Goal: Task Accomplishment & Management: Use online tool/utility

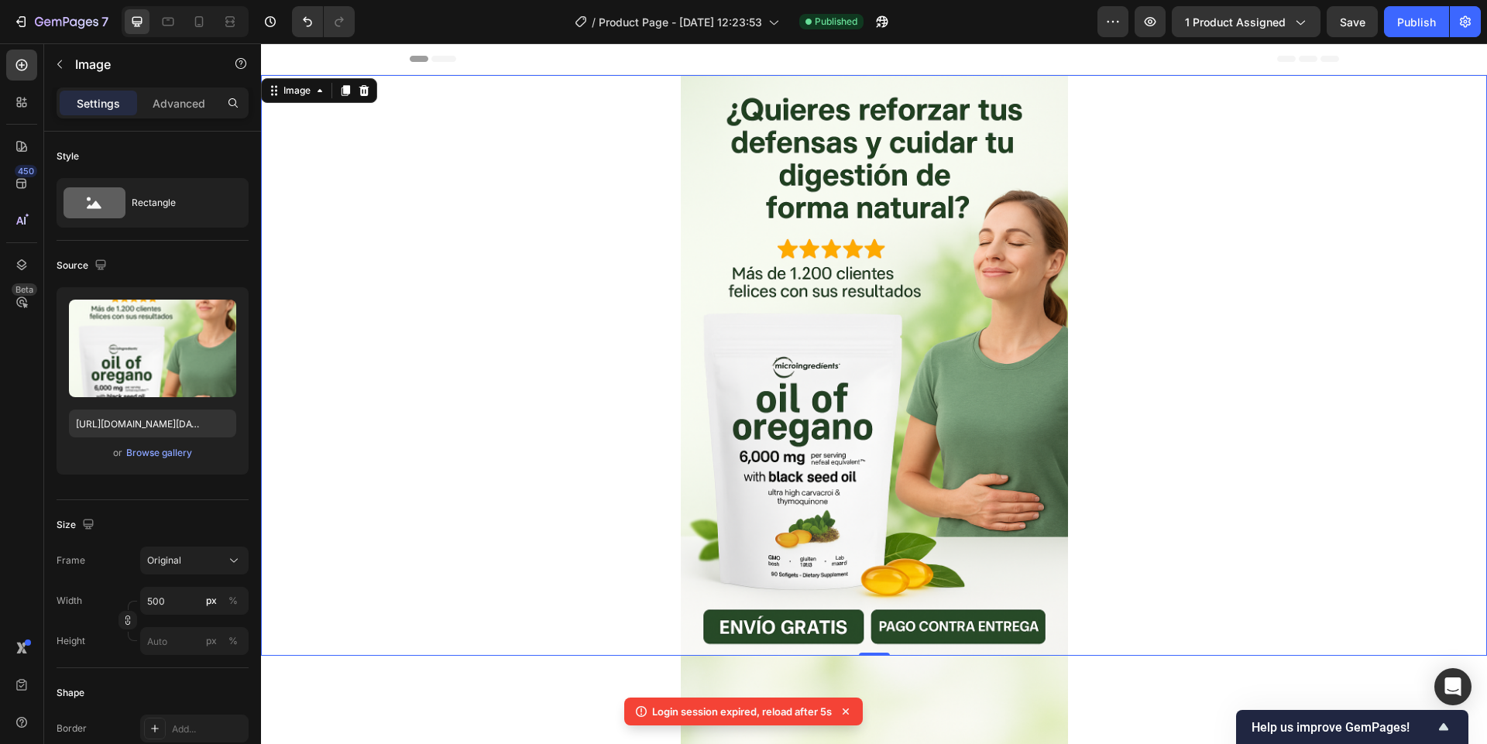
click at [866, 301] on img at bounding box center [874, 365] width 387 height 581
click at [363, 97] on div at bounding box center [364, 90] width 19 height 19
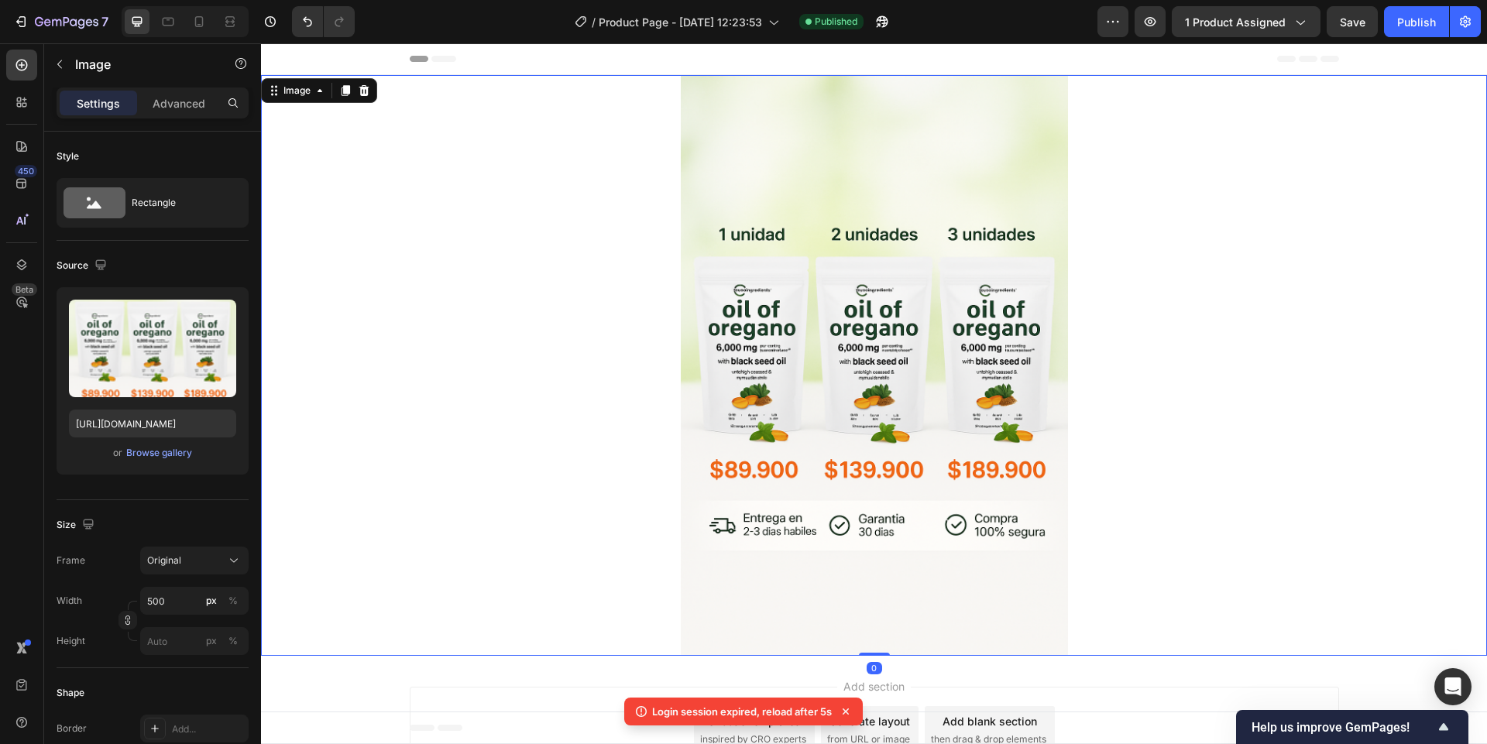
click at [723, 349] on img at bounding box center [874, 365] width 387 height 581
click at [880, 346] on img at bounding box center [874, 365] width 387 height 581
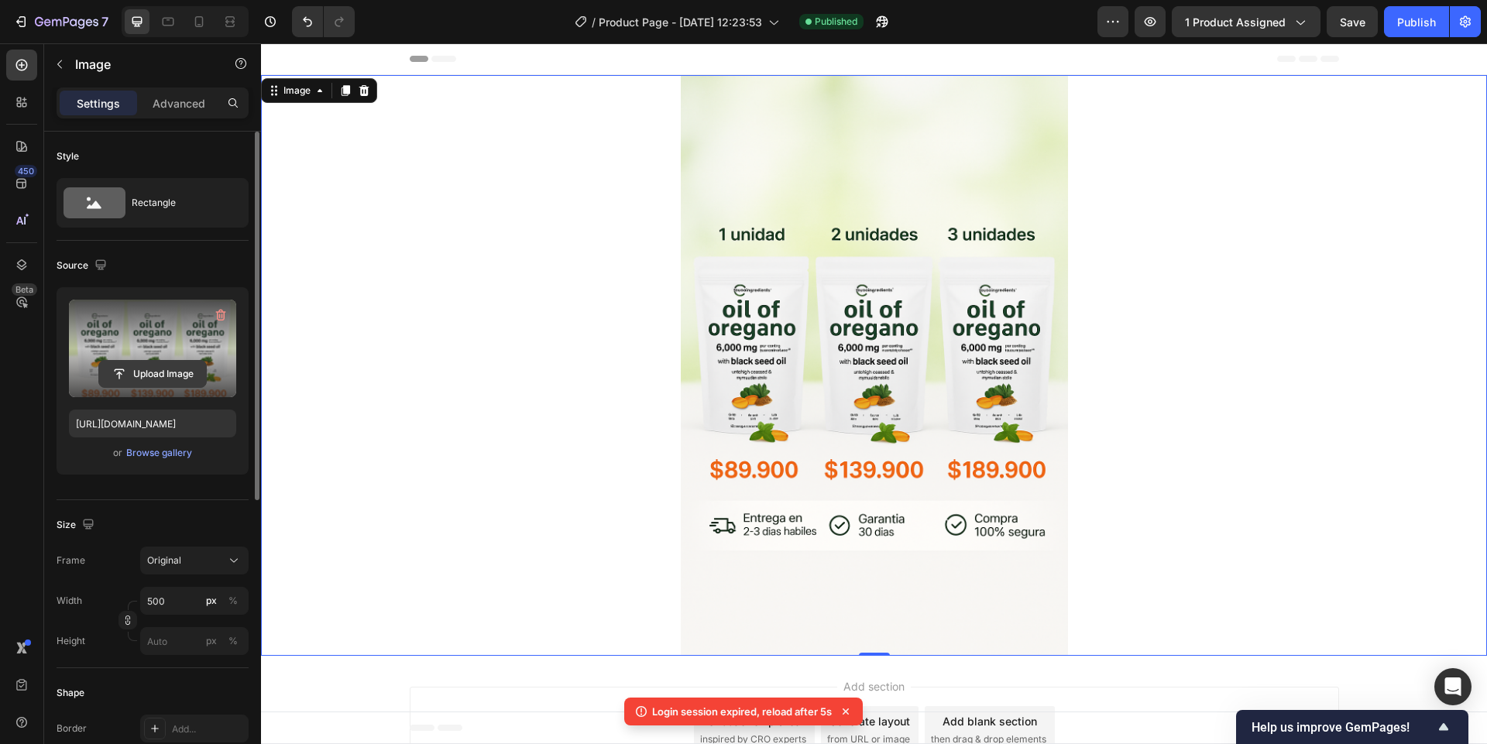
click at [156, 374] on input "file" at bounding box center [152, 374] width 107 height 26
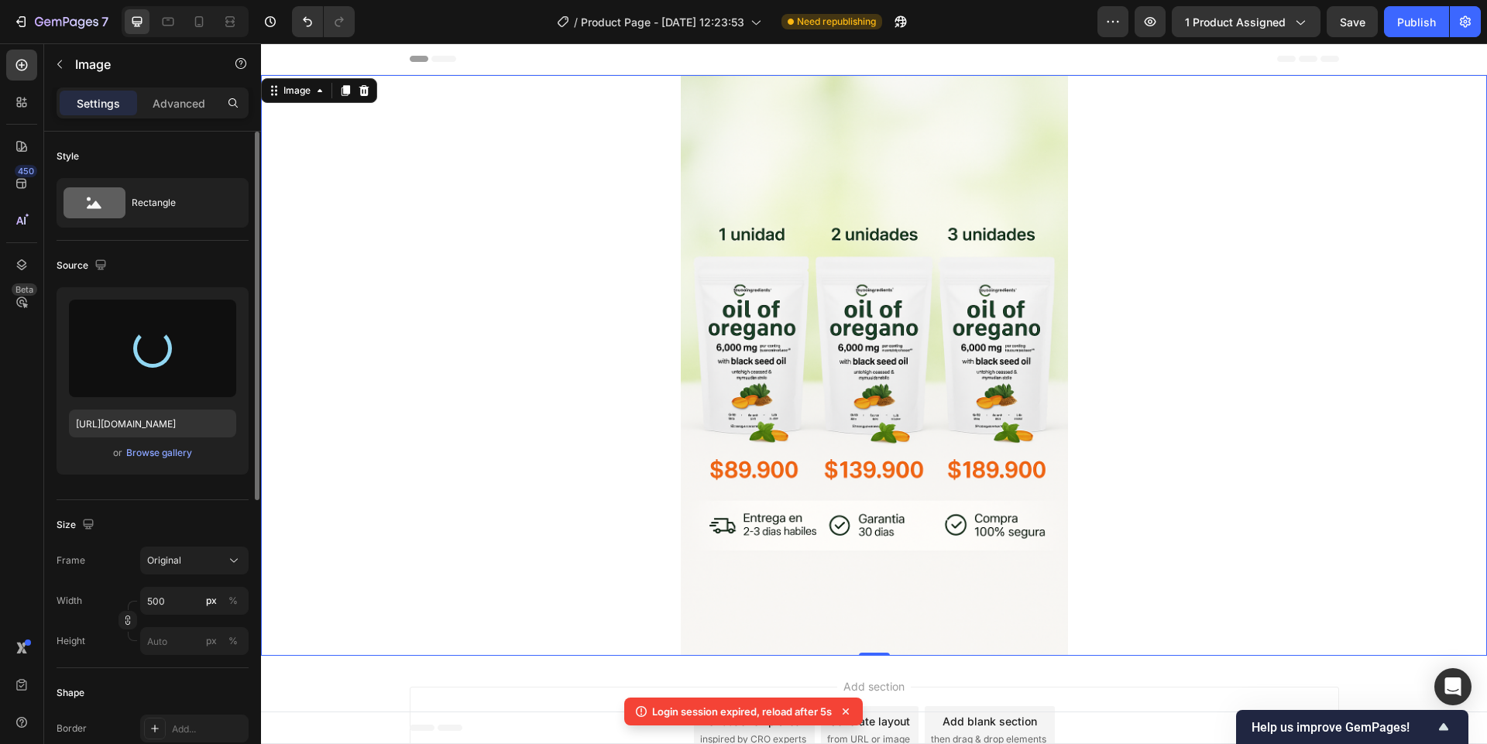
type input "https://cdn.shopify.com/s/files/1/0708/6597/7389/files/gempages_586300180911882…"
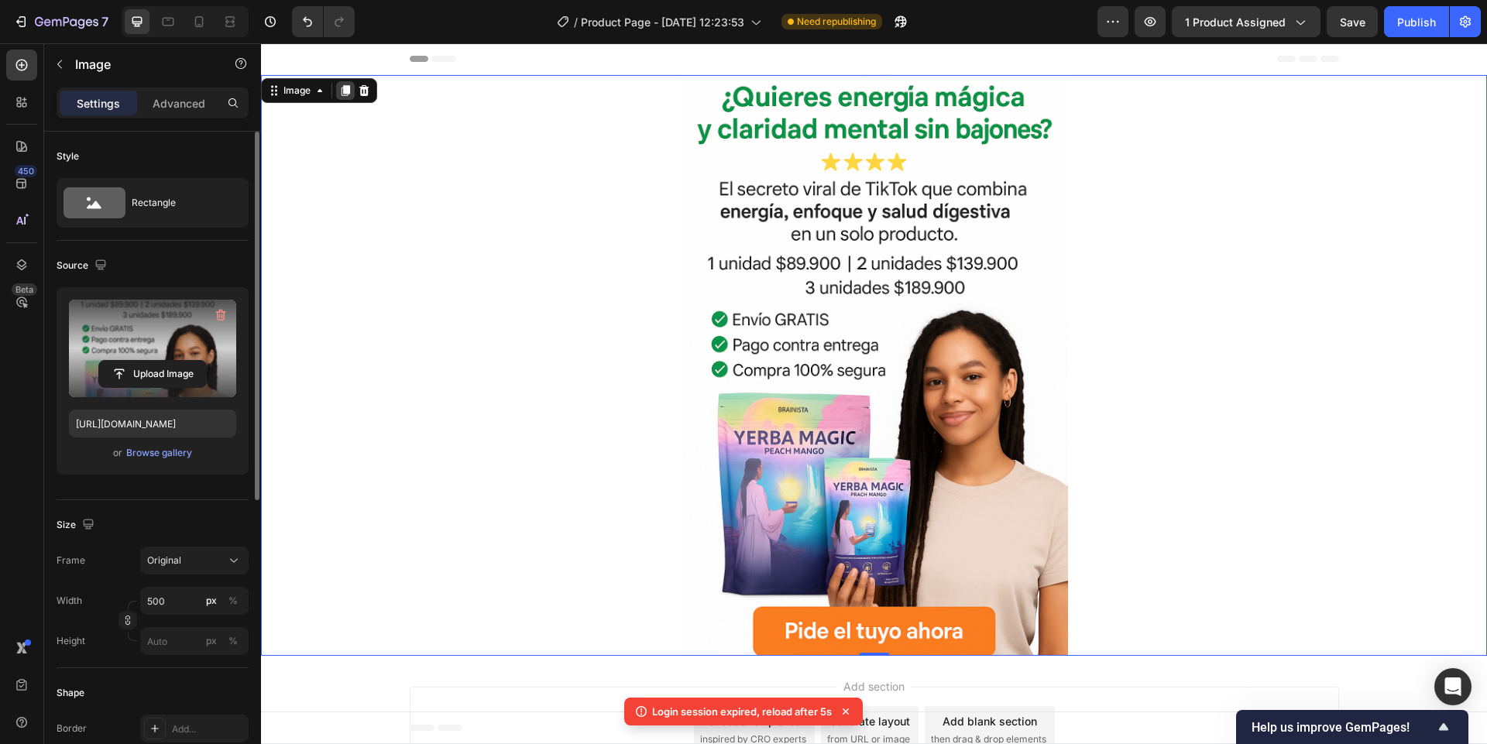
click at [347, 96] on icon at bounding box center [345, 90] width 12 height 12
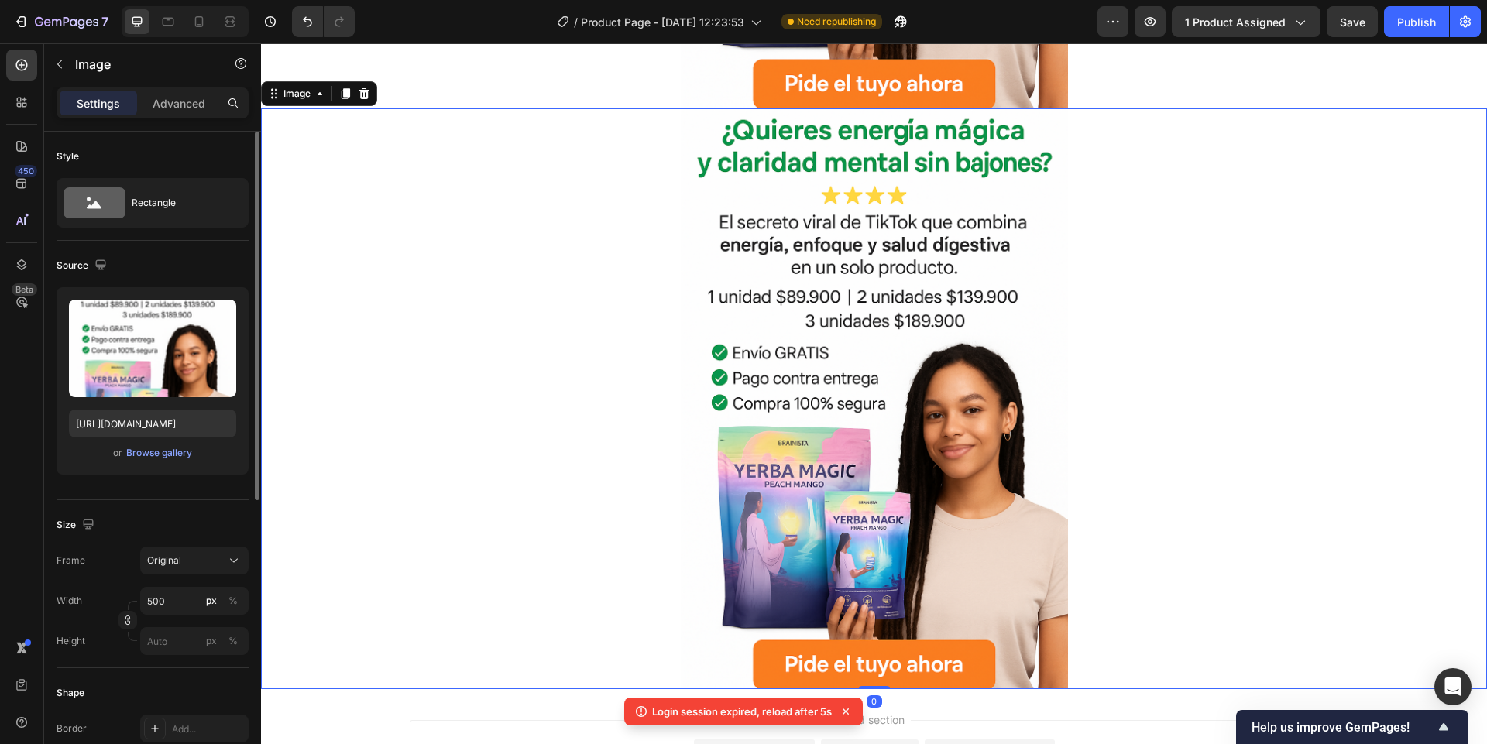
scroll to position [558, 0]
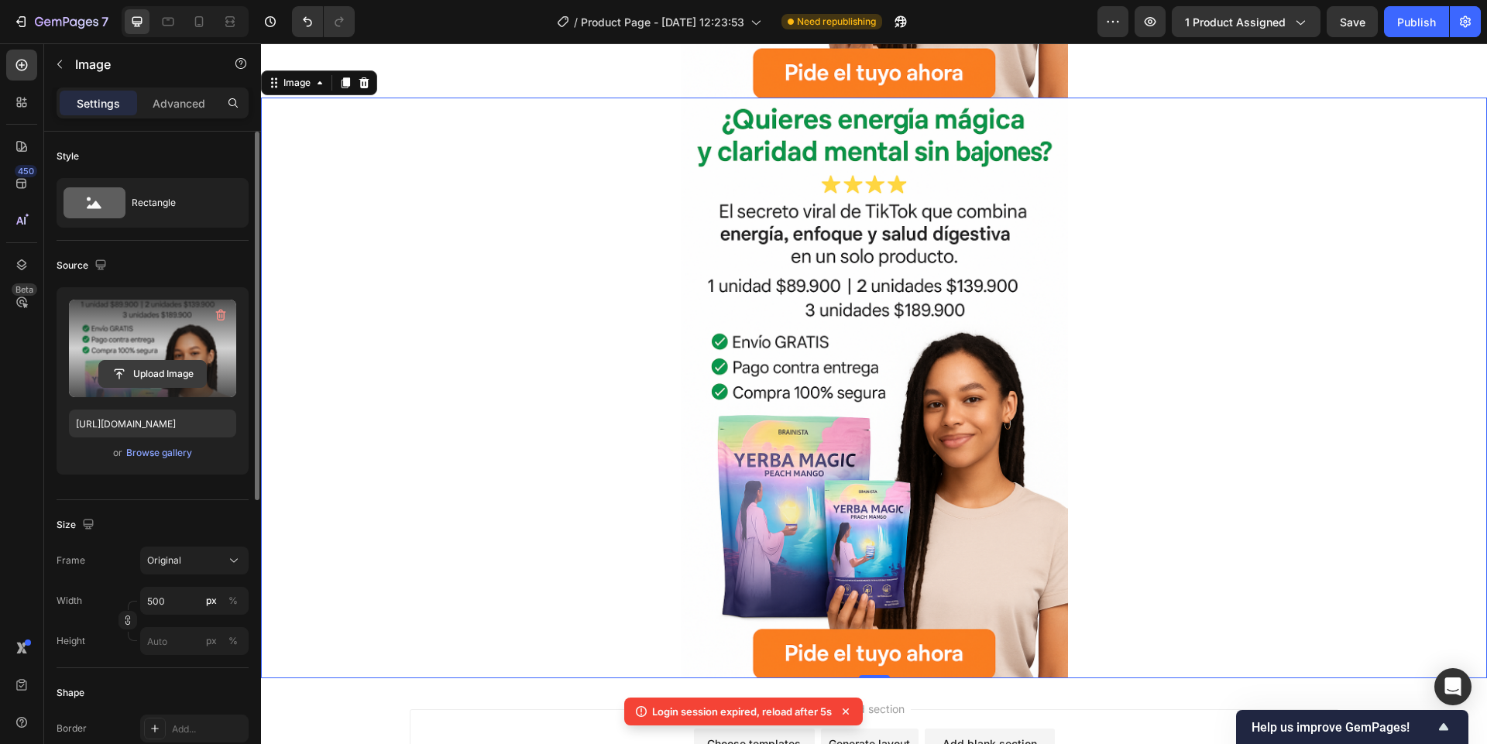
click at [143, 368] on input "file" at bounding box center [152, 374] width 107 height 26
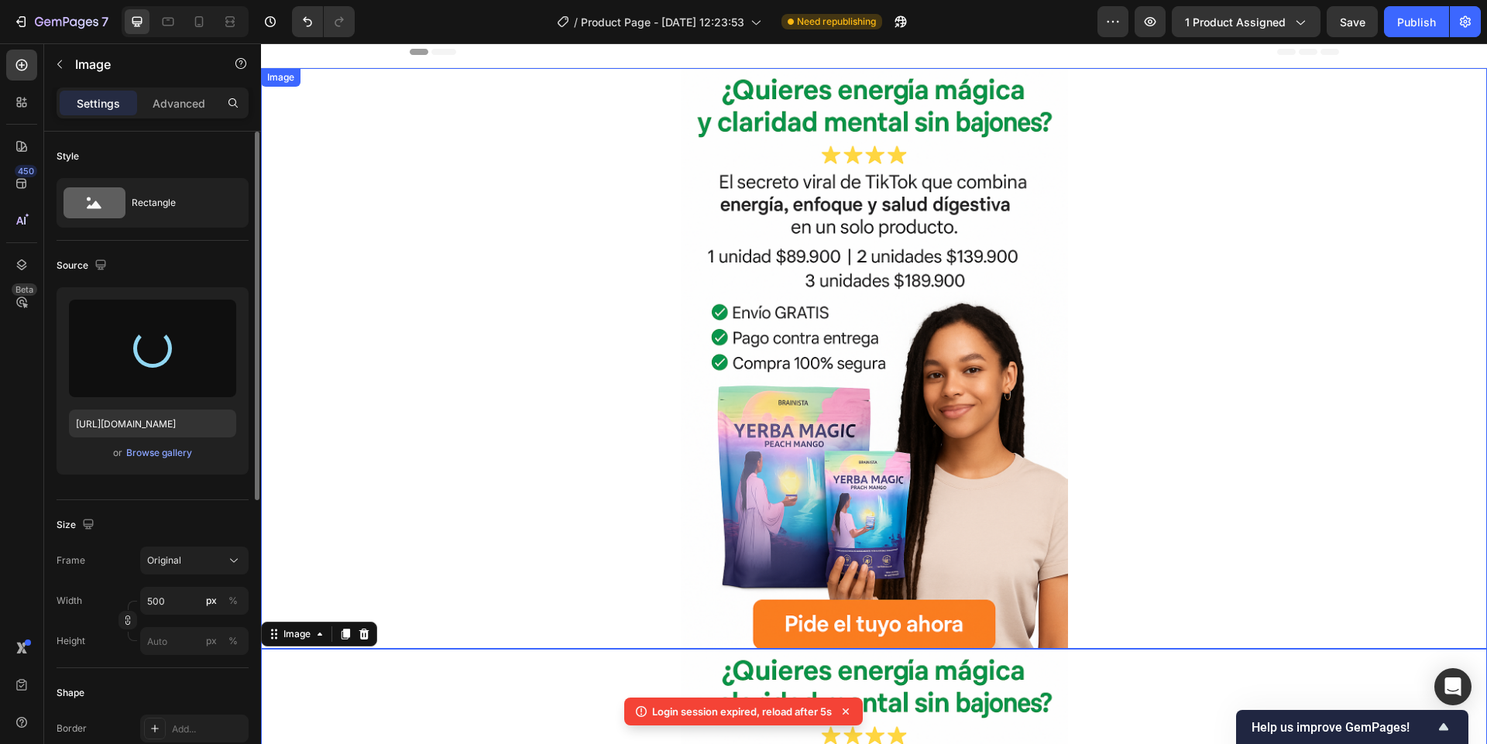
scroll to position [0, 0]
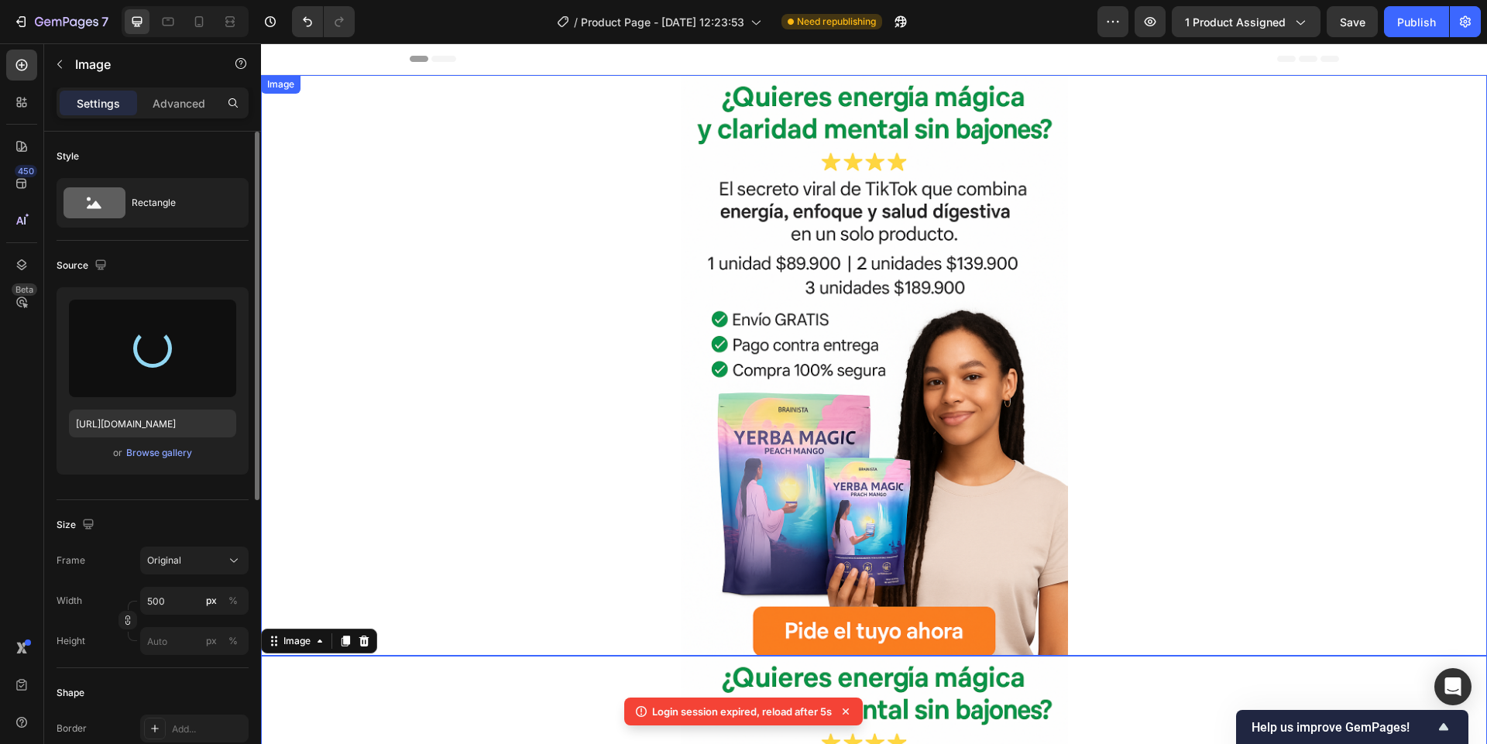
type input "https://cdn.shopify.com/s/files/1/0708/6597/7389/files/gempages_586300180911882…"
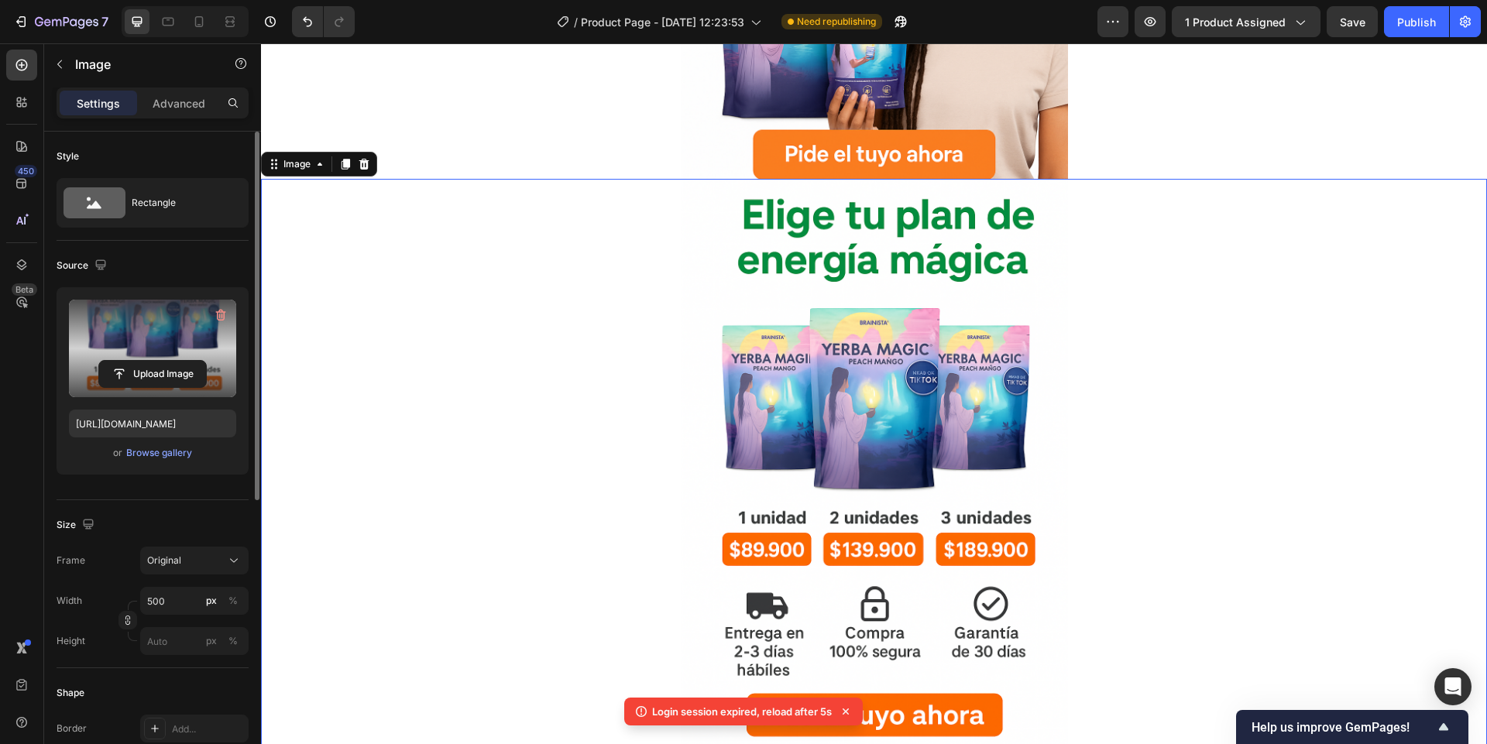
scroll to position [465, 0]
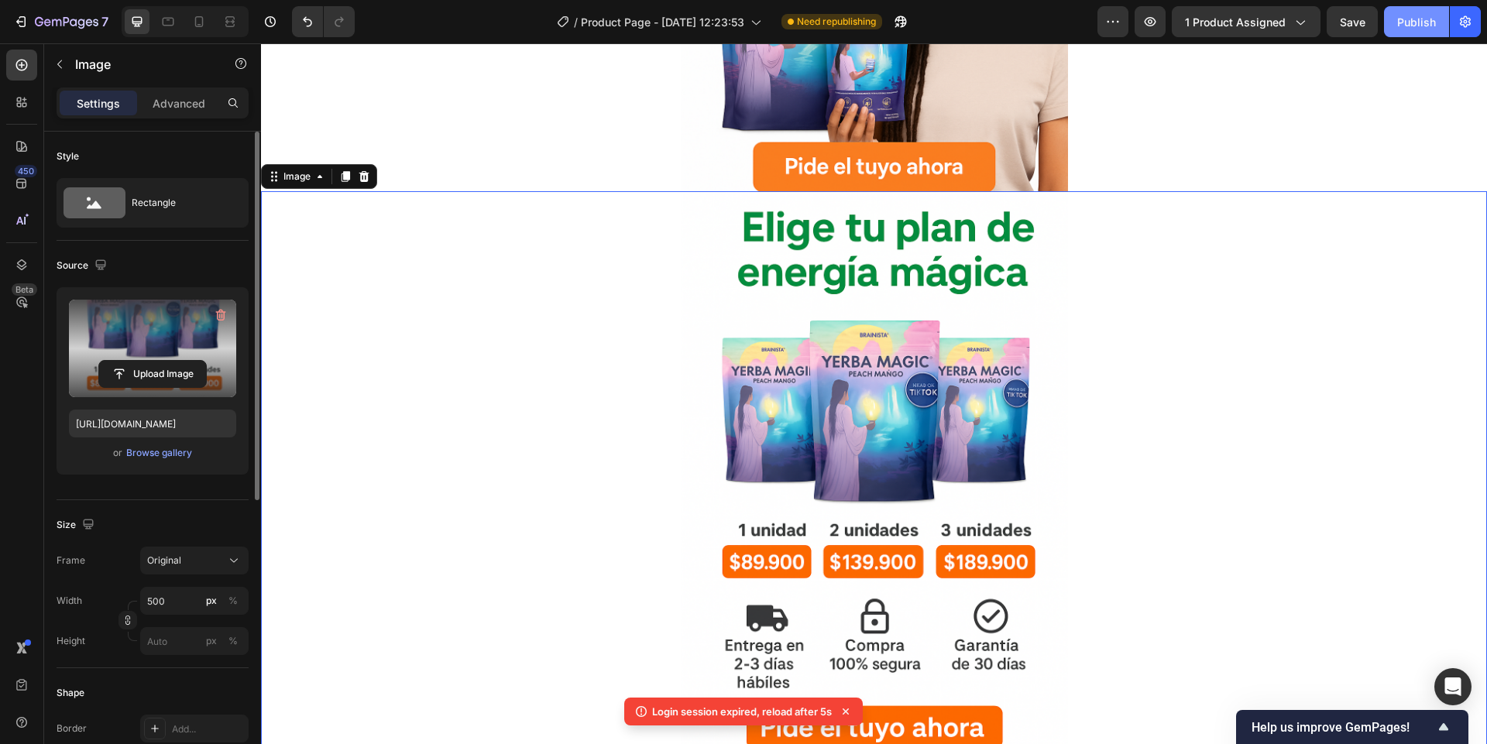
click at [1409, 25] on div "Publish" at bounding box center [1416, 22] width 39 height 16
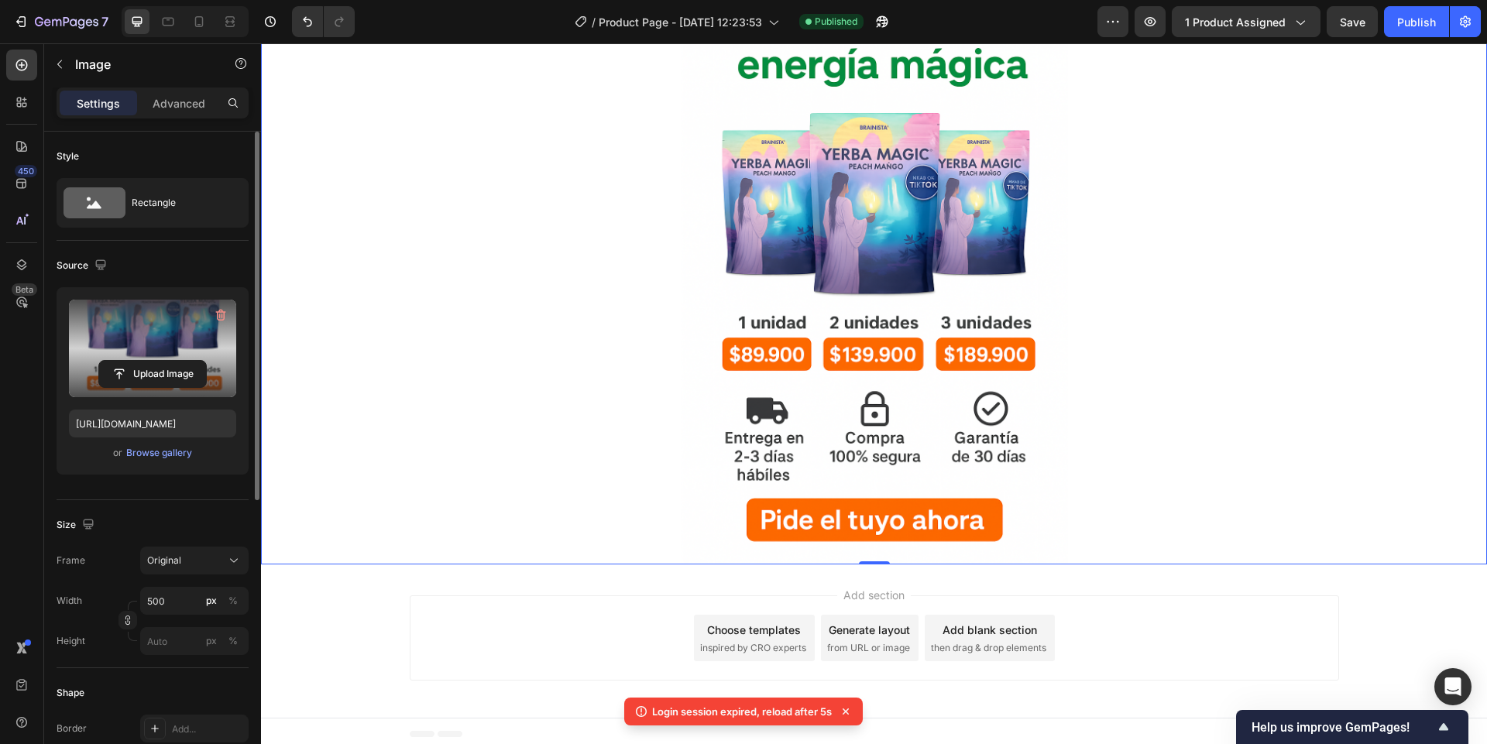
scroll to position [678, 0]
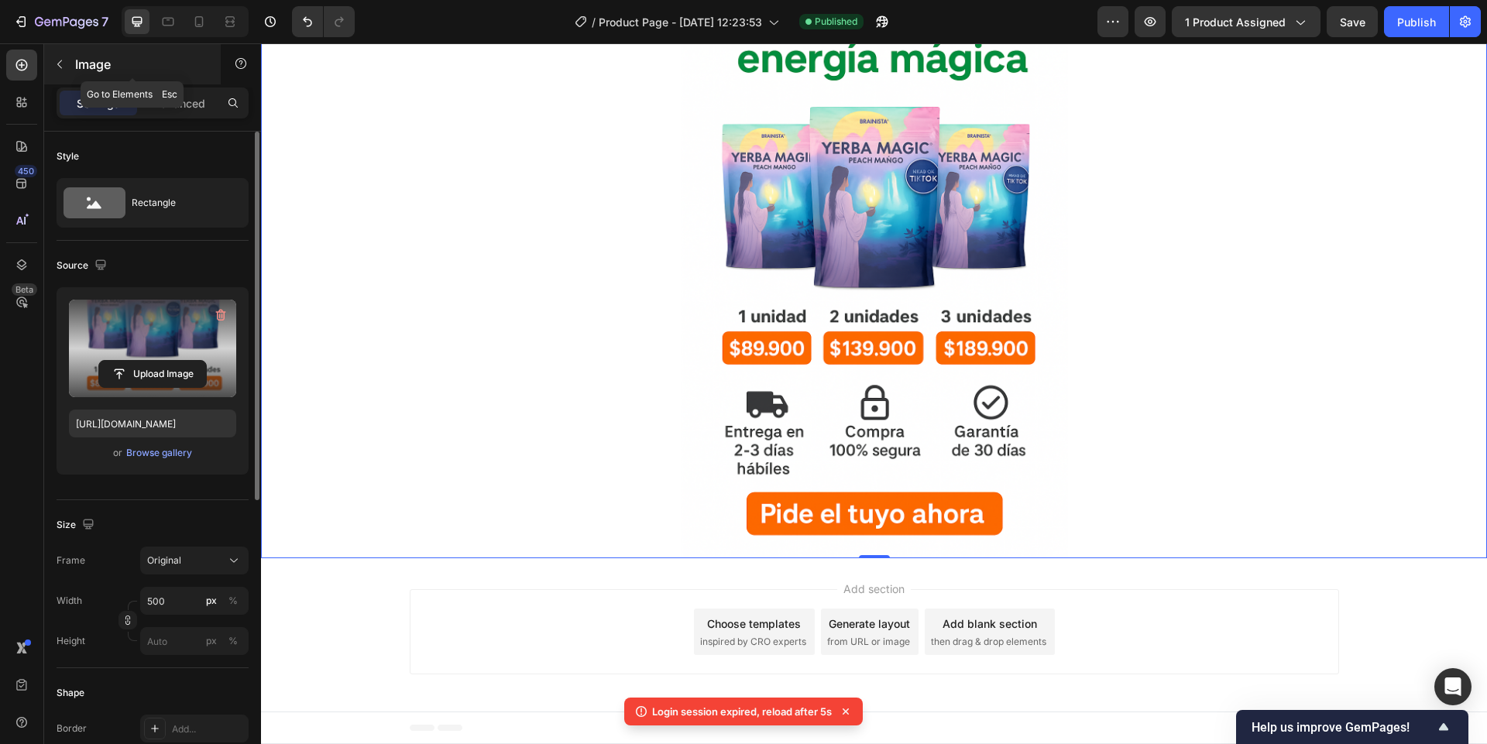
click at [67, 66] on button "button" at bounding box center [59, 64] width 25 height 25
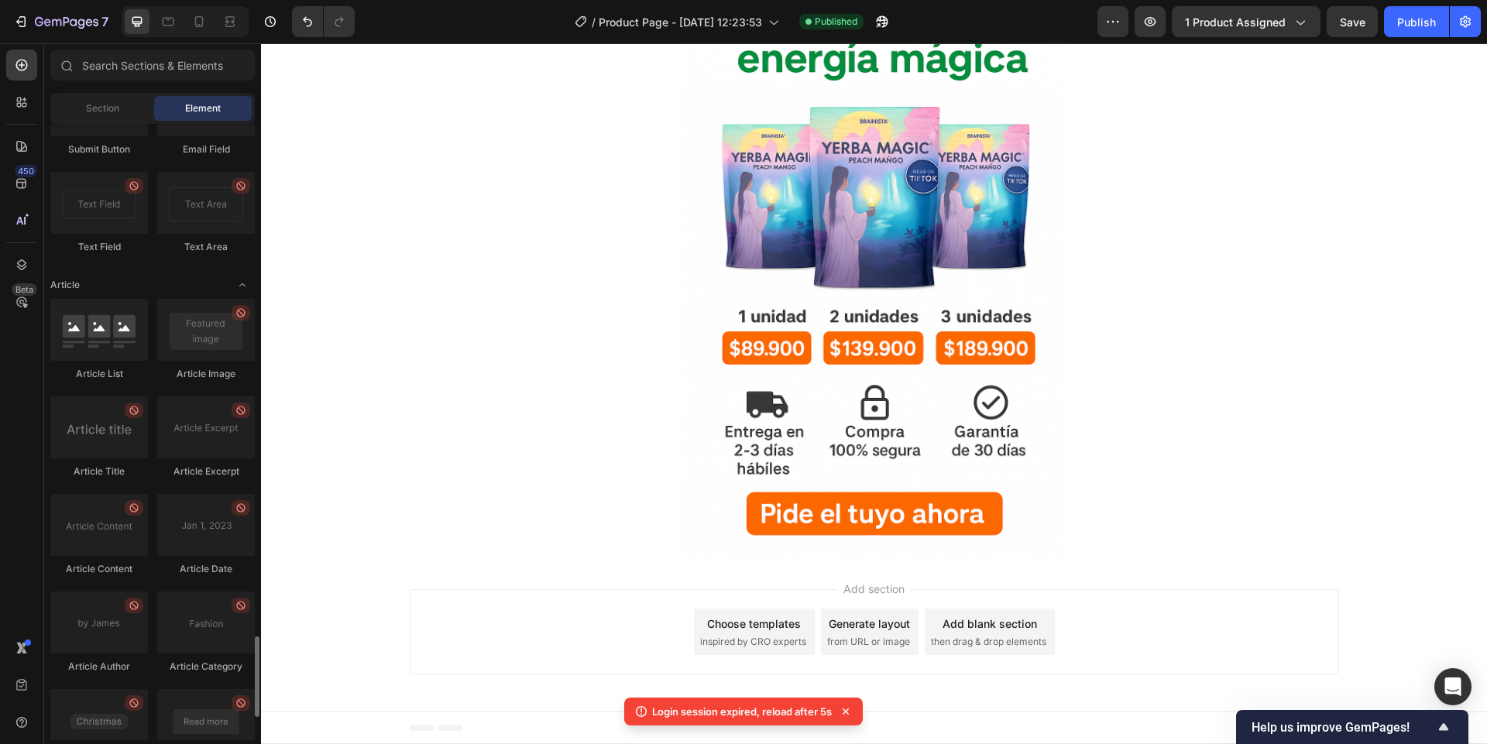
scroll to position [4074, 0]
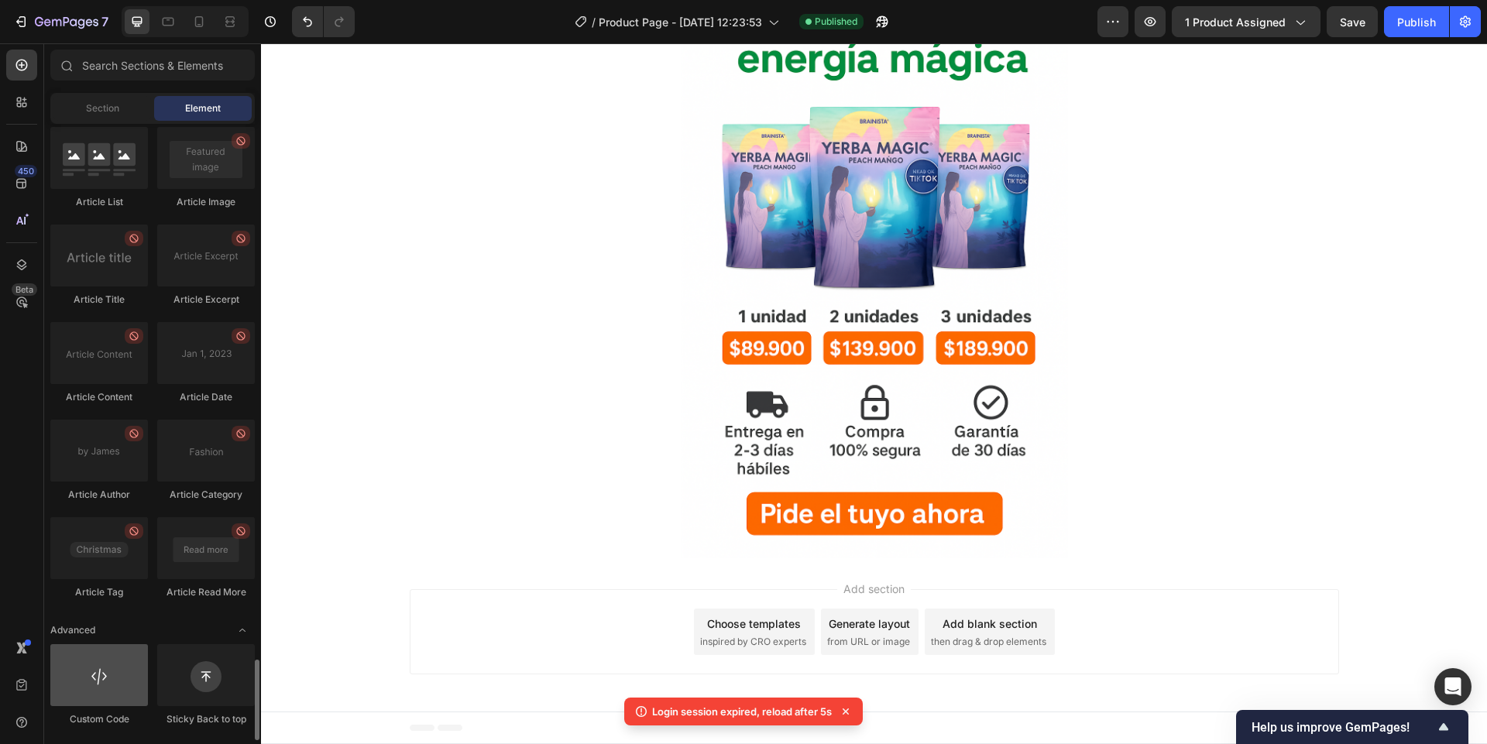
click at [104, 695] on div at bounding box center [99, 675] width 98 height 62
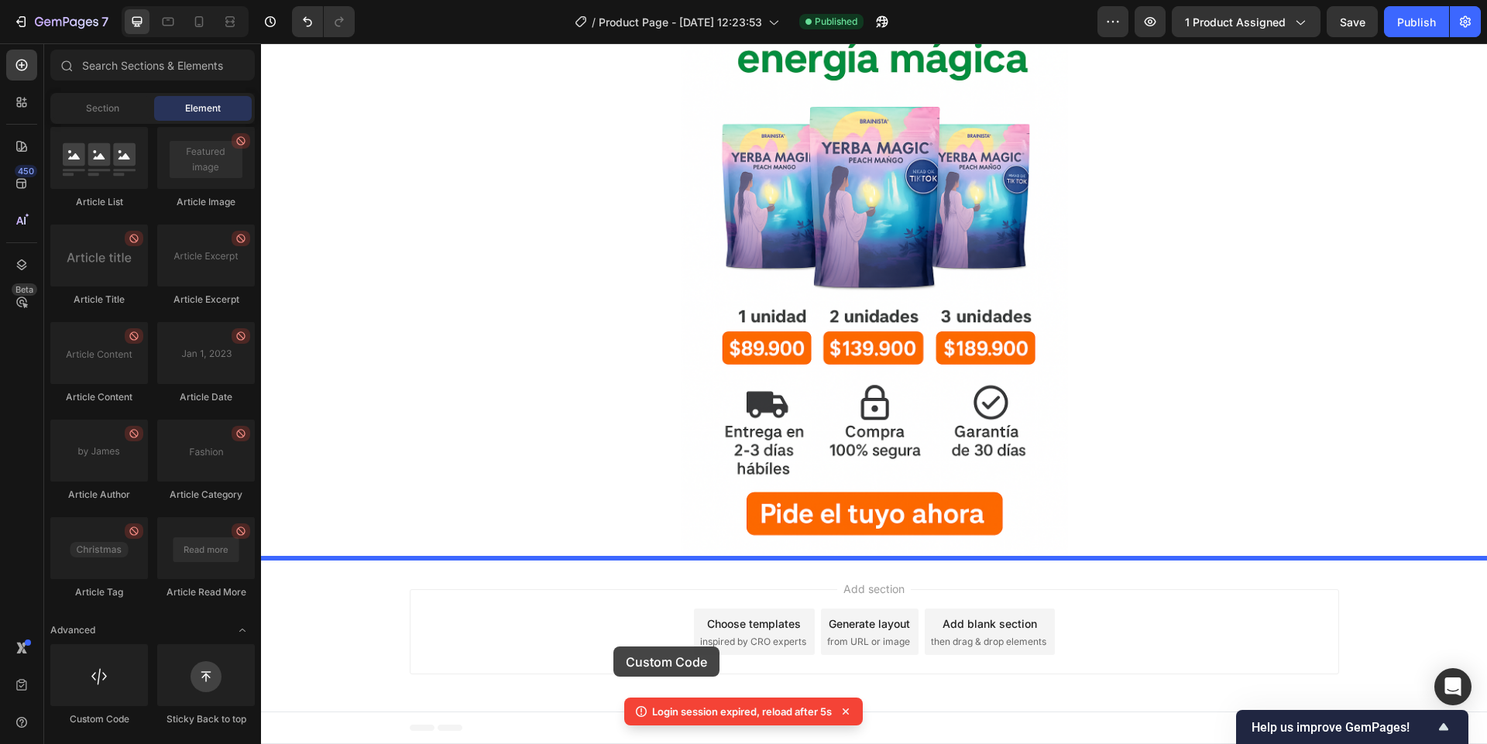
drag, startPoint x: 376, startPoint y: 724, endPoint x: 613, endPoint y: 647, distance: 250.0
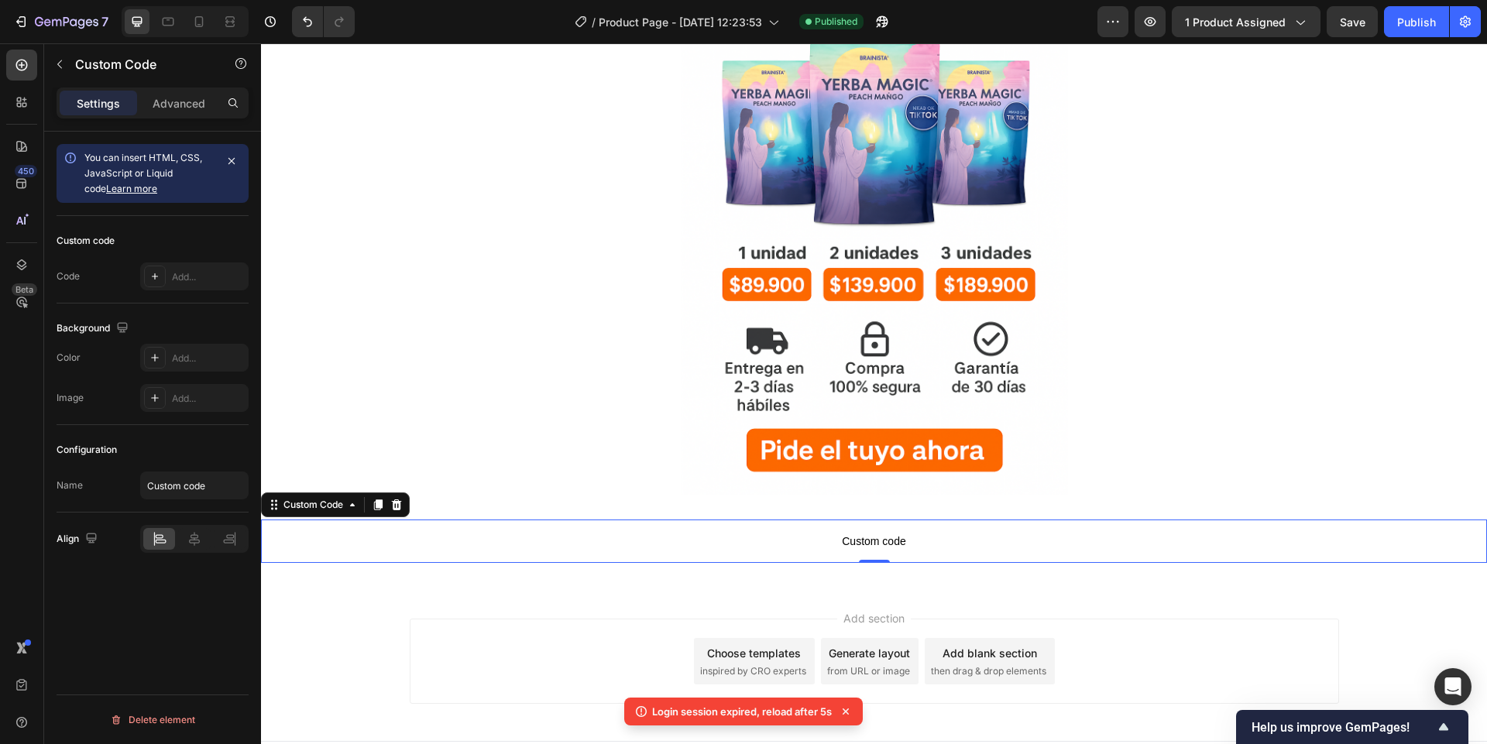
scroll to position [771, 0]
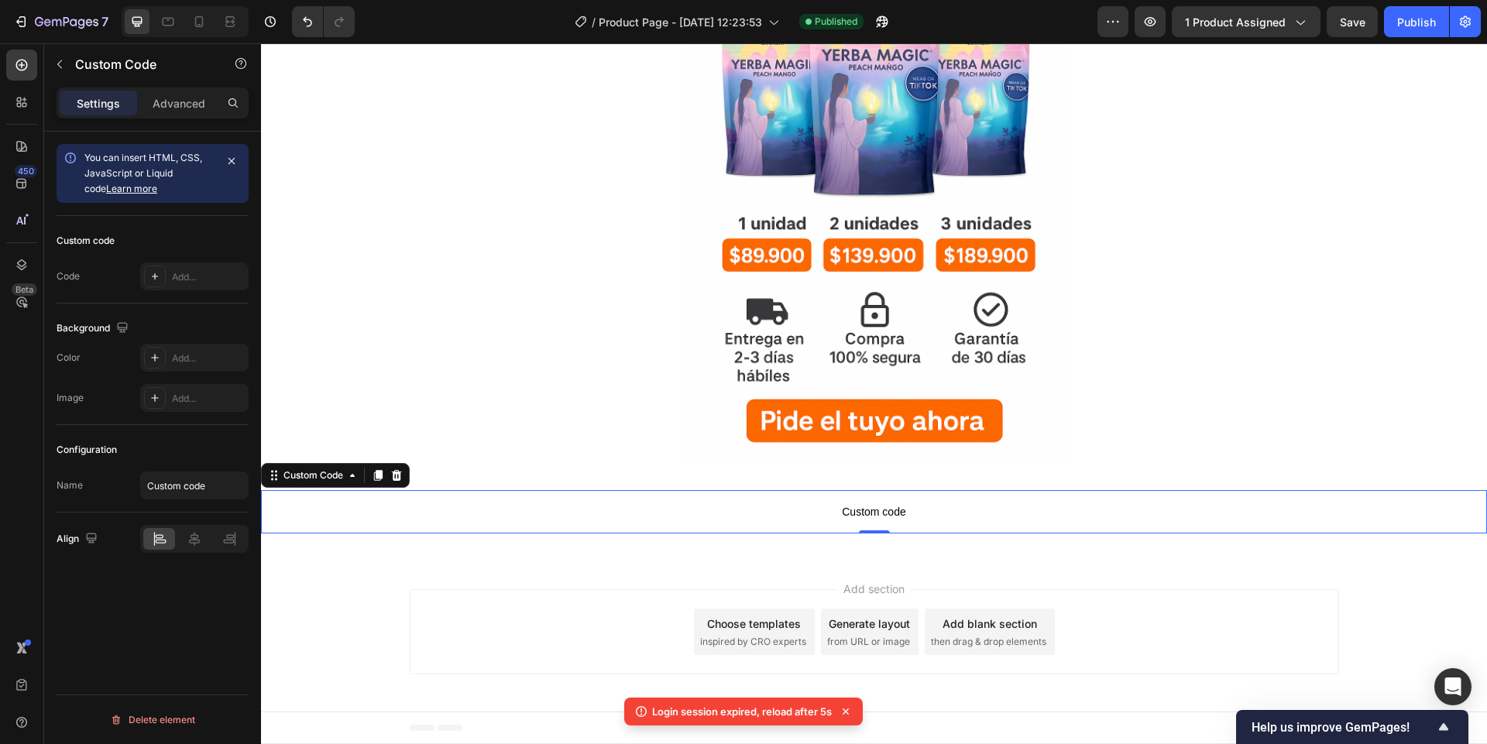
click at [890, 510] on span "Custom code" at bounding box center [874, 512] width 1226 height 19
click at [633, 523] on p "Custom code" at bounding box center [874, 511] width 1226 height 43
click at [634, 524] on p "Custom code" at bounding box center [874, 511] width 1226 height 43
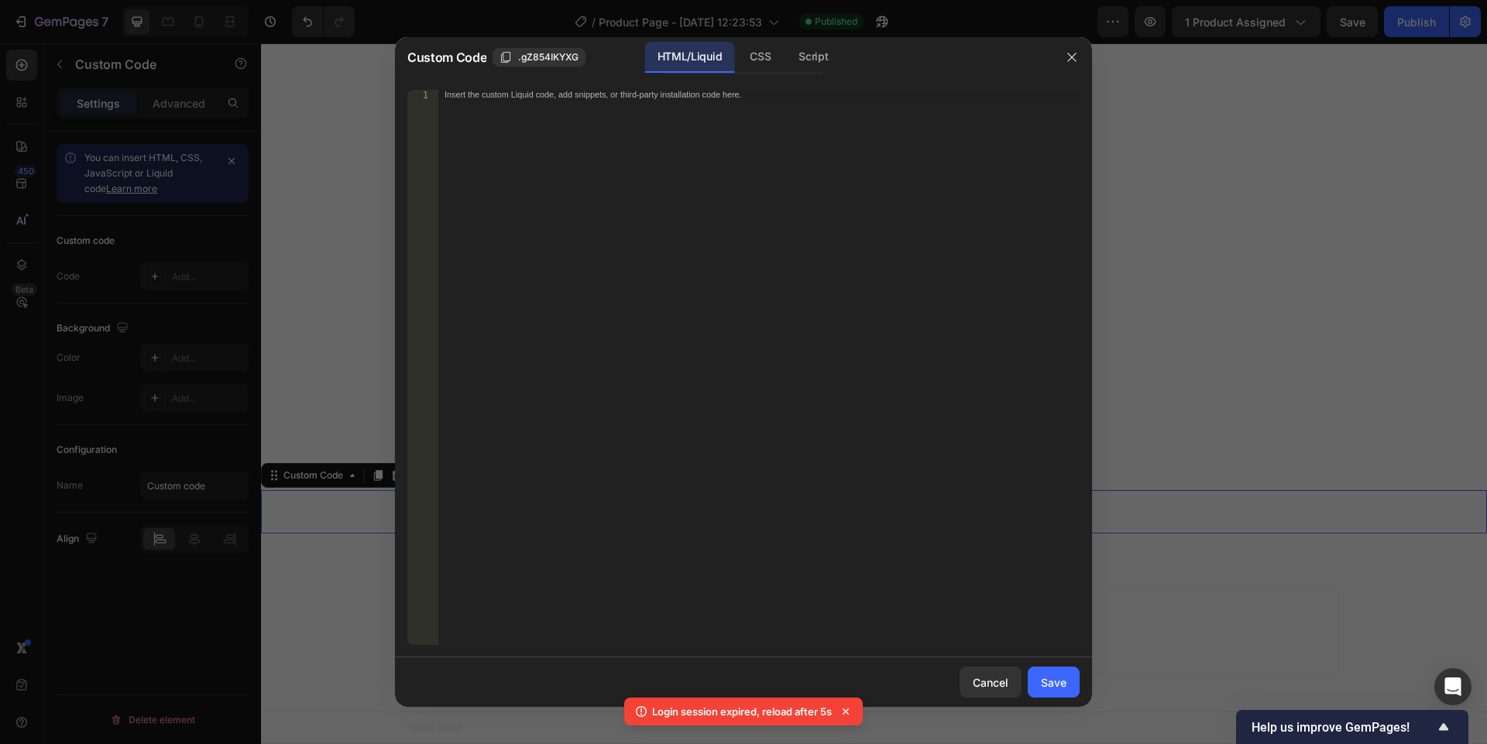
click at [529, 107] on div "Insert the custom Liquid code, add snippets, or third-party installation code h…" at bounding box center [758, 377] width 641 height 575
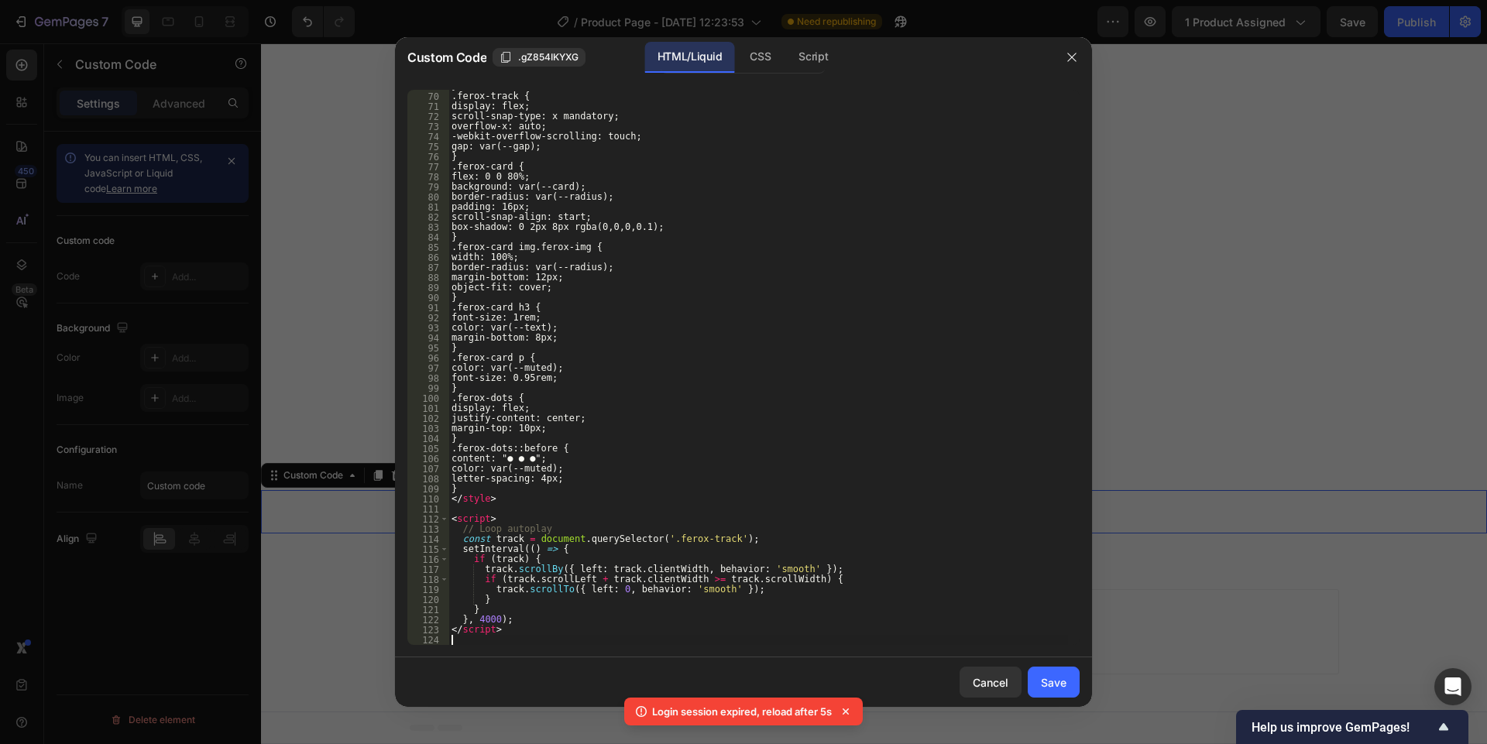
scroll to position [713, 0]
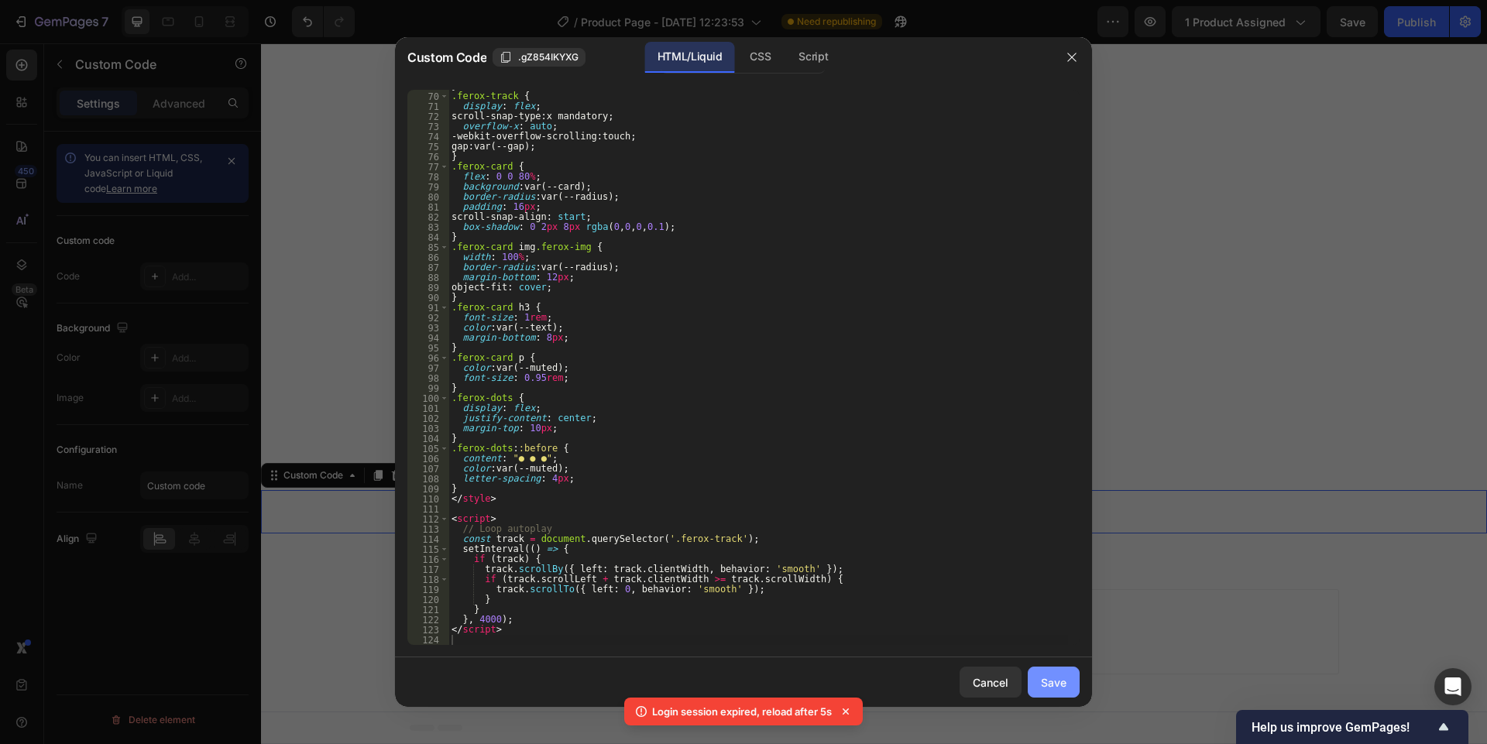
click at [1045, 679] on div "Save" at bounding box center [1054, 682] width 26 height 16
type textarea "</script>"
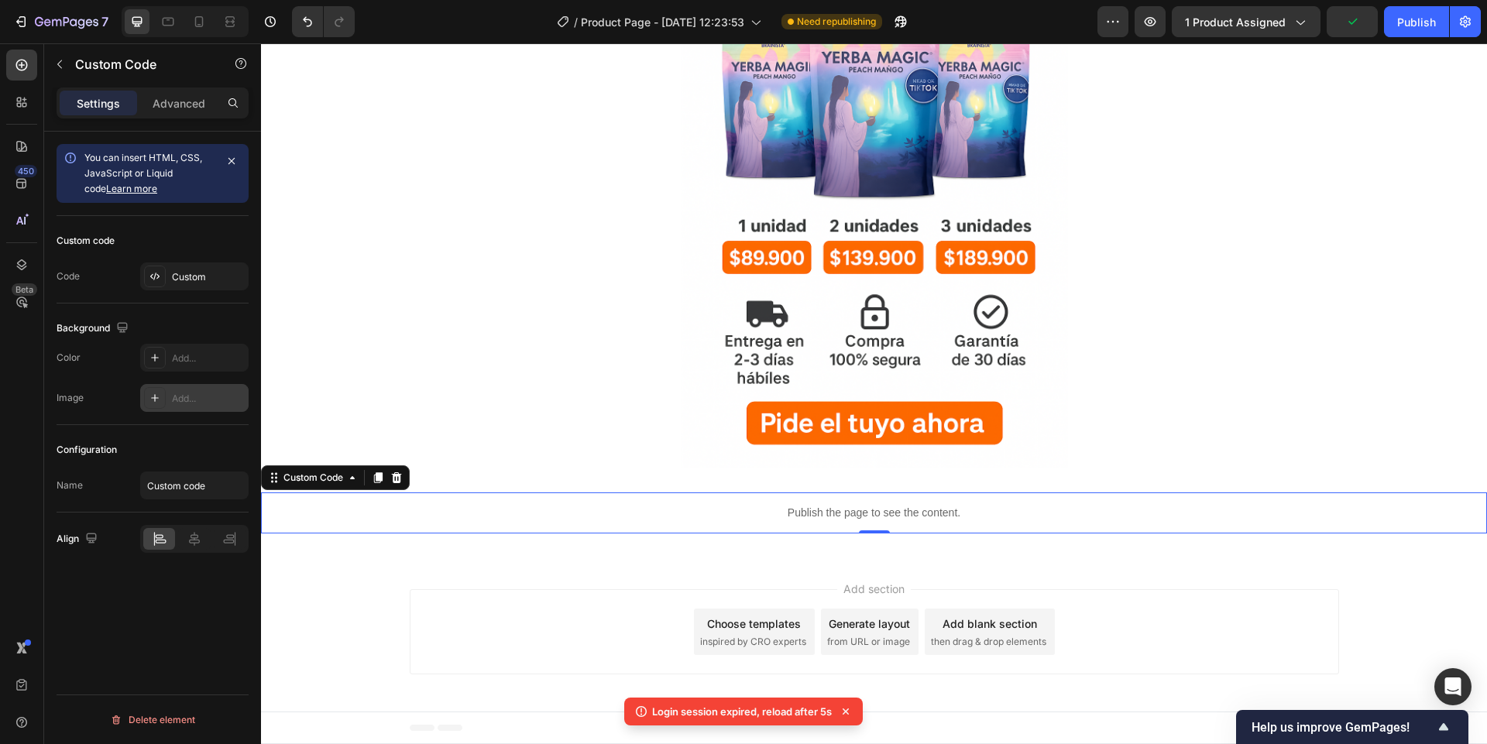
click at [186, 405] on div "Add..." at bounding box center [194, 398] width 108 height 28
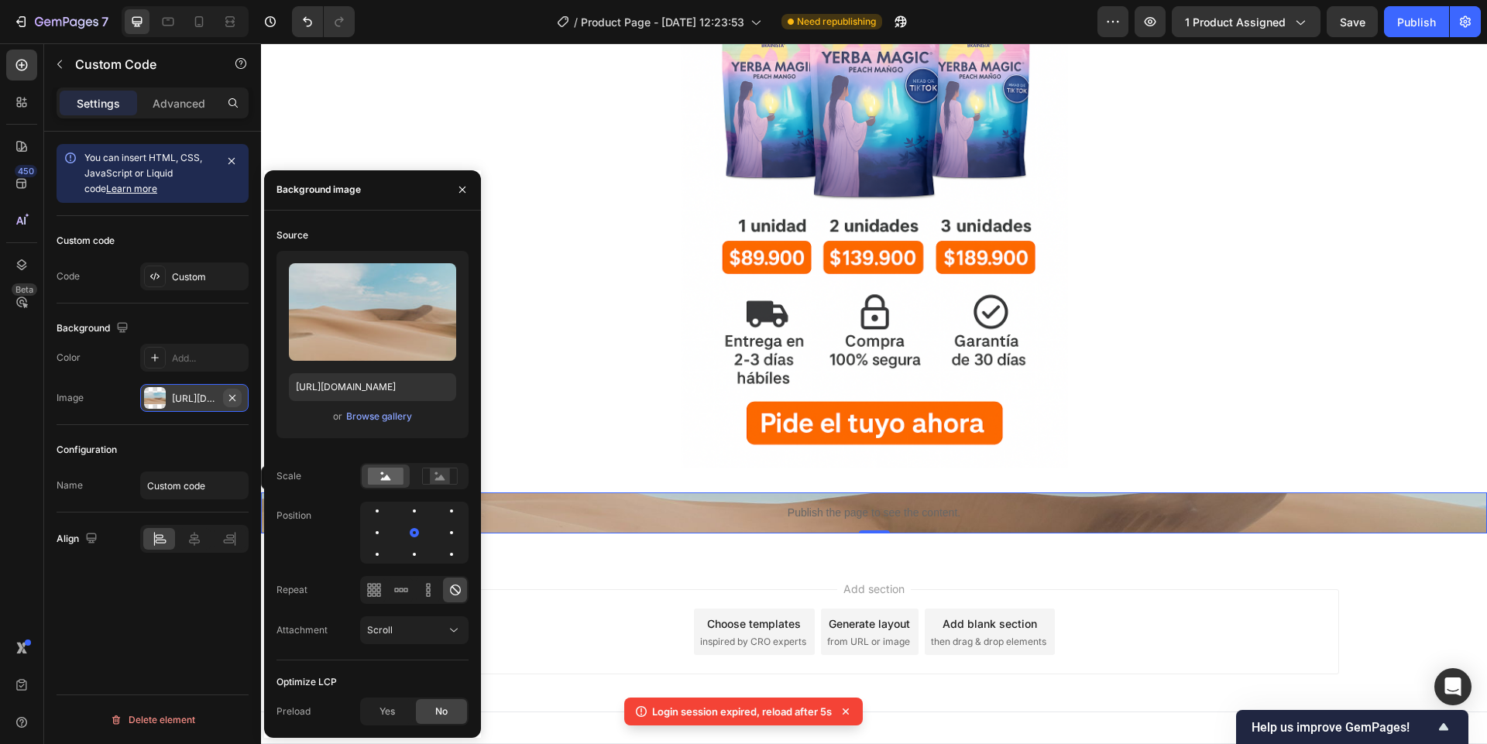
click at [228, 403] on icon "button" at bounding box center [232, 398] width 12 height 12
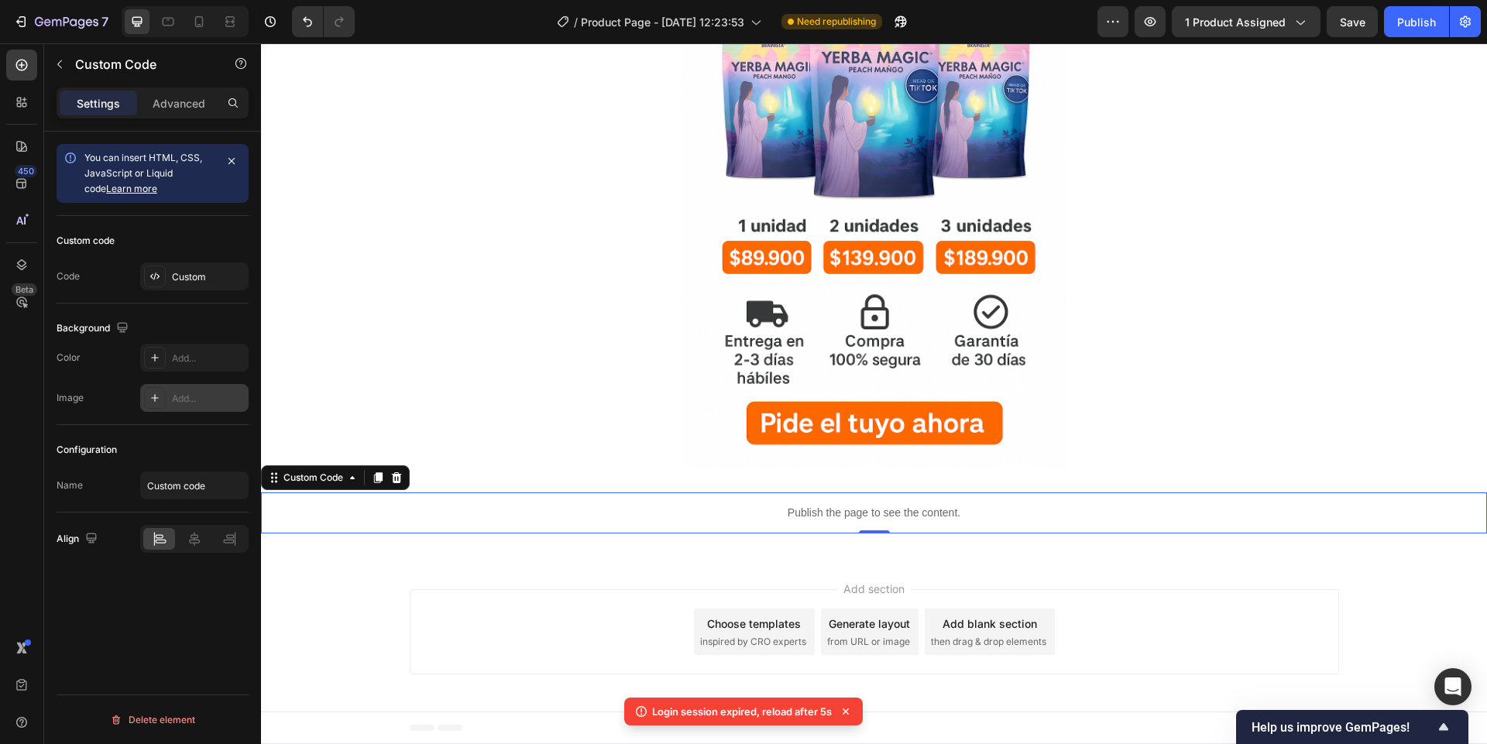
click at [1420, 39] on div "7 / Product Page - Sep 27, 12:23:53 Need republishing Preview 1 product assigne…" at bounding box center [743, 22] width 1487 height 44
click at [1230, 25] on span "1 product assigned" at bounding box center [1235, 22] width 101 height 16
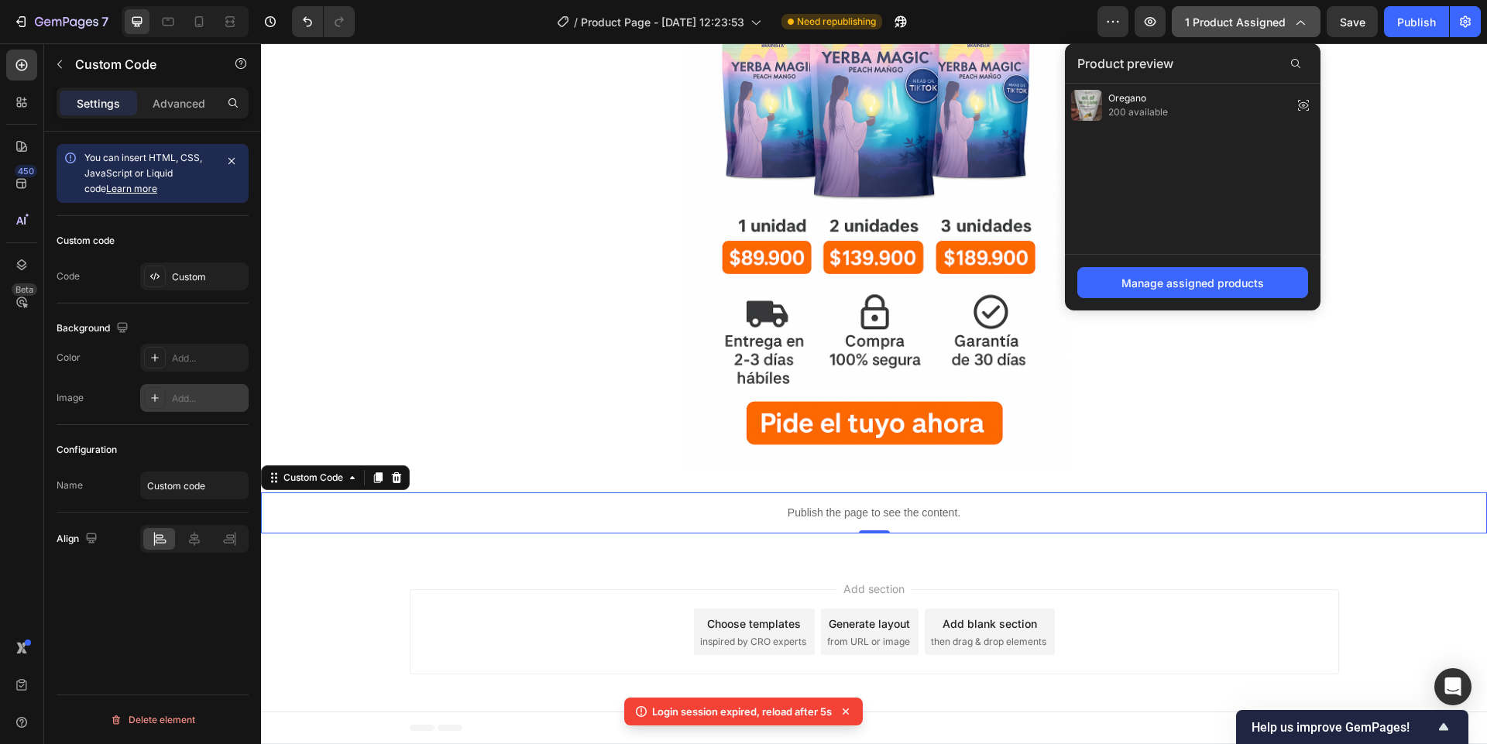
click at [1230, 25] on span "1 product assigned" at bounding box center [1235, 22] width 101 height 16
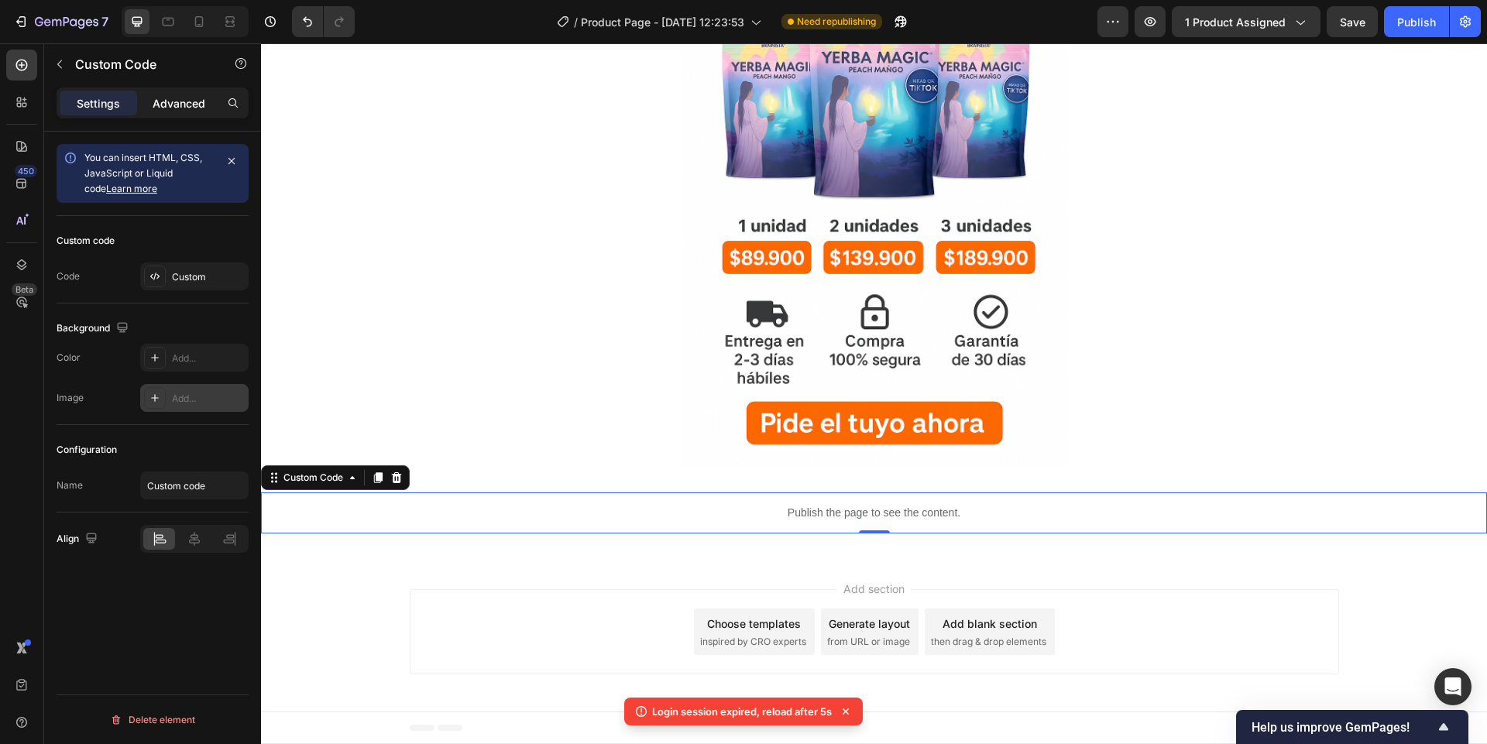
click at [160, 106] on p "Advanced" at bounding box center [179, 103] width 53 height 16
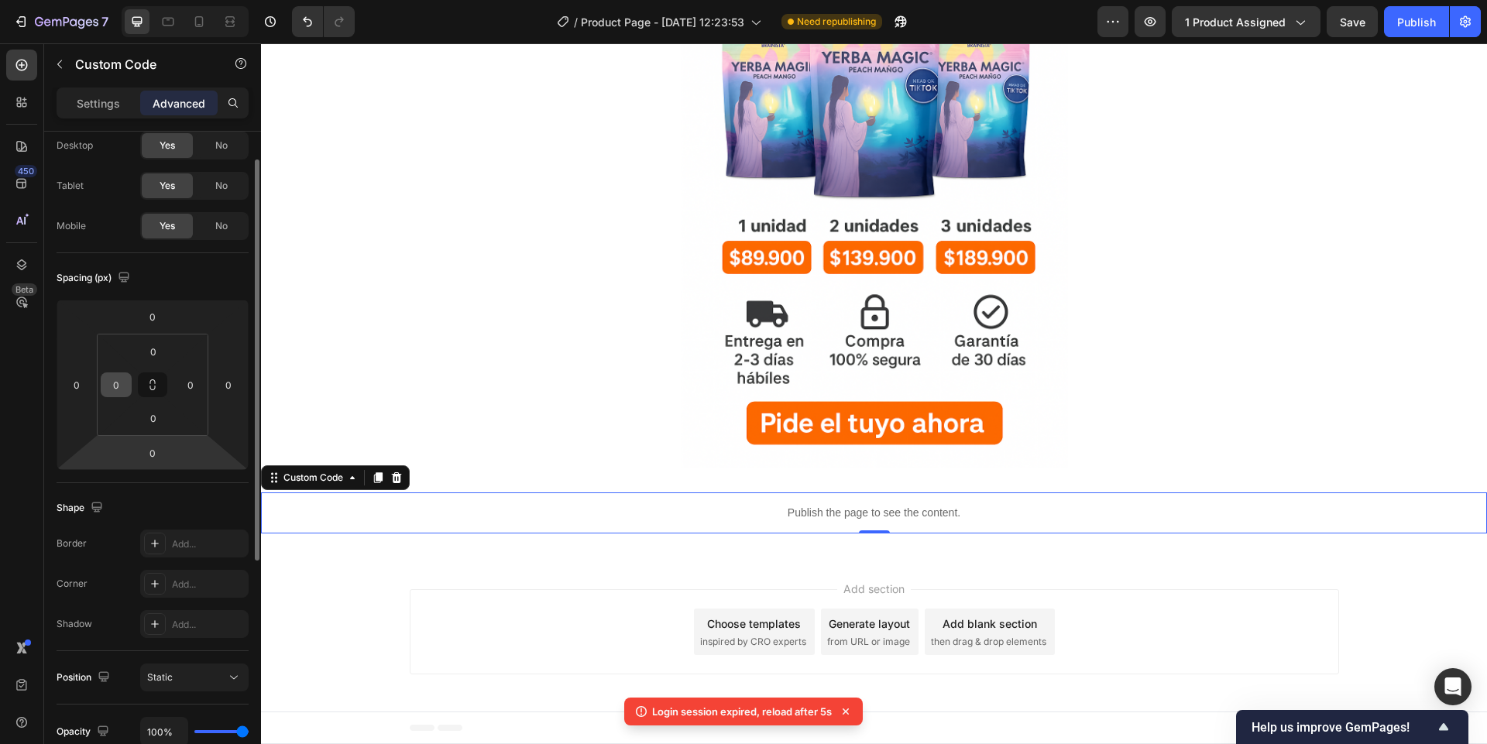
scroll to position [0, 0]
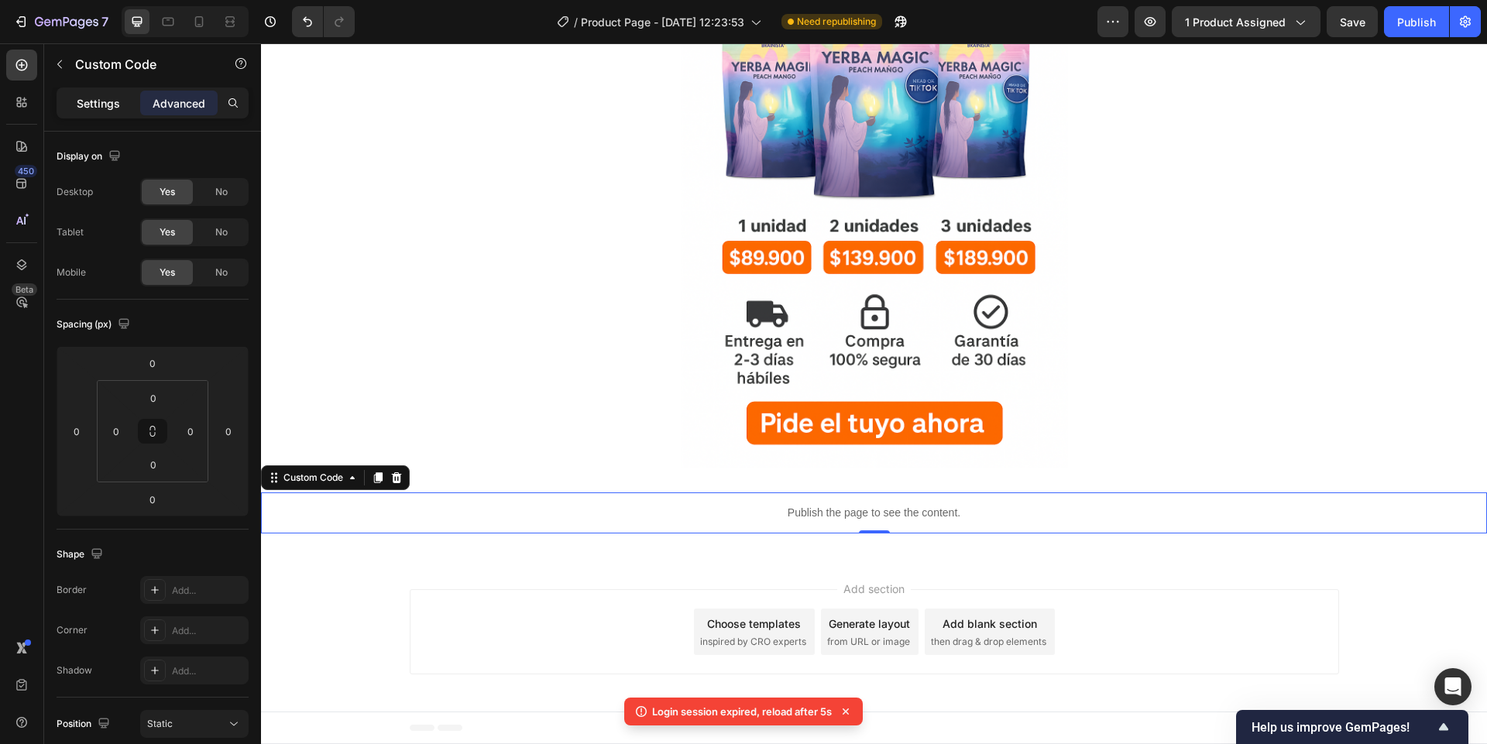
click at [92, 112] on div "Settings" at bounding box center [98, 103] width 77 height 25
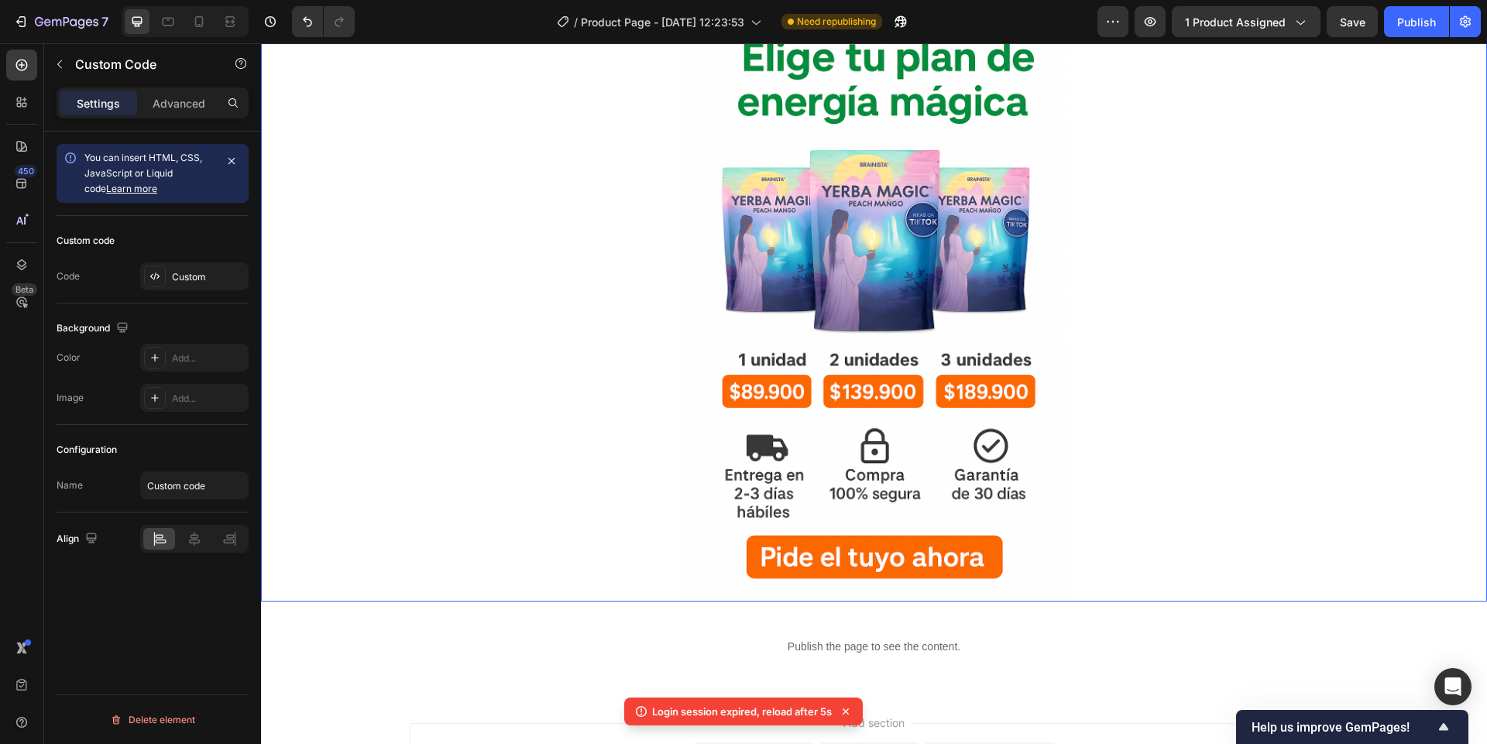
scroll to position [769, 0]
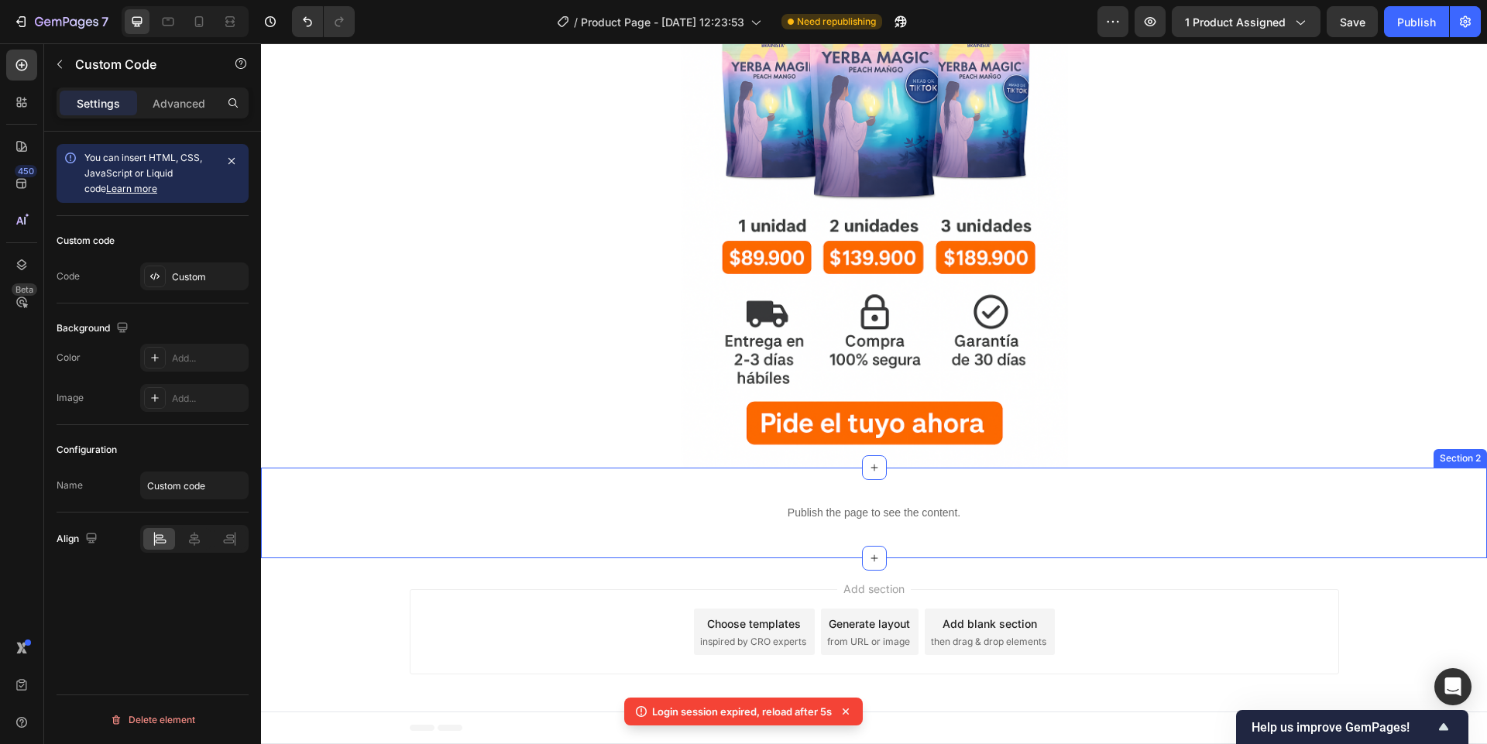
click at [607, 490] on div "Publish the page to see the content. Custom Code Section 2" at bounding box center [874, 513] width 1226 height 91
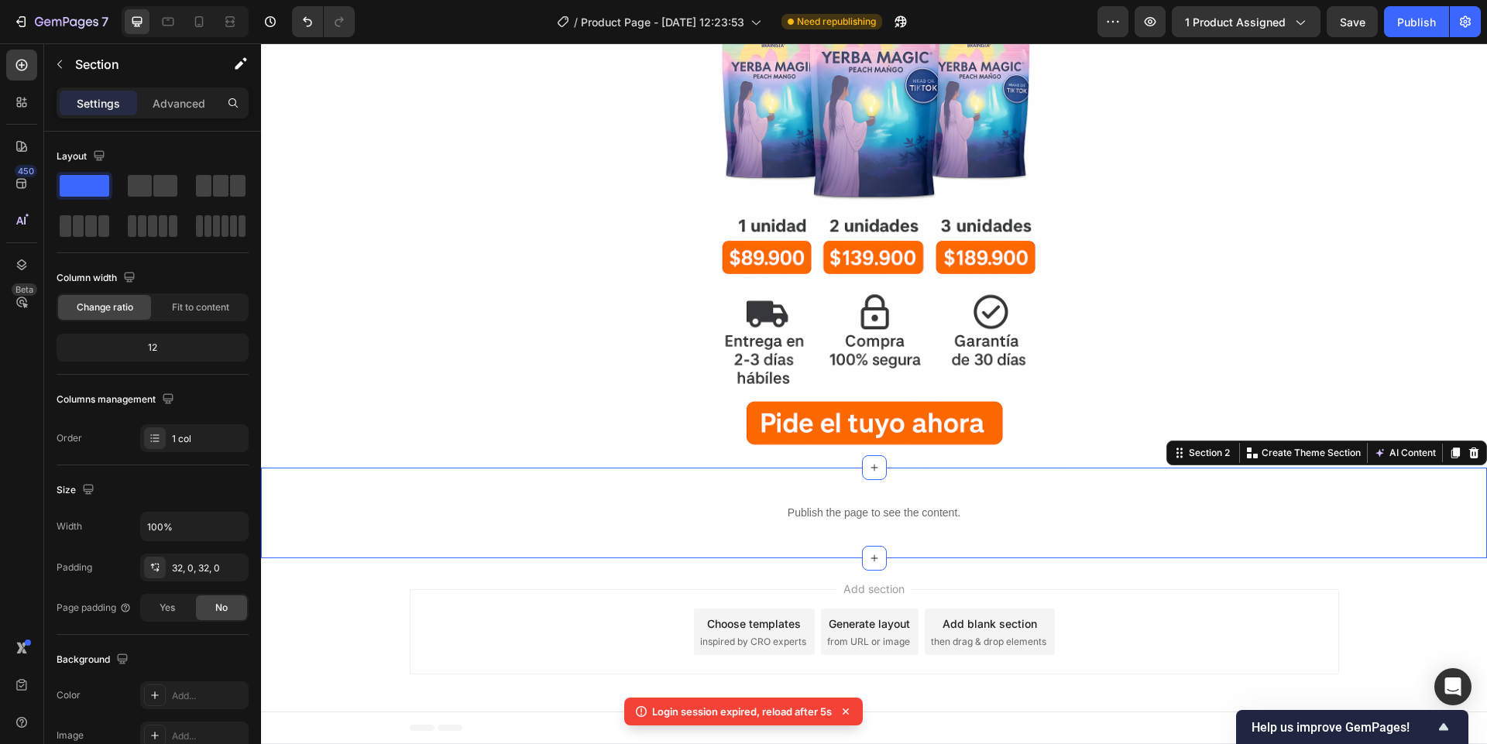
click at [607, 490] on div "Publish the page to see the content. Custom Code Section 2 You can create reusa…" at bounding box center [874, 513] width 1226 height 91
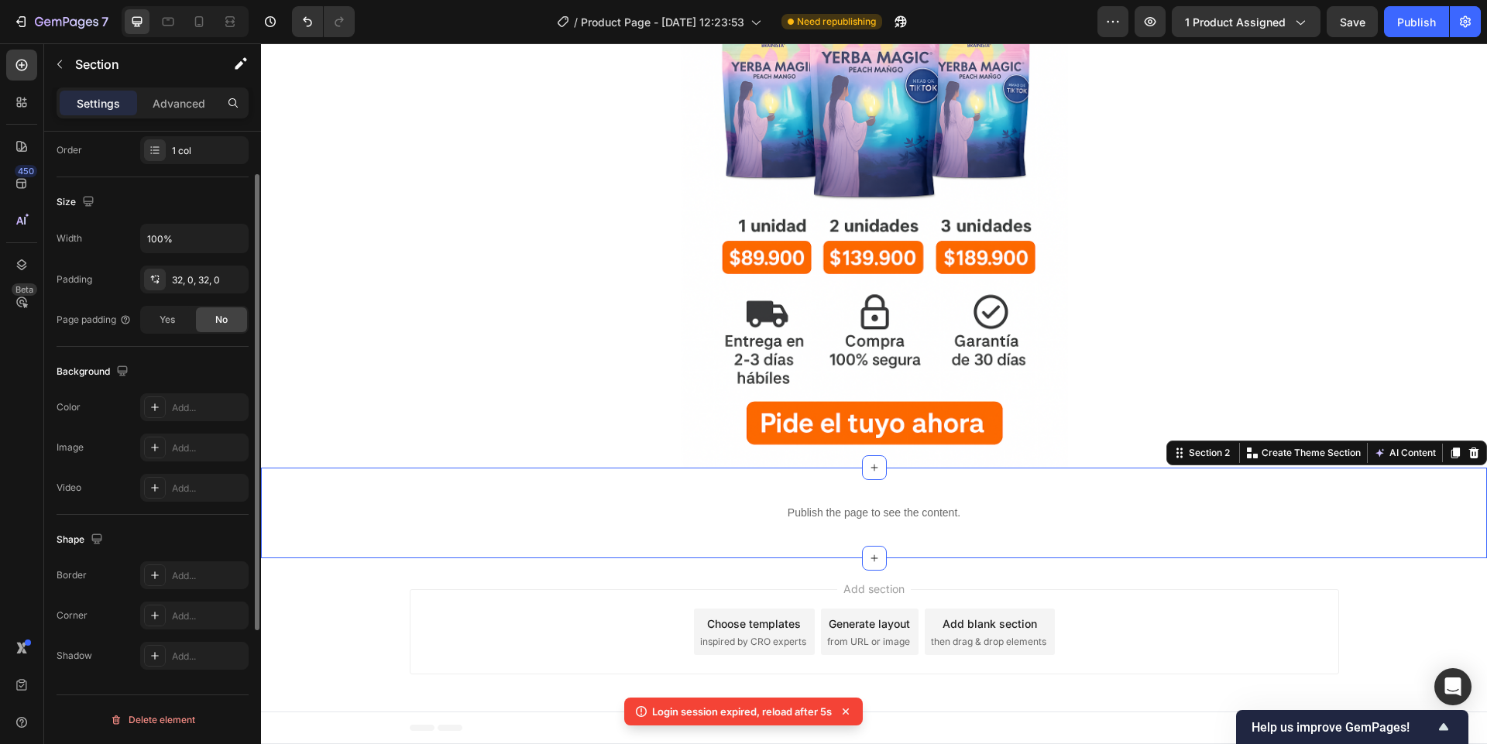
scroll to position [0, 0]
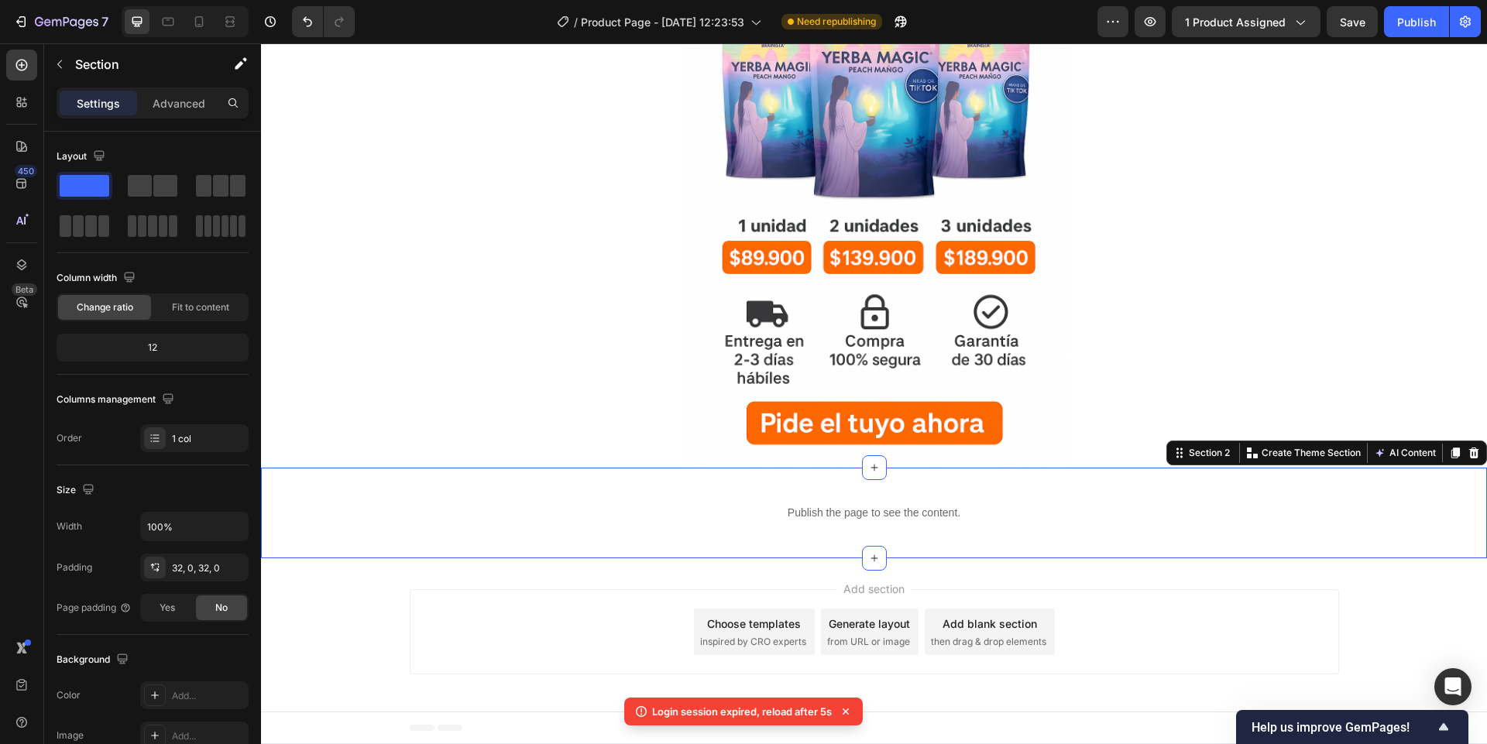
click at [168, 119] on div "Settings Advanced" at bounding box center [152, 109] width 217 height 44
click at [163, 112] on div "Advanced" at bounding box center [178, 103] width 77 height 25
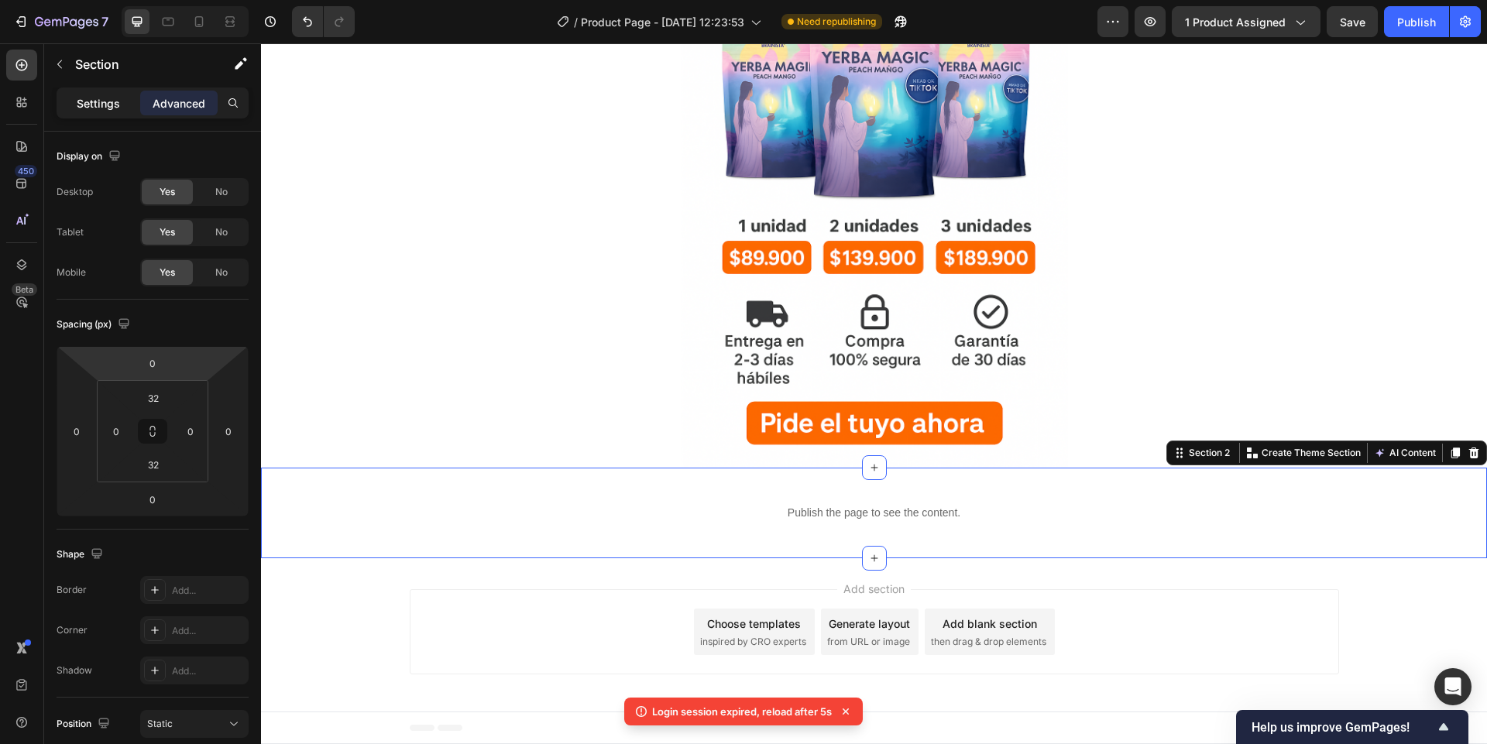
click at [118, 104] on p "Settings" at bounding box center [98, 103] width 43 height 16
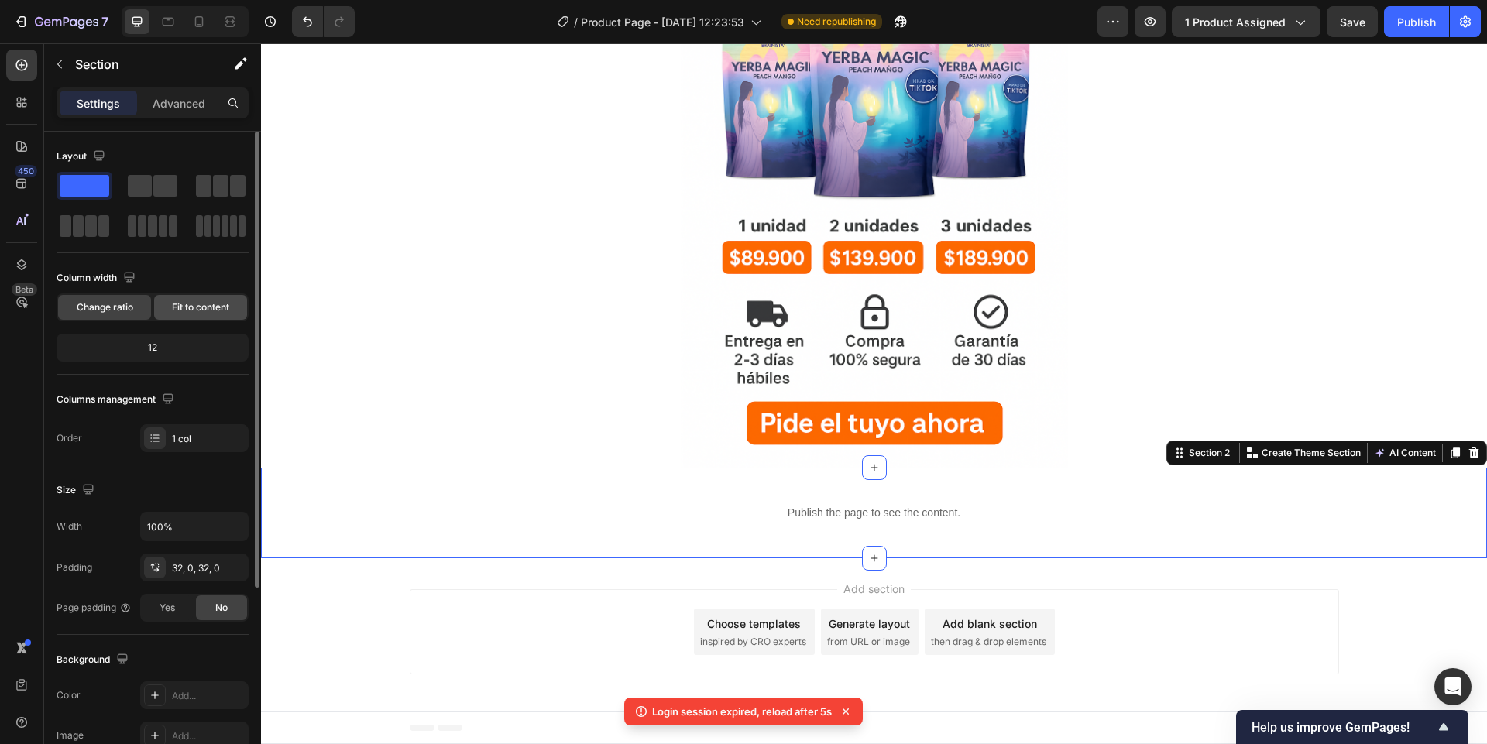
click at [187, 317] on div "Fit to content" at bounding box center [200, 307] width 93 height 25
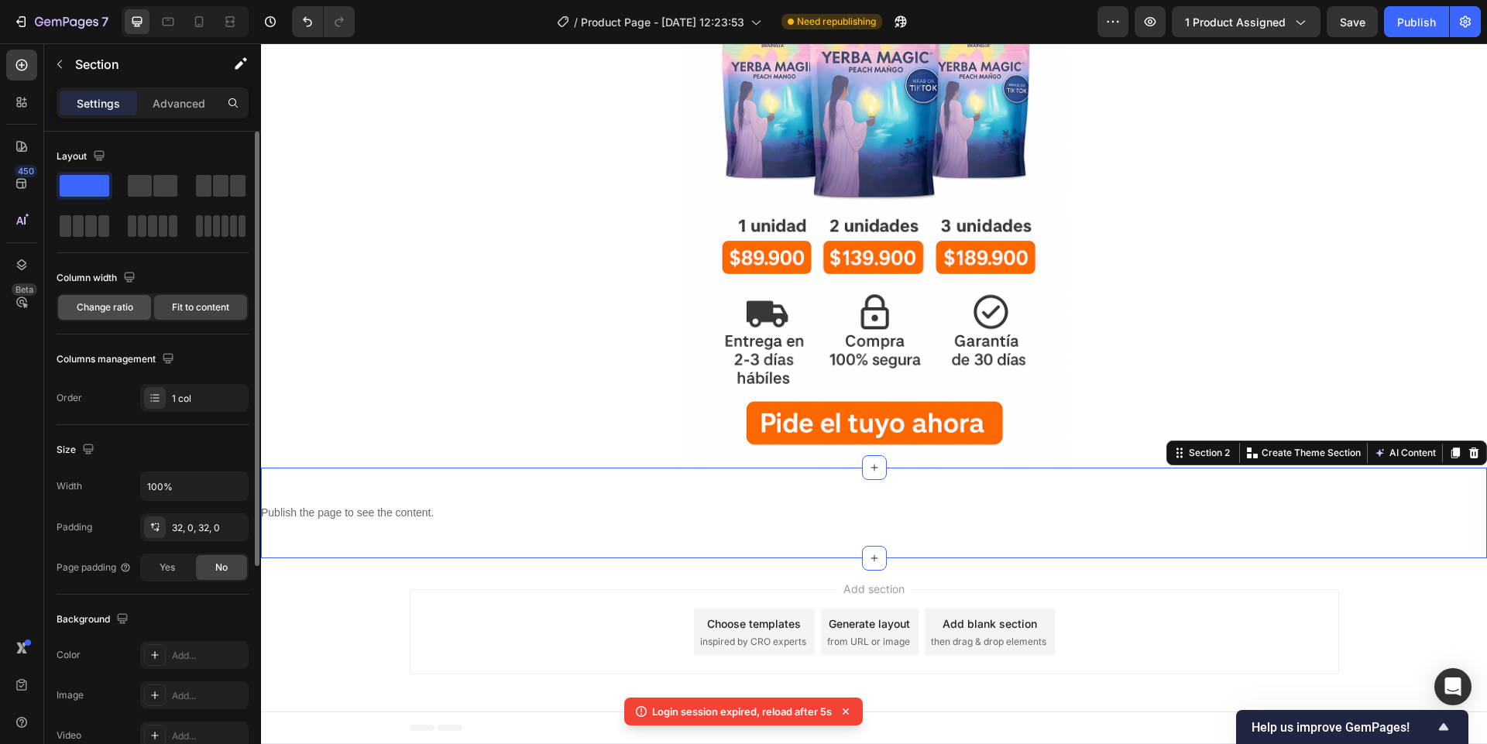
click at [125, 310] on span "Change ratio" at bounding box center [105, 307] width 57 height 14
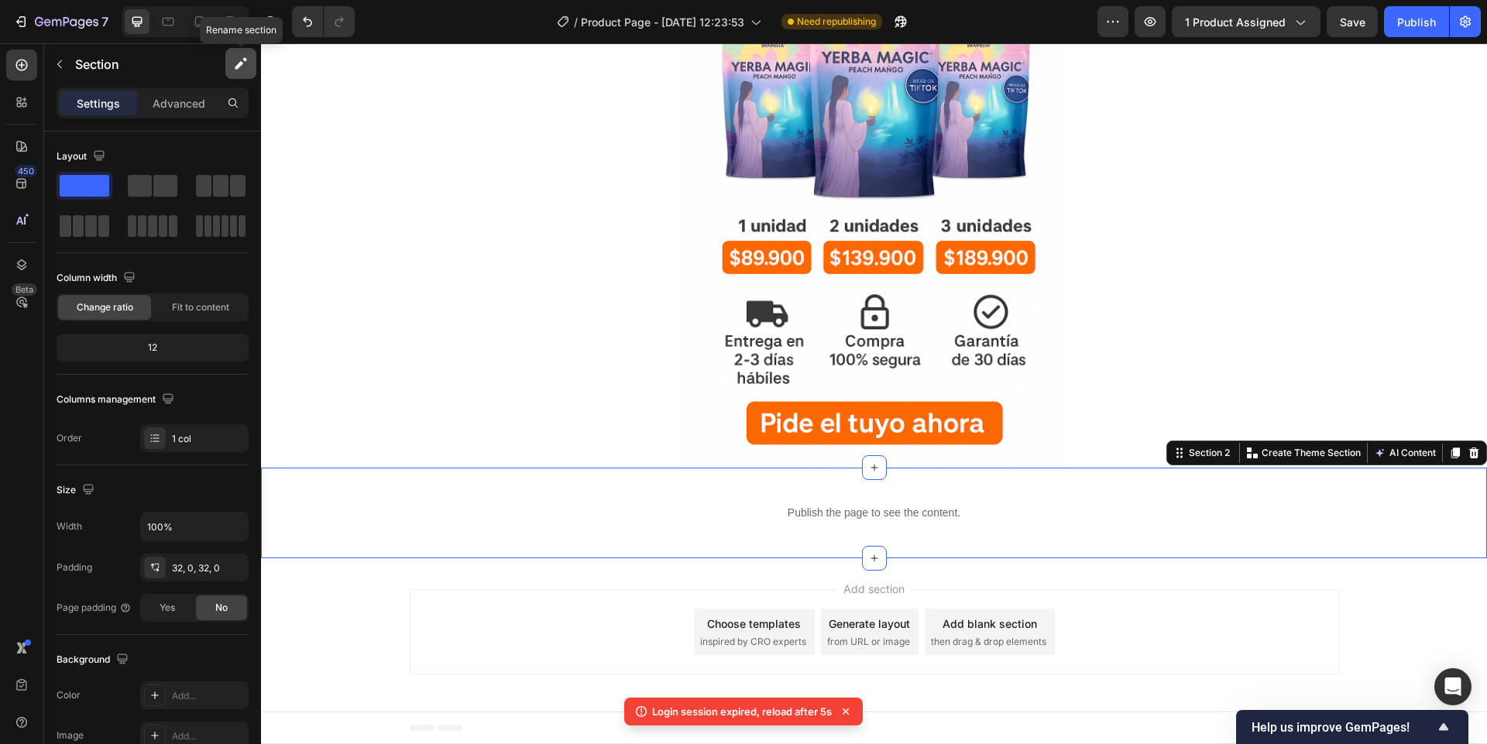
click at [235, 57] on icon "button" at bounding box center [240, 63] width 15 height 15
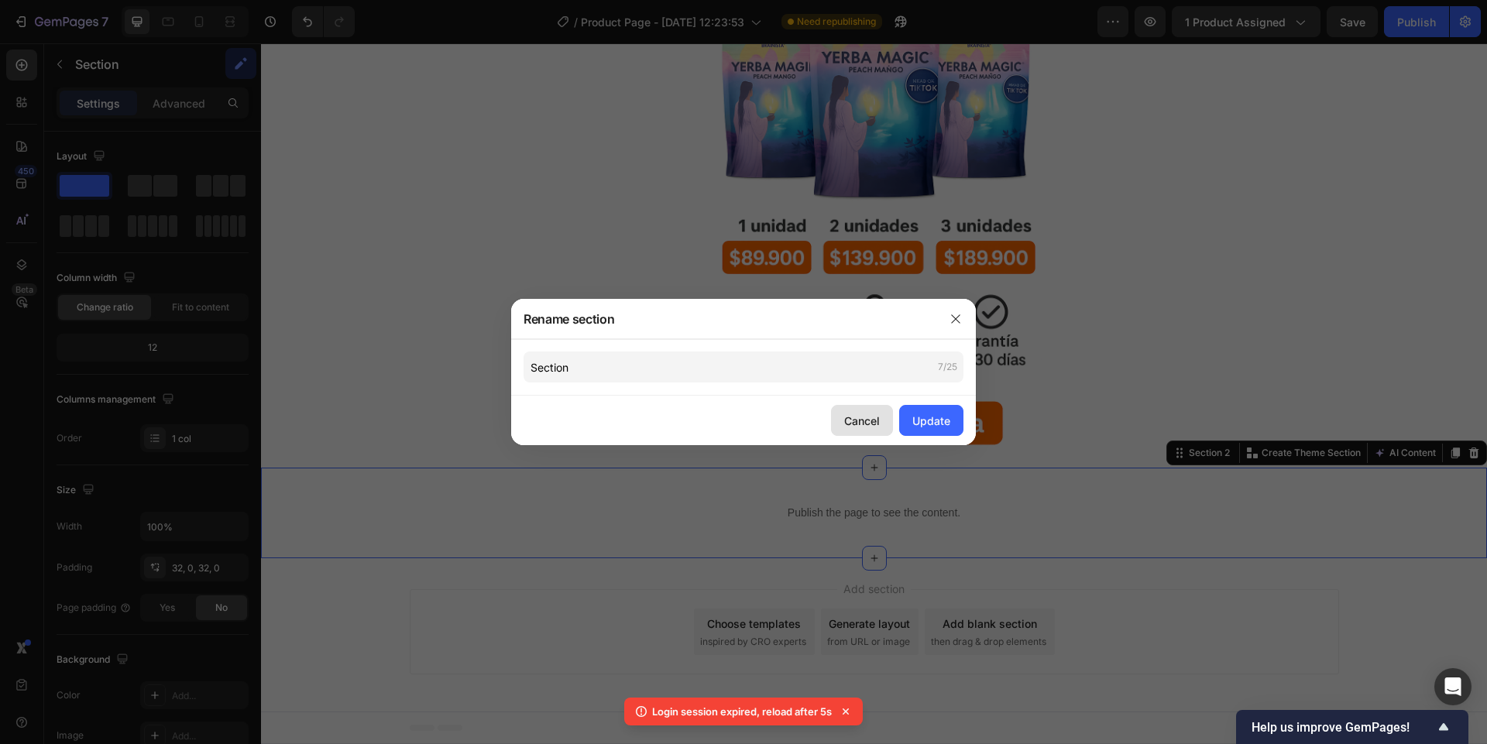
click at [875, 420] on div "Cancel" at bounding box center [862, 421] width 36 height 16
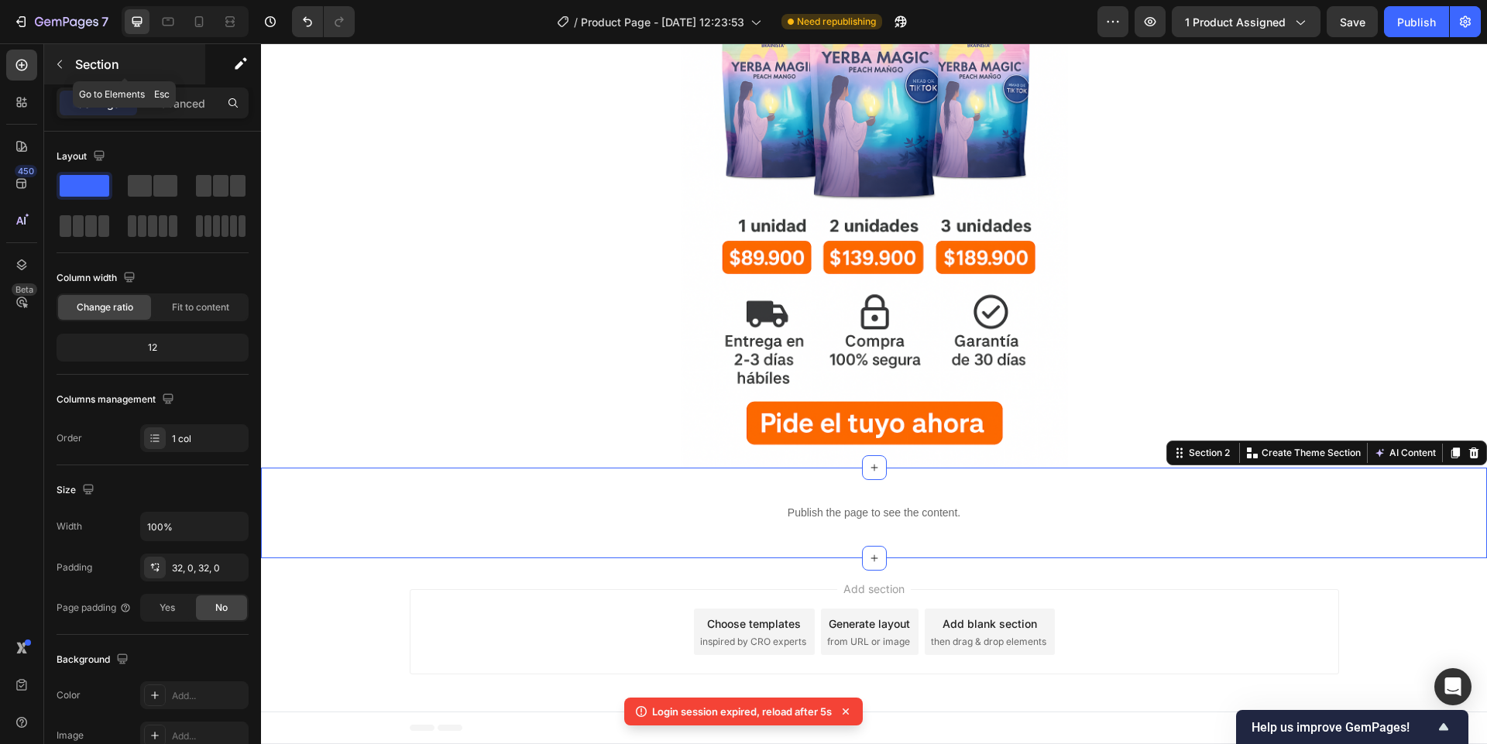
click at [61, 61] on icon "button" at bounding box center [59, 64] width 12 height 12
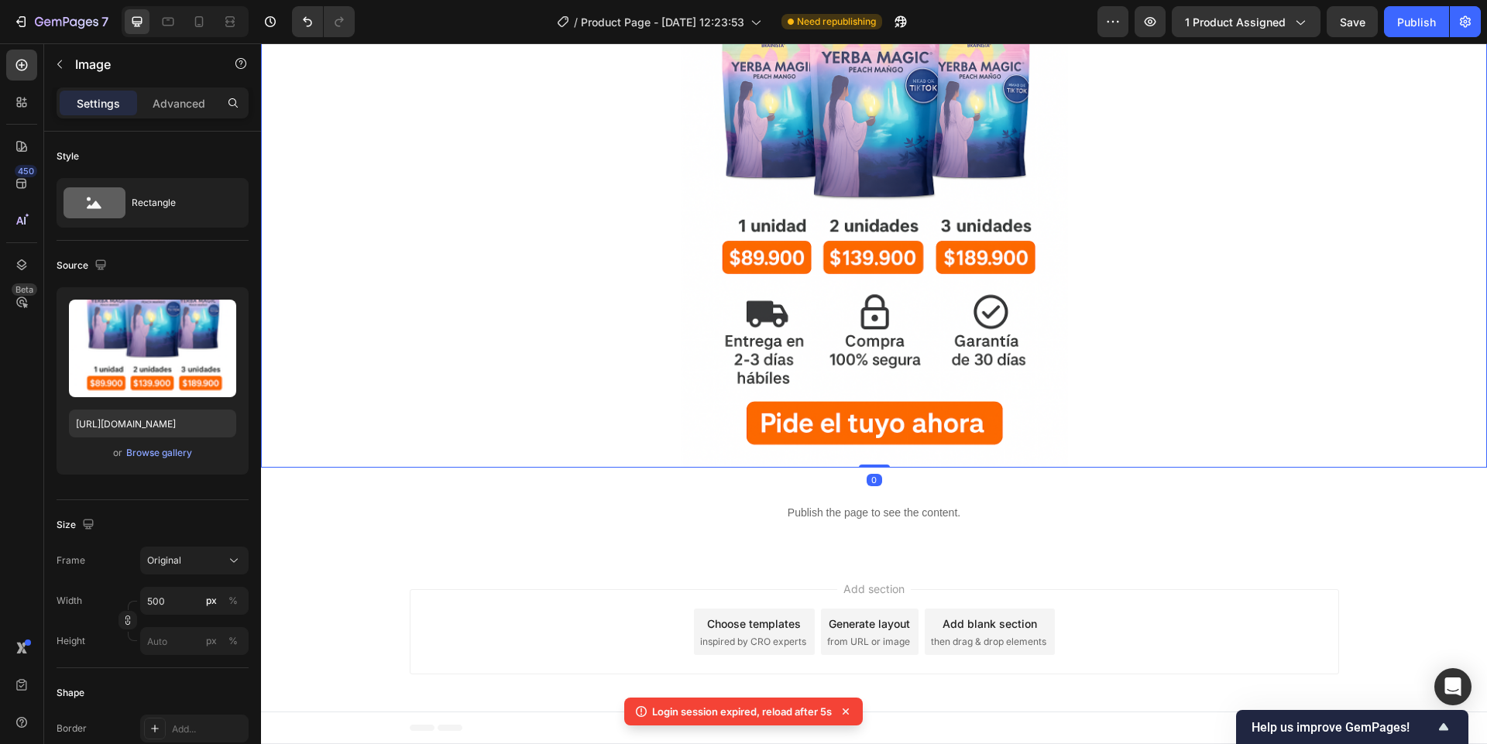
click at [607, 460] on div at bounding box center [874, 177] width 1226 height 581
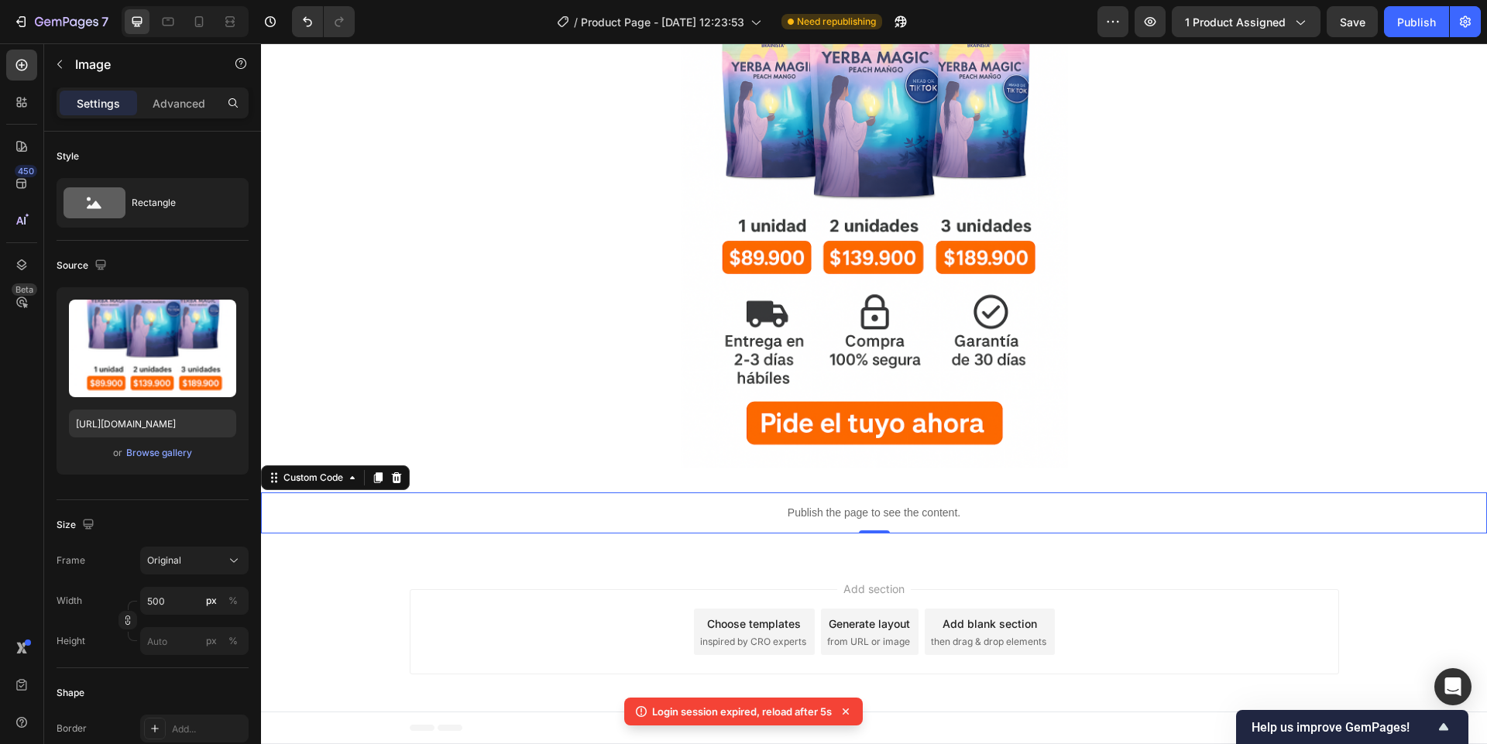
click at [602, 505] on p "Publish the page to see the content." at bounding box center [874, 513] width 1226 height 16
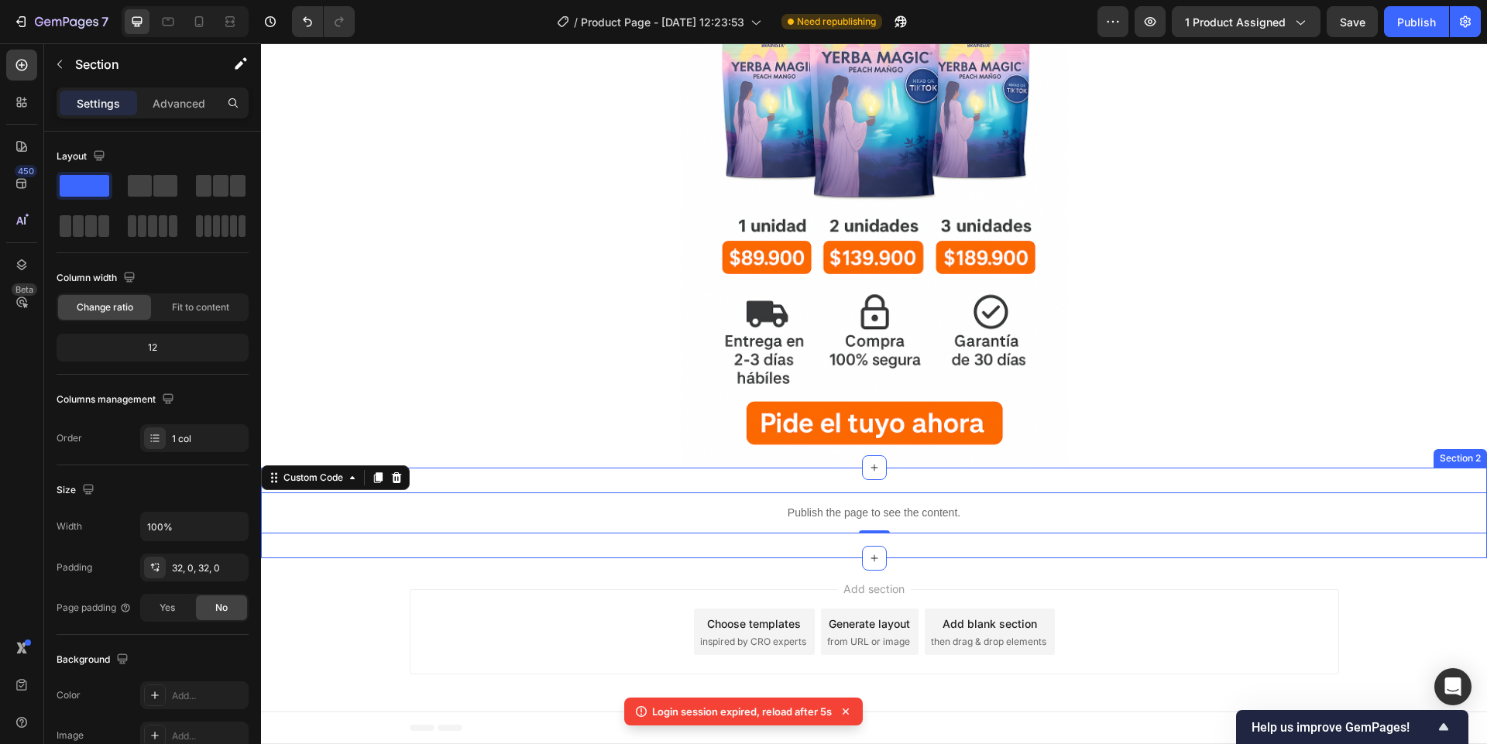
click at [624, 472] on div "Publish the page to see the content. Custom Code 0 Section 2" at bounding box center [874, 513] width 1226 height 91
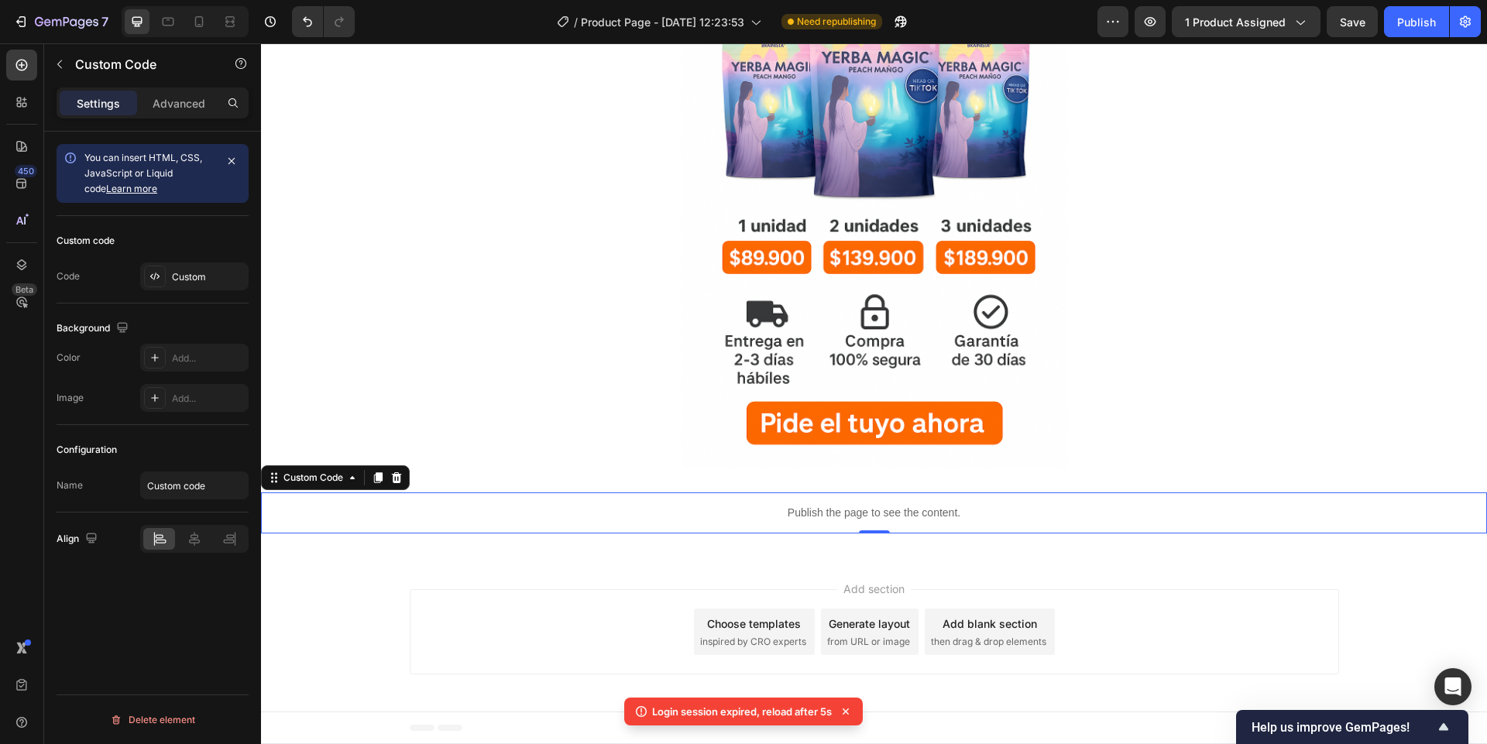
click at [581, 528] on div "Publish the page to see the content." at bounding box center [874, 512] width 1226 height 41
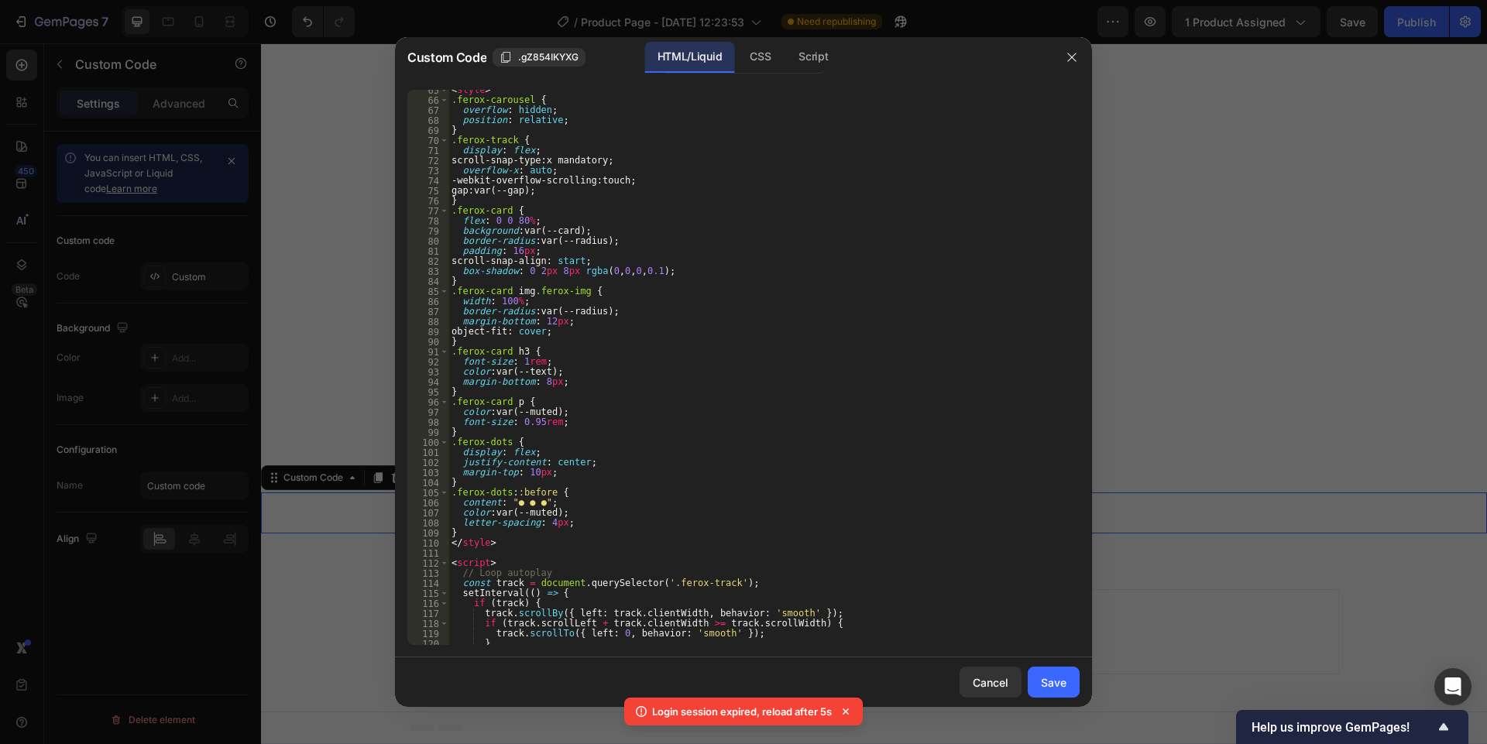
scroll to position [713, 0]
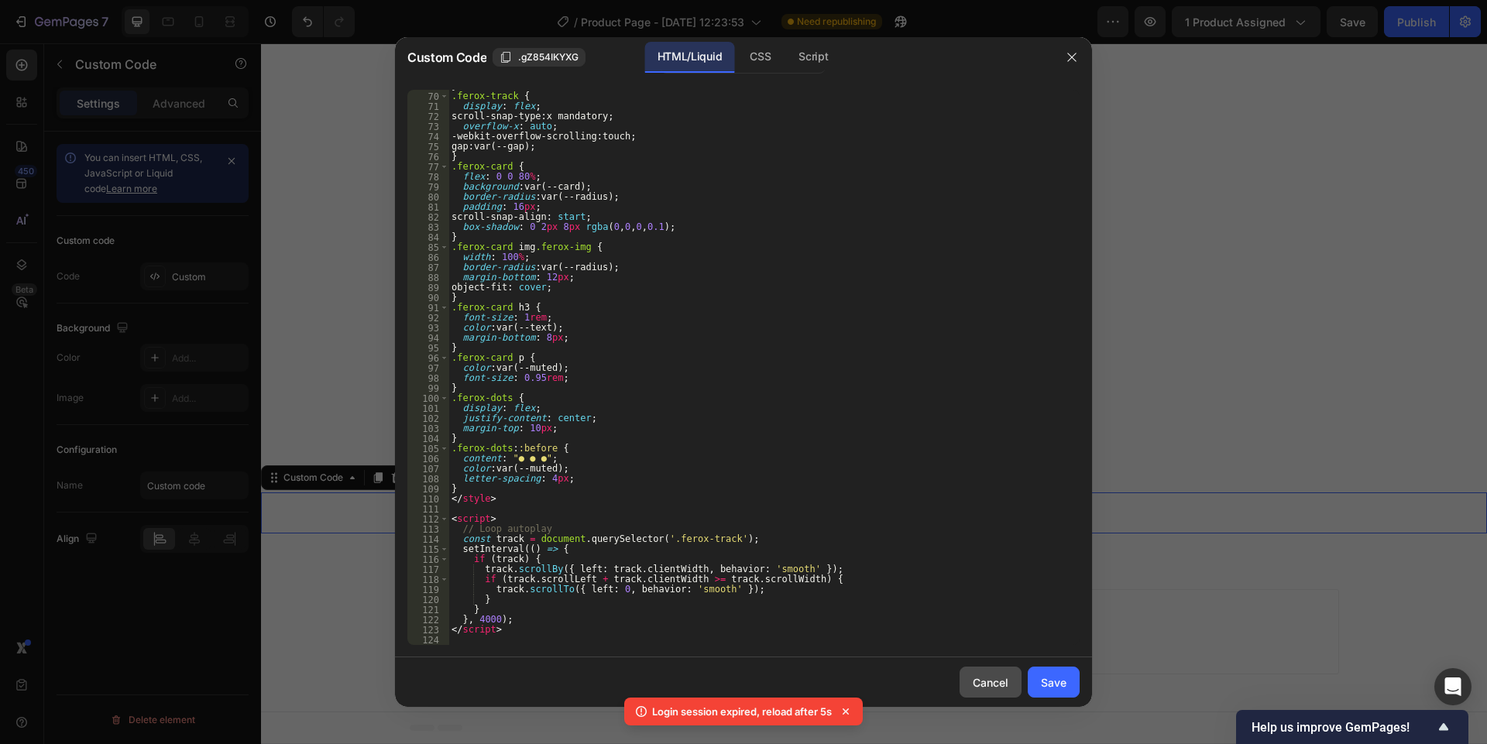
click at [970, 686] on button "Cancel" at bounding box center [990, 682] width 62 height 31
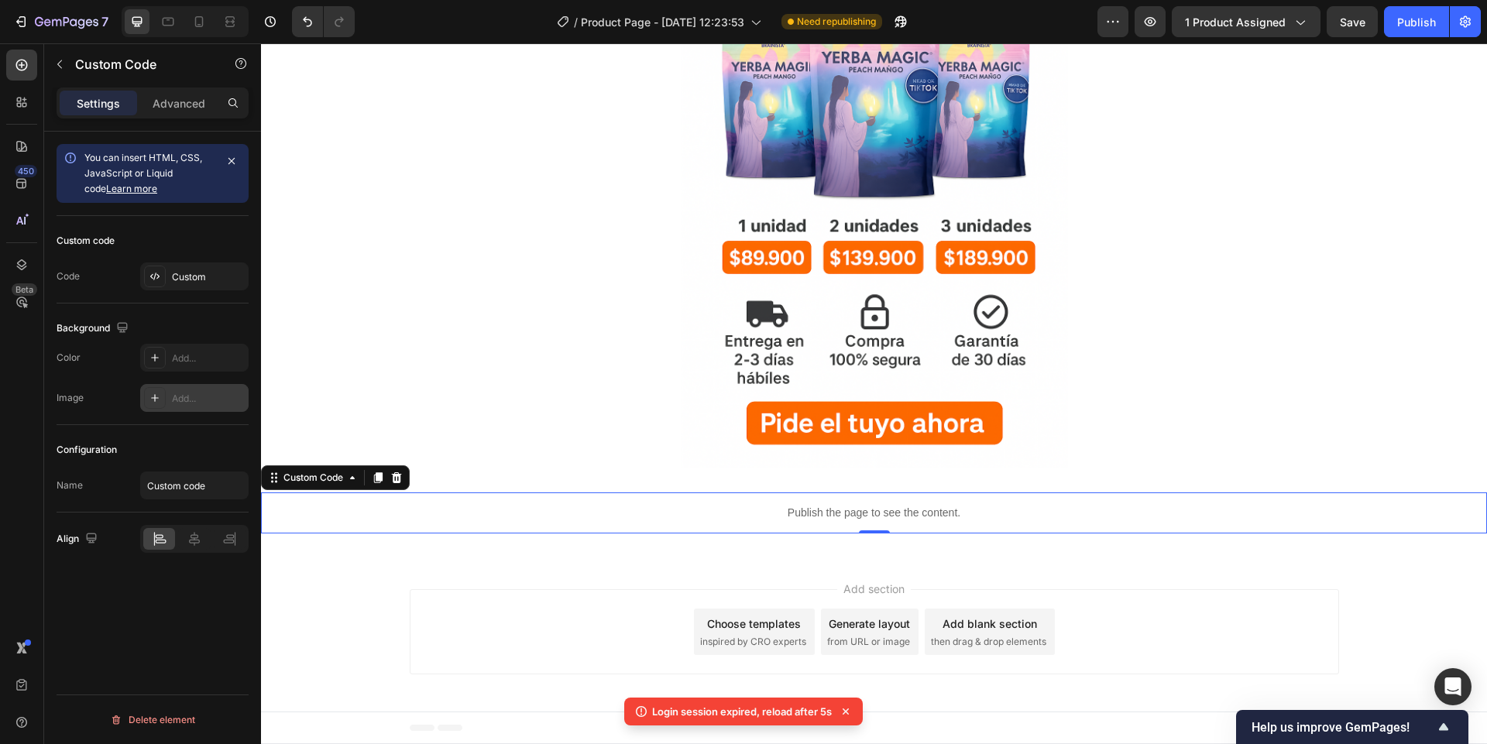
click at [168, 396] on div "Add..." at bounding box center [194, 398] width 108 height 28
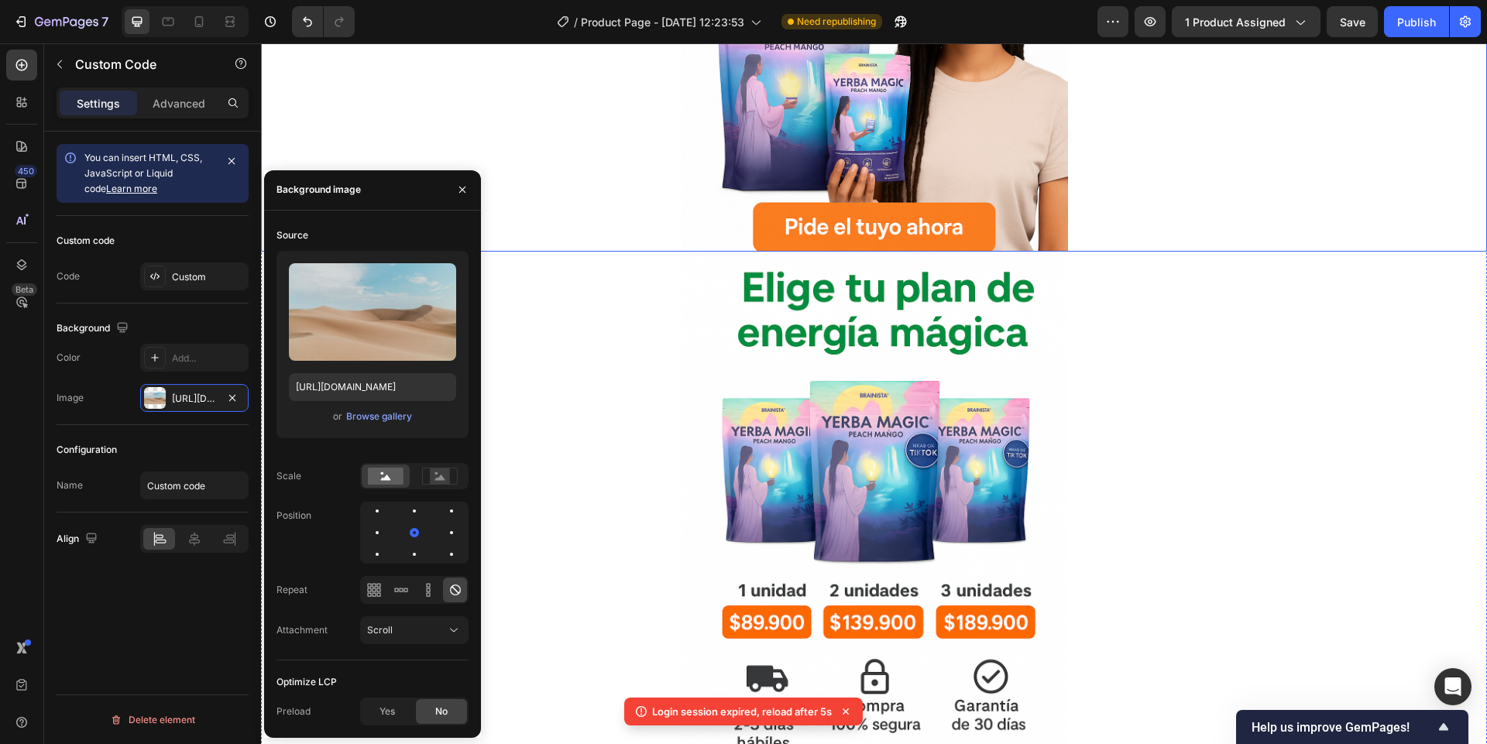
scroll to position [397, 0]
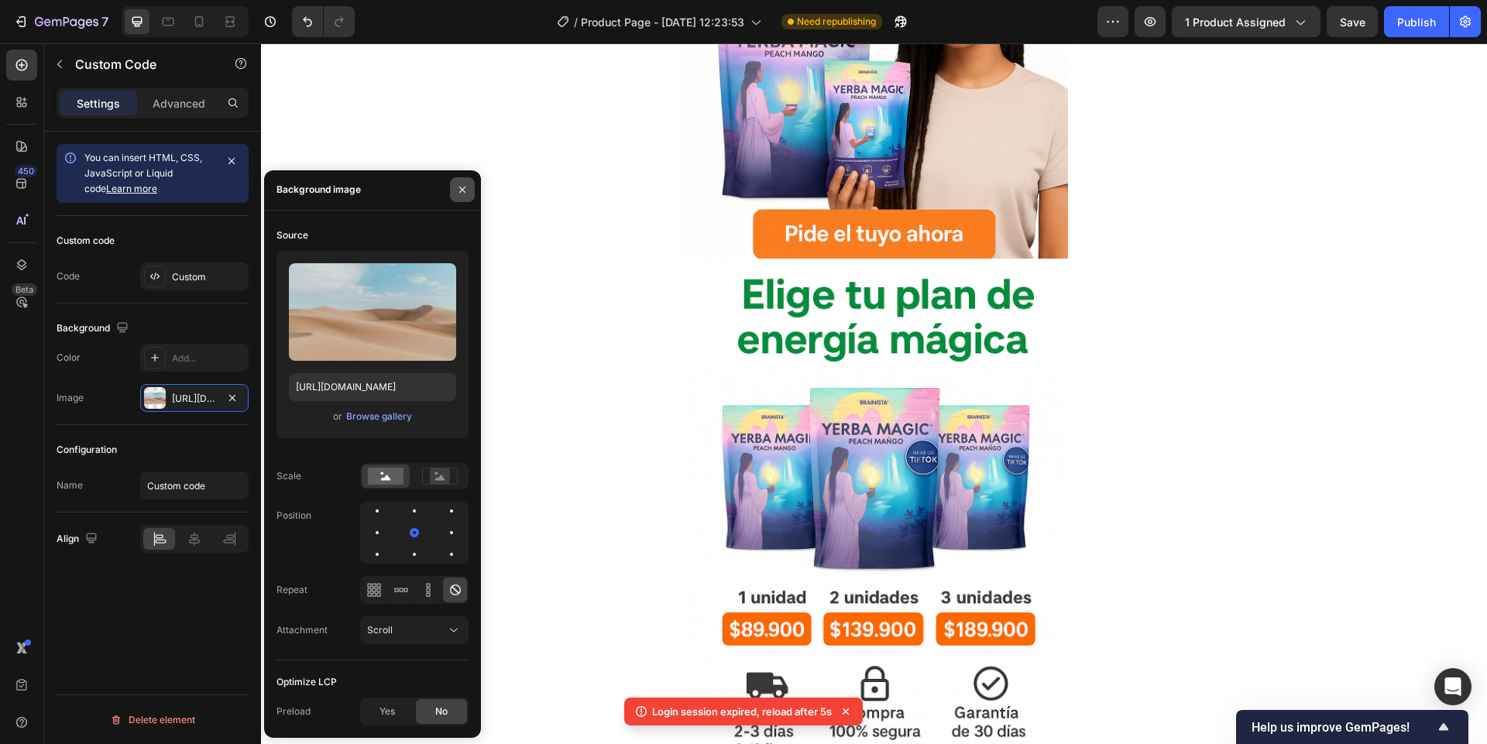
click at [468, 190] on button "button" at bounding box center [462, 189] width 25 height 25
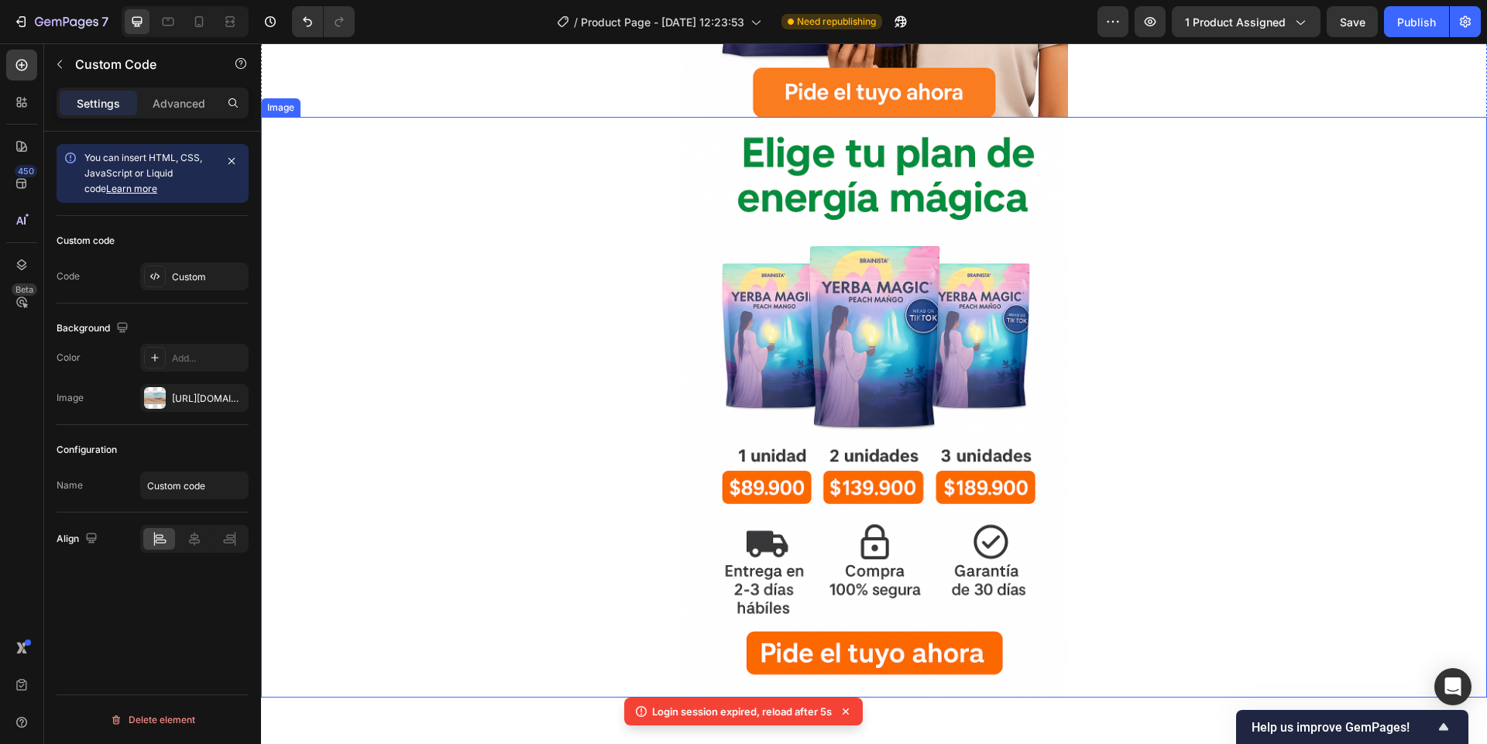
scroll to position [769, 0]
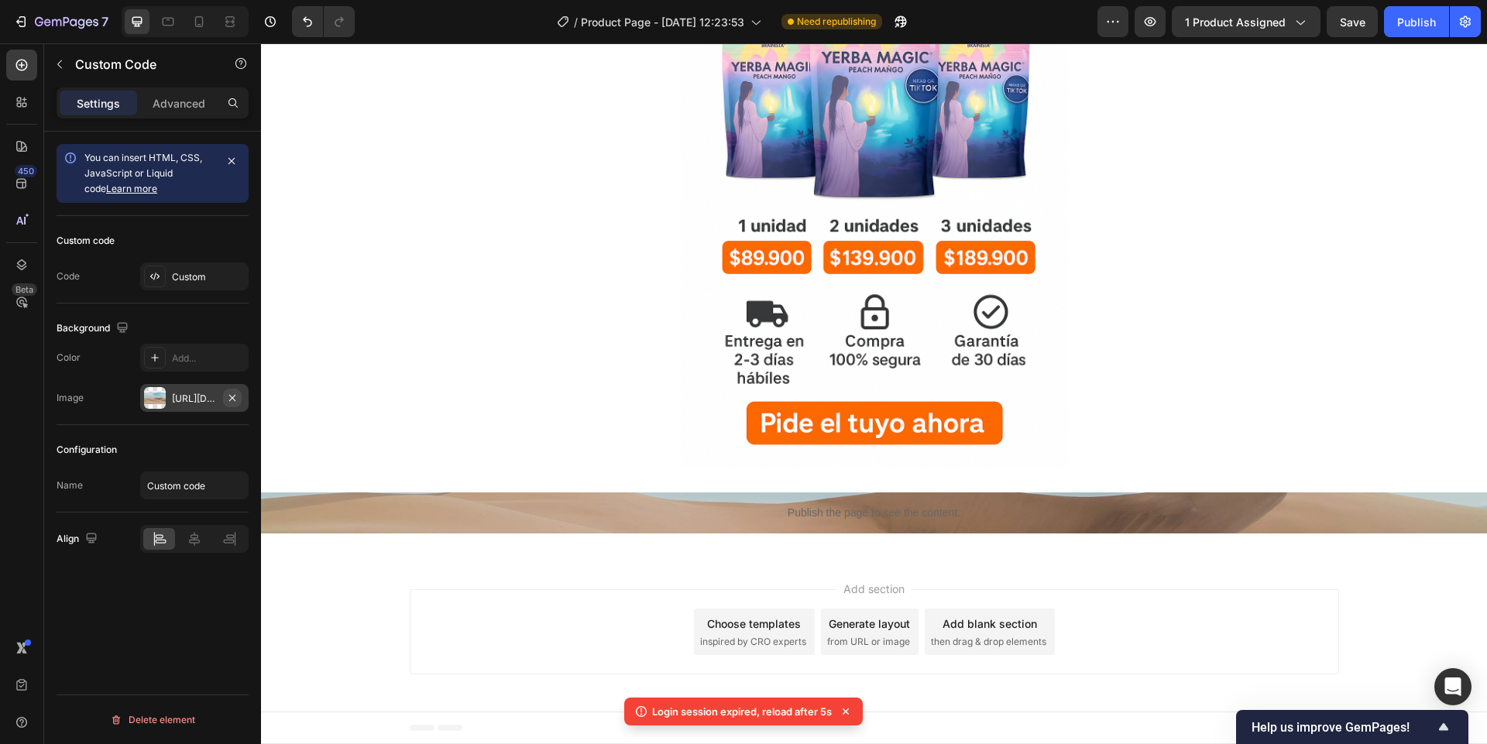
click at [236, 401] on icon "button" at bounding box center [232, 398] width 12 height 12
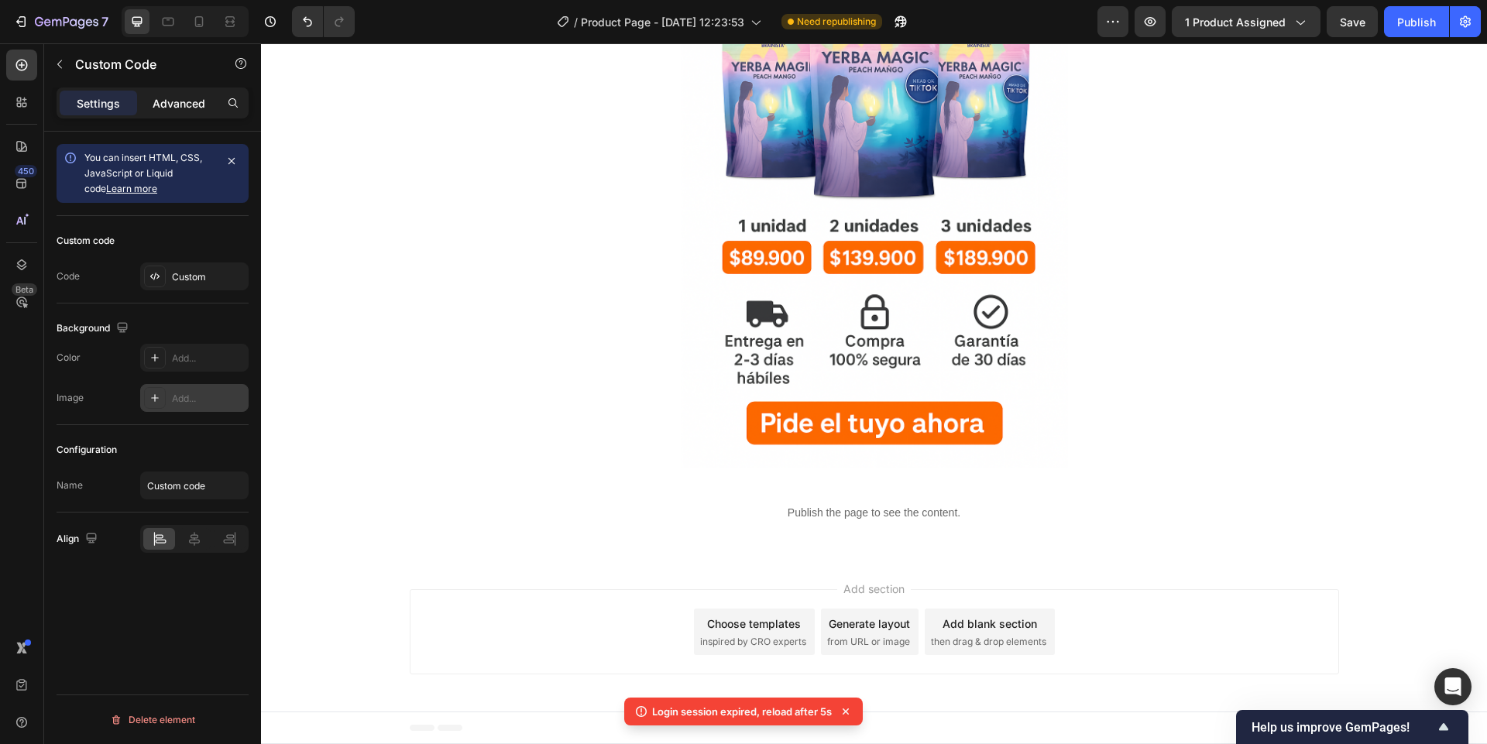
click at [174, 109] on p "Advanced" at bounding box center [179, 103] width 53 height 16
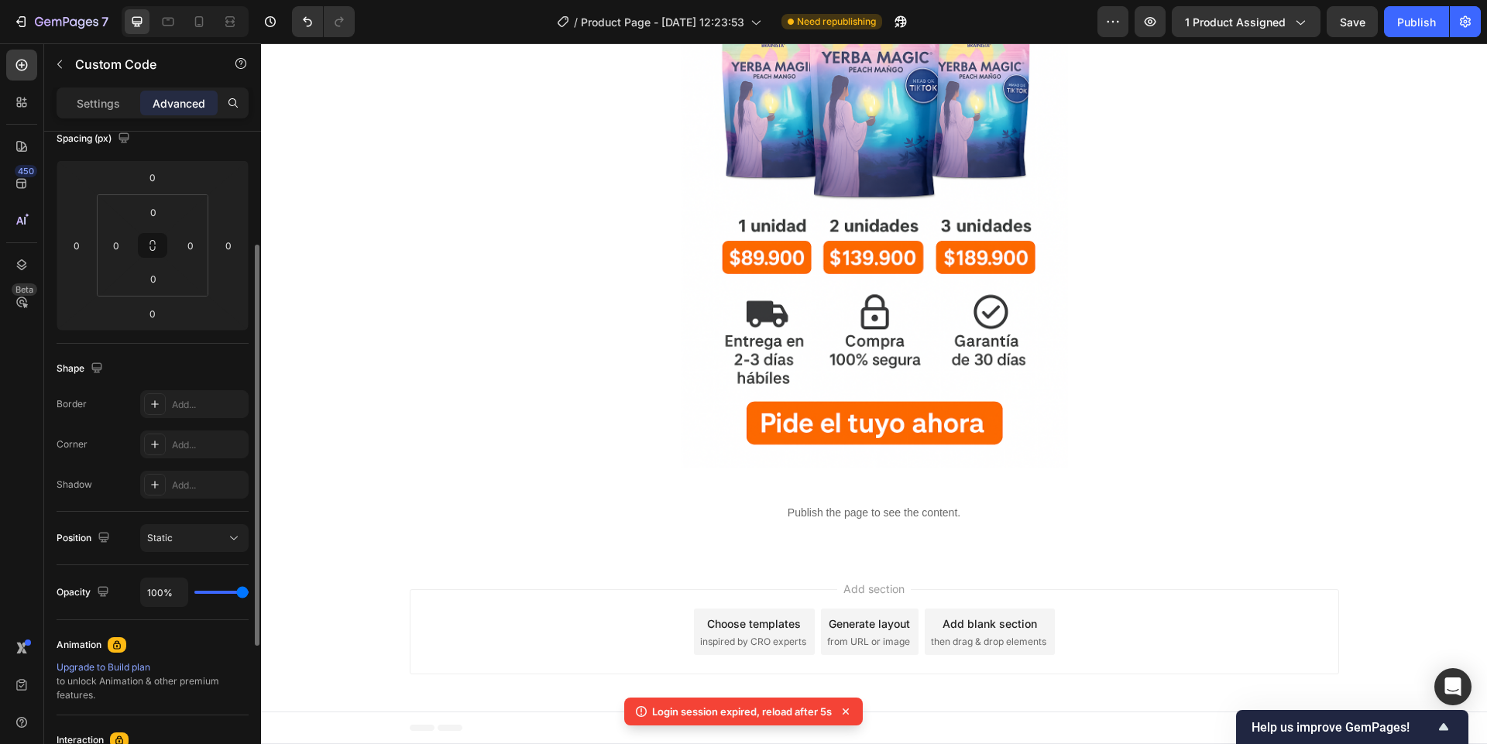
scroll to position [0, 0]
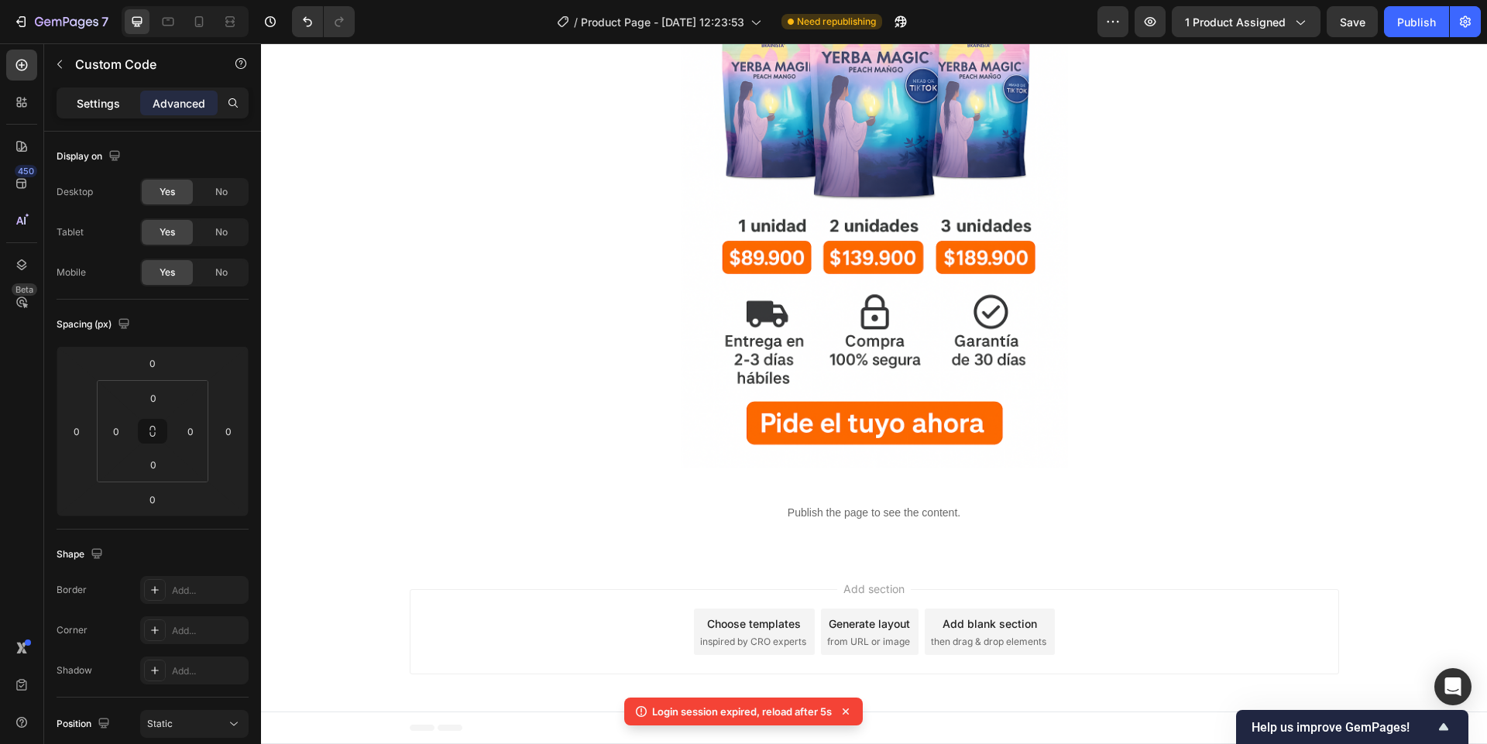
click at [83, 103] on p "Settings" at bounding box center [98, 103] width 43 height 16
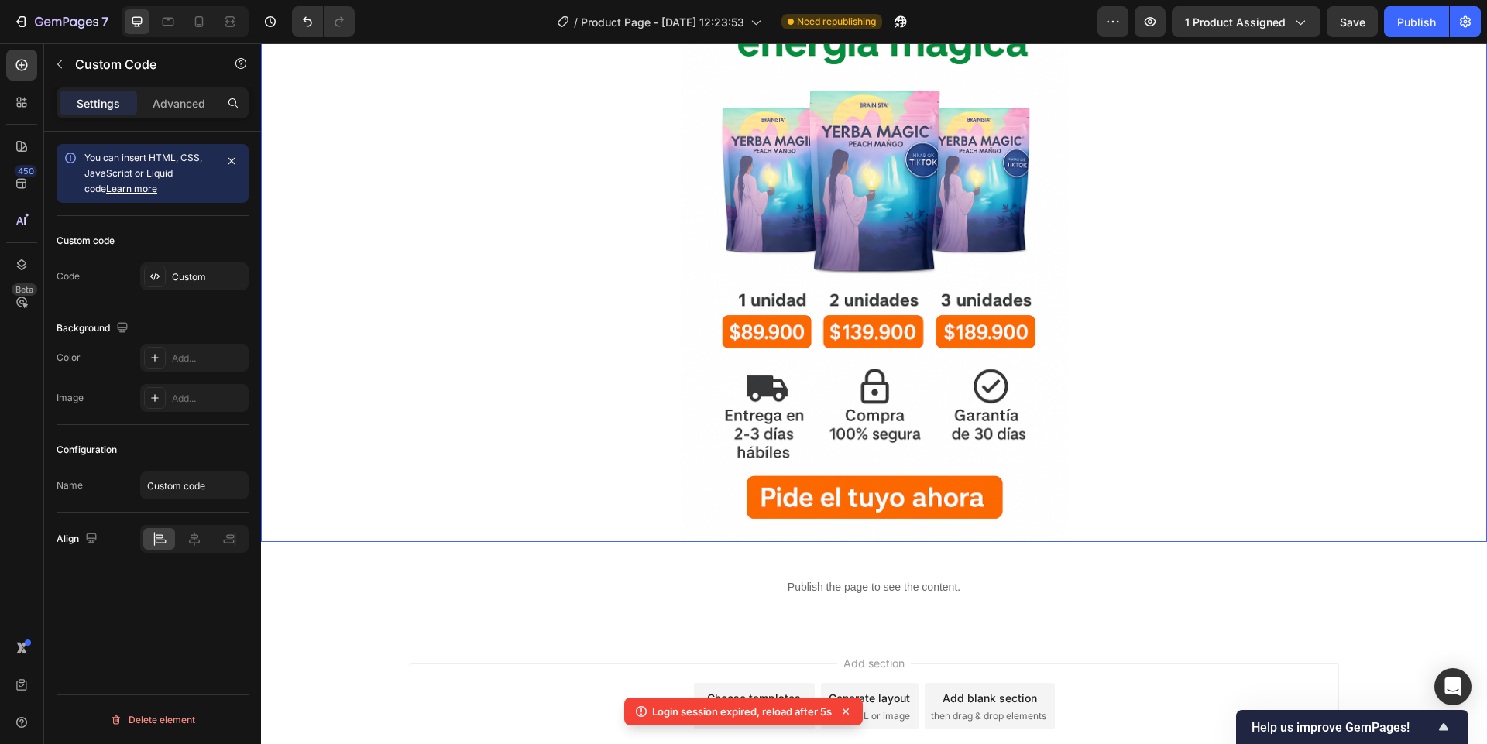
scroll to position [769, 0]
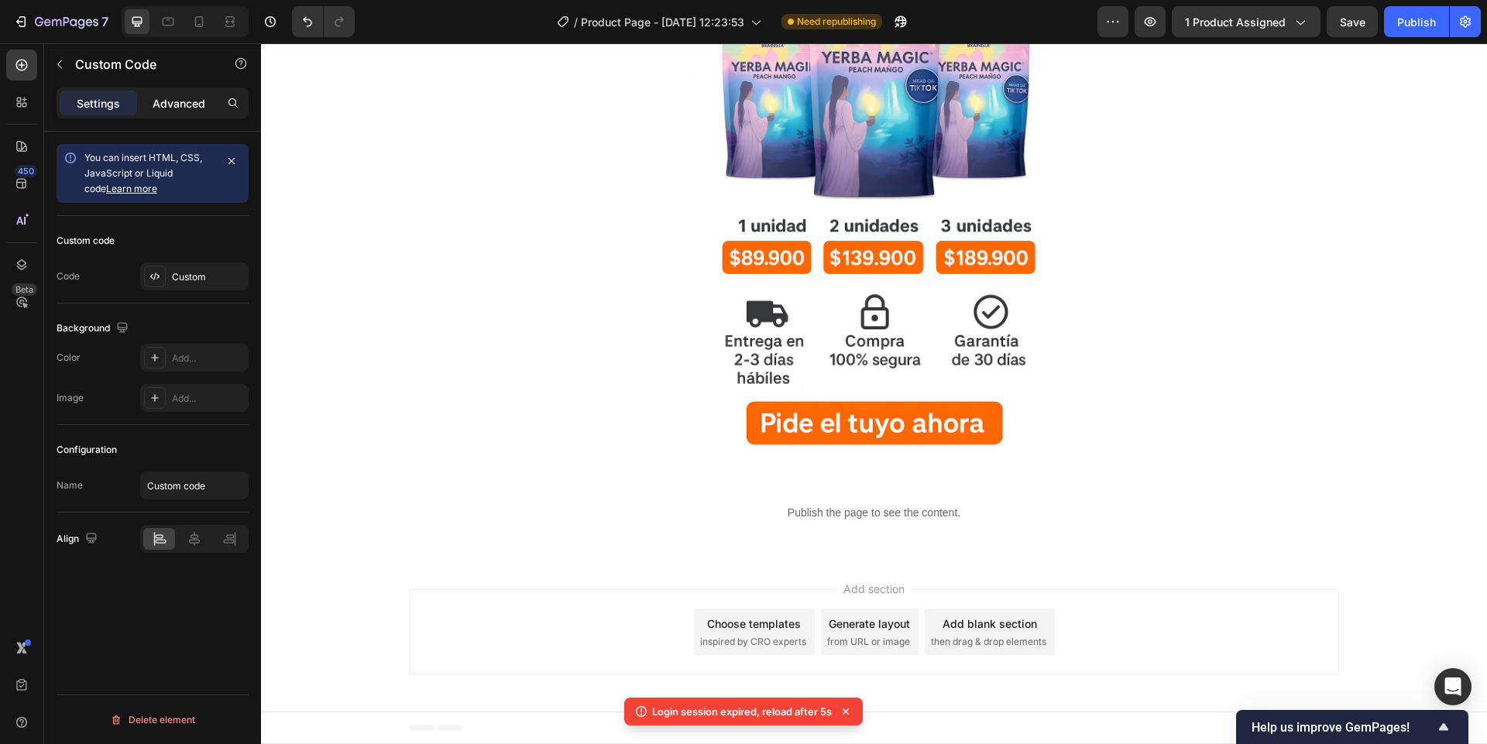
click at [180, 98] on p "Advanced" at bounding box center [179, 103] width 53 height 16
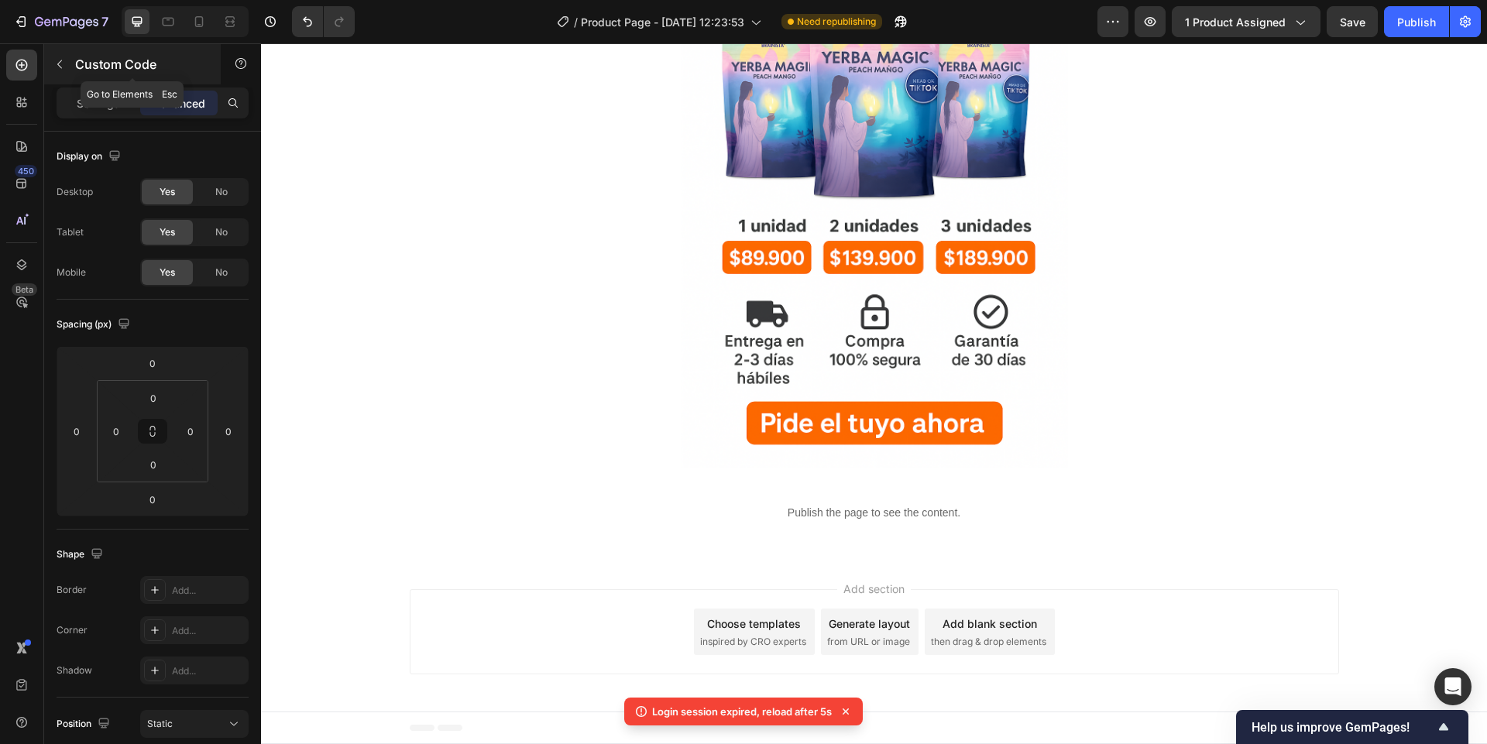
click at [56, 55] on button "button" at bounding box center [59, 64] width 25 height 25
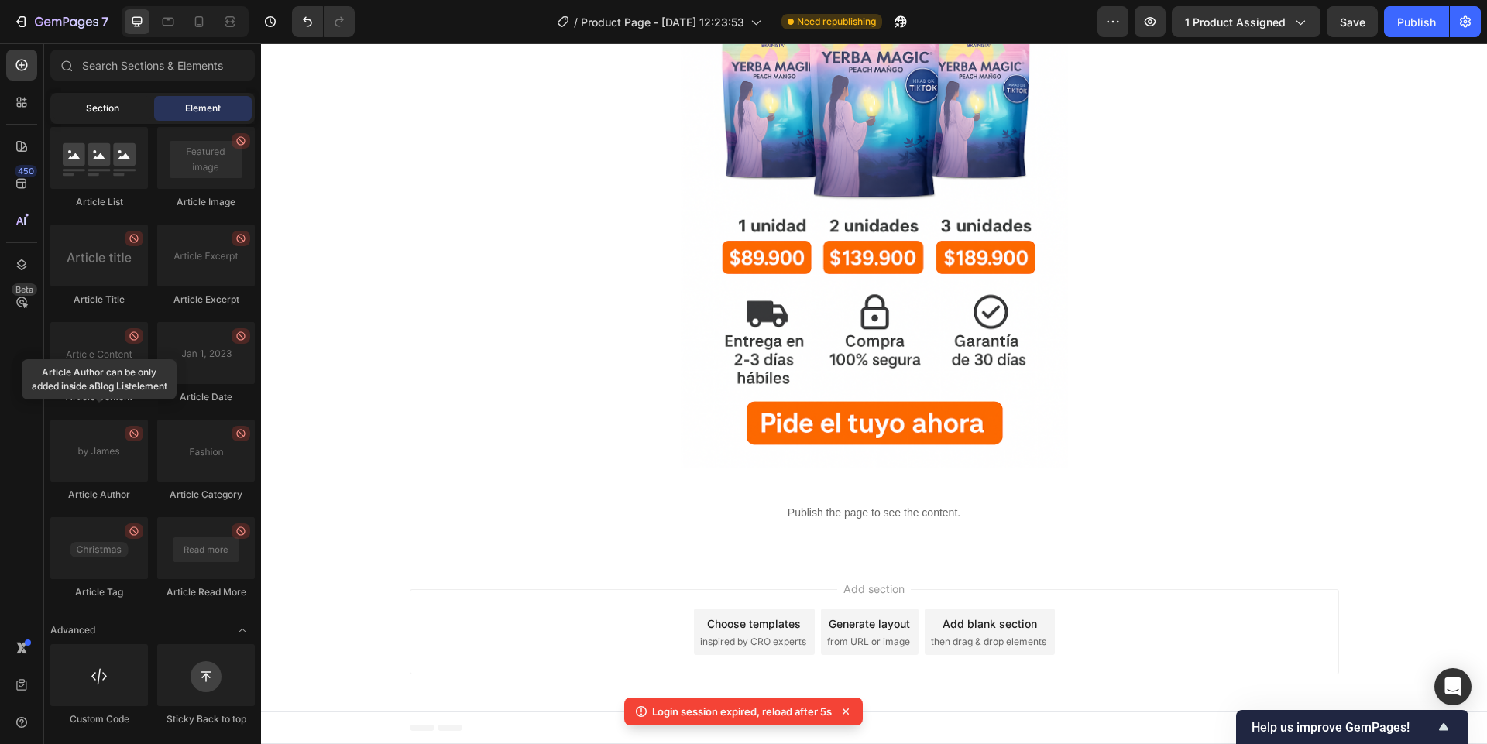
click at [132, 104] on div "Section" at bounding box center [102, 108] width 98 height 25
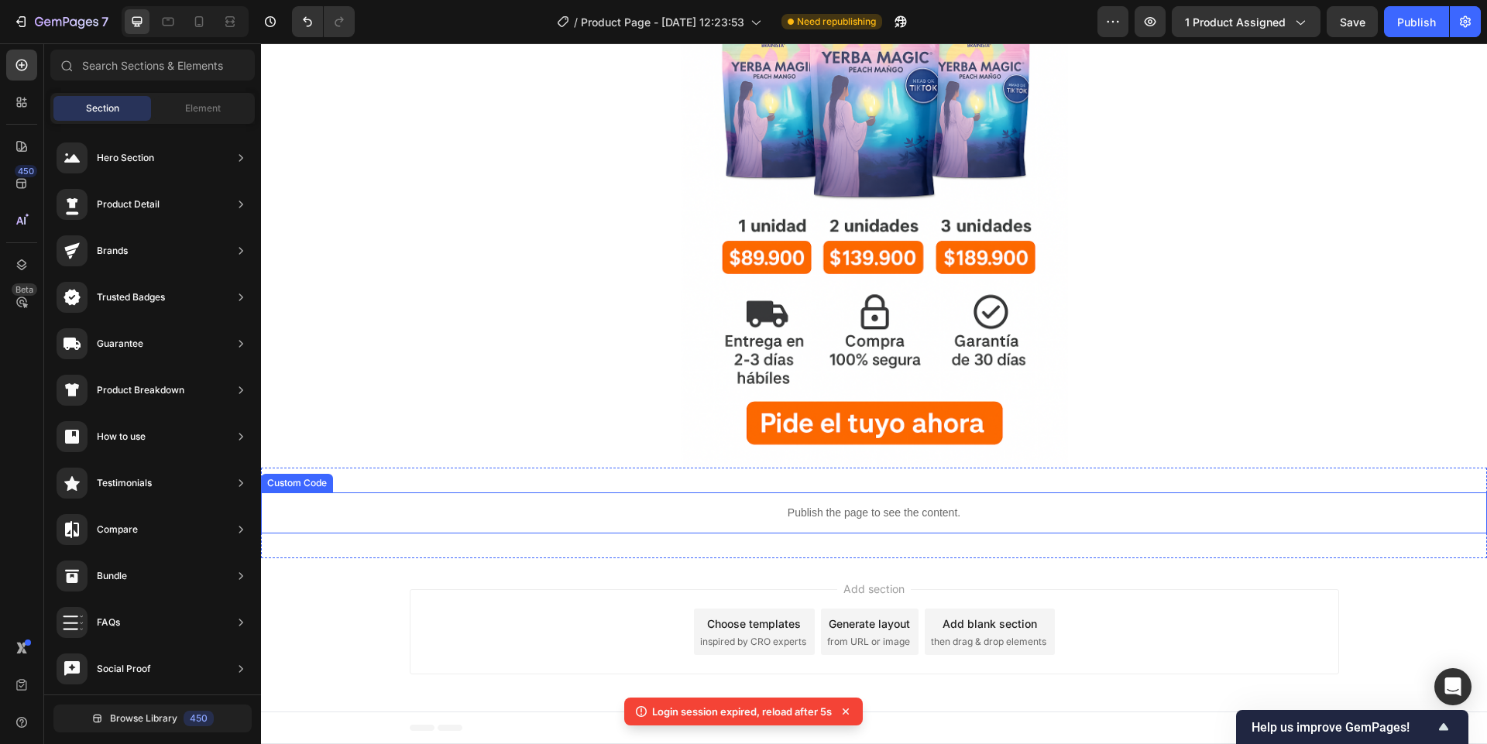
click at [695, 521] on div "Publish the page to see the content." at bounding box center [874, 512] width 1226 height 41
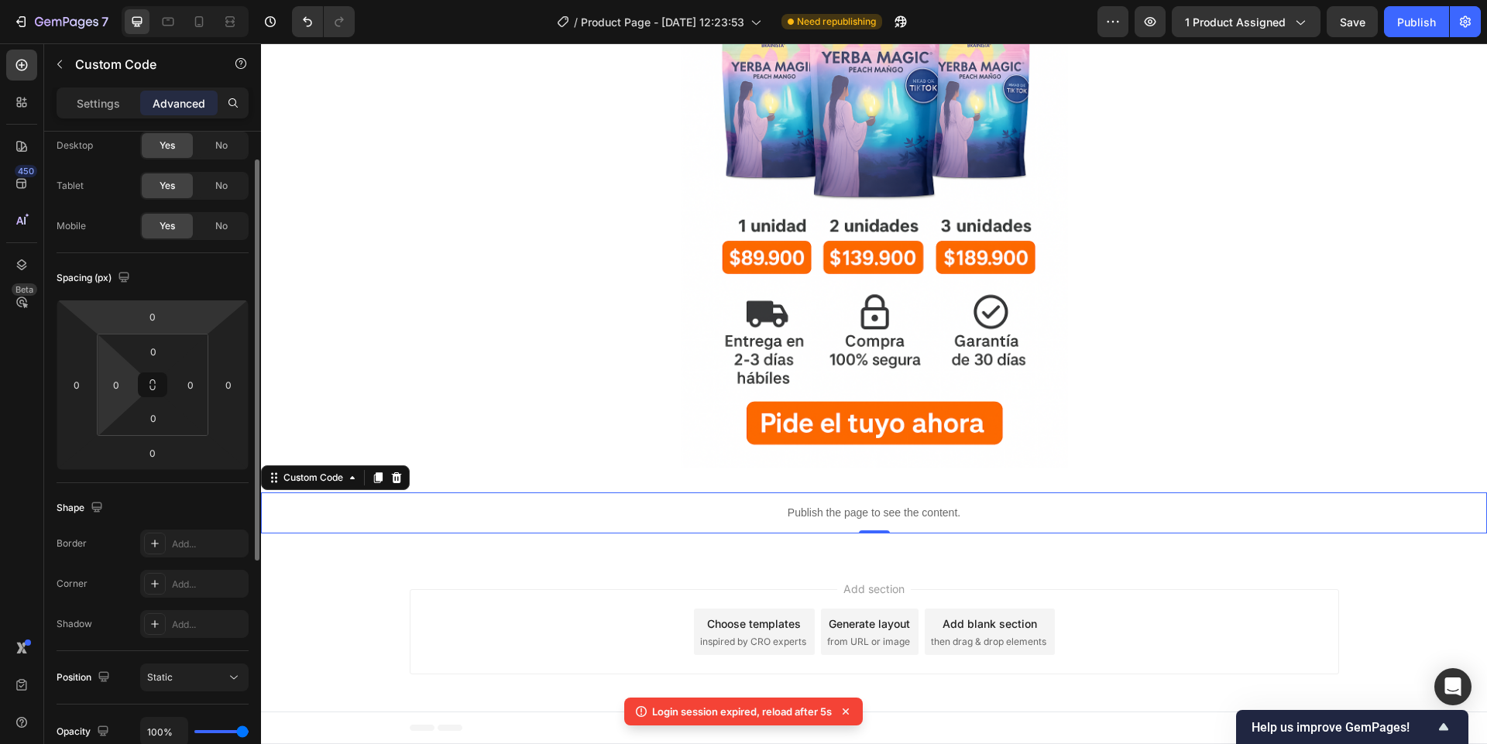
scroll to position [0, 0]
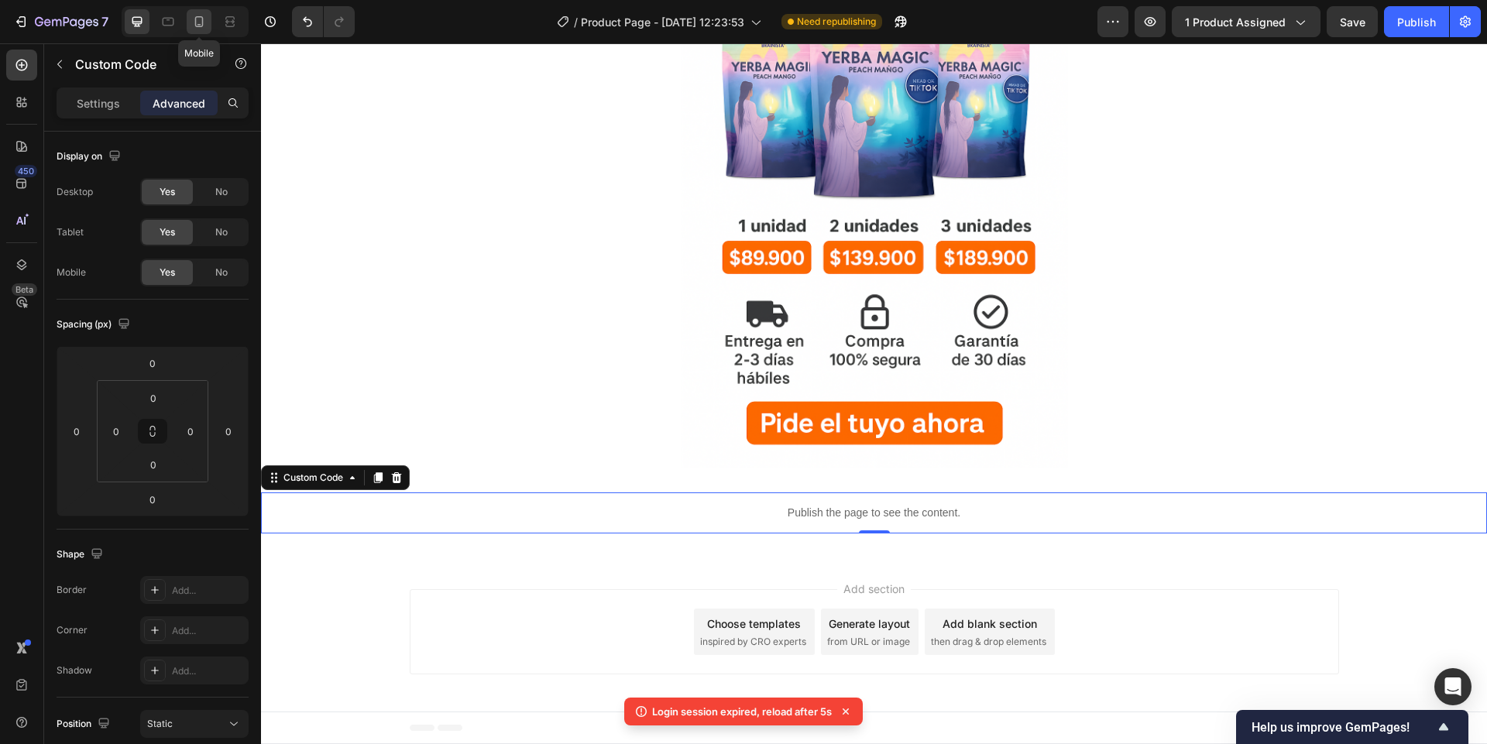
click at [189, 29] on div at bounding box center [199, 21] width 25 height 25
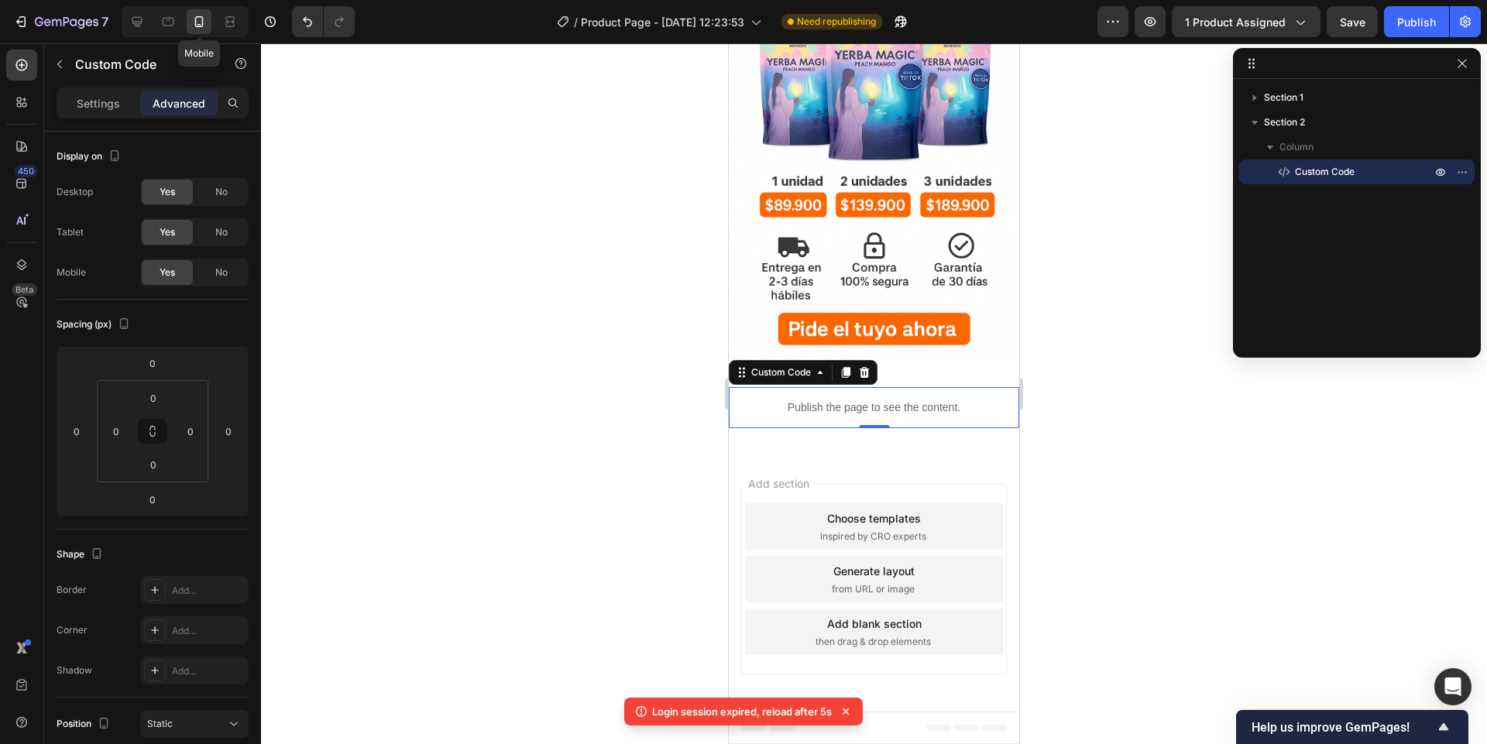
scroll to position [549, 0]
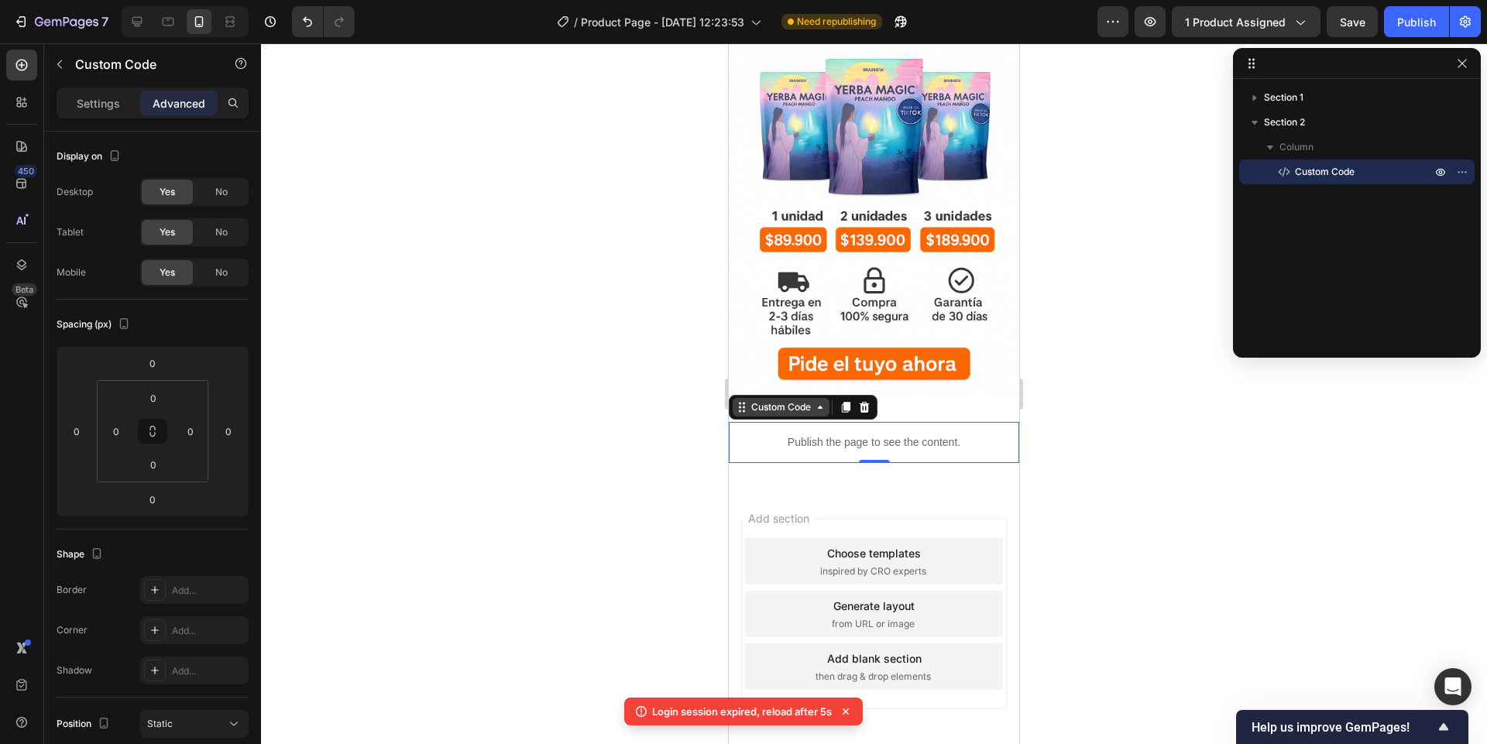
click at [815, 401] on icon at bounding box center [820, 407] width 12 height 12
click at [1467, 67] on icon "button" at bounding box center [1462, 63] width 12 height 12
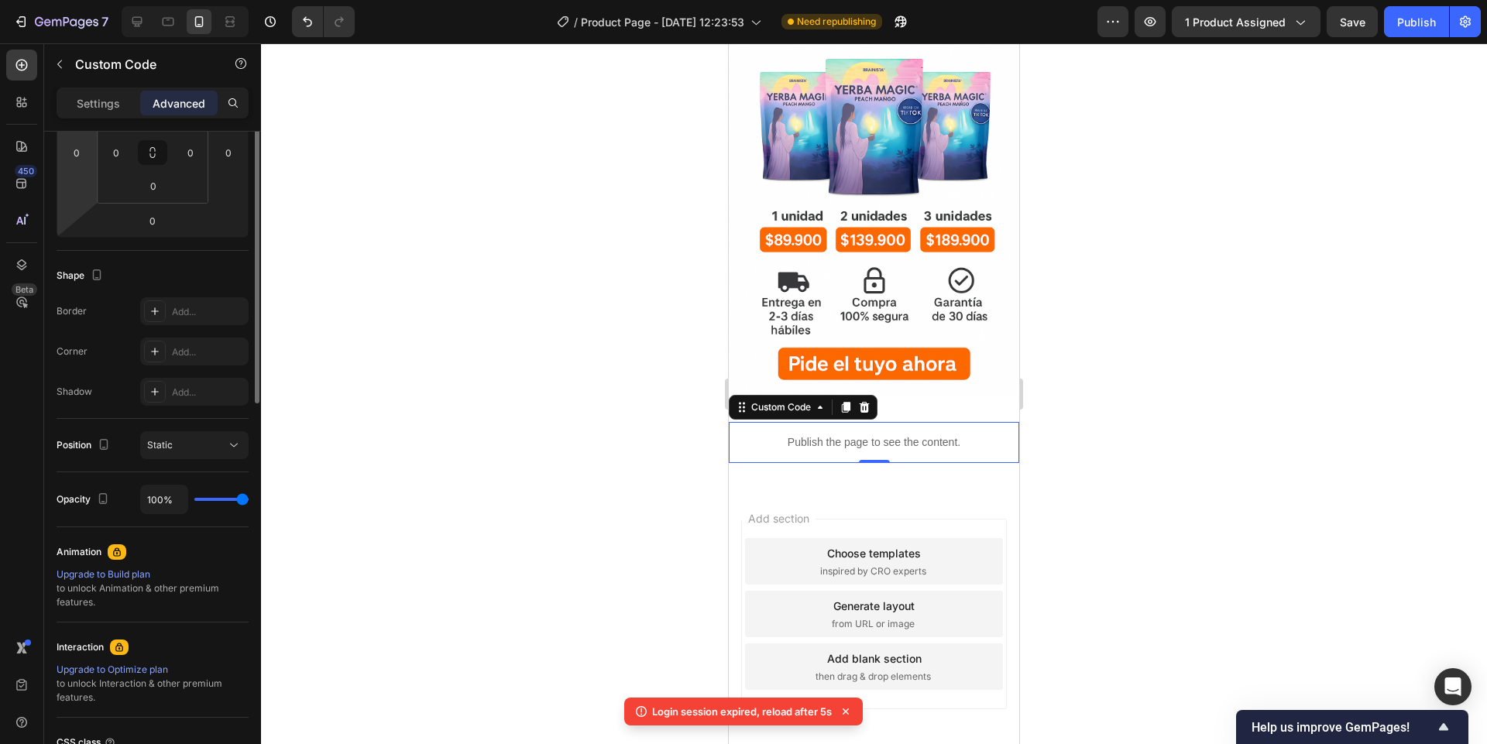
scroll to position [418, 0]
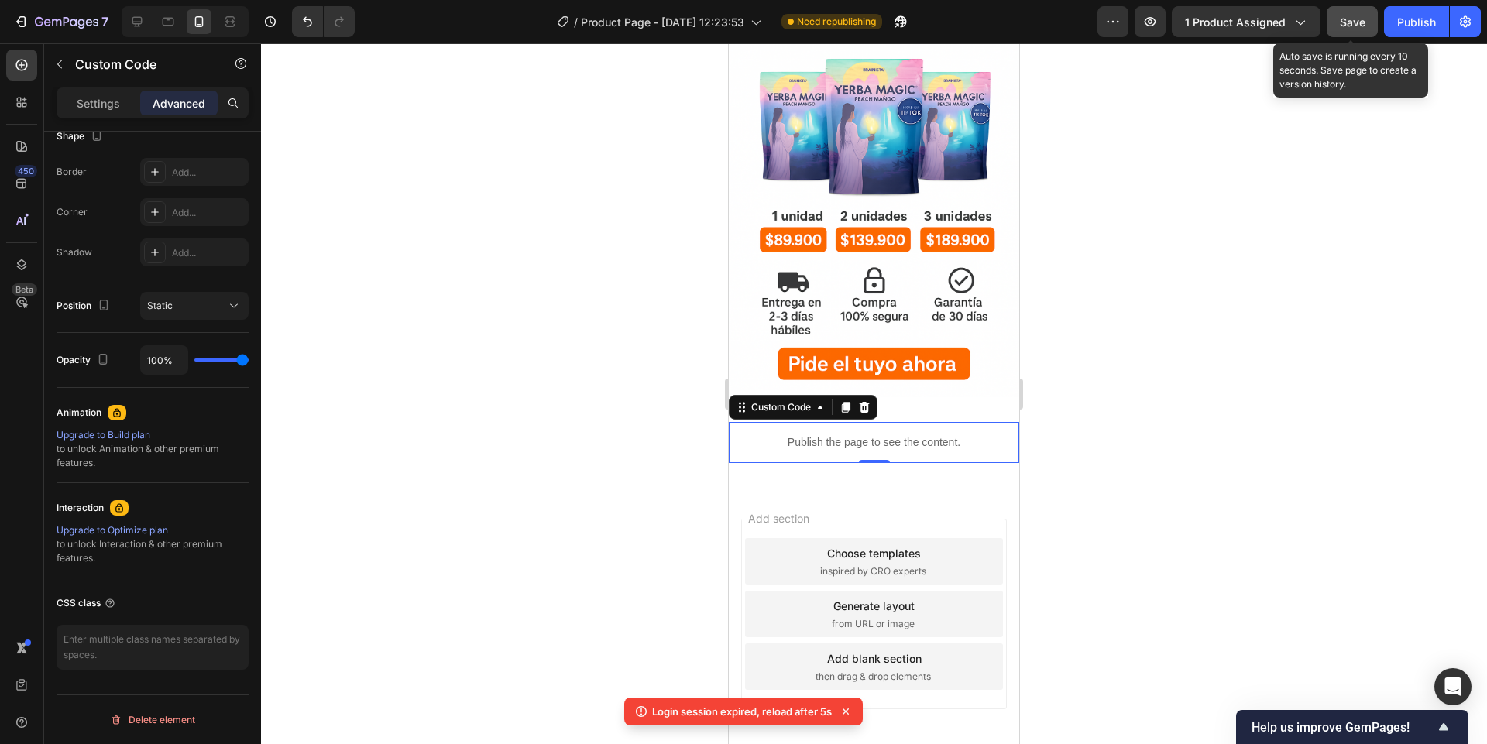
click at [1371, 23] on button "Save" at bounding box center [1351, 21] width 51 height 31
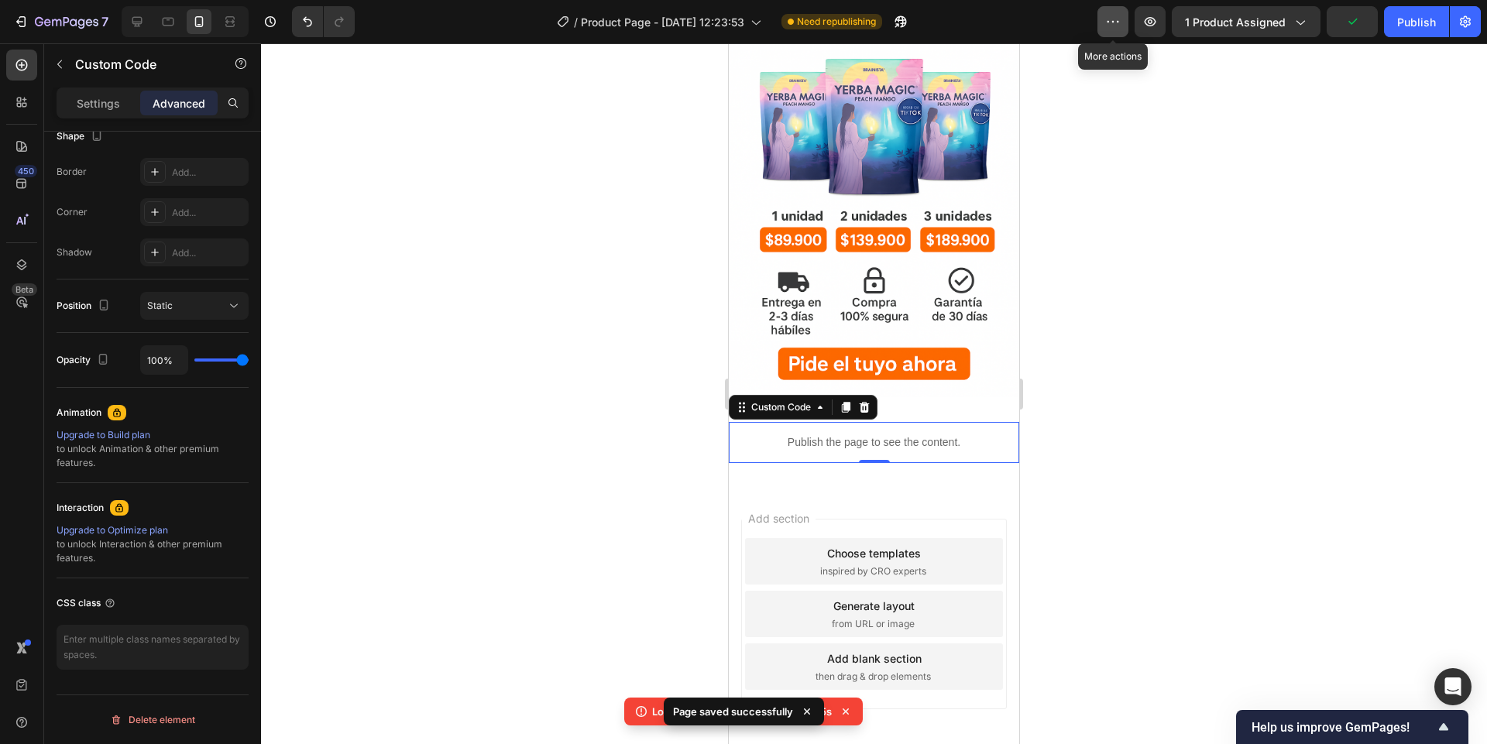
click at [1124, 27] on button "button" at bounding box center [1112, 21] width 31 height 31
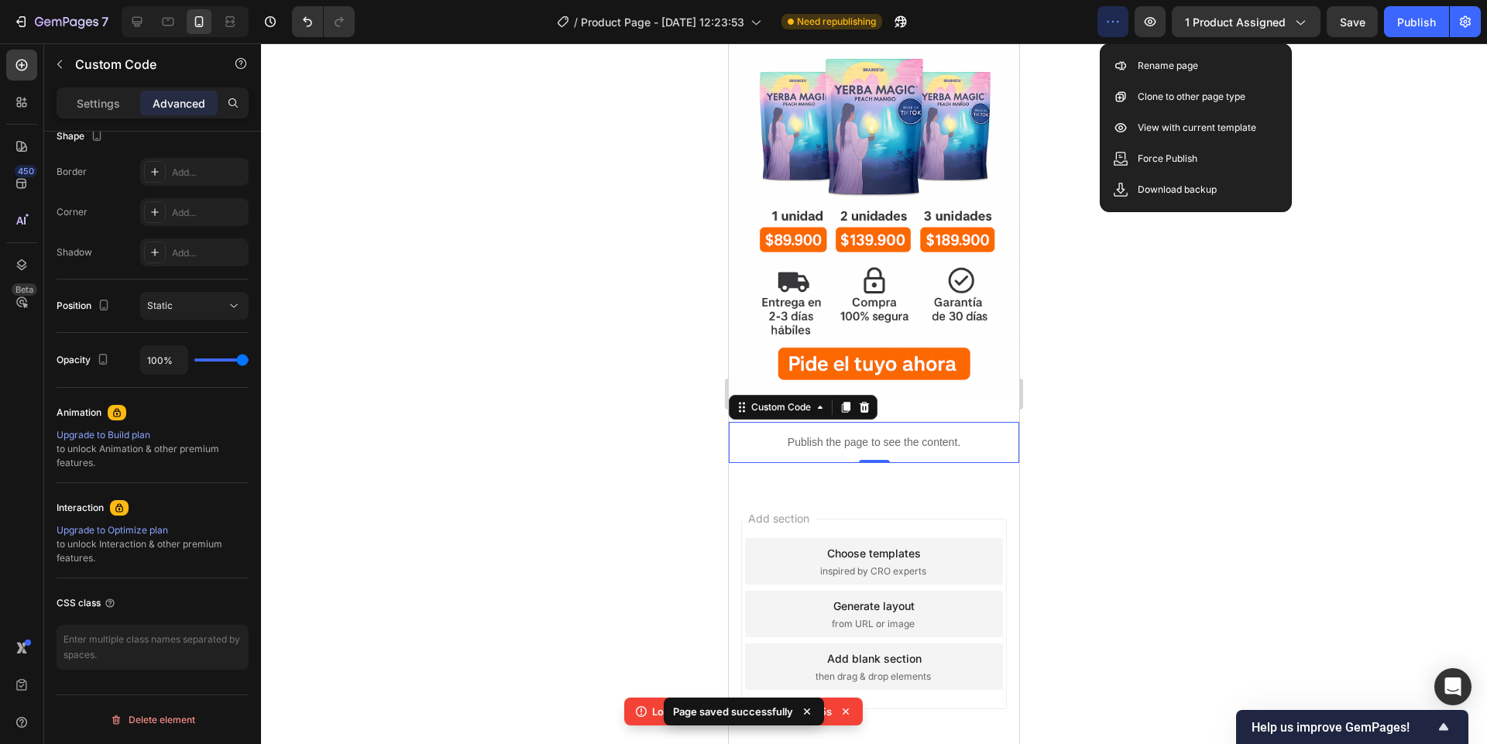
click at [1120, 27] on icon "button" at bounding box center [1112, 21] width 15 height 15
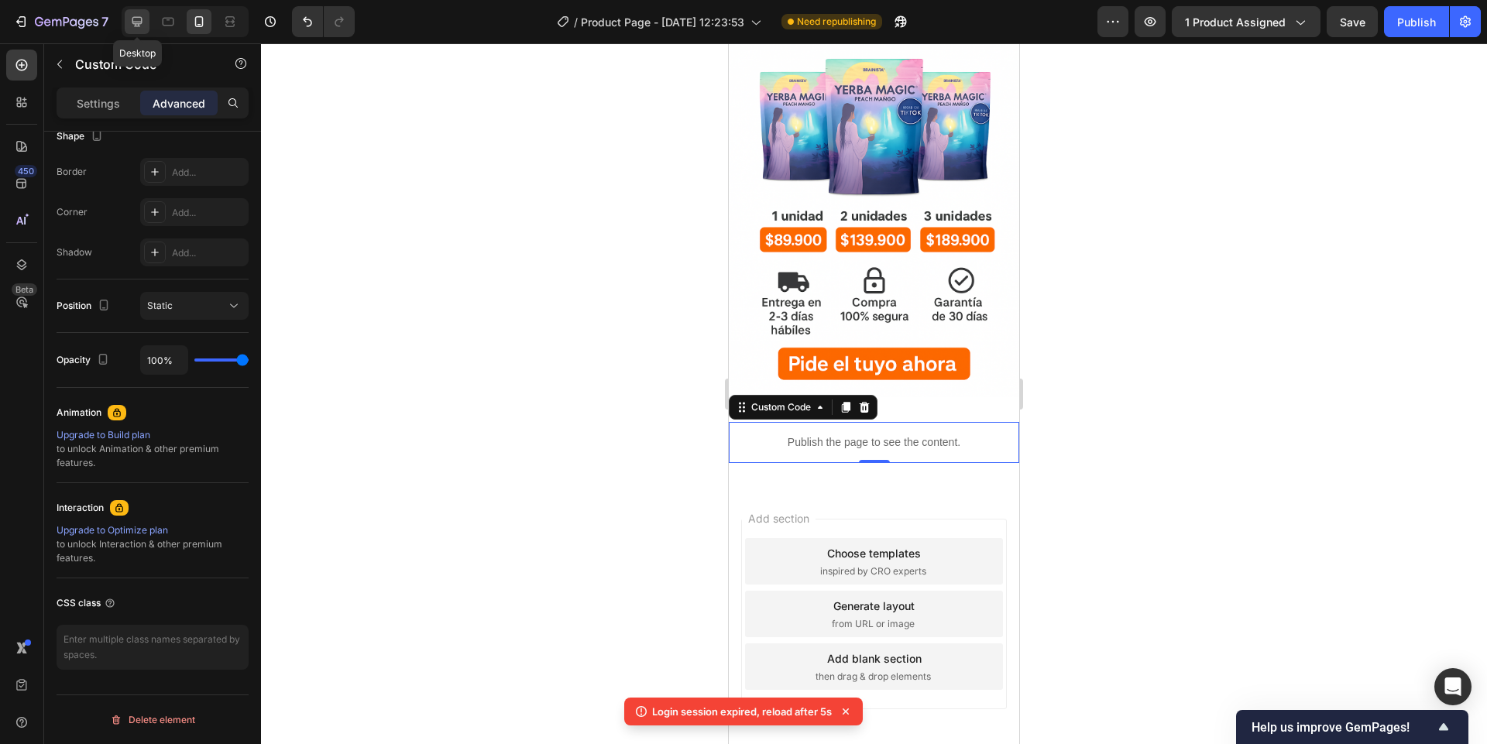
click at [142, 25] on icon at bounding box center [136, 21] width 15 height 15
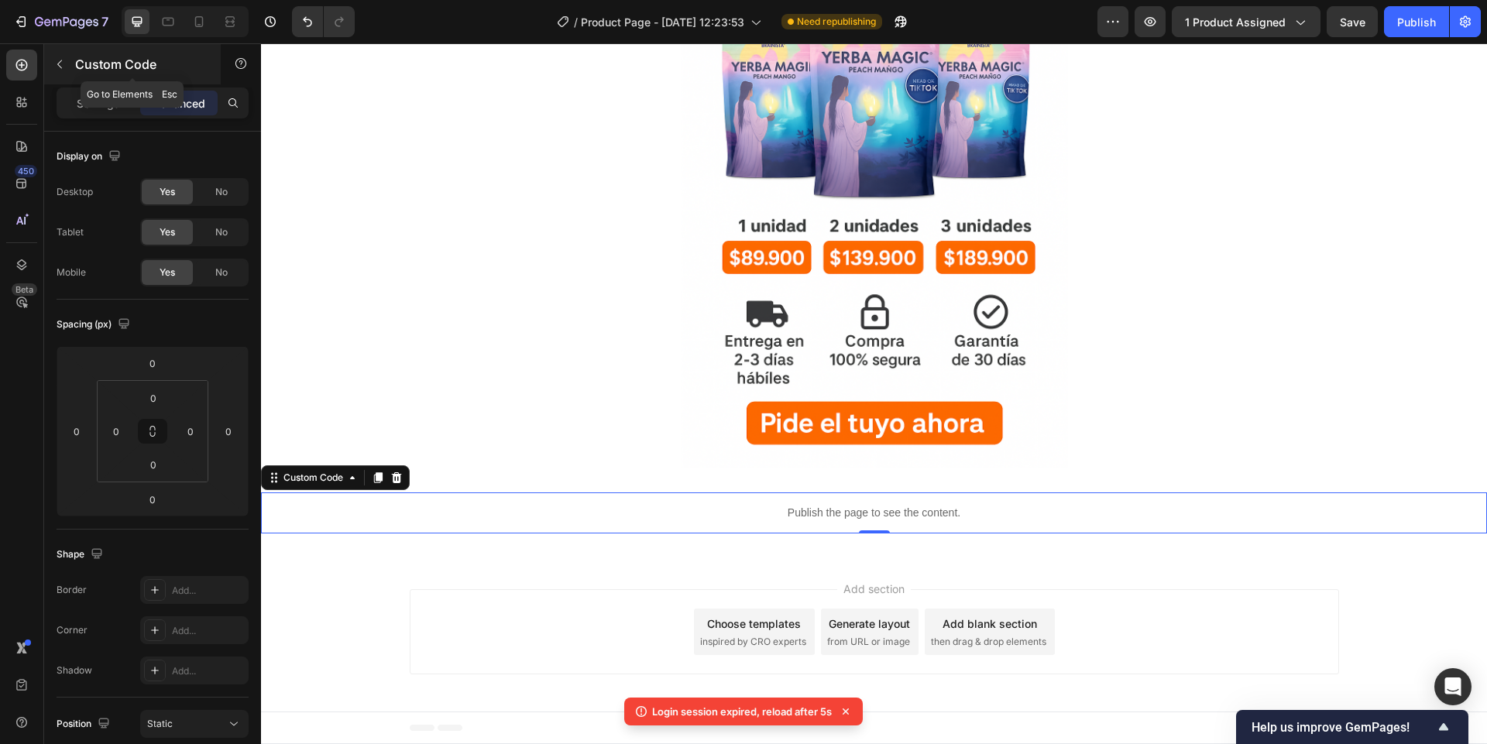
click at [57, 62] on icon "button" at bounding box center [59, 64] width 12 height 12
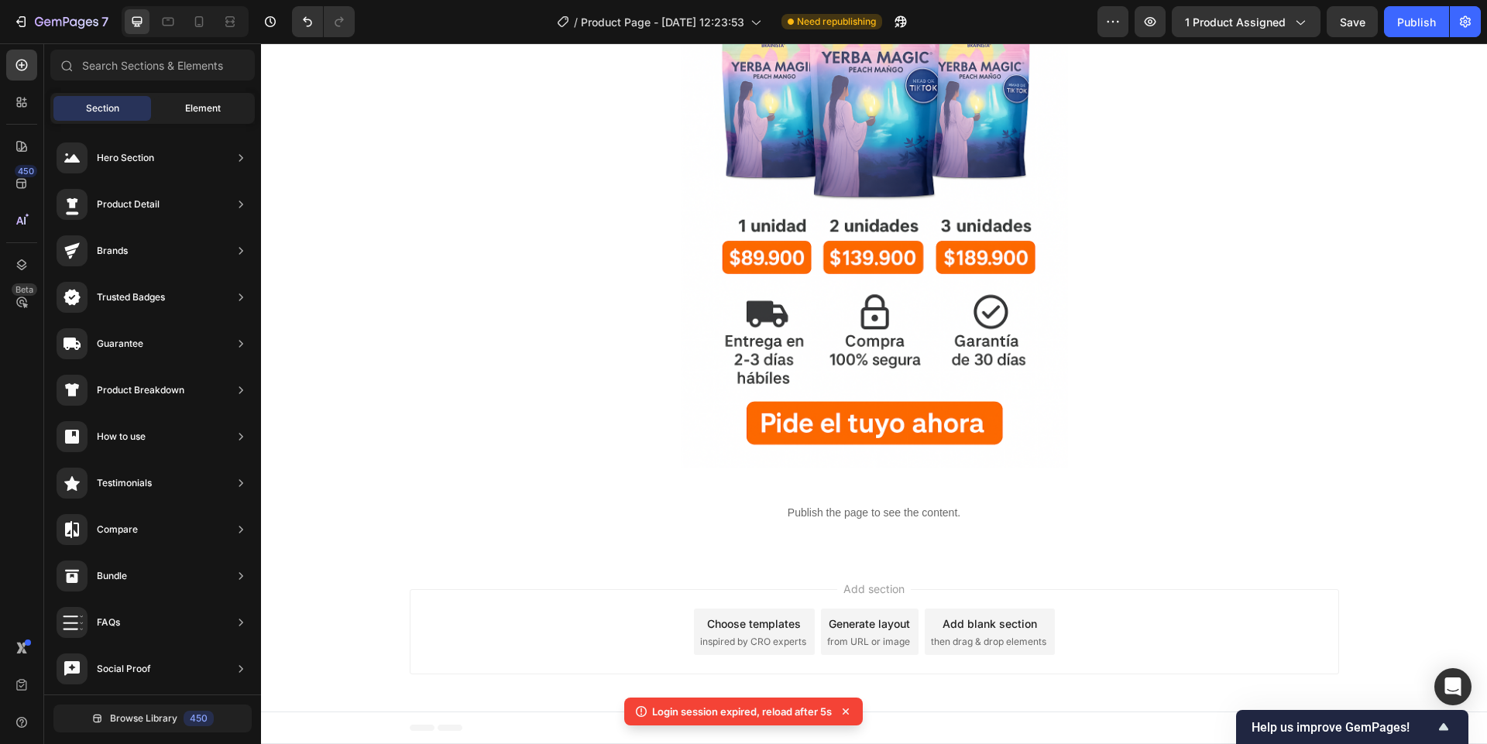
click at [187, 117] on div "Element" at bounding box center [203, 108] width 98 height 25
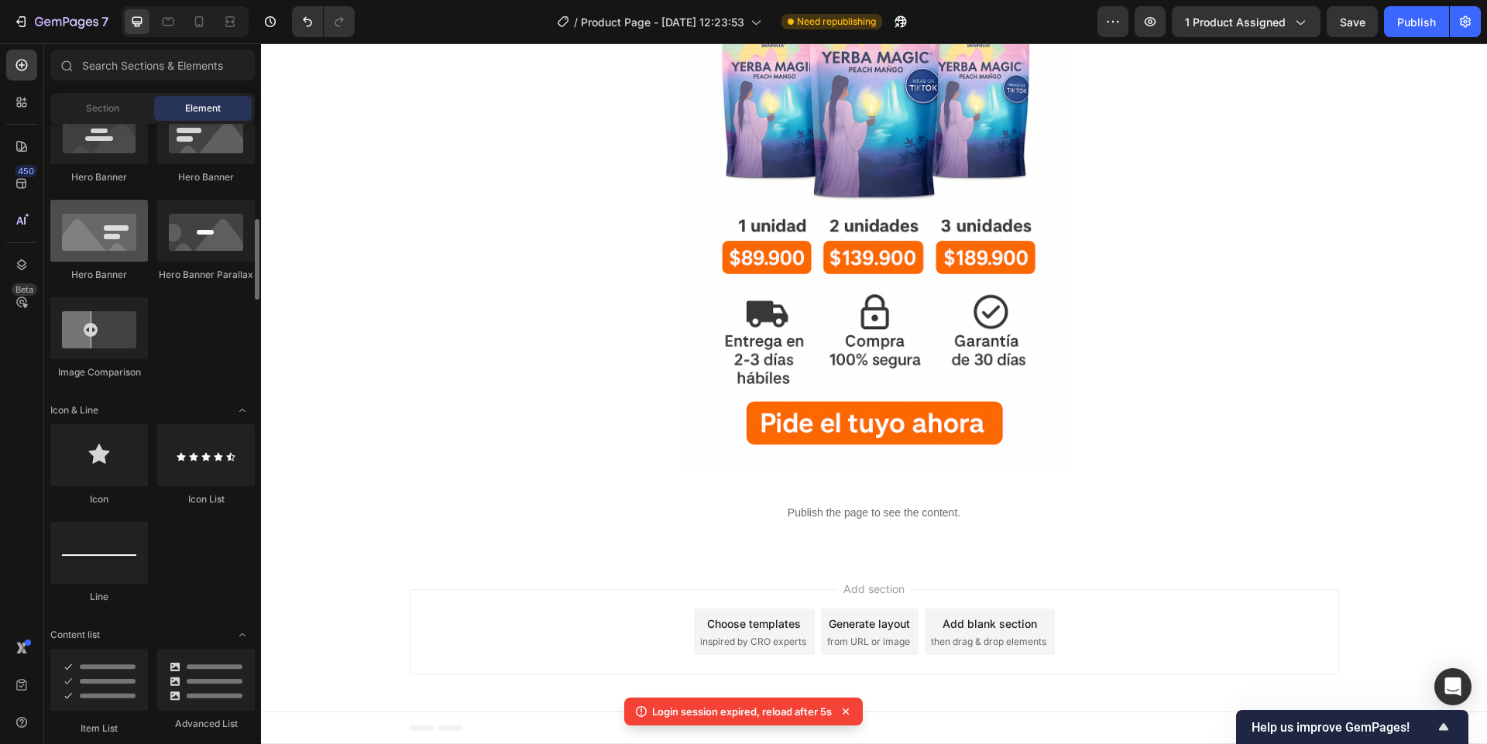
scroll to position [358, 0]
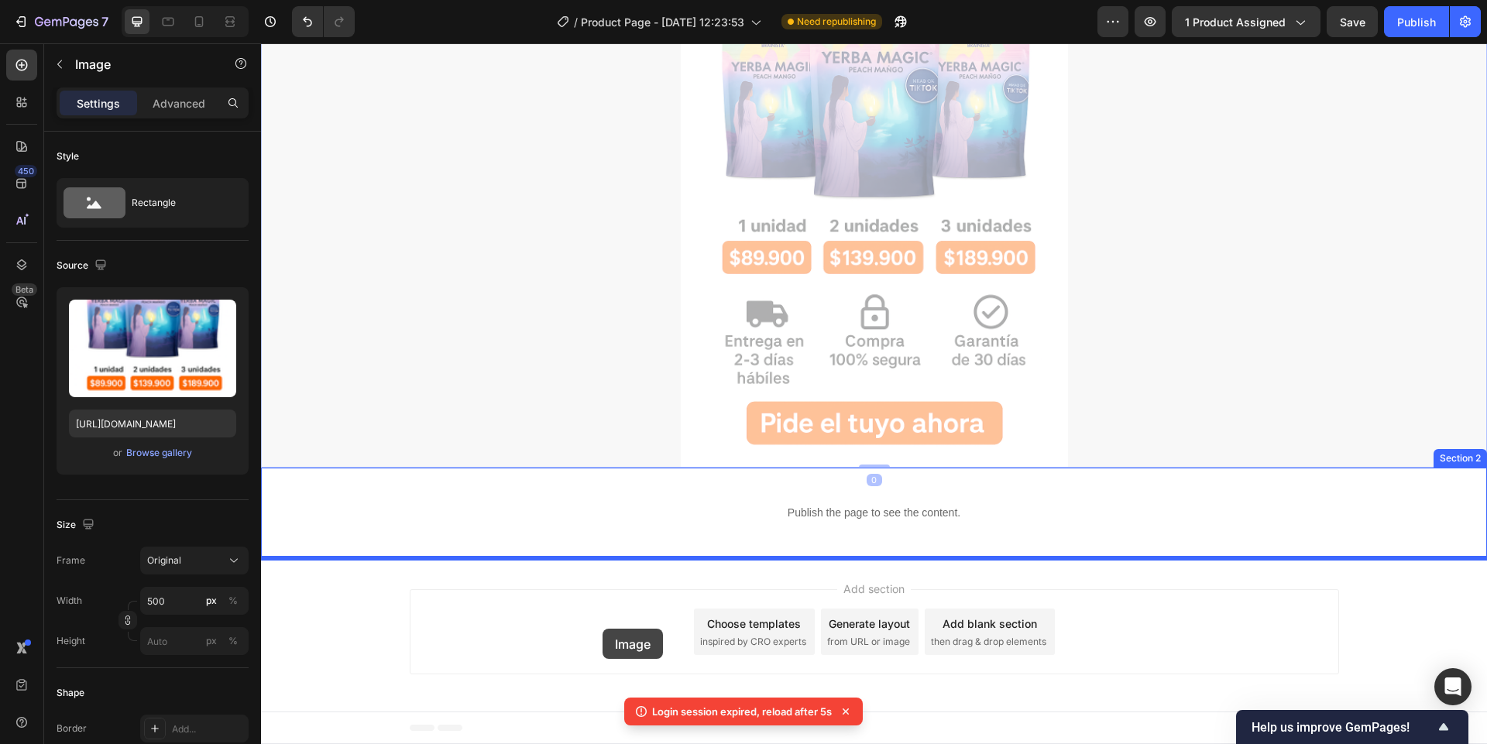
drag, startPoint x: 761, startPoint y: 237, endPoint x: 595, endPoint y: 626, distance: 422.5
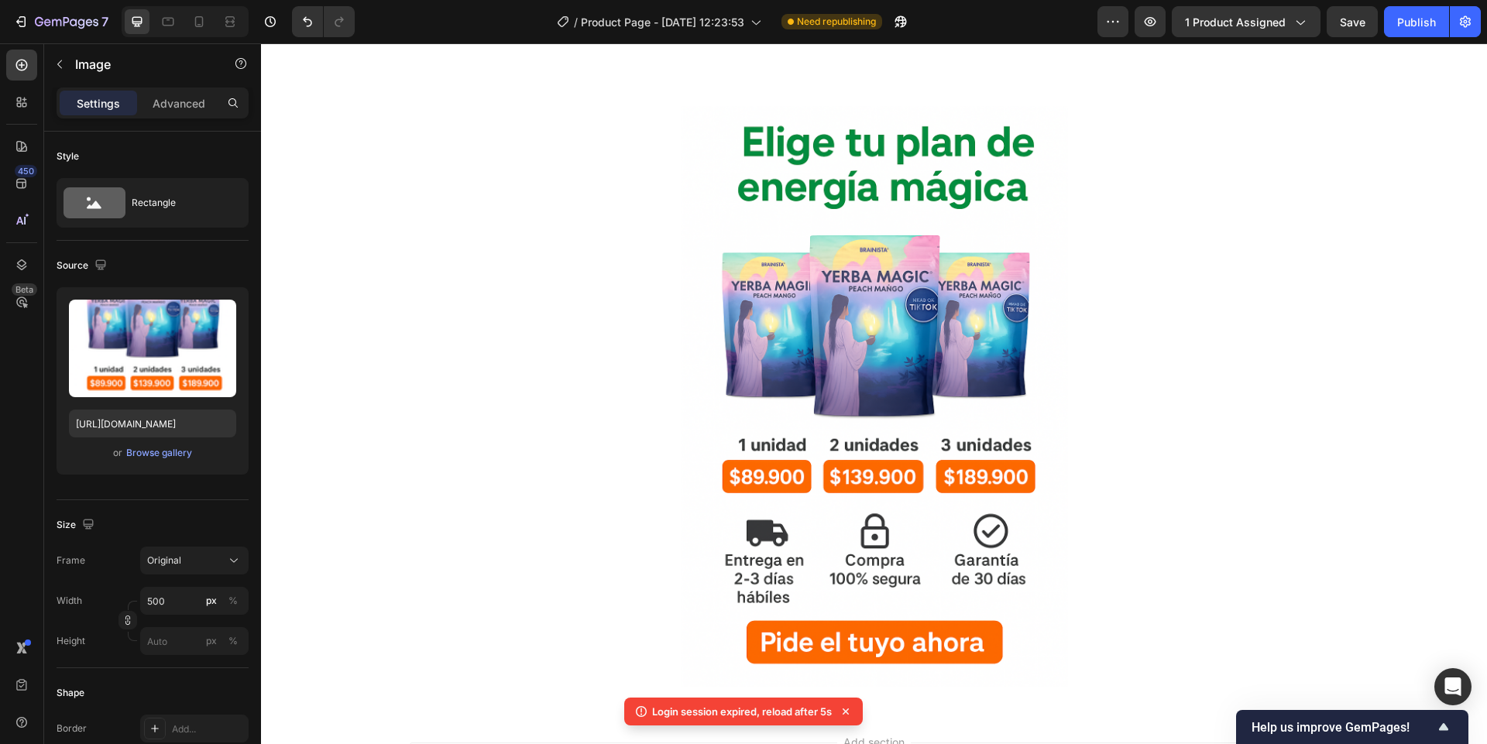
scroll to position [818, 0]
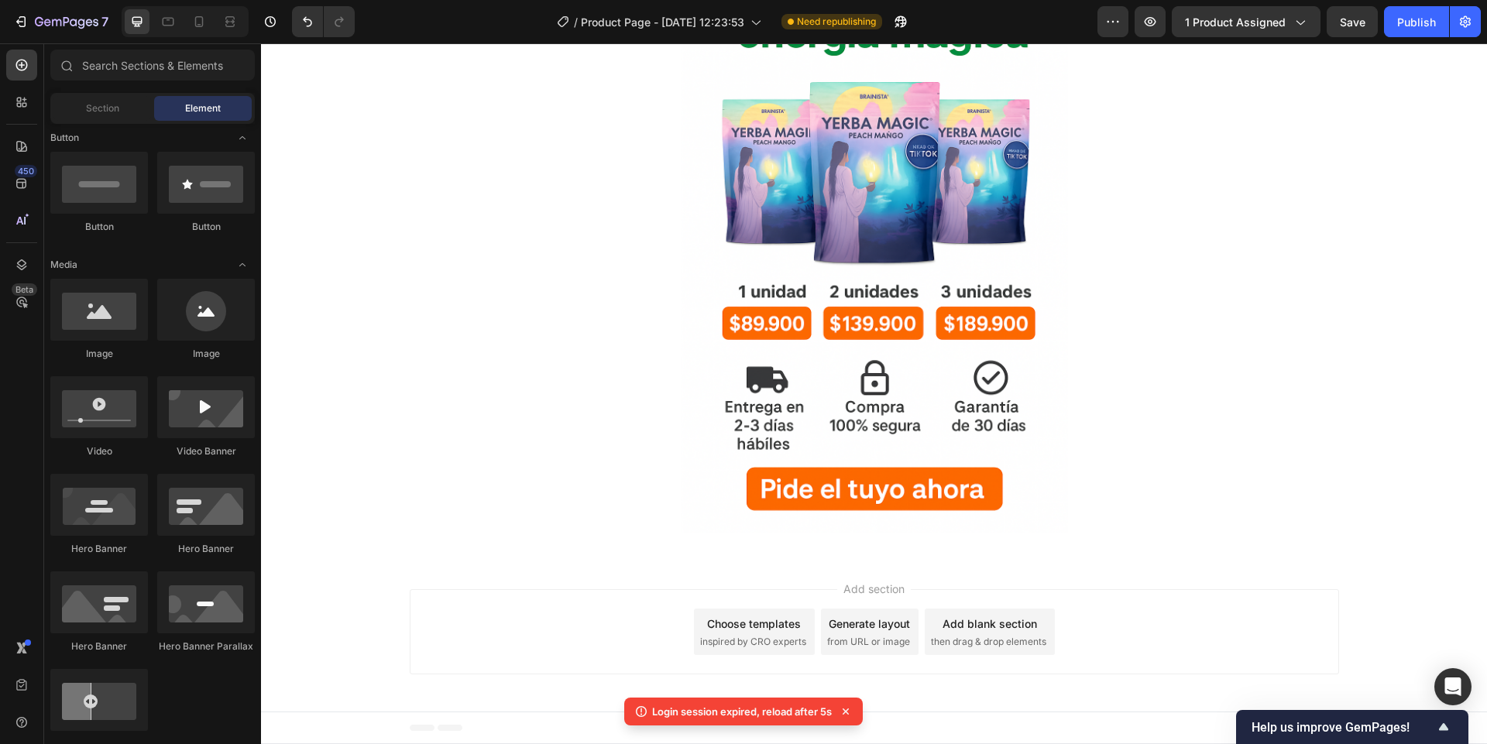
click at [588, 608] on div "Add section Choose templates inspired by CRO experts Generate layout from URL o…" at bounding box center [874, 631] width 929 height 85
click at [750, 271] on img at bounding box center [874, 243] width 387 height 581
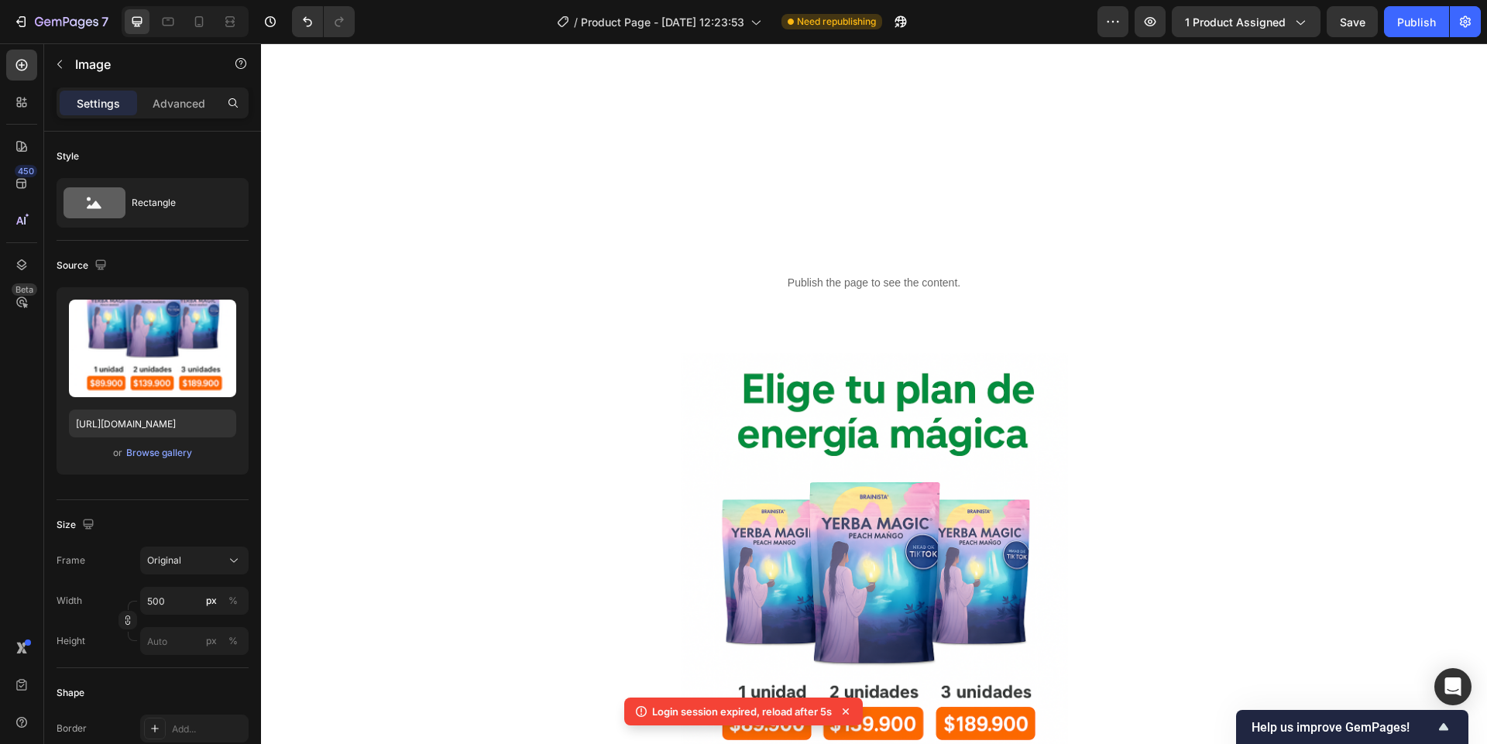
scroll to position [261, 0]
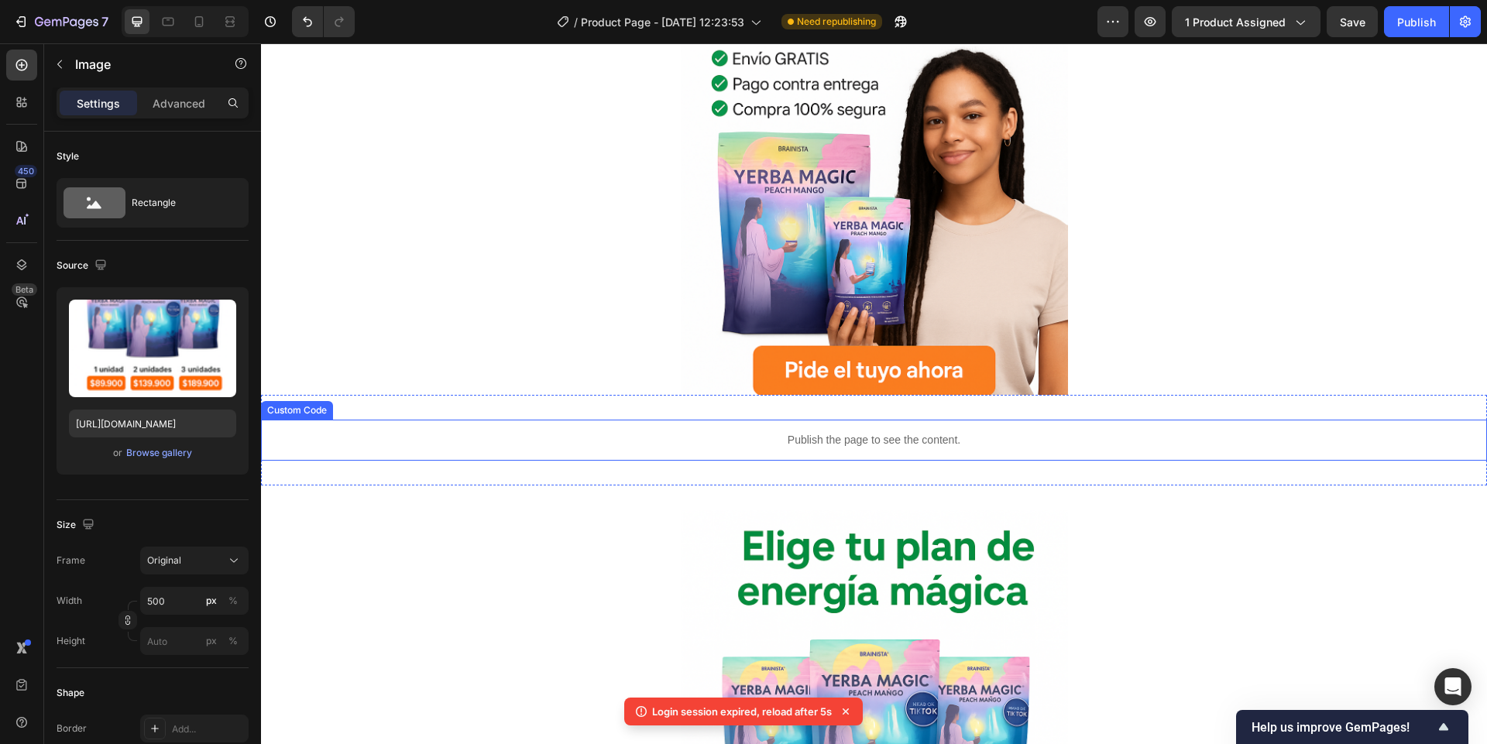
click at [702, 441] on p "Publish the page to see the content." at bounding box center [874, 440] width 1226 height 16
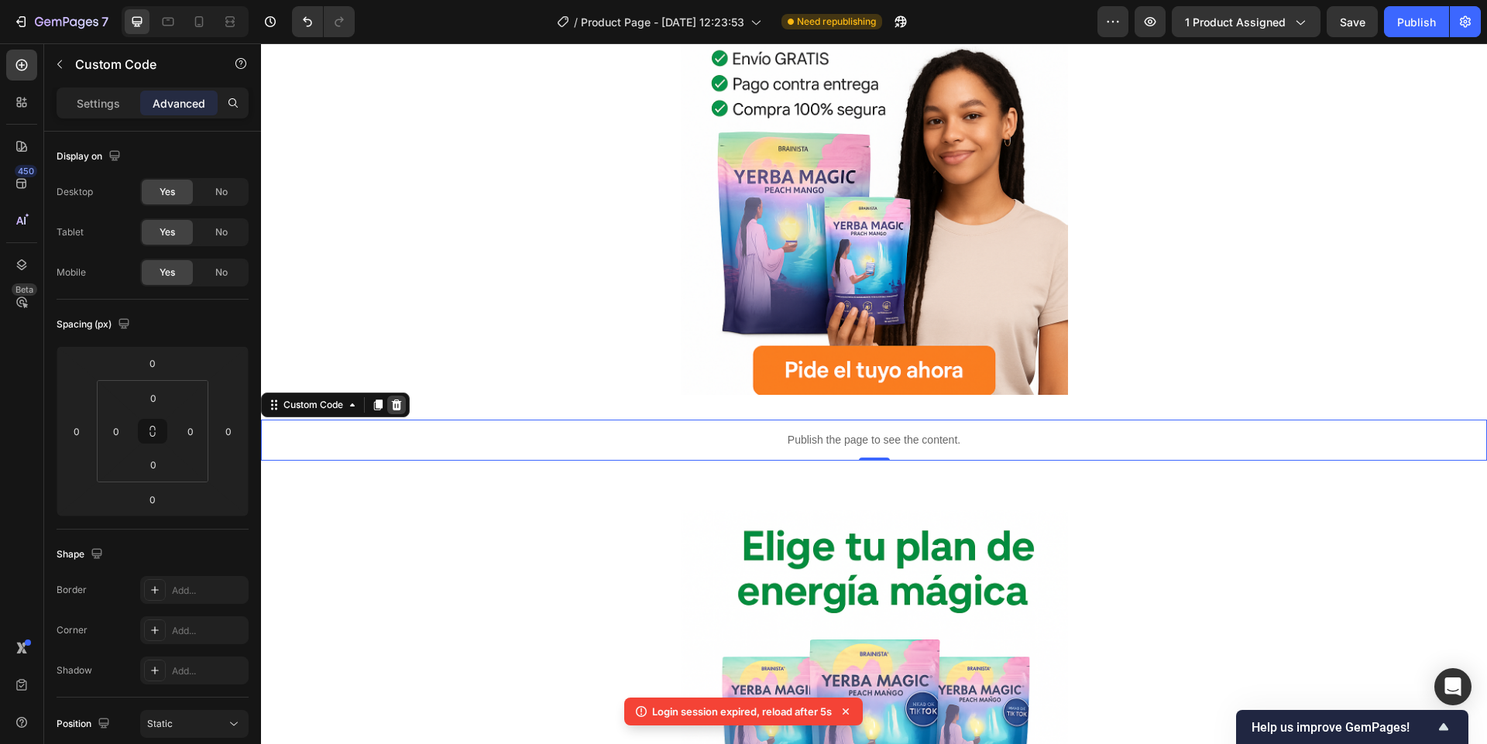
click at [404, 403] on div at bounding box center [396, 405] width 19 height 19
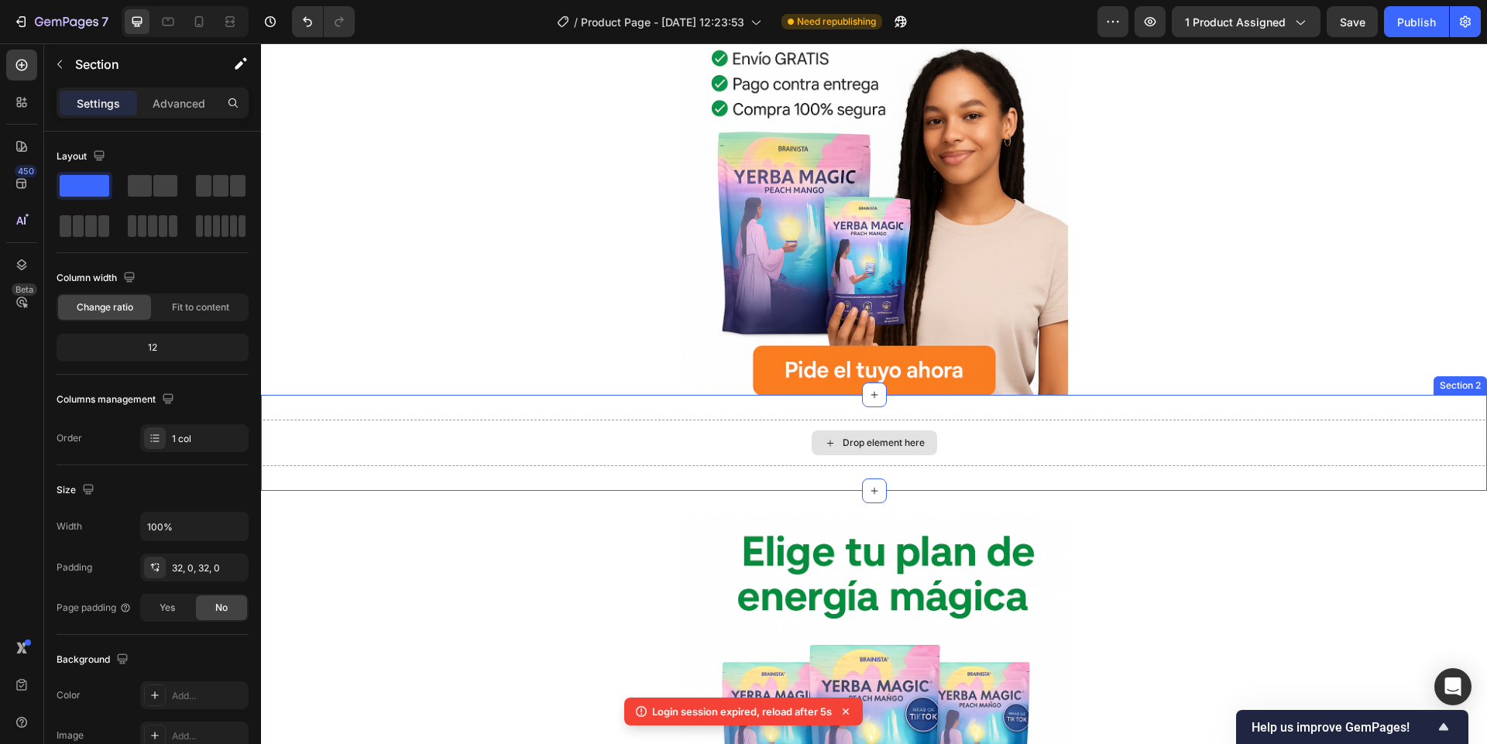
click at [643, 447] on div "Drop element here" at bounding box center [874, 443] width 1226 height 46
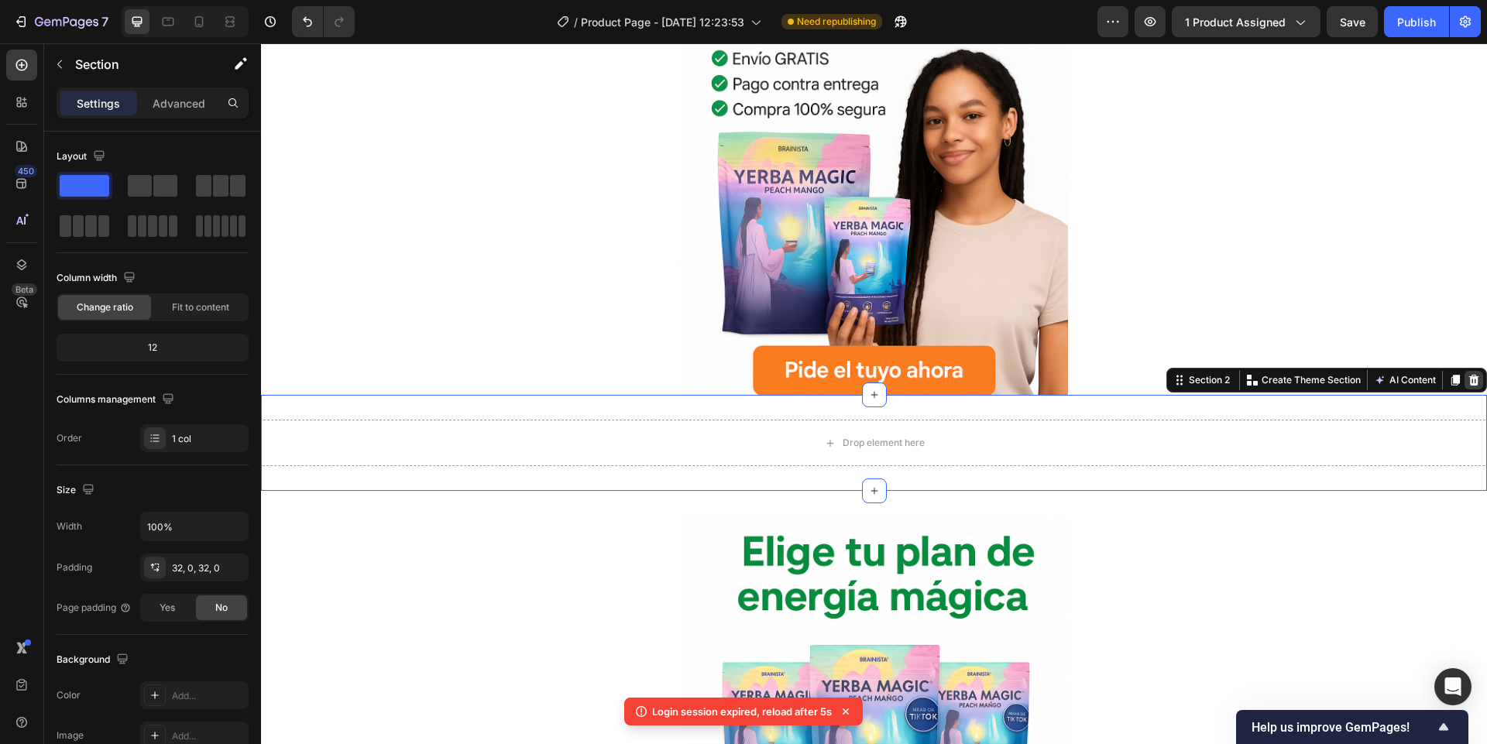
click at [1469, 379] on icon at bounding box center [1474, 380] width 10 height 11
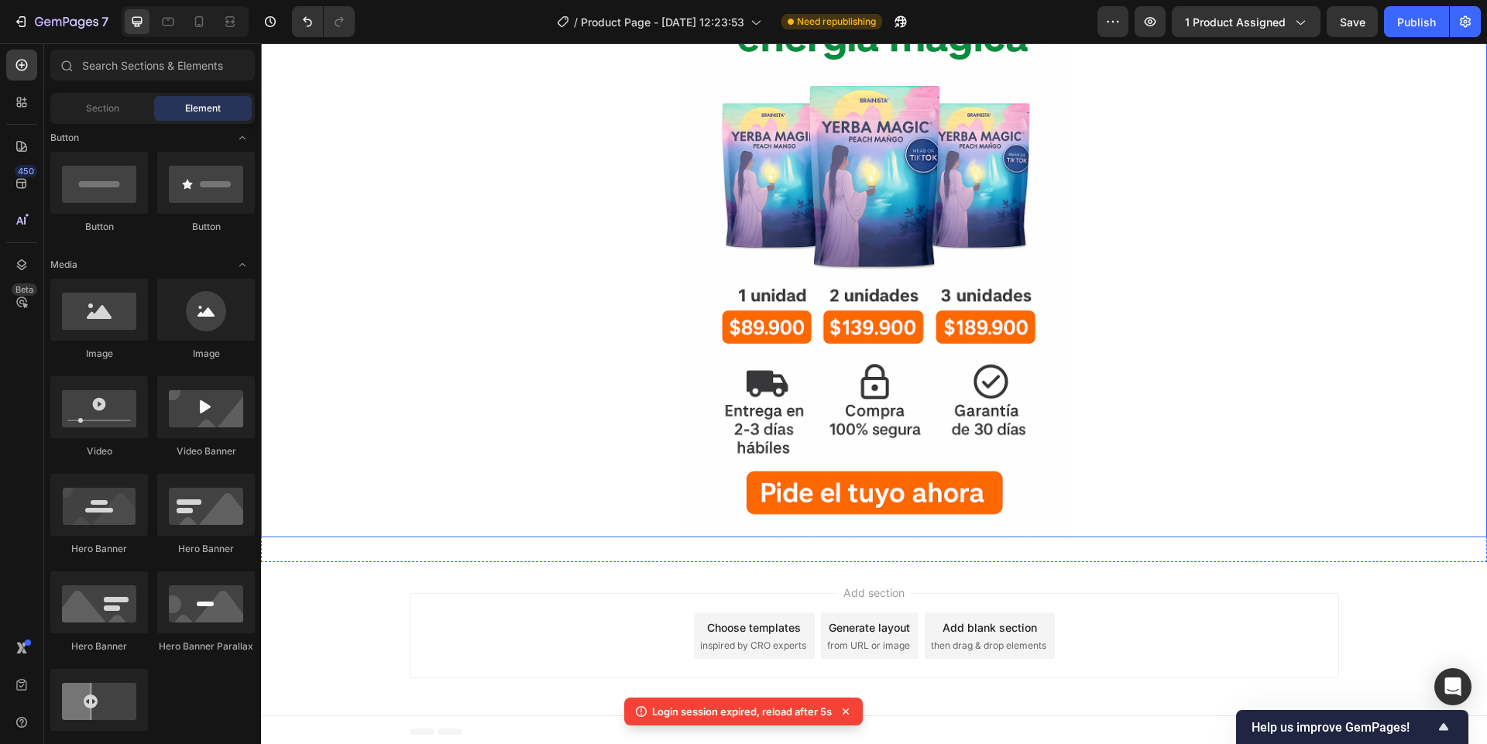
scroll to position [728, 0]
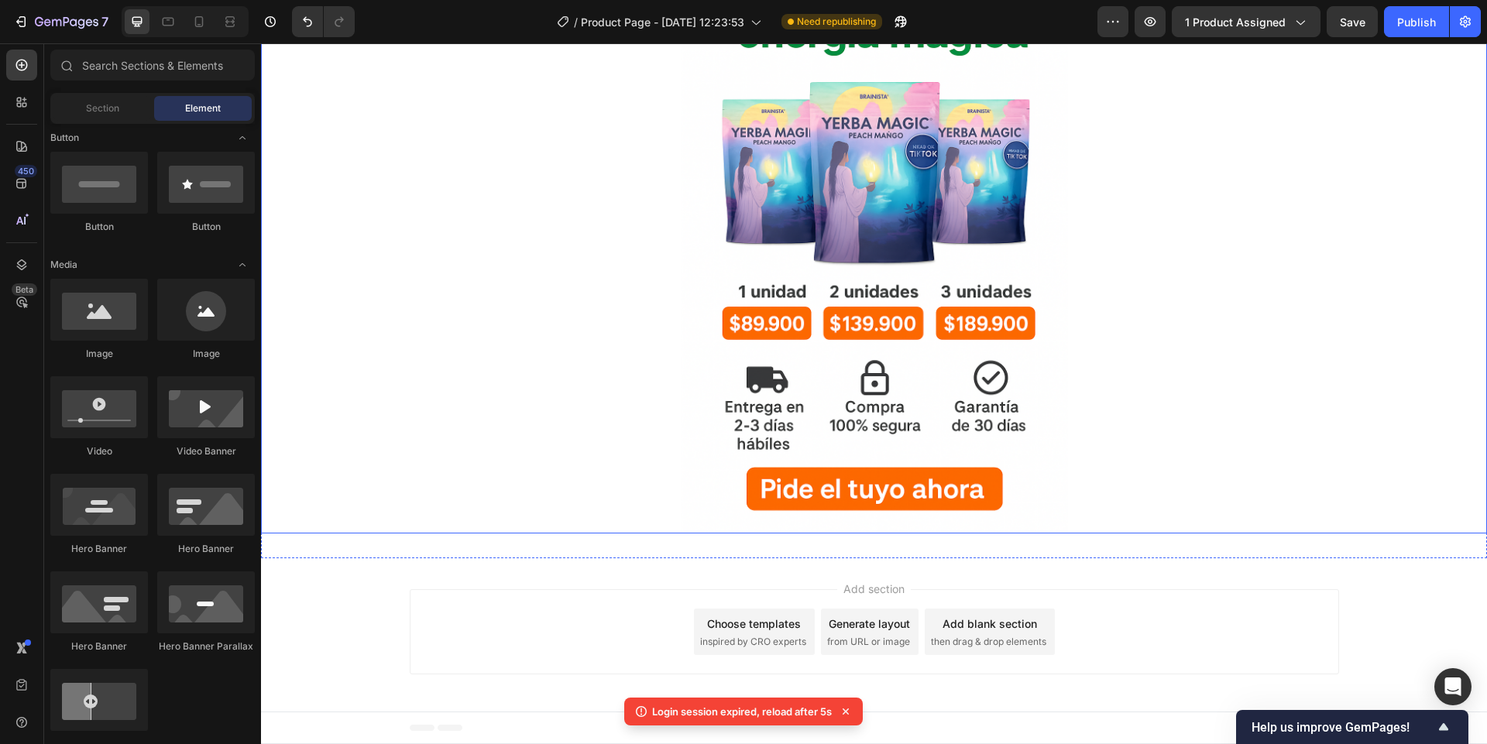
click at [650, 400] on div at bounding box center [874, 243] width 1226 height 581
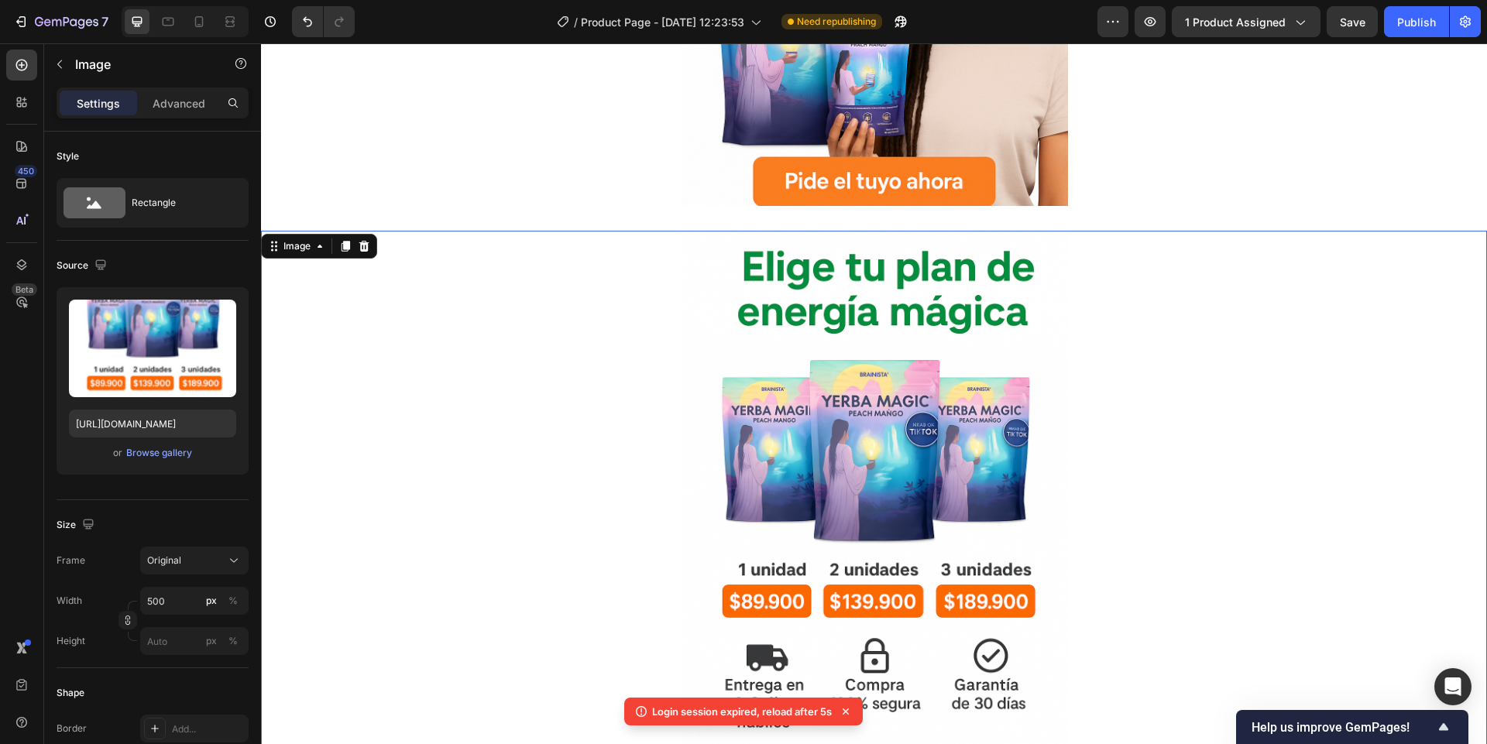
scroll to position [449, 0]
click at [363, 258] on div "Image" at bounding box center [319, 247] width 116 height 25
click at [368, 248] on icon at bounding box center [364, 247] width 10 height 11
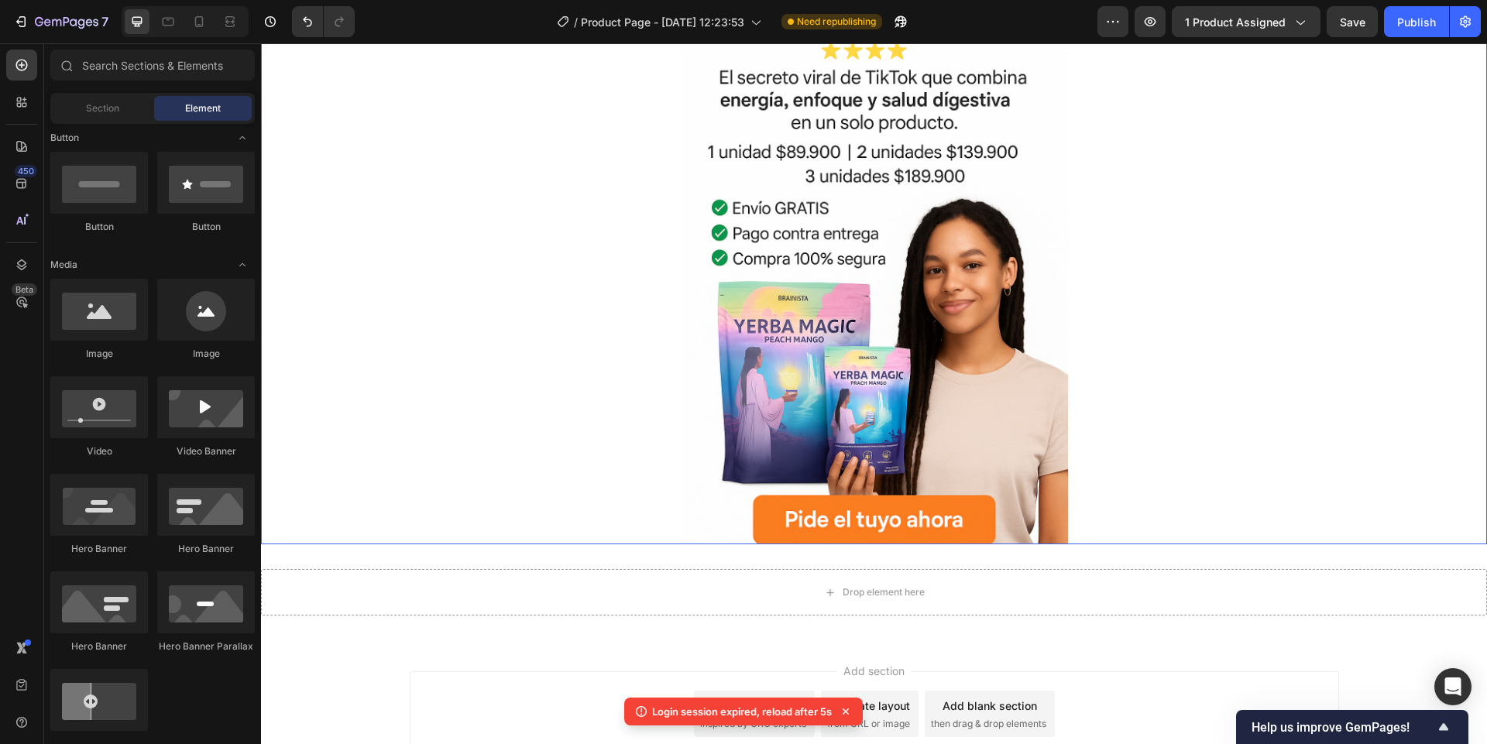
scroll to position [0, 0]
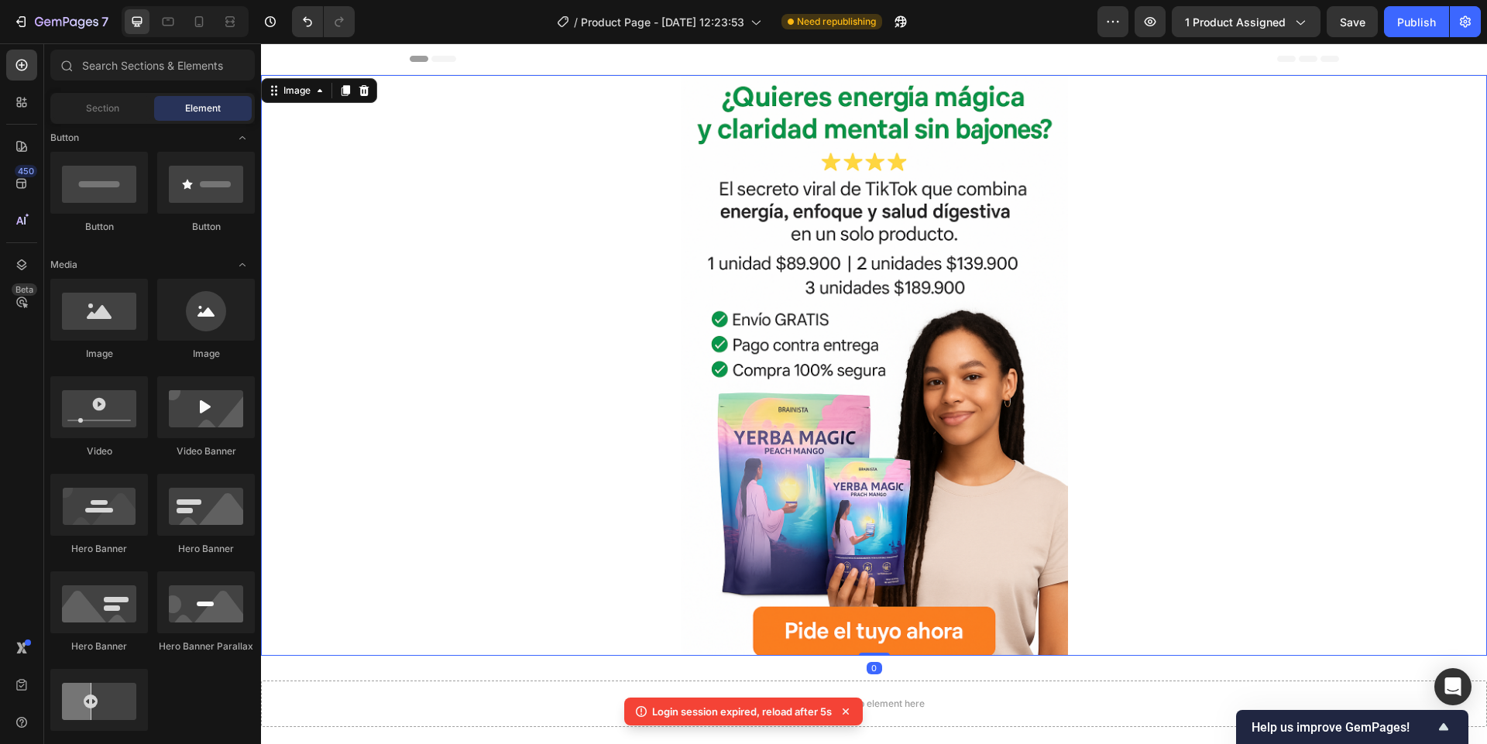
click at [647, 342] on div at bounding box center [874, 365] width 1226 height 581
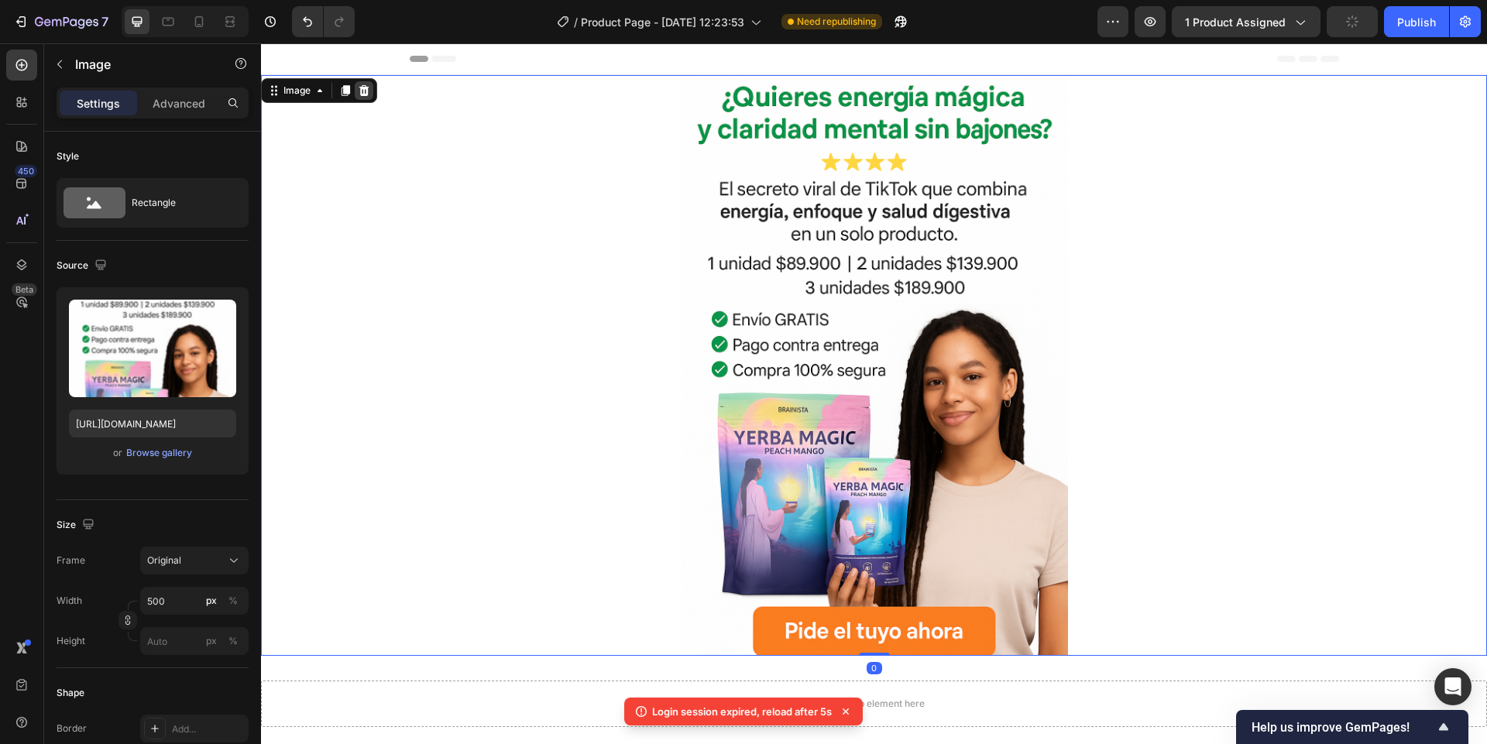
click at [368, 92] on icon at bounding box center [364, 90] width 12 height 12
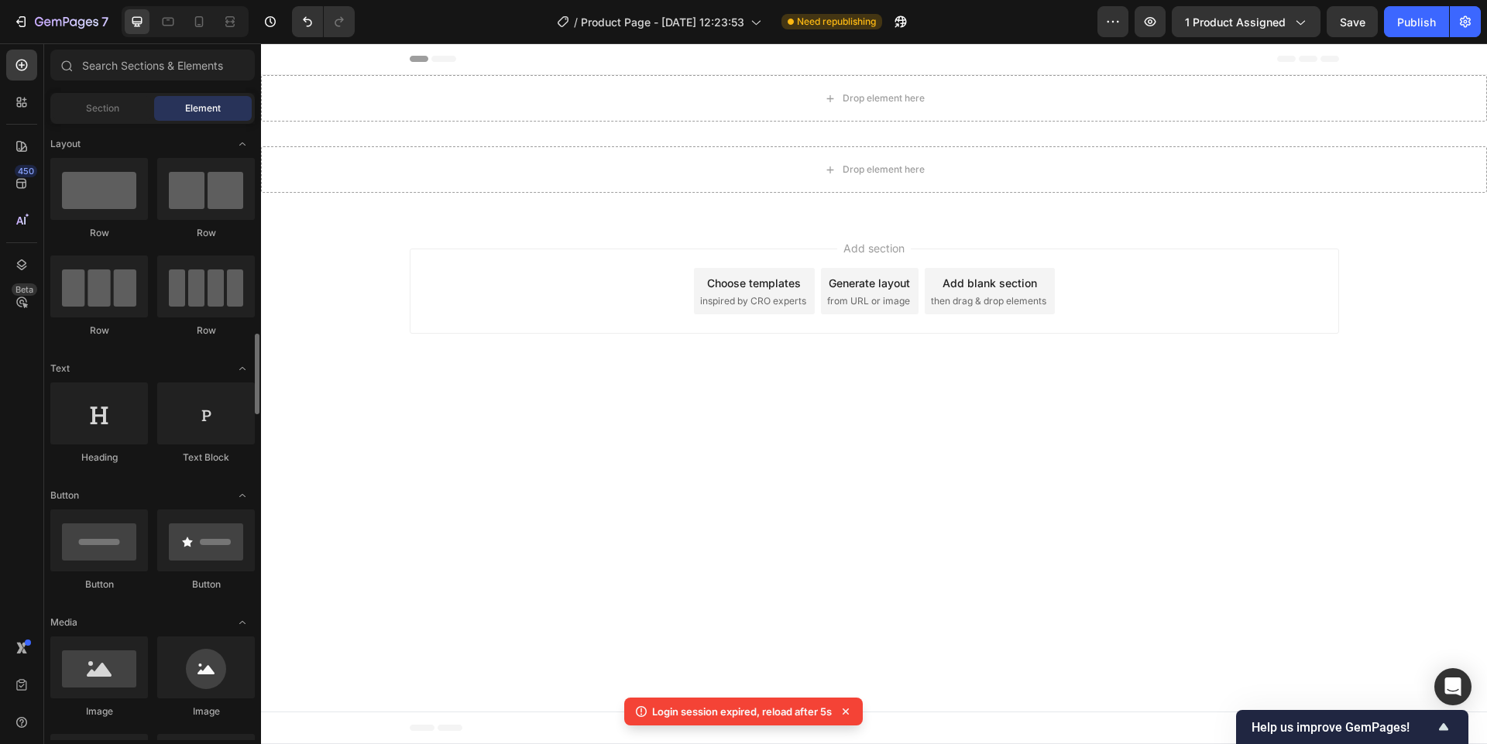
scroll to position [186, 0]
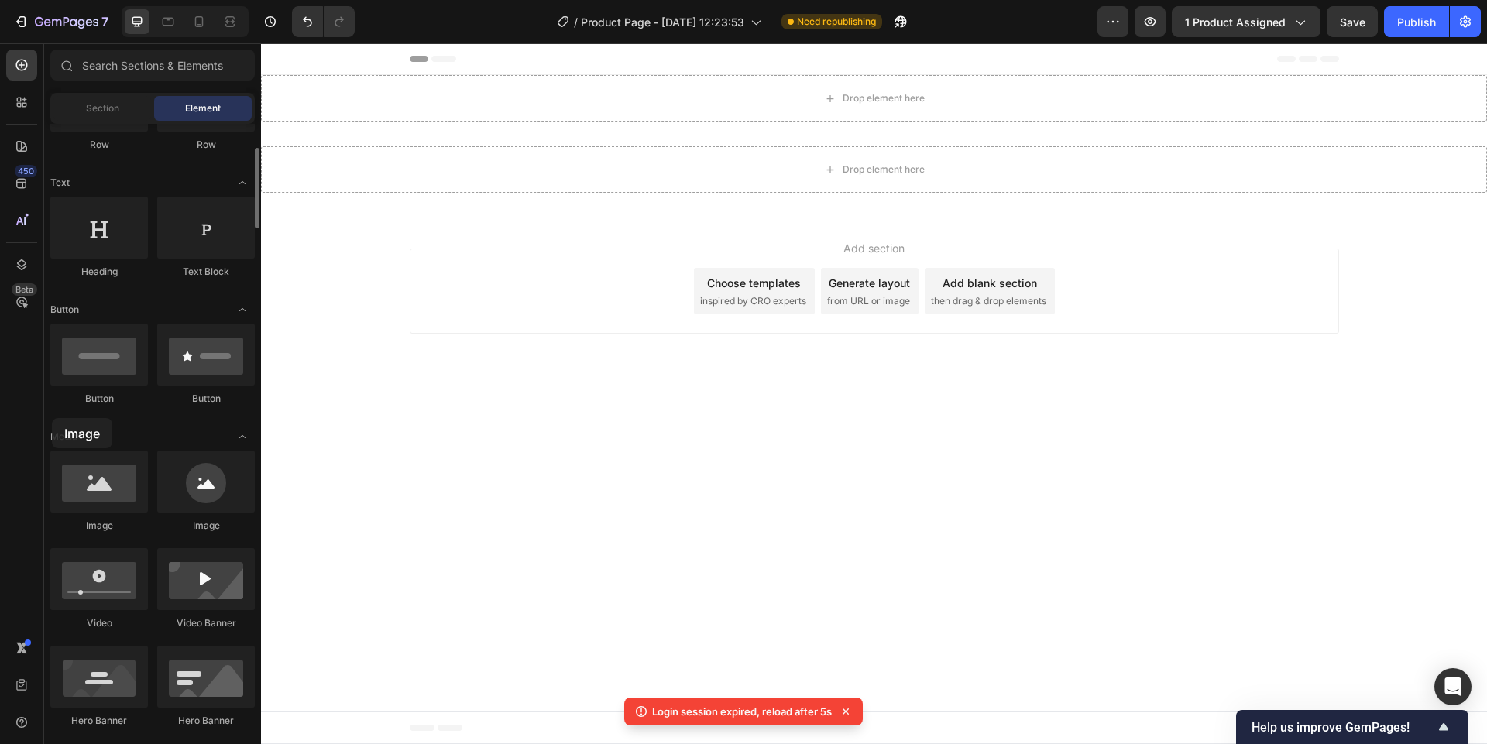
drag, startPoint x: 84, startPoint y: 496, endPoint x: 58, endPoint y: 417, distance: 83.7
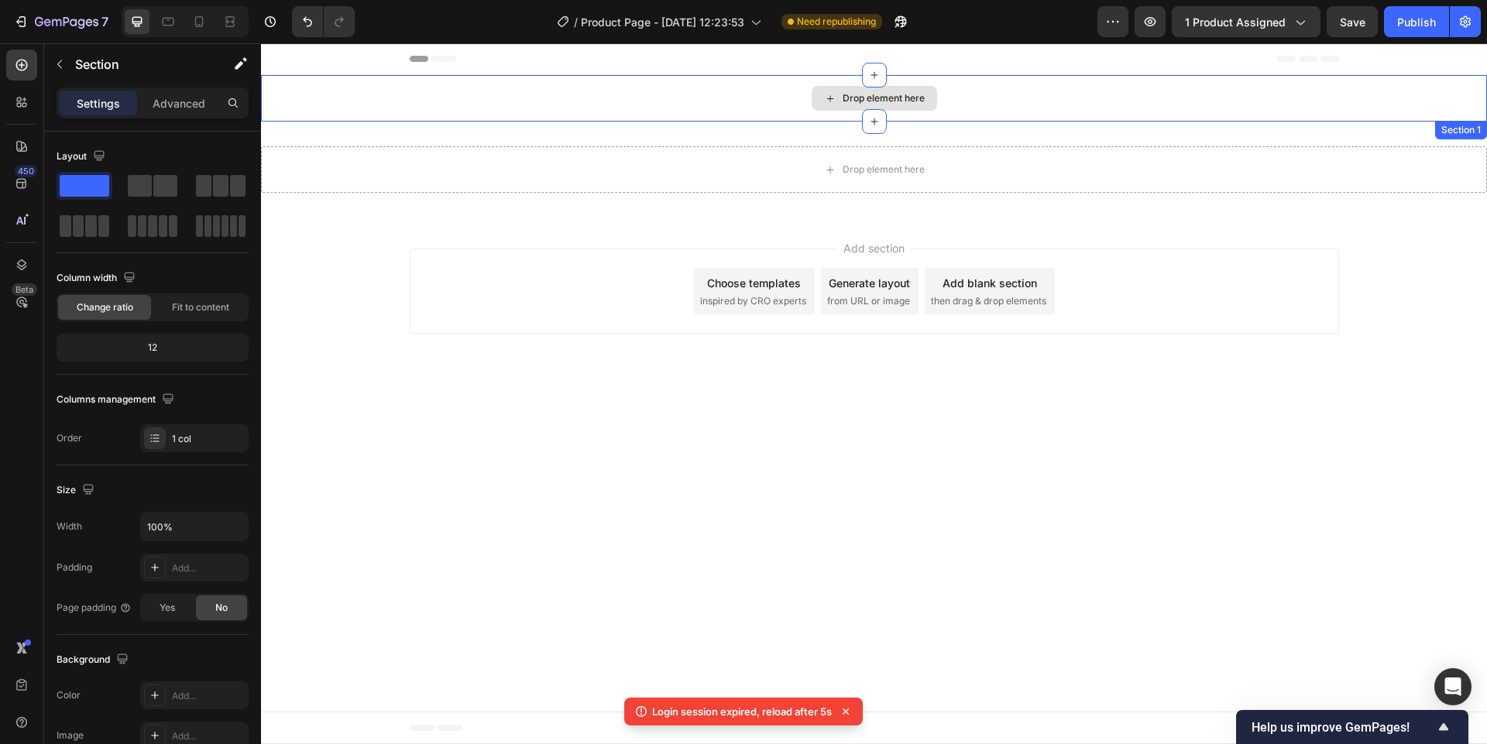
click at [1056, 81] on div "Drop element here" at bounding box center [874, 98] width 1226 height 46
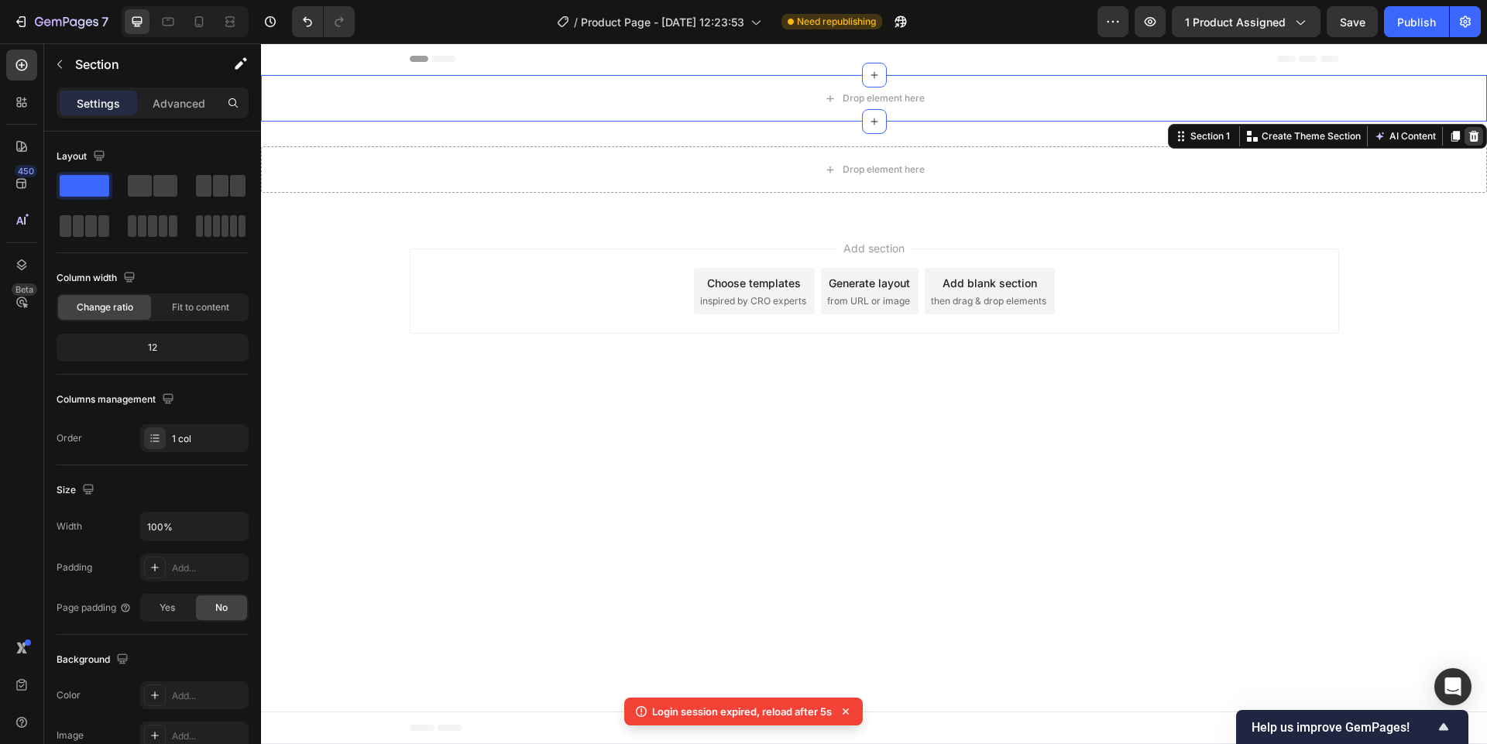
click at [1476, 135] on icon at bounding box center [1474, 136] width 10 height 11
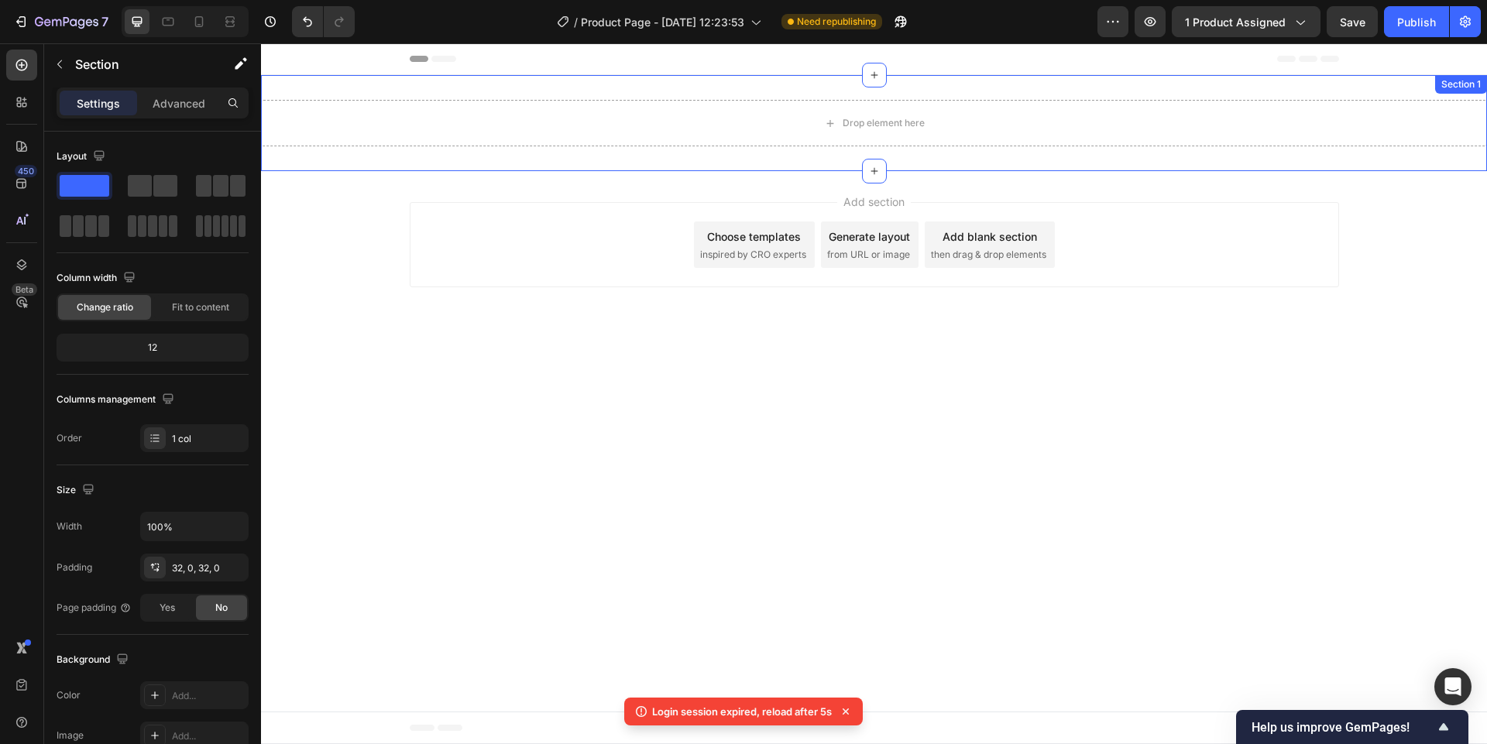
click at [1414, 101] on div "Drop element here Section 1" at bounding box center [874, 123] width 1226 height 96
click at [1473, 94] on icon at bounding box center [1474, 90] width 10 height 11
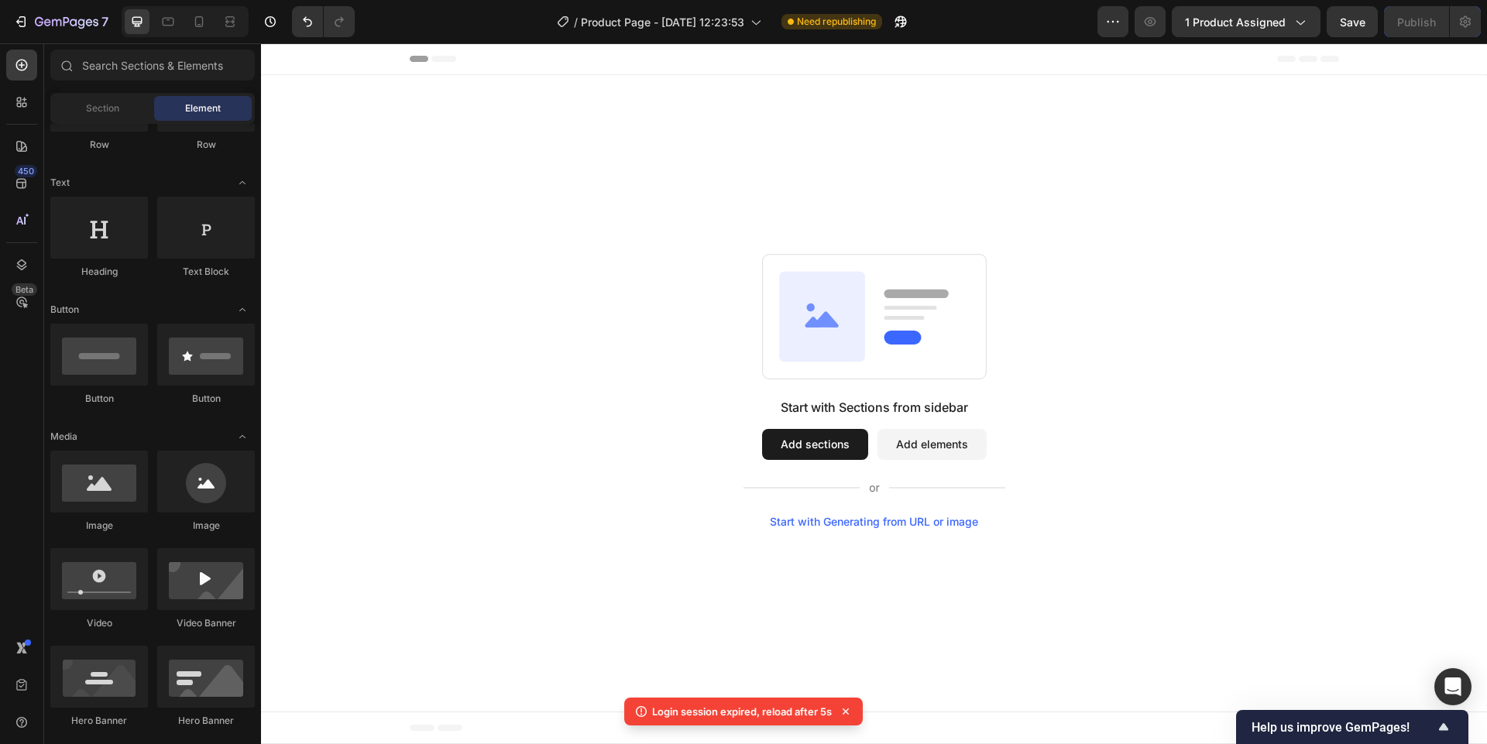
click at [868, 199] on div "Start with Sections from sidebar Add sections Add elements Start with Generatin…" at bounding box center [874, 390] width 1226 height 631
click at [441, 60] on icon at bounding box center [443, 59] width 25 height 6
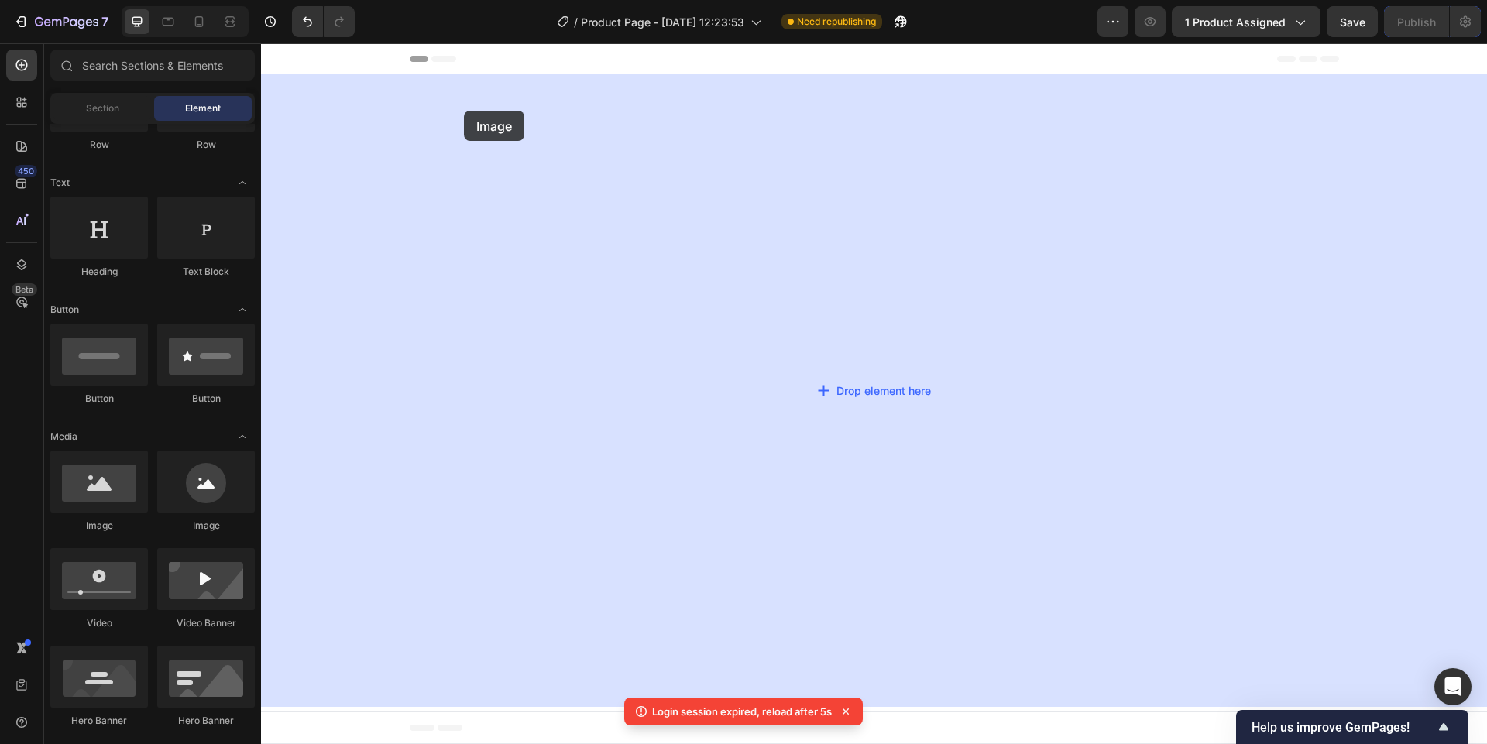
drag, startPoint x: 355, startPoint y: 539, endPoint x: 463, endPoint y: 112, distance: 440.8
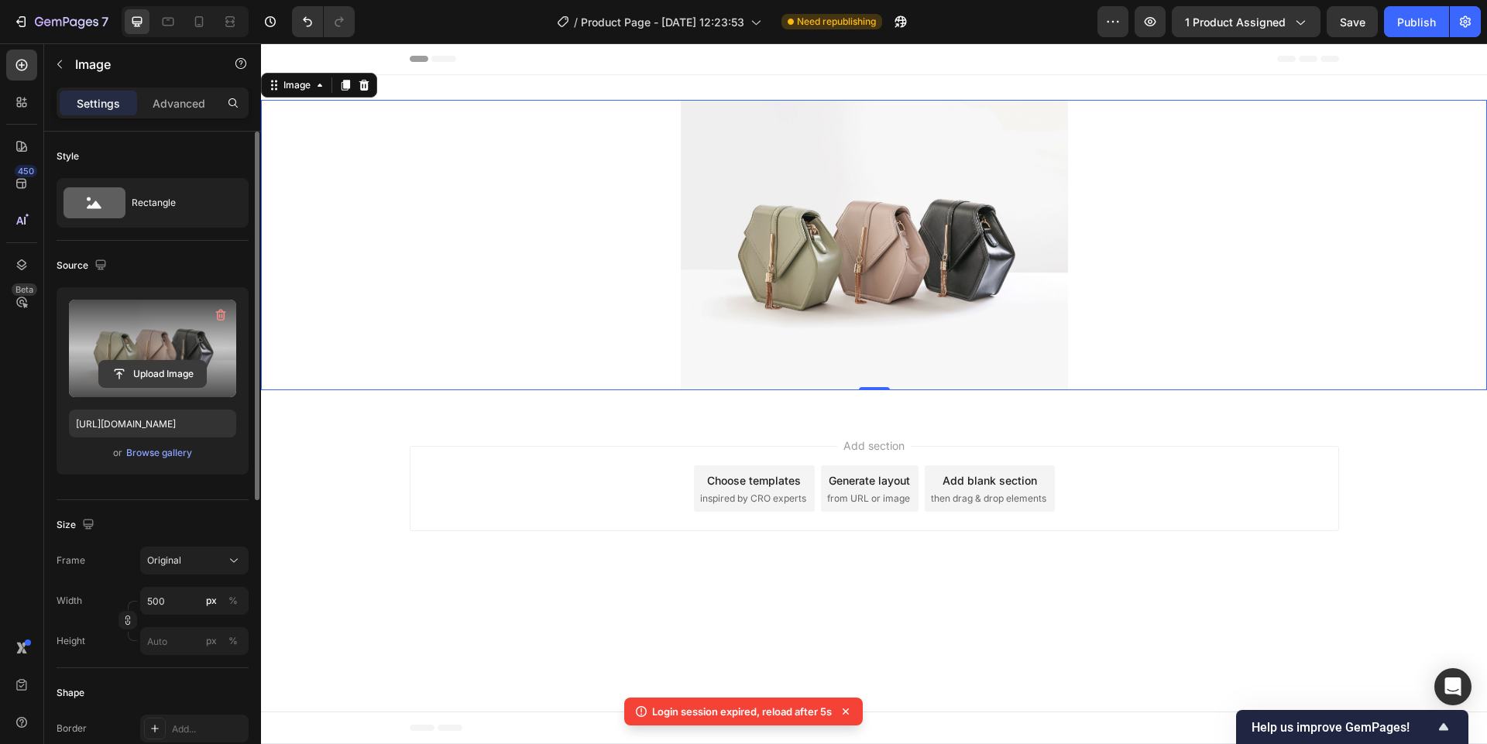
click at [182, 370] on input "file" at bounding box center [152, 374] width 107 height 26
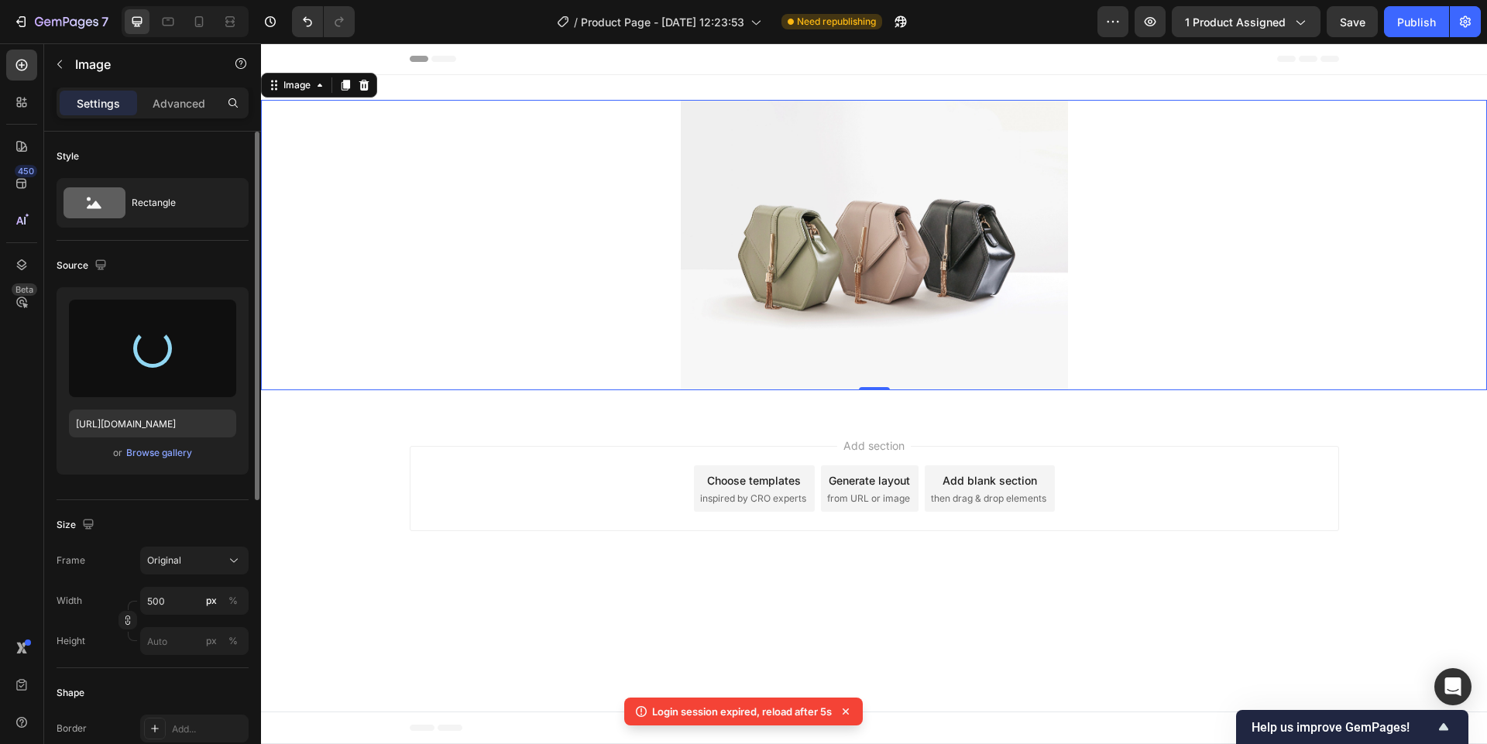
type input "[URL][DOMAIN_NAME]"
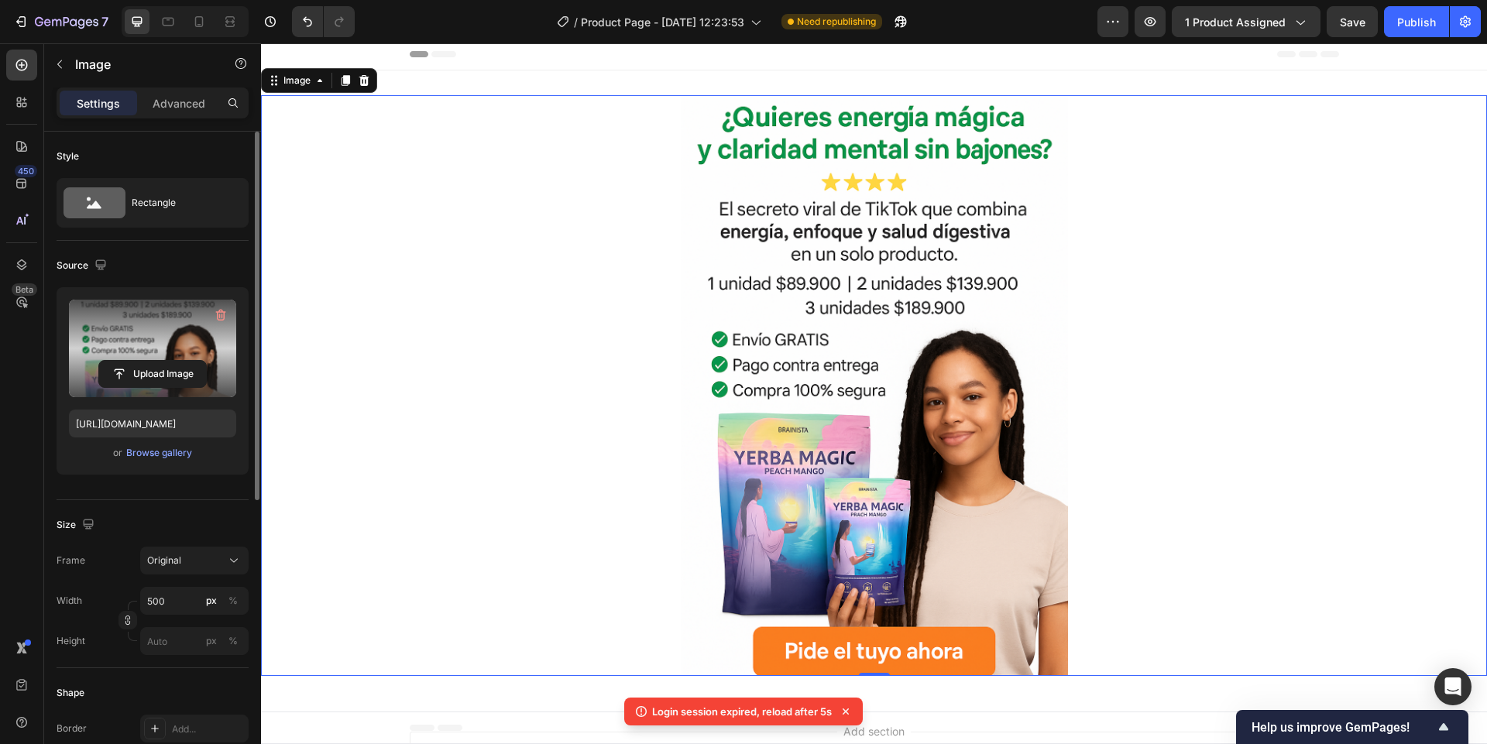
scroll to position [0, 0]
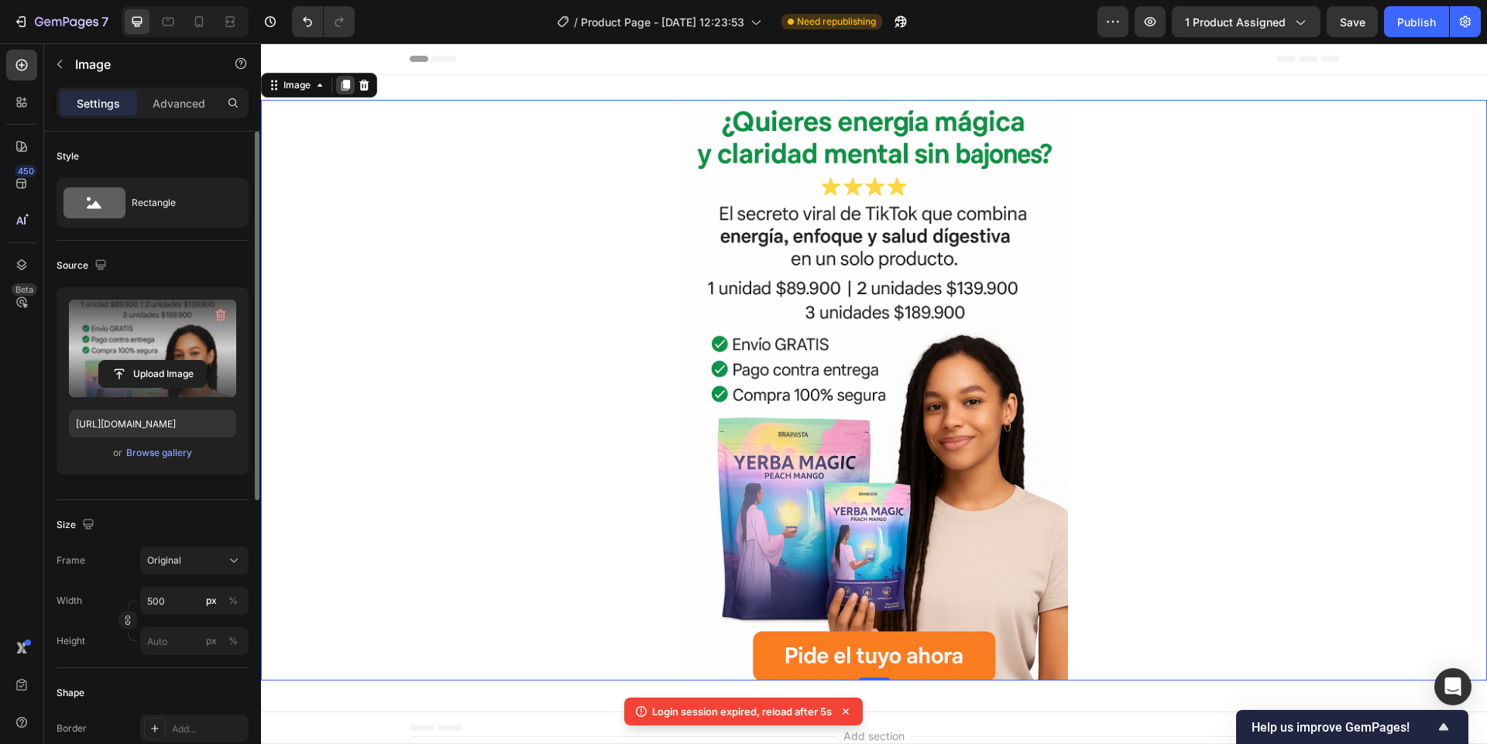
click at [345, 79] on icon at bounding box center [345, 85] width 12 height 12
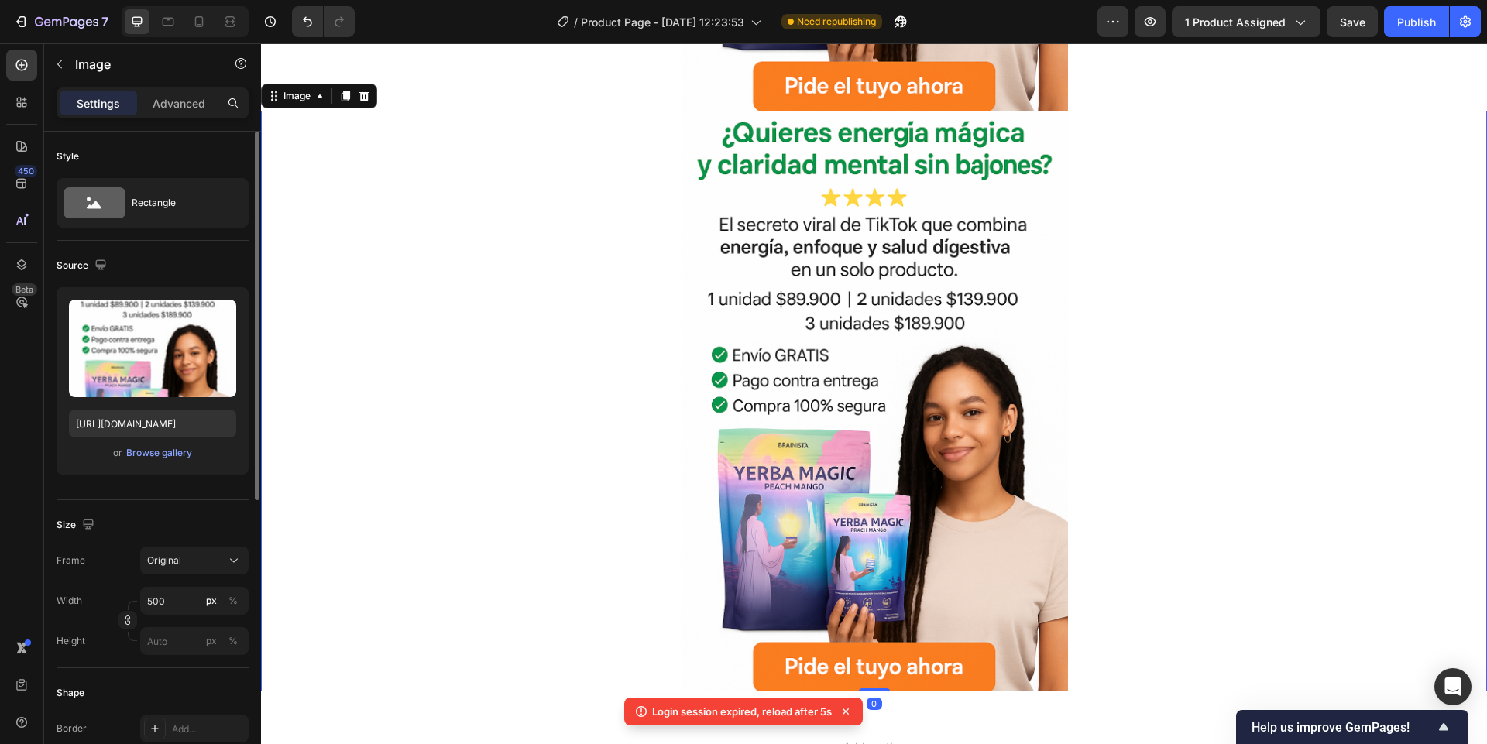
scroll to position [728, 0]
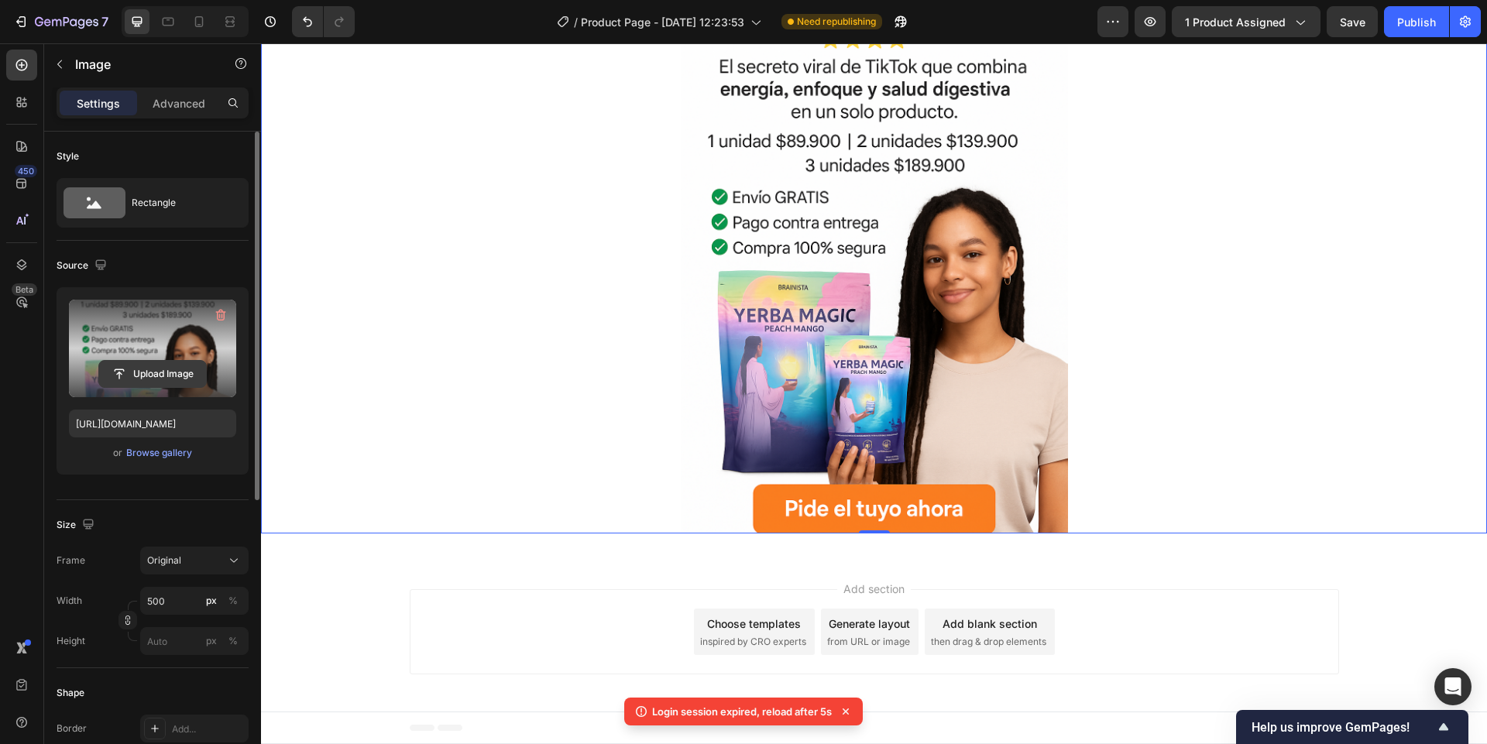
click at [168, 370] on input "file" at bounding box center [152, 374] width 107 height 26
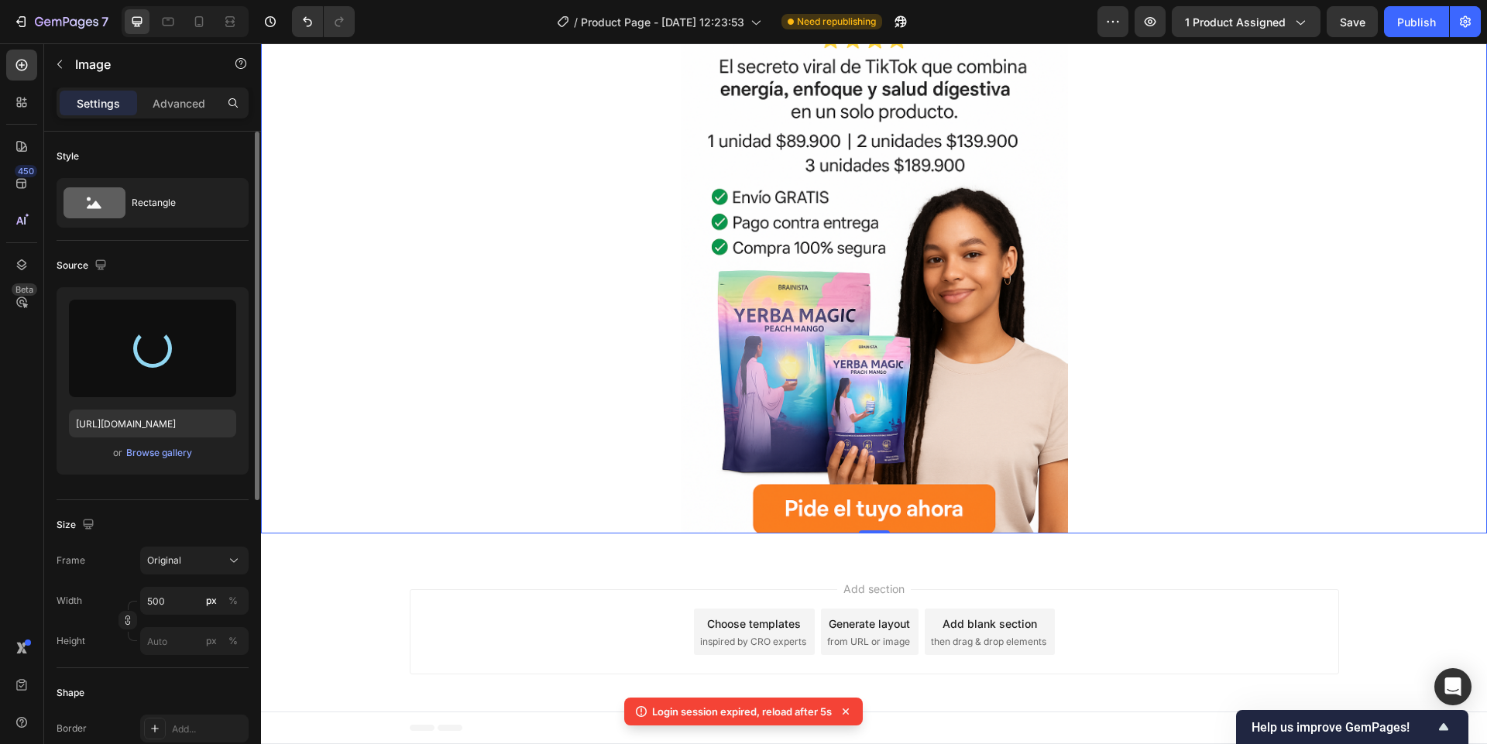
type input "[URL][DOMAIN_NAME]"
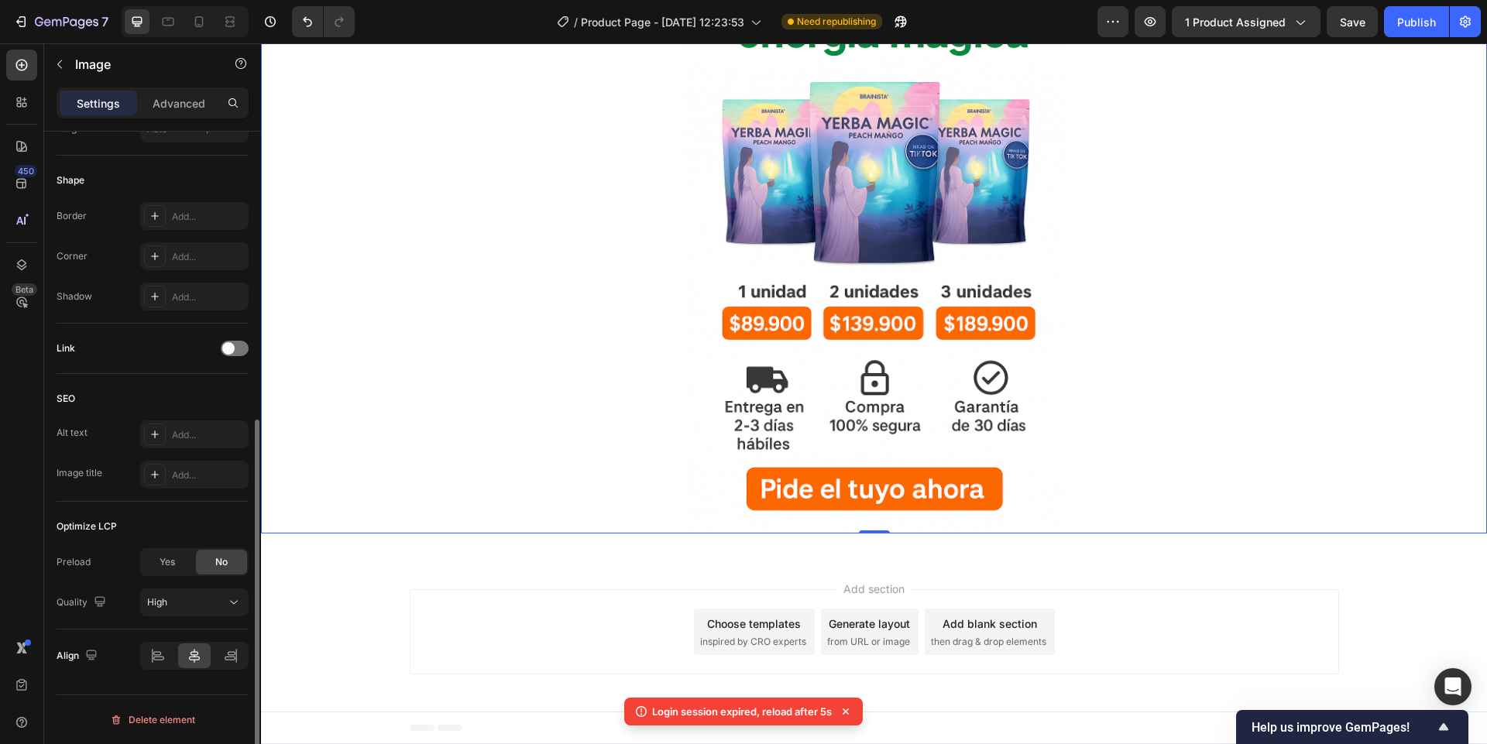
scroll to position [0, 0]
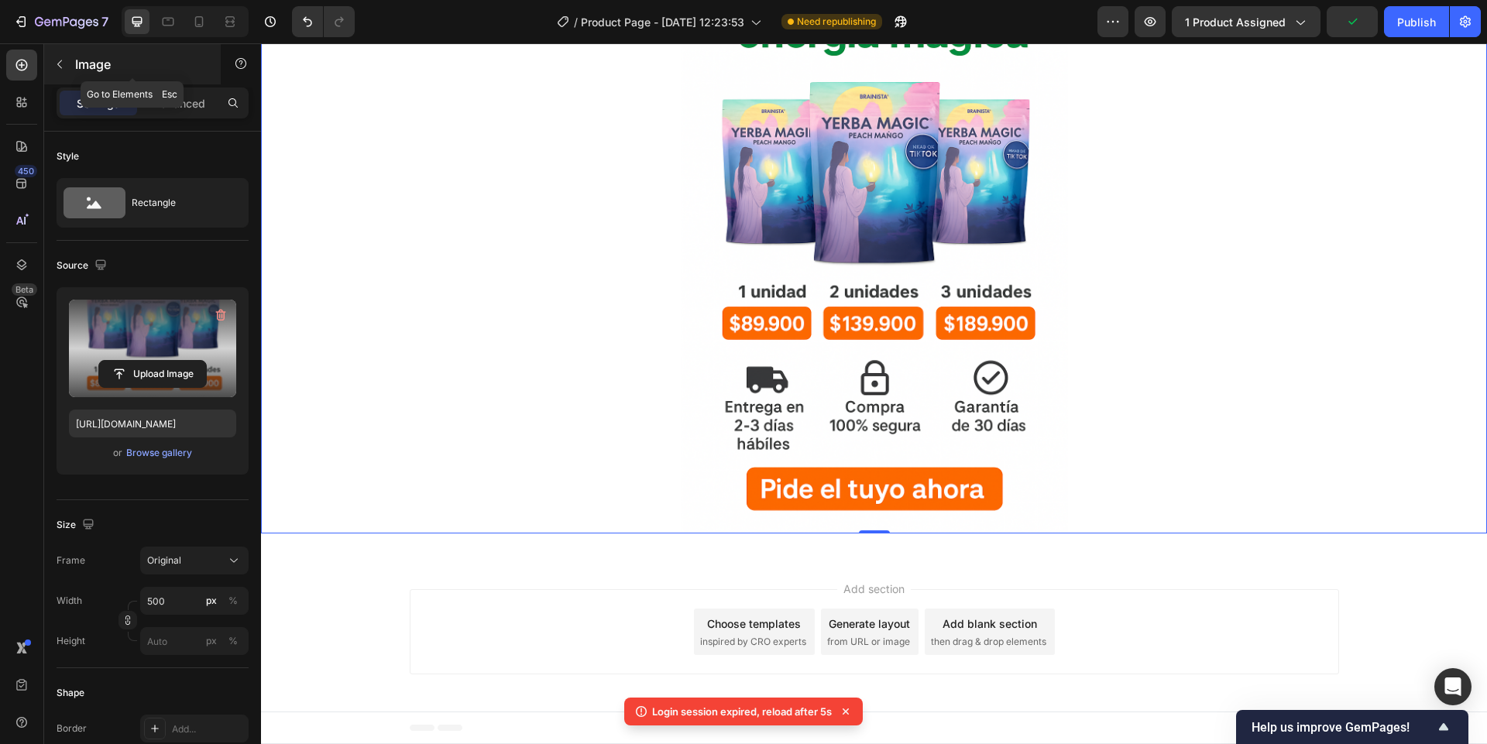
click at [63, 67] on icon "button" at bounding box center [59, 64] width 12 height 12
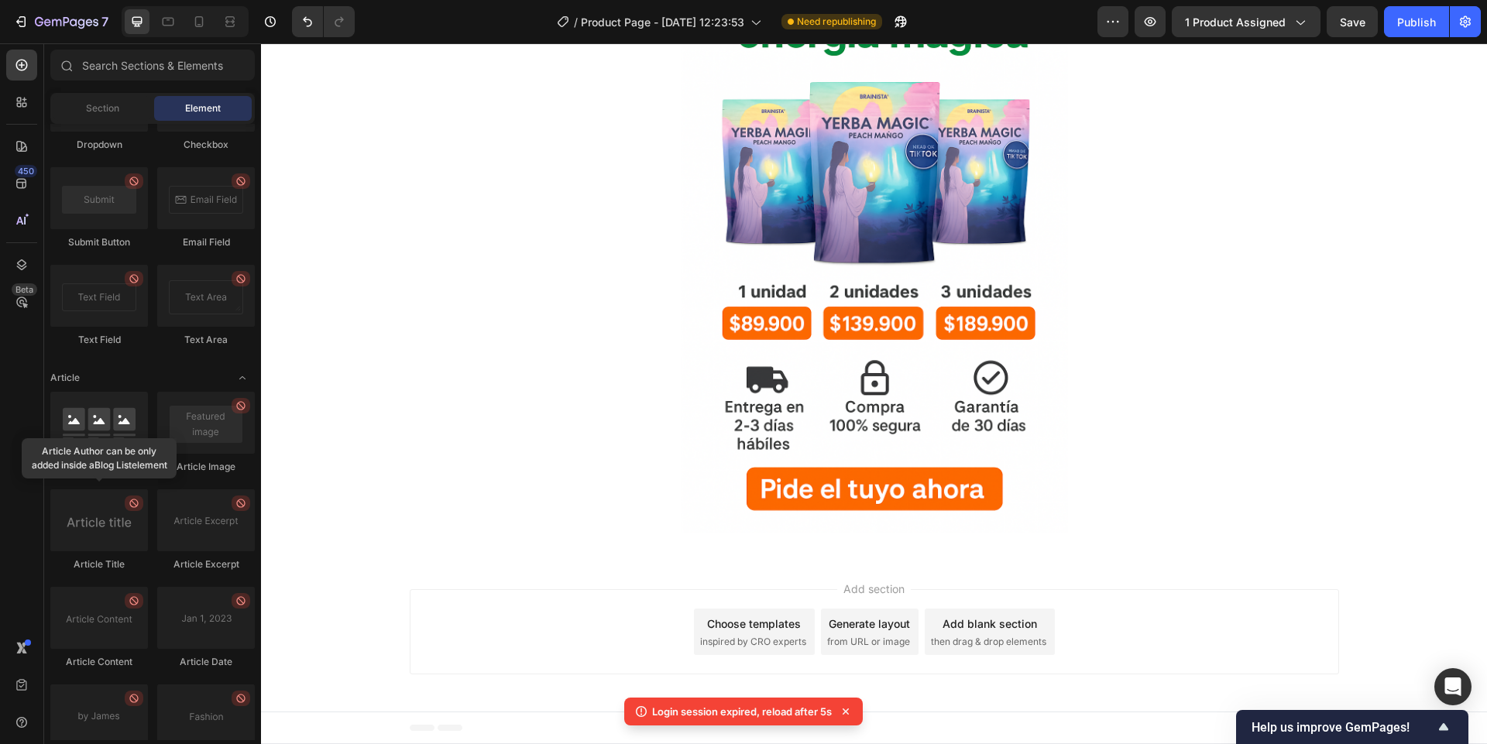
scroll to position [4074, 0]
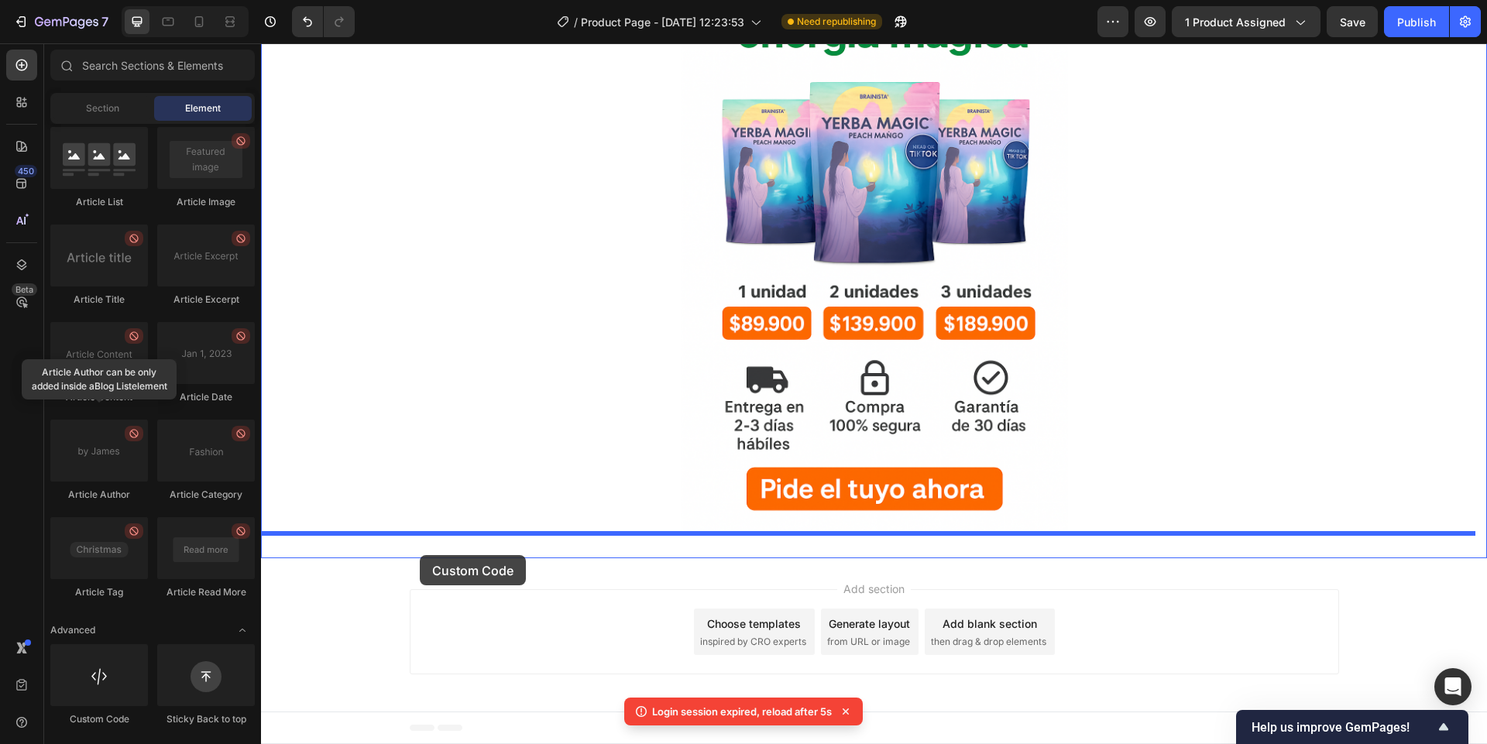
drag, startPoint x: 362, startPoint y: 732, endPoint x: 420, endPoint y: 555, distance: 185.6
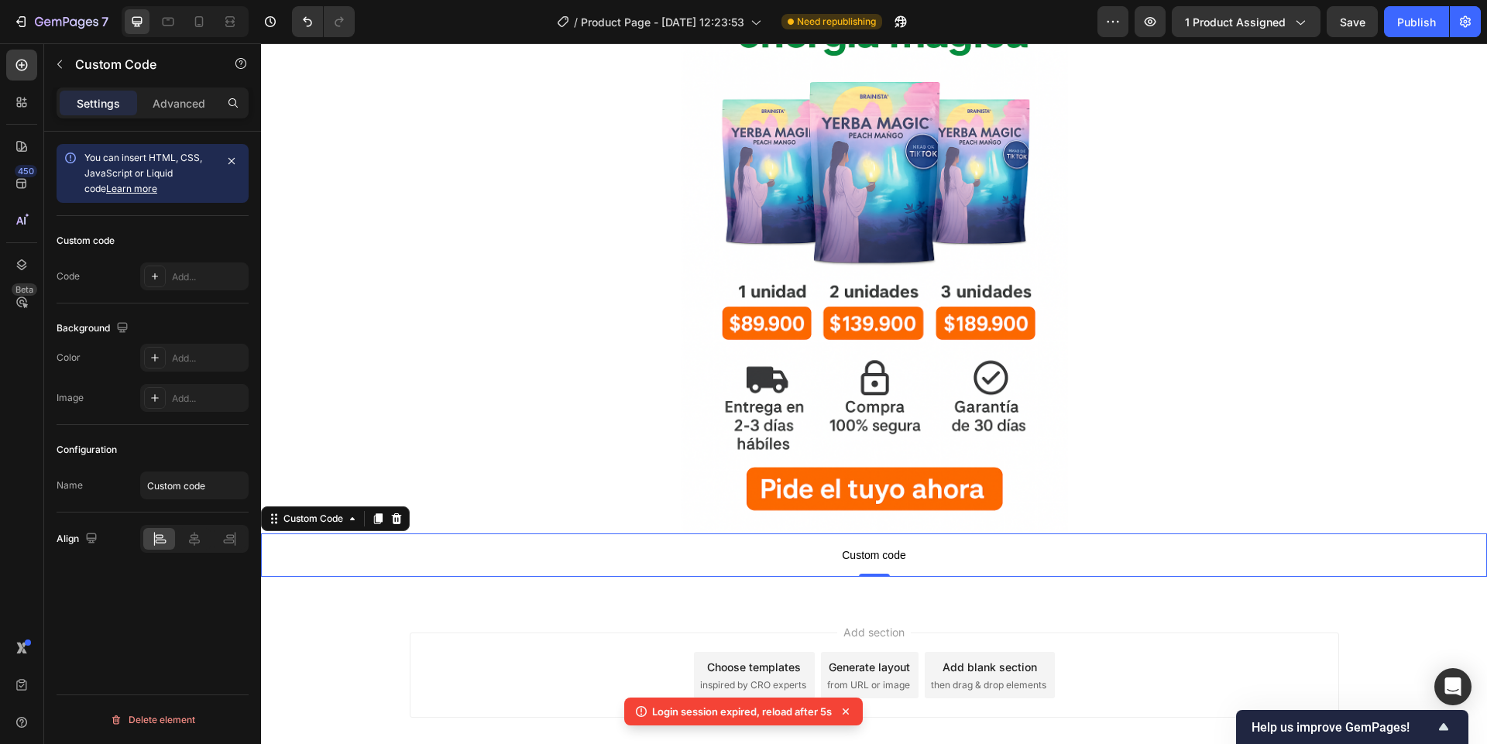
click at [86, 271] on div "Code Add..." at bounding box center [153, 276] width 192 height 28
click at [233, 278] on div "Add..." at bounding box center [208, 277] width 73 height 14
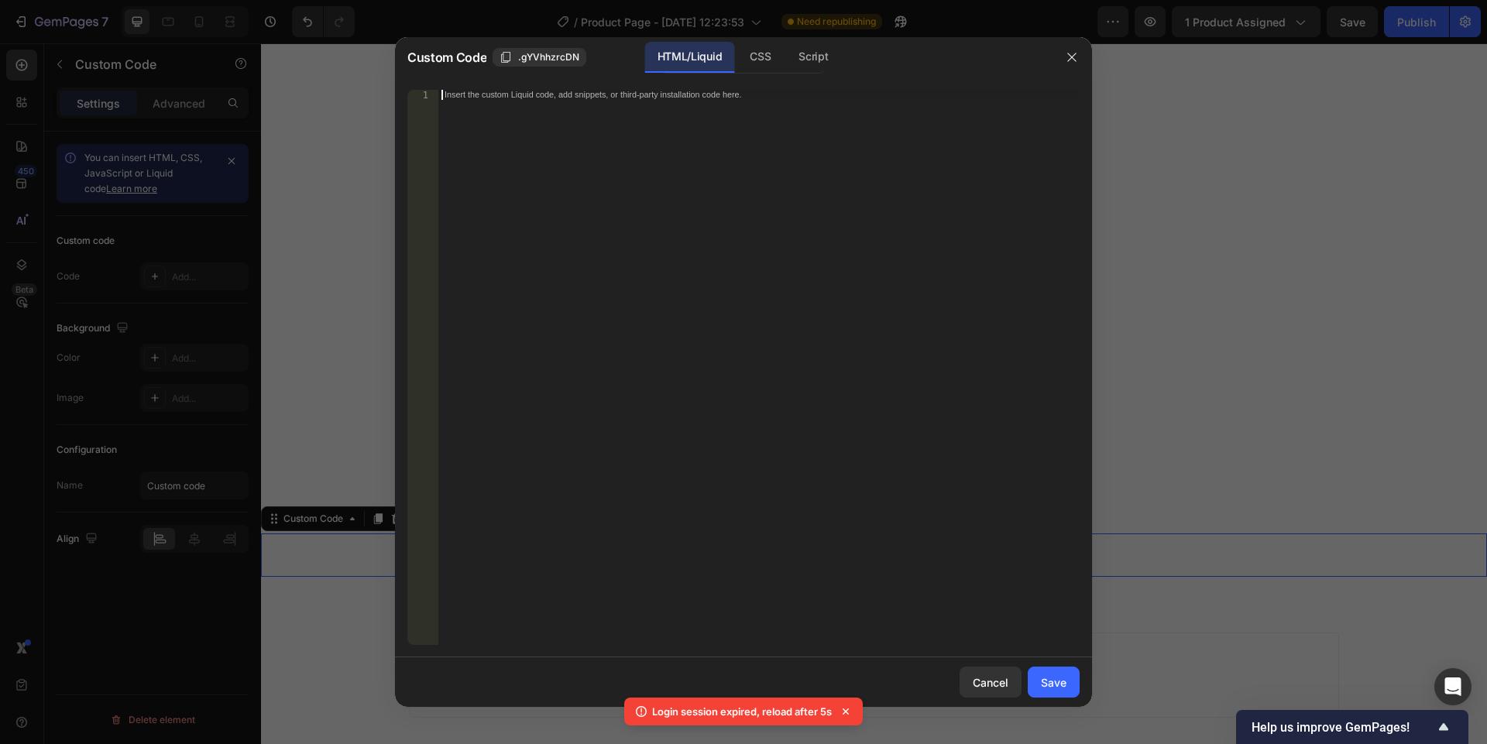
click at [468, 95] on div "Insert the custom Liquid code, add snippets, or third-party installation code h…" at bounding box center [726, 95] width 564 height 9
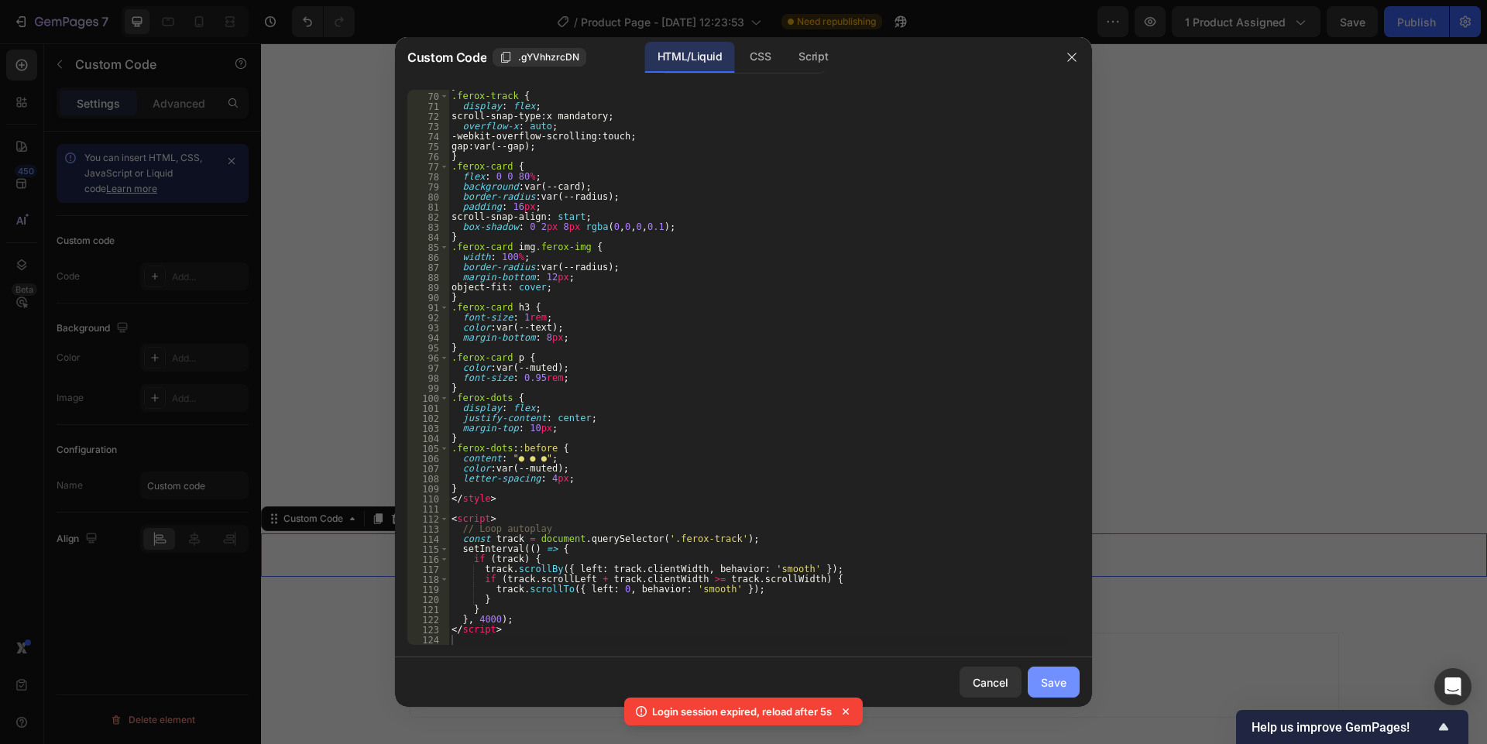
click at [1038, 691] on button "Save" at bounding box center [1054, 682] width 52 height 31
type textarea "</script>"
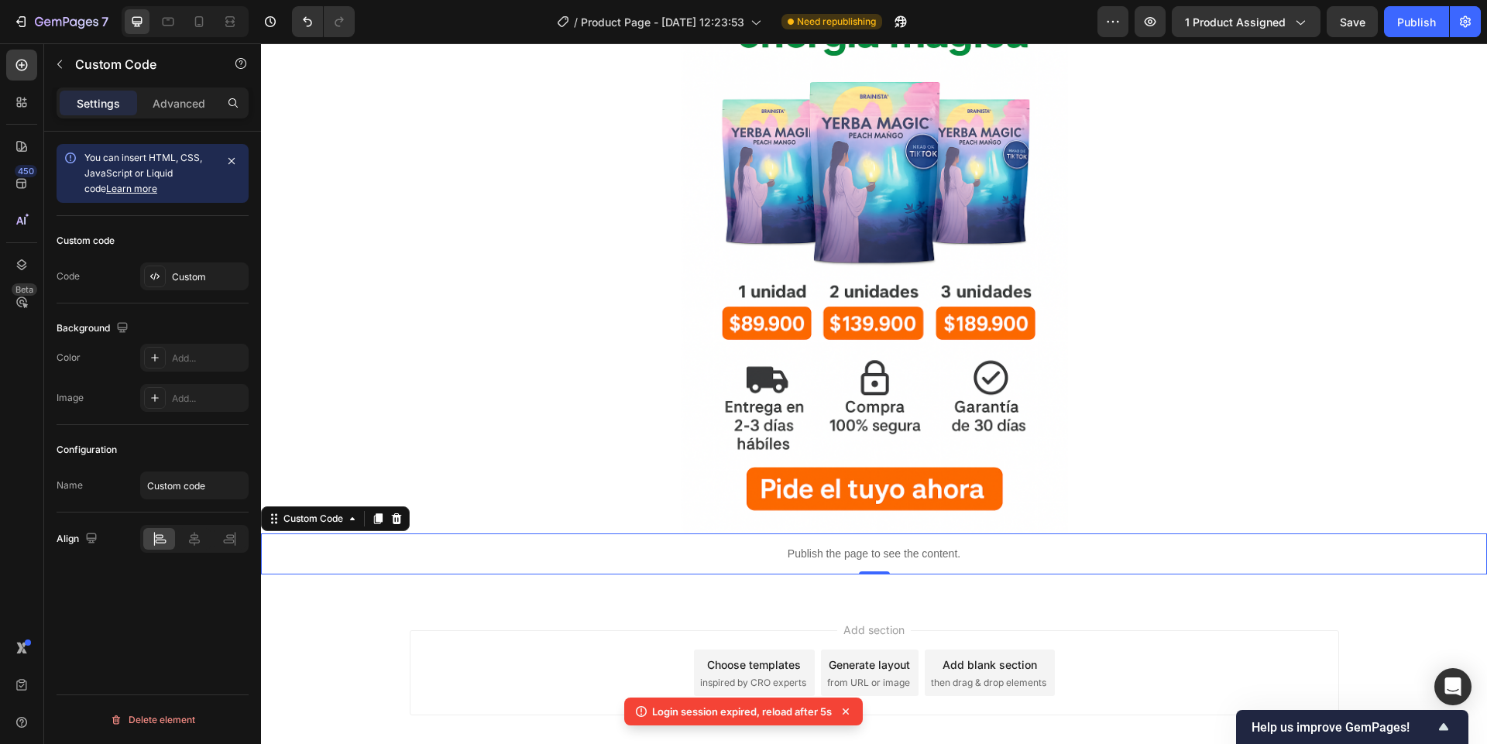
click at [232, 638] on div "You can insert HTML, CSS, JavaScript or Liquid code Learn more Custom code Code…" at bounding box center [152, 460] width 217 height 657
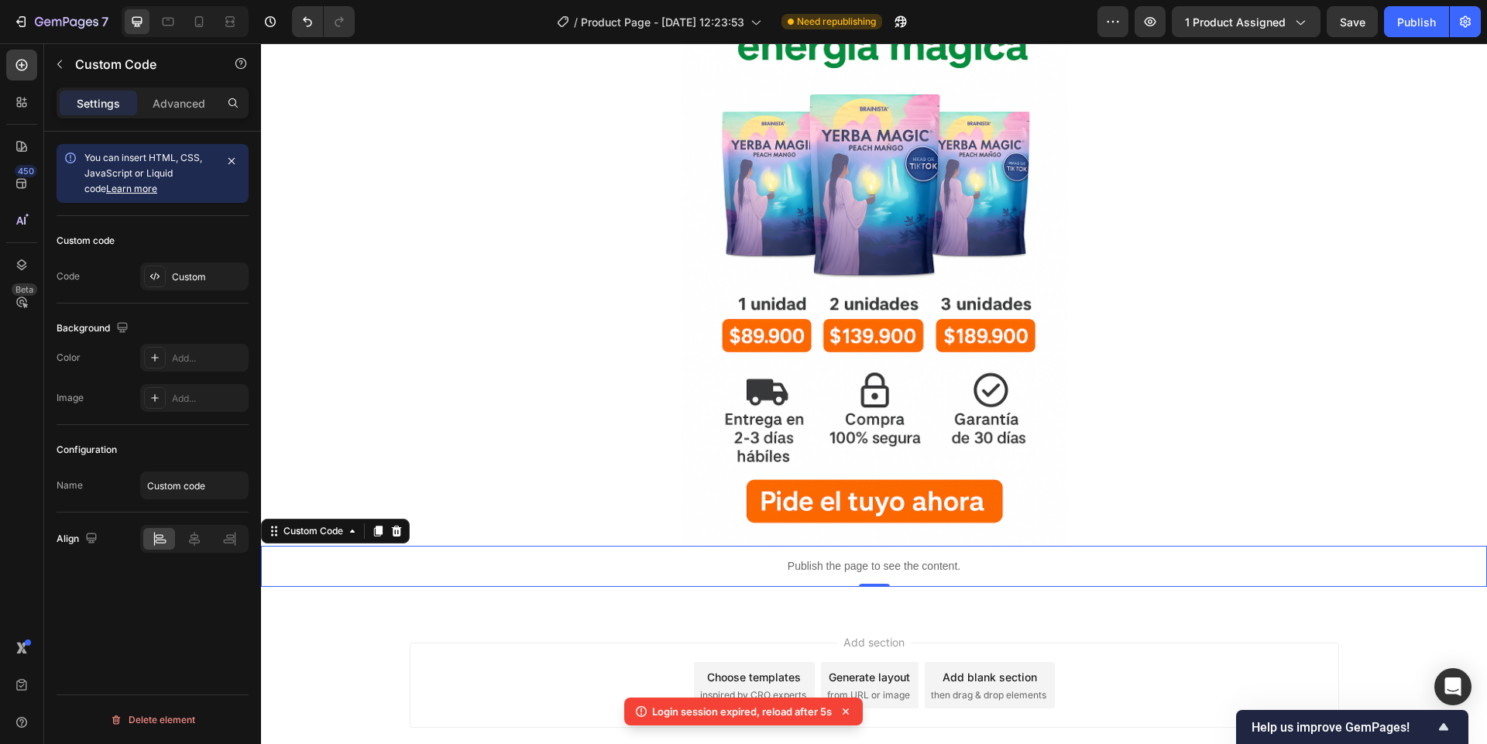
scroll to position [769, 0]
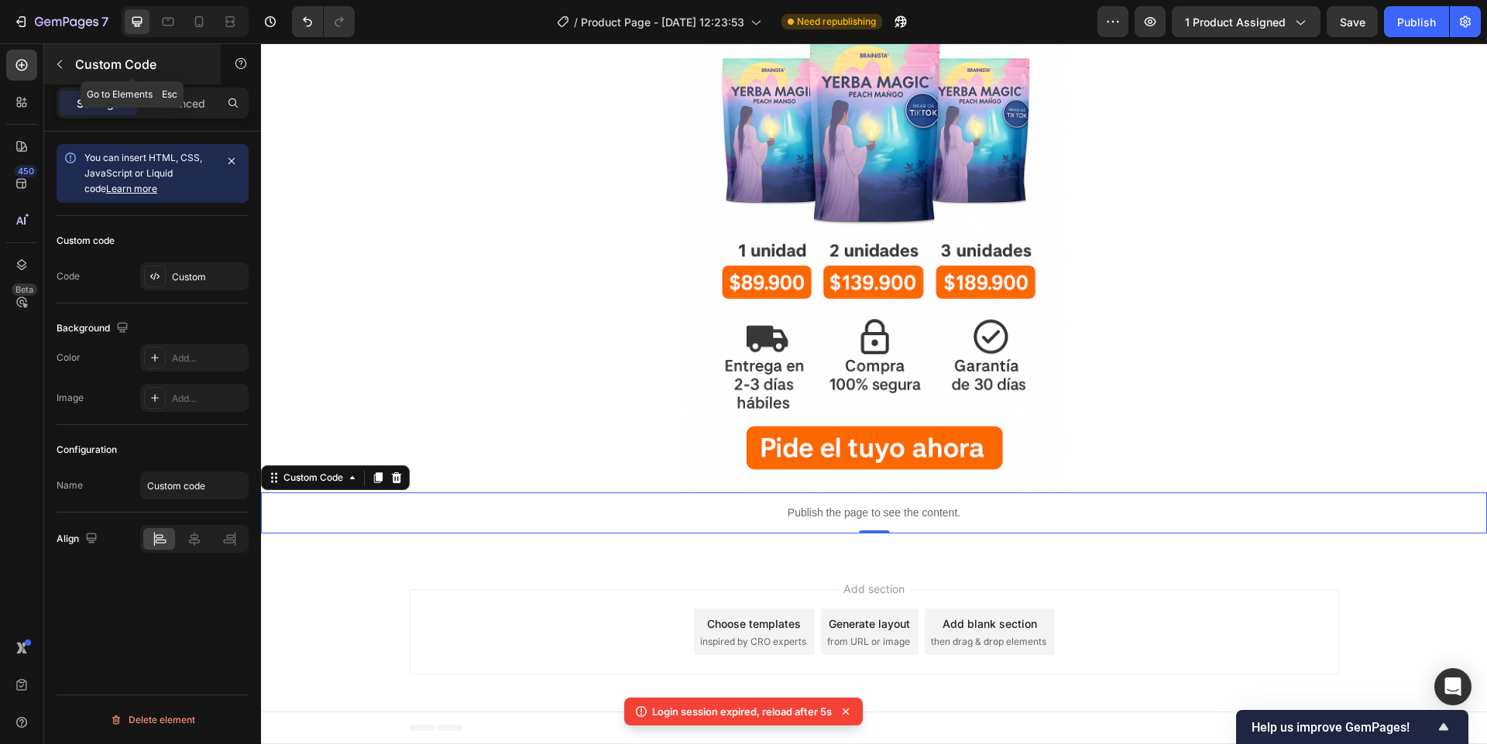
click at [51, 67] on button "button" at bounding box center [59, 64] width 25 height 25
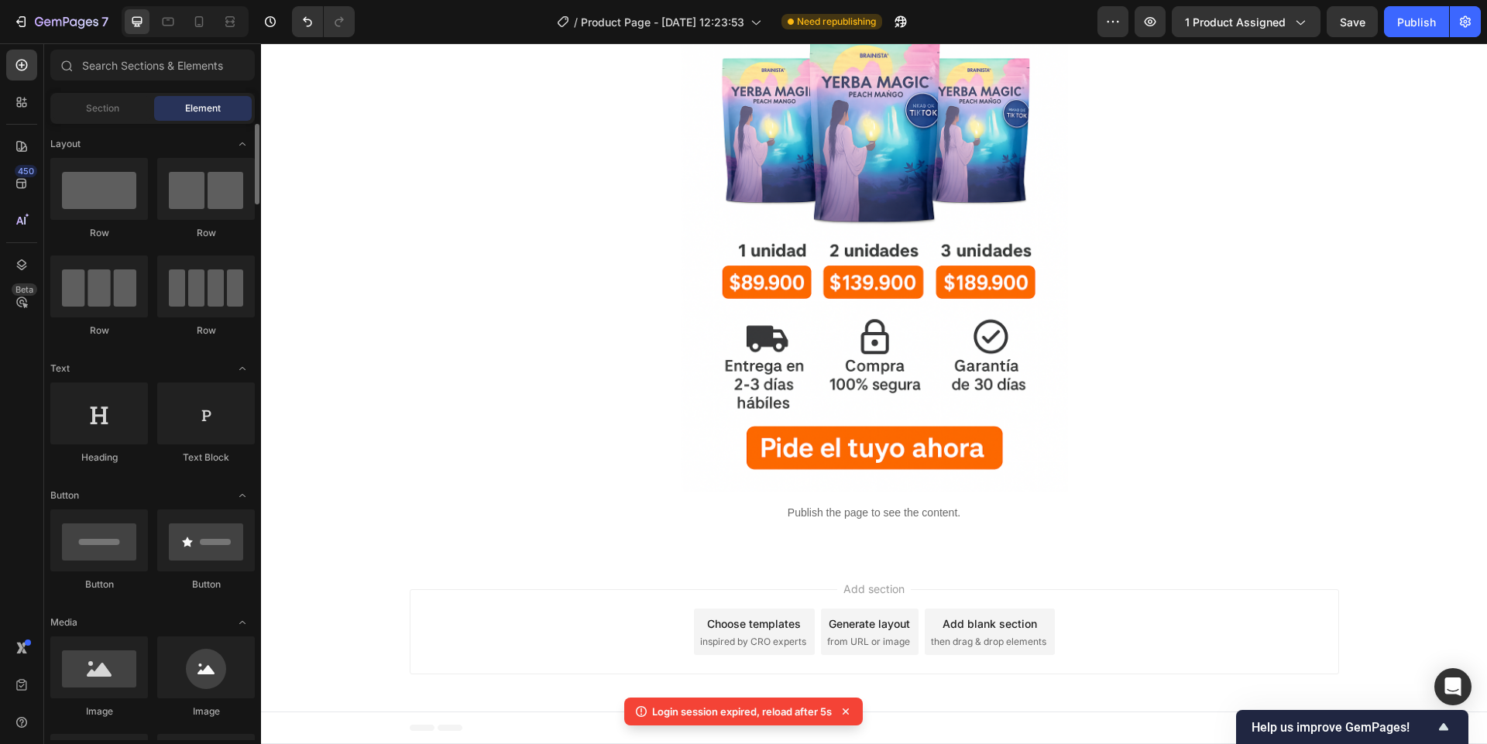
scroll to position [93, 0]
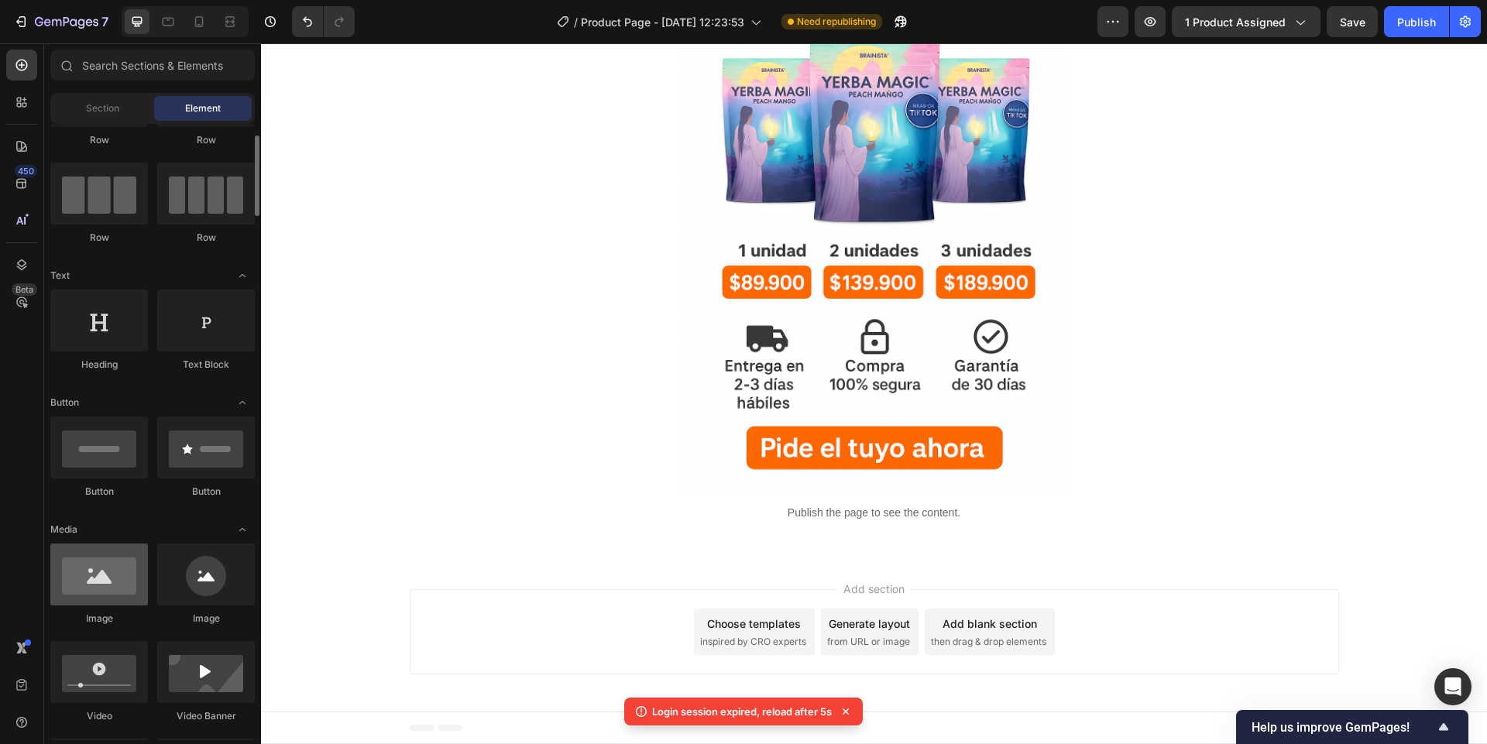
click at [67, 595] on div at bounding box center [99, 575] width 98 height 62
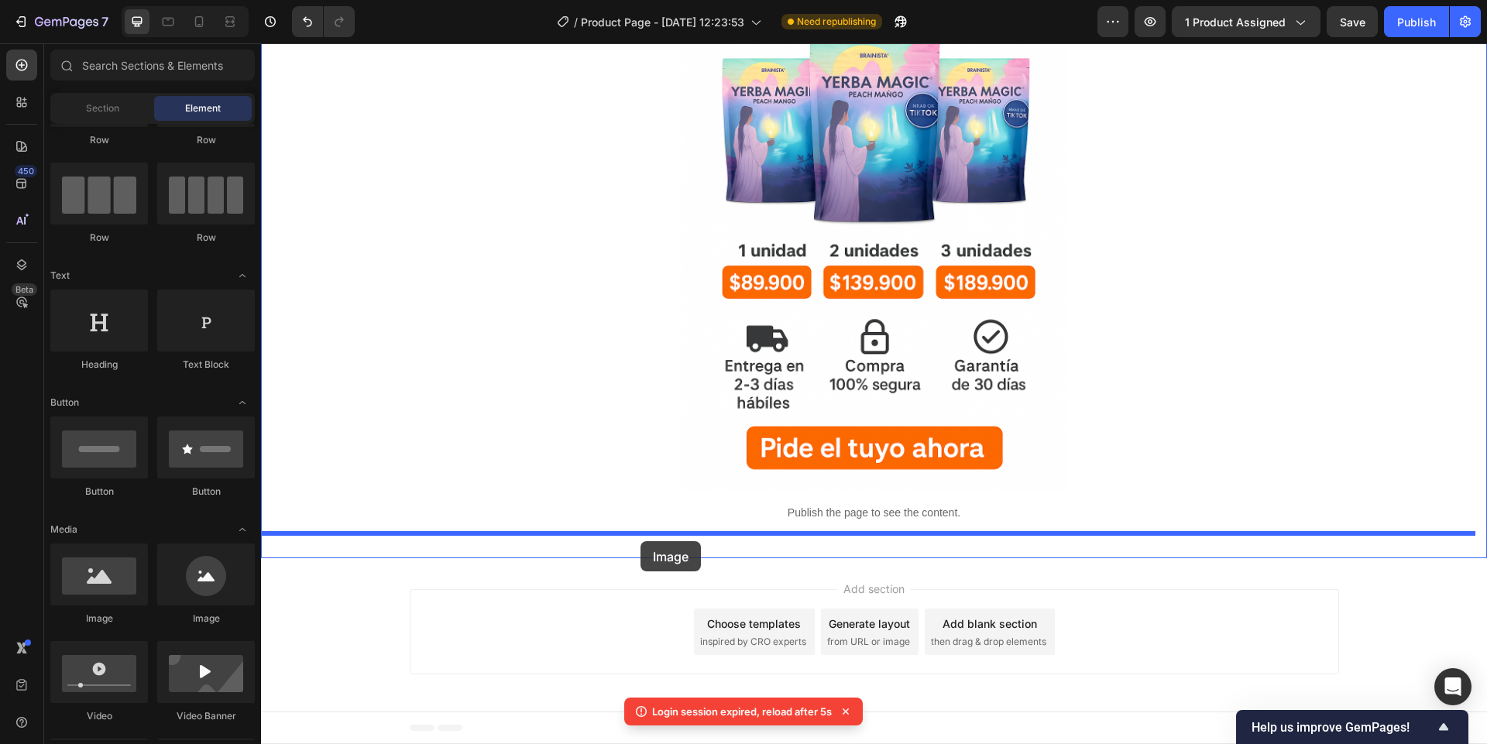
drag, startPoint x: 359, startPoint y: 625, endPoint x: 640, endPoint y: 541, distance: 294.0
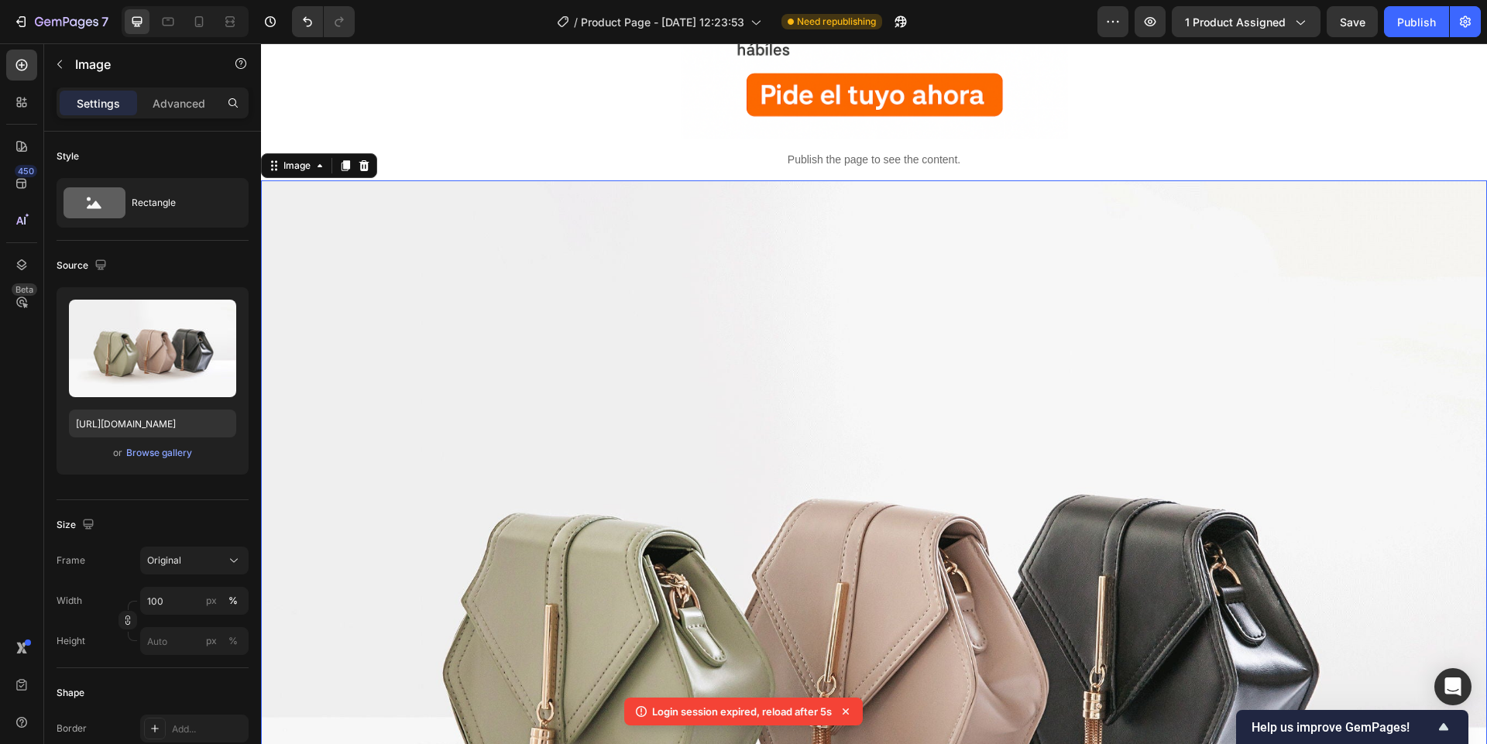
scroll to position [750, 0]
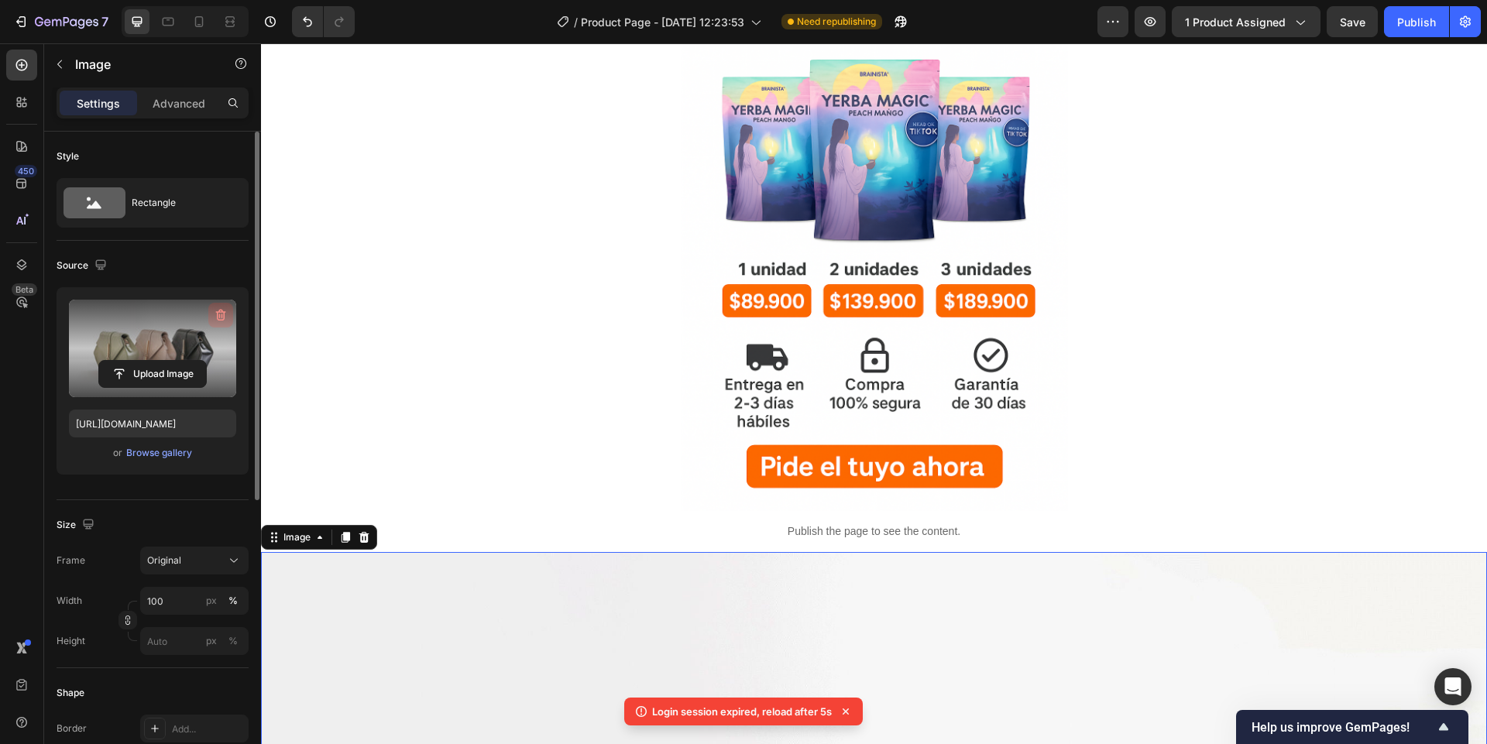
click at [221, 309] on icon "button" at bounding box center [220, 314] width 15 height 15
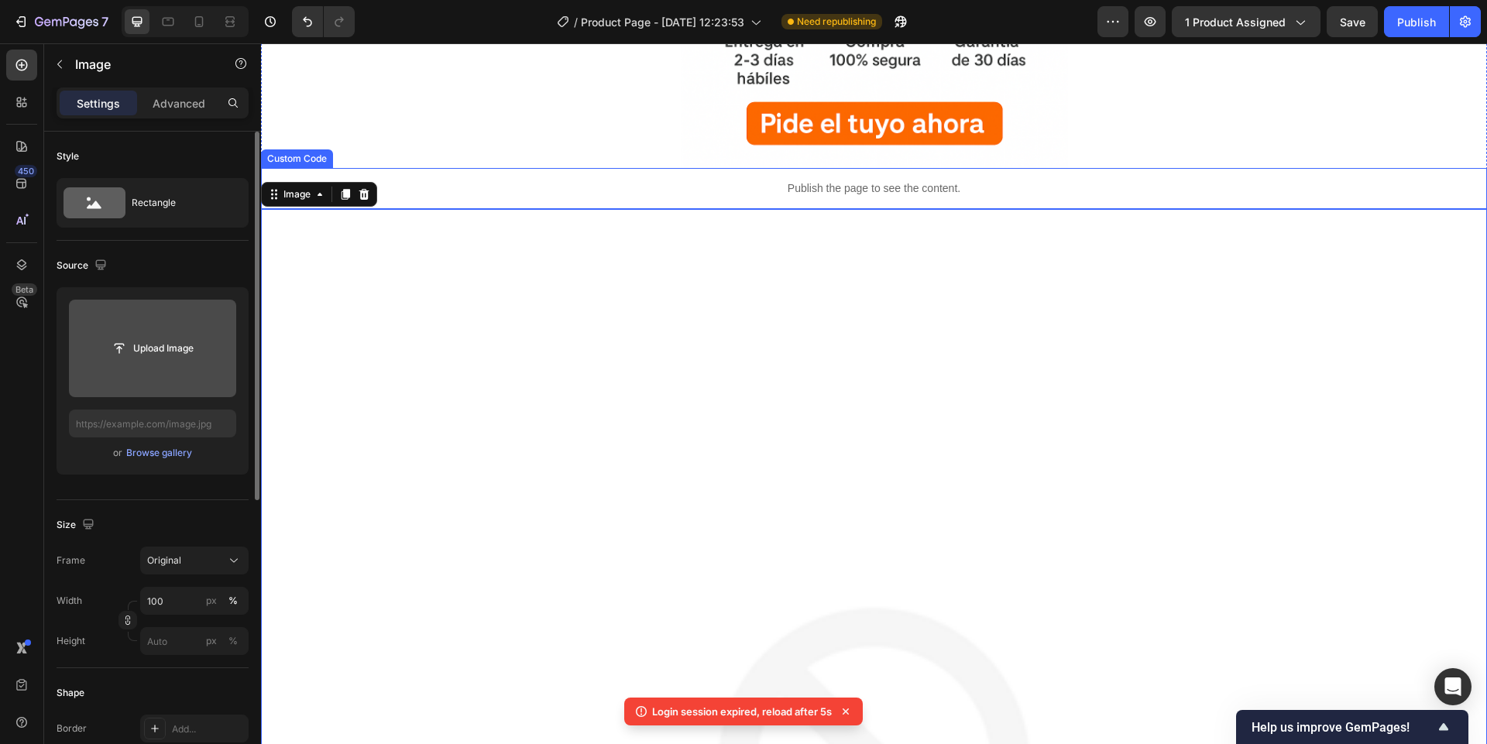
scroll to position [1122, 0]
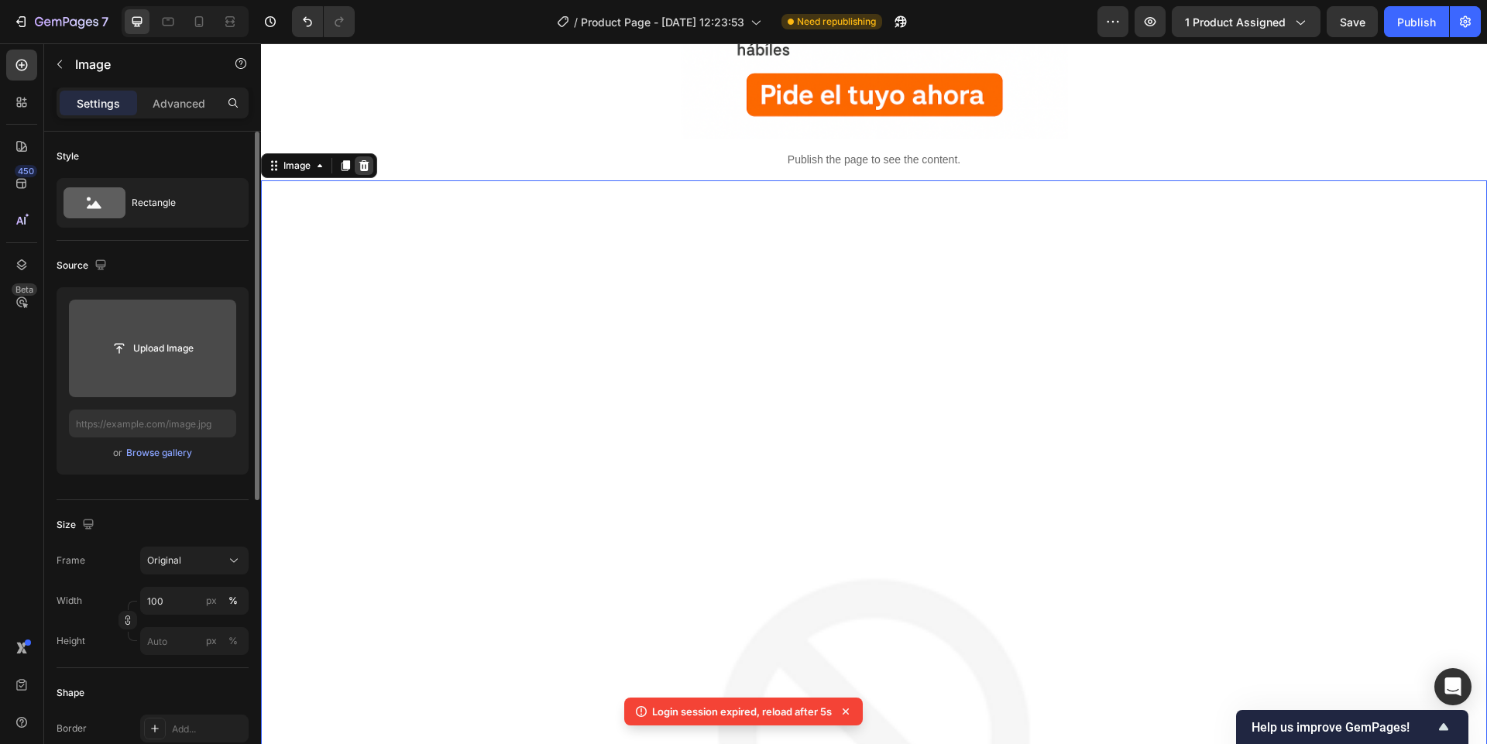
click at [366, 163] on icon at bounding box center [364, 165] width 10 height 11
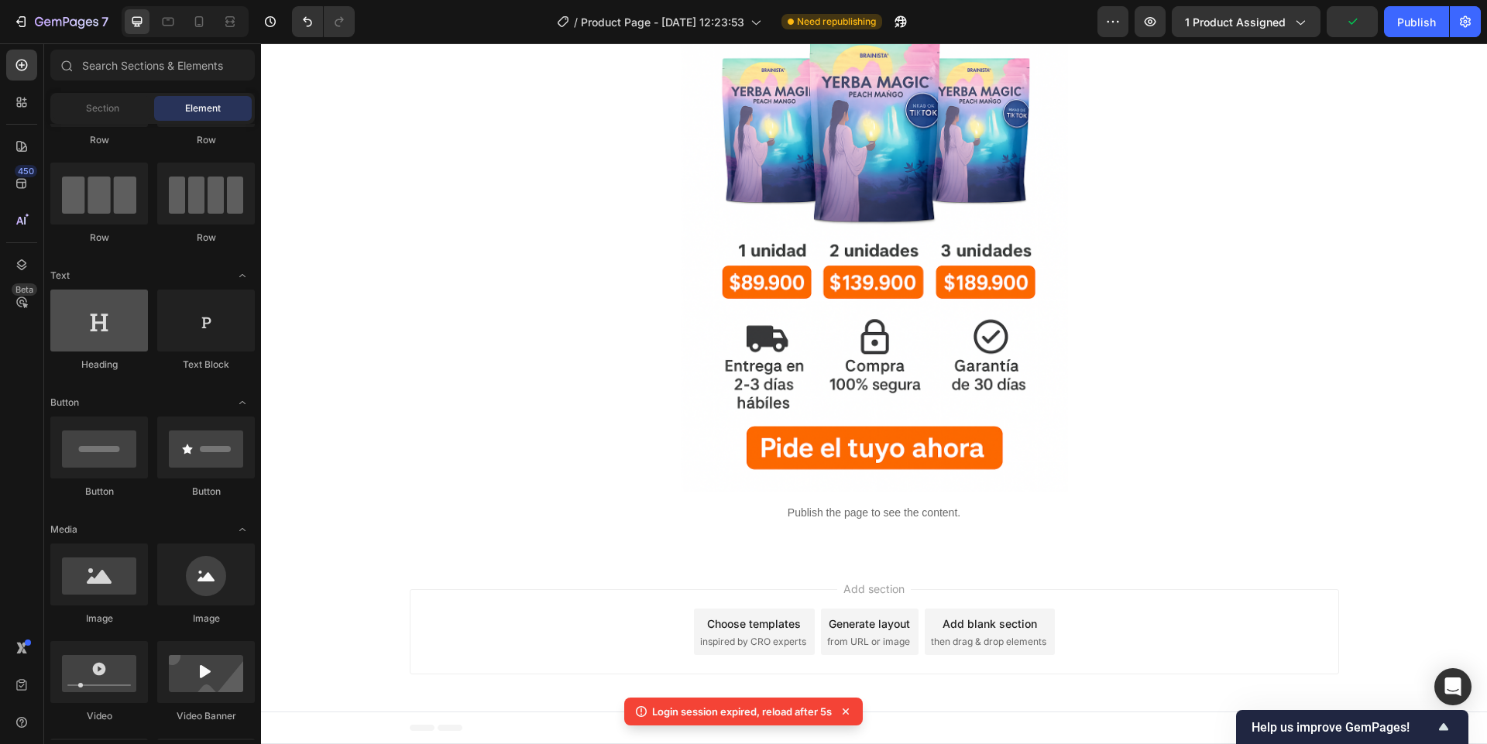
scroll to position [0, 0]
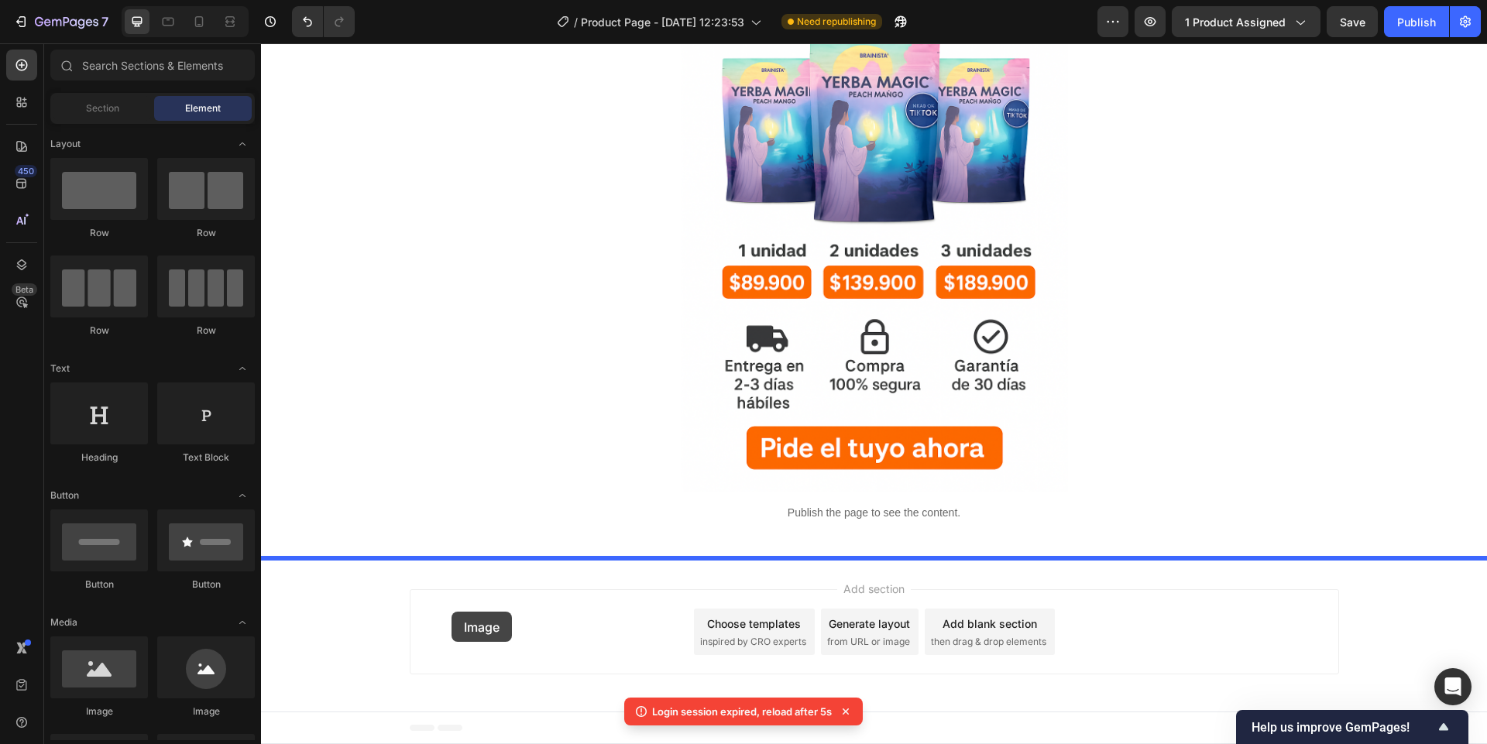
drag, startPoint x: 380, startPoint y: 725, endPoint x: 453, endPoint y: 612, distance: 134.5
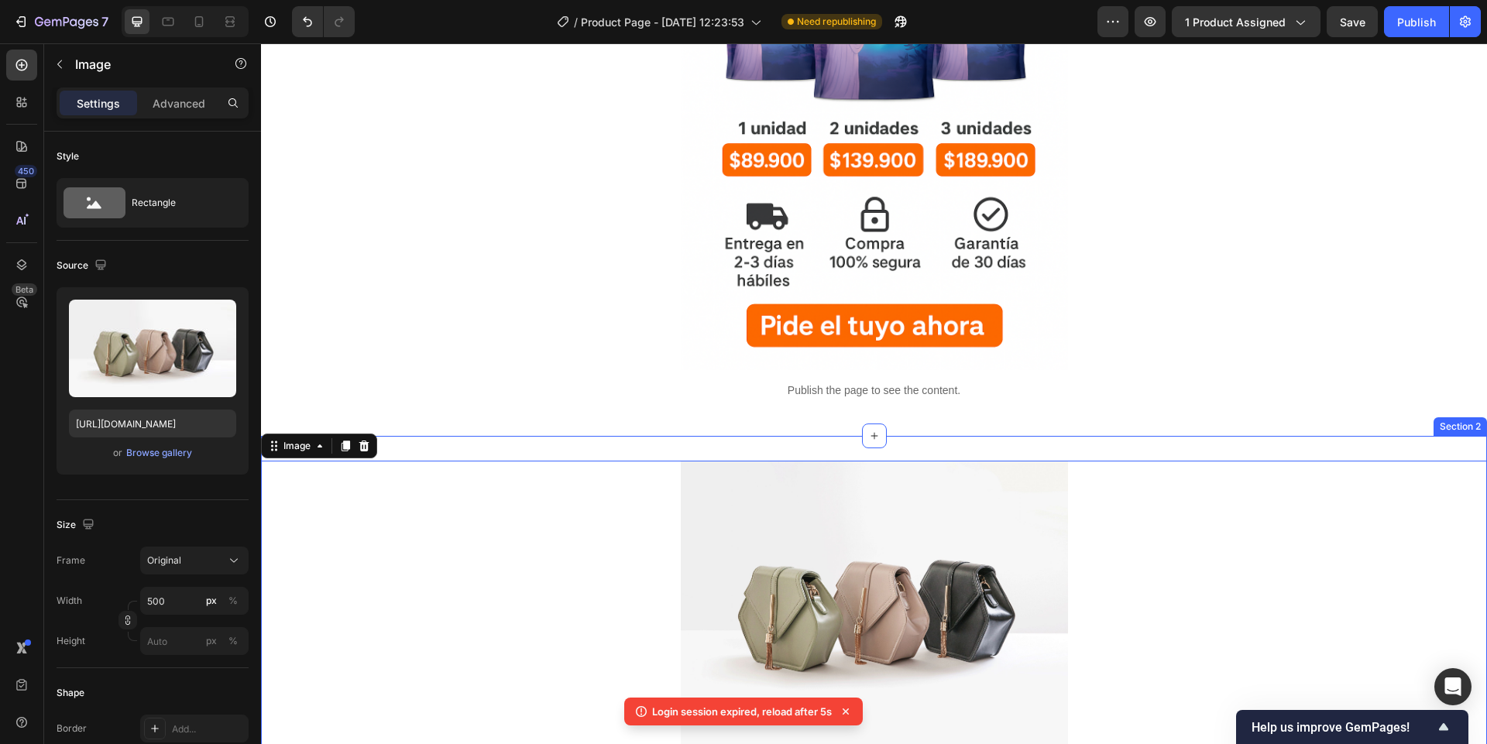
scroll to position [1109, 0]
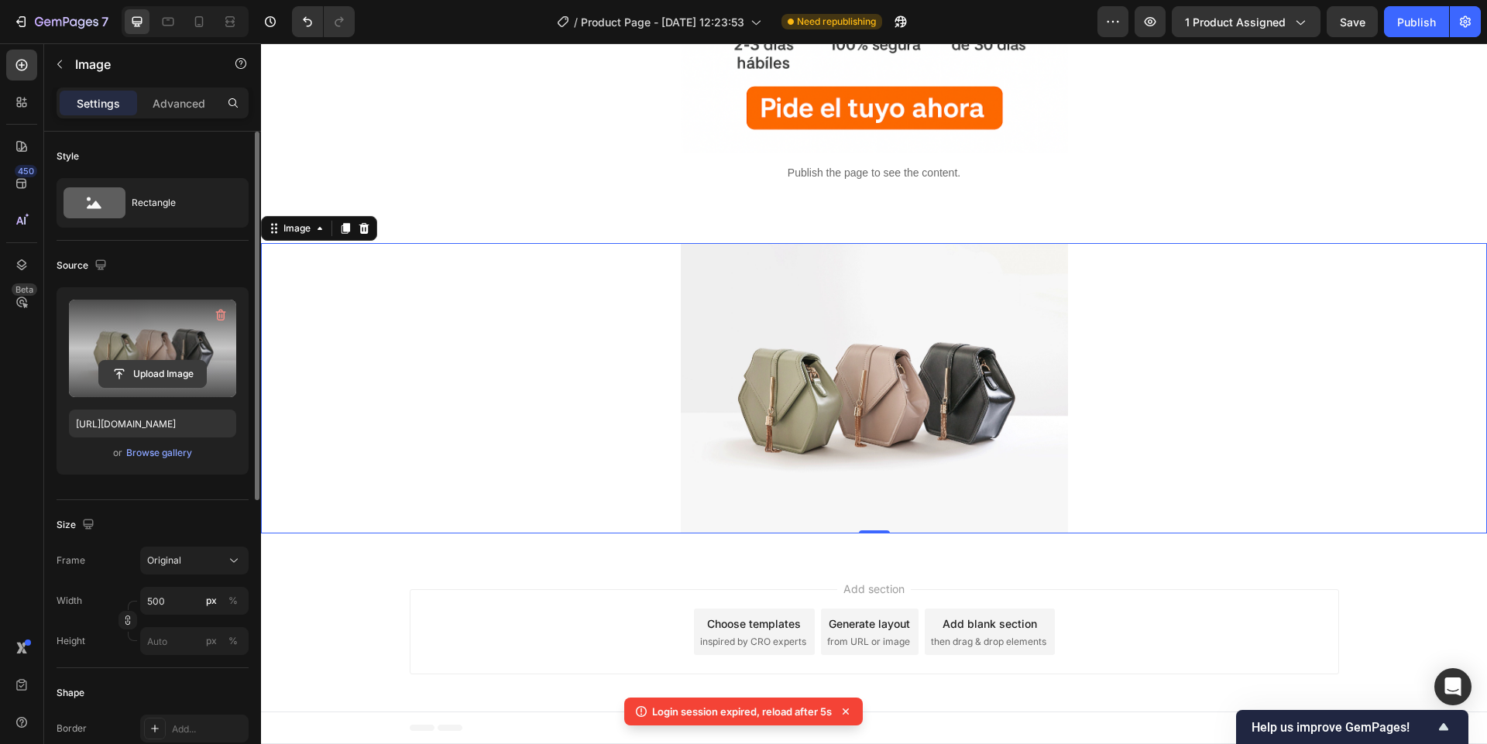
click at [145, 370] on input "file" at bounding box center [152, 374] width 107 height 26
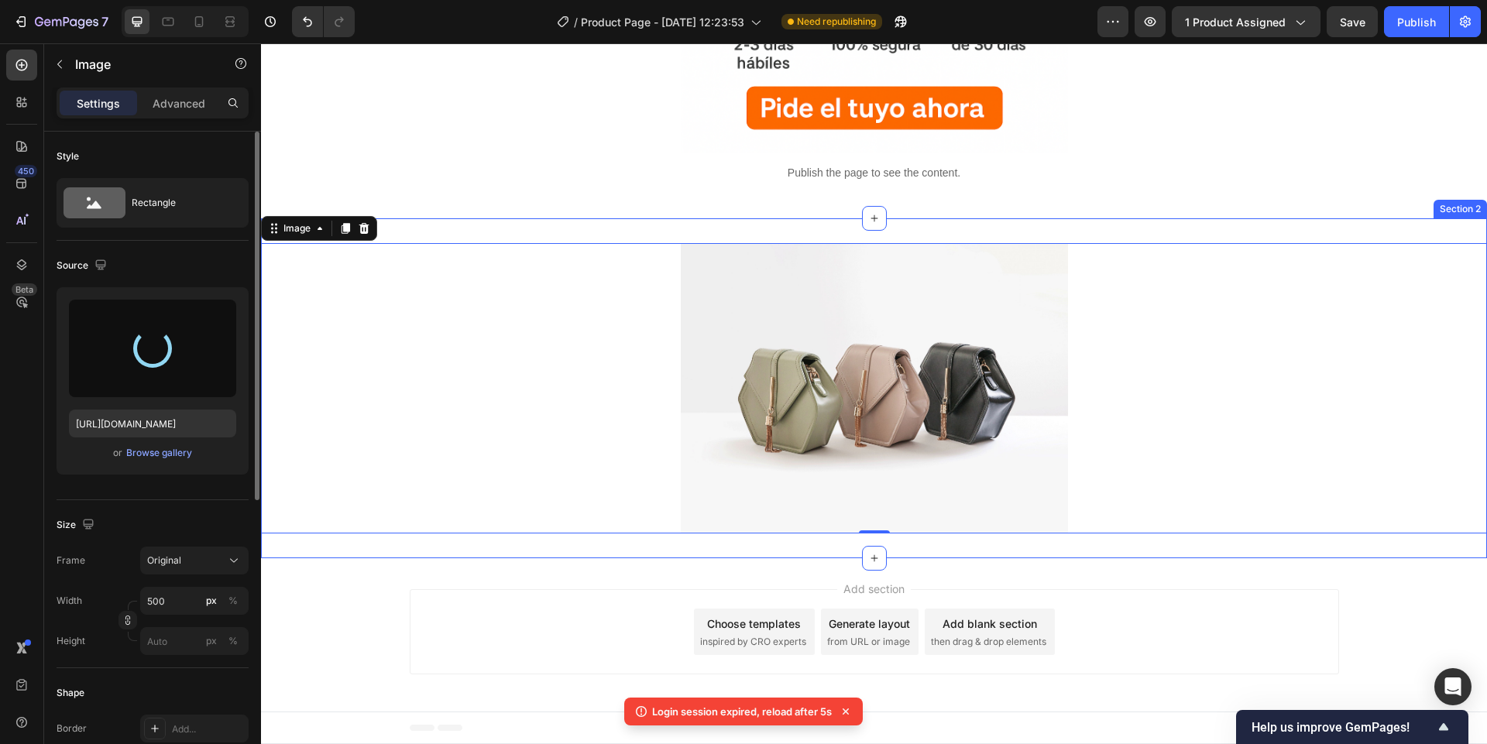
type input "[URL][DOMAIN_NAME]"
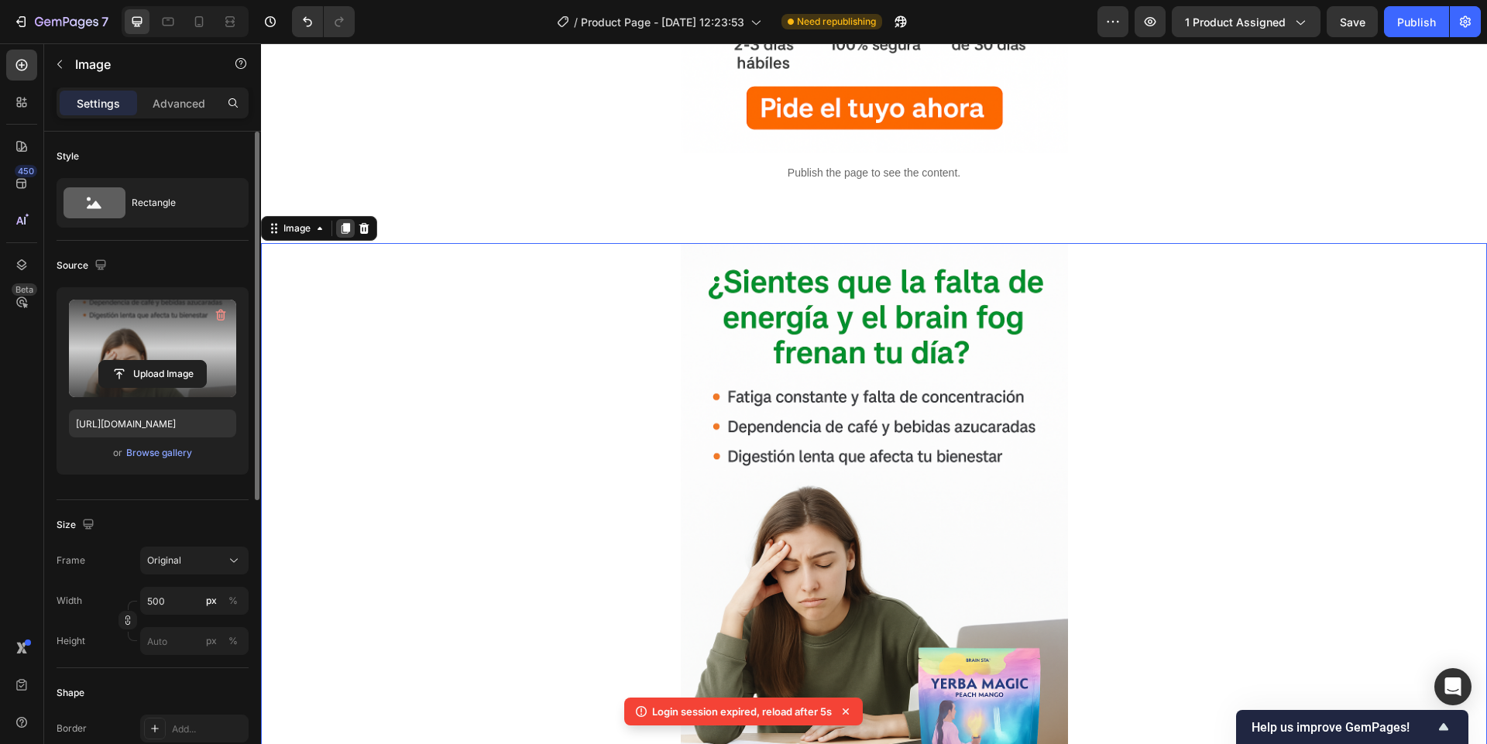
click at [340, 230] on icon at bounding box center [345, 228] width 12 height 12
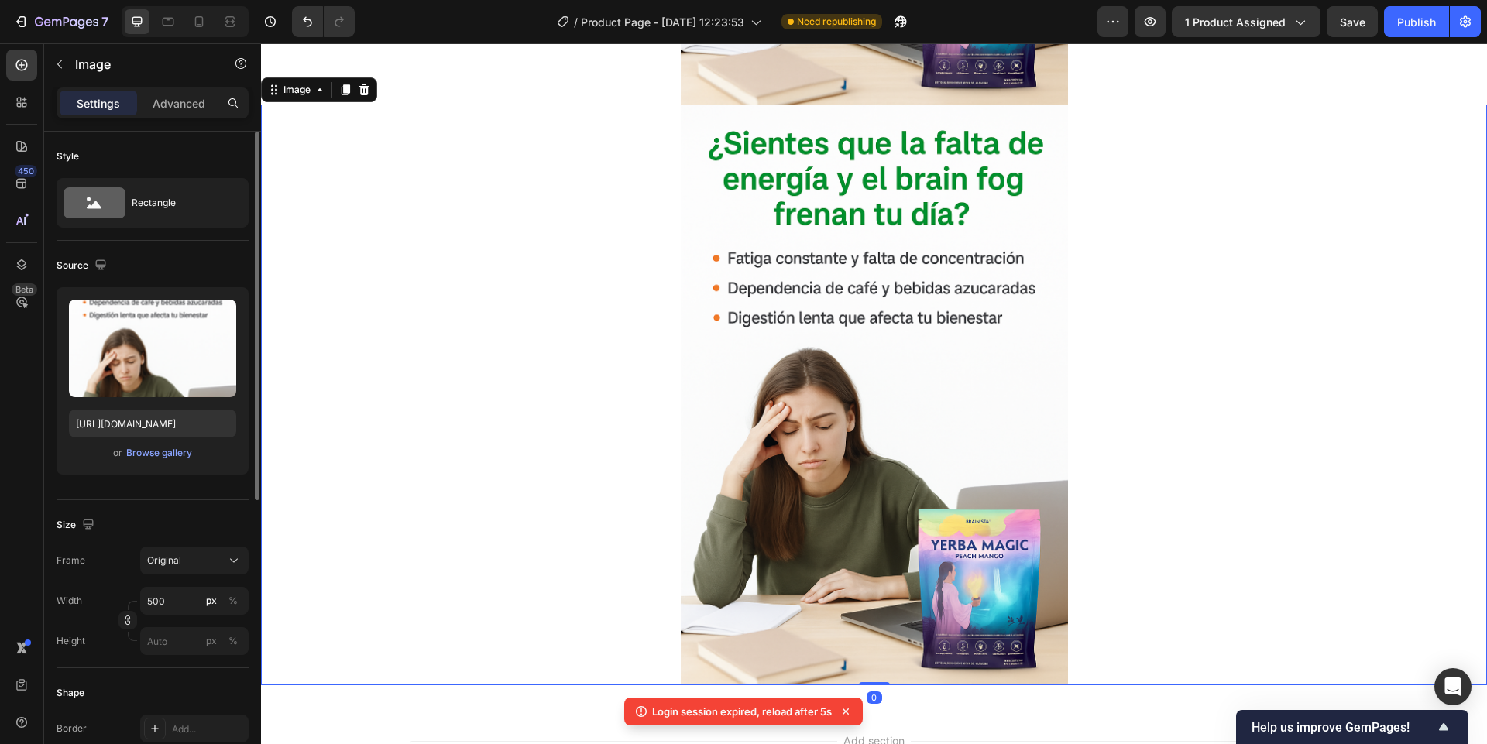
scroll to position [1835, 0]
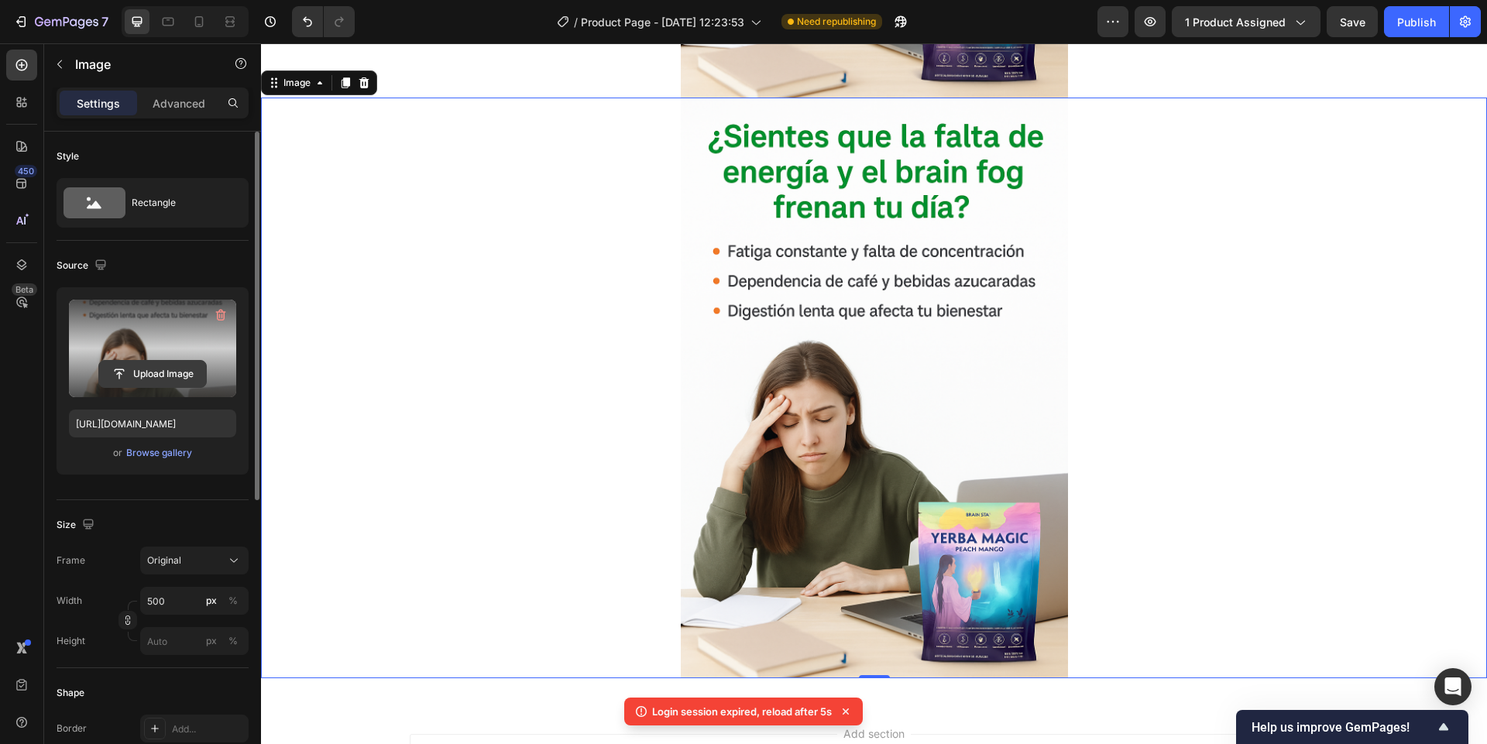
click at [189, 379] on input "file" at bounding box center [152, 374] width 107 height 26
click at [179, 376] on input "file" at bounding box center [152, 374] width 107 height 26
click at [172, 383] on input "file" at bounding box center [152, 374] width 107 height 26
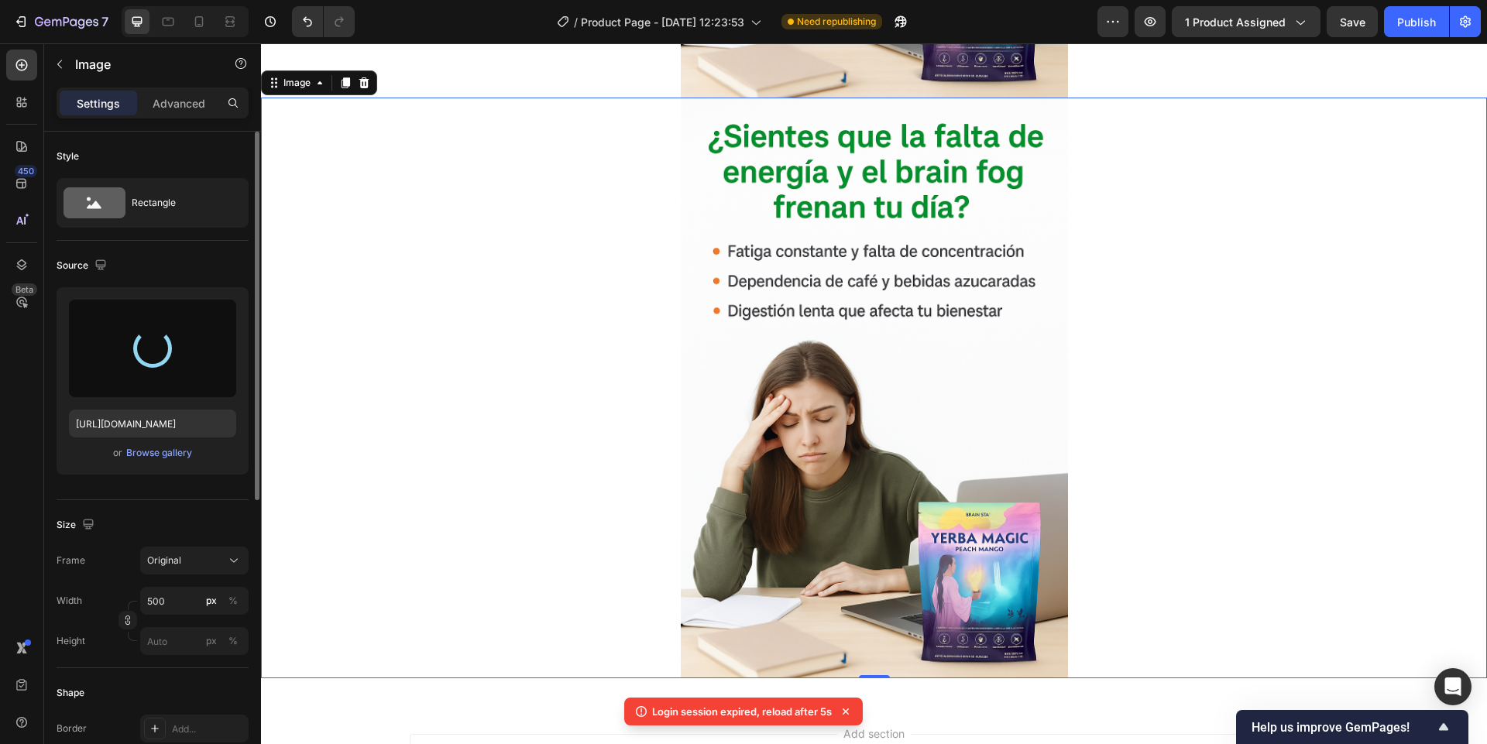
type input "[URL][DOMAIN_NAME]"
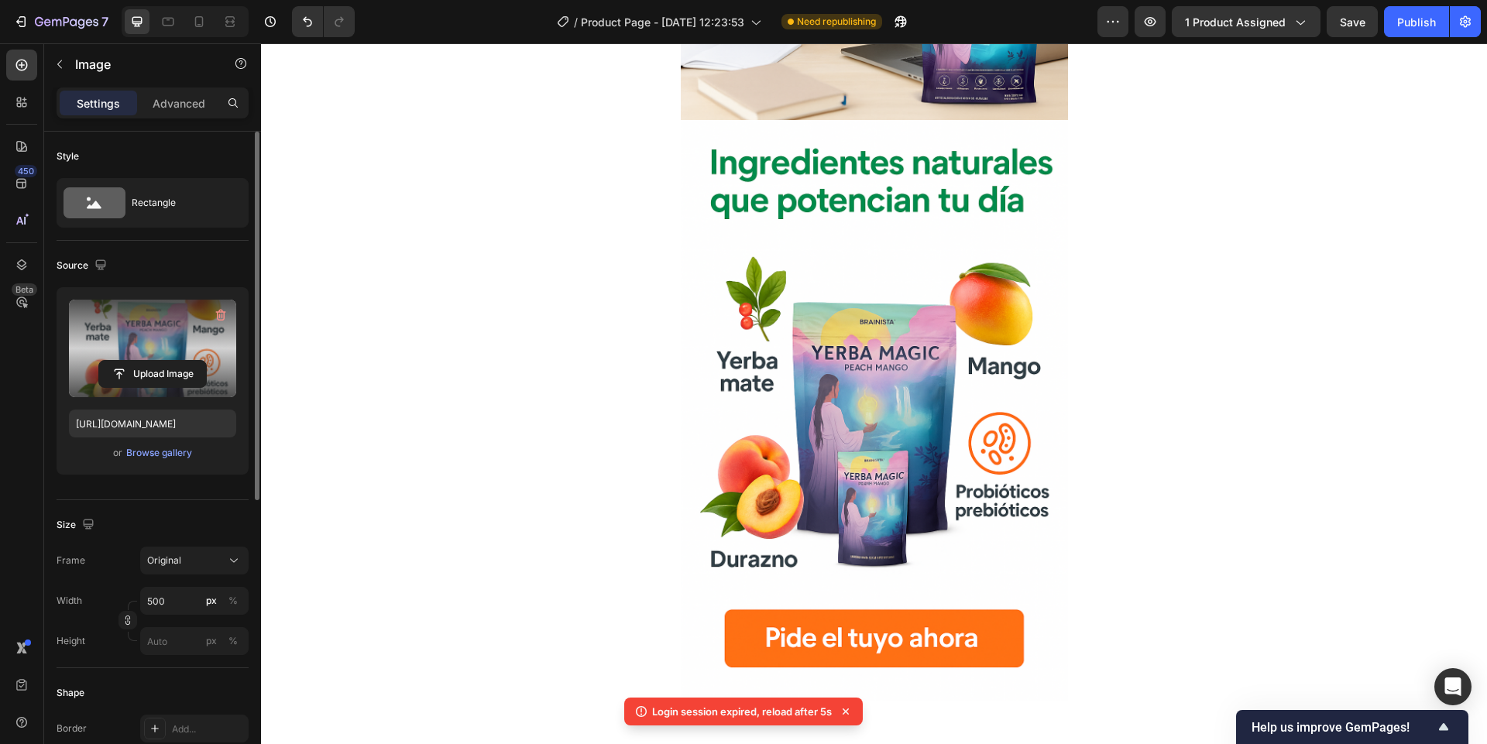
scroll to position [1980, 0]
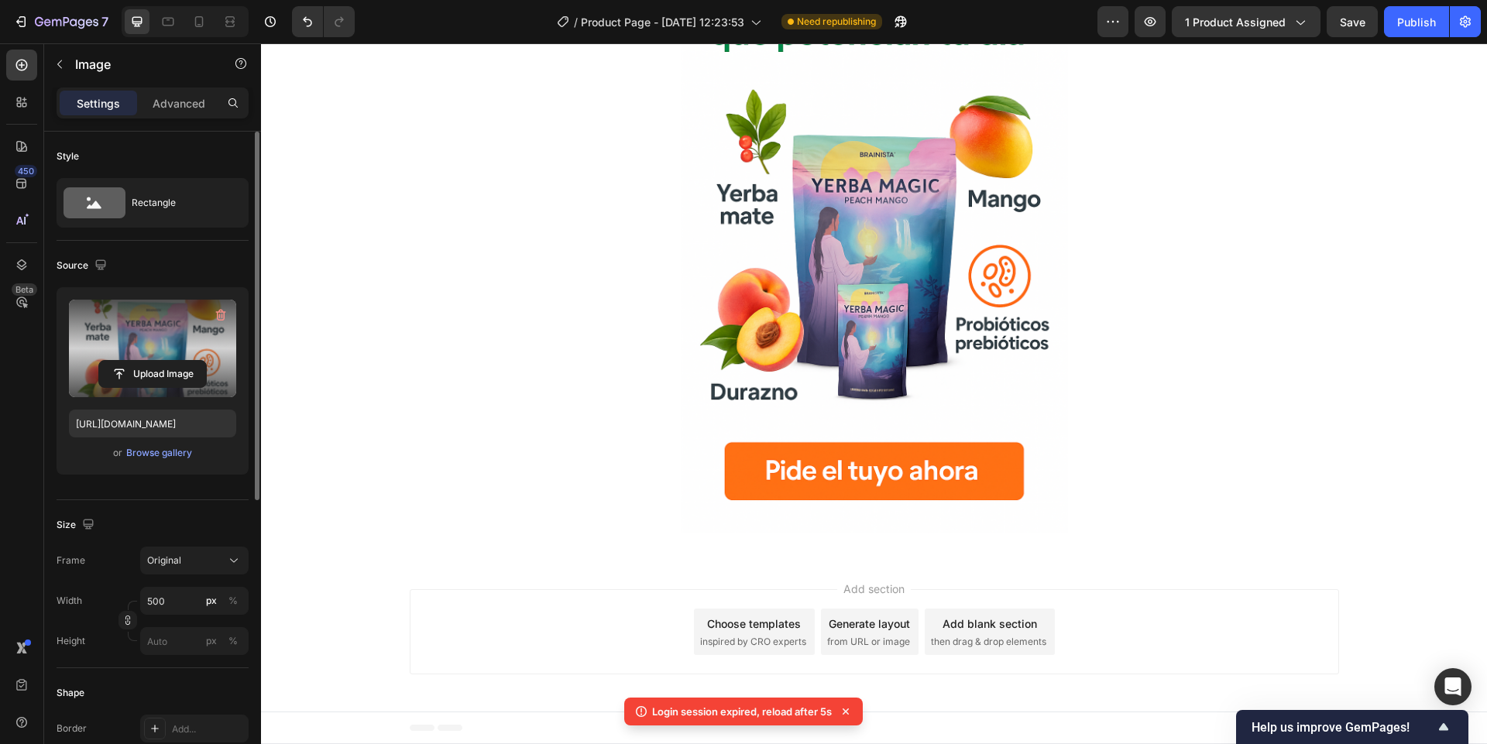
click at [480, 299] on div at bounding box center [874, 243] width 1226 height 581
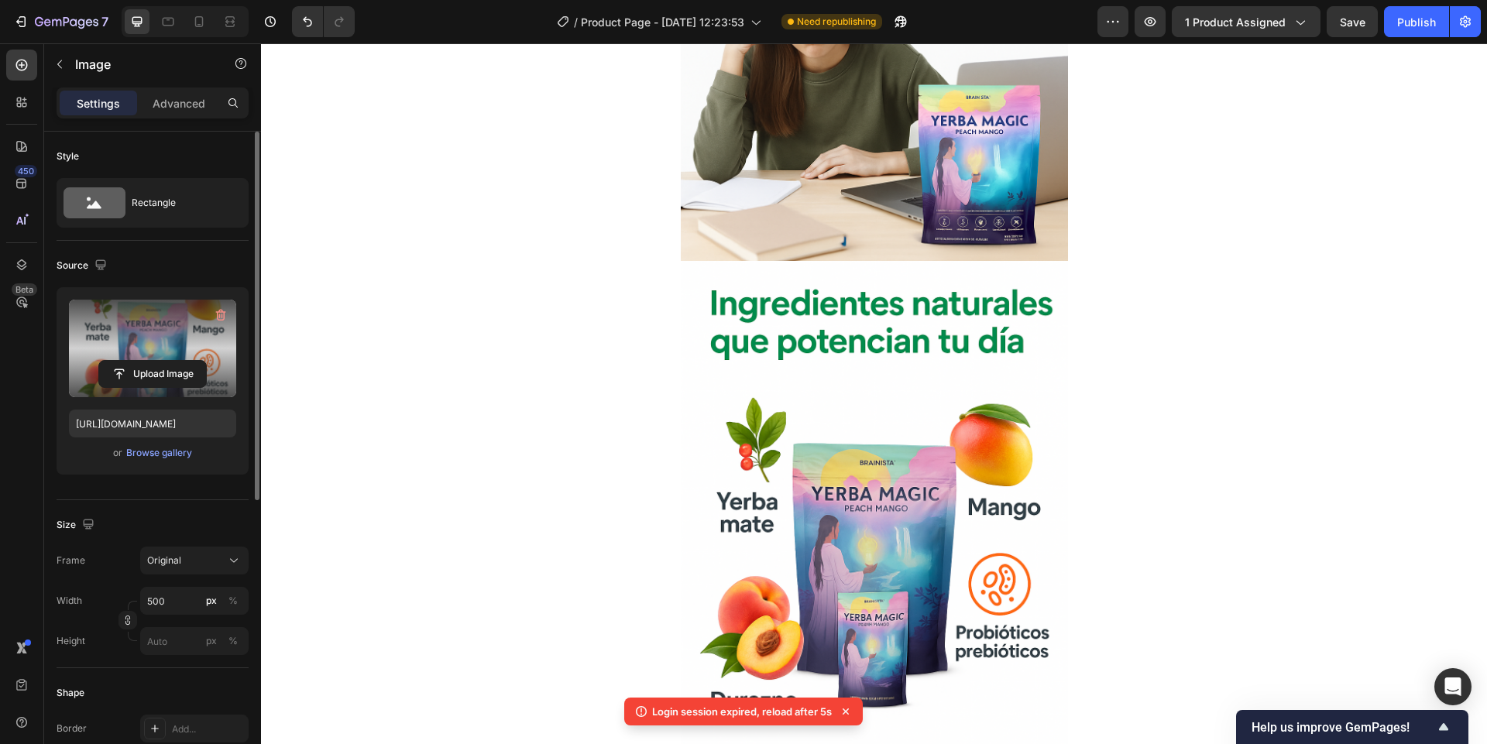
scroll to position [1701, 0]
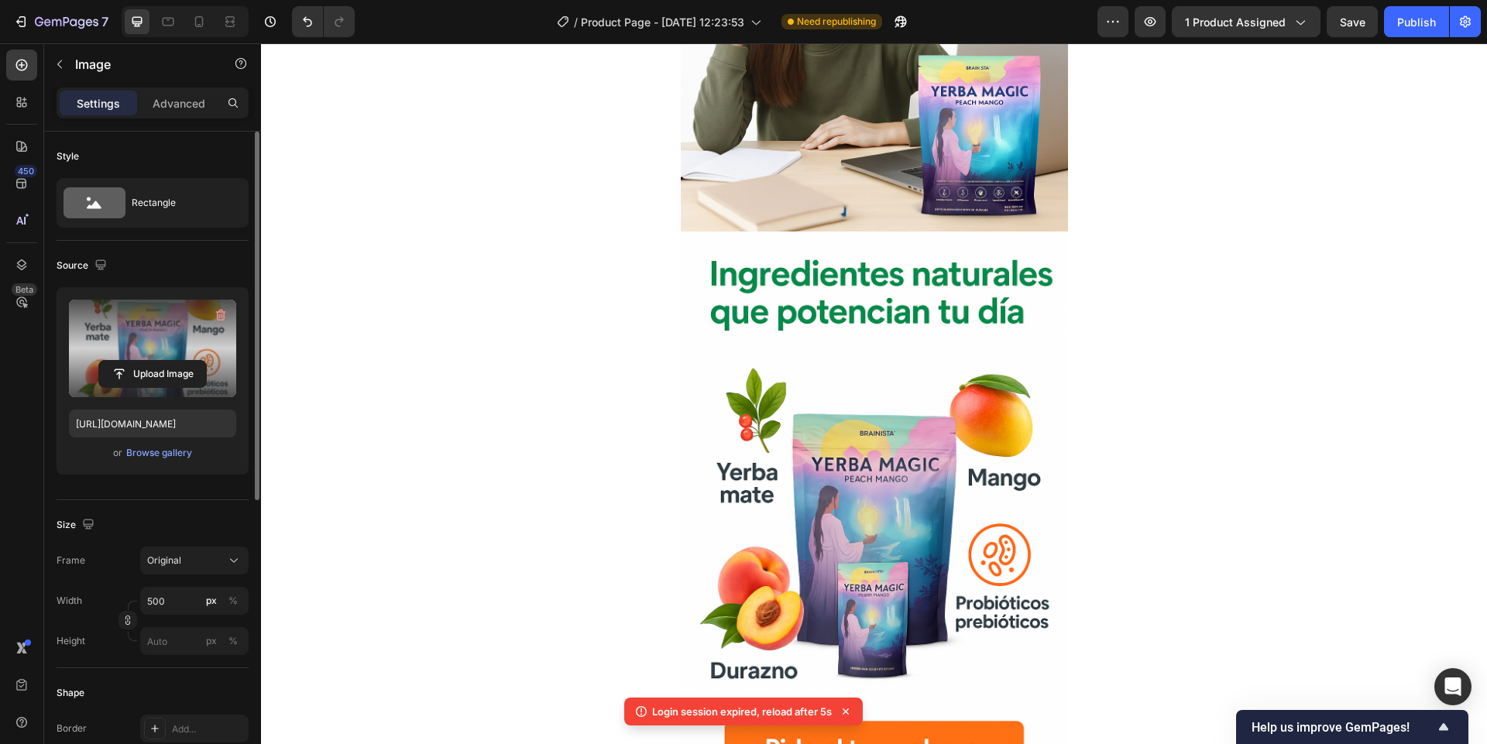
click at [561, 298] on div at bounding box center [874, 522] width 1226 height 581
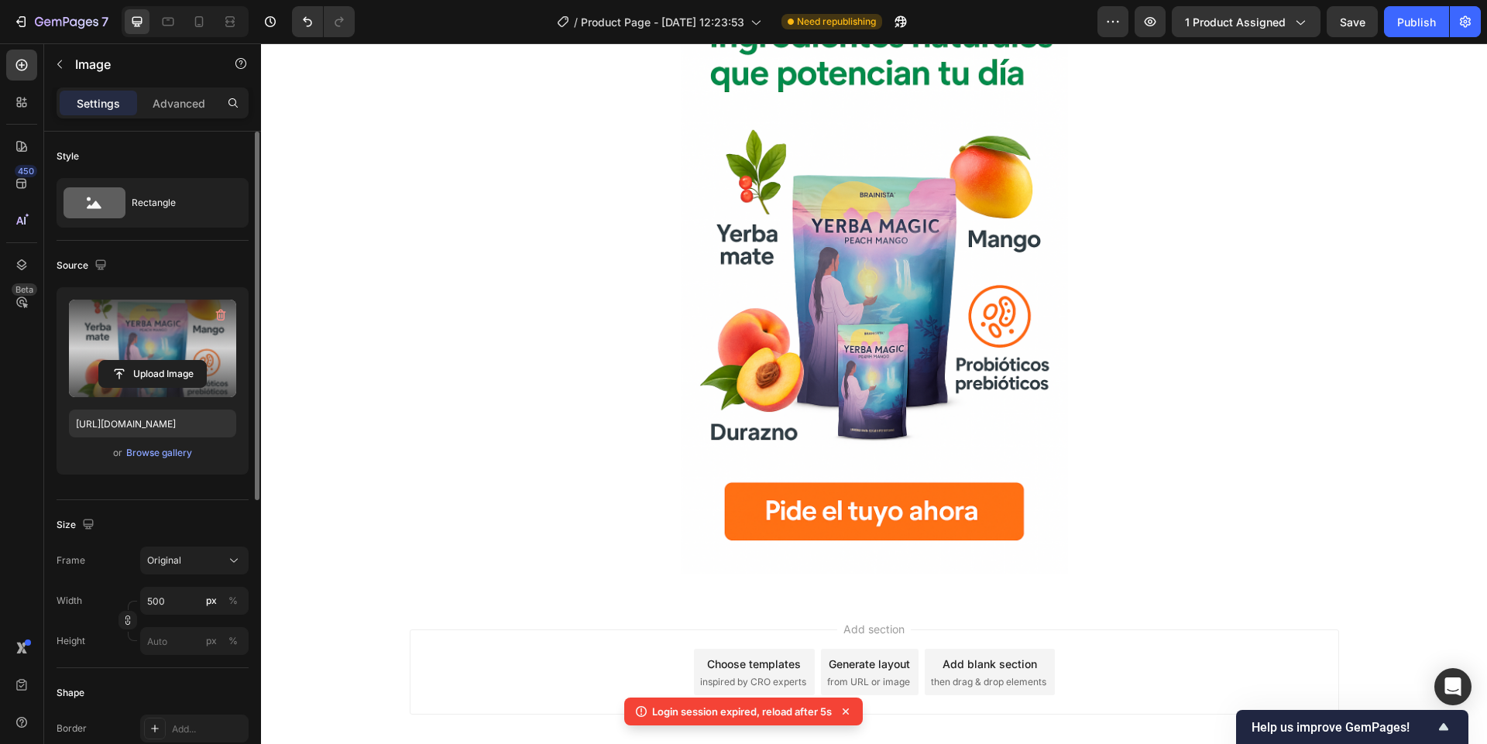
scroll to position [1980, 0]
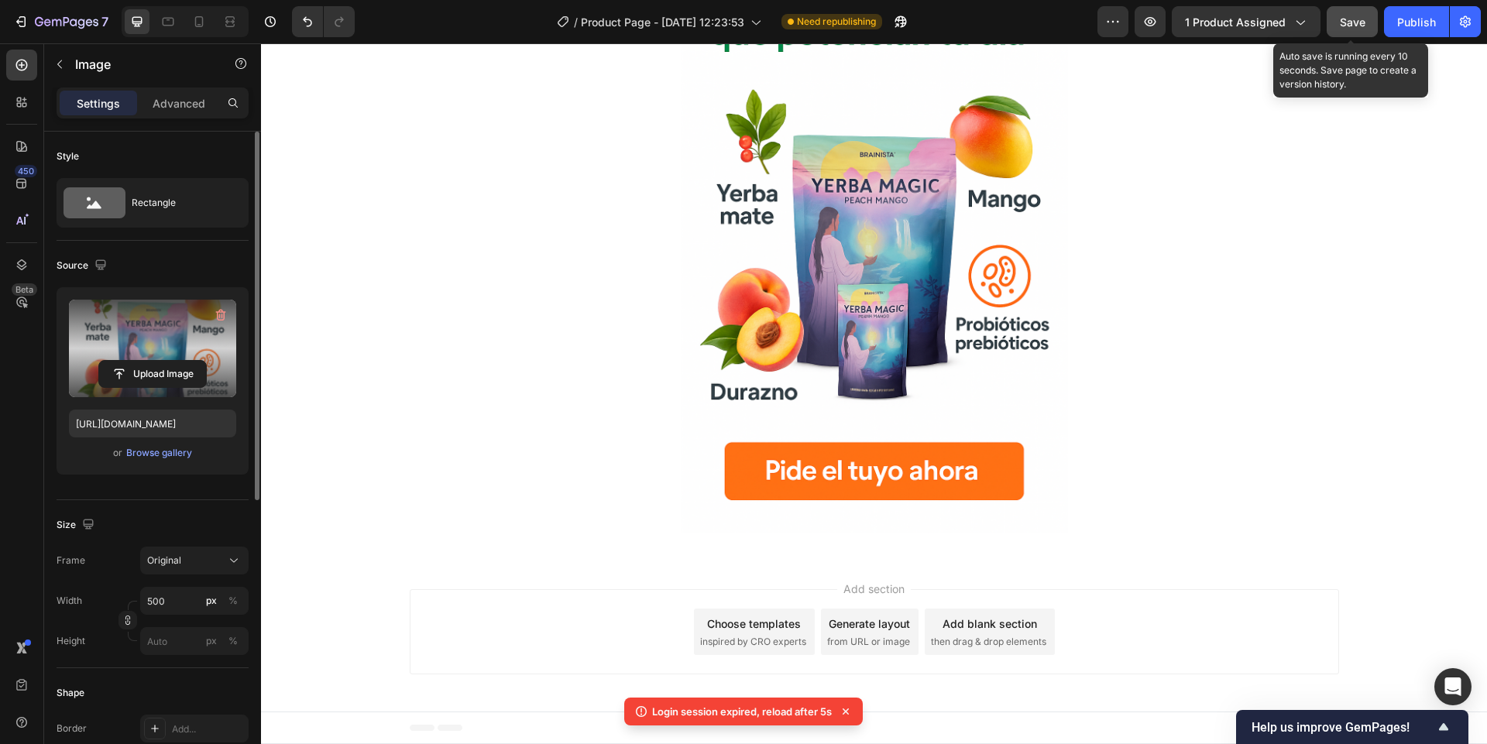
click at [1338, 26] on button "Save" at bounding box center [1351, 21] width 51 height 31
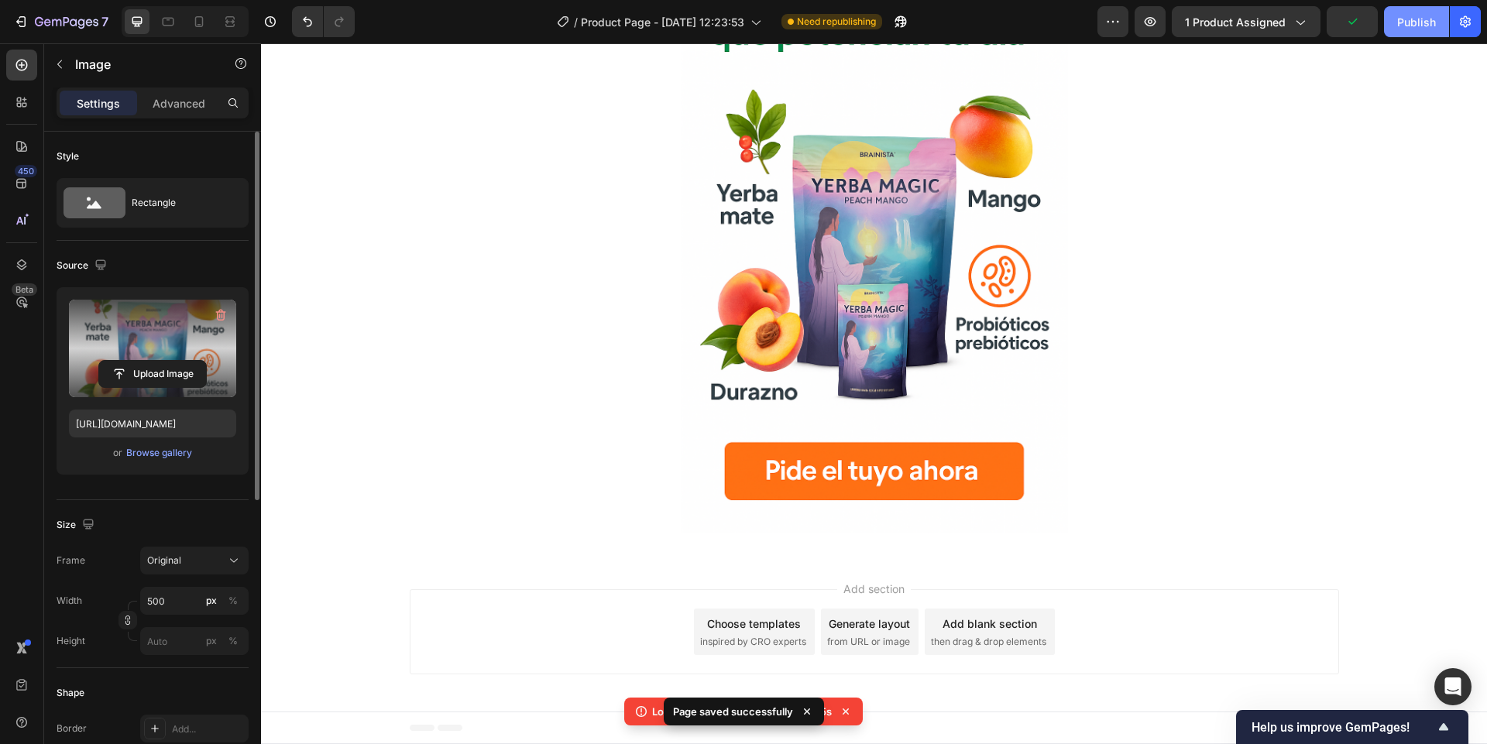
click at [1415, 20] on div "Publish" at bounding box center [1416, 22] width 39 height 16
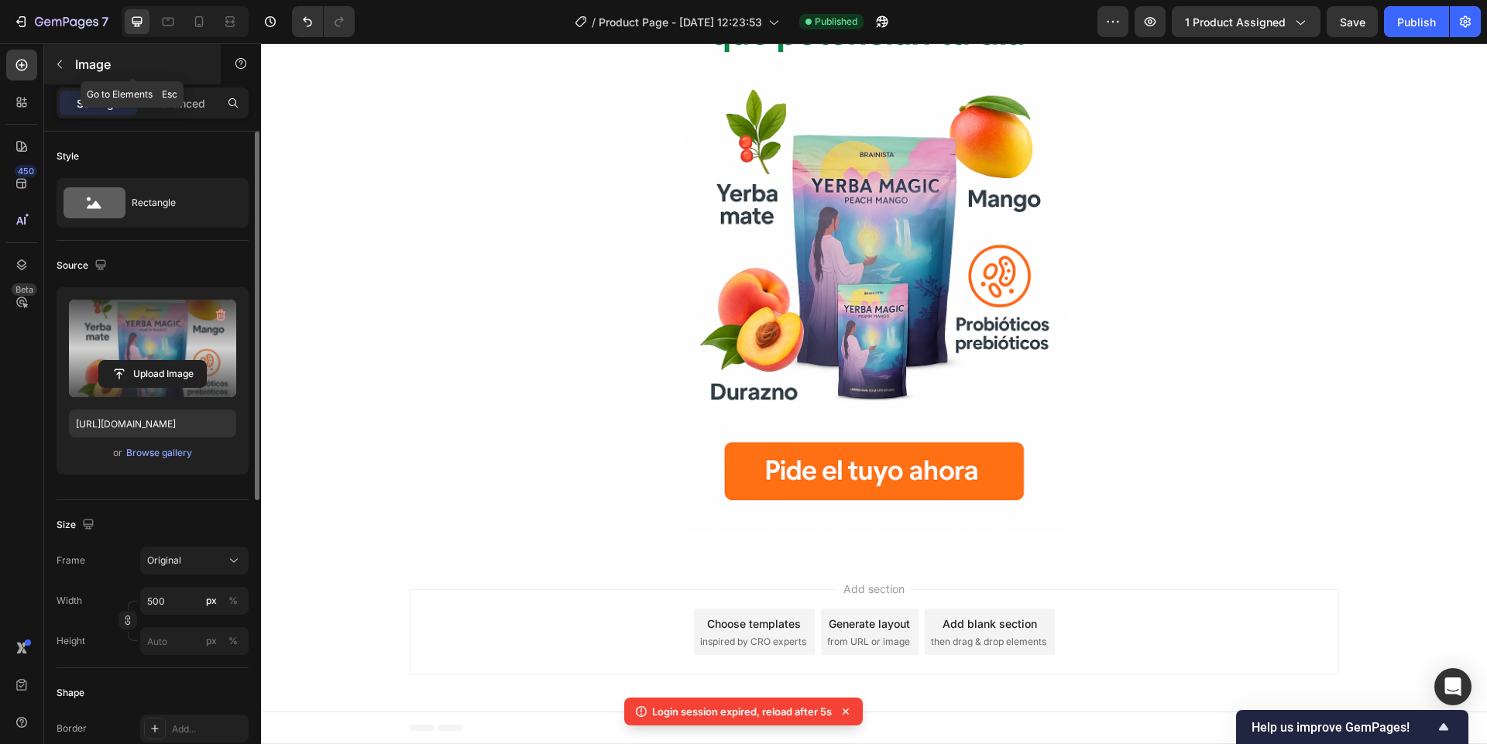
click at [53, 63] on icon "button" at bounding box center [59, 64] width 12 height 12
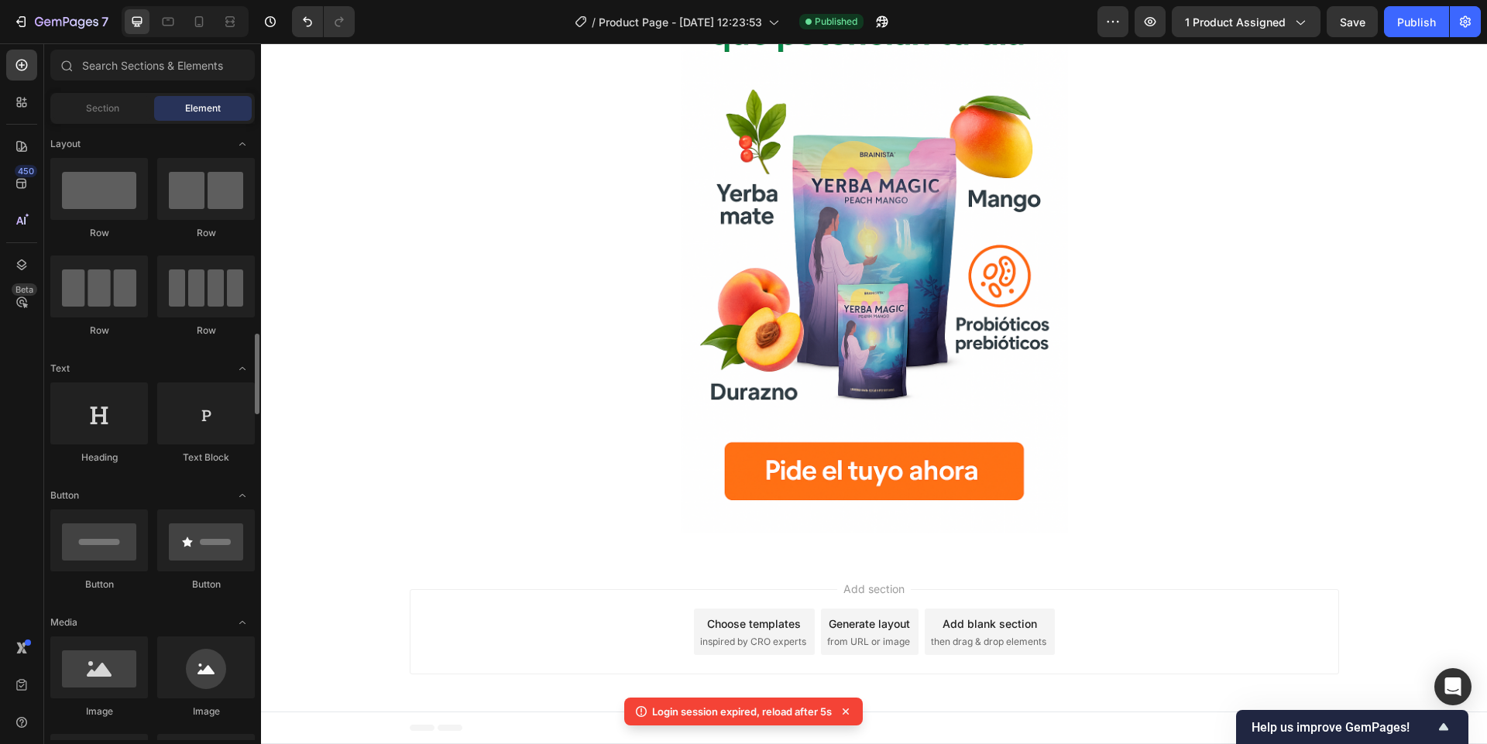
scroll to position [186, 0]
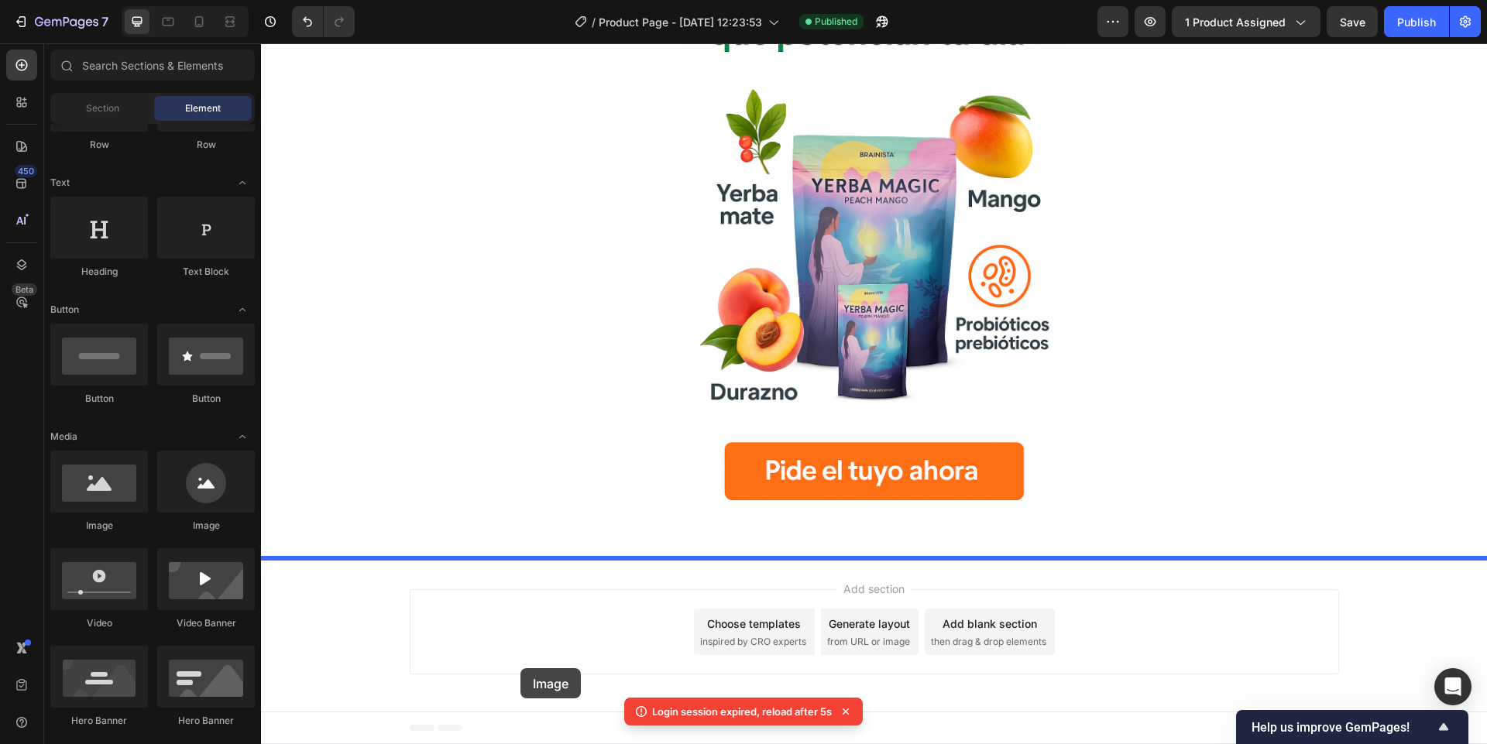
drag, startPoint x: 376, startPoint y: 530, endPoint x: 522, endPoint y: 668, distance: 201.6
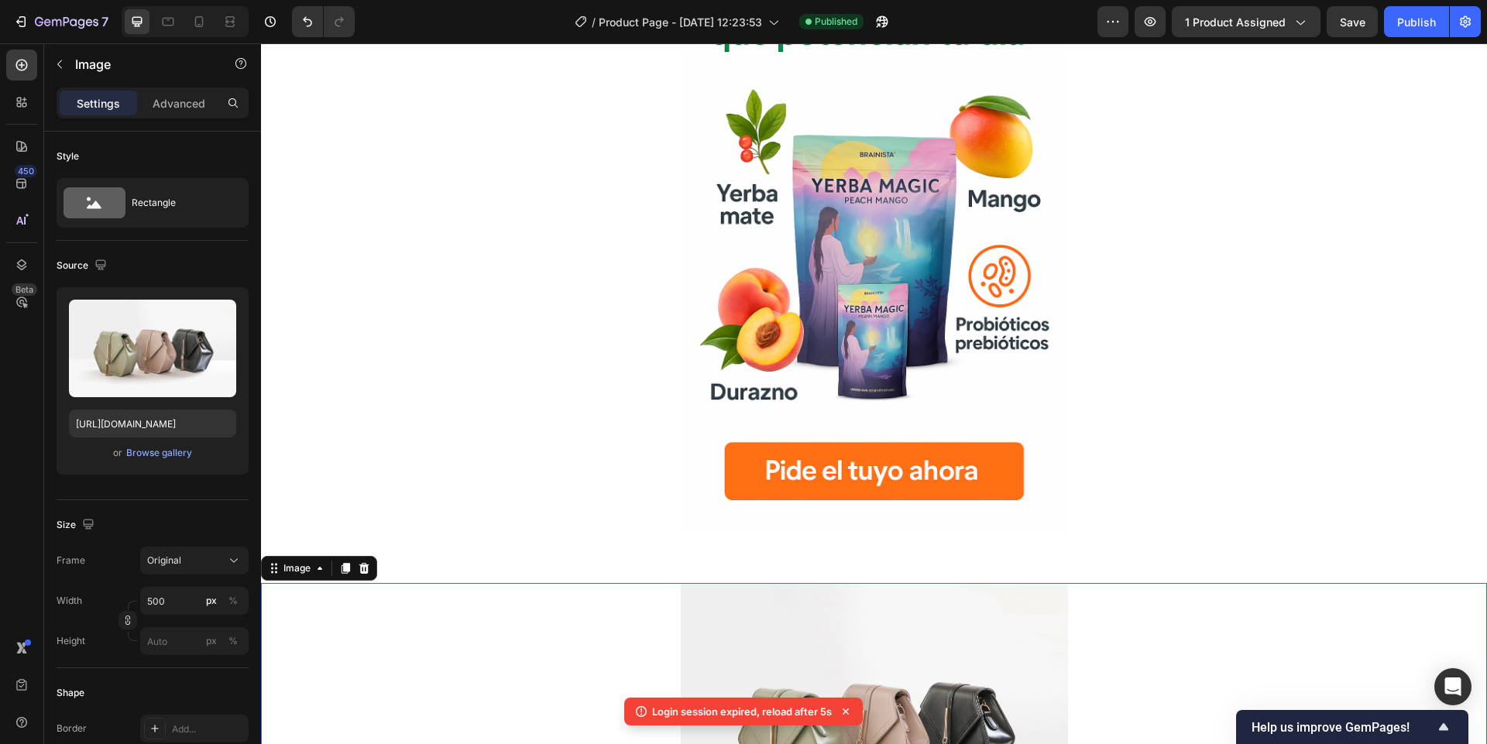
scroll to position [2320, 0]
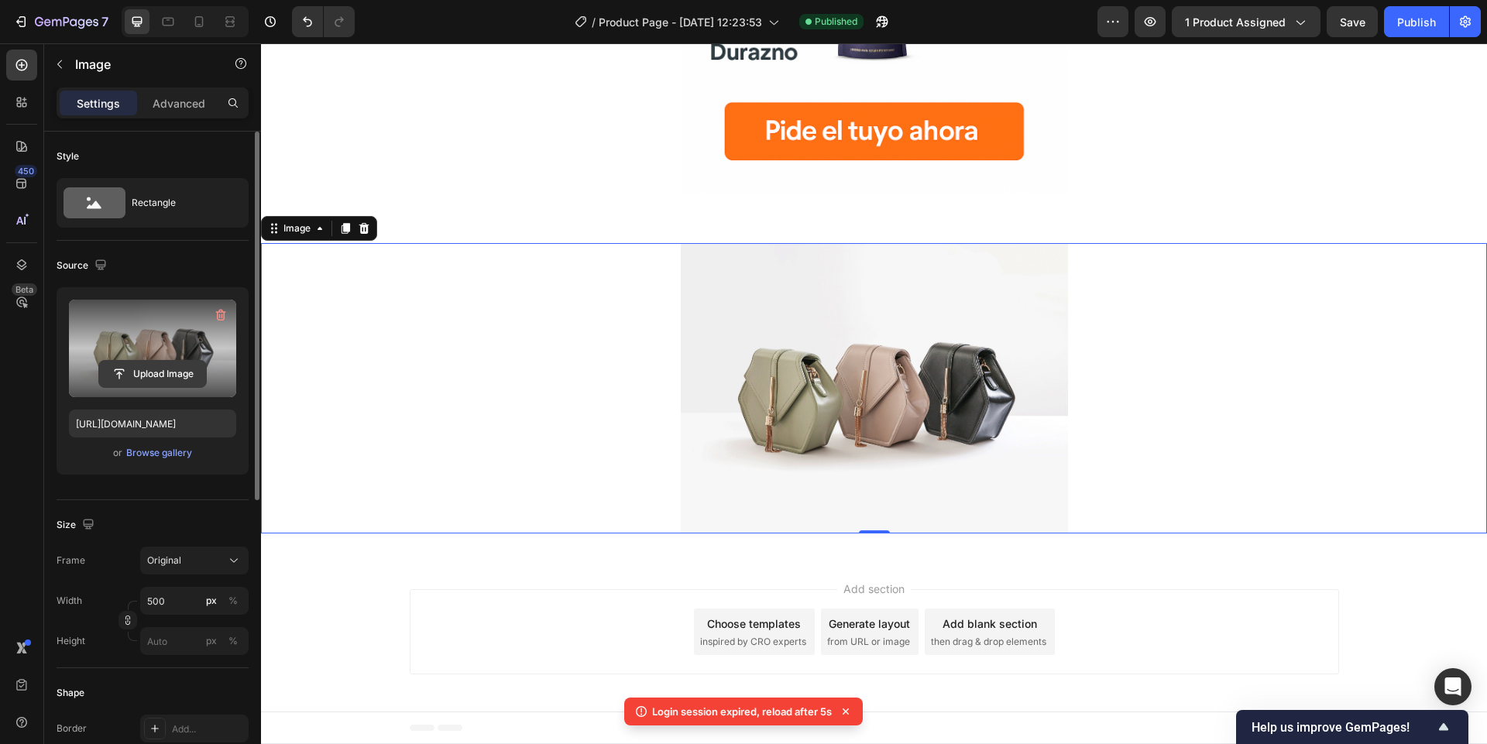
click at [149, 374] on input "file" at bounding box center [152, 374] width 107 height 26
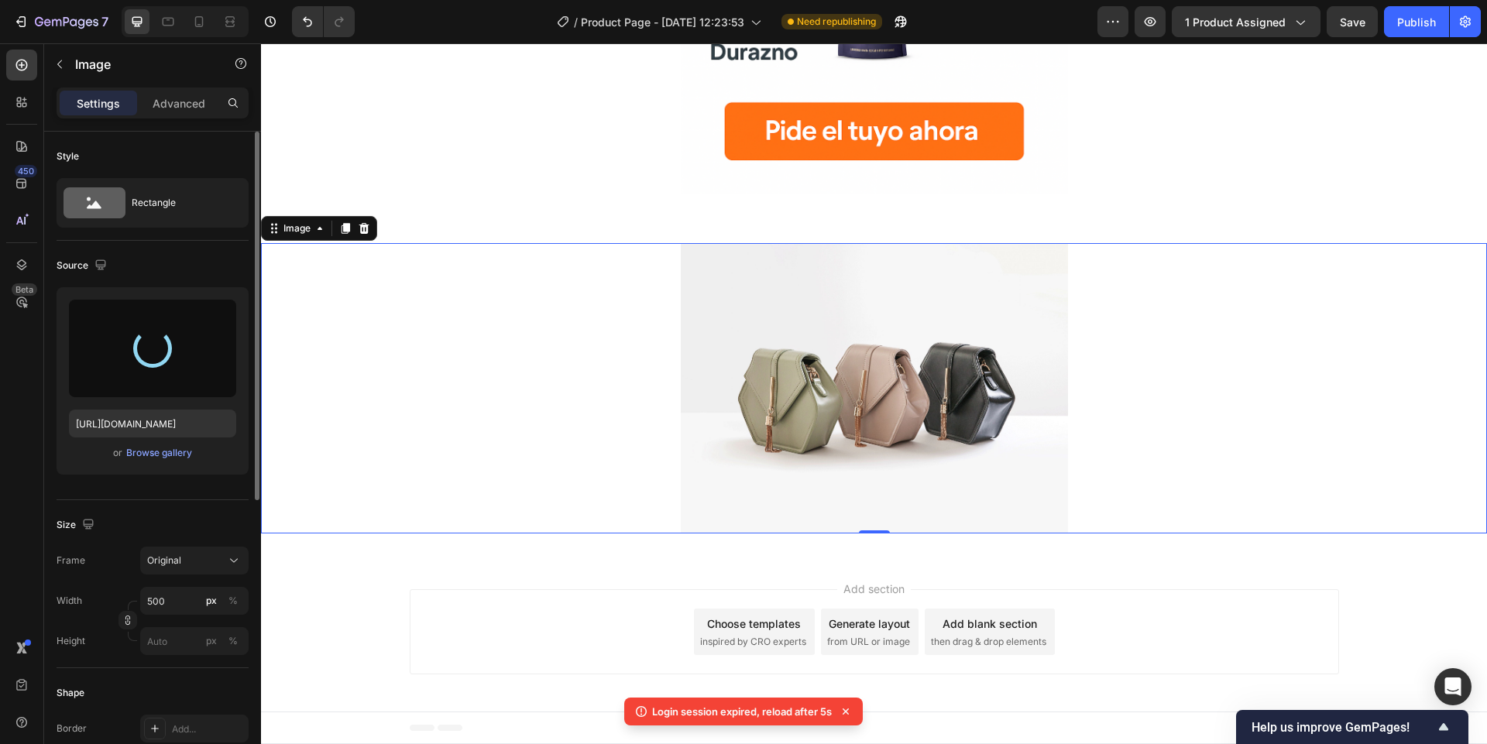
type input "[URL][DOMAIN_NAME]"
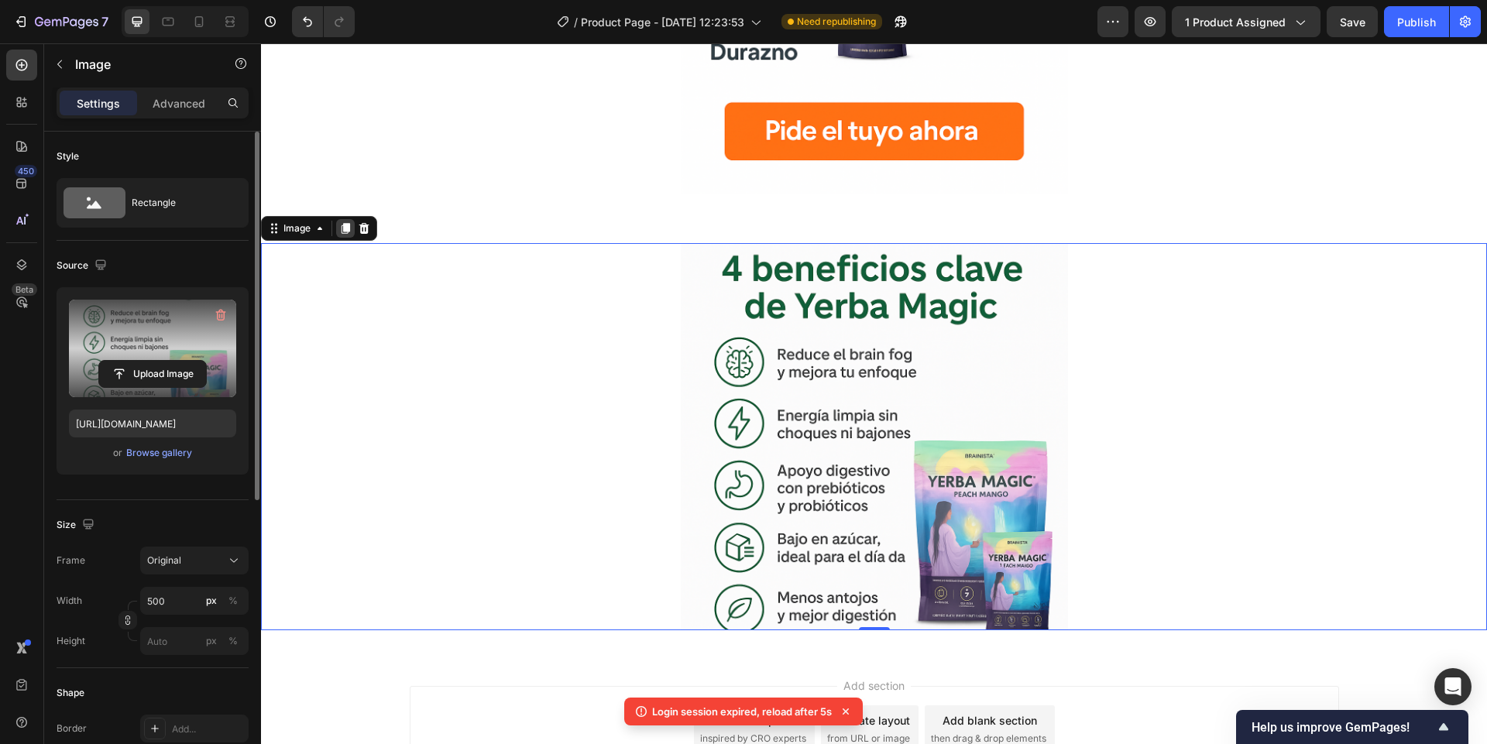
click at [345, 226] on icon at bounding box center [345, 228] width 9 height 11
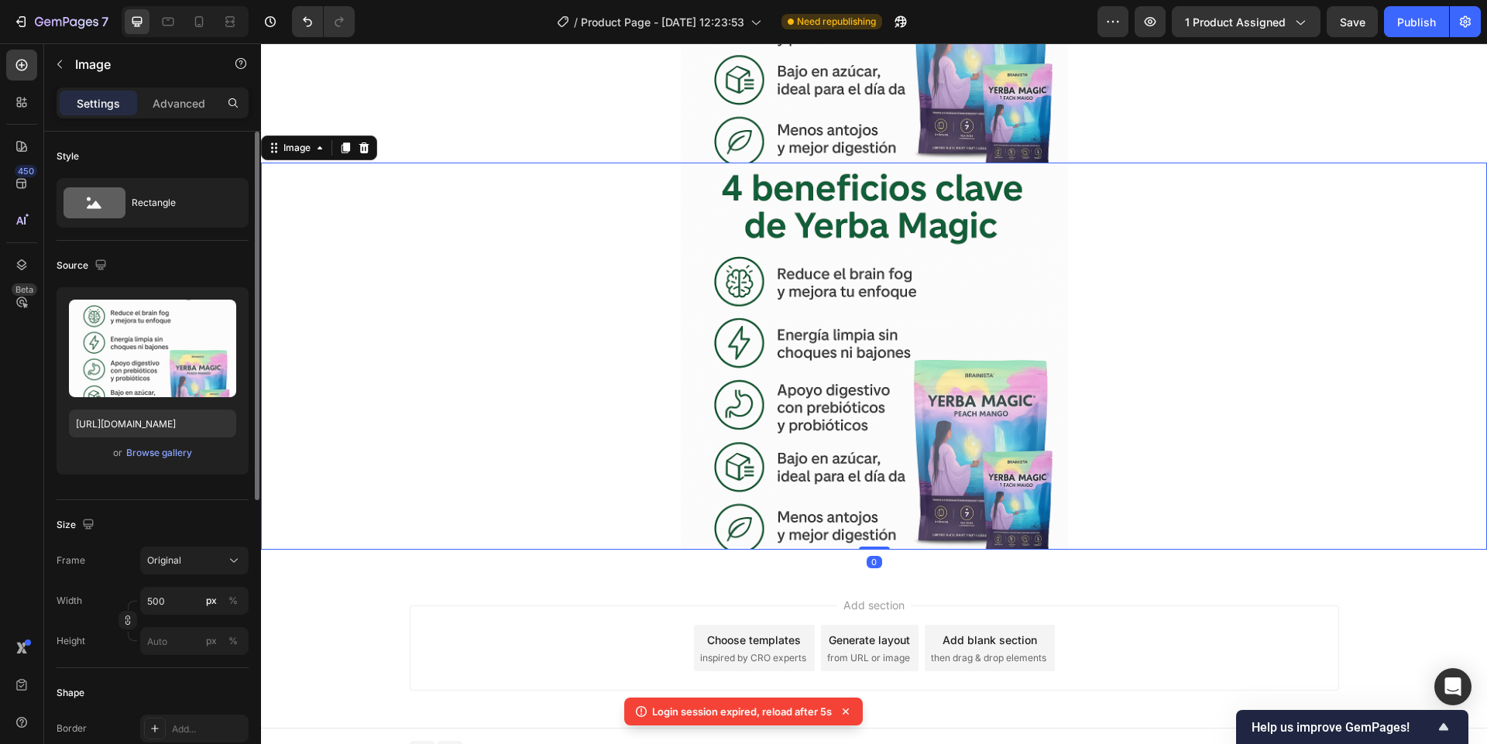
scroll to position [2804, 0]
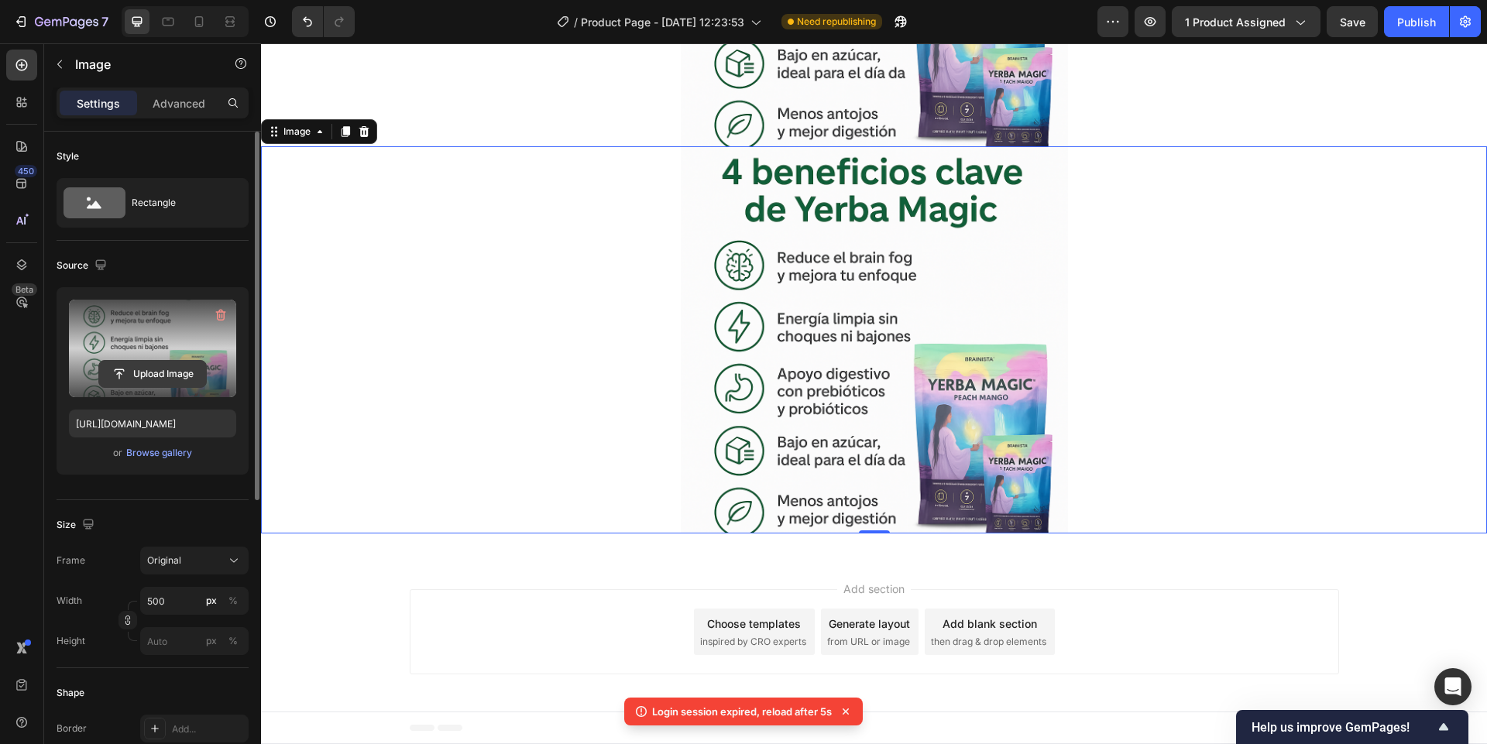
click at [181, 371] on input "file" at bounding box center [152, 374] width 107 height 26
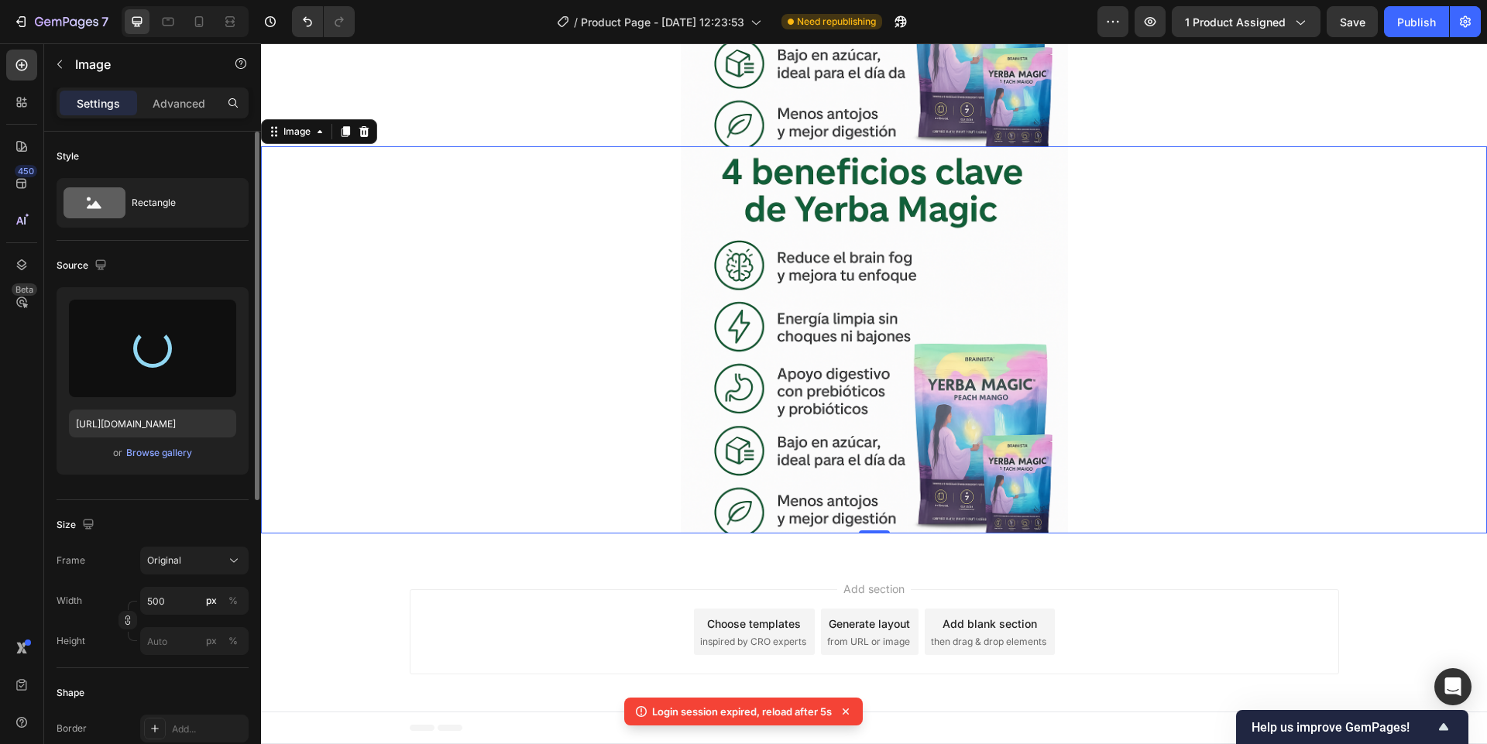
type input "[URL][DOMAIN_NAME]"
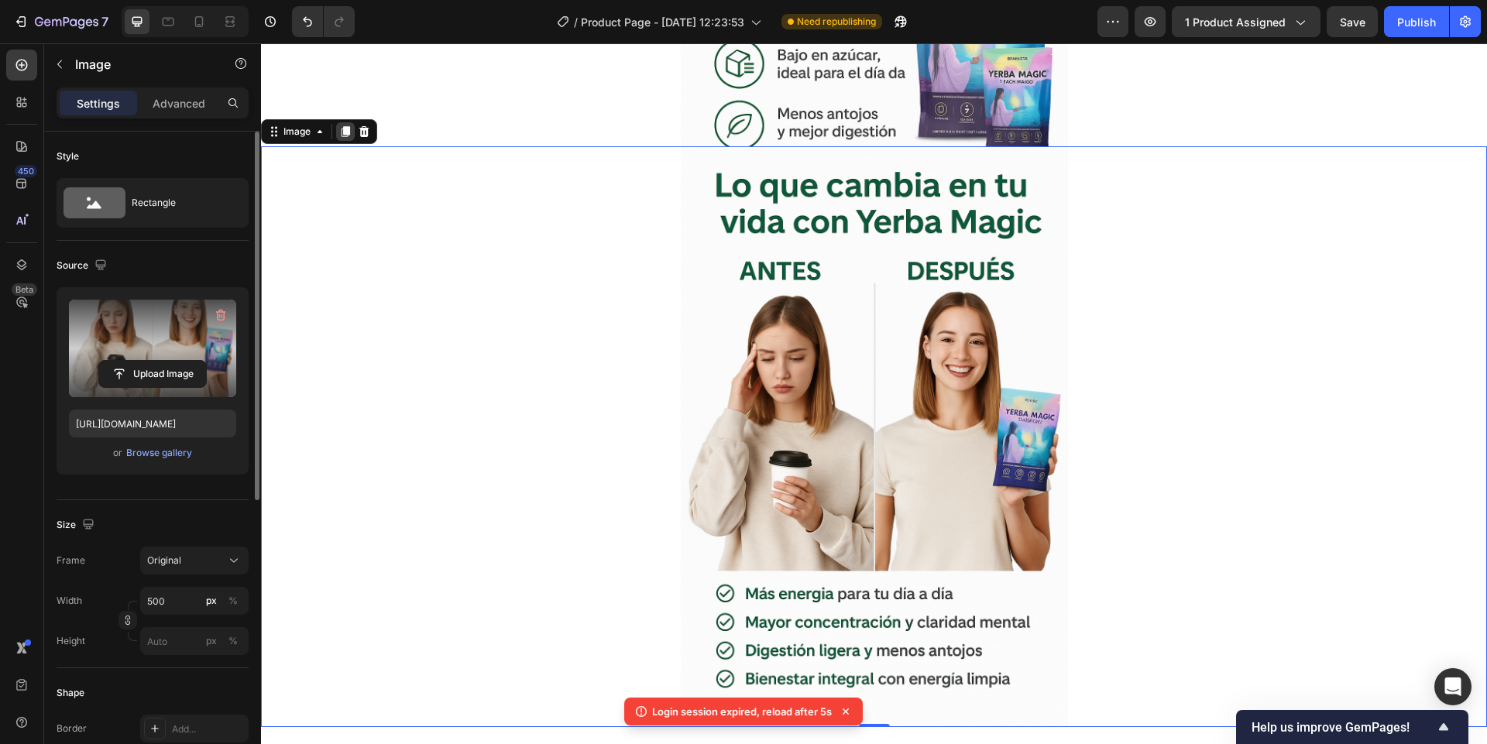
click at [345, 136] on icon at bounding box center [345, 131] width 9 height 11
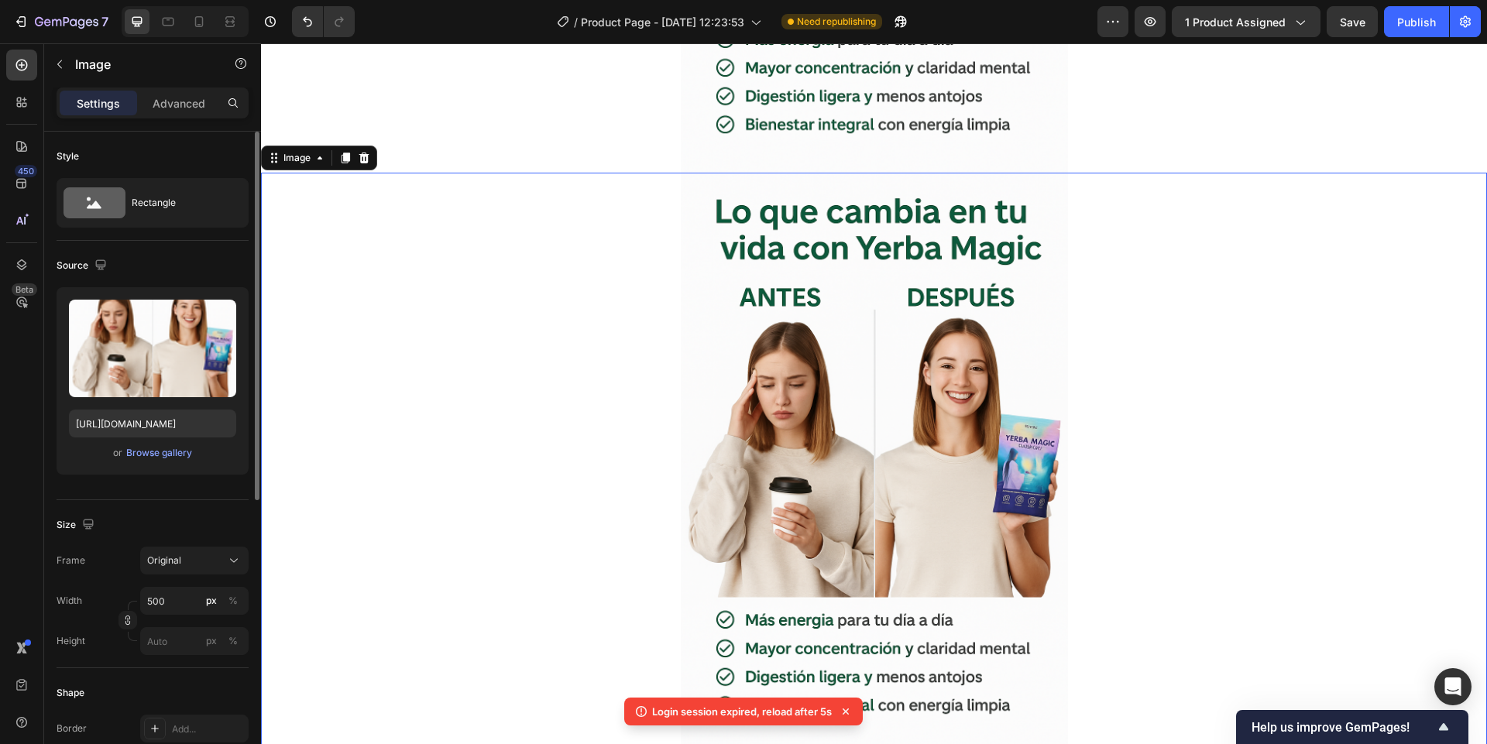
scroll to position [3433, 0]
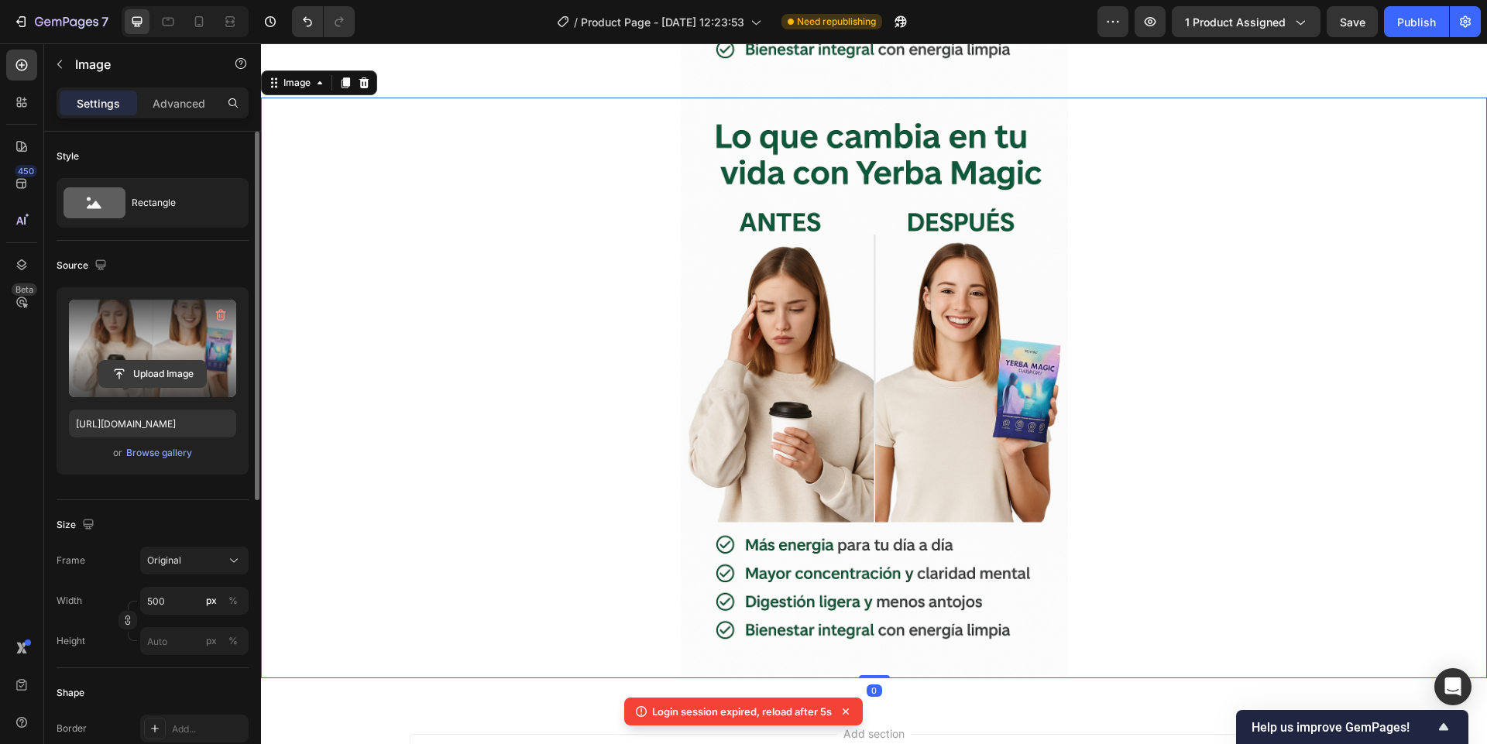
click at [153, 372] on input "file" at bounding box center [152, 374] width 107 height 26
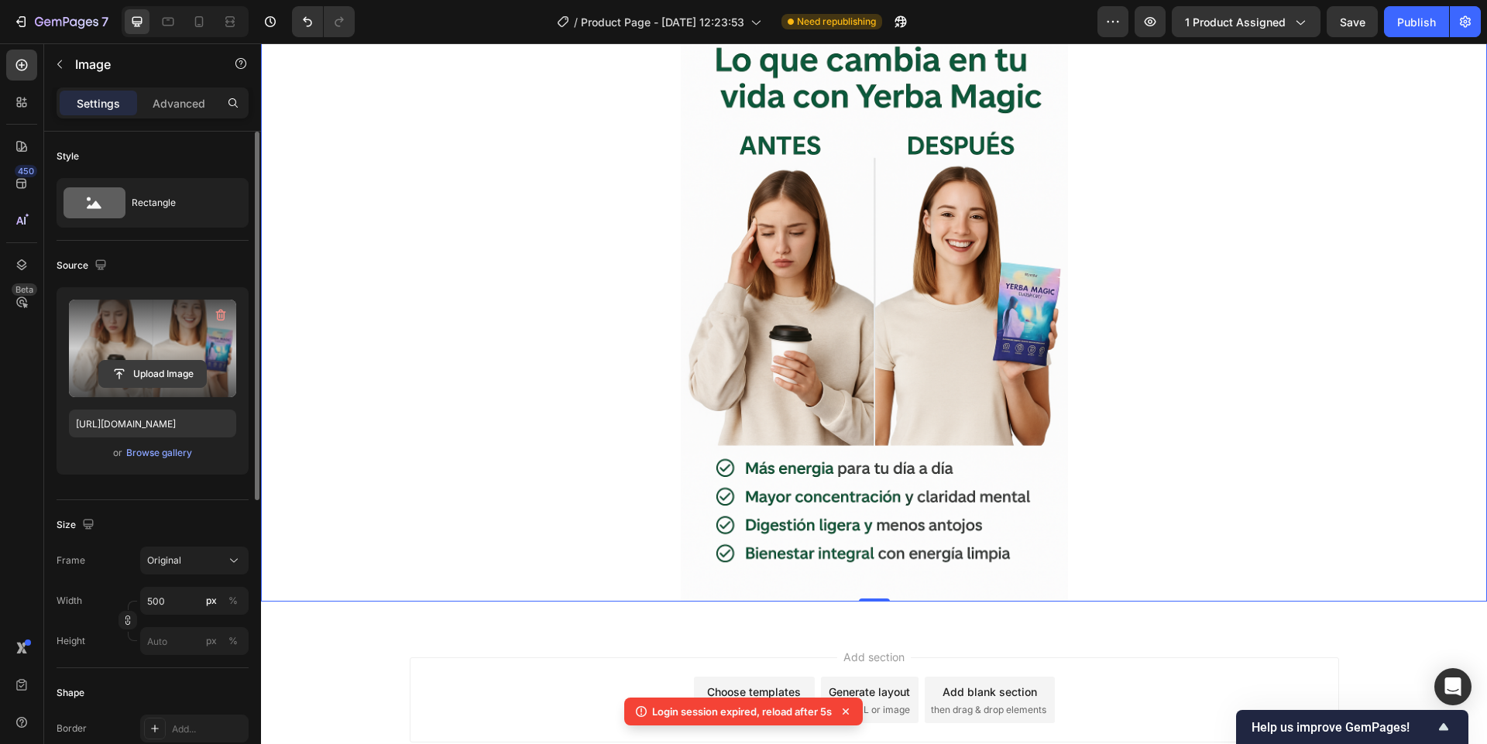
scroll to position [3526, 0]
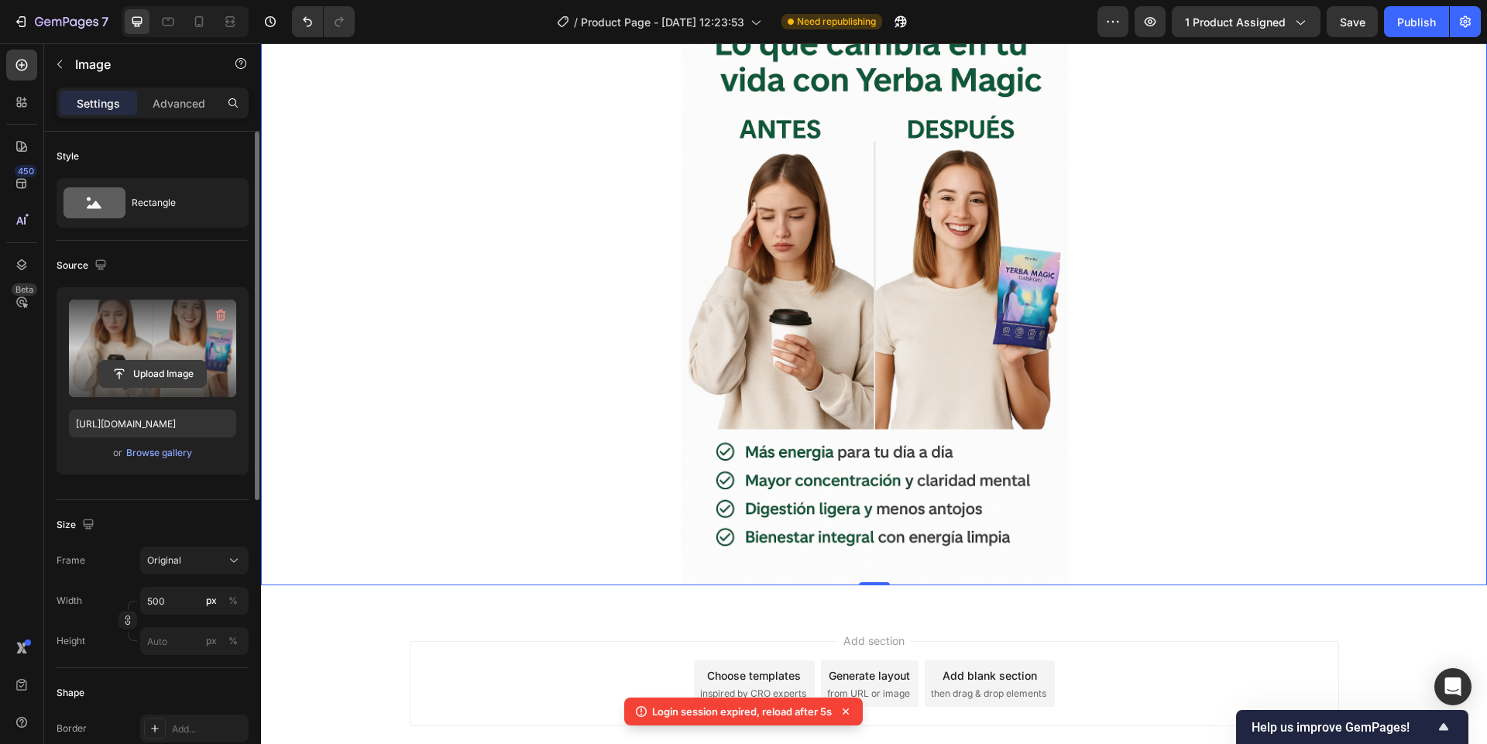
click at [146, 376] on input "file" at bounding box center [152, 374] width 107 height 26
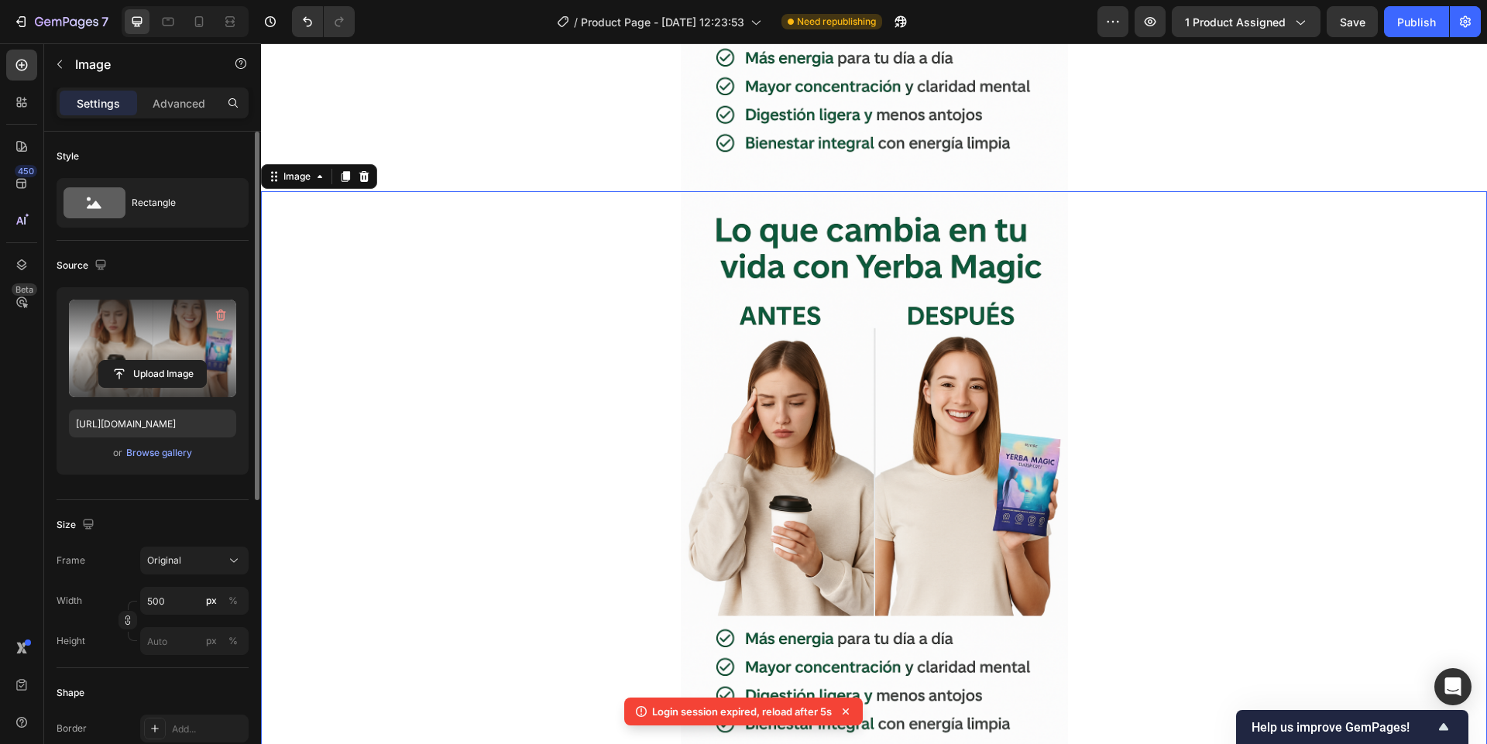
scroll to position [3340, 0]
click at [175, 376] on input "file" at bounding box center [152, 374] width 107 height 26
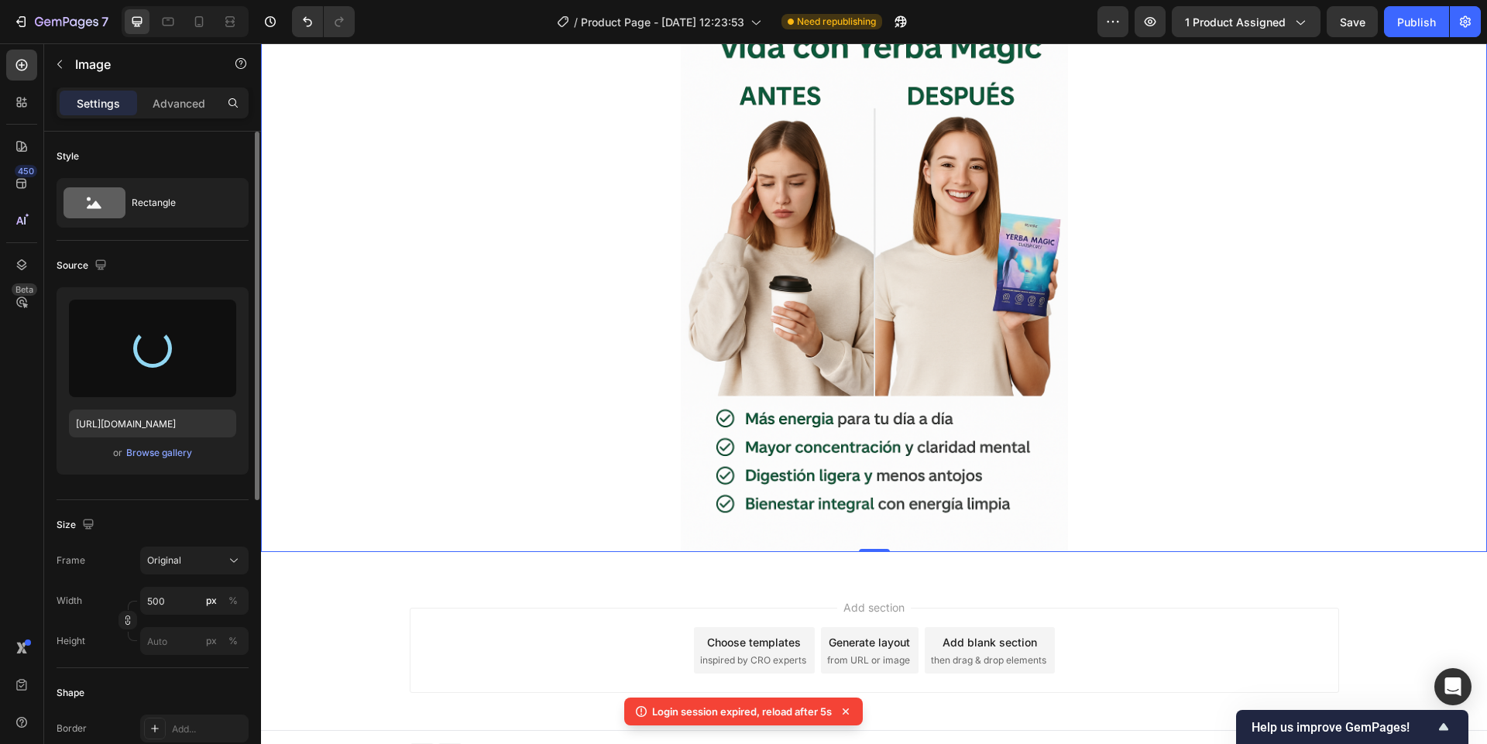
scroll to position [3578, 0]
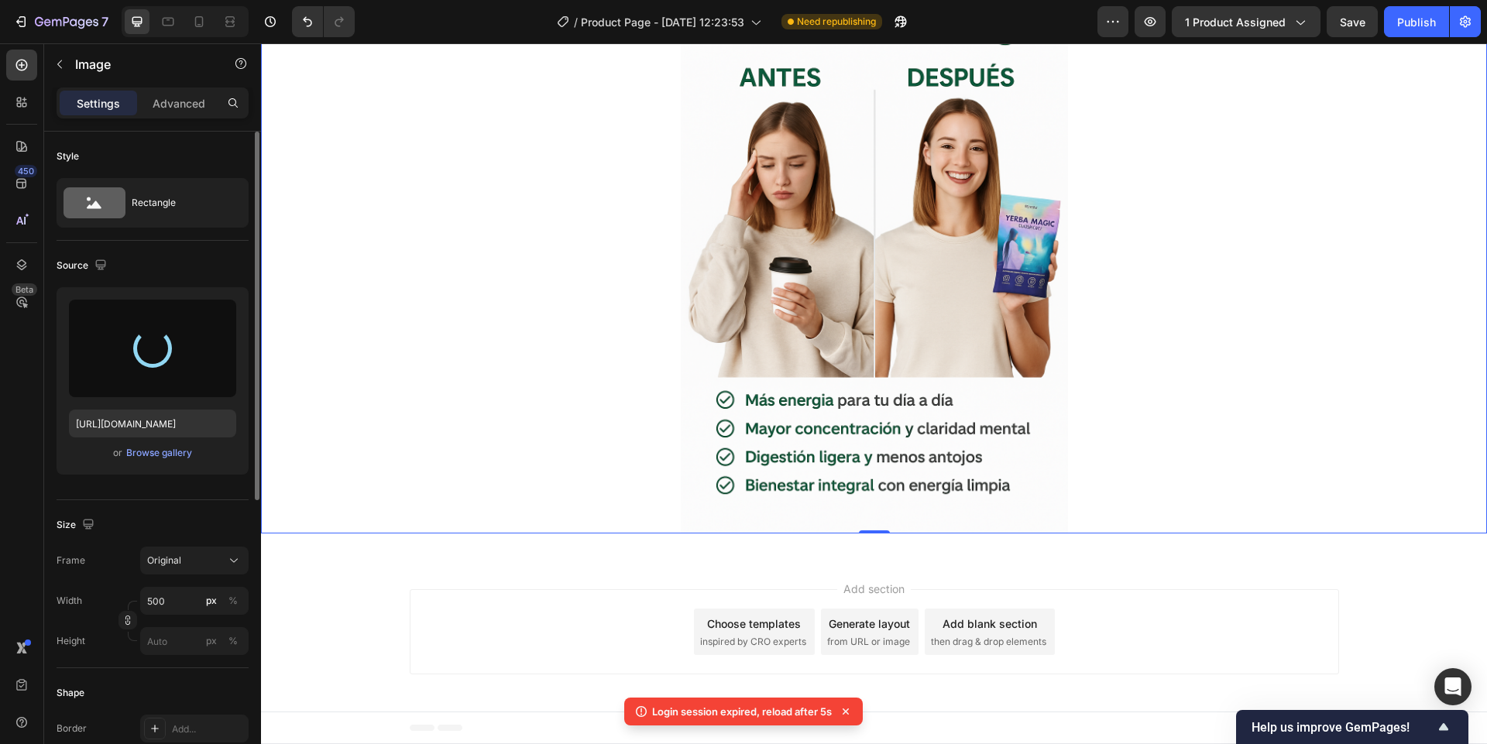
type input "[URL][DOMAIN_NAME]"
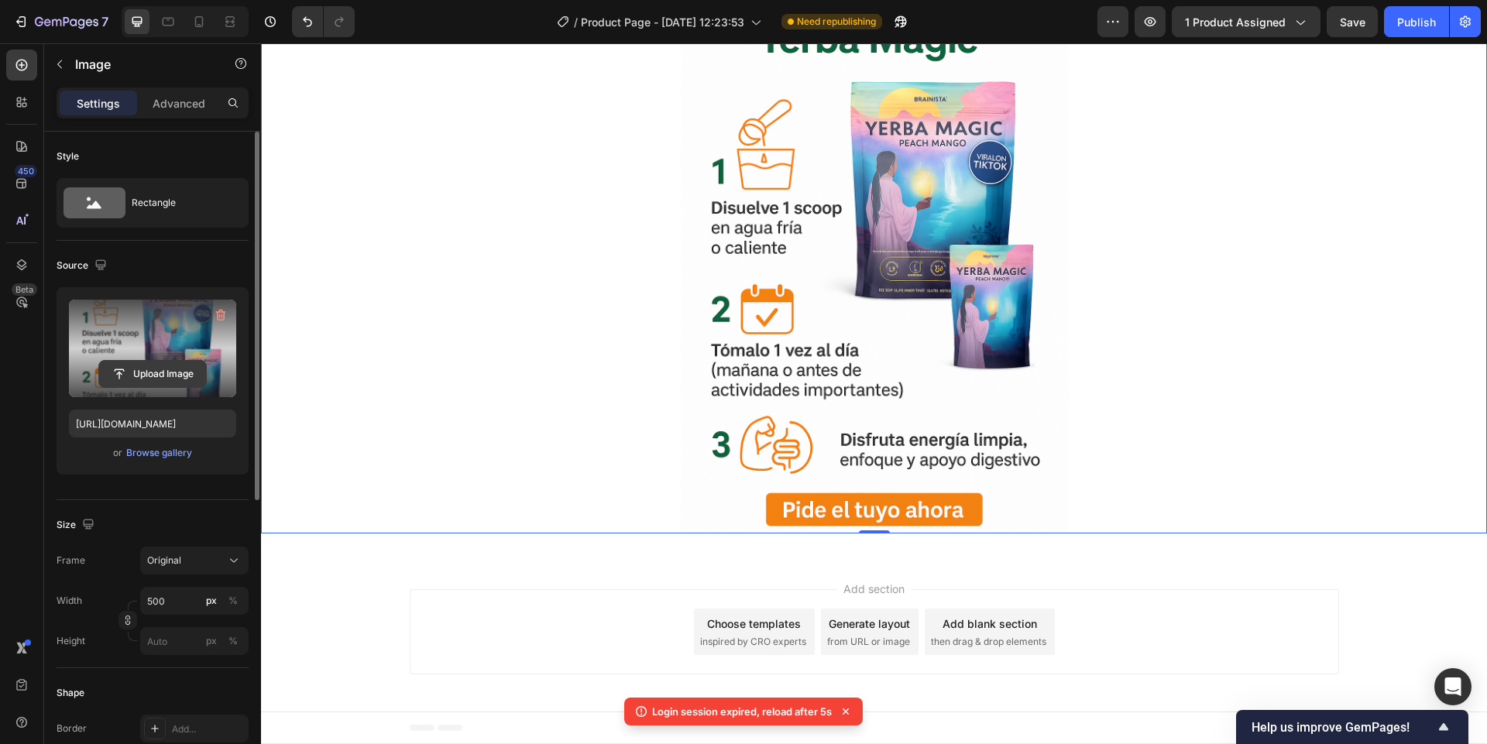
click at [119, 377] on input "file" at bounding box center [152, 374] width 107 height 26
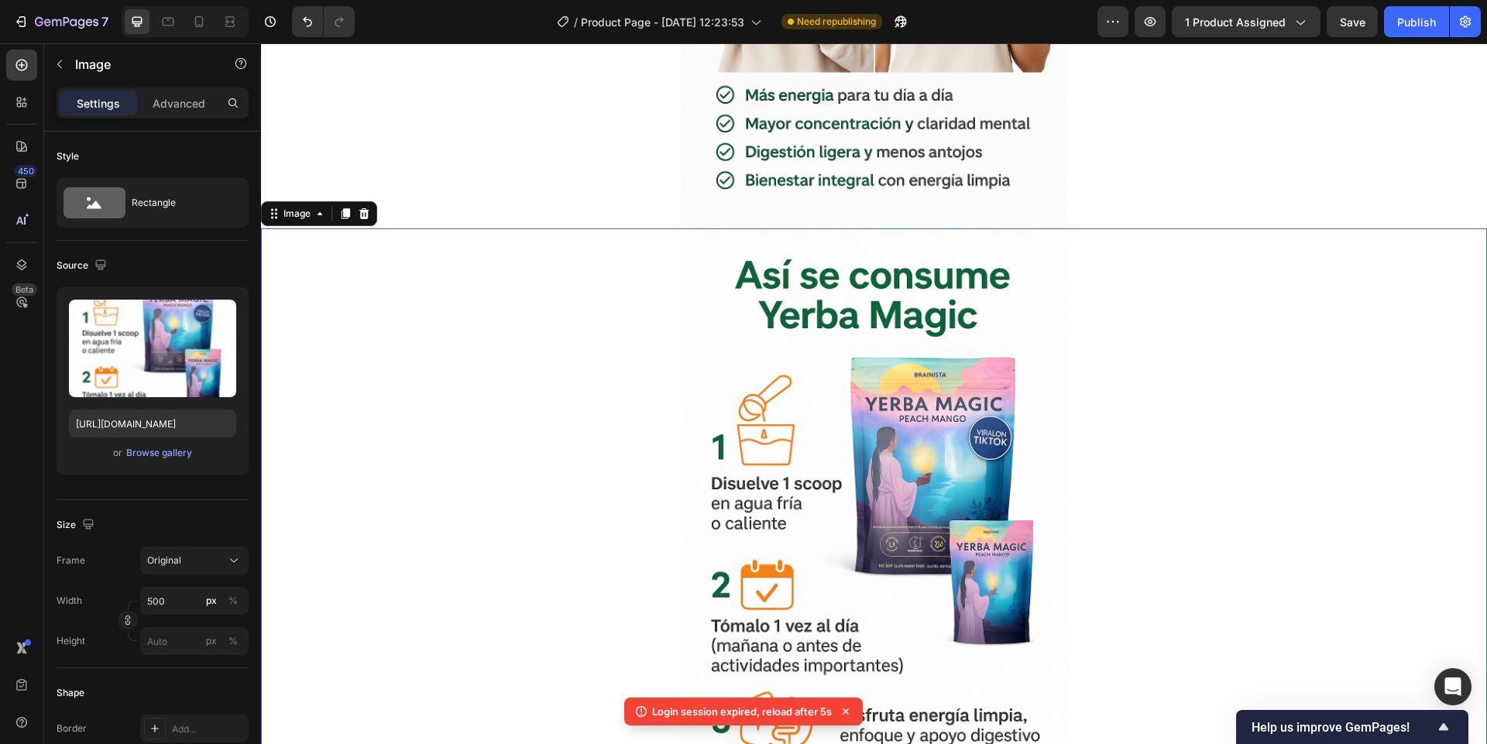
scroll to position [3299, 0]
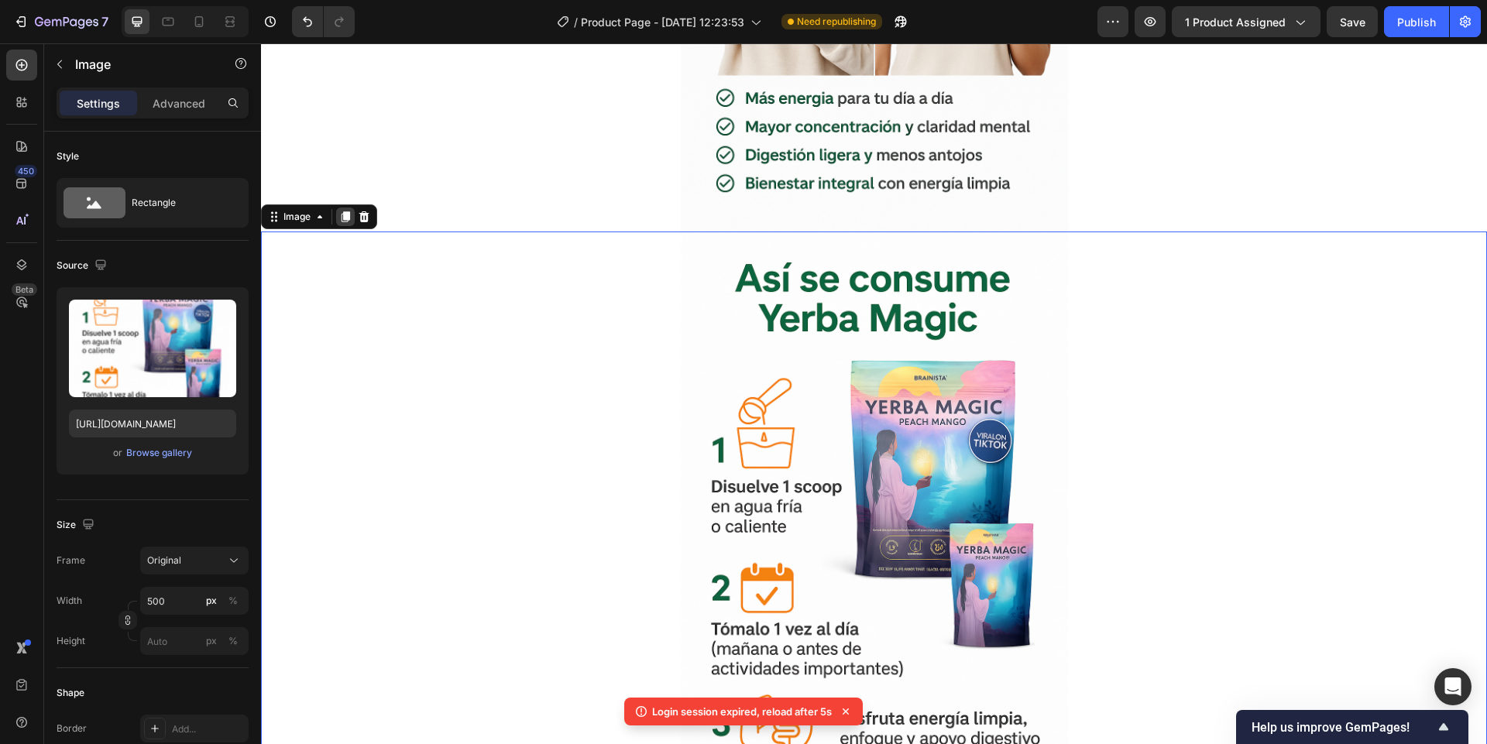
click at [347, 214] on icon at bounding box center [345, 216] width 9 height 11
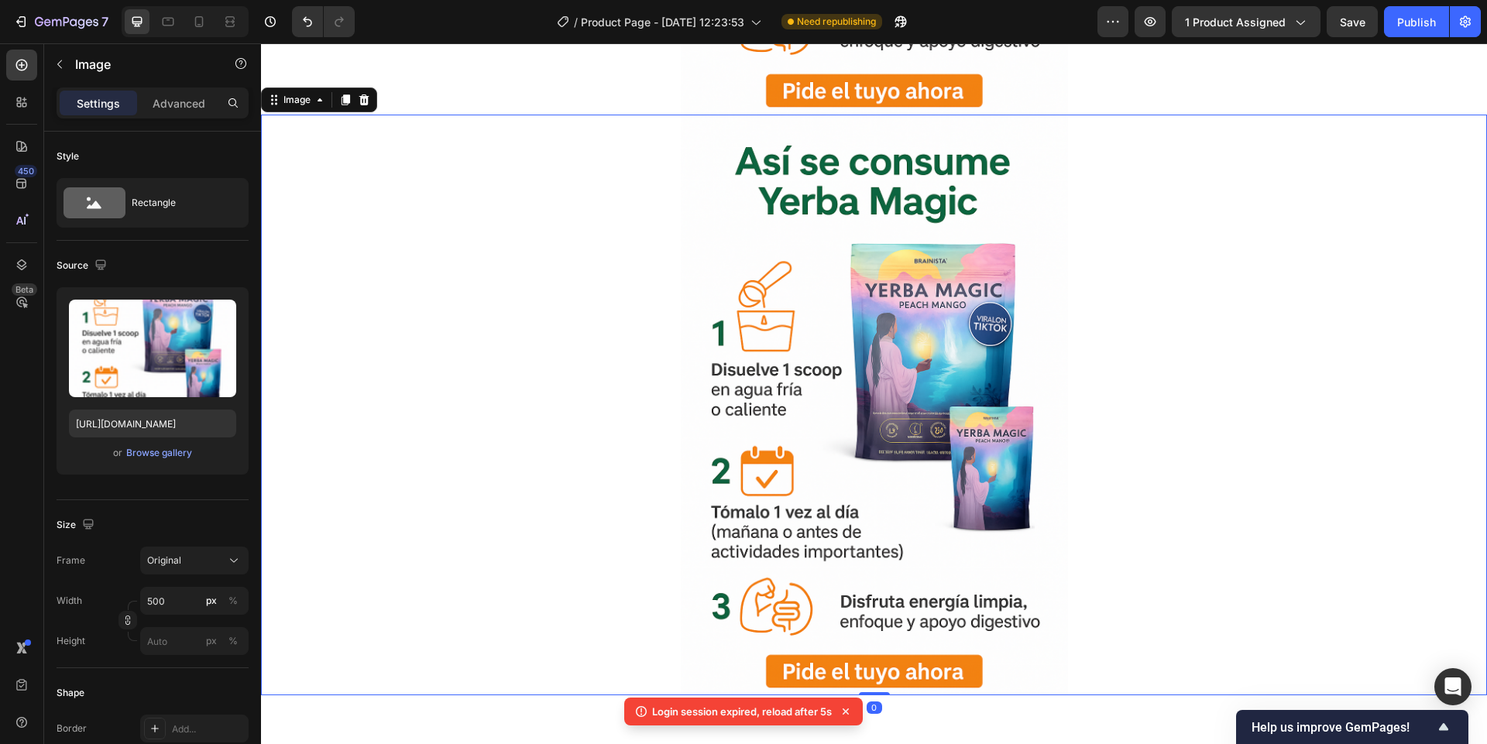
scroll to position [4014, 0]
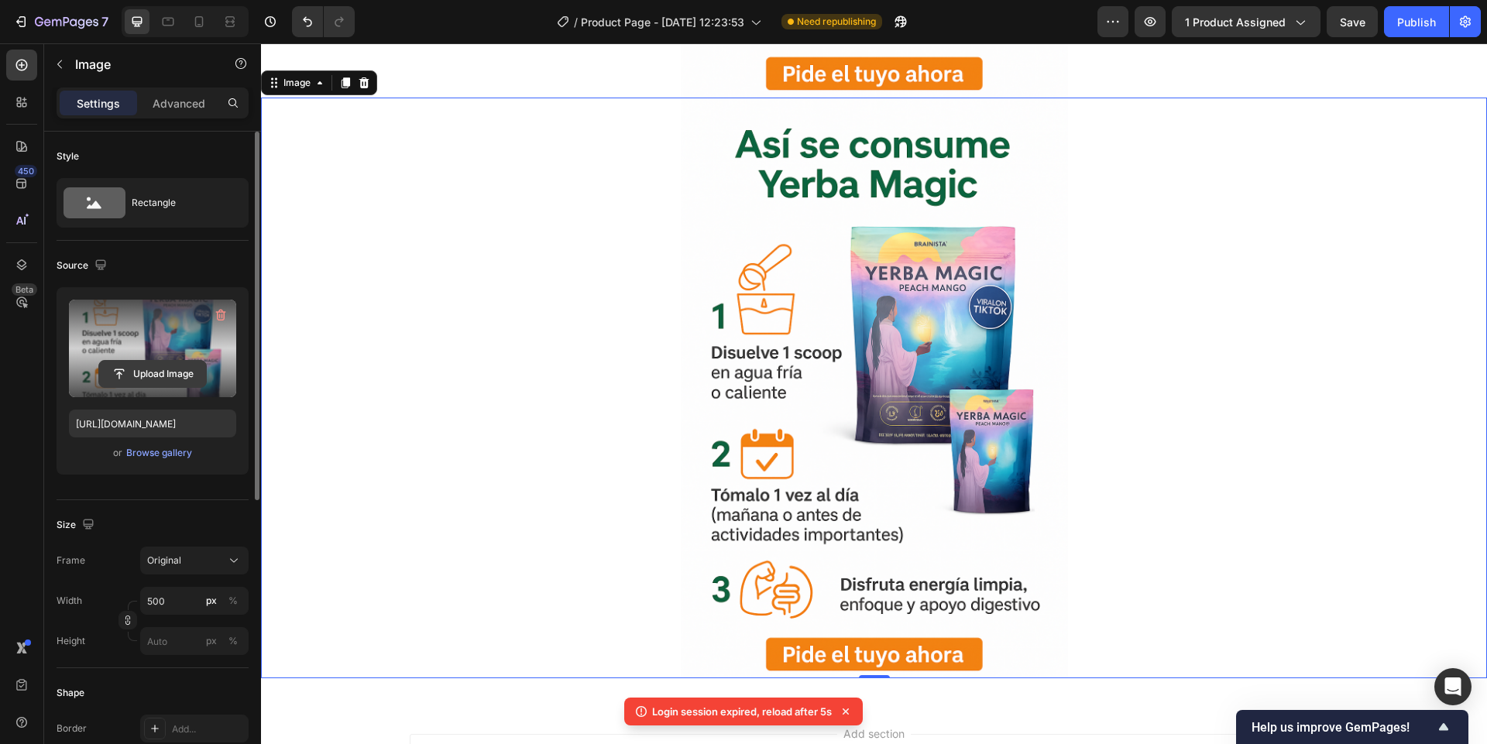
click at [166, 372] on input "file" at bounding box center [152, 374] width 107 height 26
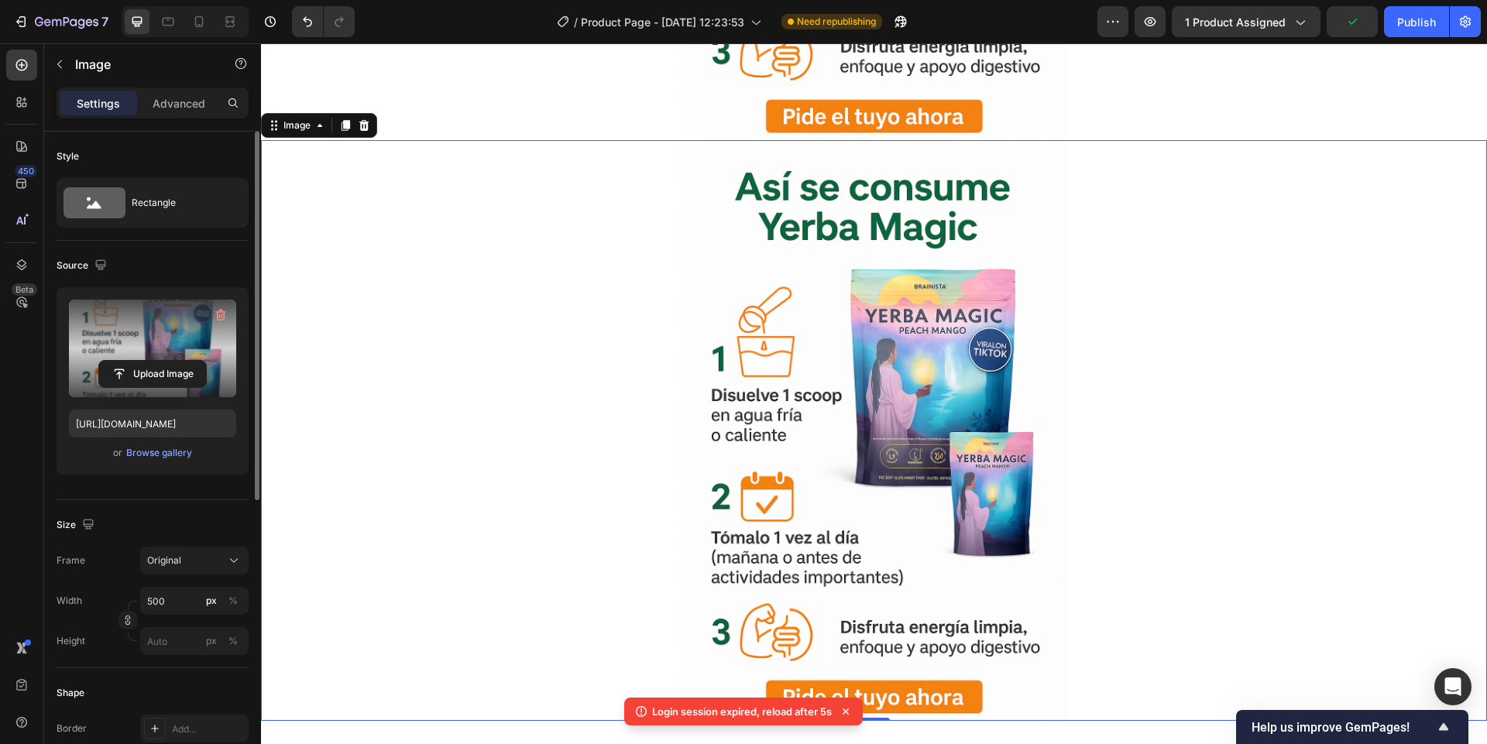
scroll to position [3973, 0]
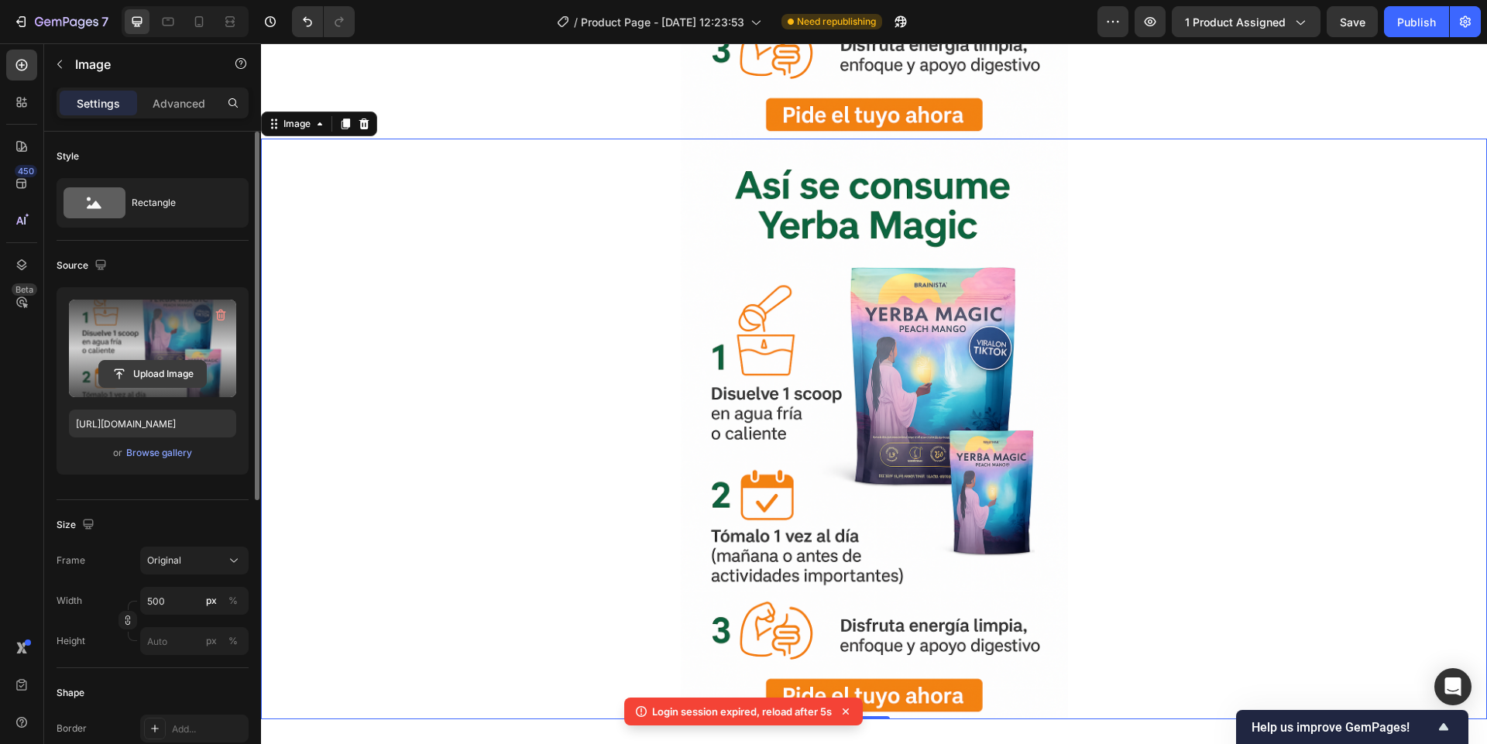
click at [160, 363] on input "file" at bounding box center [152, 374] width 107 height 26
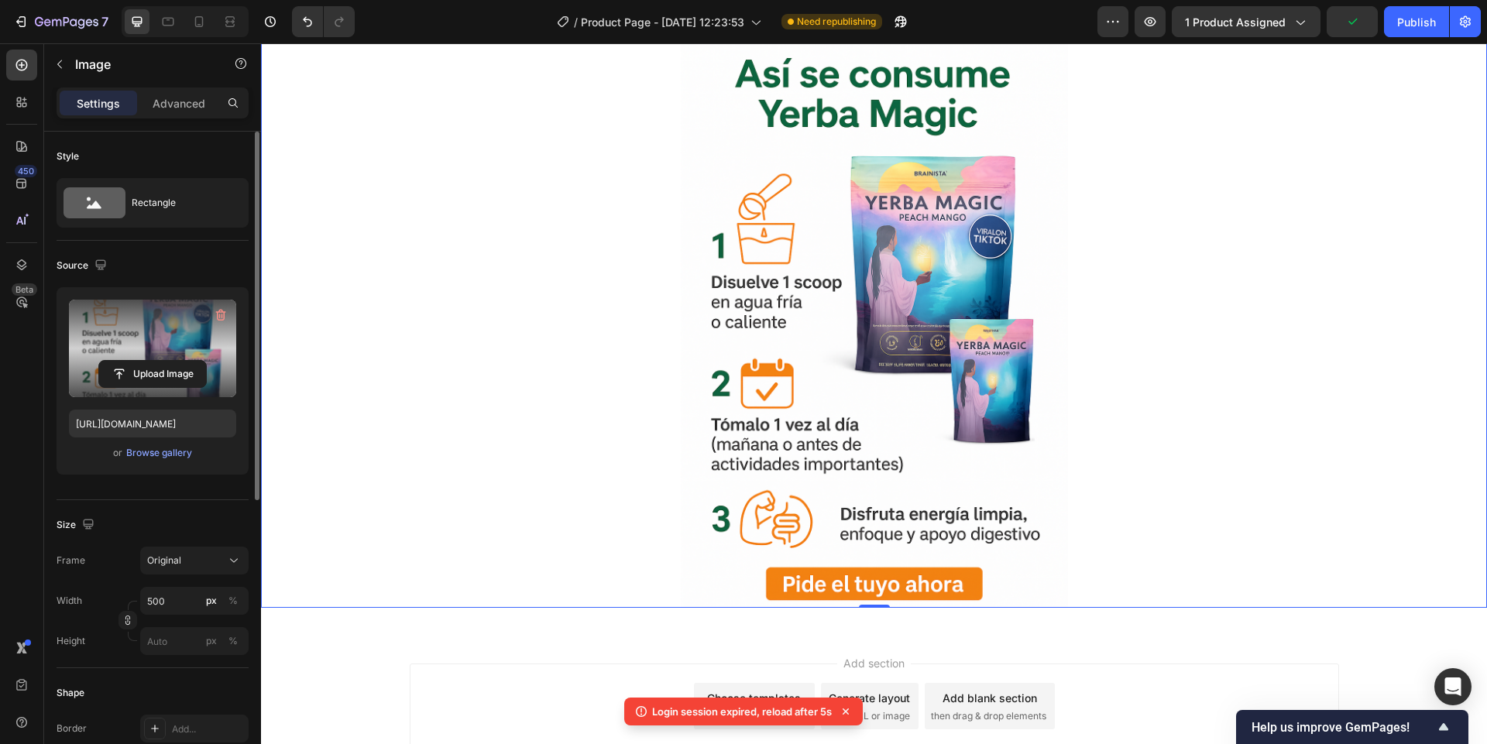
scroll to position [4159, 0]
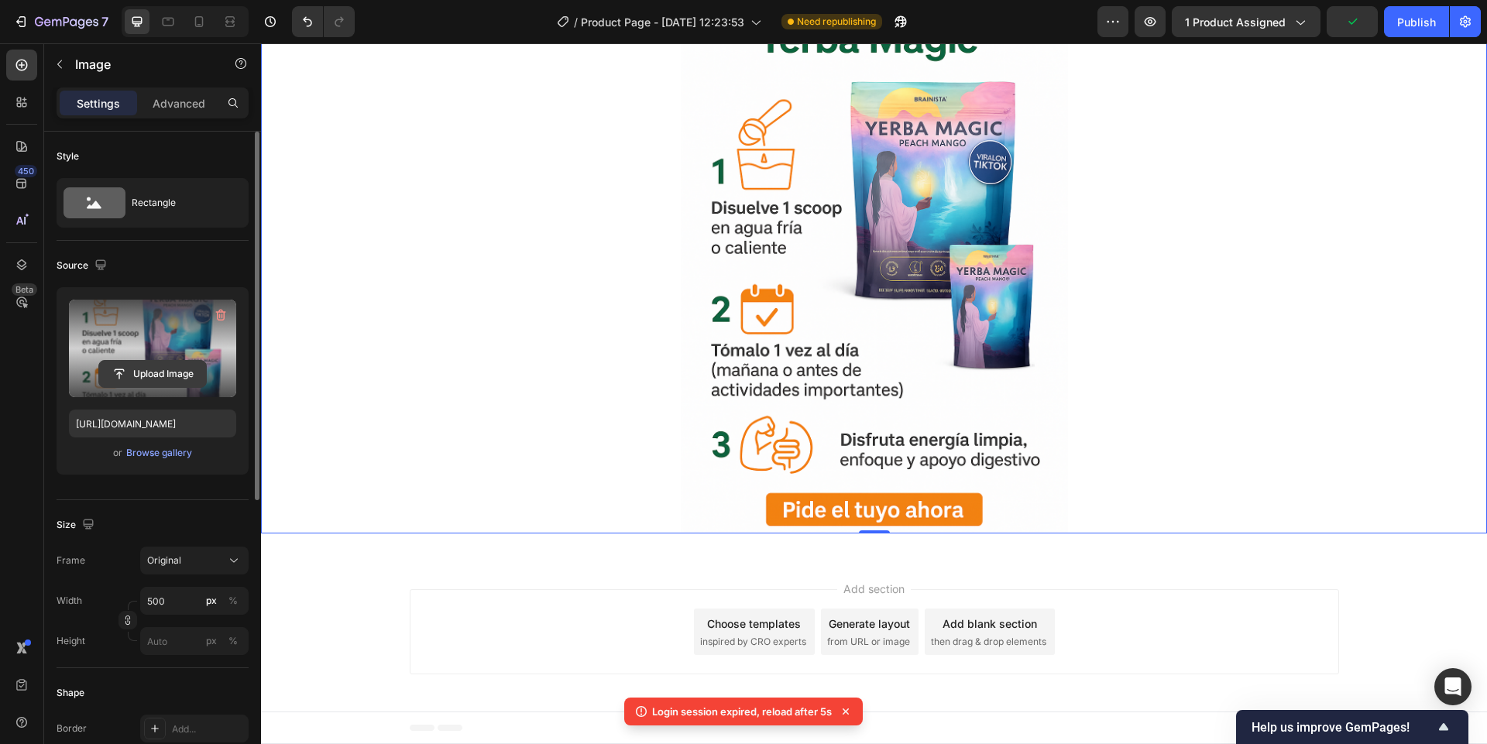
click at [173, 371] on input "file" at bounding box center [152, 374] width 107 height 26
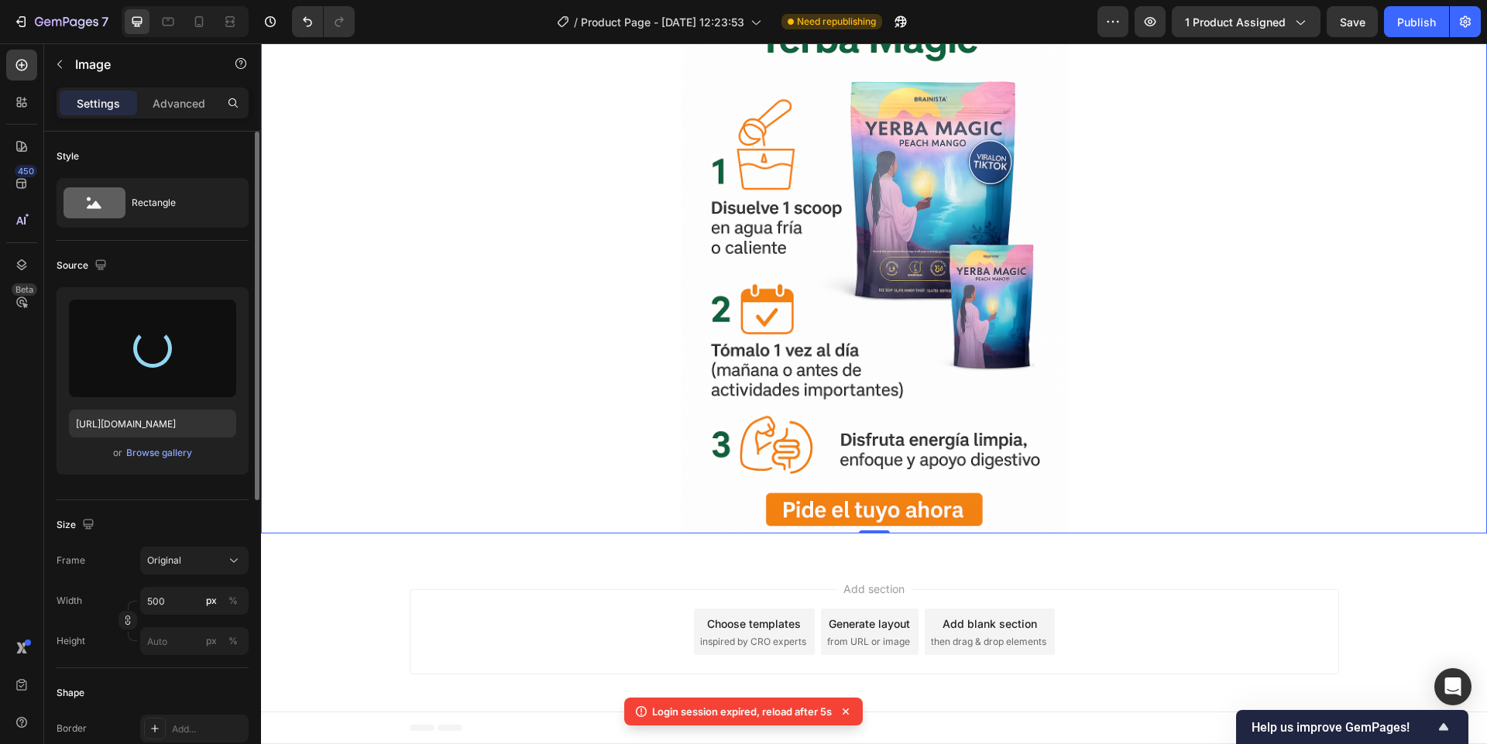
type input "[URL][DOMAIN_NAME]"
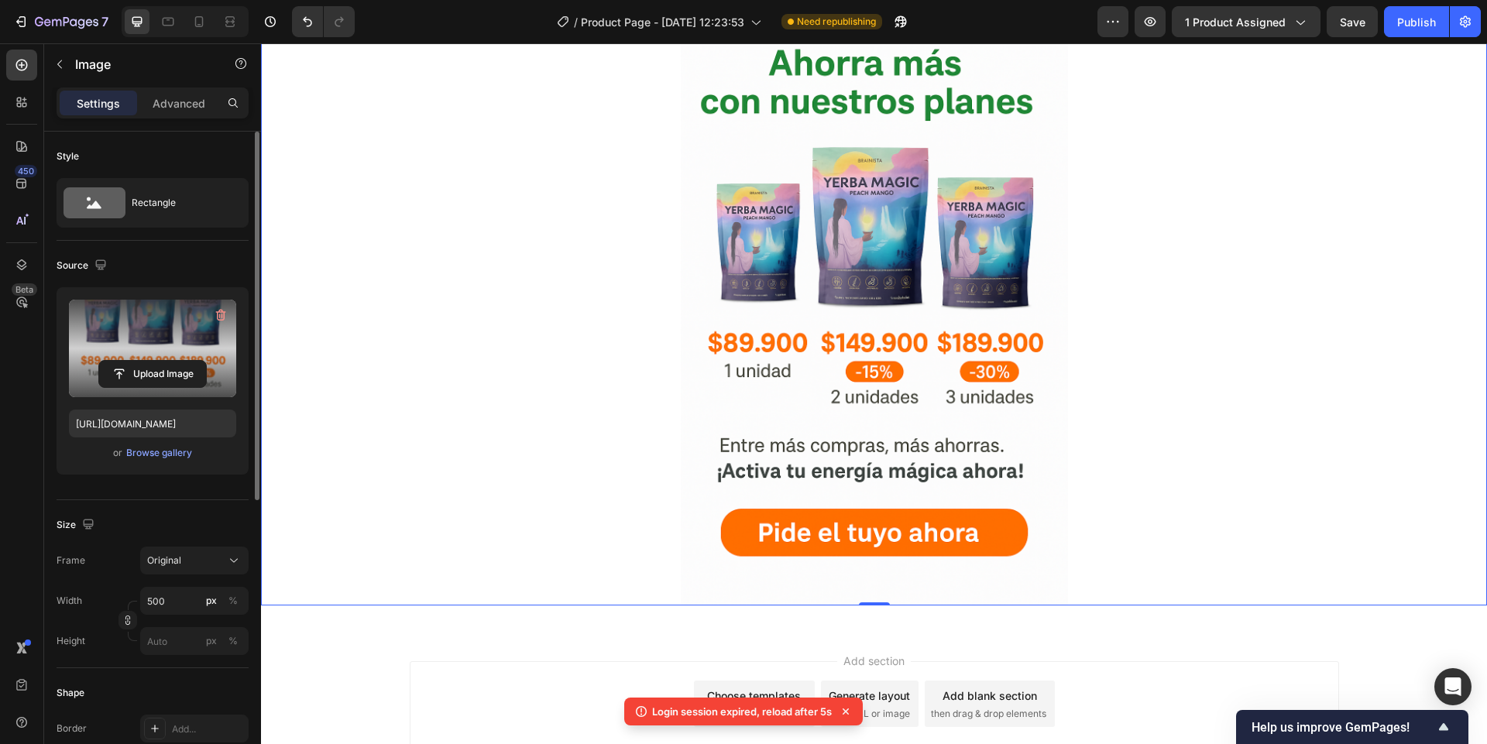
scroll to position [3973, 0]
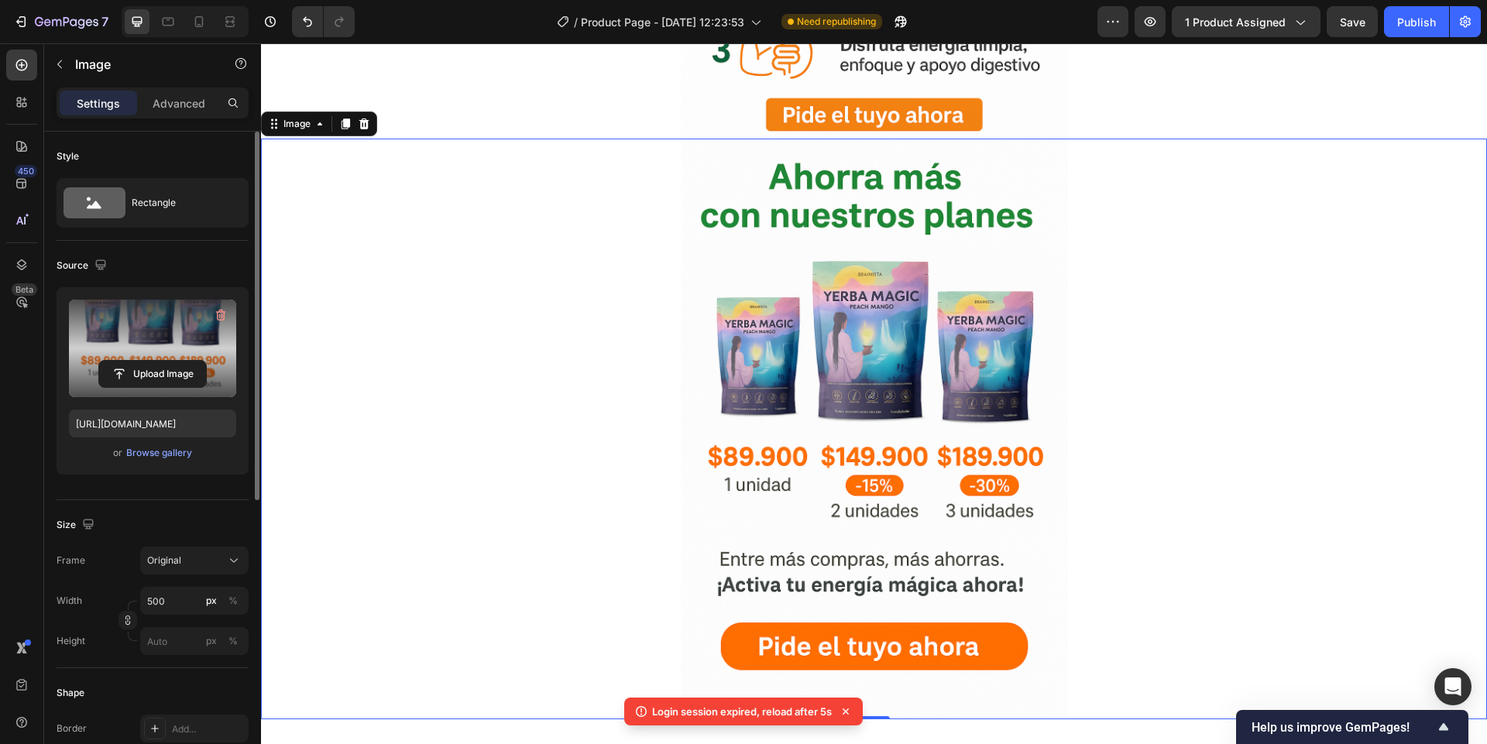
drag, startPoint x: 342, startPoint y: 122, endPoint x: 346, endPoint y: 139, distance: 16.7
click at [343, 122] on icon at bounding box center [345, 124] width 12 height 12
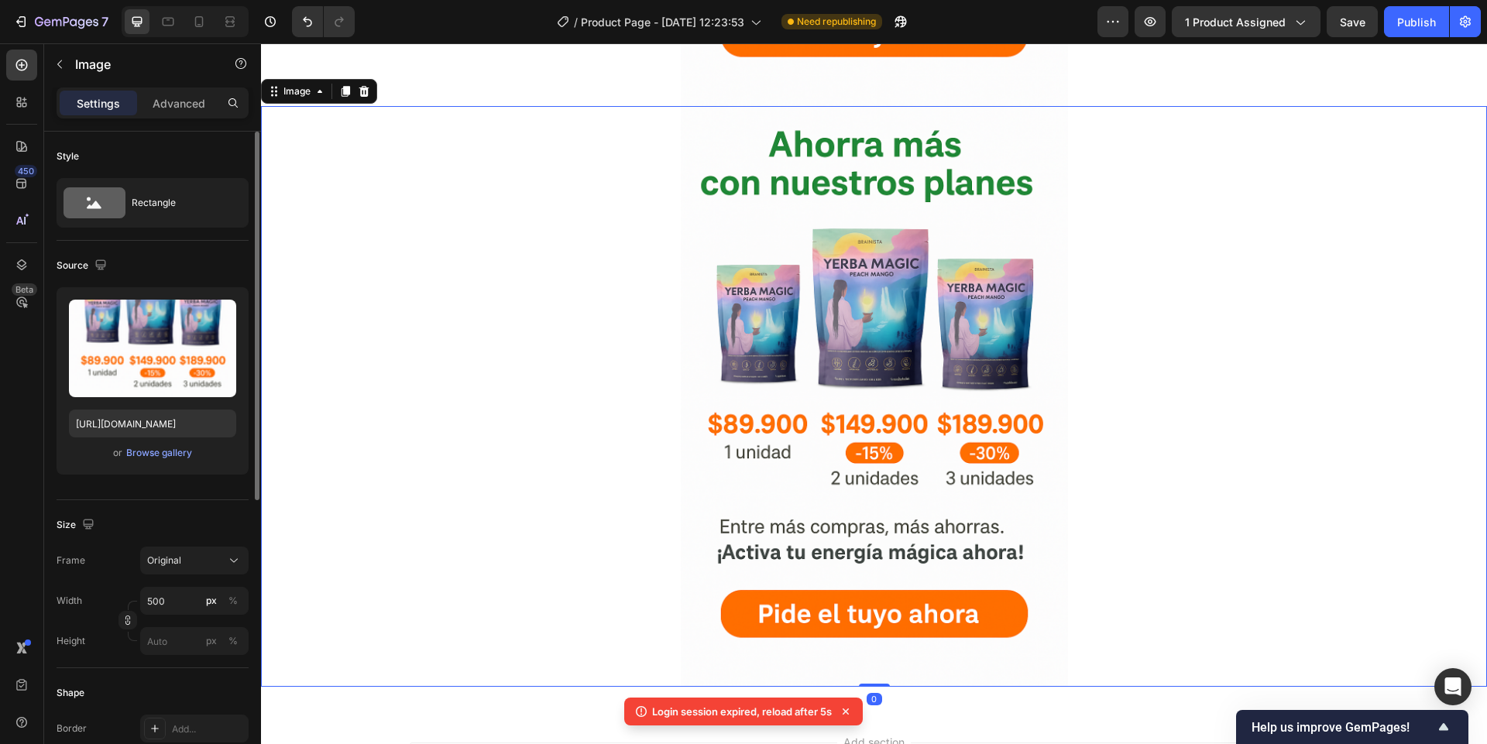
scroll to position [4595, 0]
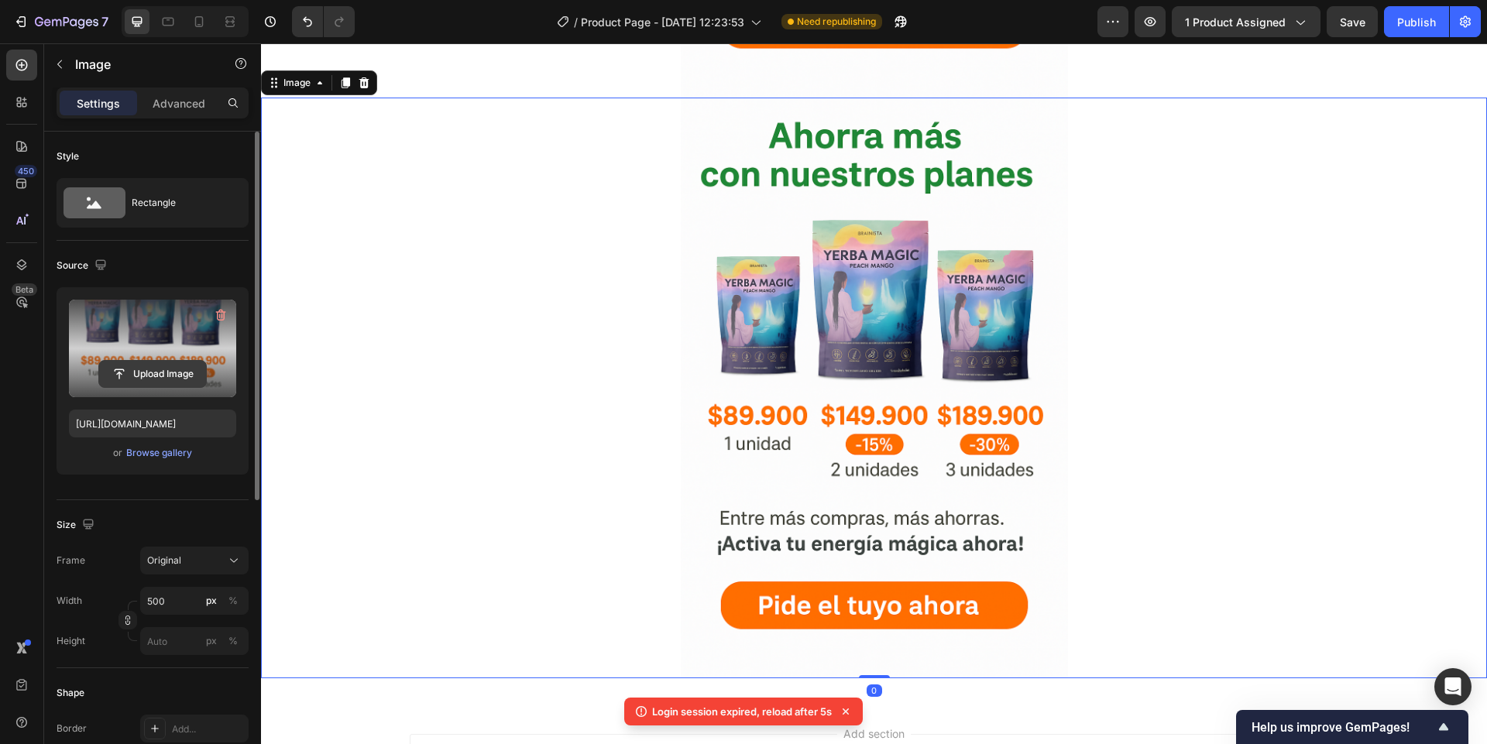
click at [194, 372] on input "file" at bounding box center [152, 374] width 107 height 26
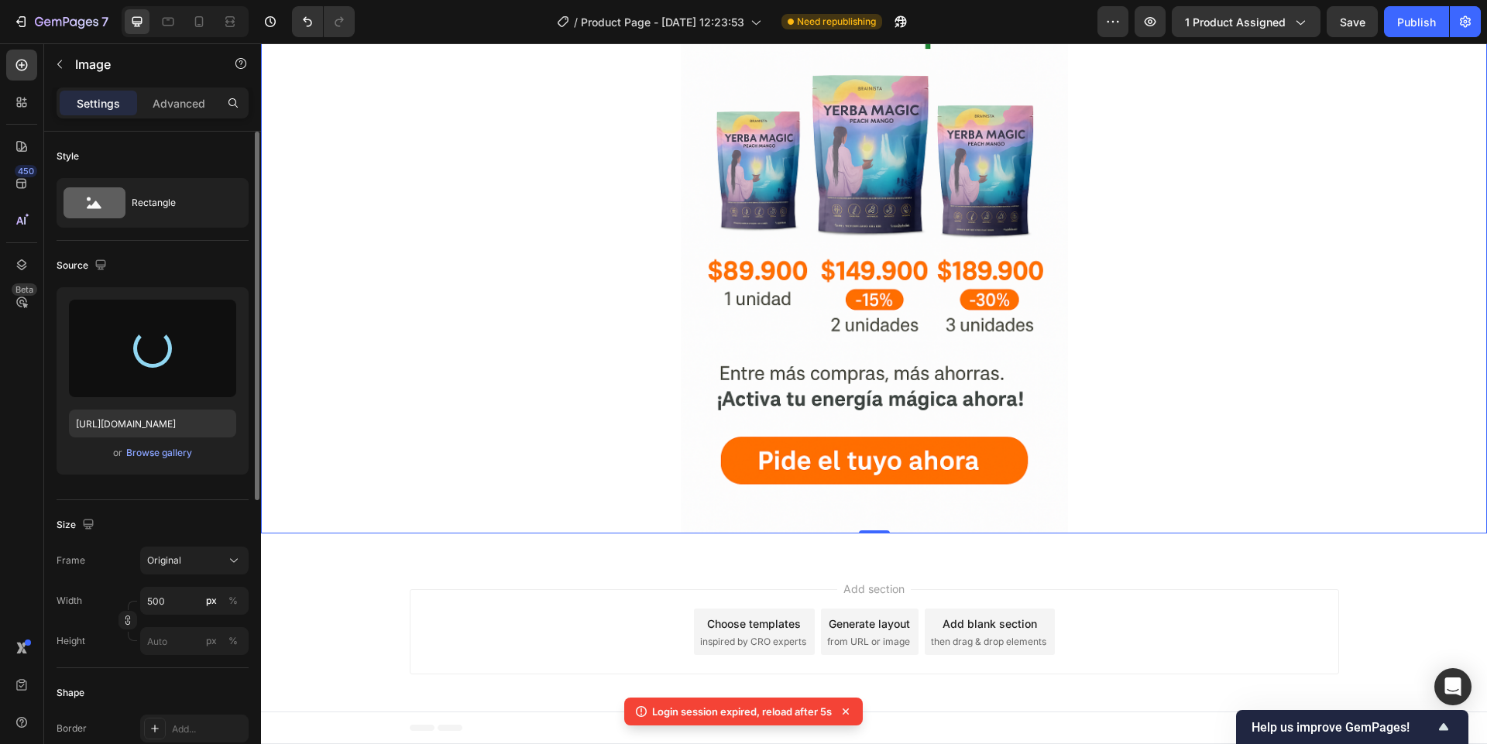
type input "[URL][DOMAIN_NAME]"
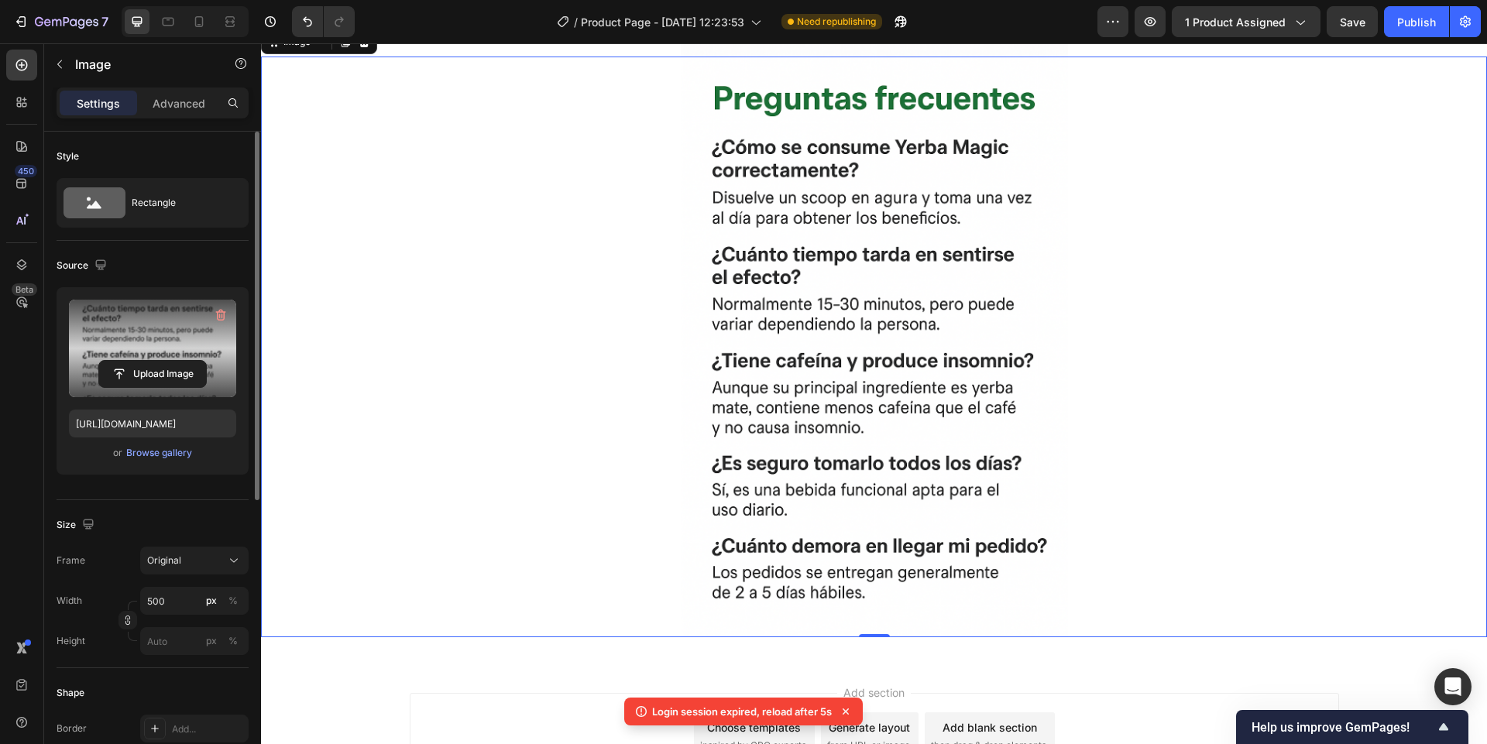
scroll to position [4554, 0]
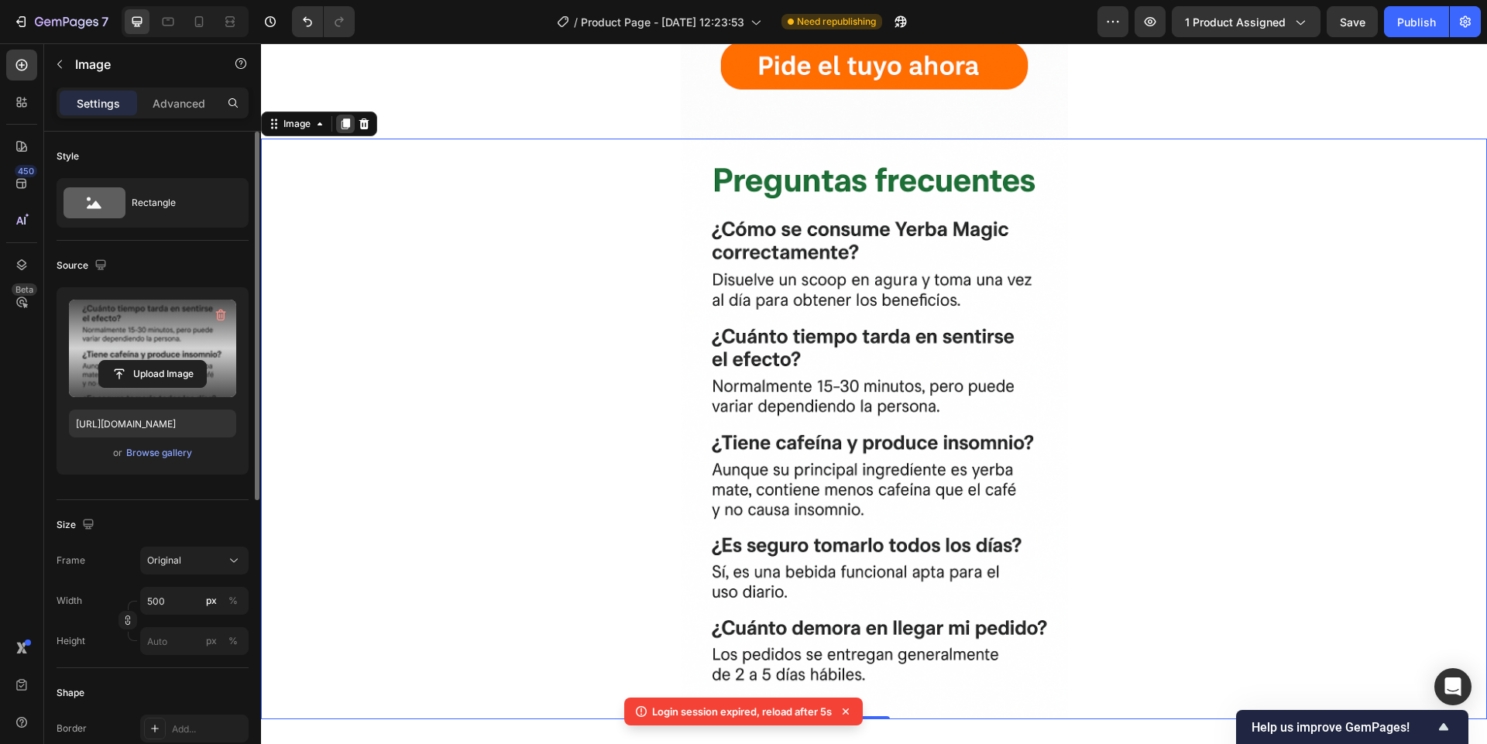
click at [343, 132] on div at bounding box center [345, 124] width 19 height 19
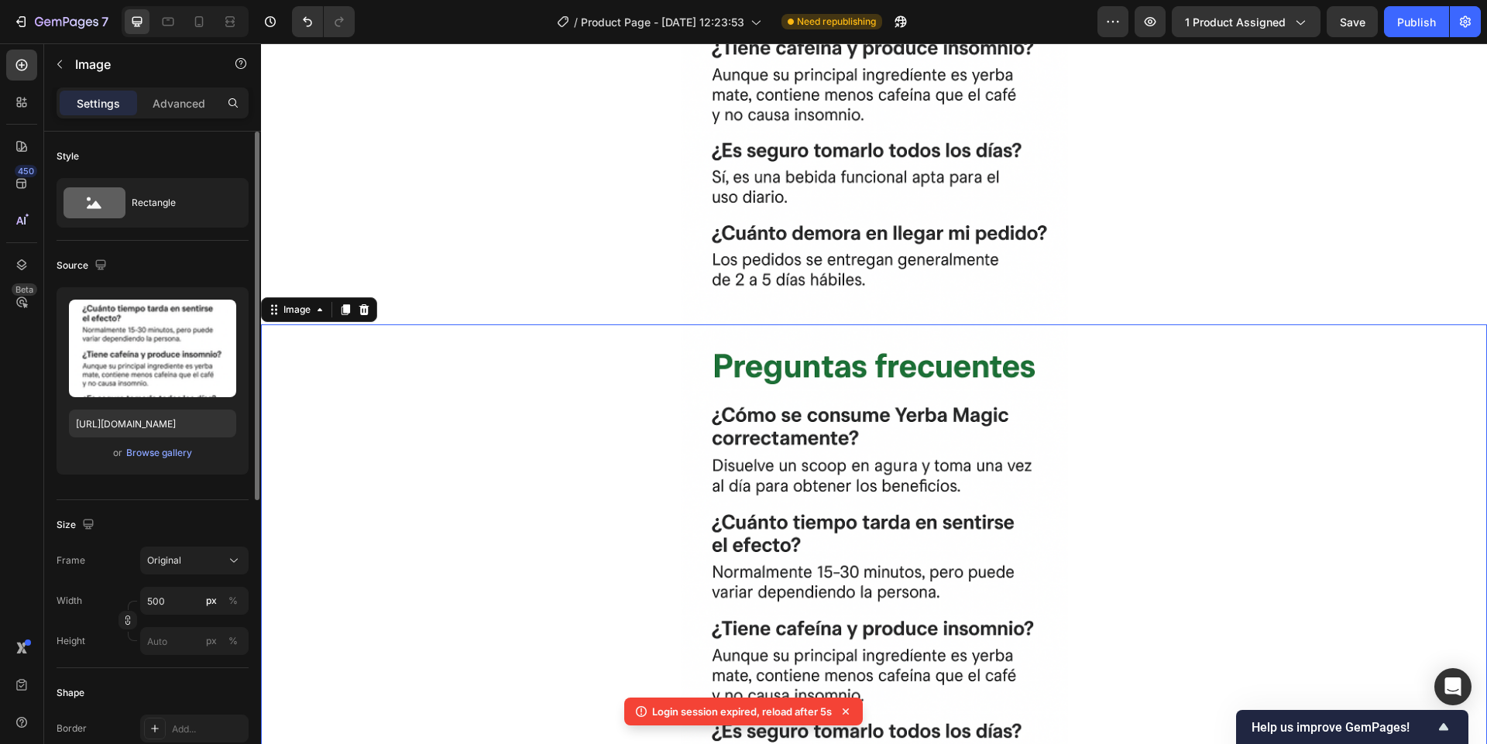
scroll to position [5320, 0]
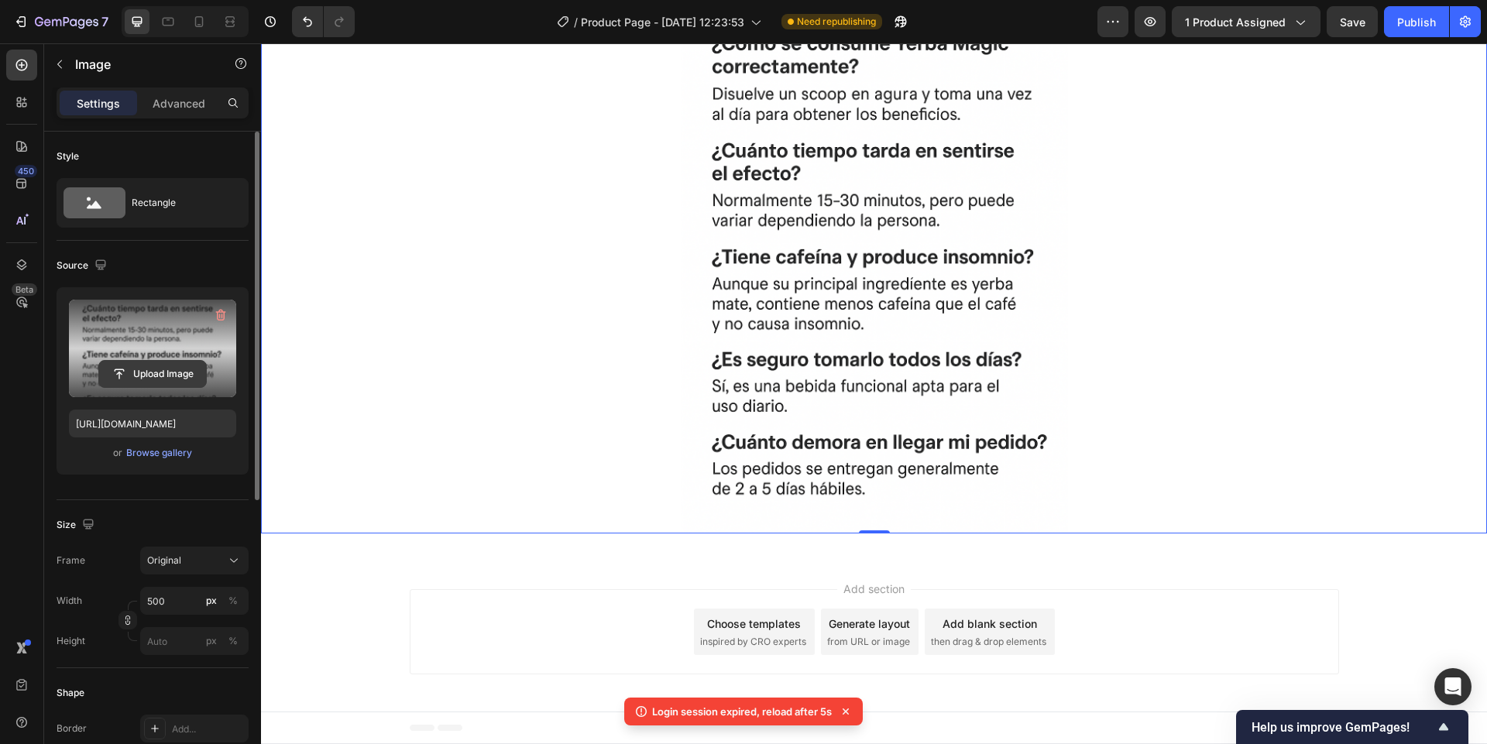
click at [163, 375] on input "file" at bounding box center [152, 374] width 107 height 26
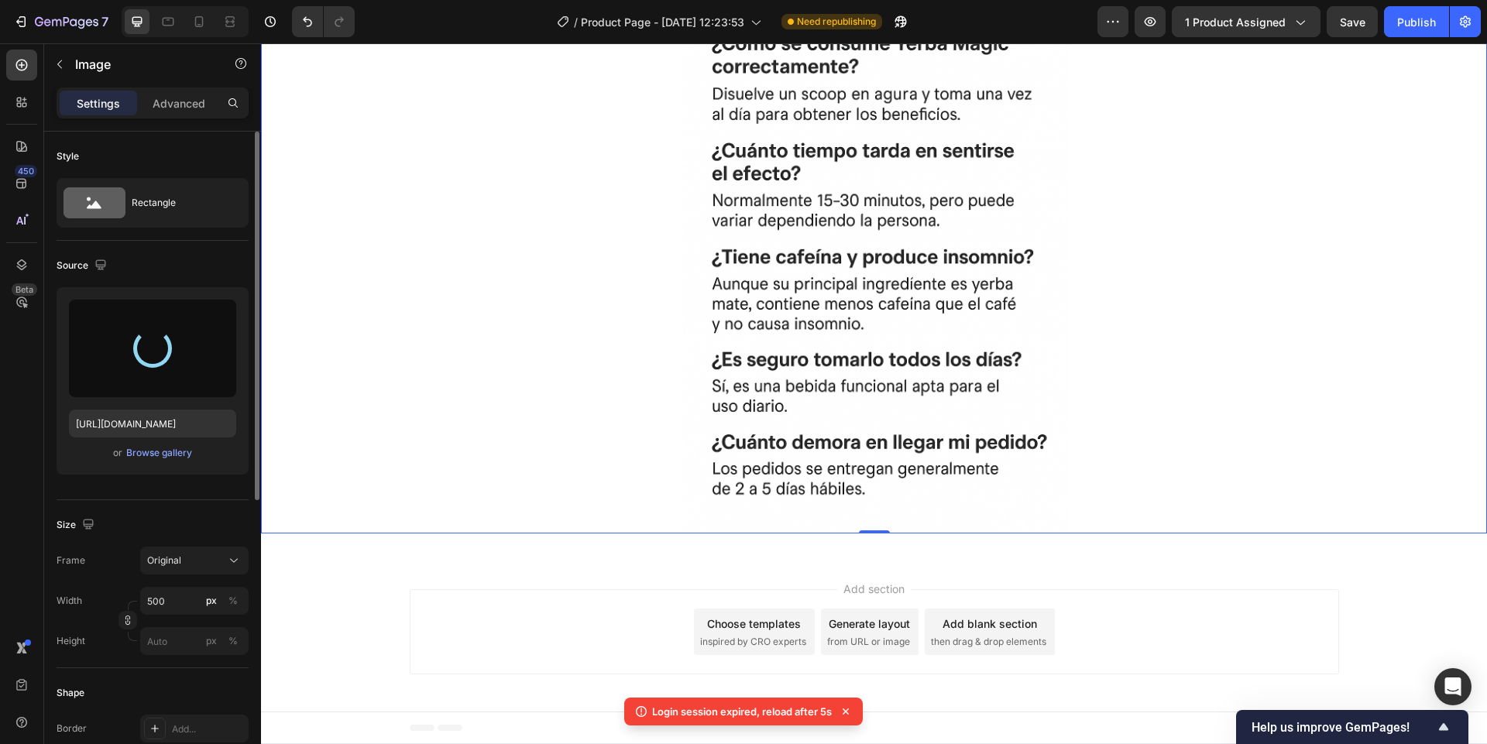
type input "[URL][DOMAIN_NAME]"
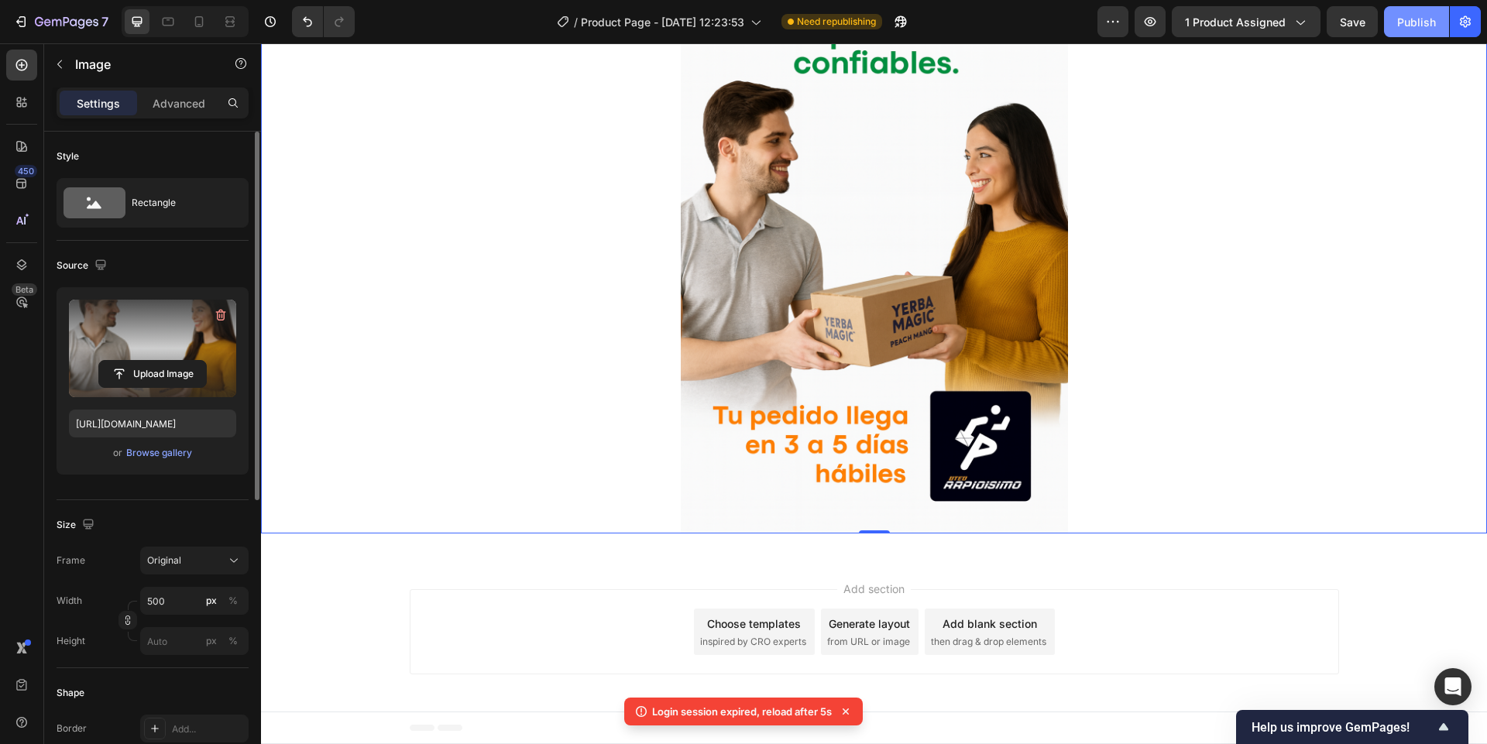
click at [1412, 29] on button "Publish" at bounding box center [1416, 21] width 65 height 31
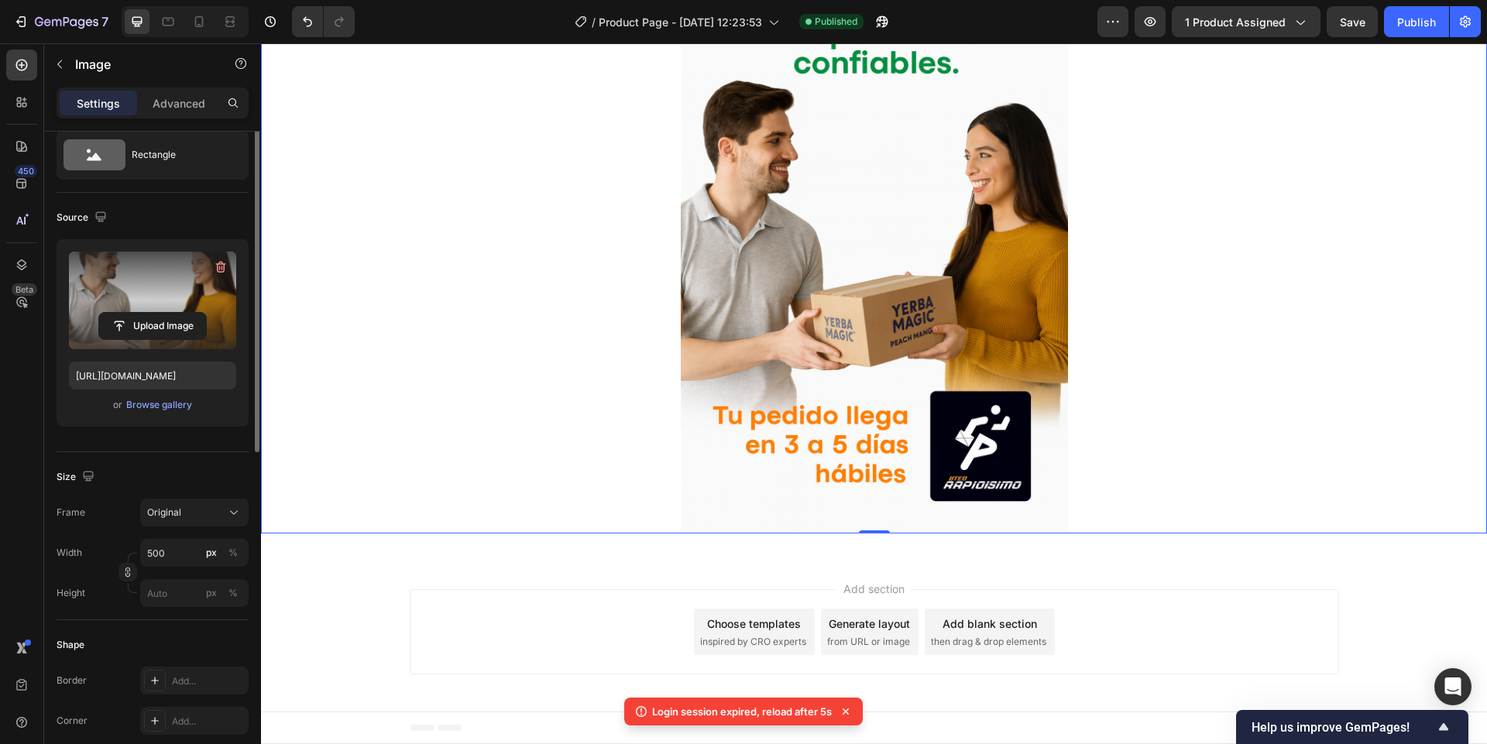
scroll to position [0, 0]
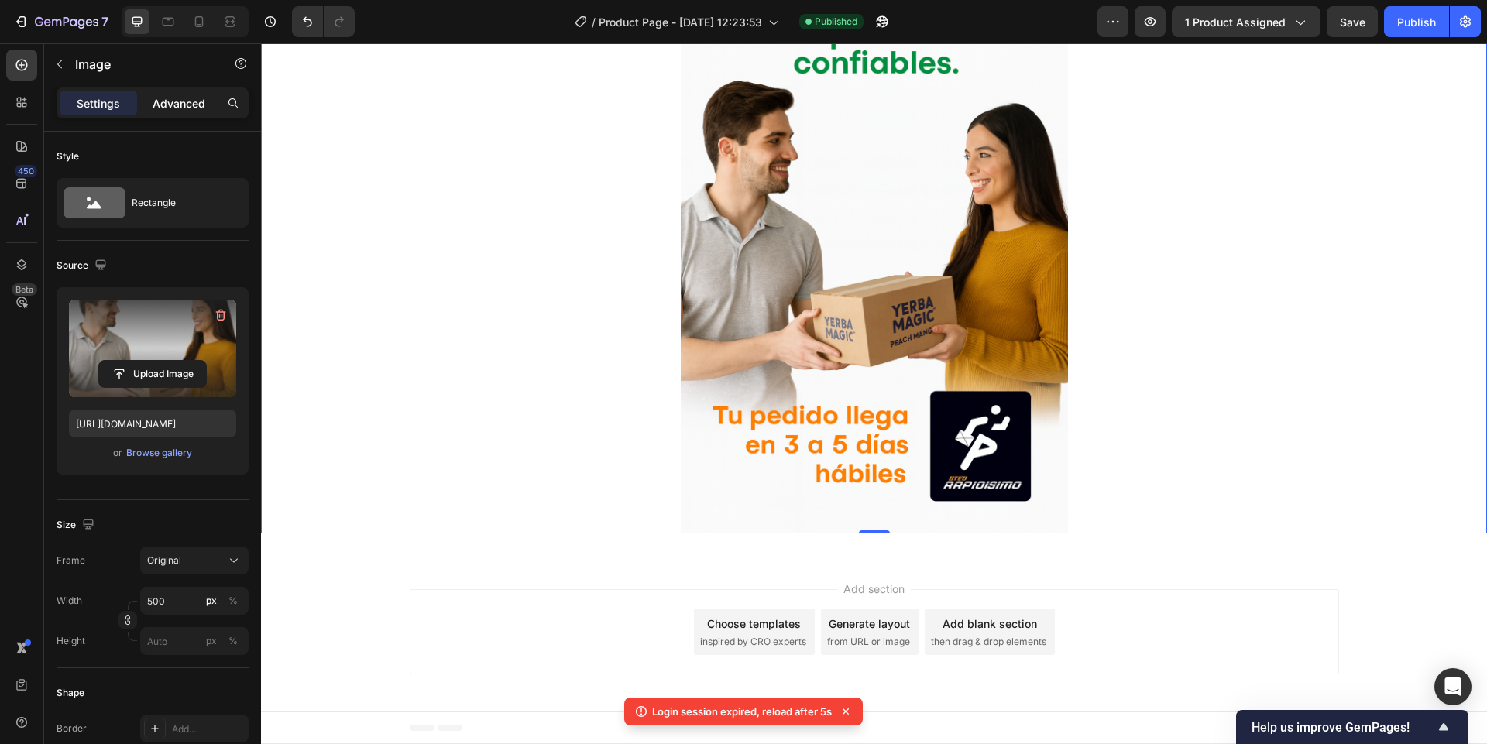
click at [164, 110] on p "Advanced" at bounding box center [179, 103] width 53 height 16
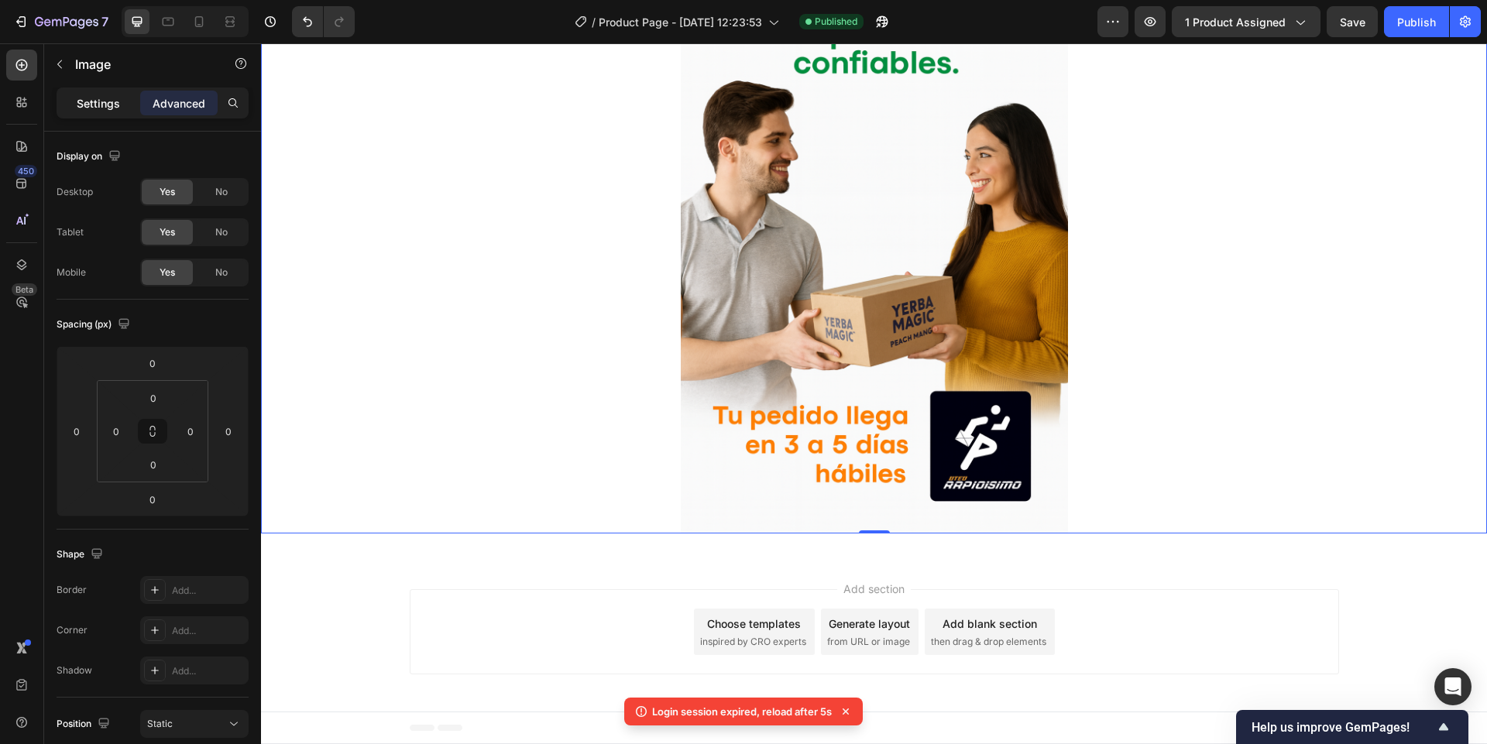
click at [104, 100] on p "Settings" at bounding box center [98, 103] width 43 height 16
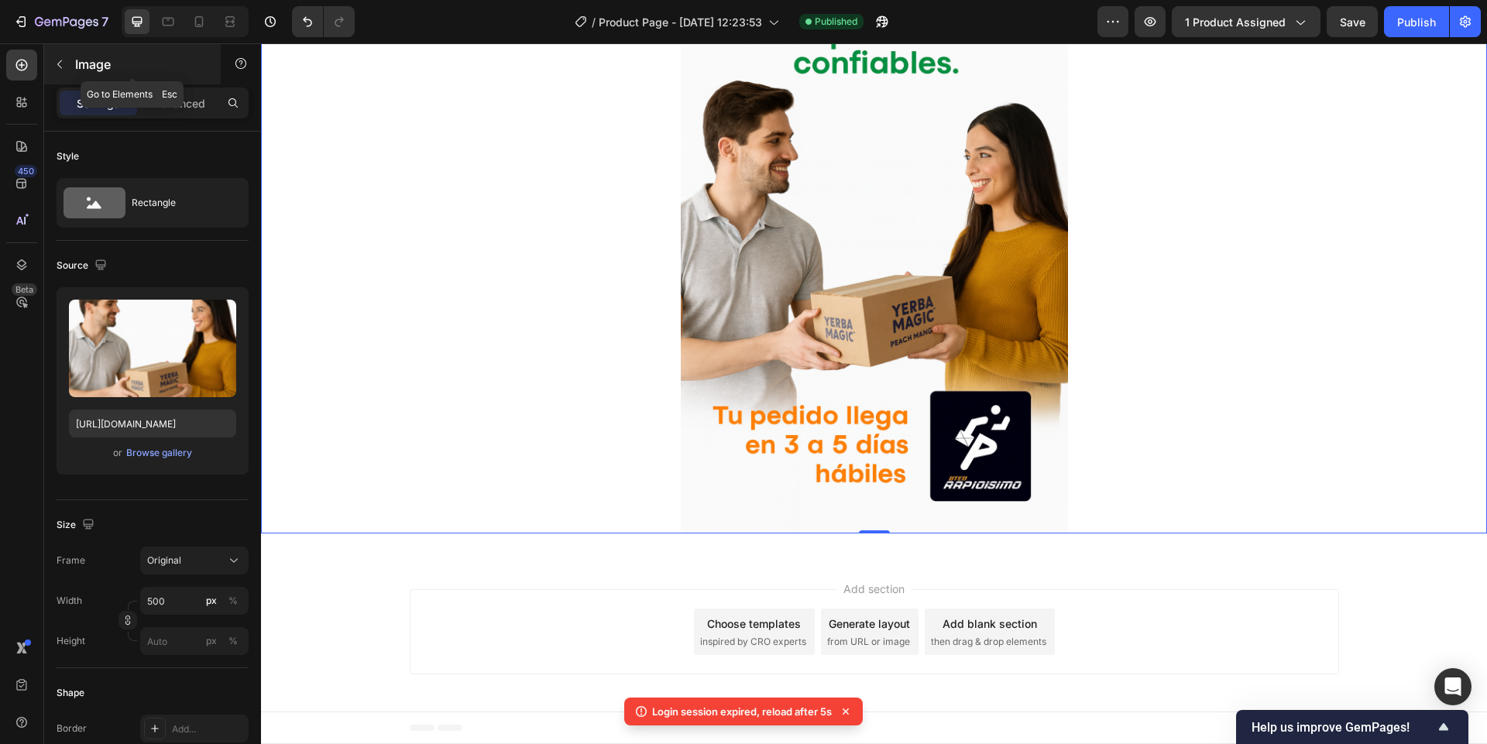
click at [67, 65] on button "button" at bounding box center [59, 64] width 25 height 25
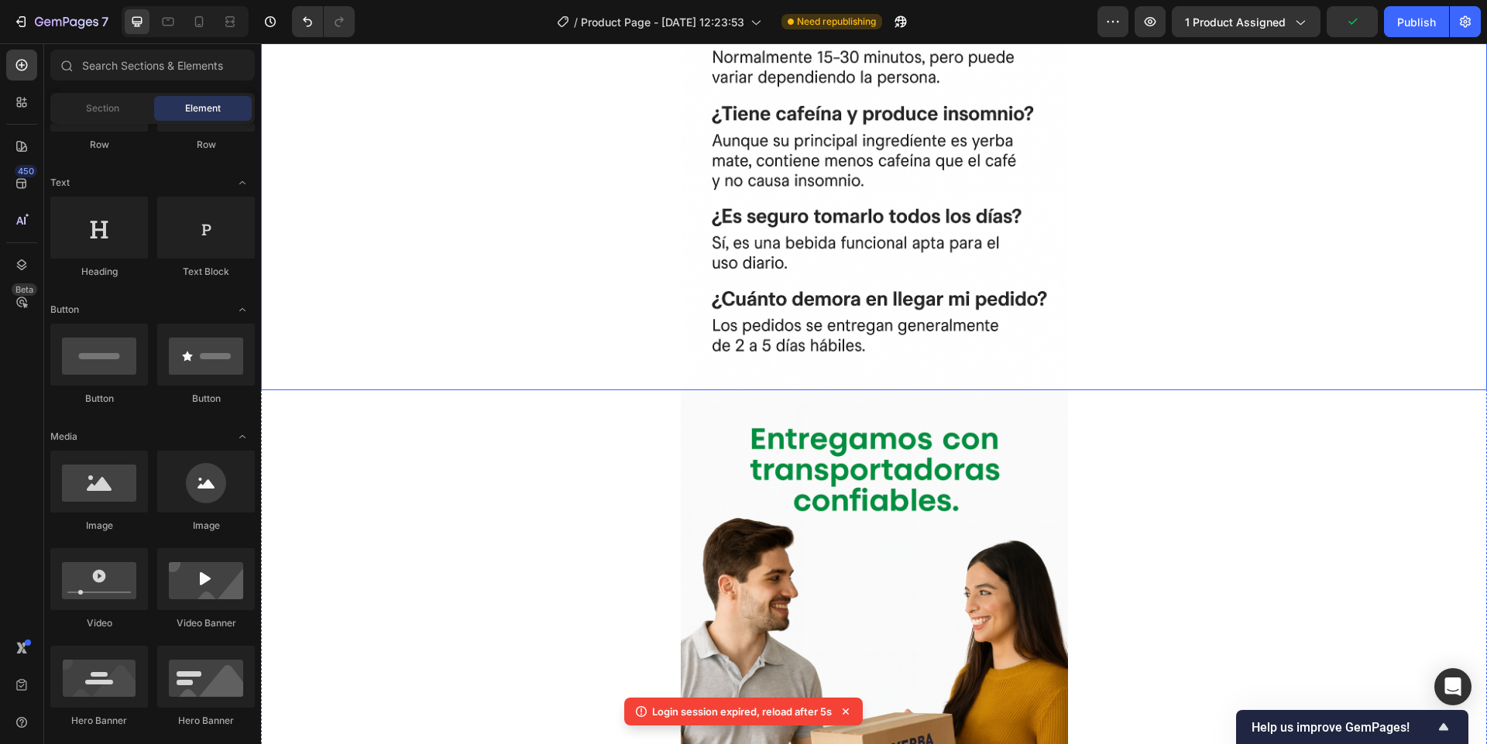
scroll to position [5134, 0]
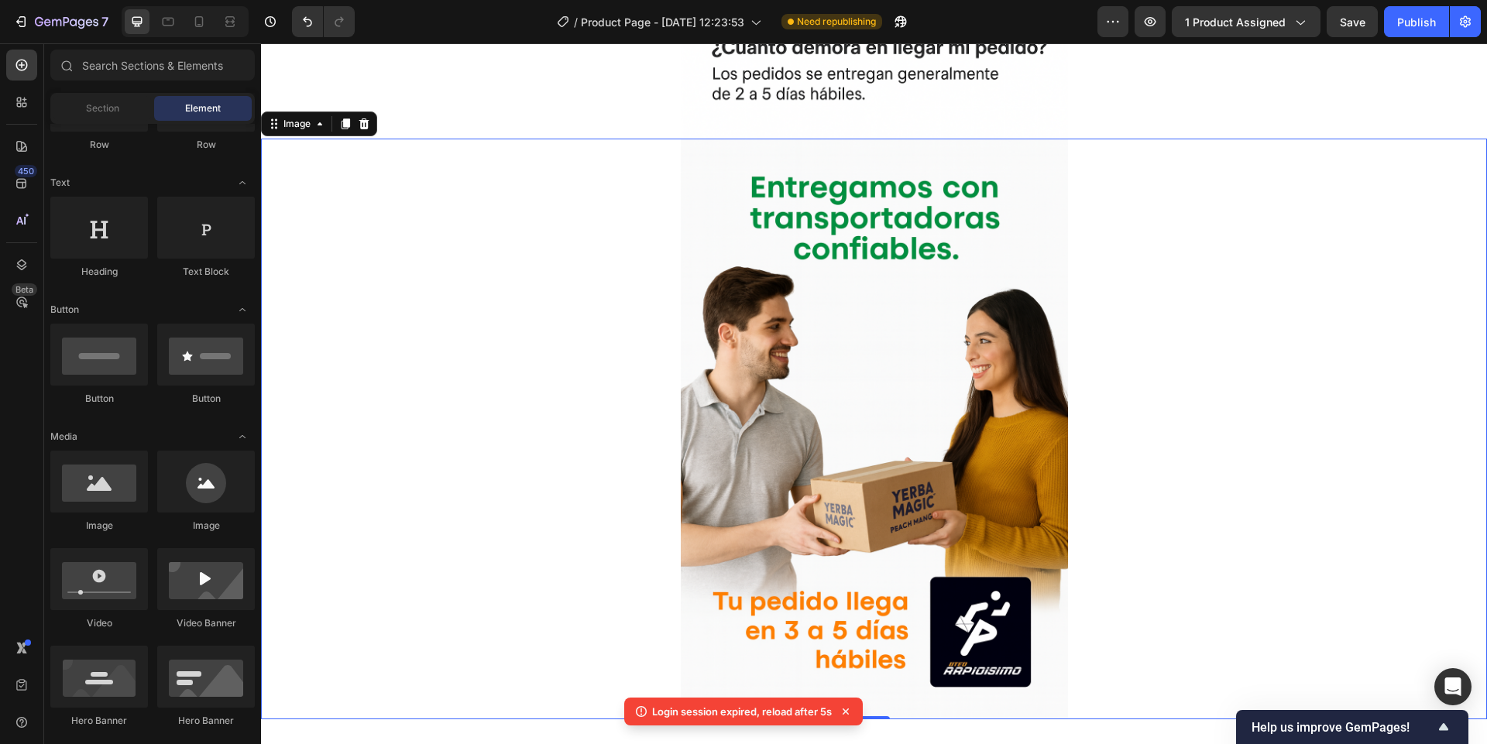
click at [628, 304] on div at bounding box center [874, 429] width 1226 height 581
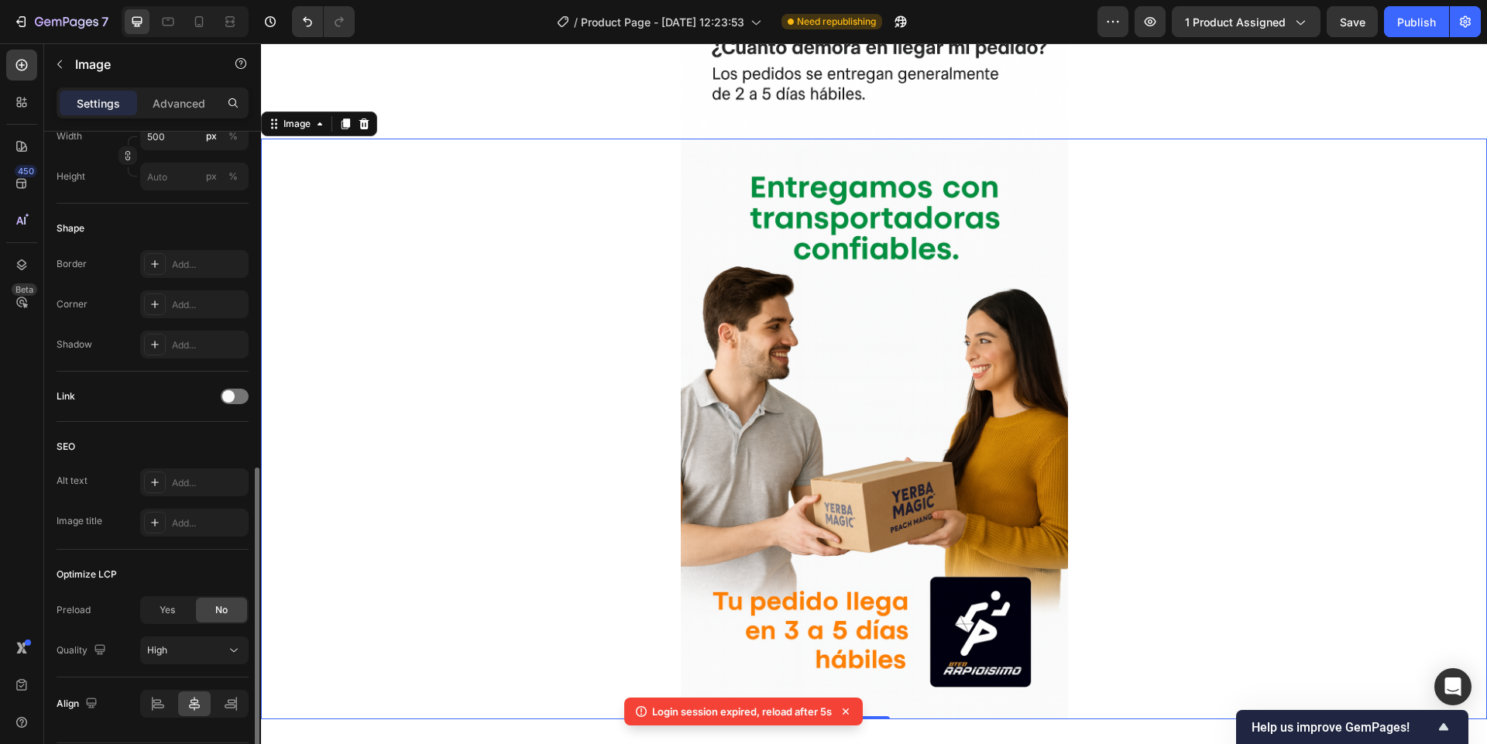
scroll to position [513, 0]
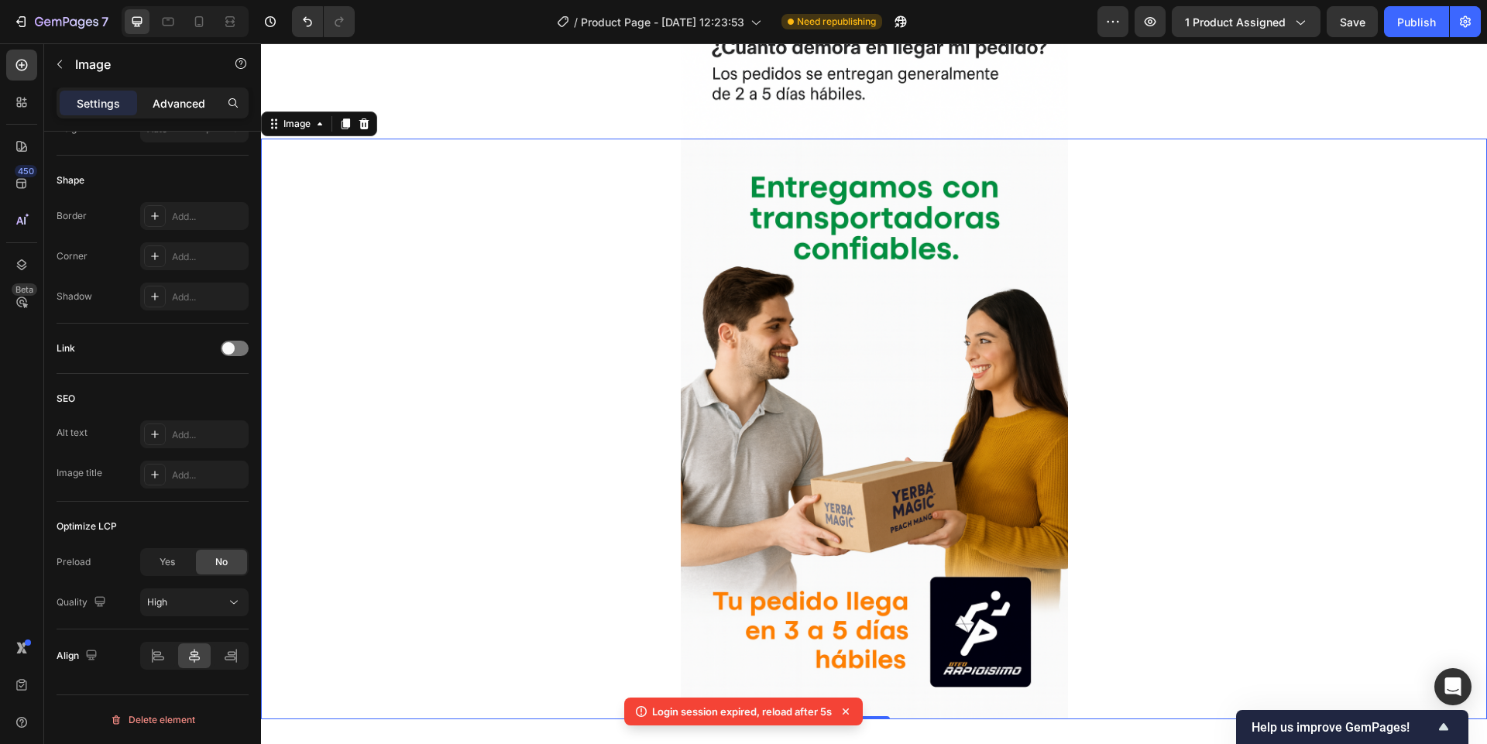
click at [160, 97] on p "Advanced" at bounding box center [179, 103] width 53 height 16
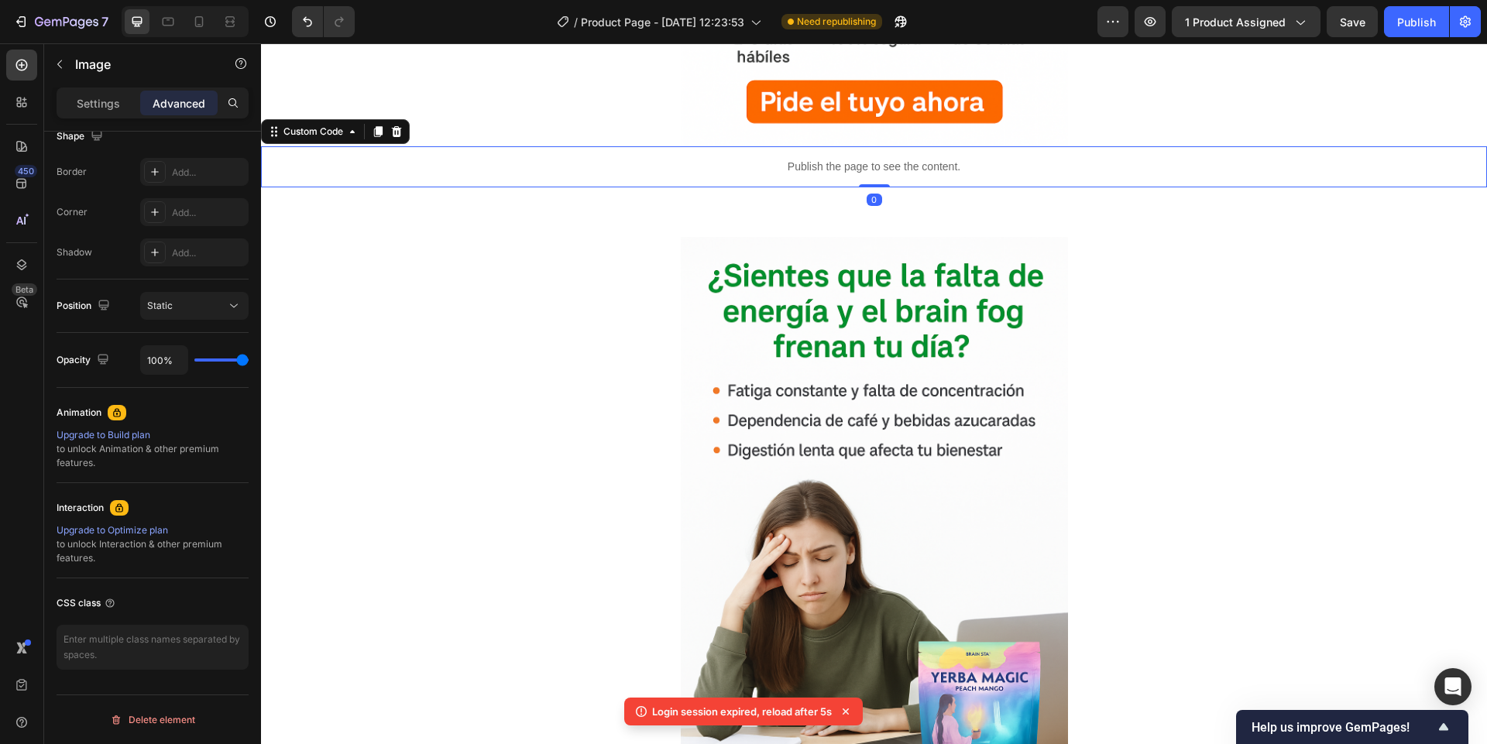
scroll to position [0, 0]
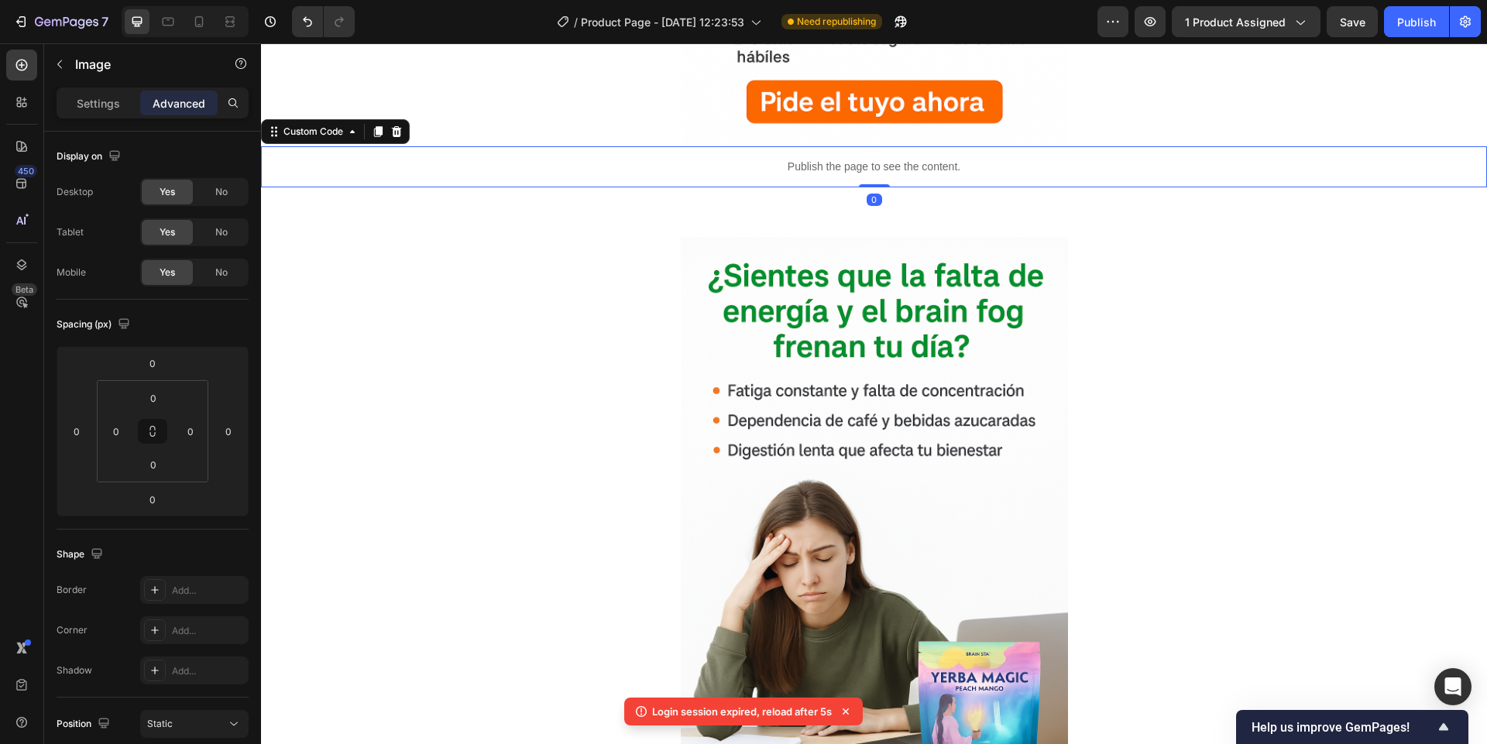
click at [666, 166] on p "Publish the page to see the content." at bounding box center [874, 167] width 1226 height 16
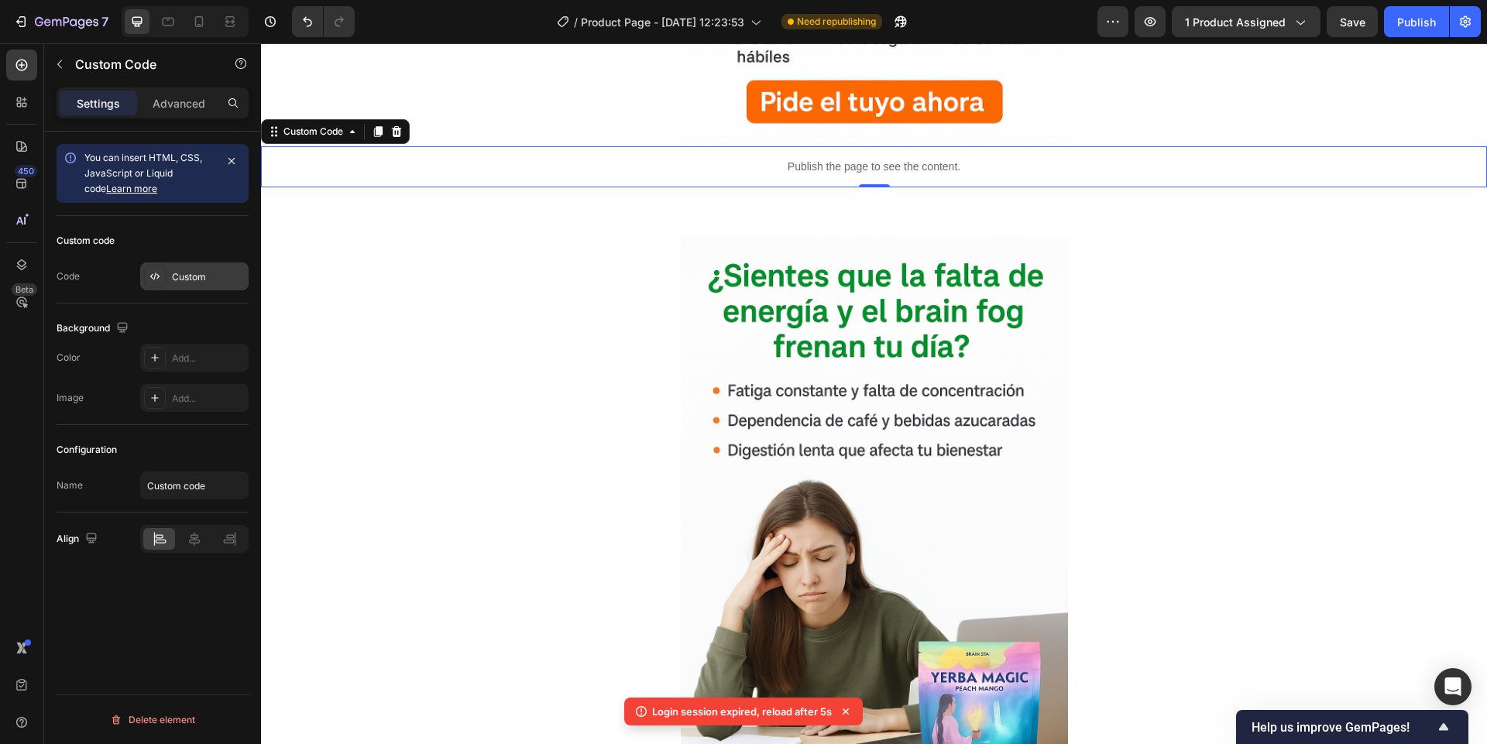
click at [169, 282] on div "Custom" at bounding box center [194, 276] width 108 height 28
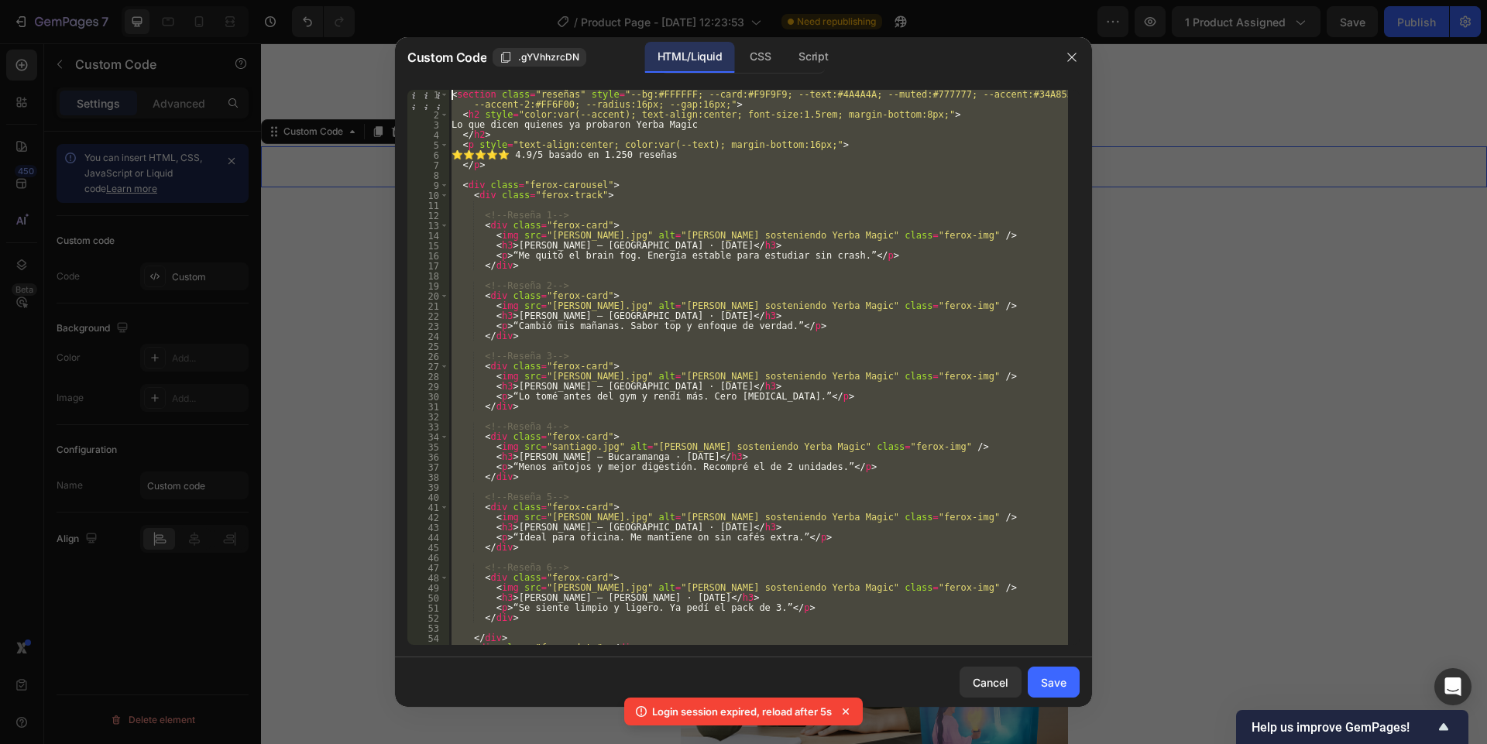
drag, startPoint x: 504, startPoint y: 631, endPoint x: 307, endPoint y: -92, distance: 749.5
click at [307, 0] on html "7 / Product Page - Sep 27, 12:23:53 Need republishing Preview 1 product assigne…" at bounding box center [743, 0] width 1487 height 0
type textarea "<section class="reseñas" style="--bg:#FFFFFF; --card:#F9F9F9; --text:#4A4A4A; -…"
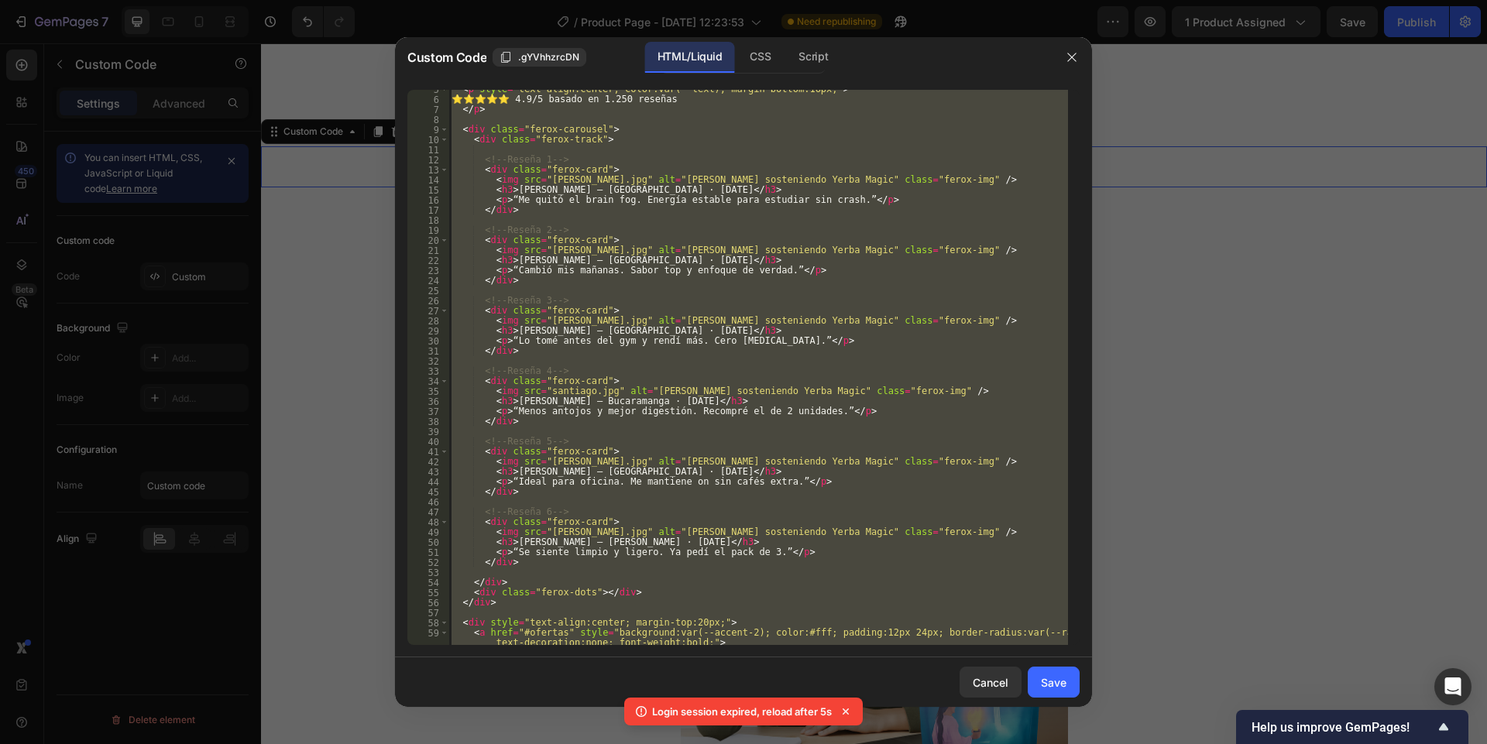
scroll to position [112, 0]
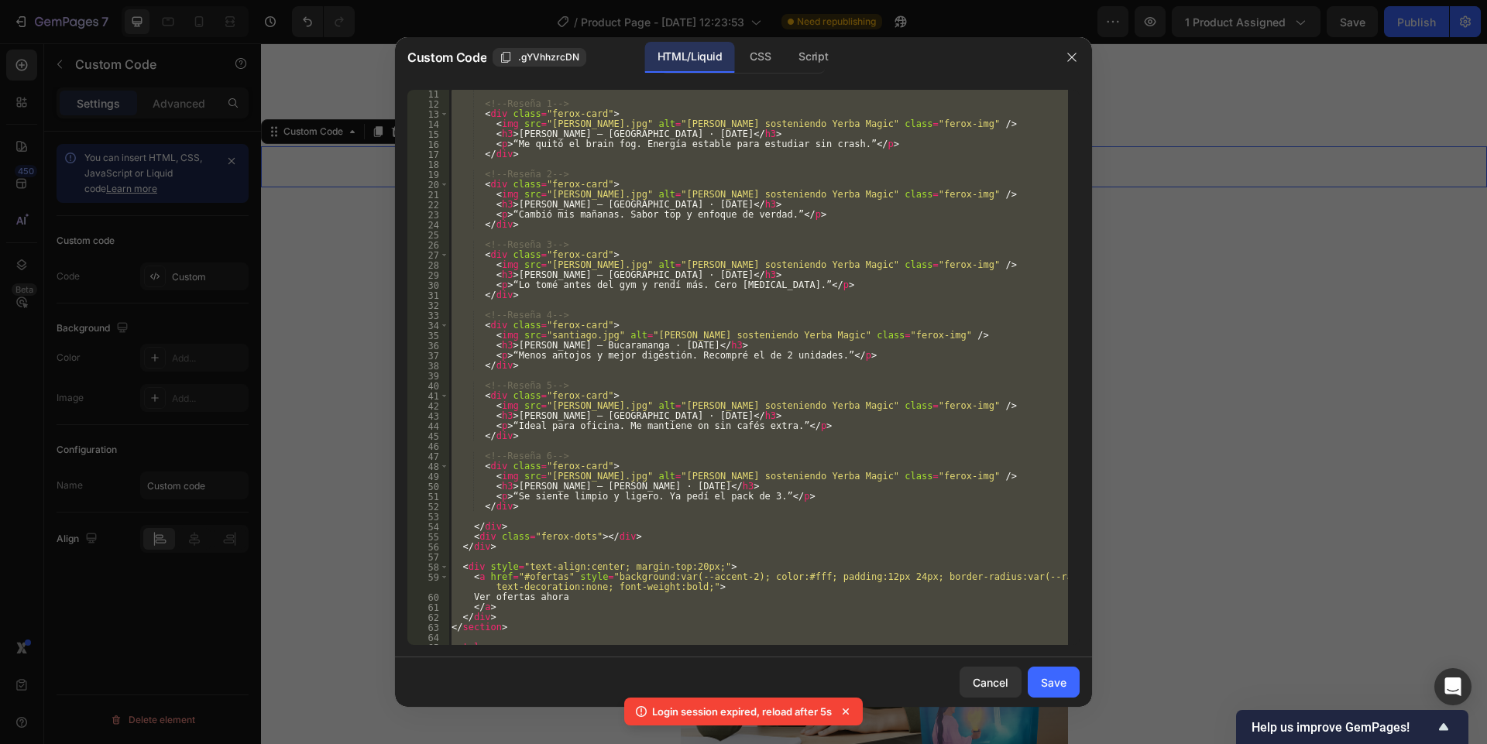
paste textarea
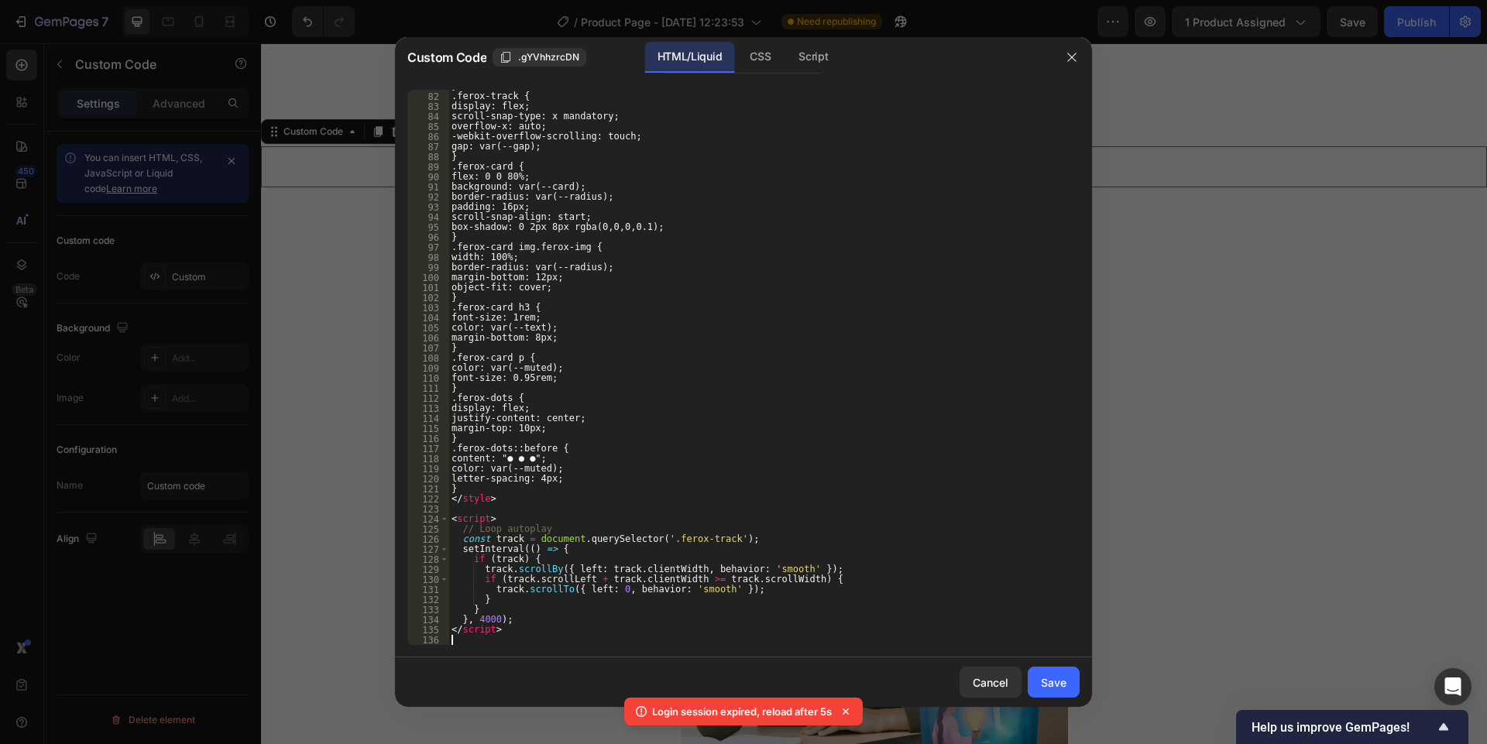
scroll to position [894, 0]
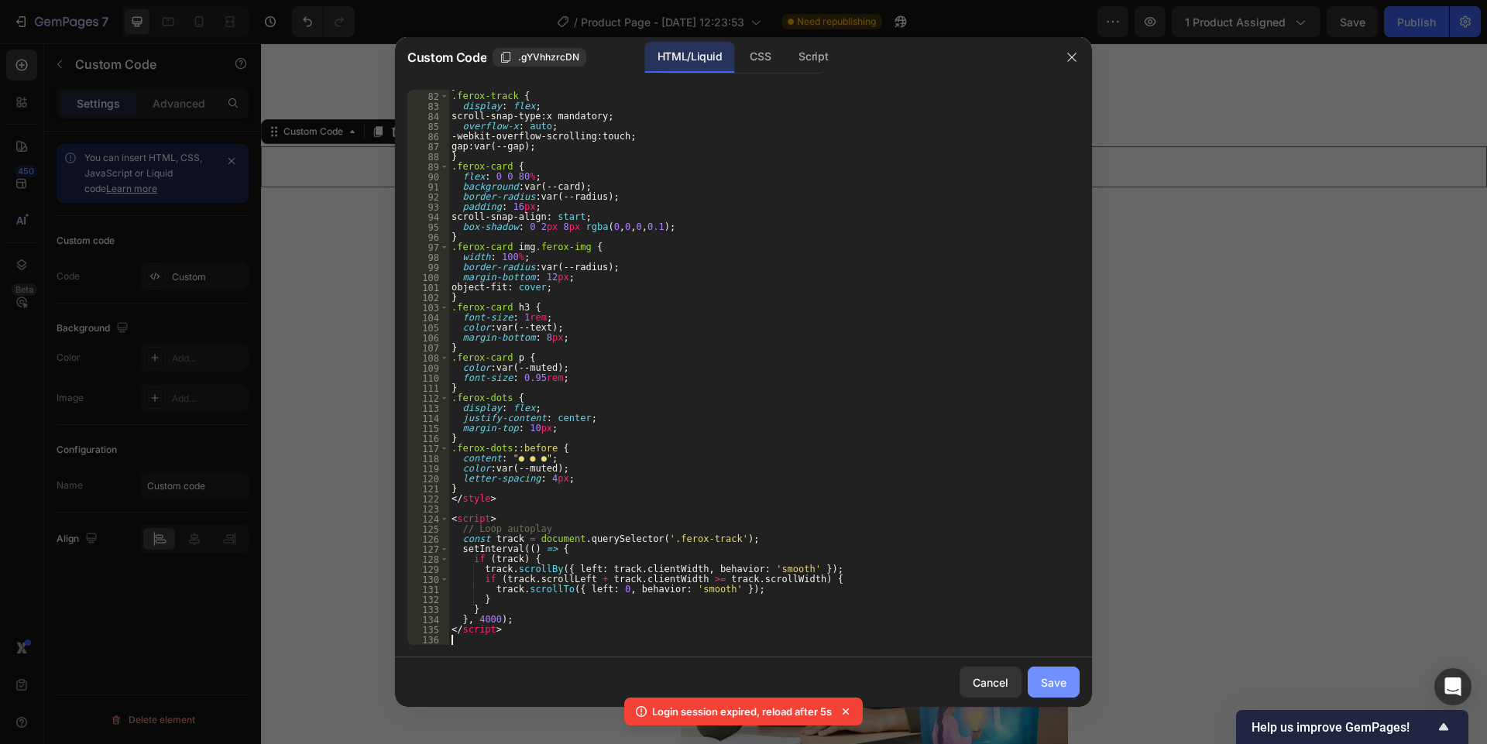
click at [1055, 685] on div "Save" at bounding box center [1054, 682] width 26 height 16
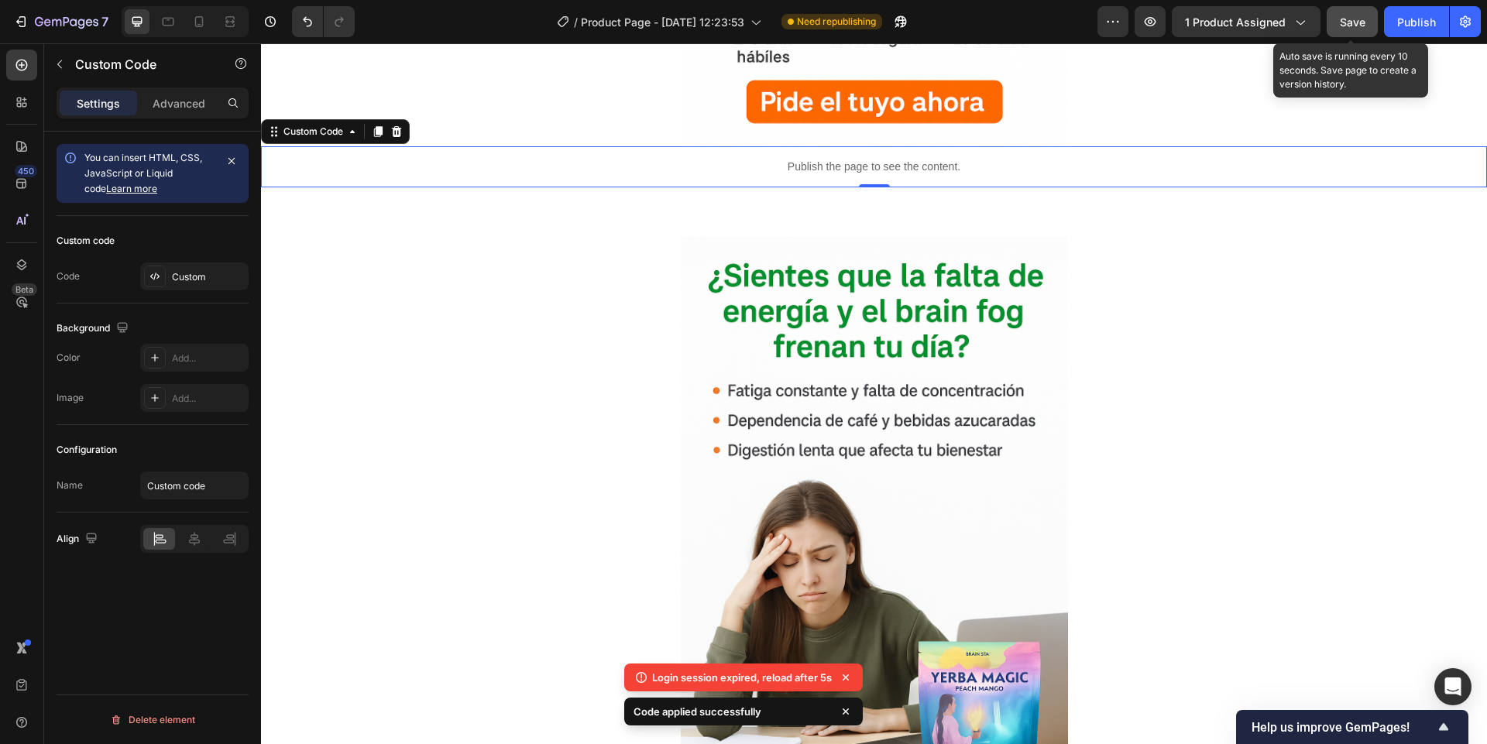
click at [1340, 33] on button "Save" at bounding box center [1351, 21] width 51 height 31
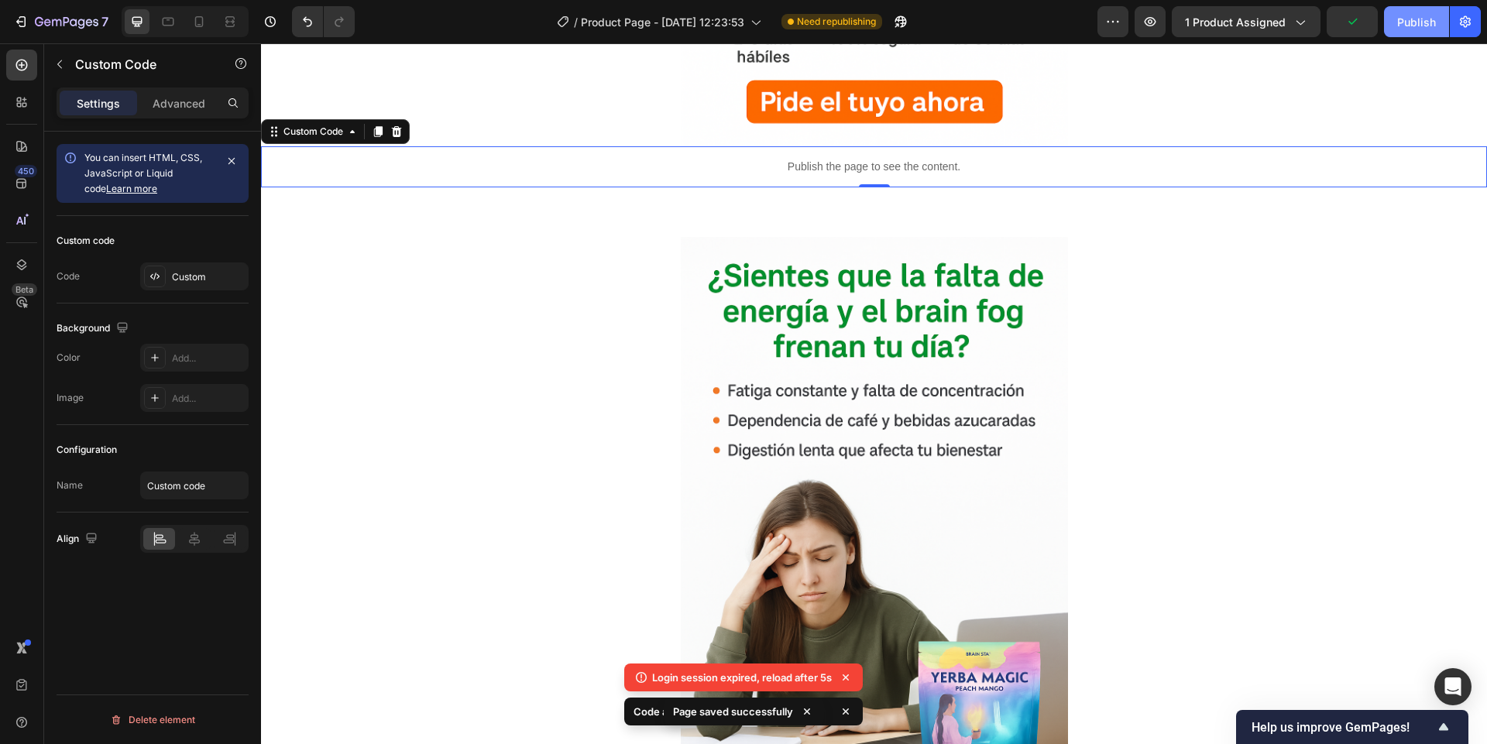
click at [1418, 18] on div "Publish" at bounding box center [1416, 22] width 39 height 16
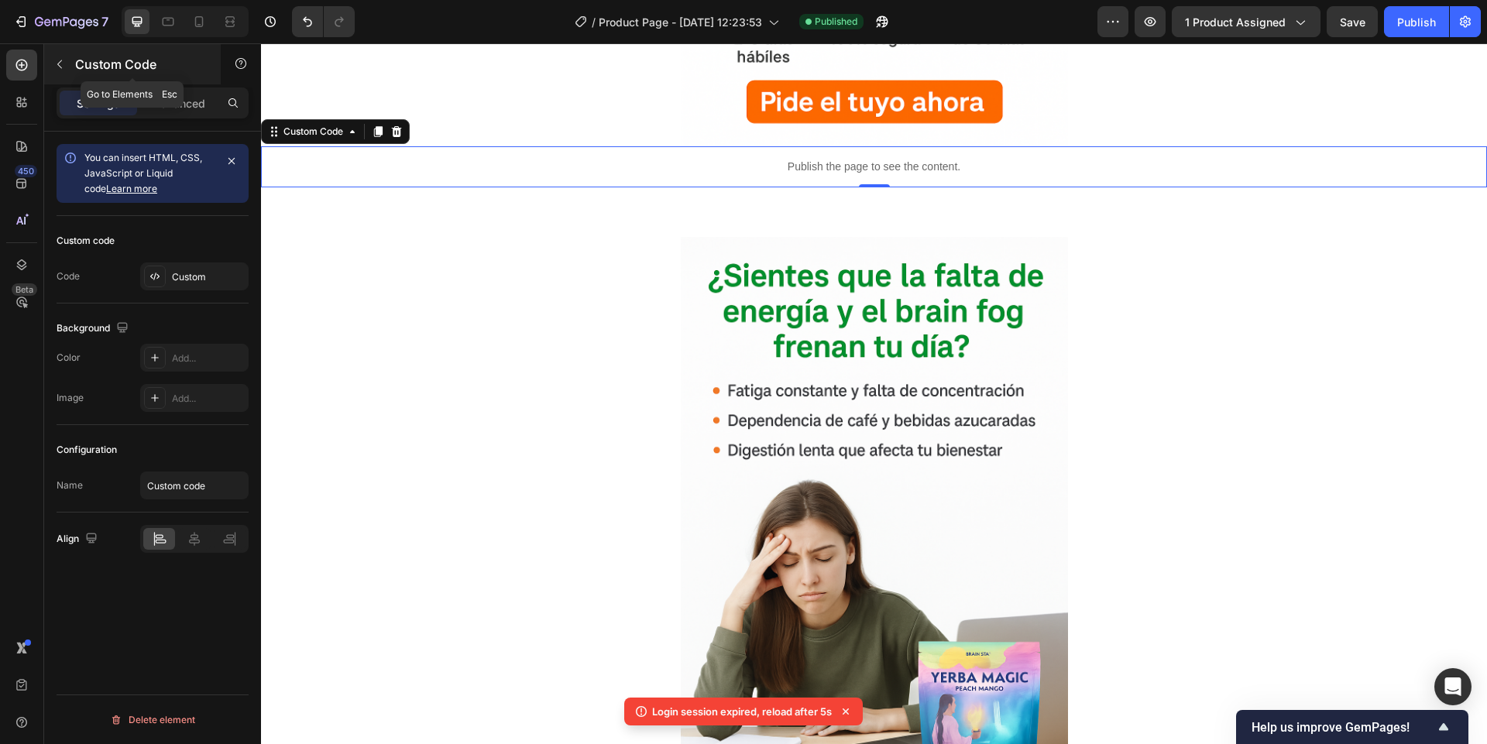
click at [54, 69] on icon "button" at bounding box center [59, 64] width 12 height 12
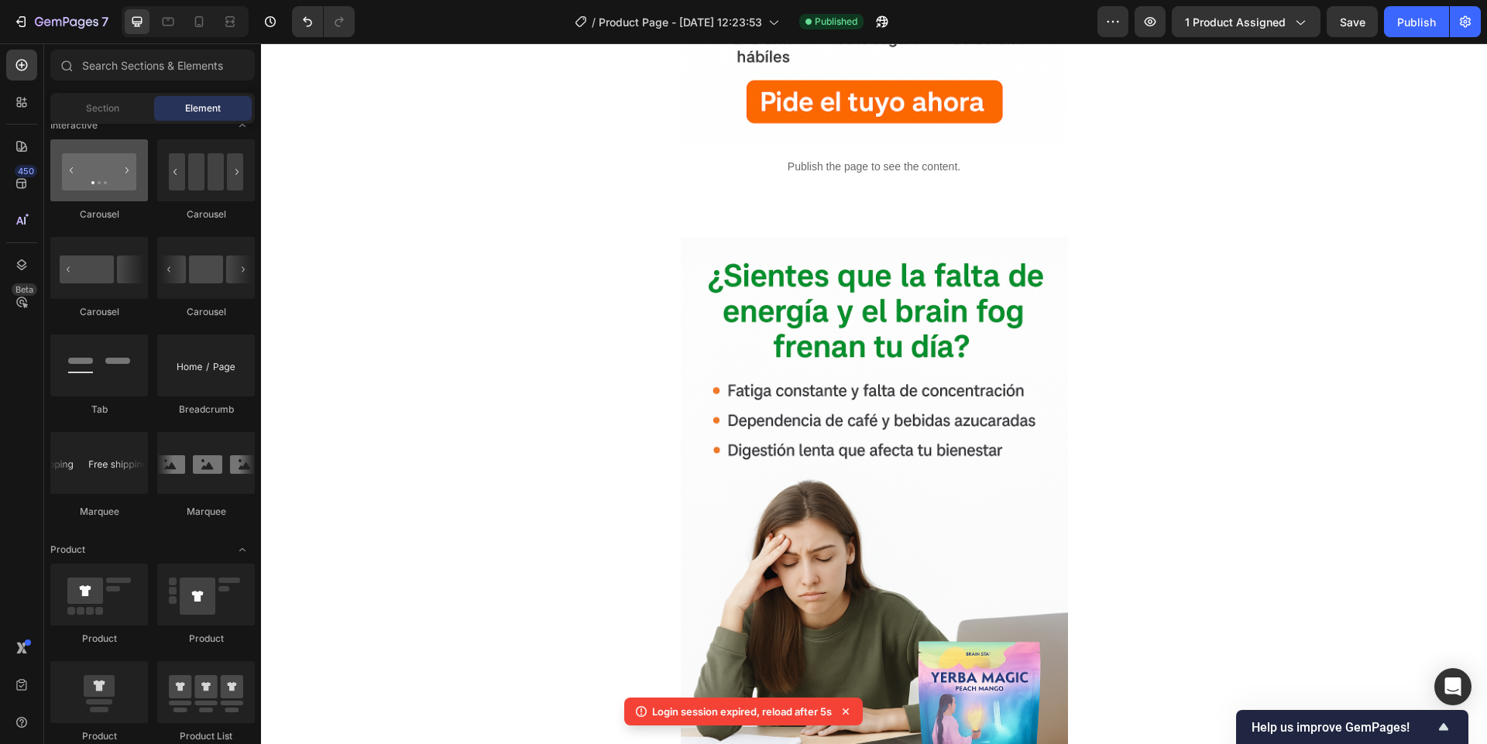
scroll to position [1473, 0]
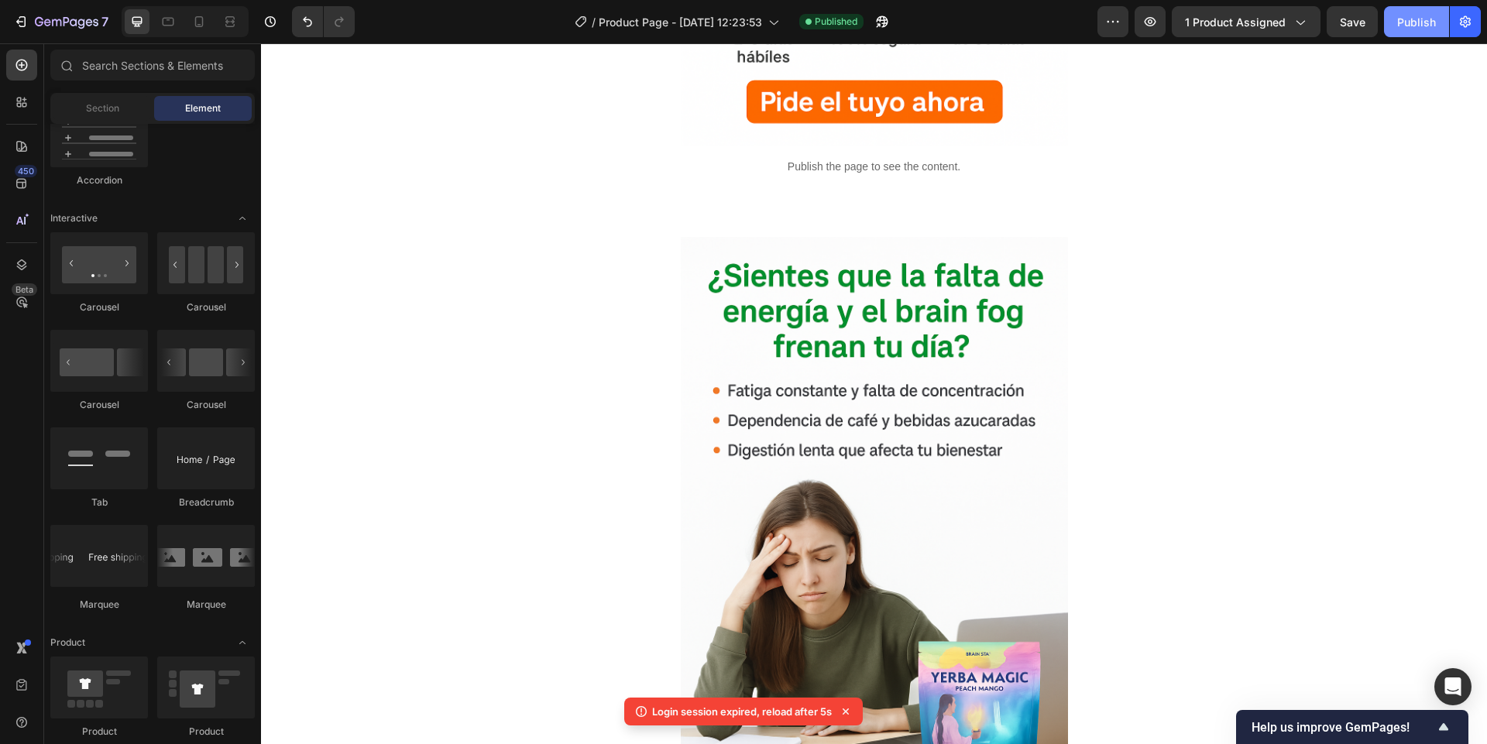
click at [1419, 28] on div "Publish" at bounding box center [1416, 22] width 39 height 16
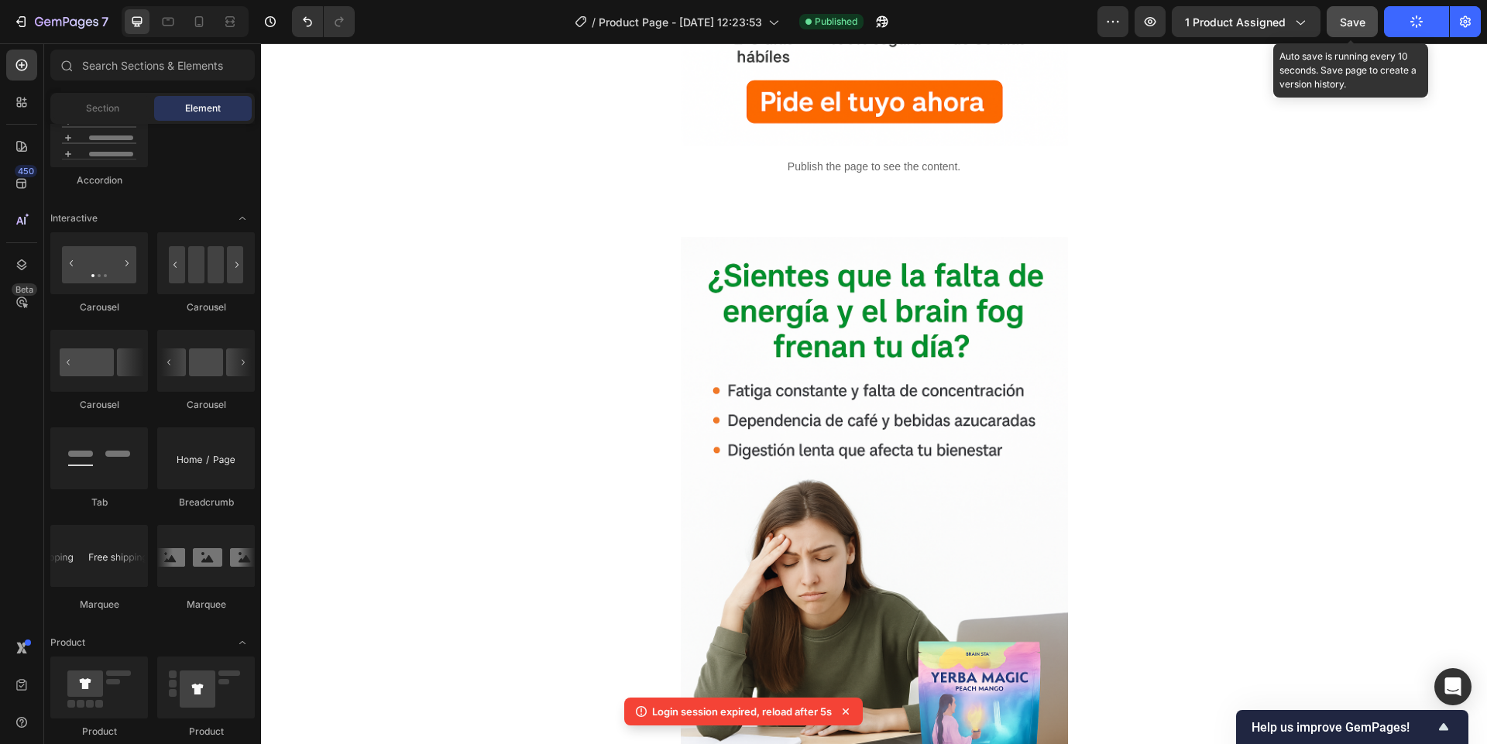
click at [1363, 26] on span "Save" at bounding box center [1353, 21] width 26 height 13
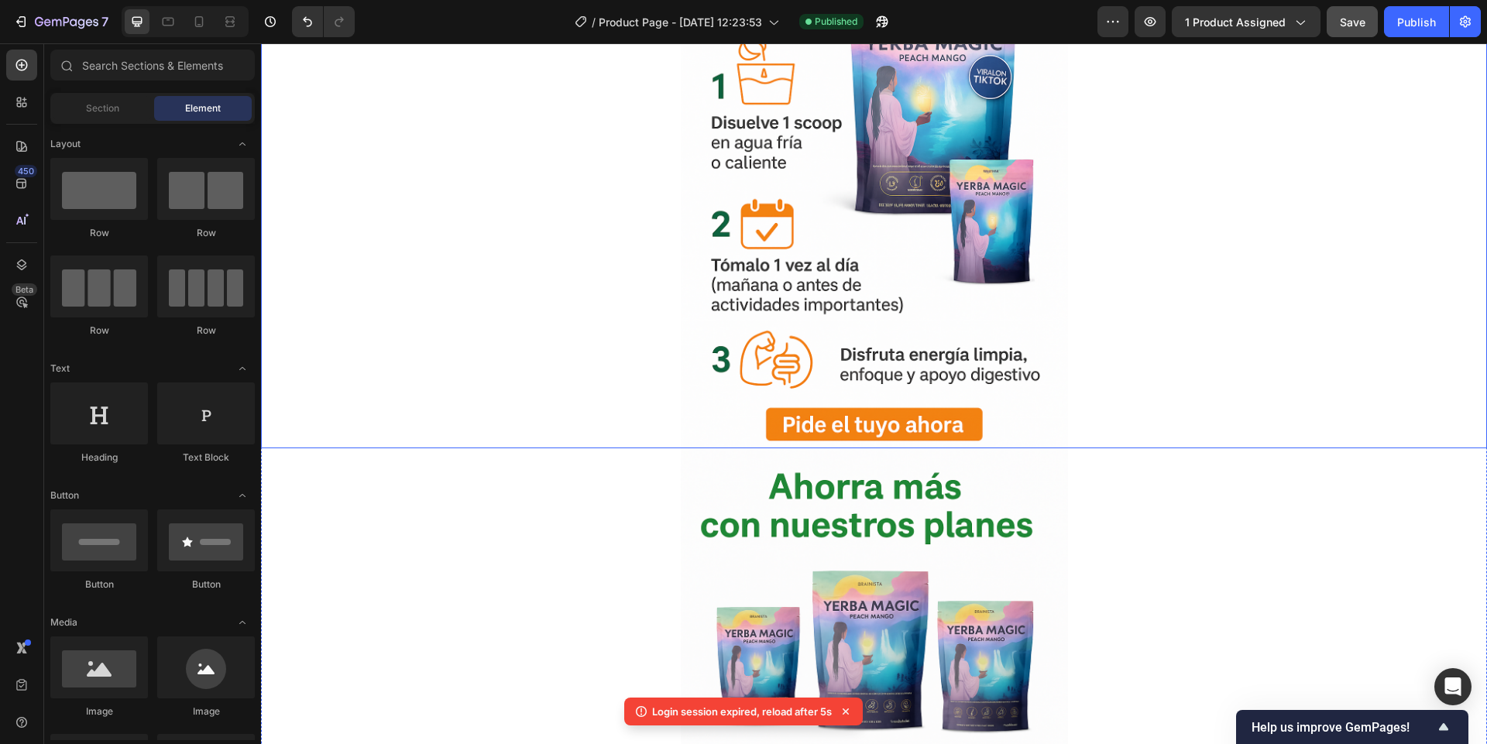
scroll to position [3903, 0]
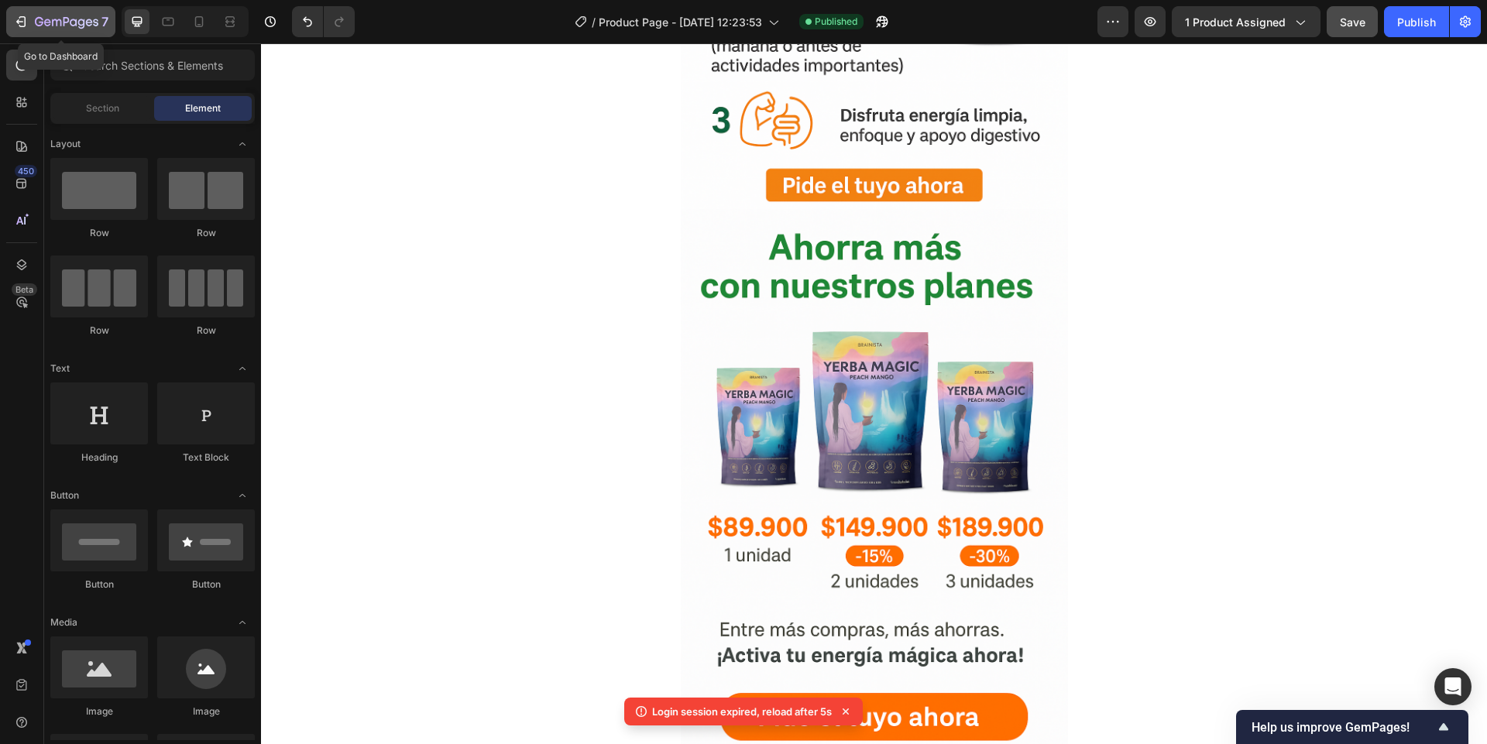
click at [28, 19] on div "7" at bounding box center [60, 21] width 95 height 19
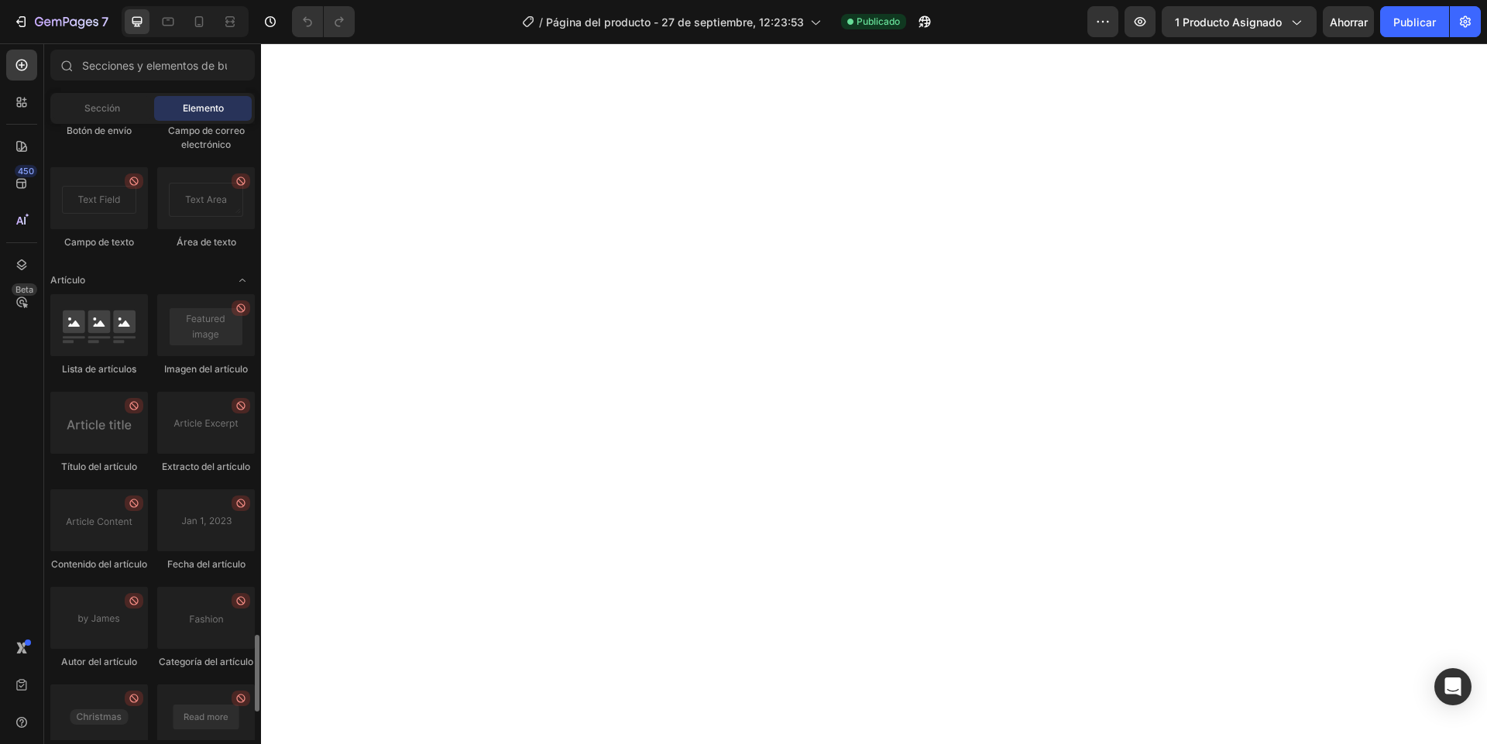
scroll to position [4311, 0]
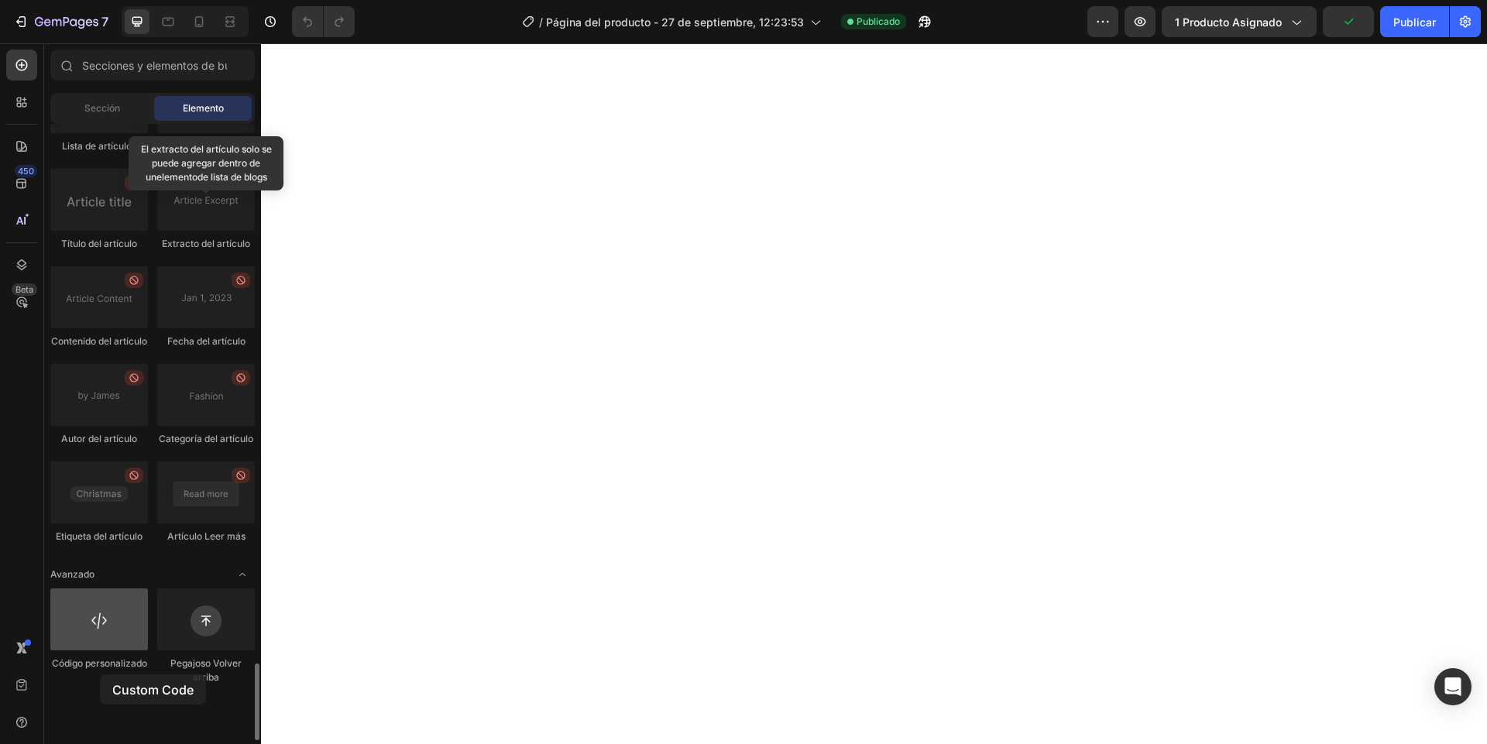
click at [100, 650] on div at bounding box center [99, 619] width 98 height 62
click at [91, 650] on div at bounding box center [99, 619] width 98 height 62
click at [77, 650] on div at bounding box center [99, 619] width 98 height 62
drag, startPoint x: 84, startPoint y: 652, endPoint x: 108, endPoint y: 643, distance: 25.0
click at [108, 643] on div at bounding box center [99, 619] width 98 height 62
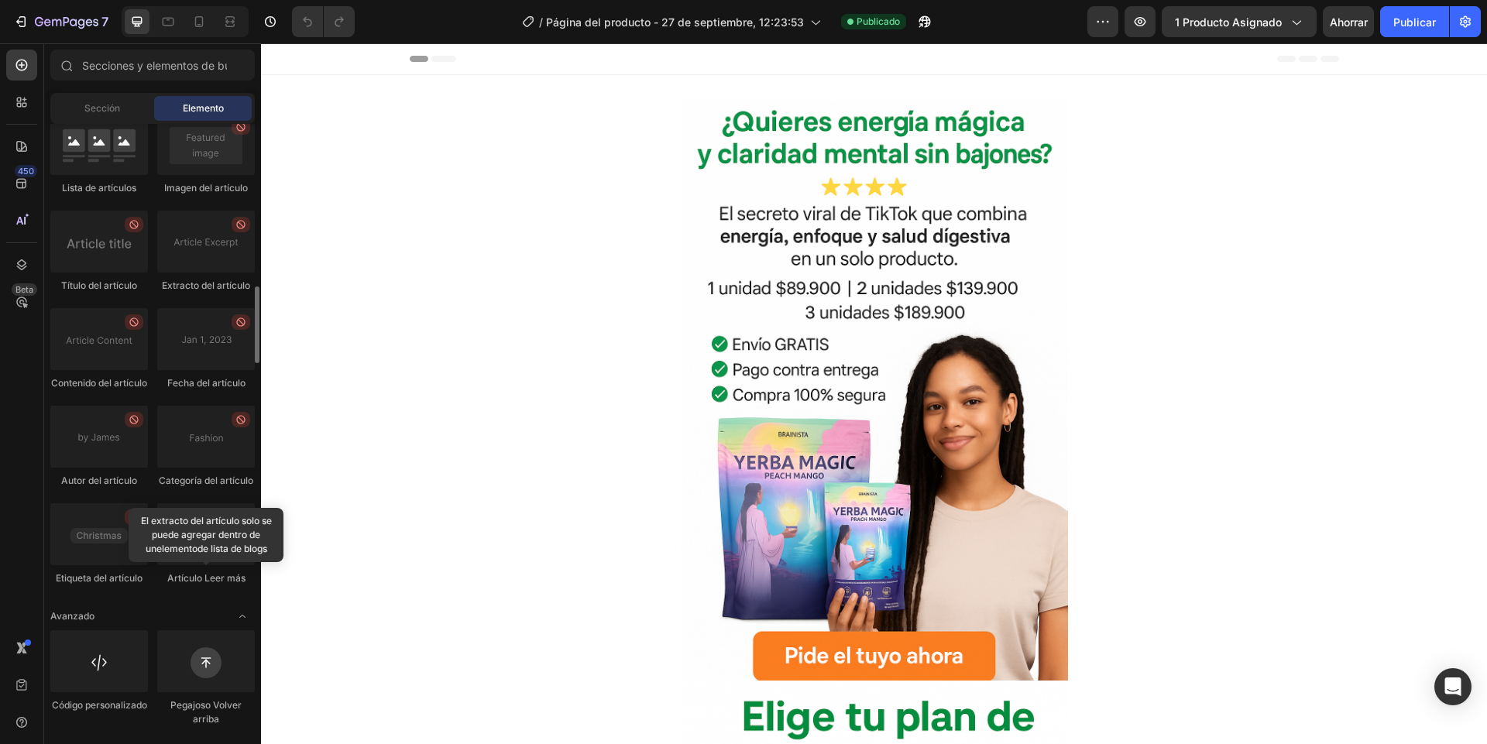
scroll to position [3940, 0]
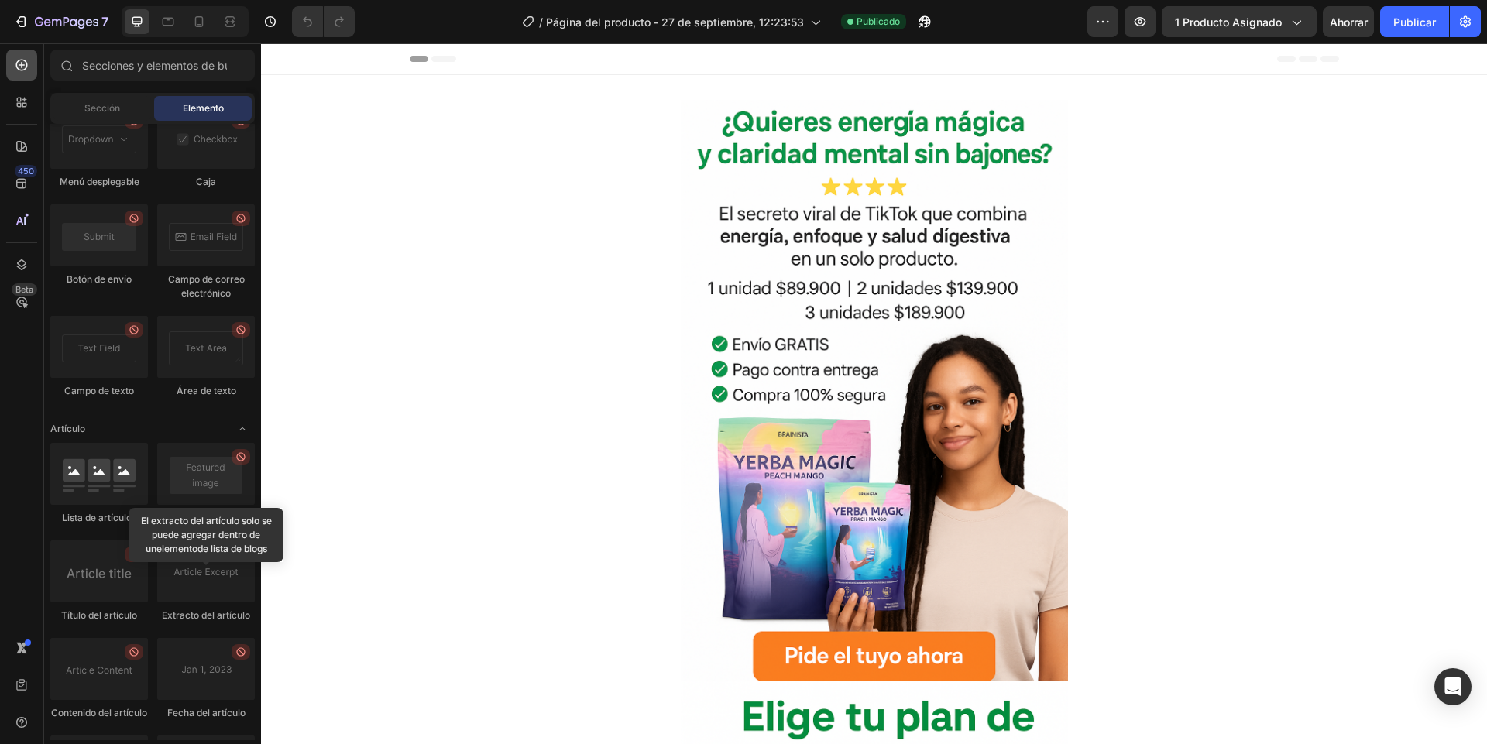
click at [20, 69] on icon at bounding box center [22, 66] width 12 height 12
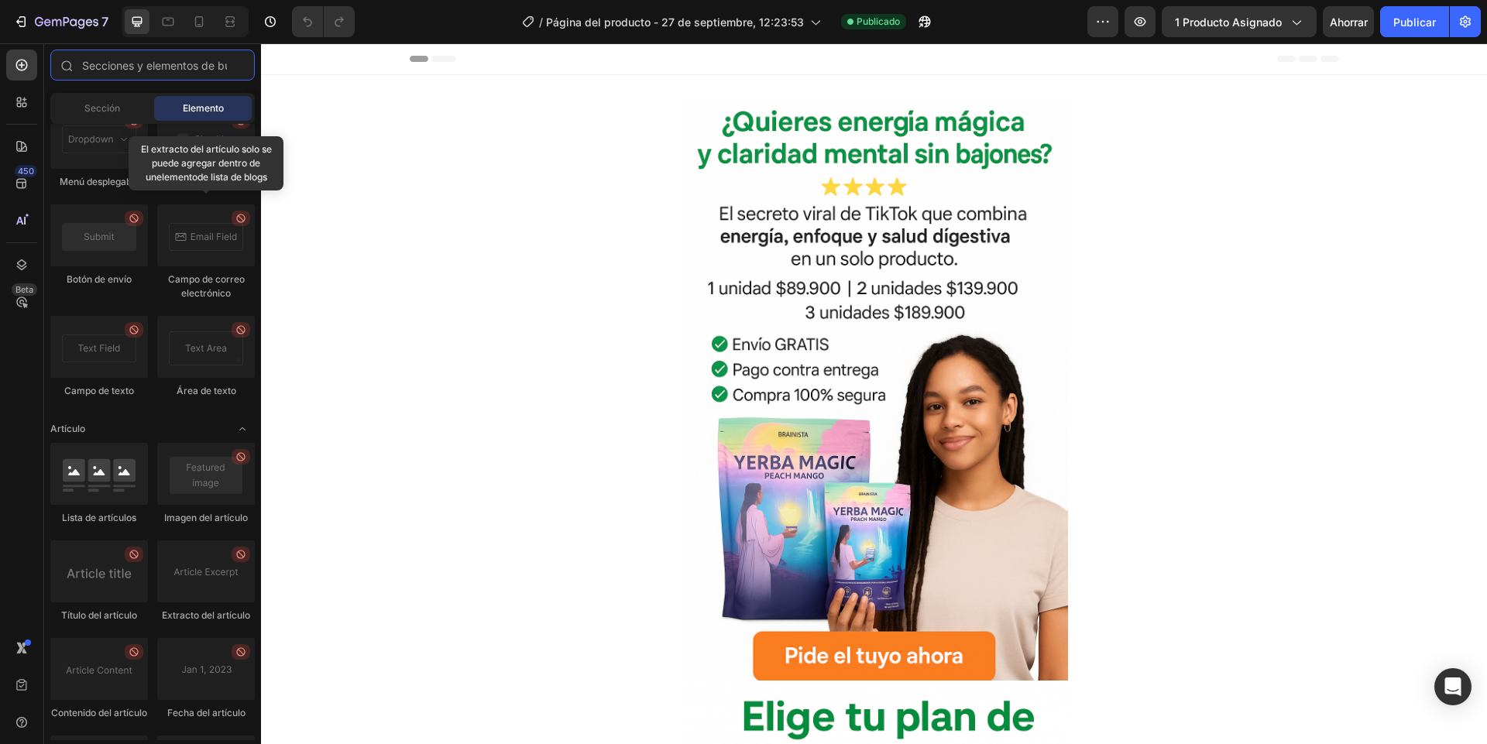
scroll to position [4311, 0]
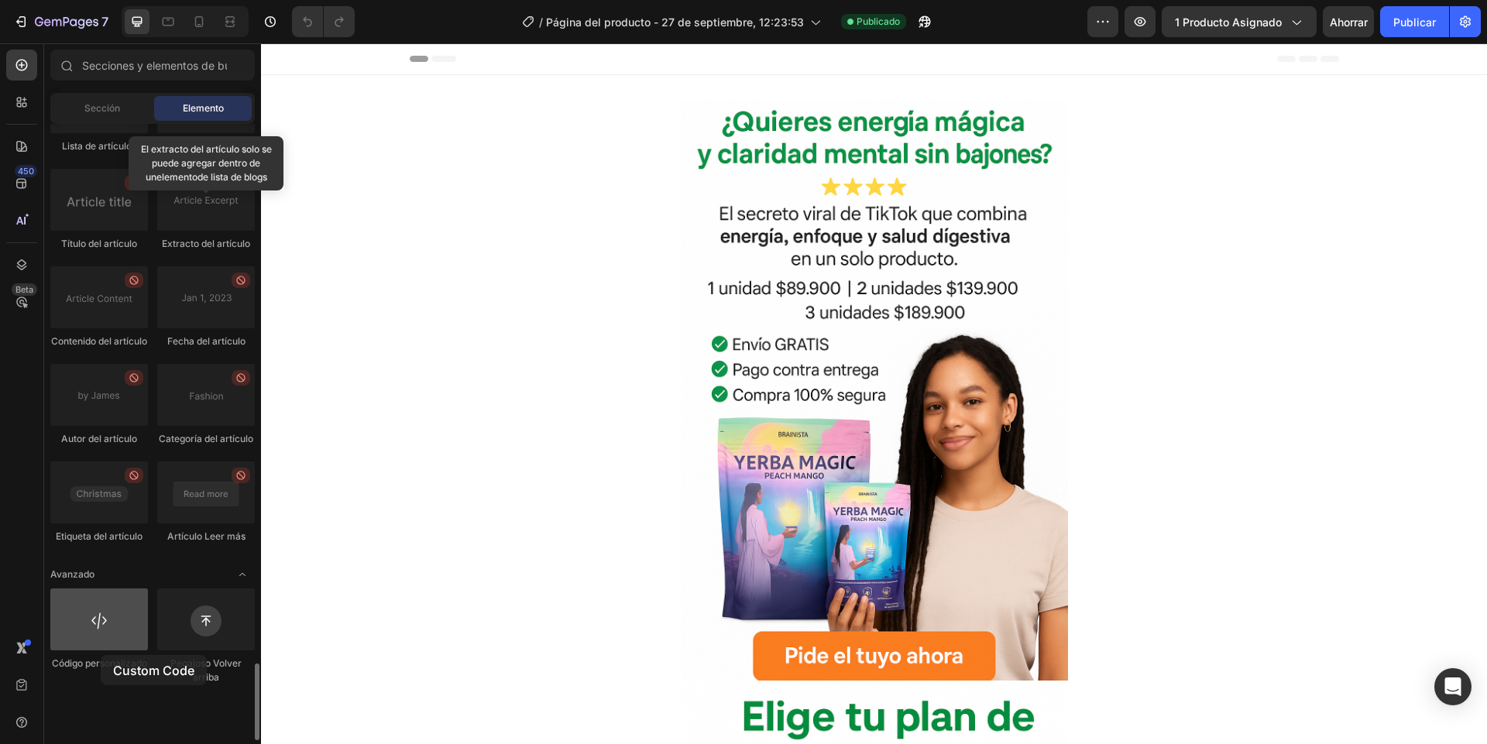
click at [101, 650] on div at bounding box center [99, 619] width 98 height 62
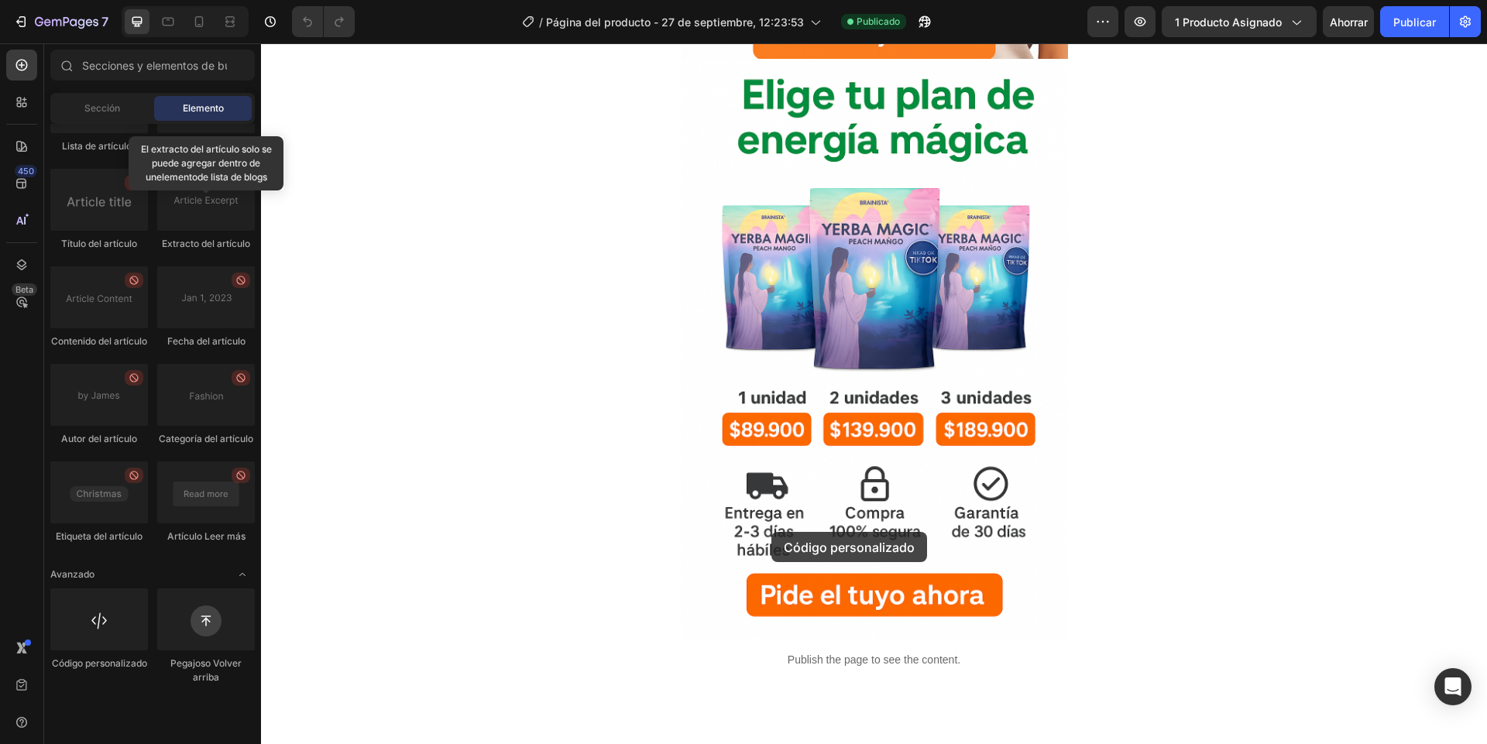
scroll to position [639, 0]
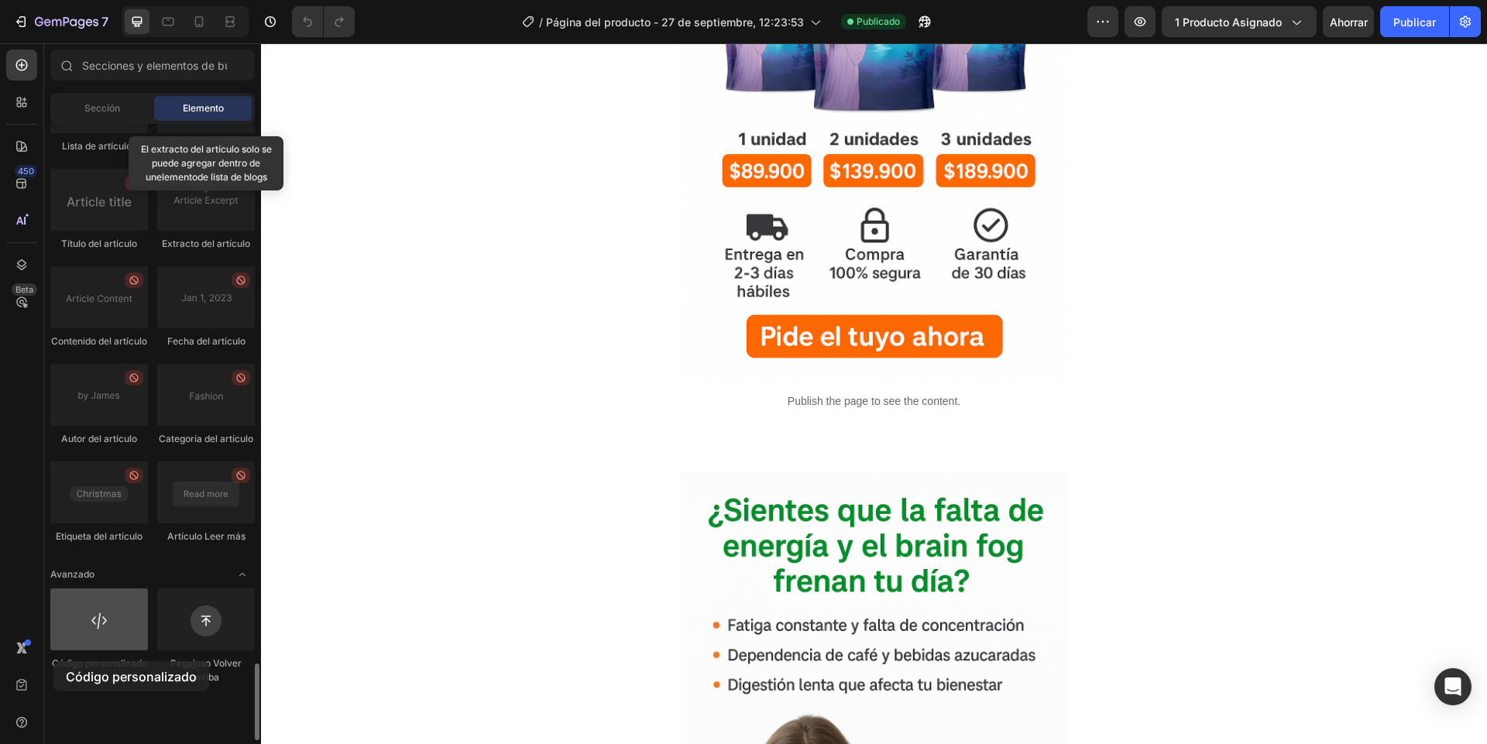
drag, startPoint x: 101, startPoint y: 672, endPoint x: 57, endPoint y: 661, distance: 45.4
click at [56, 650] on div at bounding box center [99, 619] width 98 height 62
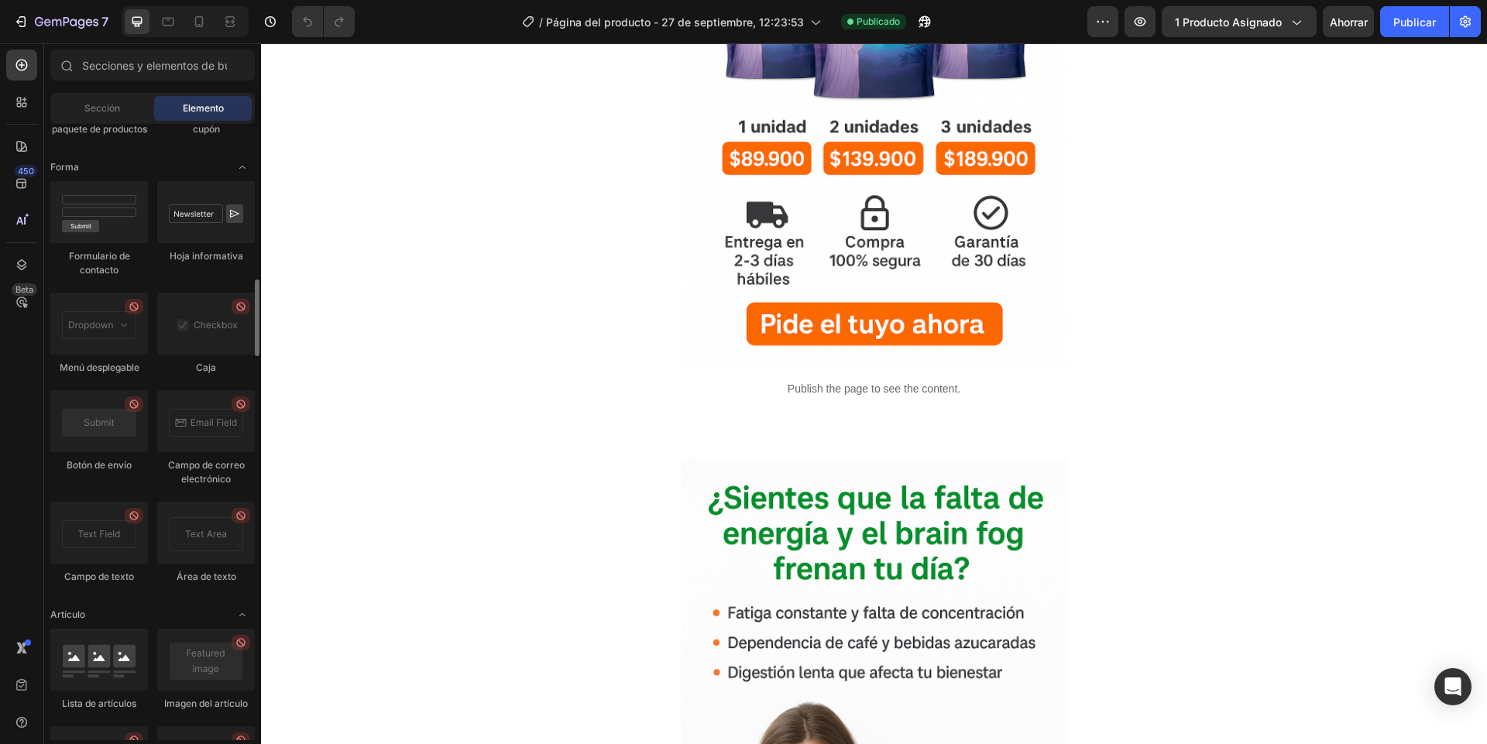
scroll to position [3382, 0]
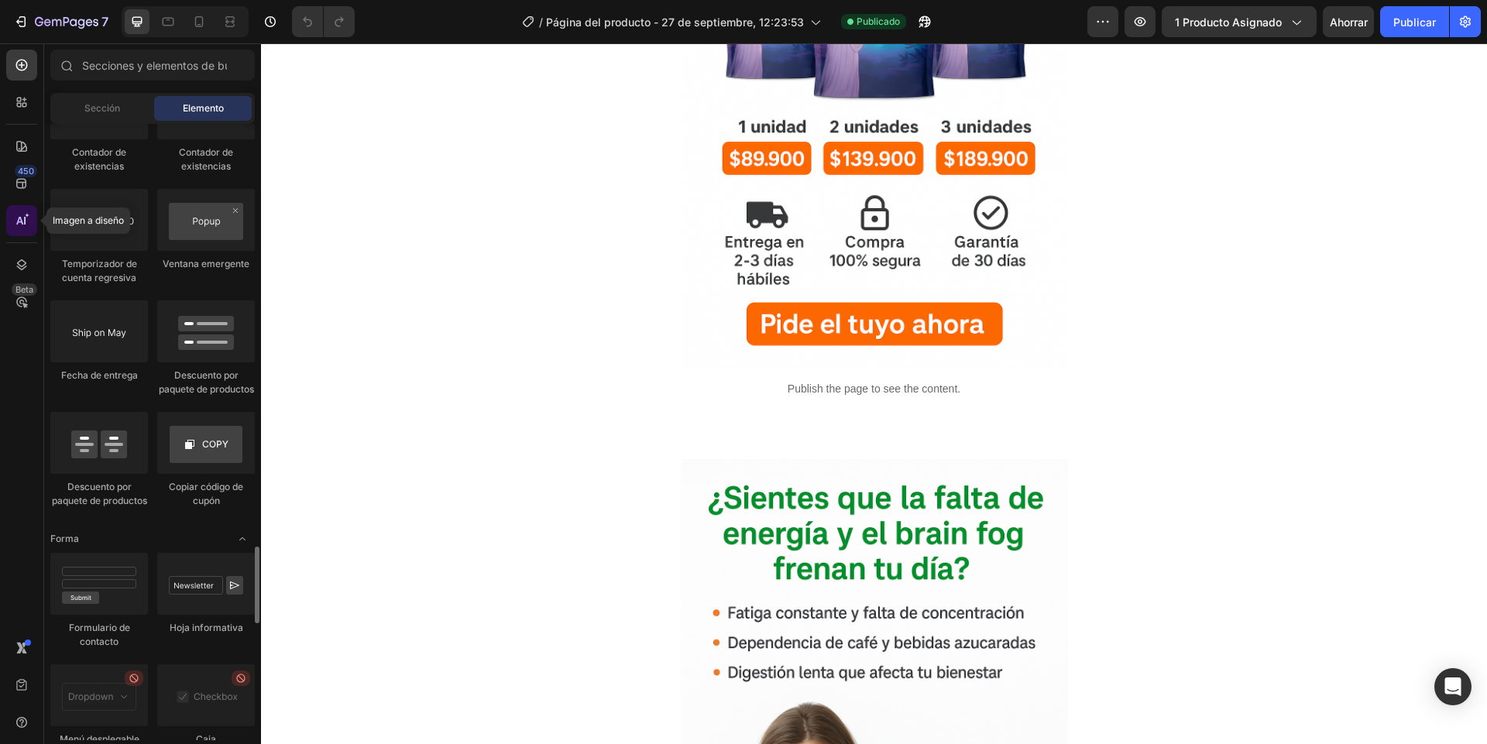
click at [12, 220] on div at bounding box center [21, 220] width 31 height 31
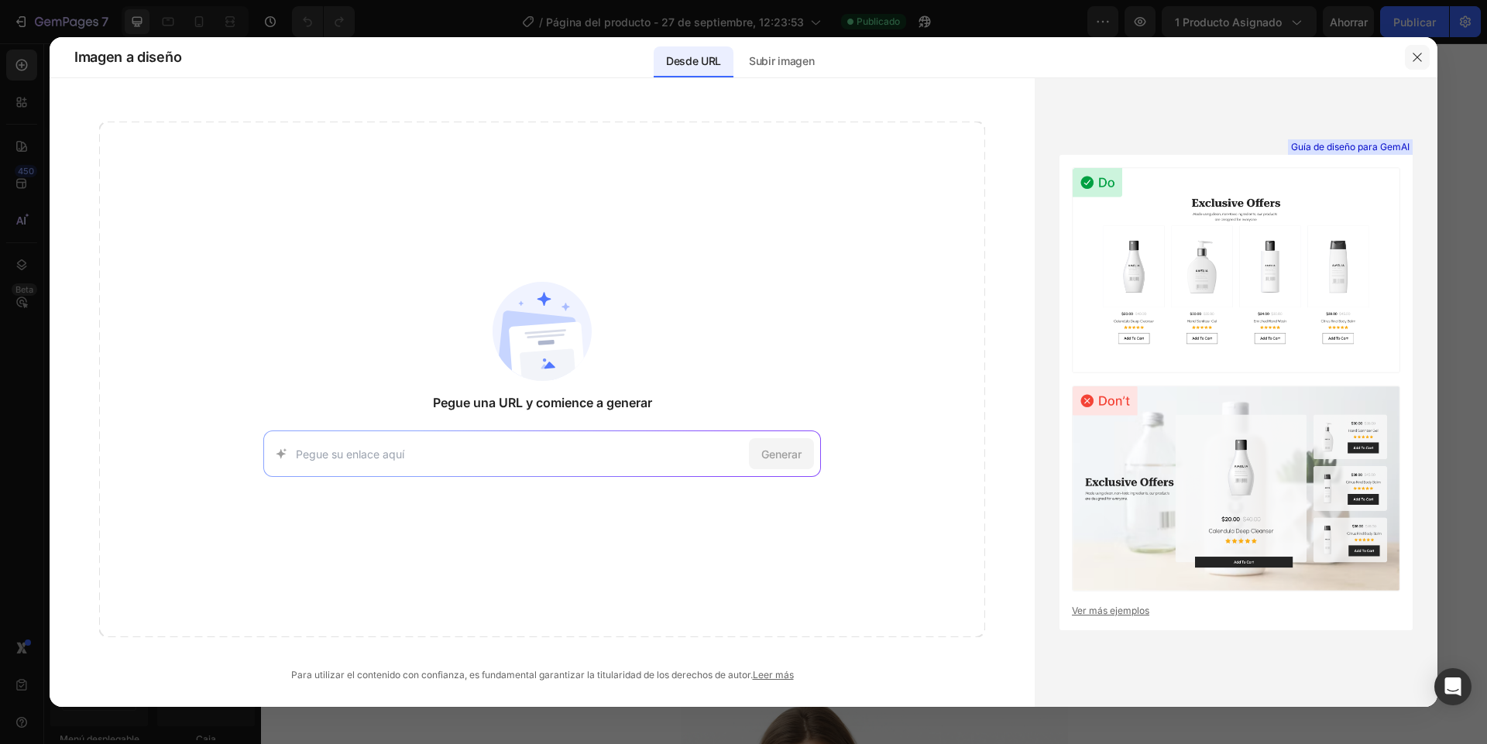
click at [1416, 63] on button "button" at bounding box center [1417, 57] width 25 height 25
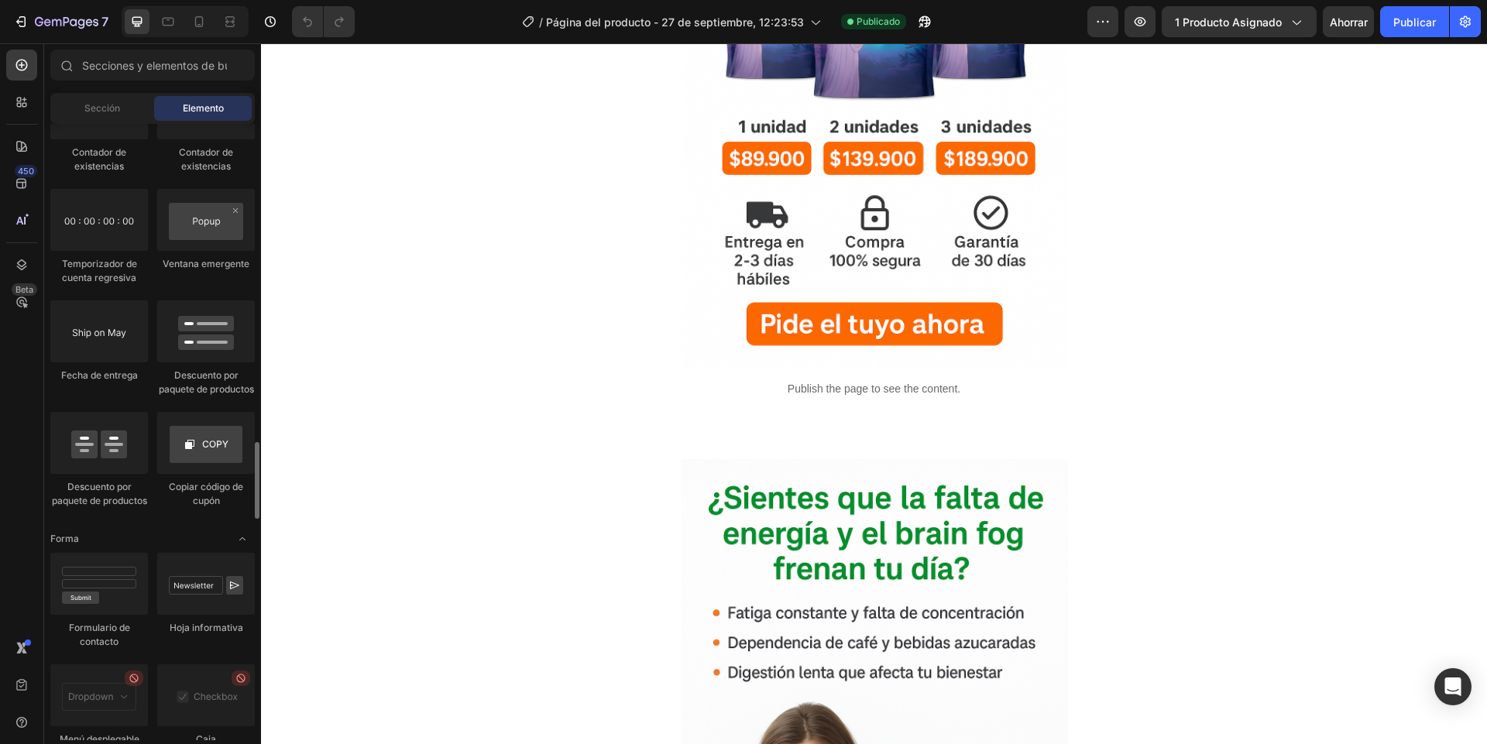
scroll to position [3196, 0]
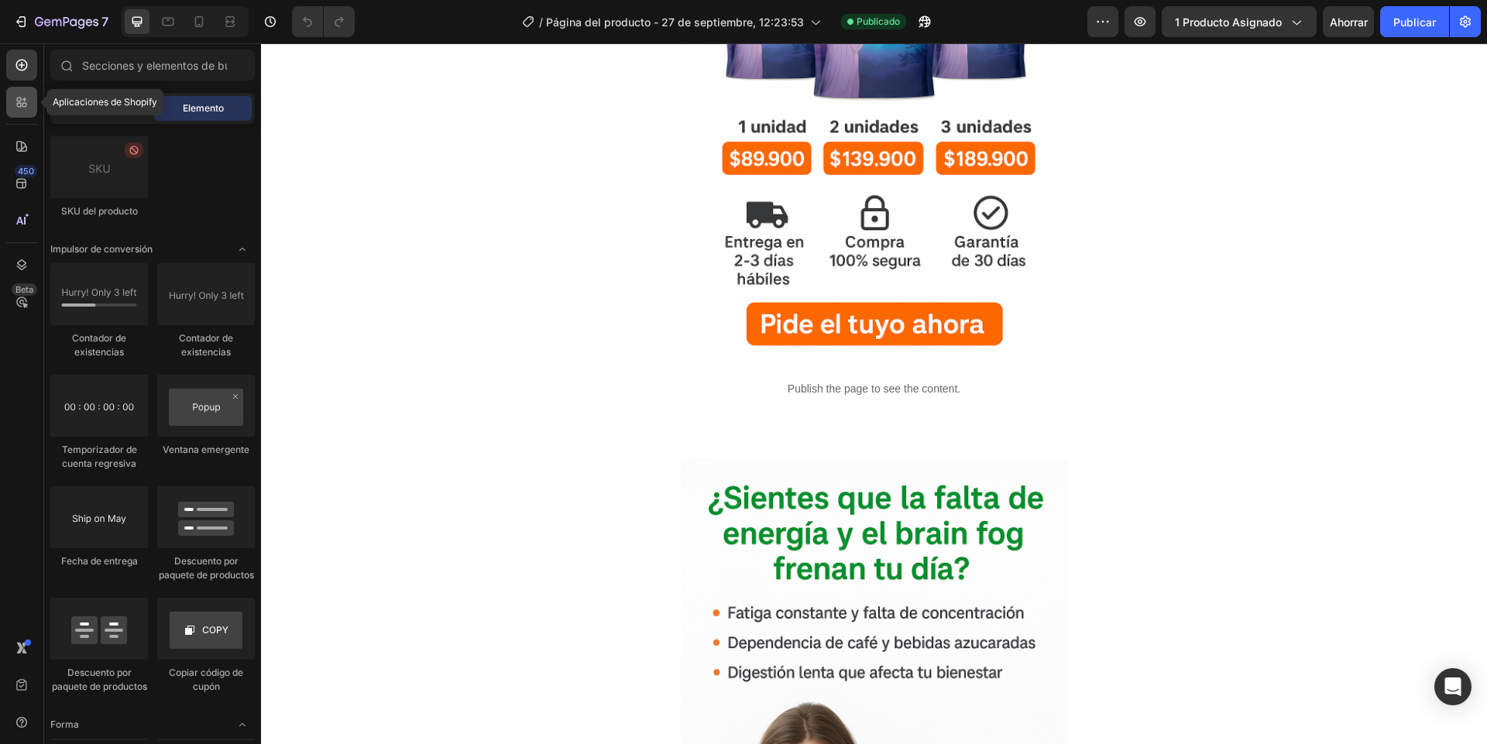
click at [15, 105] on icon at bounding box center [21, 101] width 15 height 15
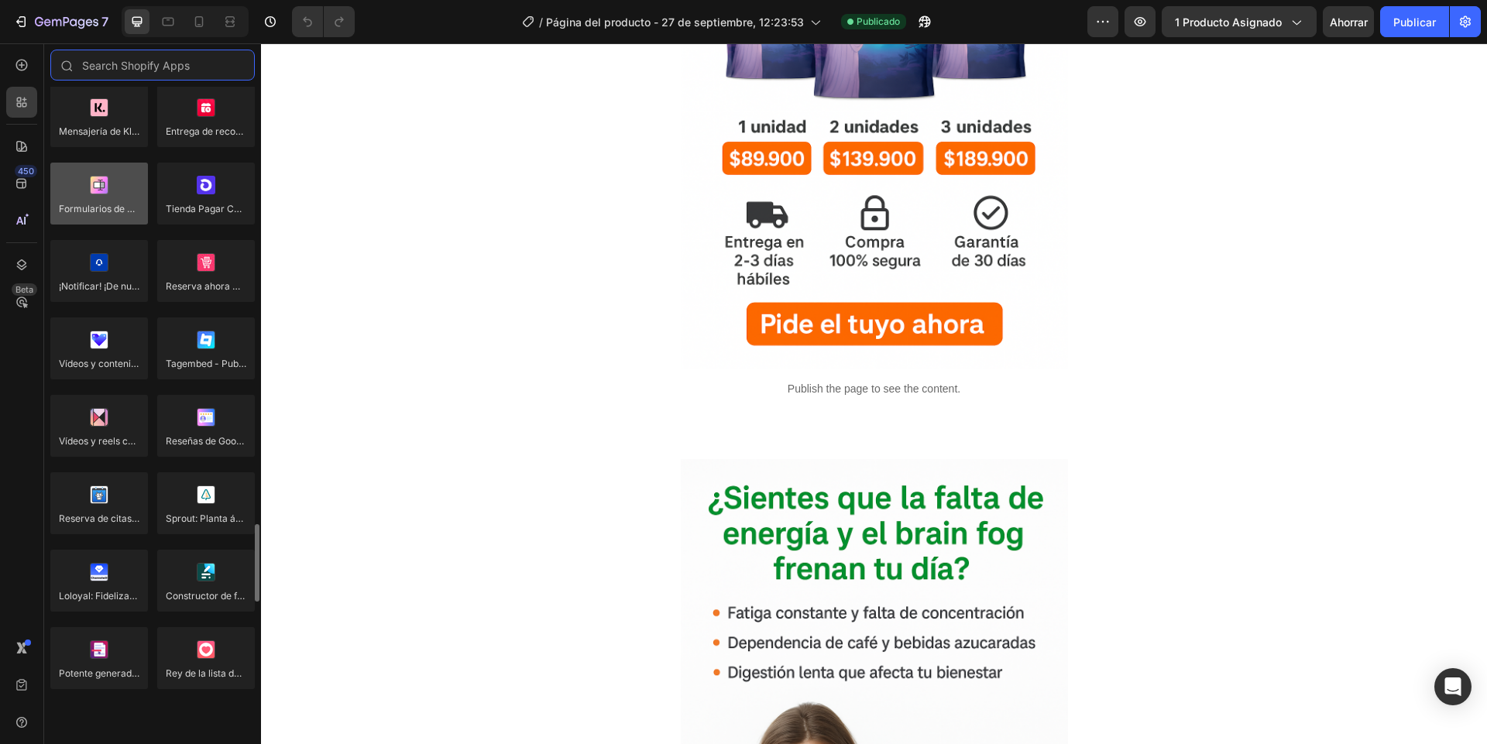
scroll to position [3103, 0]
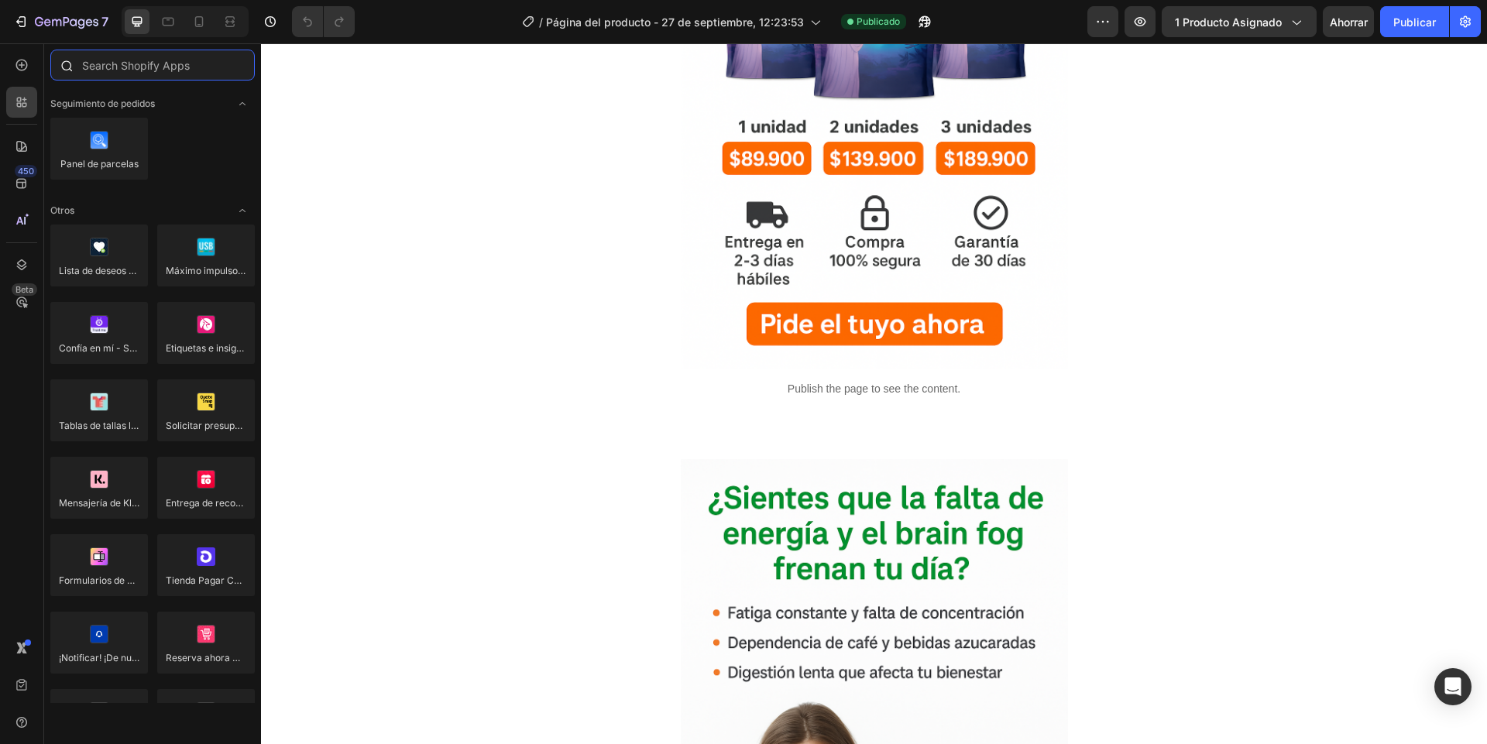
click at [121, 70] on input "text" at bounding box center [152, 65] width 204 height 31
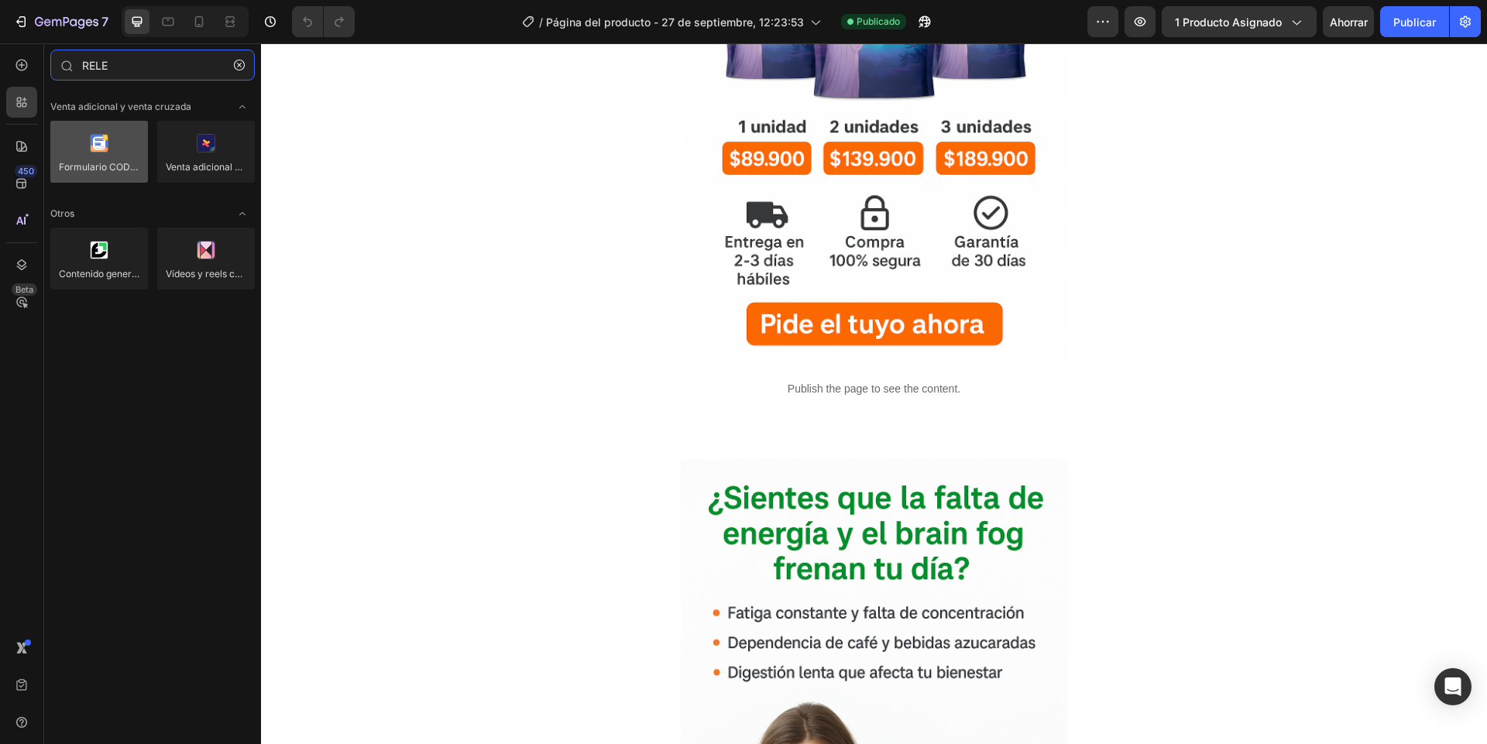
type input "RELE"
click at [102, 163] on div at bounding box center [99, 152] width 98 height 62
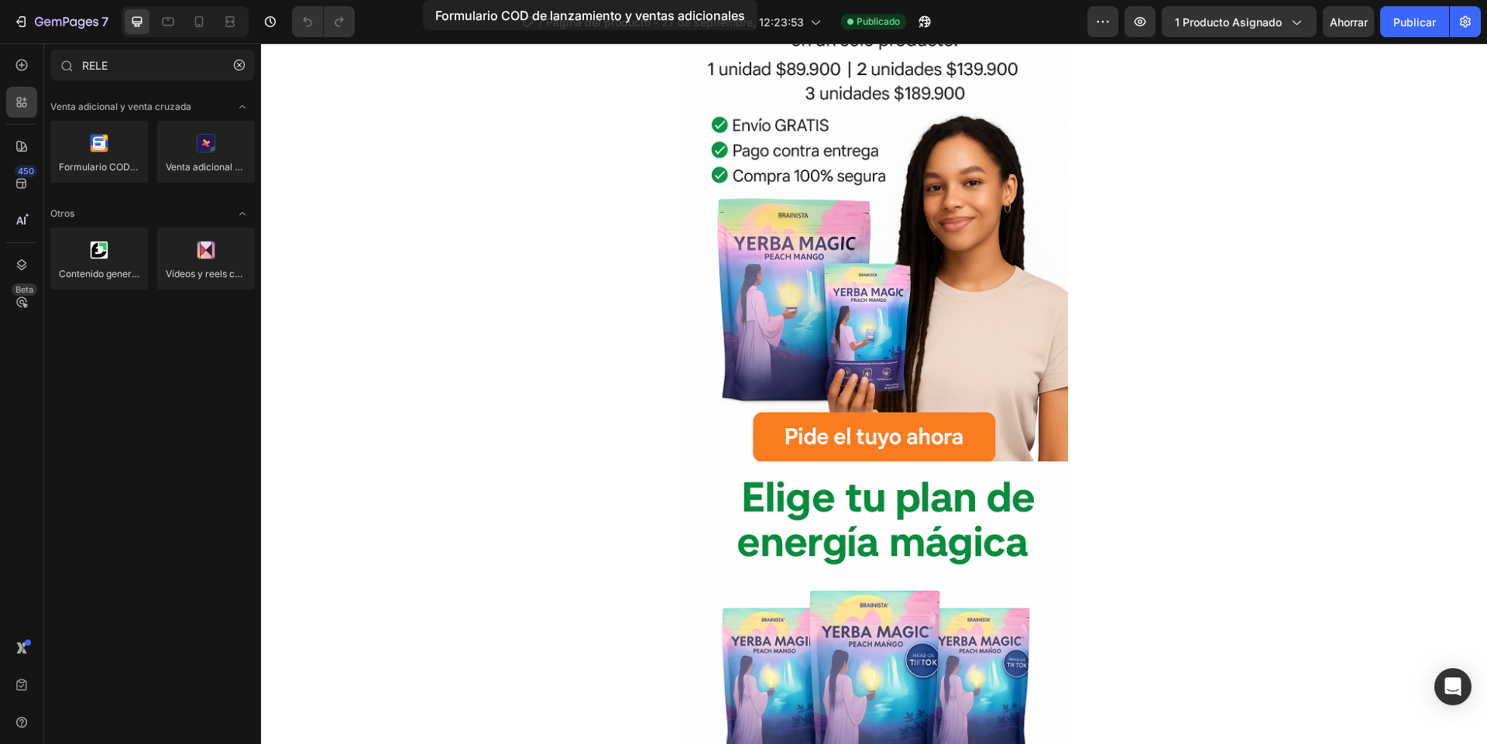
scroll to position [0, 0]
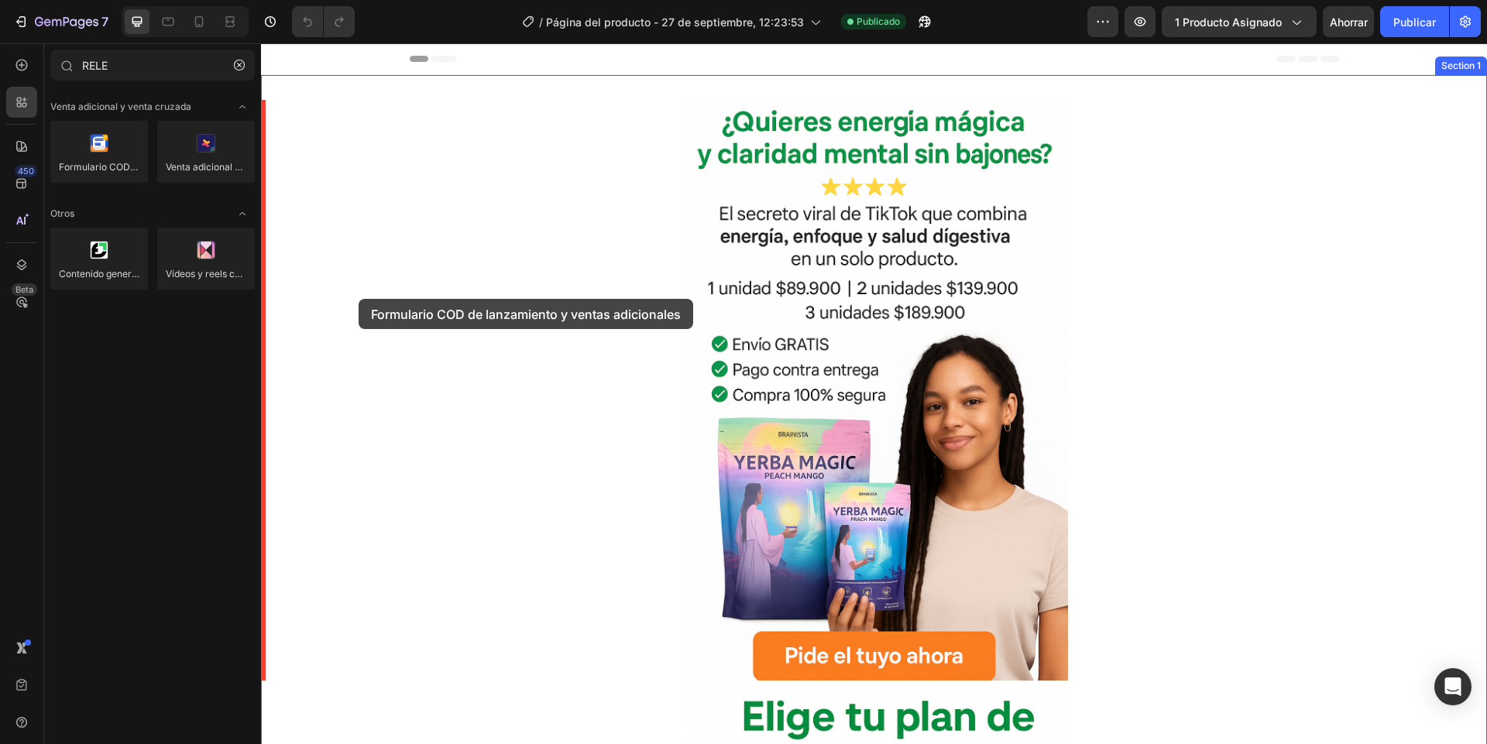
drag, startPoint x: 366, startPoint y: 206, endPoint x: 357, endPoint y: 300, distance: 94.2
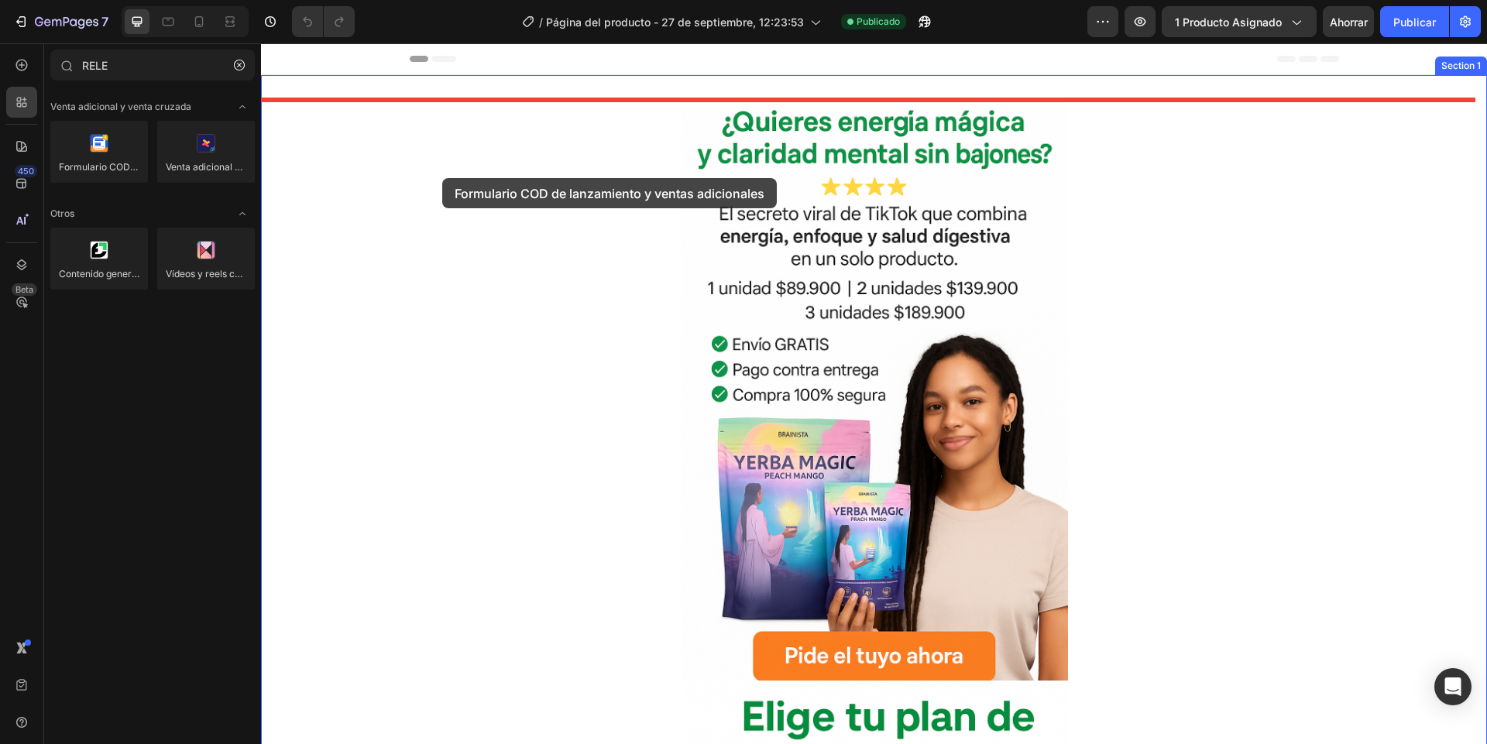
drag, startPoint x: 382, startPoint y: 214, endPoint x: 461, endPoint y: 178, distance: 87.7
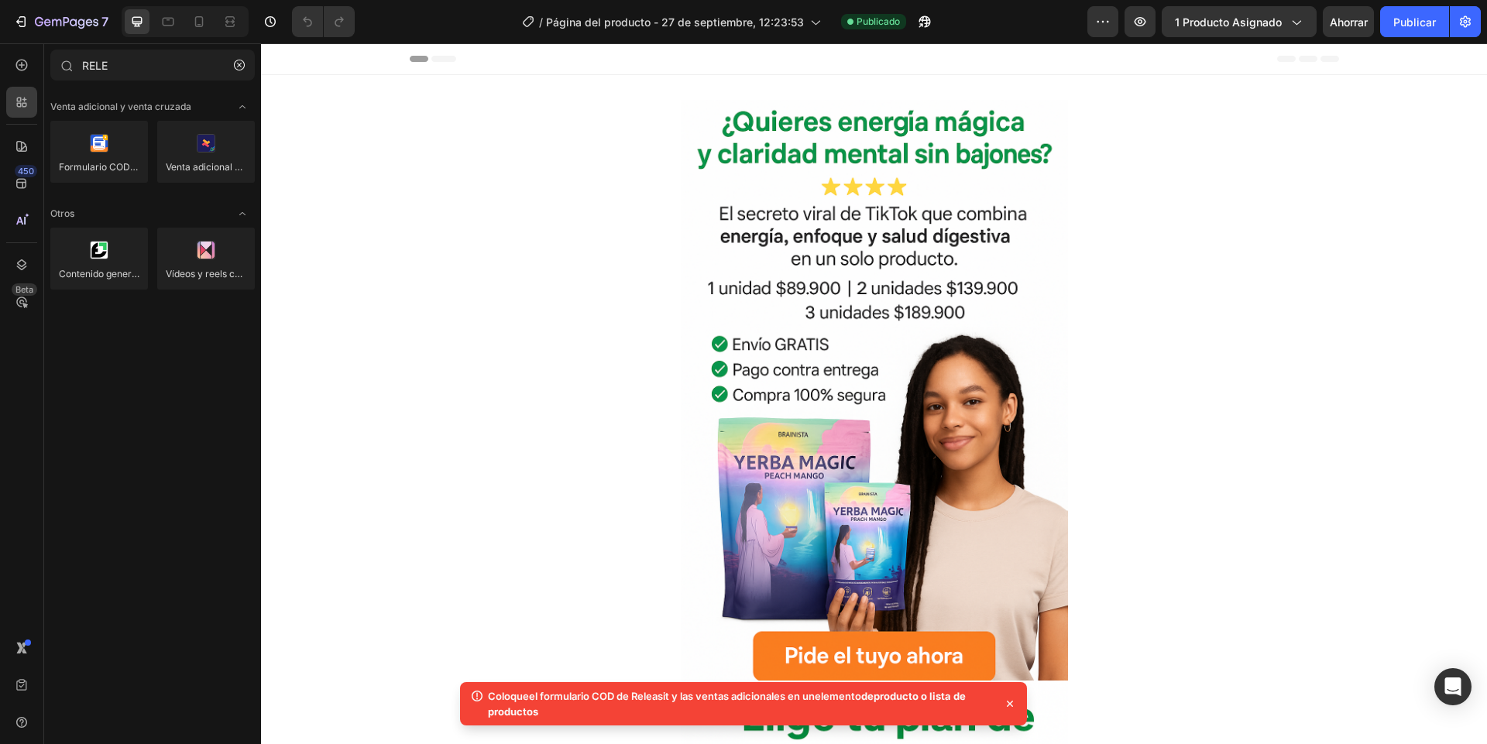
click at [502, 692] on font "Coloque" at bounding box center [508, 696] width 41 height 12
copy body "Coloque el formulario COD de Releasit y las ventas adicionales en un elemento d…"
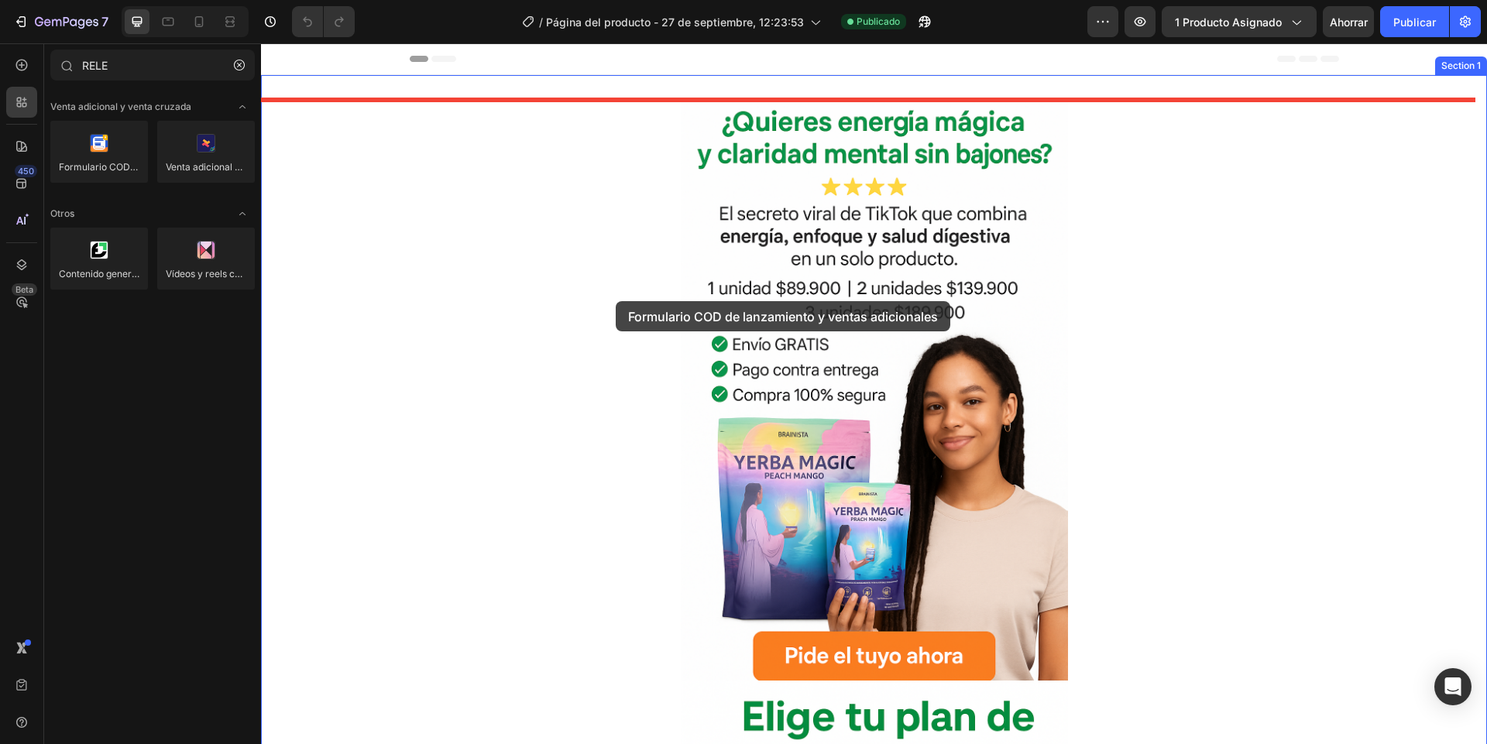
drag, startPoint x: 362, startPoint y: 210, endPoint x: 616, endPoint y: 301, distance: 269.2
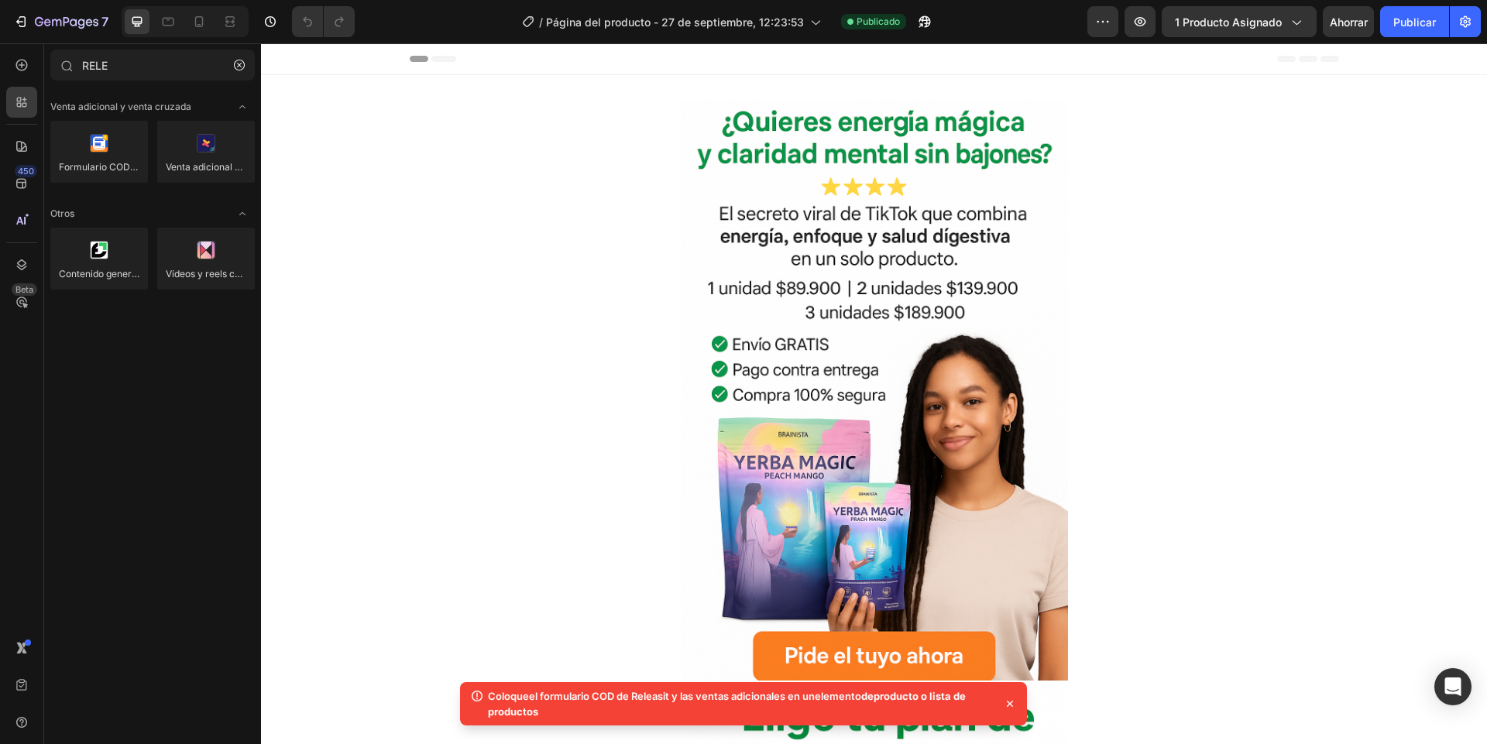
click at [127, 530] on div "Venta adicional y venta cruzada Formulario COD de lanzamiento y ventas adiciona…" at bounding box center [152, 395] width 217 height 616
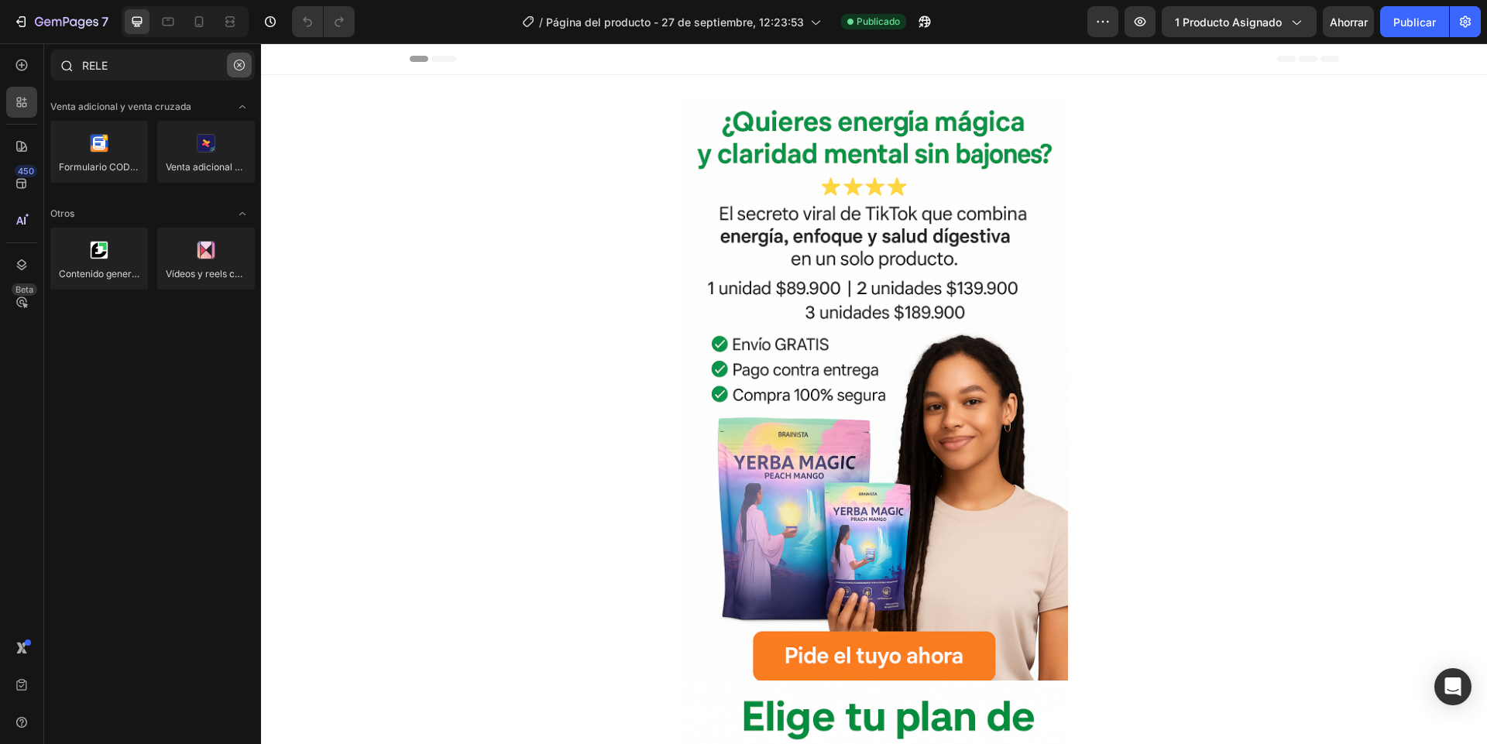
click at [239, 68] on icon "button" at bounding box center [239, 65] width 11 height 11
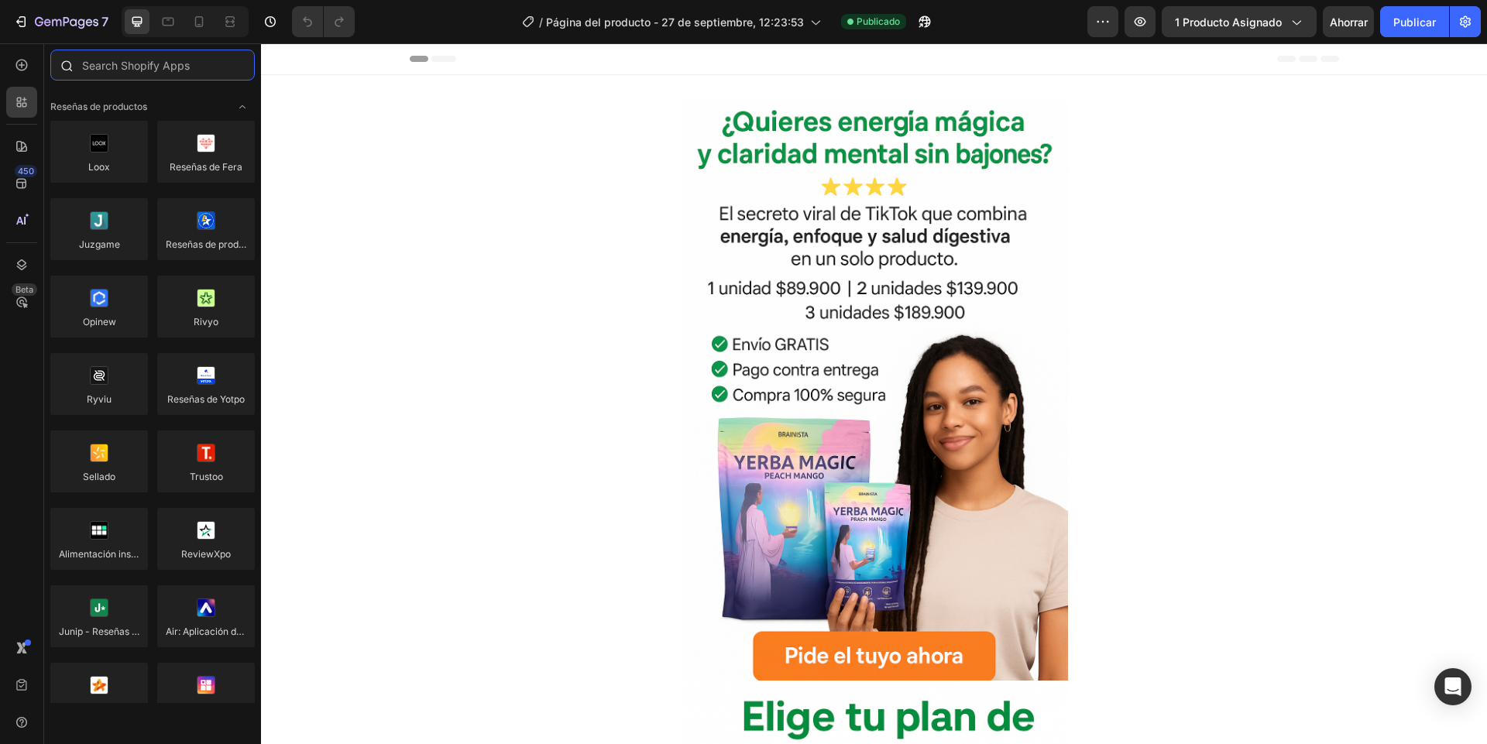
click at [216, 70] on input "text" at bounding box center [152, 65] width 204 height 31
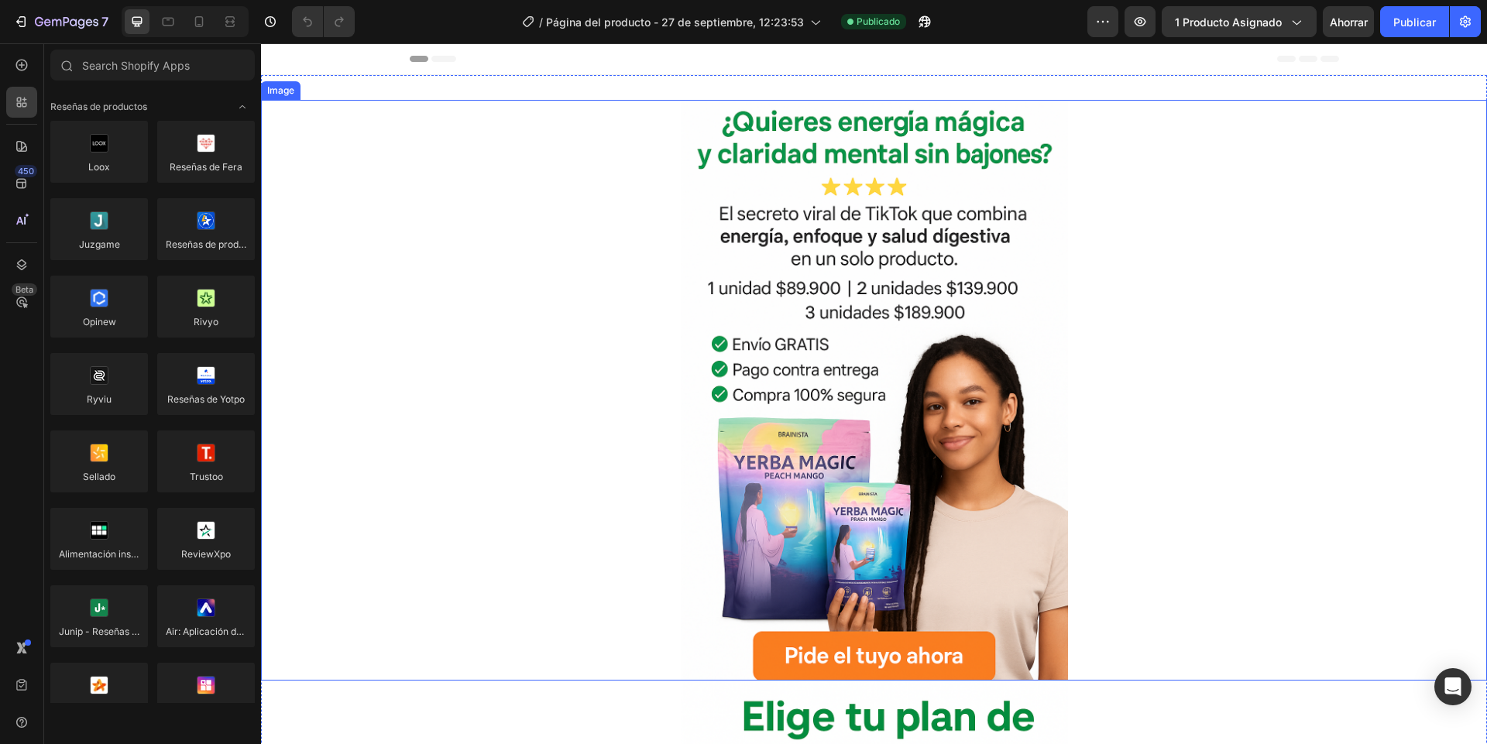
click at [463, 204] on div at bounding box center [874, 390] width 1226 height 581
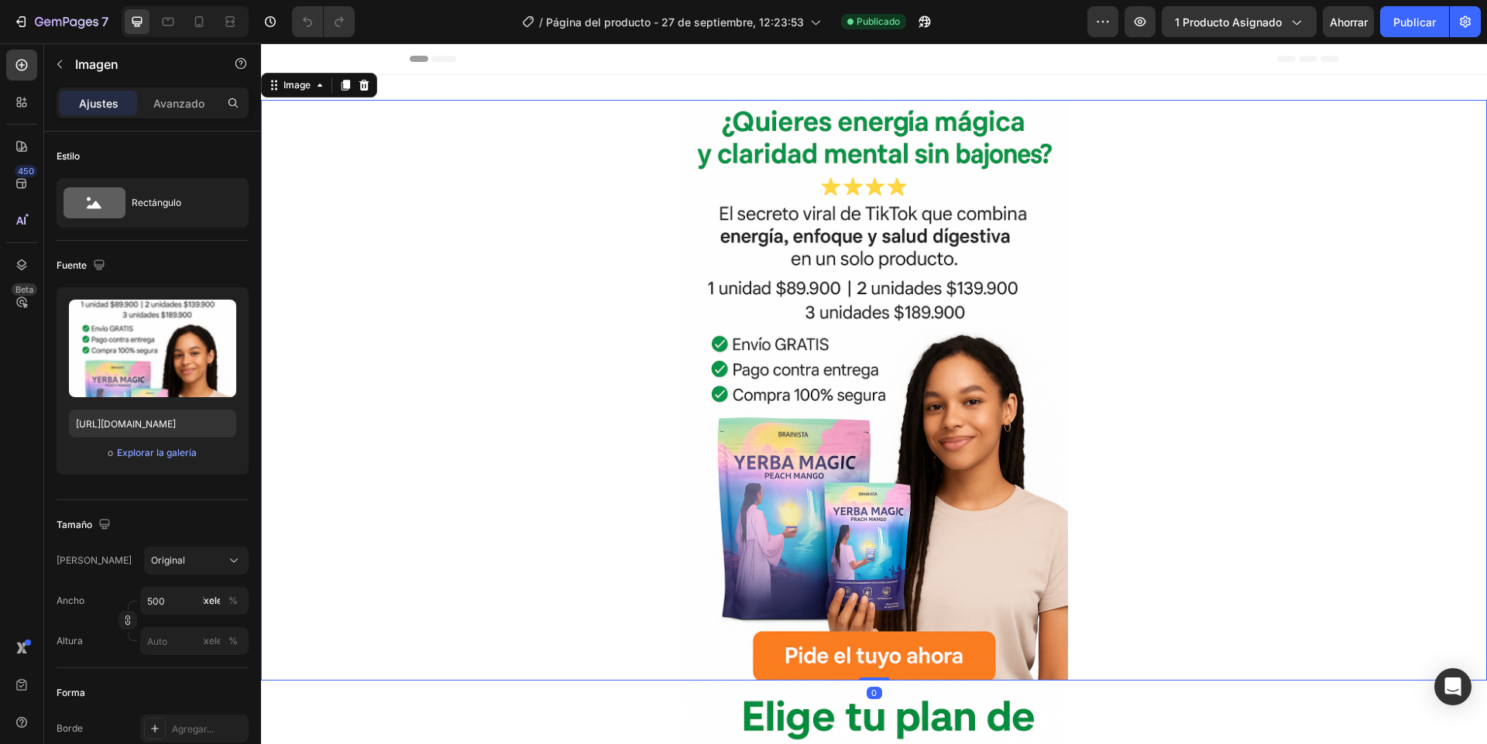
click at [486, 168] on div at bounding box center [874, 390] width 1226 height 581
click at [494, 558] on div at bounding box center [874, 390] width 1226 height 581
click at [147, 520] on div "Tamaño" at bounding box center [153, 525] width 192 height 25
click at [162, 108] on font "Avanzado" at bounding box center [178, 103] width 51 height 13
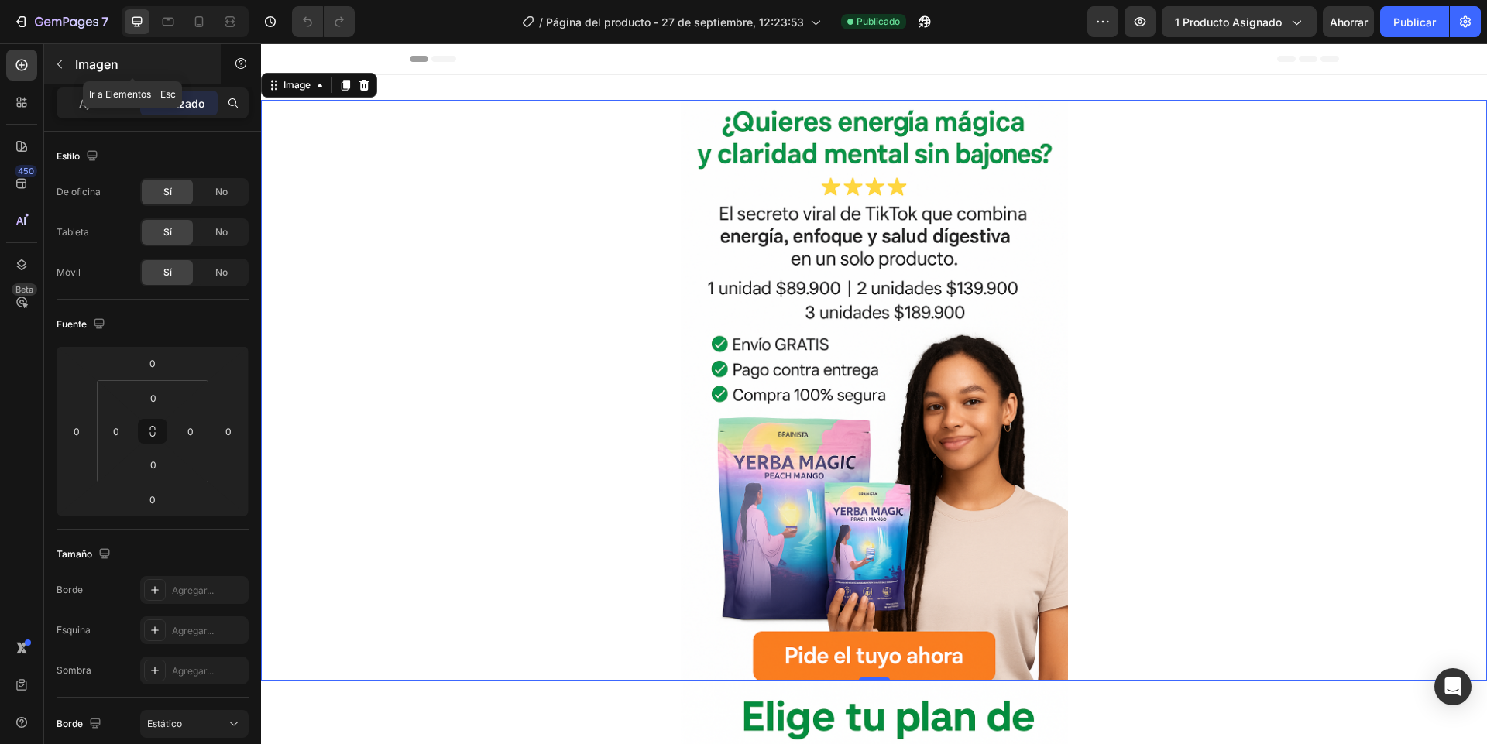
click at [59, 66] on icon "button" at bounding box center [59, 64] width 5 height 9
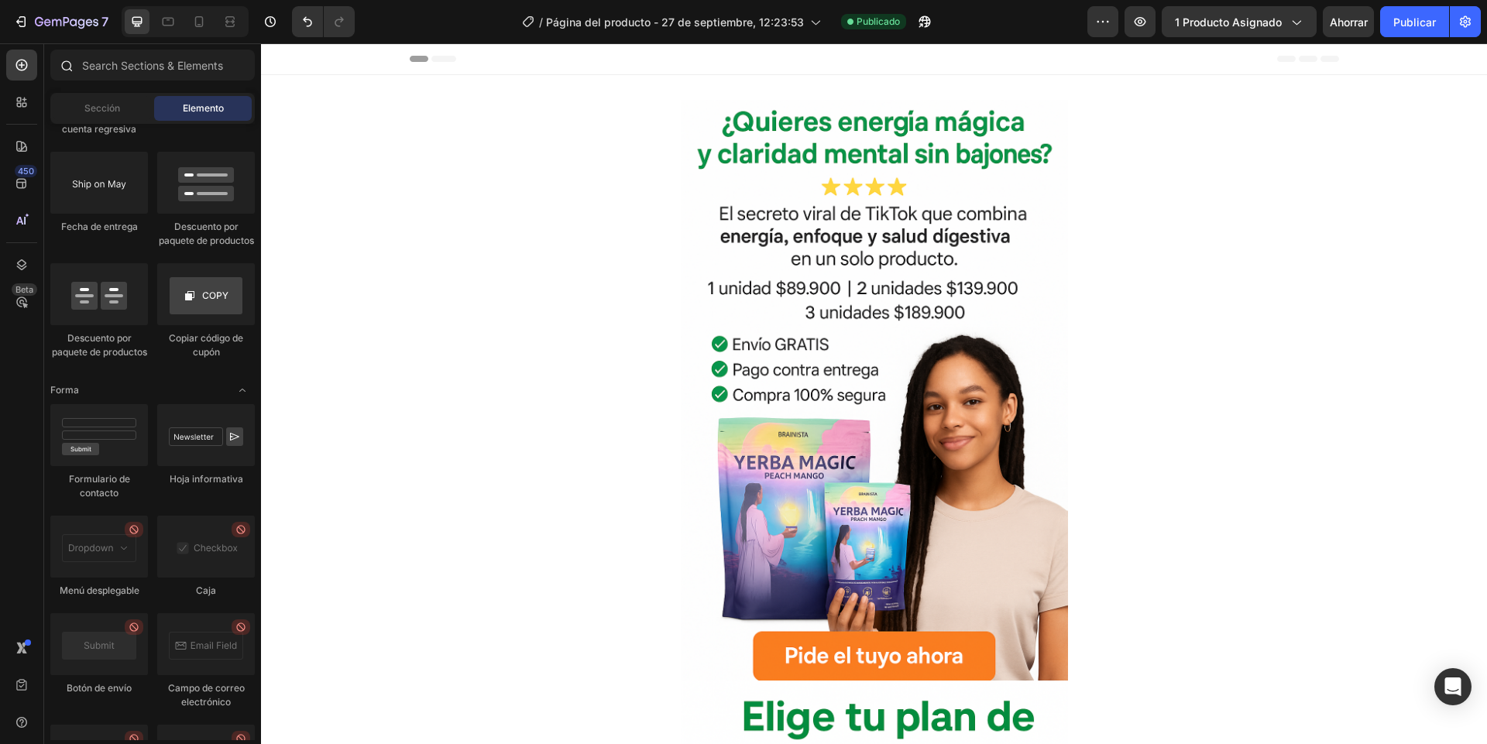
scroll to position [3995, 0]
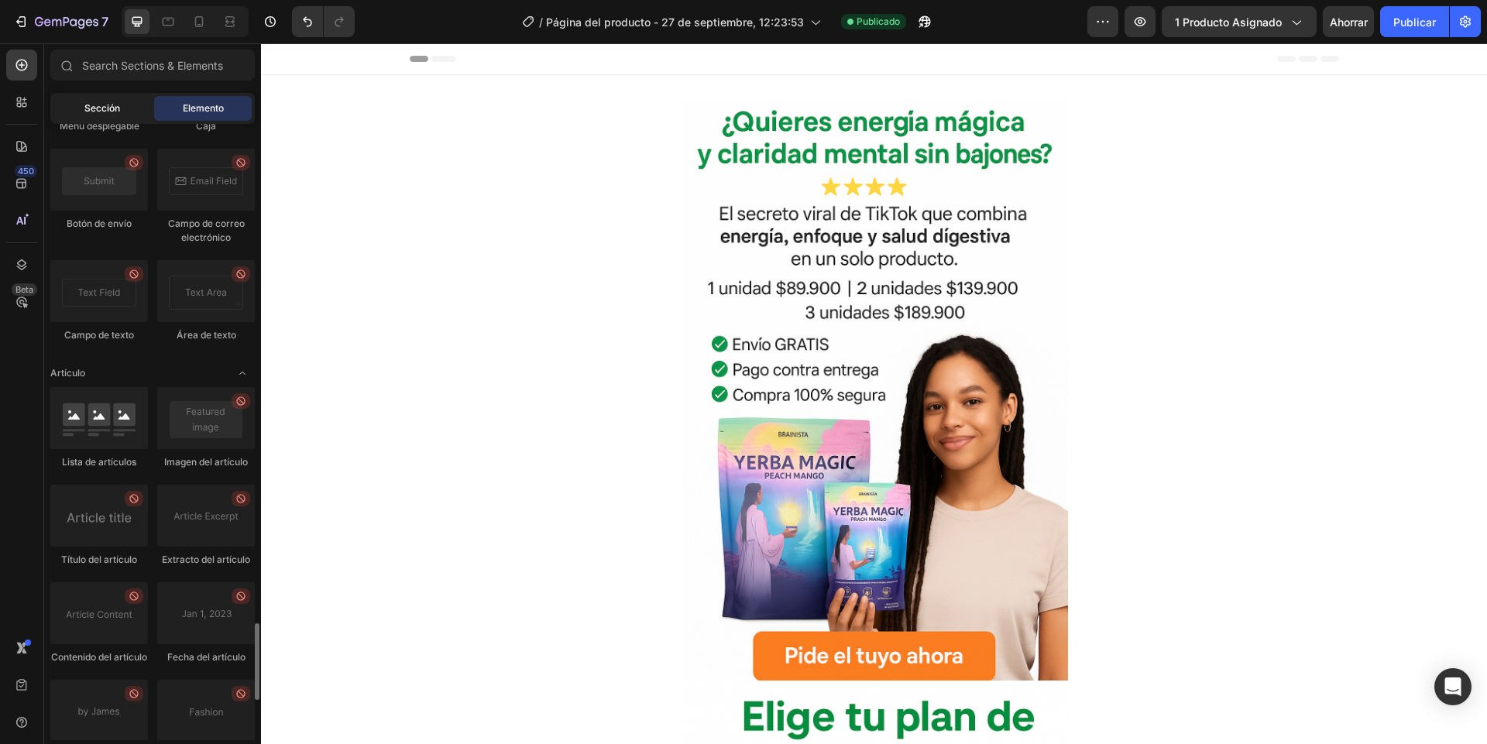
click at [106, 112] on font "Sección" at bounding box center [102, 108] width 36 height 12
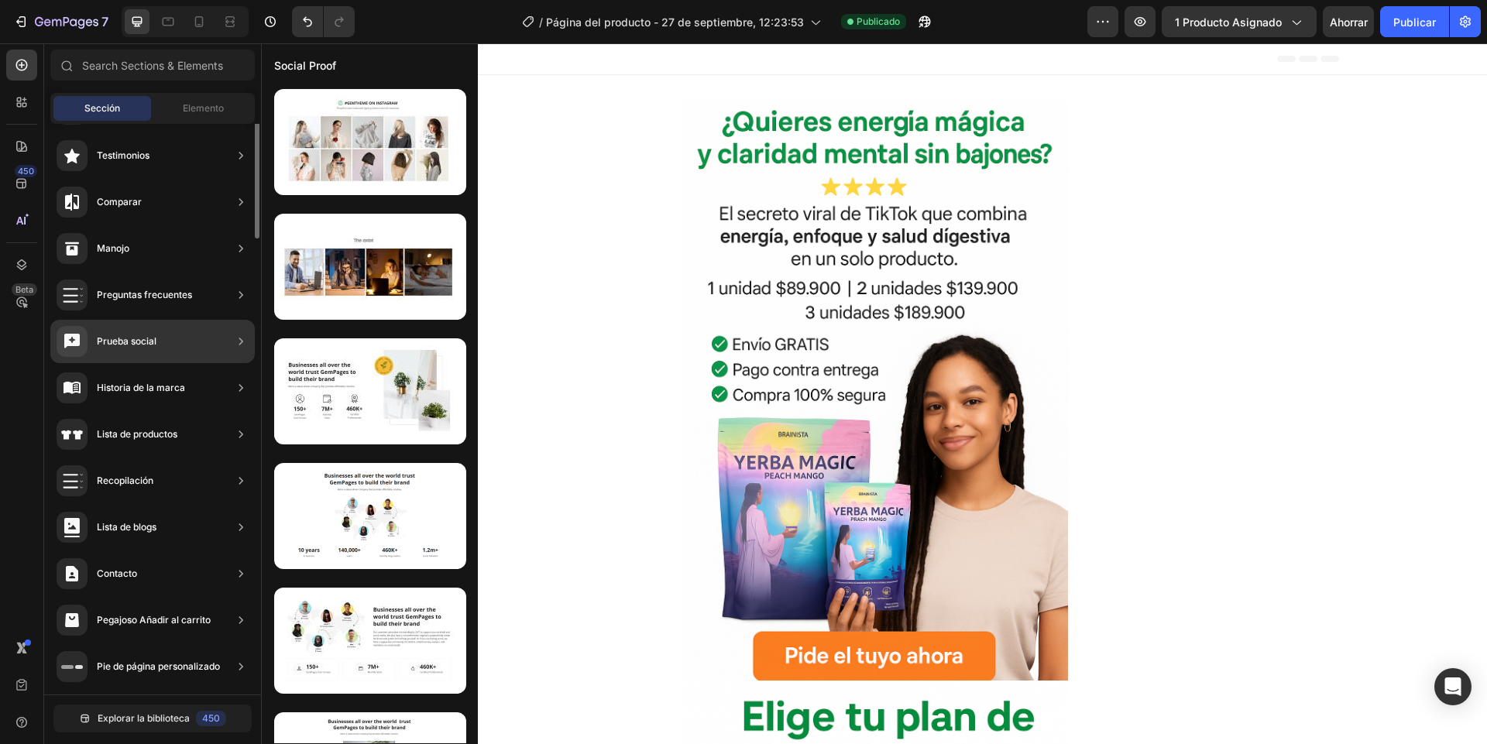
scroll to position [0, 0]
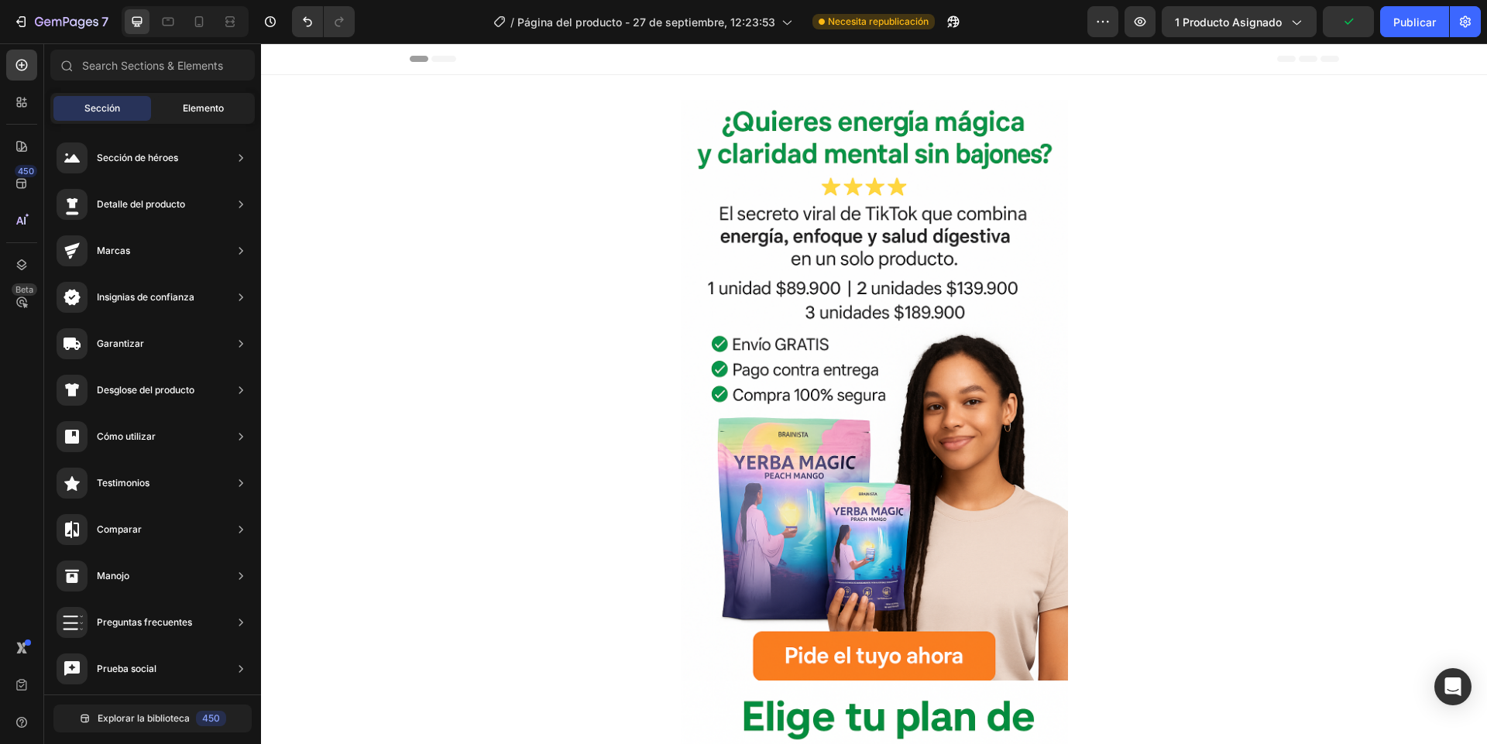
click at [196, 105] on font "Elemento" at bounding box center [203, 108] width 41 height 12
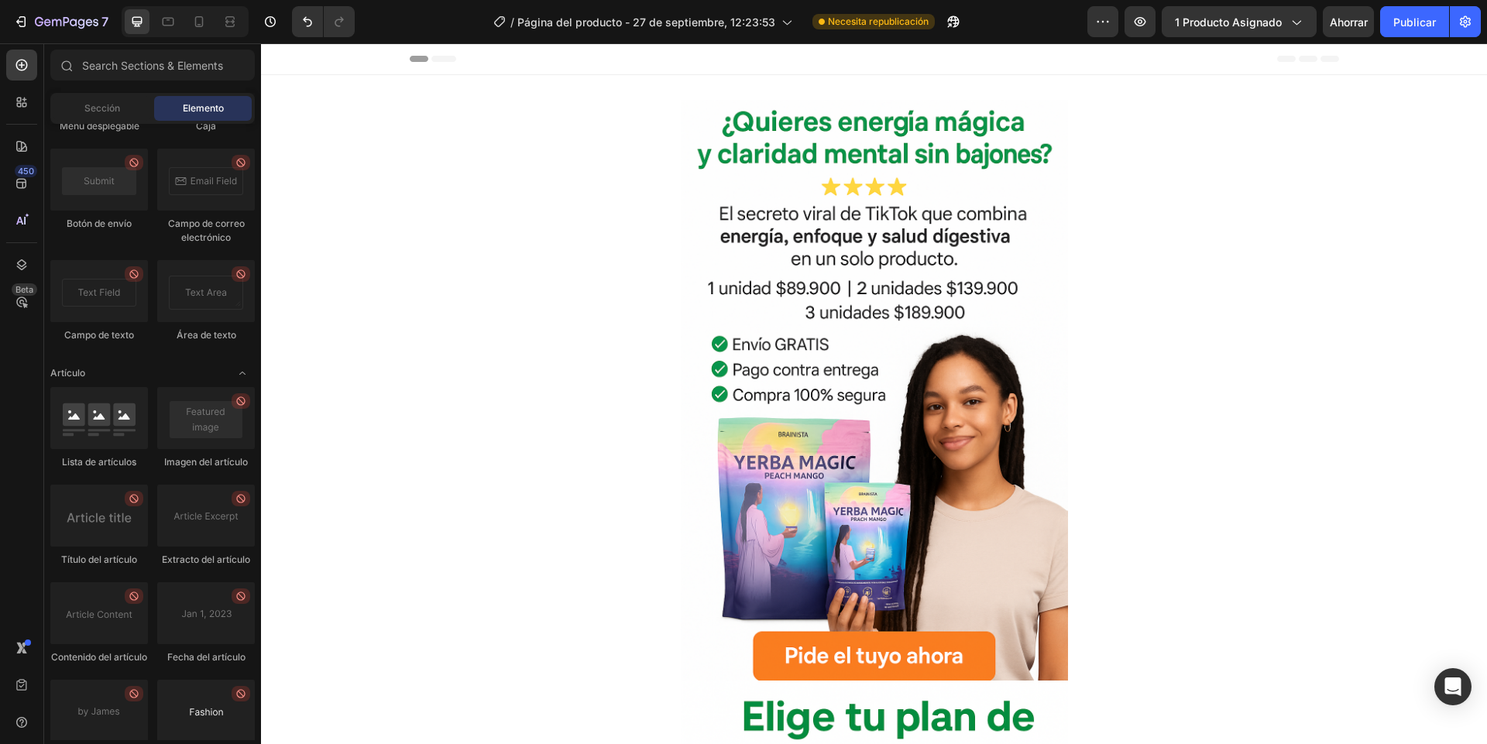
scroll to position [4311, 0]
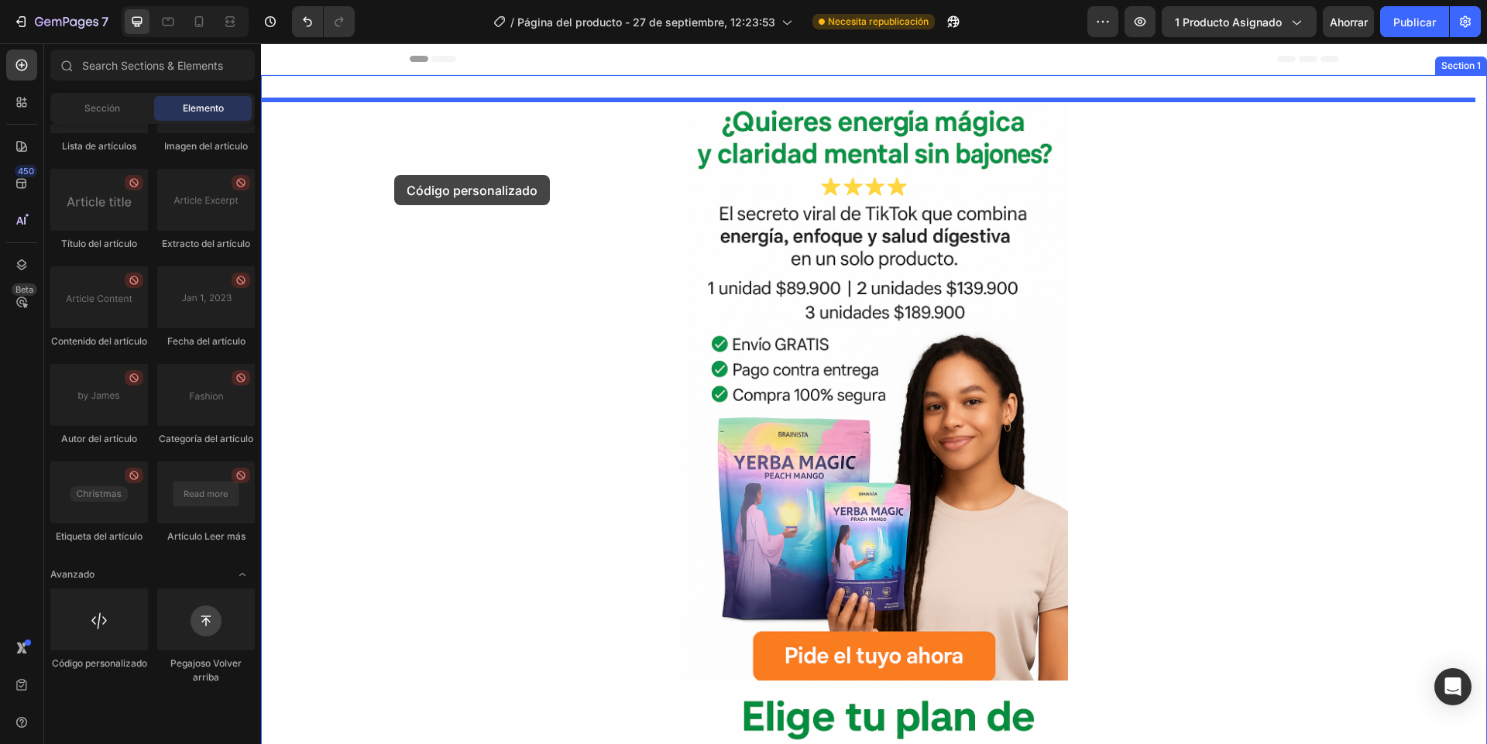
drag, startPoint x: 366, startPoint y: 721, endPoint x: 394, endPoint y: 175, distance: 546.6
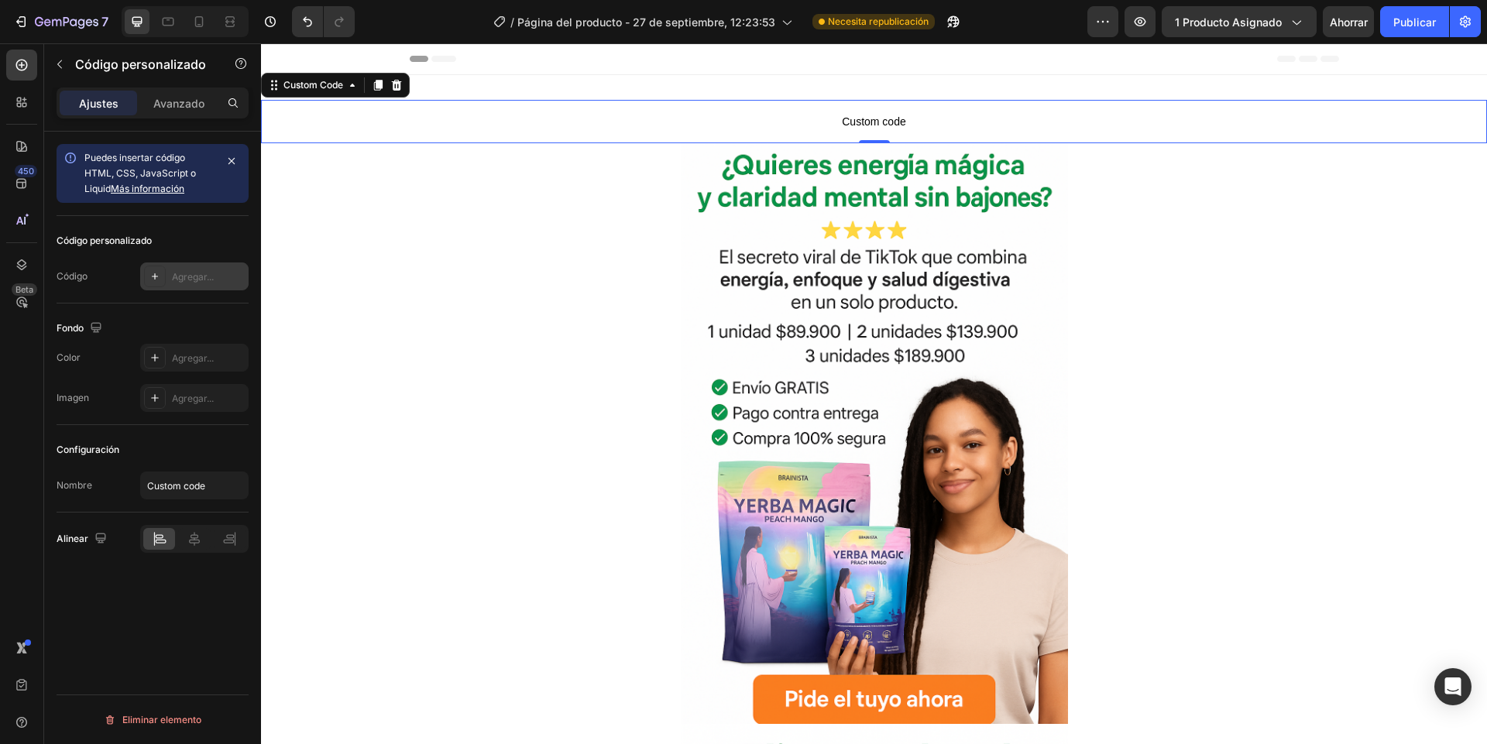
click at [190, 273] on font "Agregar..." at bounding box center [193, 277] width 42 height 12
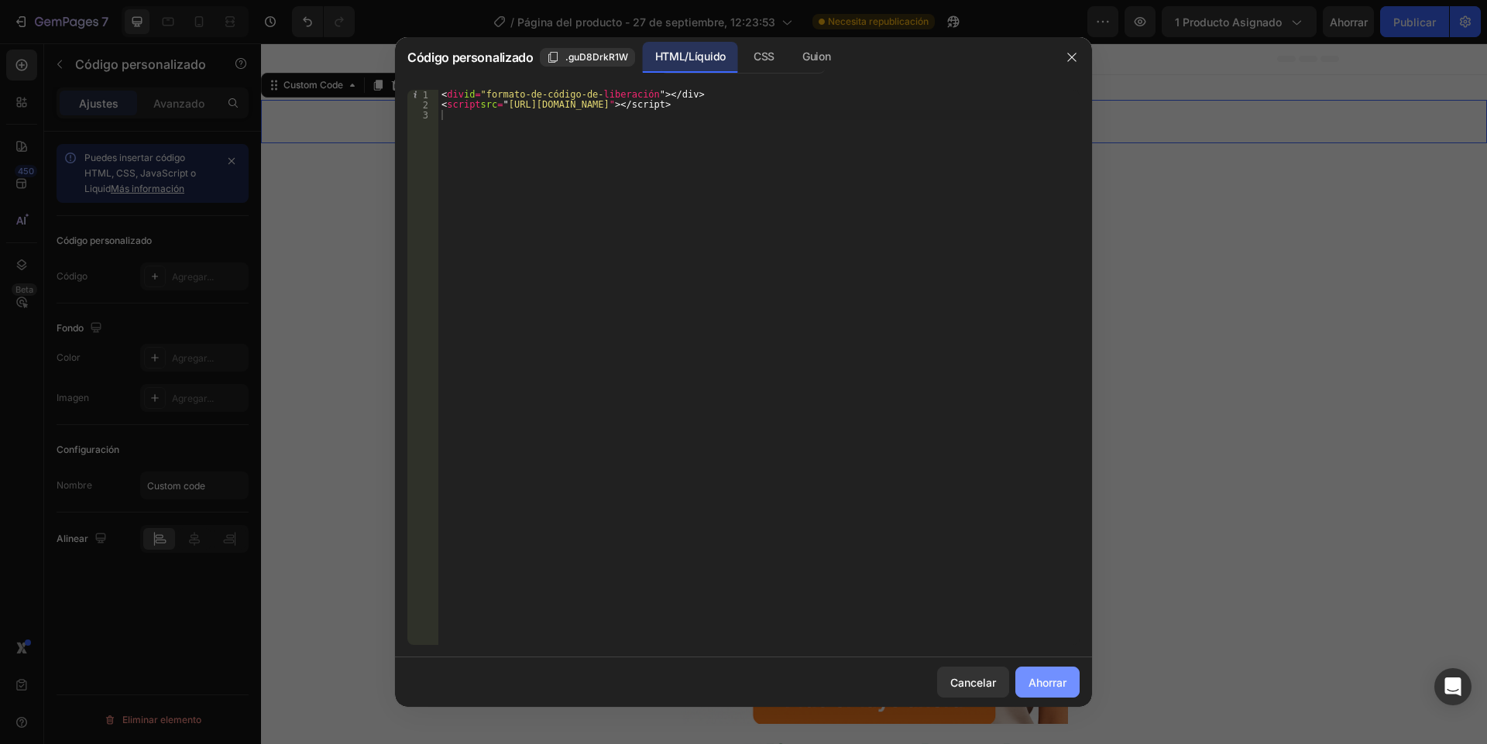
click at [1060, 691] on button "Ahorrar" at bounding box center [1047, 682] width 64 height 31
type textarea "<script src="https://cdn.releasit.com/shopify/codform.js"></script>"
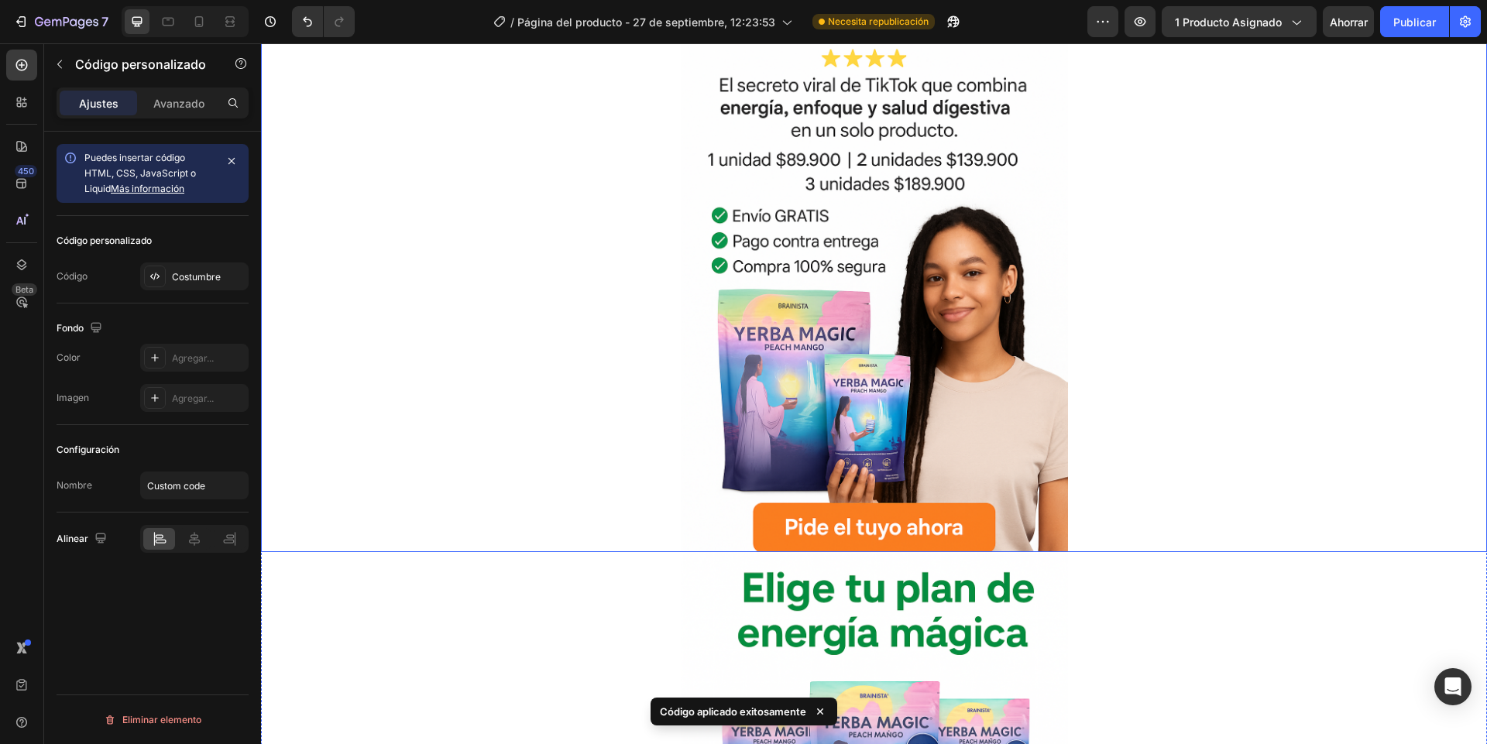
scroll to position [0, 0]
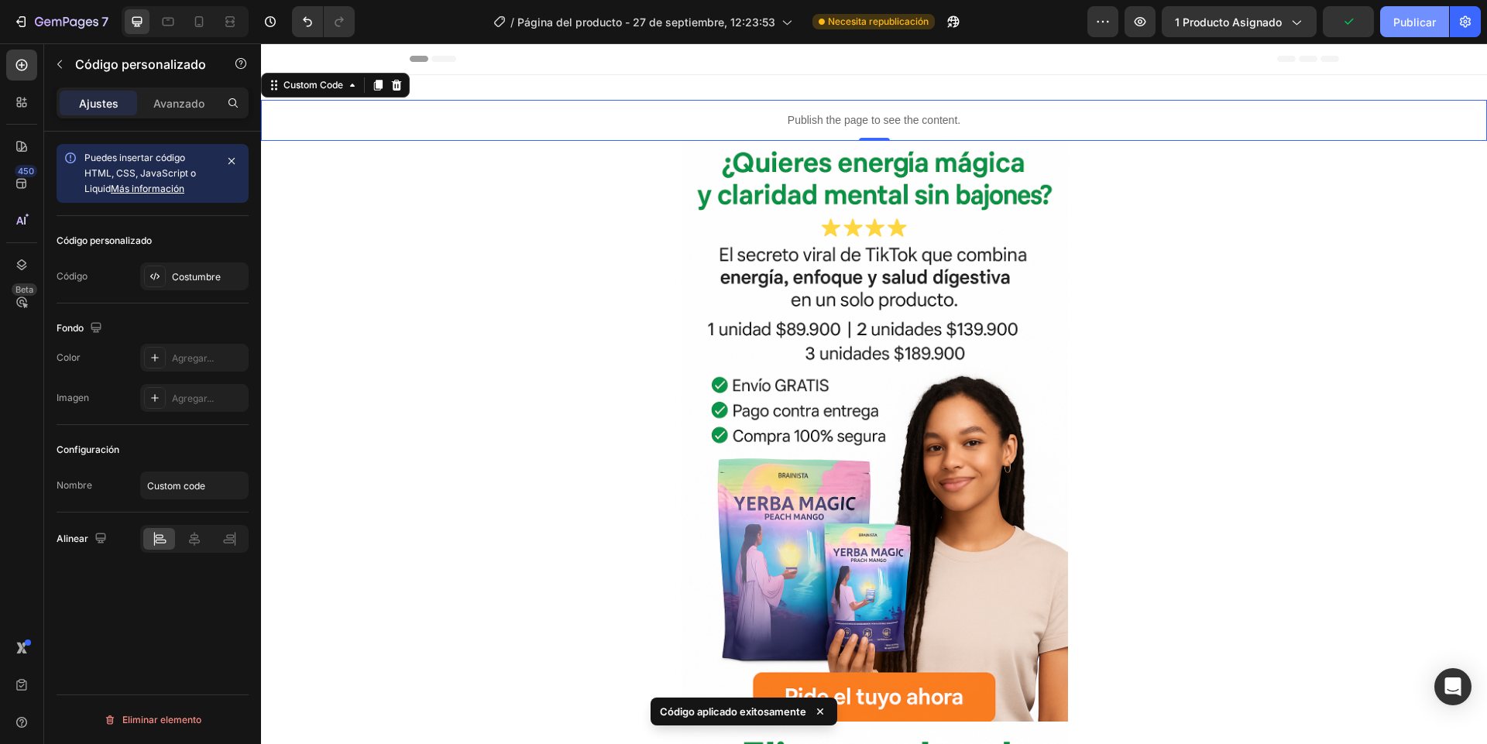
click at [1398, 30] on button "Publicar" at bounding box center [1414, 21] width 69 height 31
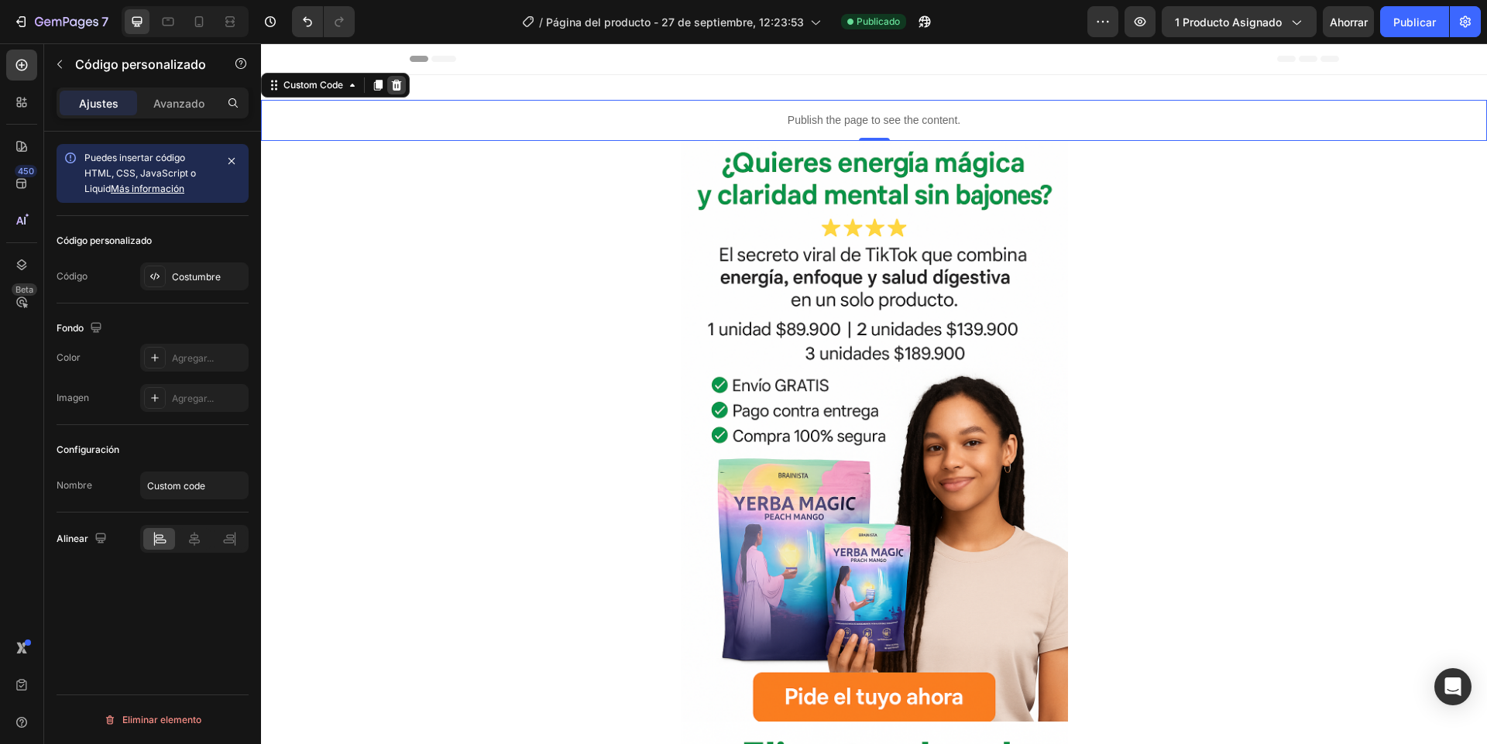
click at [396, 89] on icon at bounding box center [397, 85] width 10 height 11
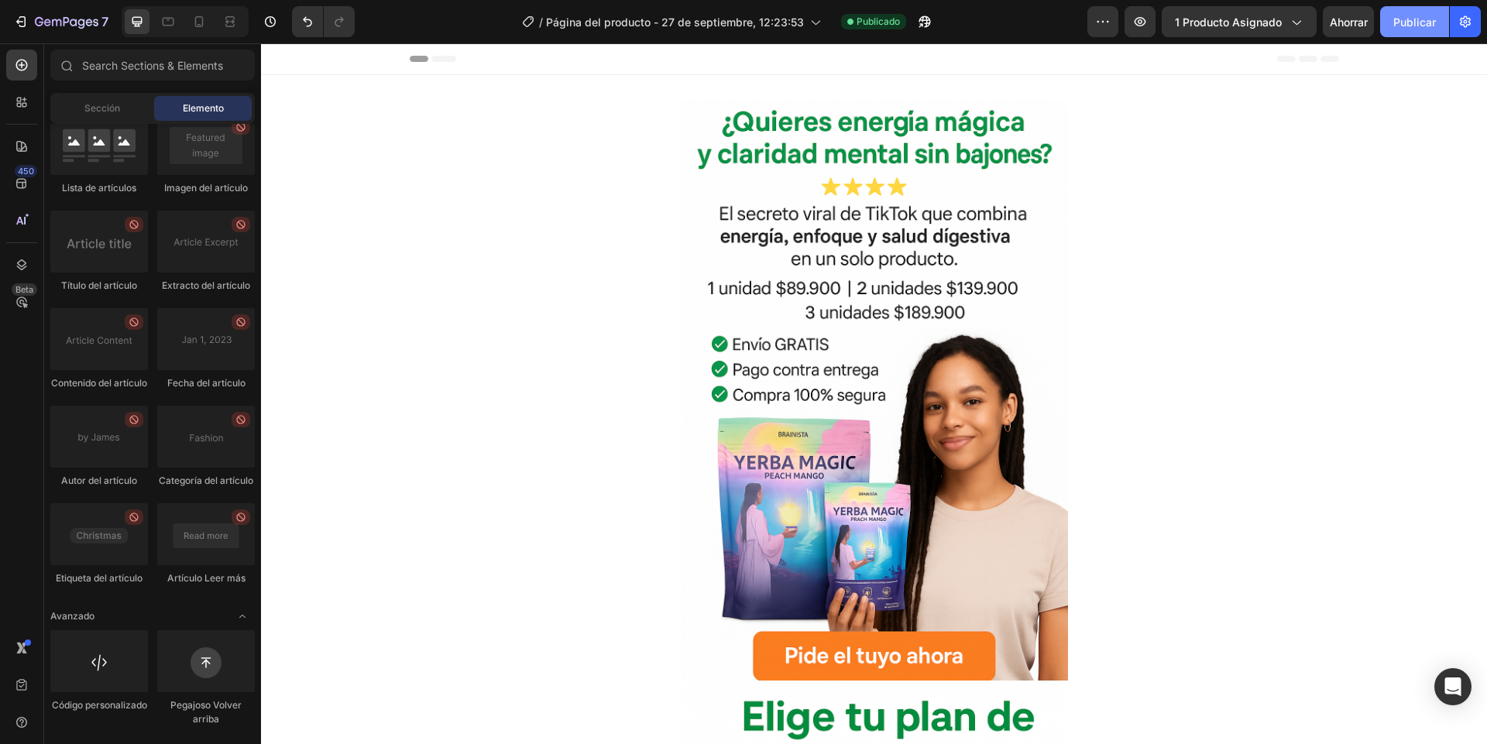
click at [1400, 34] on button "Publicar" at bounding box center [1414, 21] width 69 height 31
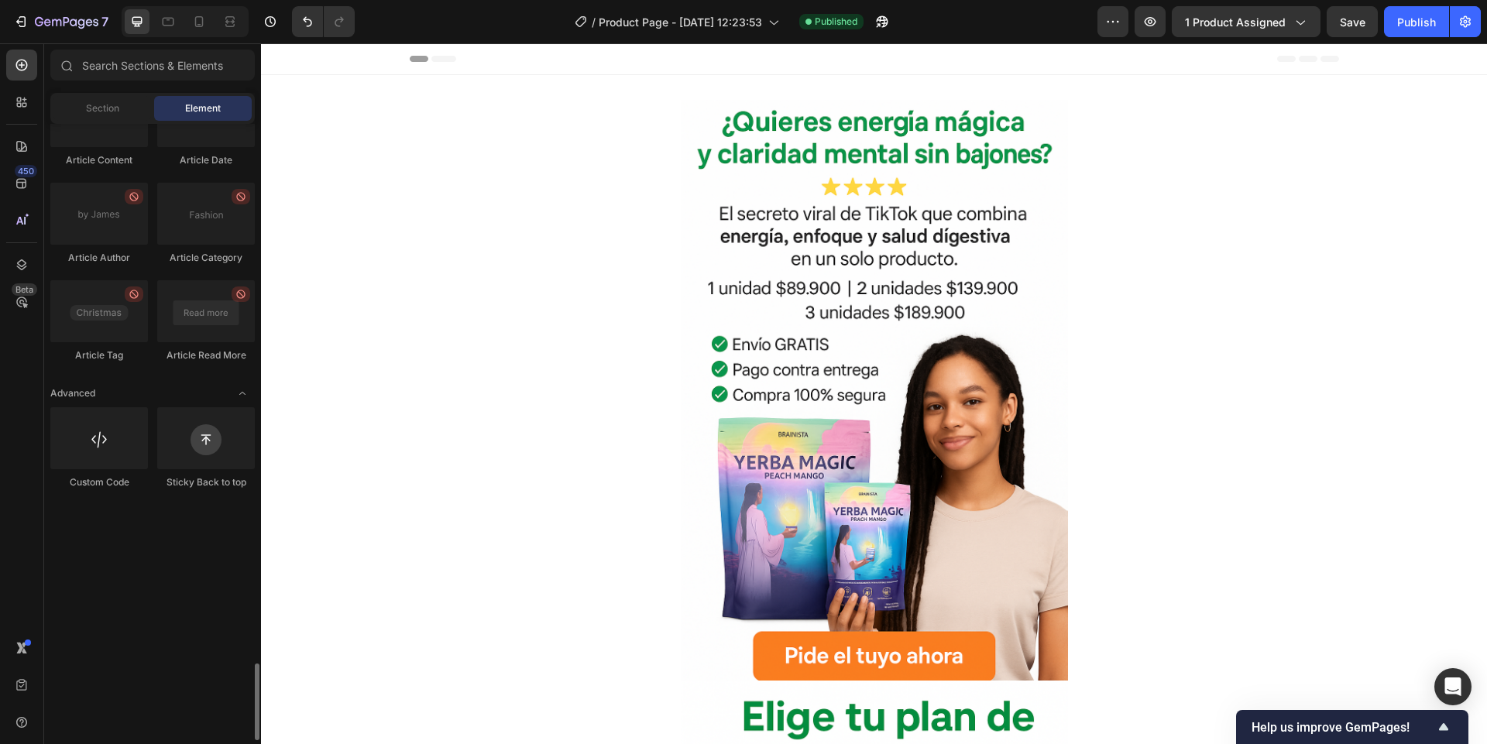
click at [129, 595] on div "Layout Row Row Row Row Text Heading Text Block Button Button Button Media Image…" at bounding box center [152, 432] width 217 height 616
click at [26, 23] on icon "button" at bounding box center [20, 21] width 15 height 15
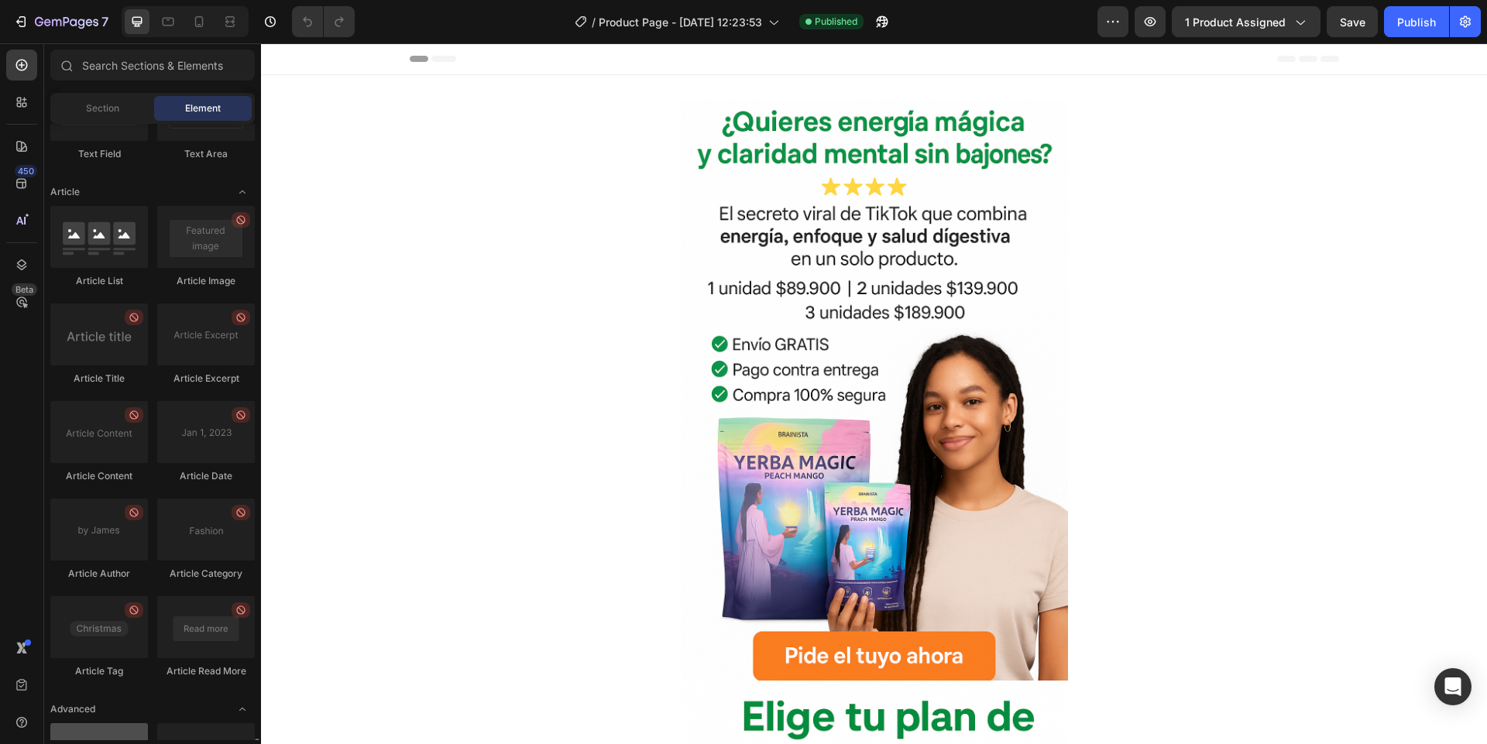
scroll to position [4074, 0]
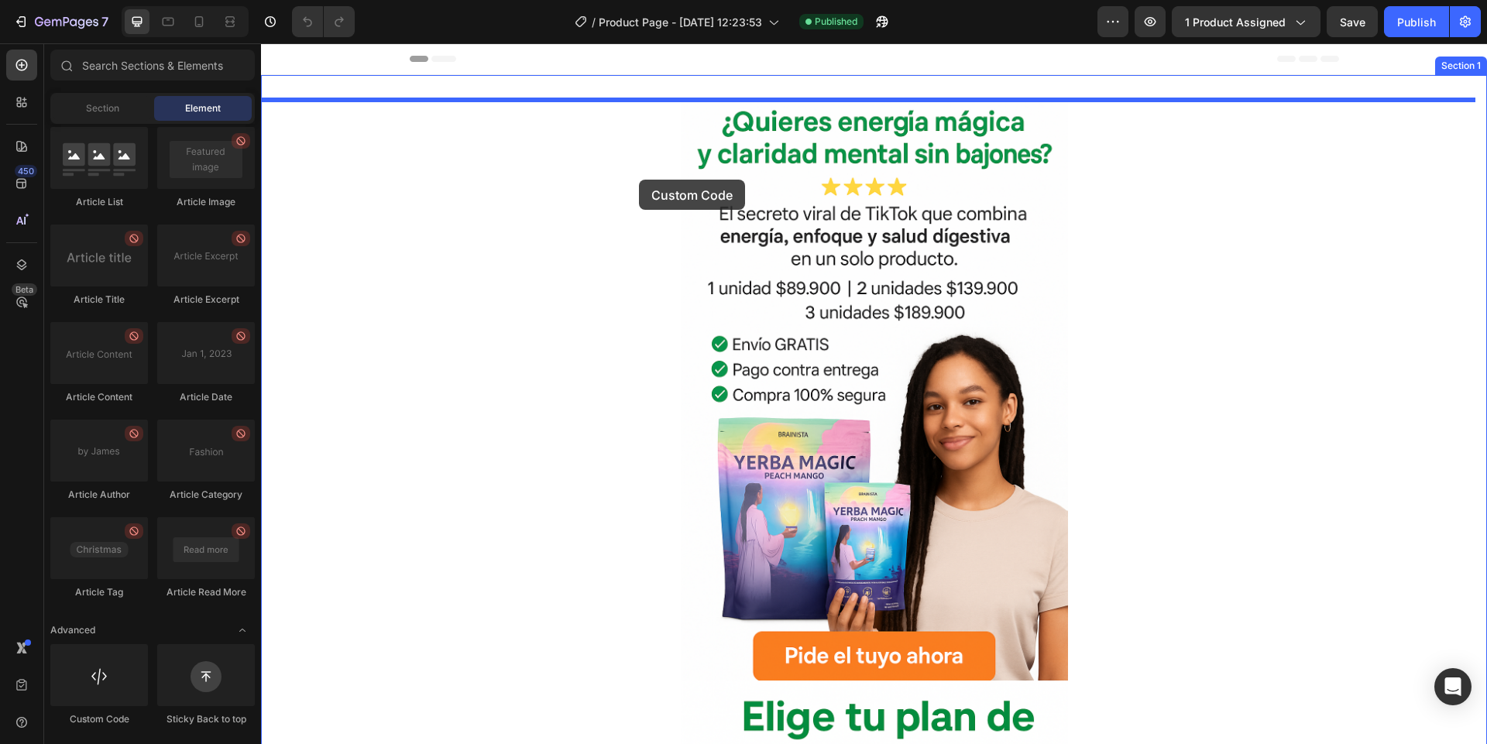
drag, startPoint x: 341, startPoint y: 726, endPoint x: 639, endPoint y: 180, distance: 622.0
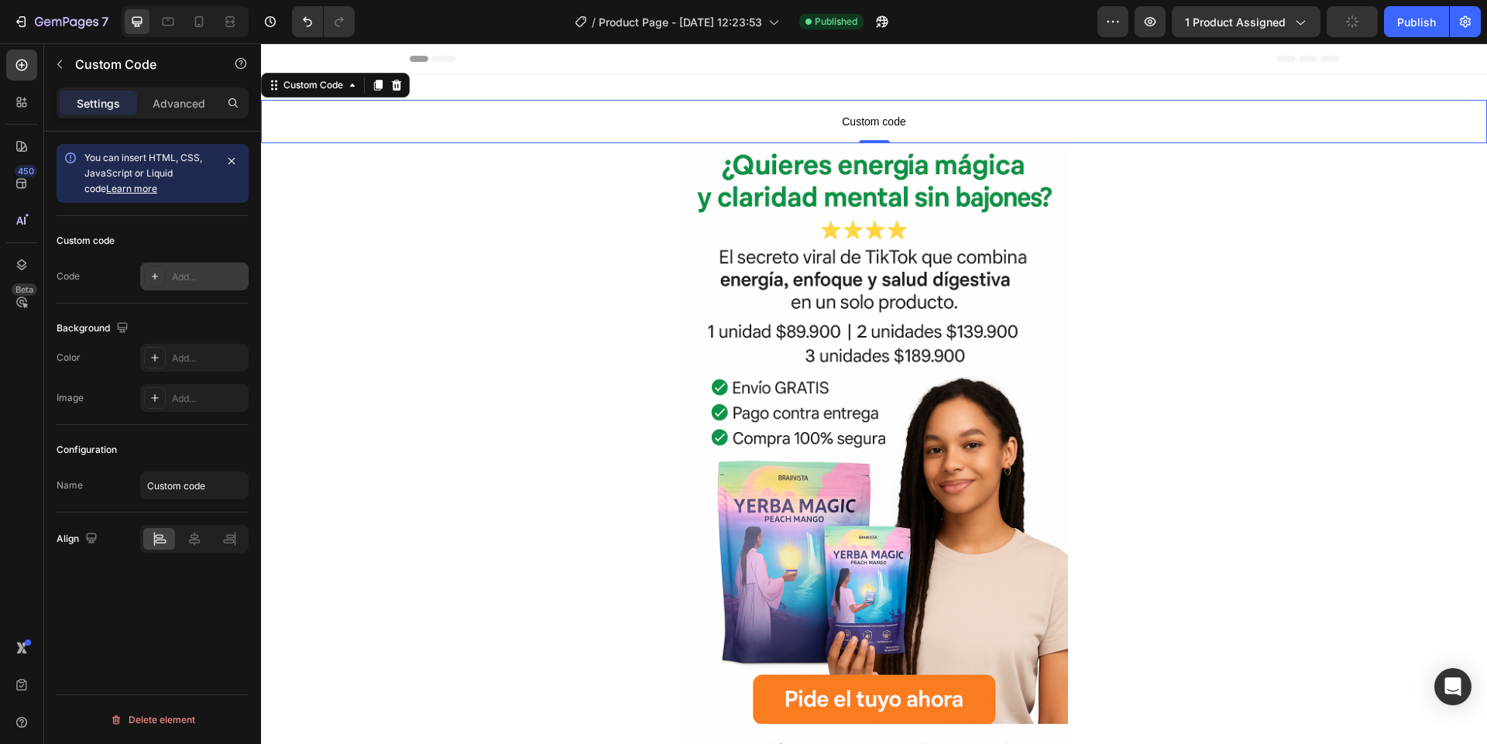
click at [173, 279] on div "Add..." at bounding box center [208, 277] width 73 height 14
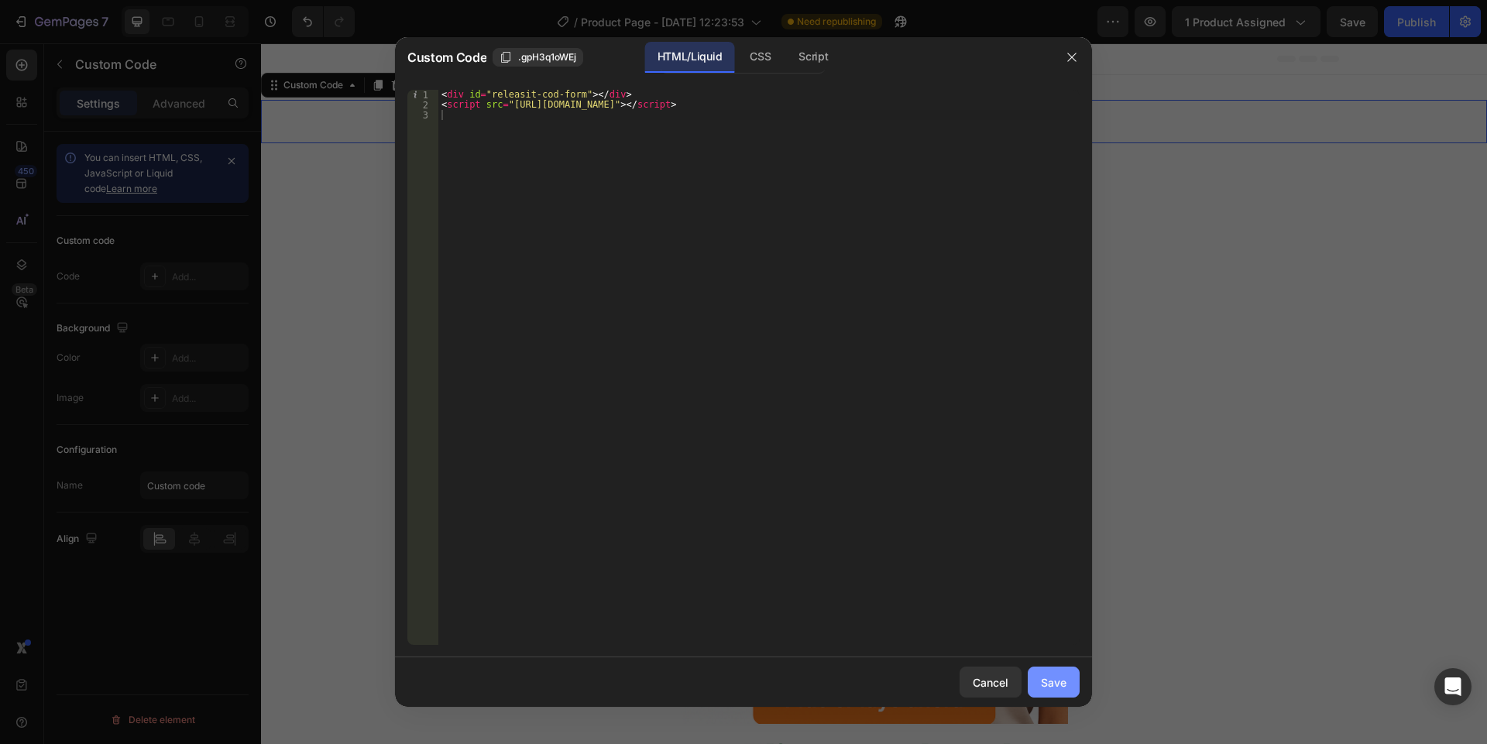
click at [1054, 688] on div "Save" at bounding box center [1054, 682] width 26 height 16
type textarea "<script src="https://cdn.releasit.com/shopify/codform.js"></script>"
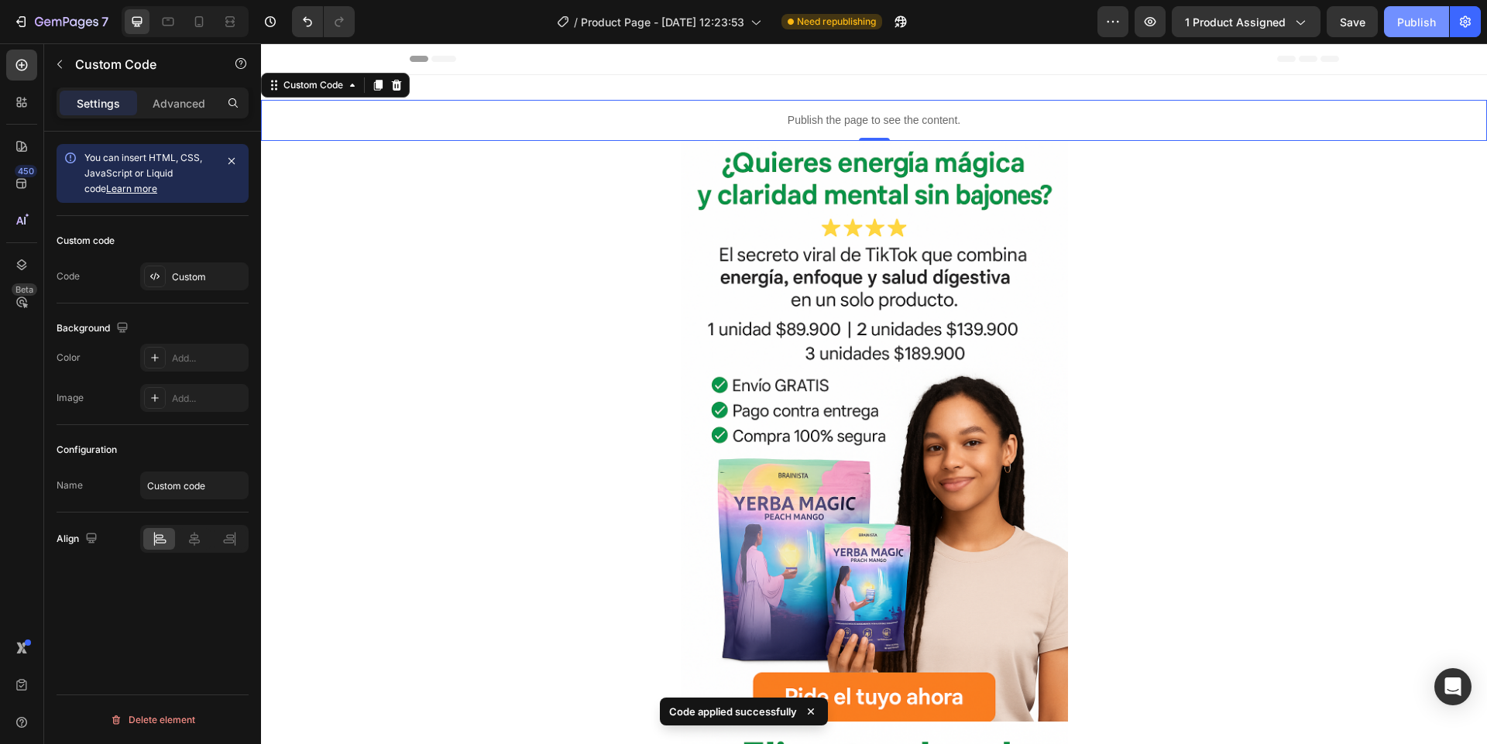
click at [1415, 29] on div "Publish" at bounding box center [1416, 22] width 39 height 16
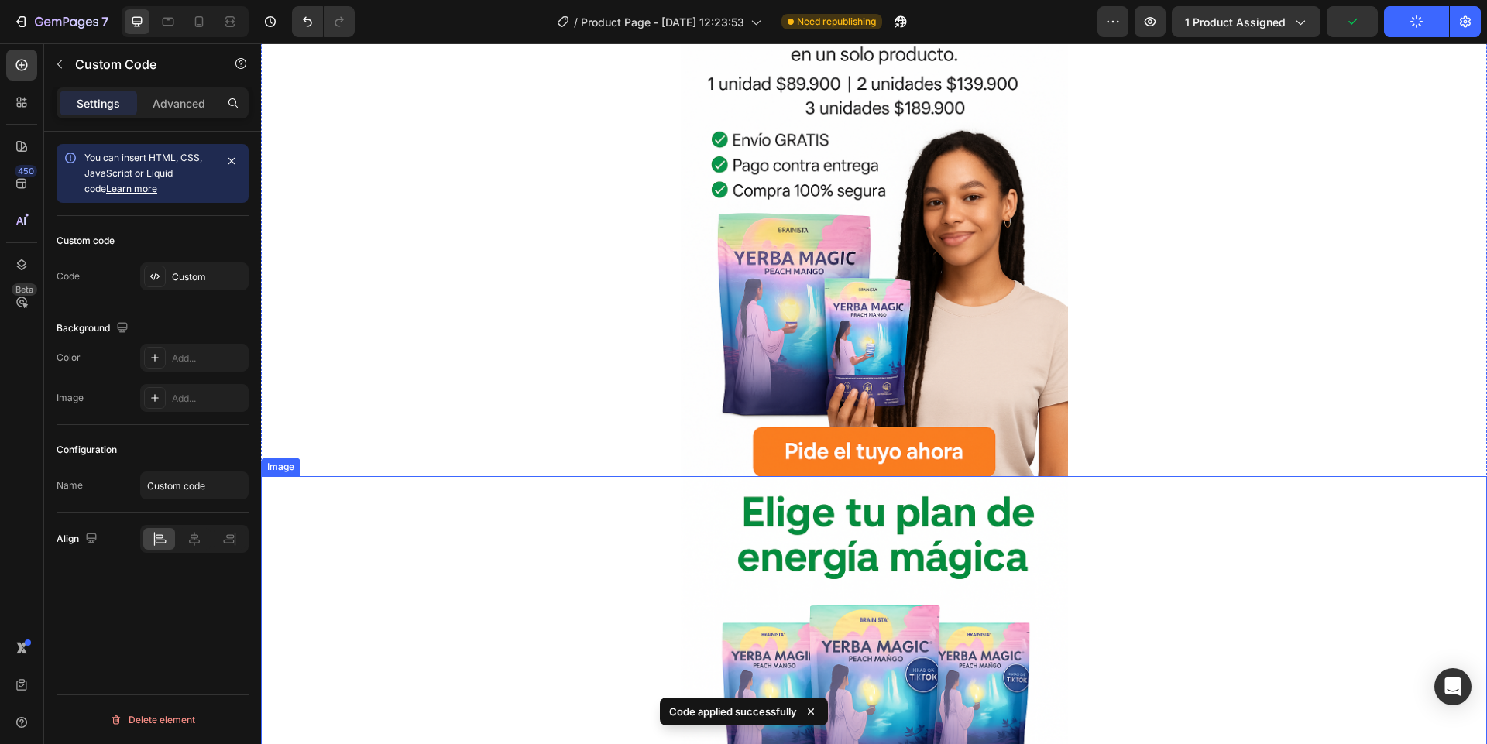
scroll to position [0, 0]
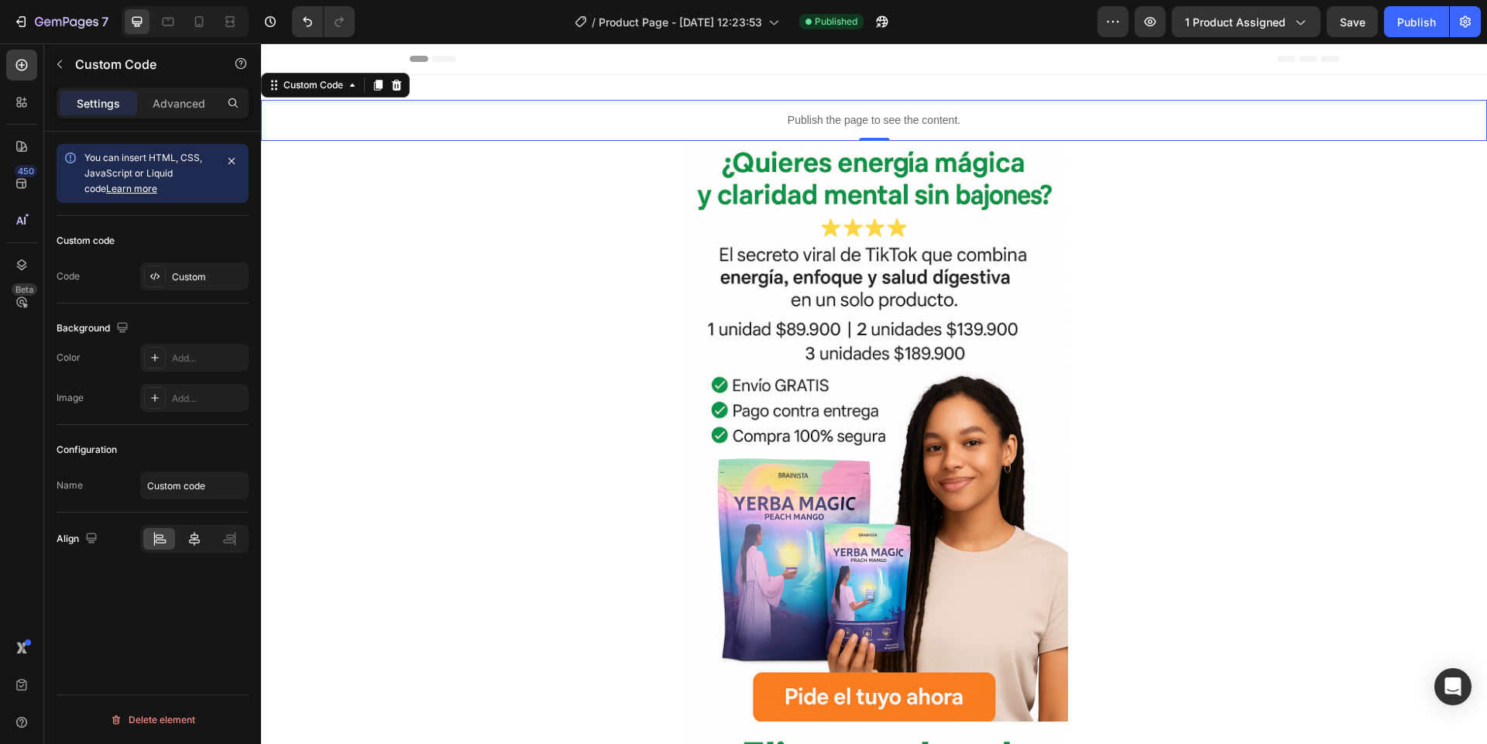
click at [207, 543] on div at bounding box center [194, 539] width 32 height 22
click at [161, 547] on div at bounding box center [159, 539] width 32 height 22
click at [150, 110] on div "Advanced" at bounding box center [178, 103] width 77 height 25
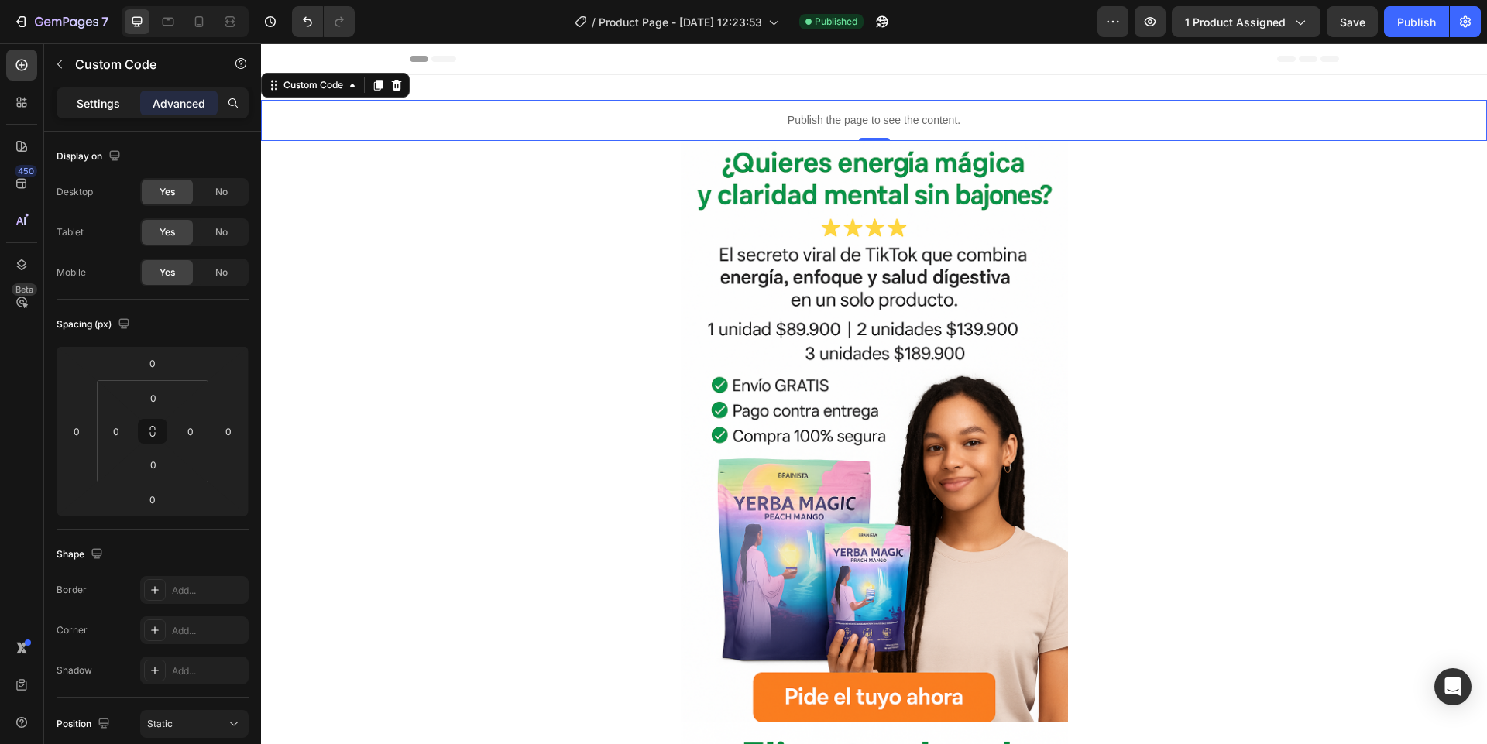
click at [108, 108] on p "Settings" at bounding box center [98, 103] width 43 height 16
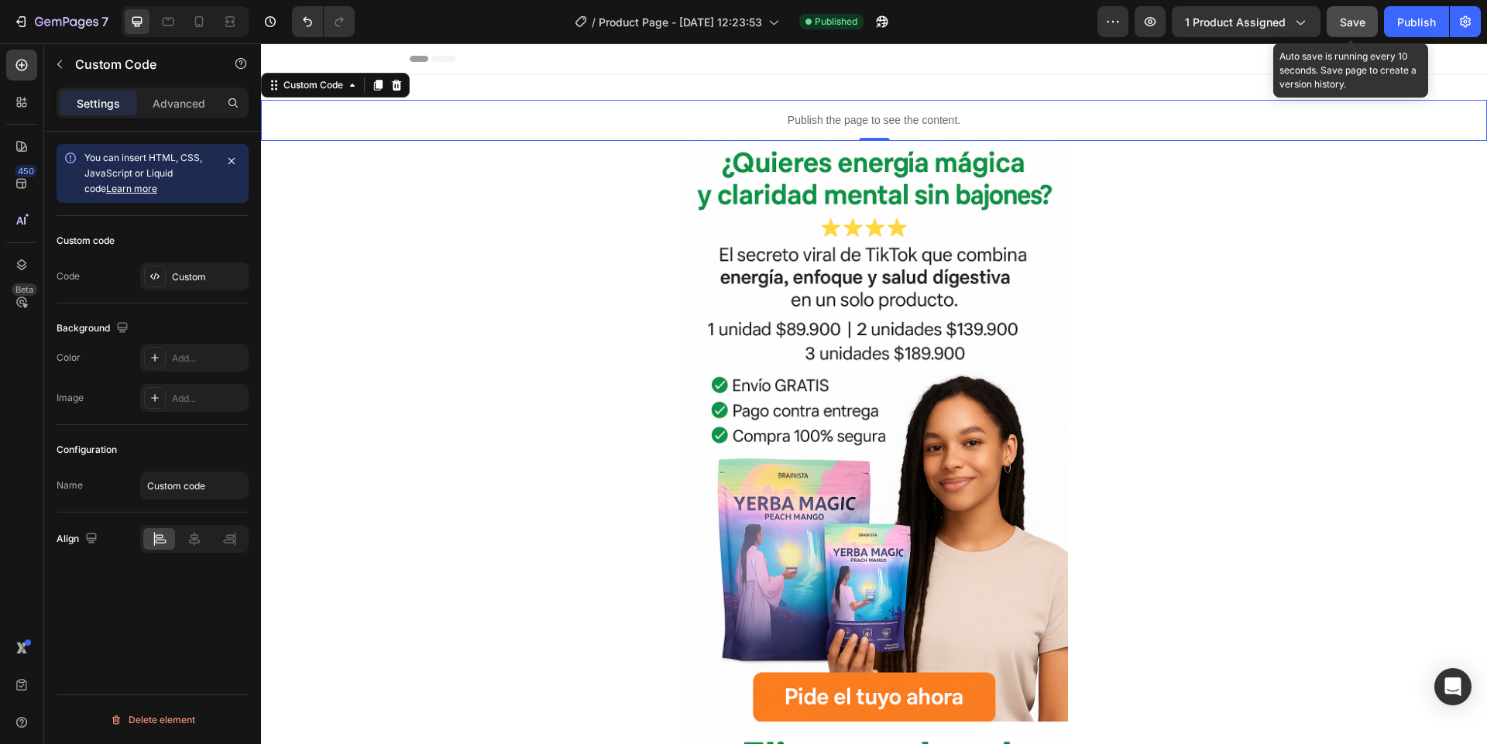
click at [1347, 28] on span "Save" at bounding box center [1353, 21] width 26 height 13
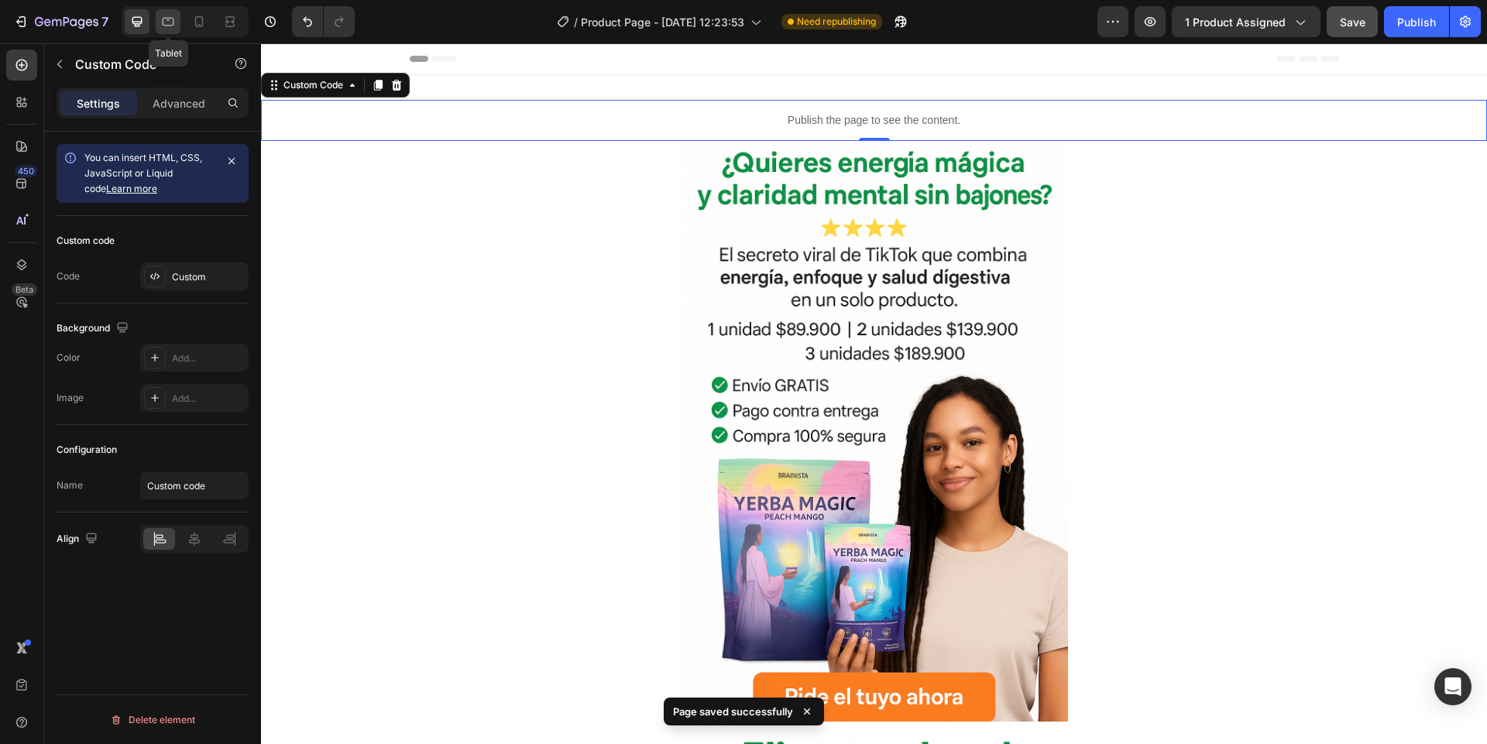
click at [171, 26] on icon at bounding box center [167, 21] width 15 height 15
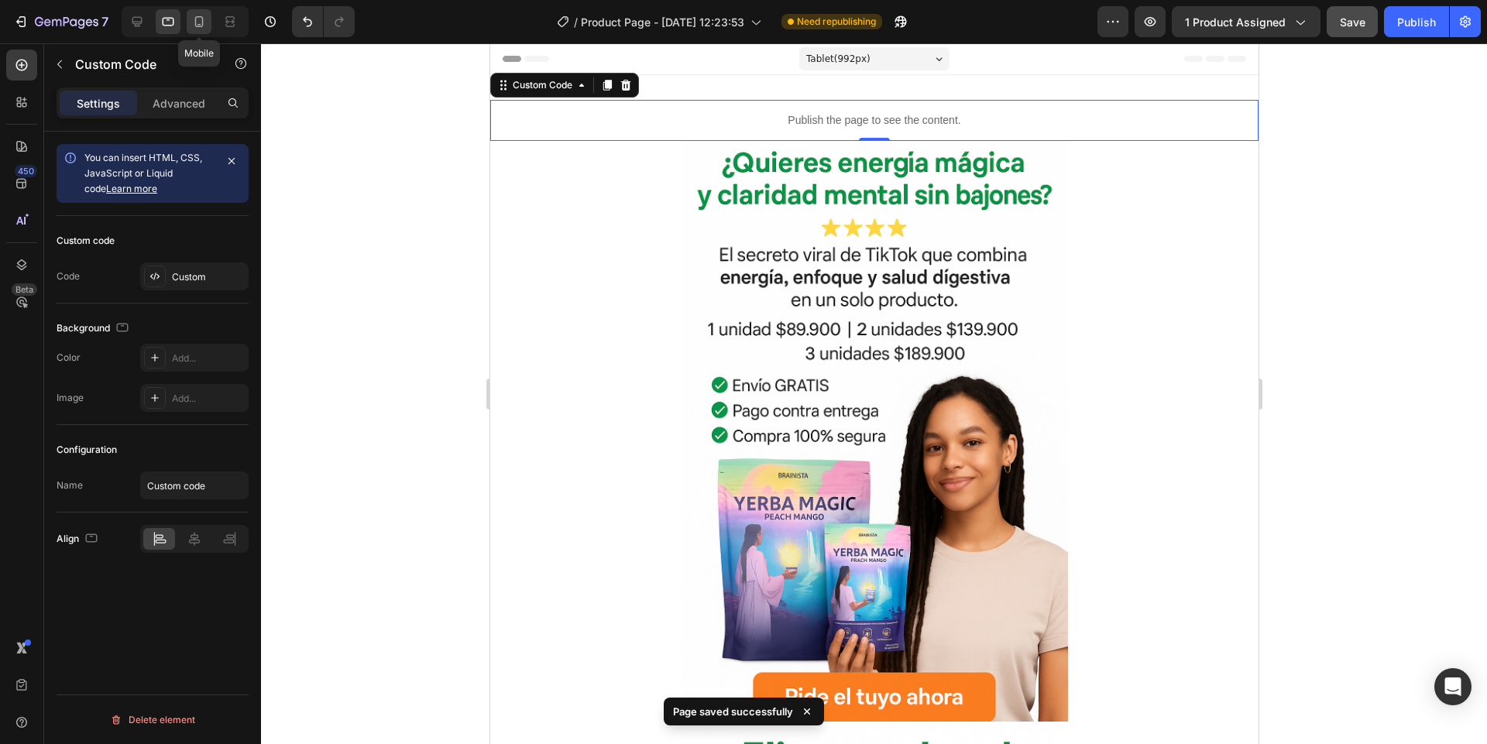
scroll to position [2, 0]
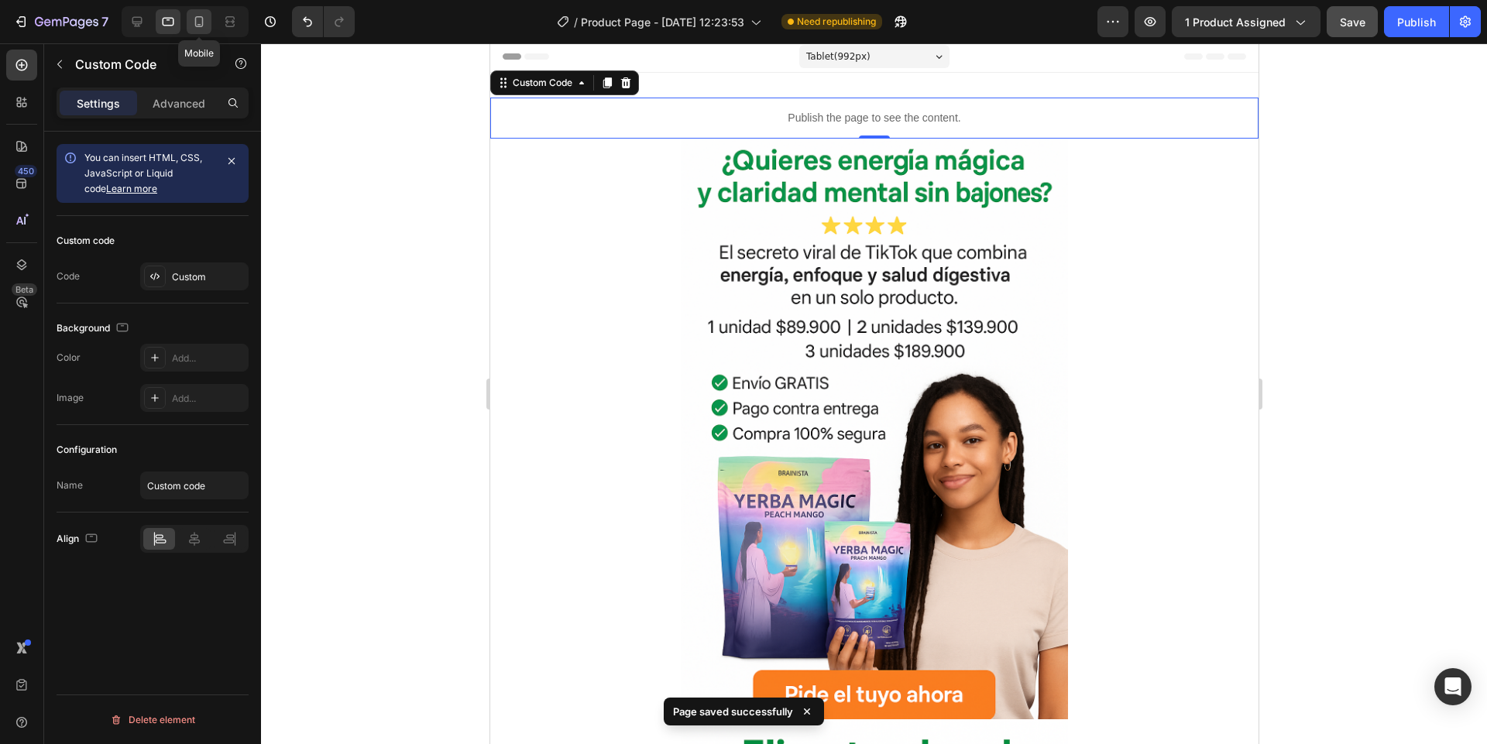
click at [194, 25] on icon at bounding box center [198, 21] width 15 height 15
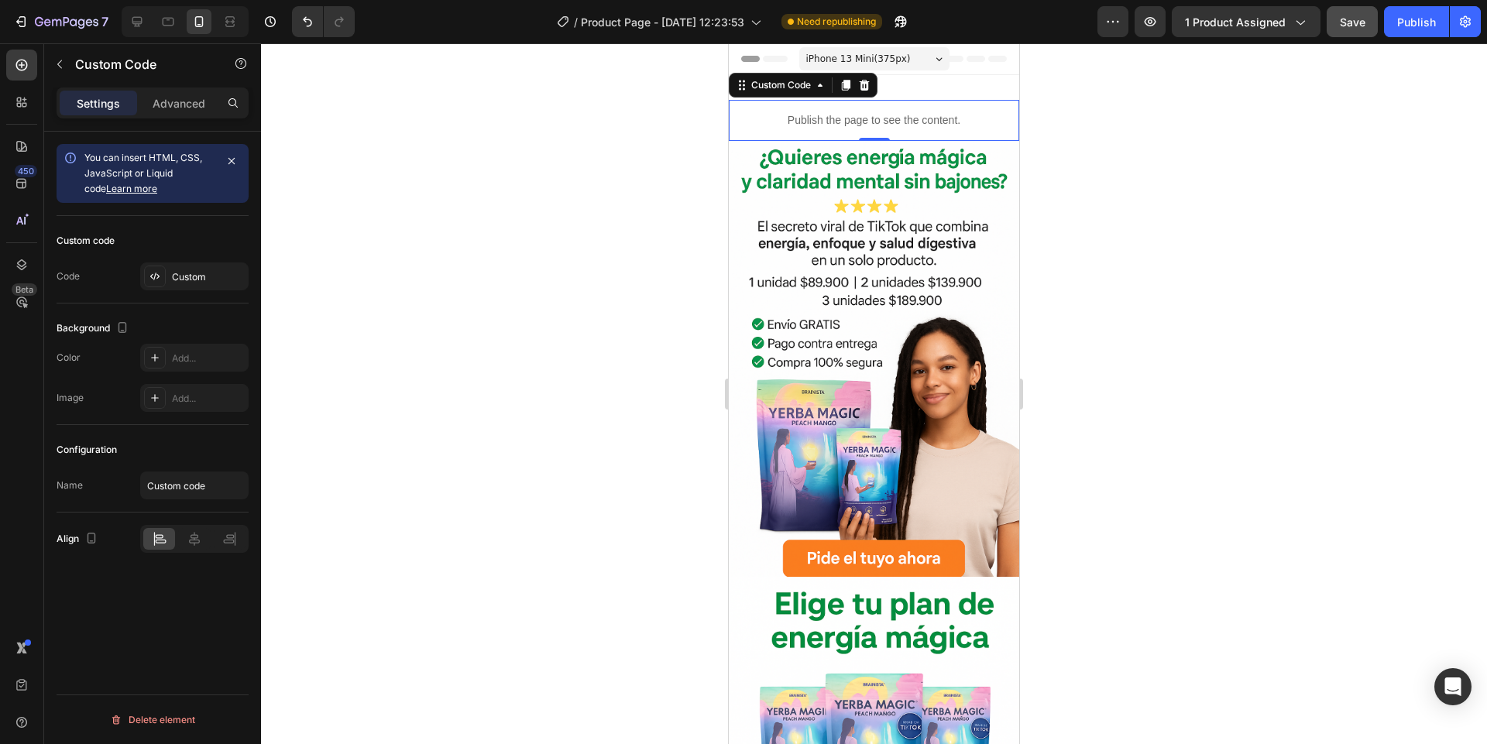
click at [824, 125] on p "Publish the page to see the content." at bounding box center [874, 120] width 290 height 16
click at [177, 95] on p "Advanced" at bounding box center [179, 103] width 53 height 16
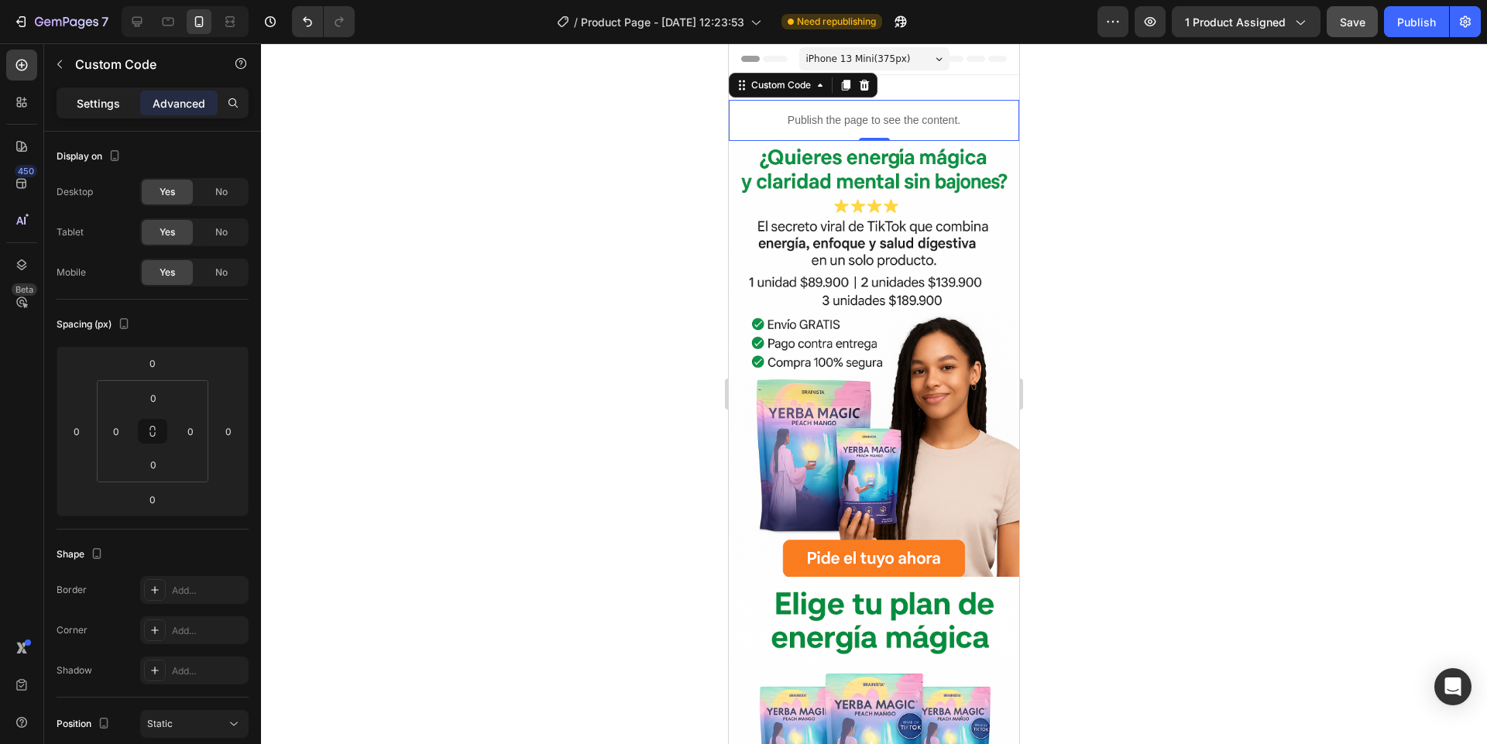
click at [113, 101] on p "Settings" at bounding box center [98, 103] width 43 height 16
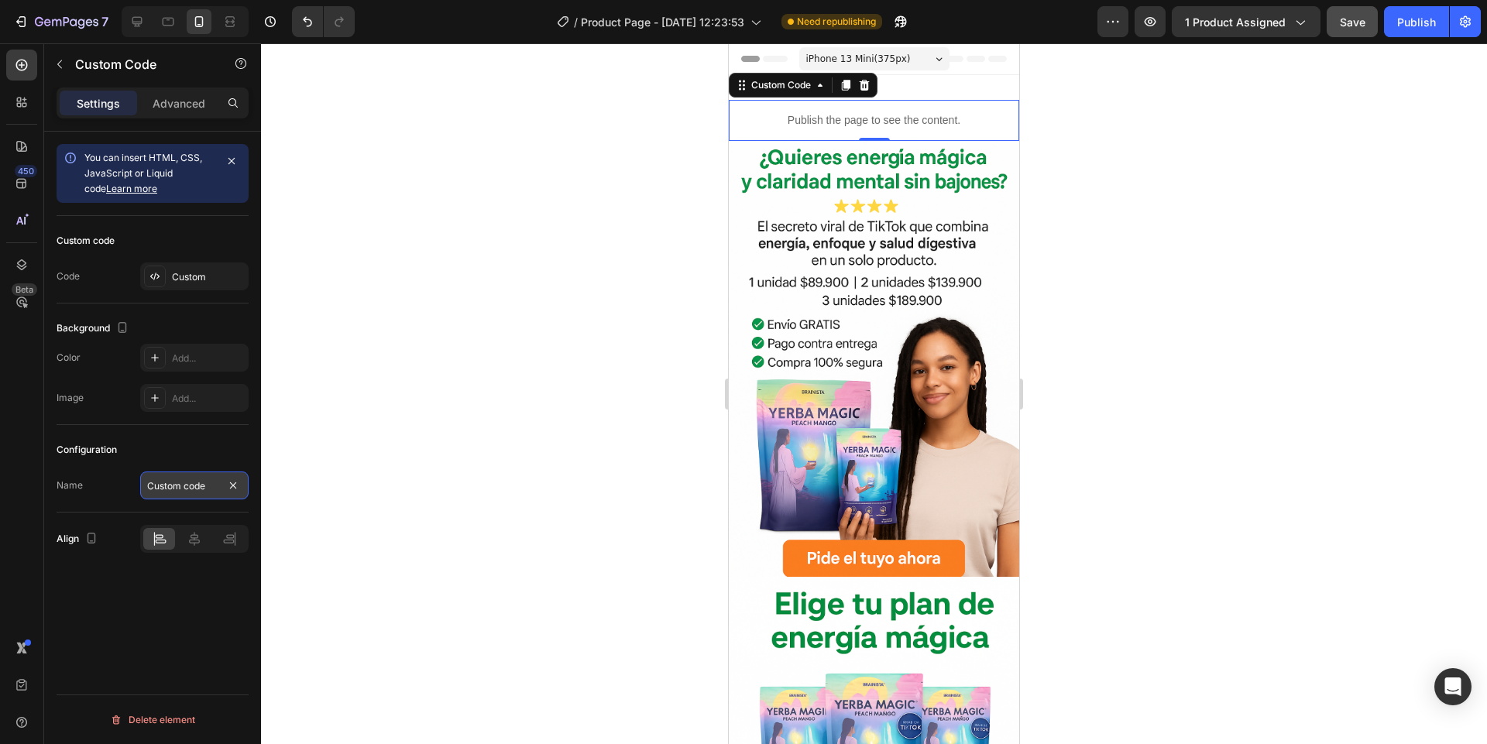
click at [187, 482] on input "Custom code" at bounding box center [194, 486] width 108 height 28
click at [118, 386] on div "Image Add..." at bounding box center [153, 398] width 192 height 28
click at [142, 281] on div "Custom" at bounding box center [194, 276] width 108 height 28
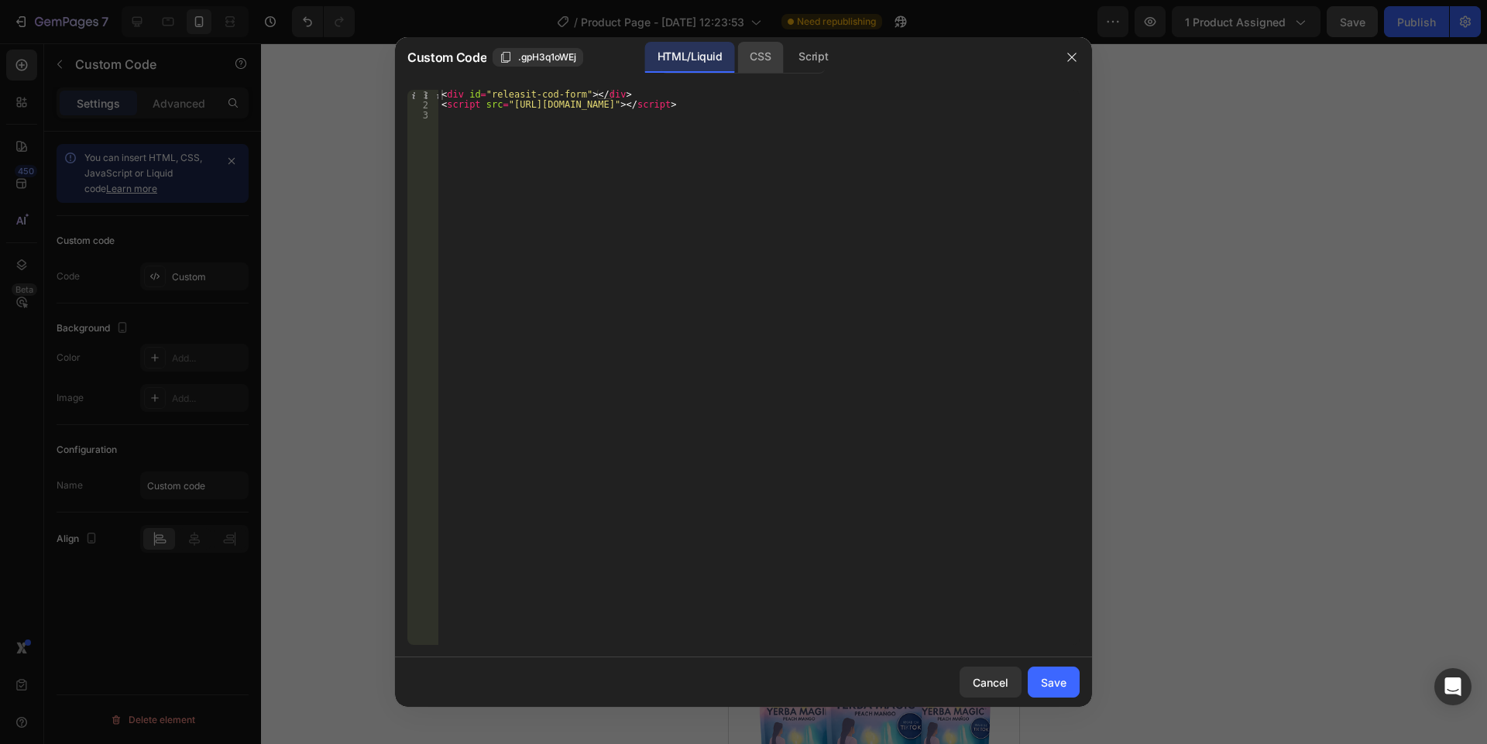
click at [764, 63] on div "CSS" at bounding box center [760, 57] width 46 height 31
click at [792, 60] on div "Script" at bounding box center [813, 57] width 54 height 31
click at [715, 58] on div "HTML/Liquid" at bounding box center [689, 57] width 89 height 31
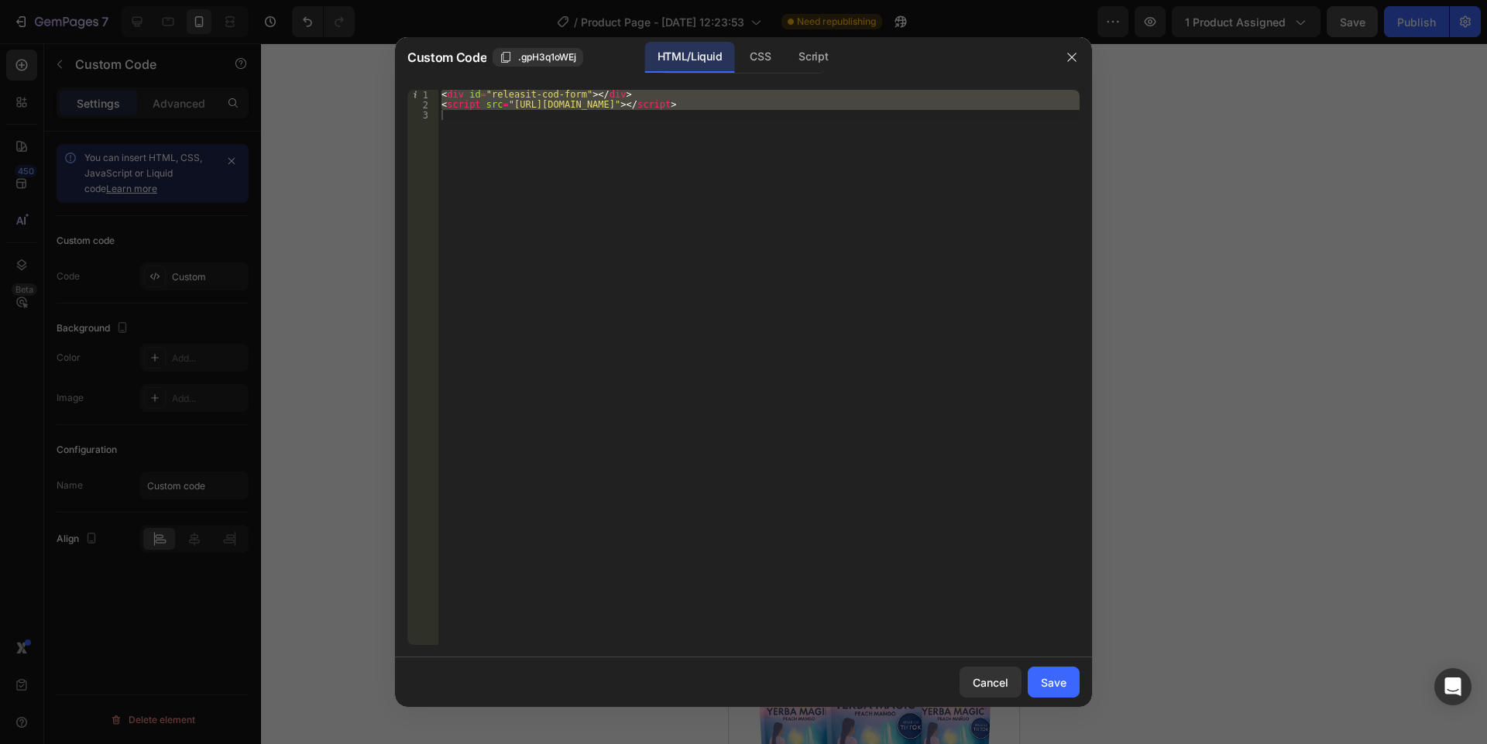
click at [997, 667] on button "Cancel" at bounding box center [990, 682] width 62 height 31
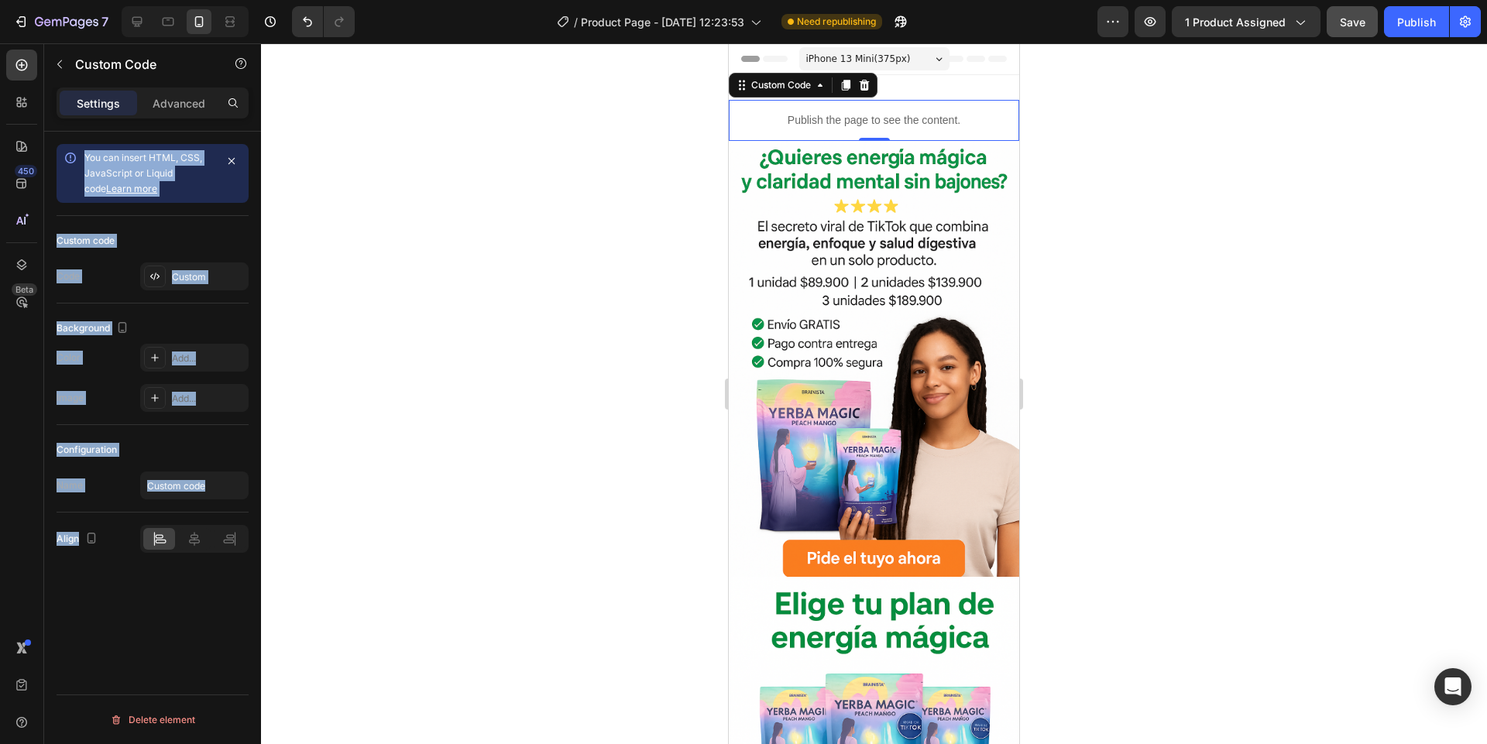
drag, startPoint x: 54, startPoint y: 137, endPoint x: 139, endPoint y: 541, distance: 412.9
click at [208, 593] on div "You can insert HTML, CSS, JavaScript or Liquid code Learn more Custom code Code…" at bounding box center [152, 460] width 217 height 657
click at [94, 602] on div "You can insert HTML, CSS, JavaScript or Liquid code Learn more Custom code Code…" at bounding box center [152, 460] width 217 height 657
drag, startPoint x: 172, startPoint y: 604, endPoint x: 80, endPoint y: 50, distance: 562.0
click at [77, 45] on div "Sections(18) Elements(84) Section Element Hero Section Product Detail Brands Tr…" at bounding box center [152, 393] width 217 height 701
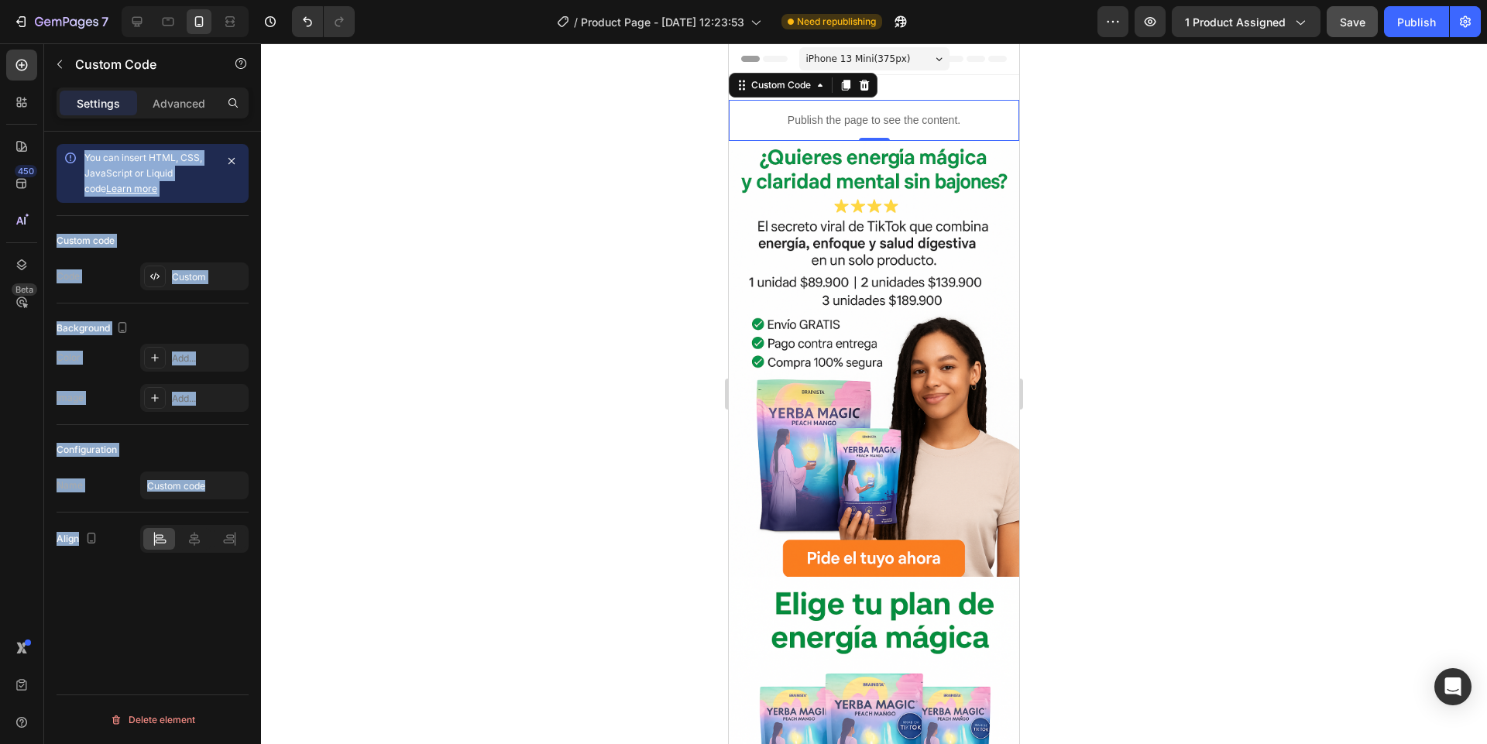
copy div "Settings Advanced You can insert HTML, CSS, JavaScript or Liquid code Learn mor…"
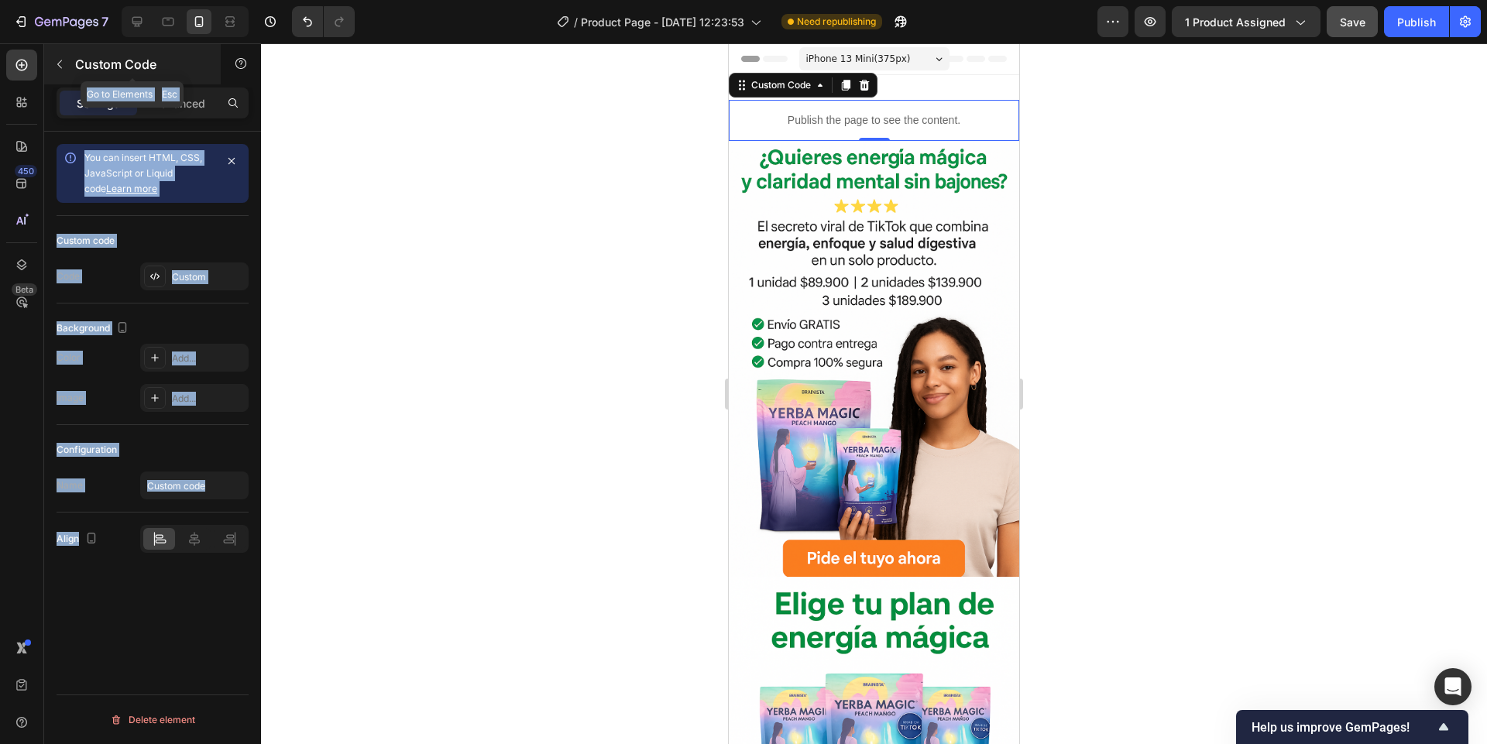
click at [52, 71] on button "button" at bounding box center [59, 64] width 25 height 25
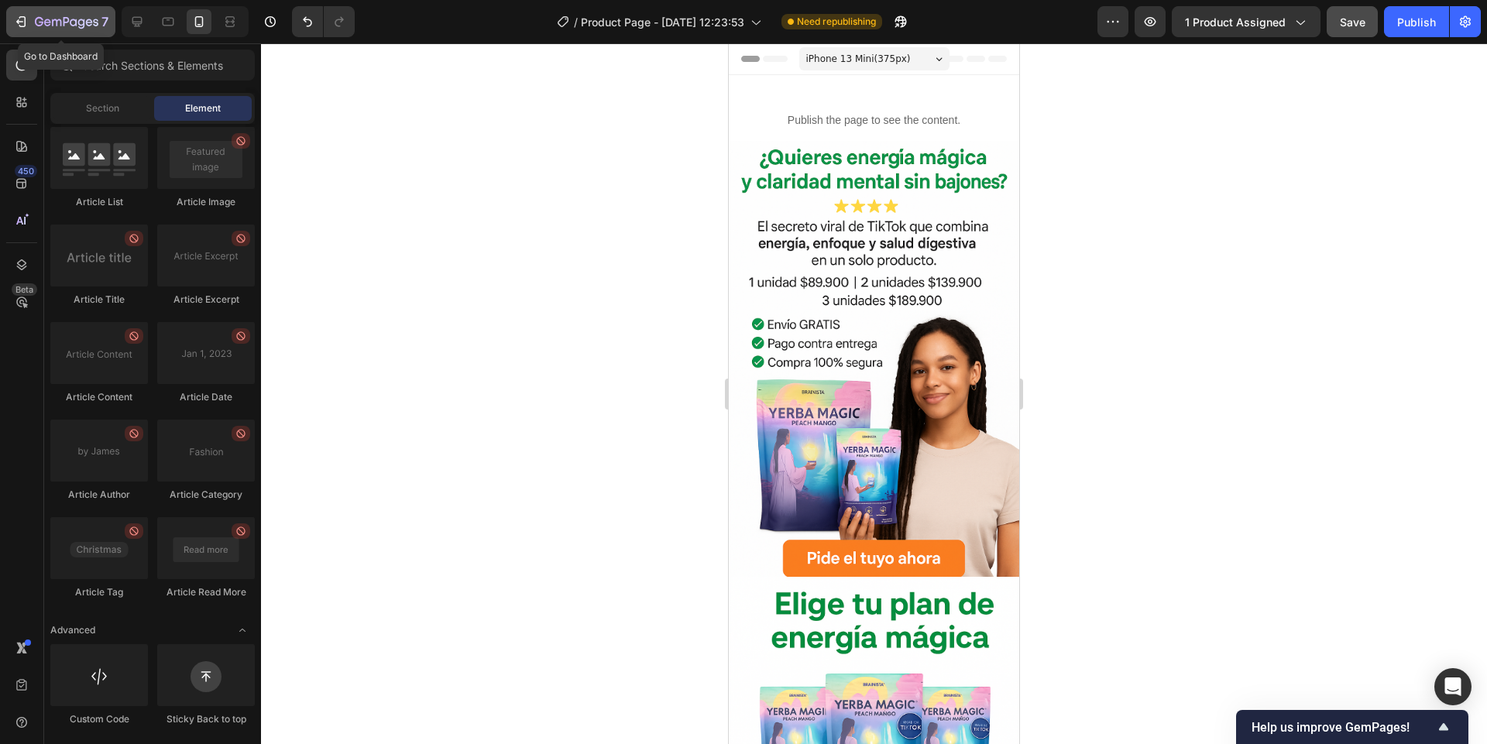
click at [30, 25] on div "7" at bounding box center [60, 21] width 95 height 19
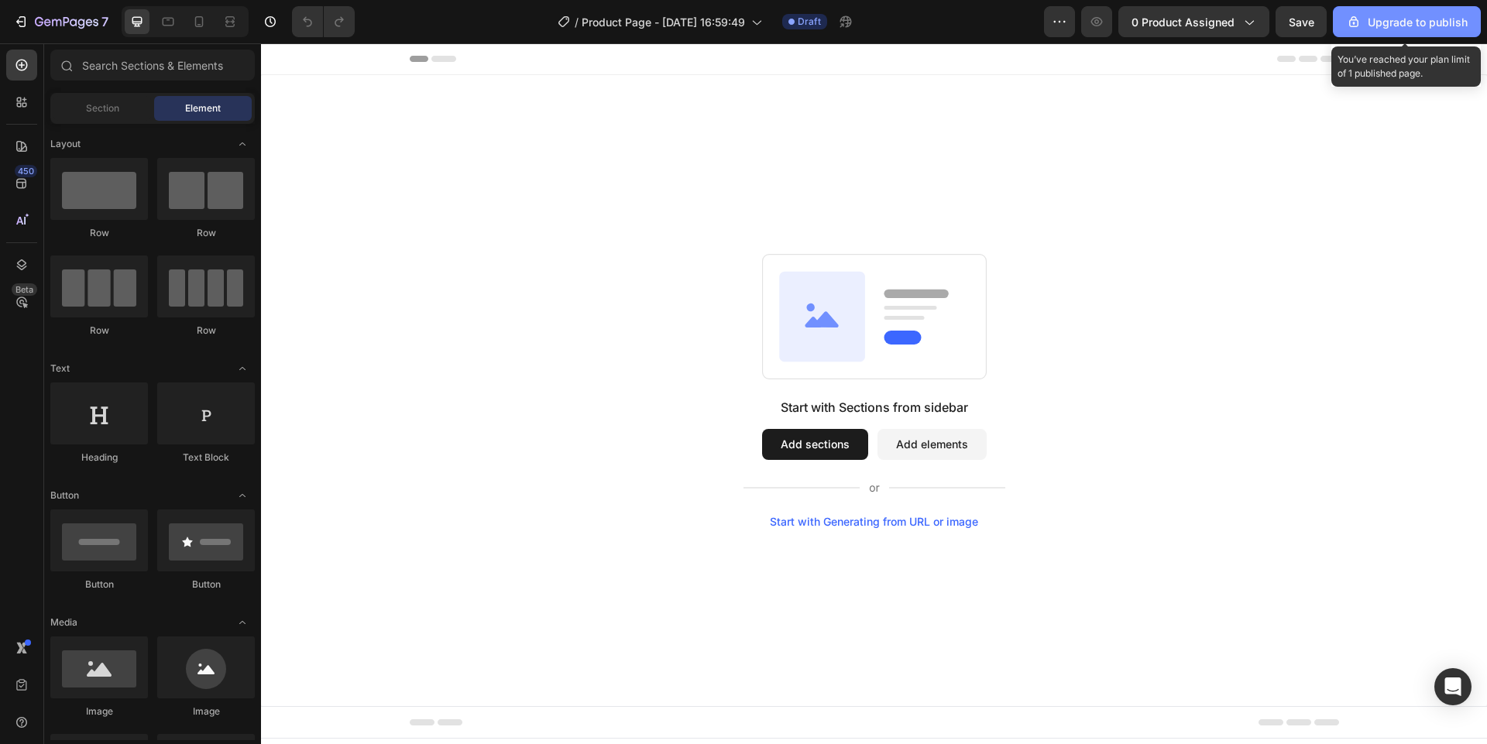
click at [1412, 17] on div "Upgrade to publish" at bounding box center [1407, 22] width 122 height 16
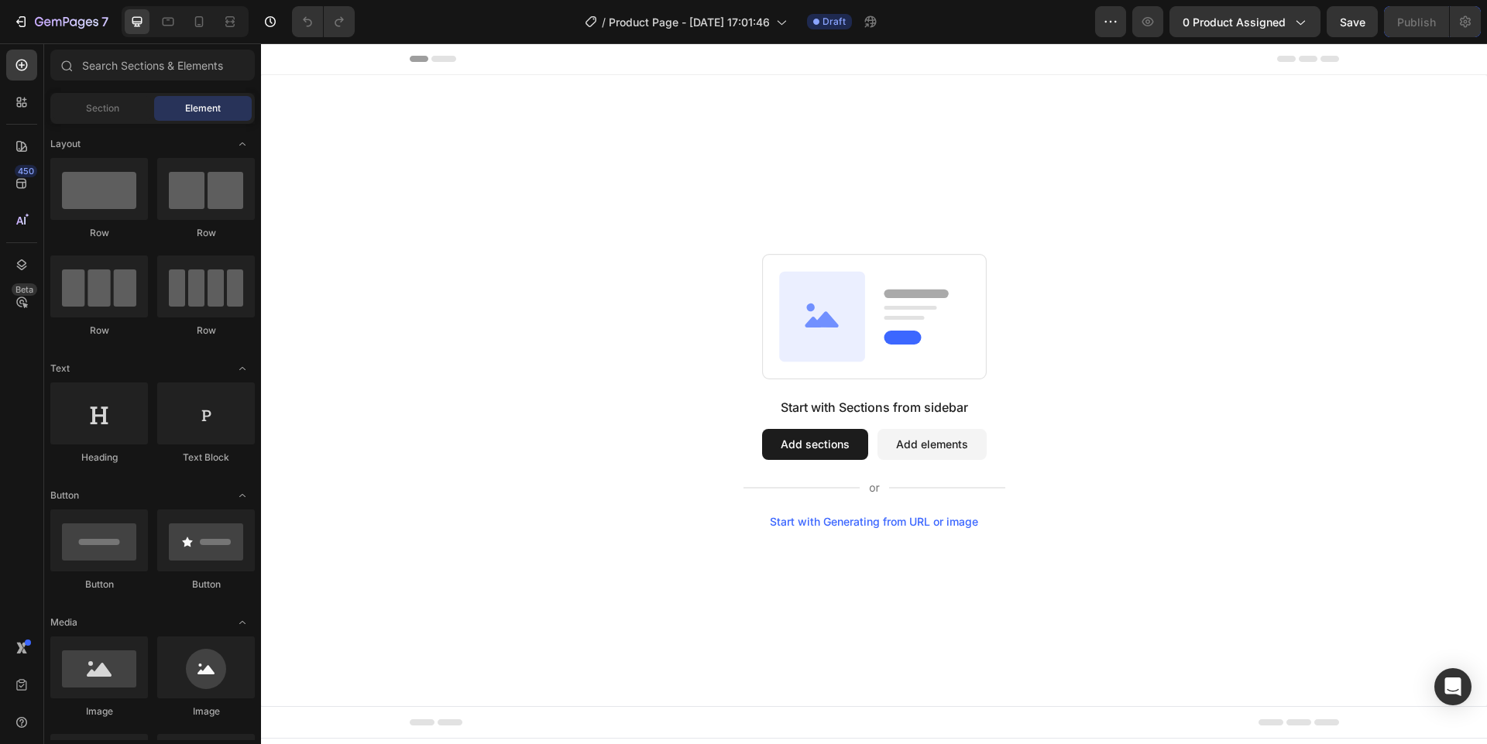
click at [412, 231] on div "Start with Sections from sidebar Add sections Add elements Start with Generatin…" at bounding box center [874, 390] width 1226 height 631
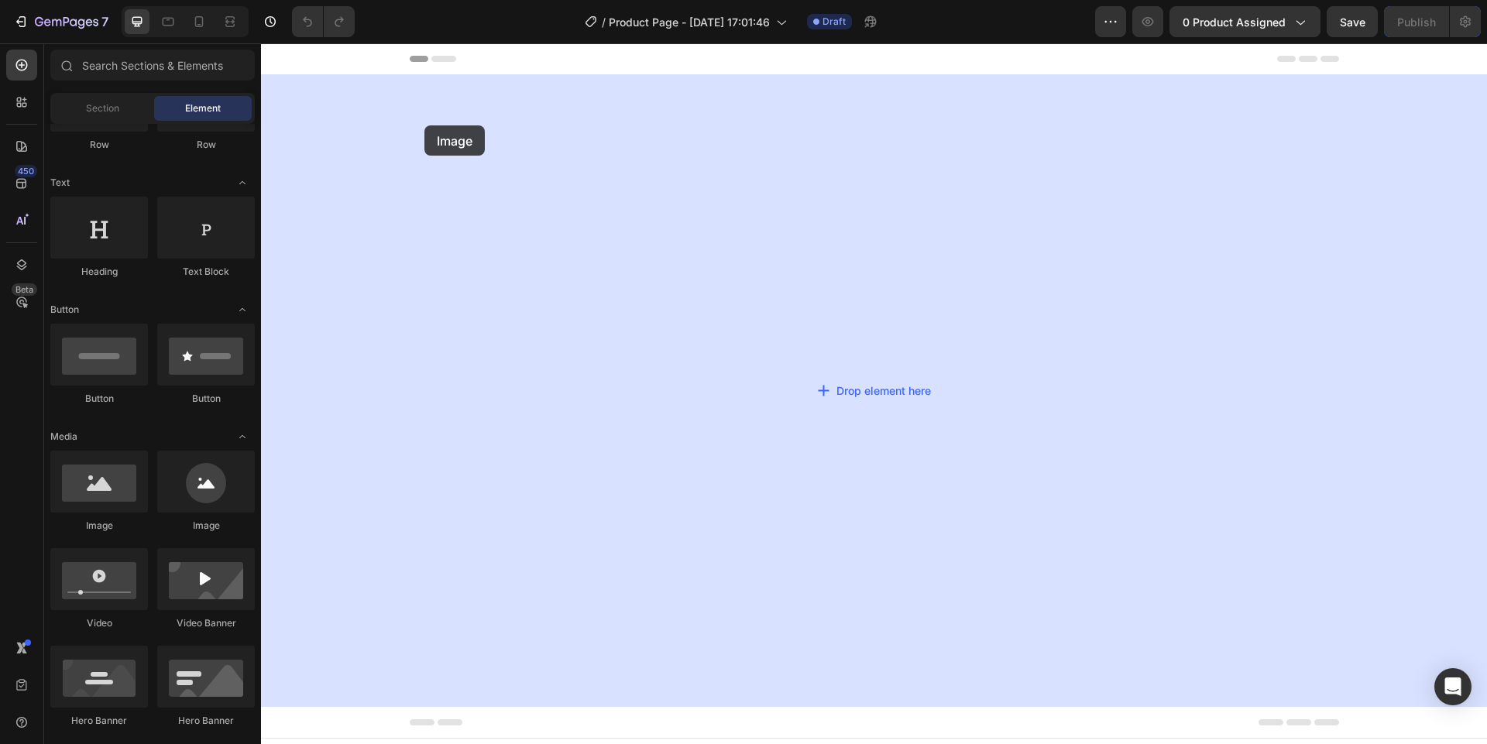
drag, startPoint x: 361, startPoint y: 544, endPoint x: 424, endPoint y: 125, distance: 422.9
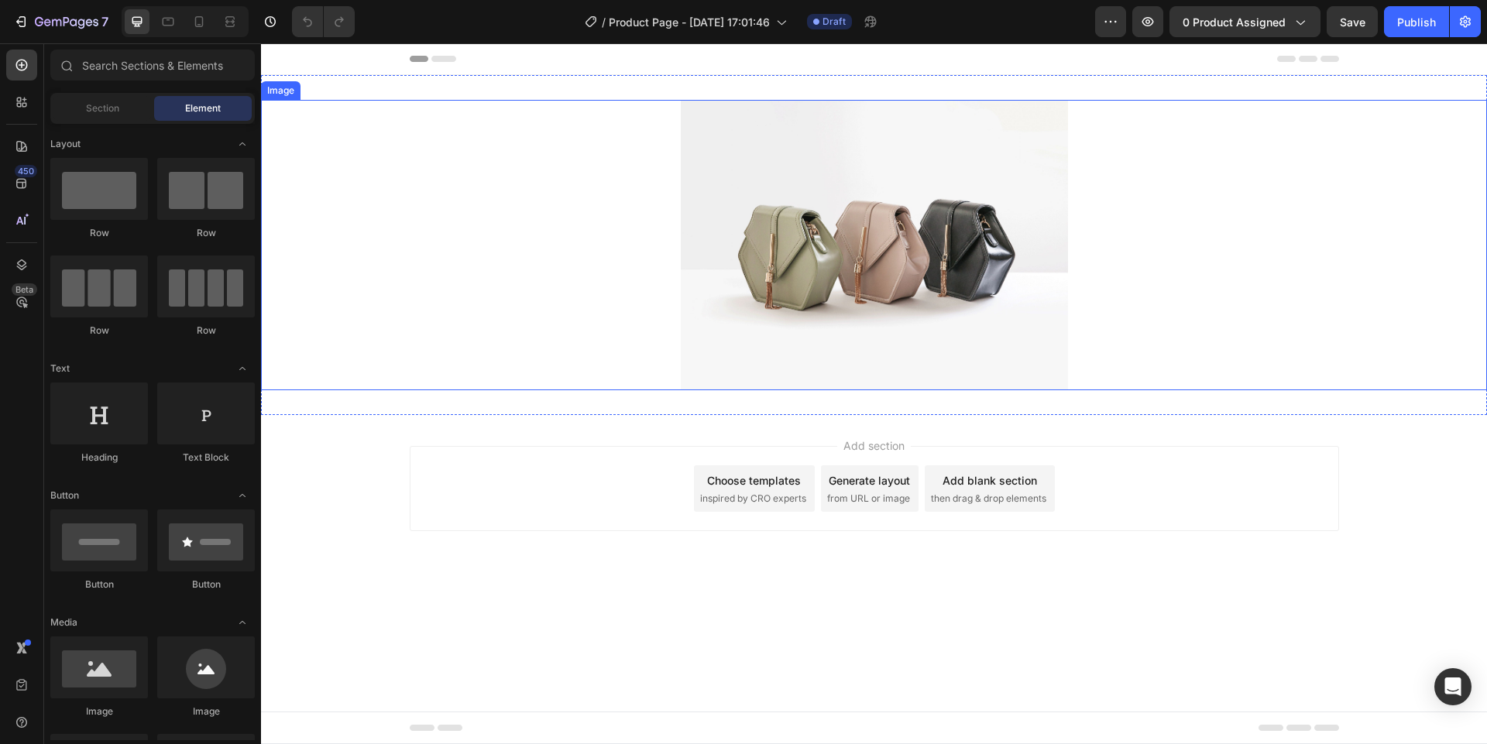
click at [774, 301] on img at bounding box center [874, 245] width 387 height 290
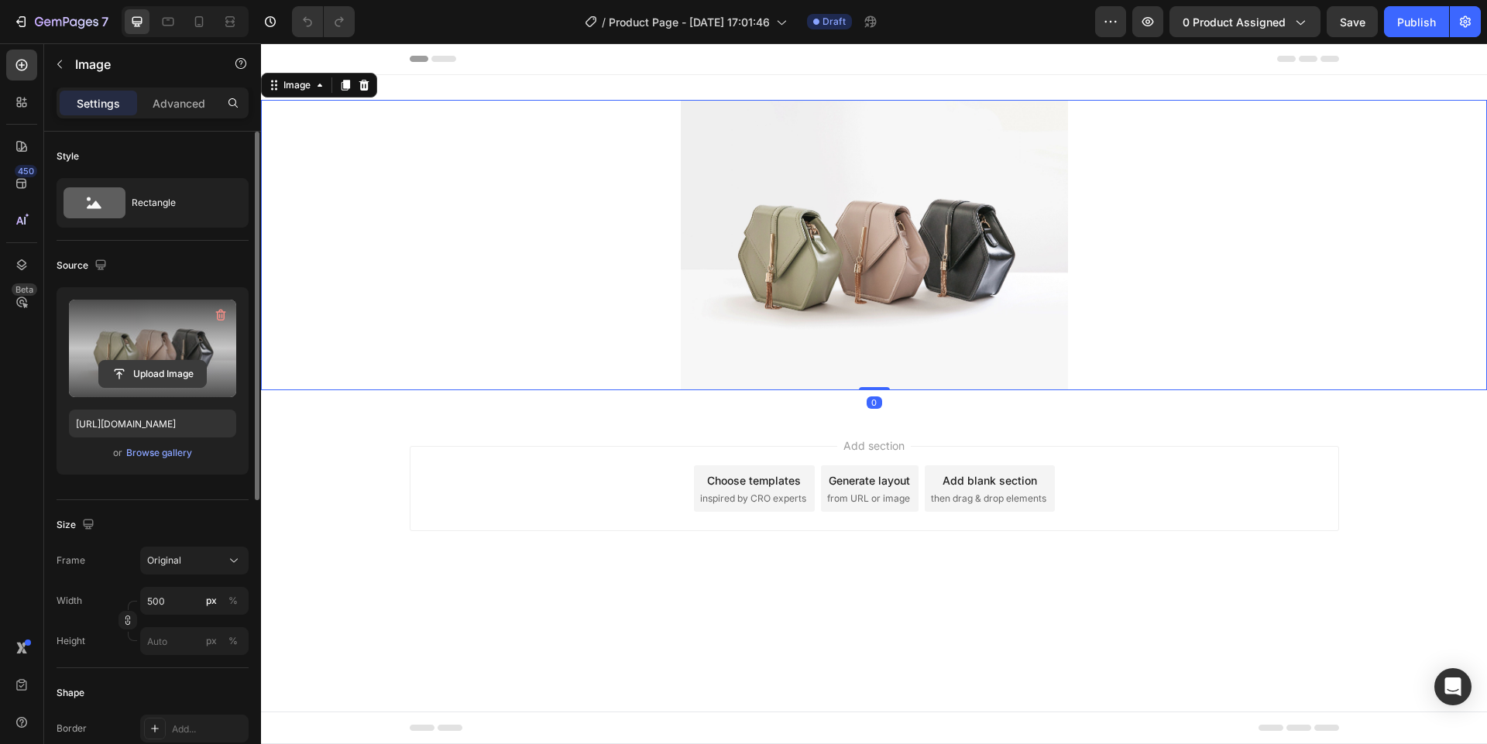
click at [131, 385] on input "file" at bounding box center [152, 374] width 107 height 26
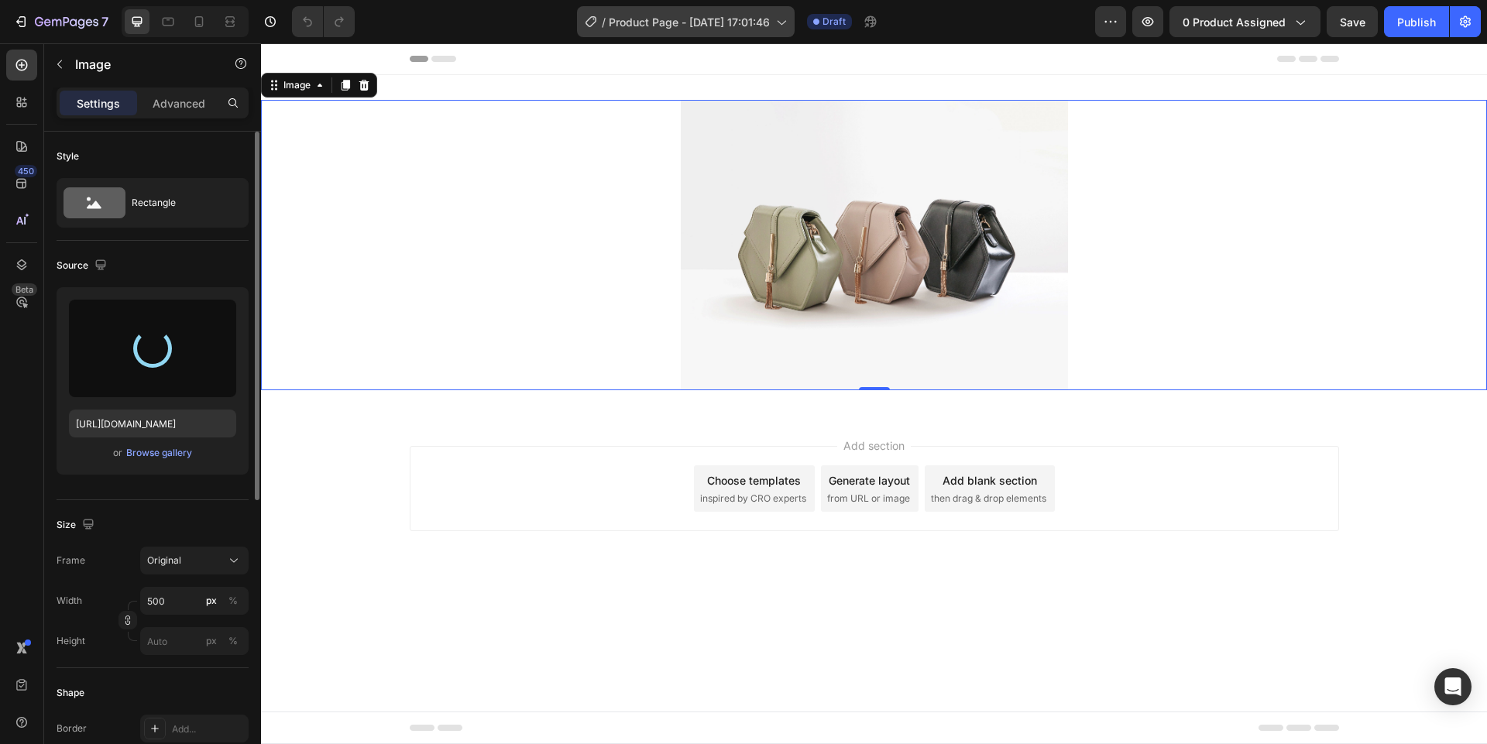
type input "[URL][DOMAIN_NAME]"
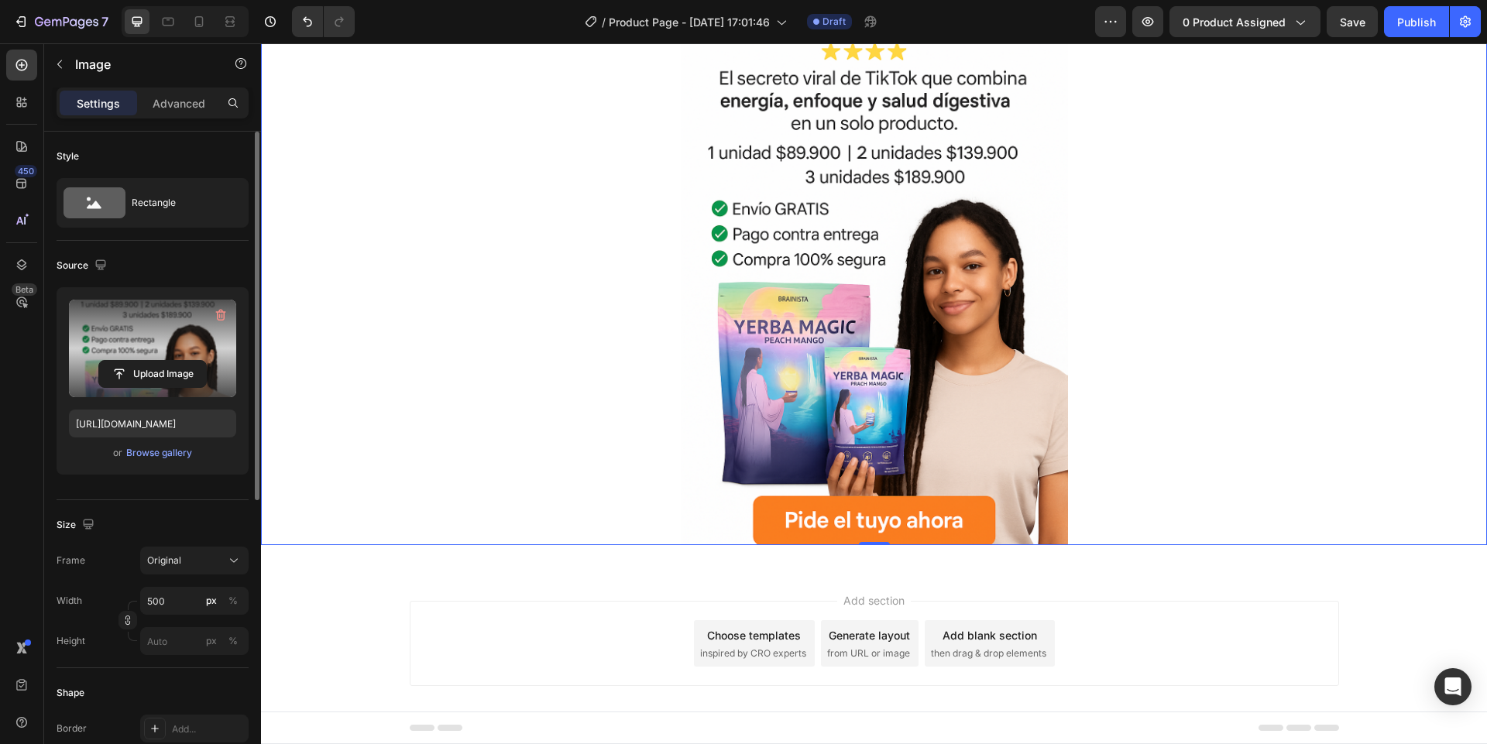
scroll to position [152, 0]
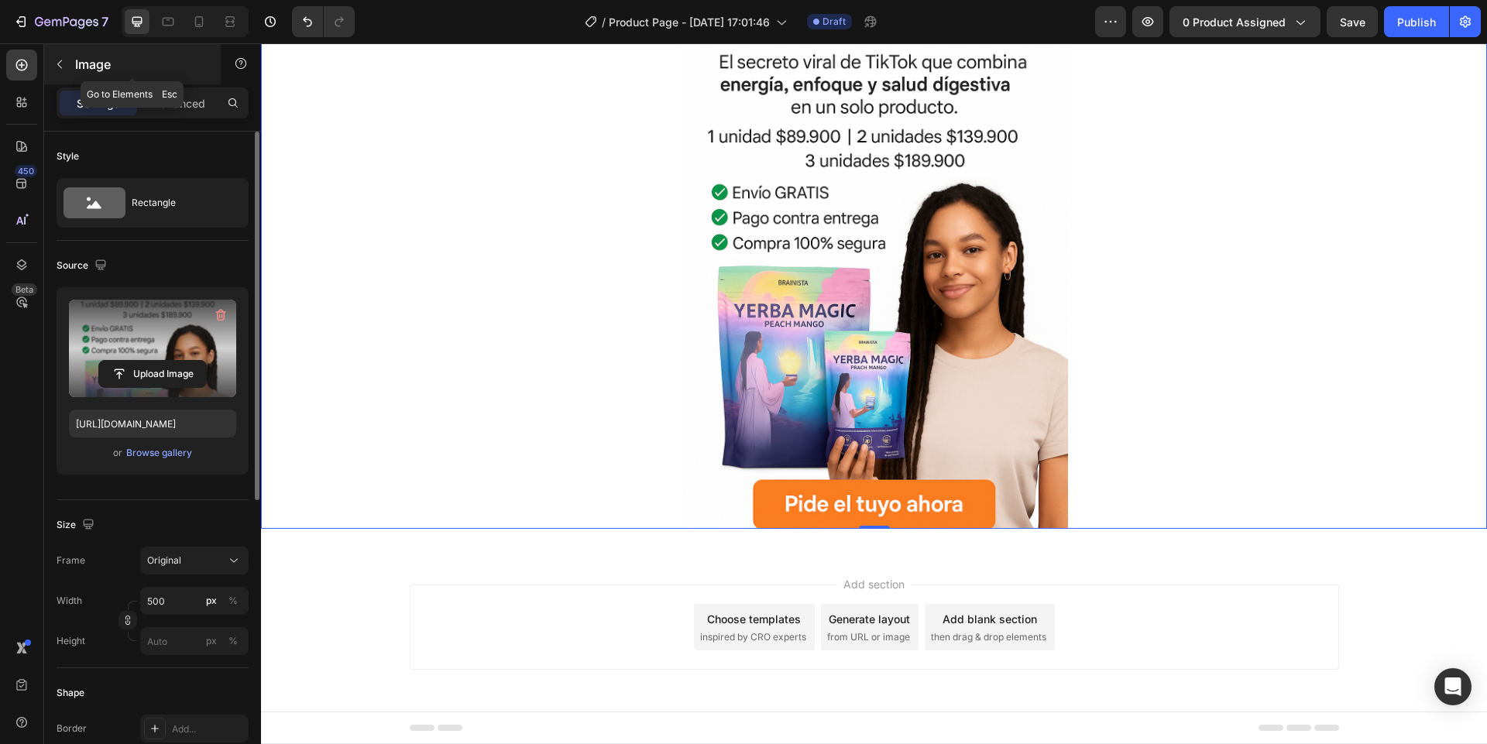
click at [62, 60] on icon "button" at bounding box center [59, 64] width 12 height 12
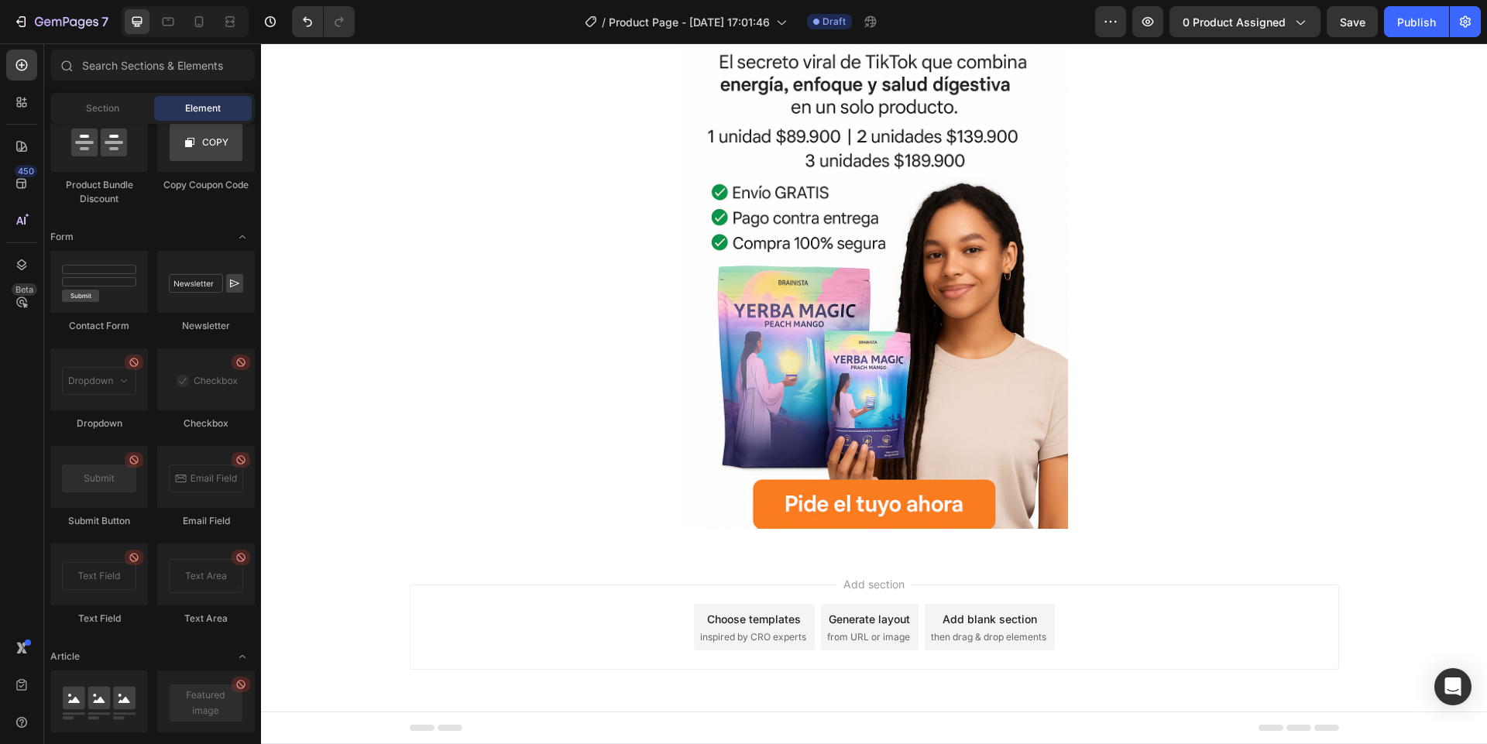
scroll to position [4074, 0]
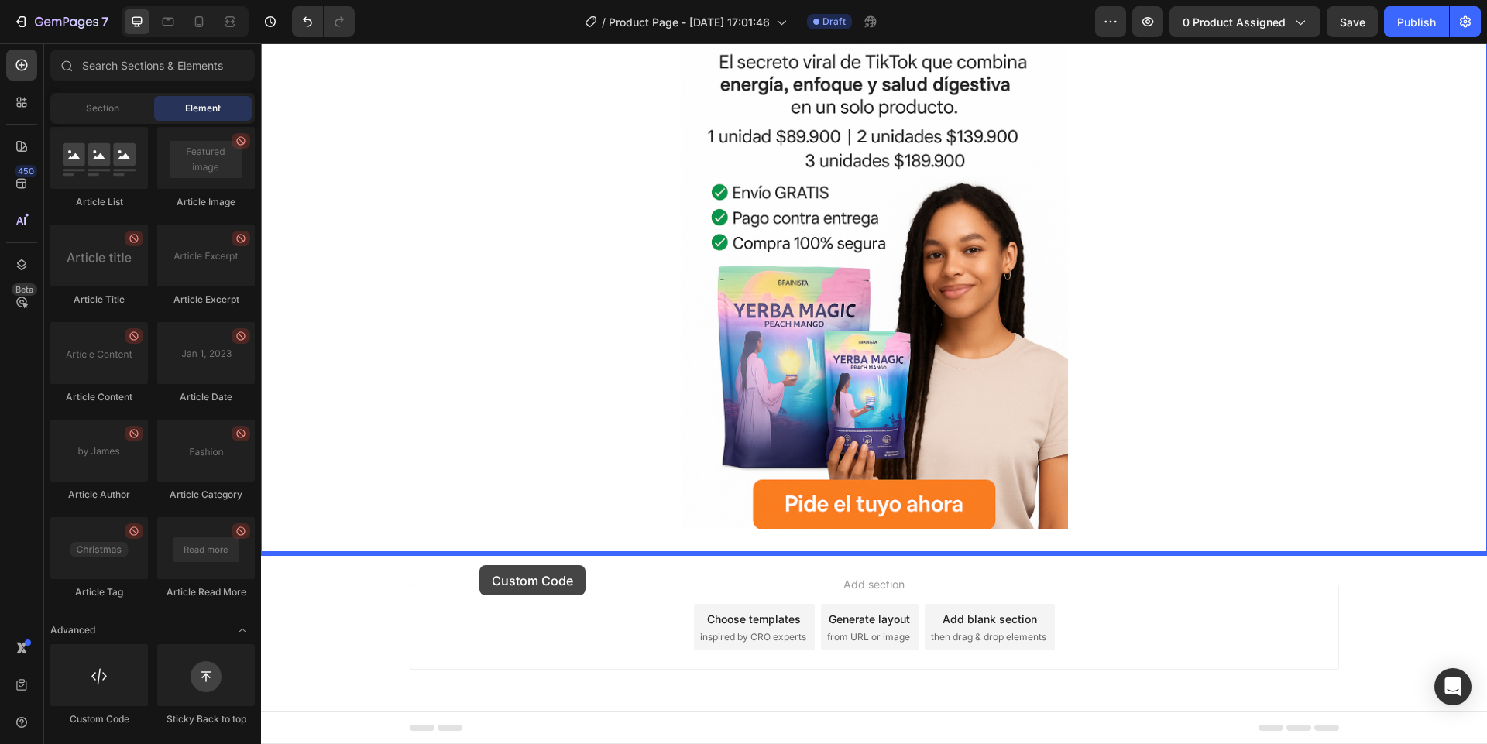
drag, startPoint x: 370, startPoint y: 724, endPoint x: 479, endPoint y: 565, distance: 192.7
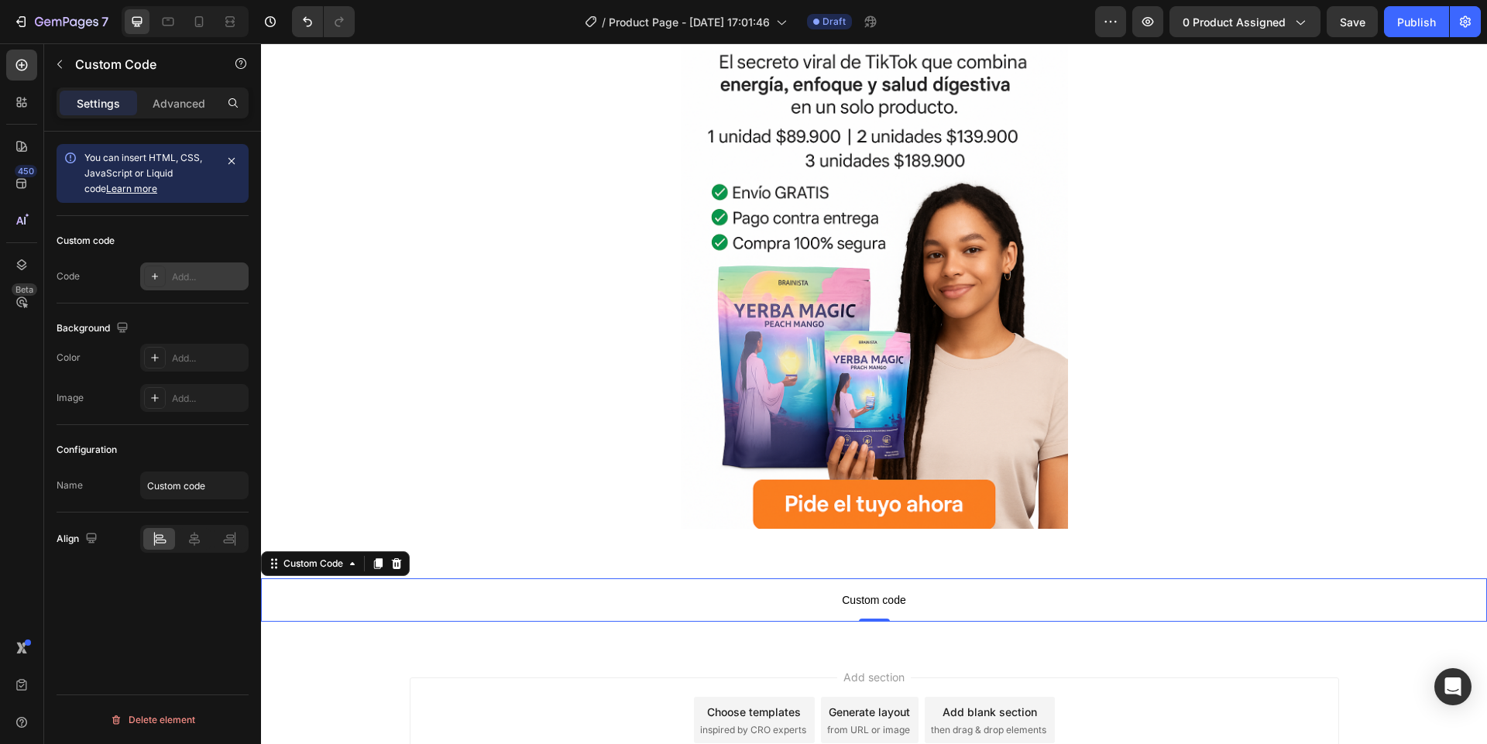
click at [171, 287] on div "Add..." at bounding box center [194, 276] width 108 height 28
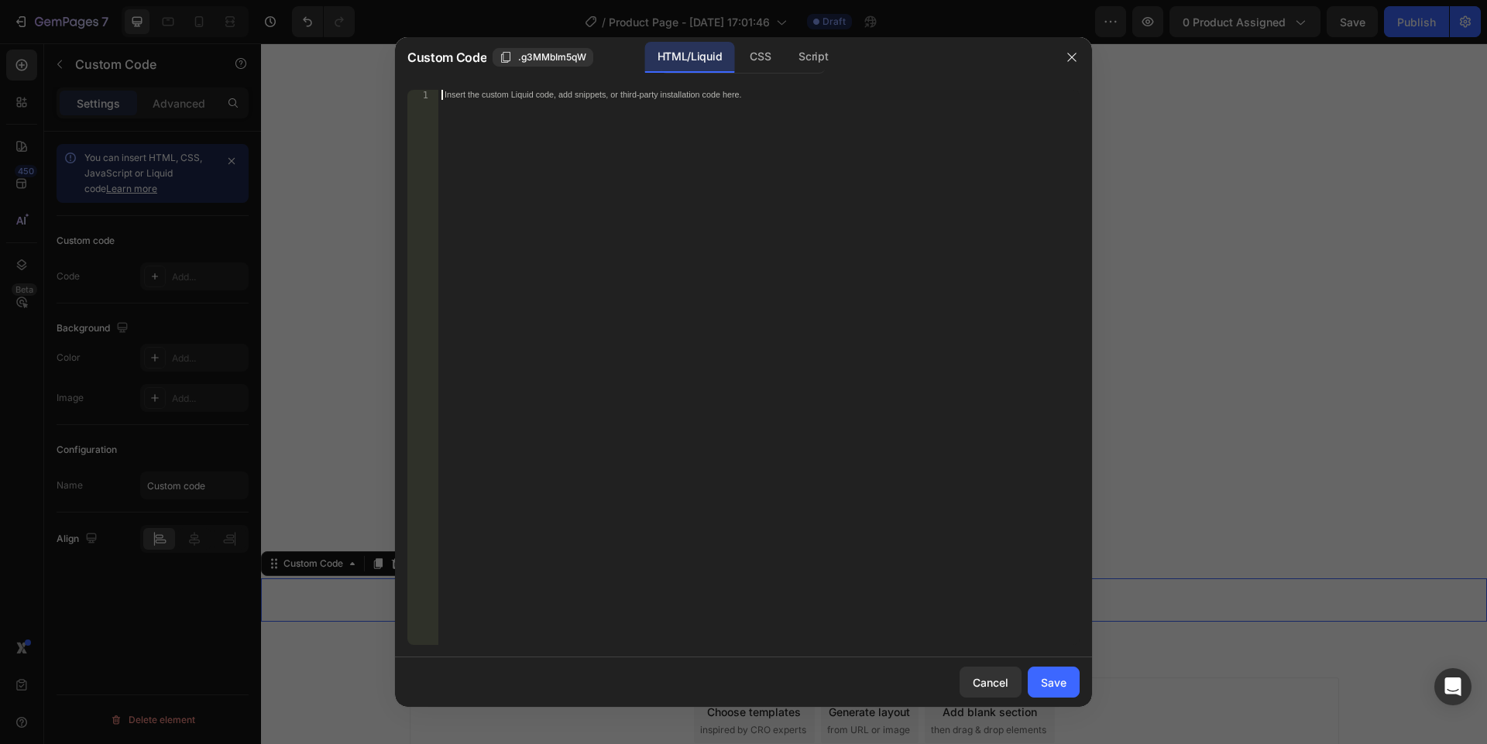
scroll to position [894, 0]
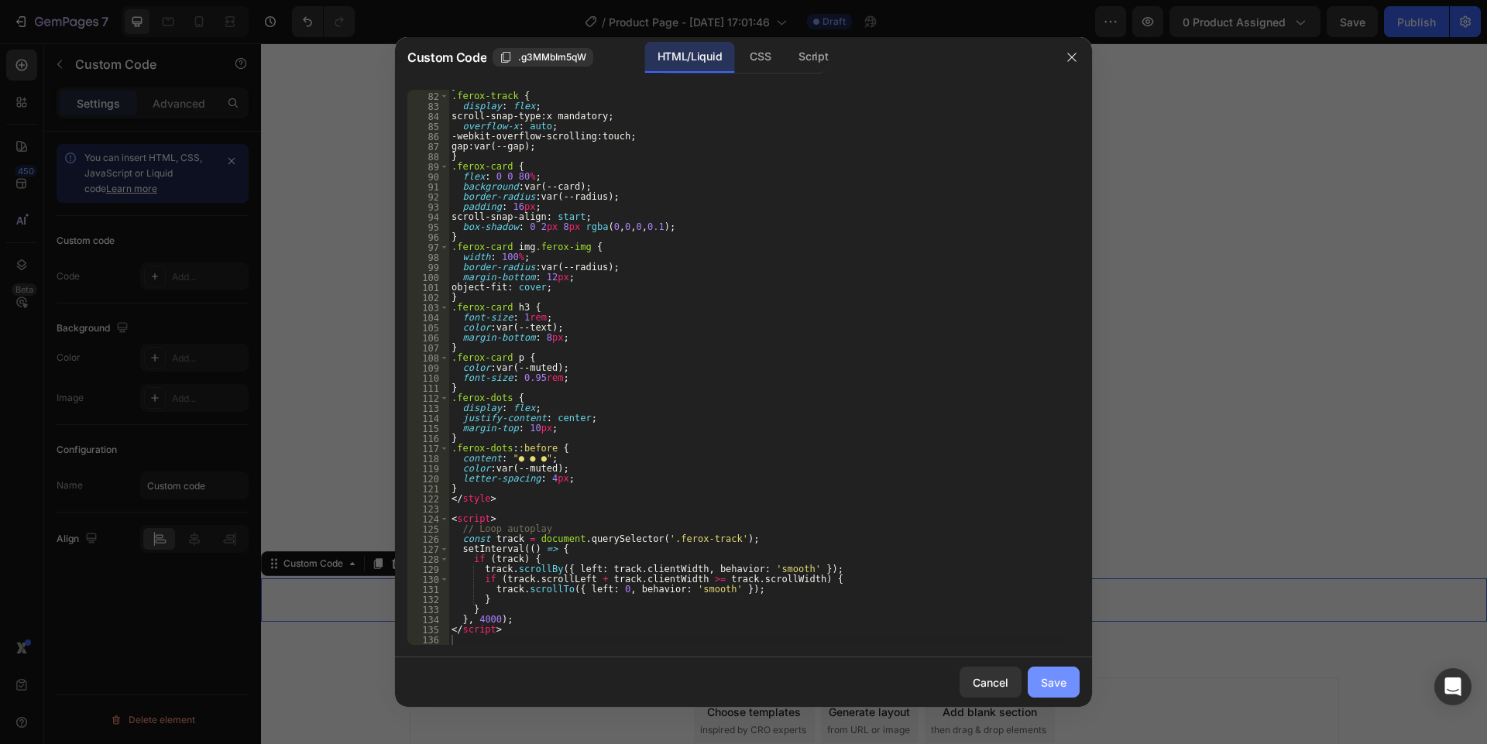
click at [1076, 673] on button "Save" at bounding box center [1054, 682] width 52 height 31
type textarea "</script>"
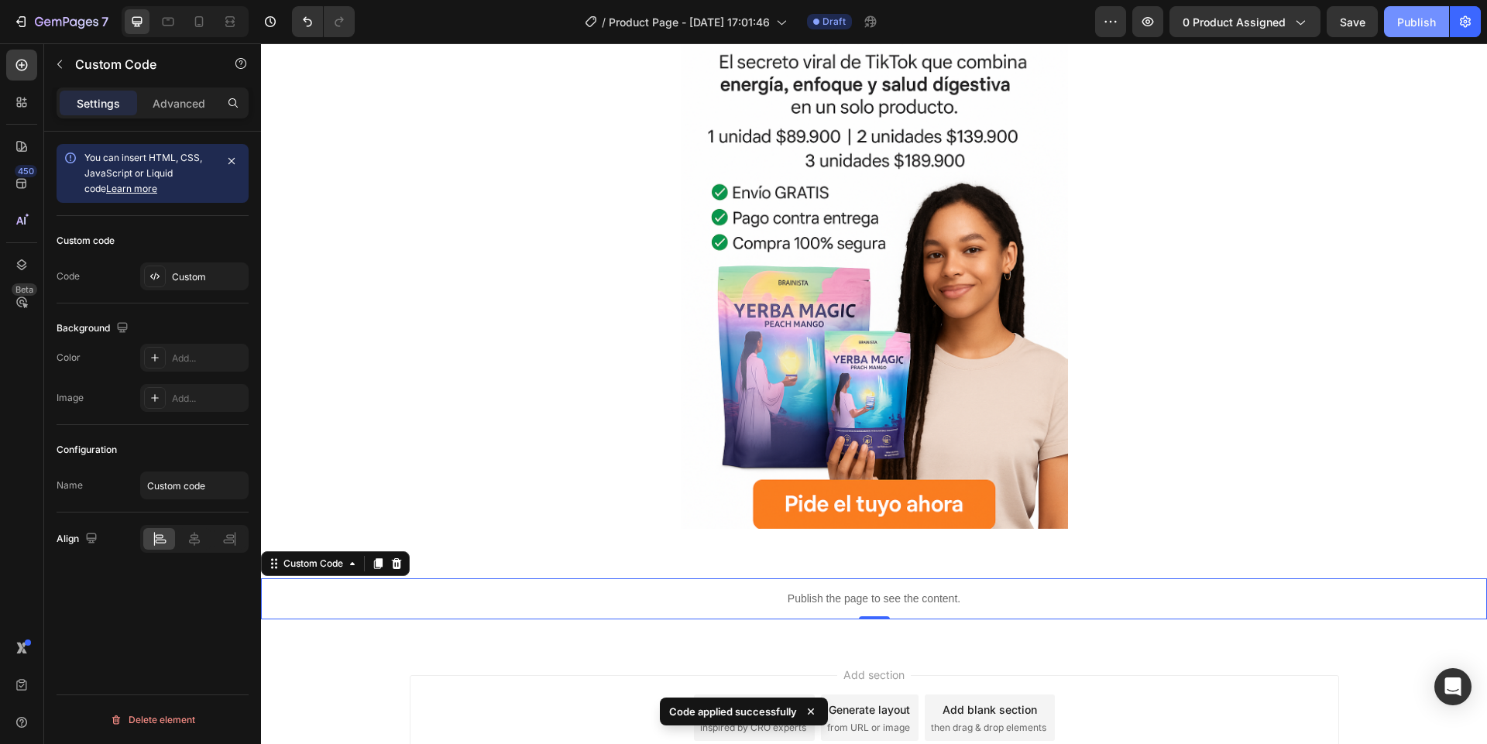
click at [1418, 22] on div "Publish" at bounding box center [1416, 22] width 39 height 16
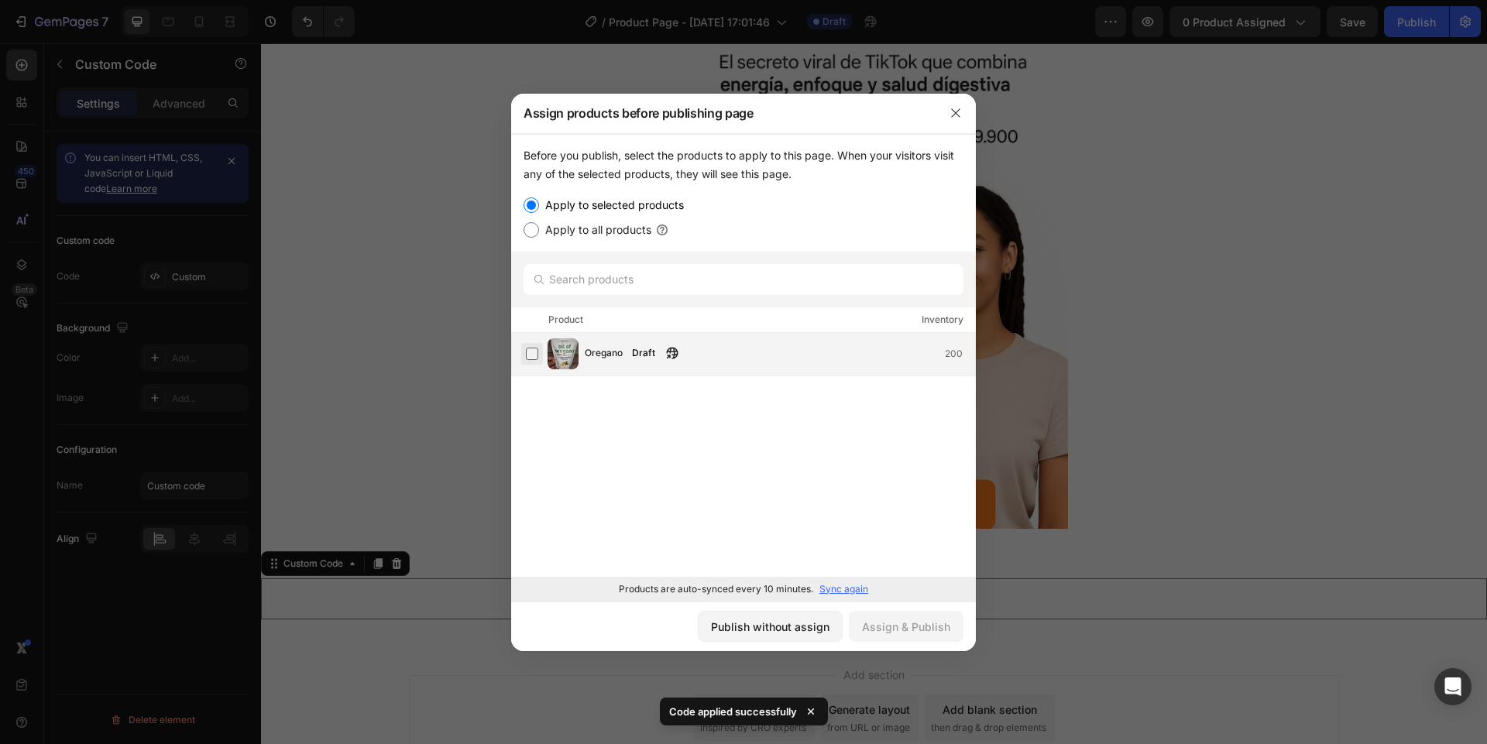
click at [526, 348] on label at bounding box center [532, 354] width 12 height 12
click at [895, 631] on div "Assign & Publish" at bounding box center [906, 627] width 88 height 16
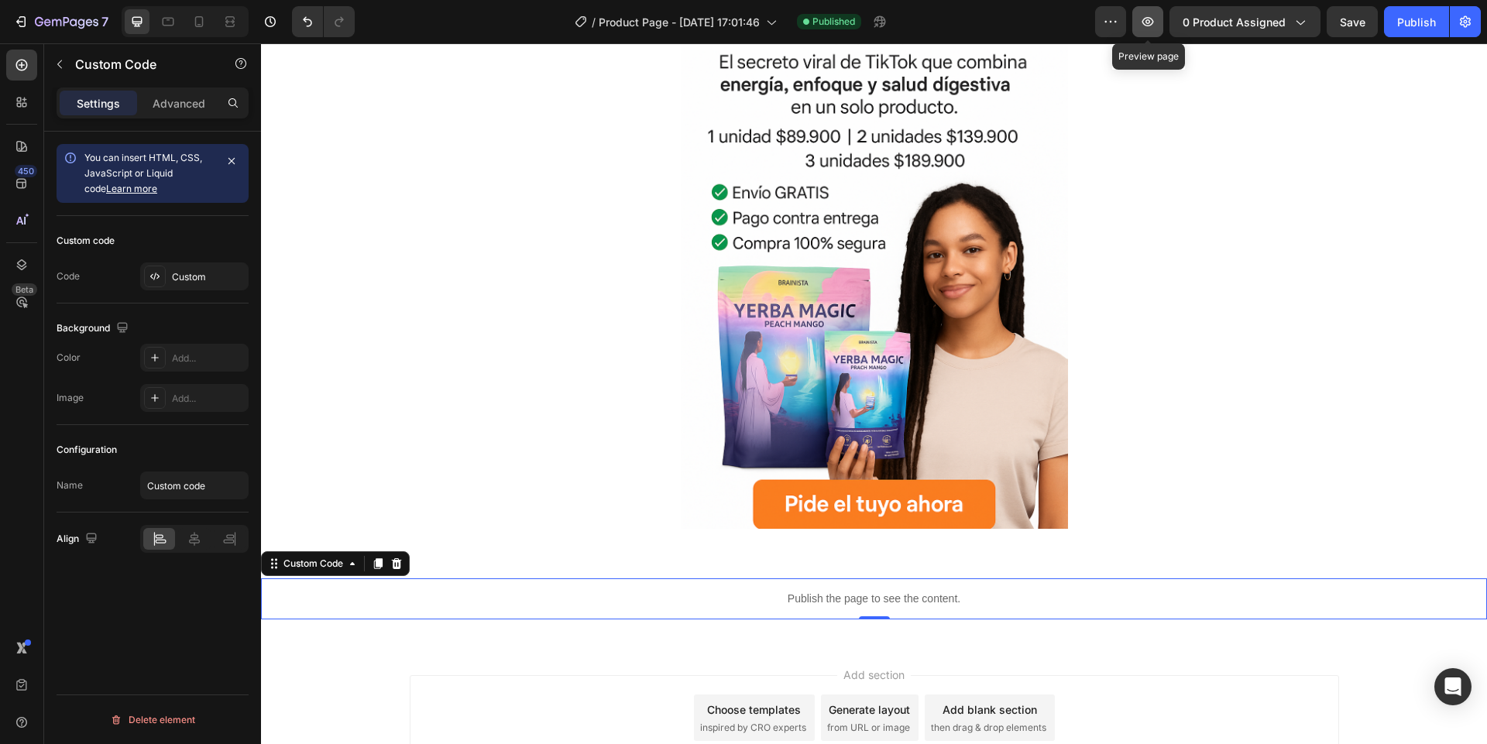
click at [1141, 24] on icon "button" at bounding box center [1147, 21] width 15 height 15
click at [217, 25] on div at bounding box center [185, 21] width 127 height 31
click at [203, 23] on icon at bounding box center [198, 21] width 15 height 15
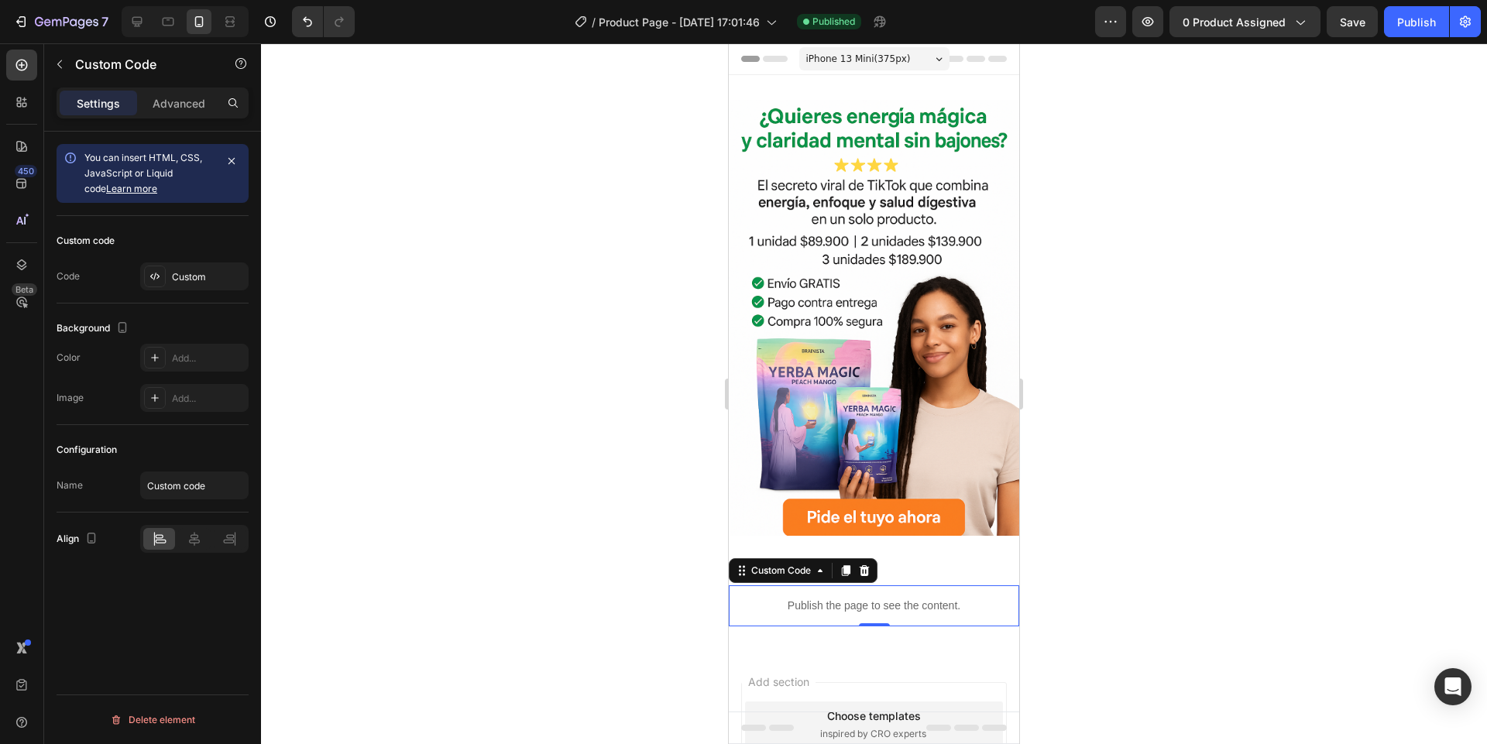
click at [153, 635] on div "You can insert HTML, CSS, JavaScript or Liquid code Learn more Custom code Code…" at bounding box center [152, 460] width 217 height 657
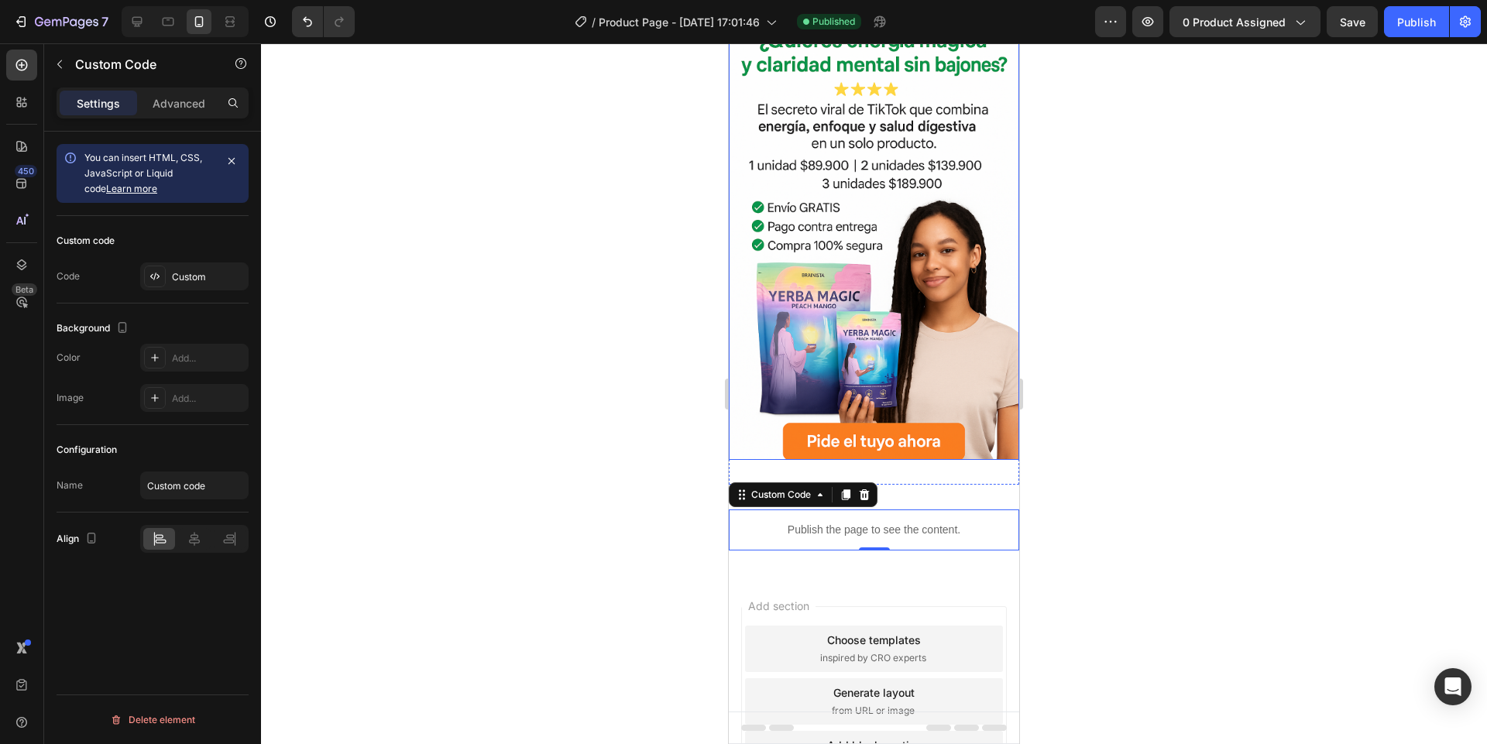
scroll to position [185, 0]
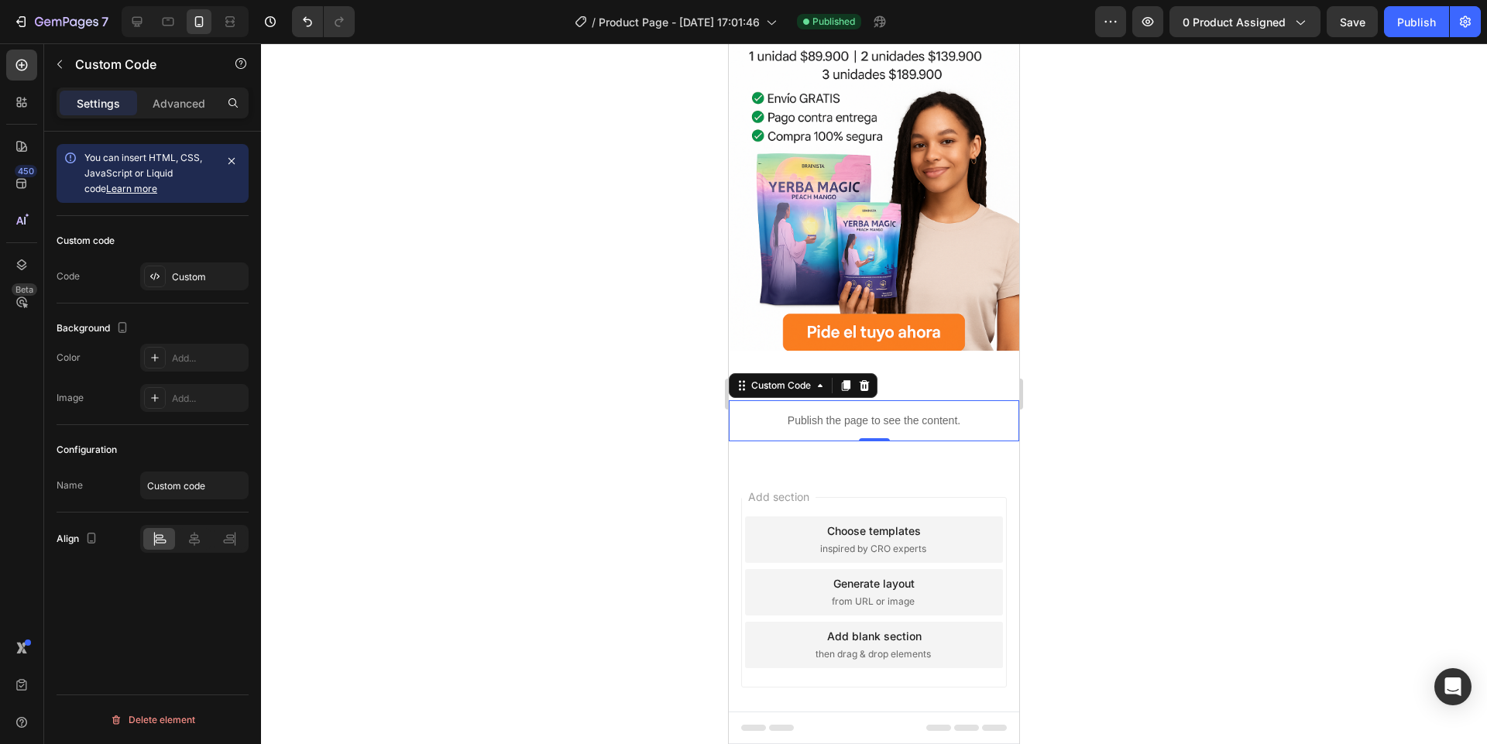
click at [407, 486] on div at bounding box center [874, 393] width 1226 height 701
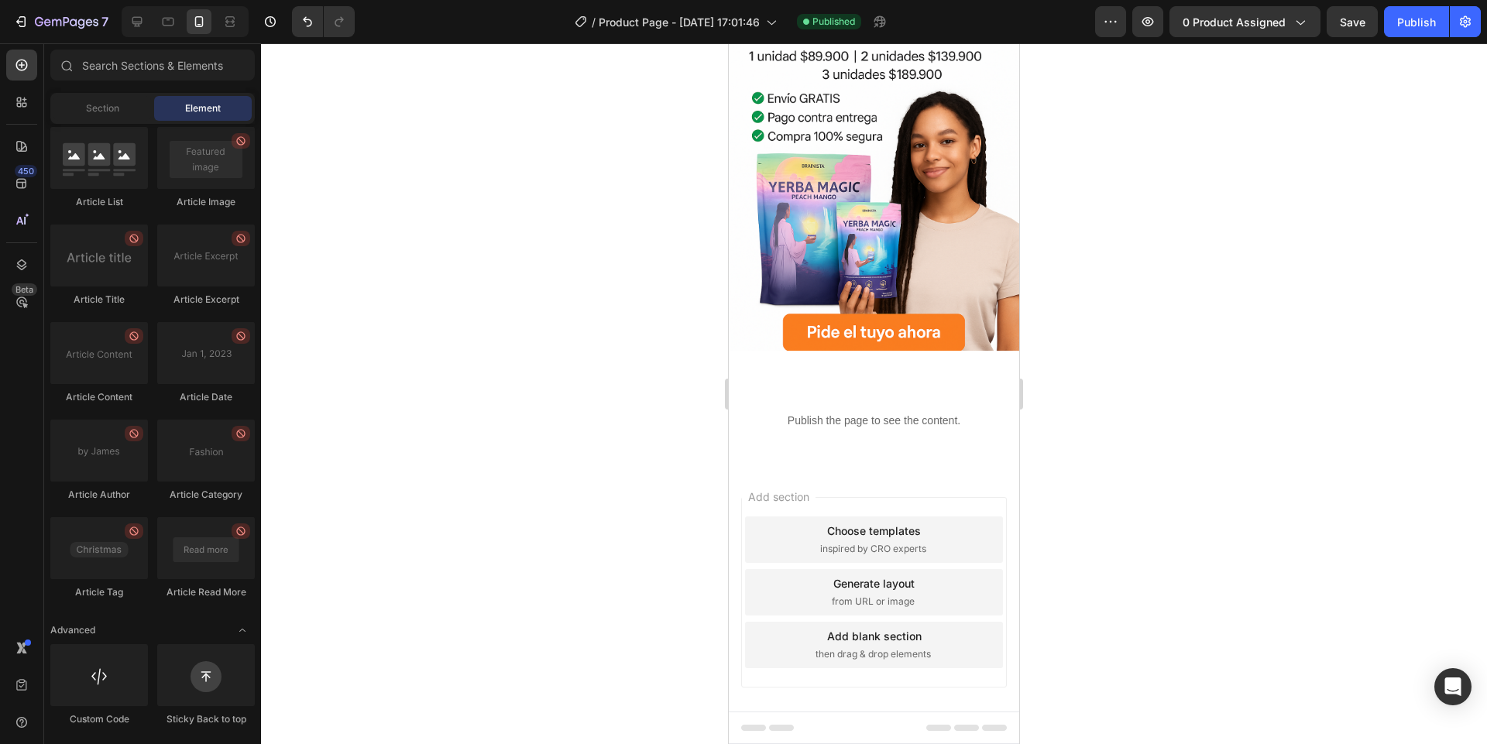
click at [819, 466] on div "Add section Choose templates inspired by CRO experts Generate layout from URL o…" at bounding box center [874, 614] width 290 height 296
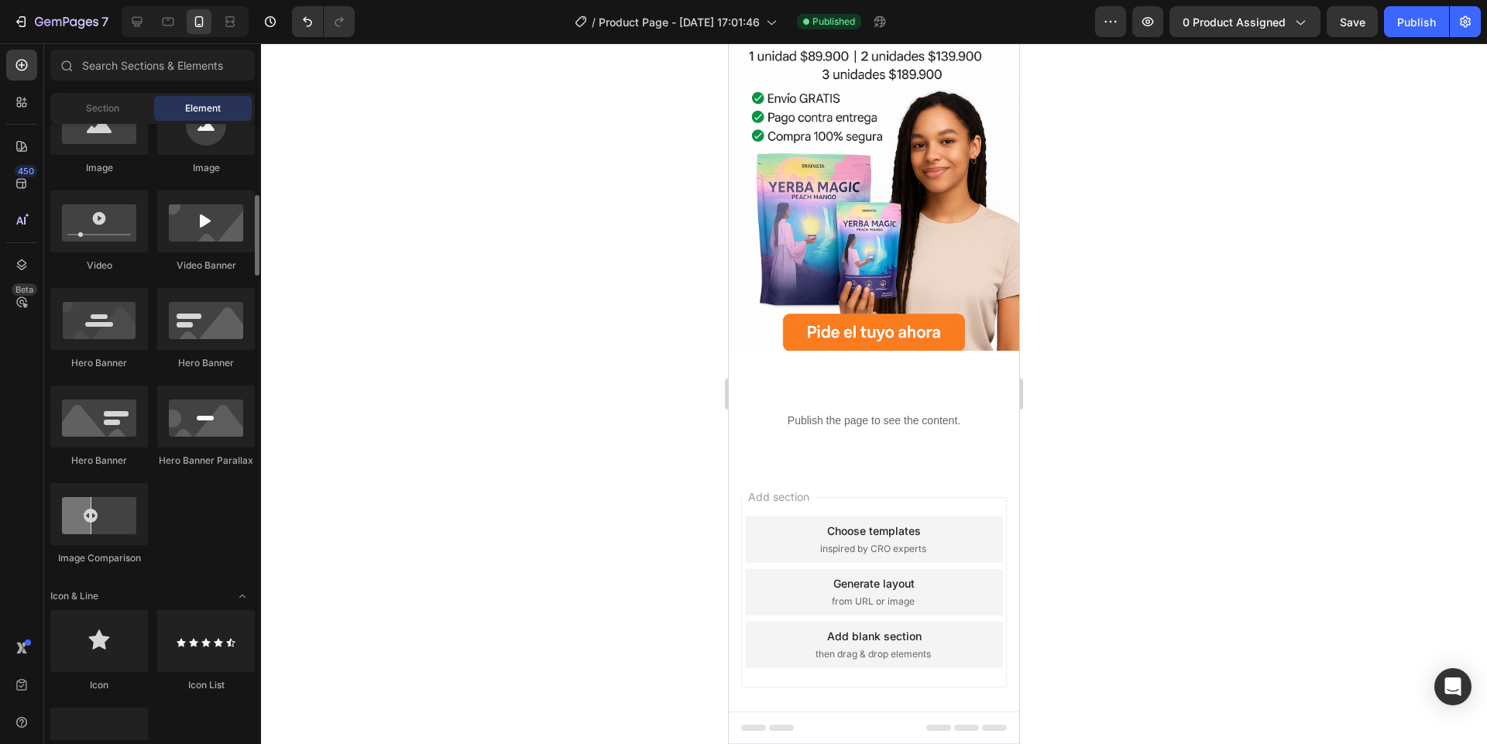
scroll to position [0, 0]
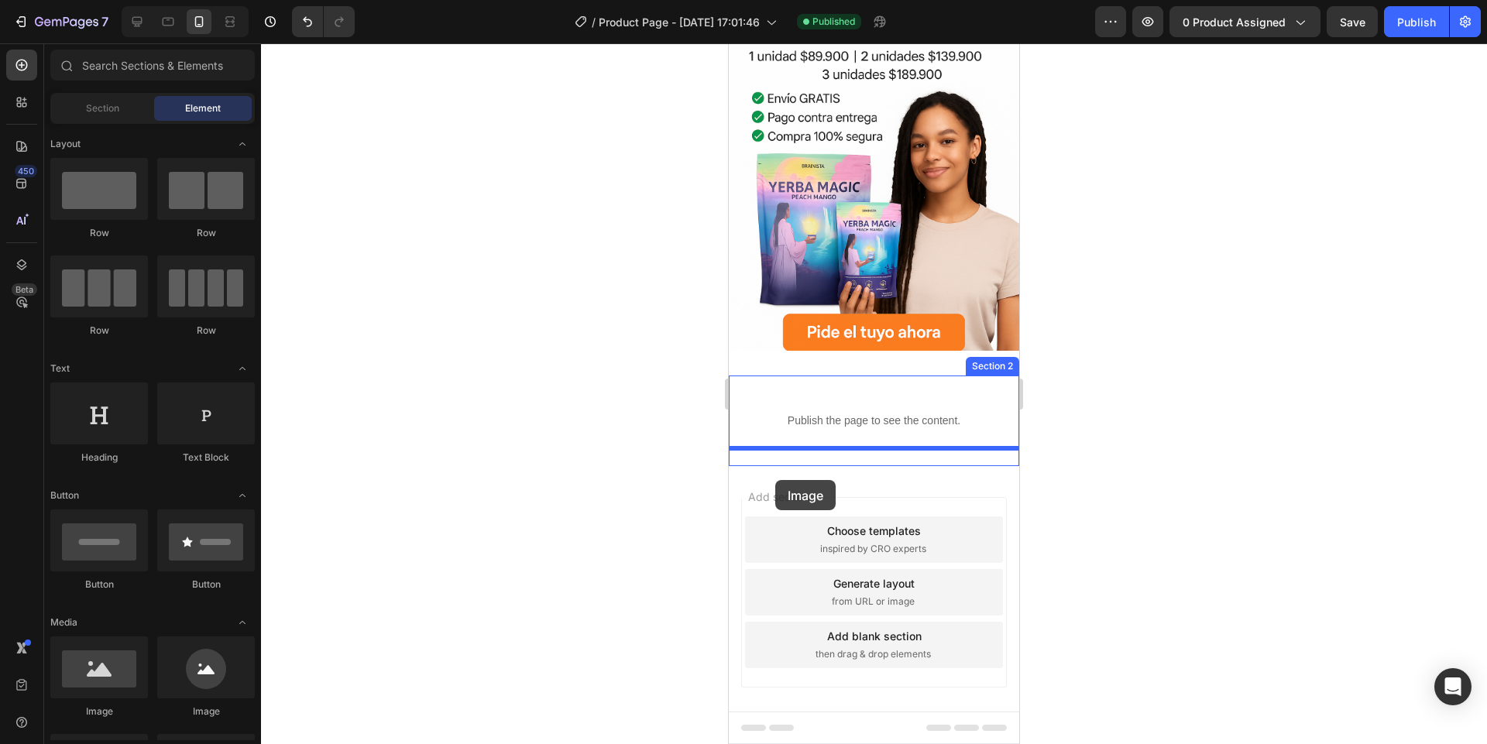
drag, startPoint x: 808, startPoint y: 720, endPoint x: 779, endPoint y: 479, distance: 243.4
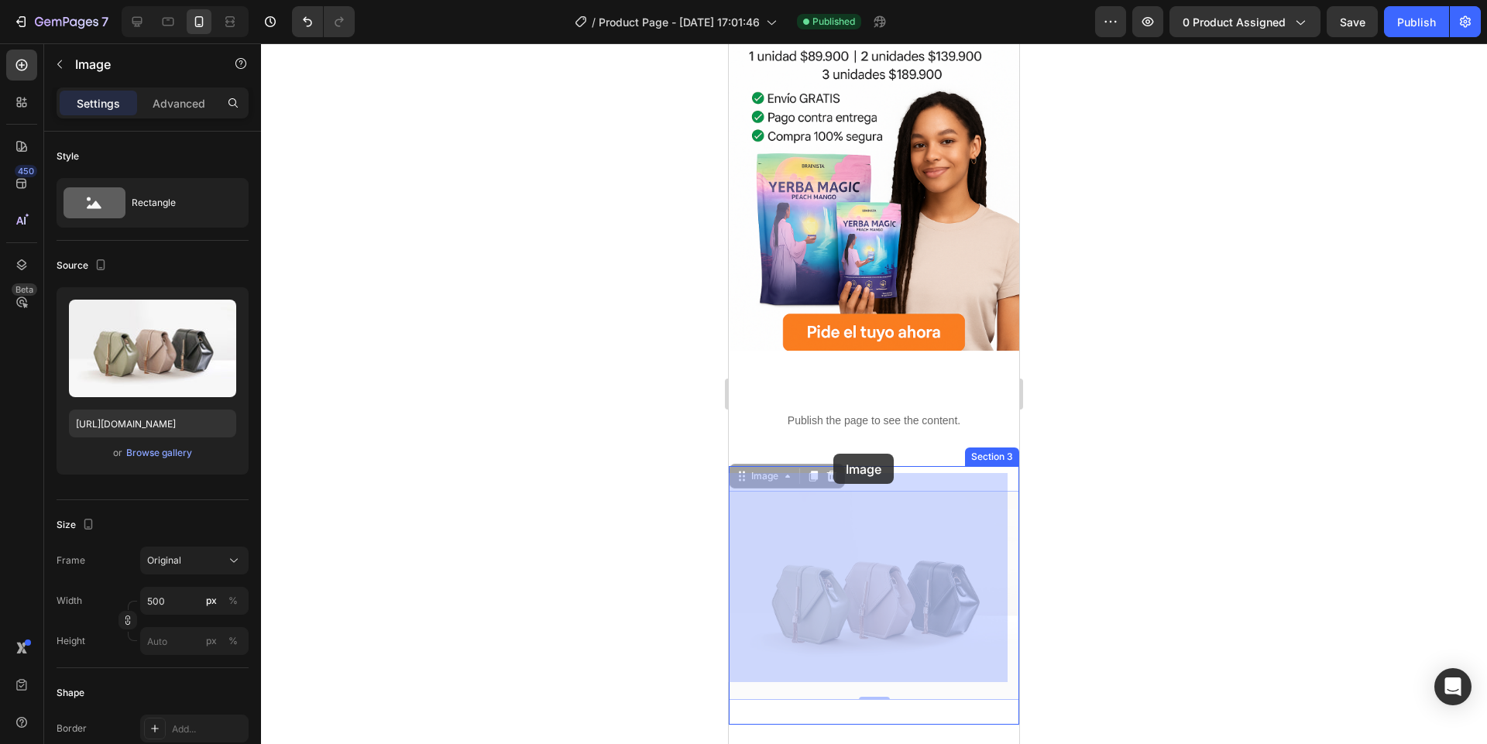
drag, startPoint x: 853, startPoint y: 523, endPoint x: 833, endPoint y: 454, distance: 71.6
click at [833, 454] on div "iPhone 13 Mini ( 375 px) iPhone 13 Mini iPhone 13 Pro iPhone 11 Pro Max iPhone …" at bounding box center [874, 455] width 290 height 1195
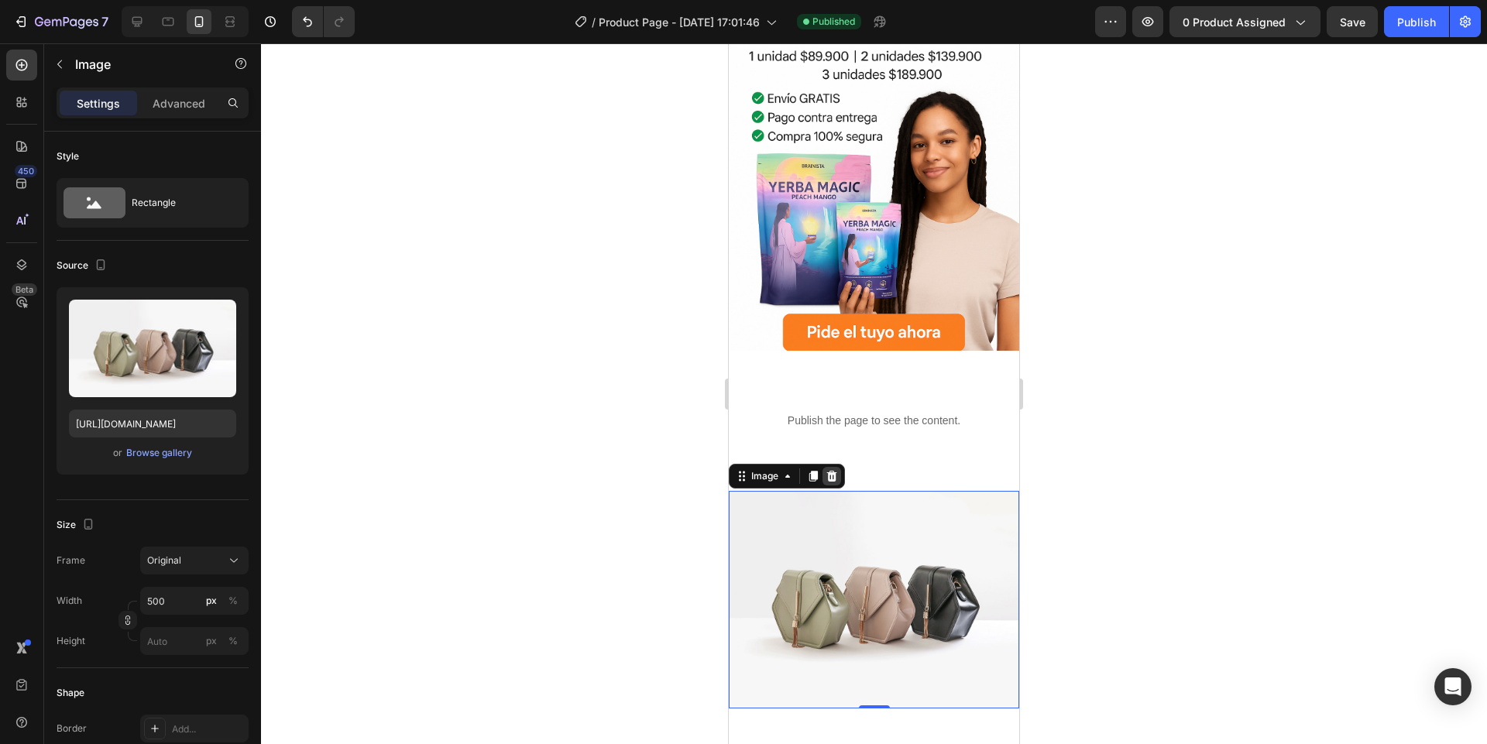
click at [829, 467] on div at bounding box center [831, 476] width 19 height 19
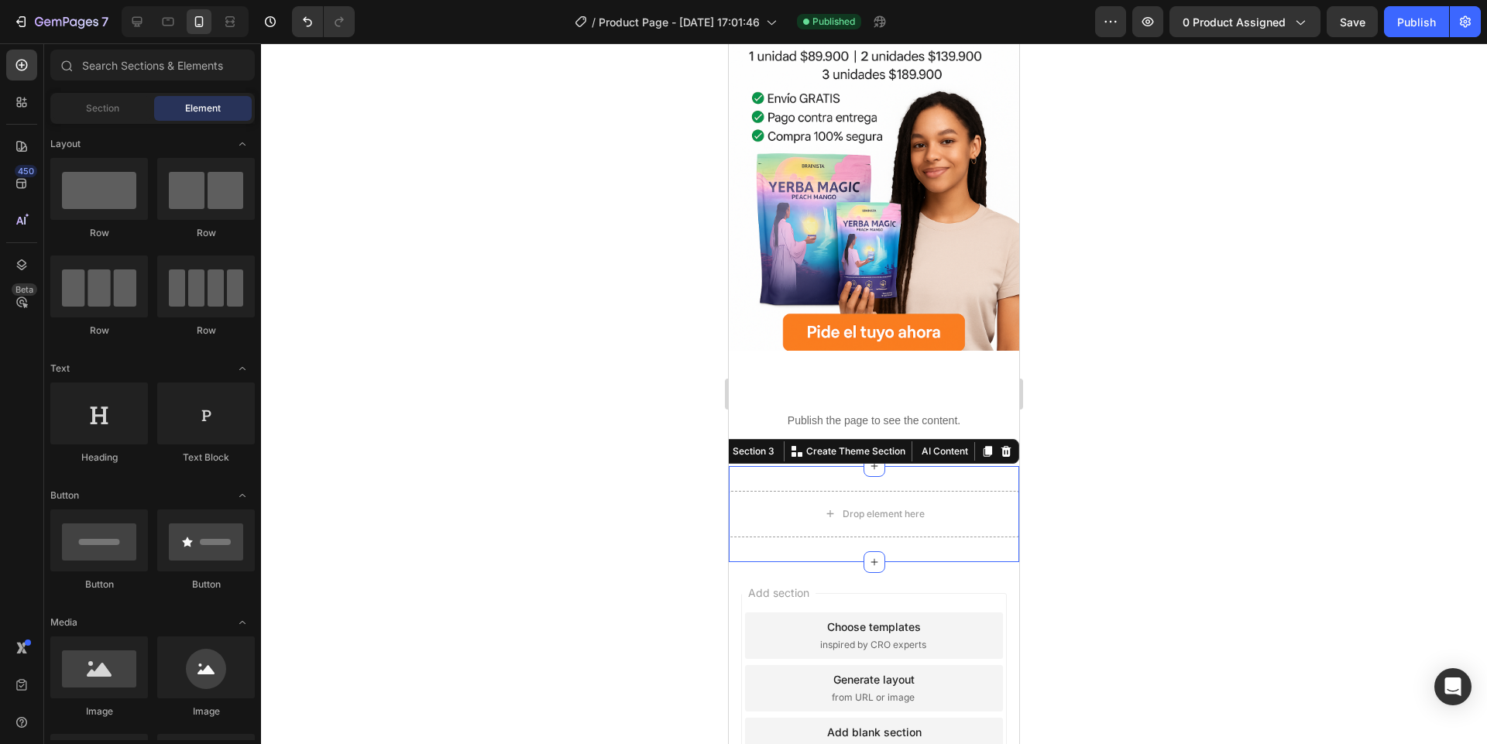
click at [801, 467] on div "Drop element here Section 3 You can create reusable sections Create Theme Secti…" at bounding box center [874, 514] width 290 height 96
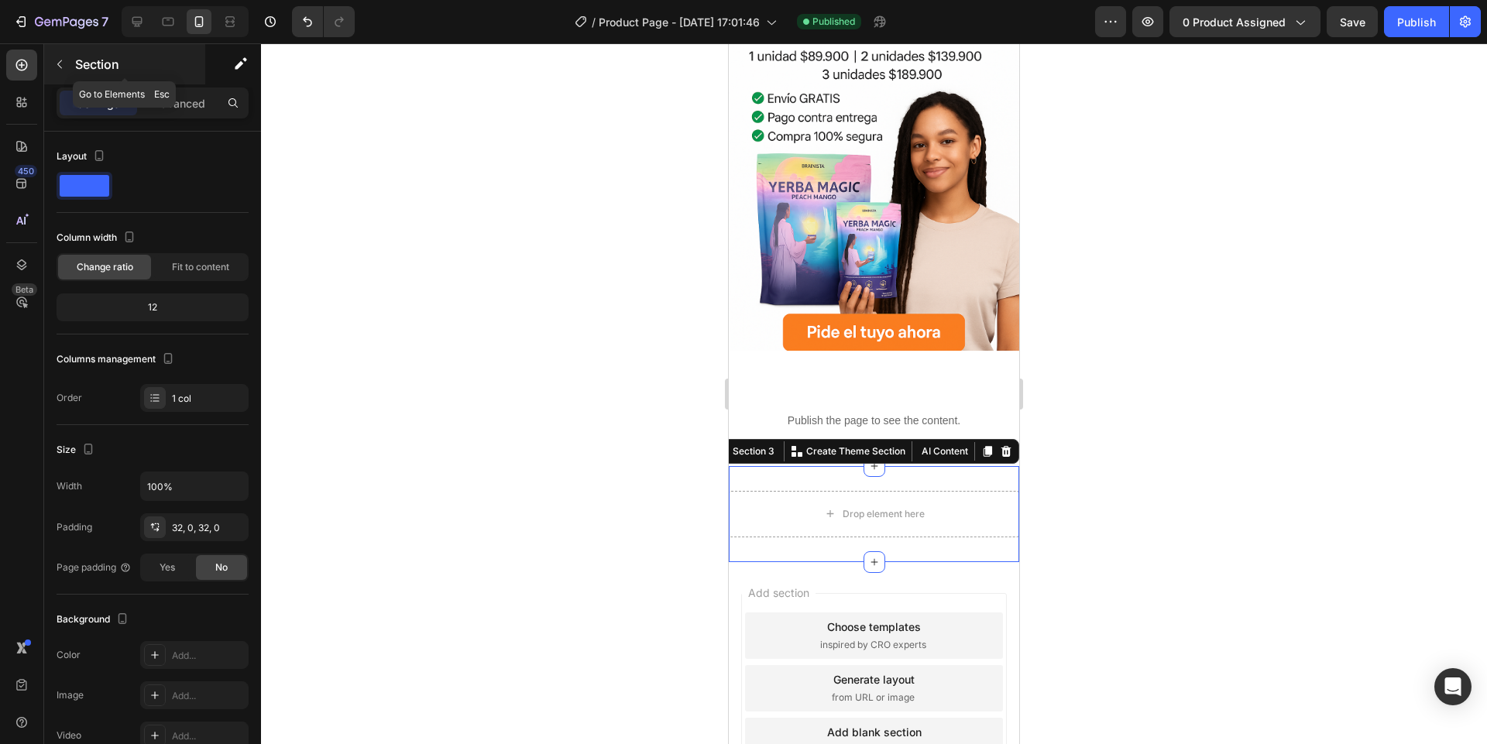
click at [64, 69] on icon "button" at bounding box center [59, 64] width 12 height 12
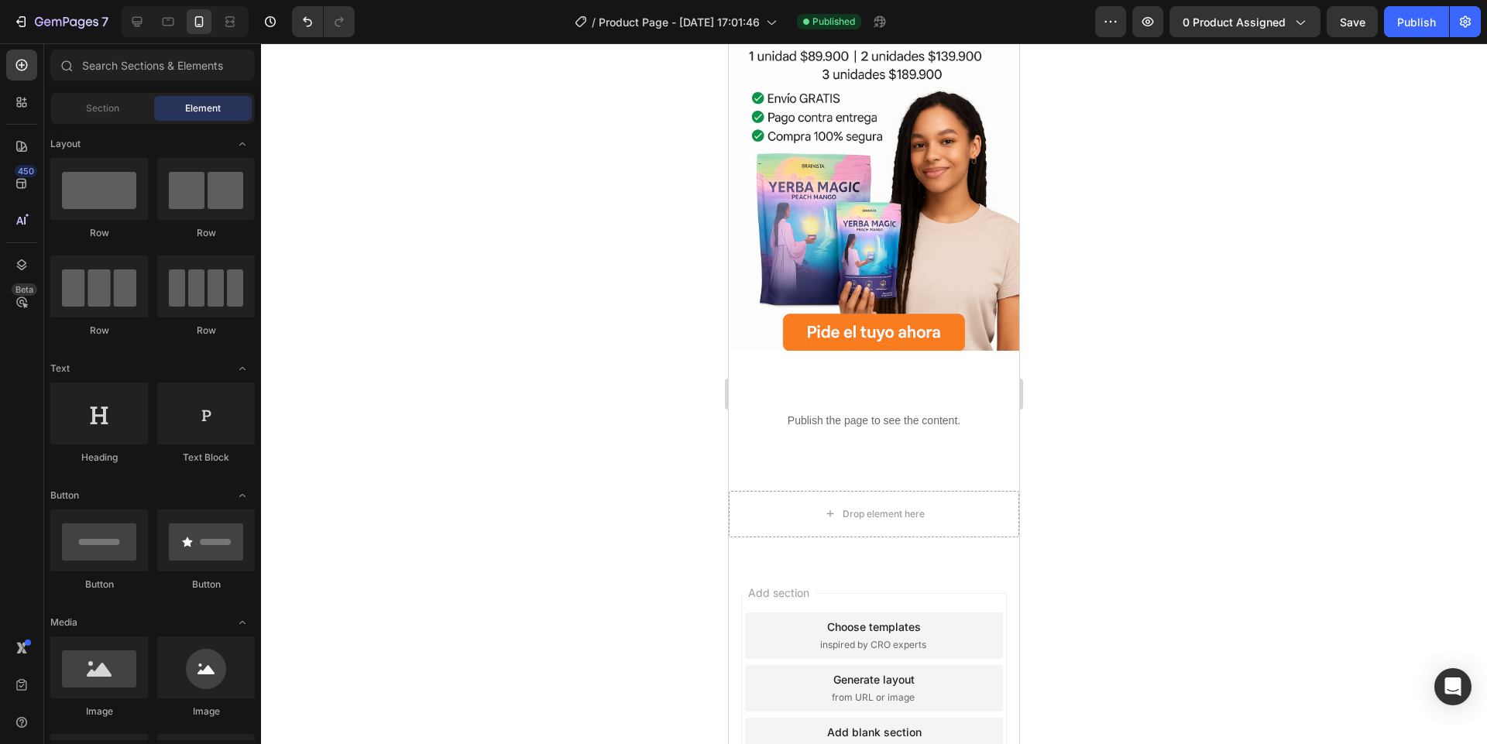
click at [540, 389] on div at bounding box center [874, 393] width 1226 height 701
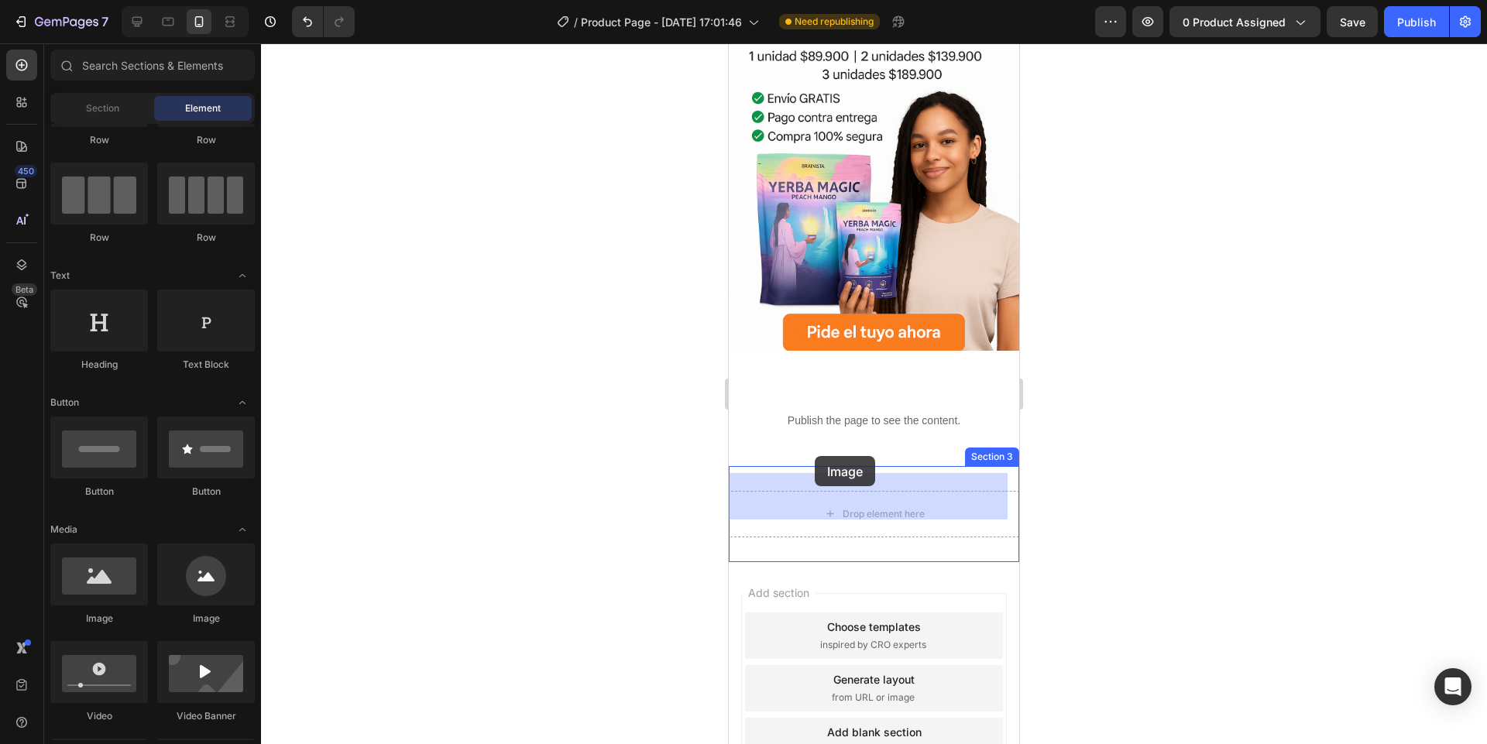
drag, startPoint x: 825, startPoint y: 630, endPoint x: 815, endPoint y: 456, distance: 173.7
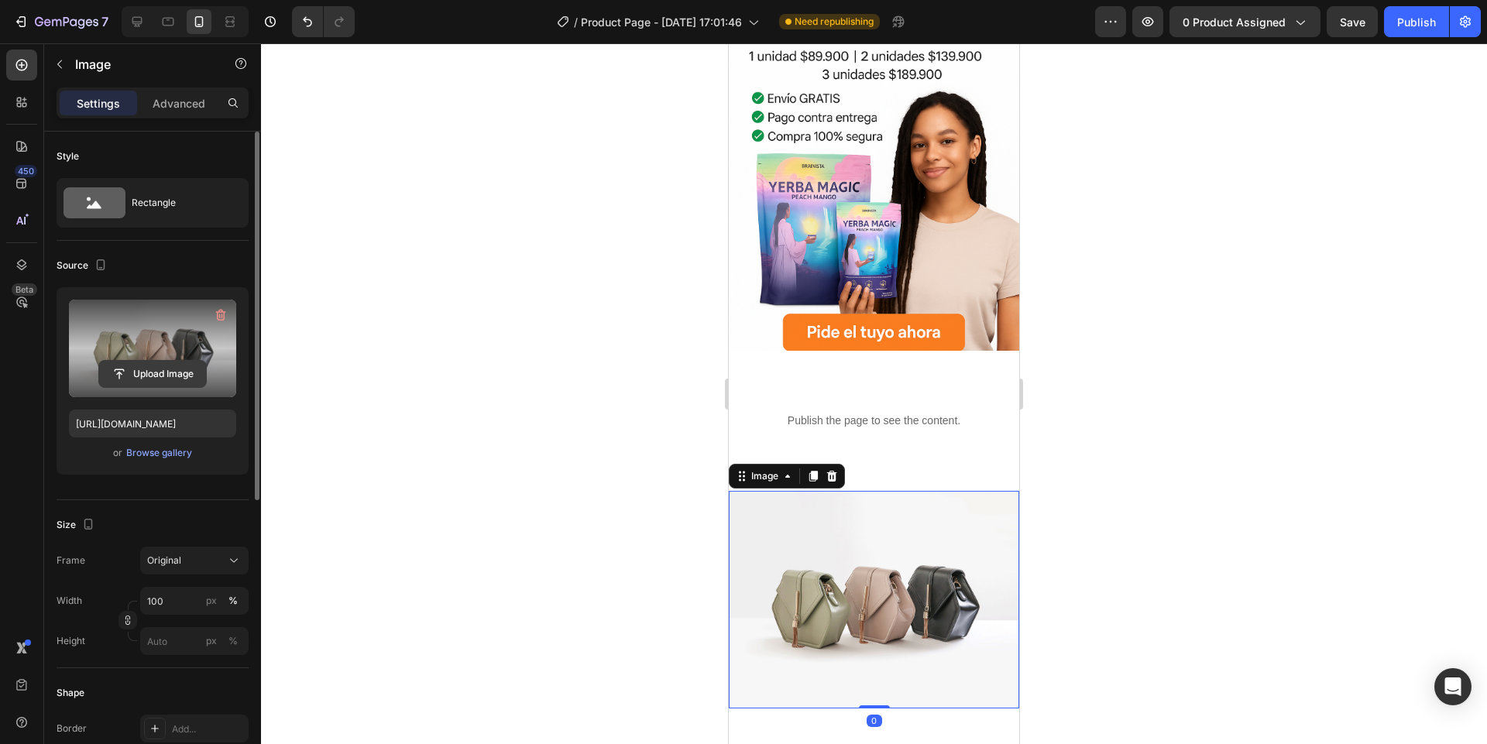
click at [132, 379] on input "file" at bounding box center [152, 374] width 107 height 26
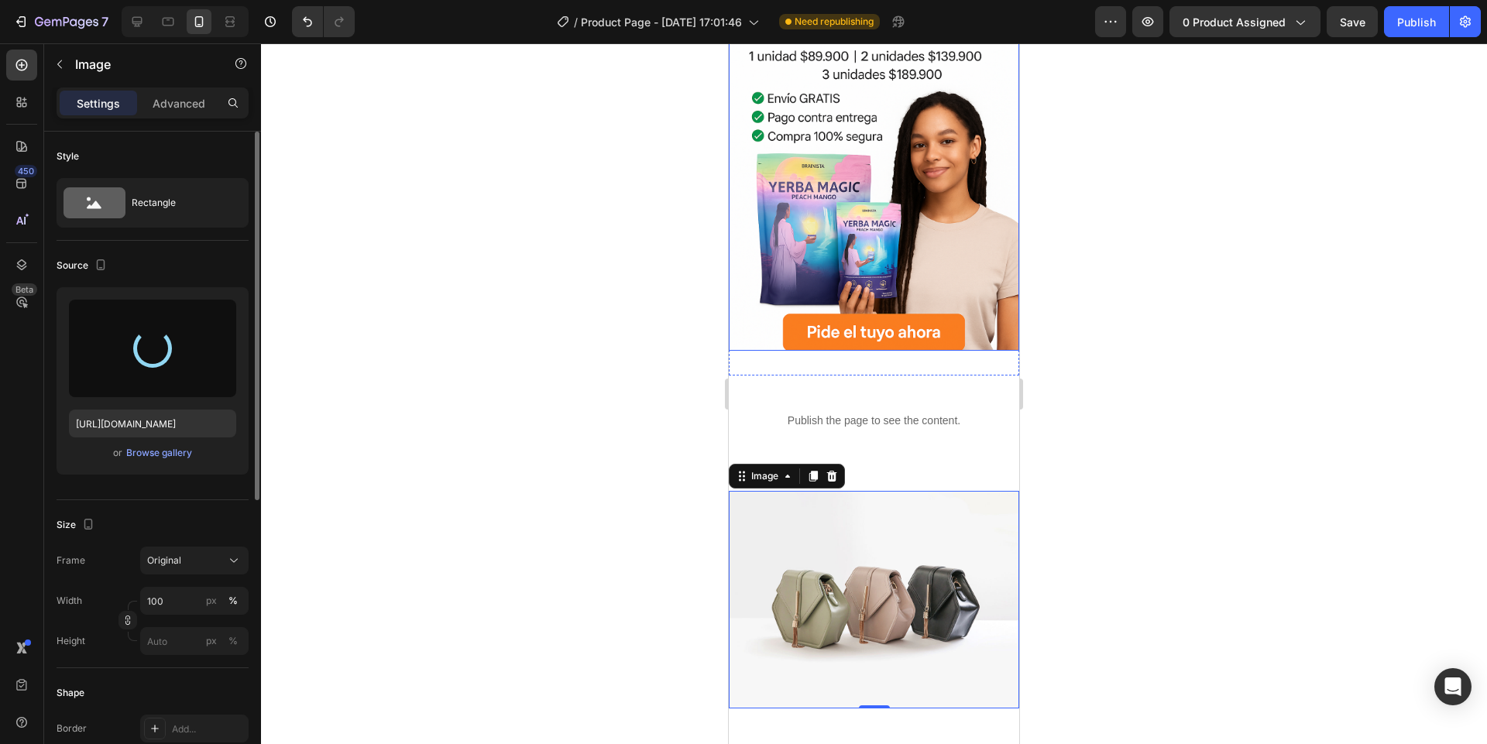
type input "[URL][DOMAIN_NAME]"
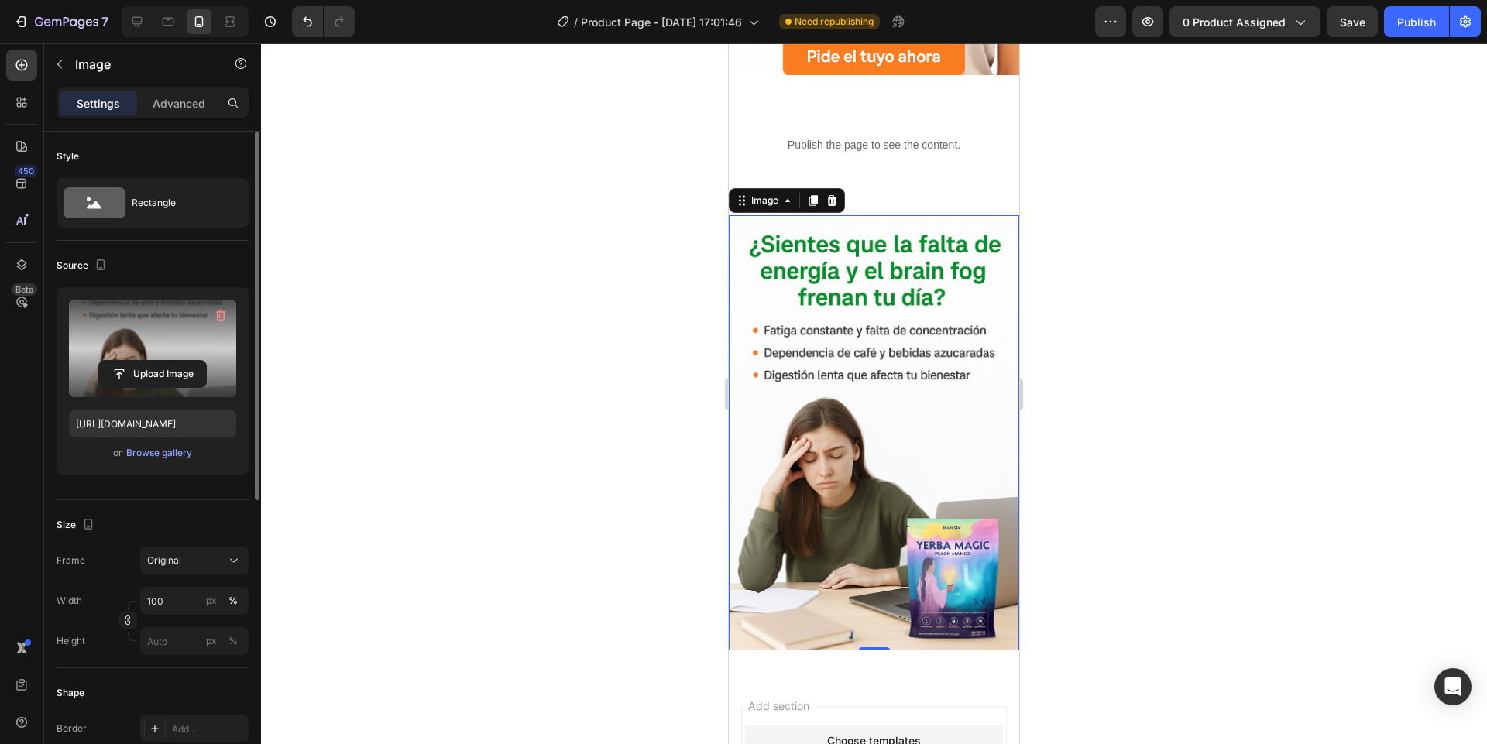
scroll to position [464, 0]
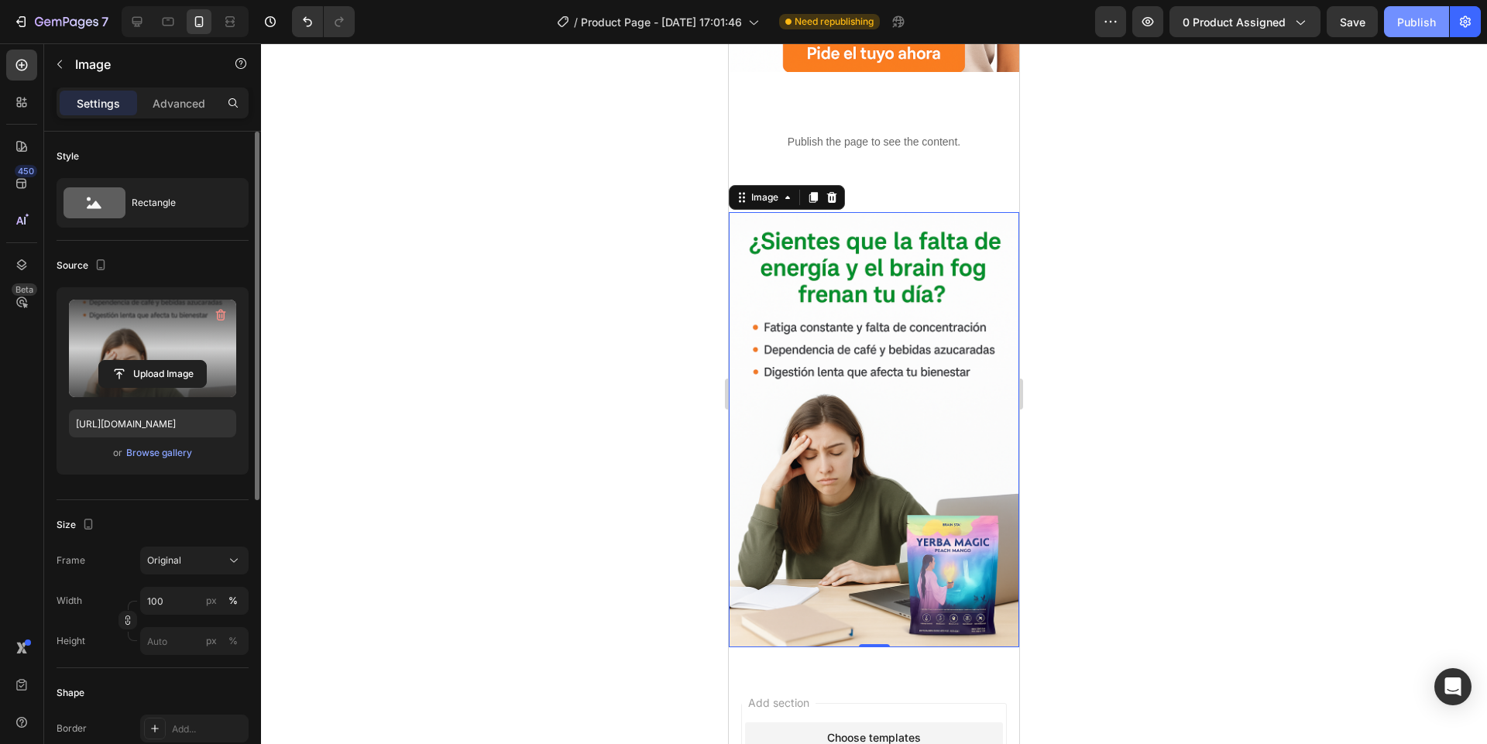
click at [1429, 26] on div "Publish" at bounding box center [1416, 22] width 39 height 16
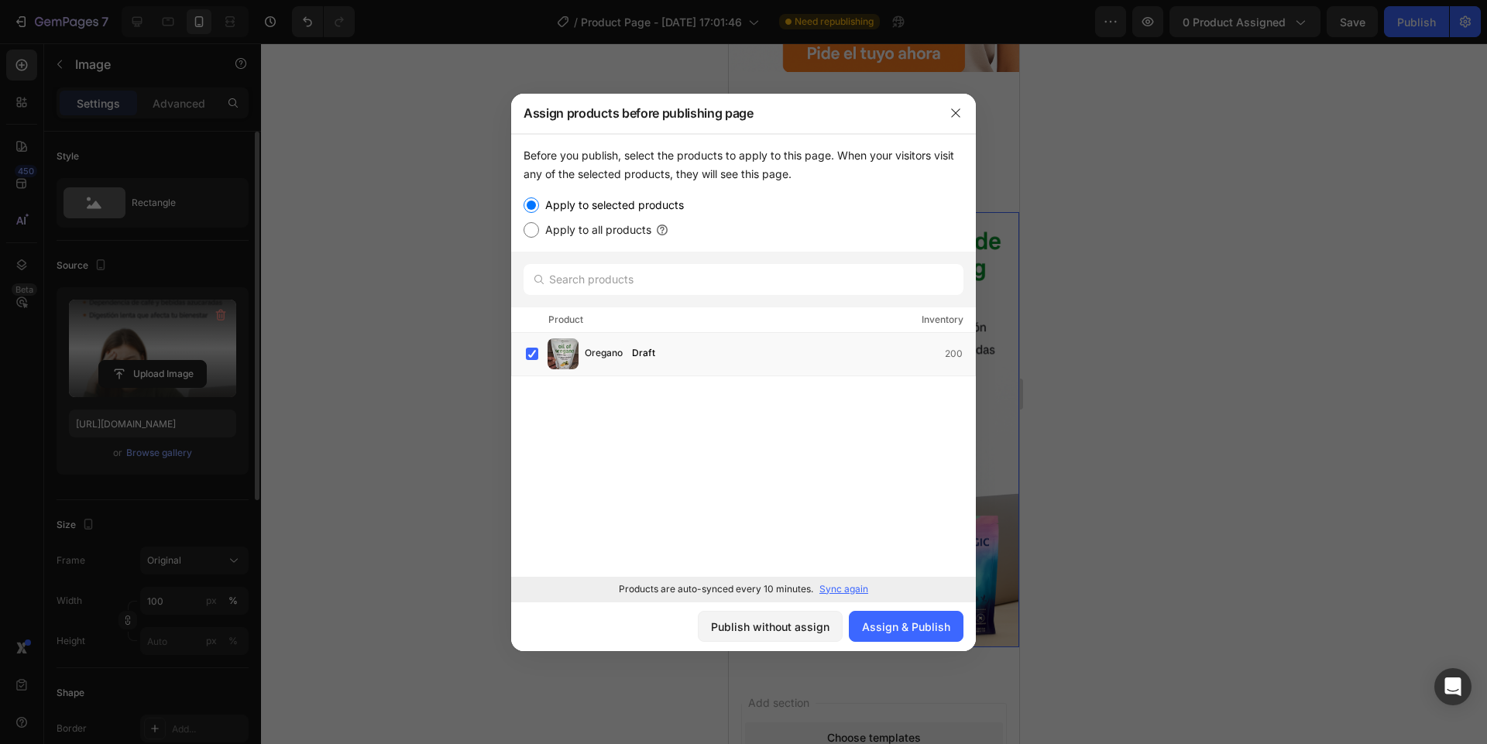
click at [845, 588] on p "Sync again" at bounding box center [843, 589] width 49 height 14
click at [530, 350] on label at bounding box center [532, 354] width 12 height 12
click at [865, 633] on div "Assign & Publish" at bounding box center [906, 627] width 88 height 16
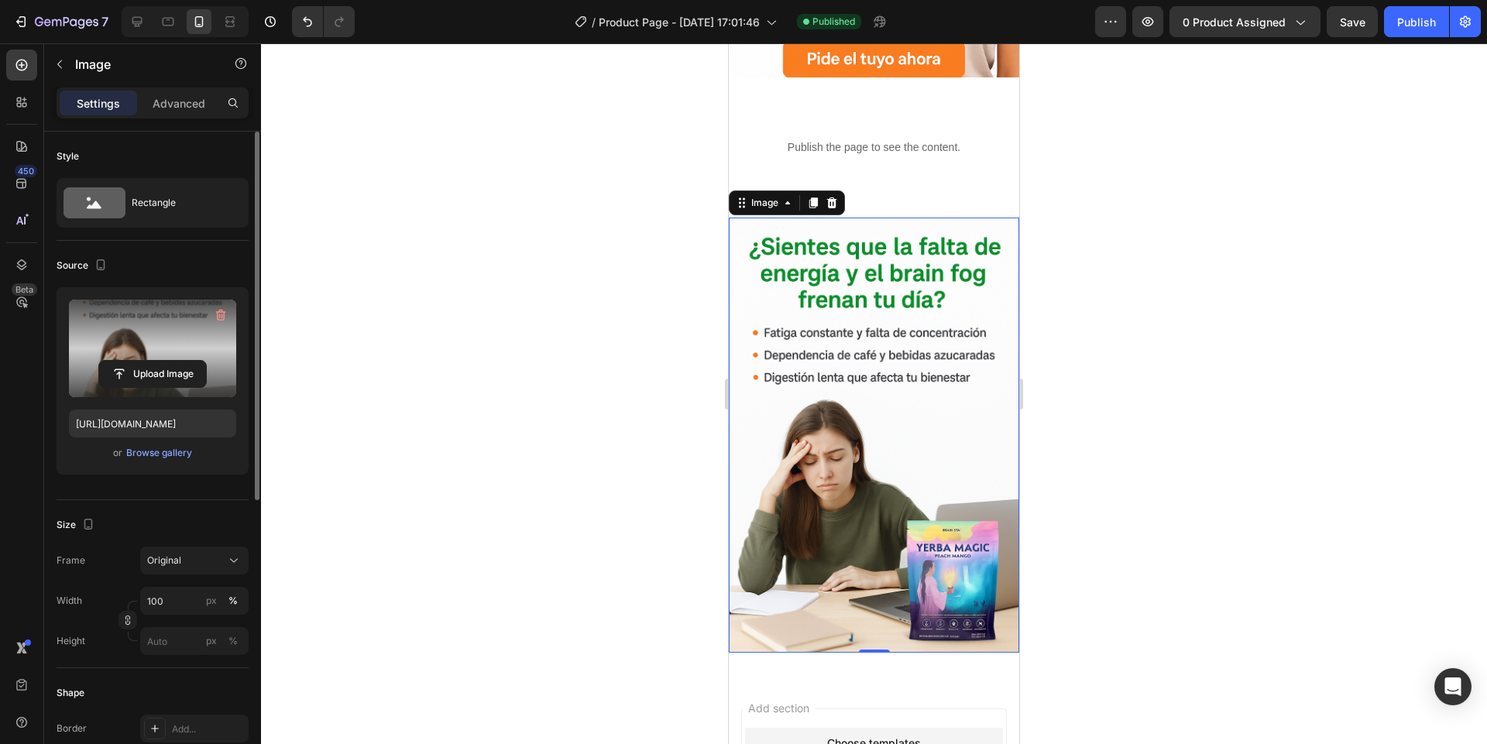
scroll to position [0, 0]
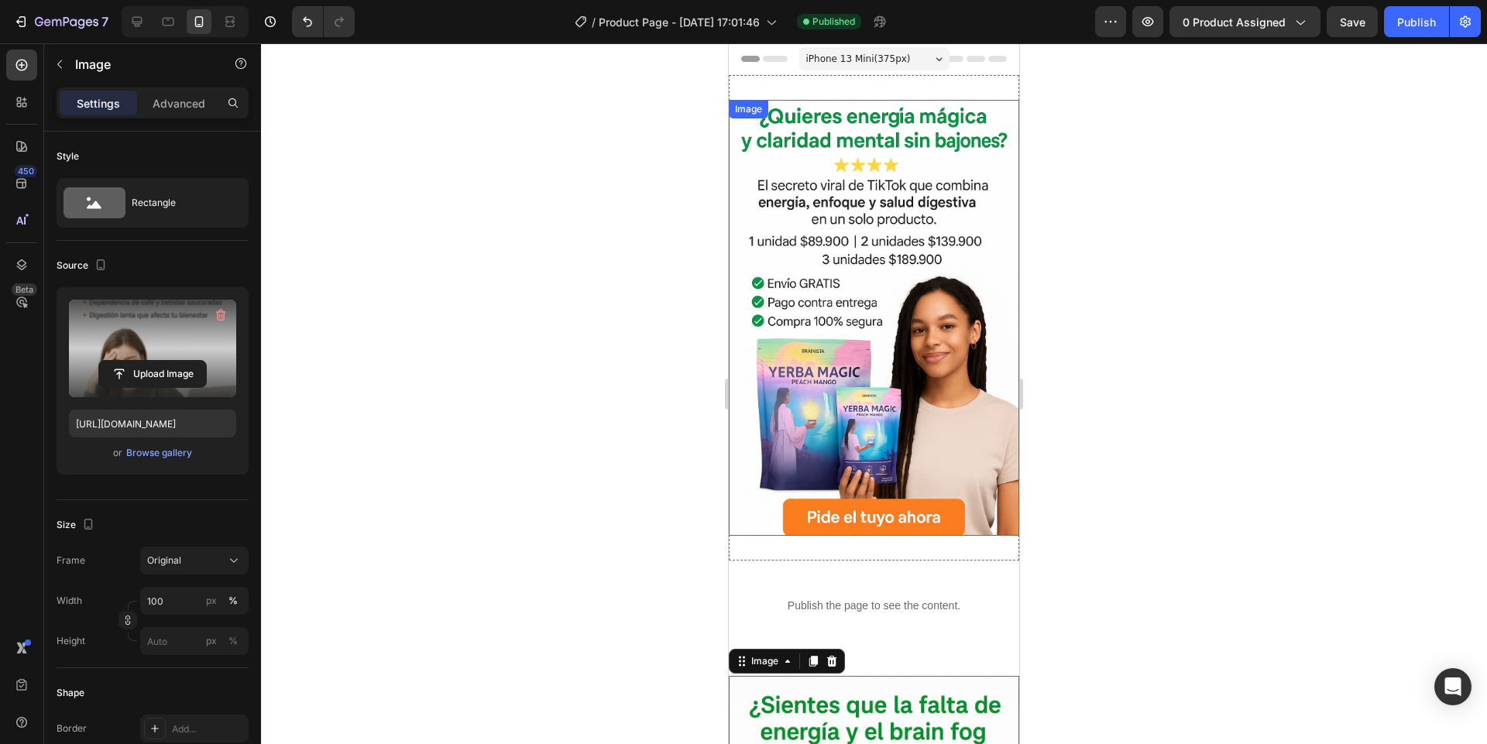
click at [790, 170] on img at bounding box center [874, 318] width 290 height 436
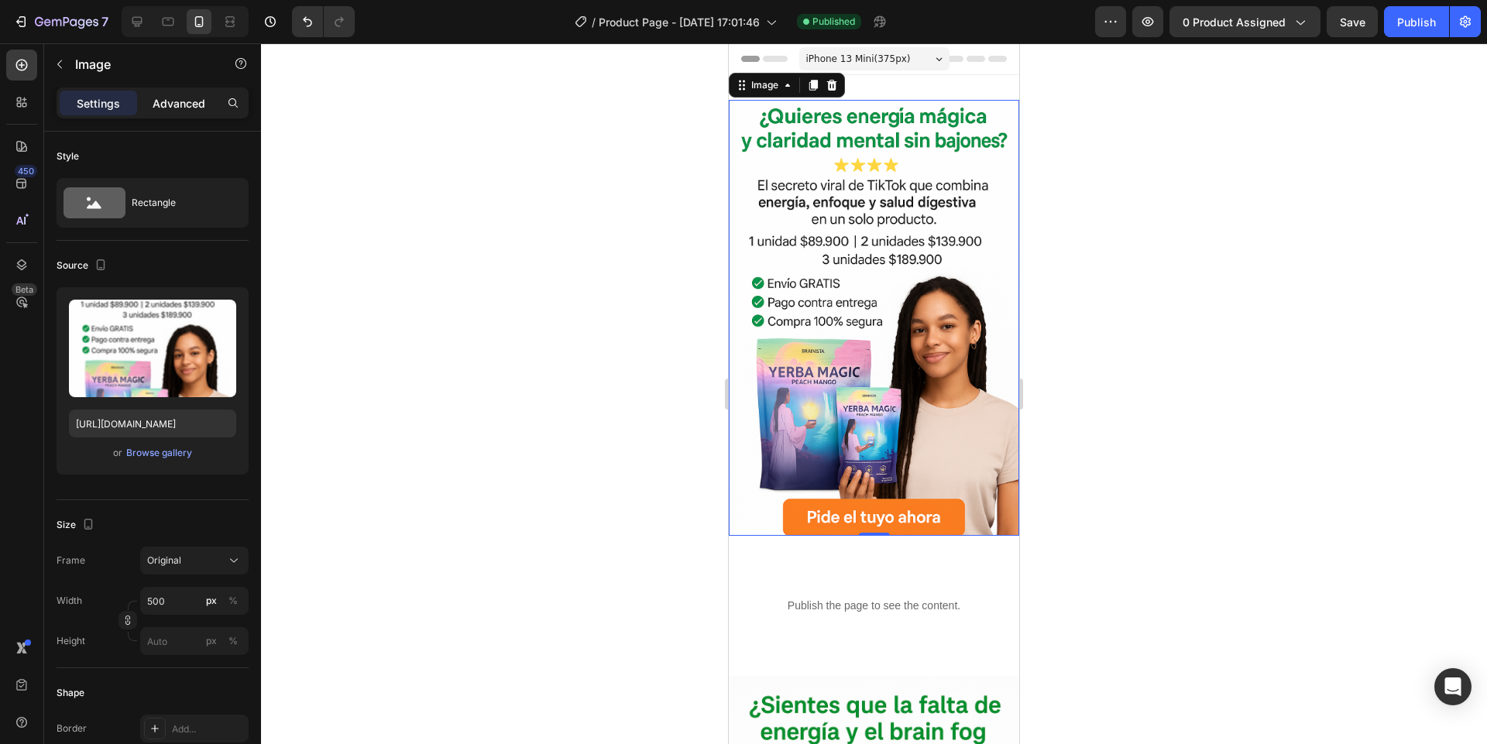
click at [166, 114] on div "Advanced" at bounding box center [178, 103] width 77 height 25
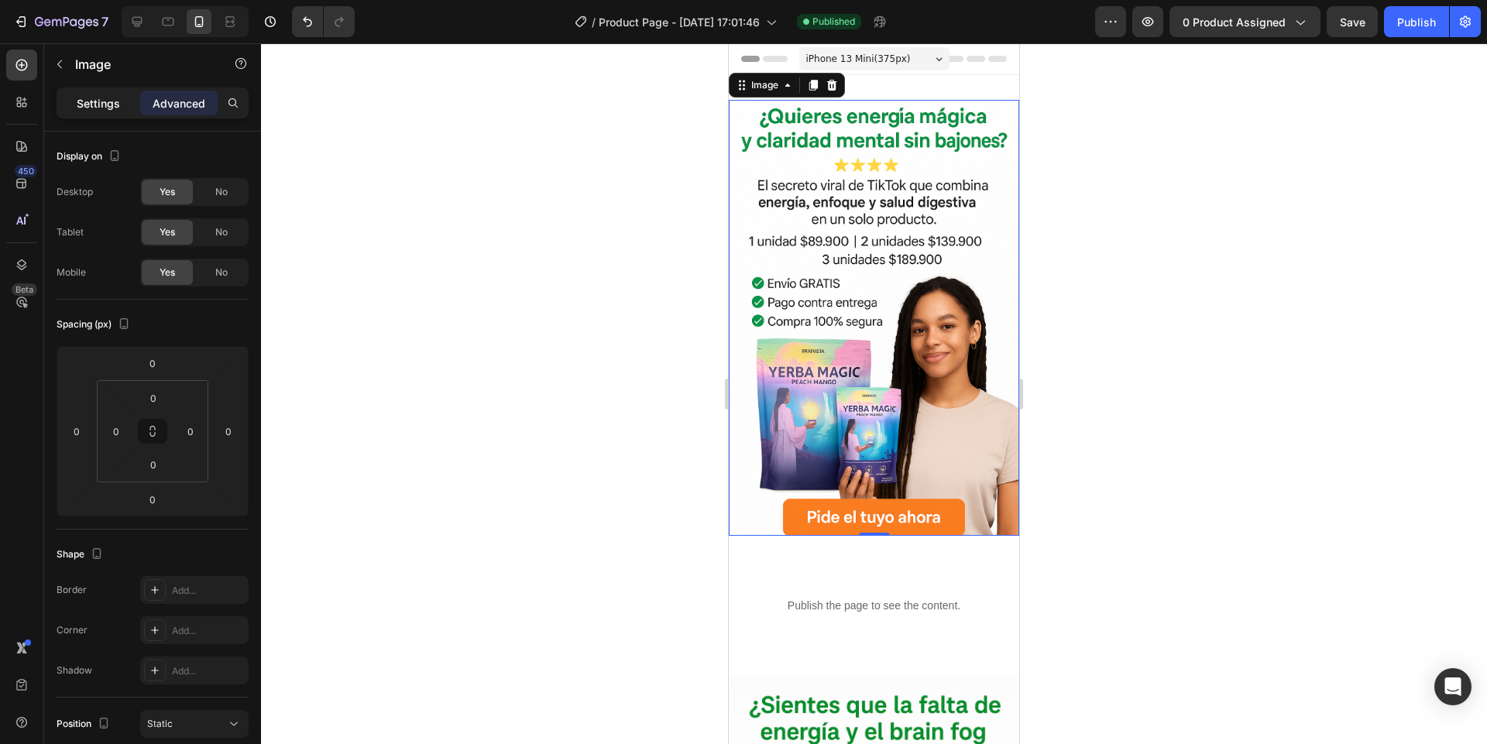
click at [61, 113] on div "Settings" at bounding box center [98, 103] width 77 height 25
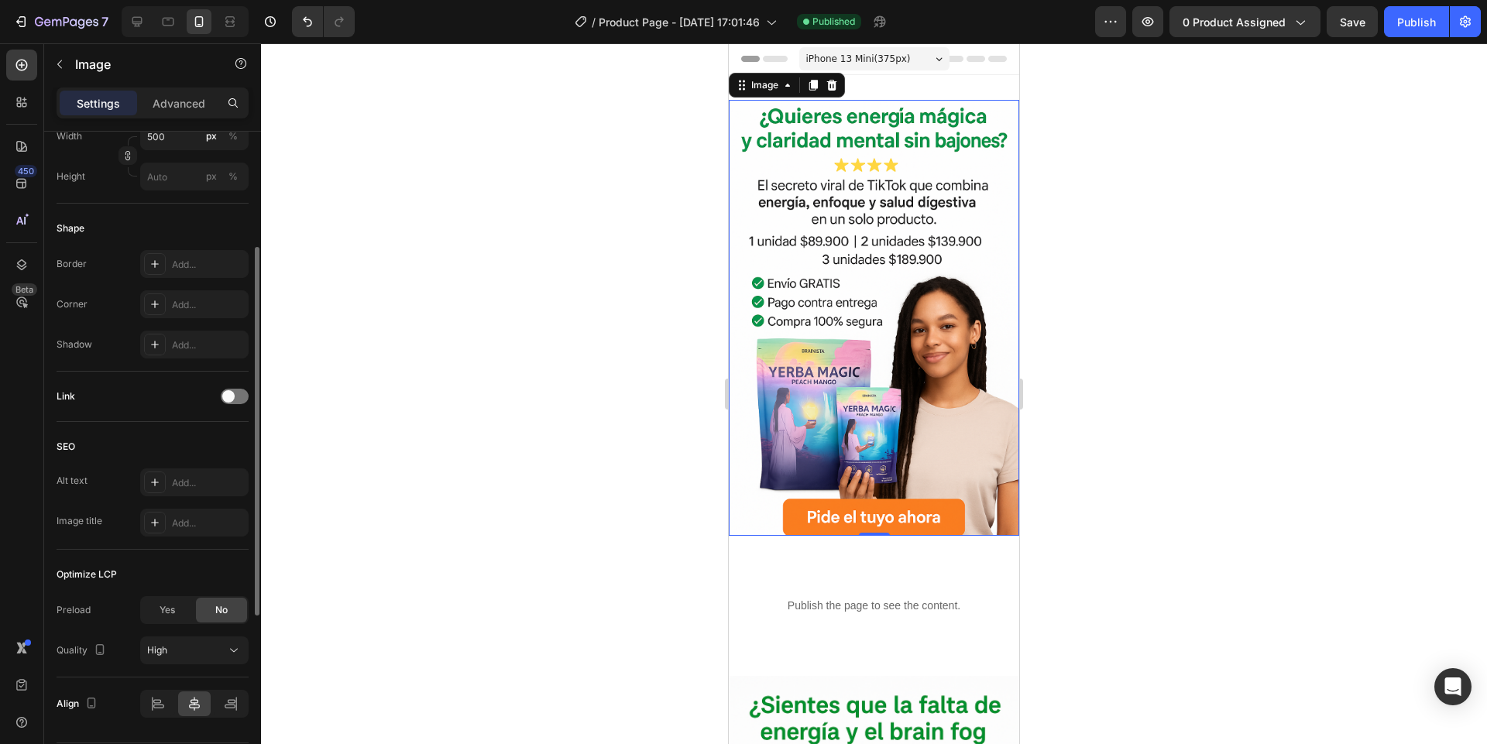
scroll to position [513, 0]
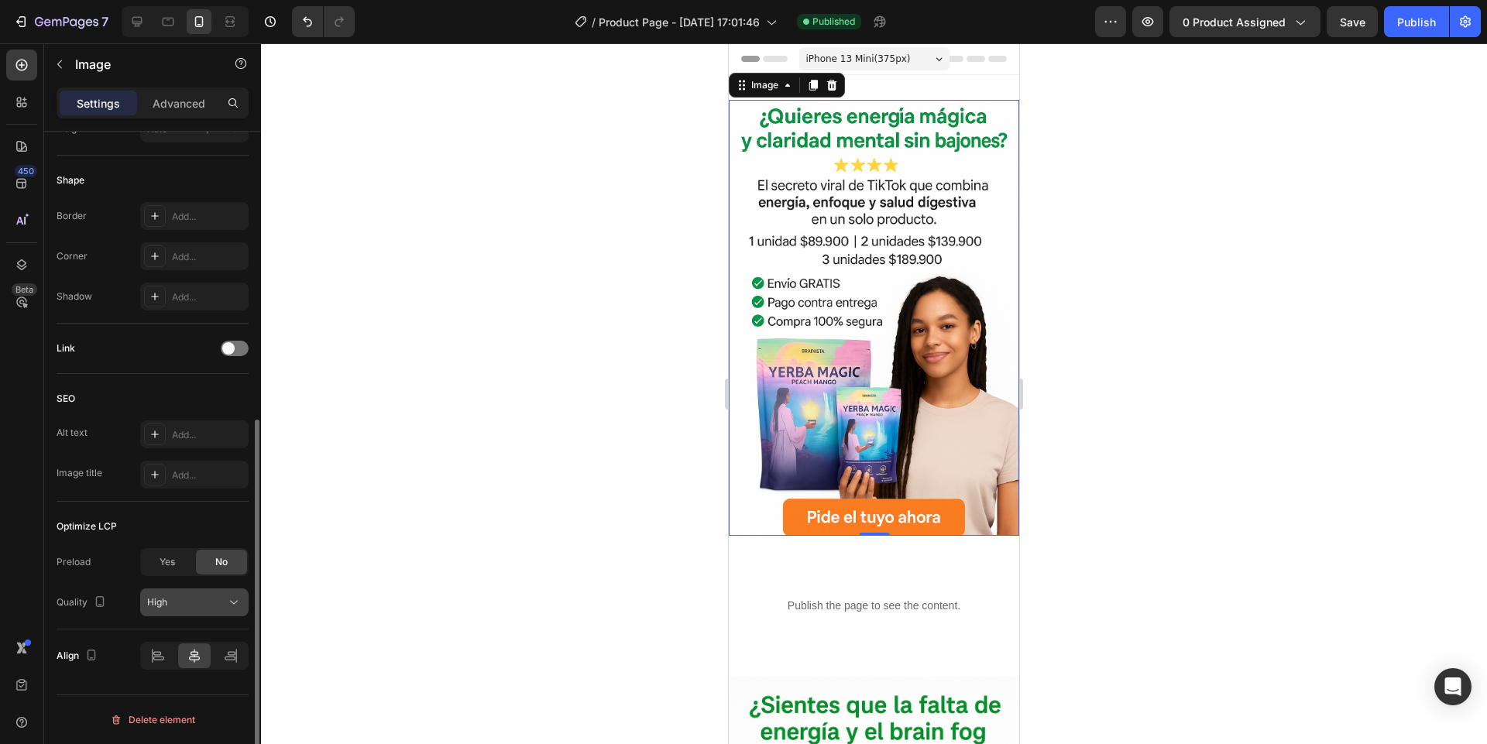
click at [160, 599] on span "High" at bounding box center [157, 602] width 20 height 12
click at [81, 578] on div "Preload Yes No Quality High" at bounding box center [153, 582] width 192 height 68
click at [93, 527] on font "Optimizar LCP" at bounding box center [89, 526] width 64 height 12
click at [166, 602] on div "Alto" at bounding box center [186, 602] width 79 height 14
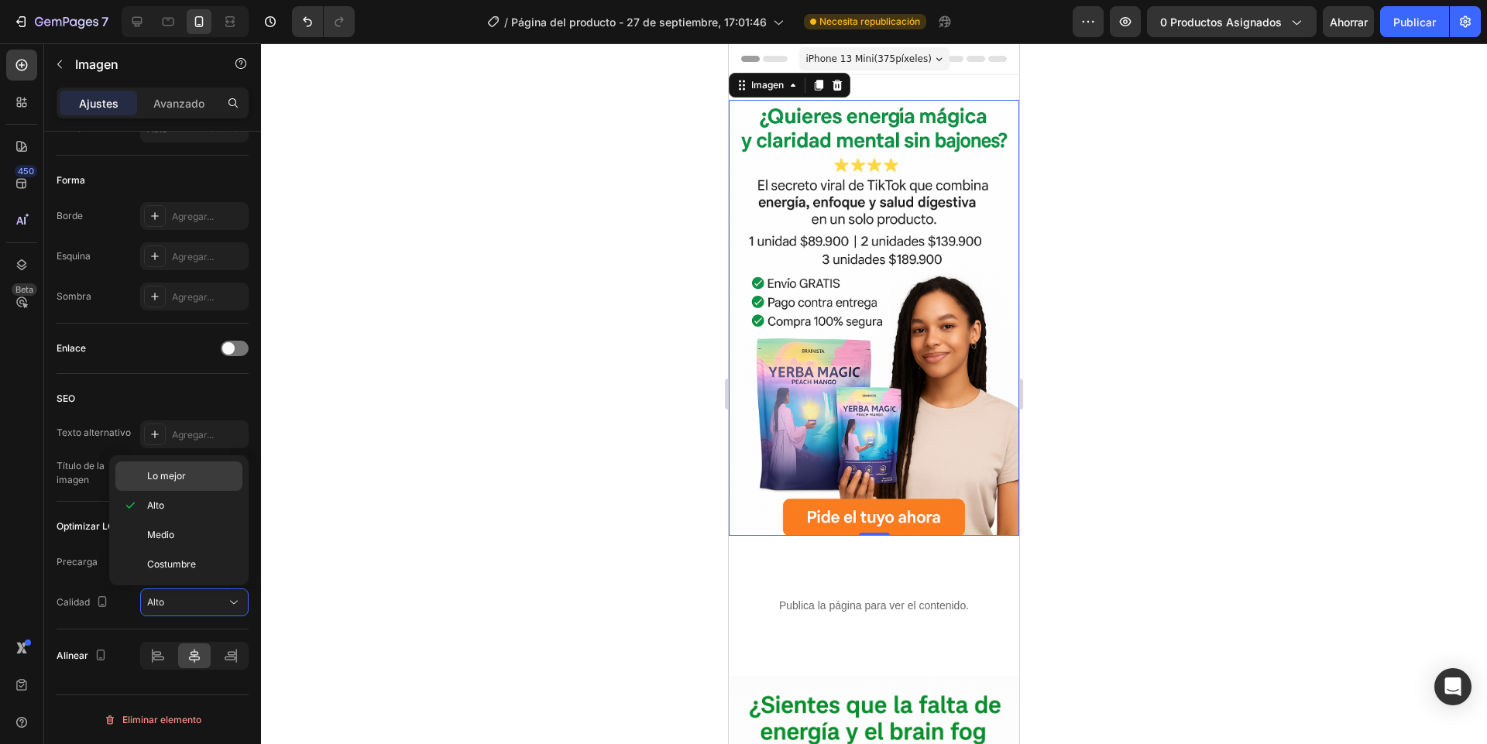
click at [161, 481] on font "Lo mejor" at bounding box center [166, 476] width 39 height 12
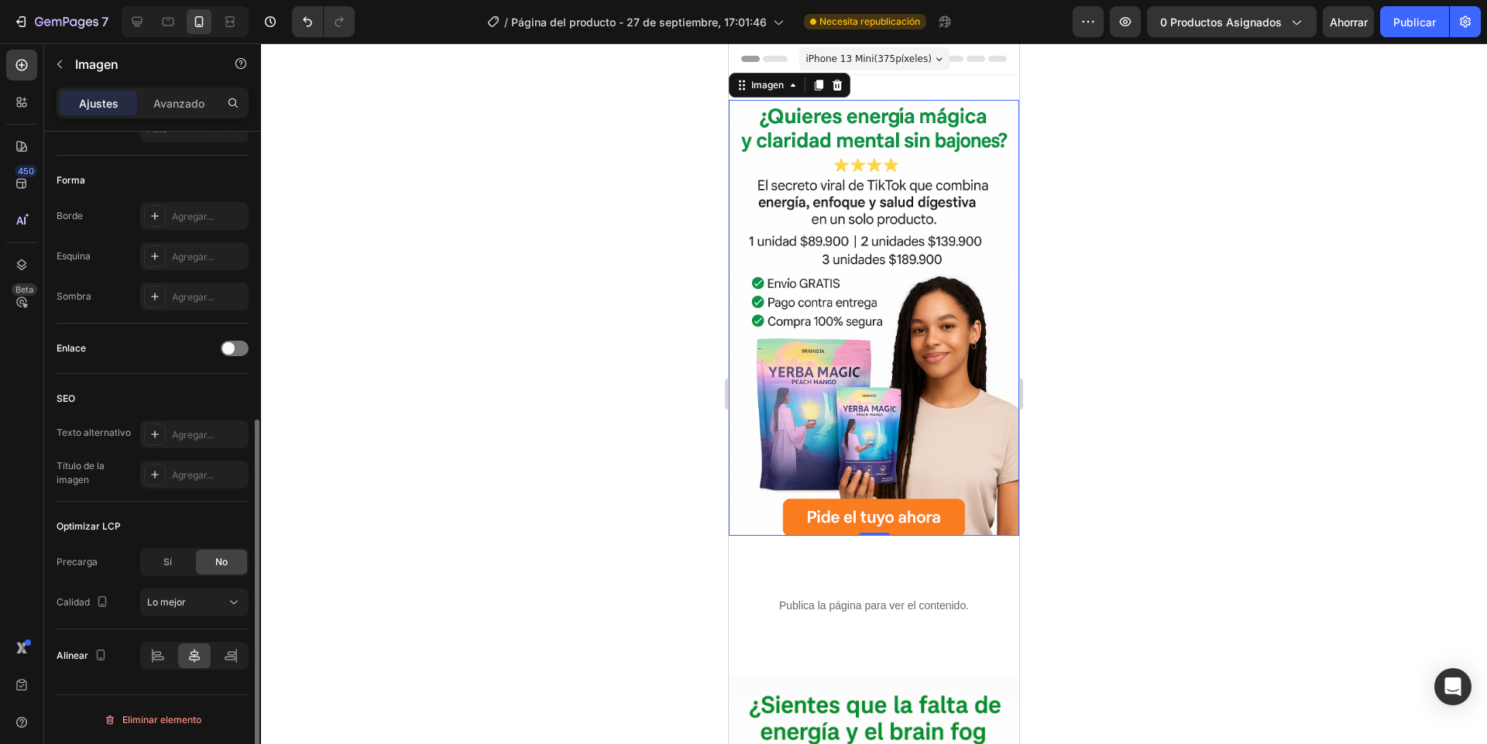
click at [132, 529] on div "Optimizar LCP" at bounding box center [153, 526] width 192 height 25
click at [218, 607] on div "Lo mejor" at bounding box center [186, 602] width 79 height 14
click at [101, 575] on div "Precarga Sí No" at bounding box center [153, 562] width 192 height 28
click at [1406, 28] on font "Publicar" at bounding box center [1414, 21] width 43 height 13
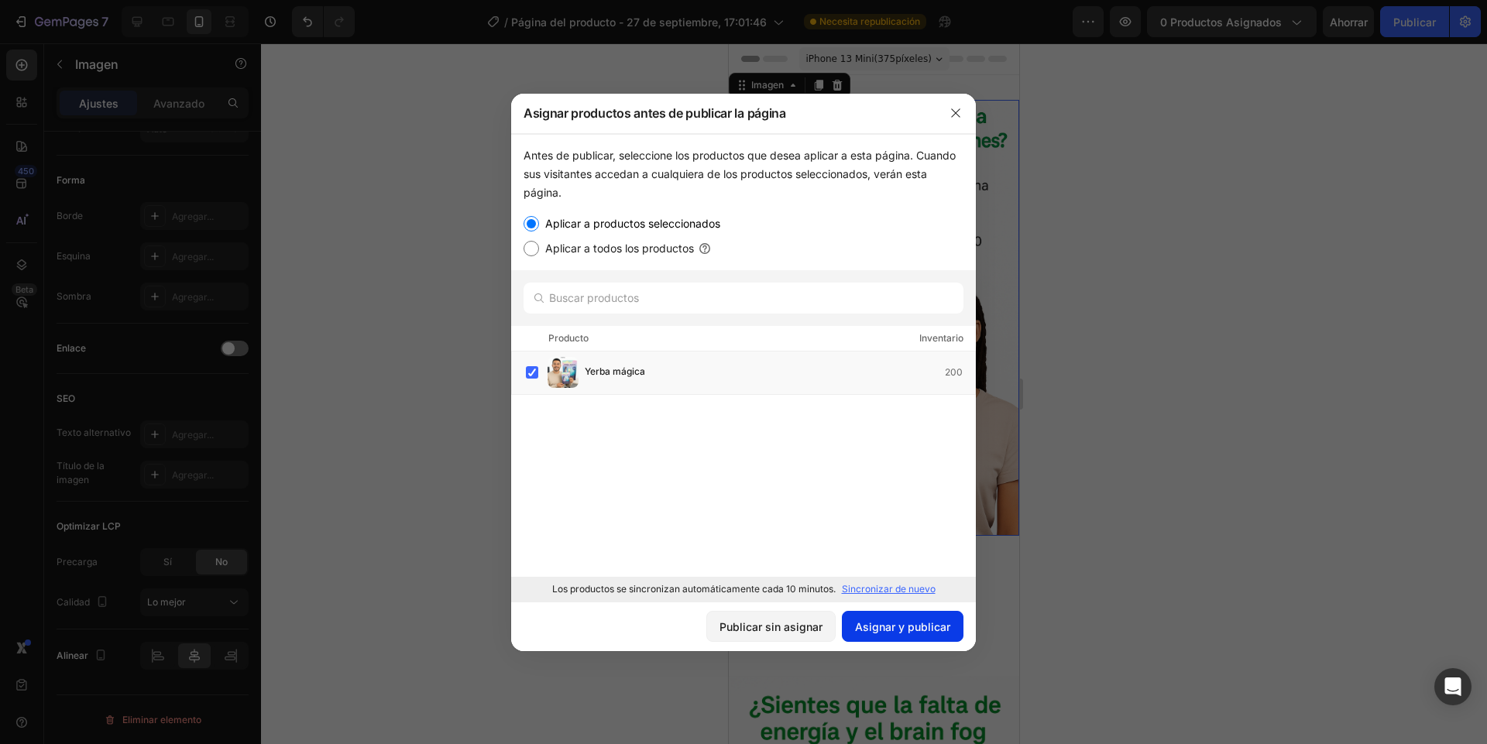
click at [859, 623] on font "Asignar y publicar" at bounding box center [902, 626] width 95 height 13
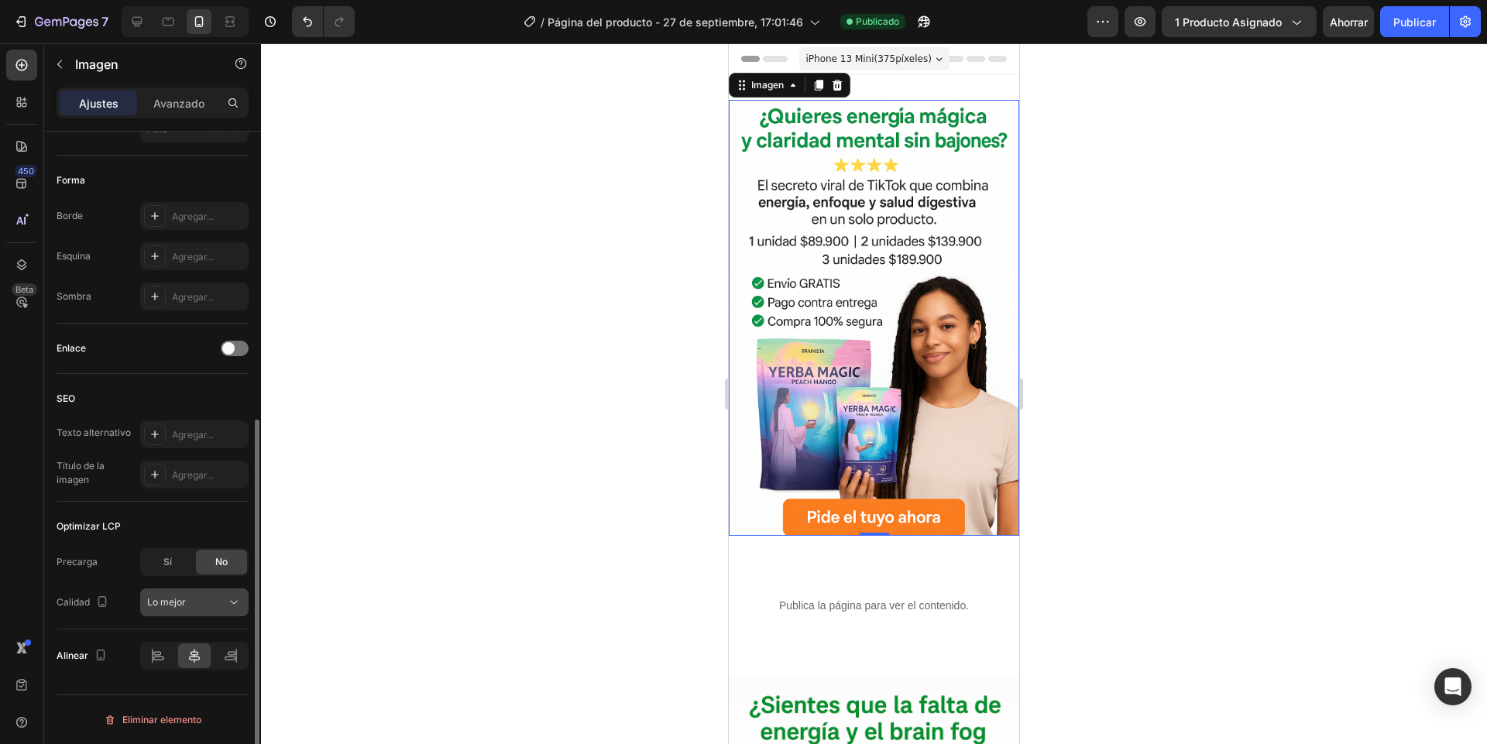
click at [222, 606] on div "Lo mejor" at bounding box center [186, 602] width 79 height 14
click at [74, 506] on div "Optimizar LCP Precarga Sí No Calidad Lo mejor" at bounding box center [153, 566] width 192 height 128
click at [168, 603] on font "Lo mejor" at bounding box center [166, 602] width 39 height 12
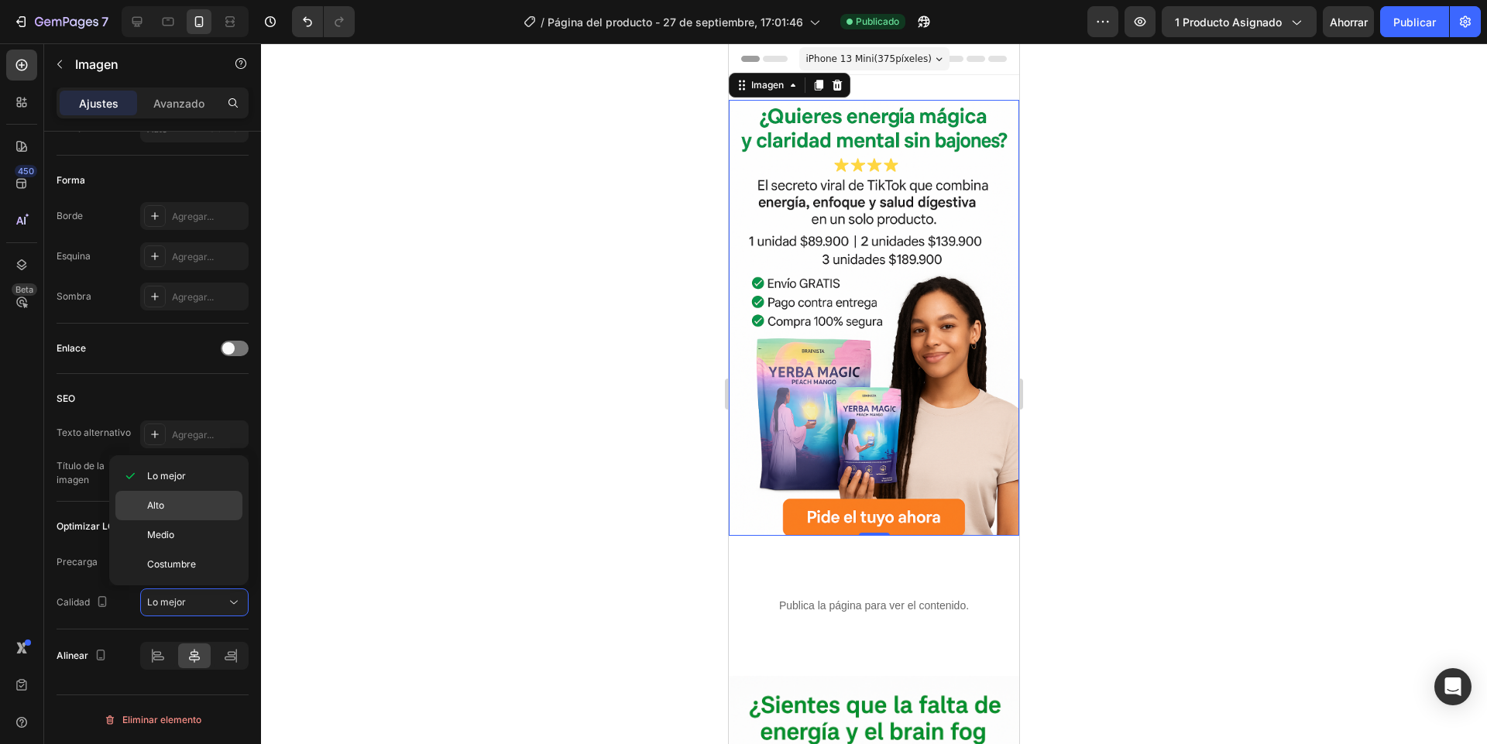
click at [153, 509] on font "Alto" at bounding box center [155, 505] width 17 height 12
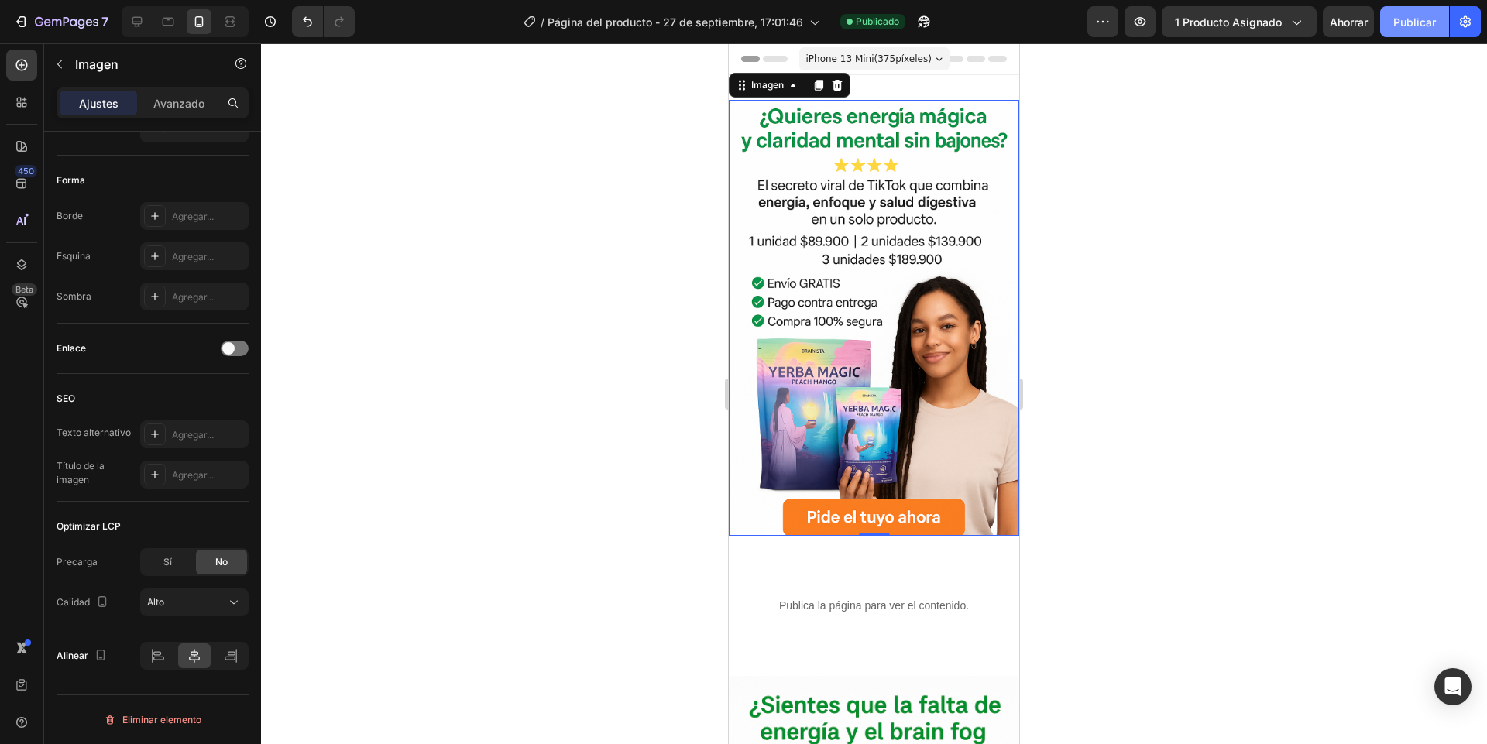
click at [1417, 26] on font "Publicar" at bounding box center [1414, 21] width 43 height 13
click at [213, 592] on button "Alto" at bounding box center [194, 602] width 108 height 28
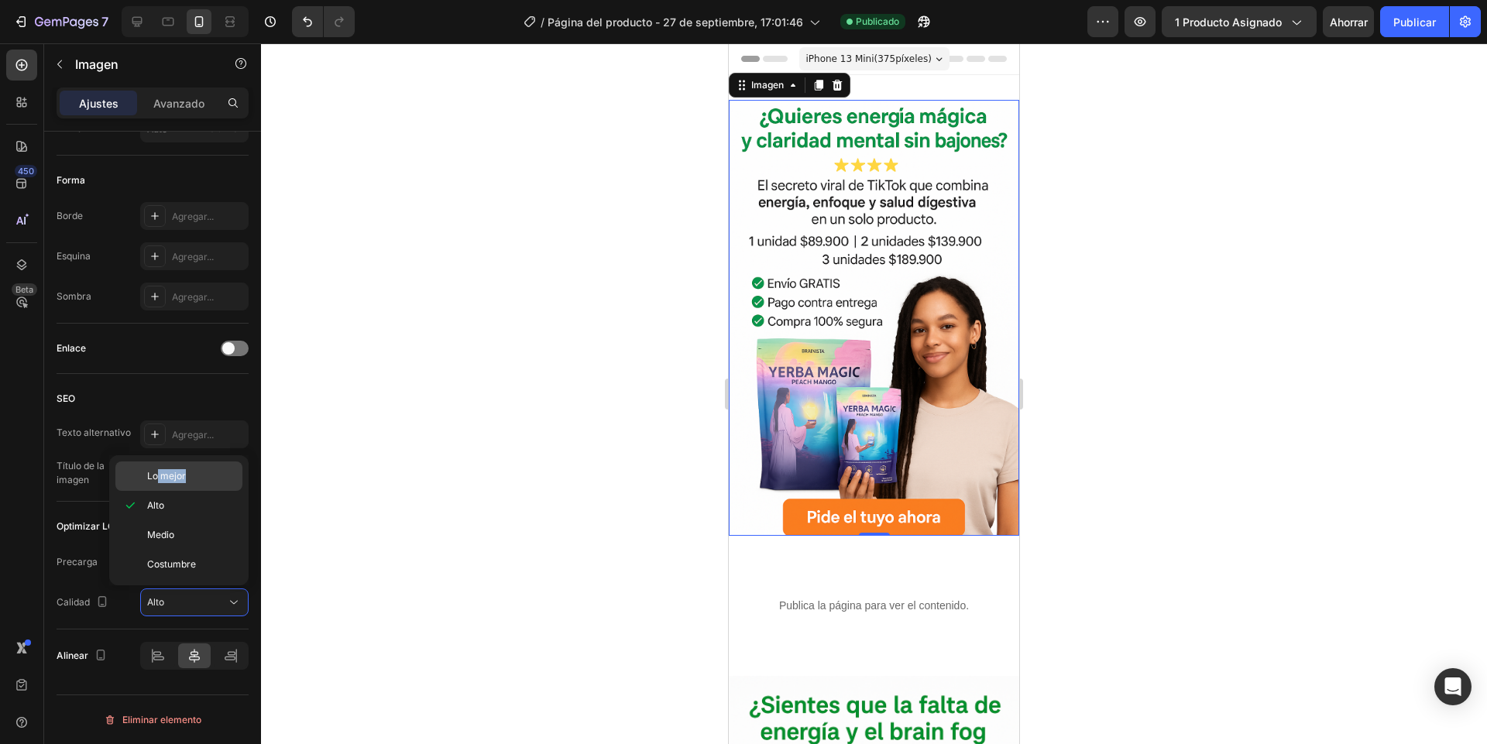
drag, startPoint x: 160, startPoint y: 492, endPoint x: 158, endPoint y: 473, distance: 19.5
click at [158, 473] on div "Lo mejor Alto Medio Costumbre" at bounding box center [178, 520] width 127 height 118
click at [158, 473] on font "Lo mejor" at bounding box center [166, 476] width 39 height 12
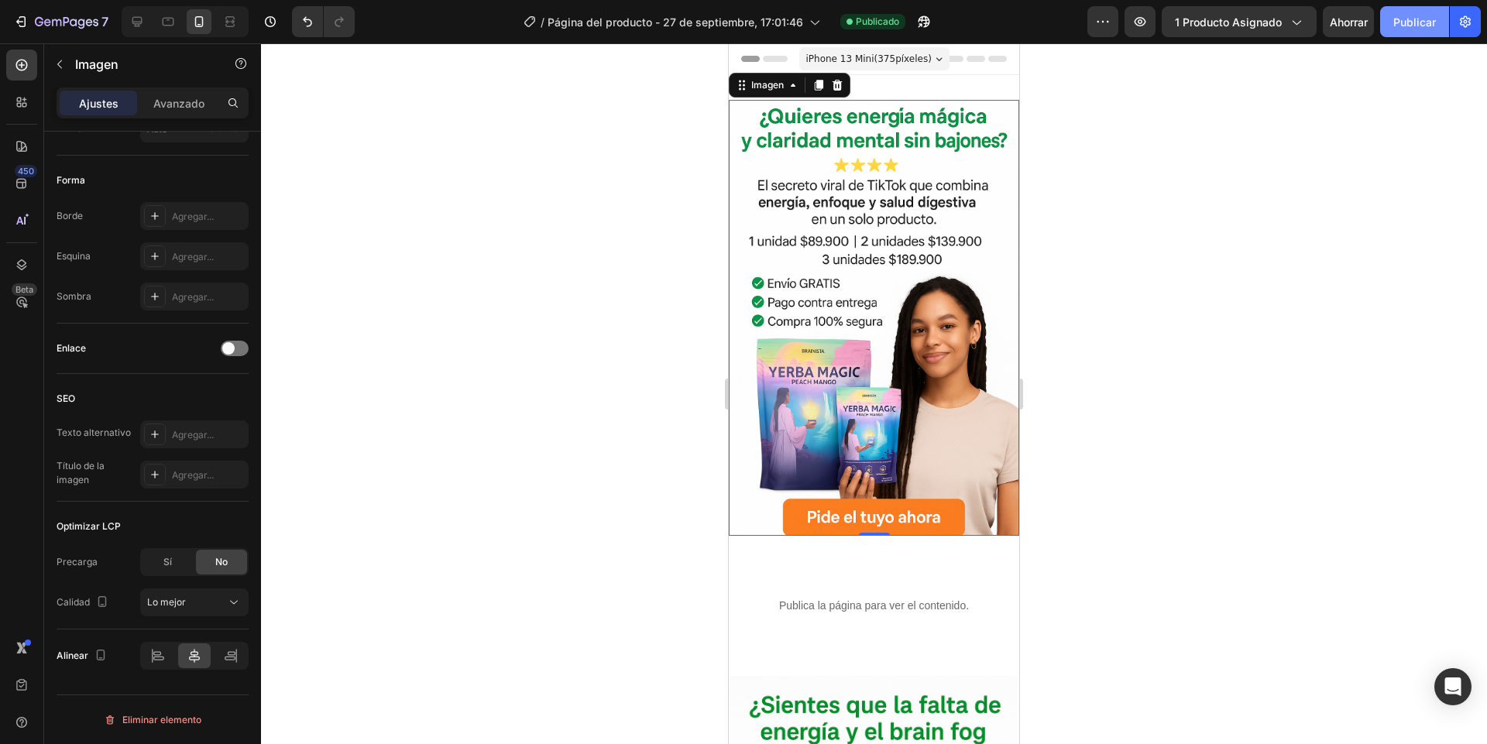
click at [1430, 29] on button "Publicar" at bounding box center [1414, 21] width 69 height 31
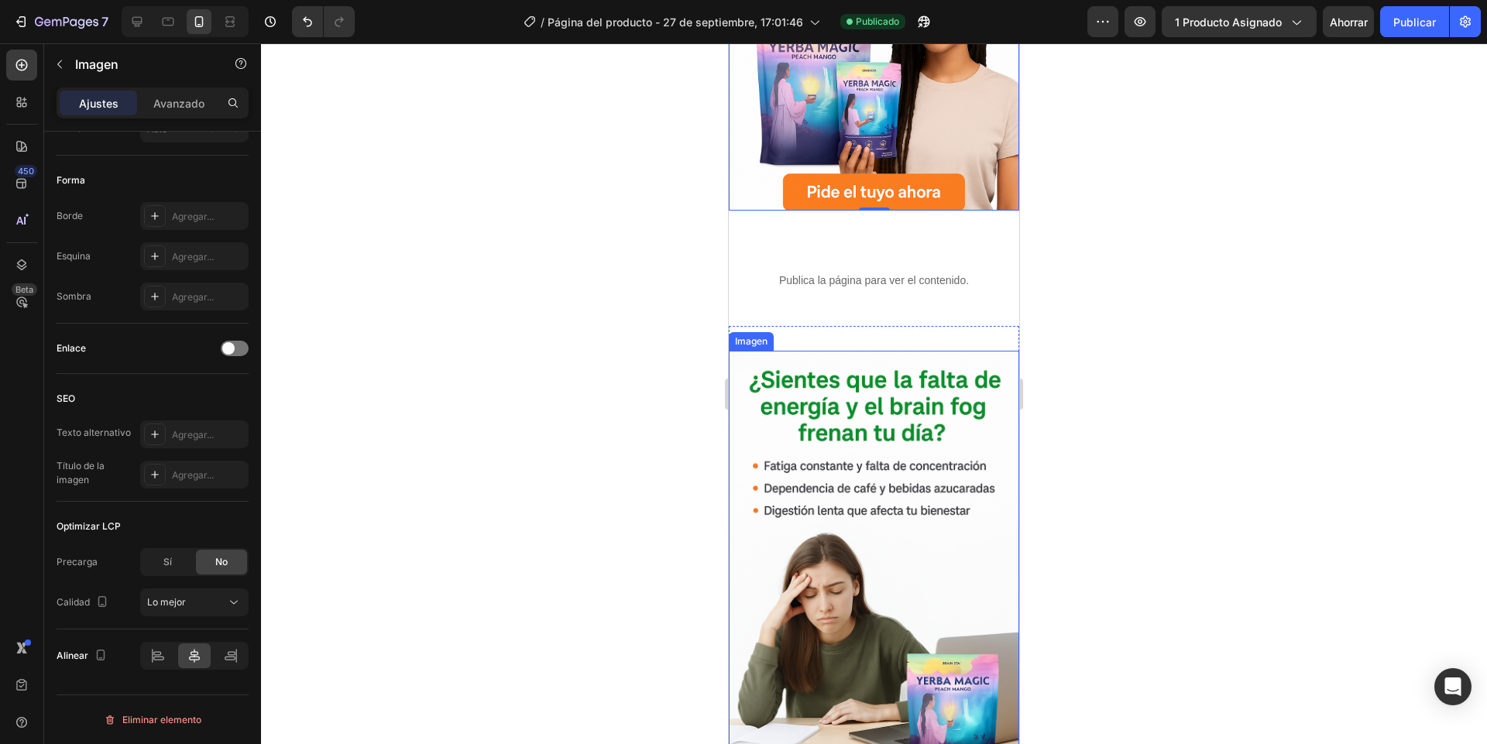
scroll to position [372, 0]
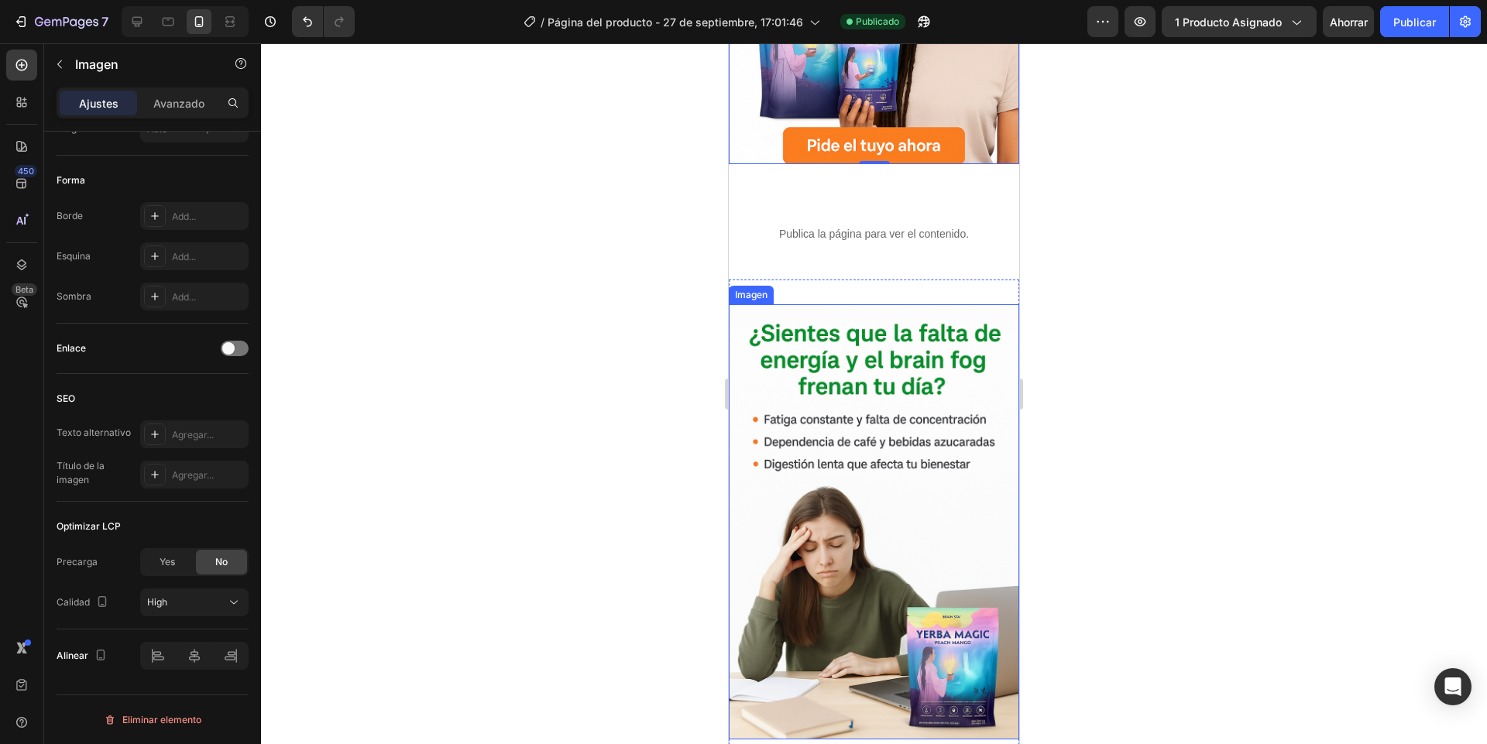
click at [847, 383] on img at bounding box center [874, 522] width 290 height 436
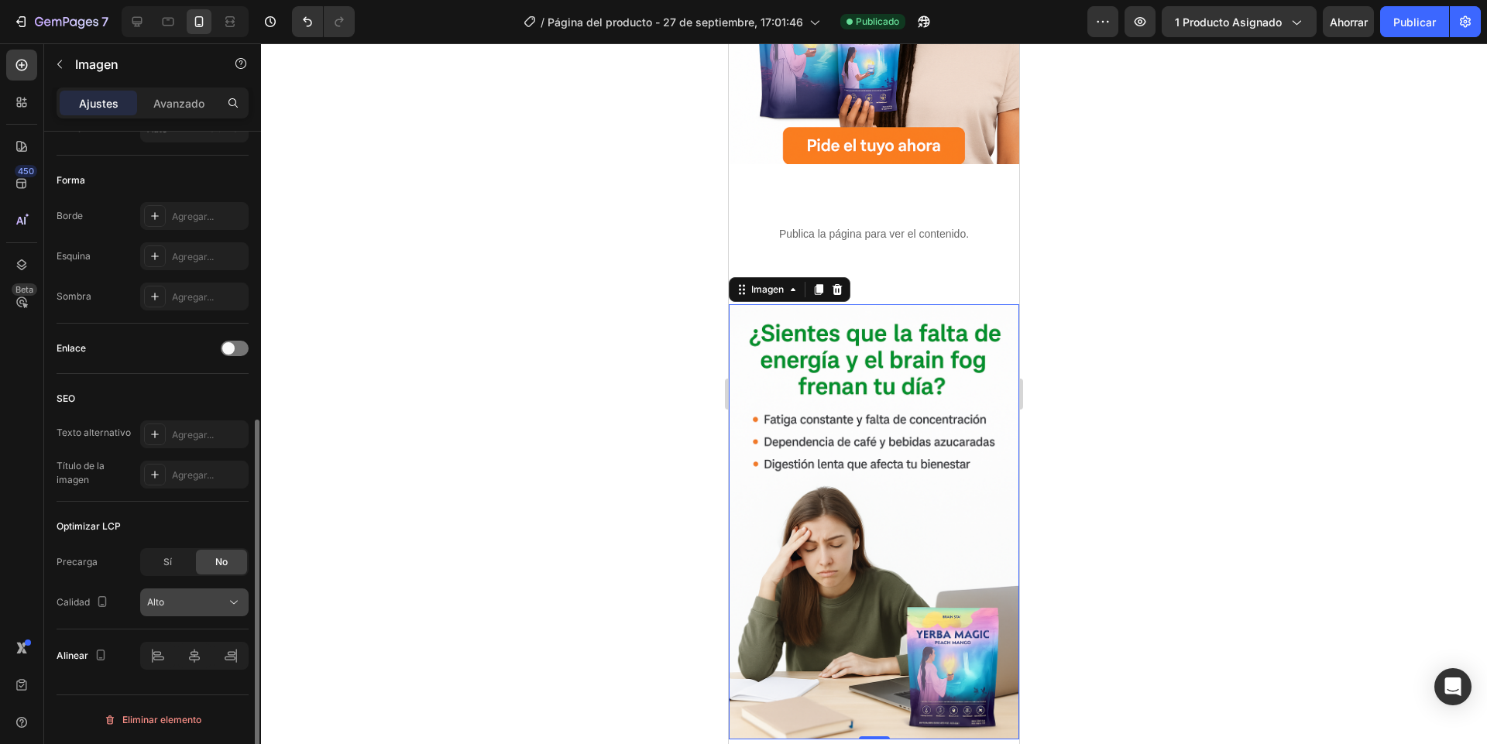
click at [151, 602] on font "Alto" at bounding box center [155, 602] width 17 height 12
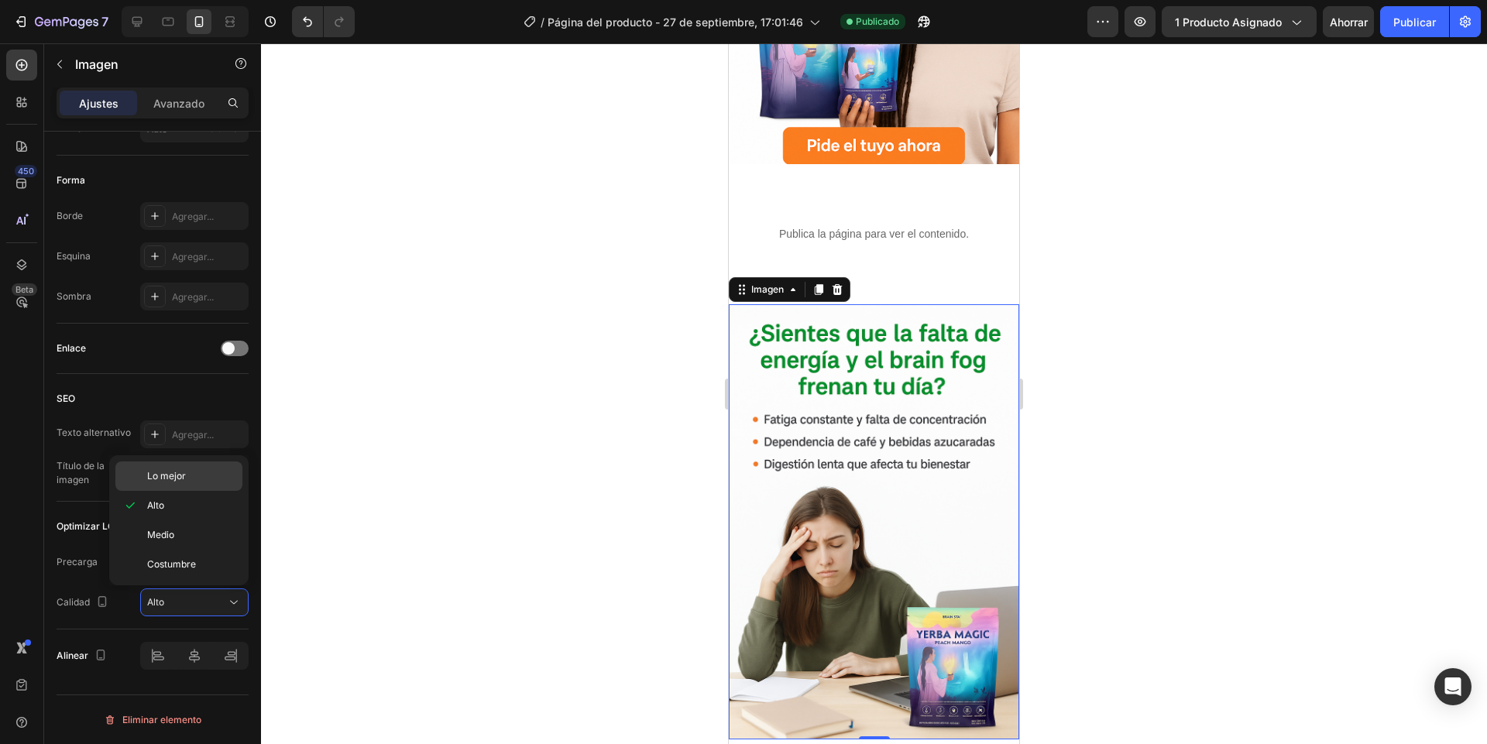
click at [144, 481] on div "Lo mejor" at bounding box center [178, 475] width 127 height 29
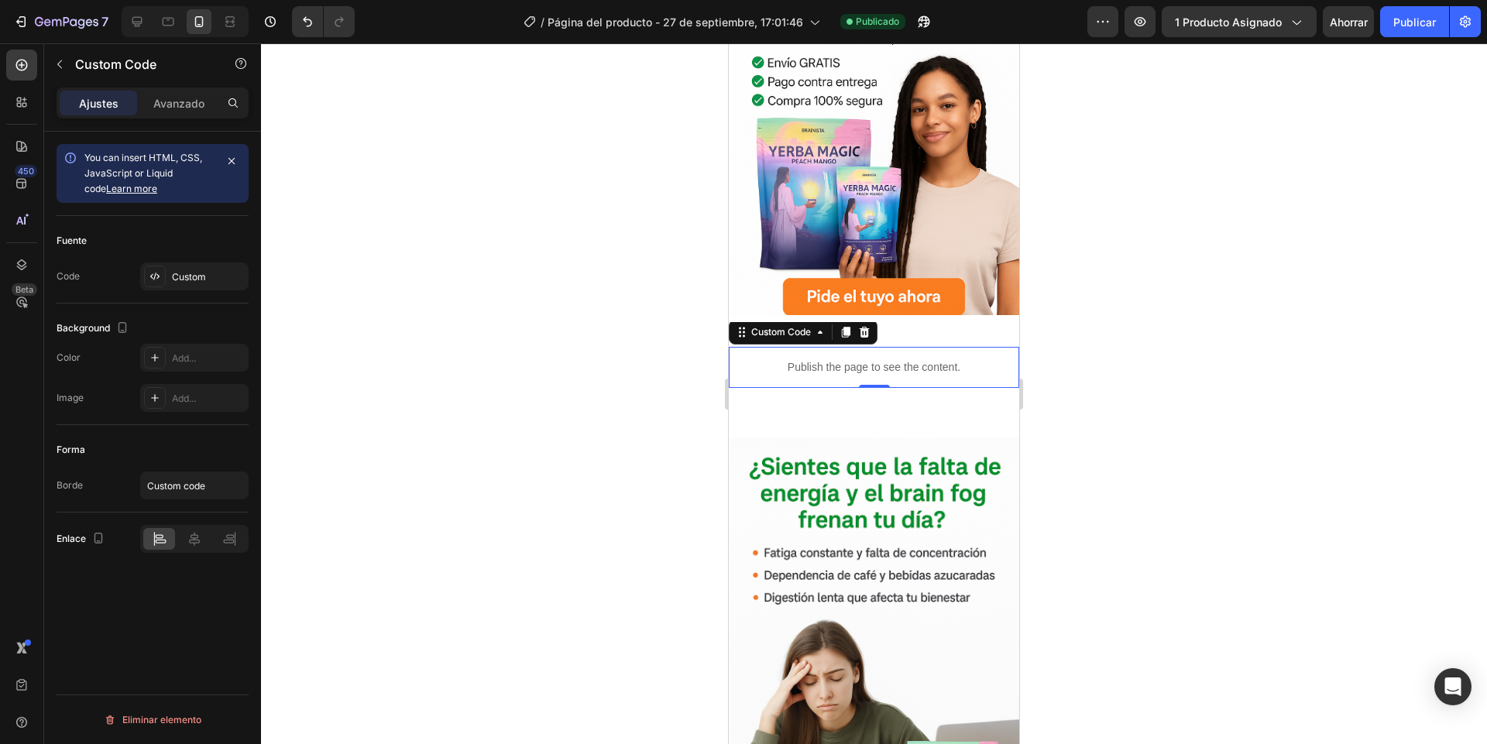
scroll to position [0, 0]
click at [772, 355] on div "Publish the page to see the content." at bounding box center [874, 367] width 290 height 41
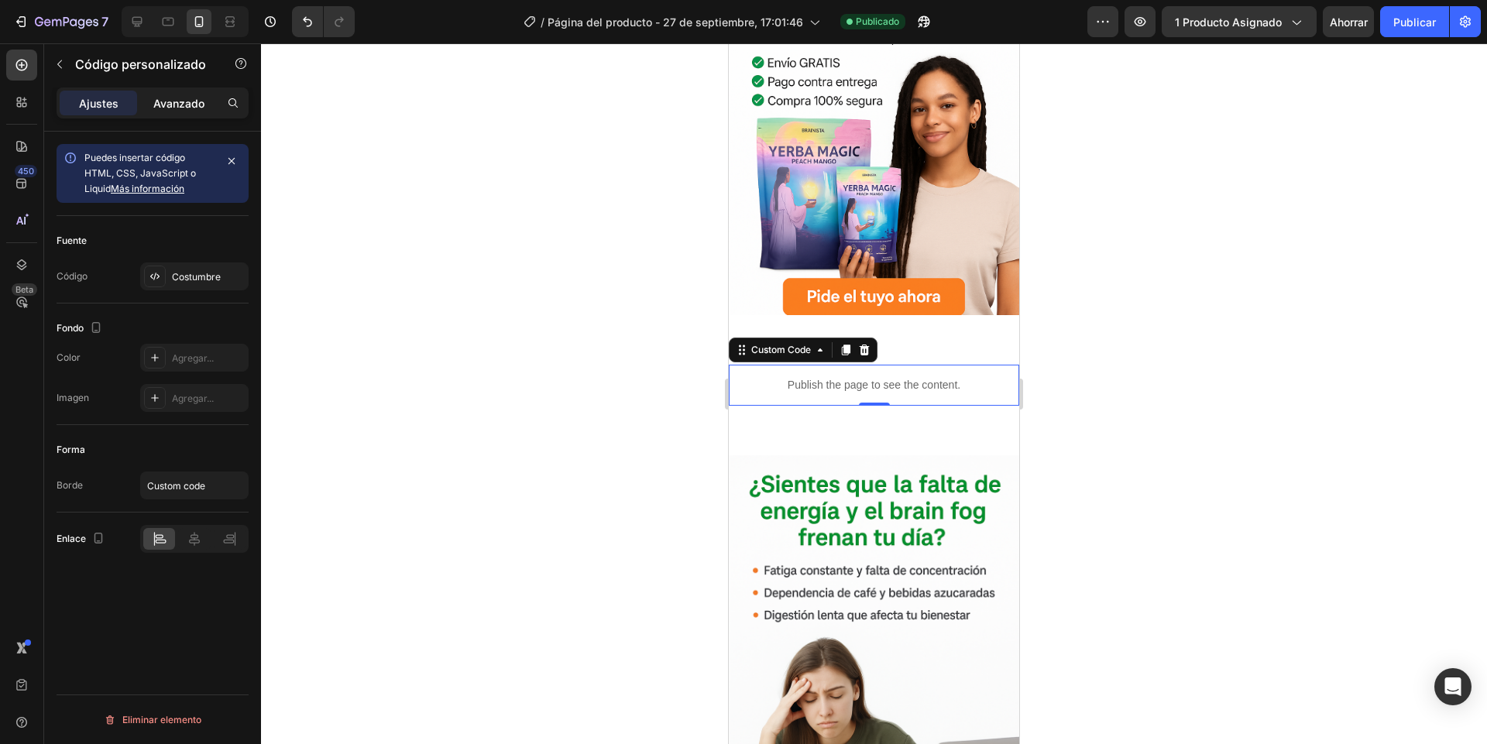
click at [170, 106] on font "Avanzado" at bounding box center [178, 103] width 51 height 13
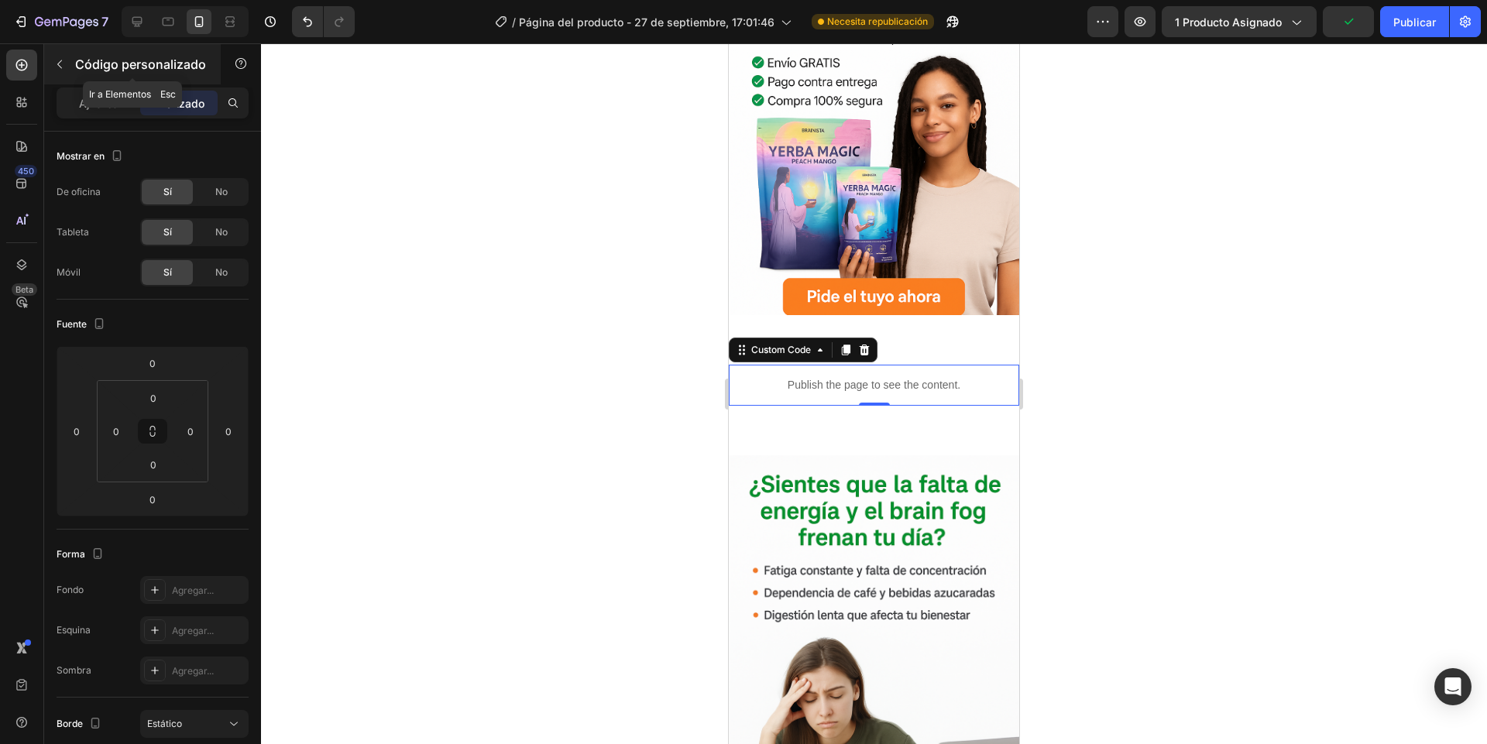
click at [64, 63] on icon "button" at bounding box center [59, 64] width 12 height 12
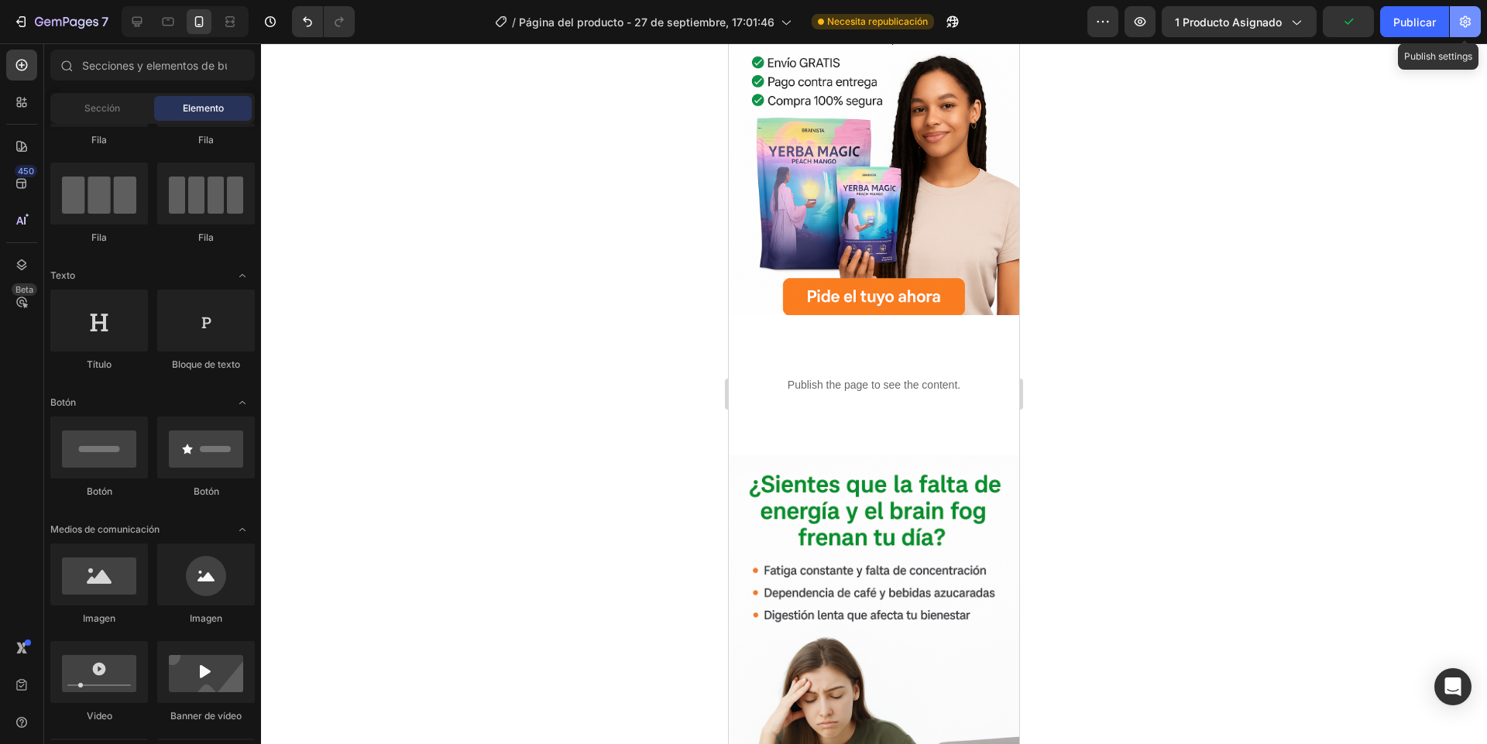
click at [1468, 28] on icon "button" at bounding box center [1464, 21] width 15 height 15
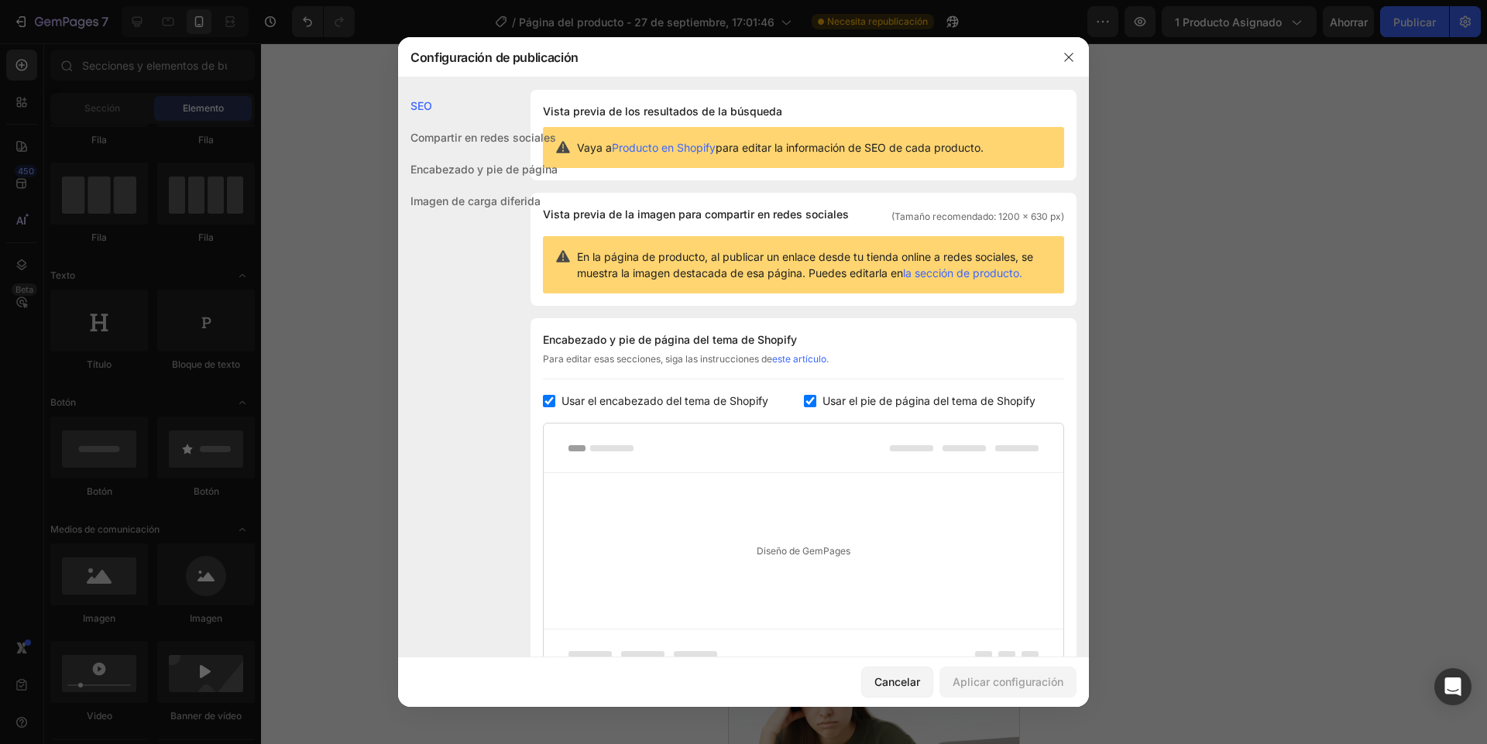
click at [816, 399] on label "Usar el pie de página del tema de Shopify" at bounding box center [925, 401] width 219 height 19
checkbox input "false"
click at [714, 410] on span "Usar el encabezado del tema de Shopify" at bounding box center [664, 401] width 207 height 19
checkbox input "false"
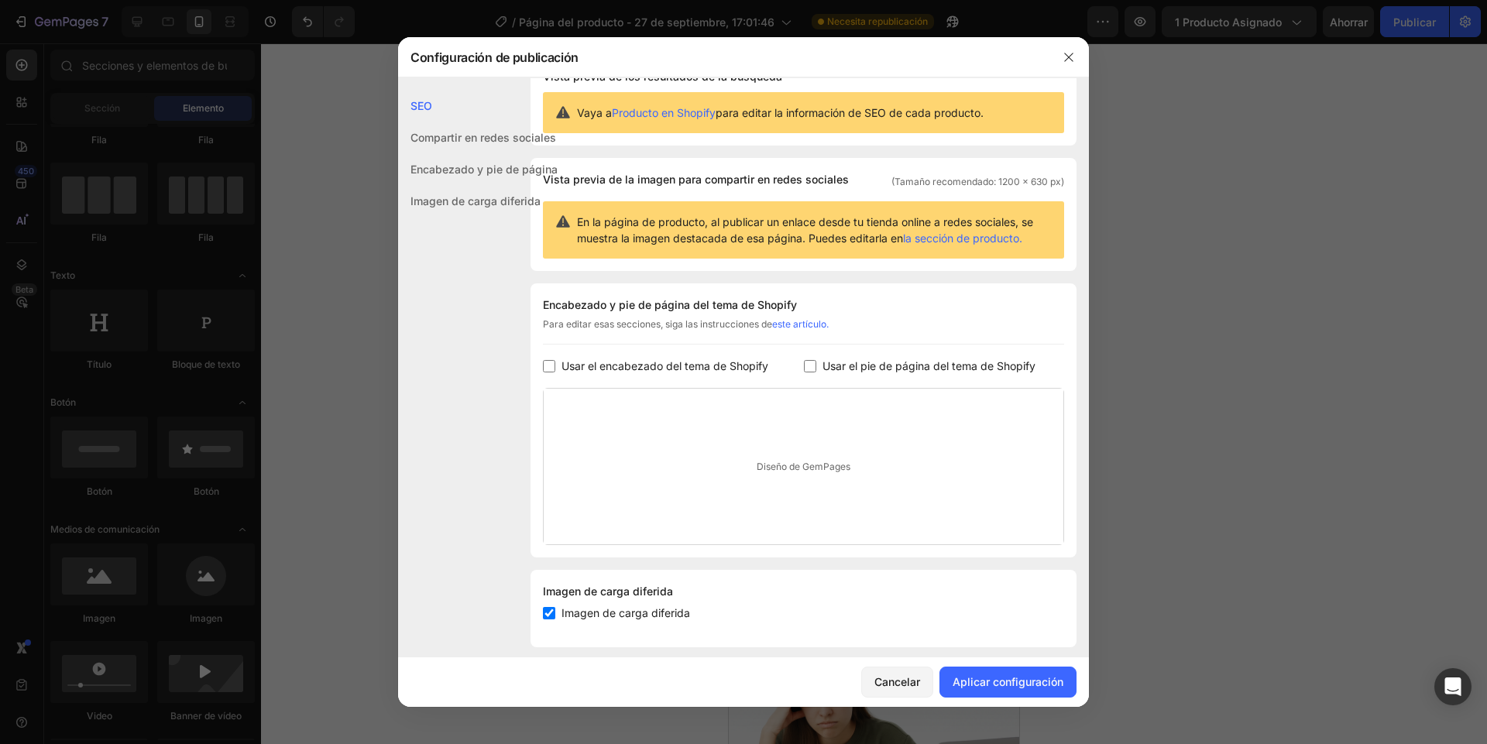
scroll to position [50, 0]
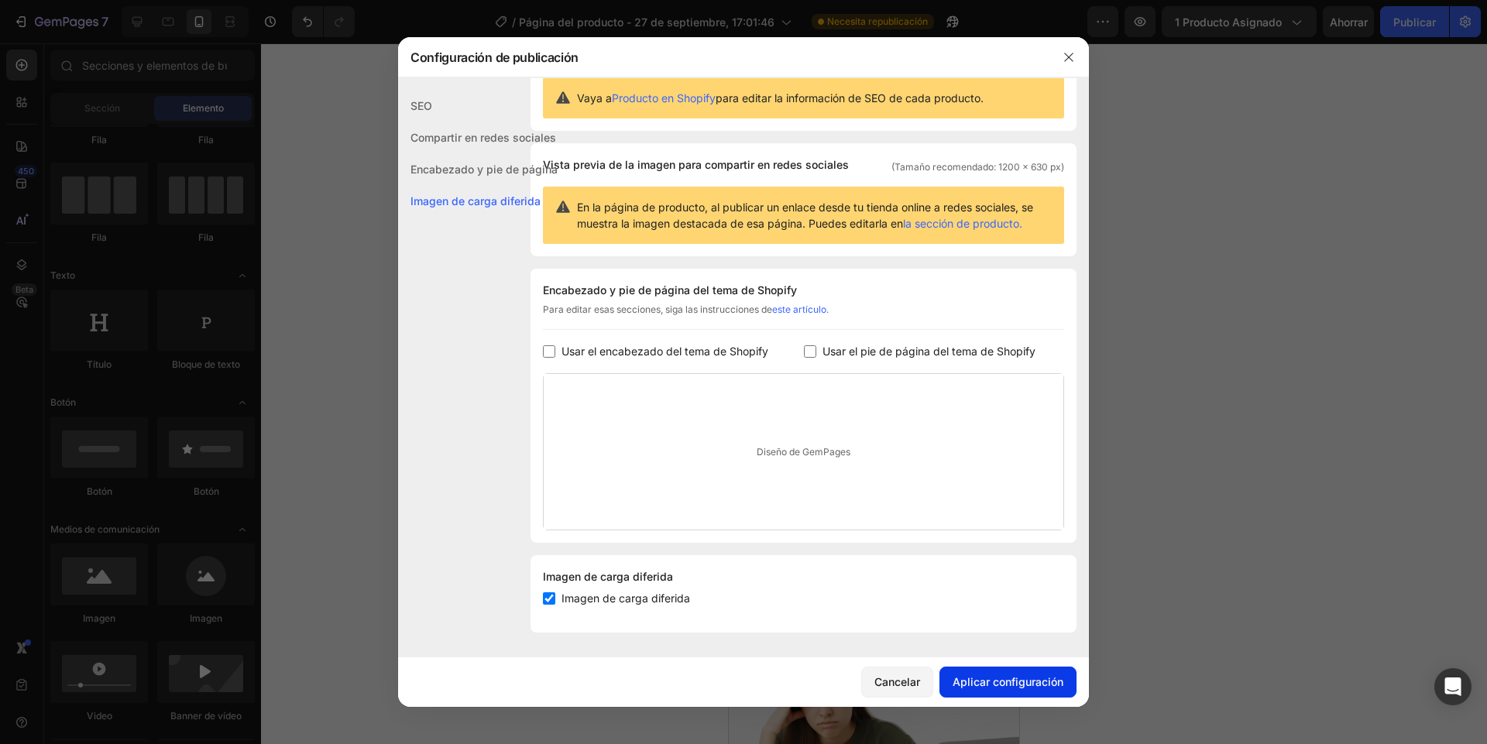
click at [991, 684] on font "Aplicar configuración" at bounding box center [1007, 681] width 111 height 13
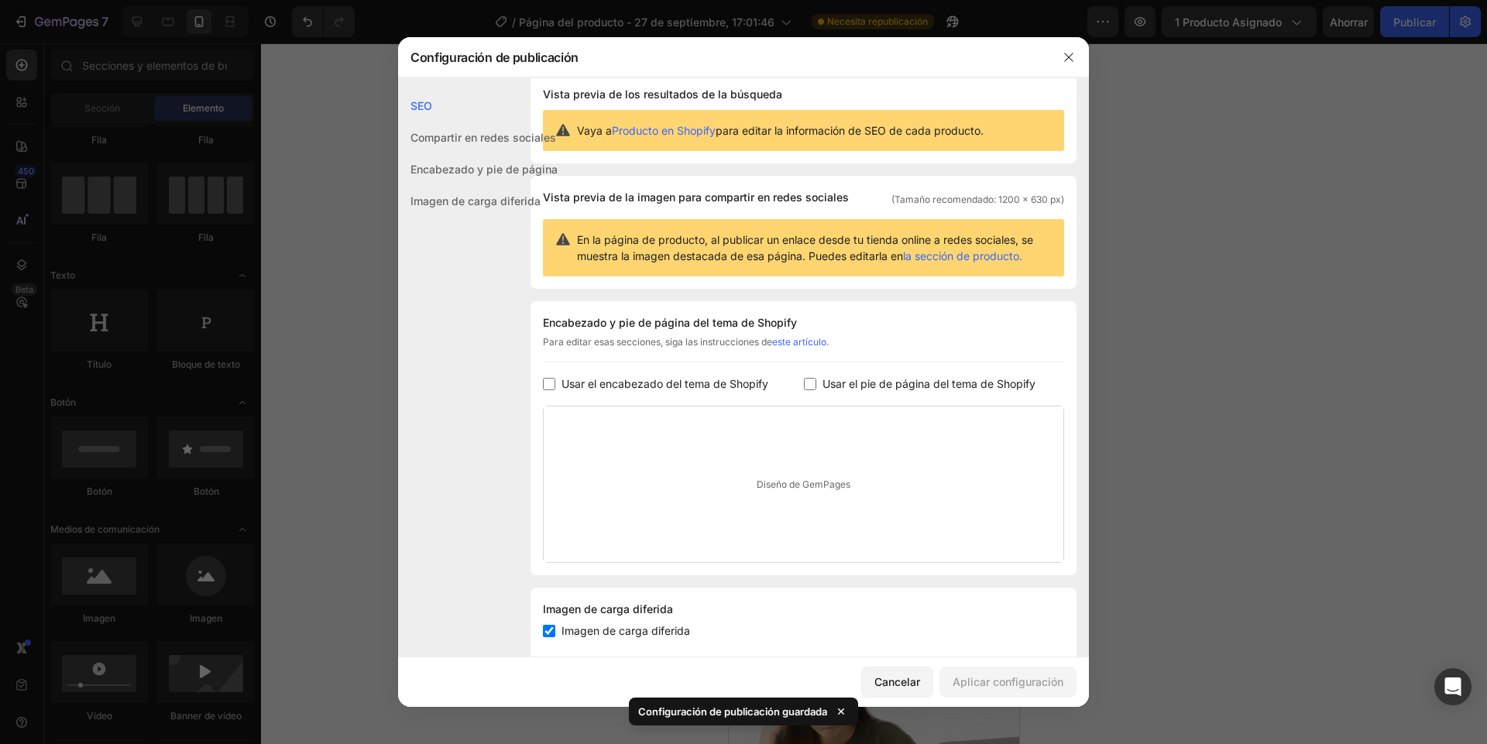
scroll to position [0, 0]
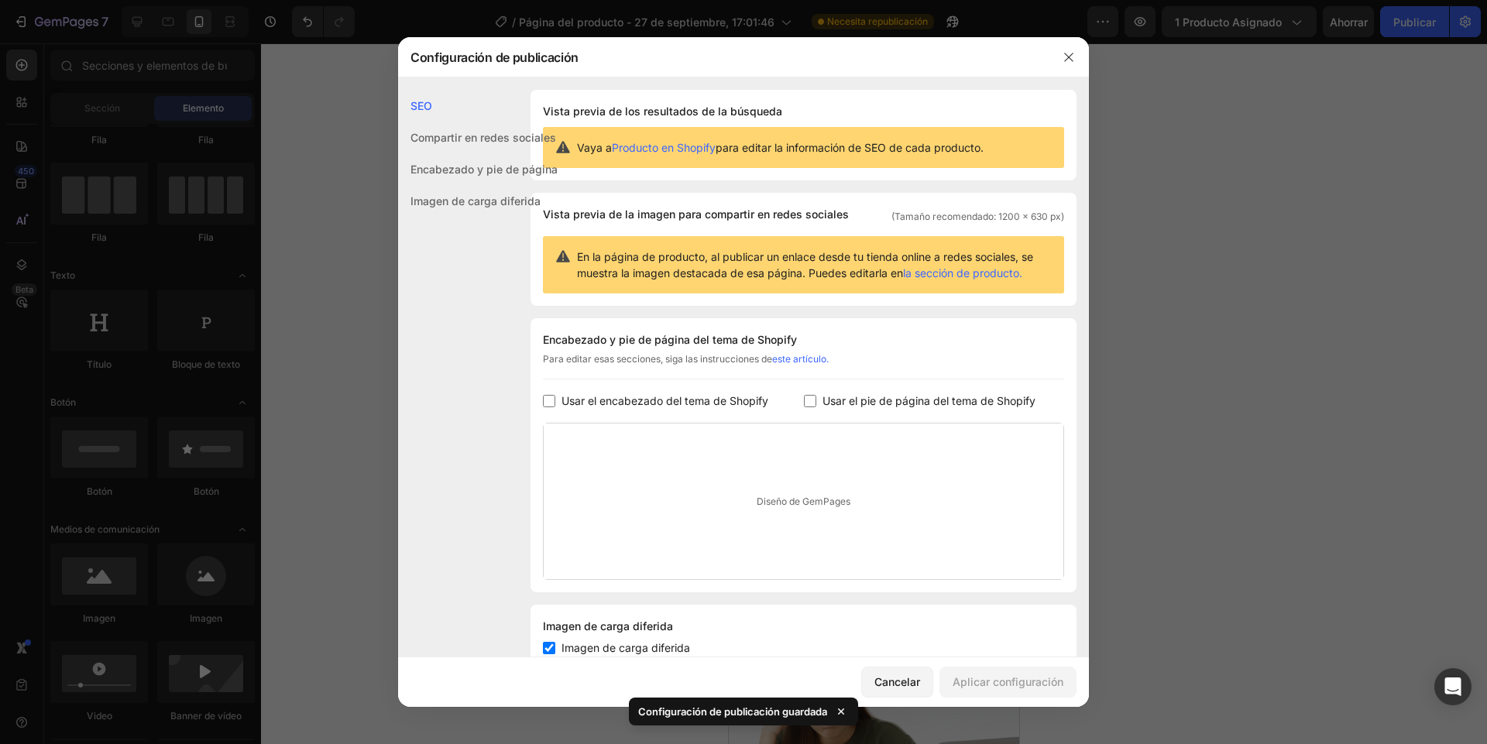
click at [1055, 56] on div at bounding box center [1068, 57] width 40 height 40
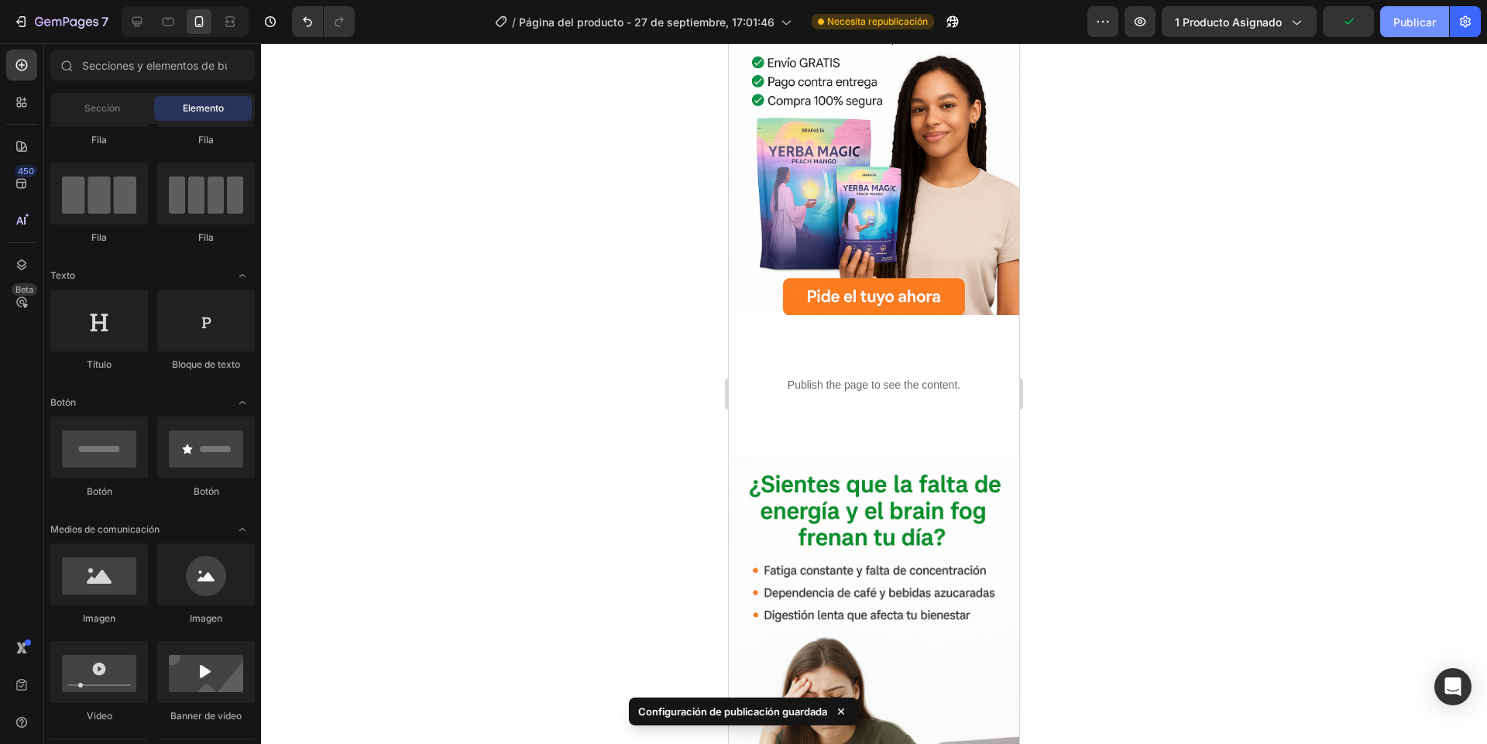
click at [1401, 23] on font "Publicar" at bounding box center [1414, 21] width 43 height 13
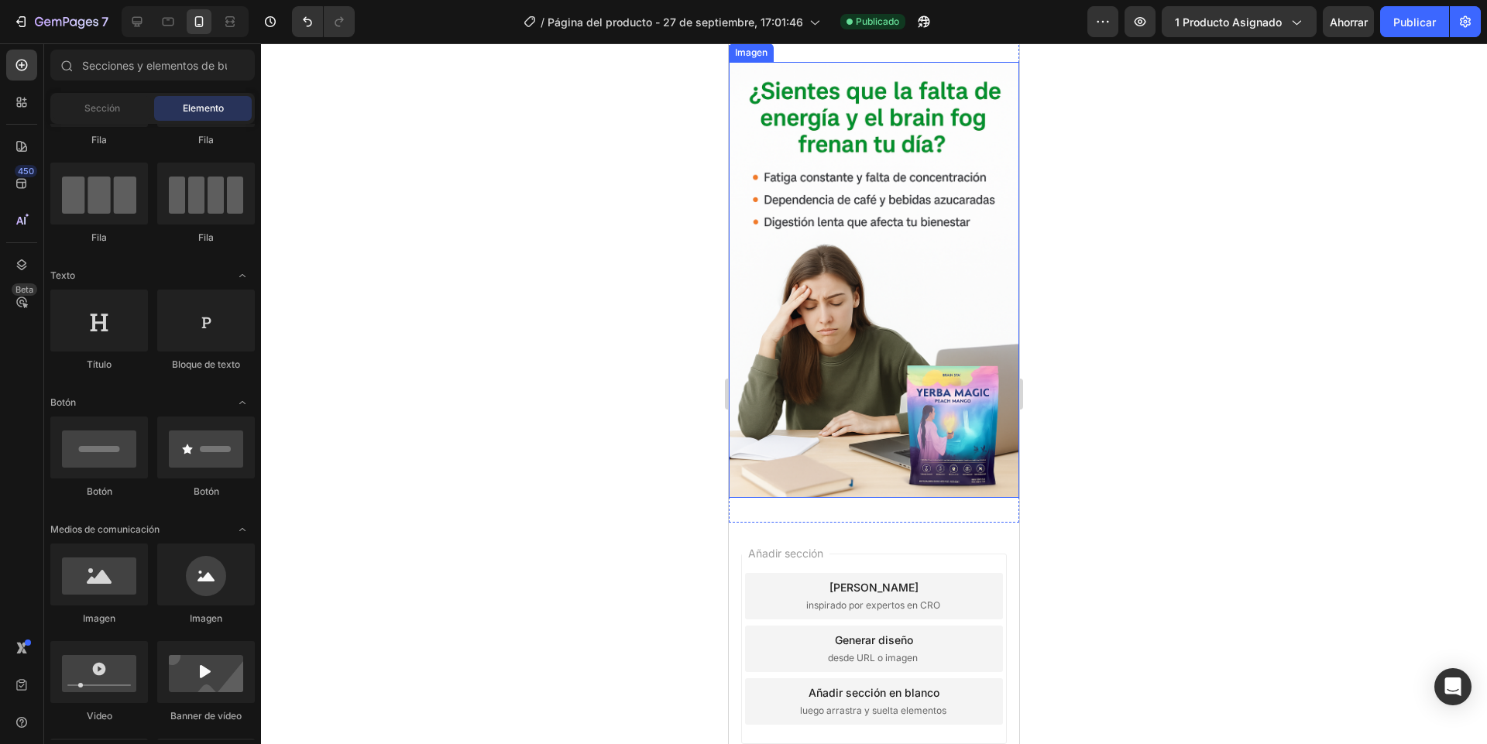
scroll to position [648, 0]
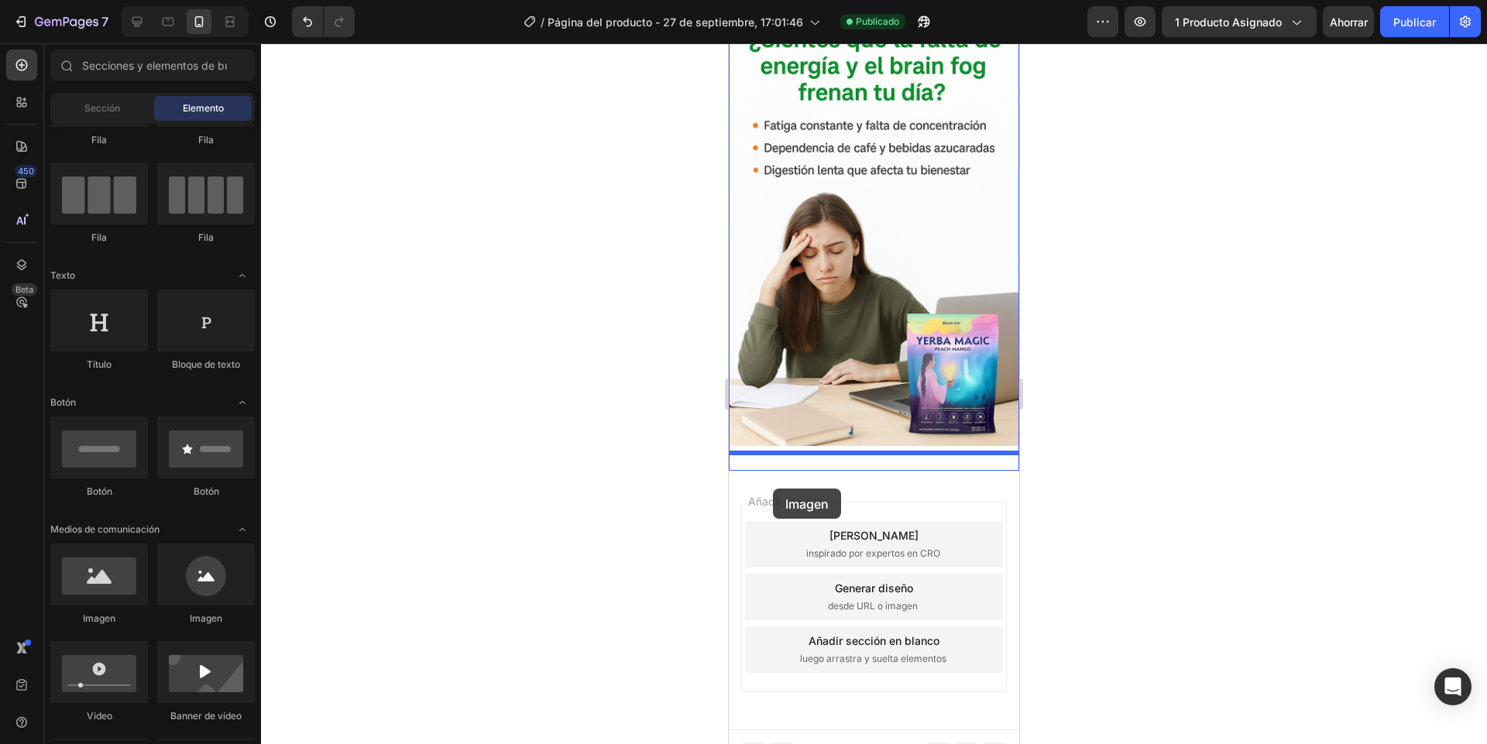
drag, startPoint x: 824, startPoint y: 633, endPoint x: 773, endPoint y: 489, distance: 152.8
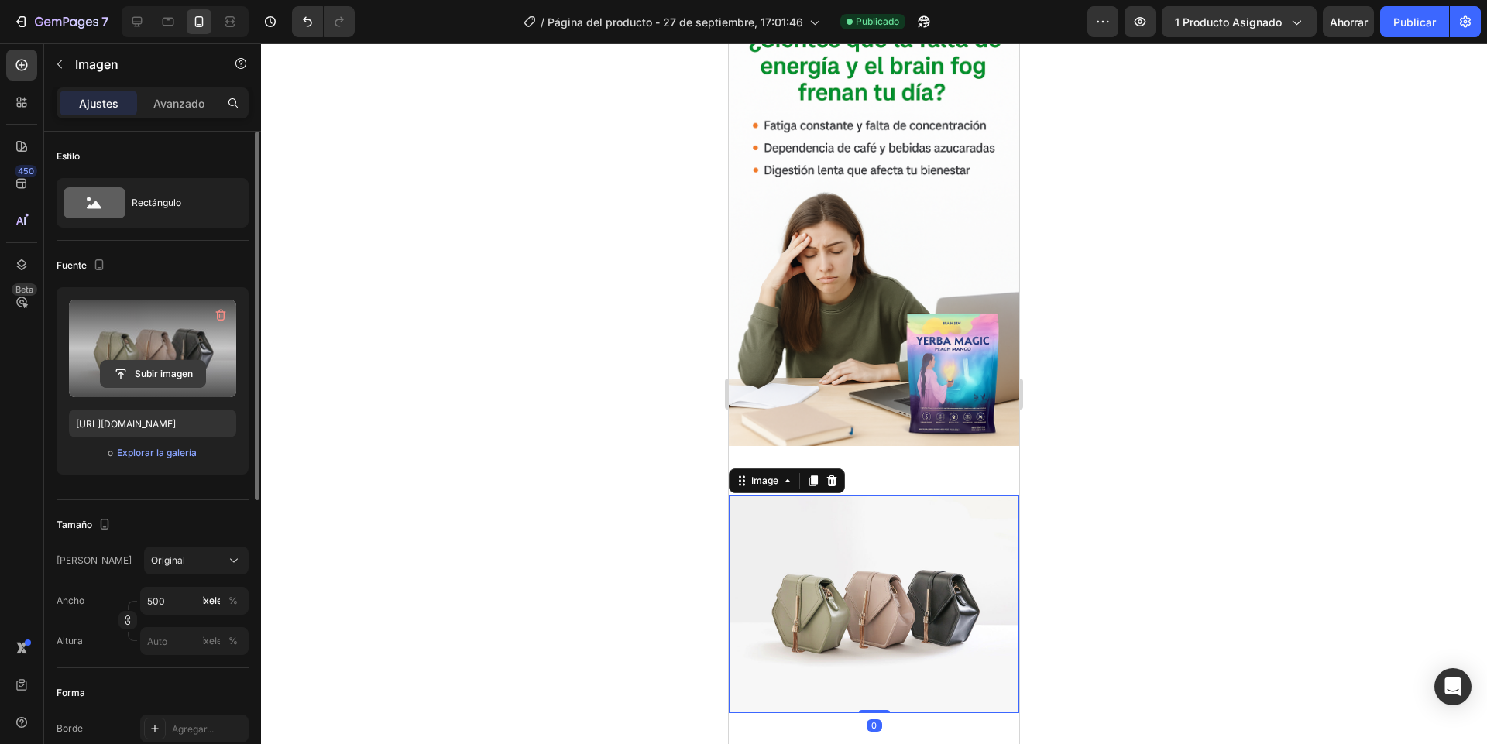
click at [173, 369] on input "file" at bounding box center [153, 374] width 105 height 26
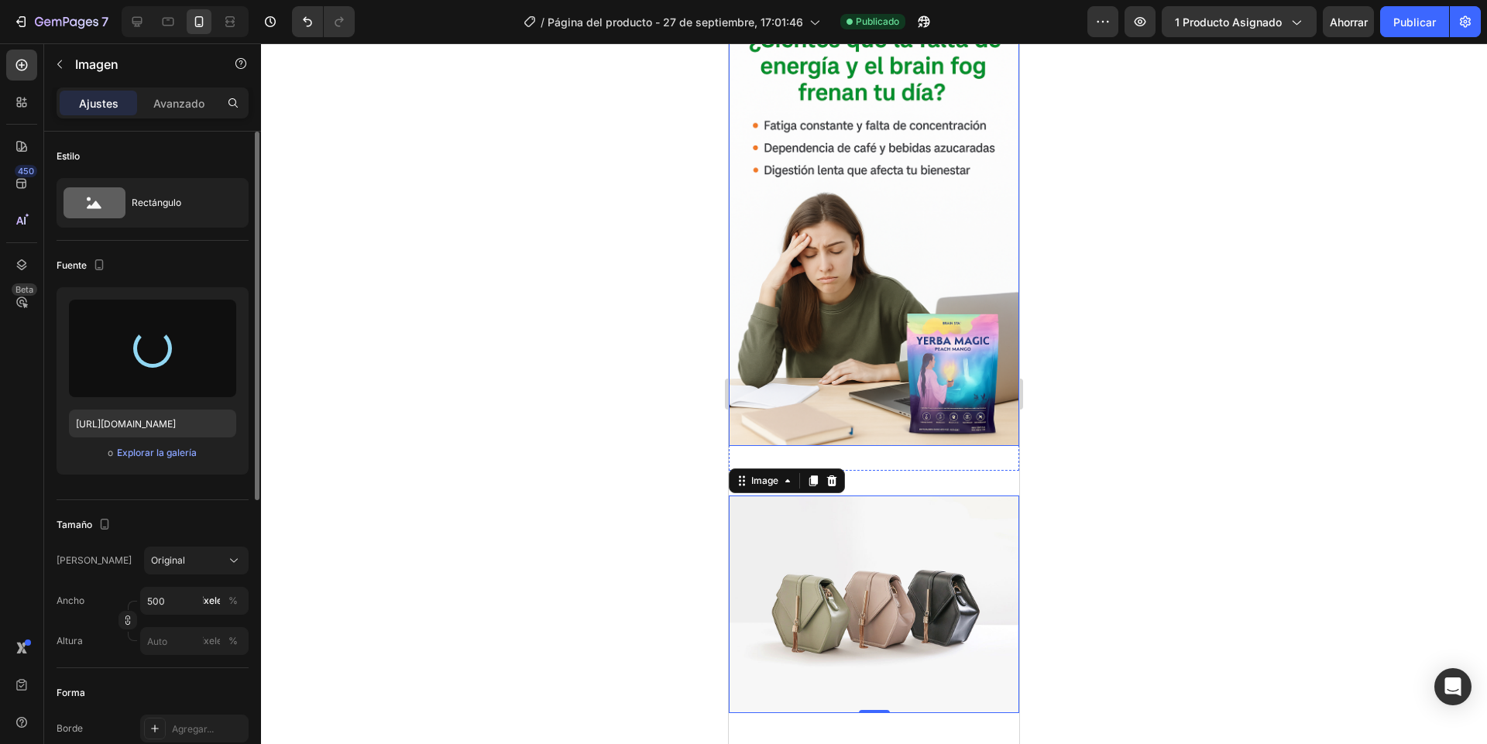
type input "[URL][DOMAIN_NAME]"
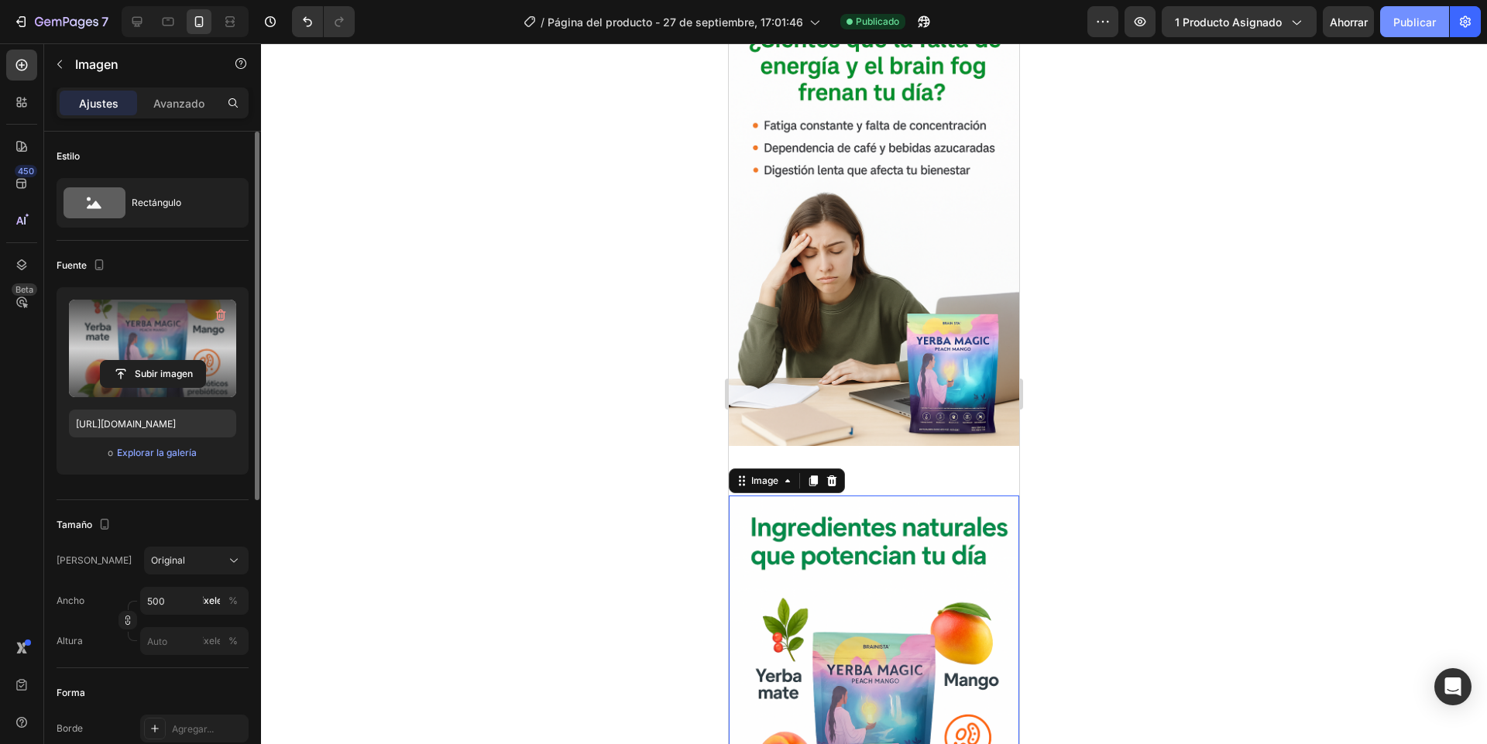
click at [1425, 21] on font "Publicar" at bounding box center [1414, 21] width 43 height 13
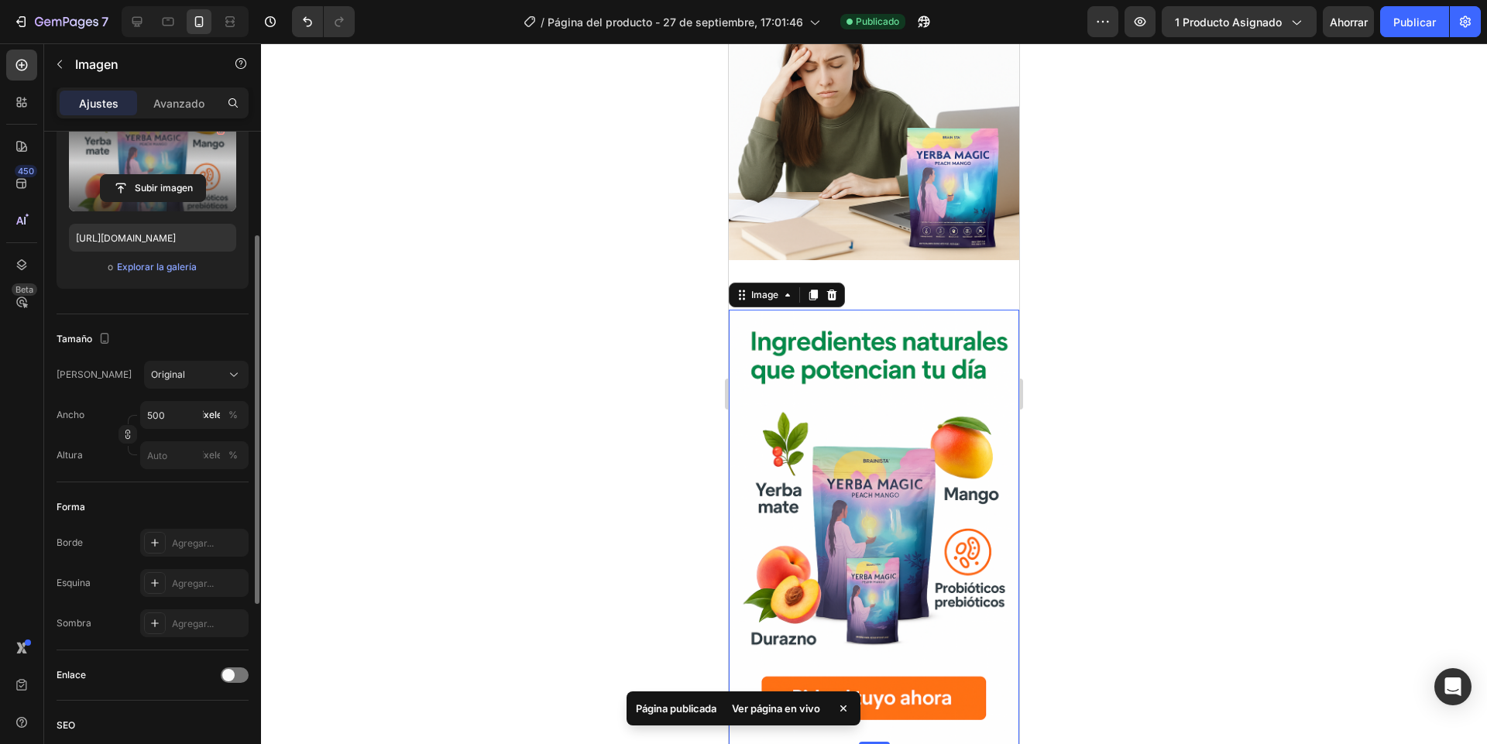
scroll to position [465, 0]
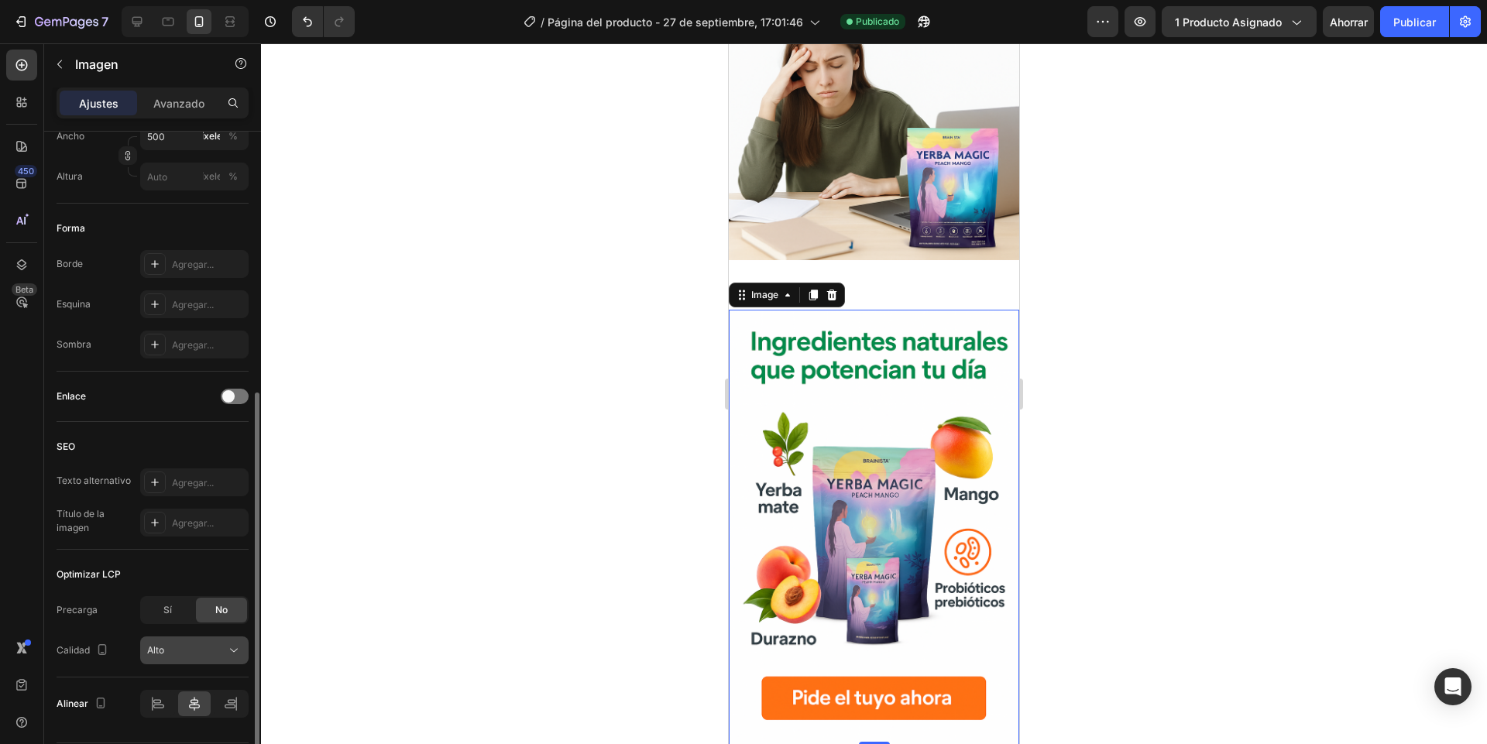
click at [184, 662] on button "Alto" at bounding box center [194, 650] width 108 height 28
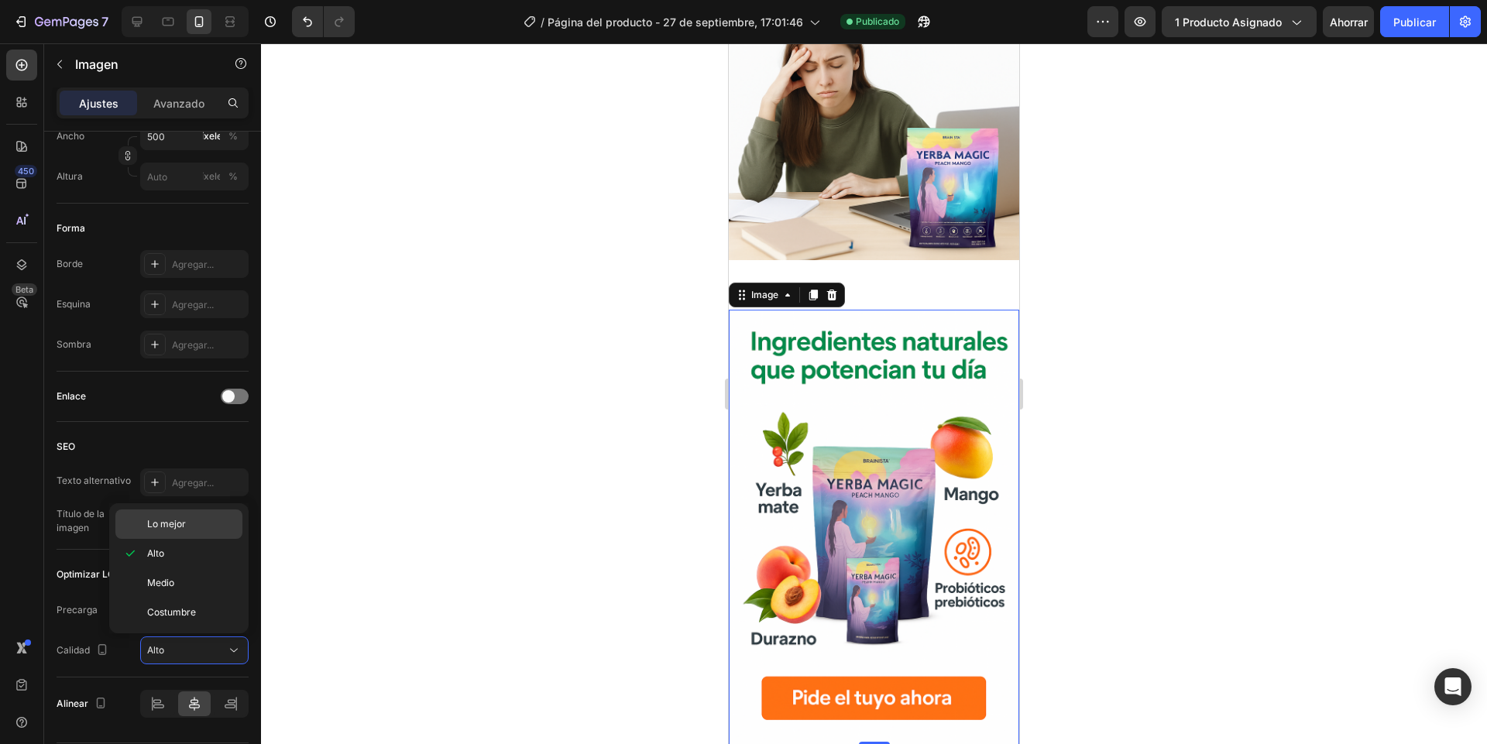
click at [163, 532] on div "Lo mejor" at bounding box center [178, 523] width 127 height 29
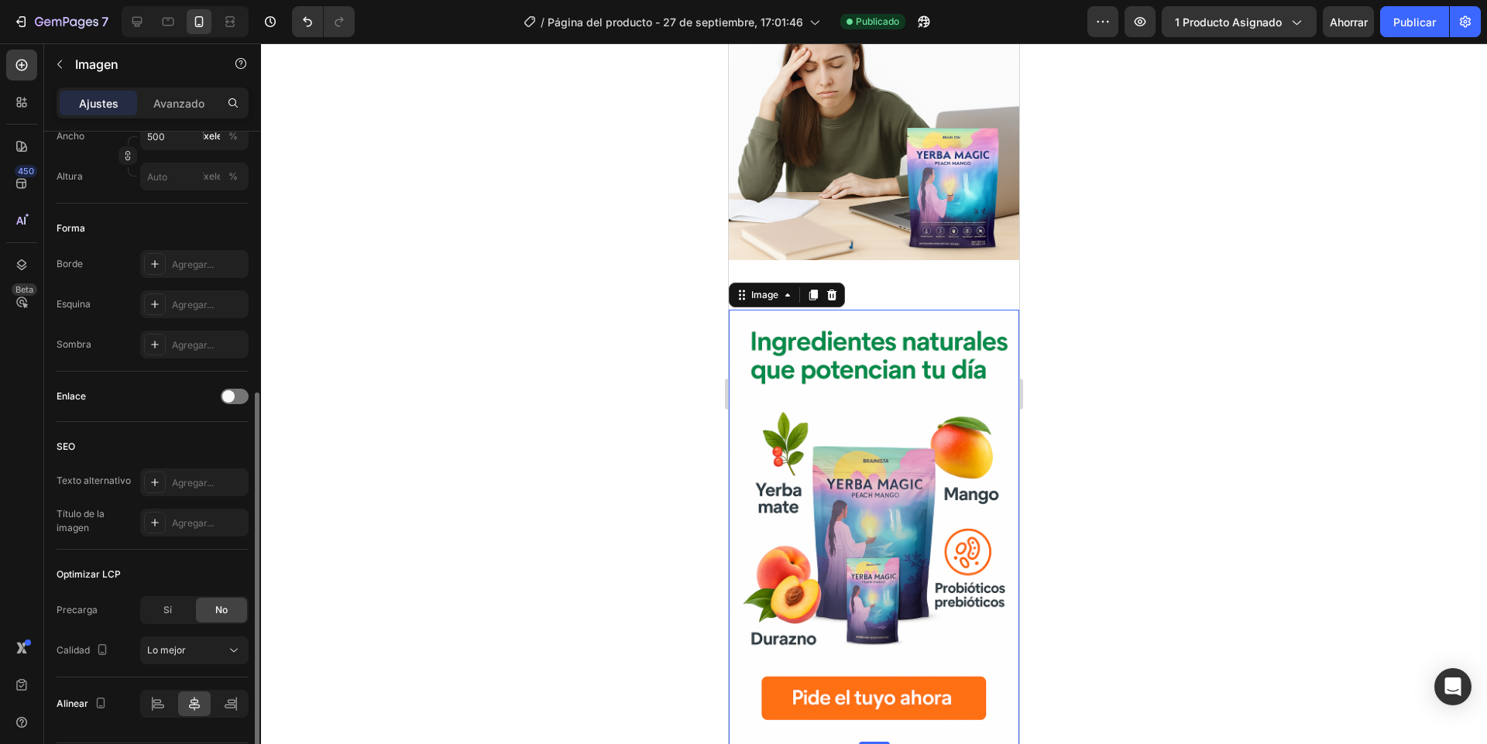
scroll to position [513, 0]
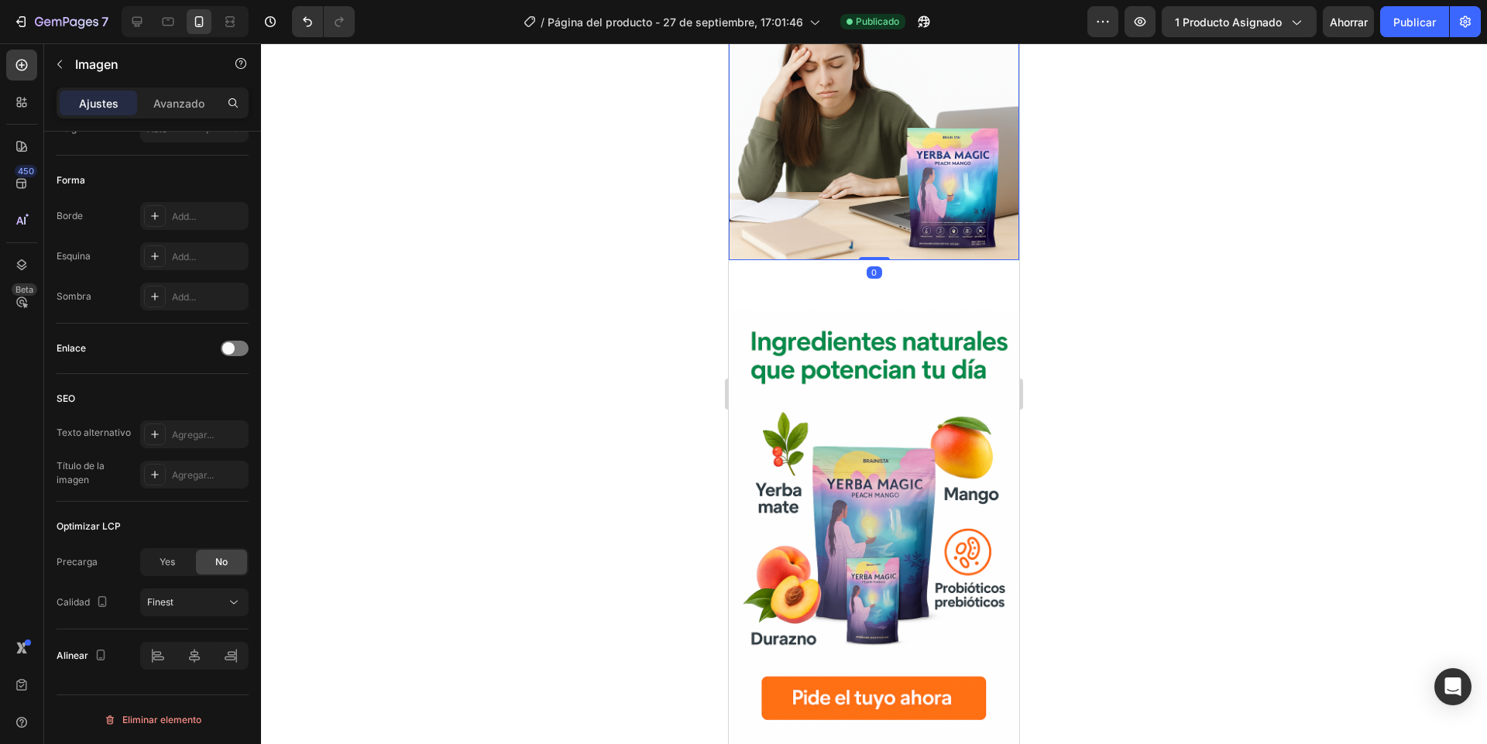
click at [839, 201] on img at bounding box center [874, 42] width 290 height 436
click at [1429, 27] on font "Publicar" at bounding box center [1414, 21] width 43 height 13
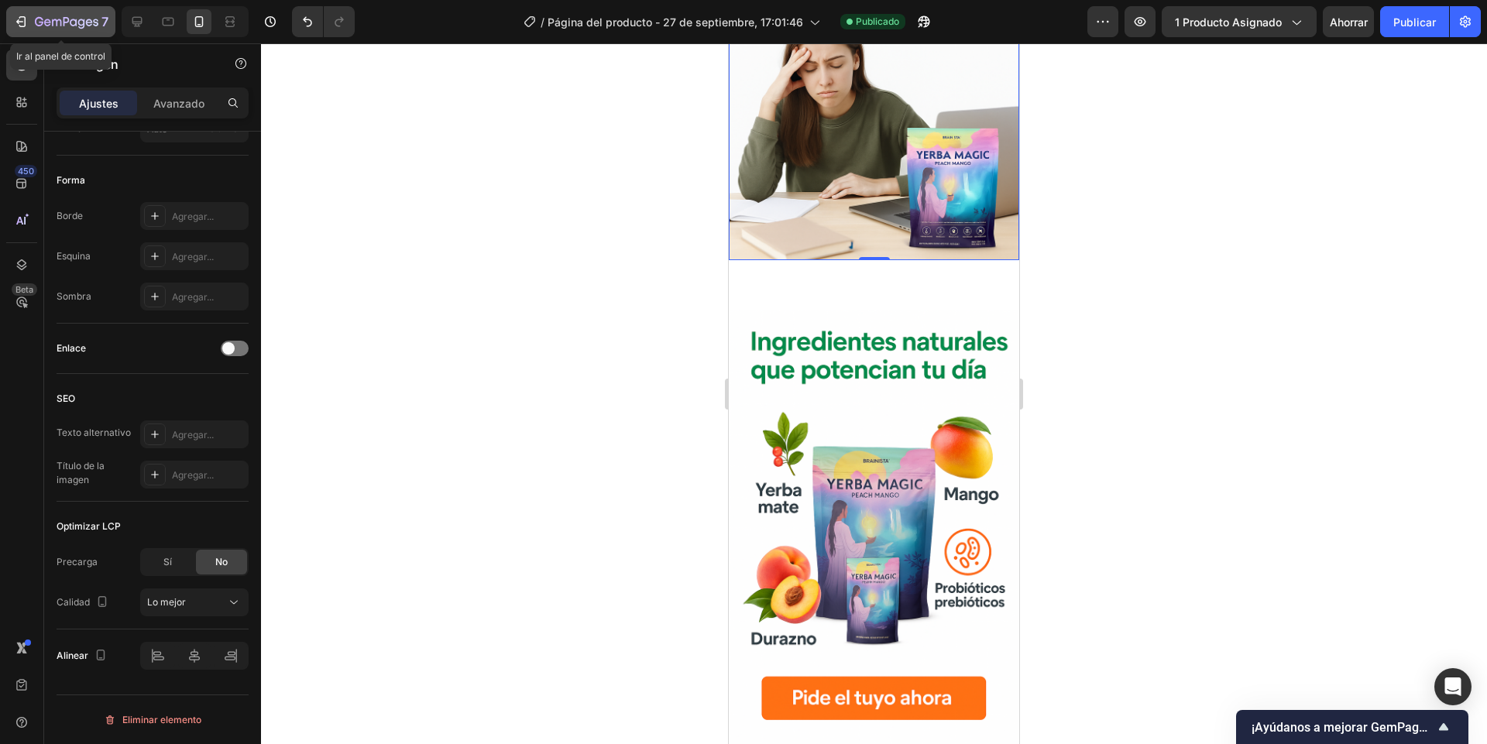
click at [22, 27] on icon "button" at bounding box center [20, 21] width 15 height 15
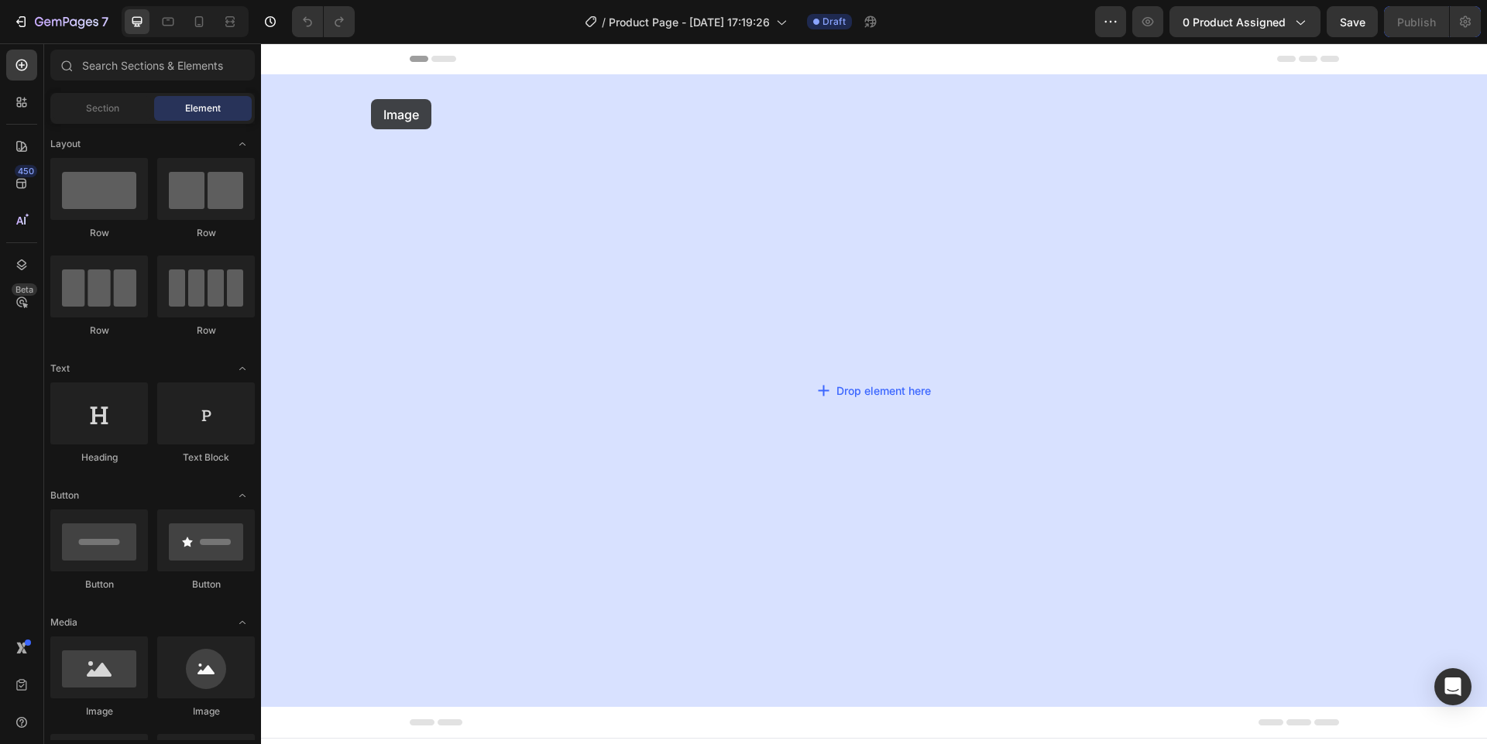
drag, startPoint x: 346, startPoint y: 726, endPoint x: 371, endPoint y: 99, distance: 626.9
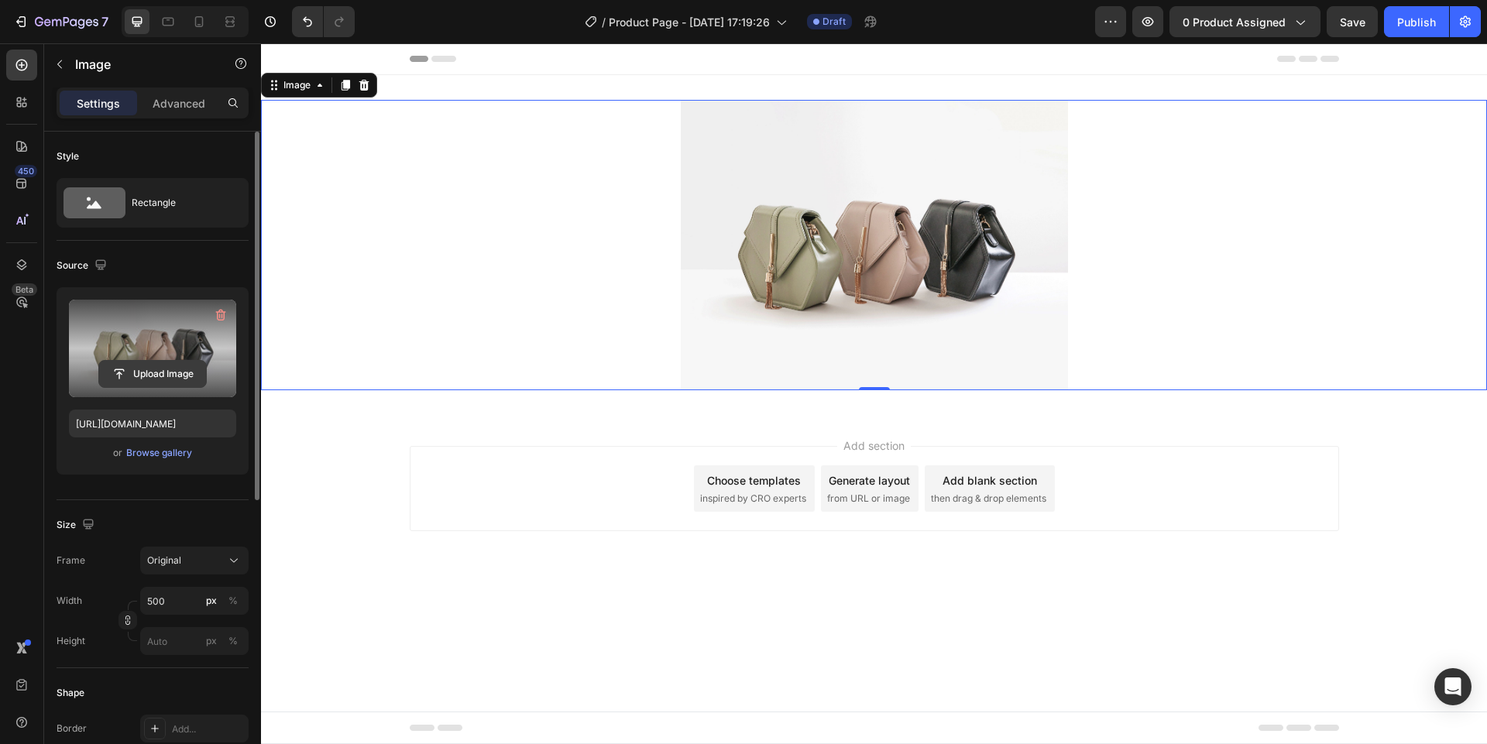
click at [167, 372] on input "file" at bounding box center [152, 374] width 107 height 26
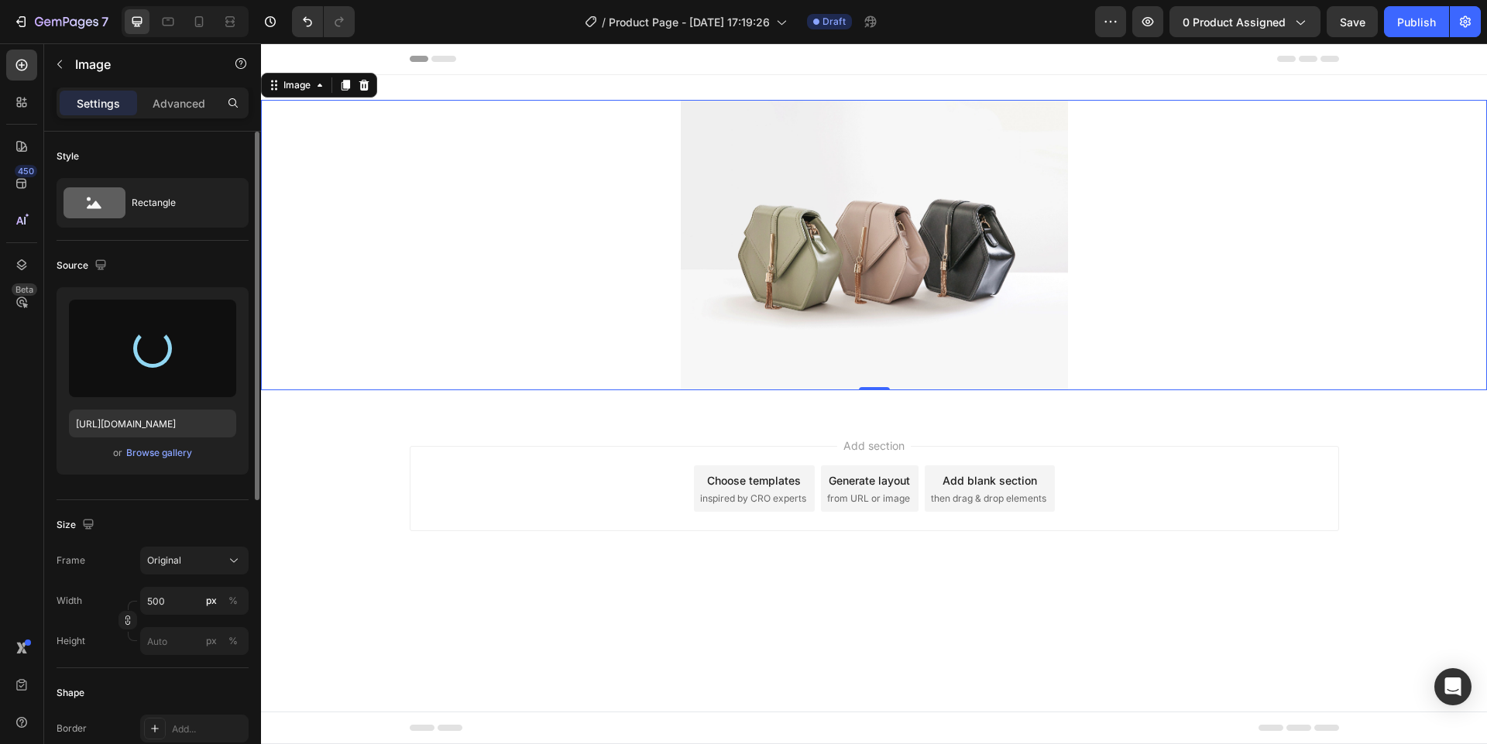
type input "[URL][DOMAIN_NAME]"
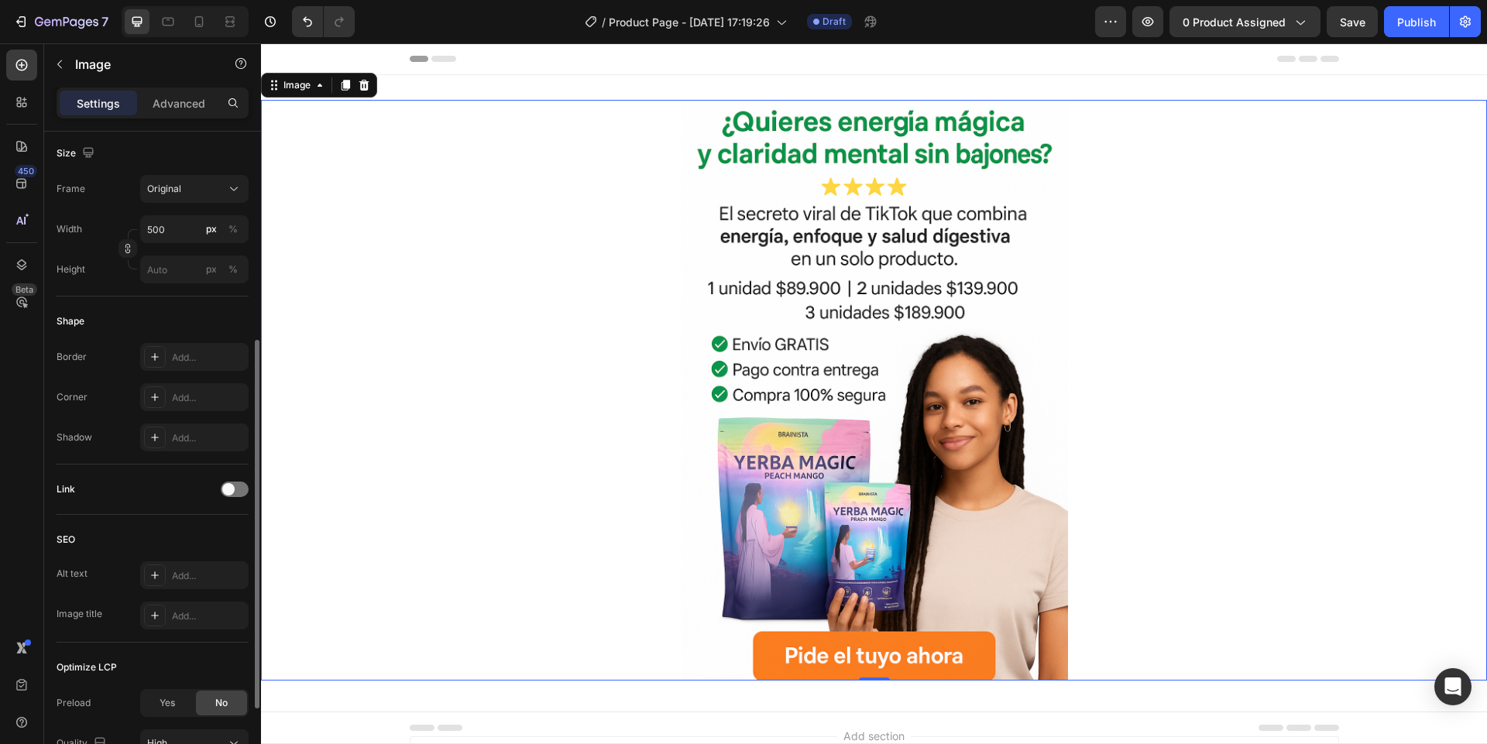
scroll to position [513, 0]
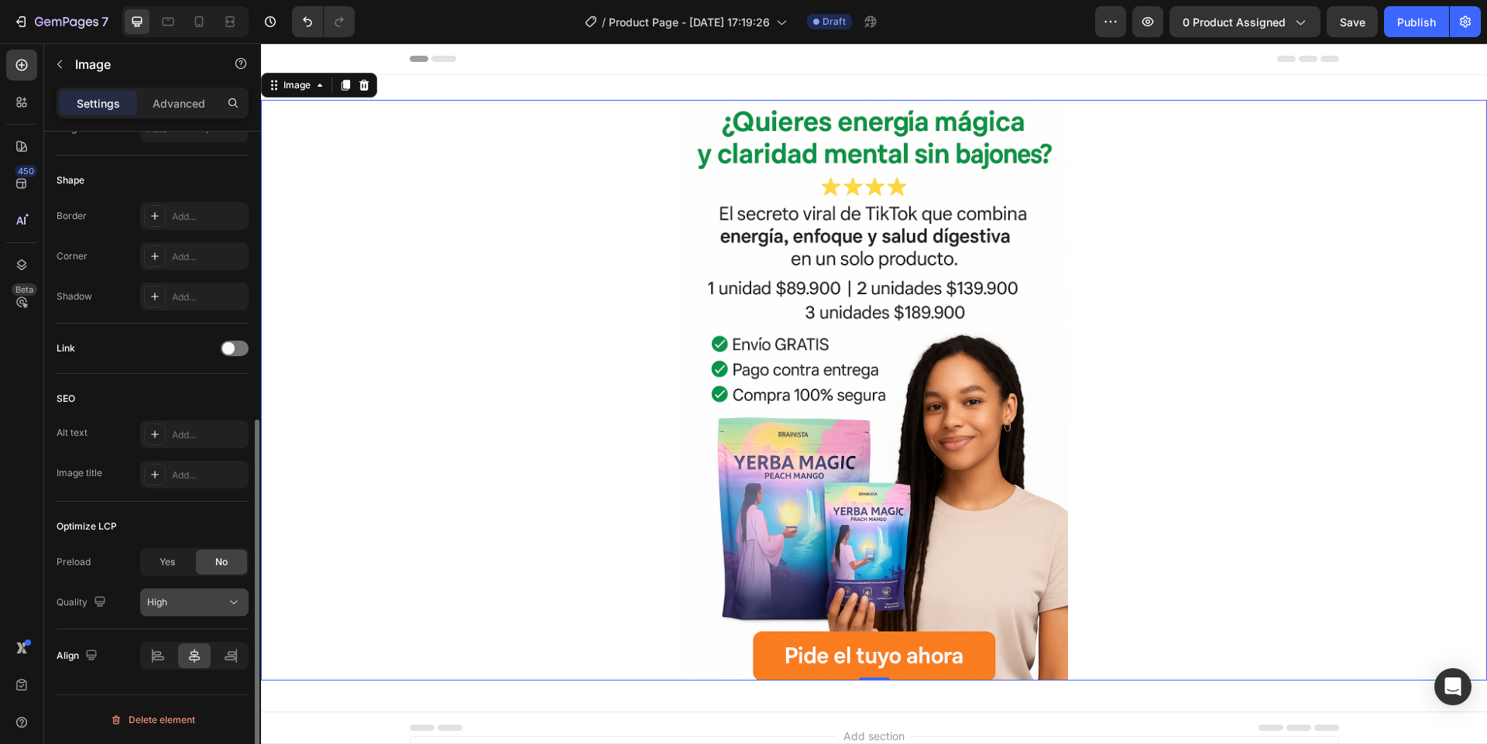
click at [162, 605] on span "High" at bounding box center [157, 602] width 20 height 12
click at [160, 606] on font "Alto" at bounding box center [155, 602] width 17 height 12
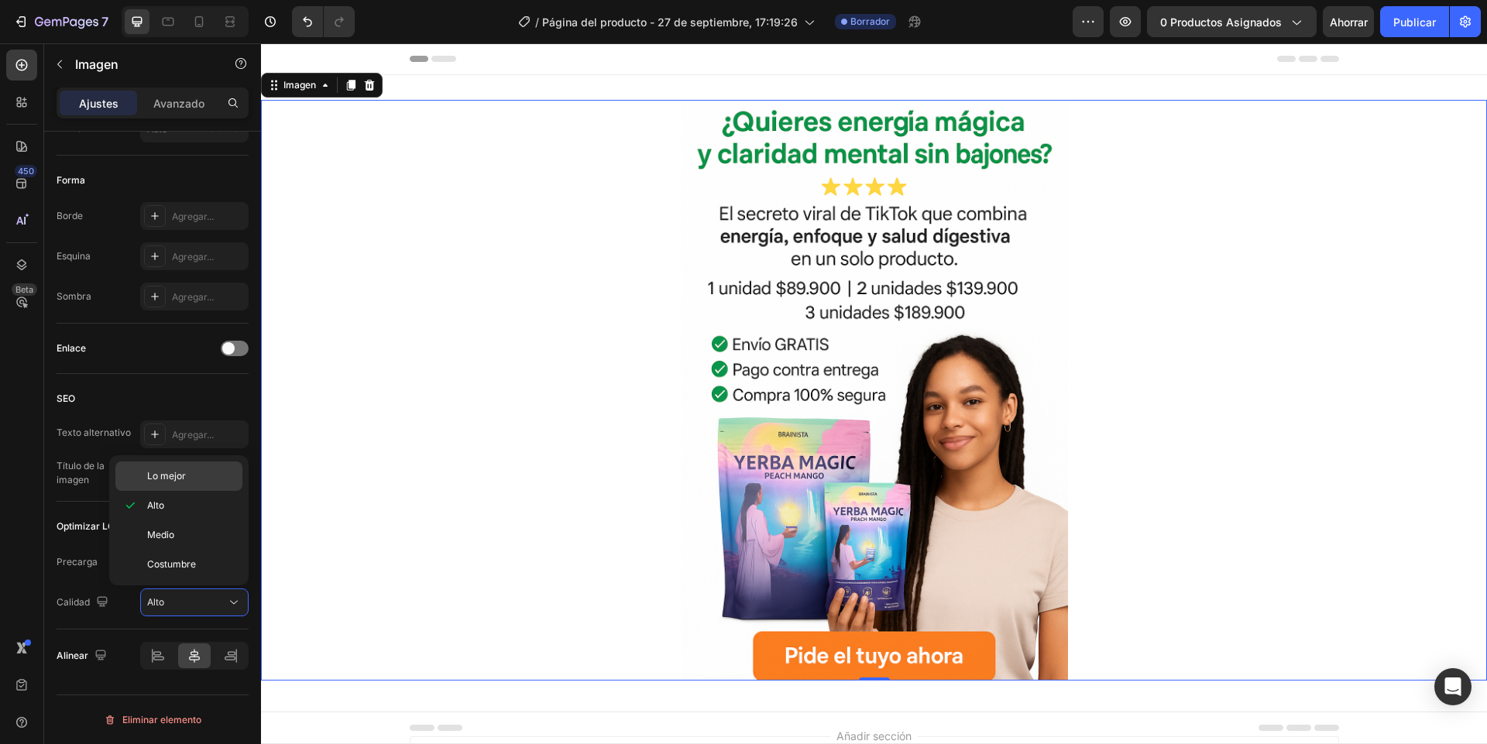
click at [166, 479] on font "Lo mejor" at bounding box center [166, 476] width 39 height 12
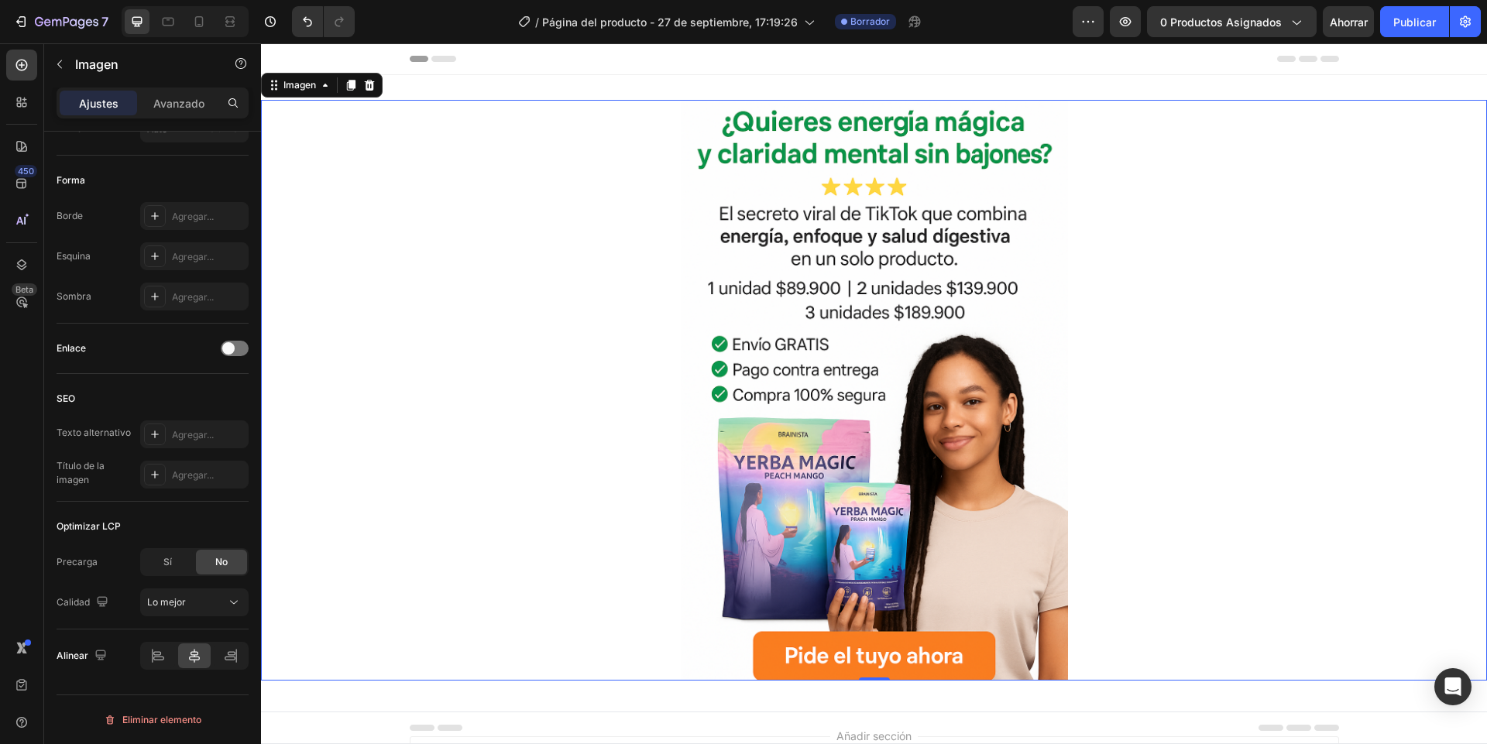
scroll to position [0, 0]
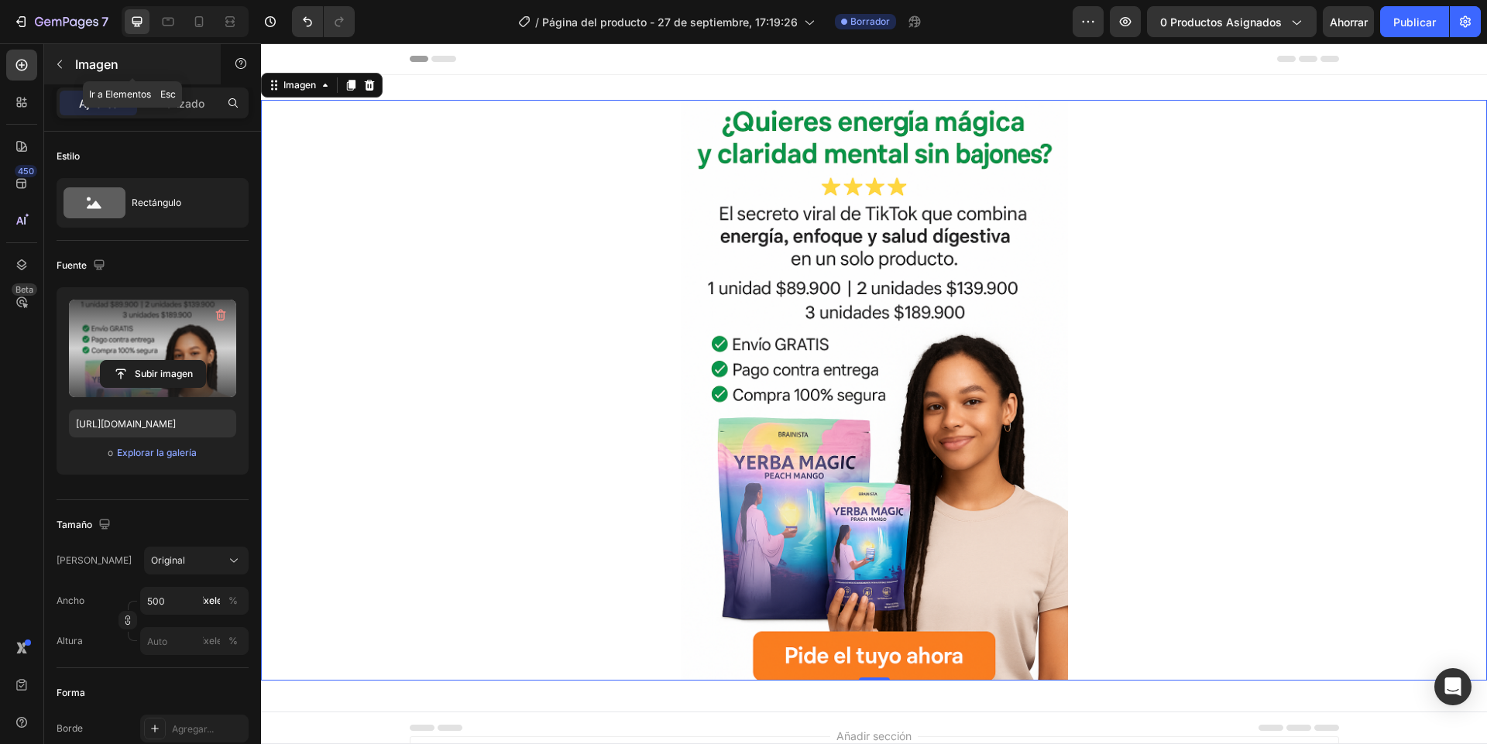
click at [60, 67] on icon "button" at bounding box center [59, 64] width 5 height 9
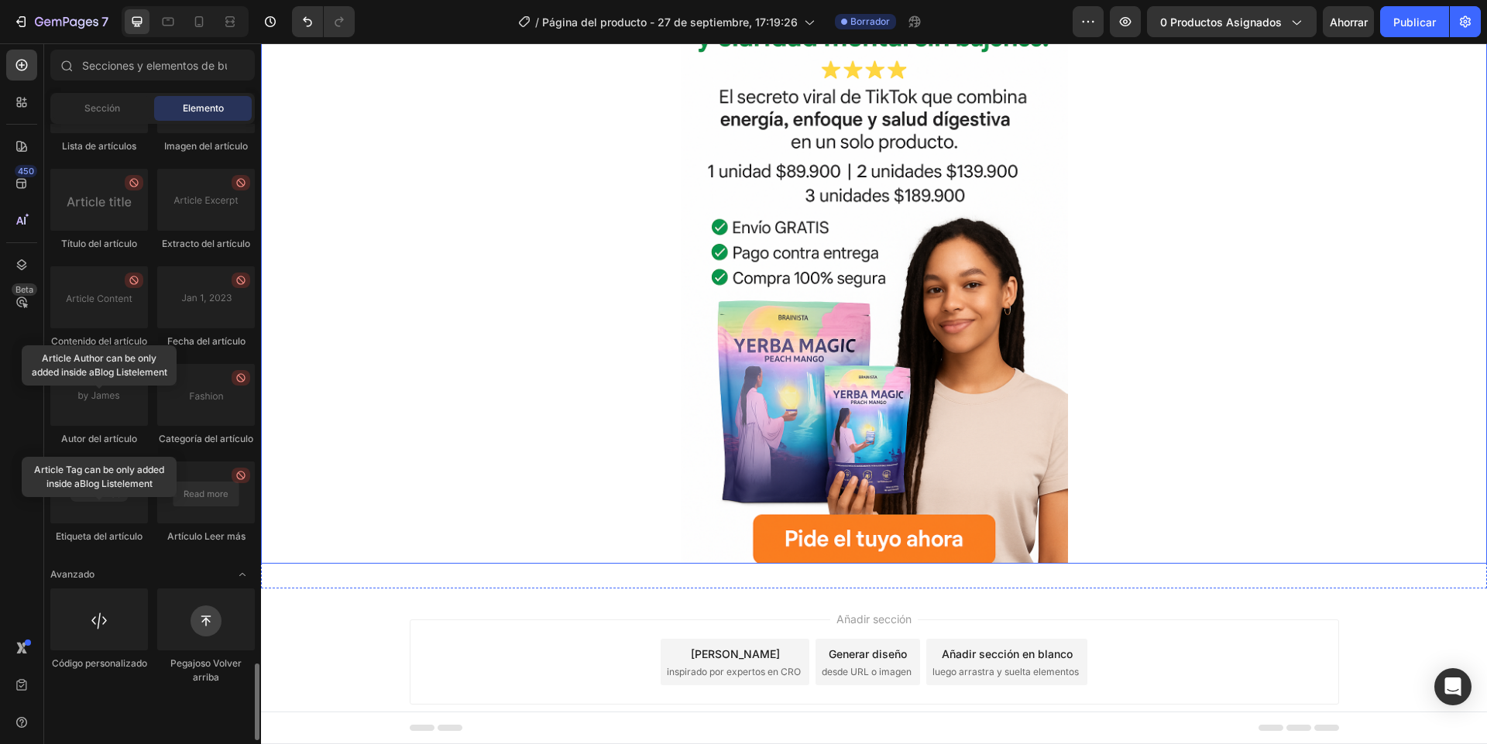
scroll to position [152, 0]
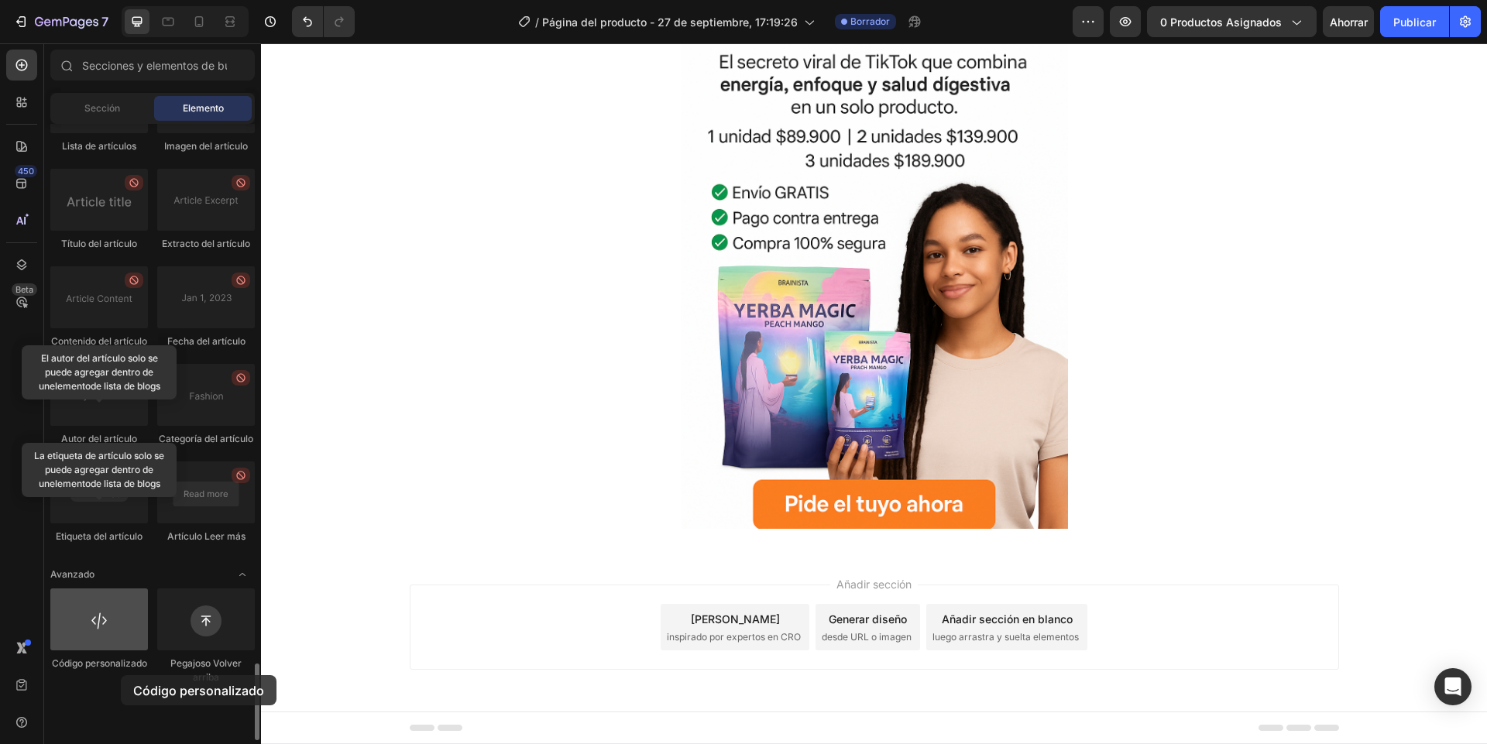
drag, startPoint x: 106, startPoint y: 693, endPoint x: 115, endPoint y: 674, distance: 21.1
click at [120, 675] on div "Código personalizado" at bounding box center [99, 636] width 98 height 96
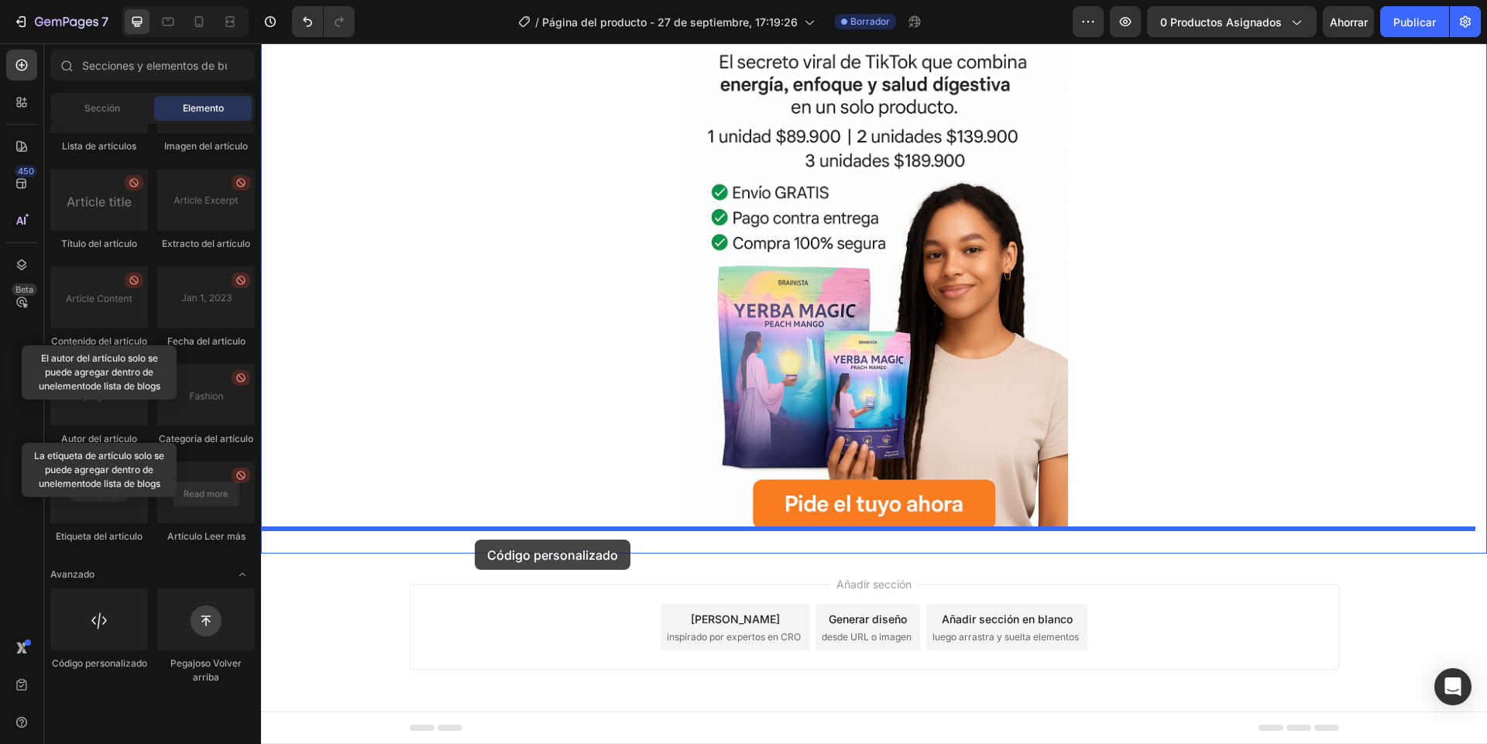
drag, startPoint x: 358, startPoint y: 707, endPoint x: 475, endPoint y: 540, distance: 204.1
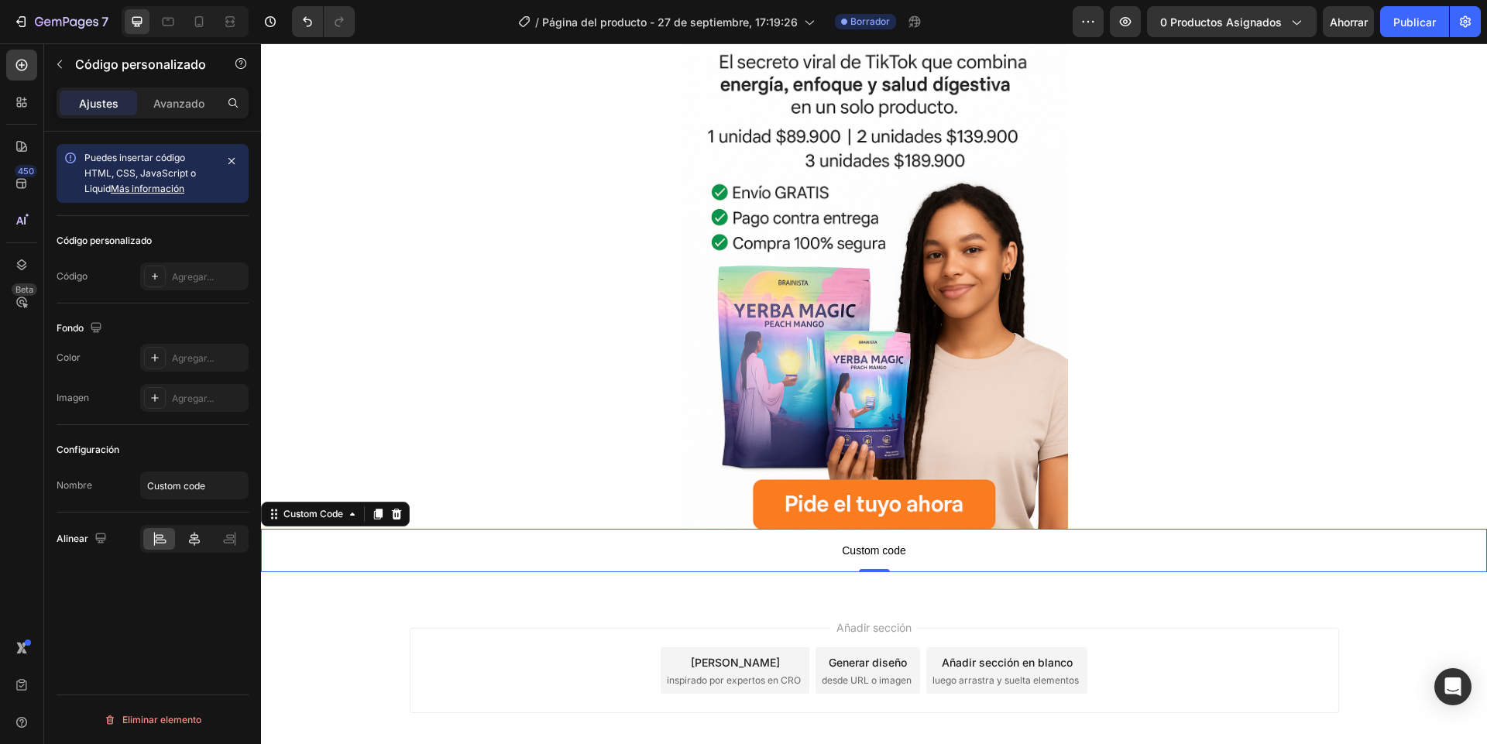
click at [198, 547] on div at bounding box center [194, 539] width 32 height 22
click at [179, 268] on div "Agregar..." at bounding box center [194, 276] width 108 height 28
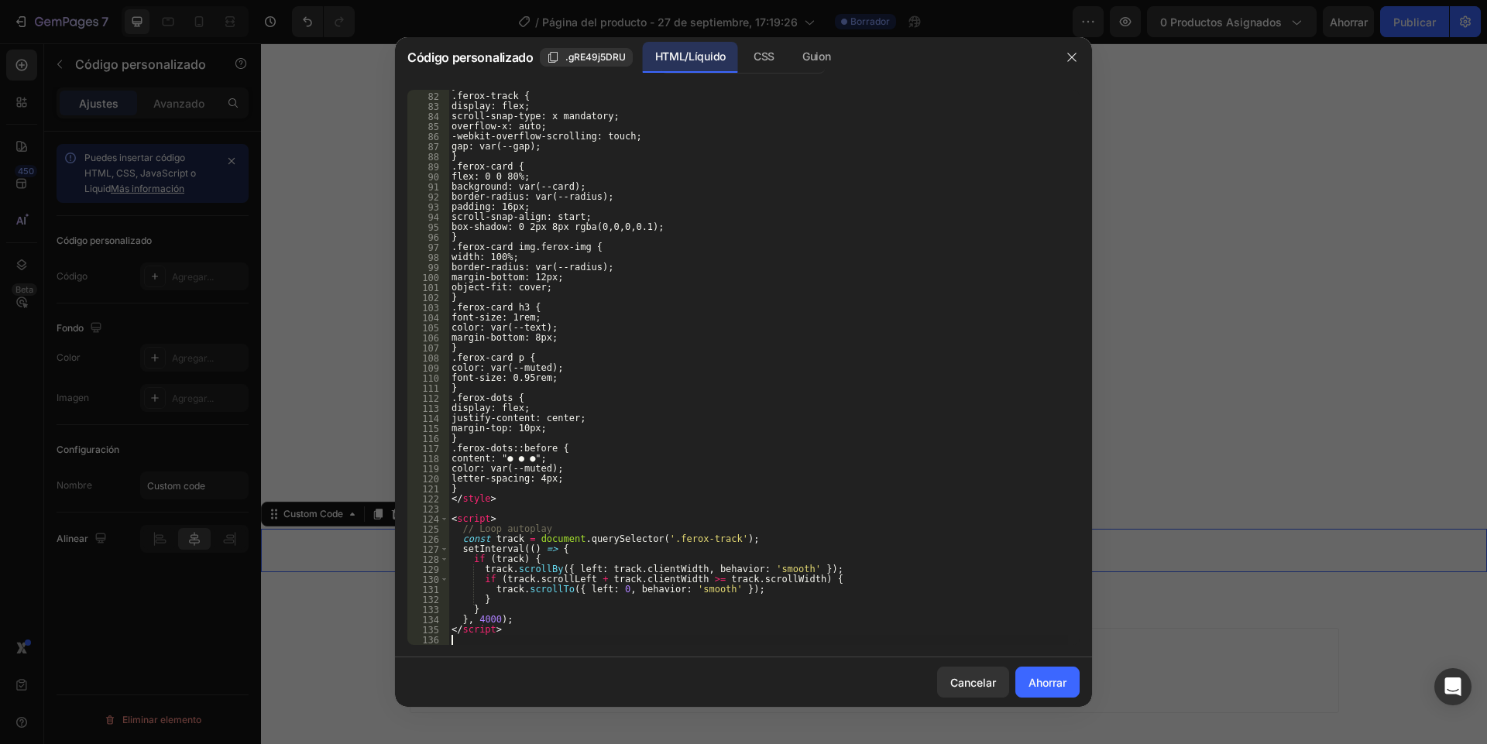
scroll to position [894, 0]
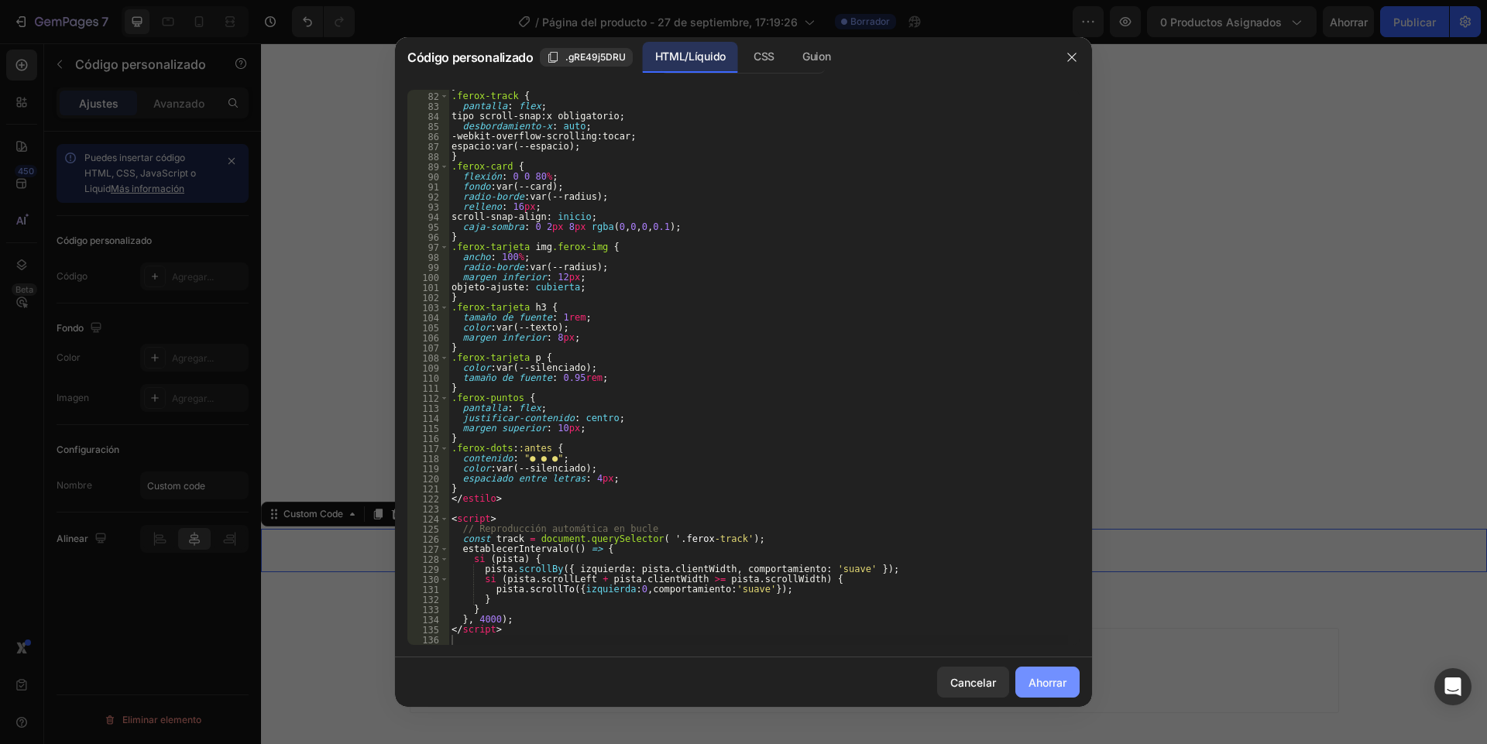
click at [1054, 693] on button "Ahorrar" at bounding box center [1047, 682] width 64 height 31
type textarea "</script>"
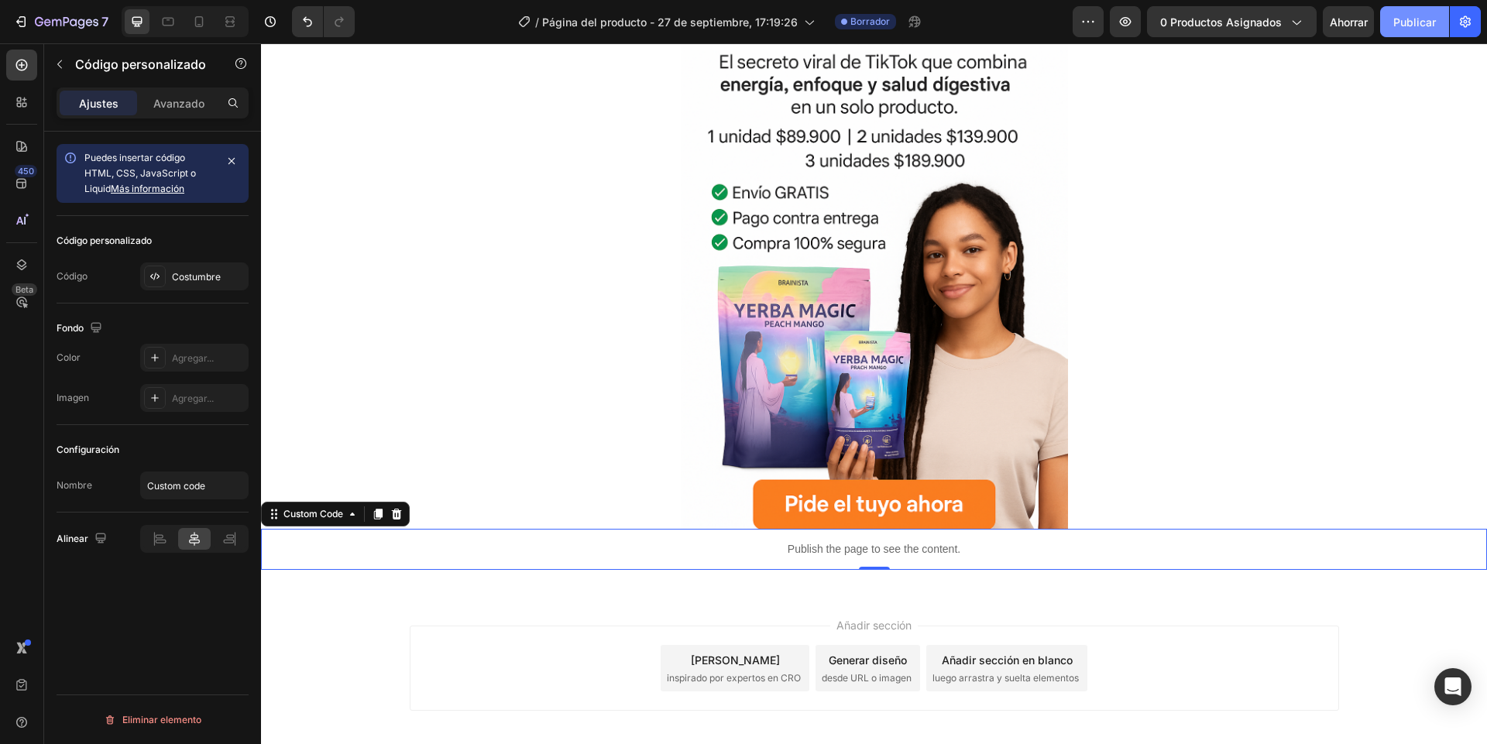
click at [1407, 26] on font "Publicar" at bounding box center [1414, 21] width 43 height 13
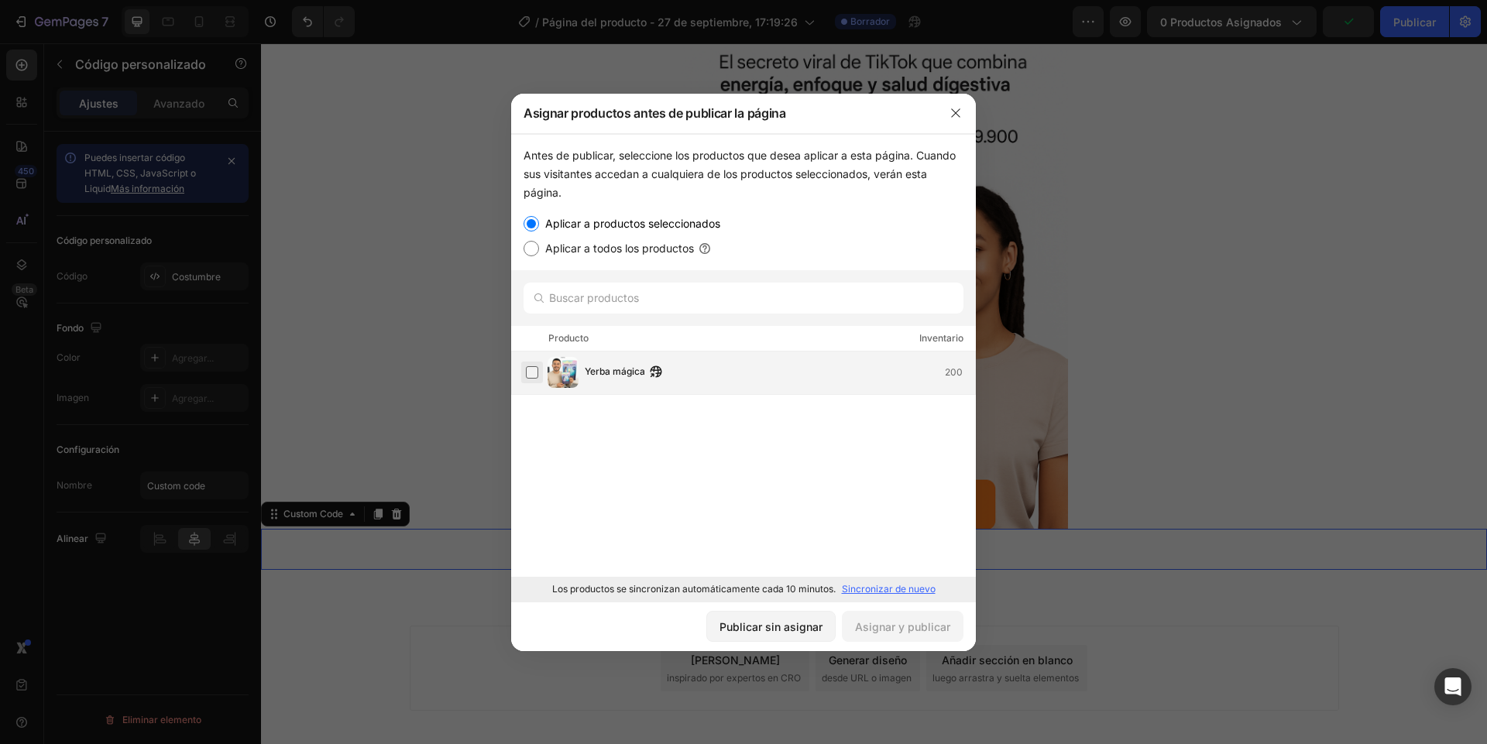
click at [530, 372] on label at bounding box center [532, 372] width 12 height 12
click at [881, 633] on font "Asignar y publicar" at bounding box center [902, 627] width 95 height 16
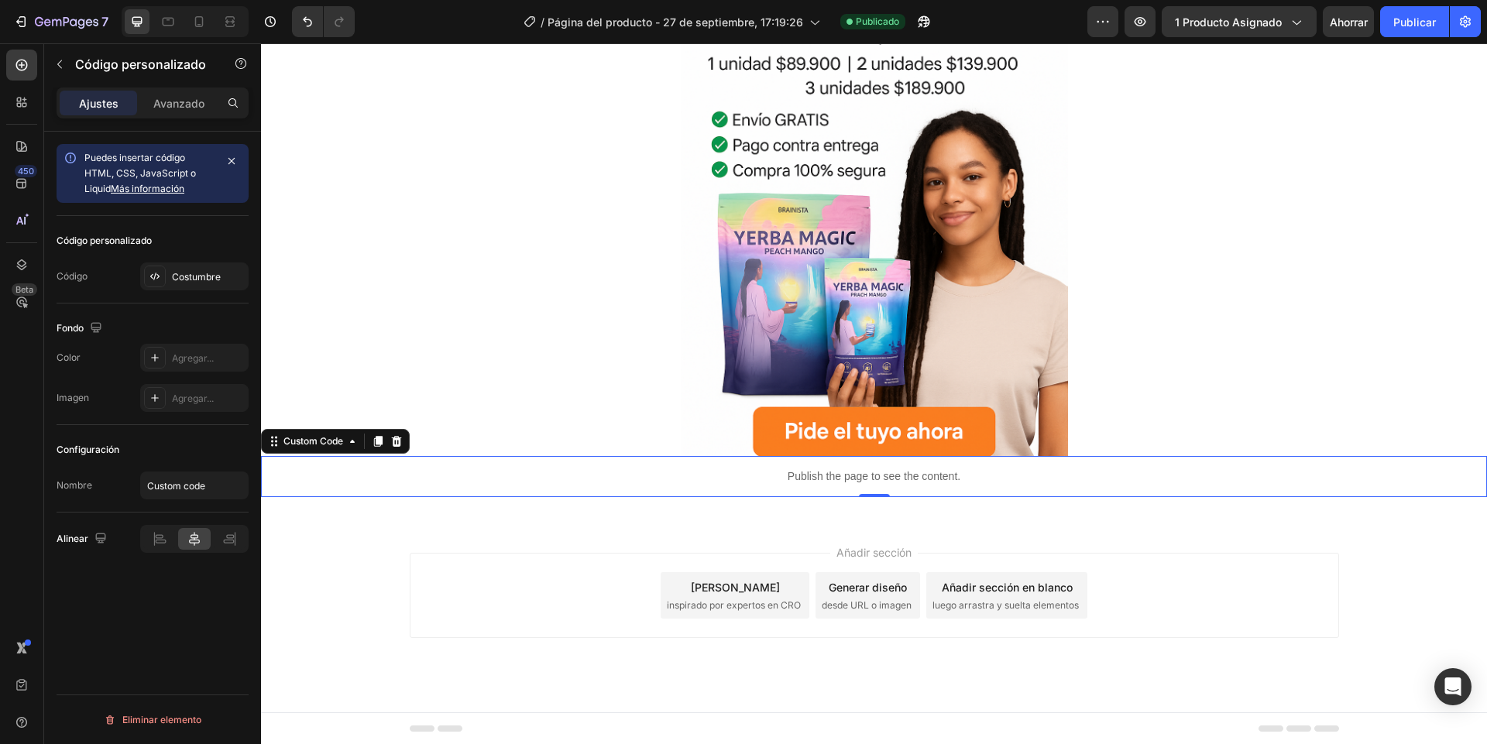
scroll to position [225, 0]
click at [397, 440] on icon at bounding box center [397, 440] width 10 height 11
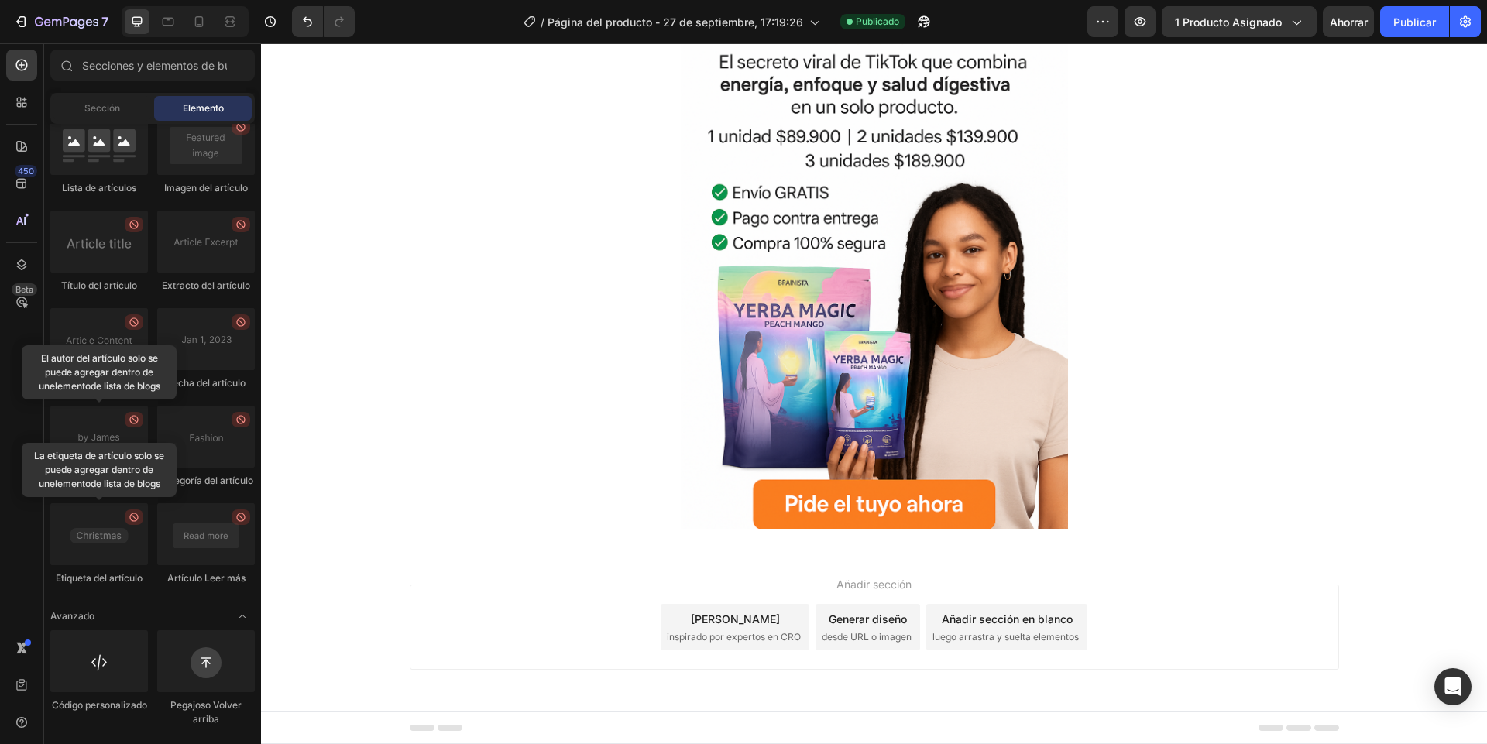
scroll to position [152, 0]
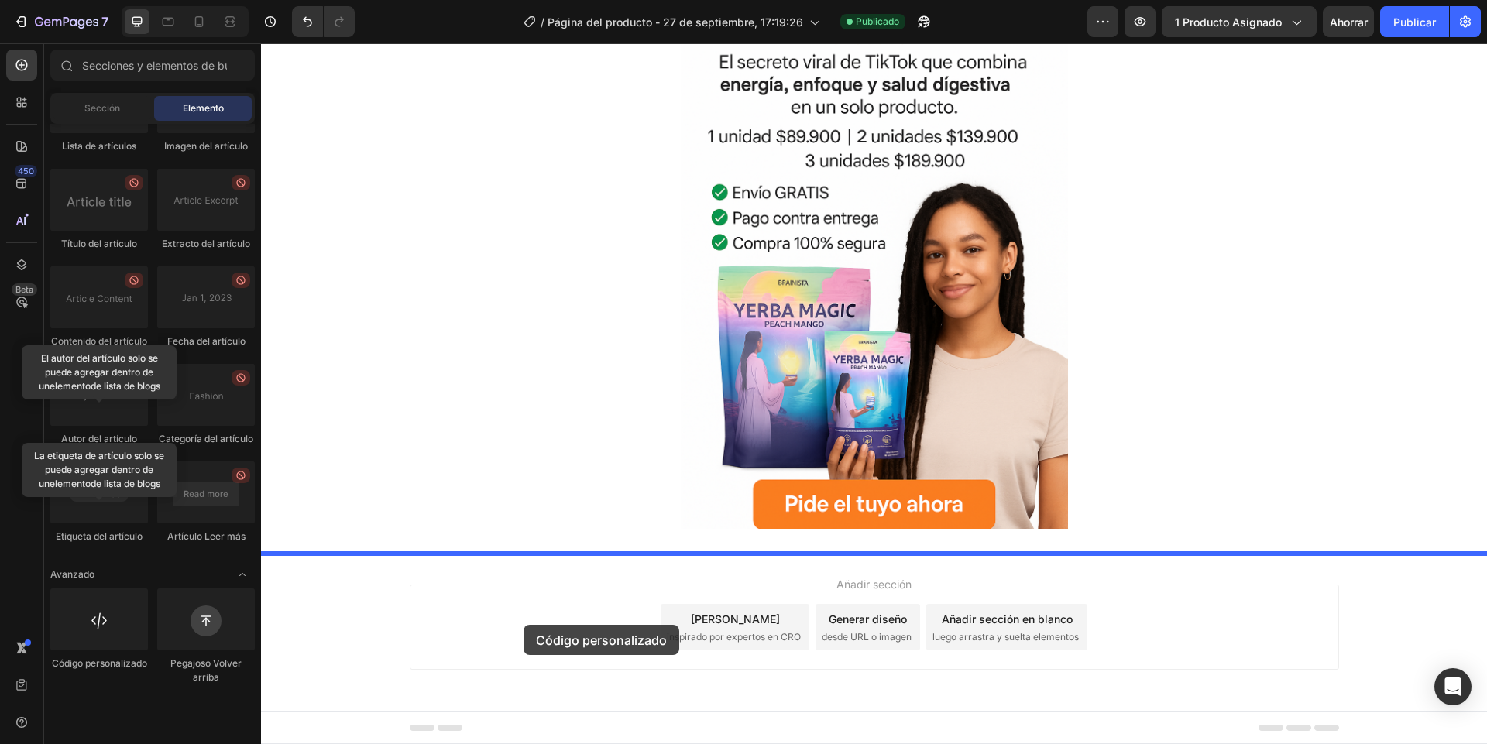
drag, startPoint x: 332, startPoint y: 720, endPoint x: 522, endPoint y: 625, distance: 212.3
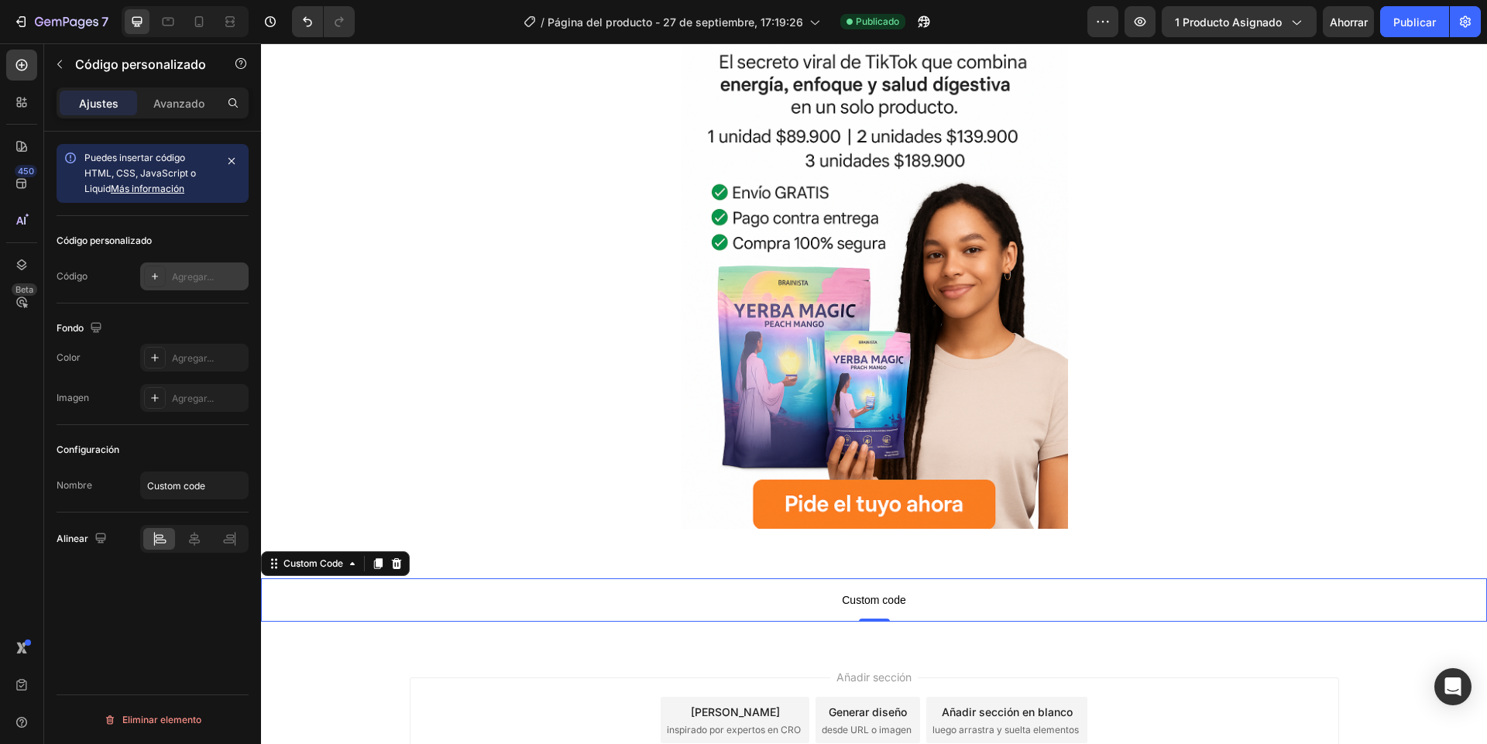
click at [193, 276] on font "Agregar..." at bounding box center [193, 277] width 42 height 12
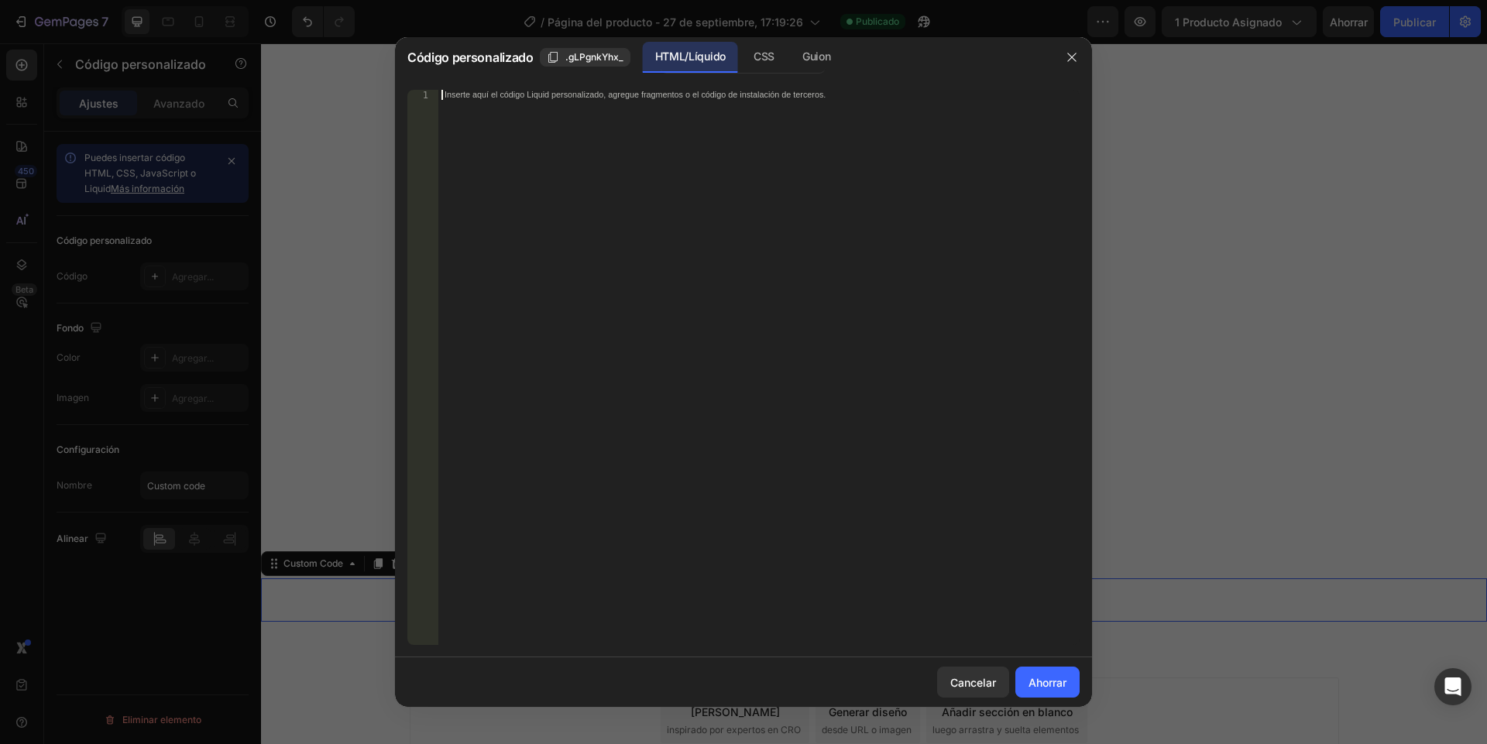
scroll to position [894, 0]
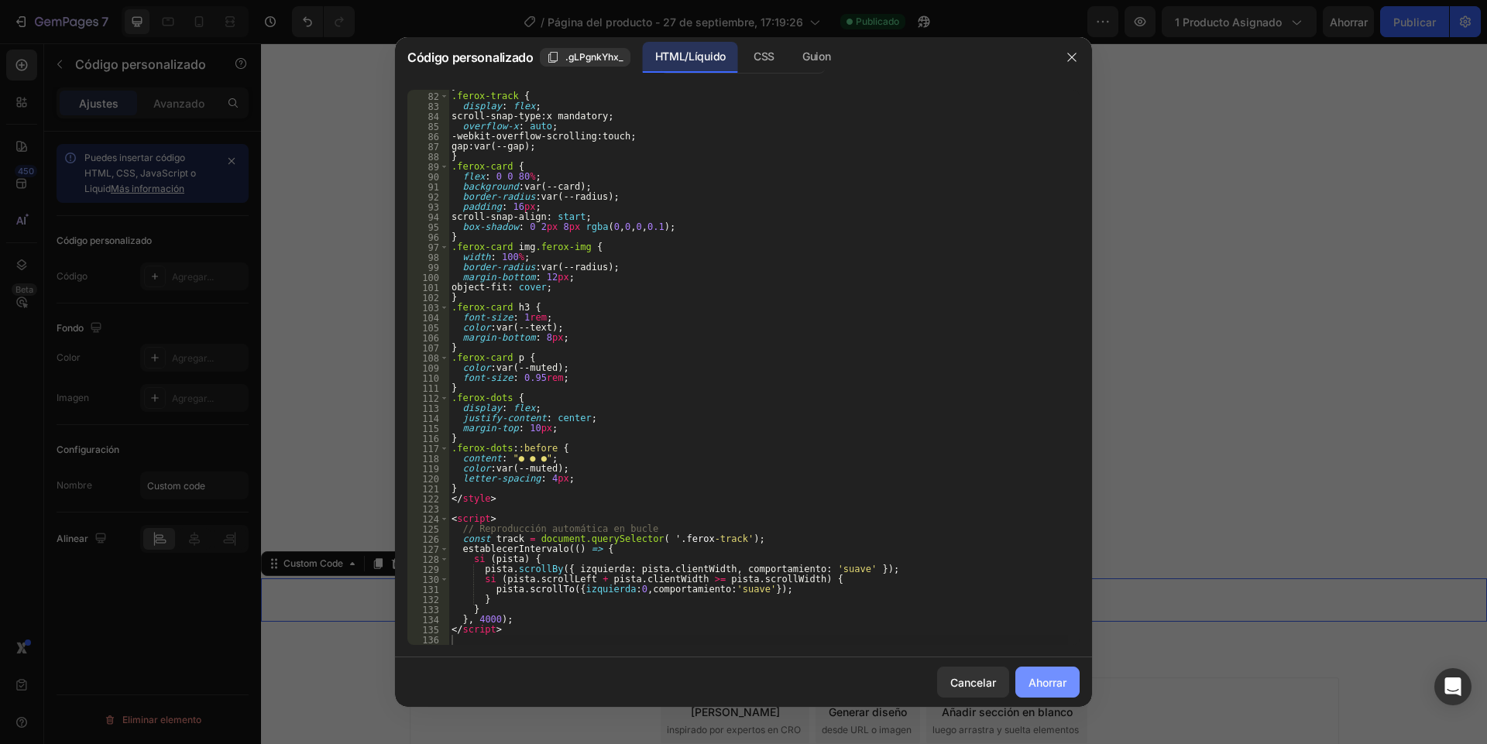
click at [1031, 683] on font "Ahorrar" at bounding box center [1047, 682] width 38 height 13
type textarea "</script>"
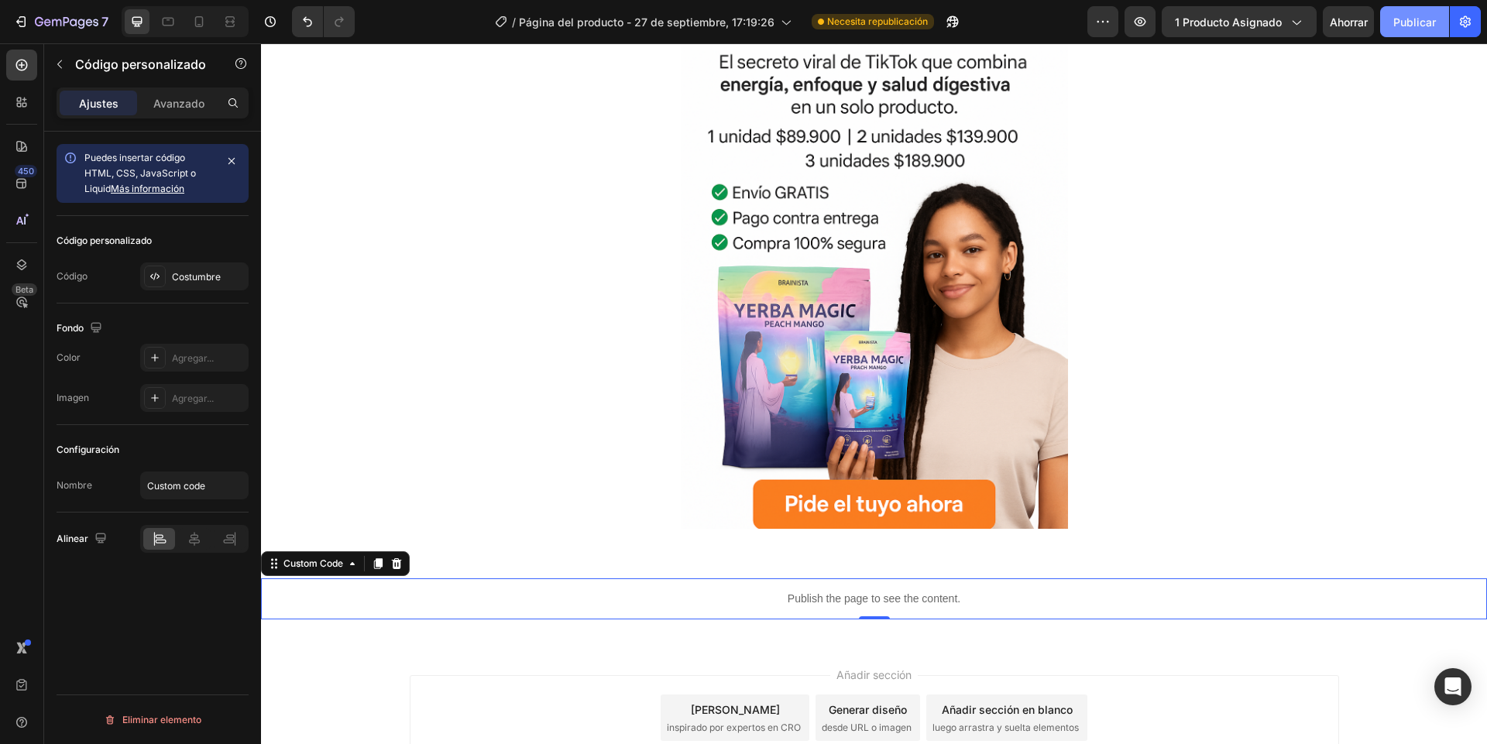
click at [1404, 24] on font "Publicar" at bounding box center [1414, 21] width 43 height 13
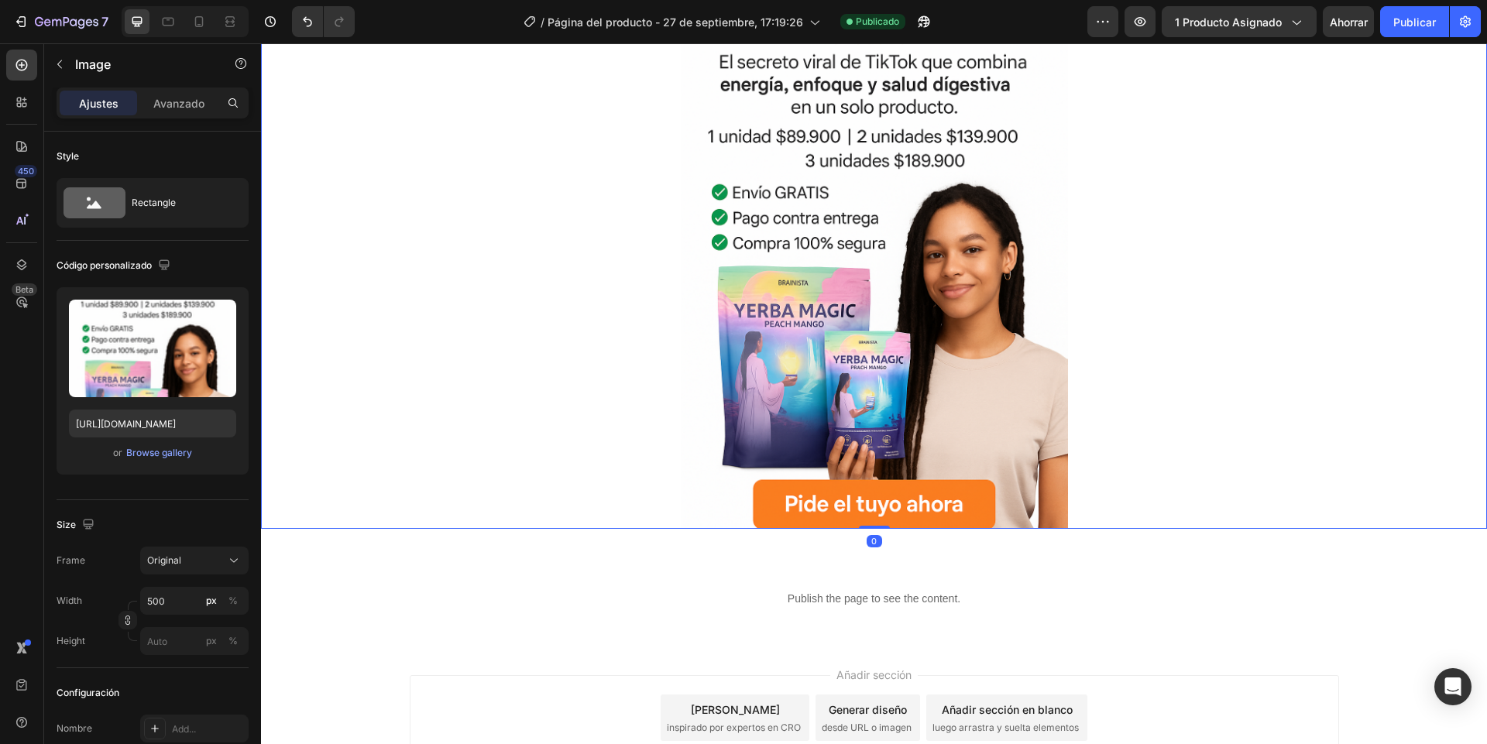
click at [741, 314] on img at bounding box center [874, 238] width 387 height 581
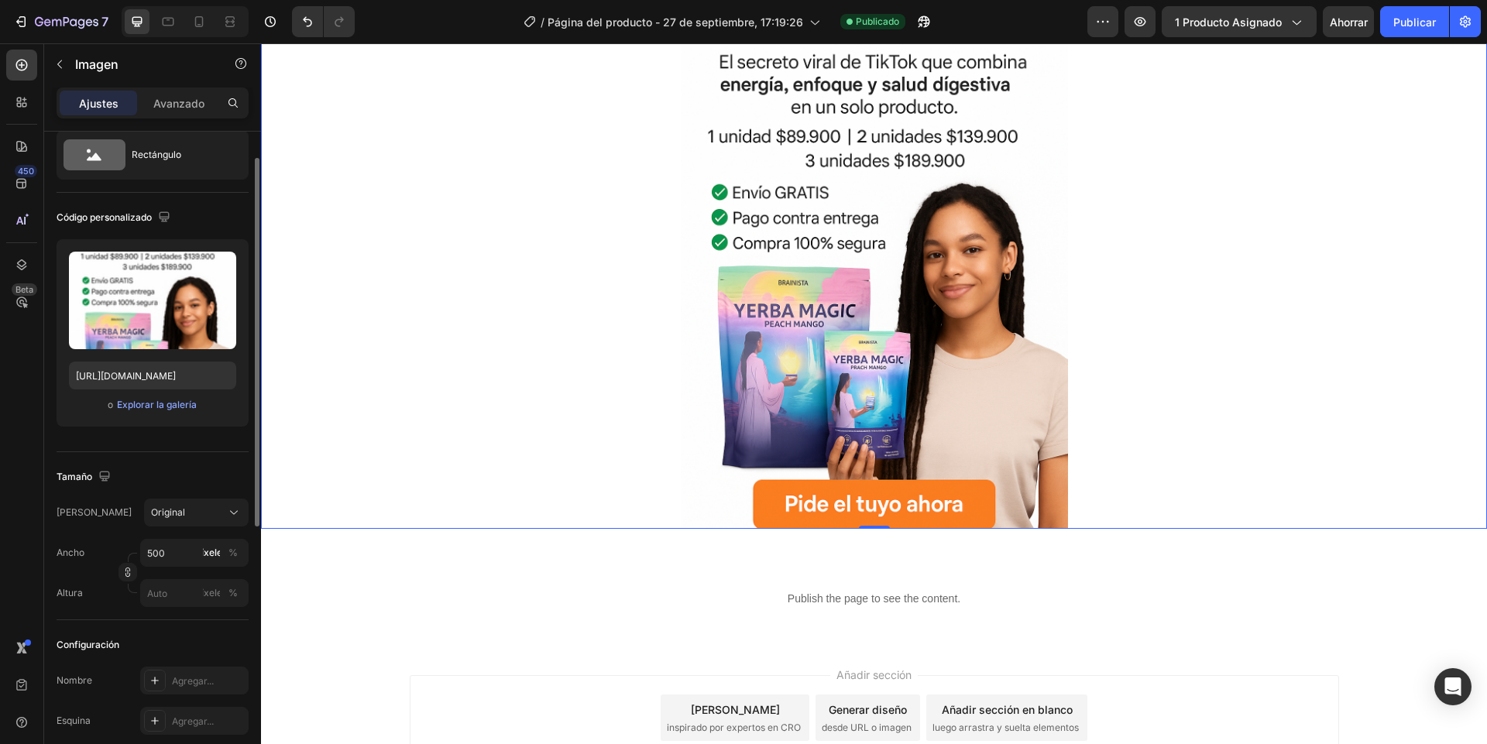
scroll to position [0, 0]
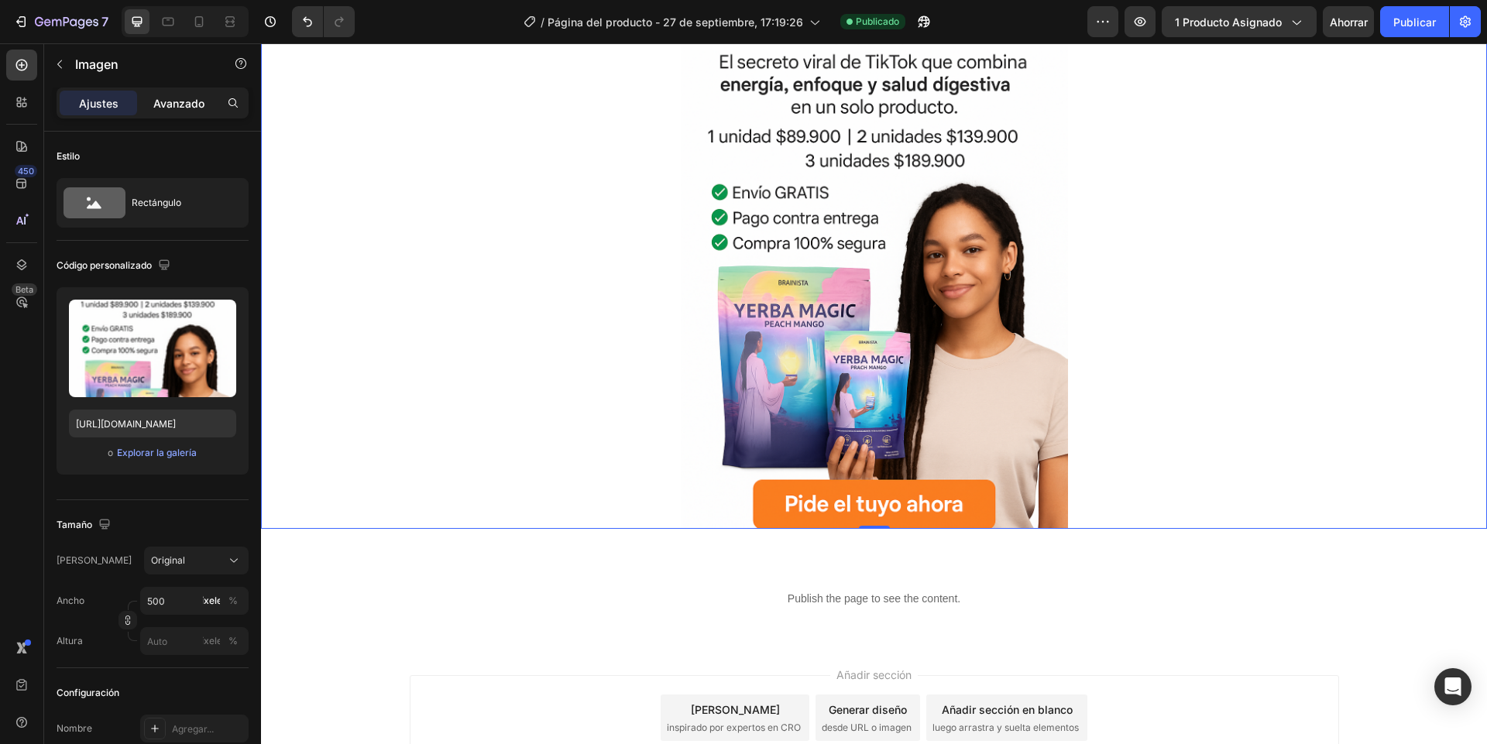
click at [172, 99] on font "Avanzado" at bounding box center [178, 103] width 51 height 13
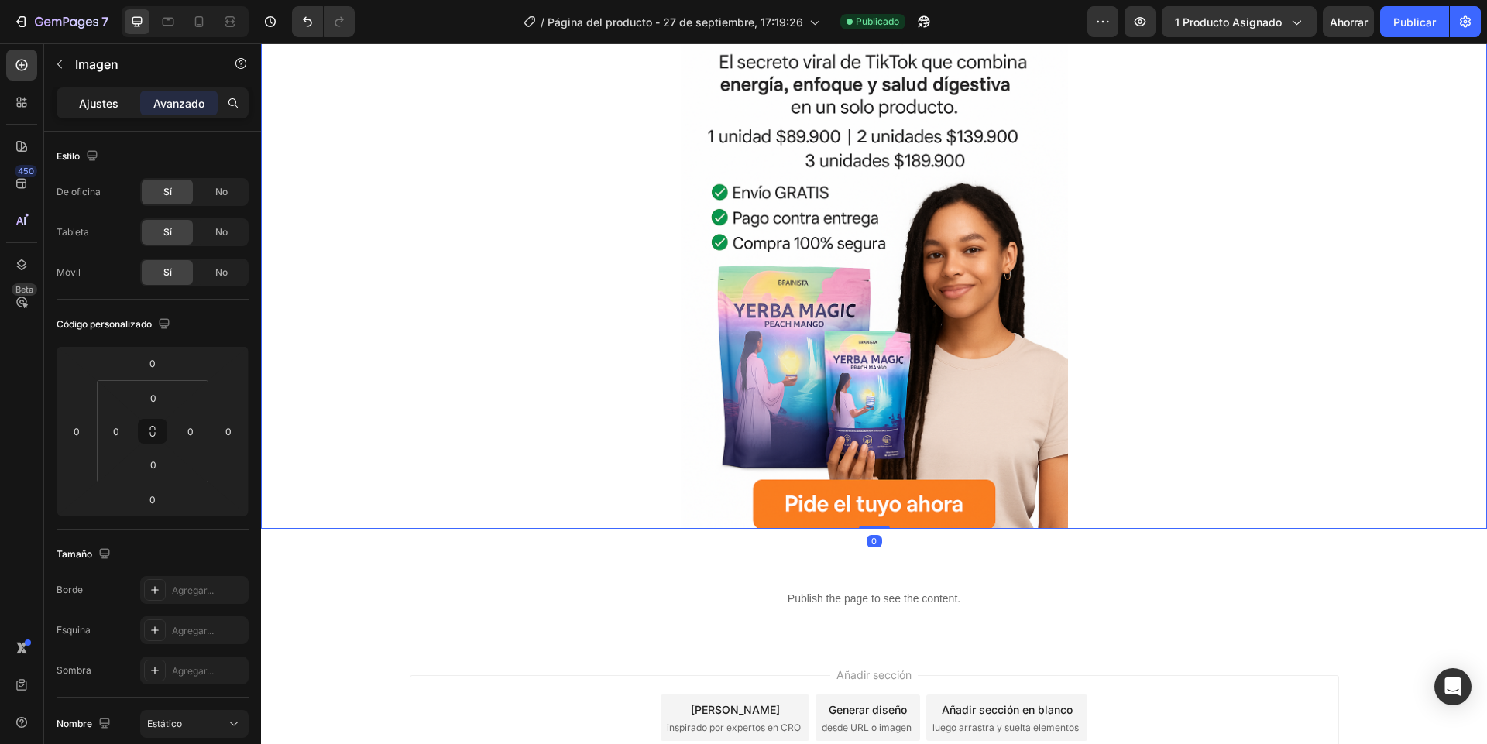
click at [112, 100] on font "Ajustes" at bounding box center [98, 103] width 39 height 13
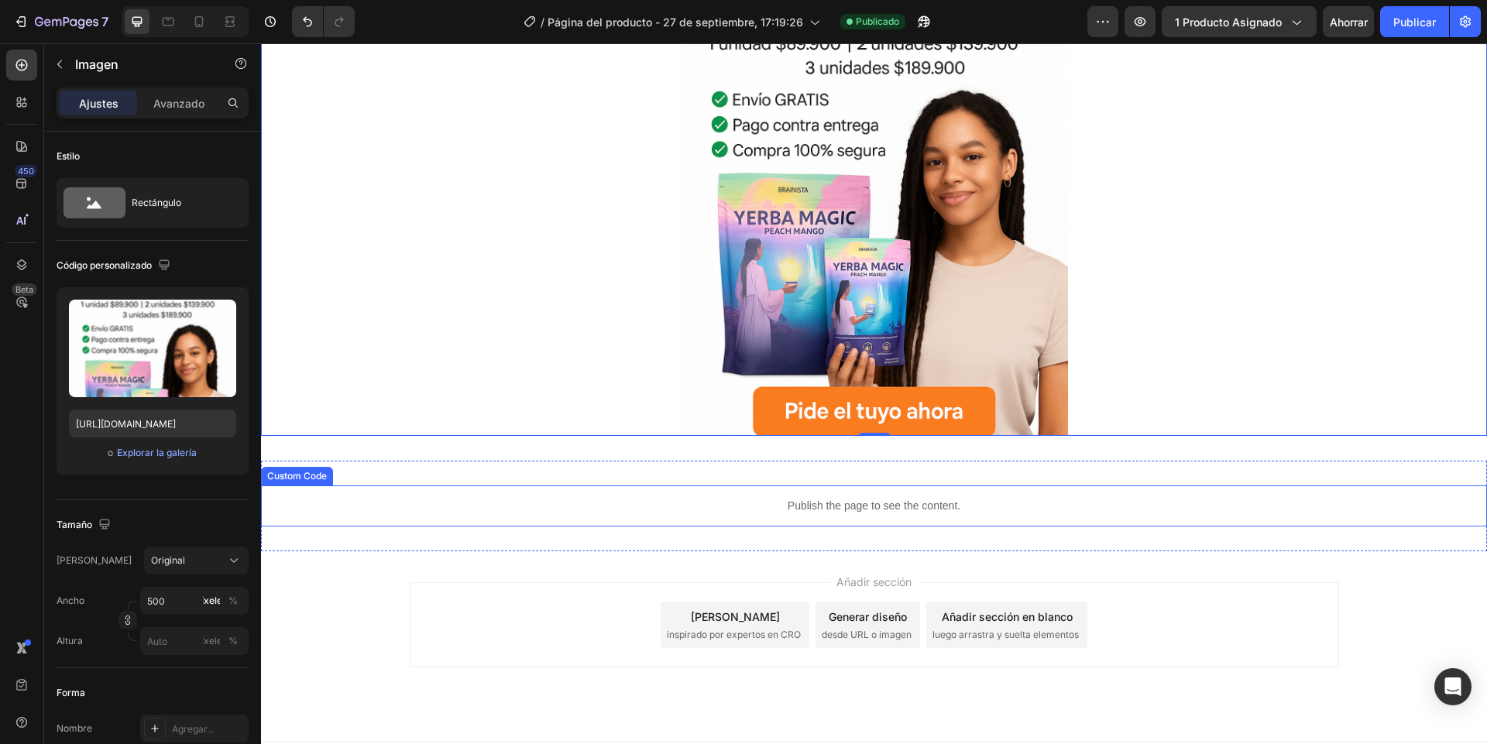
scroll to position [275, 0]
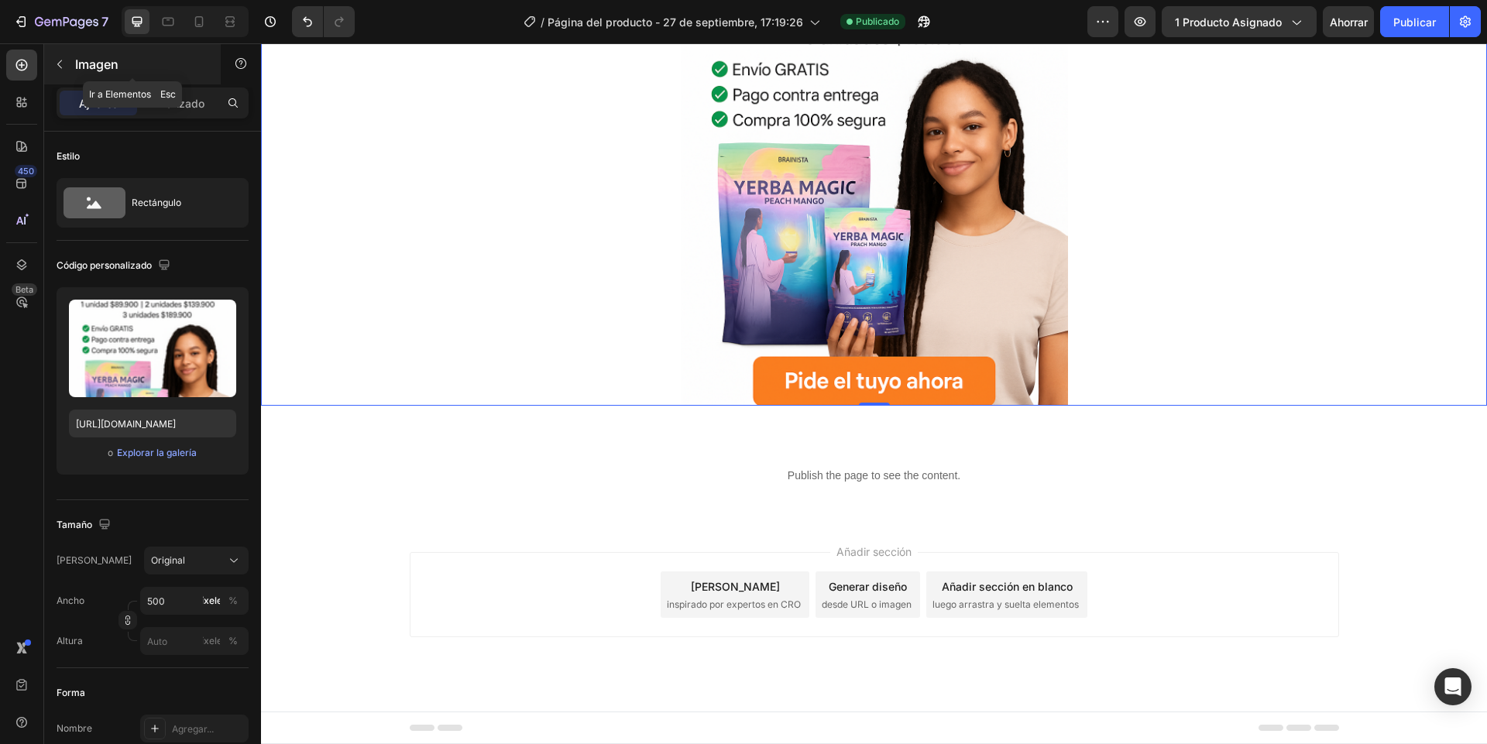
click at [59, 67] on icon "button" at bounding box center [59, 64] width 12 height 12
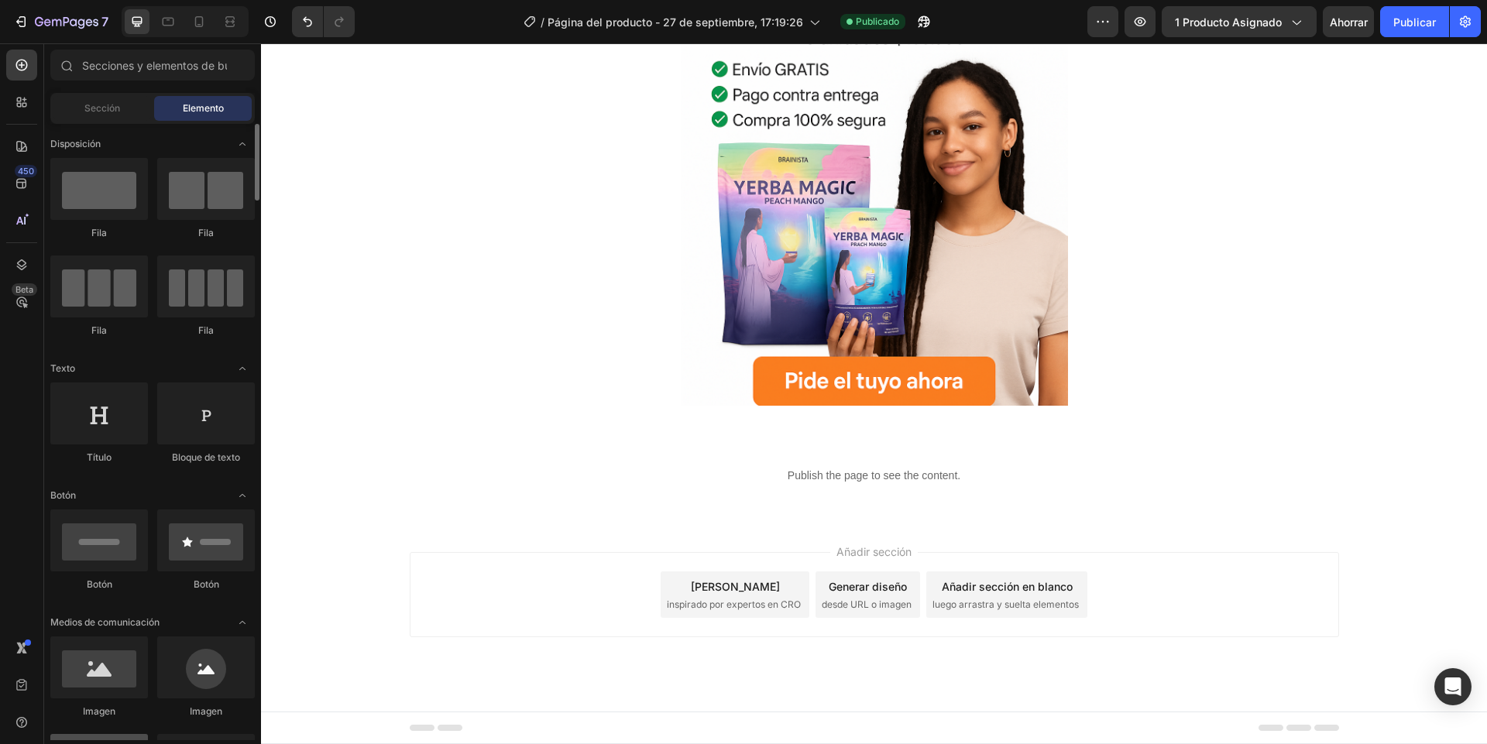
scroll to position [93, 0]
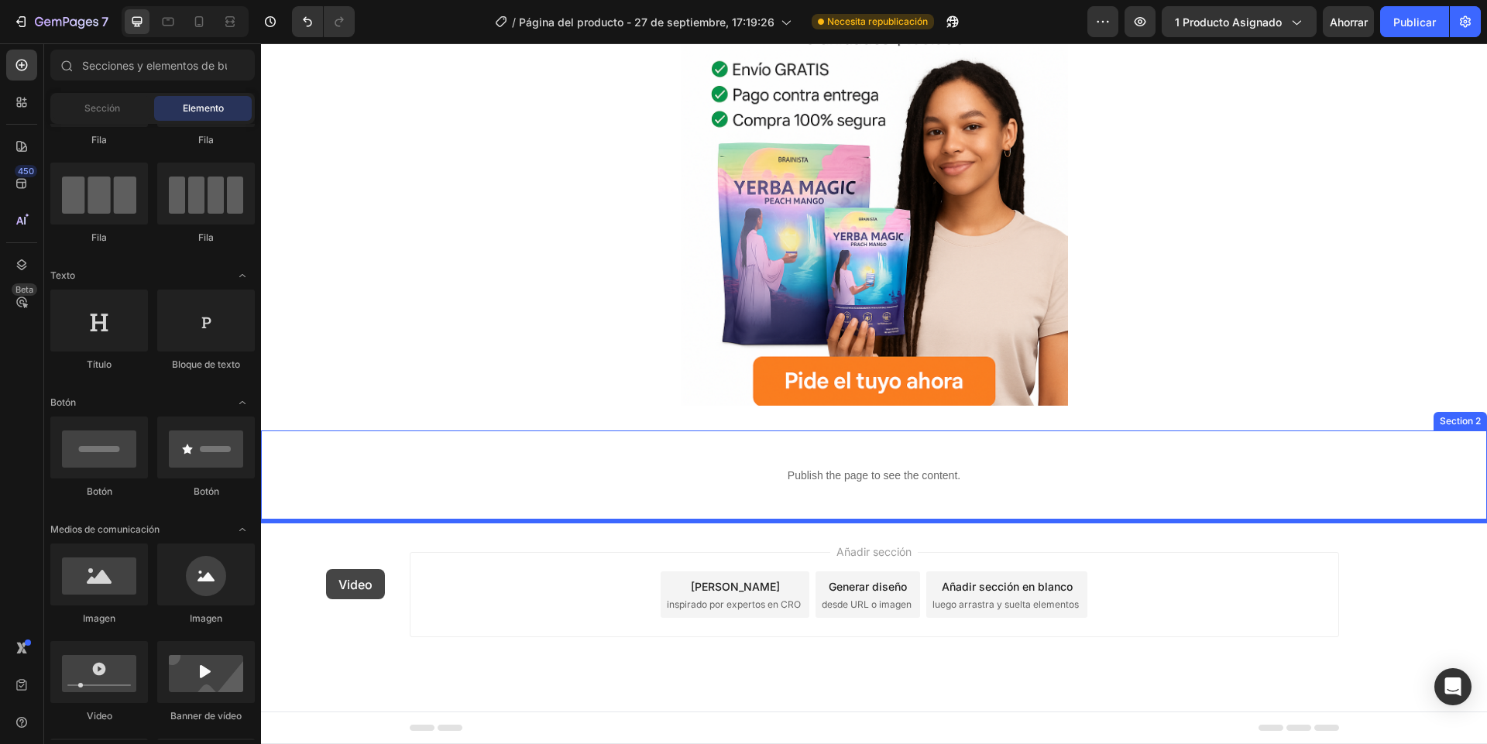
drag, startPoint x: 362, startPoint y: 726, endPoint x: 327, endPoint y: 569, distance: 161.2
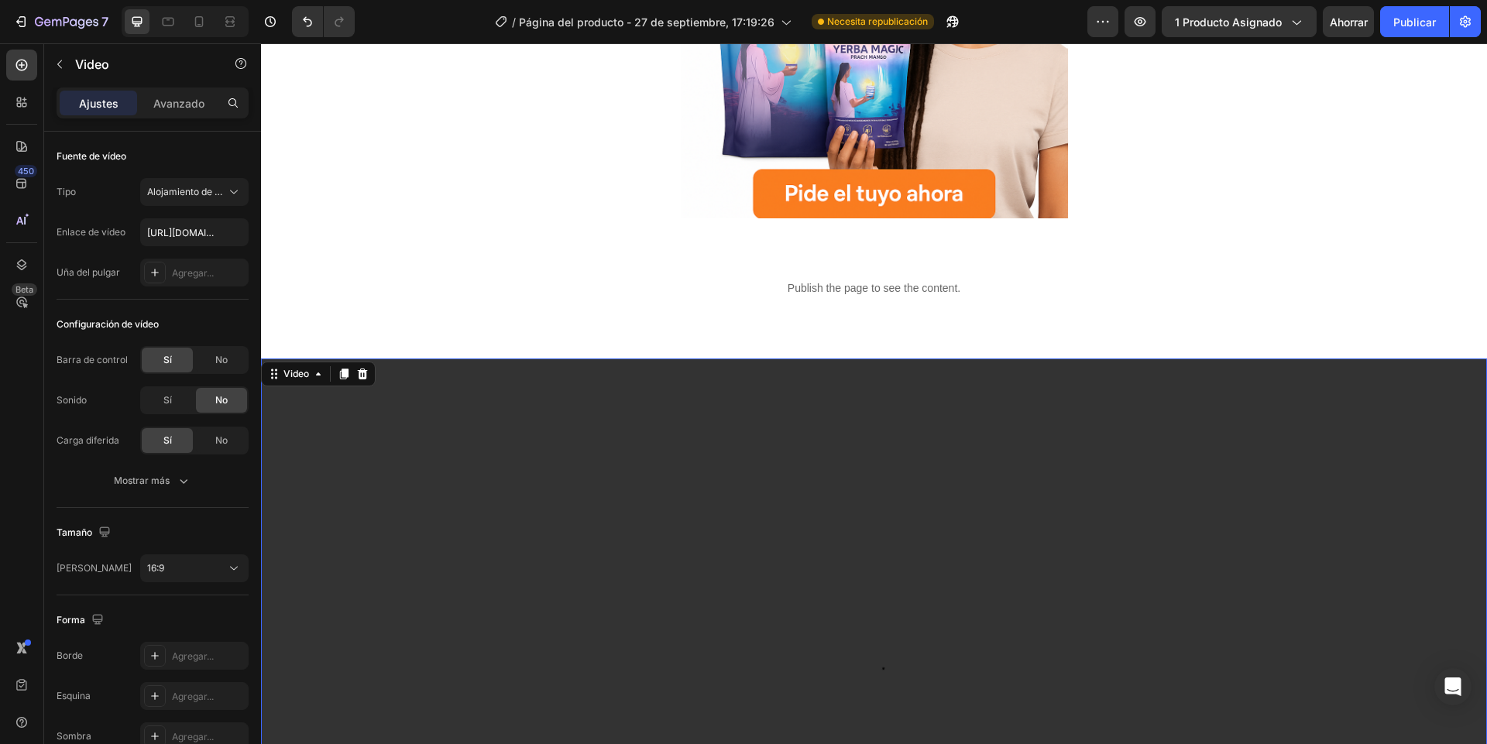
scroll to position [461, 0]
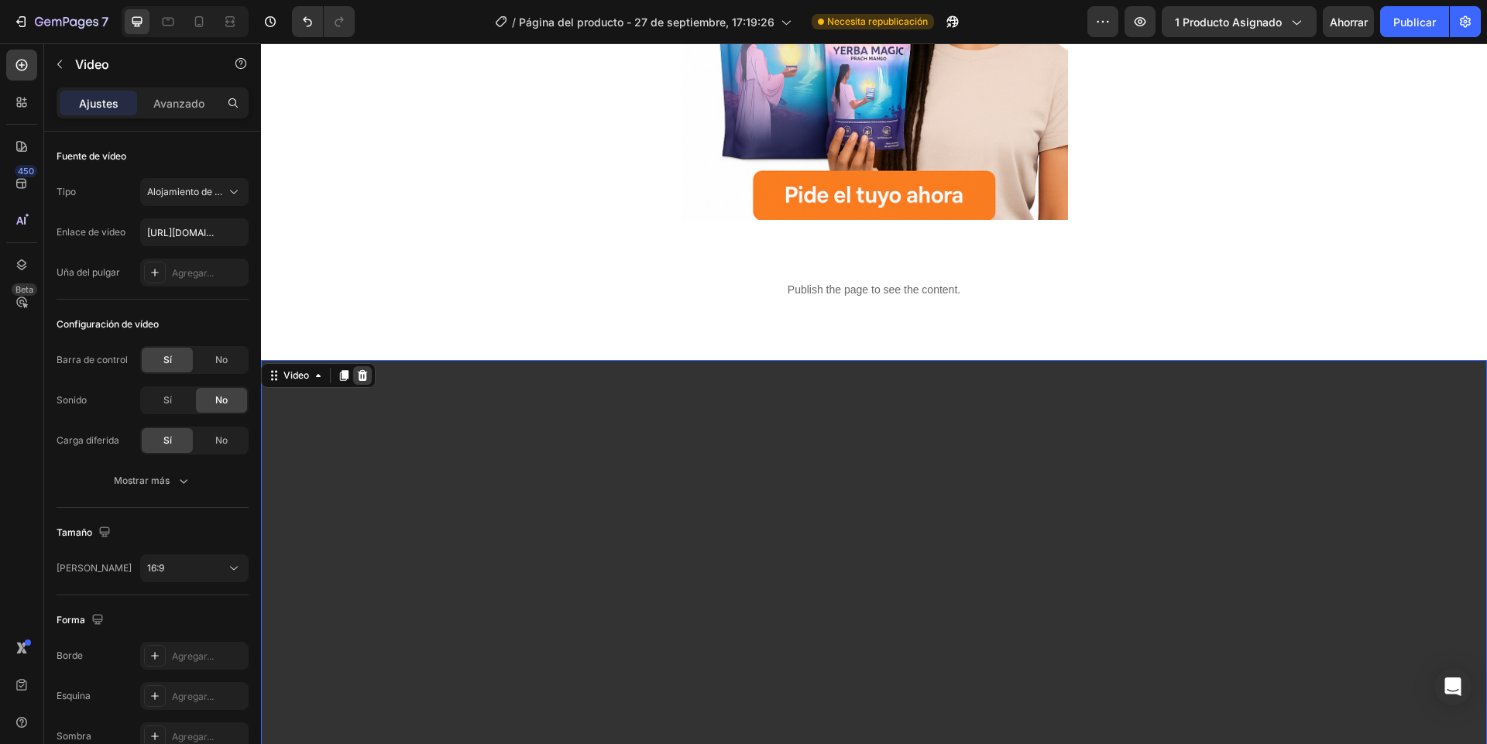
click at [359, 376] on icon at bounding box center [363, 375] width 10 height 11
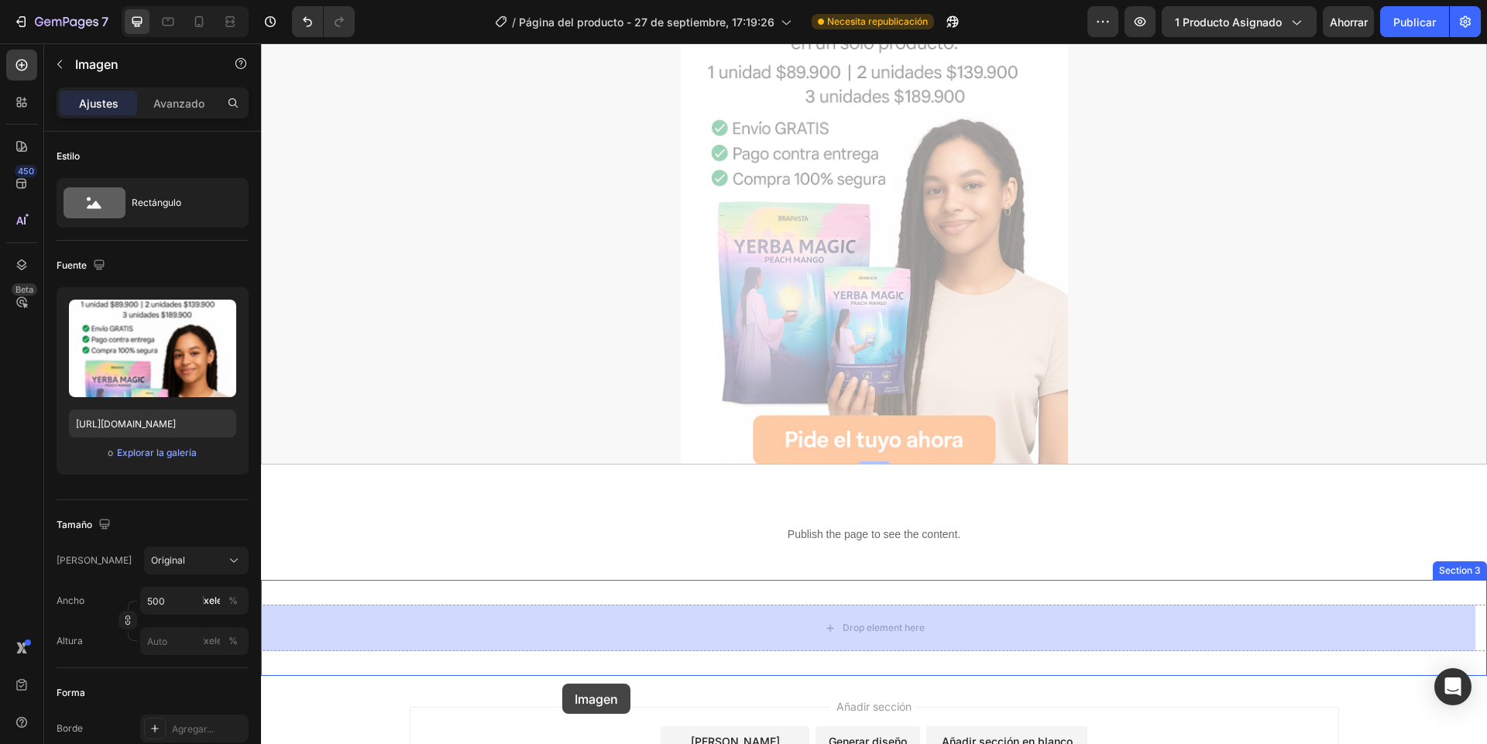
scroll to position [371, 0]
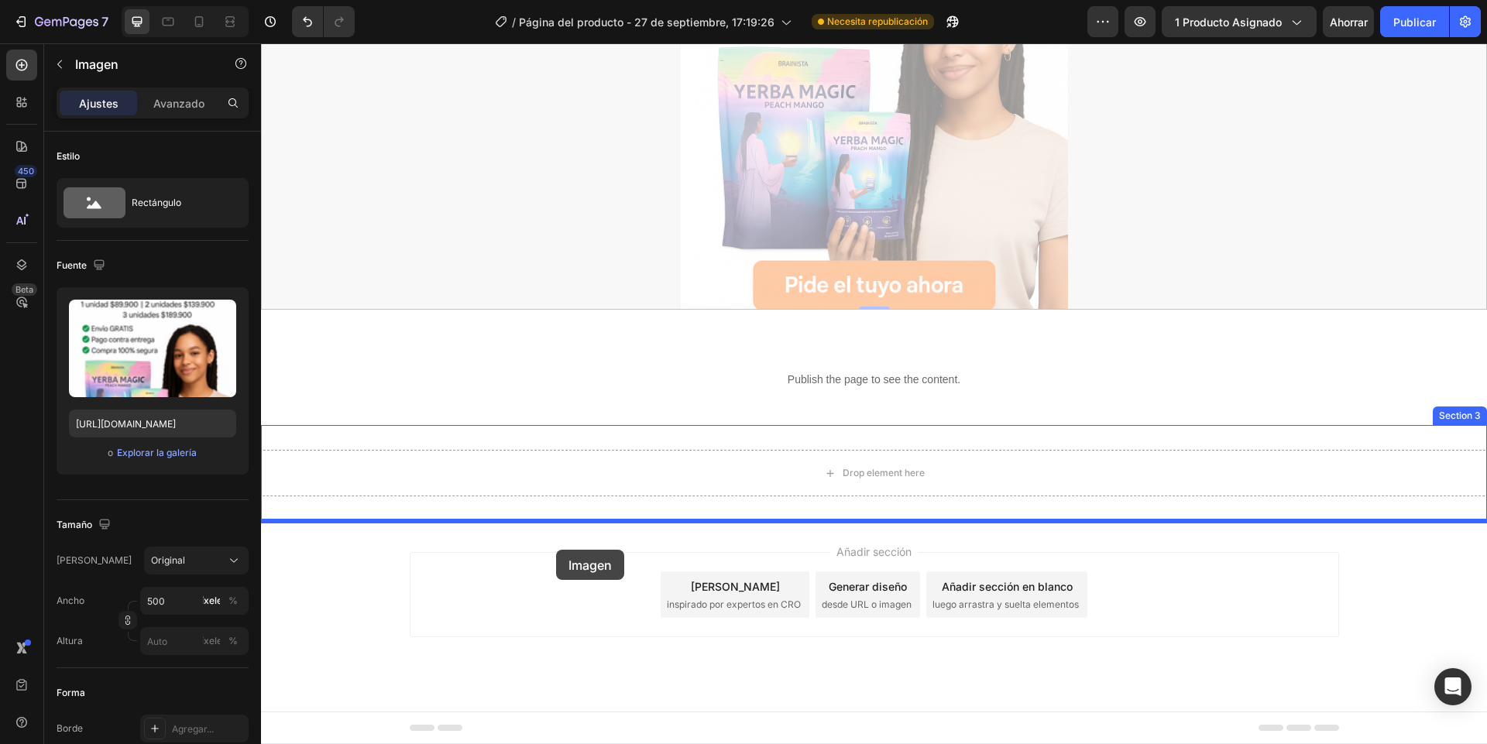
drag, startPoint x: 464, startPoint y: 311, endPoint x: 556, endPoint y: 550, distance: 255.7
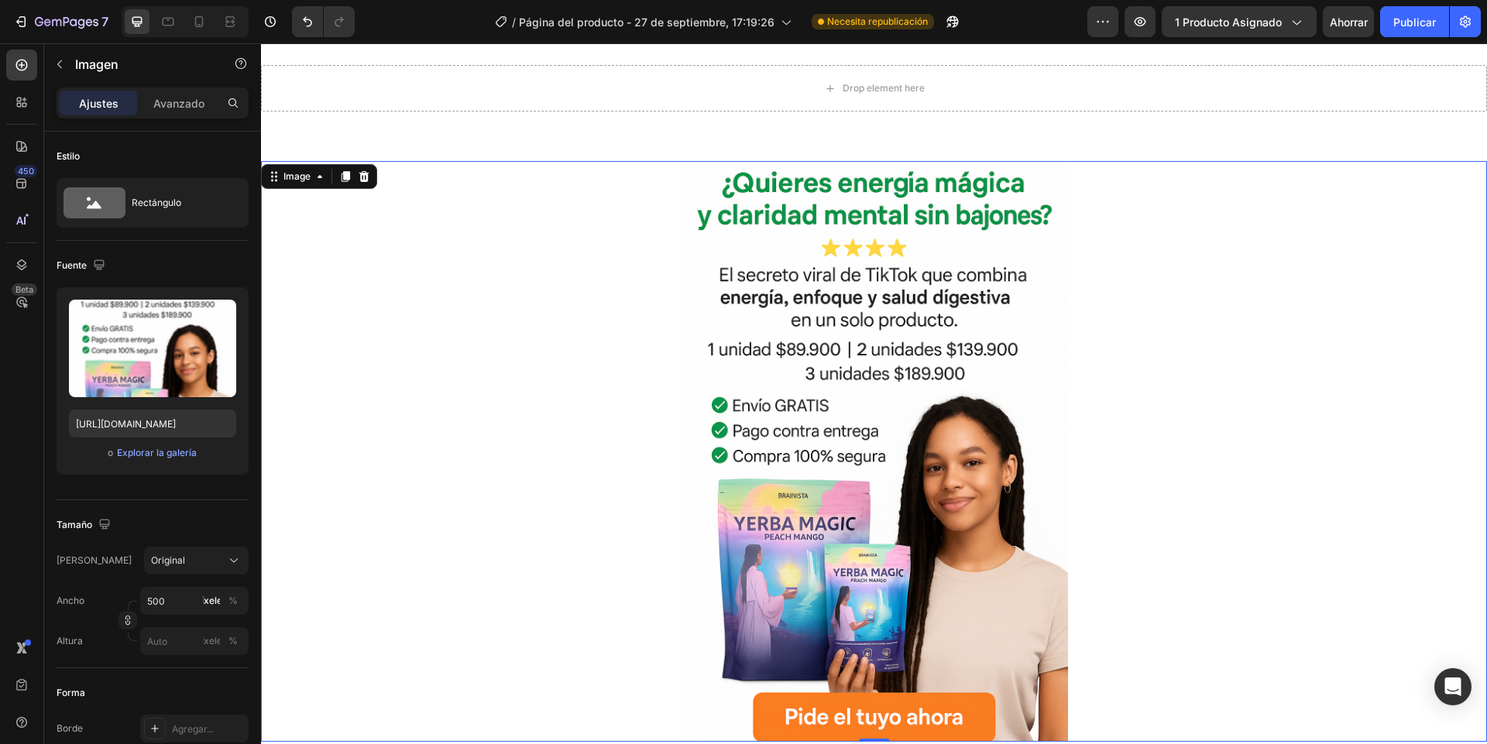
scroll to position [0, 0]
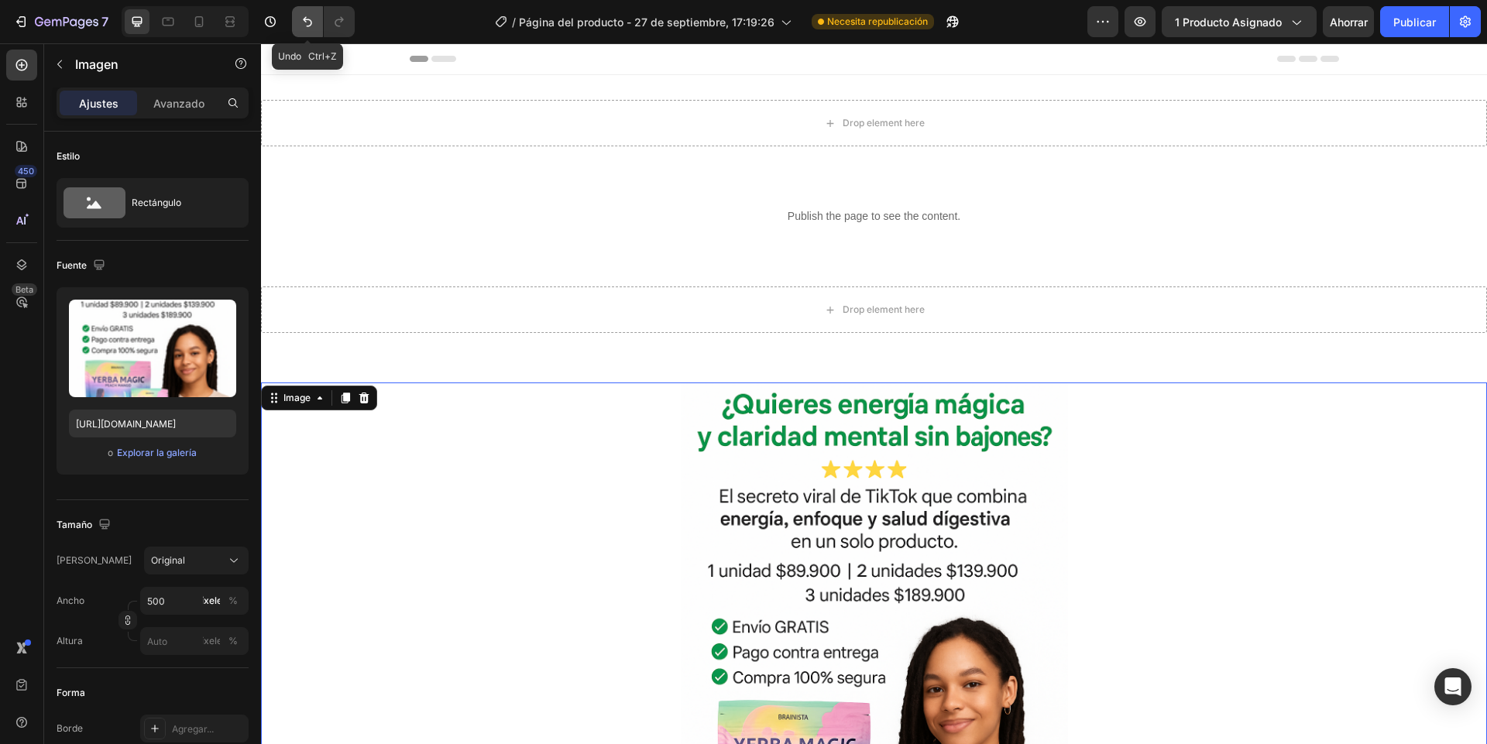
click at [306, 15] on icon "Deshacer/Rehacer" at bounding box center [307, 21] width 15 height 15
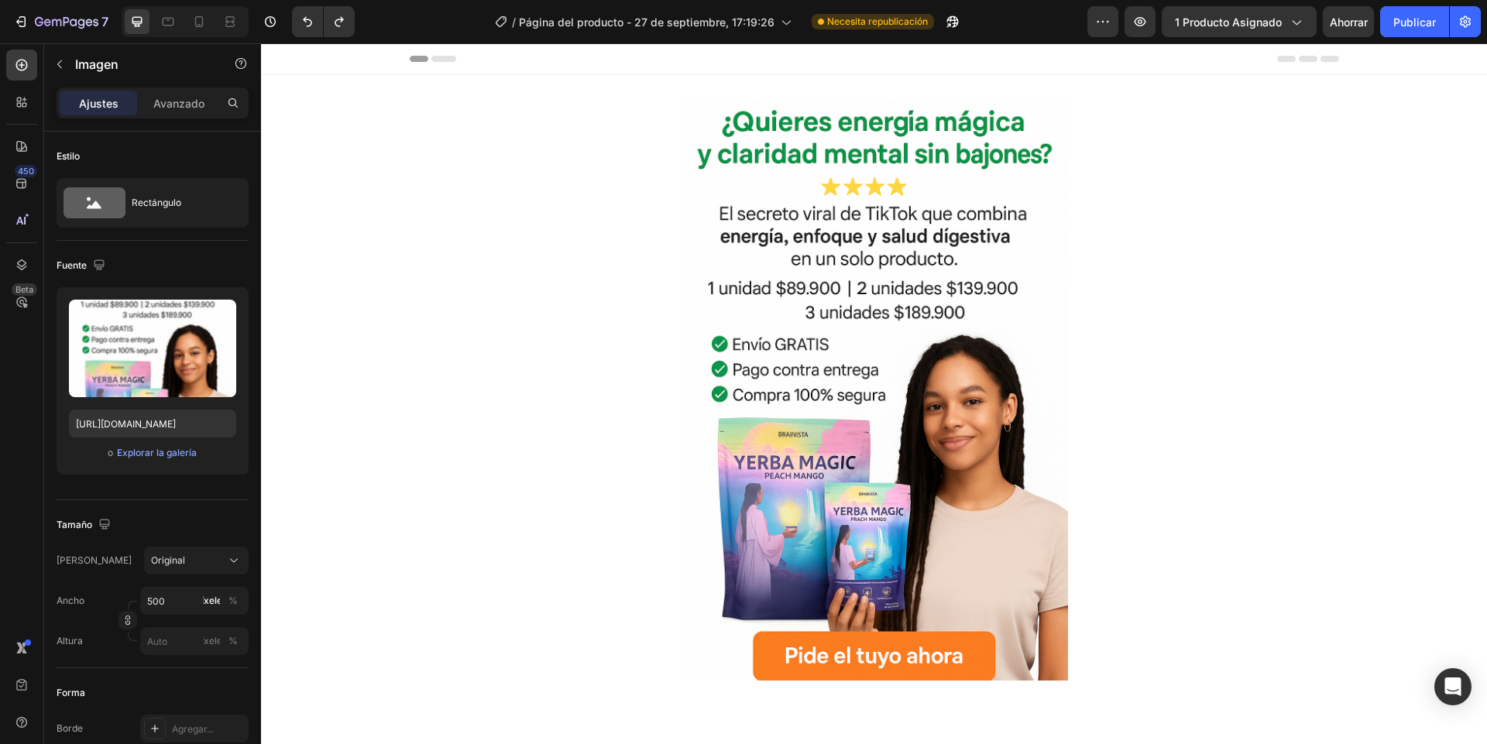
scroll to position [371, 0]
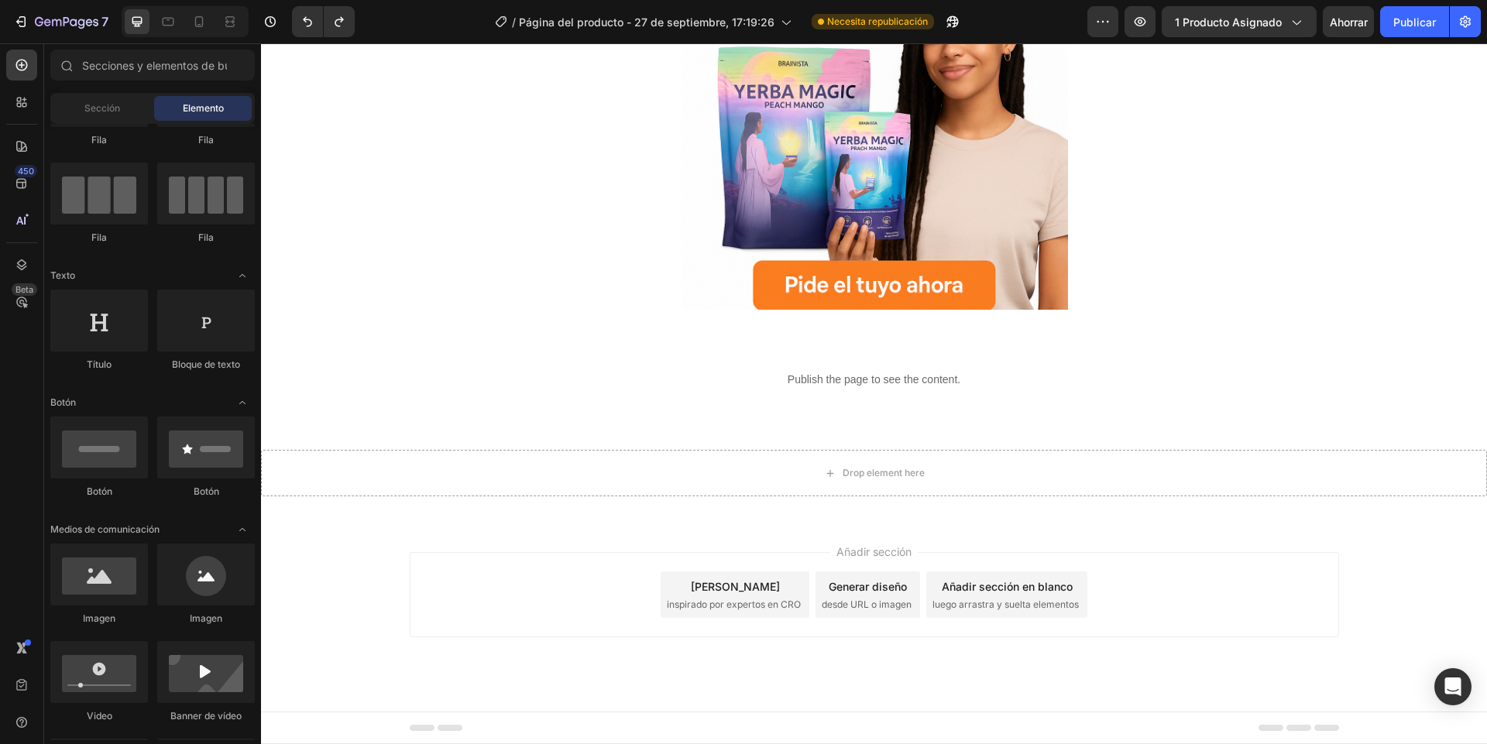
click at [353, 601] on div "Añadir sección Elija plantillas inspirado por expertos en CRO Generar diseño de…" at bounding box center [874, 616] width 1226 height 190
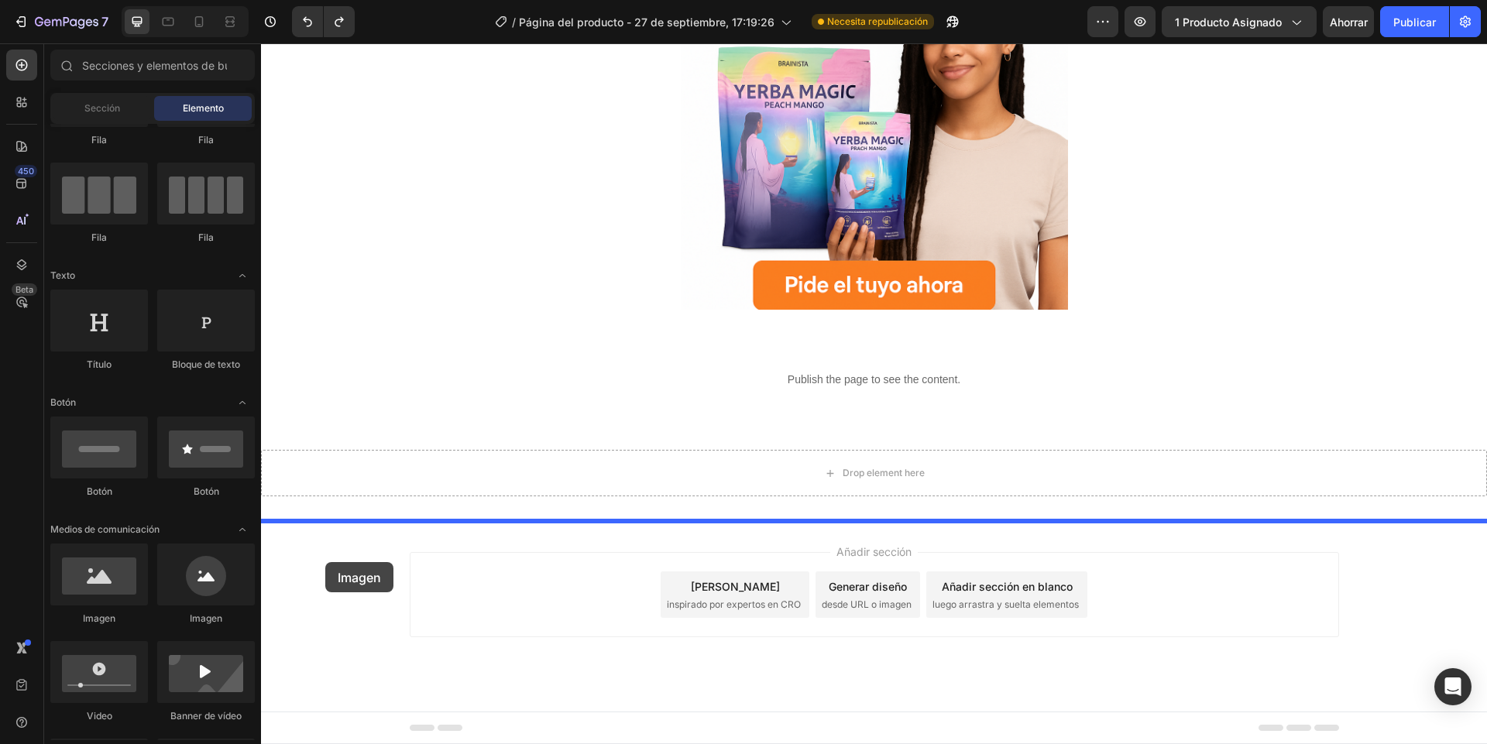
drag, startPoint x: 389, startPoint y: 631, endPoint x: 325, endPoint y: 562, distance: 94.2
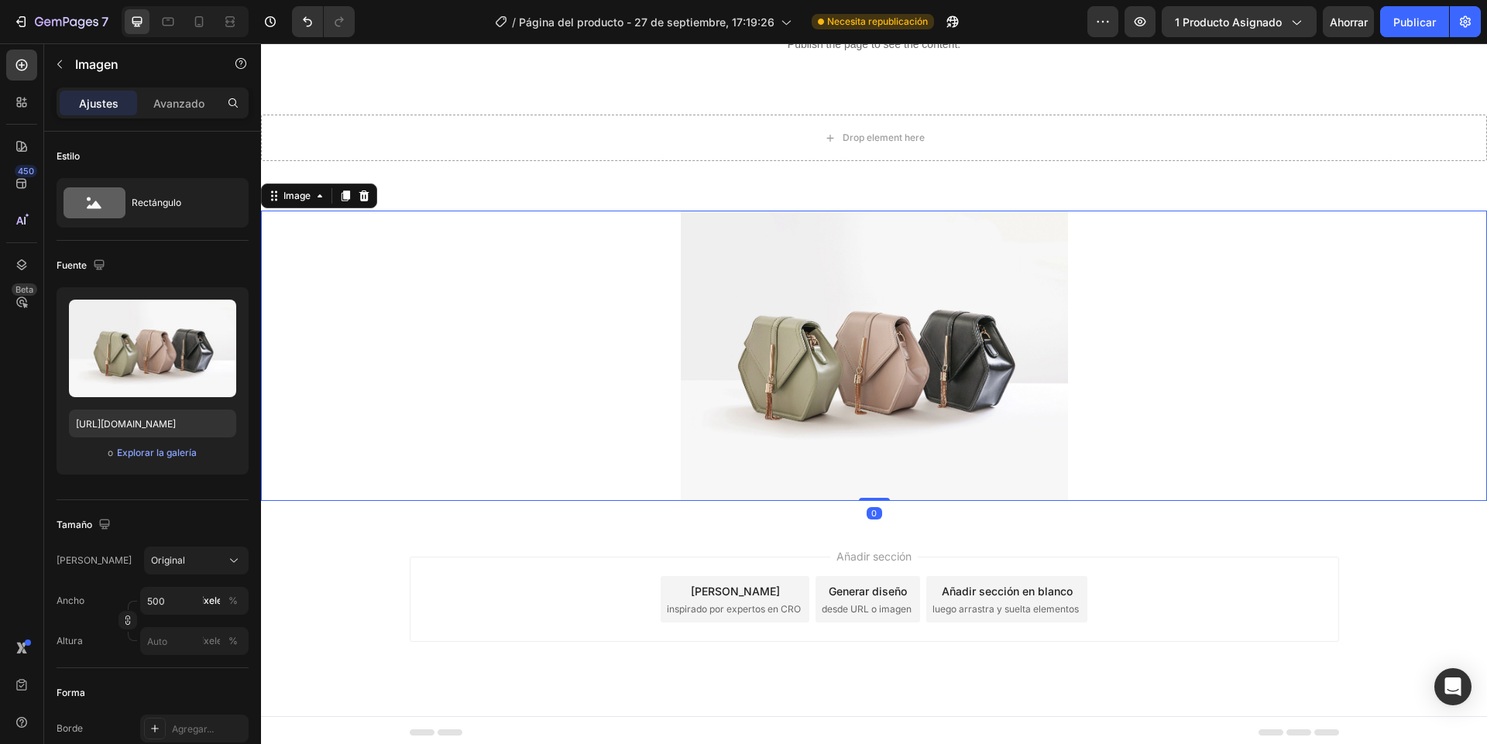
scroll to position [711, 0]
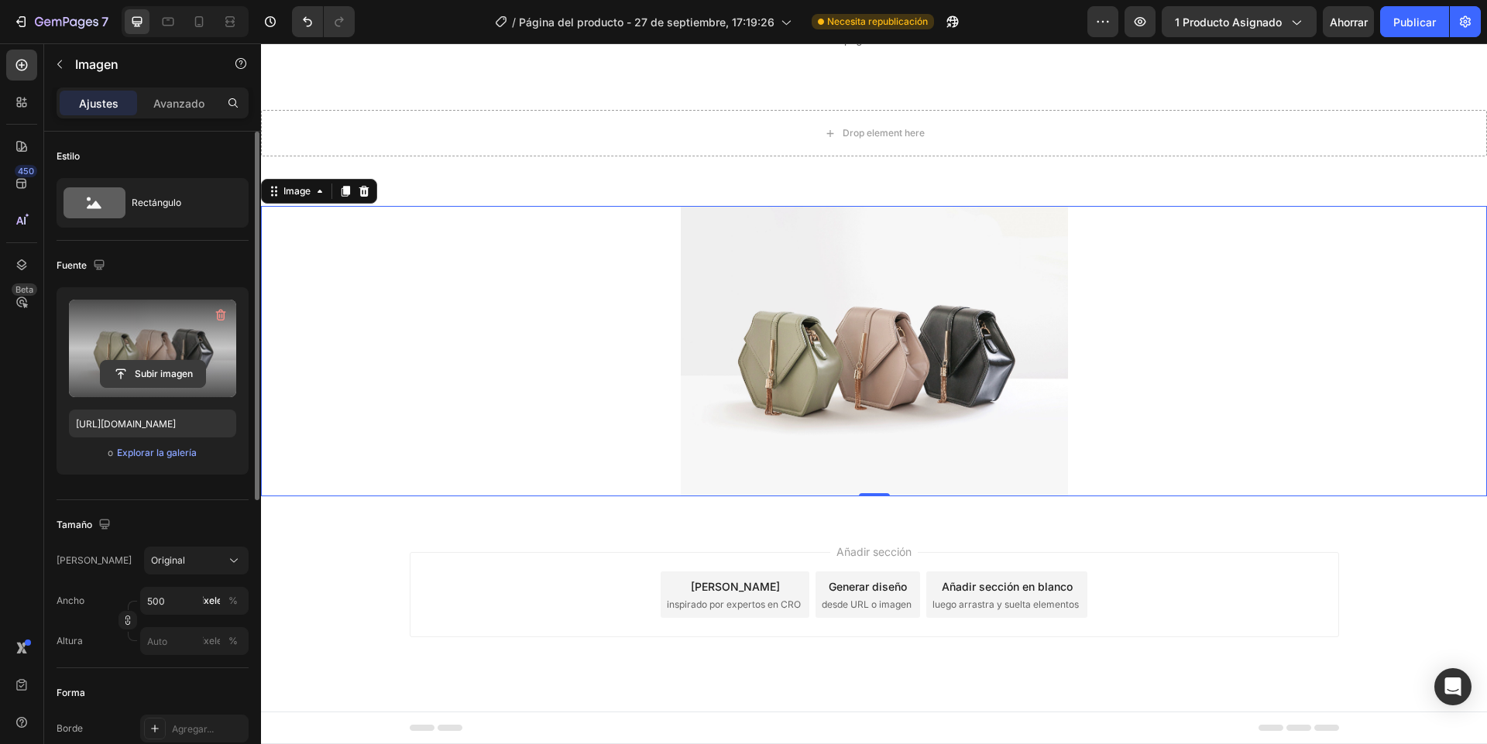
click at [156, 373] on input "file" at bounding box center [153, 374] width 105 height 26
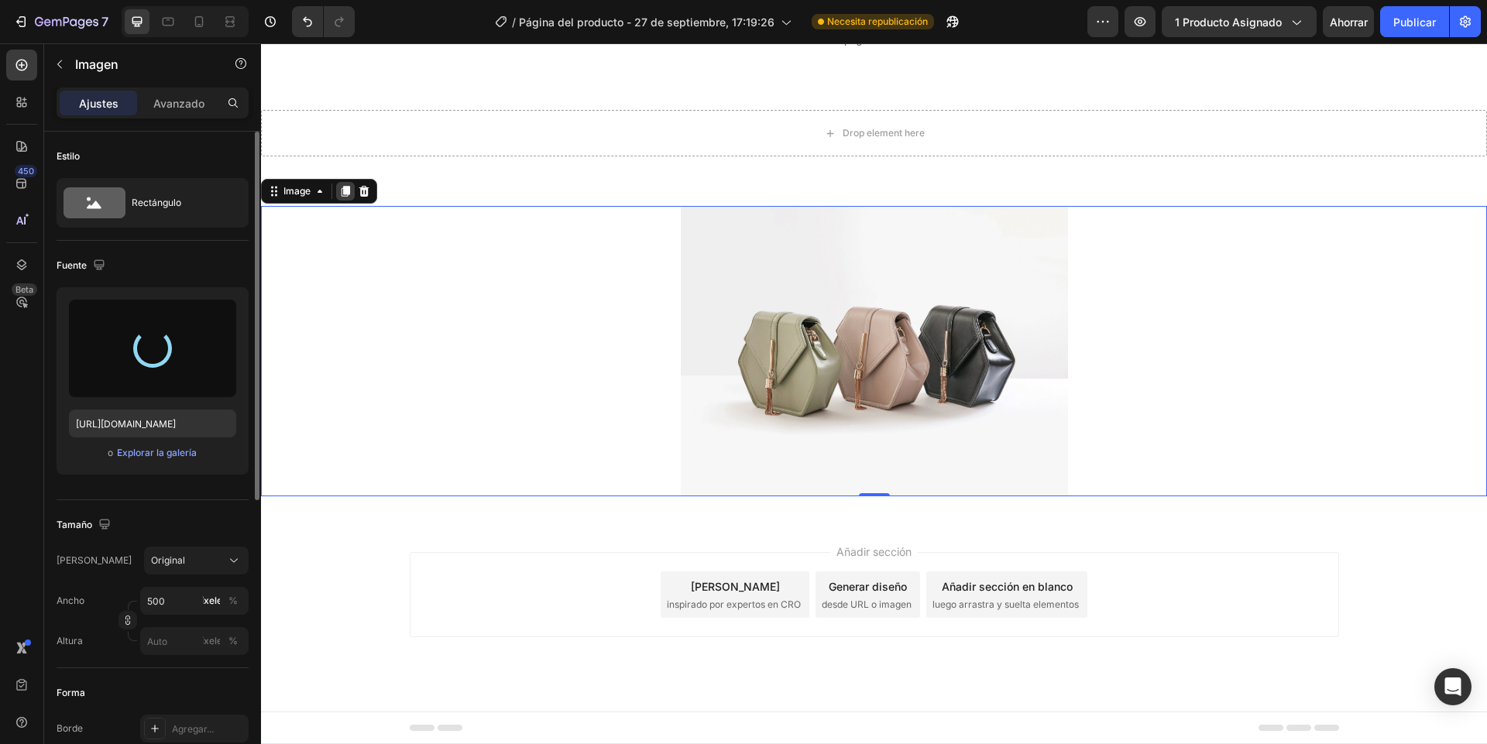
type input "[URL][DOMAIN_NAME]"
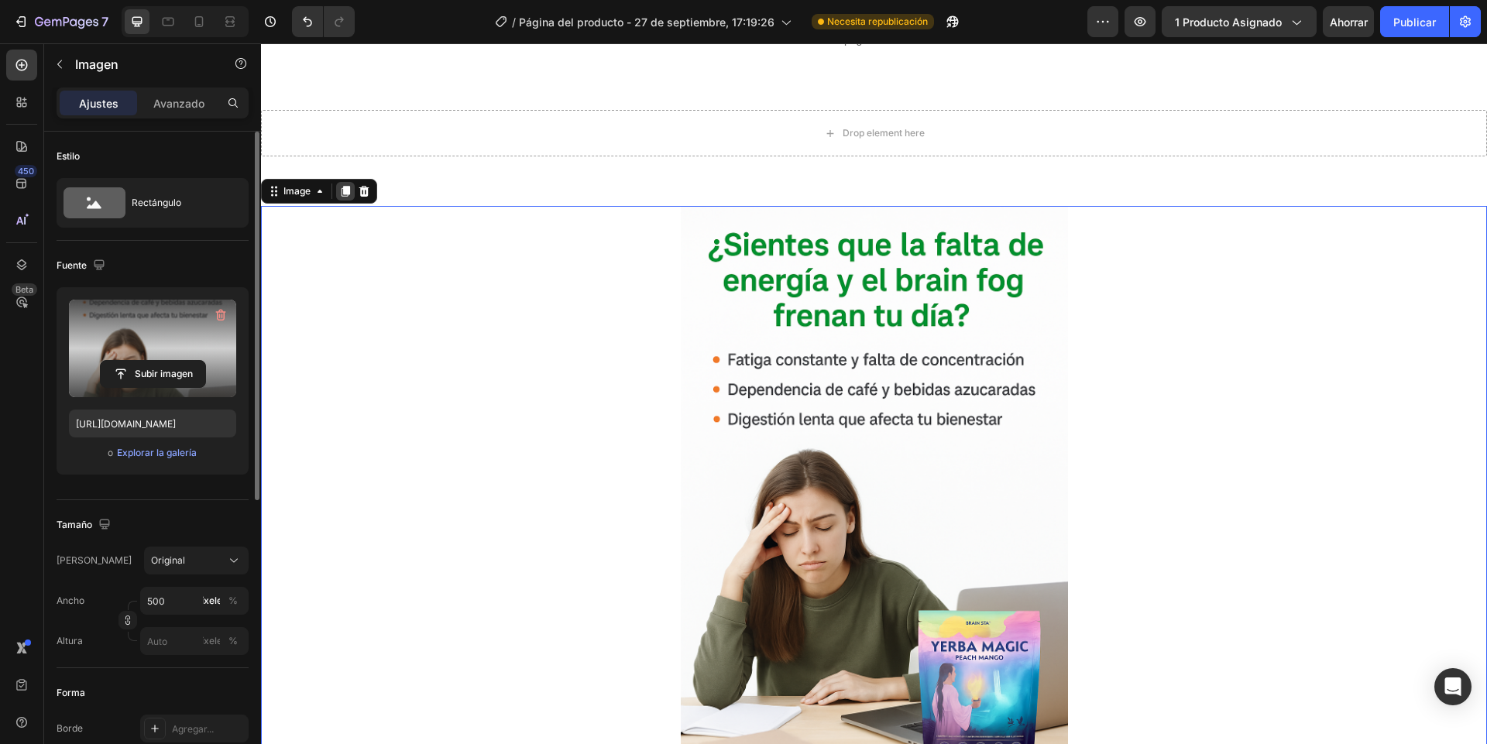
click at [348, 193] on icon at bounding box center [345, 191] width 9 height 11
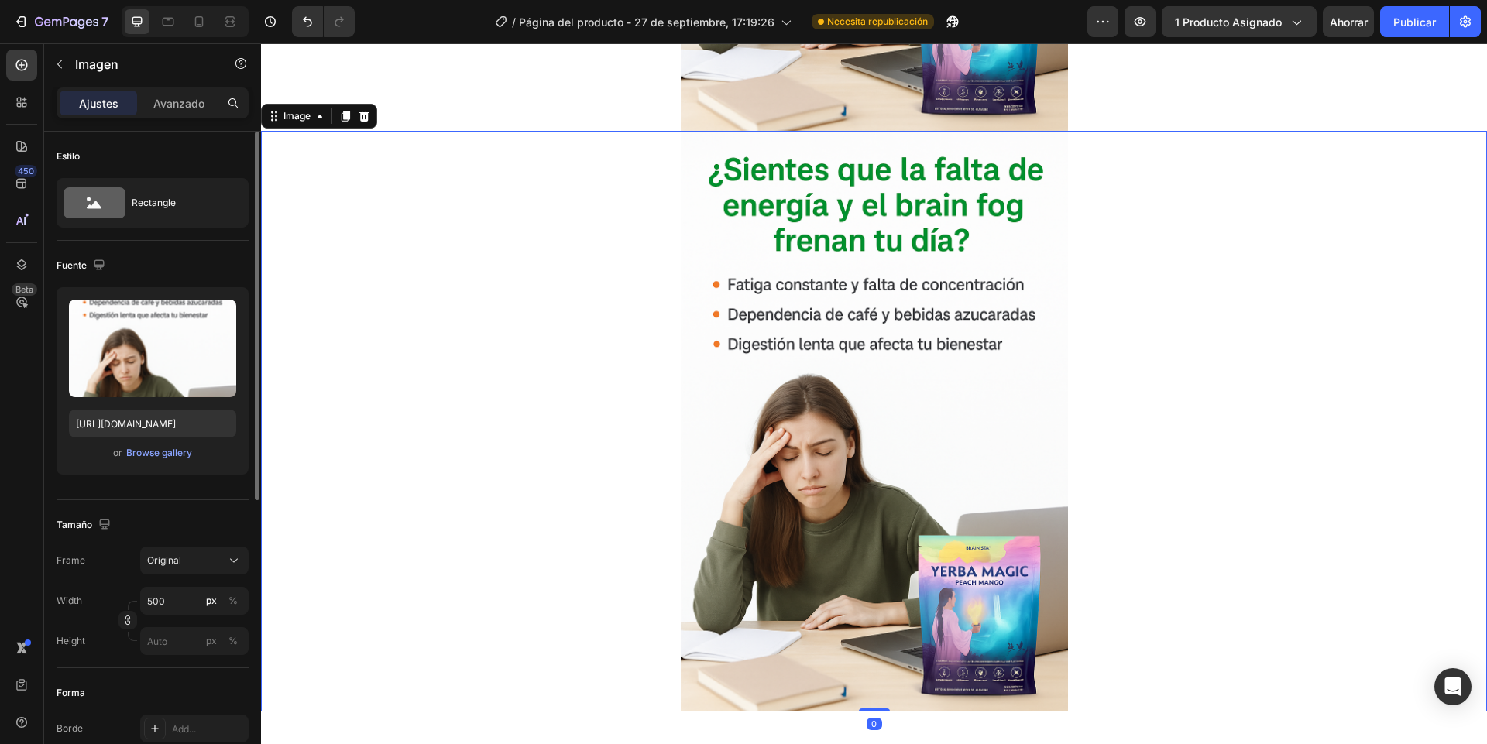
scroll to position [1400, 0]
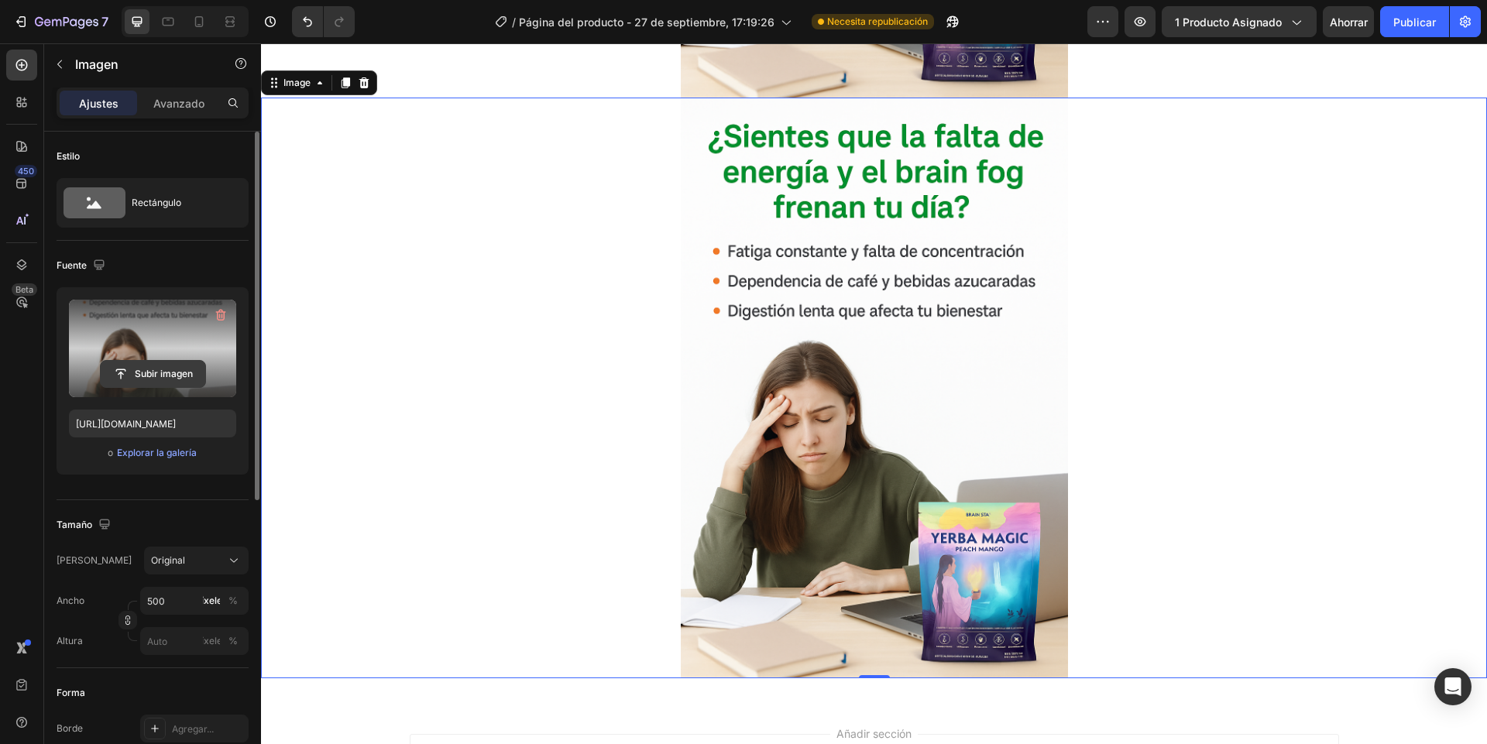
click at [148, 370] on input "file" at bounding box center [153, 374] width 105 height 26
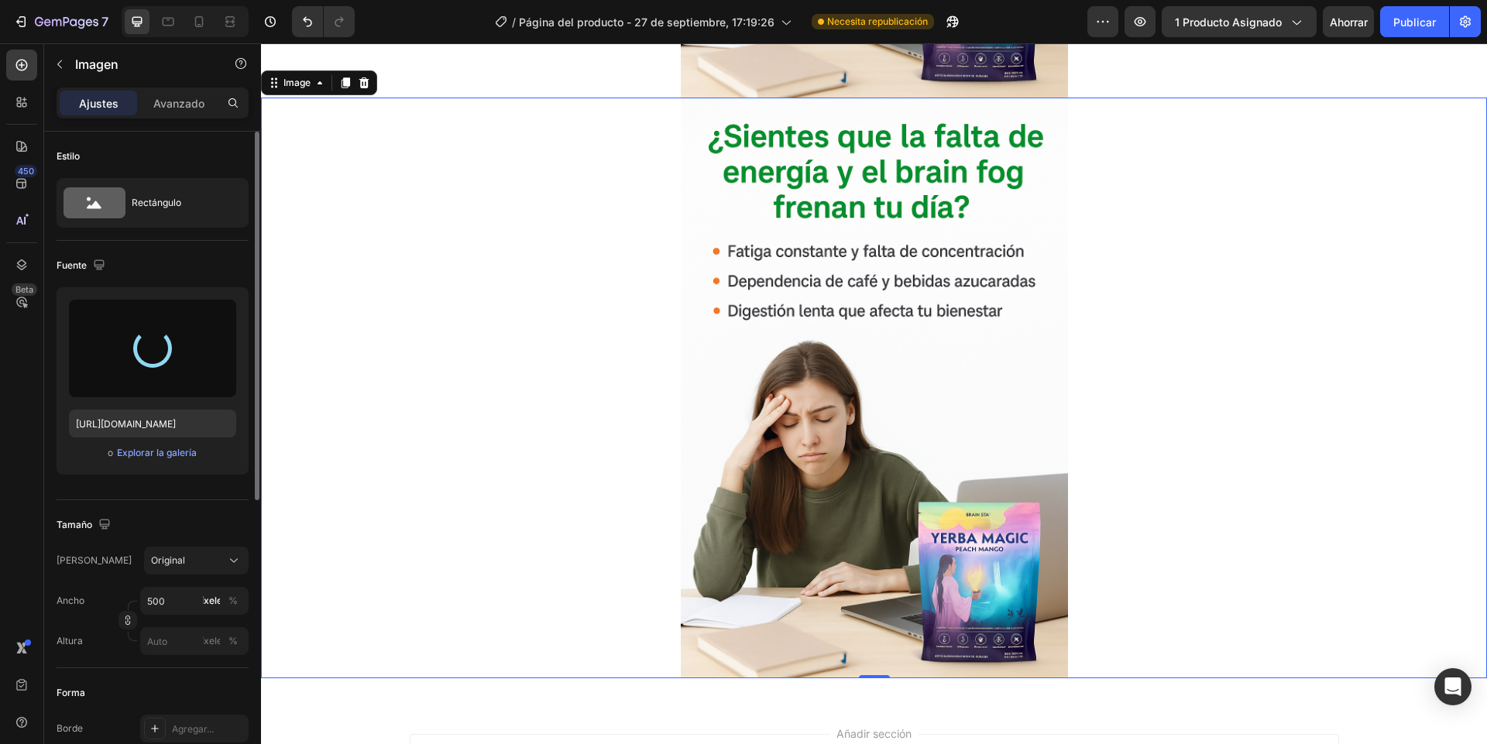
type input "[URL][DOMAIN_NAME]"
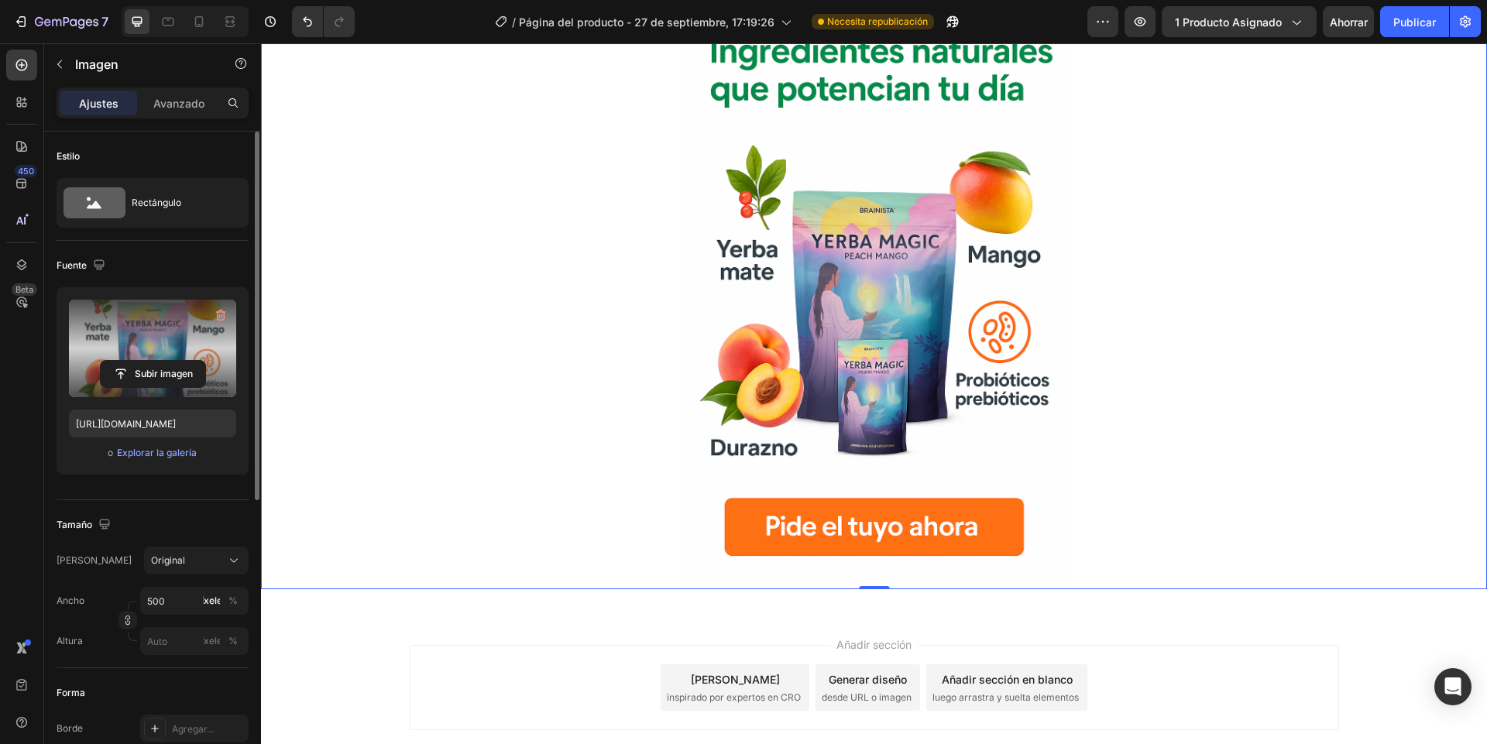
scroll to position [1303, 0]
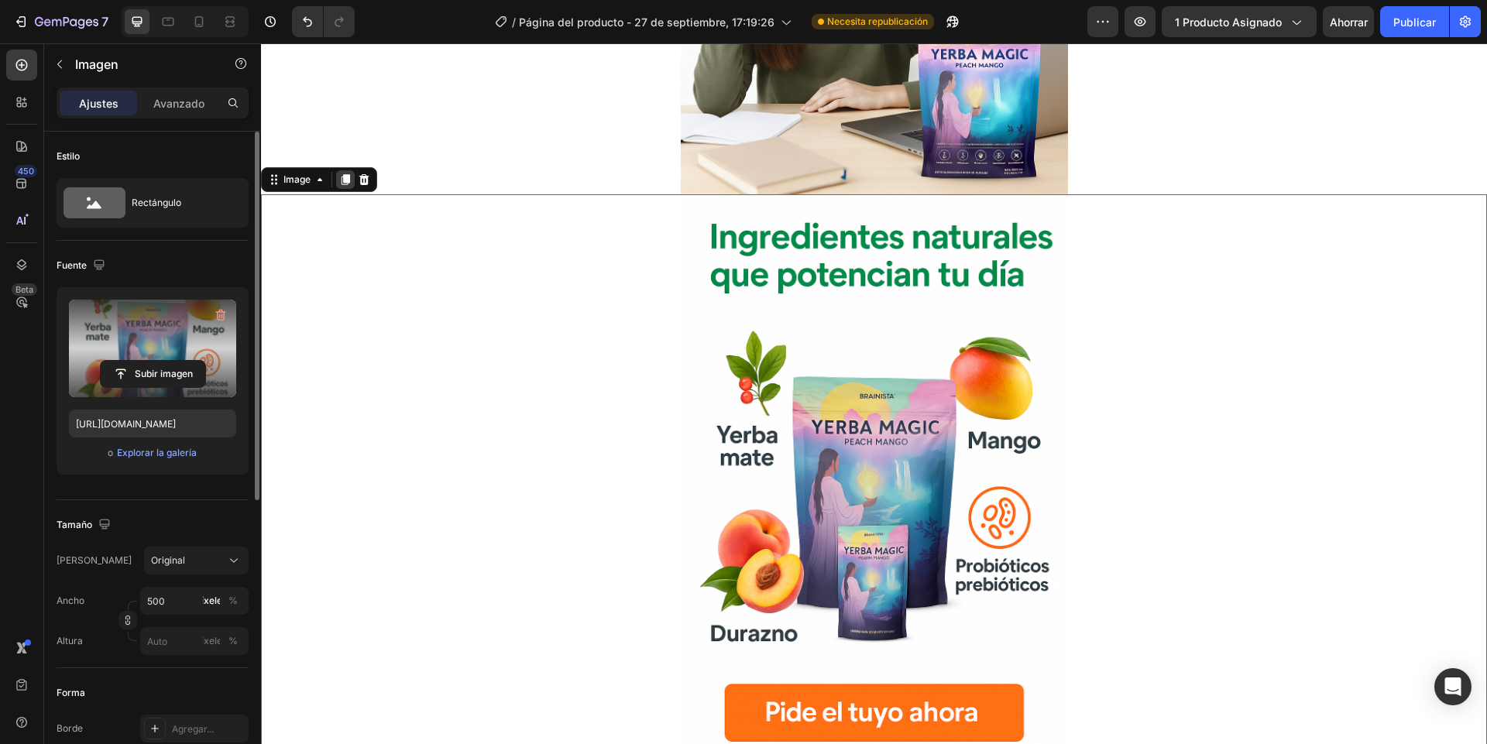
click at [340, 181] on icon at bounding box center [345, 179] width 12 height 12
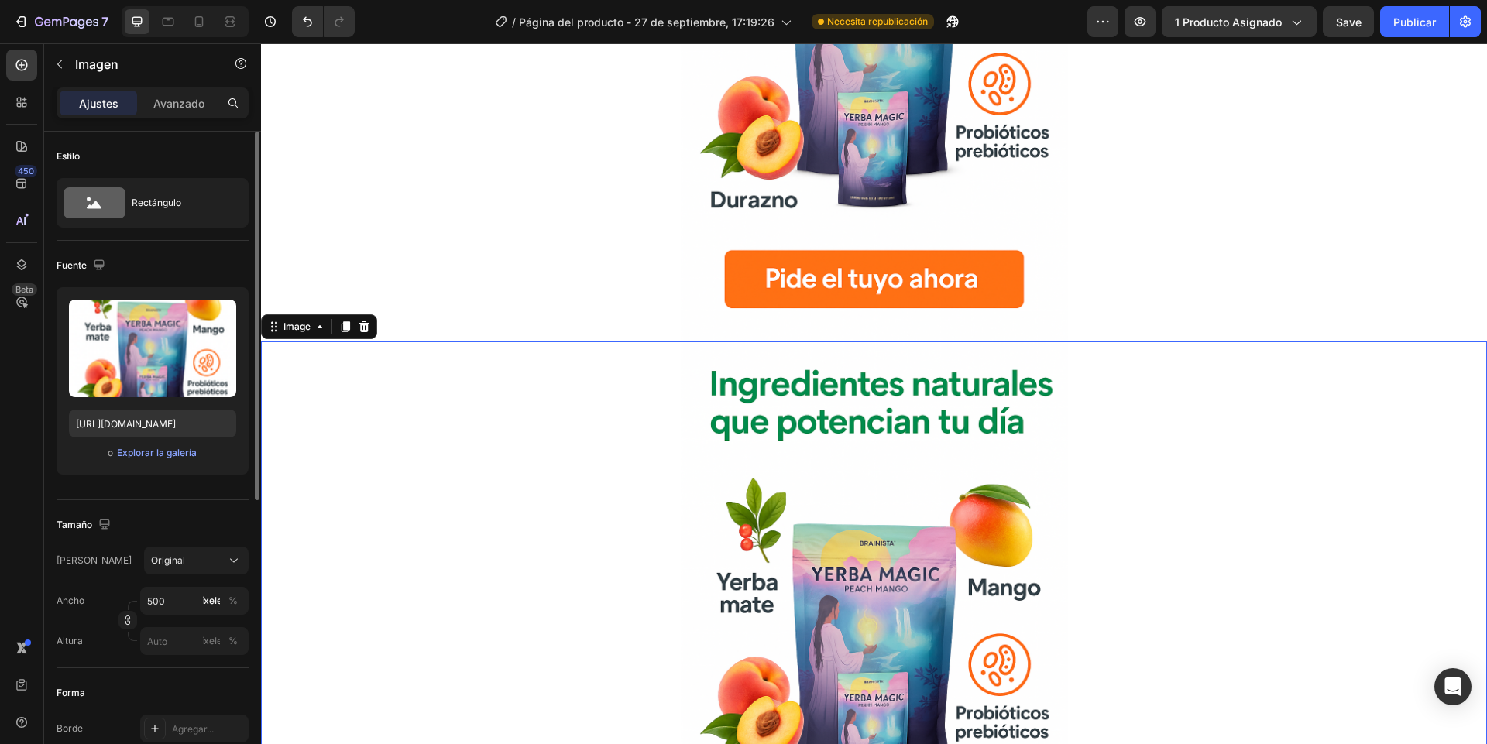
scroll to position [1977, 0]
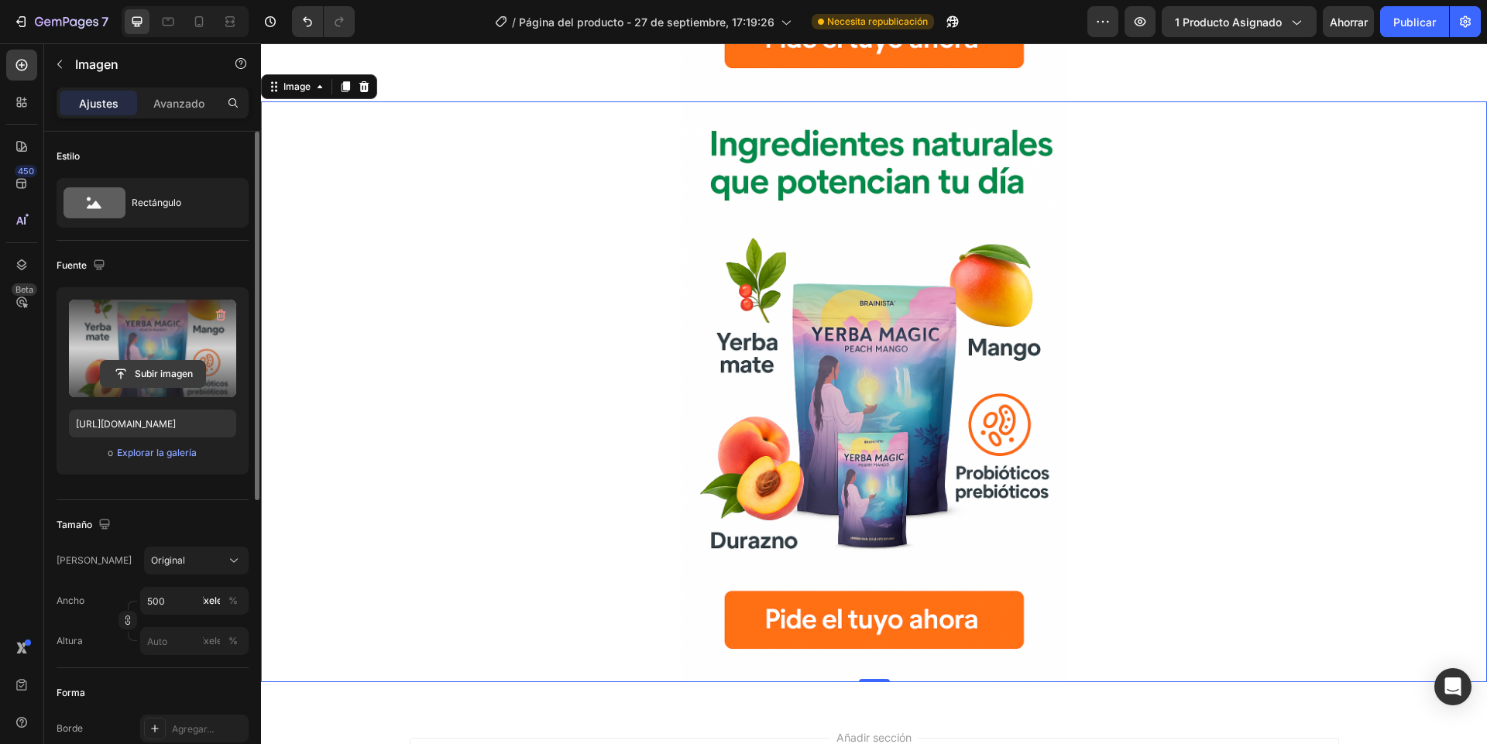
click at [137, 379] on input "file" at bounding box center [153, 374] width 105 height 26
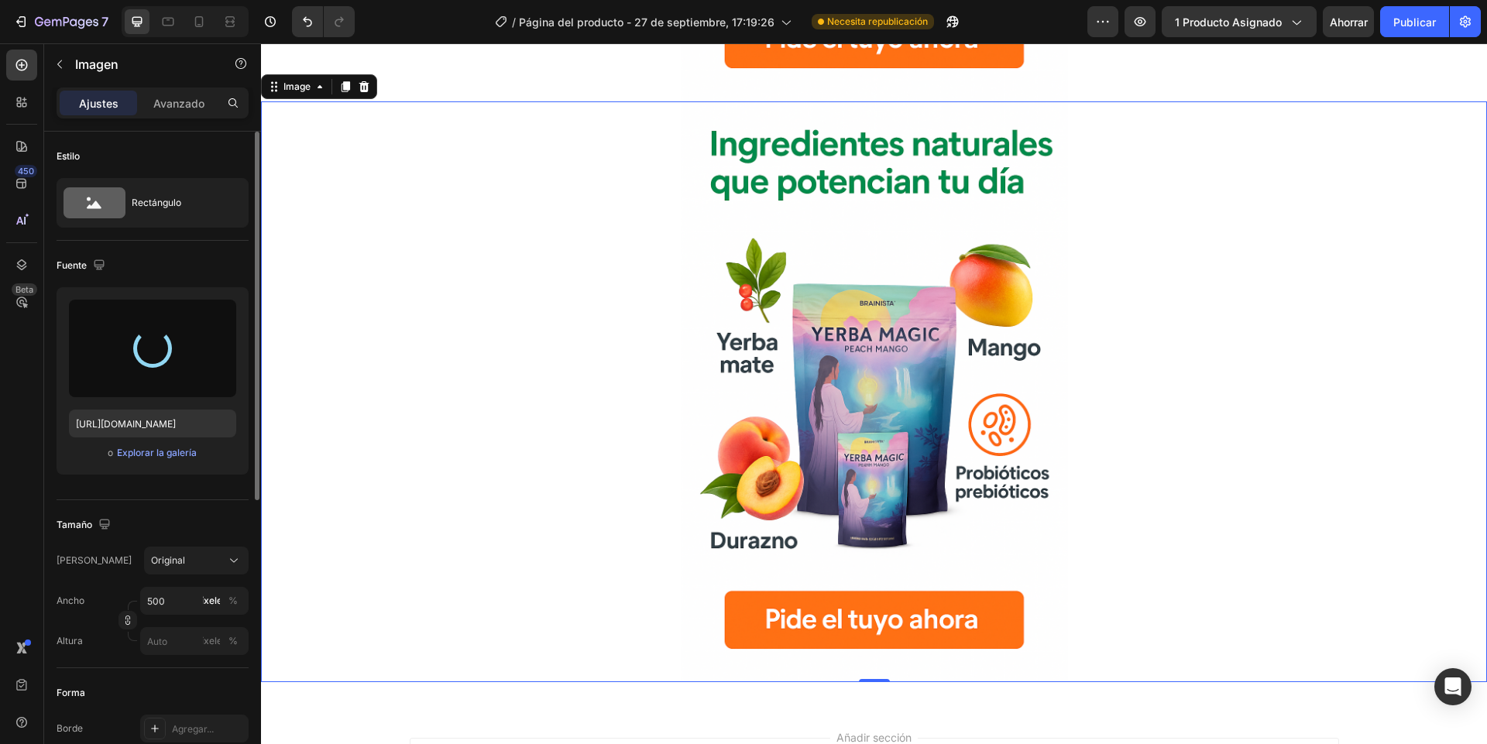
type input "[URL][DOMAIN_NAME]"
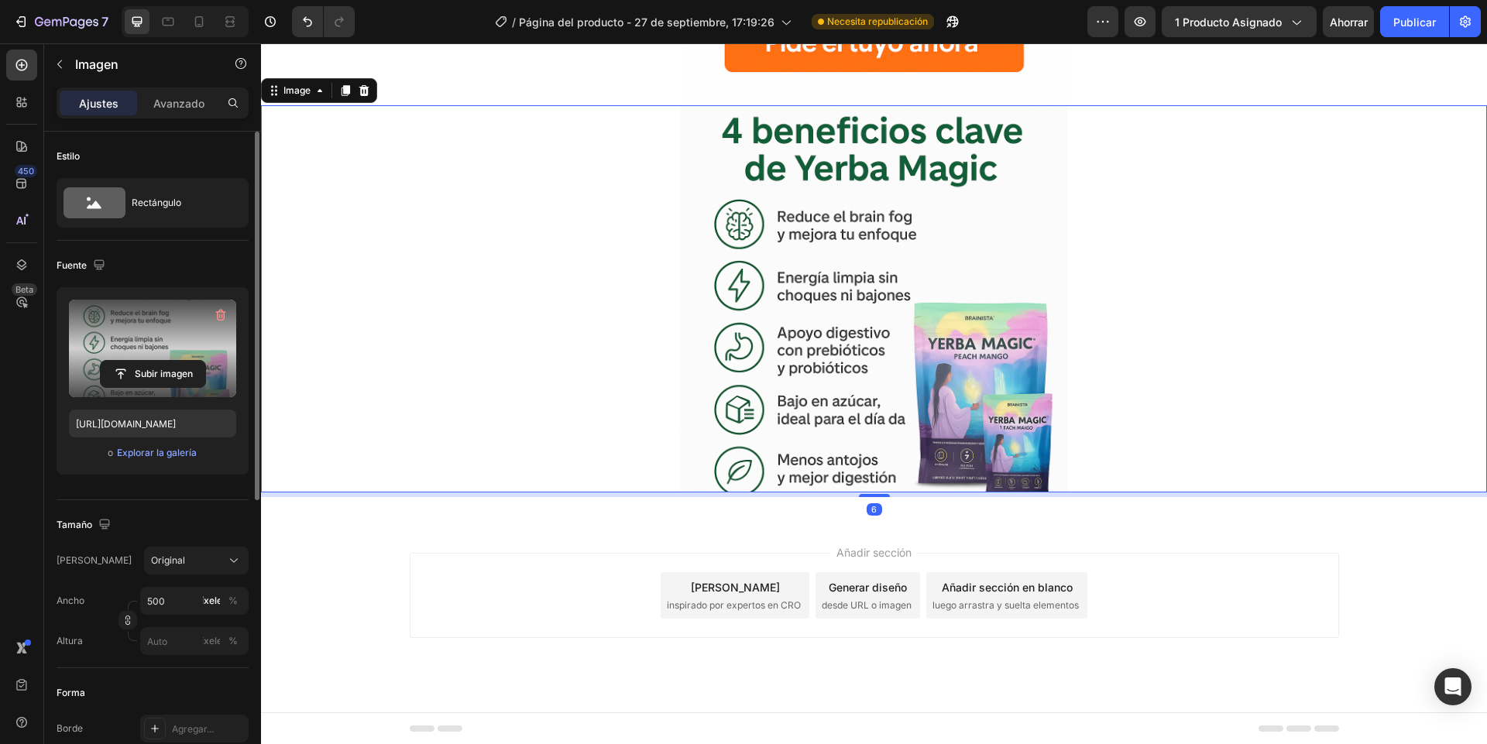
scroll to position [1971, 0]
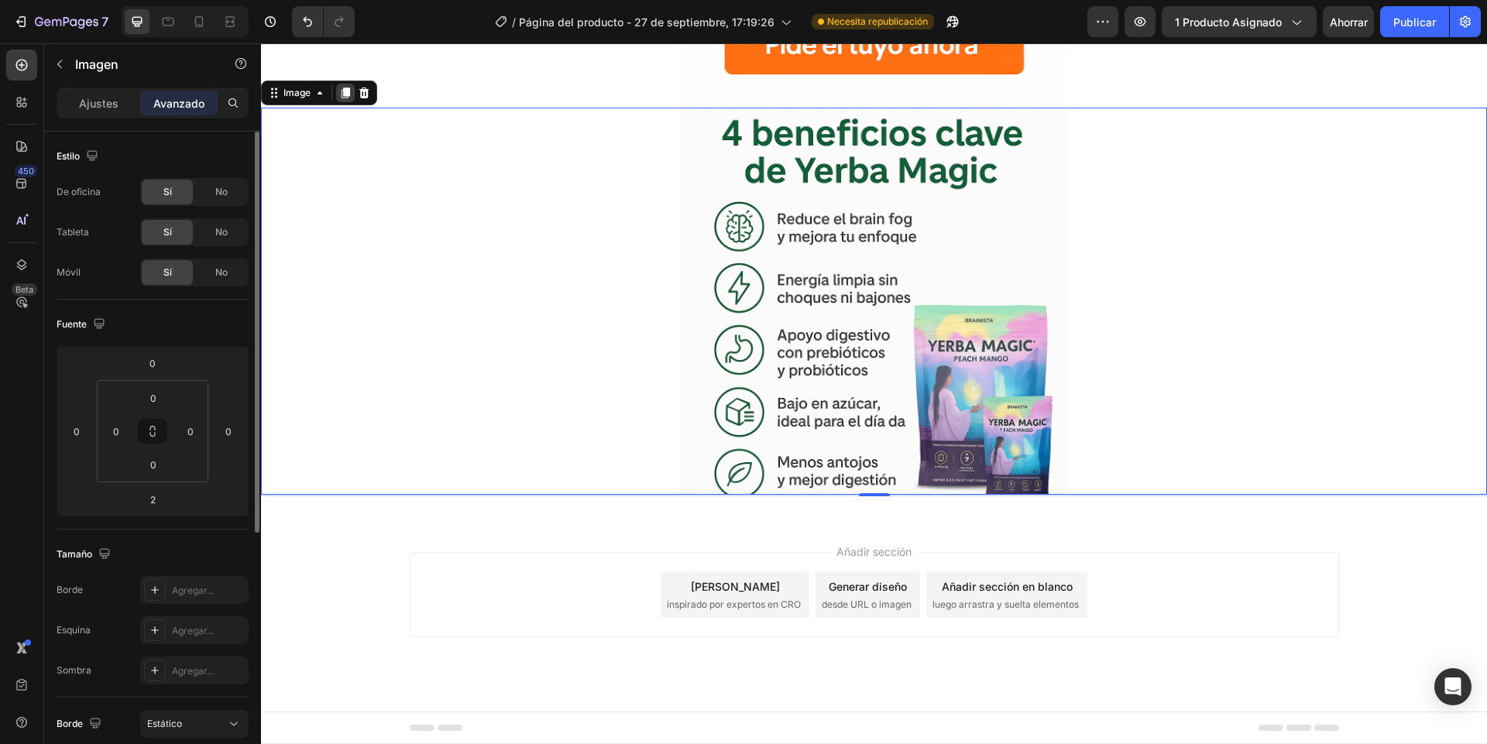
click at [347, 98] on icon at bounding box center [345, 92] width 9 height 11
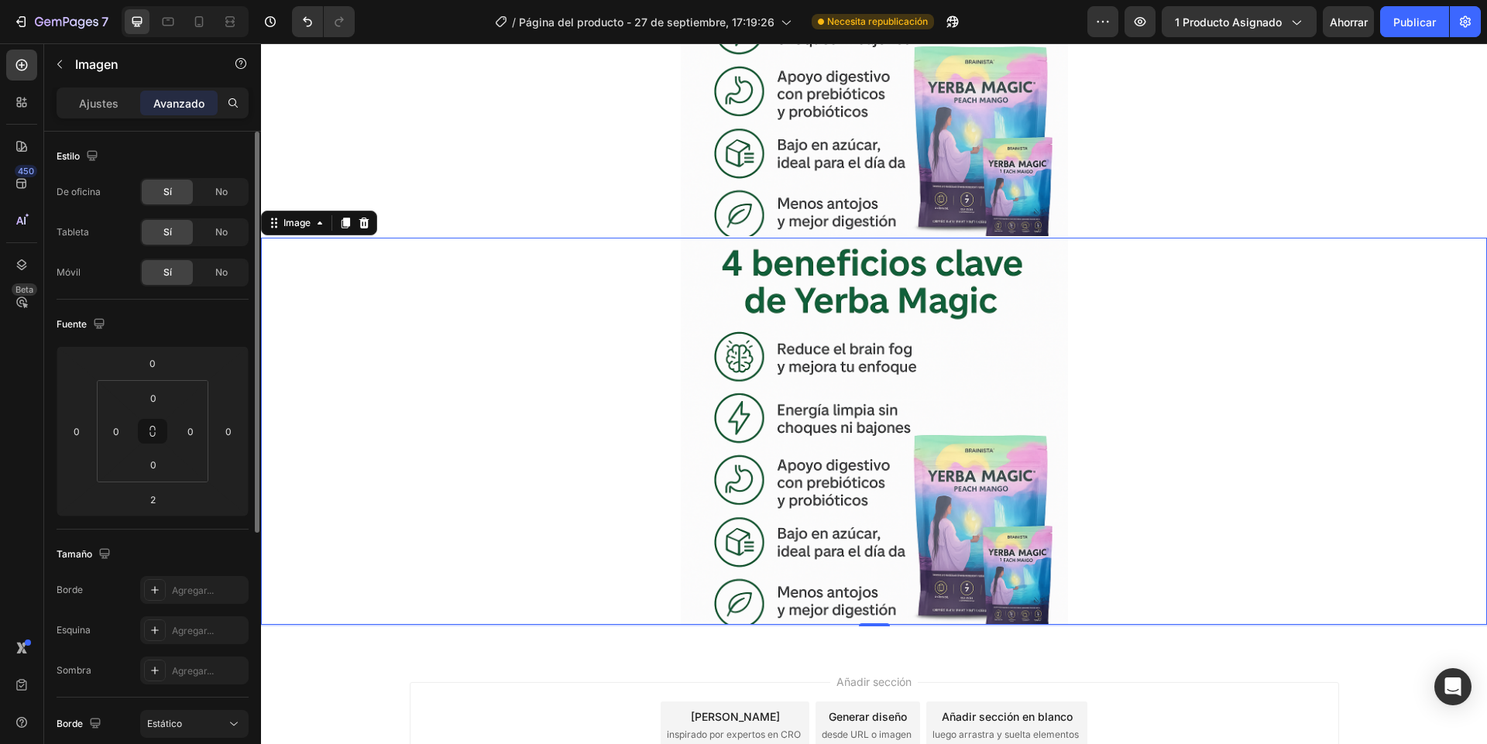
scroll to position [2359, 0]
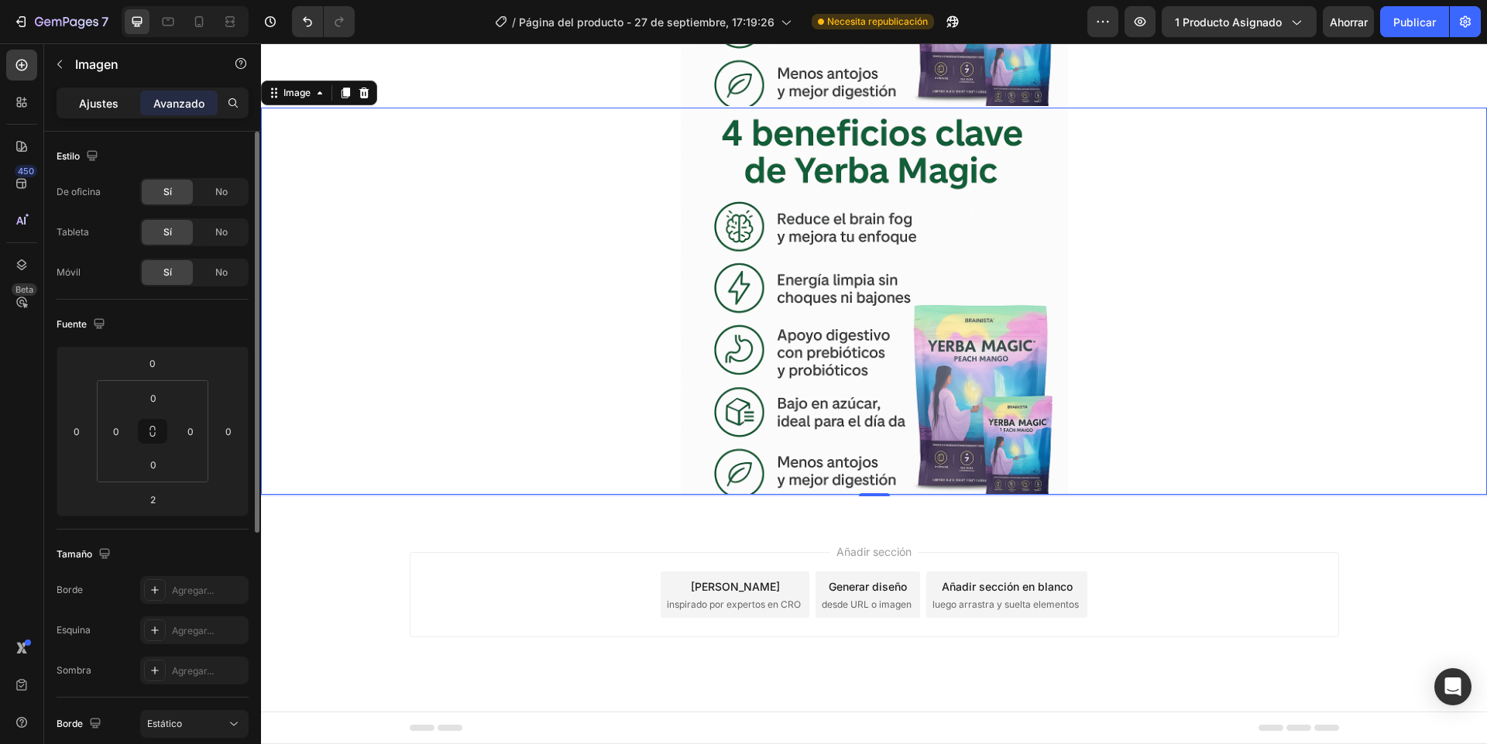
click at [99, 111] on p "Ajustes" at bounding box center [98, 103] width 39 height 16
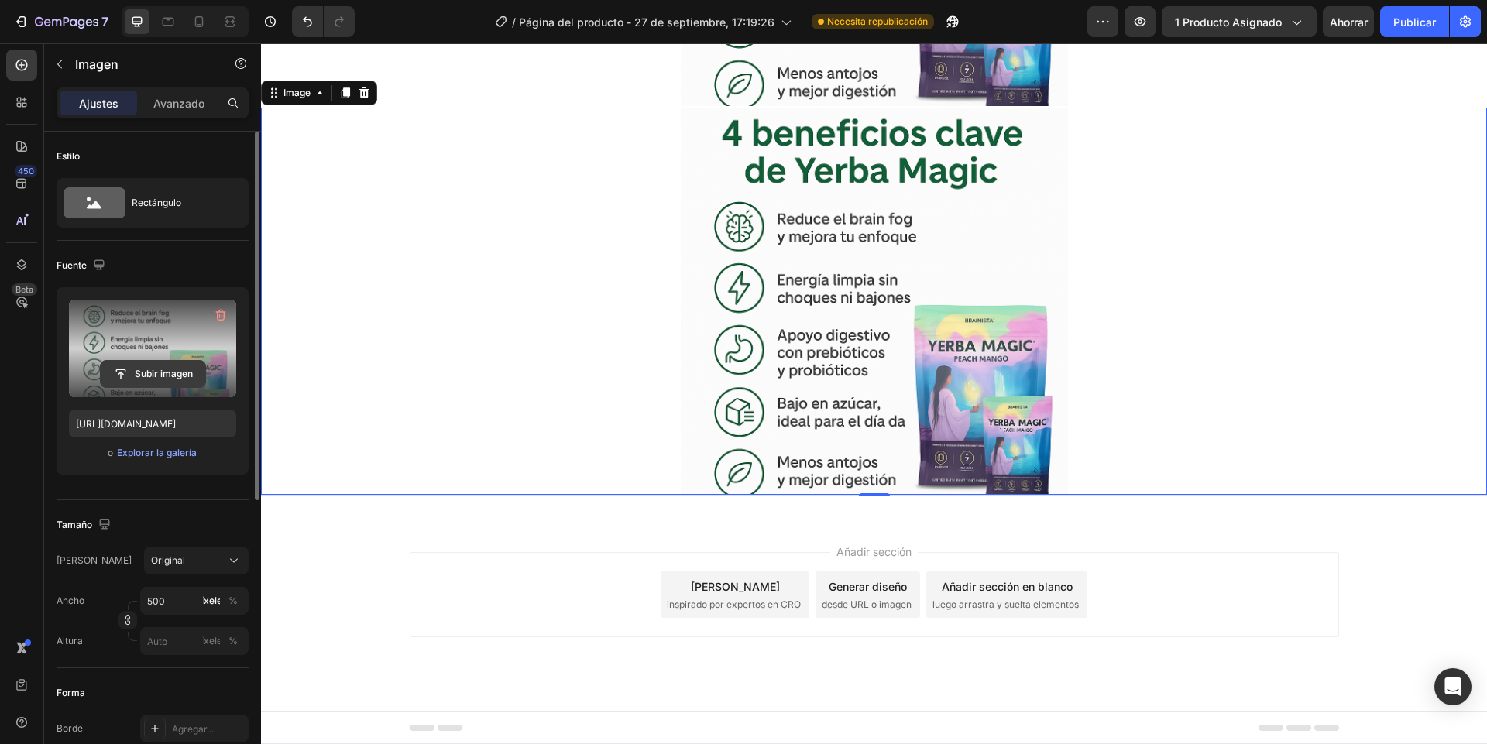
click at [142, 368] on input "file" at bounding box center [153, 374] width 105 height 26
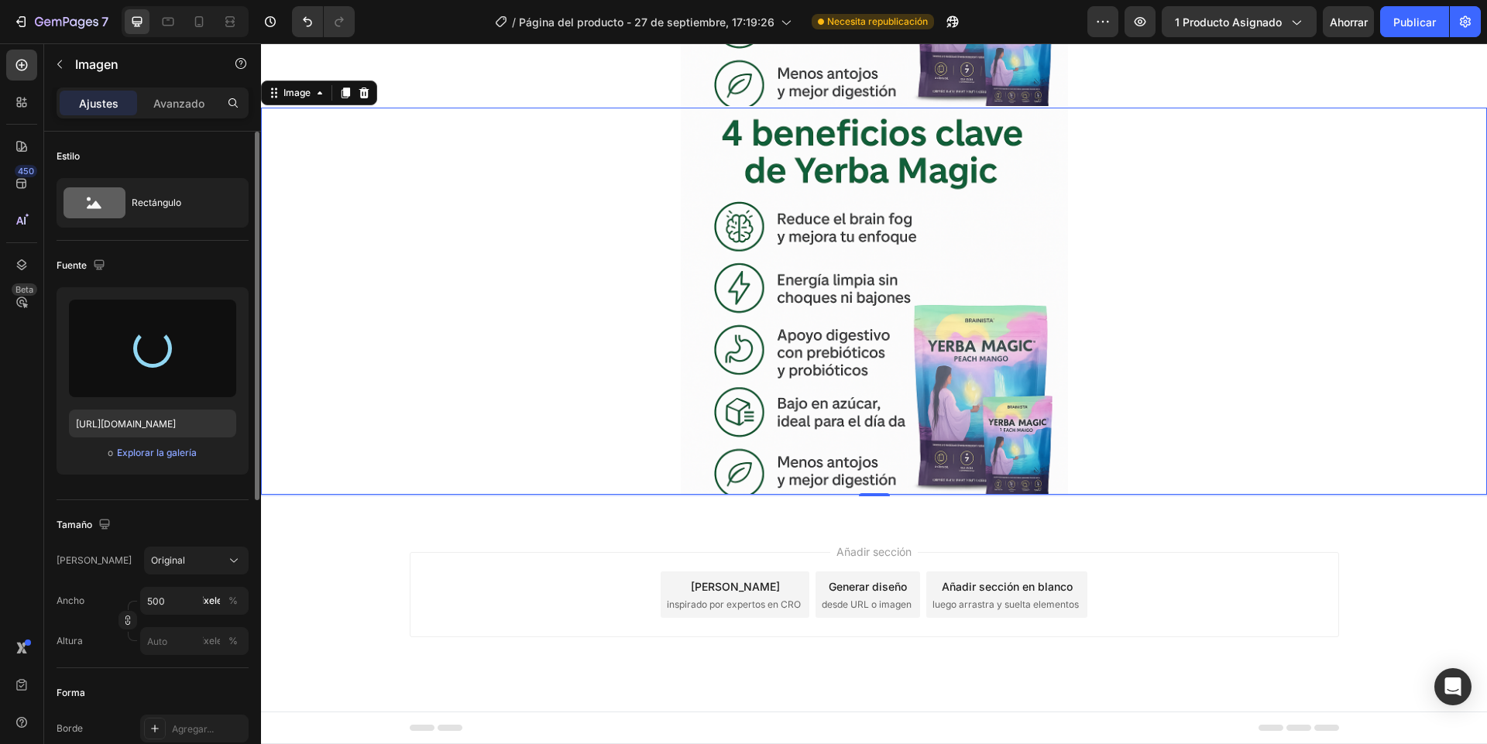
type input "[URL][DOMAIN_NAME]"
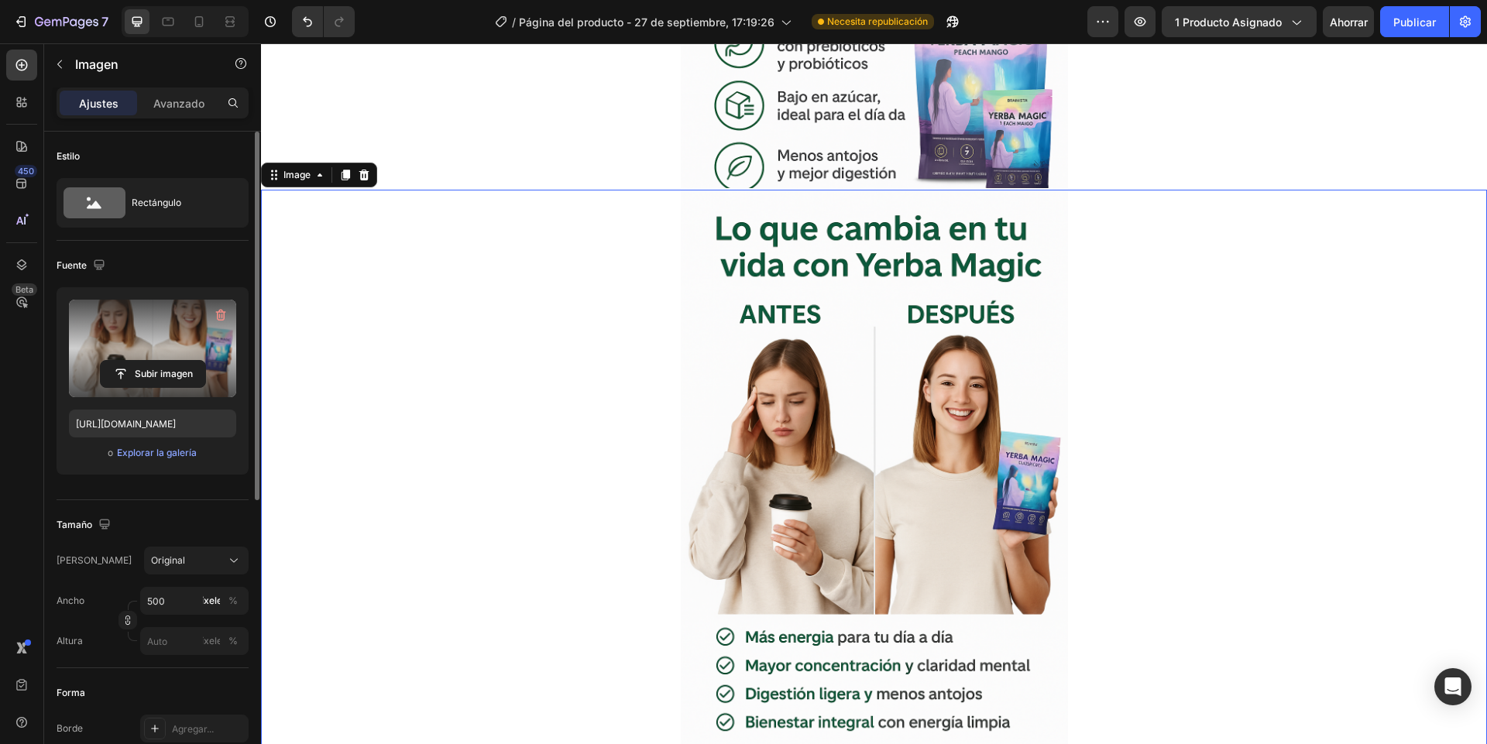
scroll to position [2274, 0]
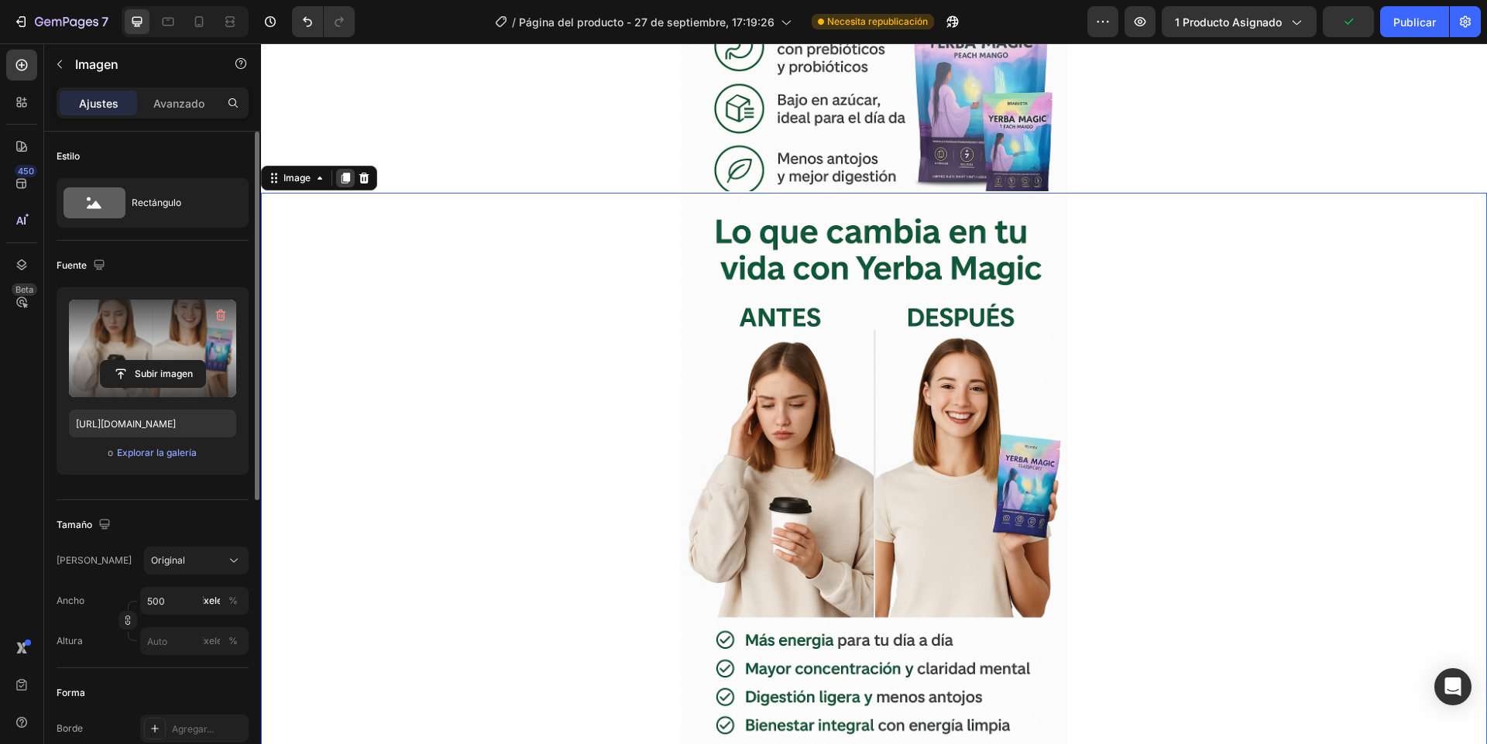
click at [342, 180] on icon at bounding box center [345, 178] width 12 height 12
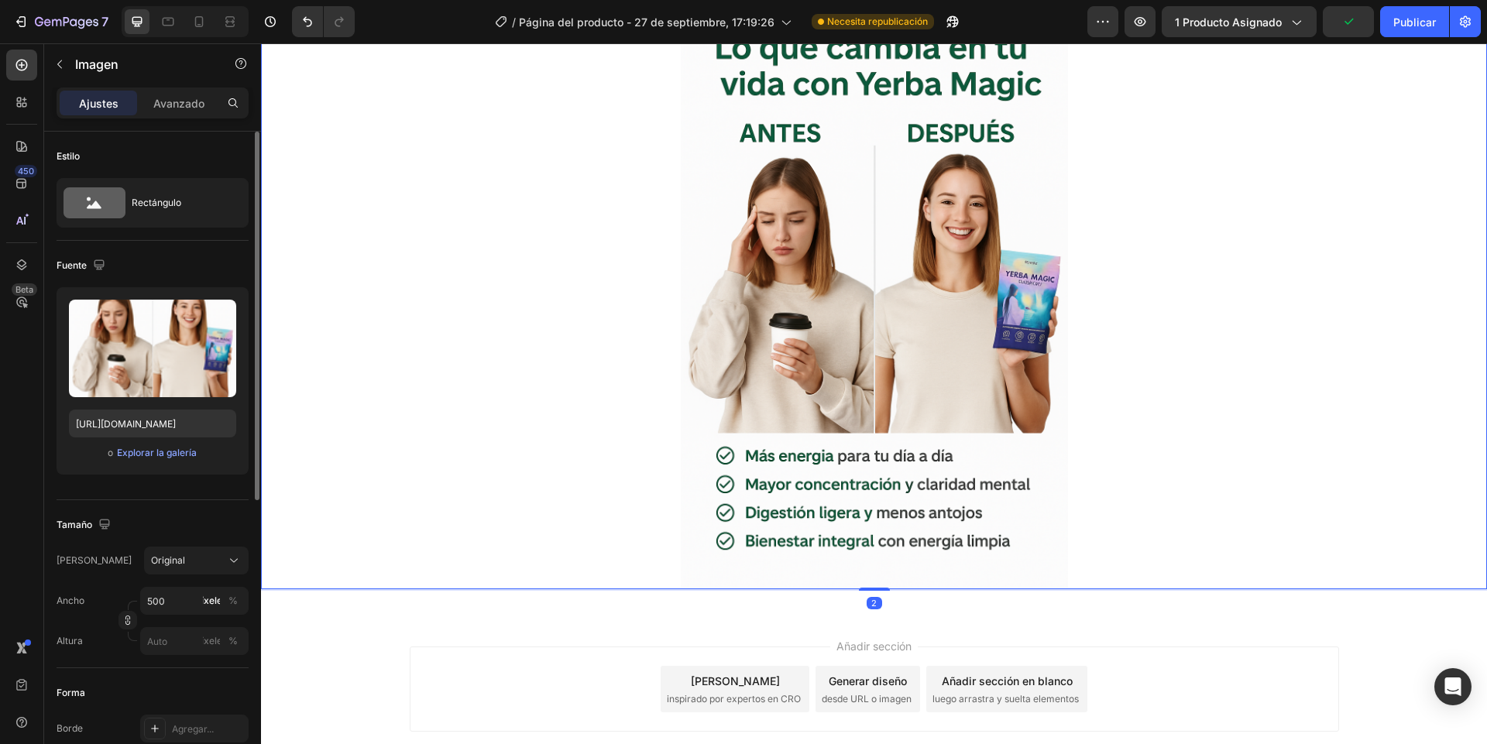
scroll to position [3119, 0]
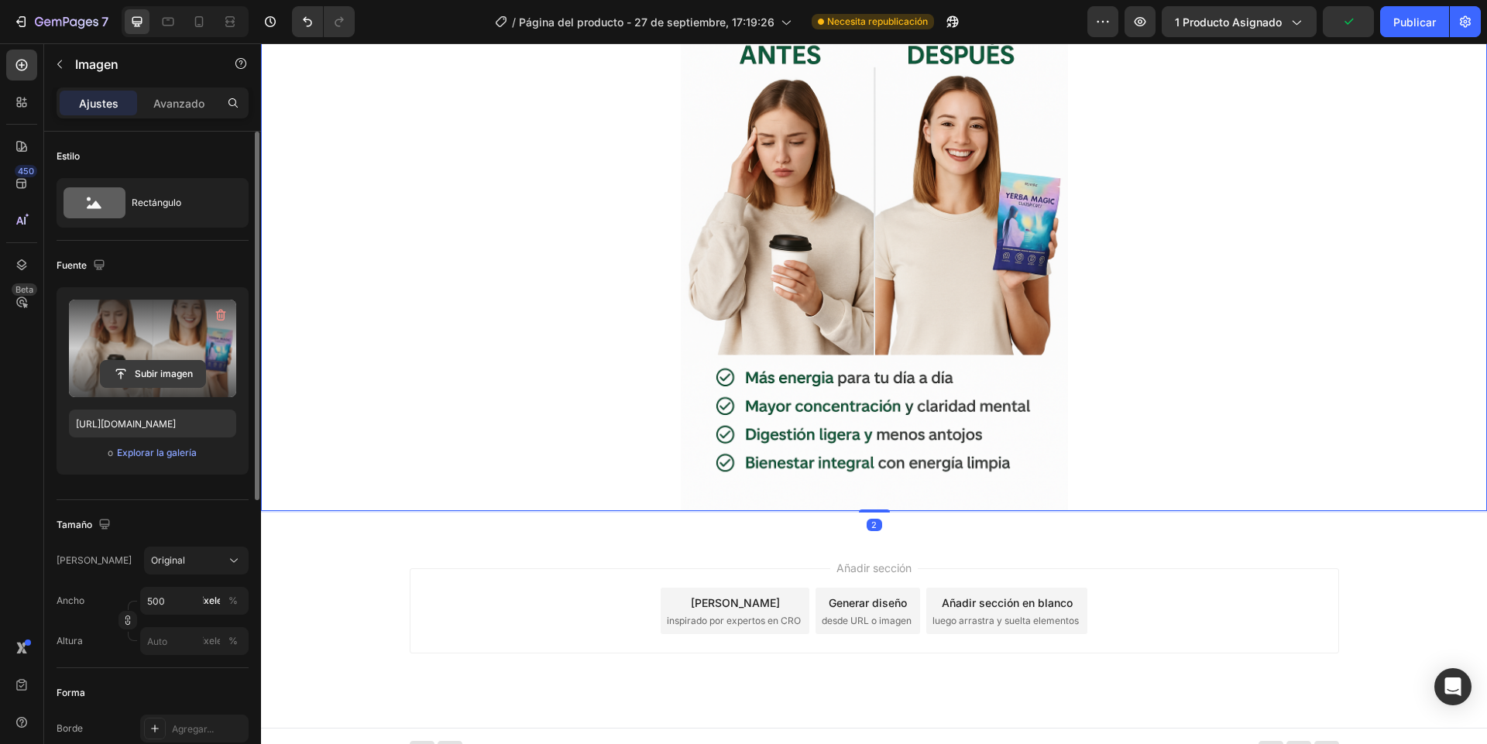
click at [150, 369] on input "file" at bounding box center [153, 374] width 105 height 26
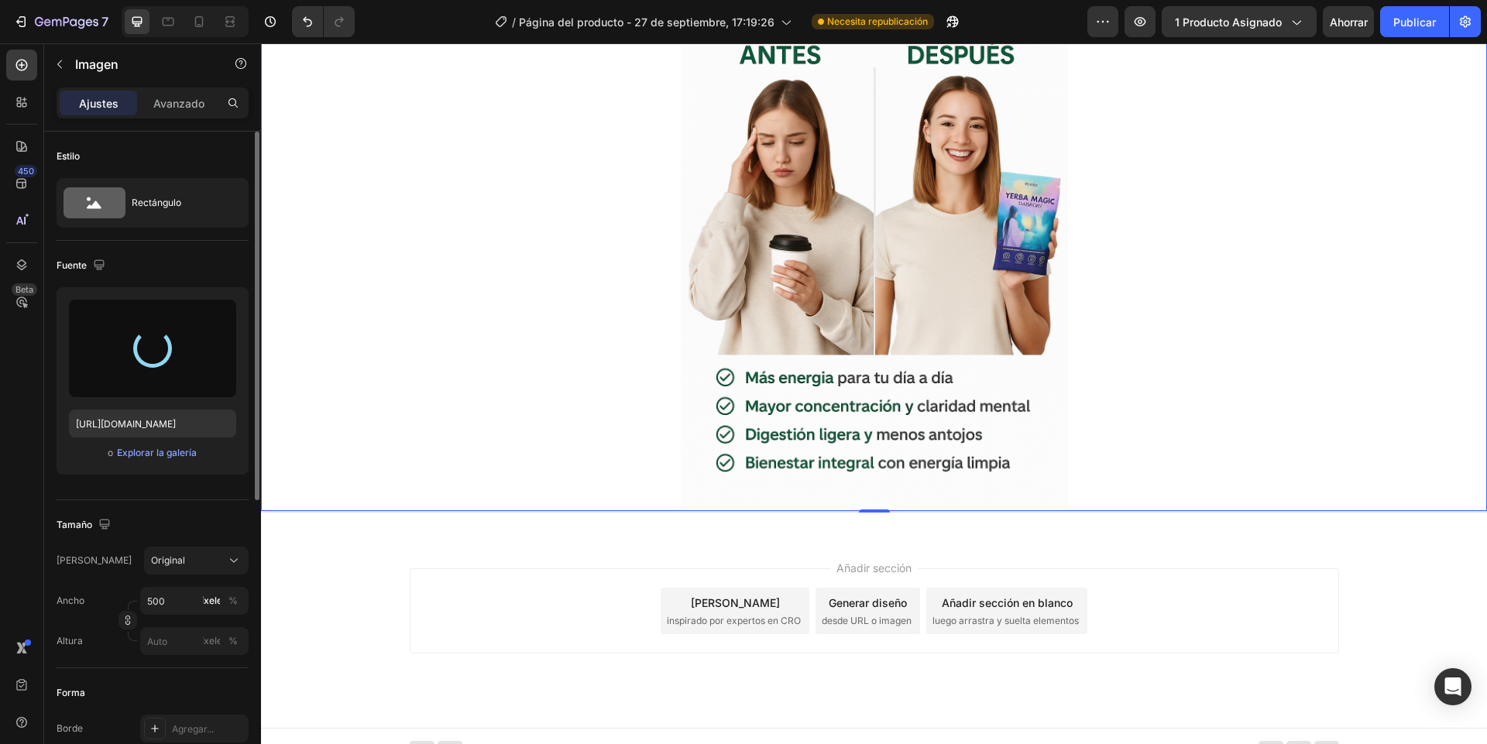
type input "[URL][DOMAIN_NAME]"
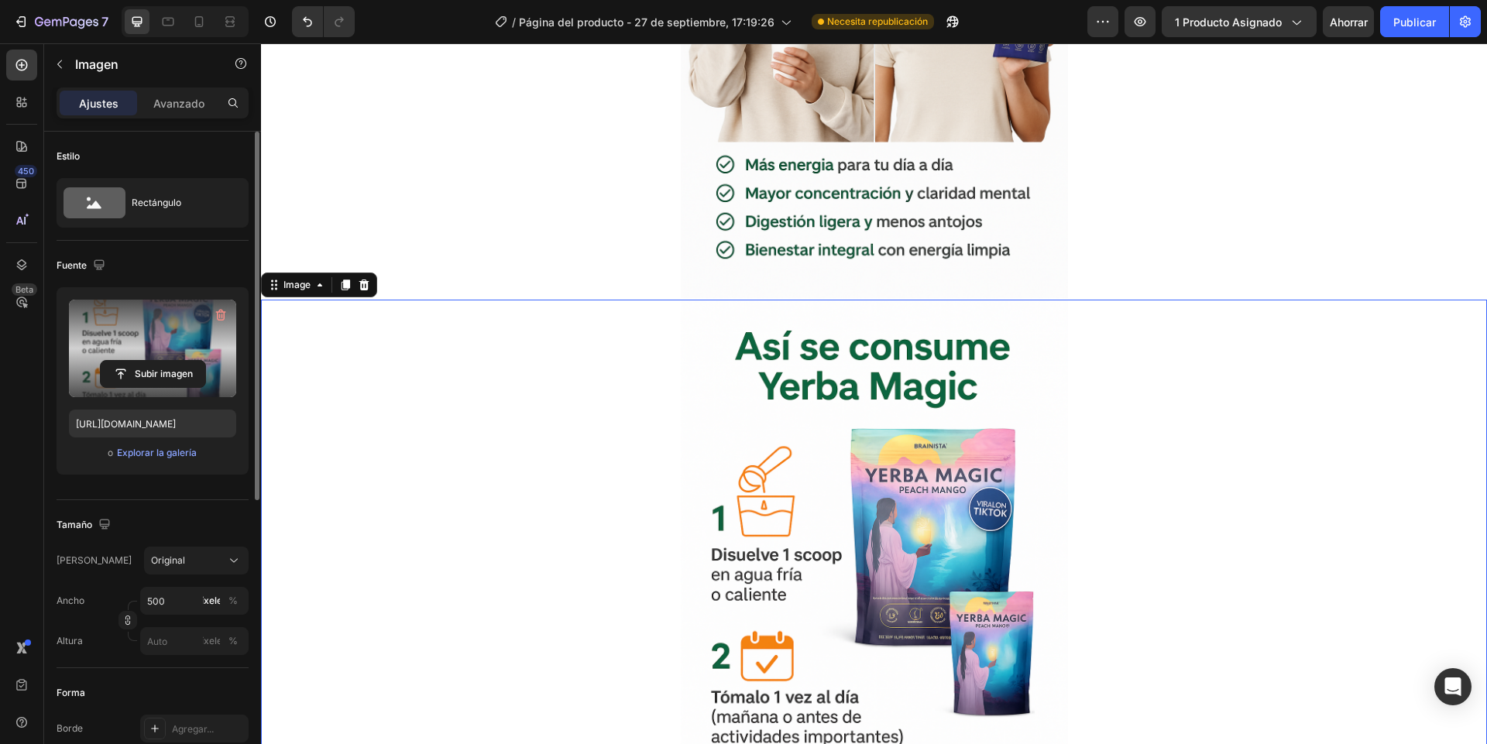
scroll to position [2747, 0]
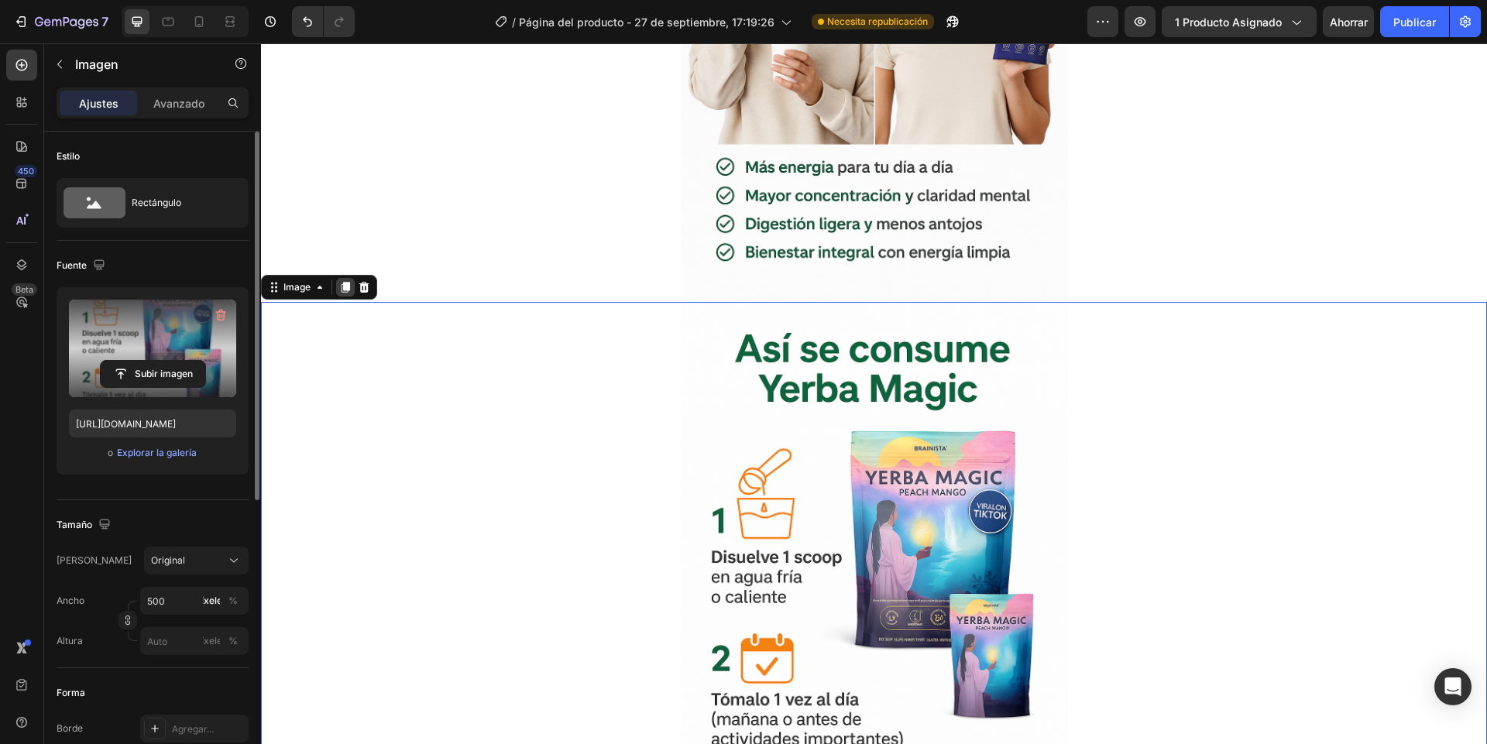
click at [339, 288] on icon at bounding box center [345, 287] width 12 height 12
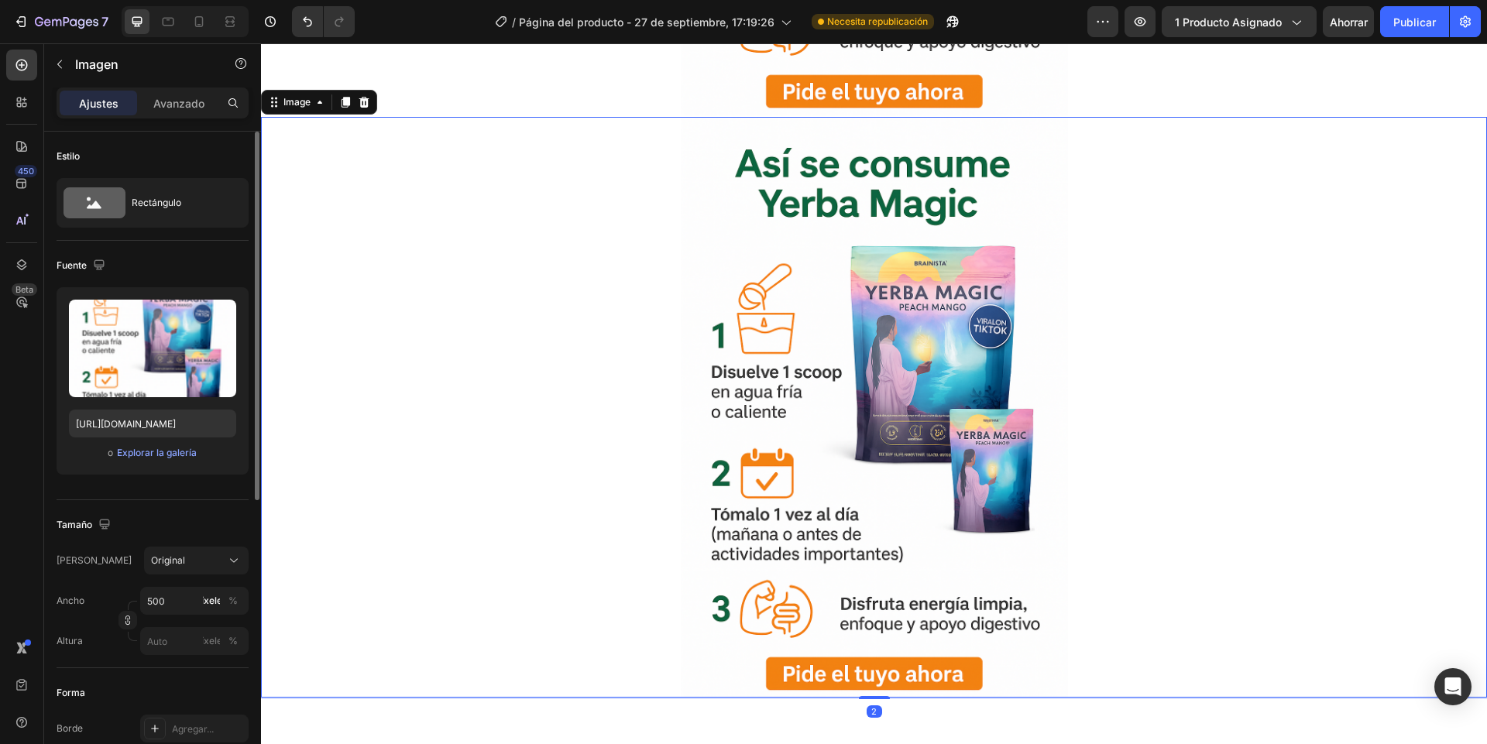
scroll to position [3534, 0]
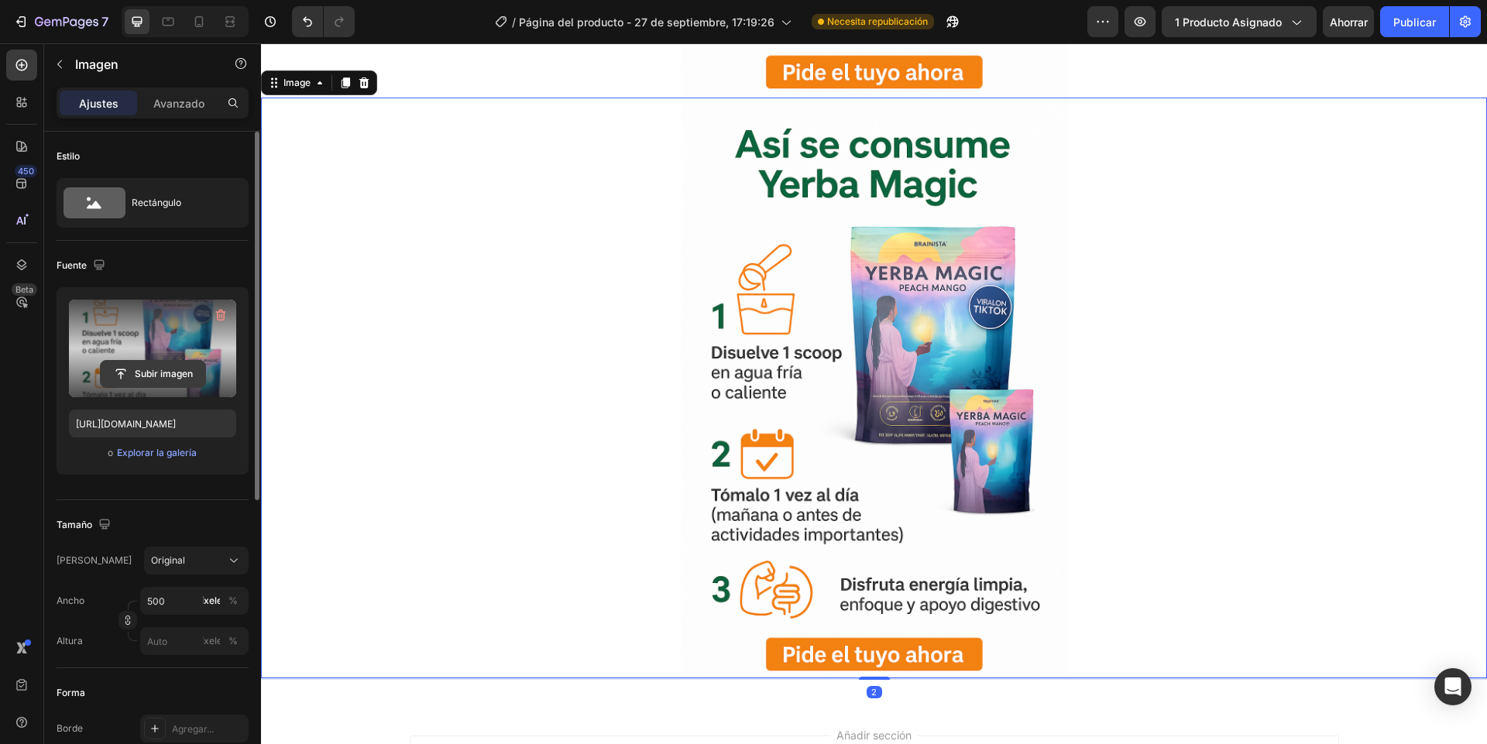
click at [160, 369] on input "file" at bounding box center [153, 374] width 105 height 26
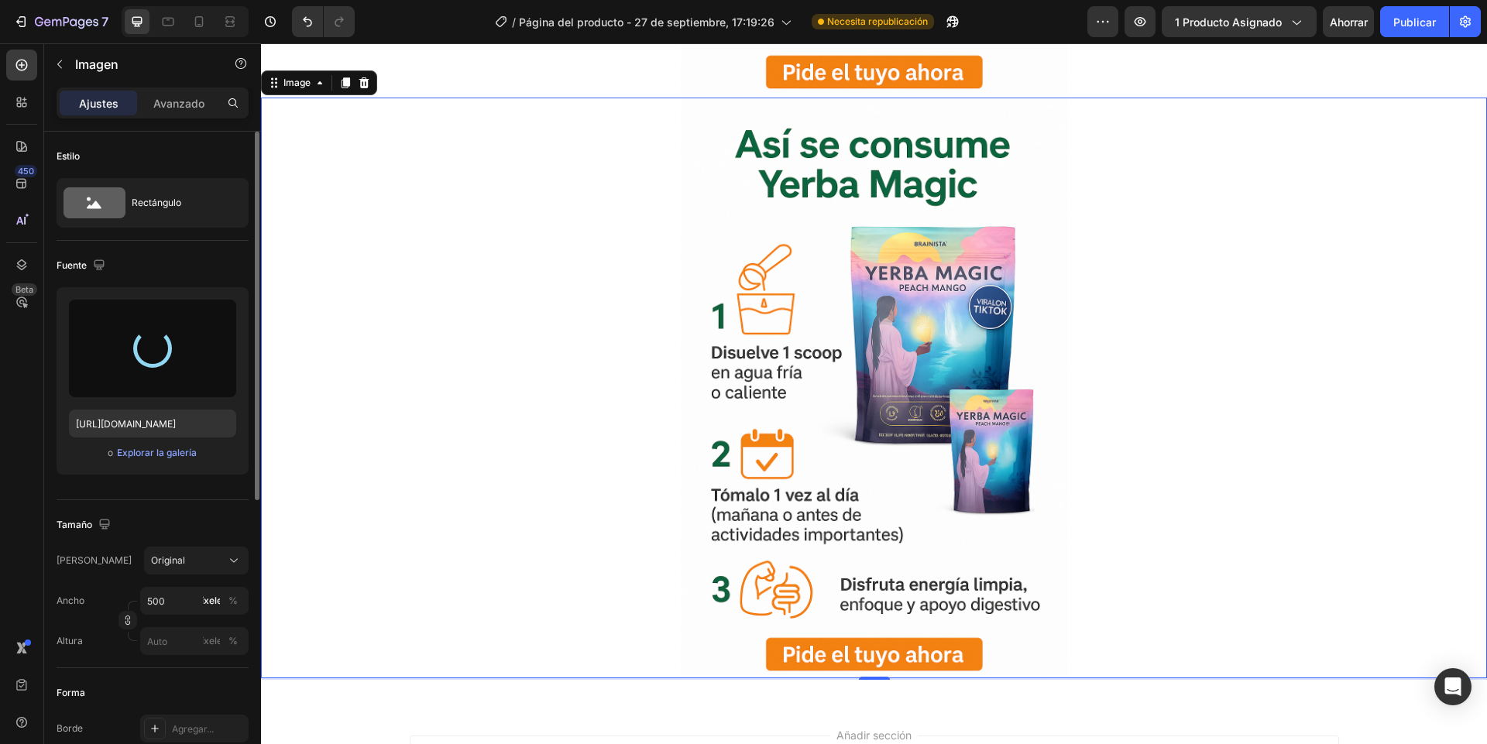
type input "[URL][DOMAIN_NAME]"
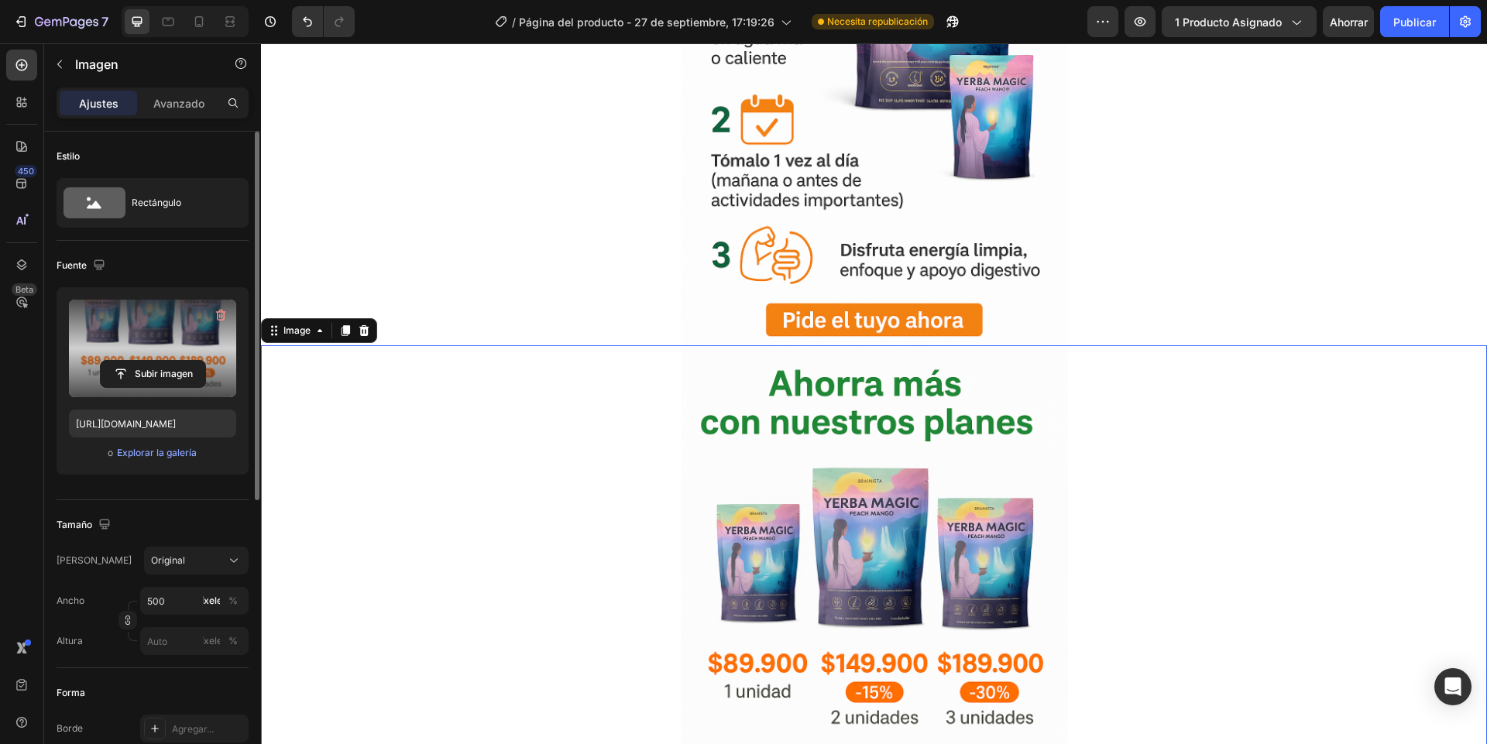
scroll to position [3253, 0]
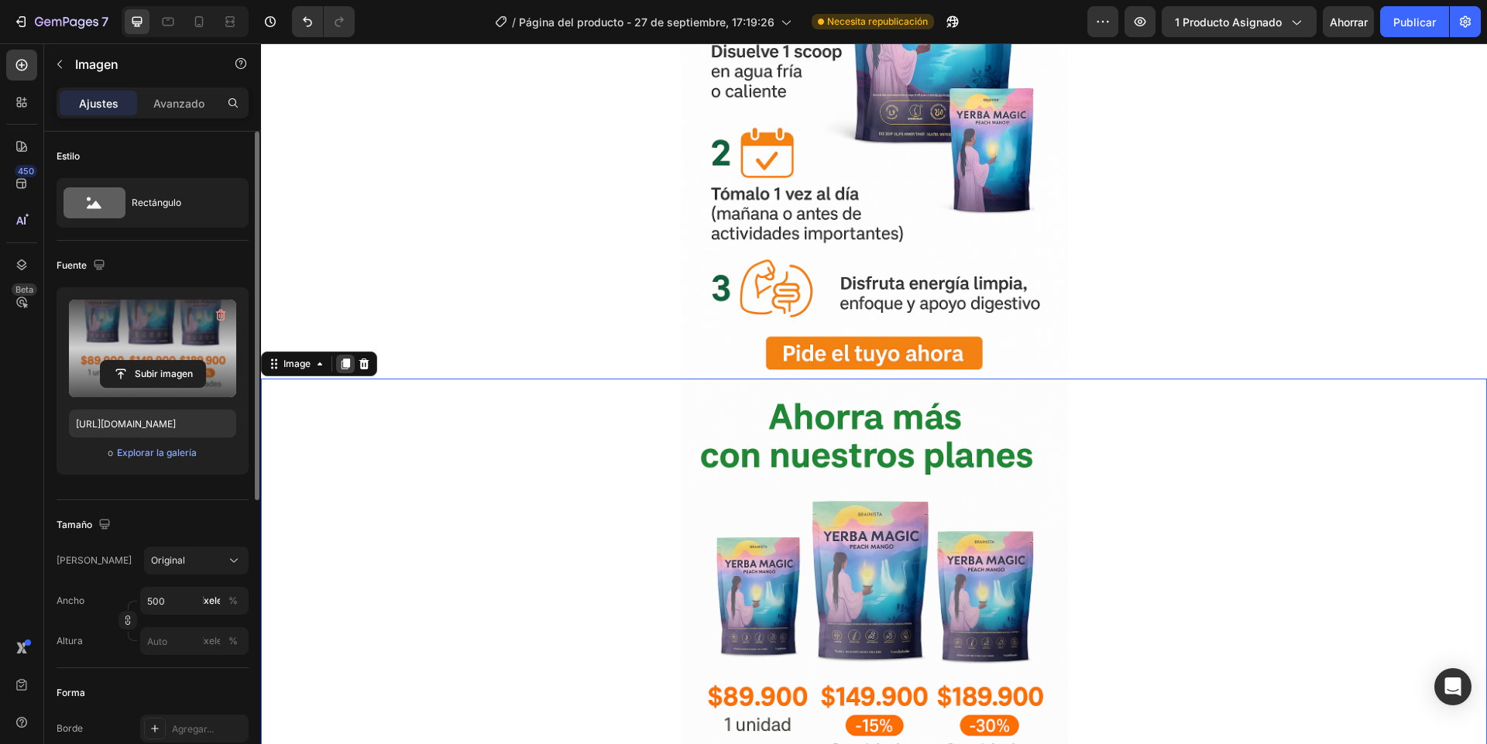
click at [343, 364] on icon at bounding box center [345, 364] width 9 height 11
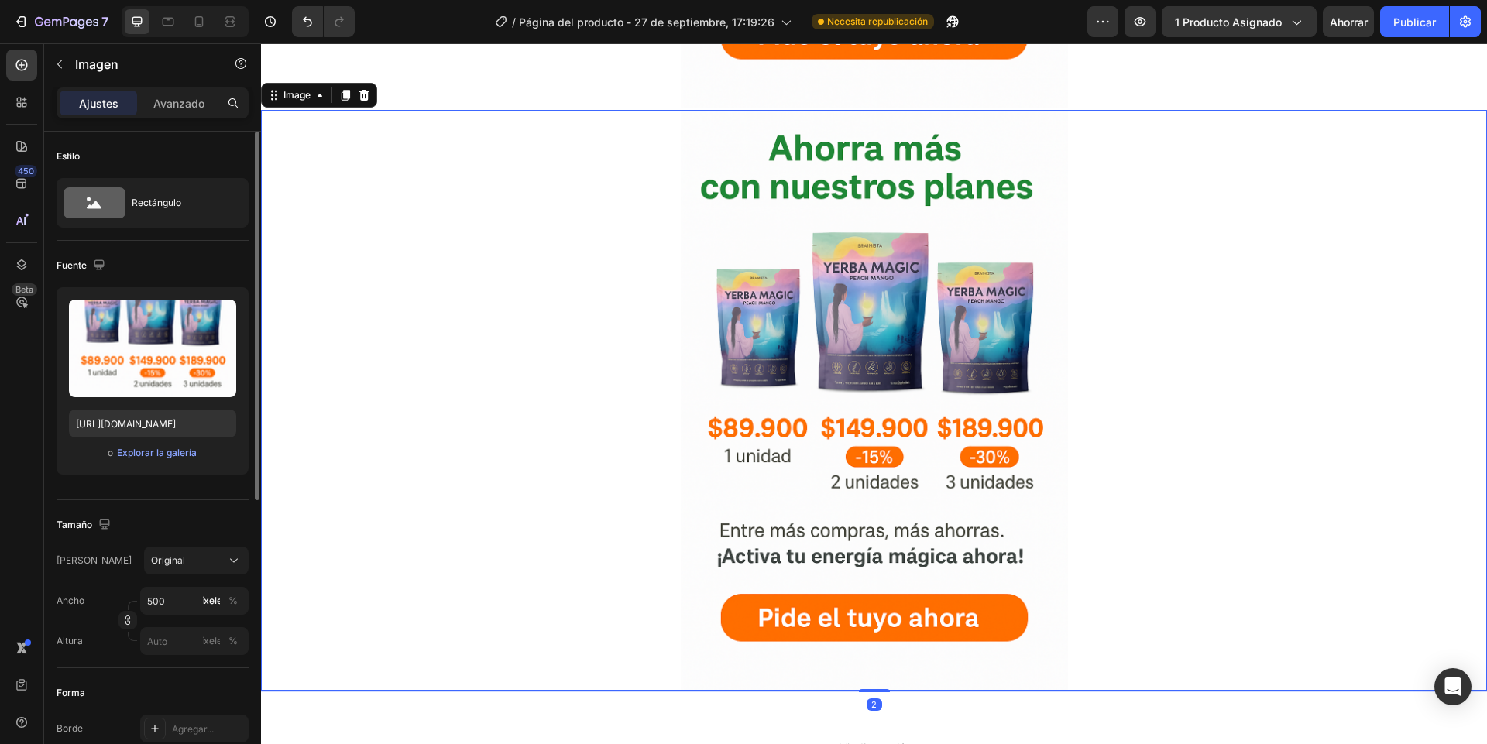
scroll to position [4116, 0]
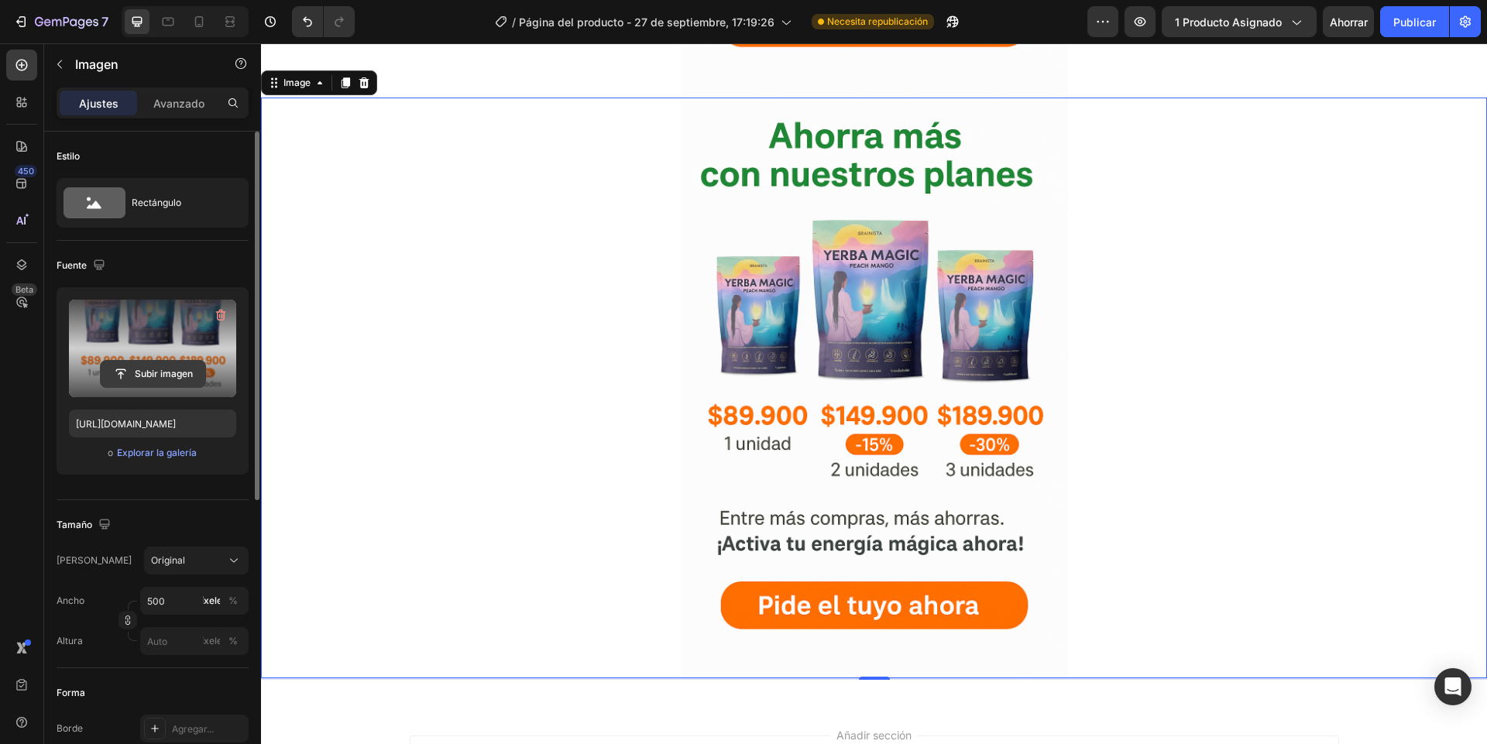
click at [179, 371] on input "file" at bounding box center [153, 374] width 105 height 26
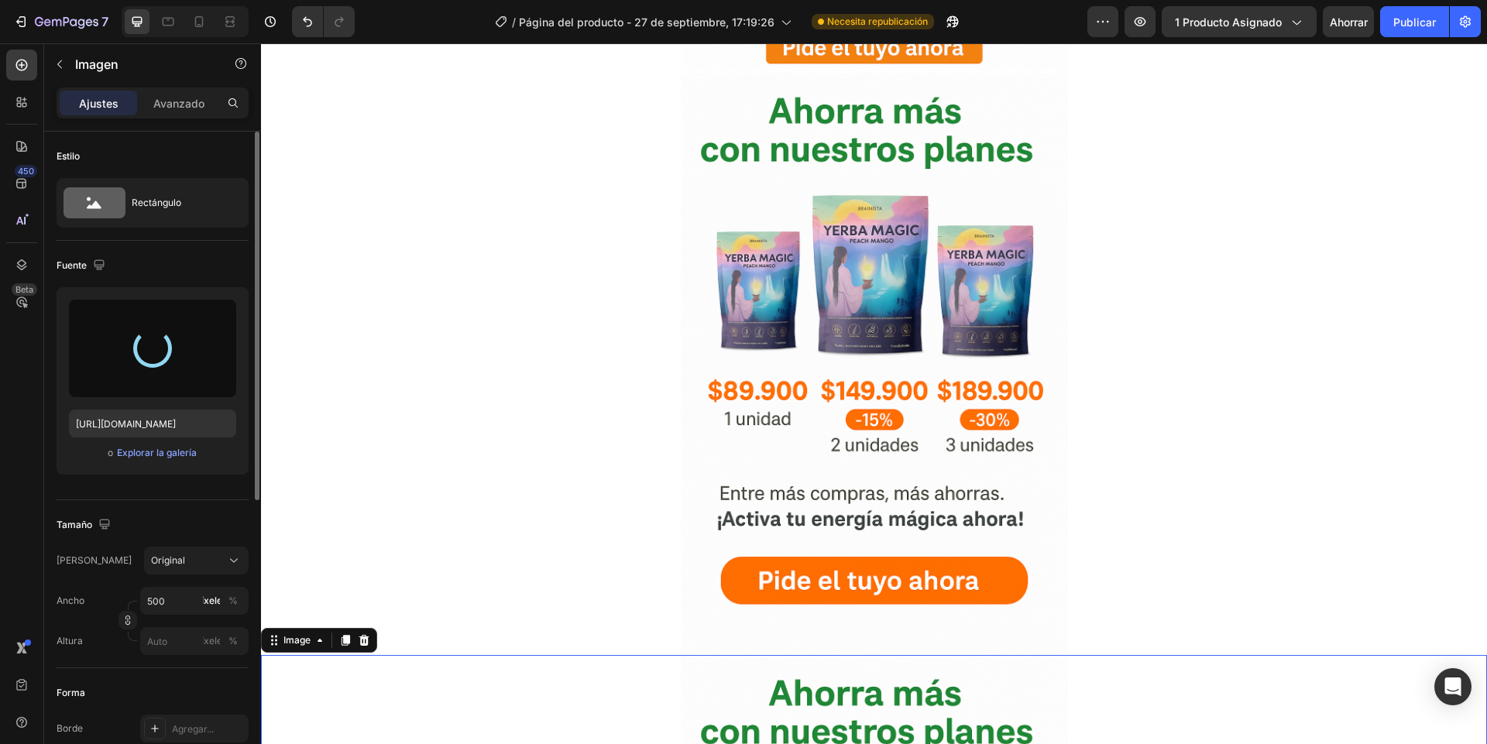
type input "[URL][DOMAIN_NAME]"
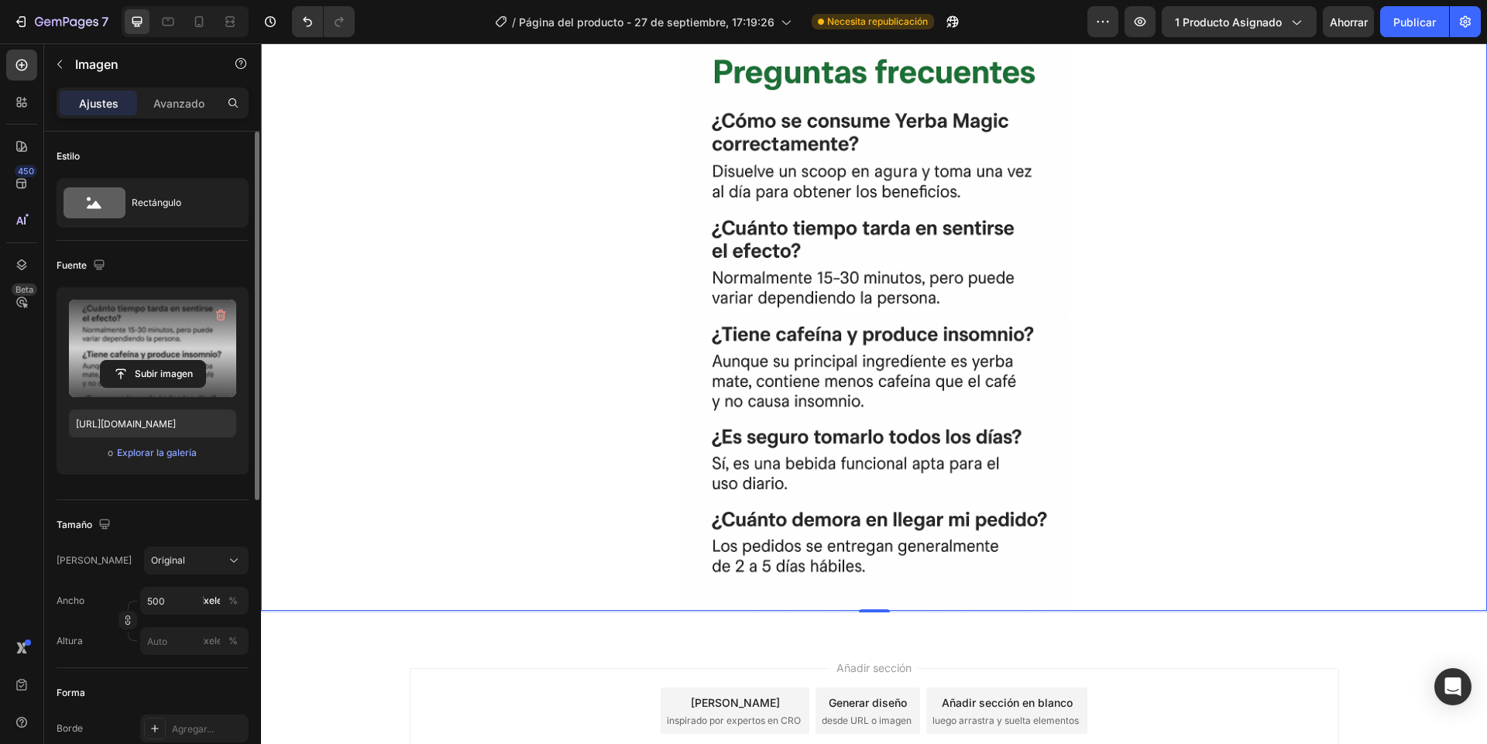
scroll to position [4114, 0]
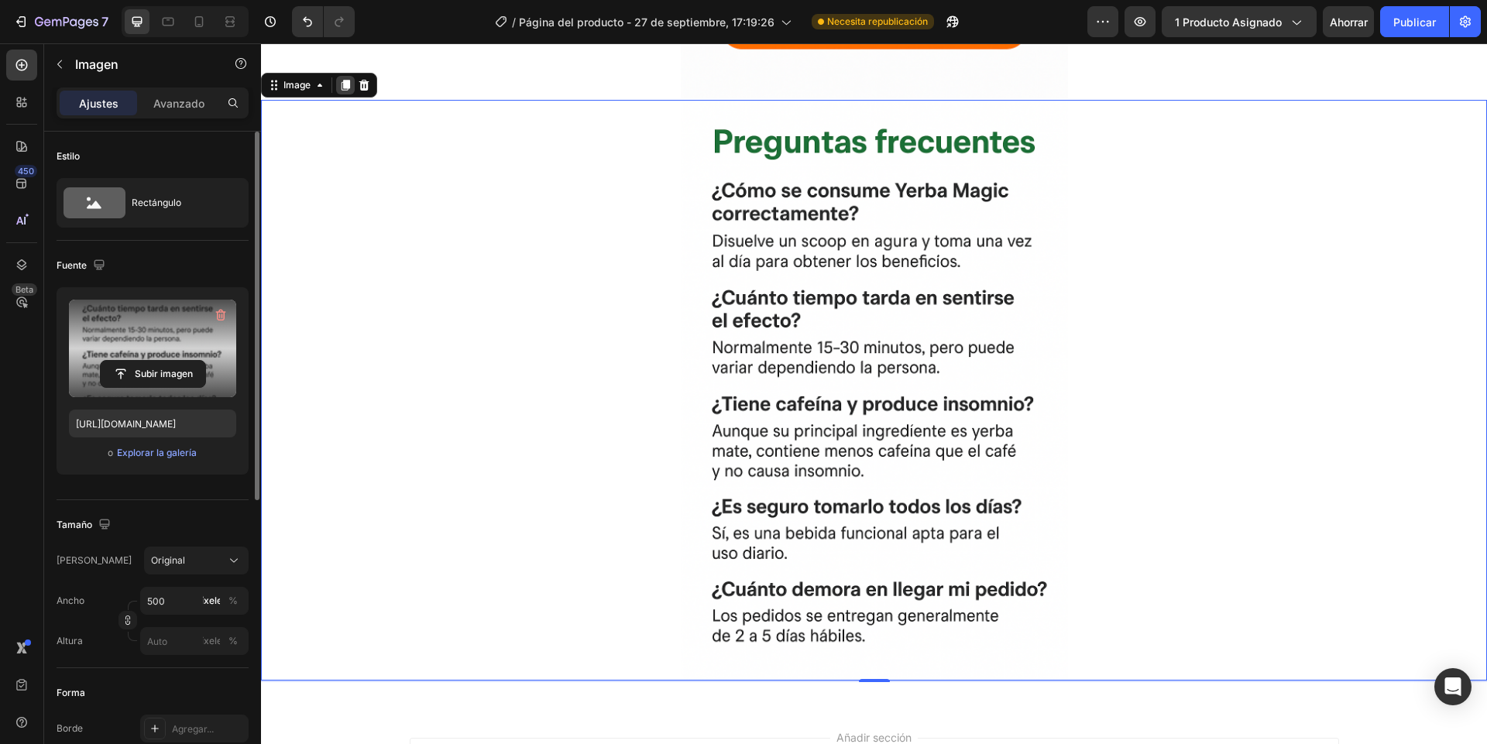
click at [345, 87] on icon at bounding box center [345, 85] width 9 height 11
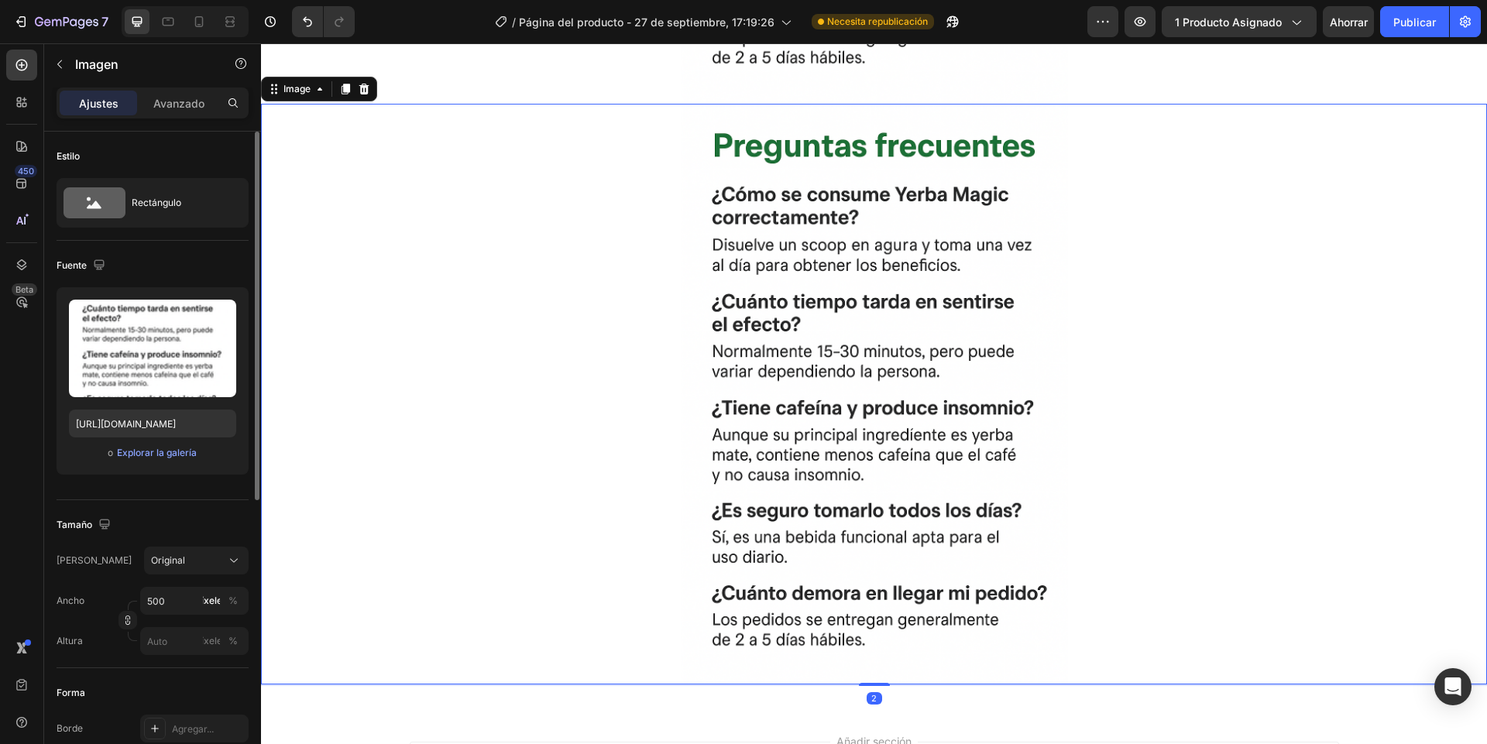
scroll to position [4698, 0]
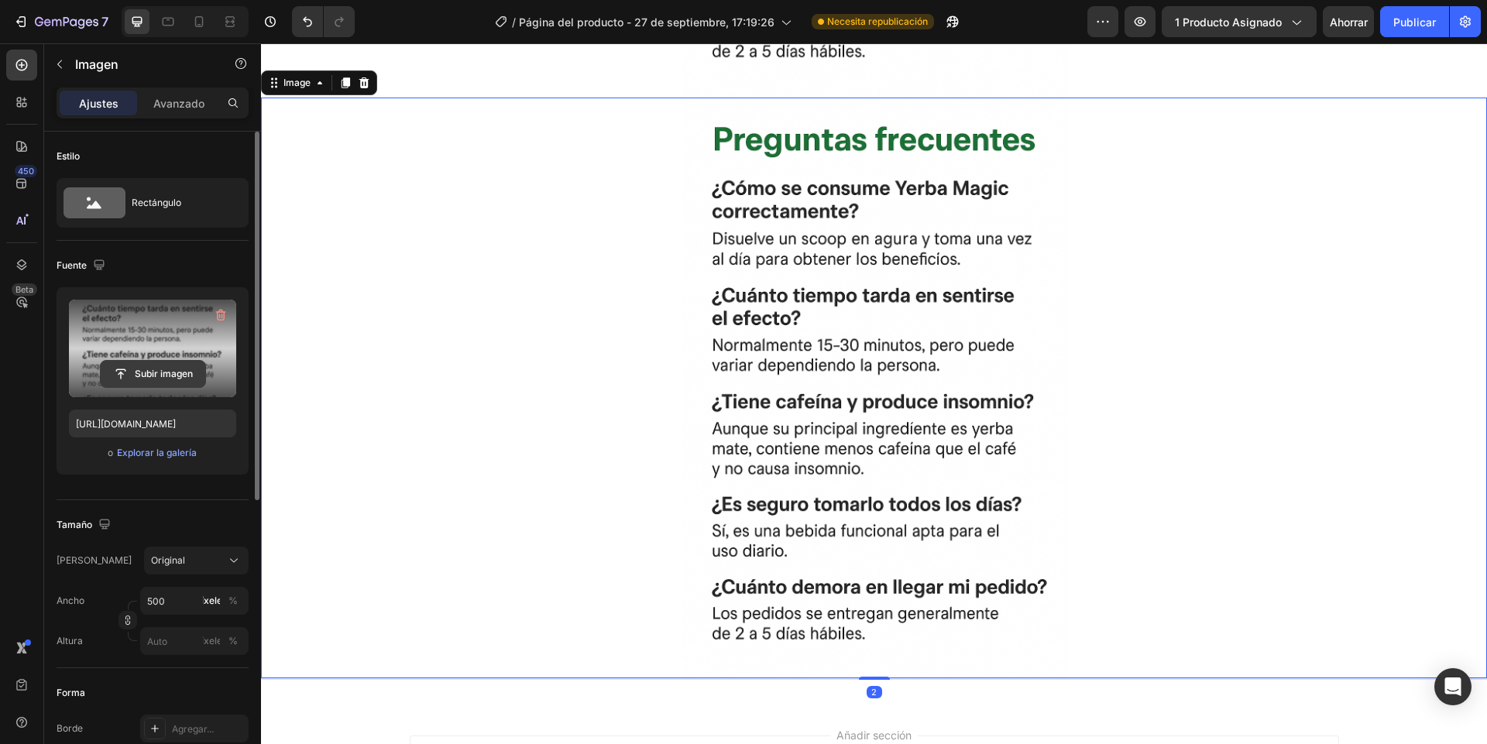
click at [166, 369] on input "file" at bounding box center [153, 374] width 105 height 26
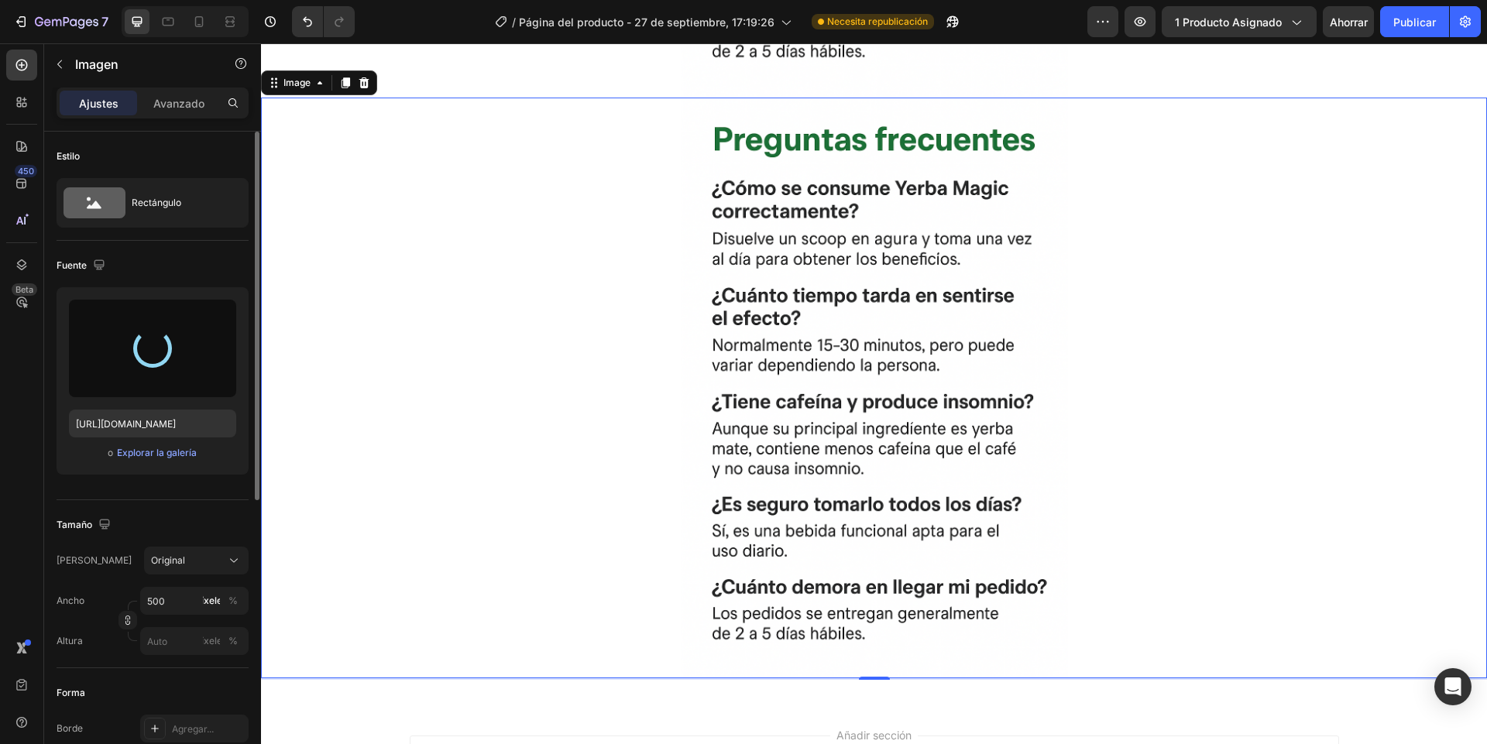
type input "[URL][DOMAIN_NAME]"
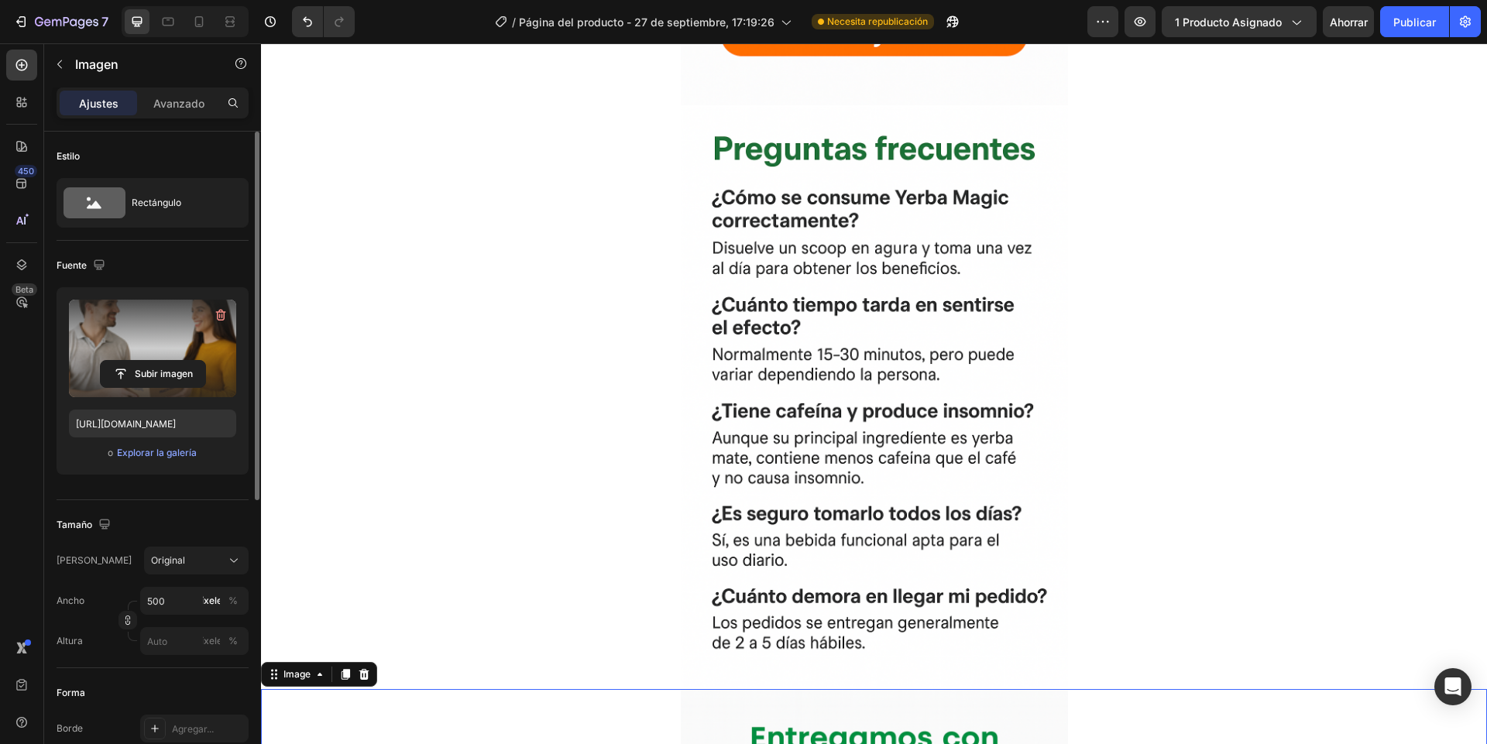
scroll to position [3676, 0]
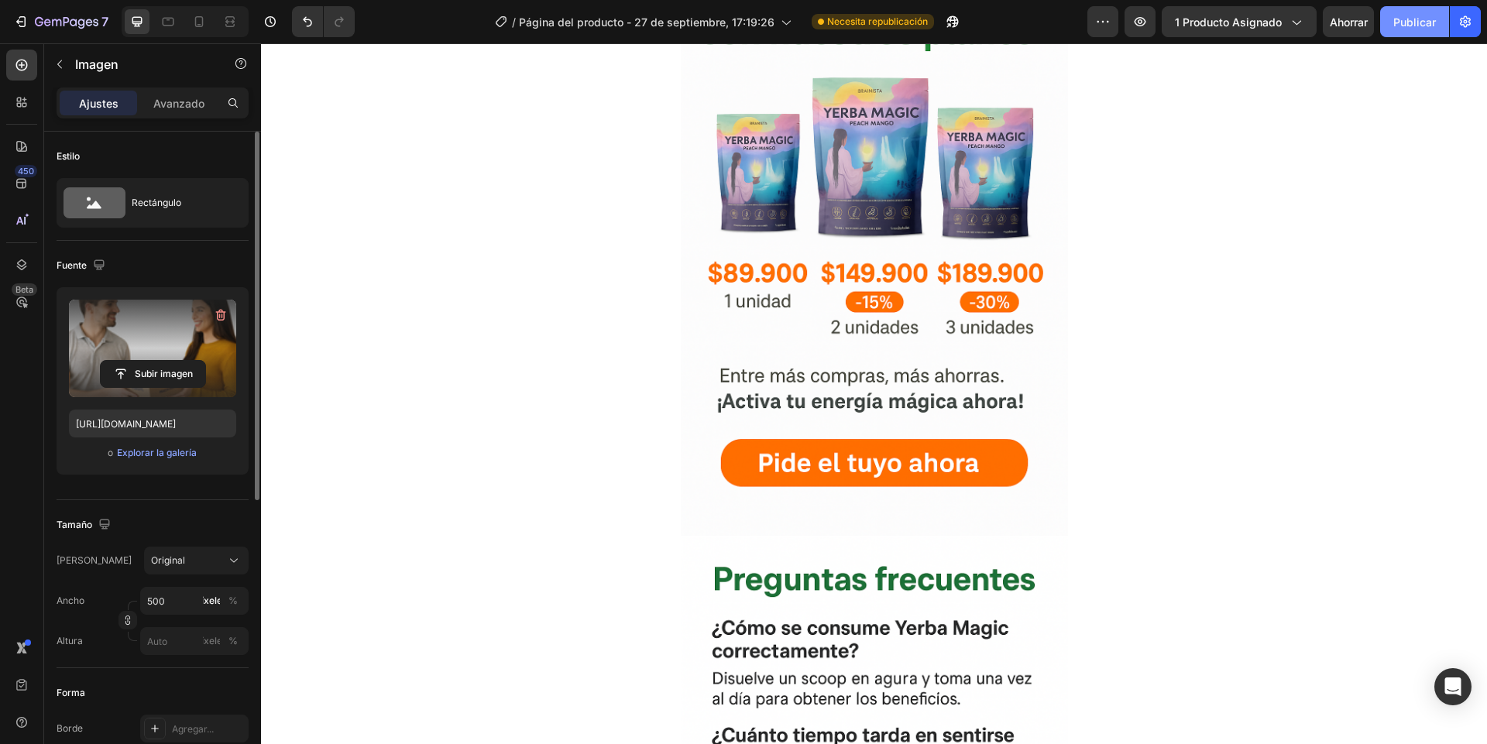
click at [1408, 29] on font "Publicar" at bounding box center [1414, 22] width 43 height 16
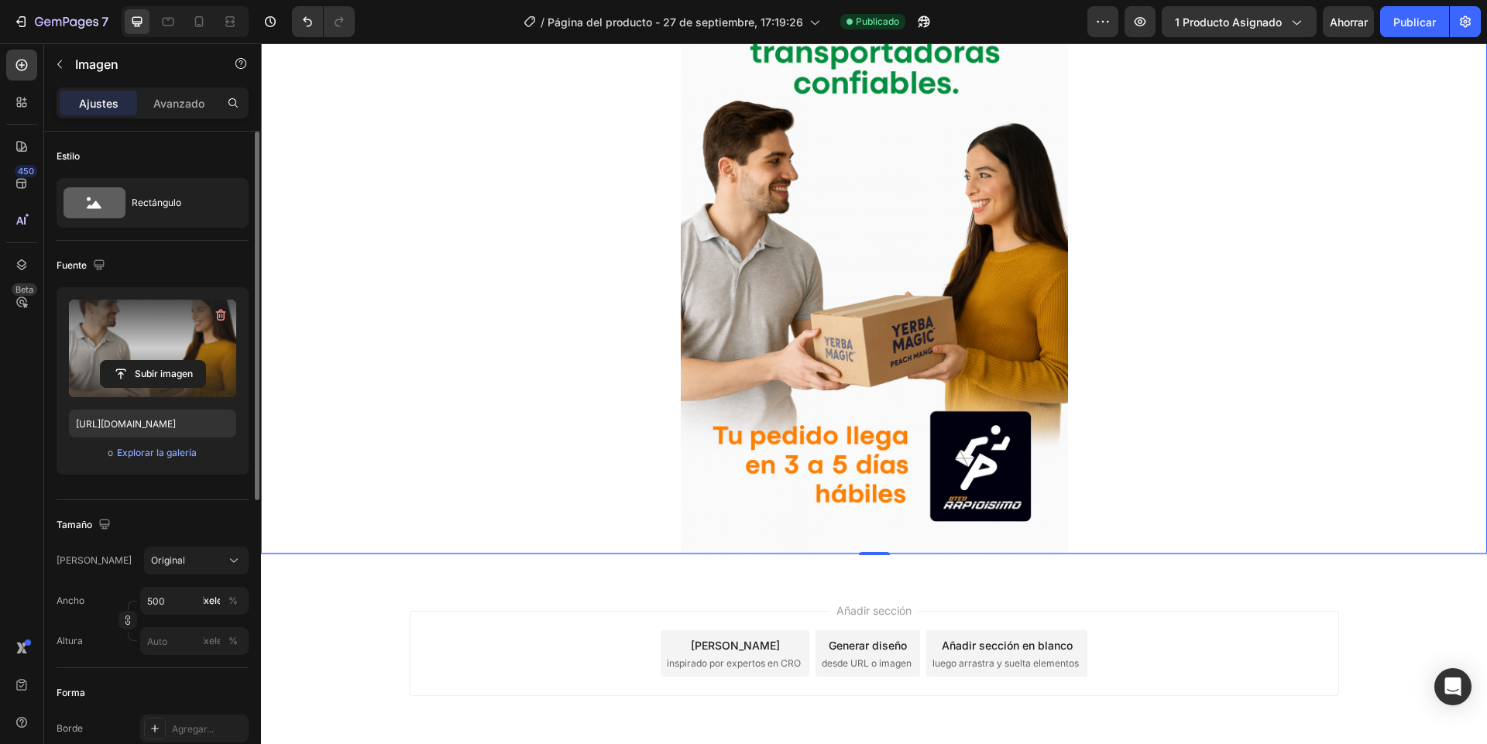
scroll to position [4882, 0]
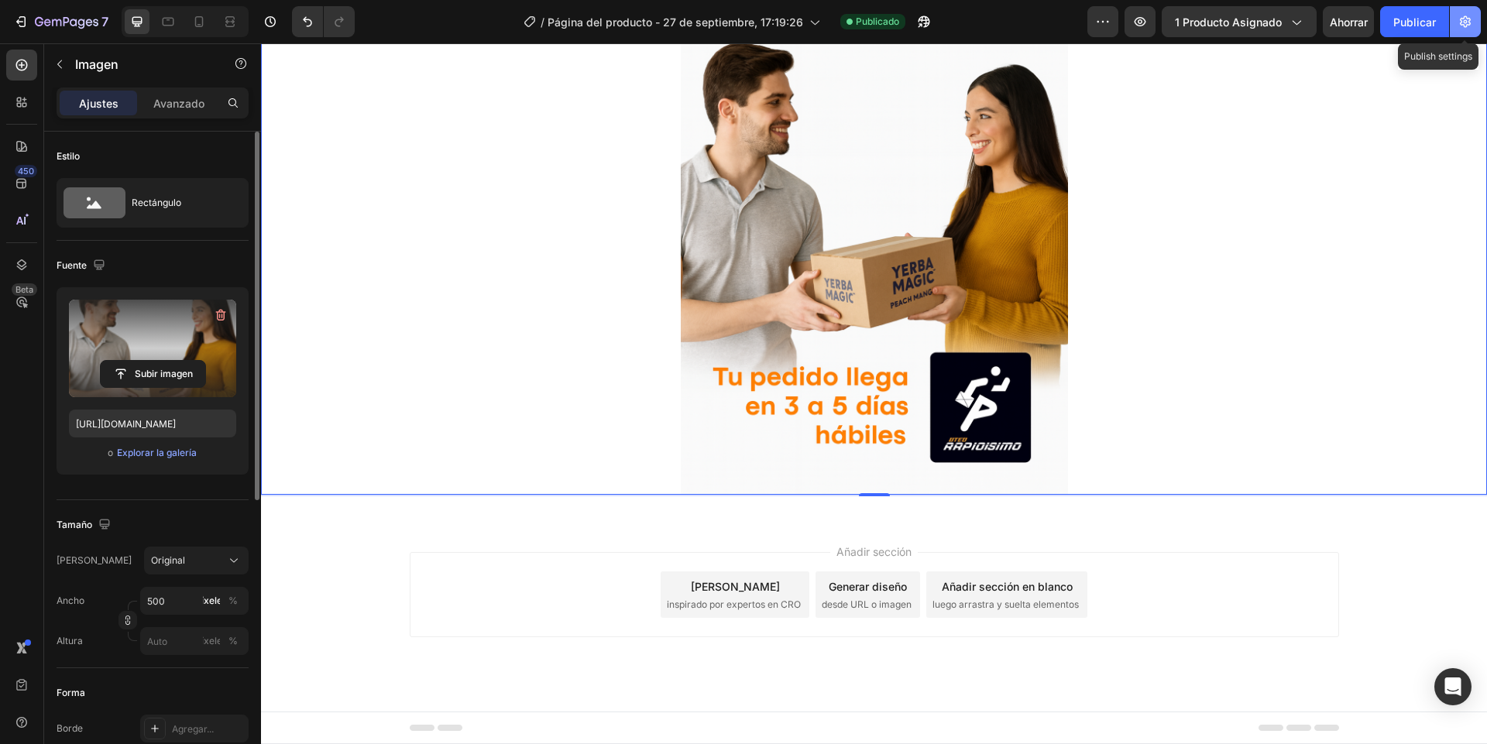
click at [1477, 26] on button "button" at bounding box center [1465, 21] width 31 height 31
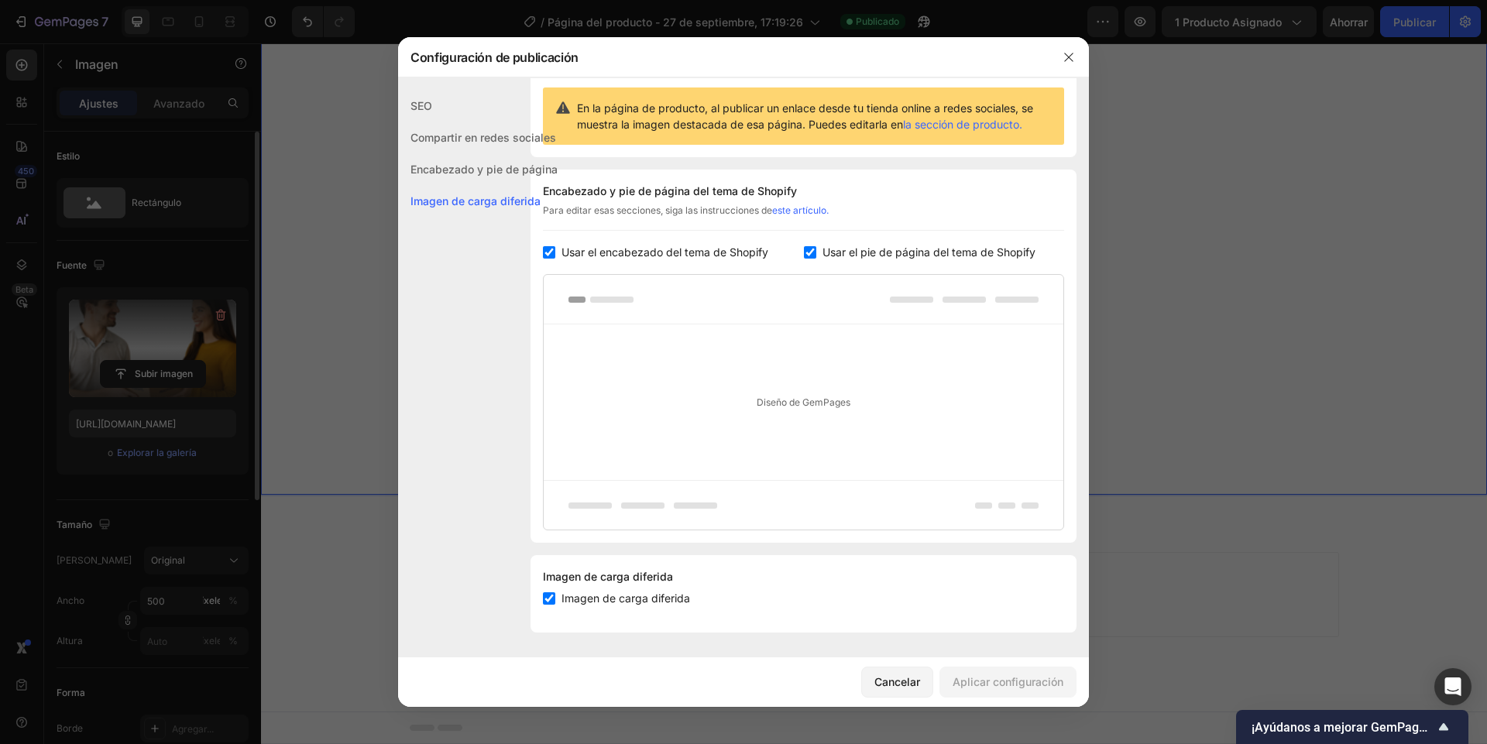
drag, startPoint x: 831, startPoint y: 258, endPoint x: 822, endPoint y: 253, distance: 9.7
click at [828, 258] on font "Usar el pie de página del tema de Shopify" at bounding box center [928, 251] width 213 height 13
checkbox input "false"
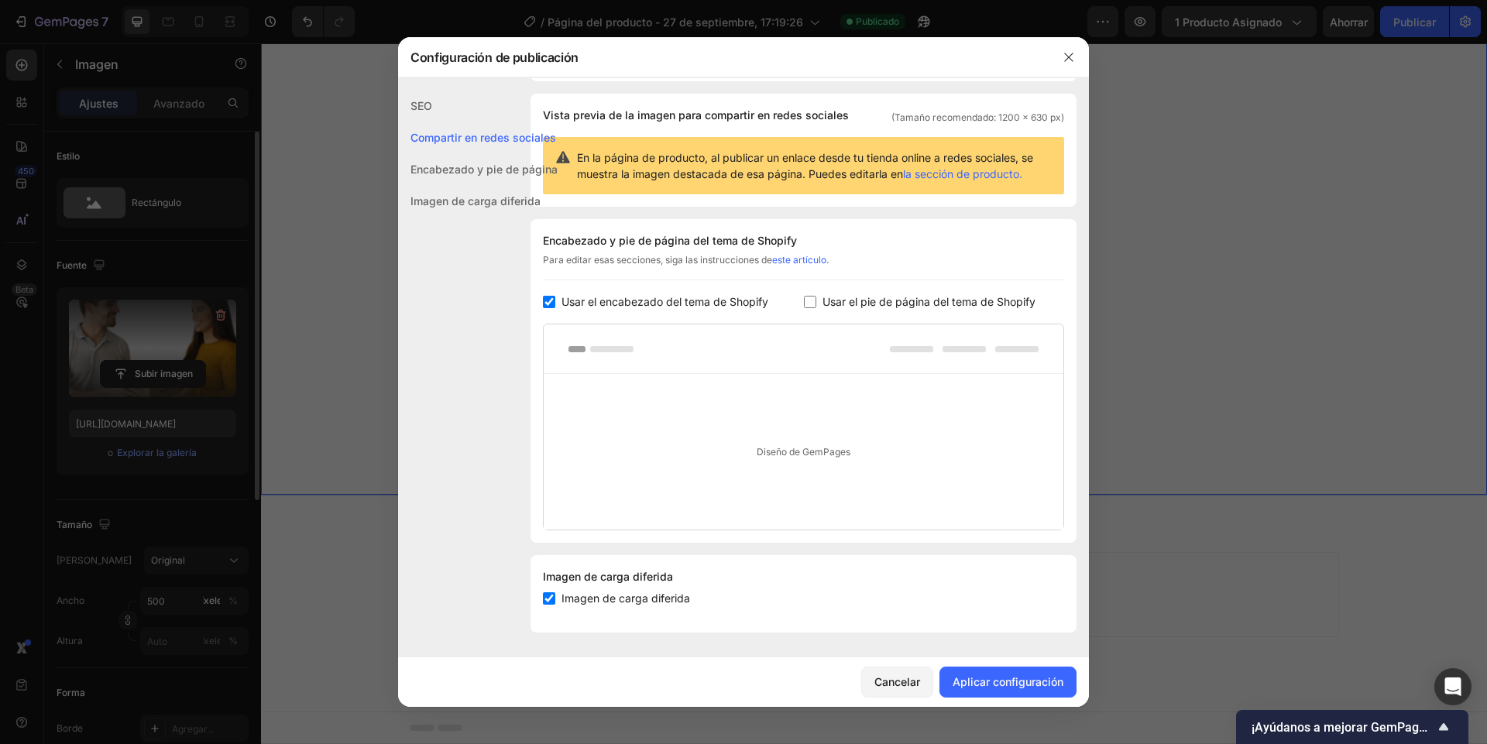
click at [661, 305] on font "Usar el encabezado del tema de Shopify" at bounding box center [664, 301] width 207 height 13
checkbox input "false"
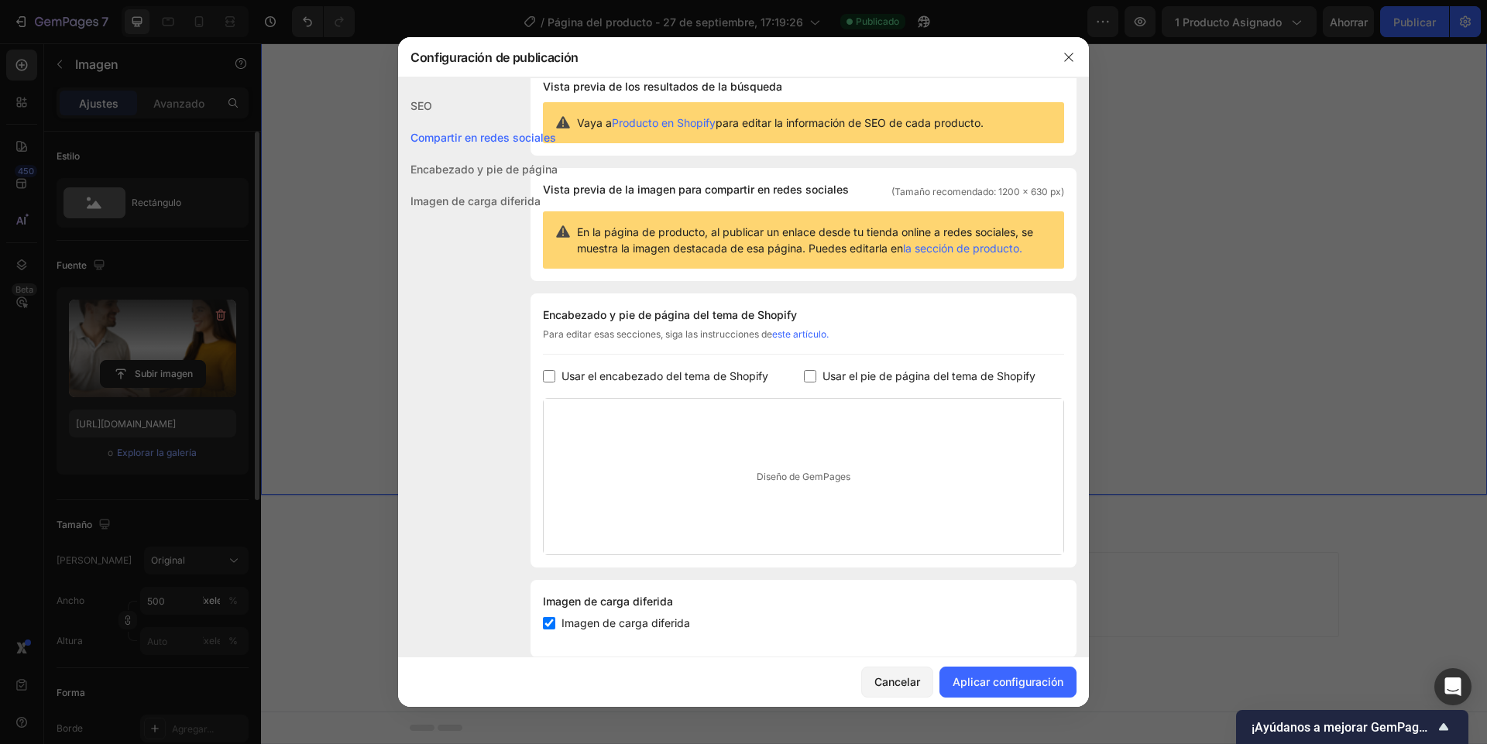
scroll to position [0, 0]
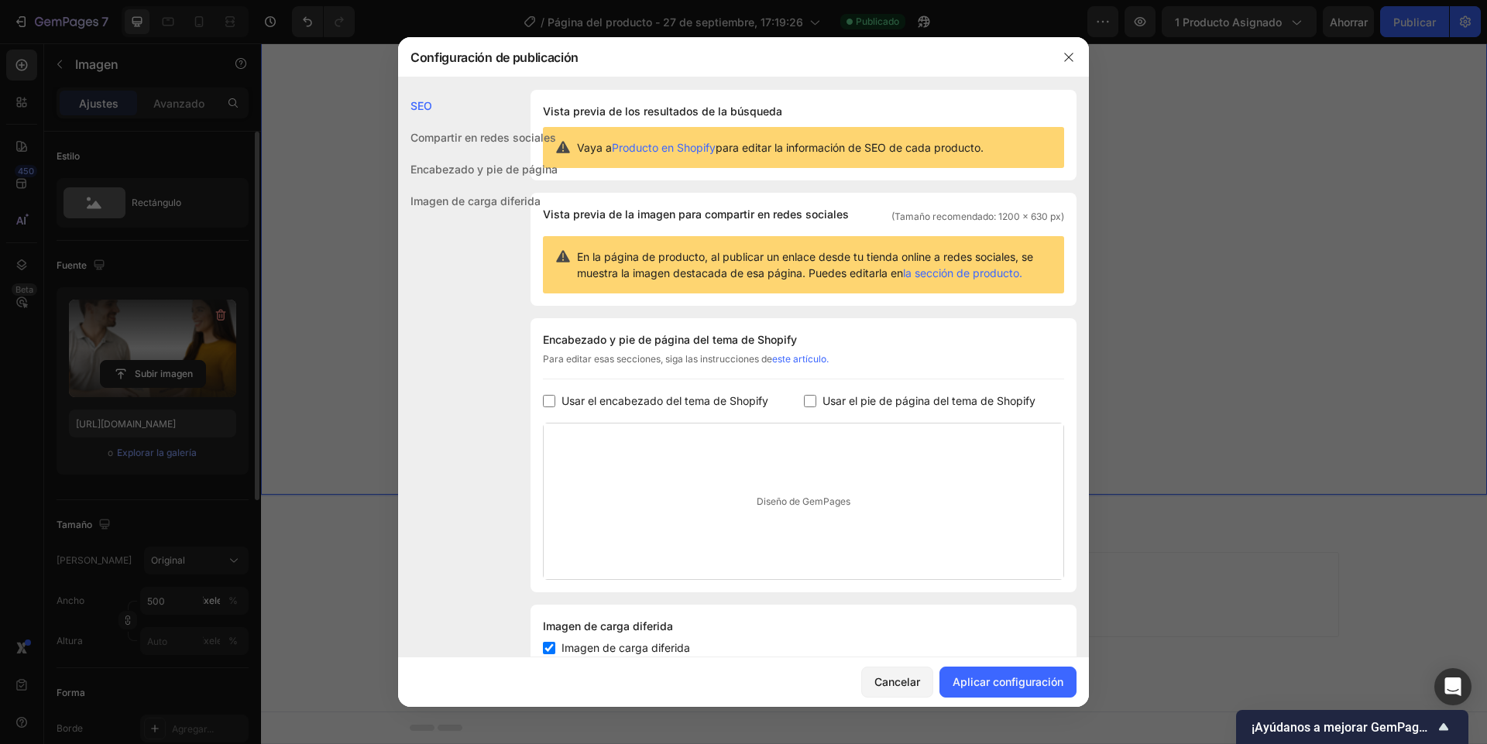
click at [489, 169] on font "Encabezado y pie de página" at bounding box center [483, 169] width 147 height 13
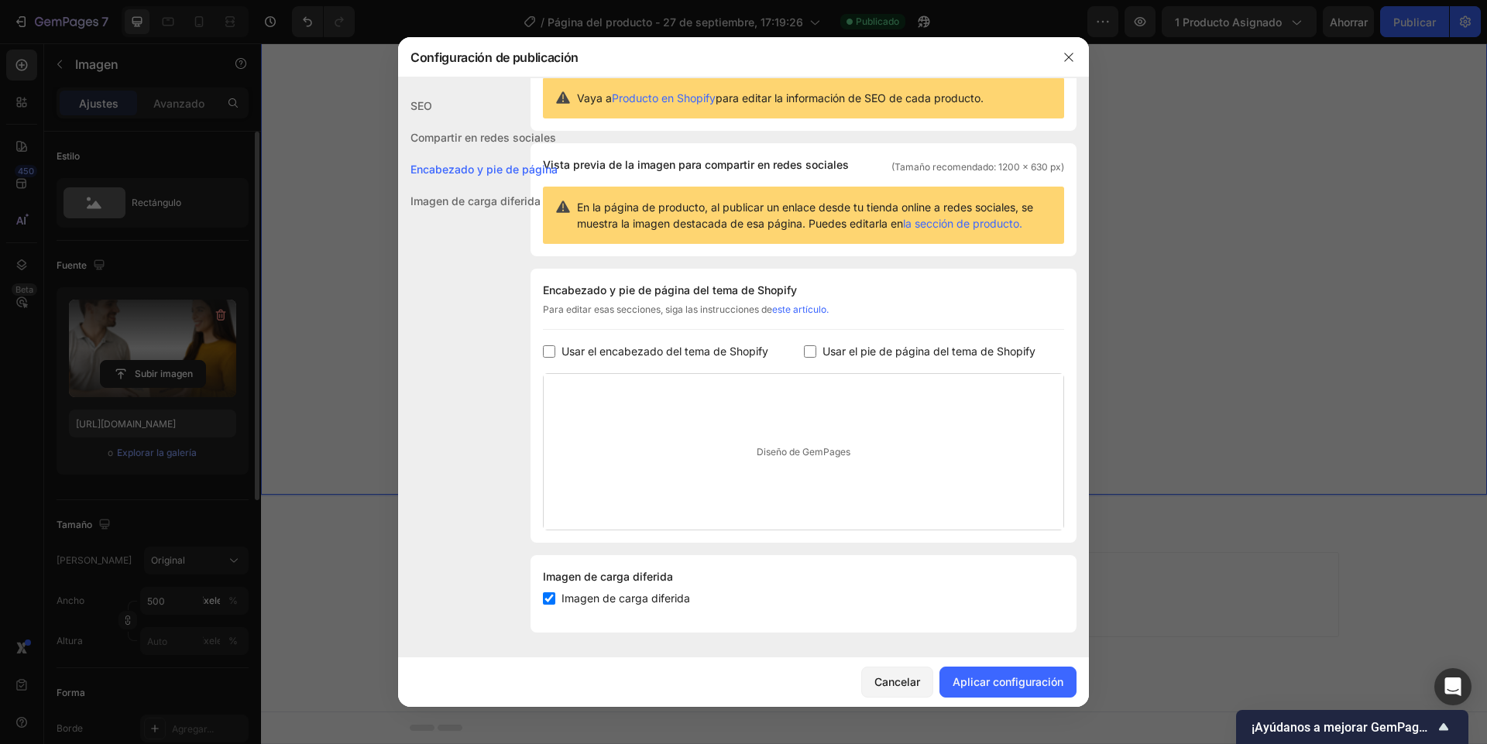
click at [471, 139] on font "Compartir en redes sociales" at bounding box center [483, 137] width 146 height 13
click at [459, 109] on div "SEO" at bounding box center [478, 106] width 160 height 32
click at [1014, 677] on font "Aplicar configuración" at bounding box center [1007, 681] width 111 height 13
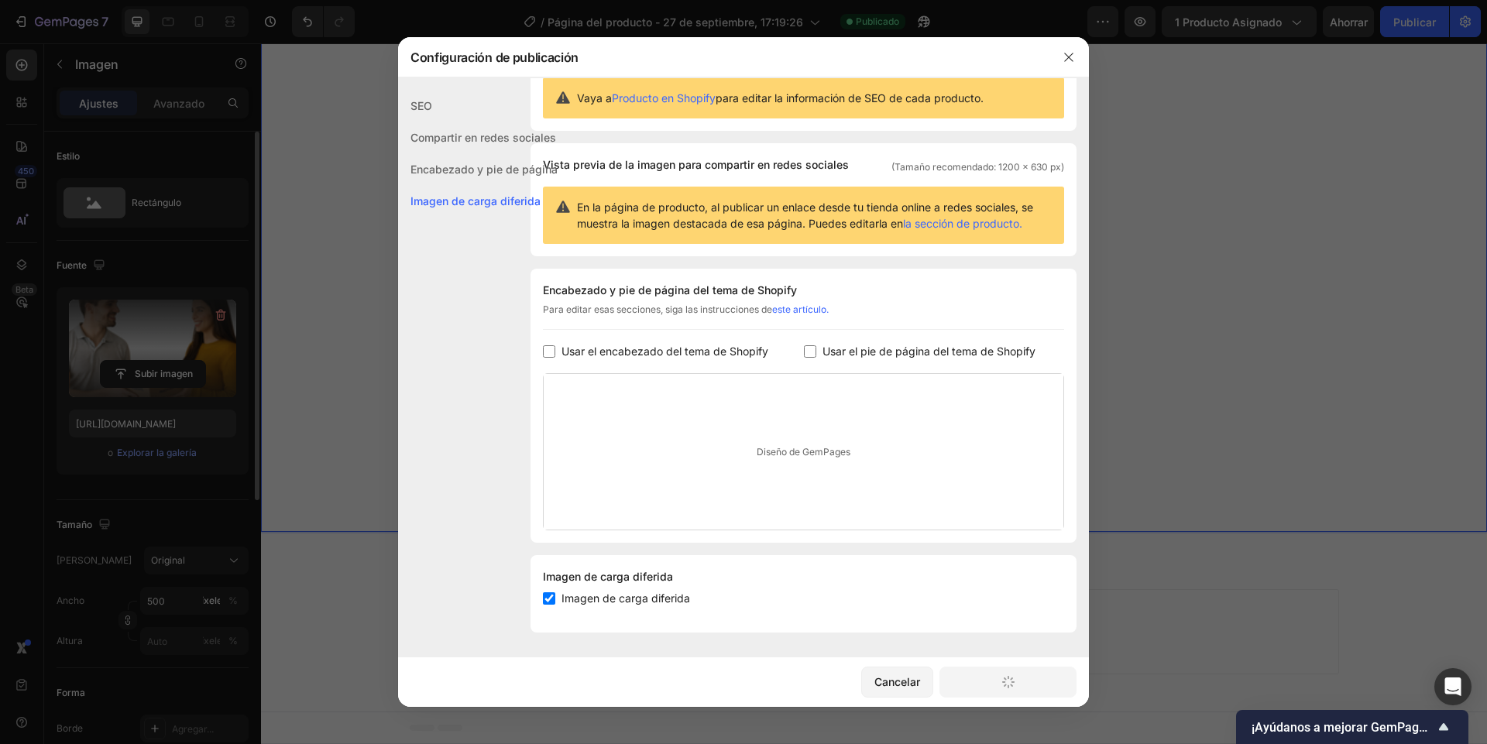
scroll to position [4845, 0]
click at [1064, 53] on icon "button" at bounding box center [1068, 57] width 12 height 12
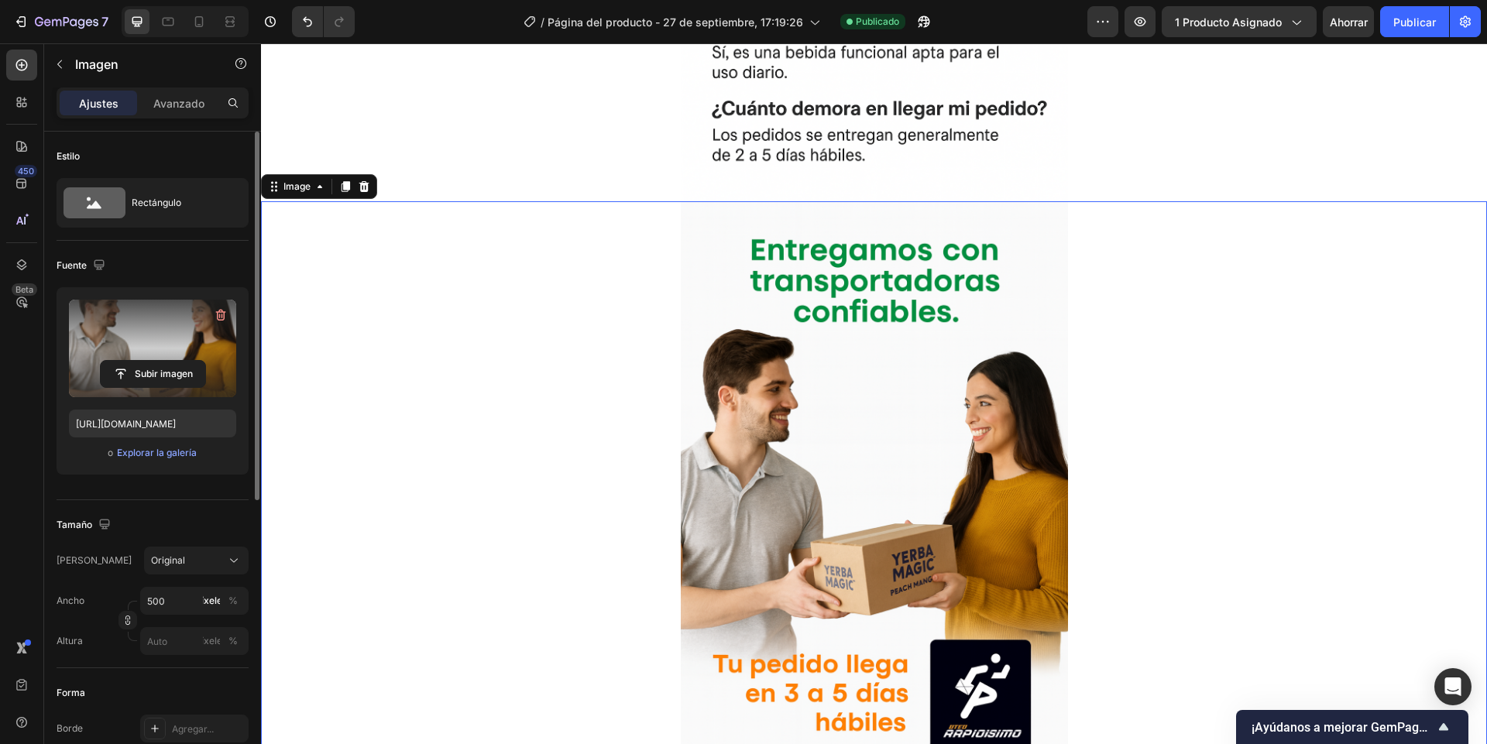
scroll to position [4380, 0]
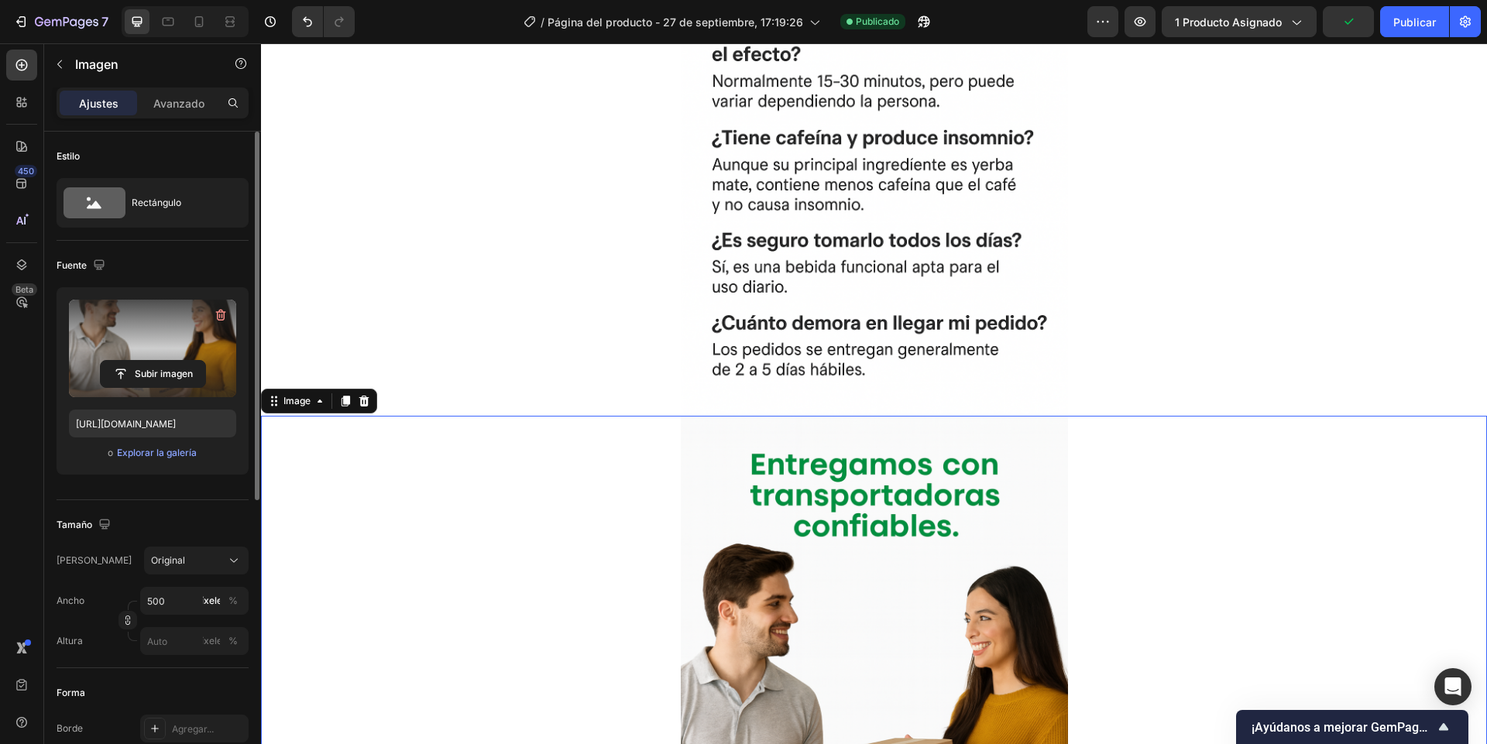
click at [633, 619] on div at bounding box center [874, 706] width 1226 height 581
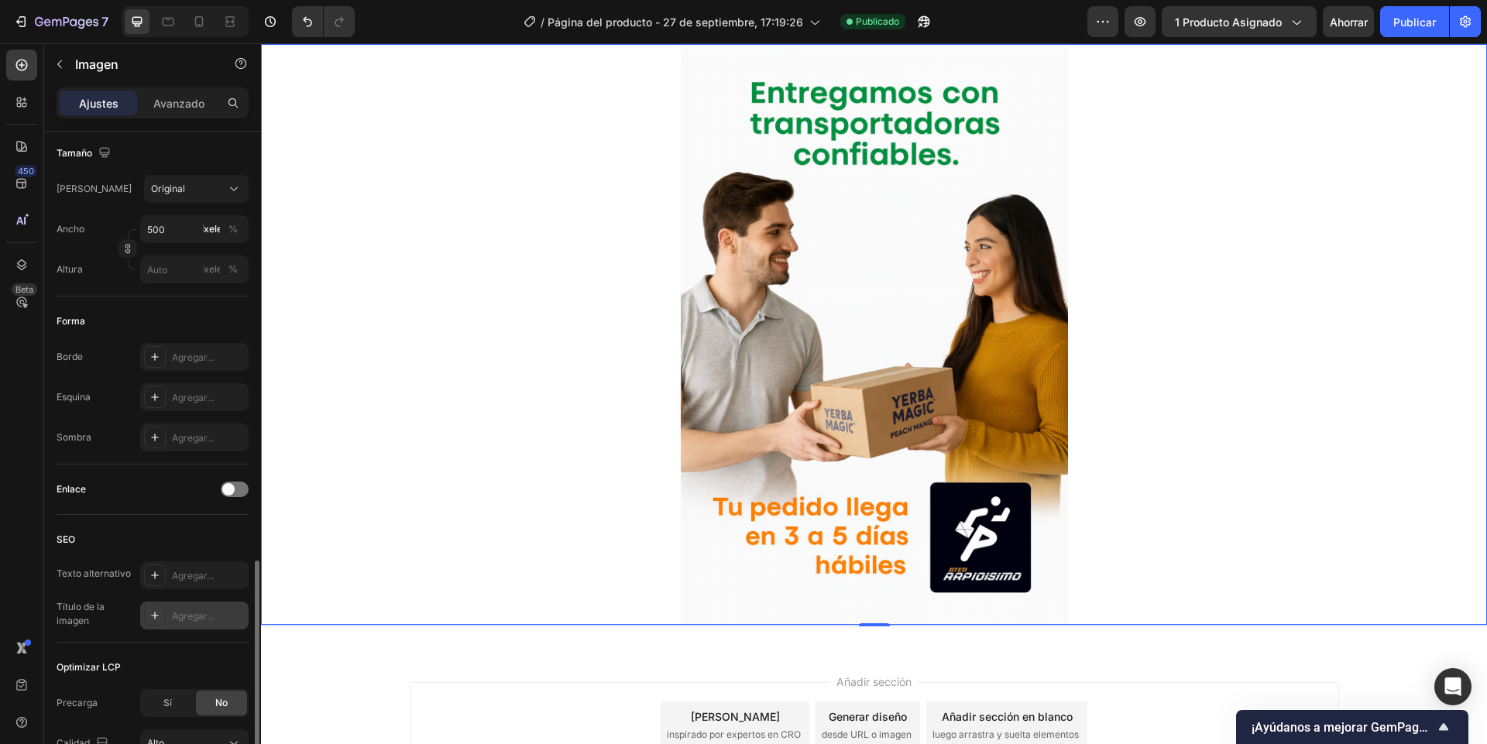
scroll to position [513, 0]
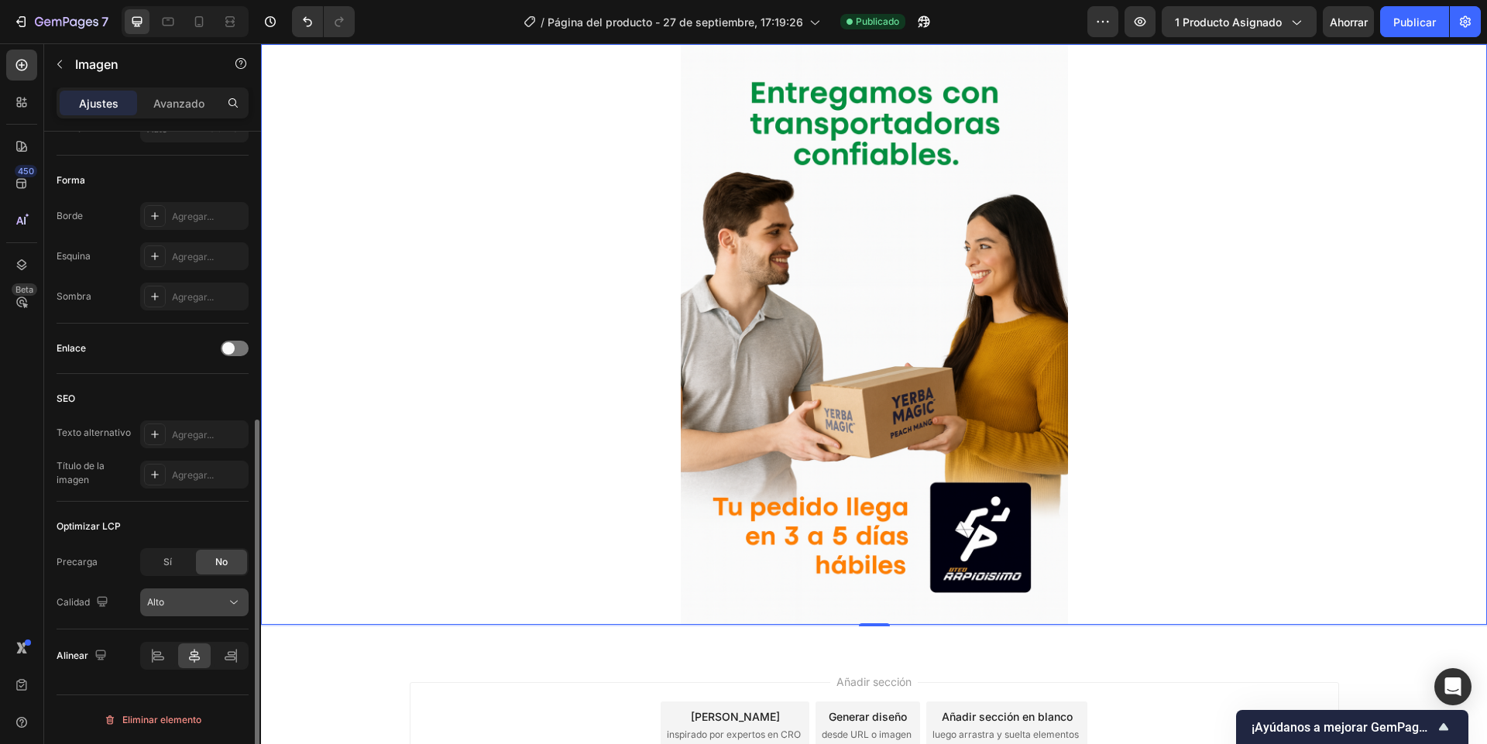
click at [171, 600] on div "Alto" at bounding box center [186, 602] width 79 height 14
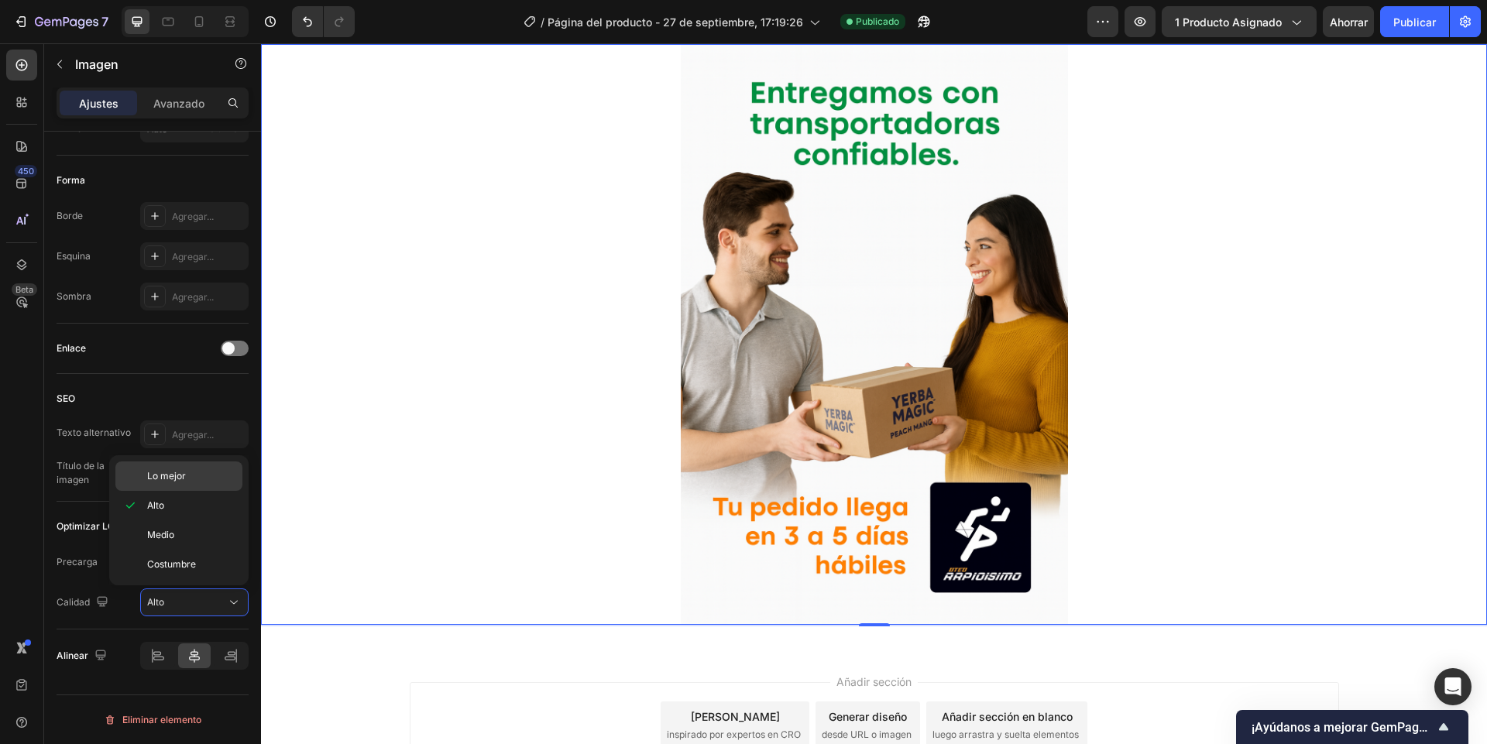
click at [144, 487] on div "Lo mejor" at bounding box center [178, 475] width 127 height 29
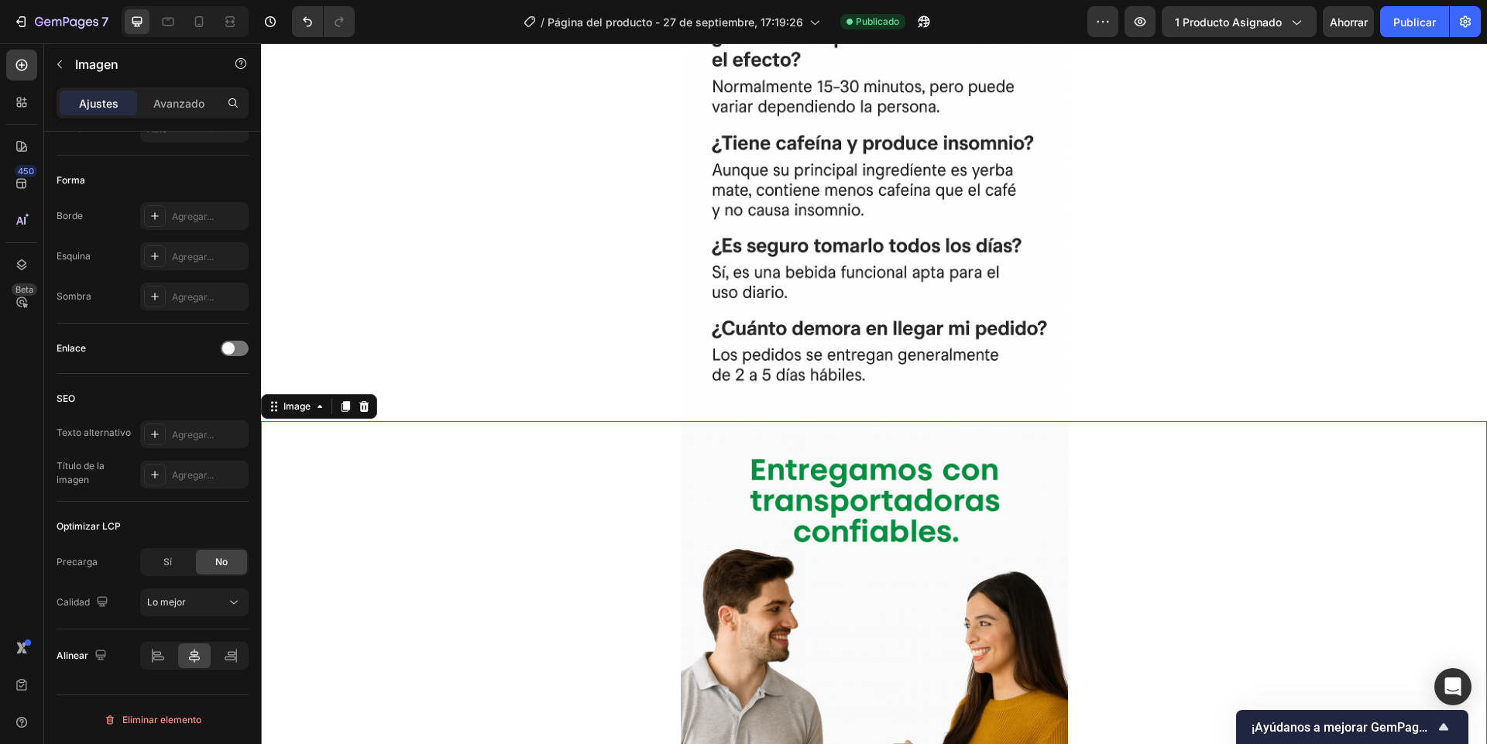
scroll to position [4194, 0]
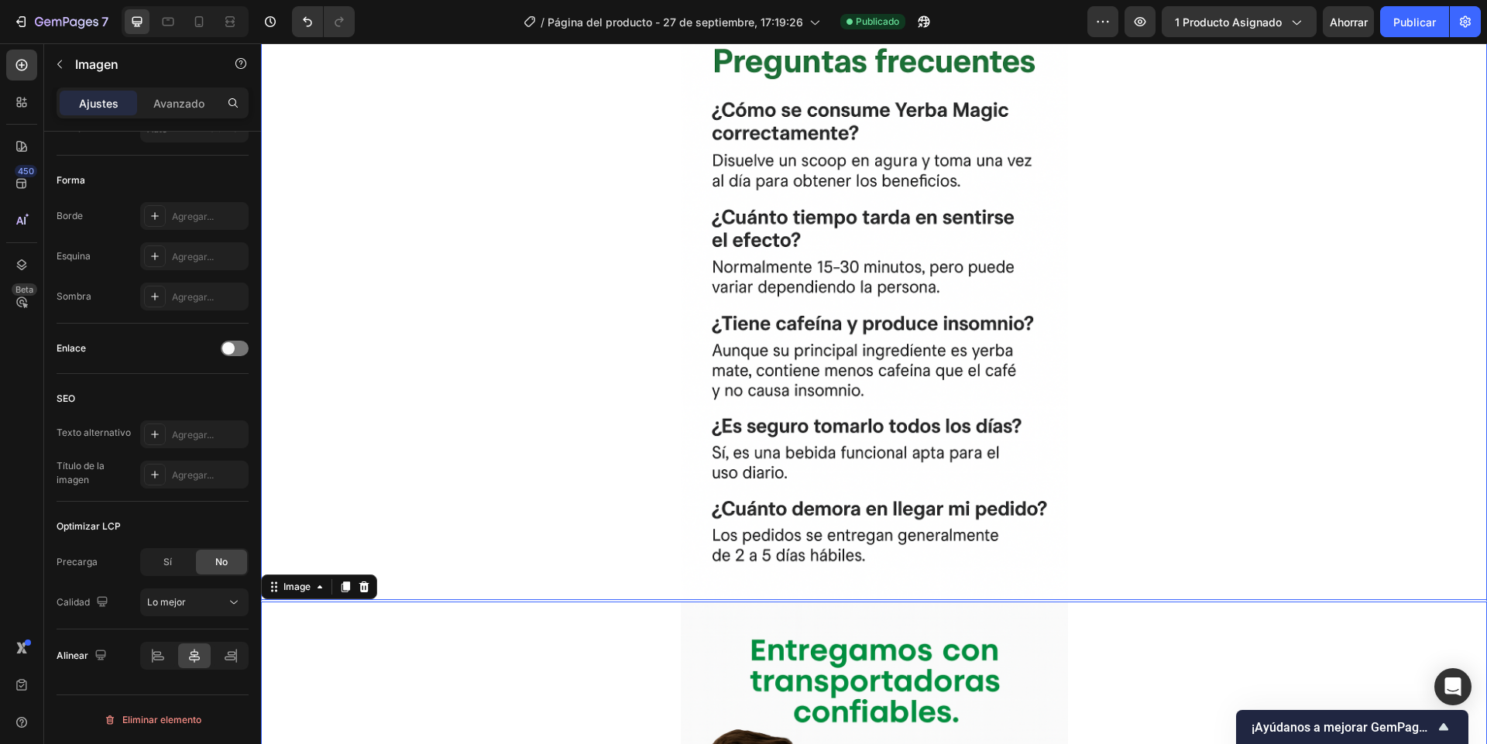
click at [493, 423] on div at bounding box center [874, 309] width 1226 height 581
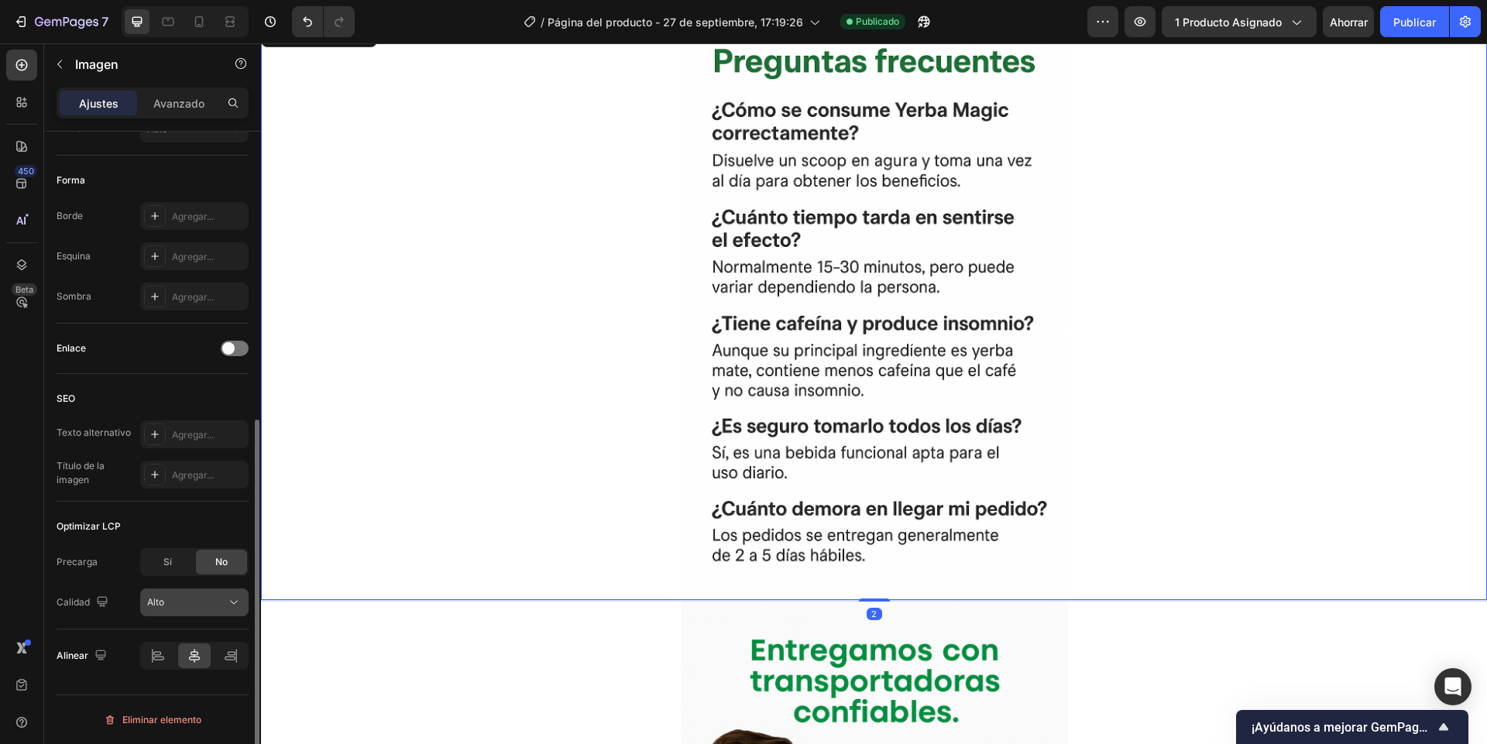
click at [176, 605] on div "Alto" at bounding box center [186, 602] width 79 height 14
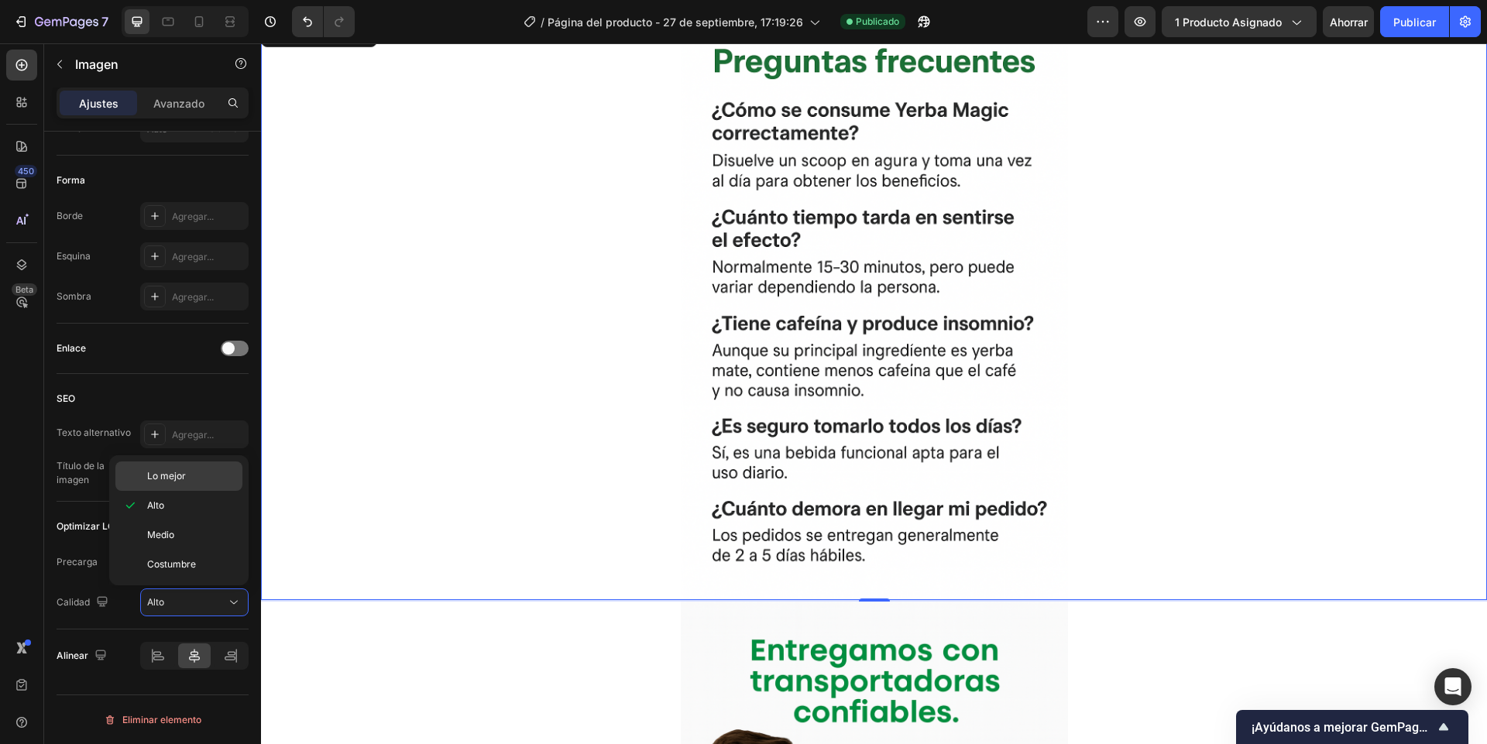
click at [162, 474] on font "Lo mejor" at bounding box center [166, 476] width 39 height 12
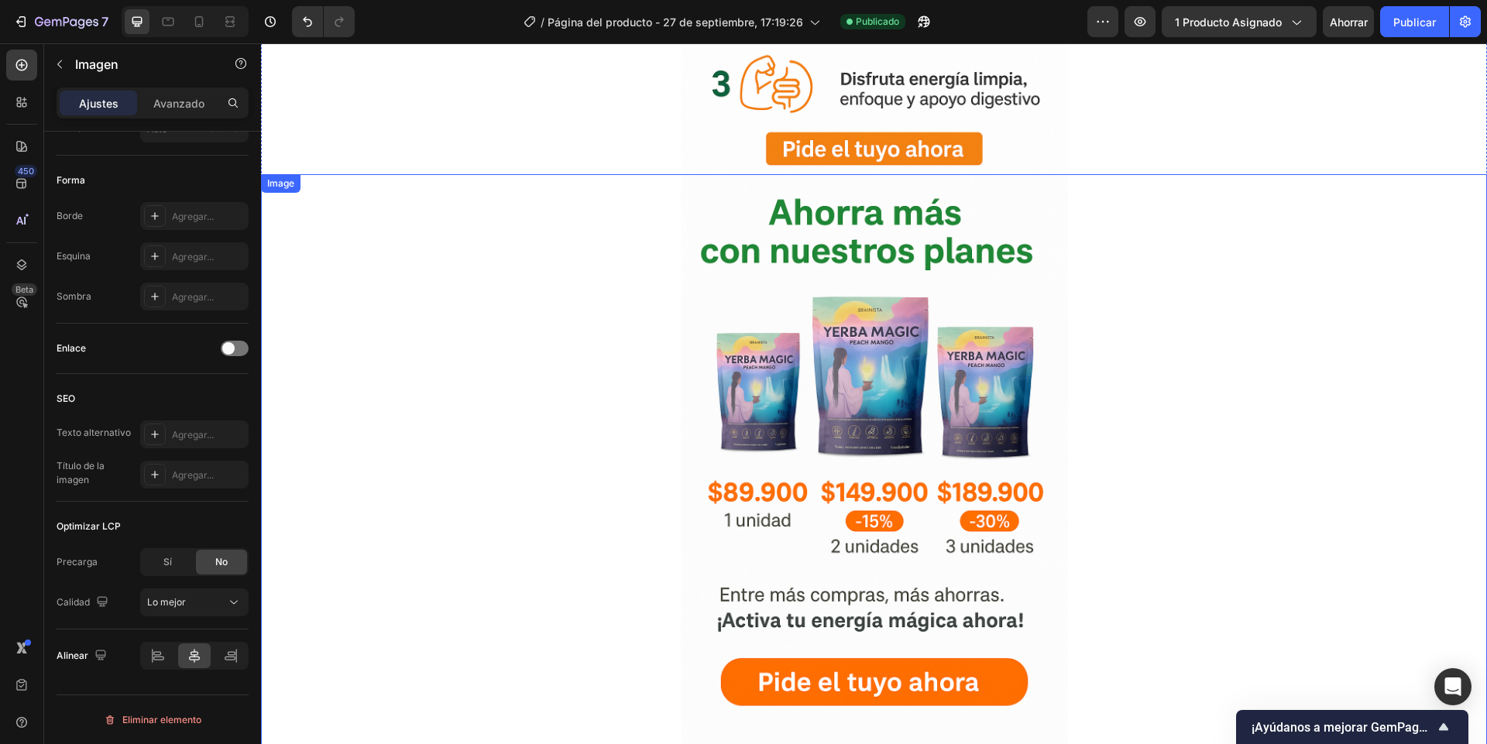
scroll to position [3451, 0]
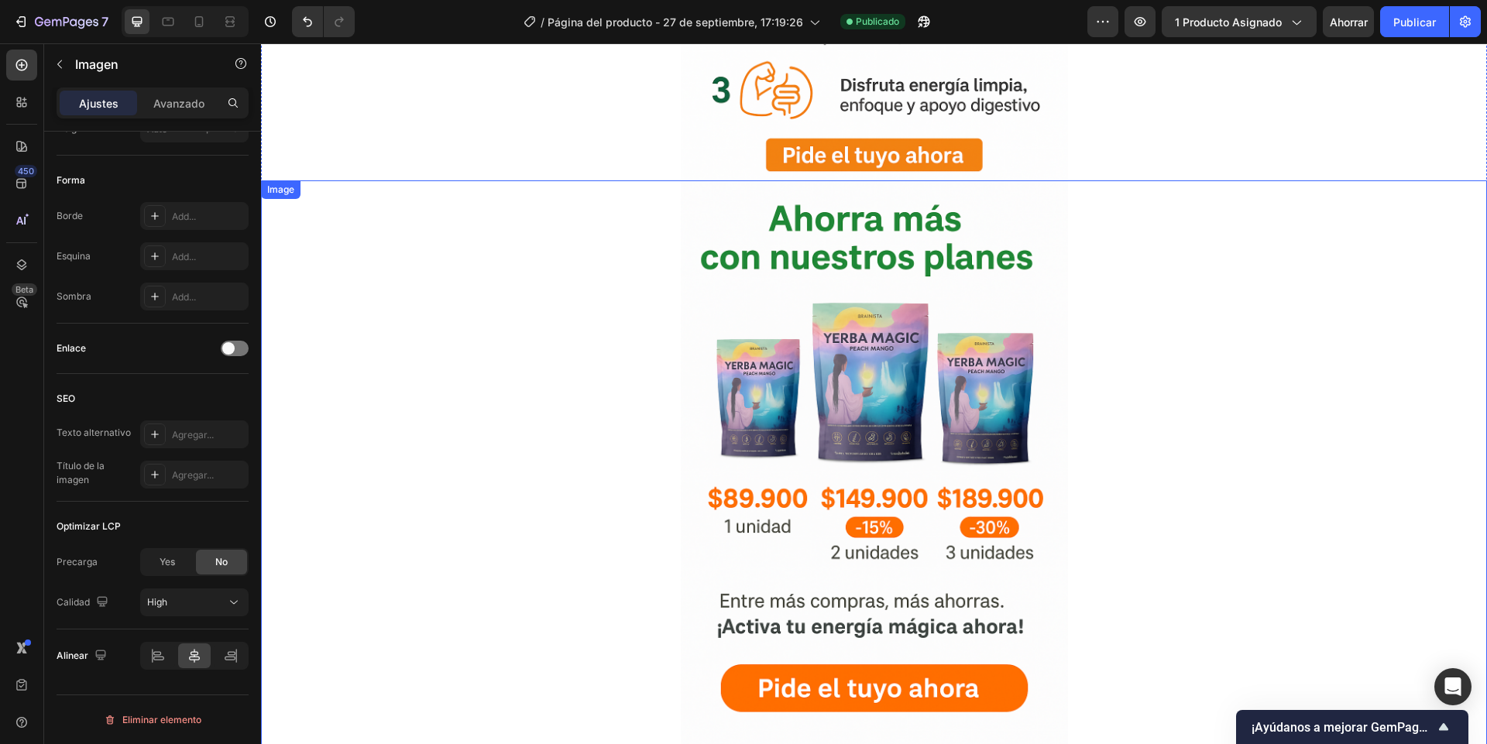
click at [502, 452] on div at bounding box center [874, 470] width 1226 height 581
click at [157, 605] on font "Alto" at bounding box center [155, 602] width 17 height 12
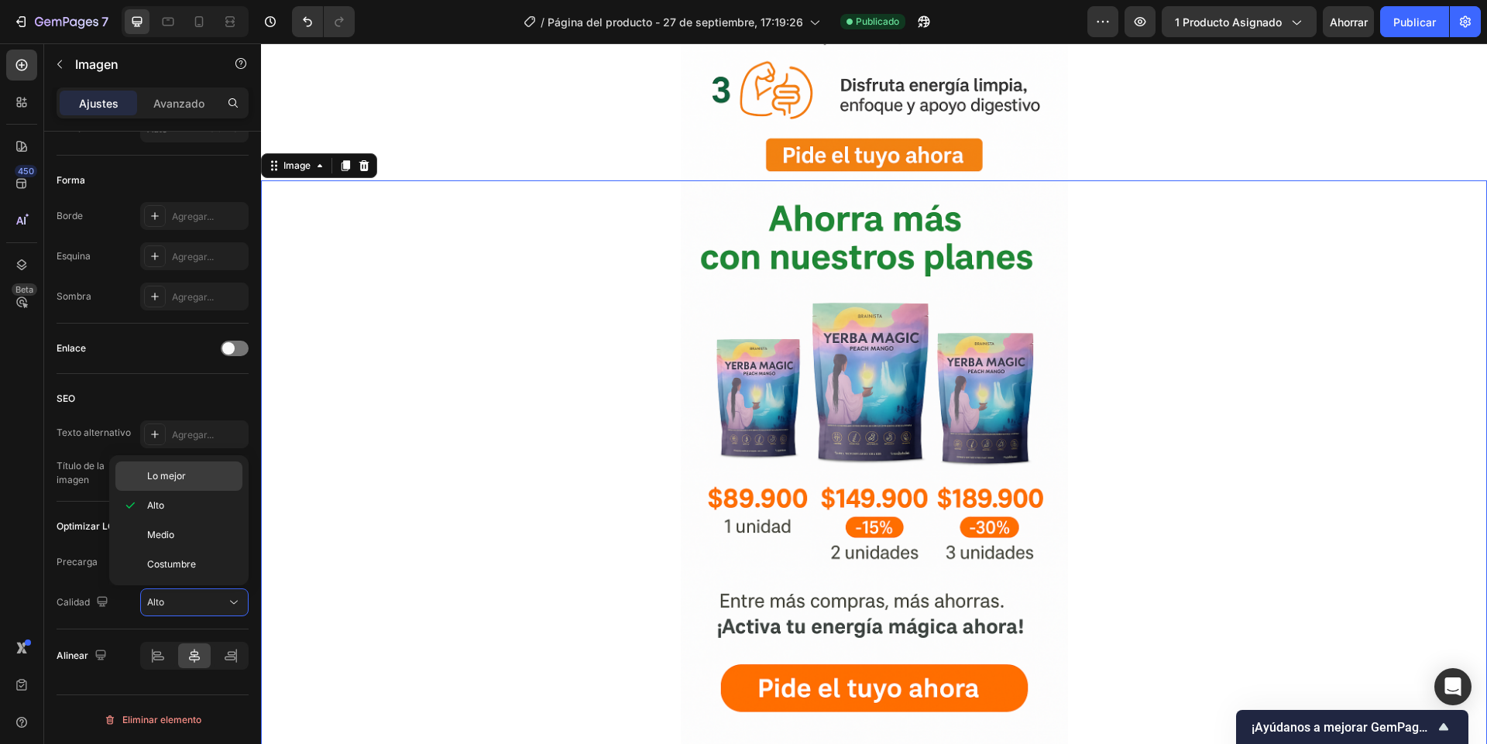
click at [163, 487] on div "Lo mejor" at bounding box center [178, 475] width 127 height 29
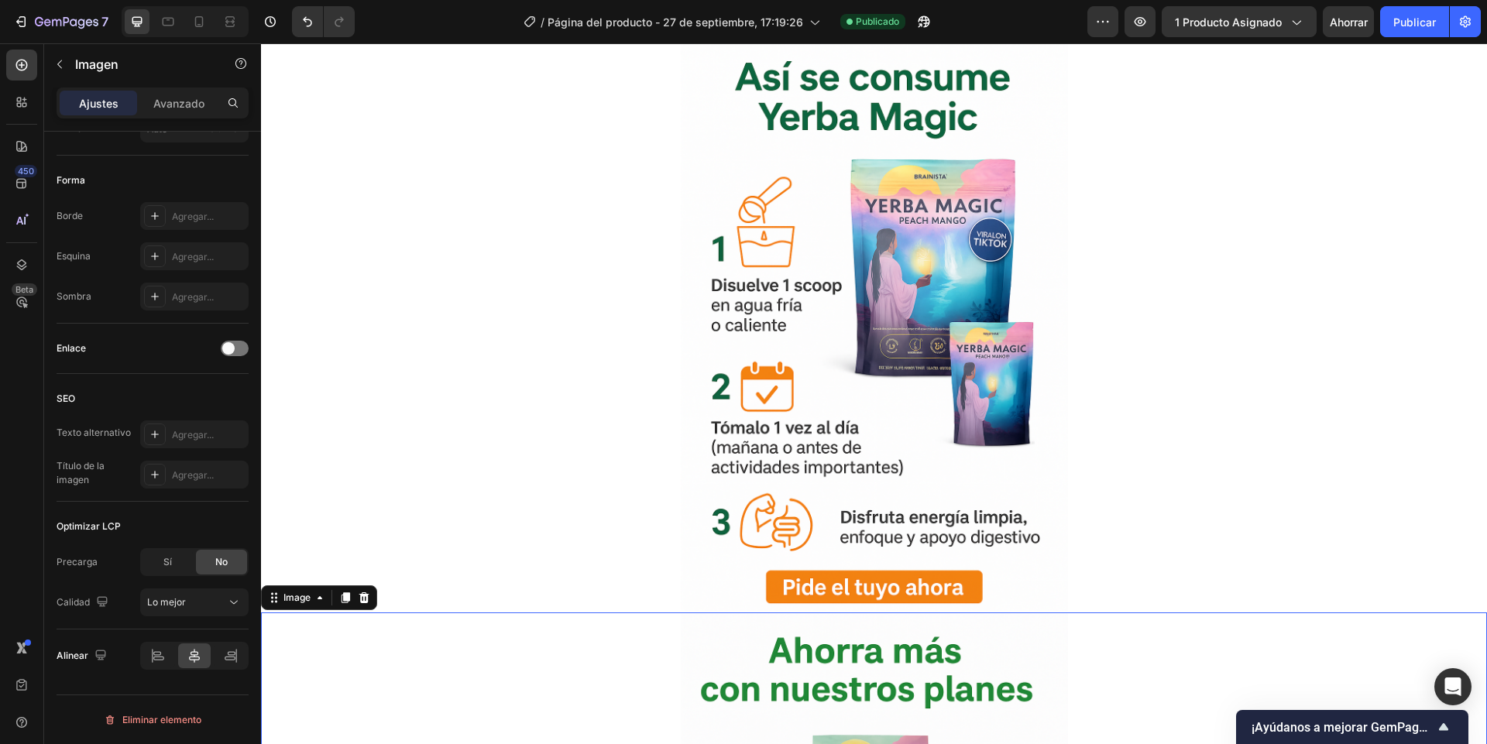
scroll to position [2986, 0]
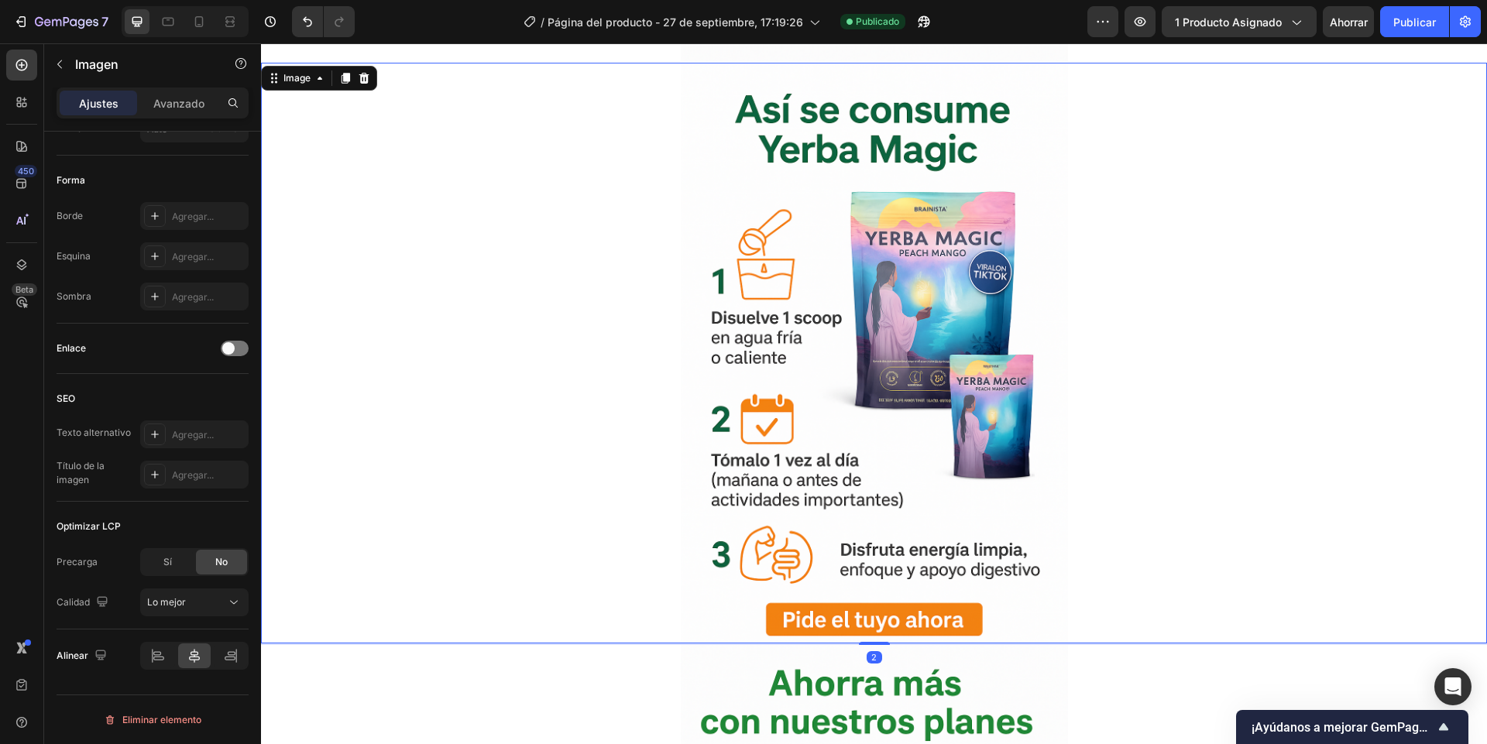
click at [443, 465] on div at bounding box center [874, 353] width 1226 height 581
click at [199, 614] on button "Alto" at bounding box center [194, 602] width 108 height 28
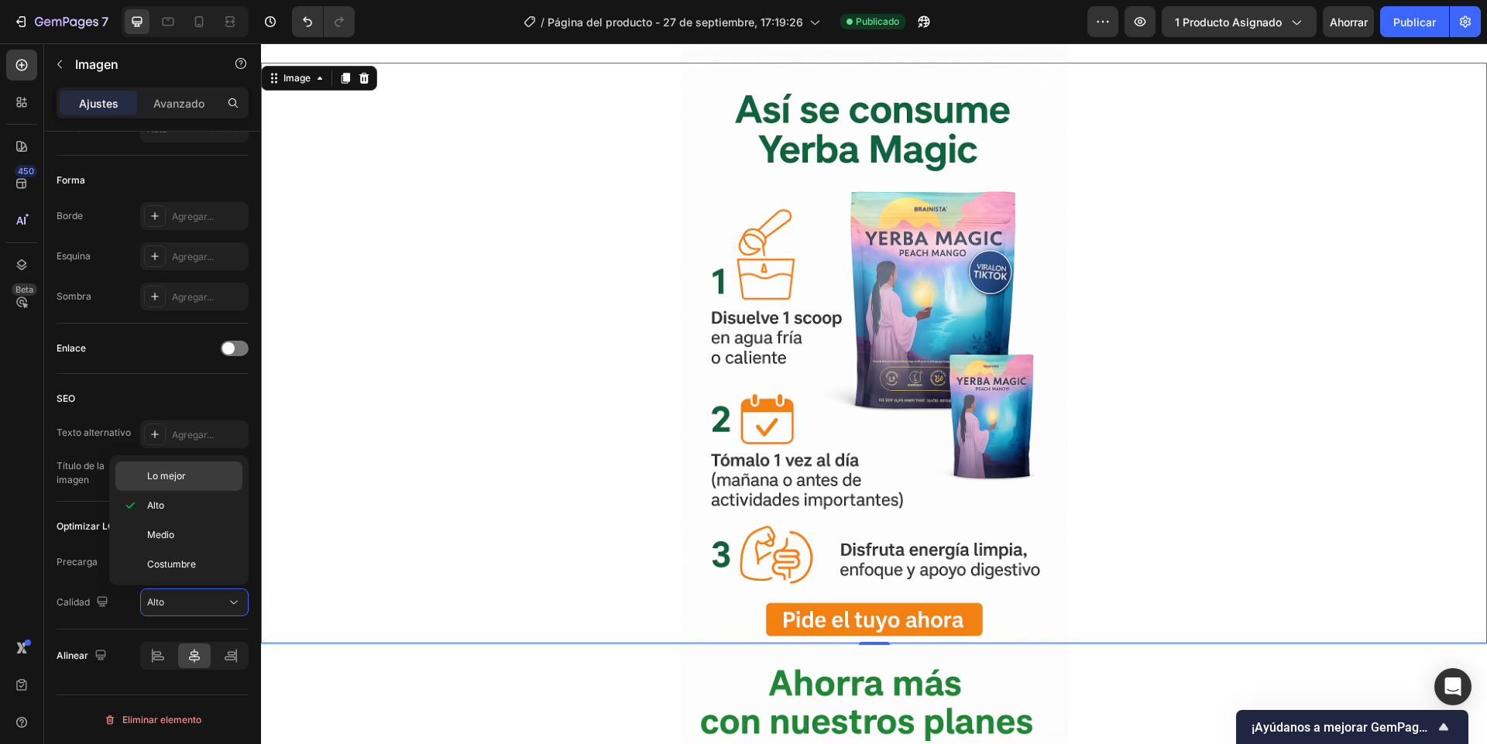
click at [170, 488] on div "Lo mejor" at bounding box center [178, 475] width 127 height 29
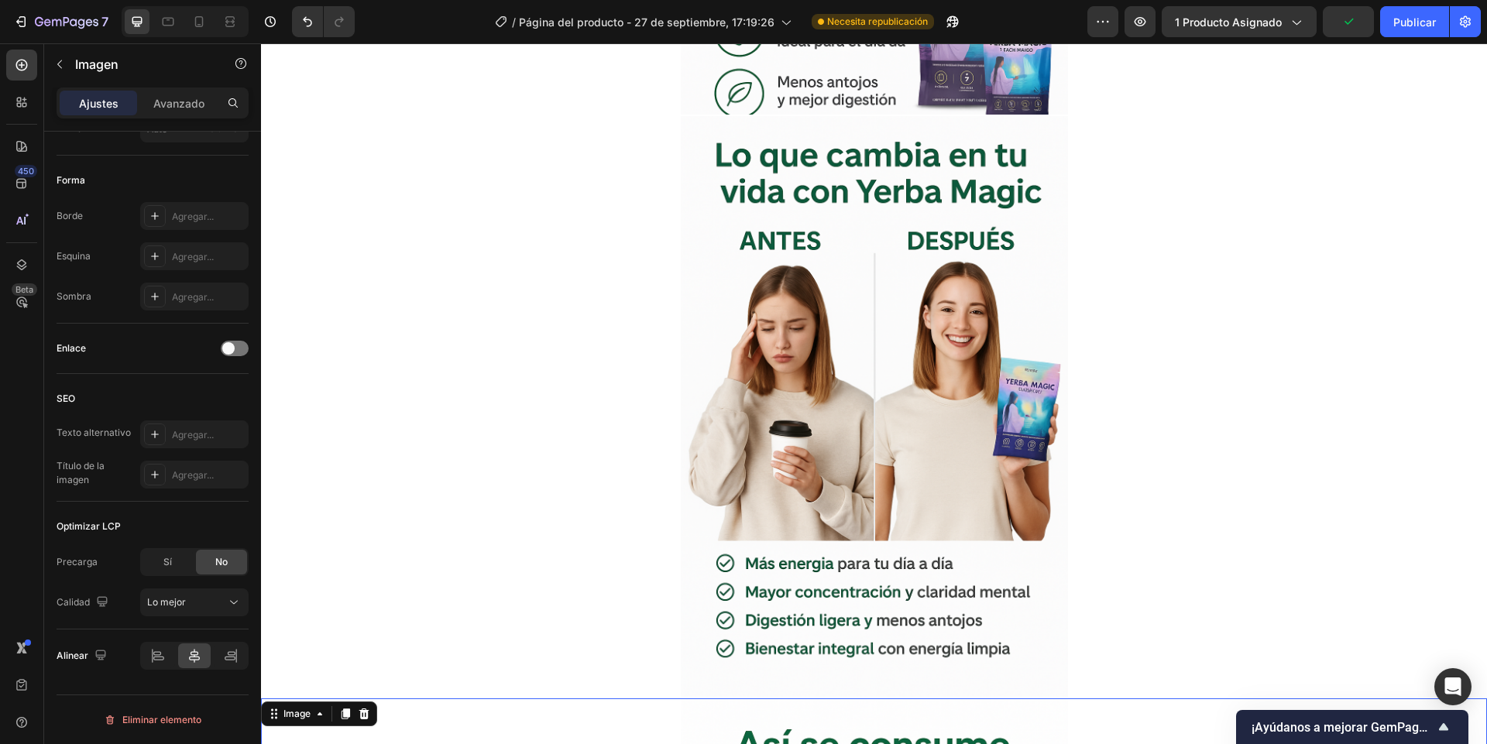
scroll to position [2336, 0]
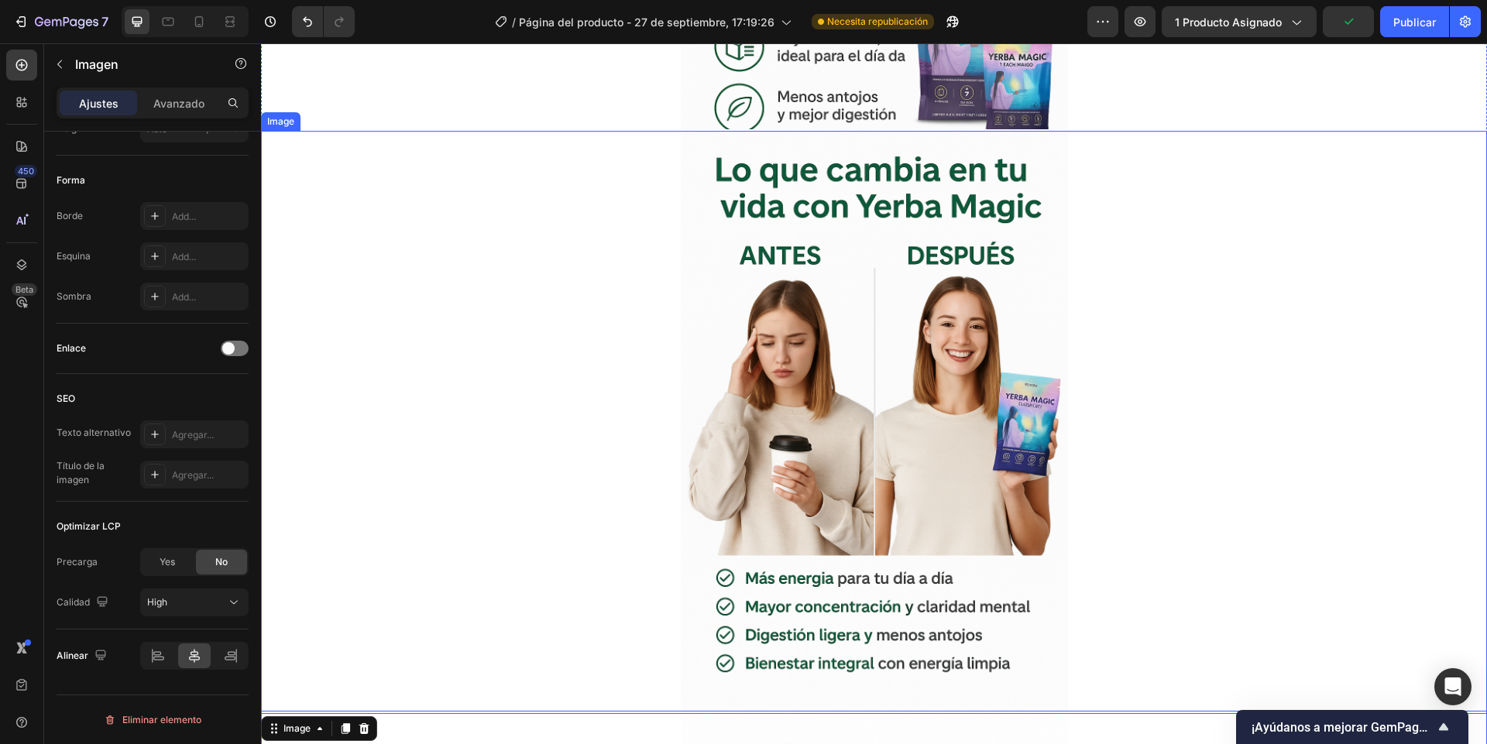
click at [476, 533] on div at bounding box center [874, 421] width 1226 height 581
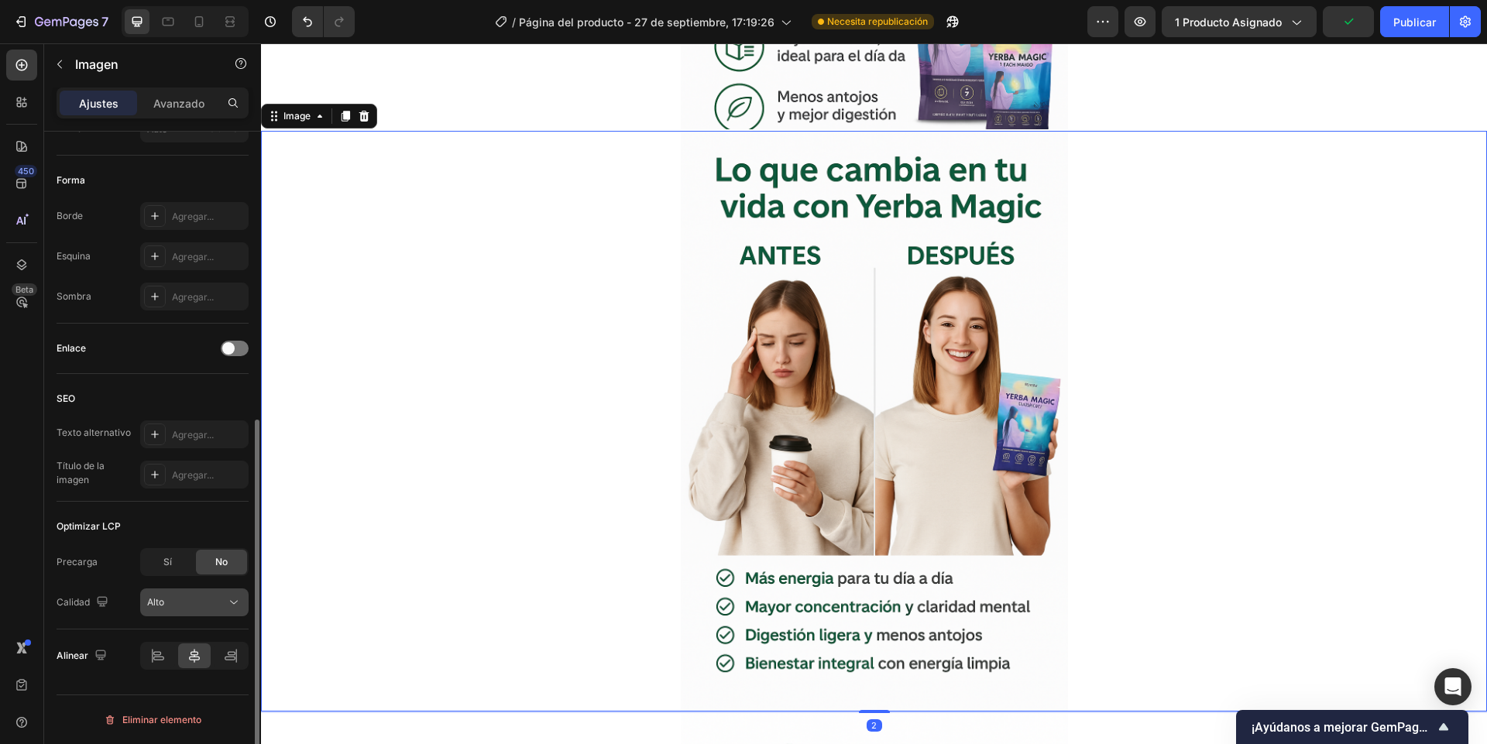
click at [207, 601] on div "Alto" at bounding box center [186, 602] width 79 height 14
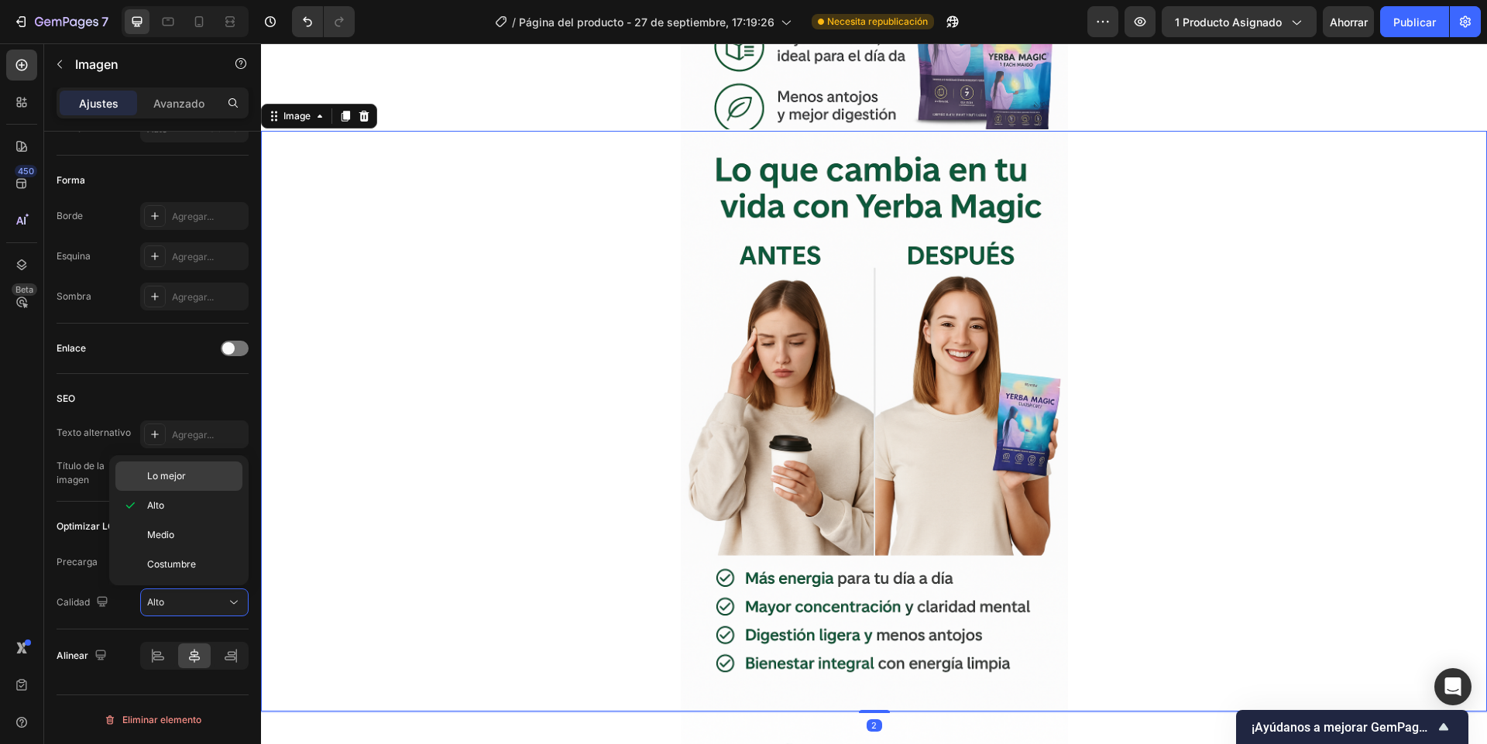
click at [170, 482] on span "Lo mejor" at bounding box center [166, 476] width 39 height 14
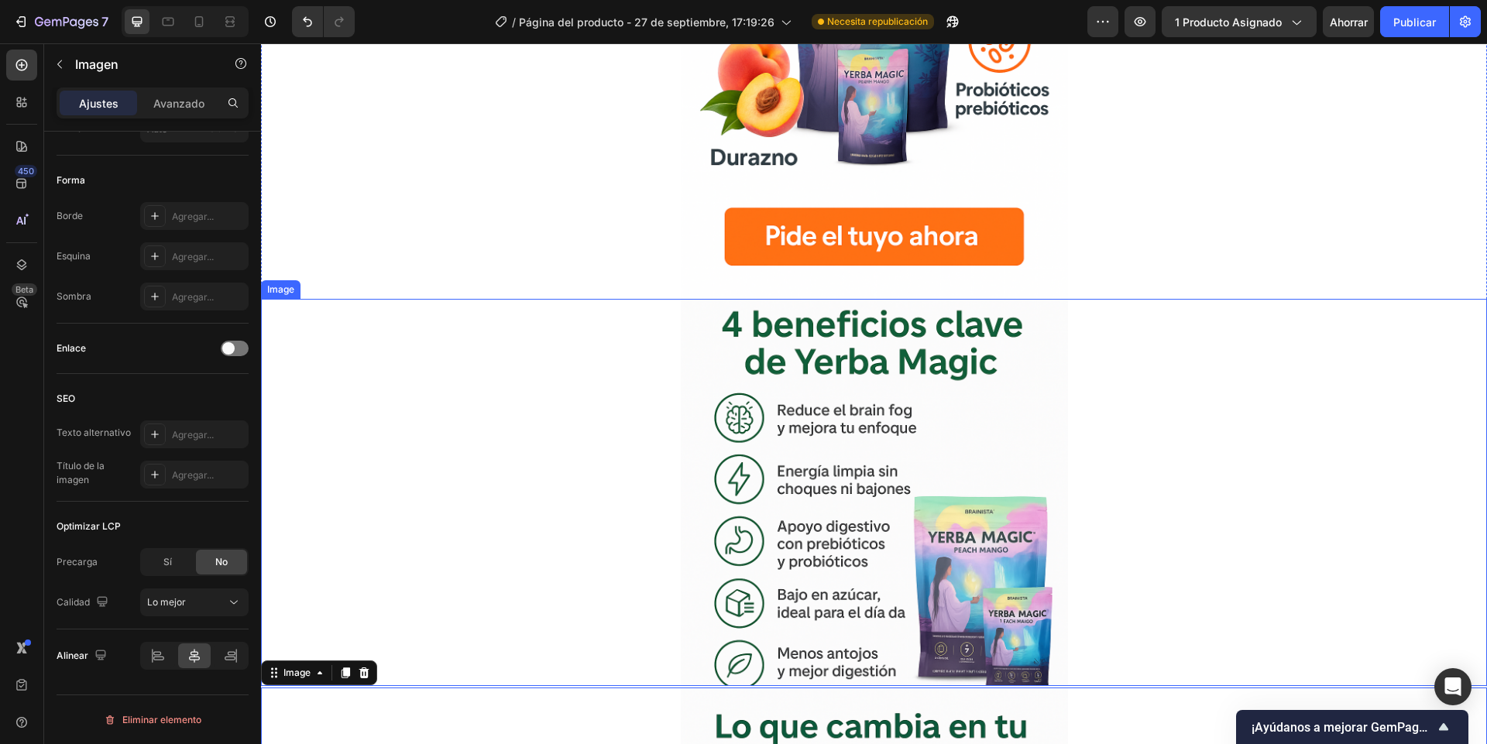
scroll to position [1779, 0]
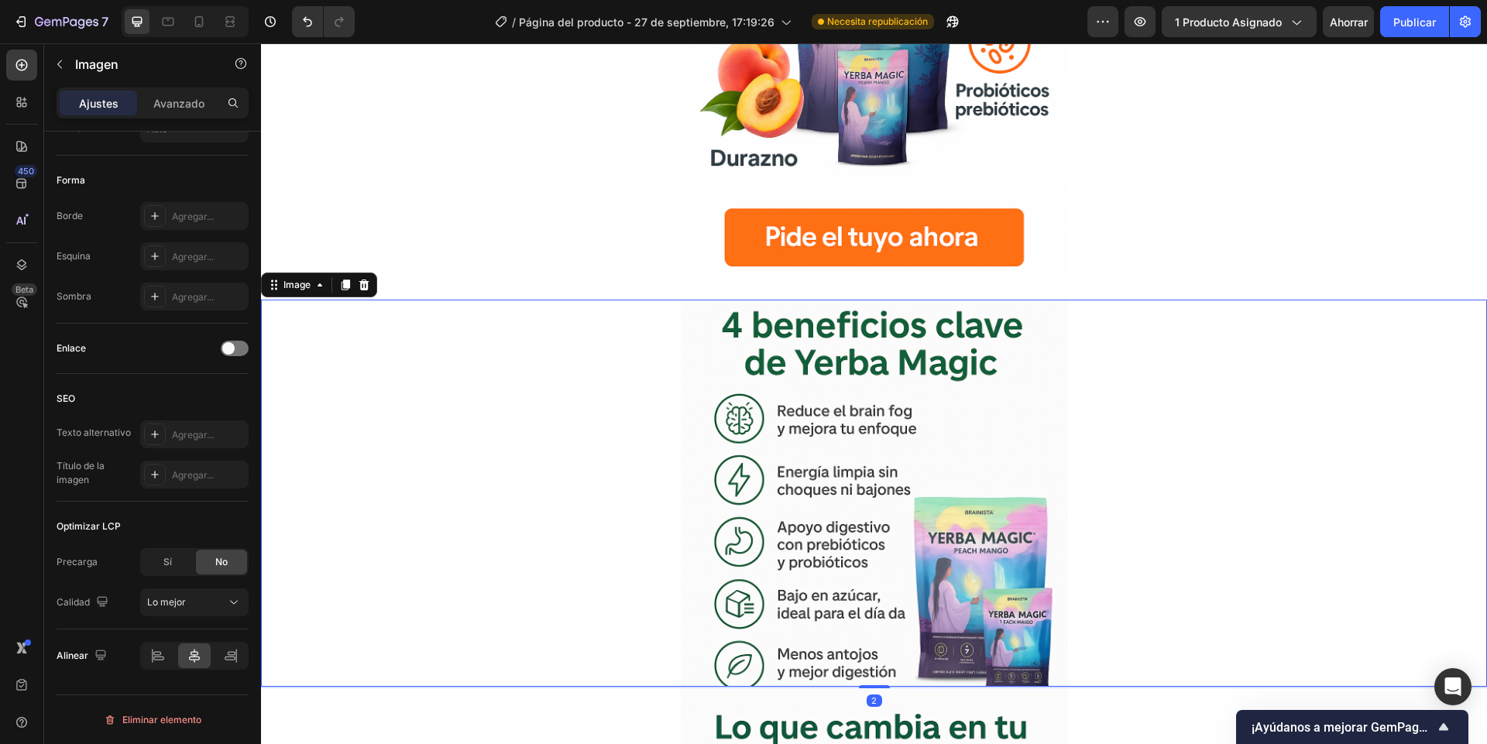
click at [533, 412] on div at bounding box center [874, 493] width 1226 height 387
click at [147, 607] on button "Alto" at bounding box center [194, 602] width 108 height 28
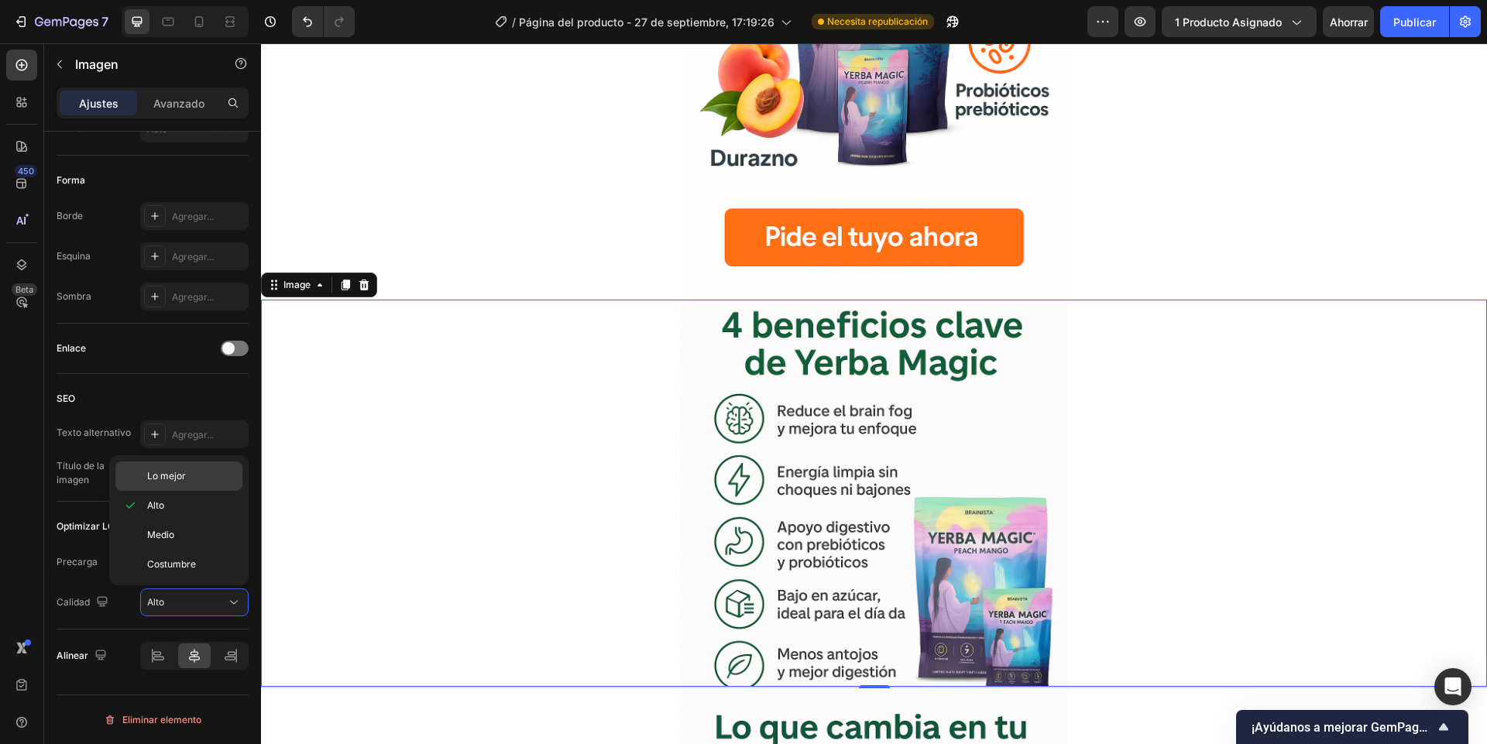
click at [139, 480] on div "Lo mejor" at bounding box center [178, 475] width 127 height 29
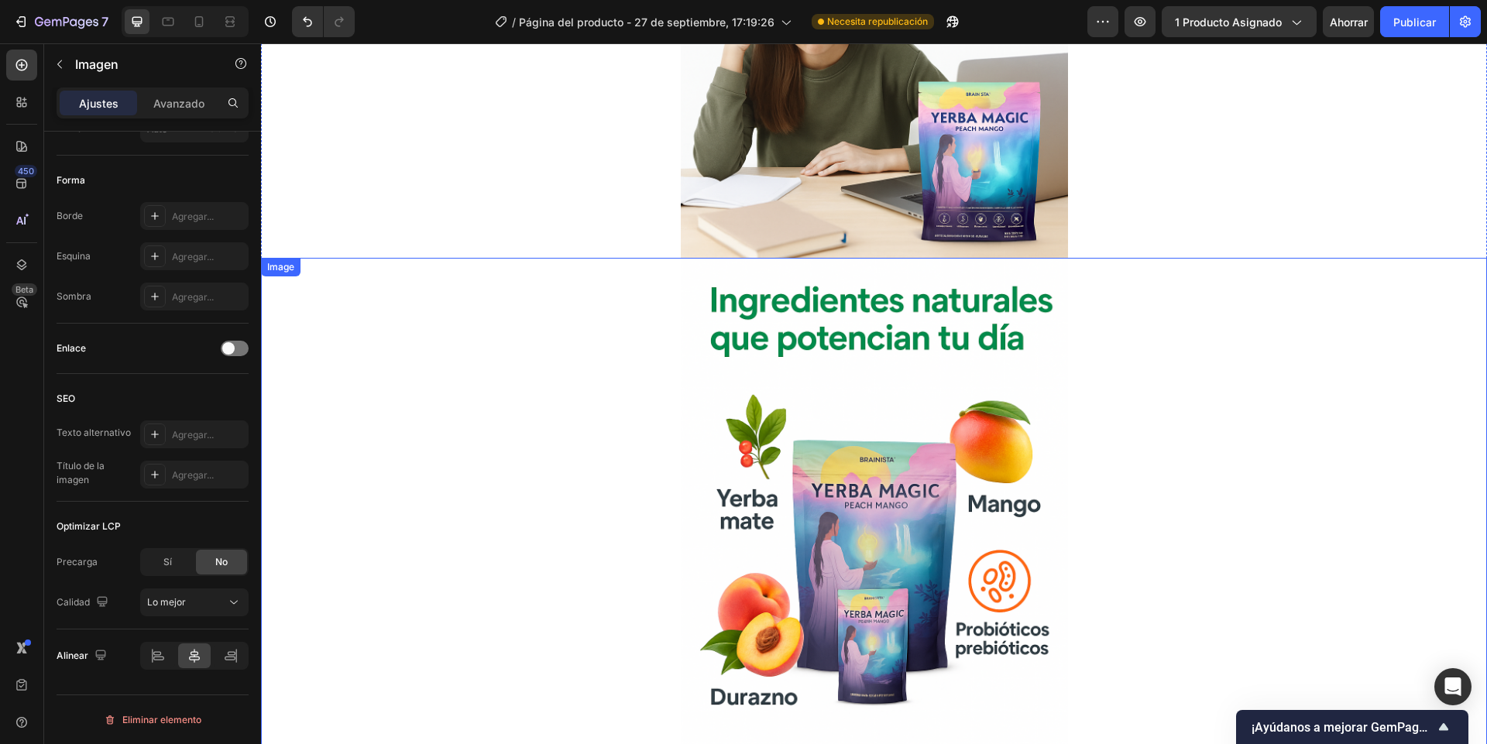
scroll to position [1221, 0]
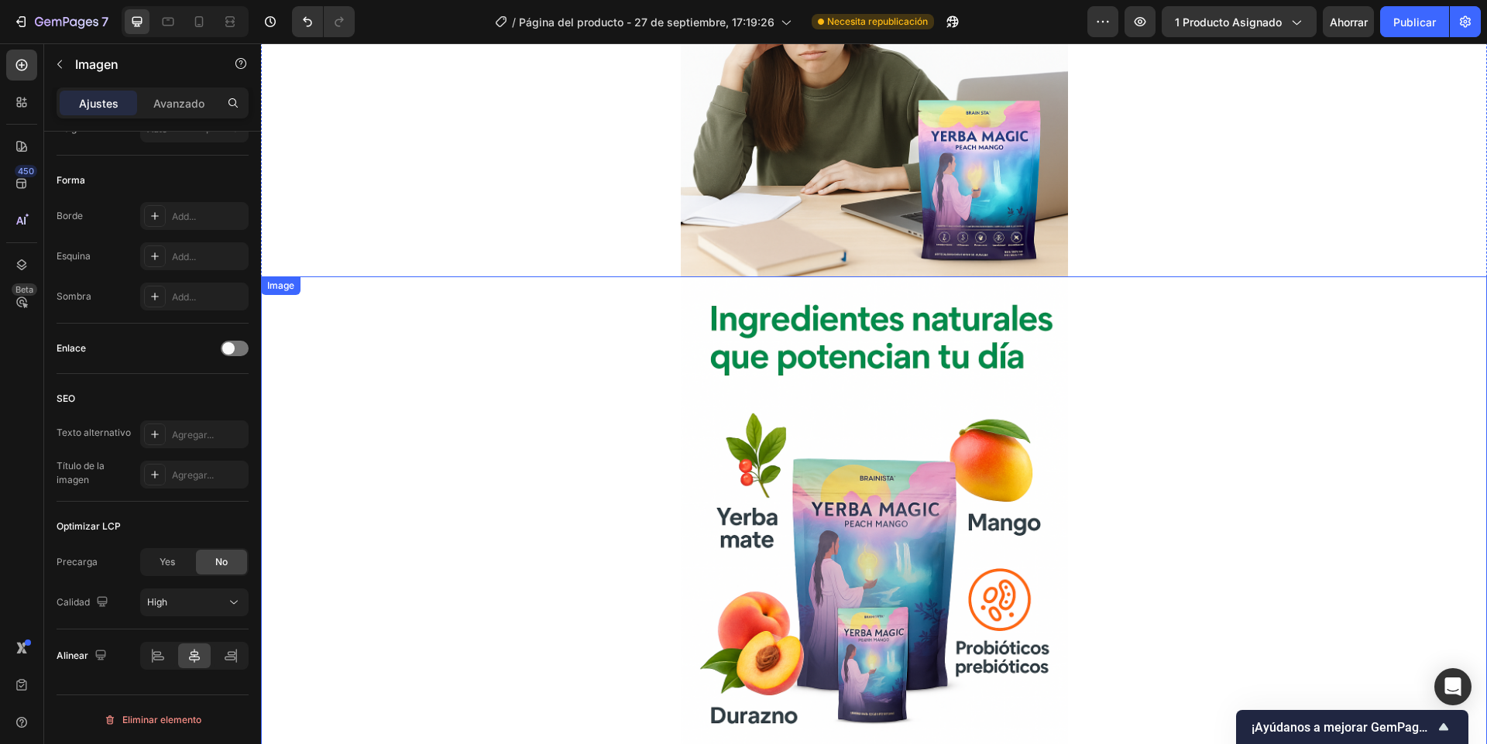
click at [551, 464] on div at bounding box center [874, 566] width 1226 height 581
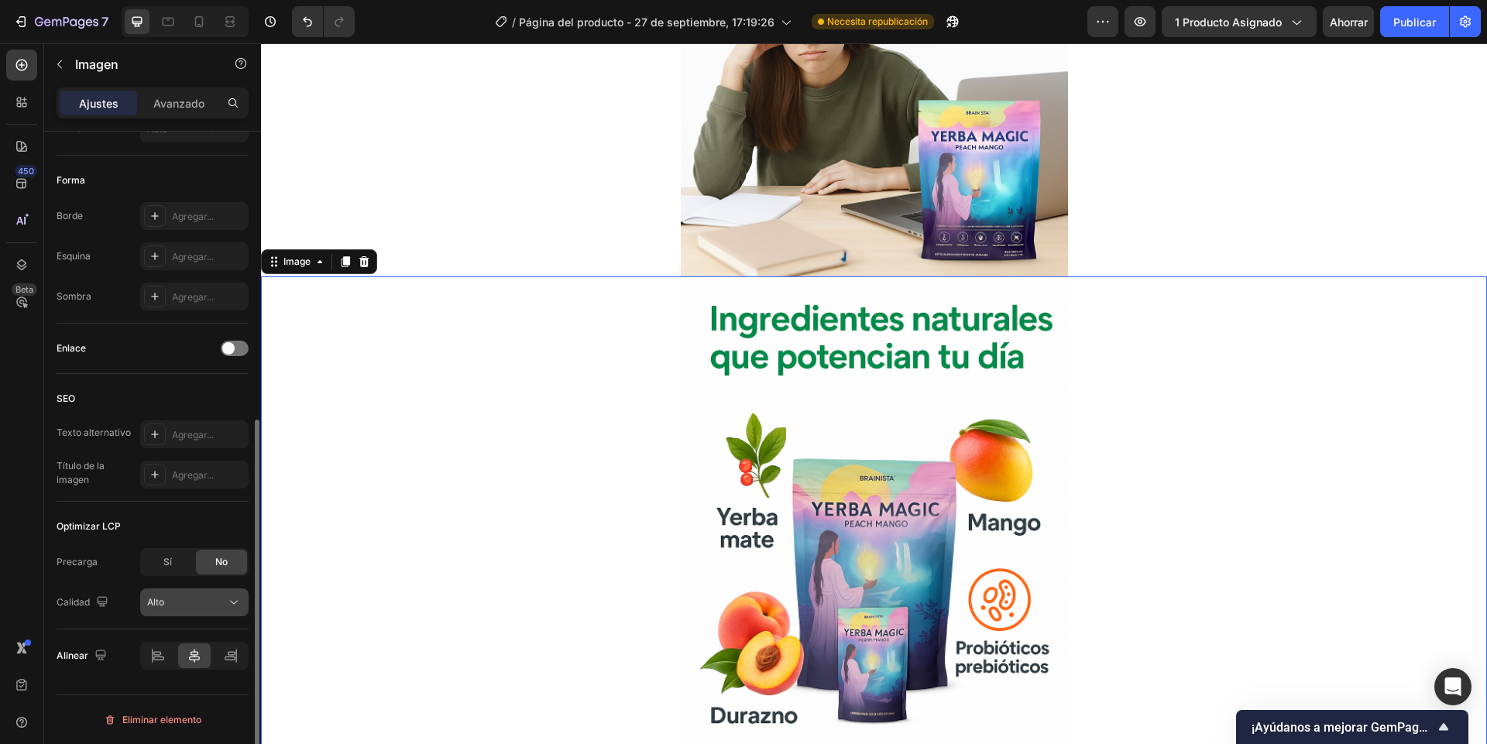
click at [208, 610] on button "Alto" at bounding box center [194, 602] width 108 height 28
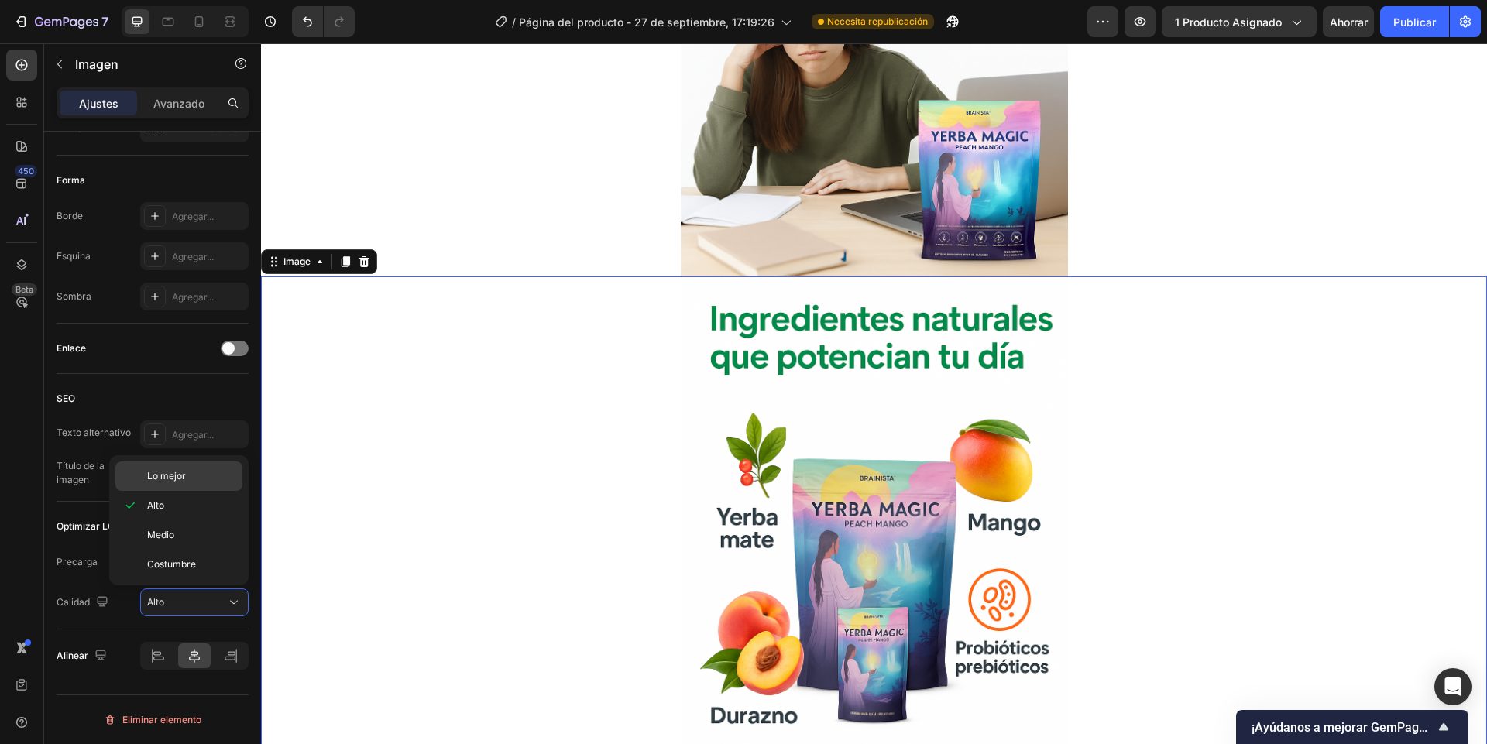
click at [190, 482] on p "Lo mejor" at bounding box center [191, 476] width 88 height 14
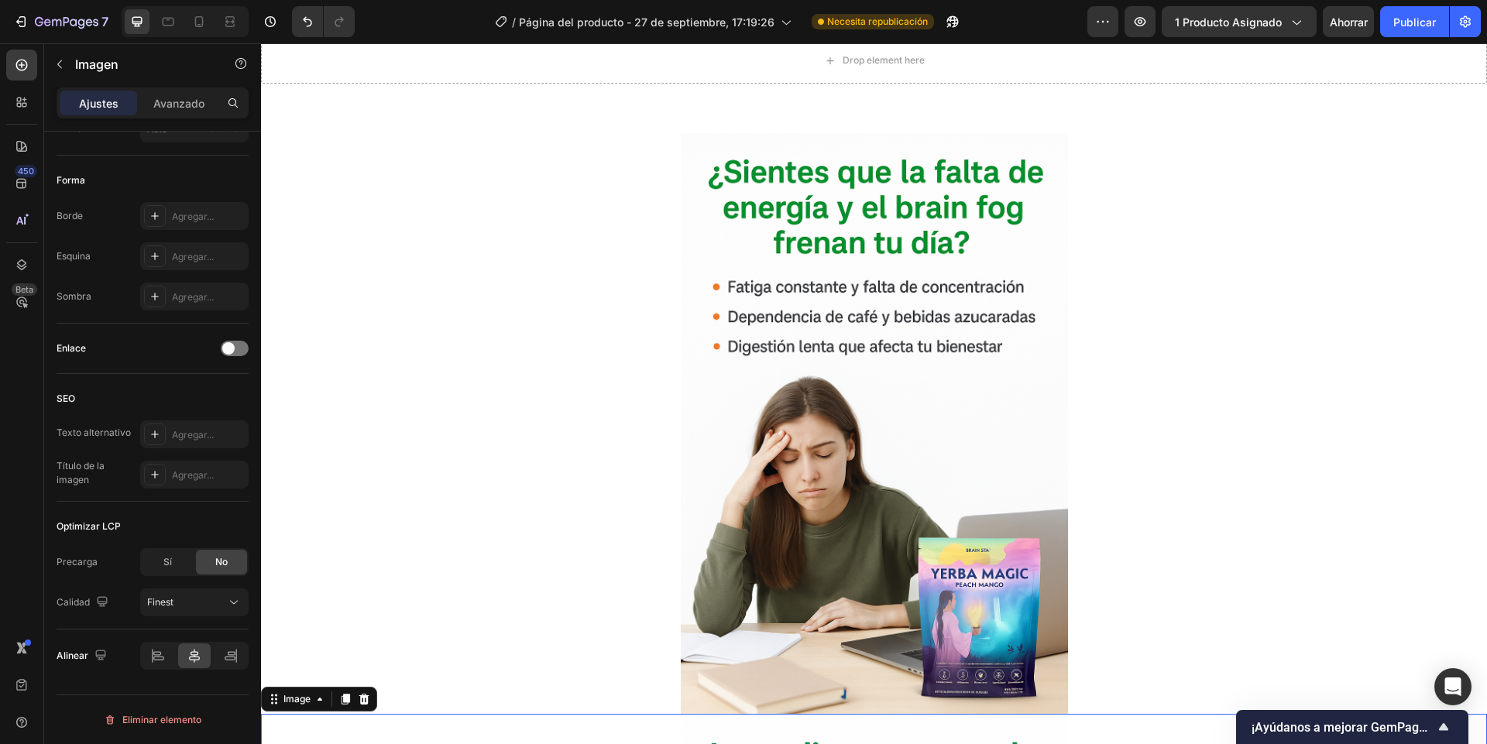
scroll to position [756, 0]
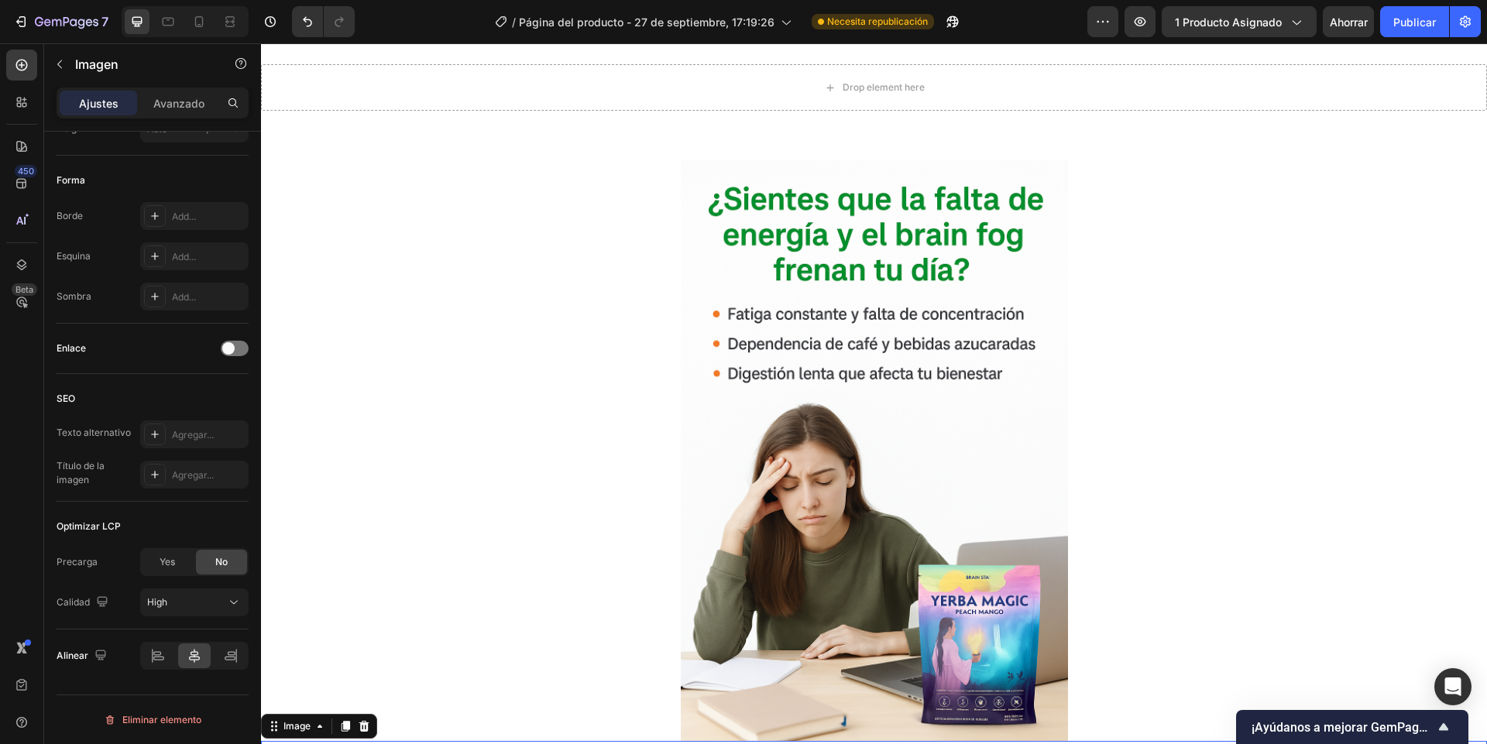
click at [503, 461] on div at bounding box center [874, 450] width 1226 height 581
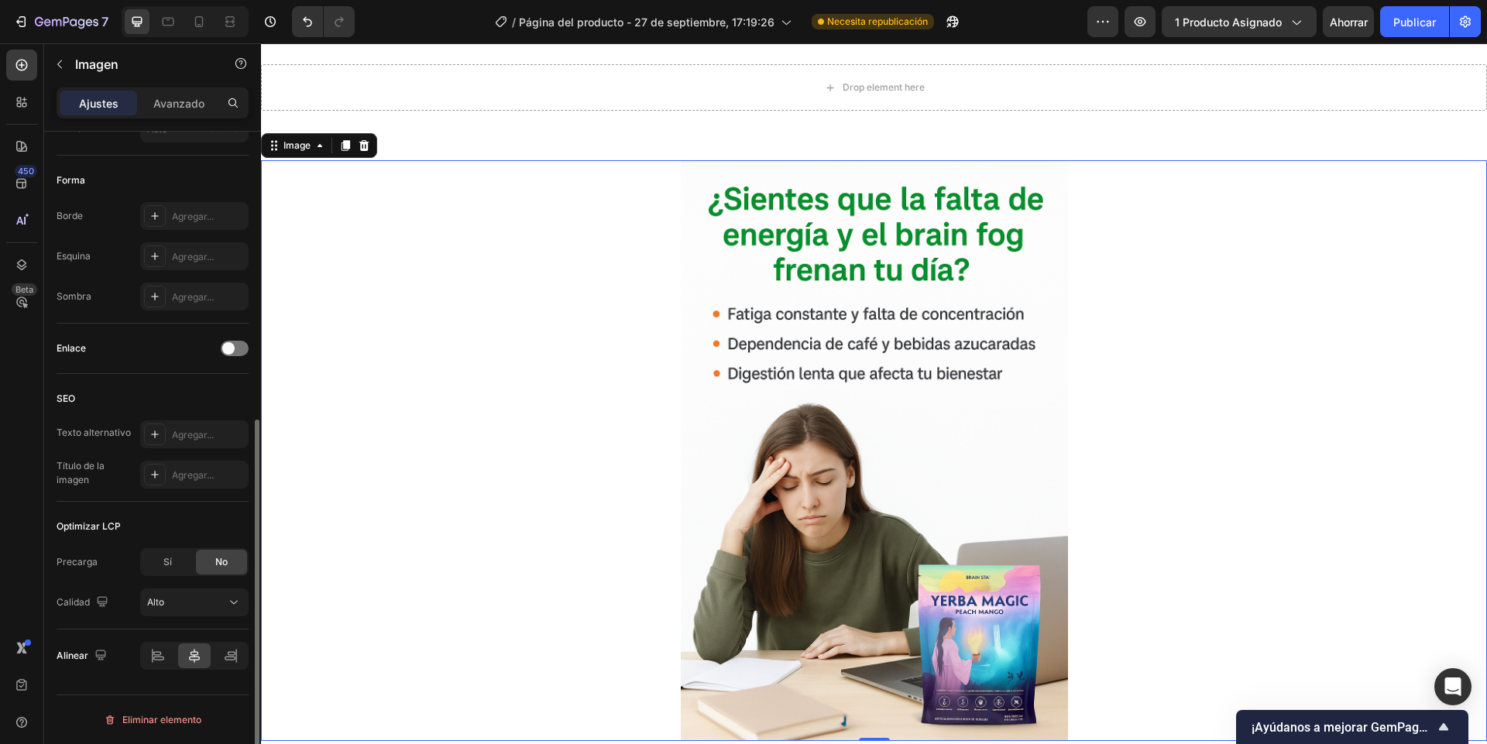
drag, startPoint x: 181, startPoint y: 619, endPoint x: 178, endPoint y: 609, distance: 10.5
click at [181, 619] on div "Optimizar LCP Precarga Sí No Calidad Alto" at bounding box center [153, 566] width 192 height 128
click at [178, 609] on div "Alto" at bounding box center [194, 602] width 94 height 15
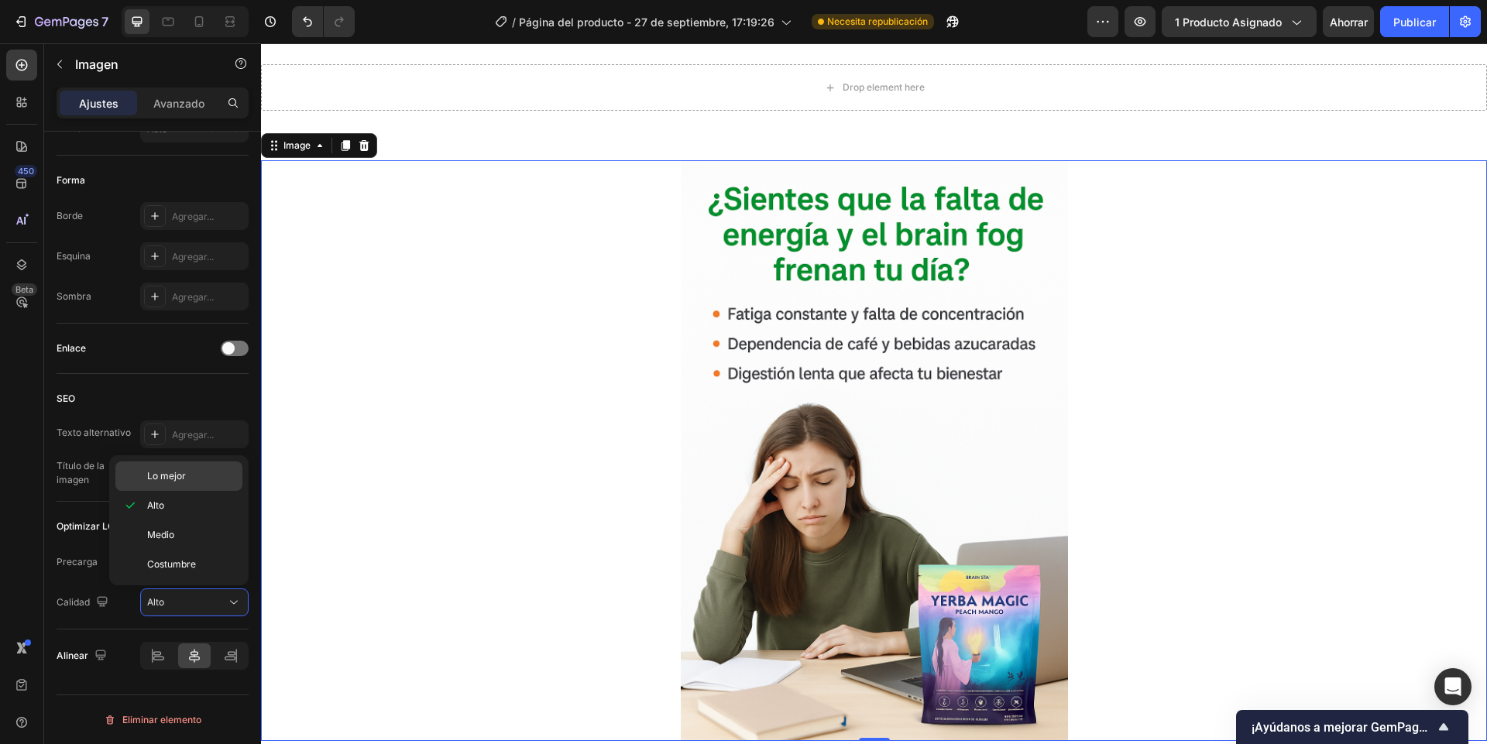
click at [176, 485] on div "Lo mejor" at bounding box center [178, 475] width 127 height 29
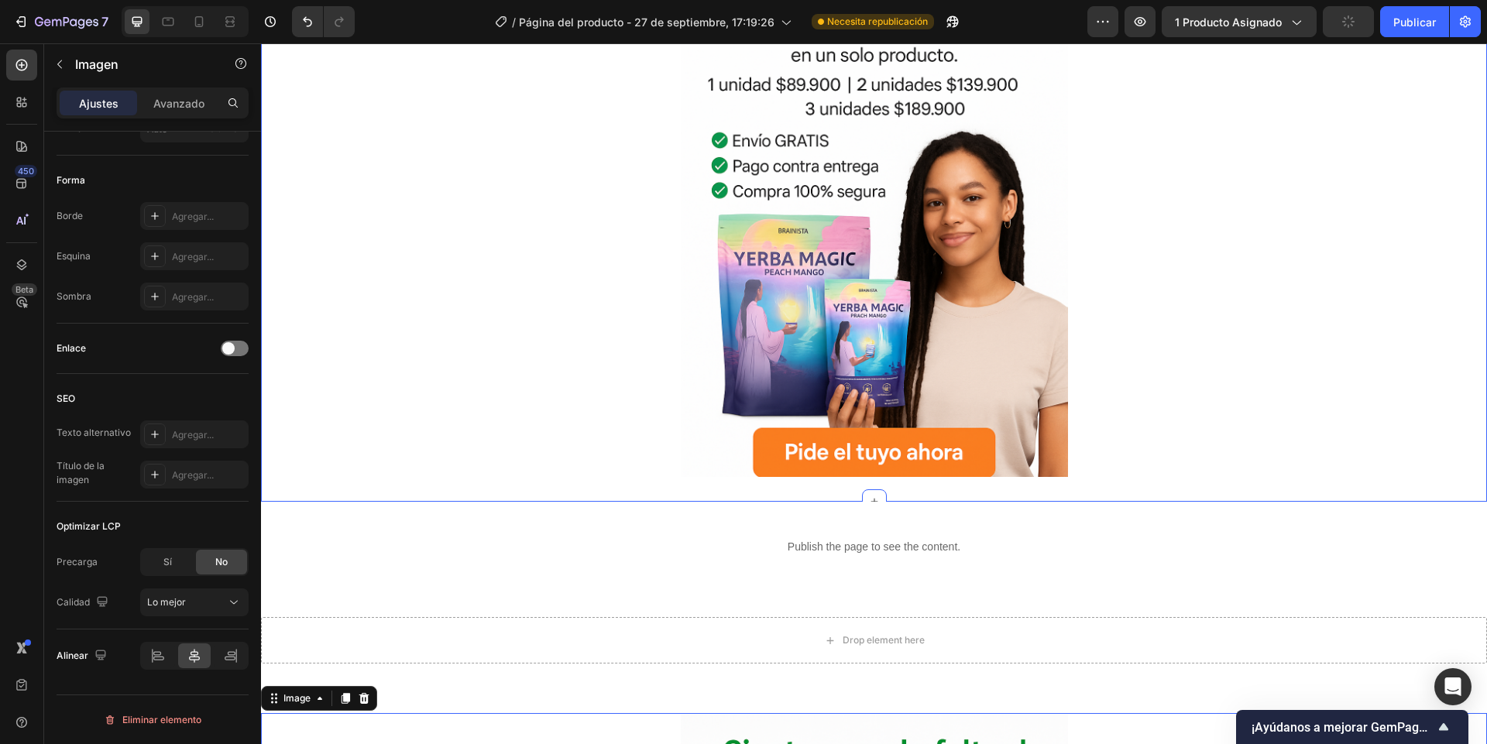
scroll to position [199, 0]
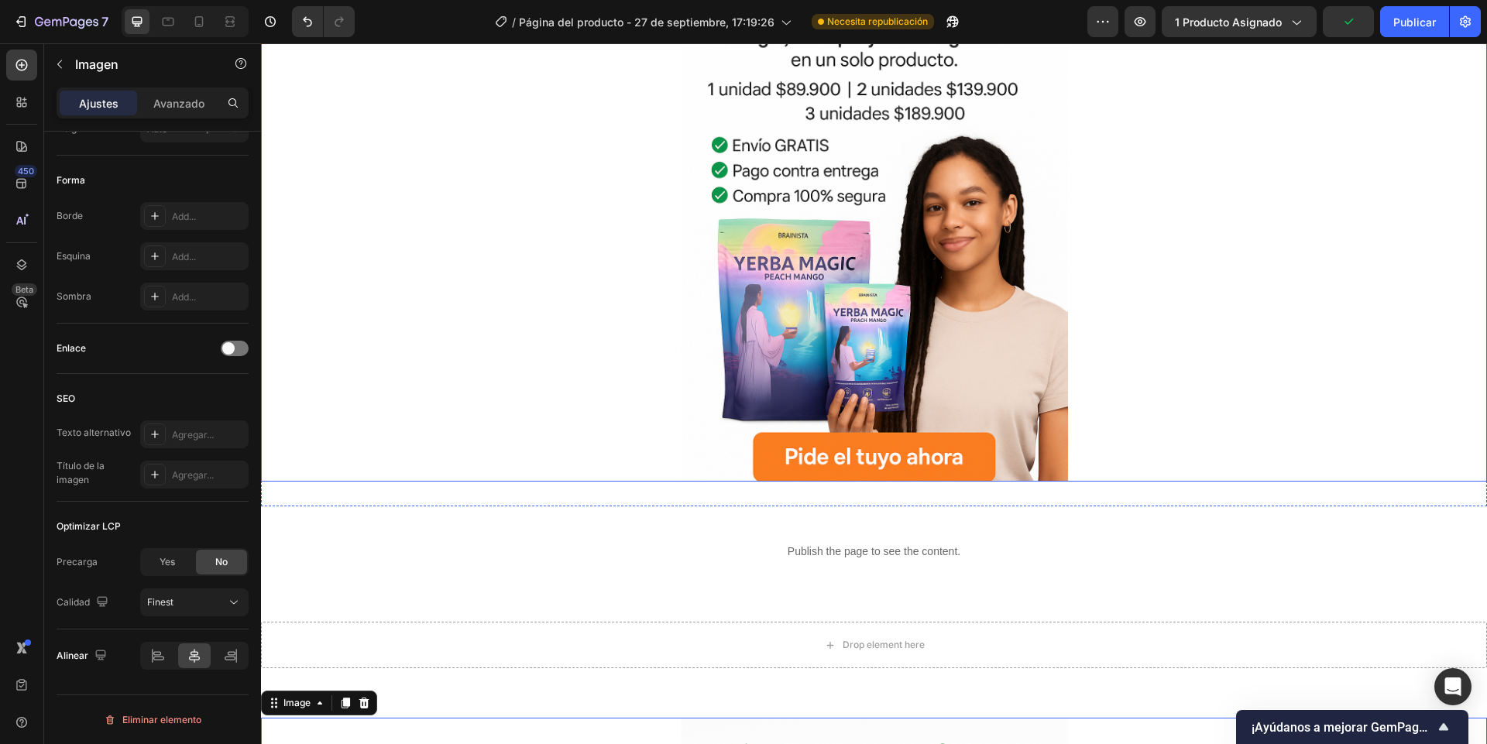
click at [523, 468] on div at bounding box center [874, 191] width 1226 height 581
click at [212, 615] on button "Lo mejor" at bounding box center [194, 602] width 108 height 28
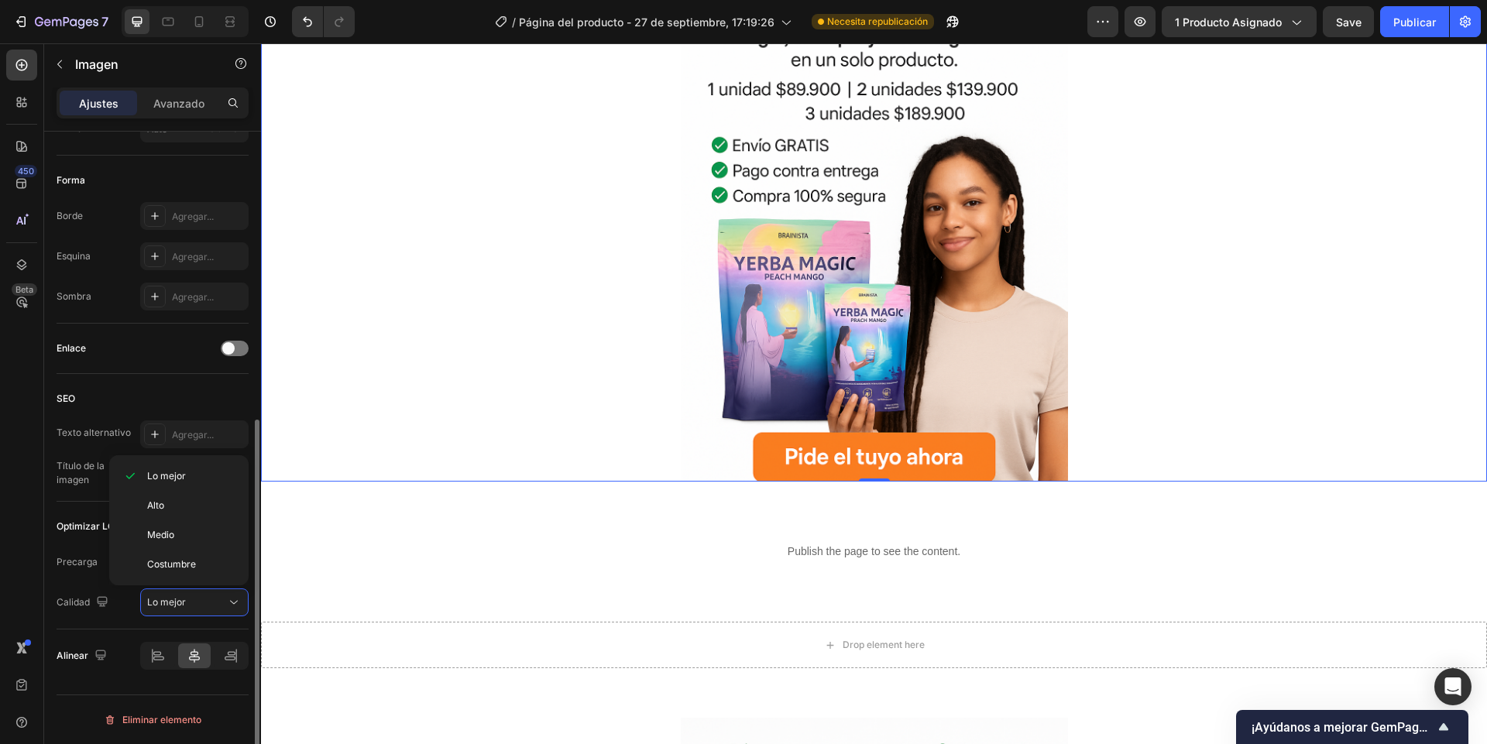
click at [149, 359] on div "Enlace" at bounding box center [153, 348] width 192 height 25
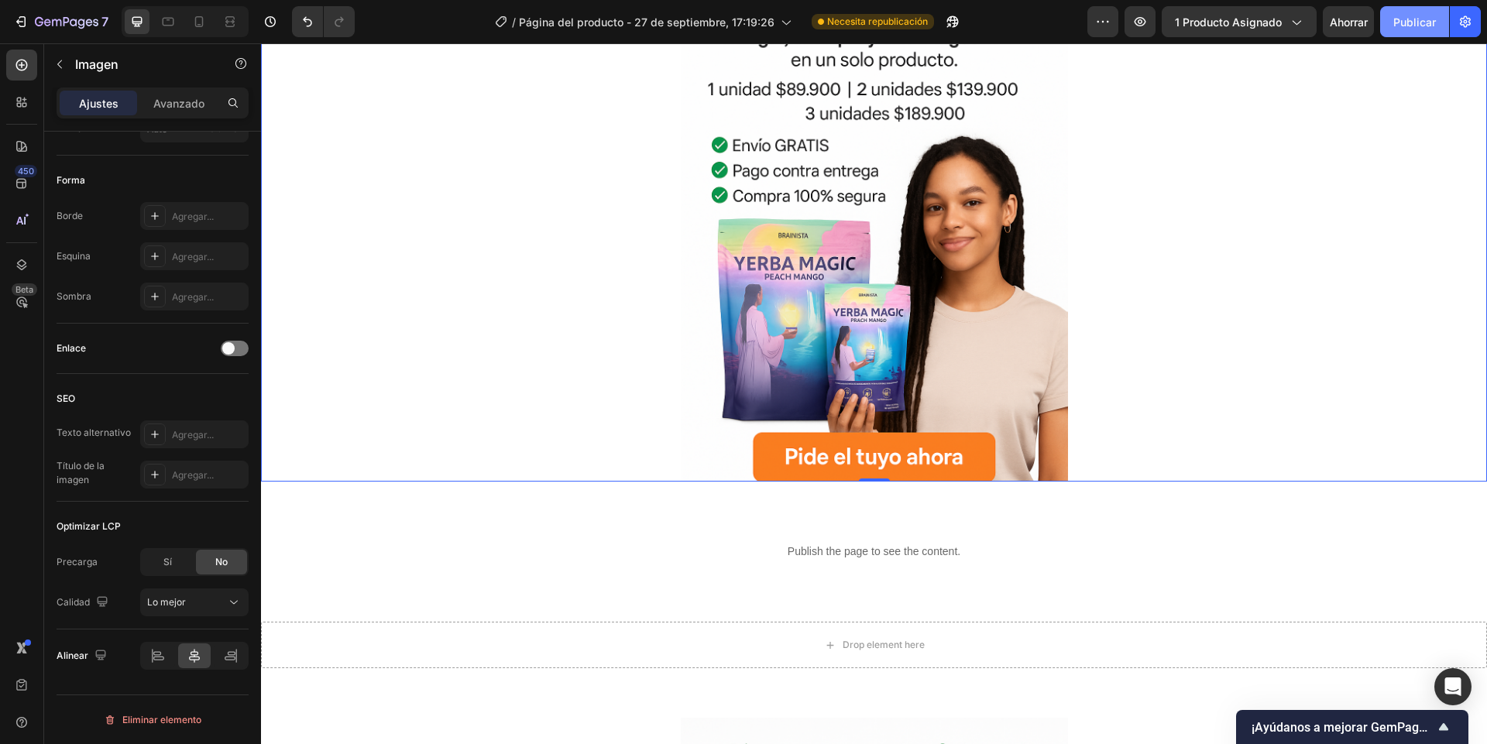
click at [1412, 31] on button "Publicar" at bounding box center [1414, 21] width 69 height 31
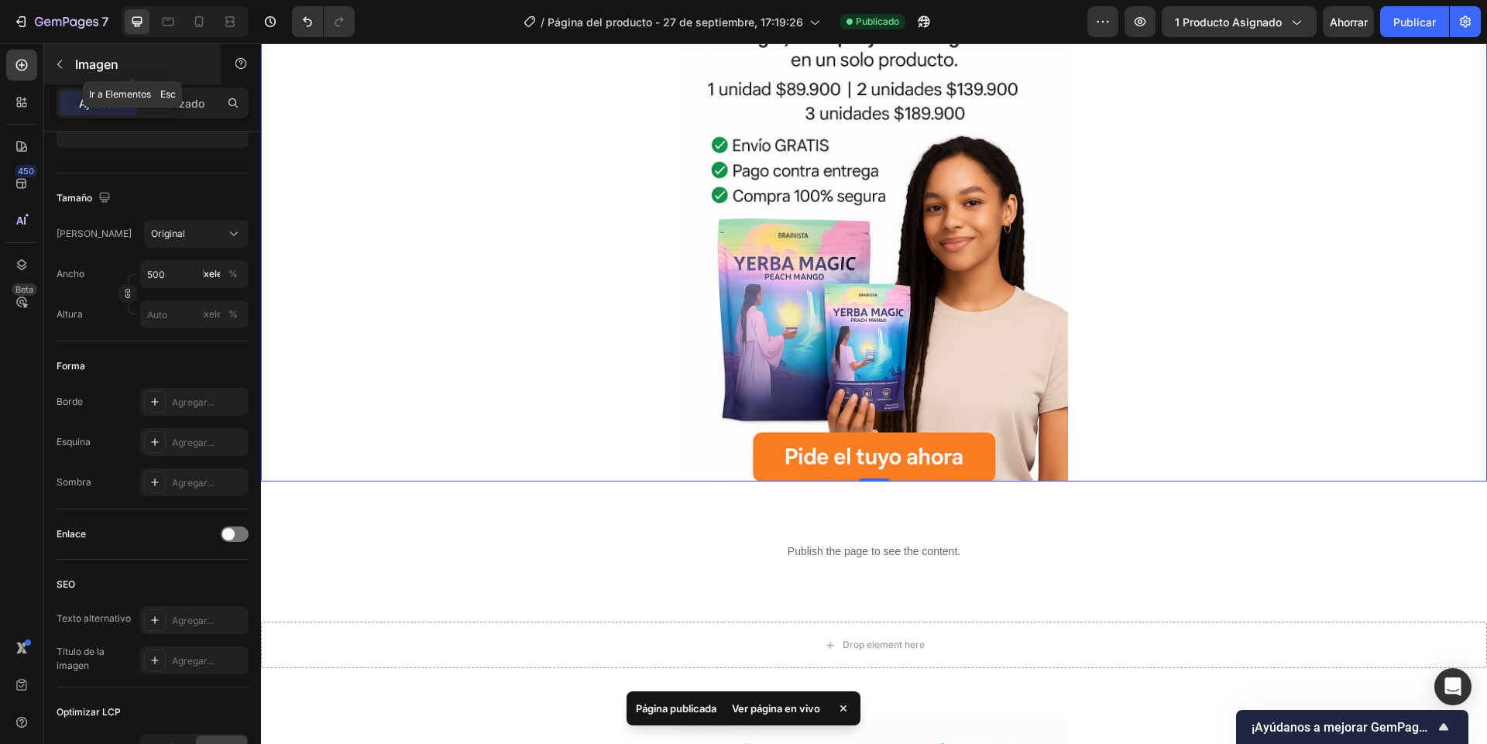
click at [59, 68] on icon "button" at bounding box center [59, 64] width 12 height 12
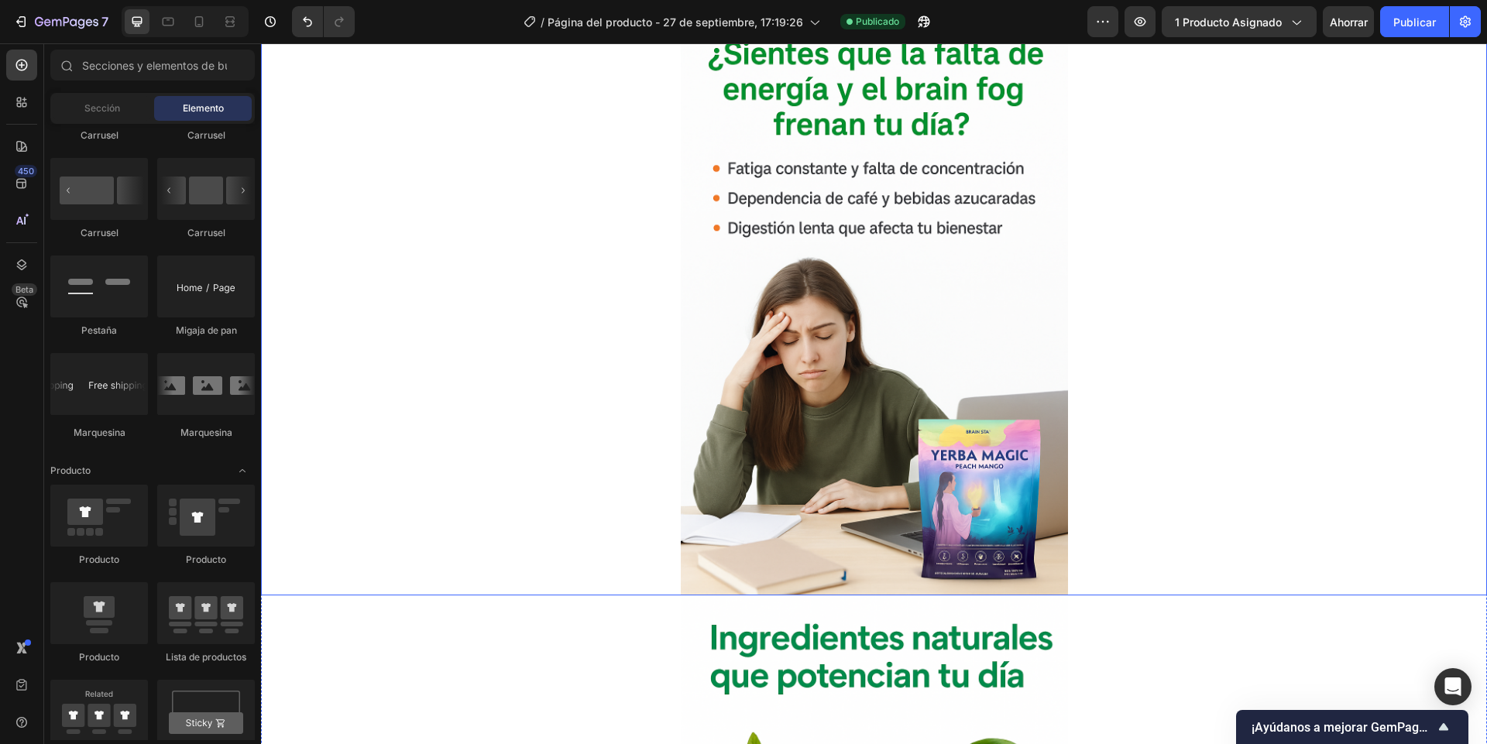
scroll to position [929, 0]
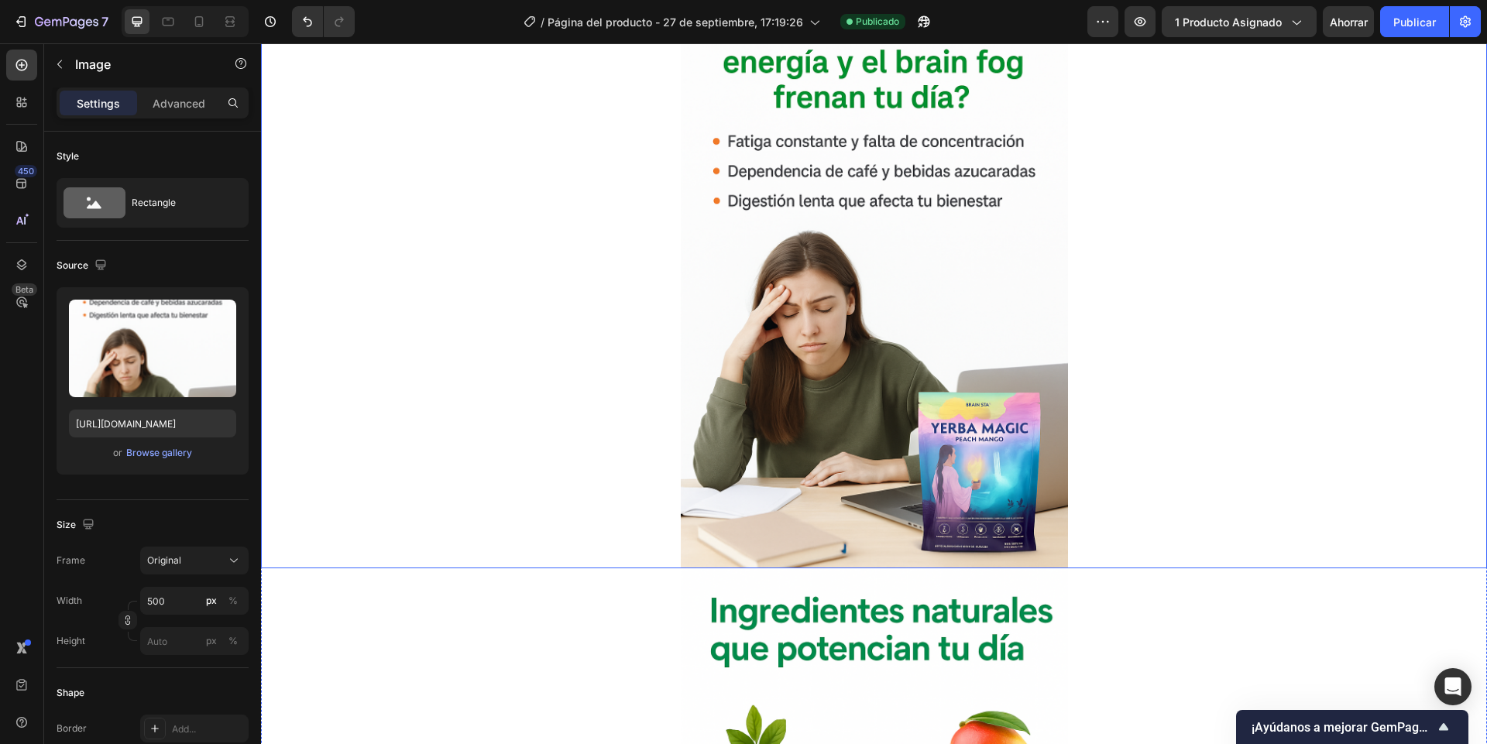
click at [363, 509] on div at bounding box center [874, 278] width 1226 height 581
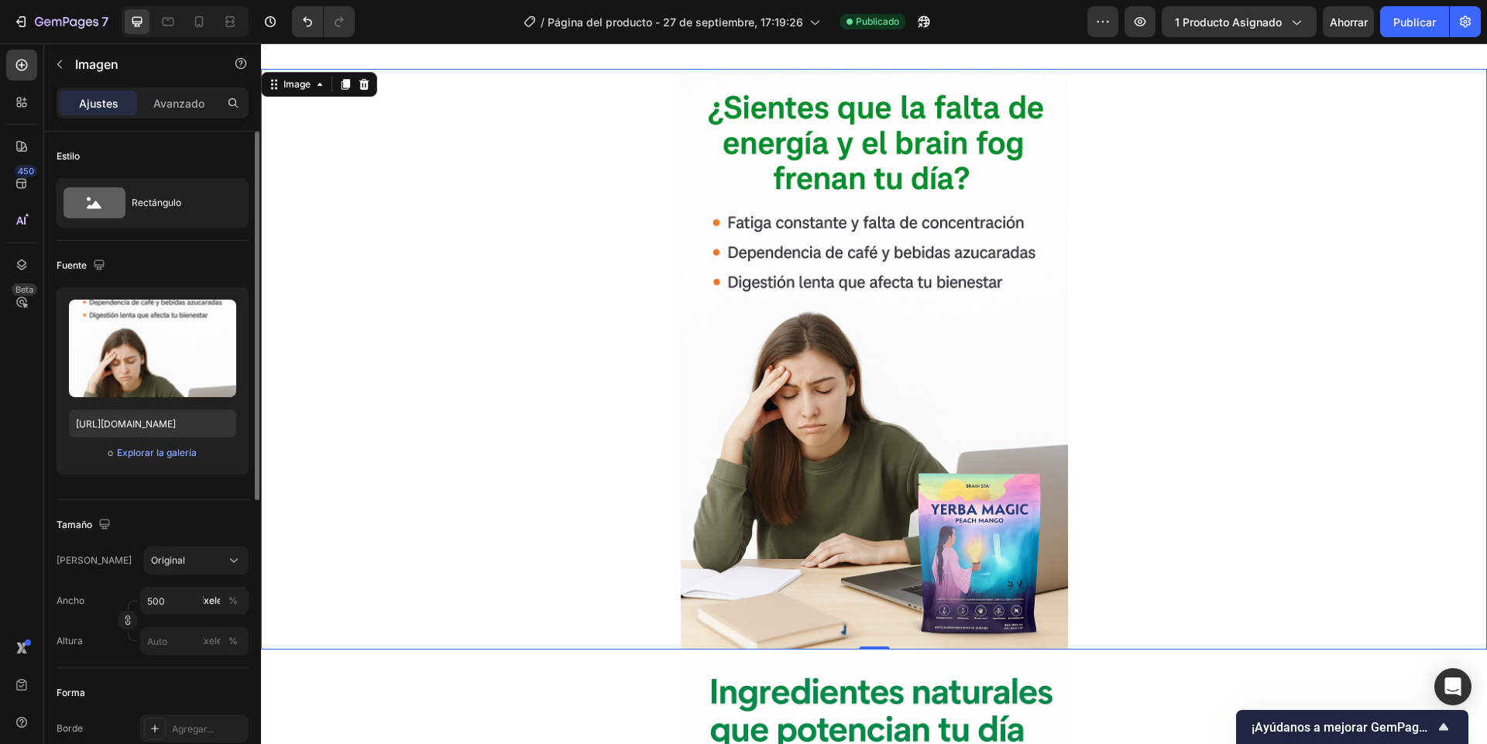
scroll to position [836, 0]
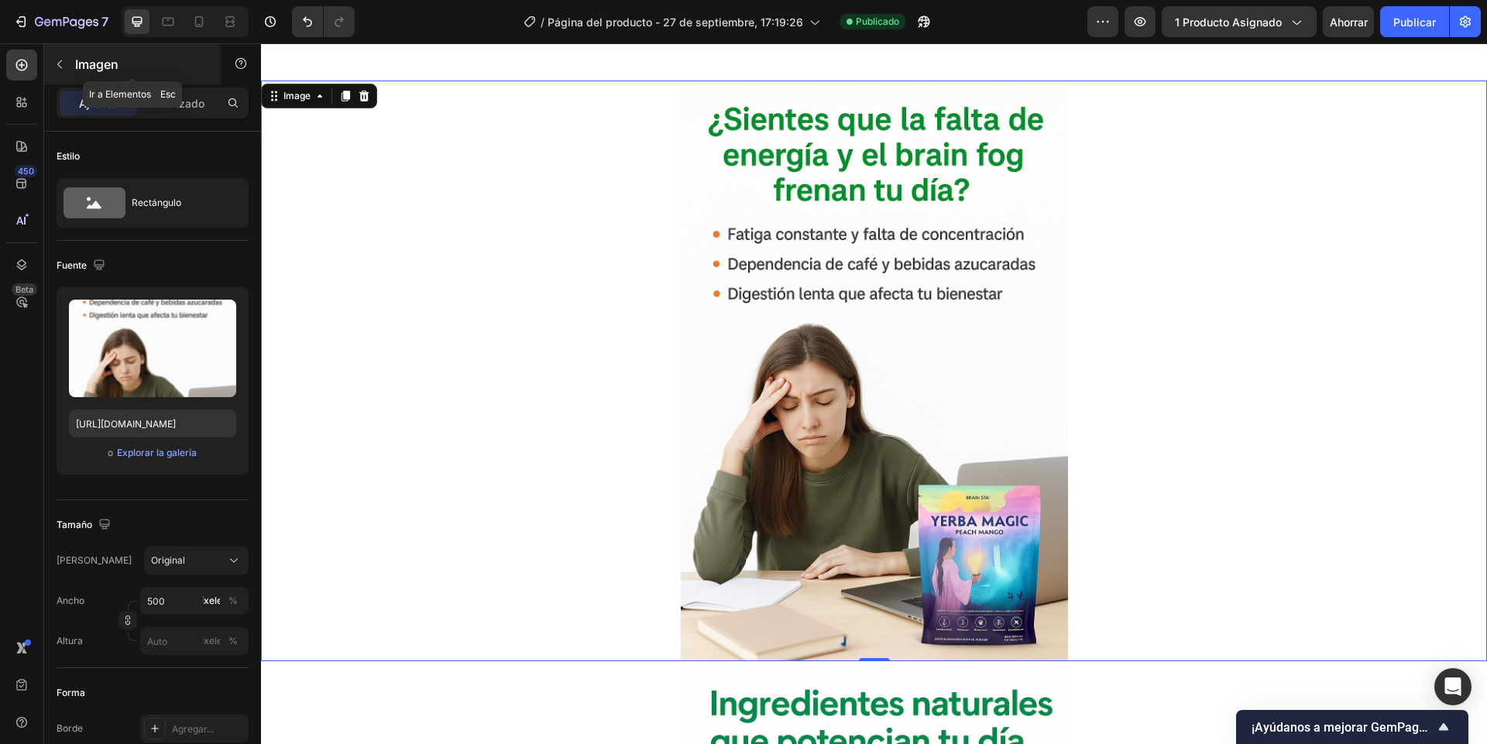
click at [56, 71] on button "button" at bounding box center [59, 64] width 25 height 25
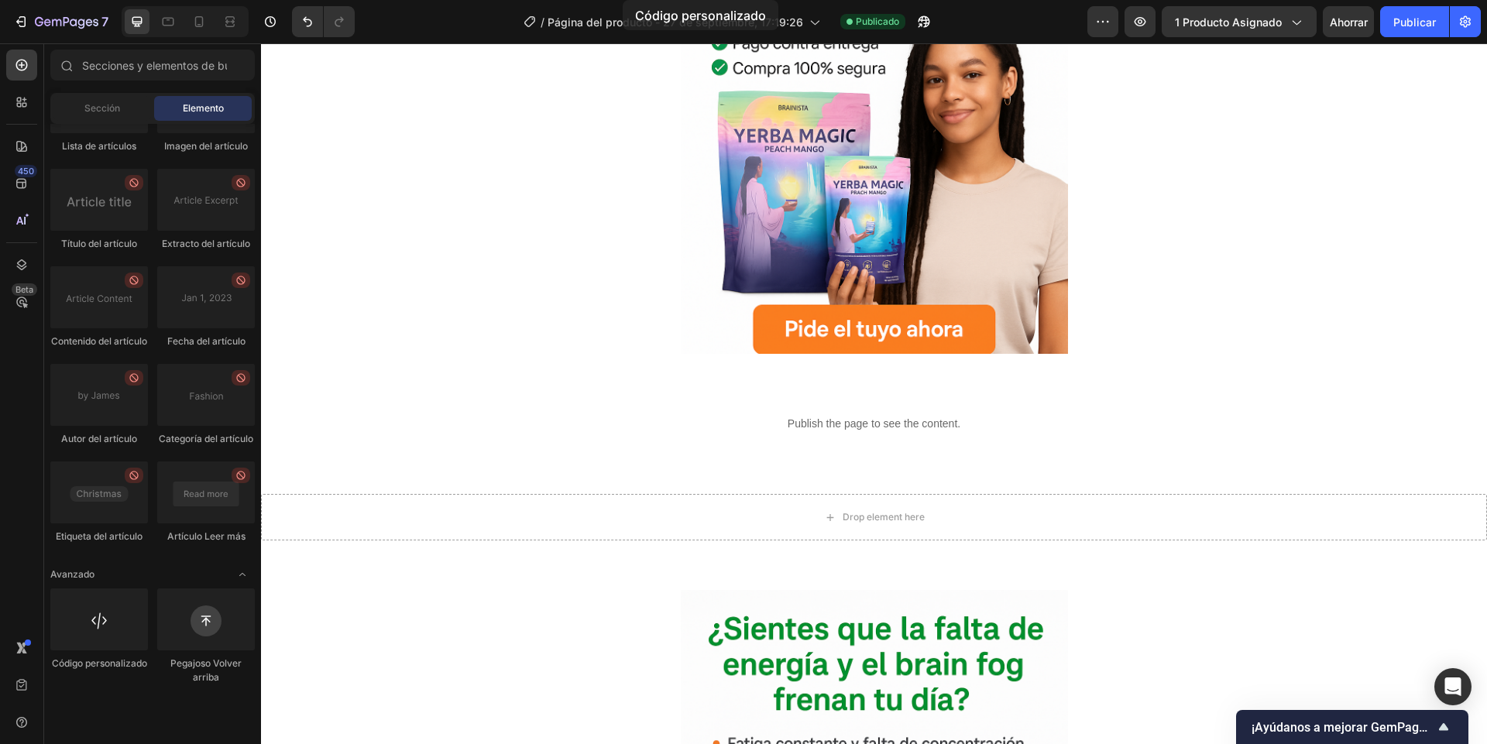
scroll to position [0, 0]
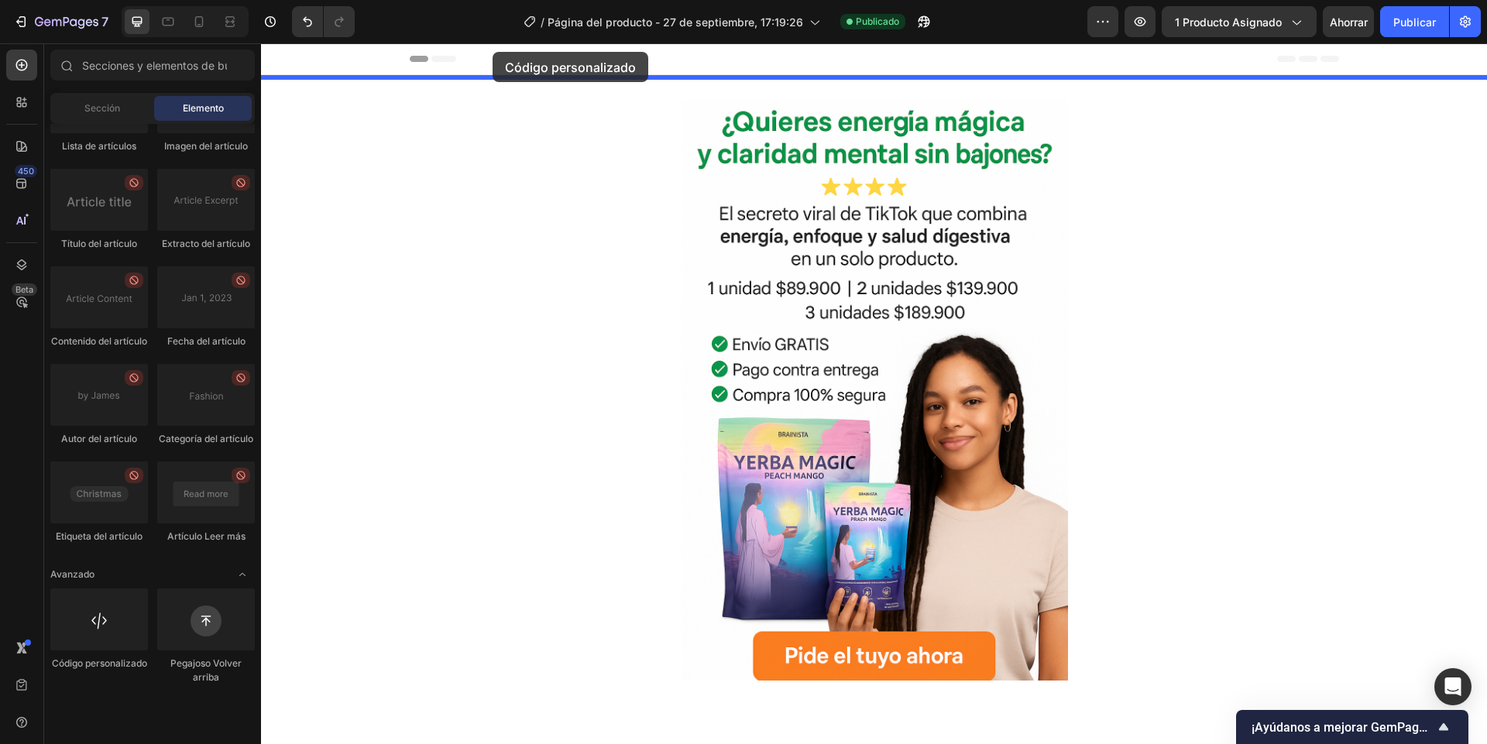
drag, startPoint x: 382, startPoint y: 722, endPoint x: 492, endPoint y: 52, distance: 679.6
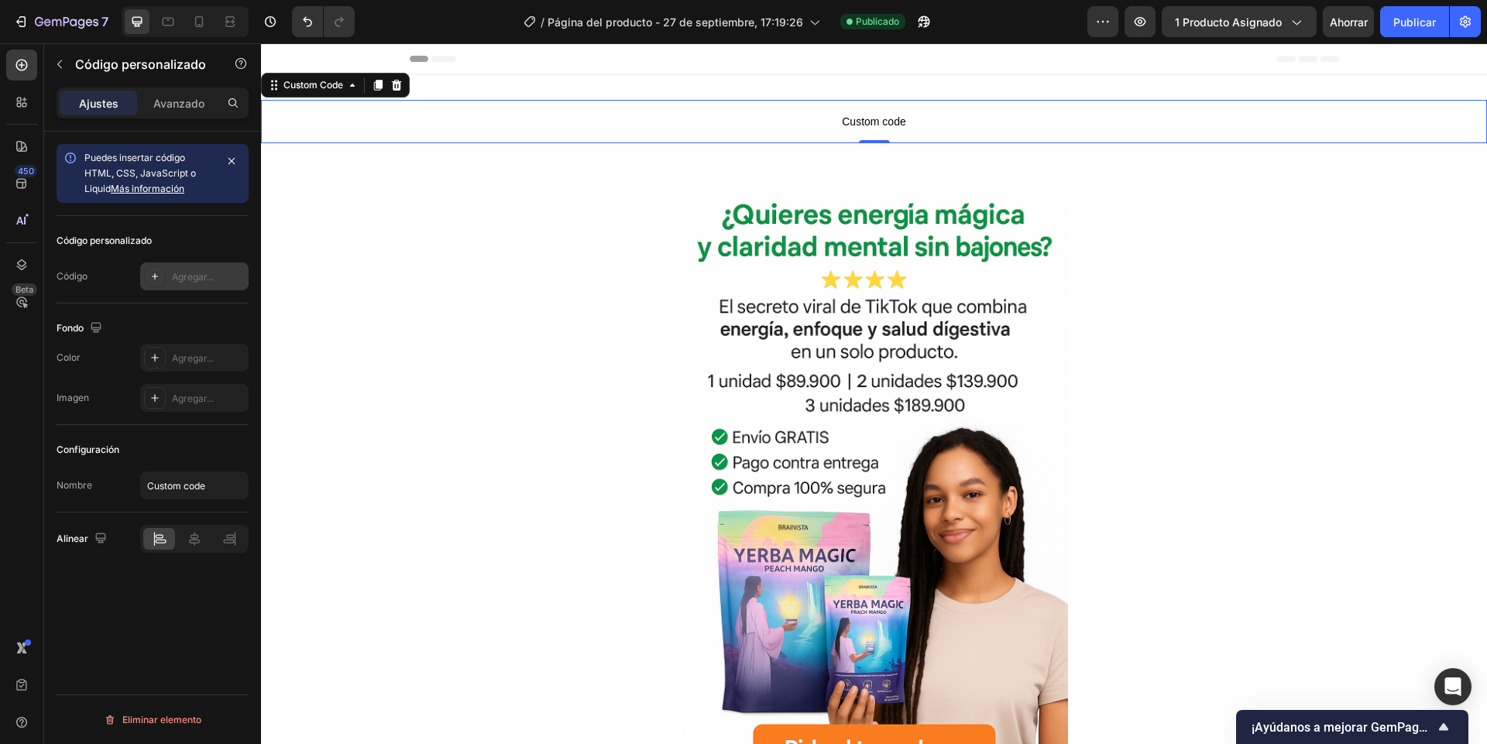
click at [192, 277] on font "Agregar..." at bounding box center [193, 277] width 42 height 12
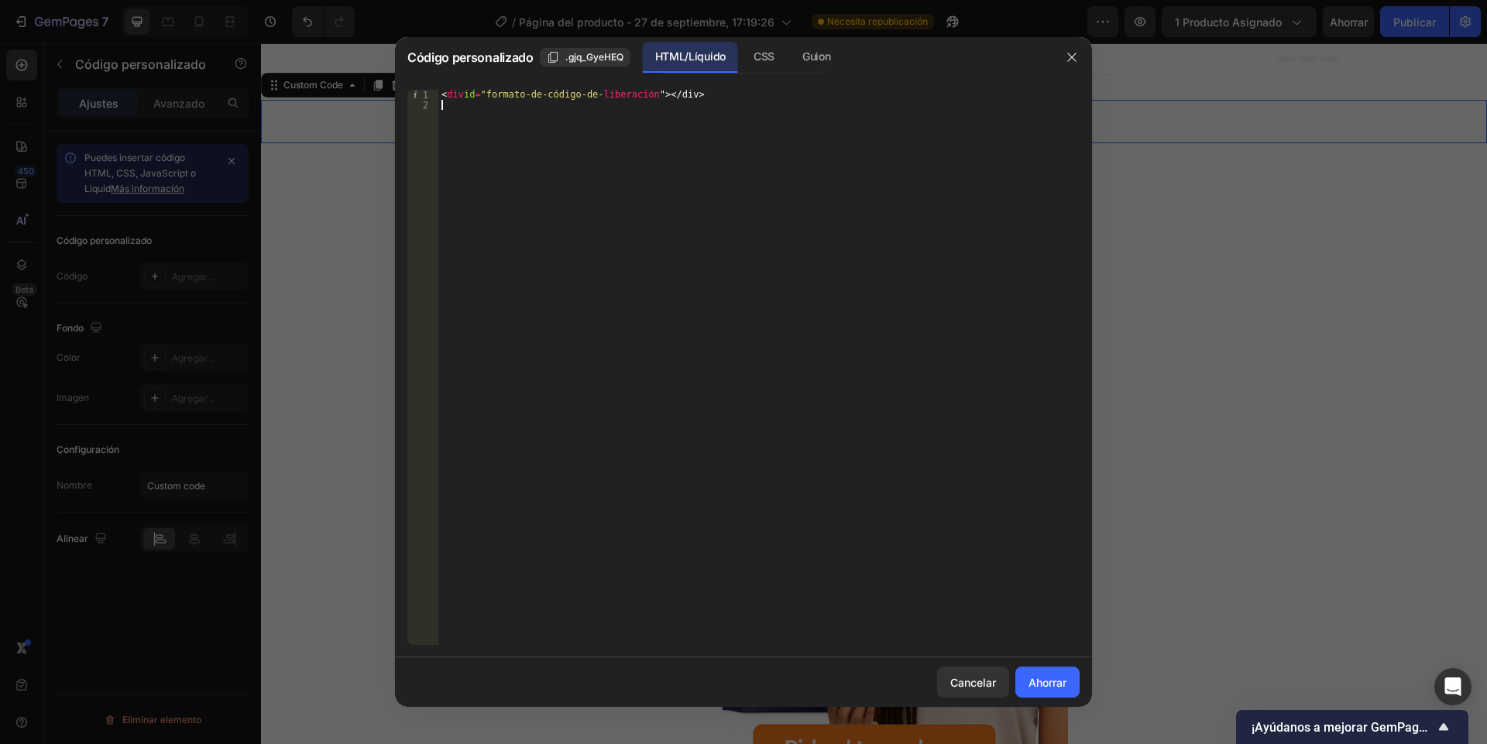
click at [569, 109] on div "< div id = "formato-de-código-de- liberación " > </div>" at bounding box center [758, 377] width 641 height 575
click at [564, 99] on div "< div id = "formato-de-código-de- liberación " > </div>" at bounding box center [758, 377] width 641 height 575
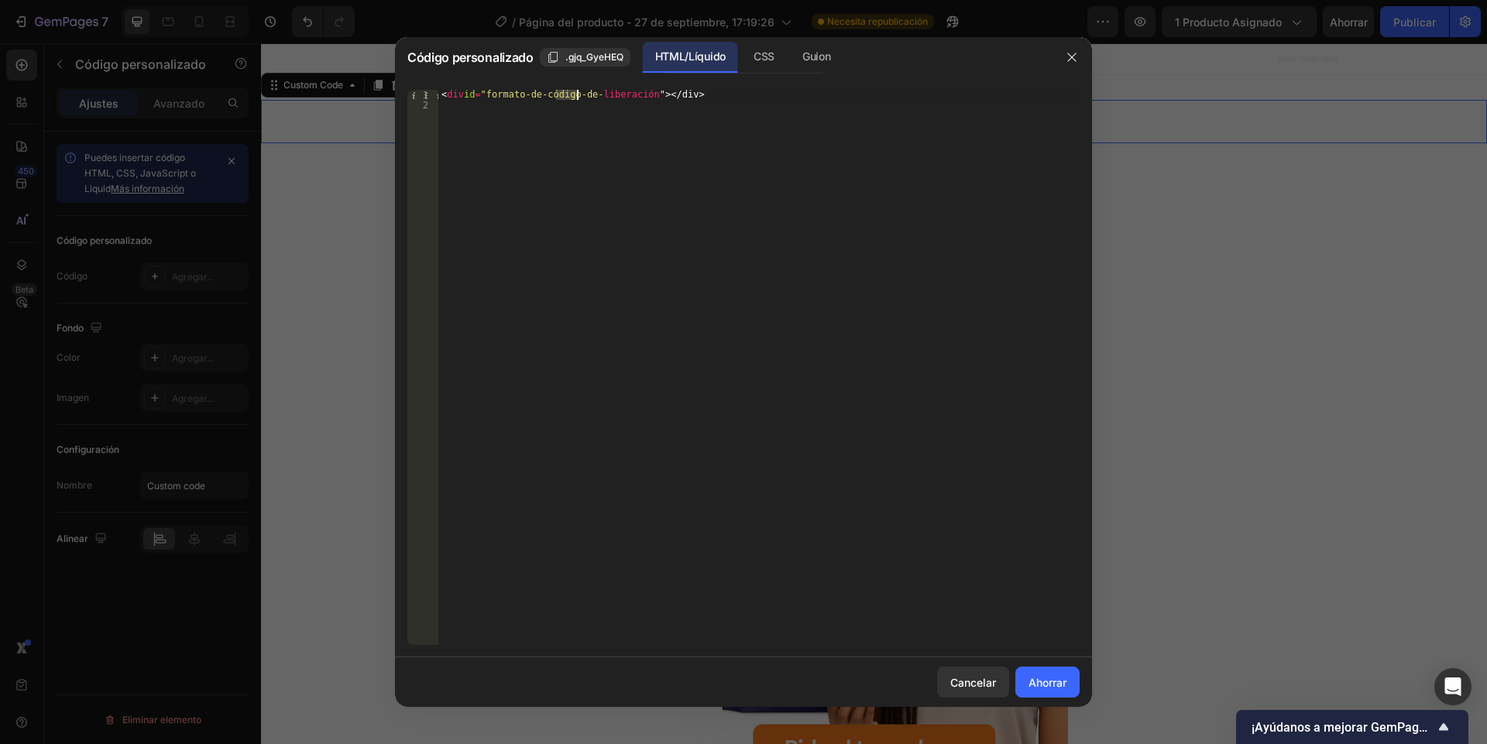
click at [564, 99] on div "< div id = "formato-de-código-de- liberación " > </div>" at bounding box center [758, 377] width 641 height 575
type textarea "<div id="releasit-cod-form"></div>"
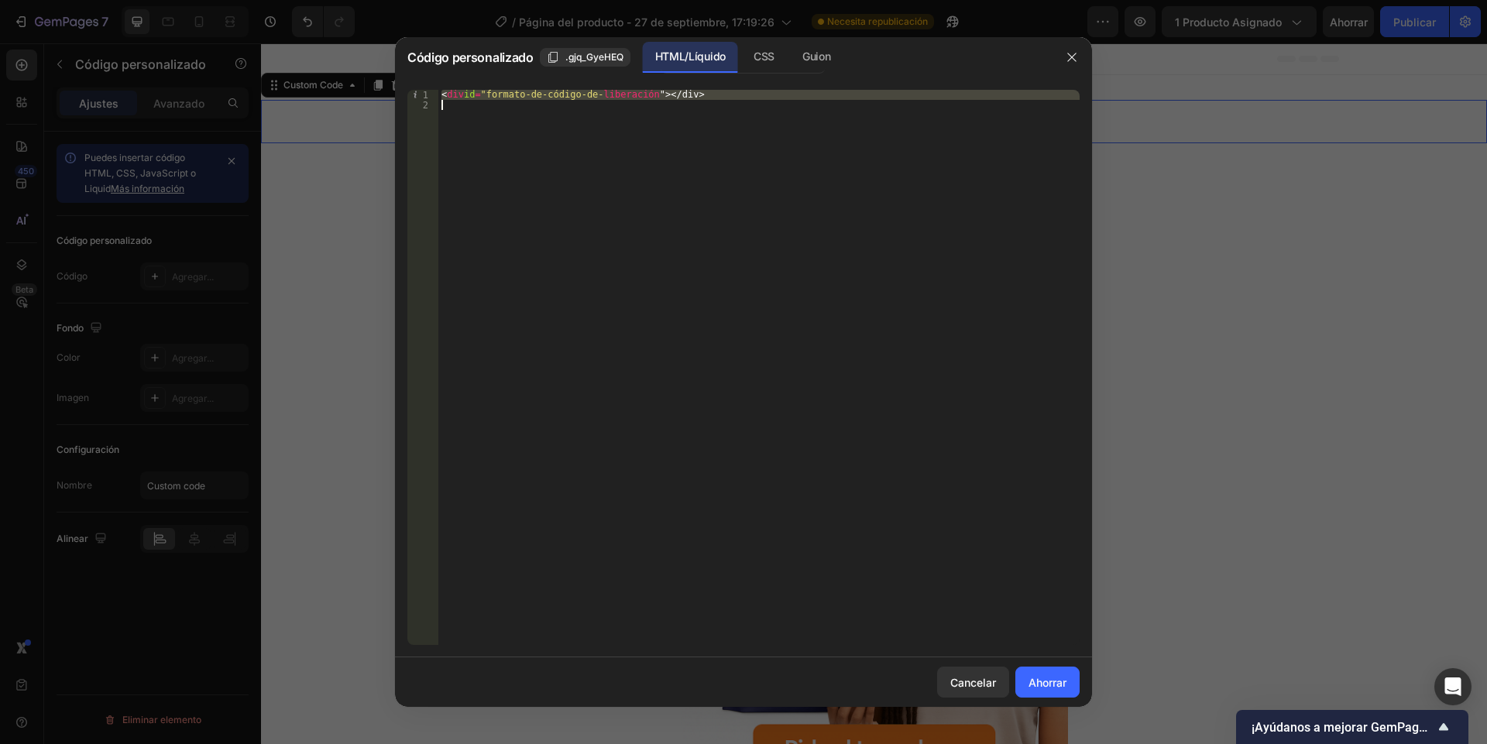
paste textarea
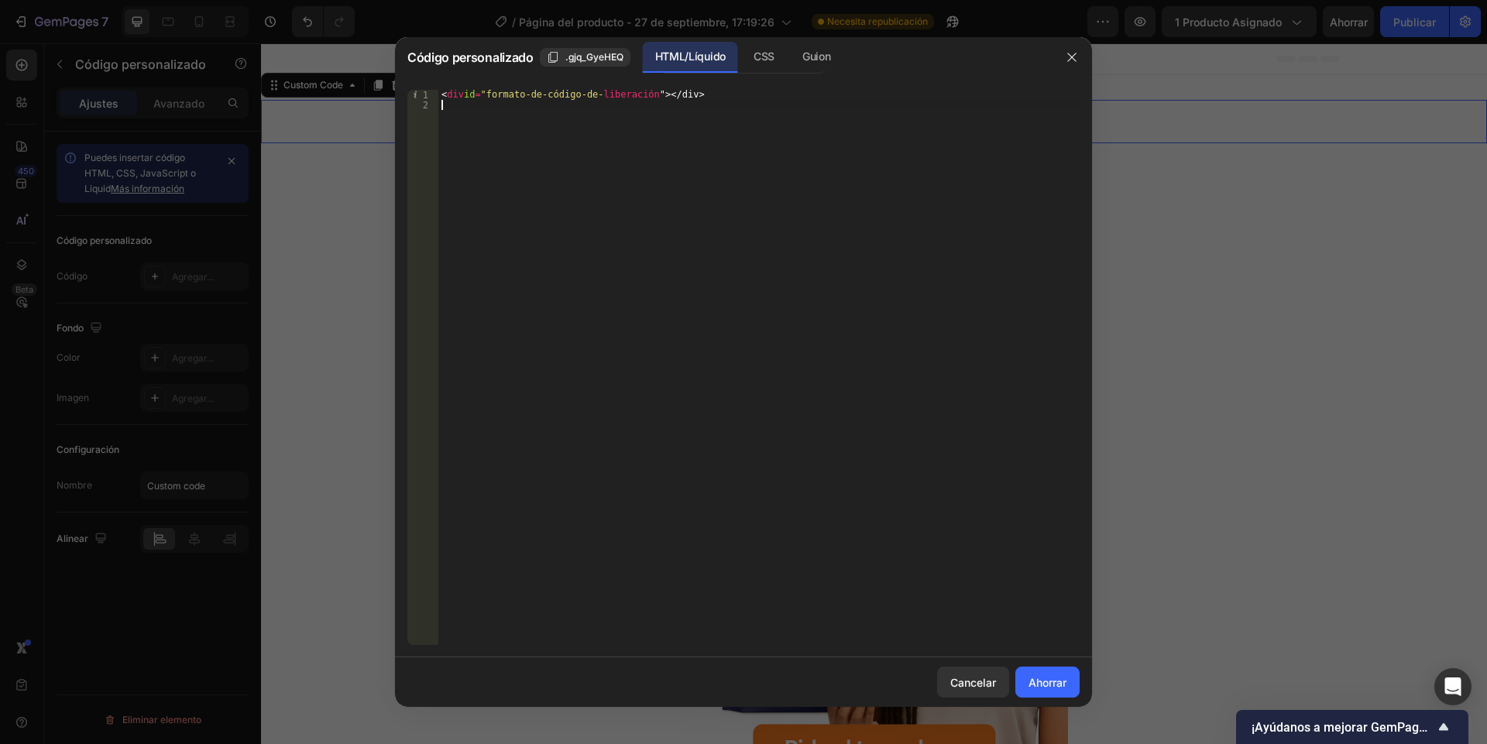
click at [976, 201] on div "< div id = "formato-de-código-de- liberación " > </div>" at bounding box center [758, 377] width 641 height 575
click at [719, 203] on div "< div id = "releasit-cod-form" > </ div >" at bounding box center [758, 377] width 641 height 575
click at [1054, 687] on div "Save" at bounding box center [1054, 682] width 26 height 16
type textarea "<div id="releasit-cod-form"></div>"
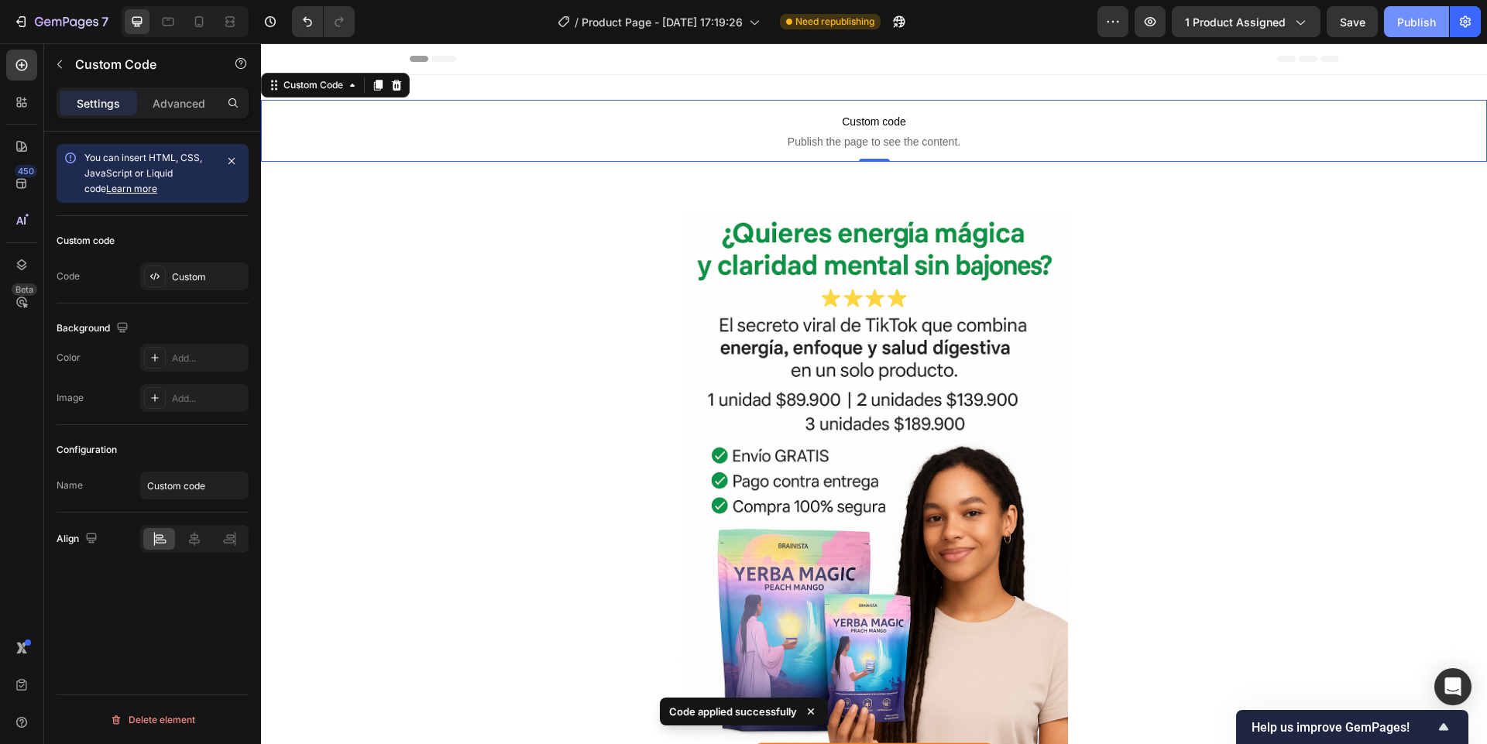
click at [1407, 22] on div "Publish" at bounding box center [1416, 22] width 39 height 16
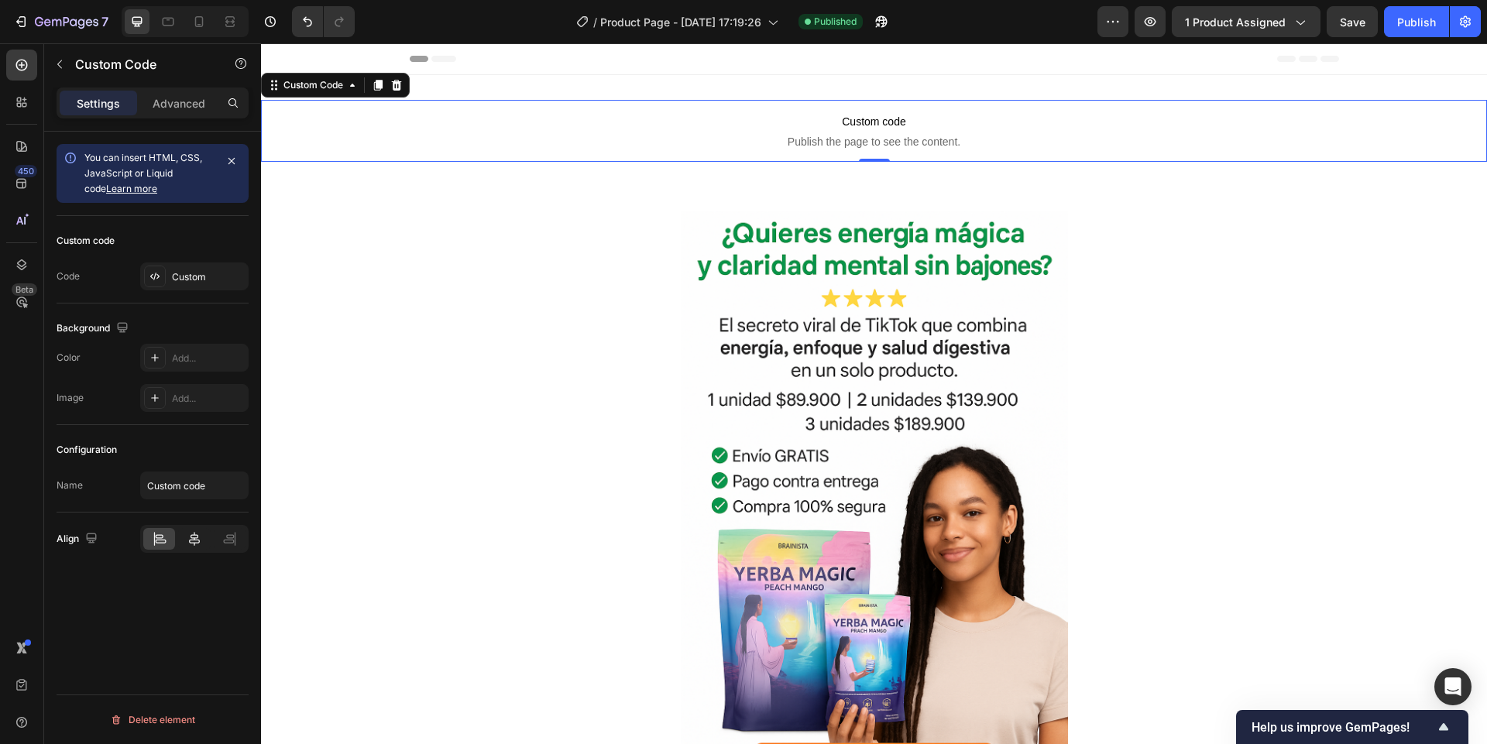
click at [195, 535] on icon at bounding box center [194, 539] width 11 height 14
click at [1431, 16] on div "Publish" at bounding box center [1416, 22] width 39 height 16
click at [156, 108] on p "Advanced" at bounding box center [179, 103] width 53 height 16
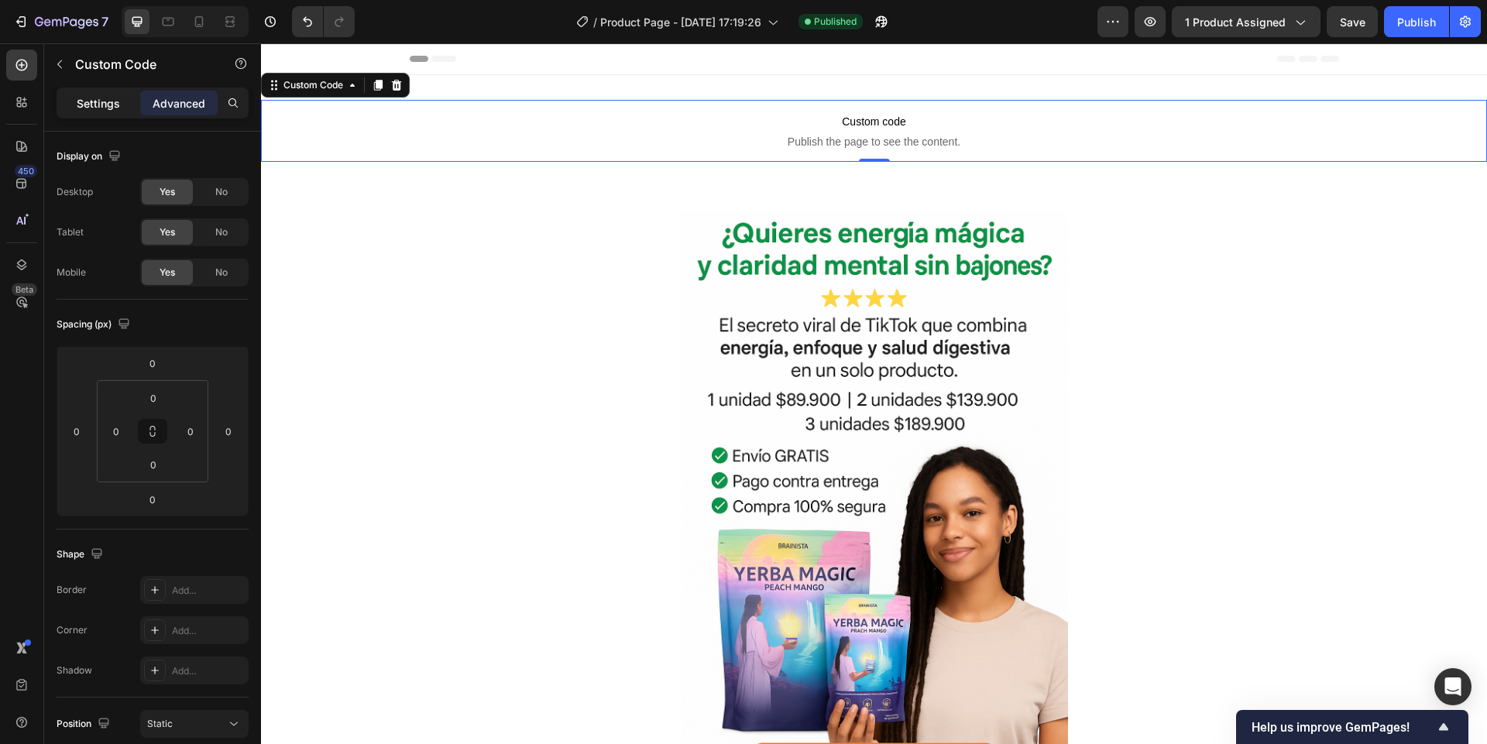
click at [101, 104] on p "Settings" at bounding box center [98, 103] width 43 height 16
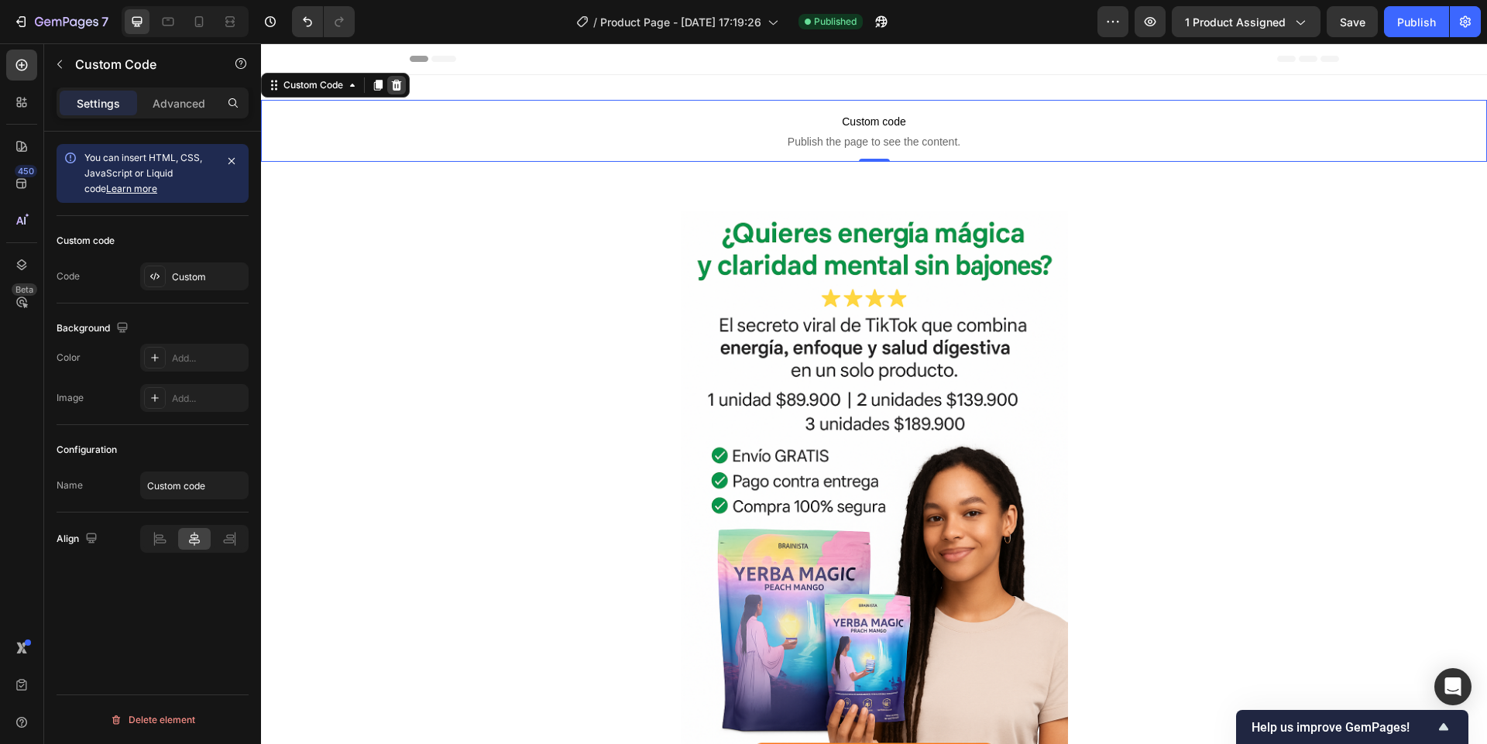
click at [400, 93] on div at bounding box center [396, 85] width 19 height 19
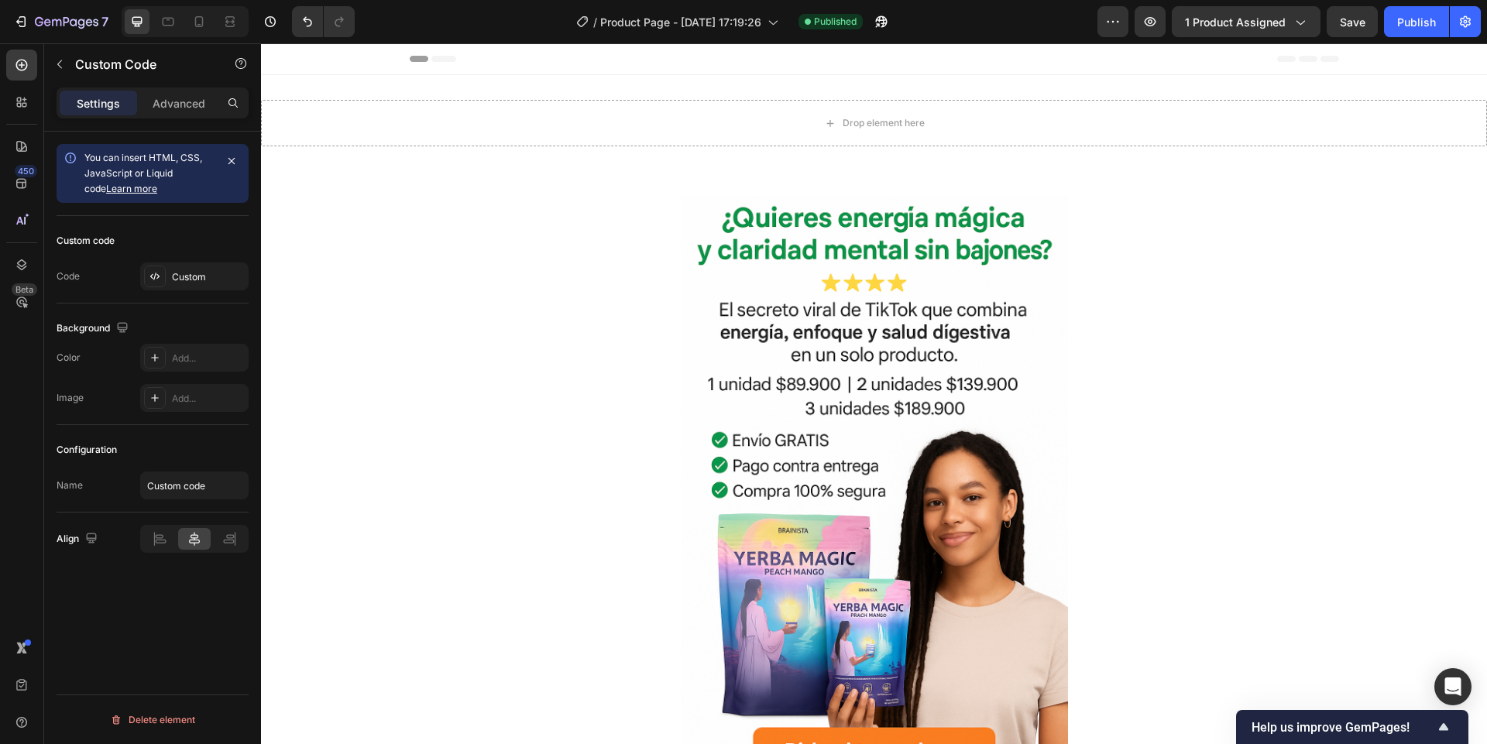
scroll to position [4074, 0]
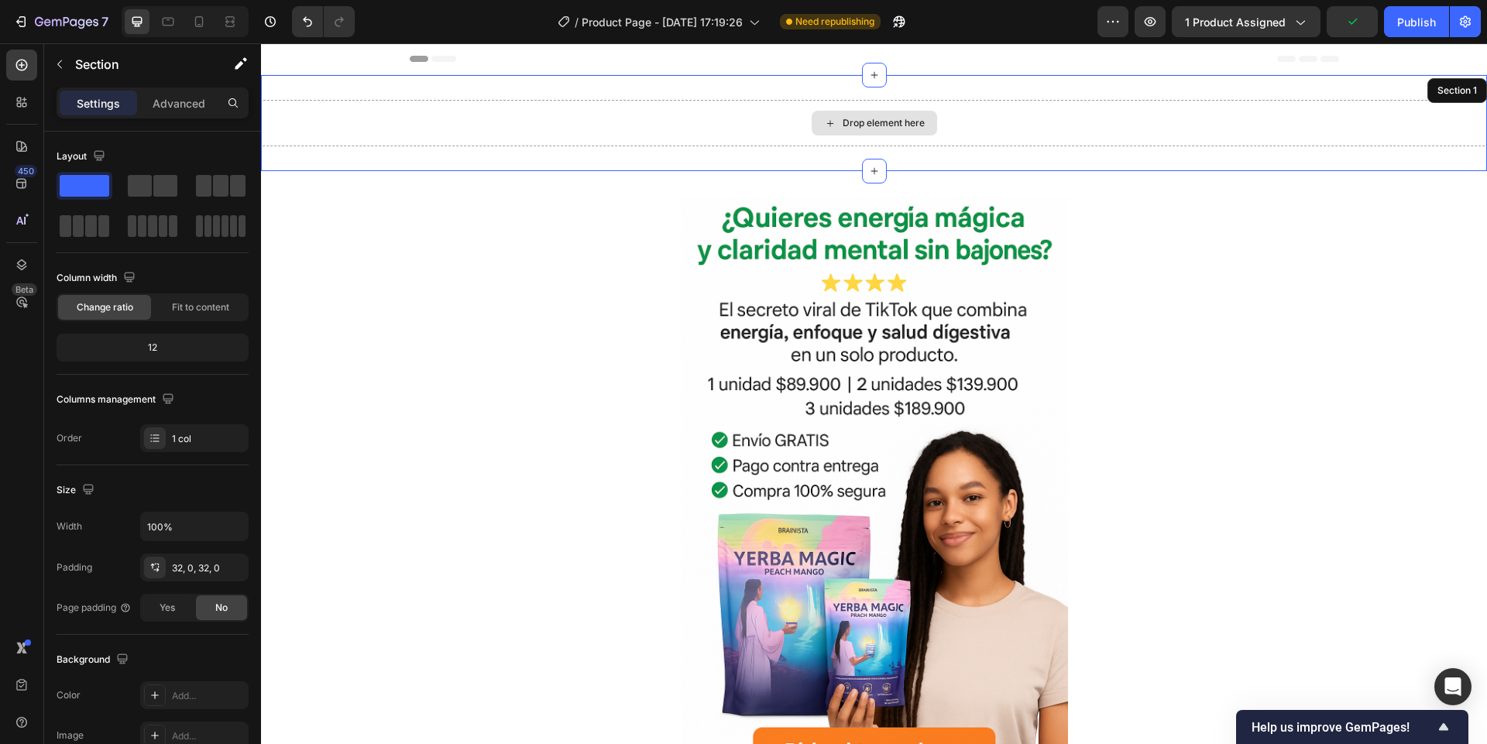
click at [681, 128] on div "Drop element here" at bounding box center [874, 123] width 1226 height 46
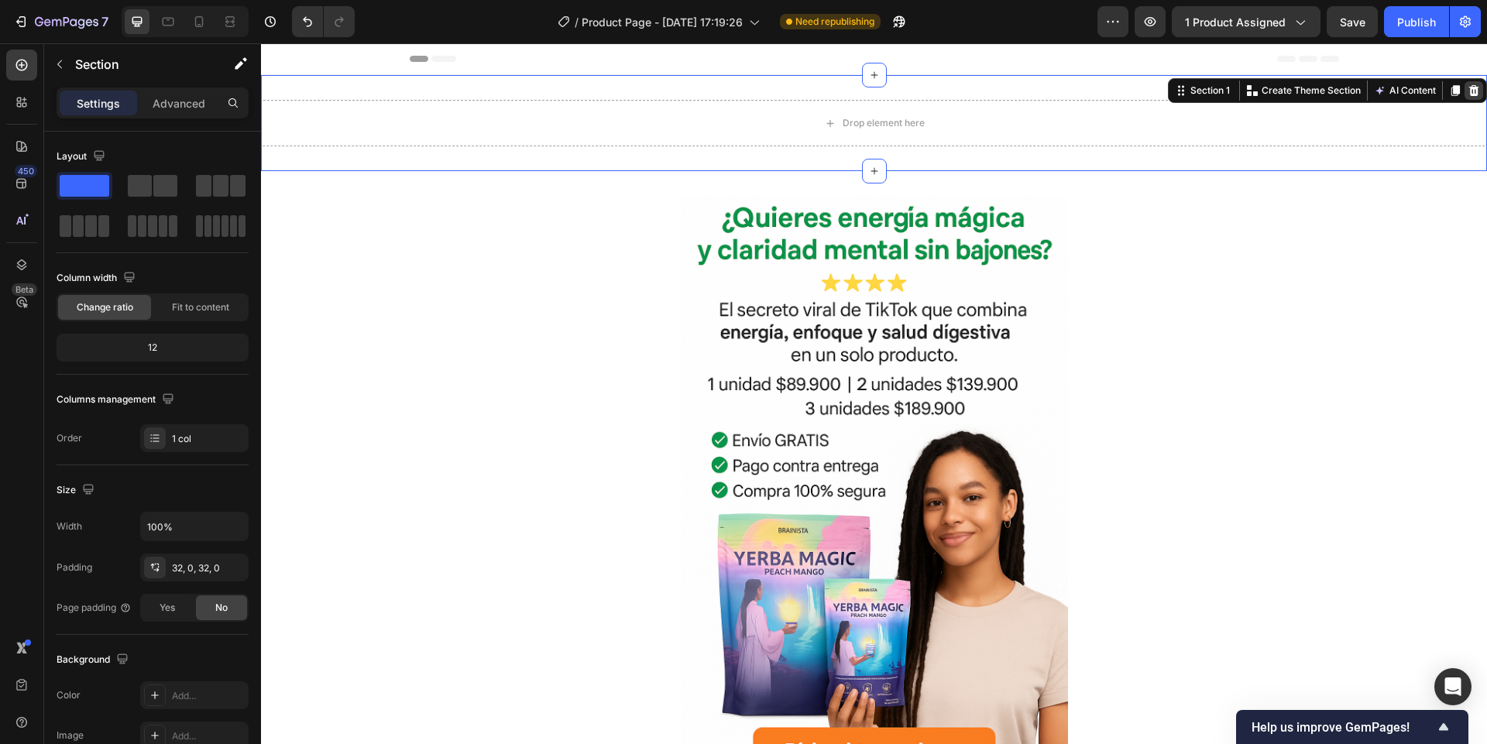
click at [1467, 91] on icon at bounding box center [1473, 90] width 12 height 12
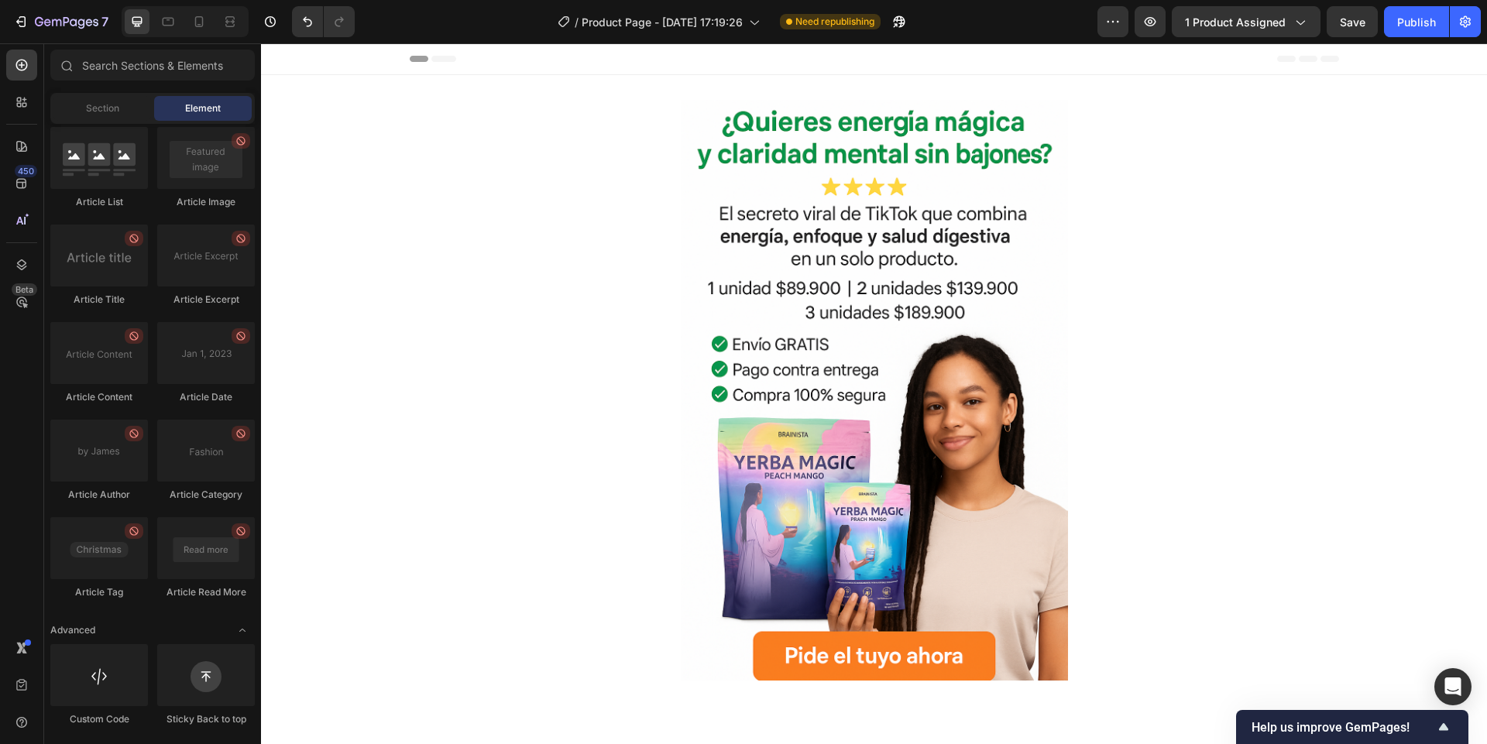
click at [771, 65] on div "Header" at bounding box center [874, 58] width 929 height 31
click at [291, 53] on span "Header" at bounding box center [307, 58] width 34 height 15
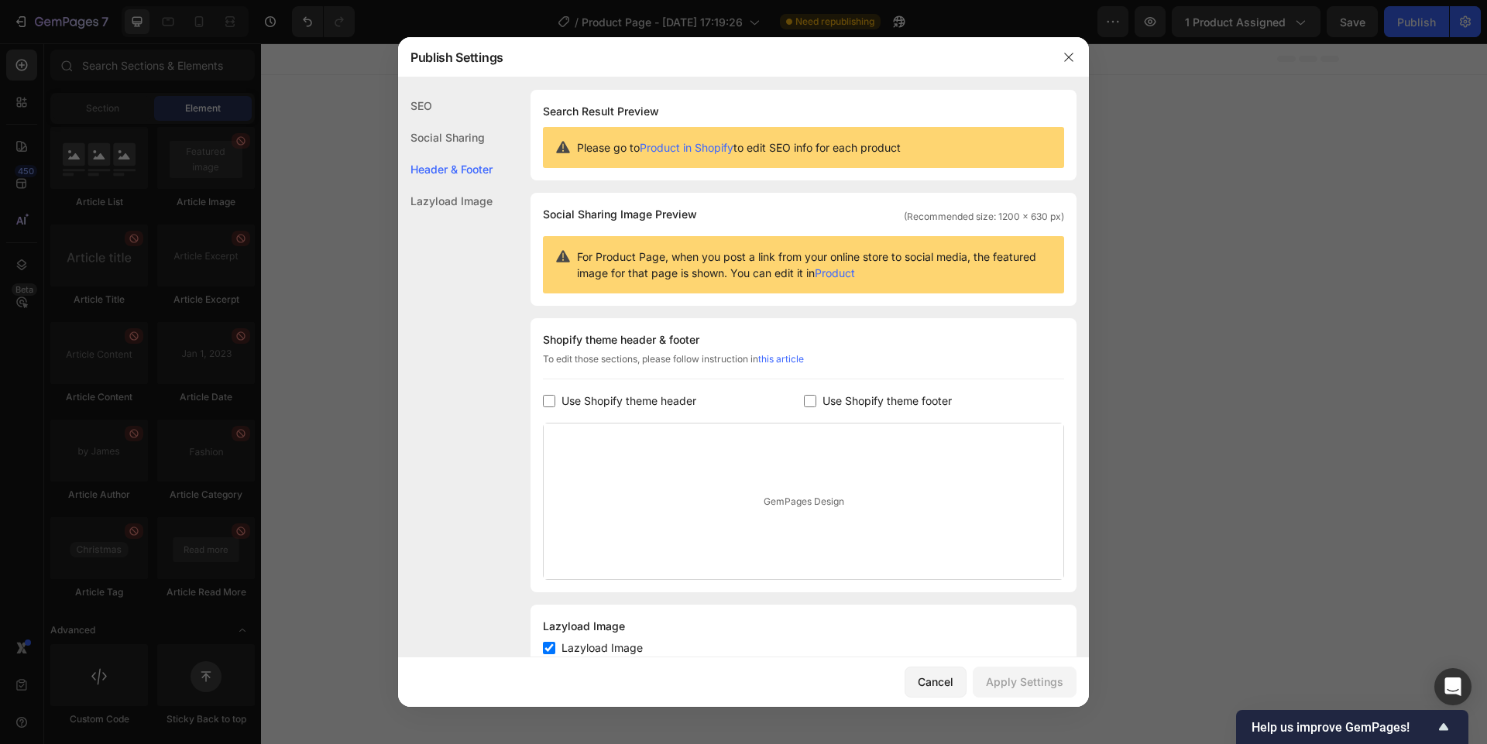
scroll to position [50, 0]
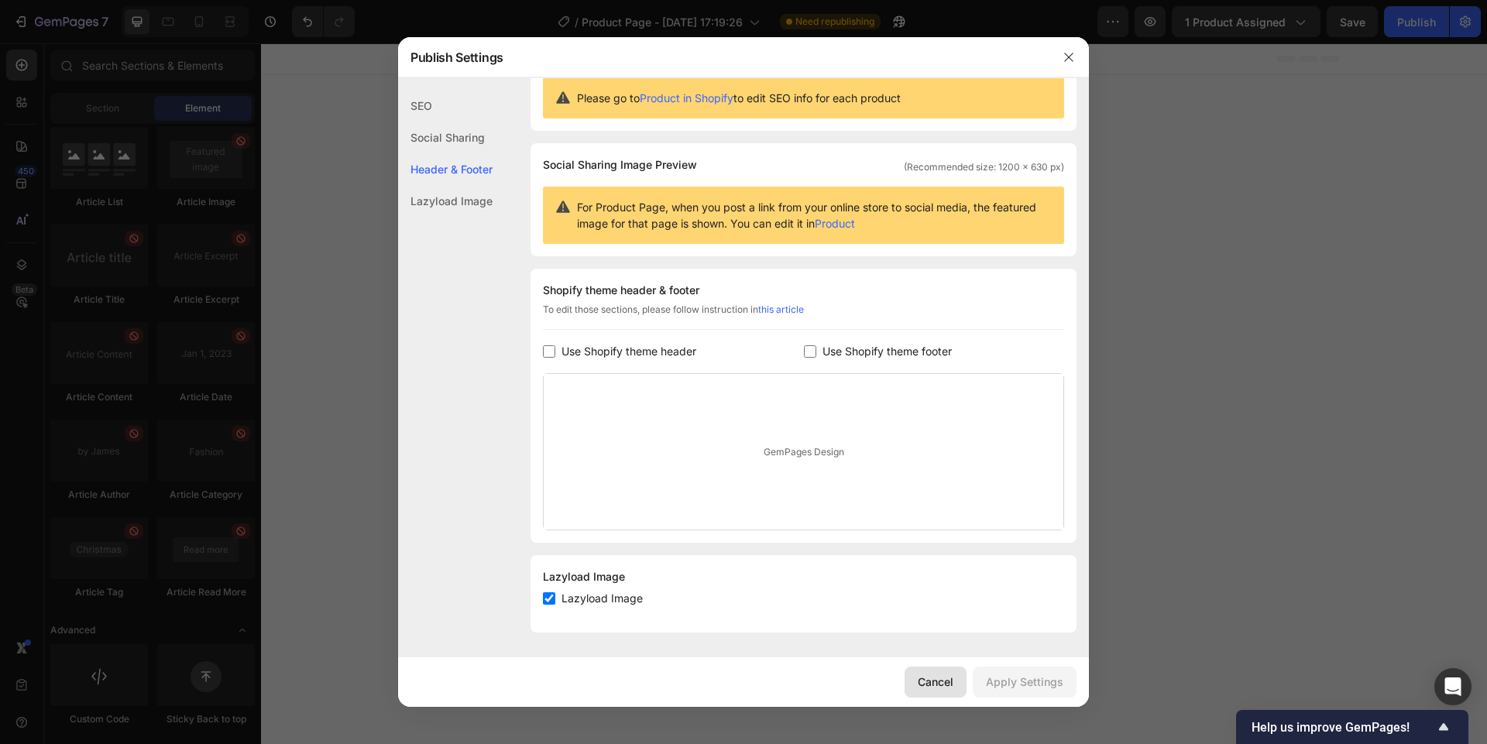
click at [942, 677] on div "Cancel" at bounding box center [936, 682] width 36 height 16
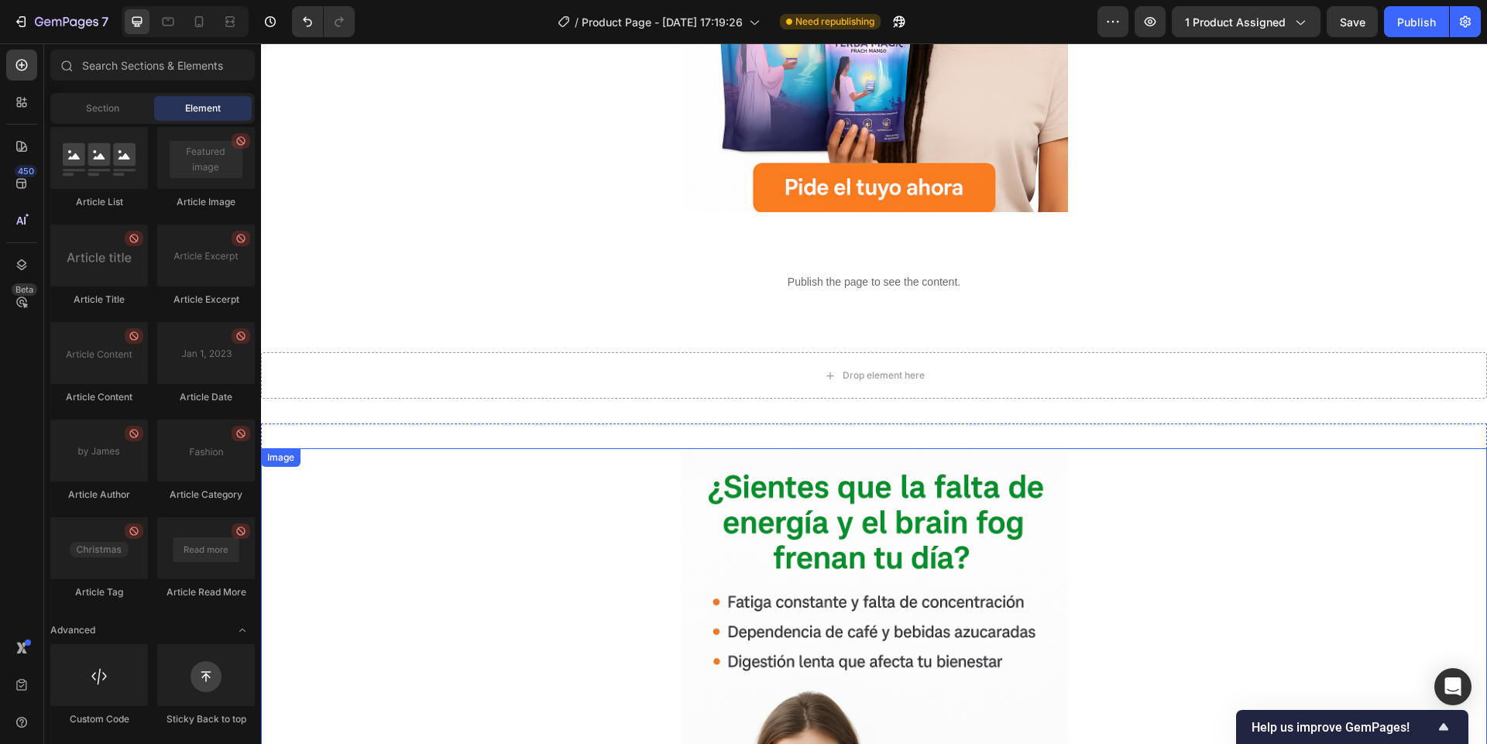
scroll to position [465, 0]
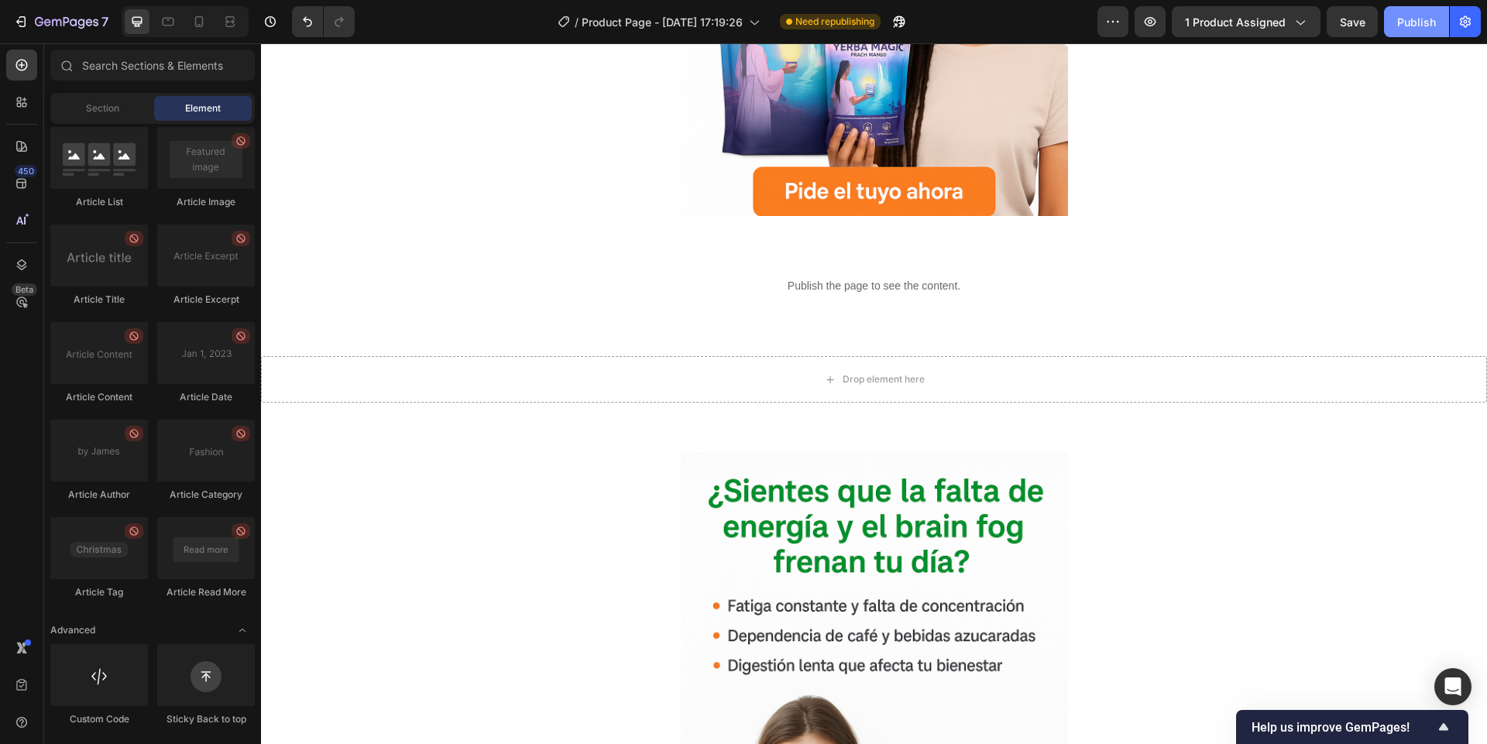
click at [1415, 34] on button "Publish" at bounding box center [1416, 21] width 65 height 31
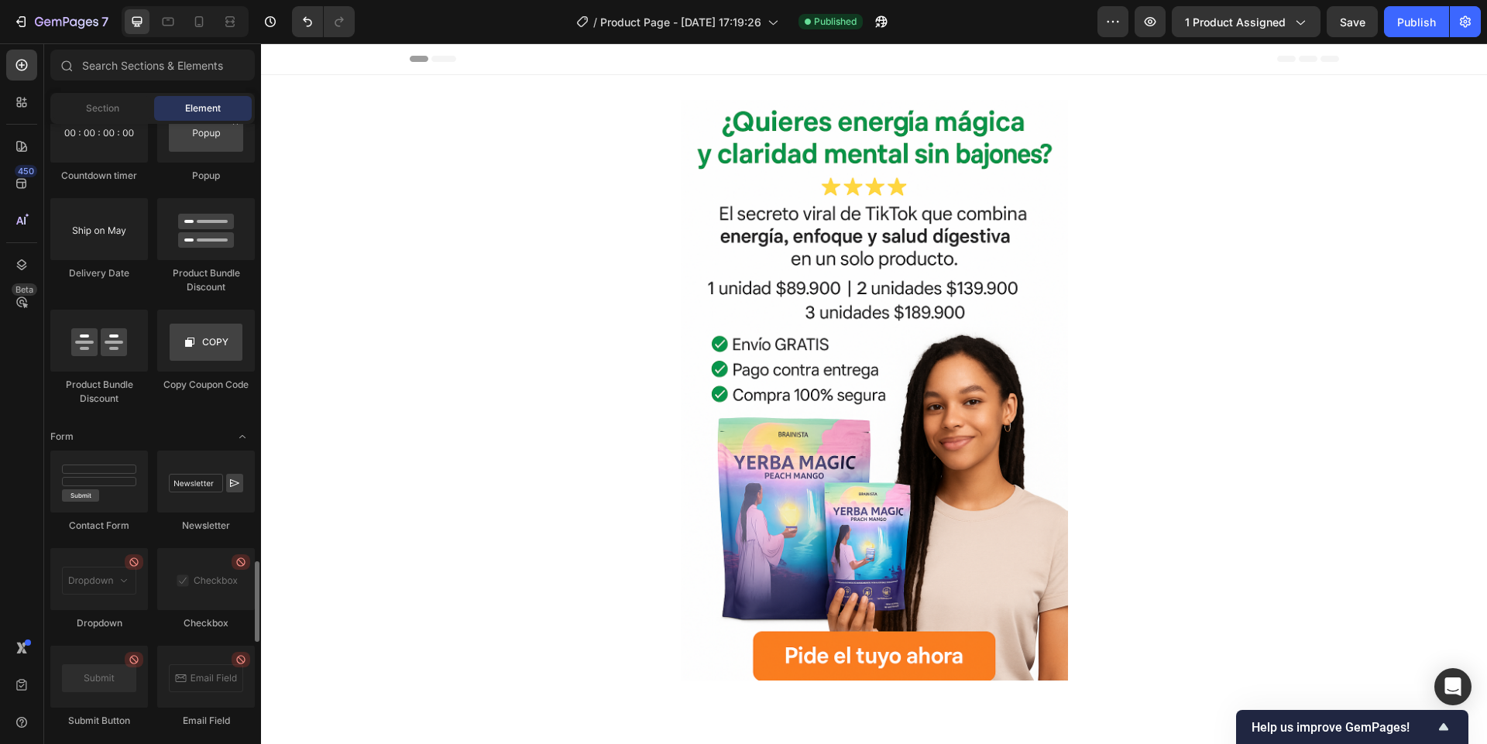
scroll to position [2866, 0]
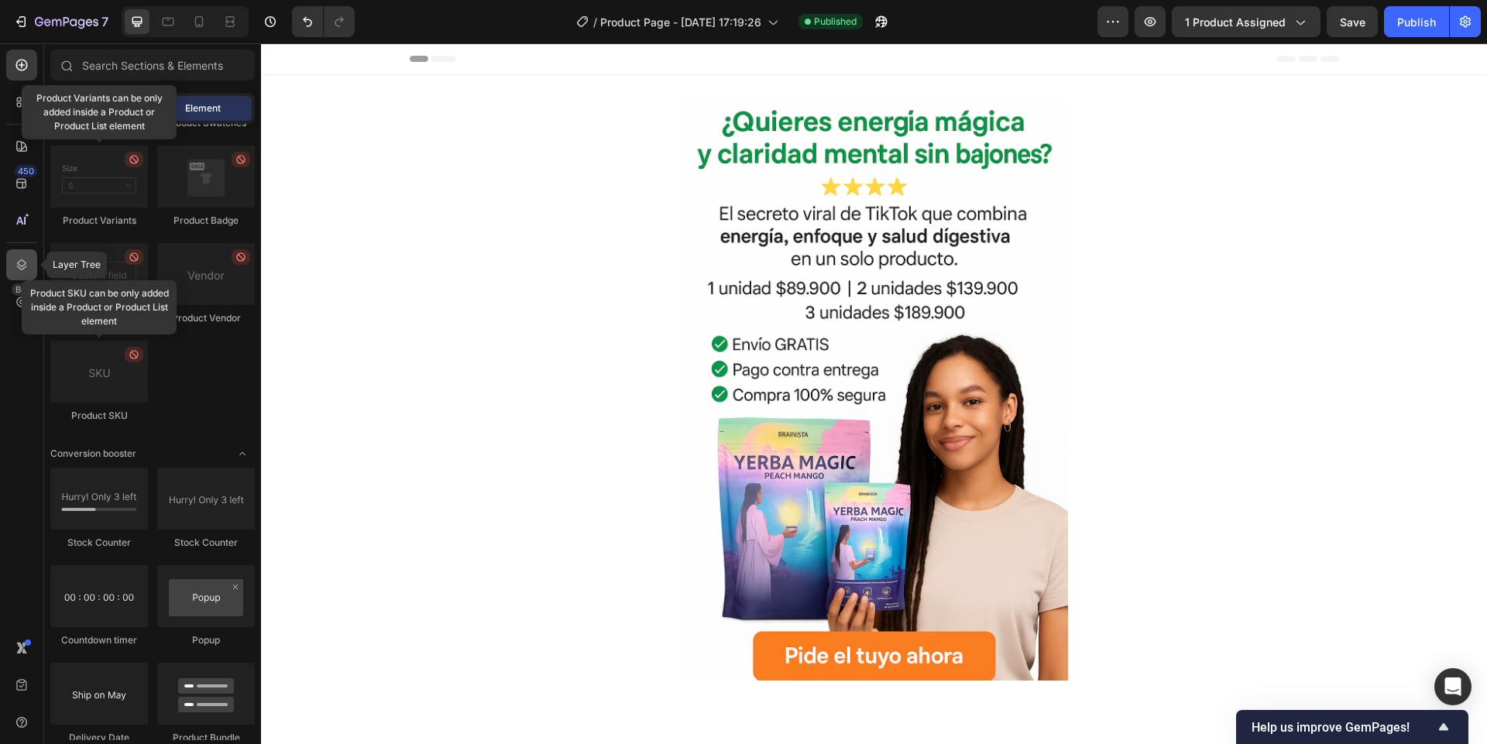
click at [9, 269] on div at bounding box center [21, 264] width 31 height 31
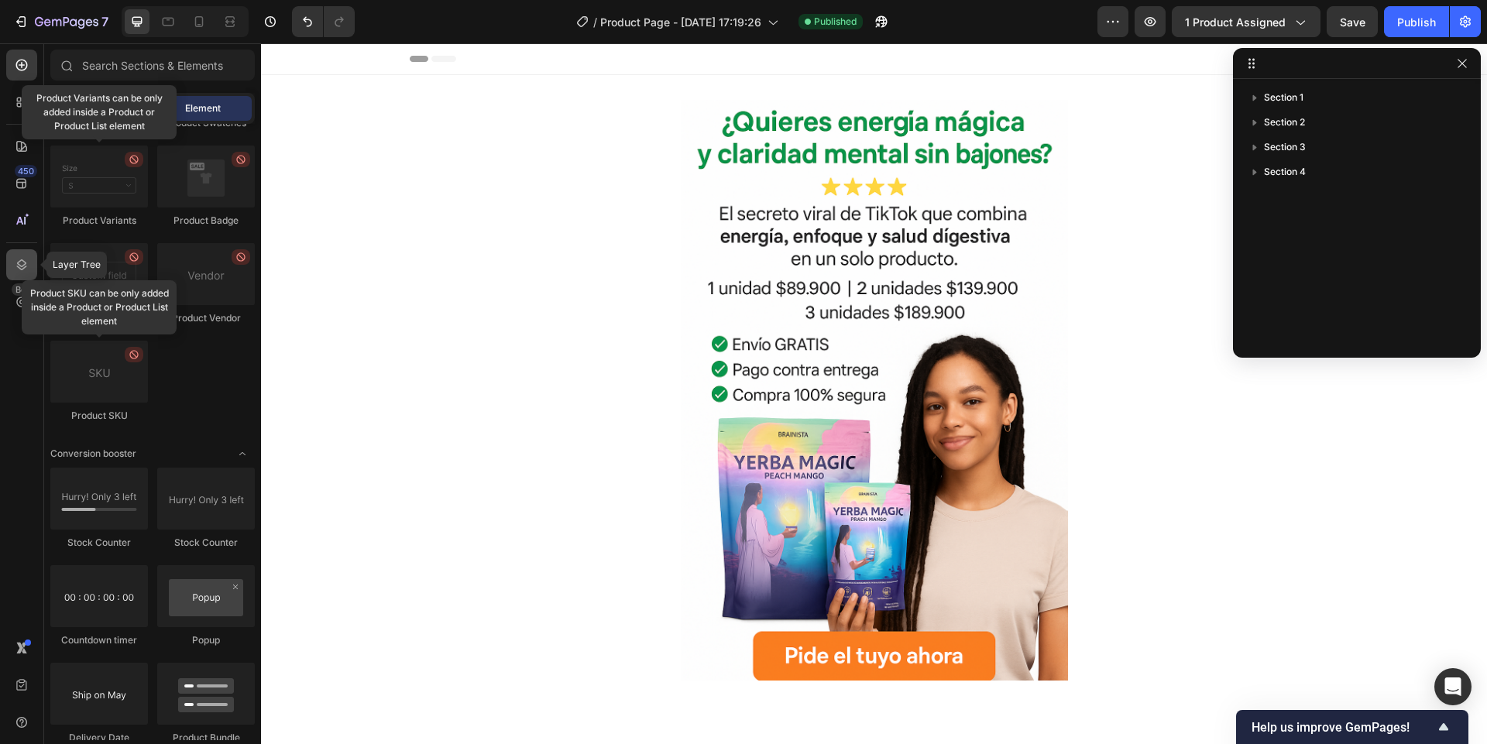
click at [9, 269] on div at bounding box center [21, 264] width 31 height 31
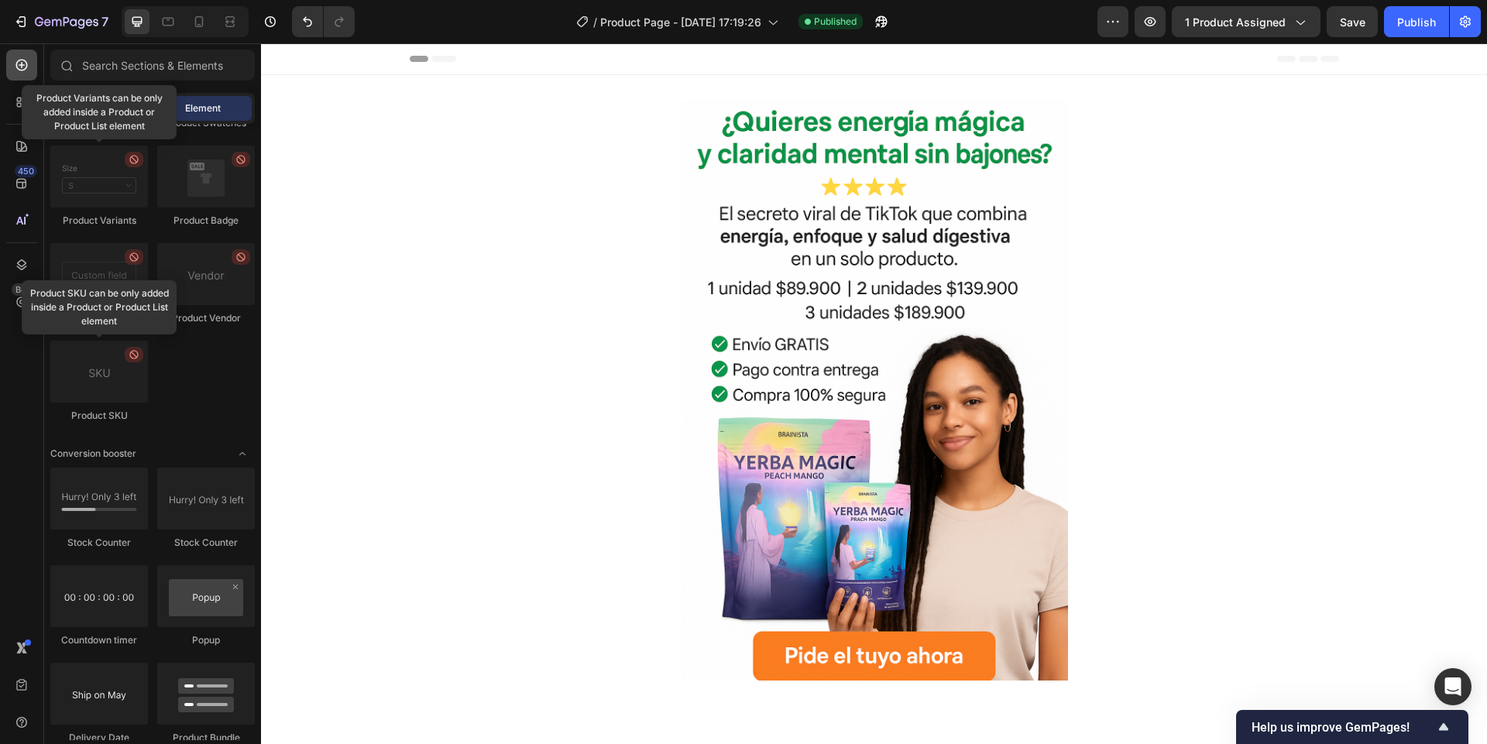
click at [18, 63] on icon at bounding box center [21, 64] width 15 height 15
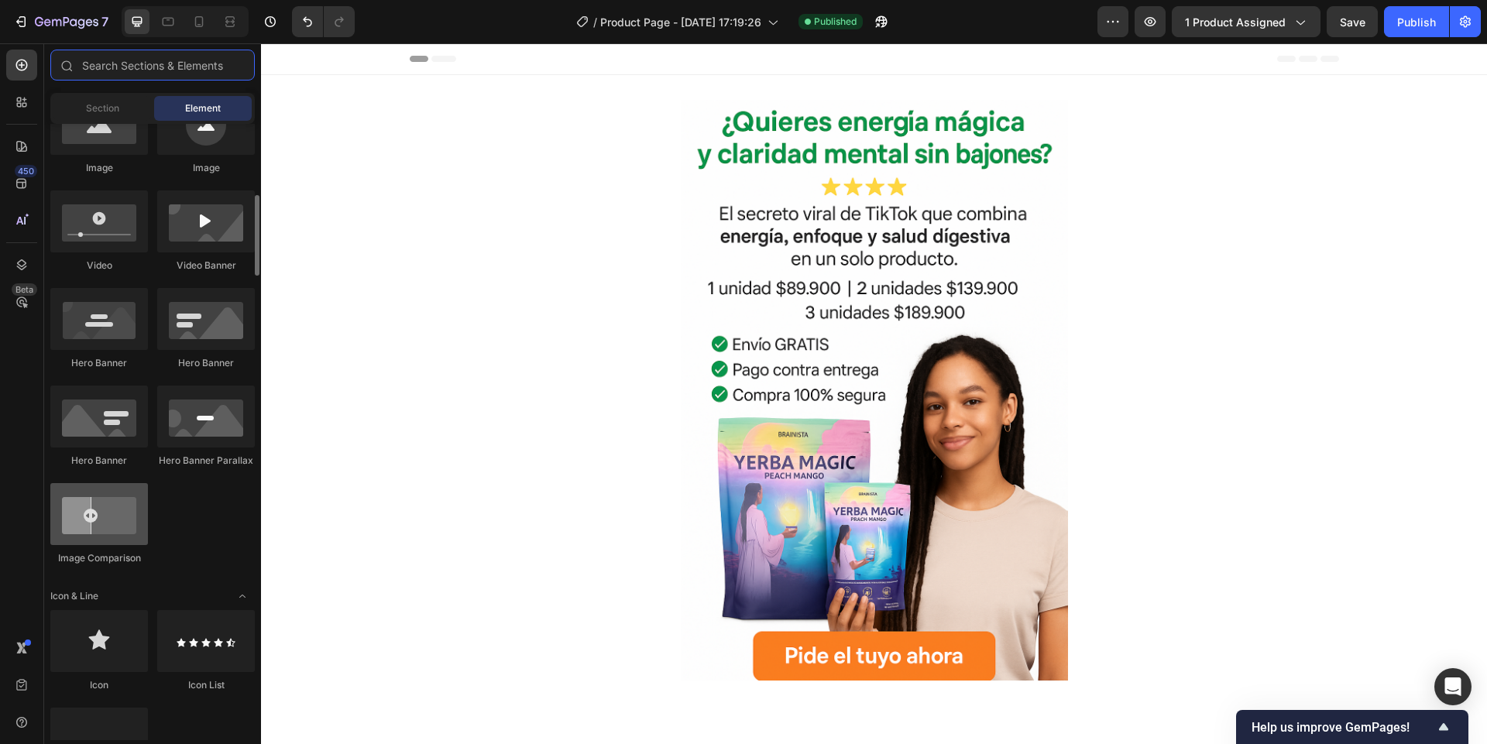
scroll to position [0, 0]
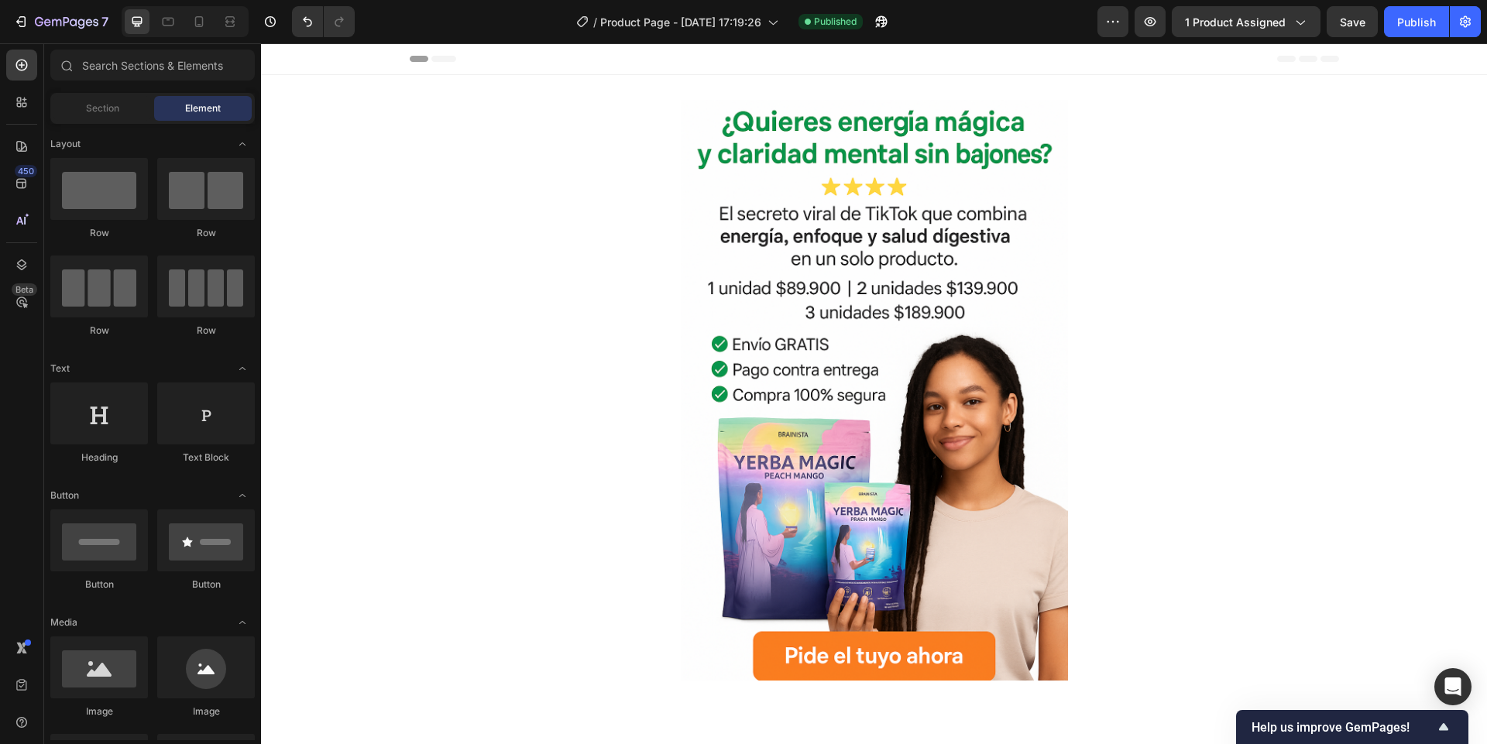
click at [125, 93] on div "Section Element" at bounding box center [152, 108] width 204 height 31
click at [110, 108] on span "Section" at bounding box center [102, 108] width 33 height 14
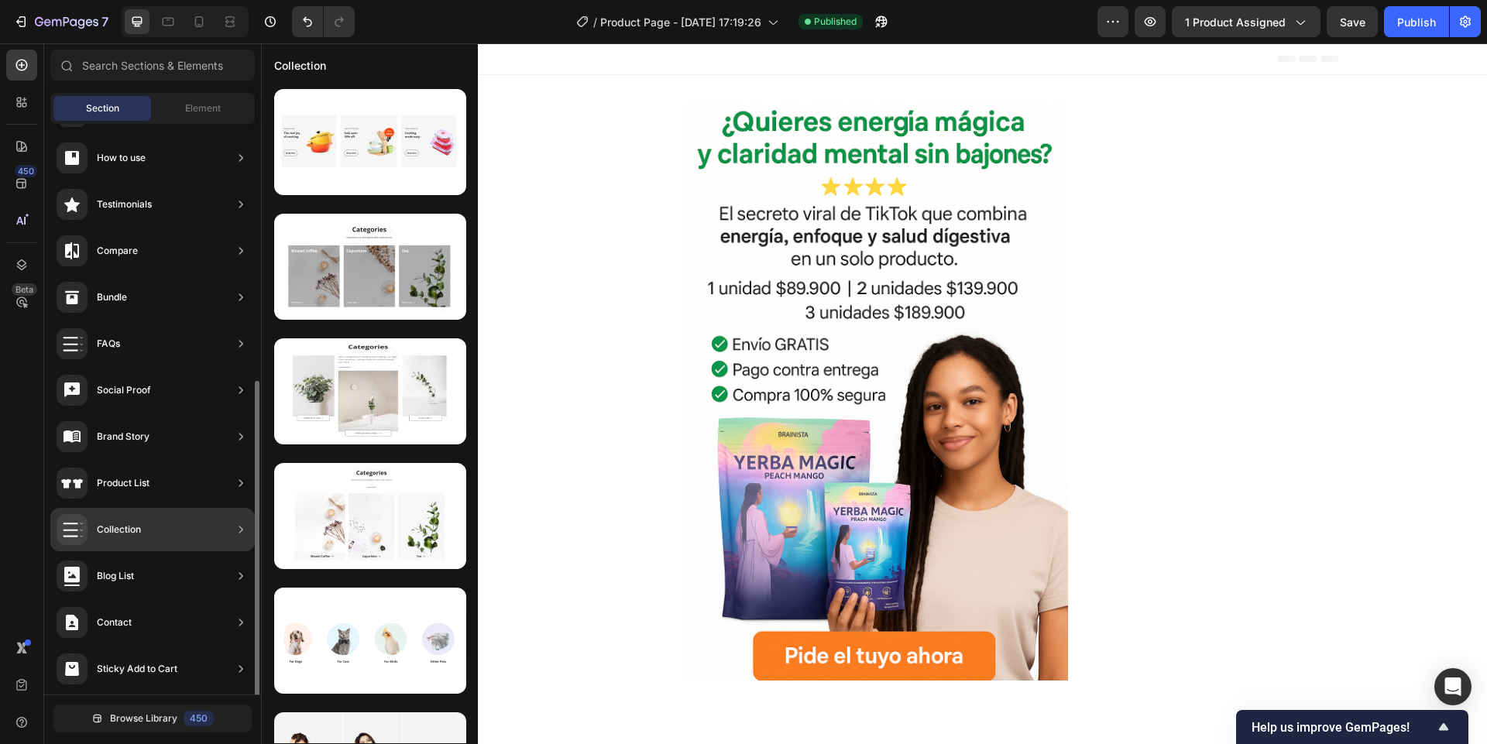
scroll to position [328, 0]
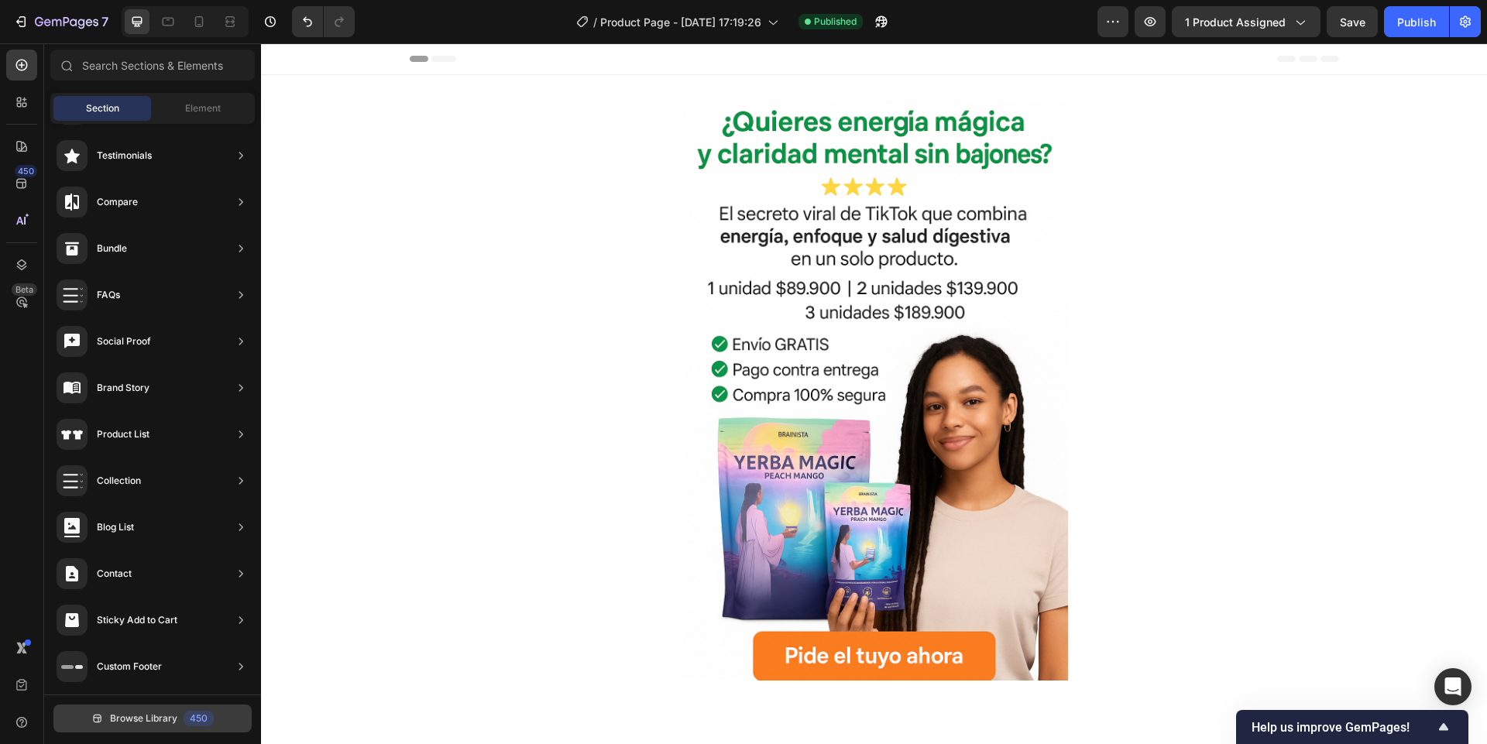
click at [141, 722] on span "Browse Library" at bounding box center [143, 719] width 67 height 14
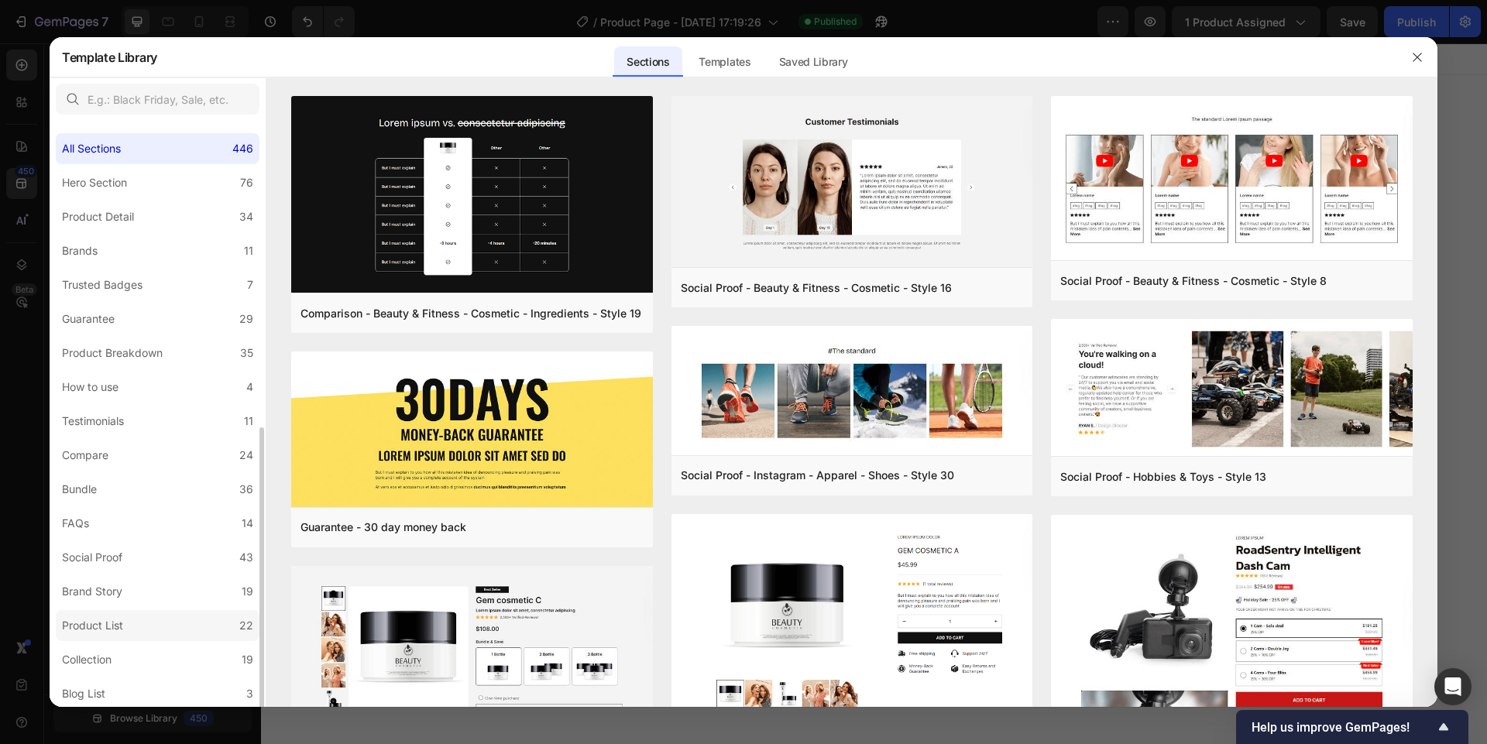
scroll to position [173, 0]
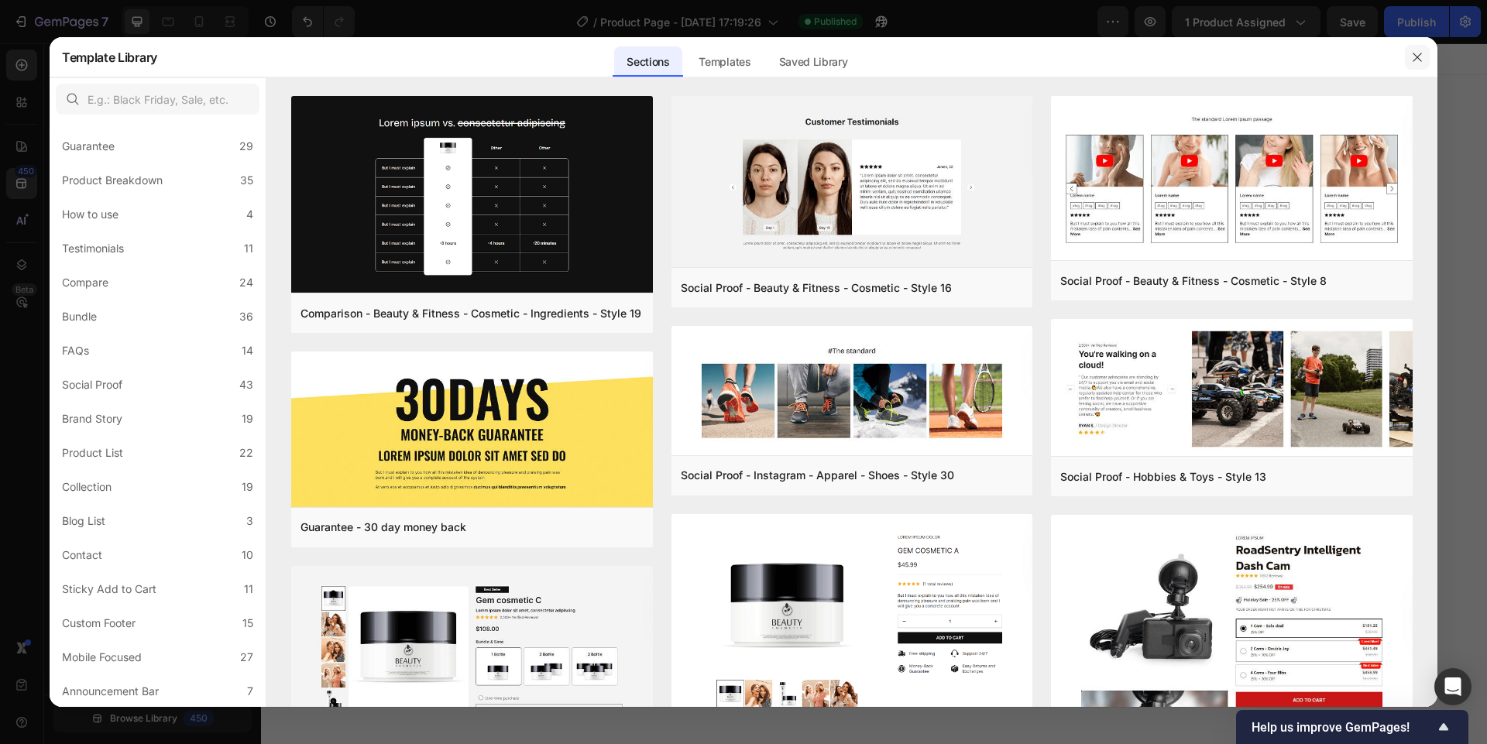
click at [1428, 60] on button "button" at bounding box center [1417, 57] width 25 height 25
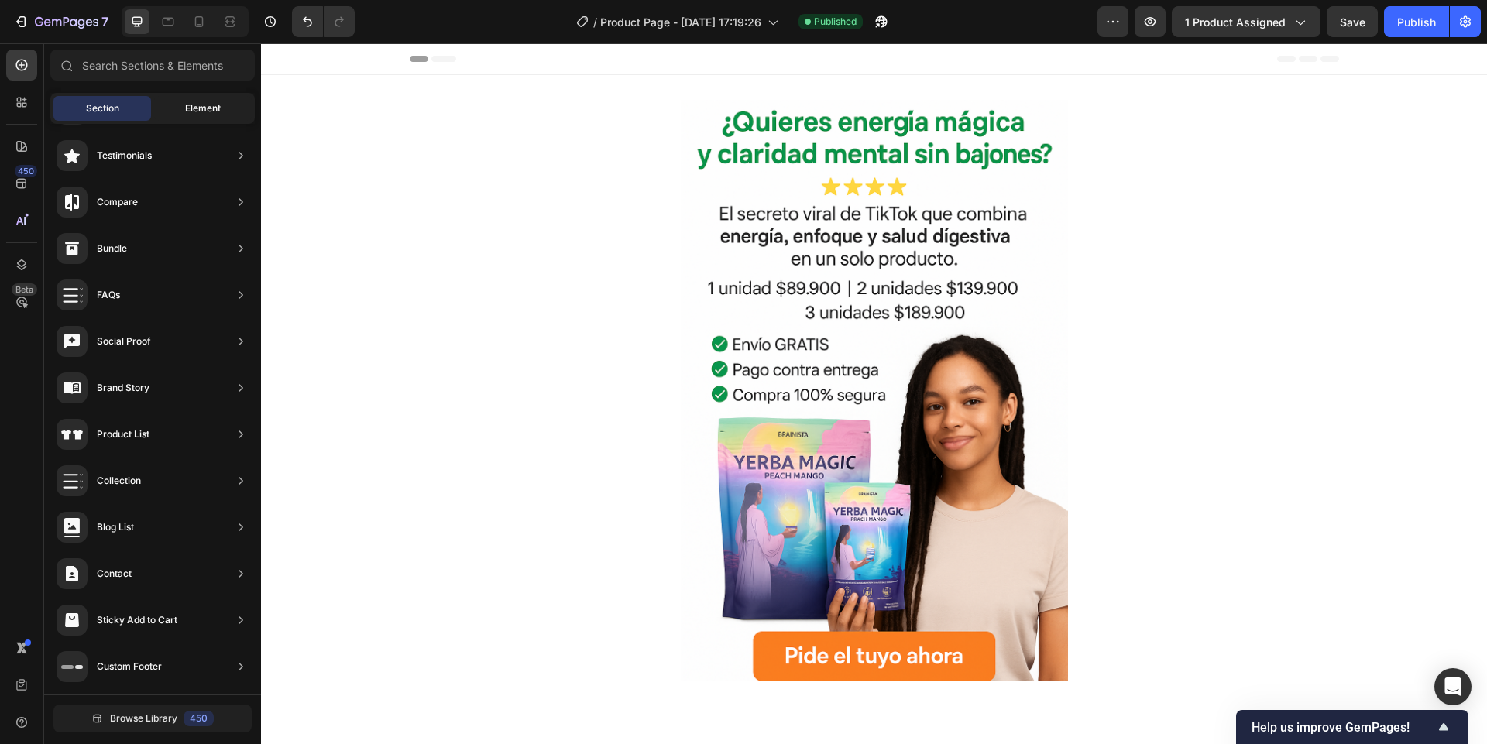
click at [178, 115] on div "Element" at bounding box center [203, 108] width 98 height 25
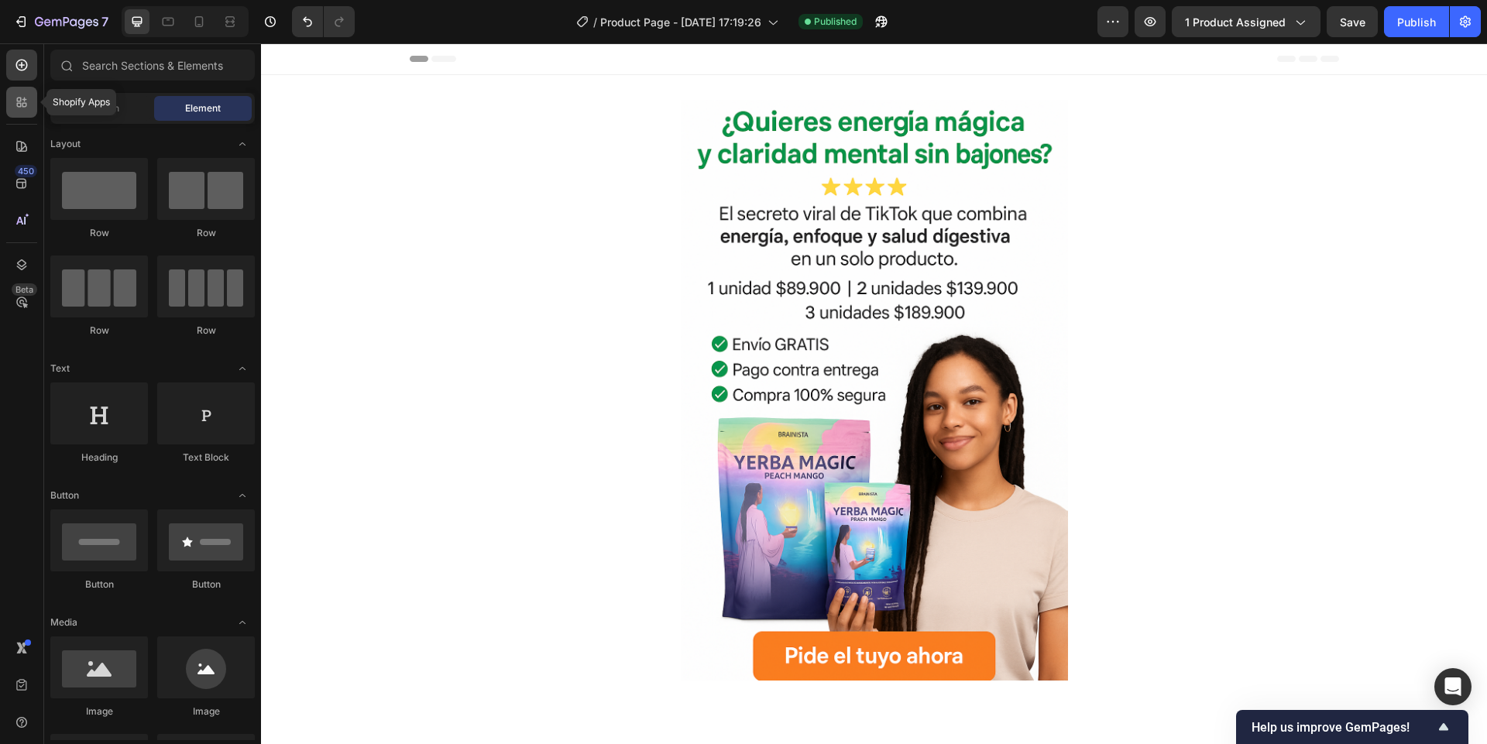
click at [26, 101] on icon at bounding box center [21, 101] width 15 height 15
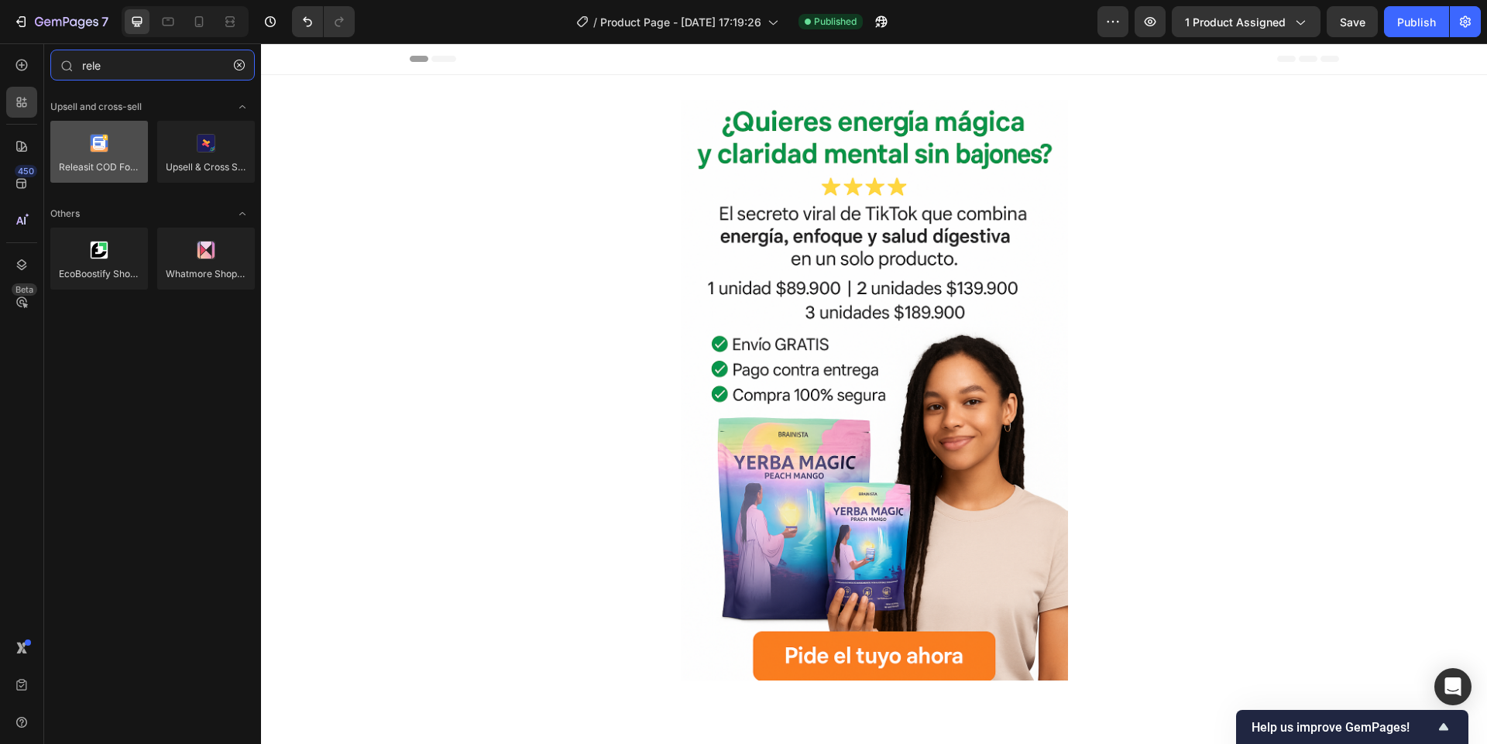
type input "rele"
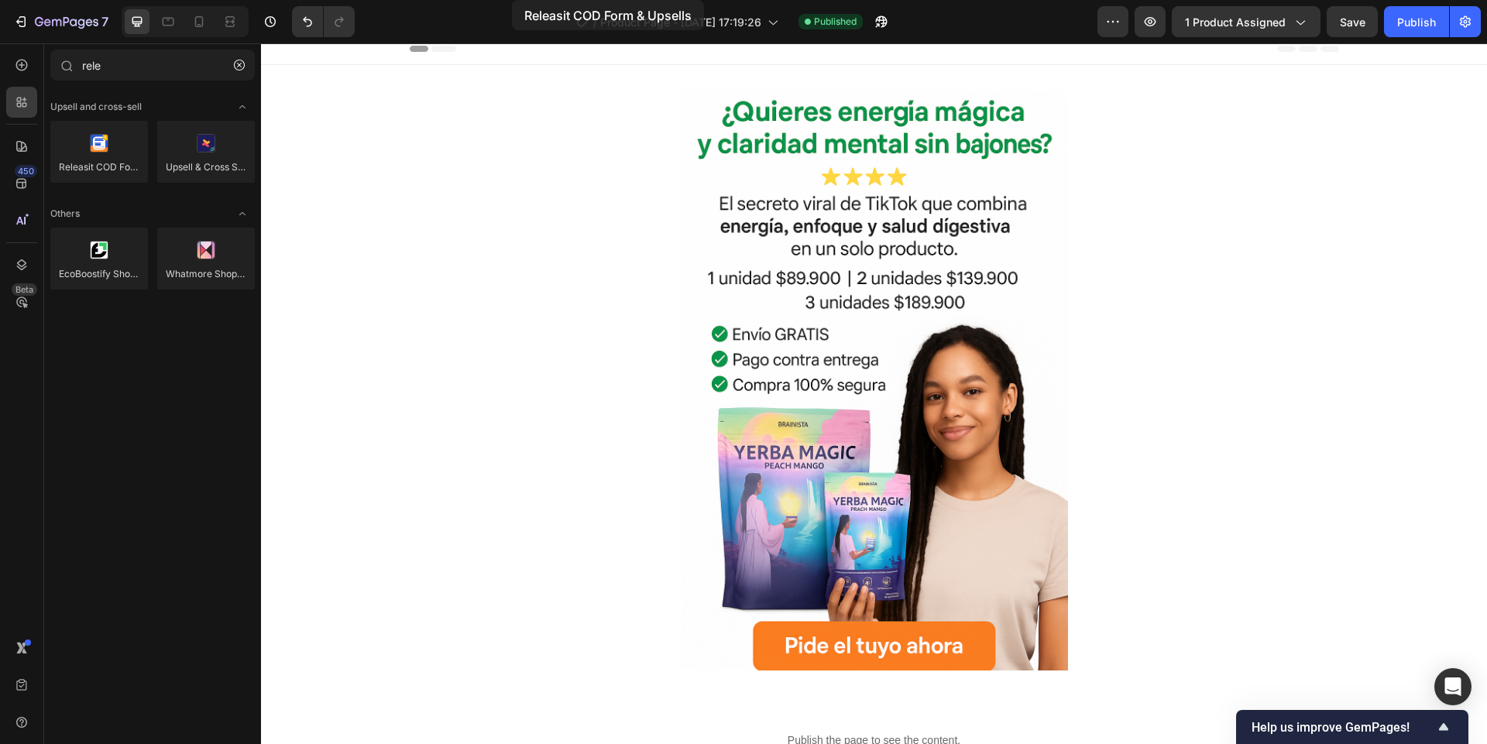
scroll to position [0, 0]
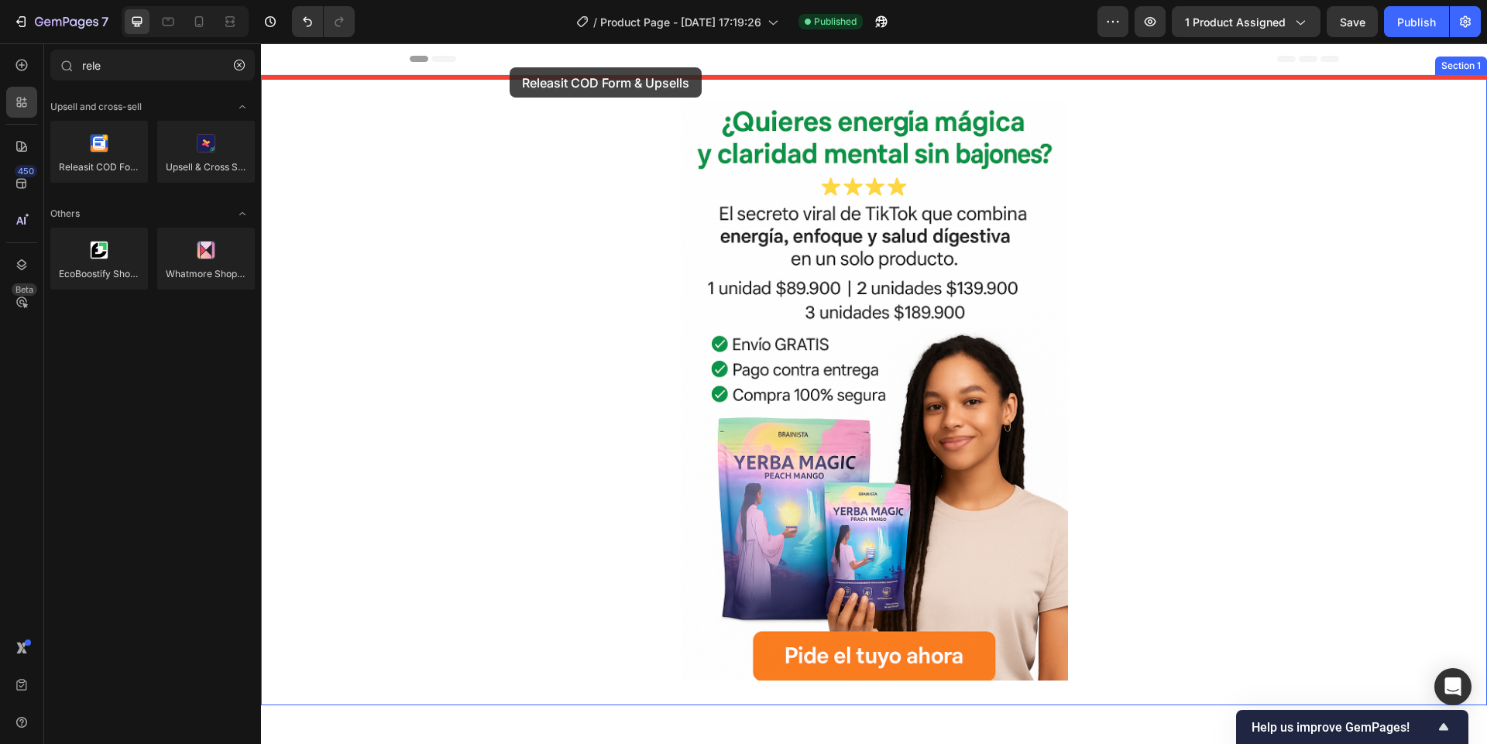
drag, startPoint x: 362, startPoint y: 208, endPoint x: 509, endPoint y: 67, distance: 203.7
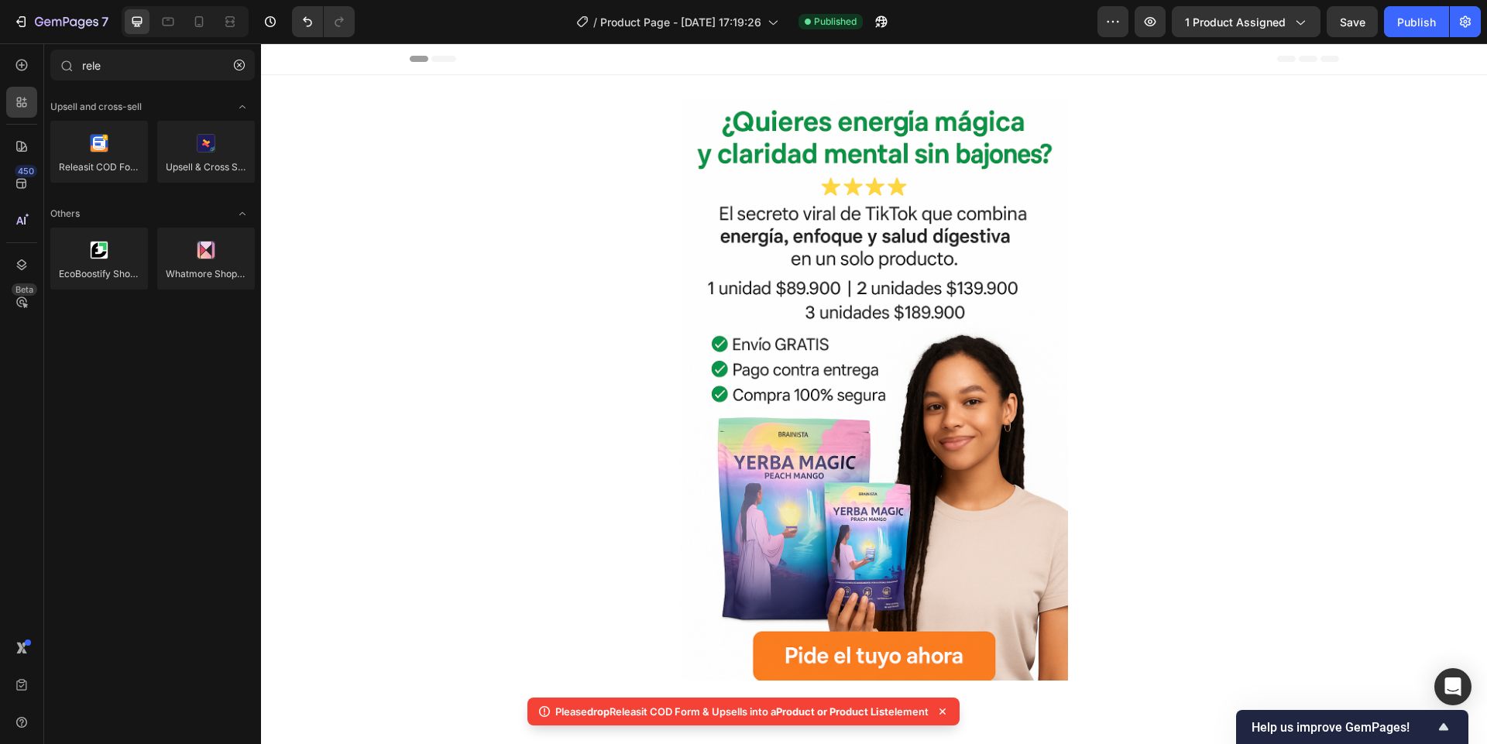
click at [766, 714] on p "Please drop Releasit COD Form & Upsells into a Product or Product List element" at bounding box center [741, 711] width 373 height 15
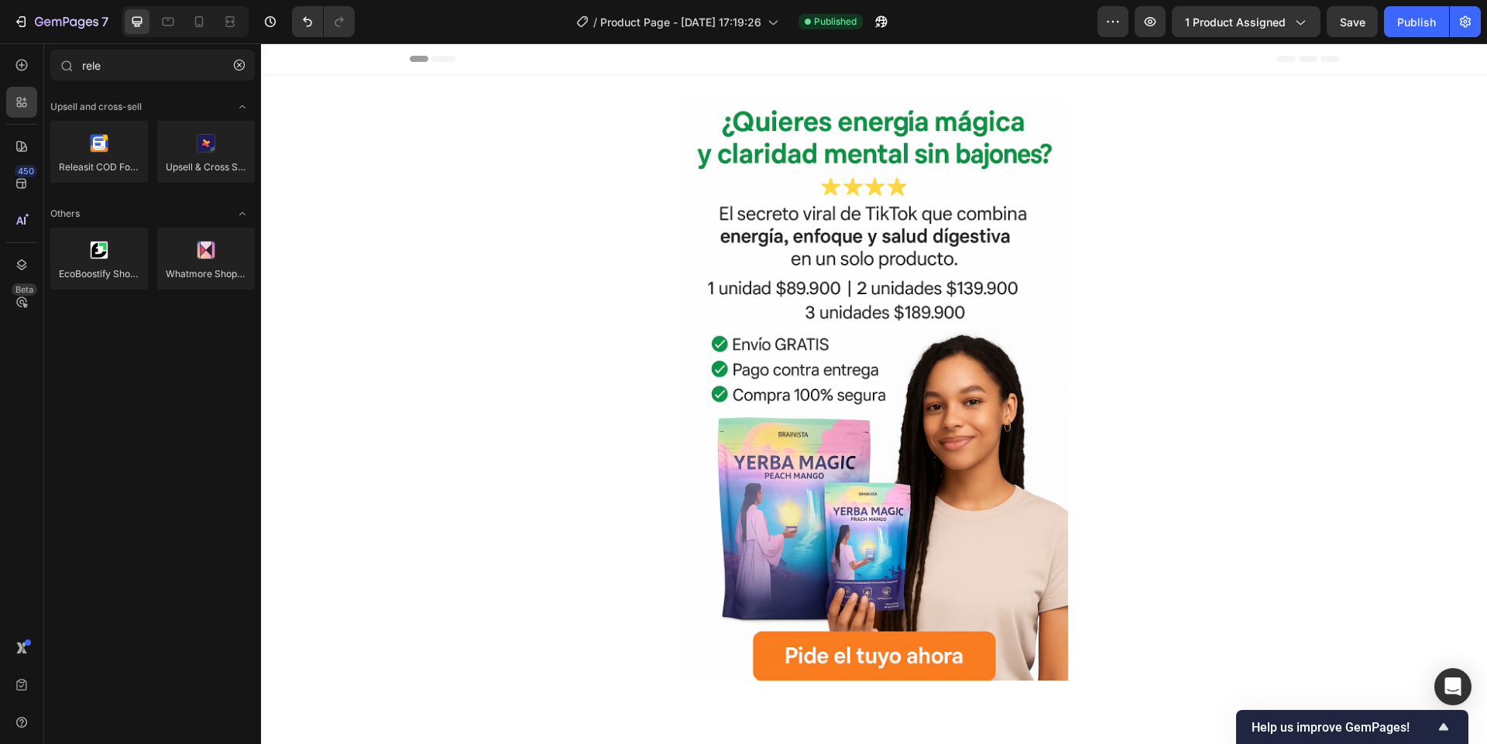
copy body "Please drop Releasit COD Form & Upsells into a Product or Product List element"
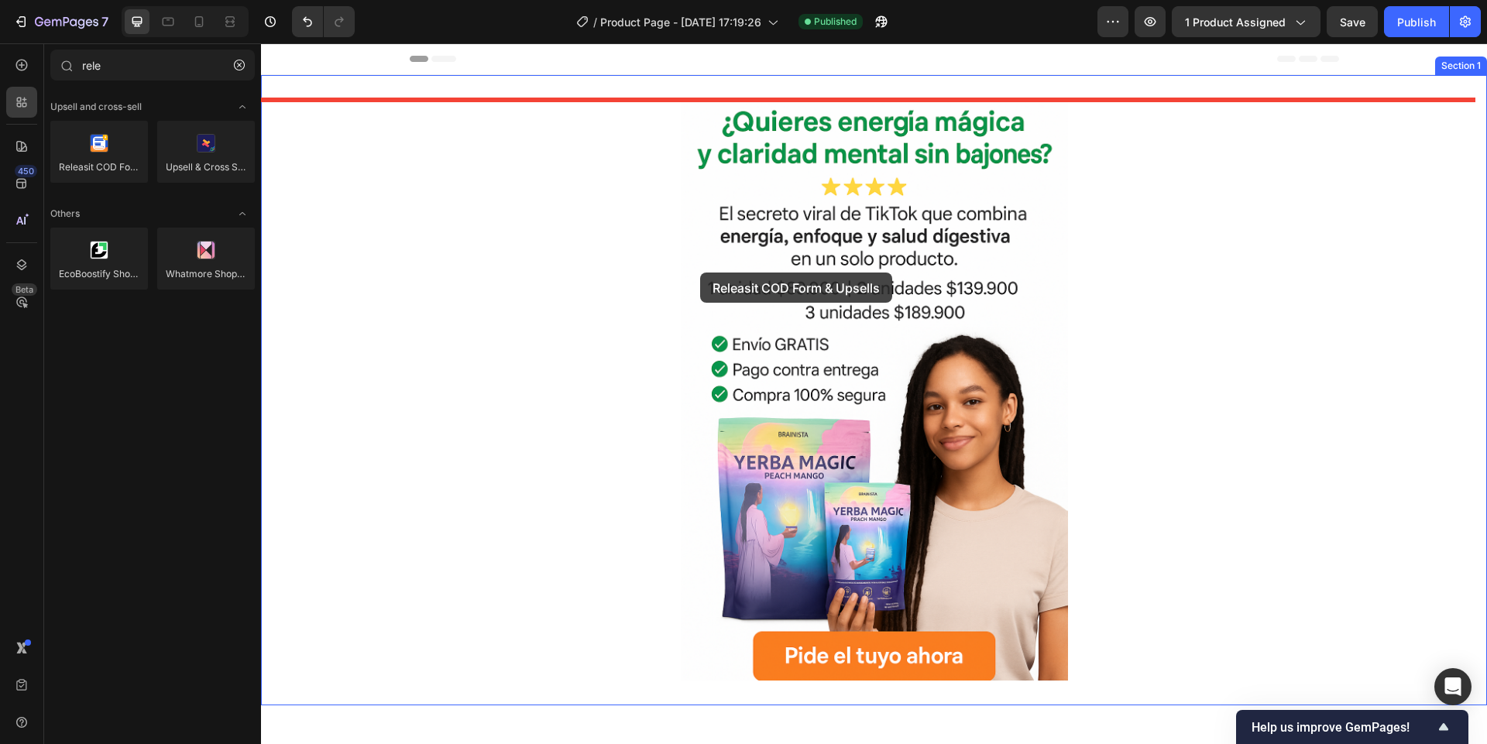
drag, startPoint x: 360, startPoint y: 209, endPoint x: 680, endPoint y: 249, distance: 322.3
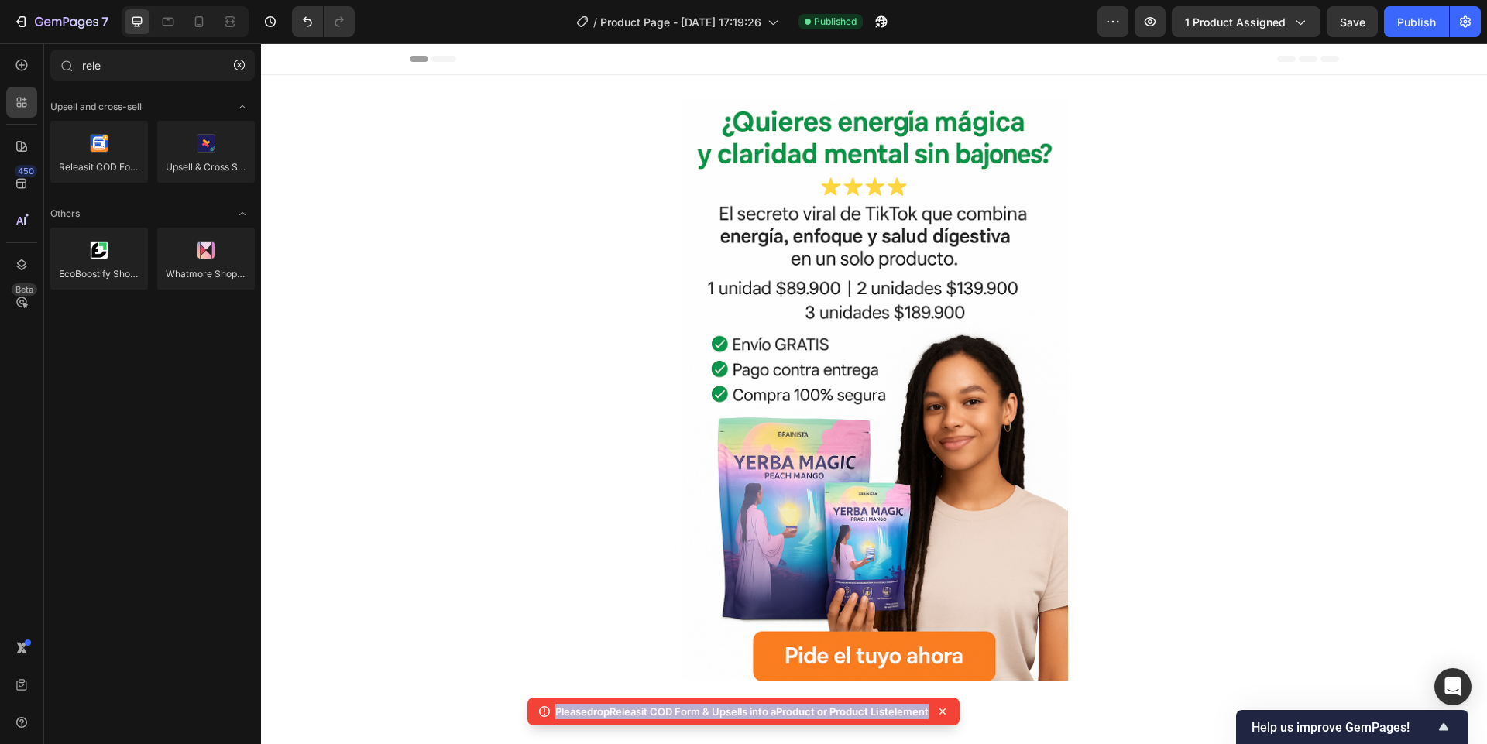
click at [576, 709] on p "Please drop Releasit COD Form & Upsells into a Product or Product List element" at bounding box center [741, 711] width 373 height 15
copy body "Please drop Releasit COD Form & Upsells into a Product or Product List element"
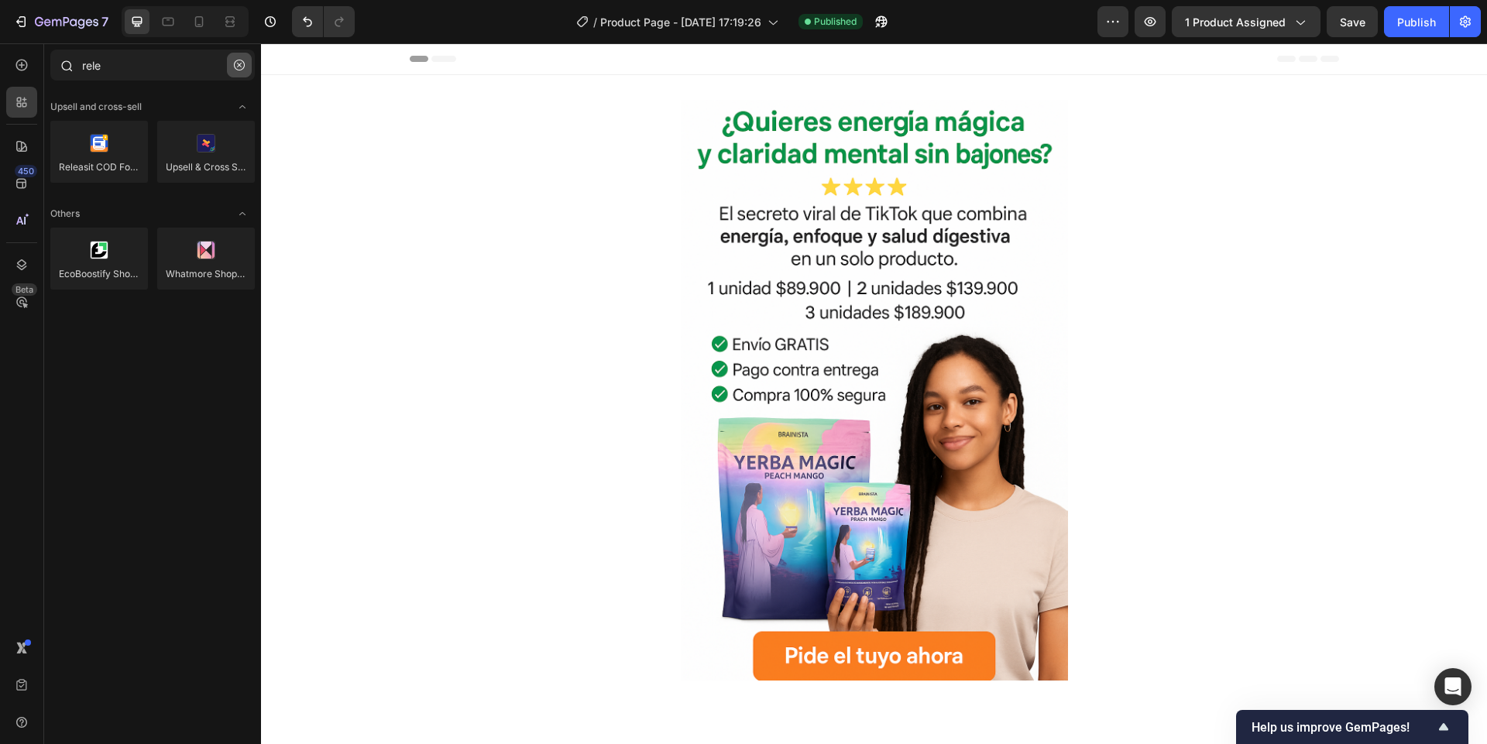
click at [241, 66] on icon "button" at bounding box center [239, 65] width 11 height 11
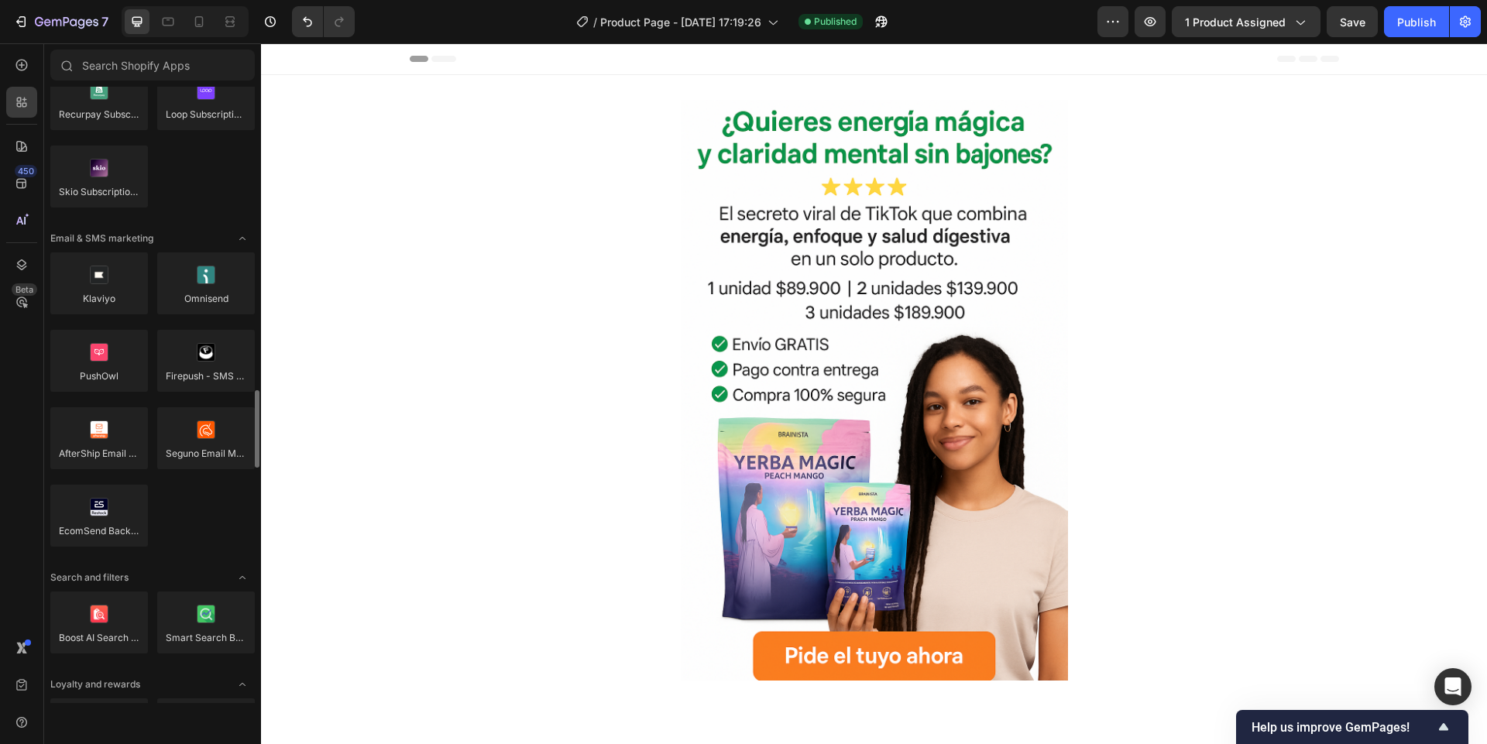
scroll to position [2973, 0]
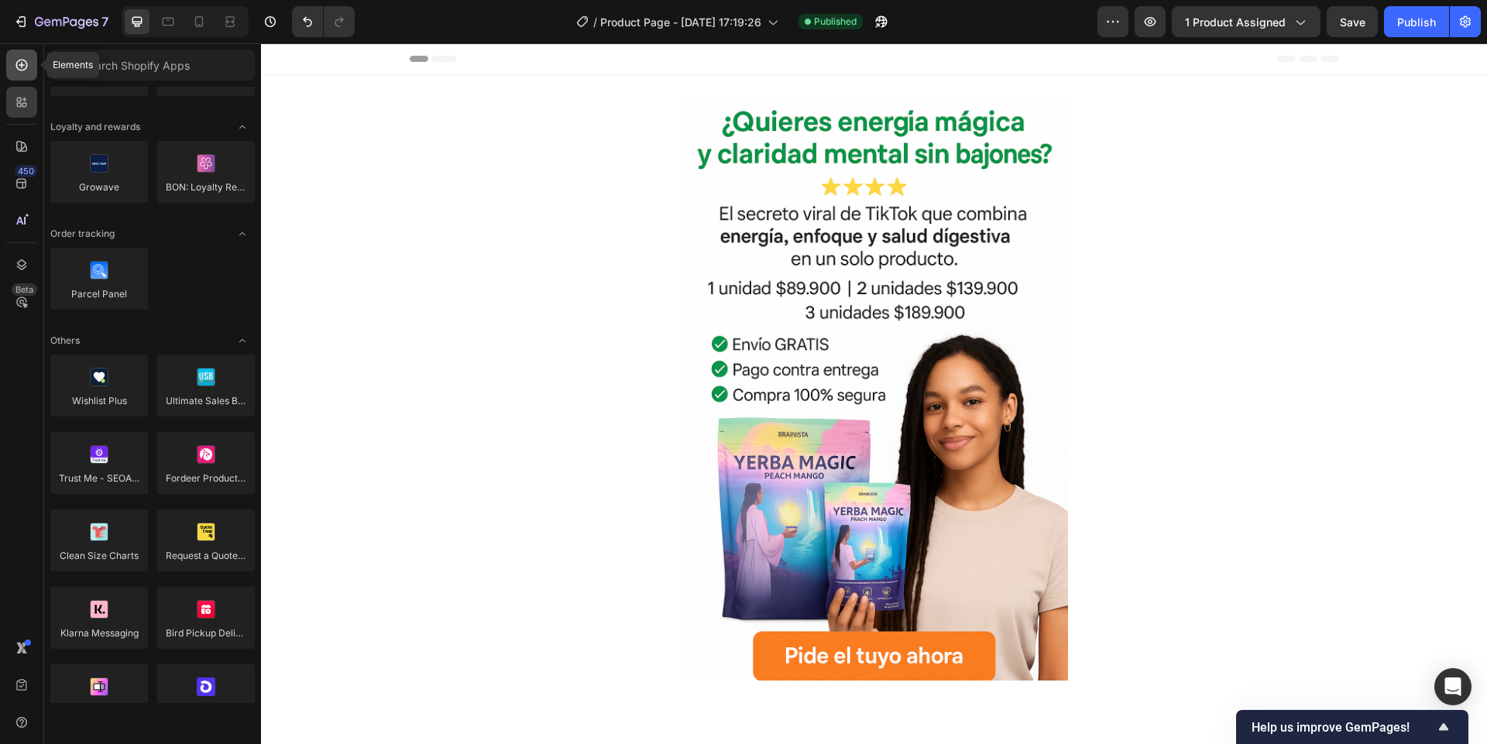
click at [26, 67] on icon at bounding box center [22, 66] width 12 height 12
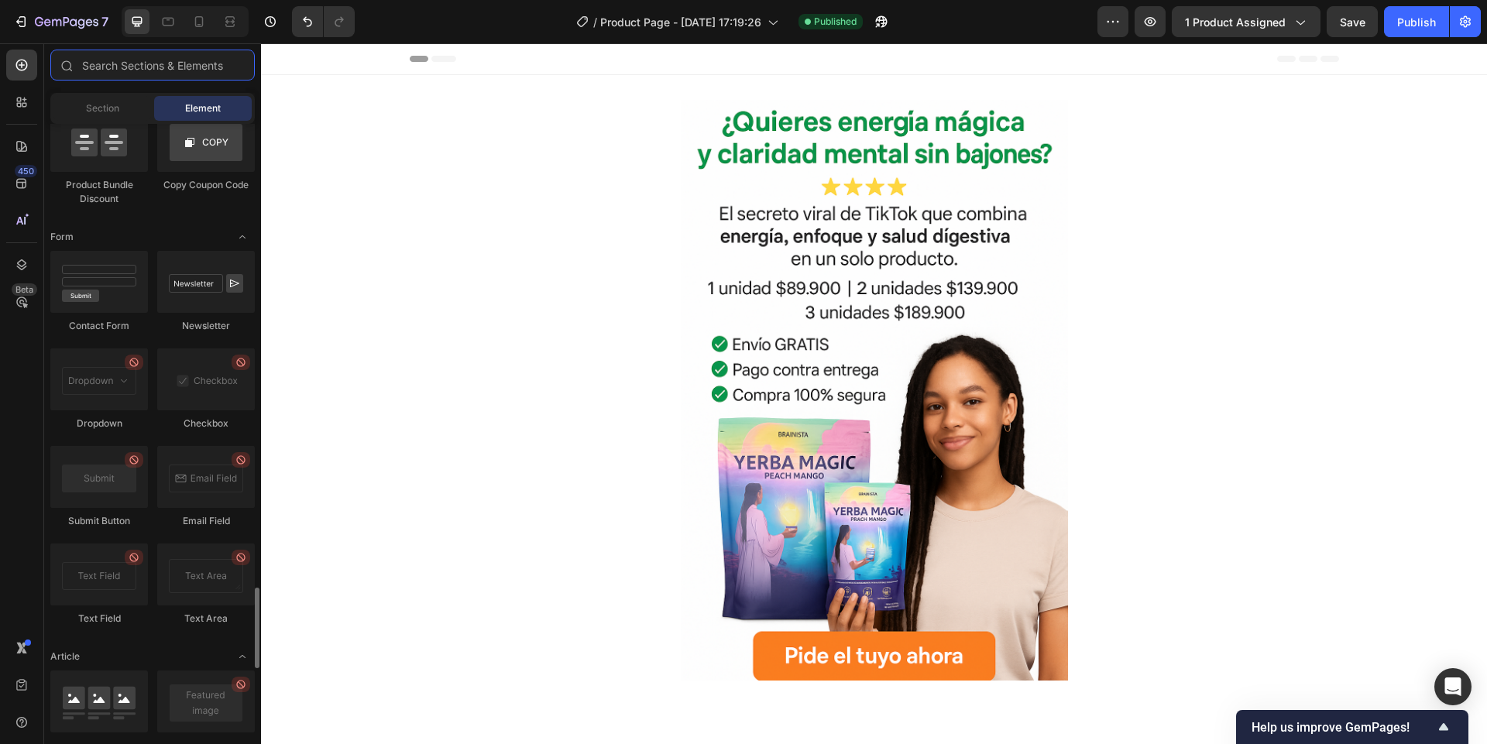
scroll to position [4074, 0]
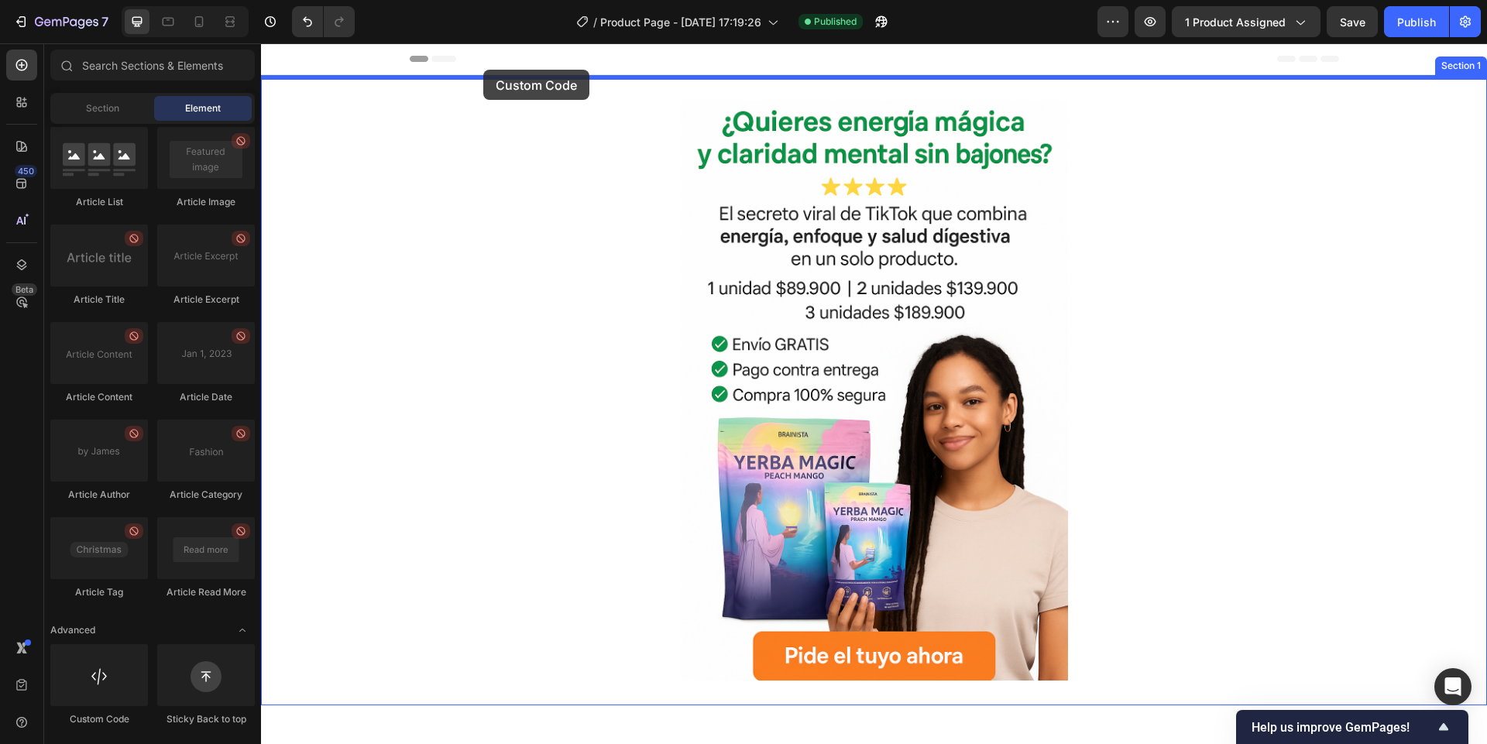
drag, startPoint x: 369, startPoint y: 747, endPoint x: 483, endPoint y: 70, distance: 687.0
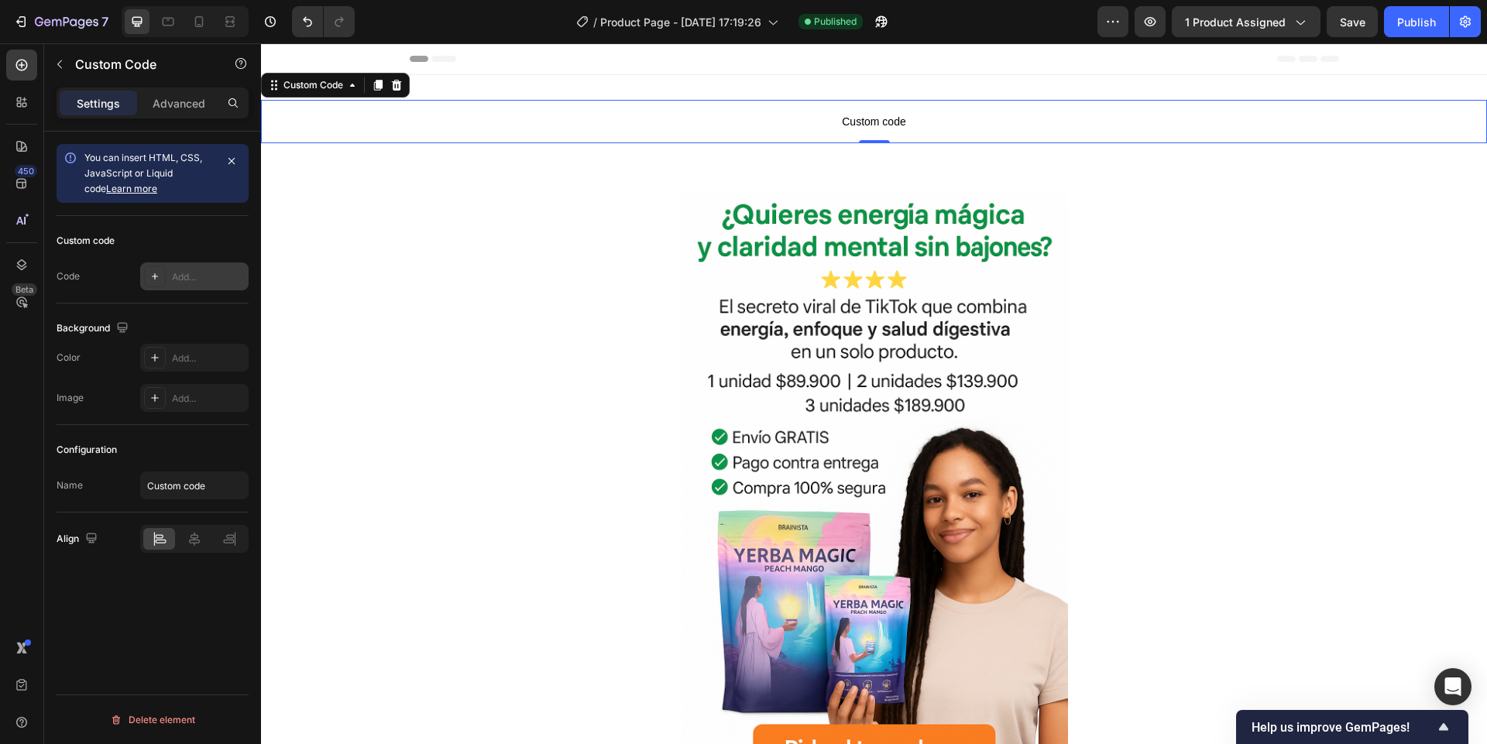
drag, startPoint x: 119, startPoint y: 272, endPoint x: 172, endPoint y: 266, distance: 53.0
click at [121, 271] on div "Code Add..." at bounding box center [153, 276] width 192 height 28
click at [224, 266] on div "Add..." at bounding box center [194, 276] width 108 height 28
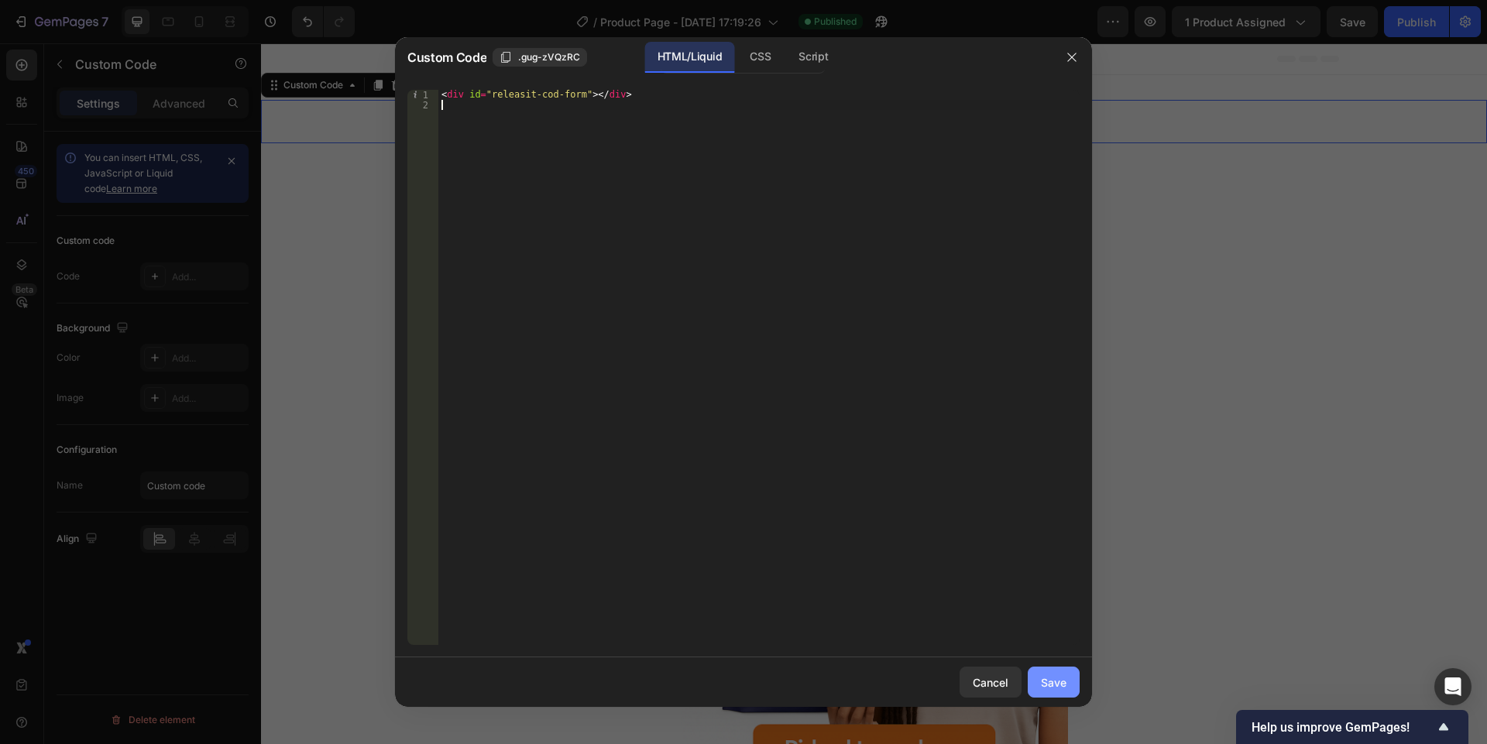
click at [1043, 684] on div "Save" at bounding box center [1054, 682] width 26 height 16
type textarea "<div id="releasit-cod-form"></div>"
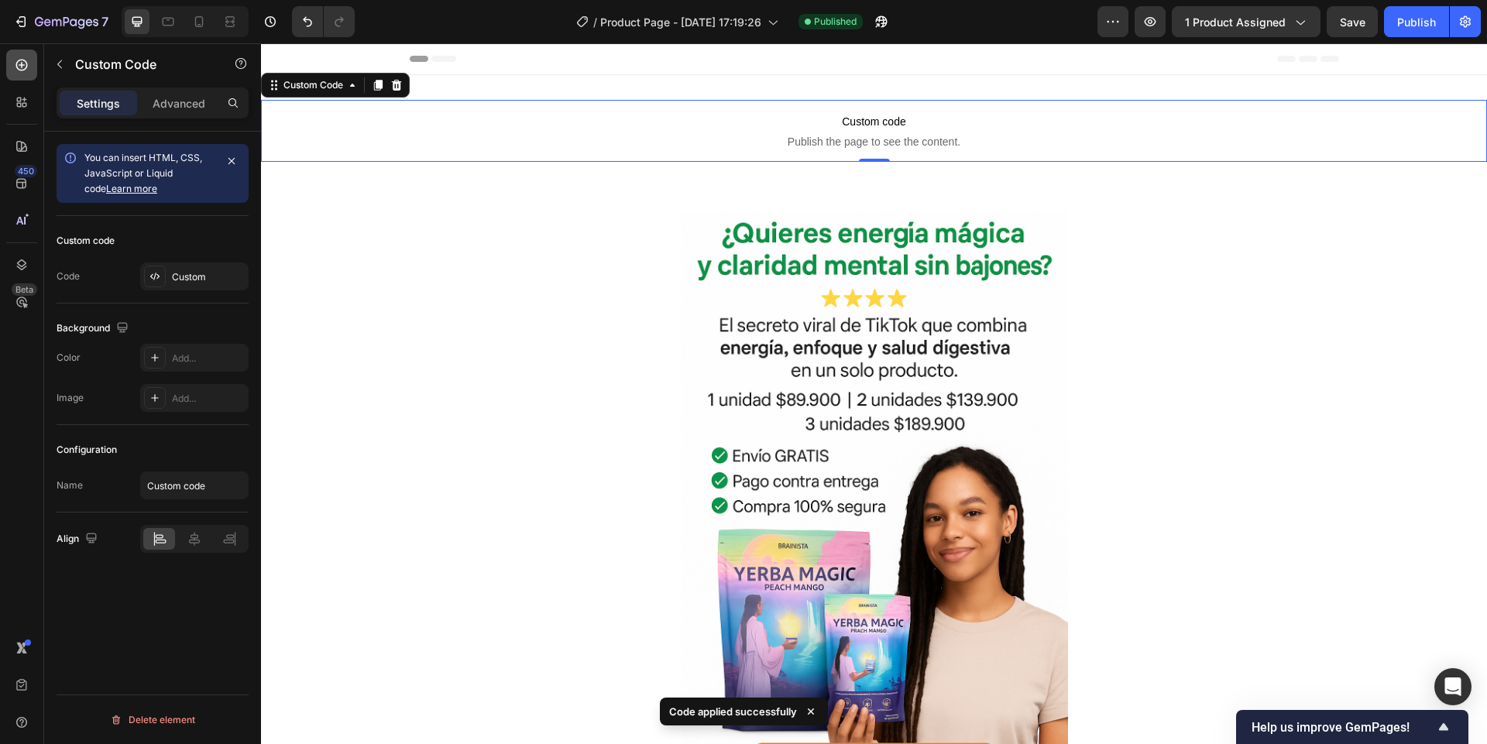
click at [22, 61] on icon at bounding box center [21, 64] width 15 height 15
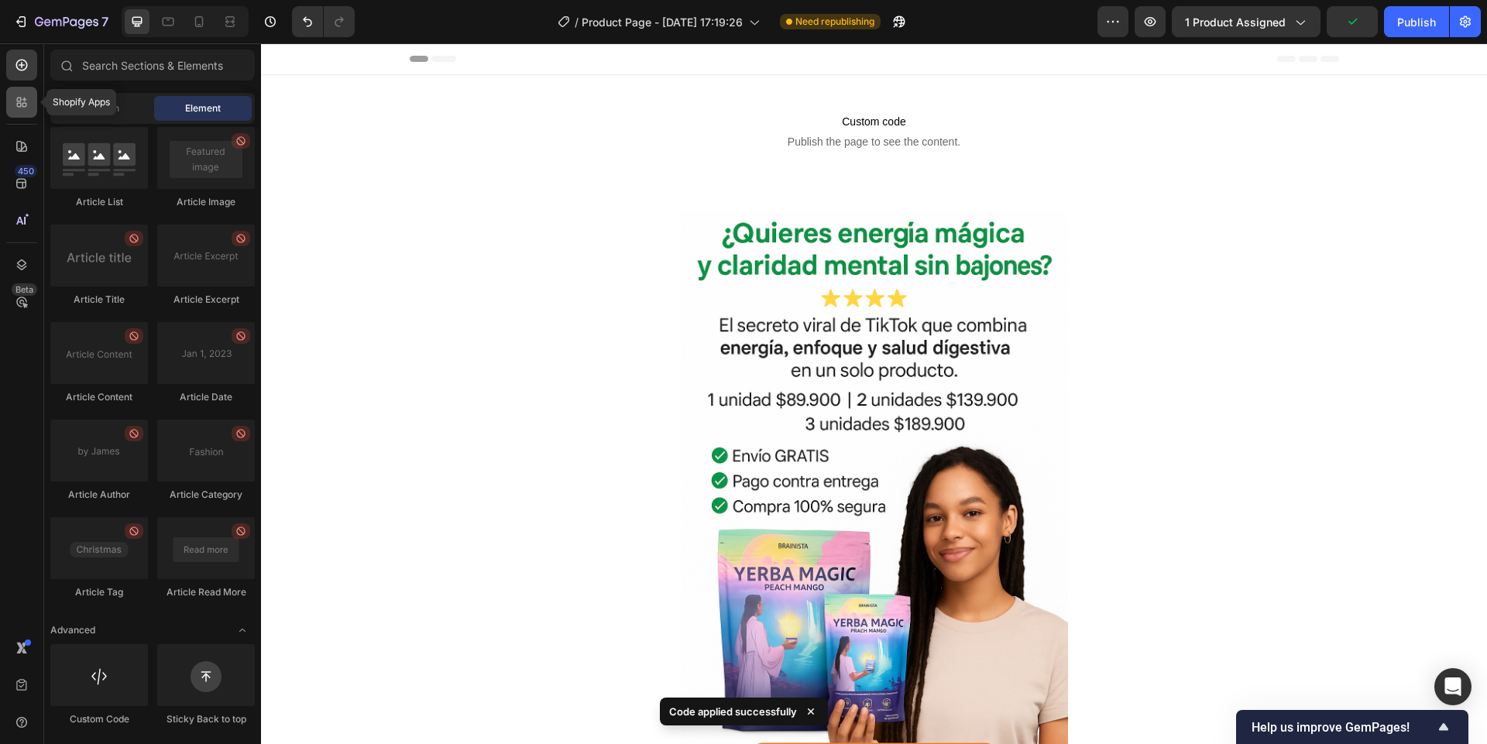
click at [20, 105] on icon at bounding box center [19, 105] width 5 height 5
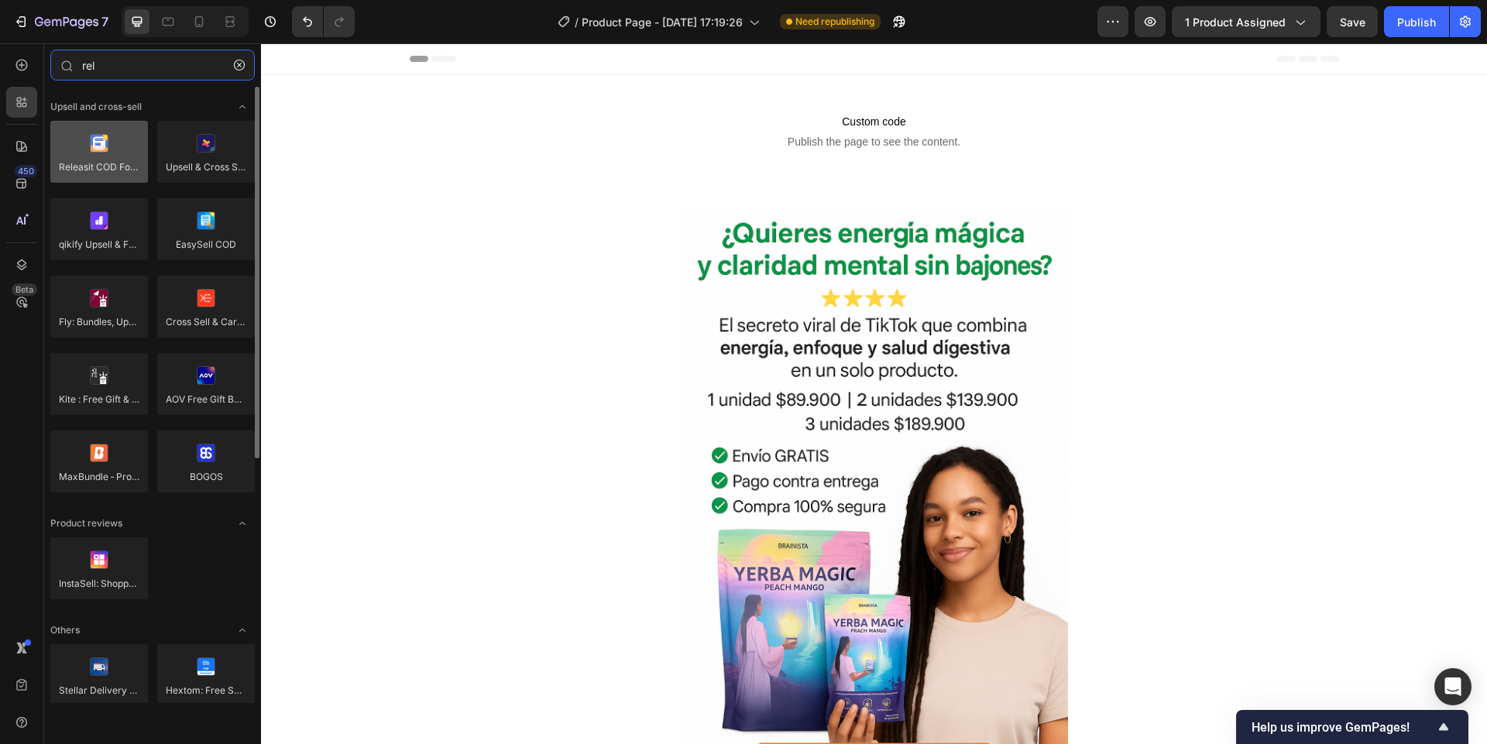
type input "rel"
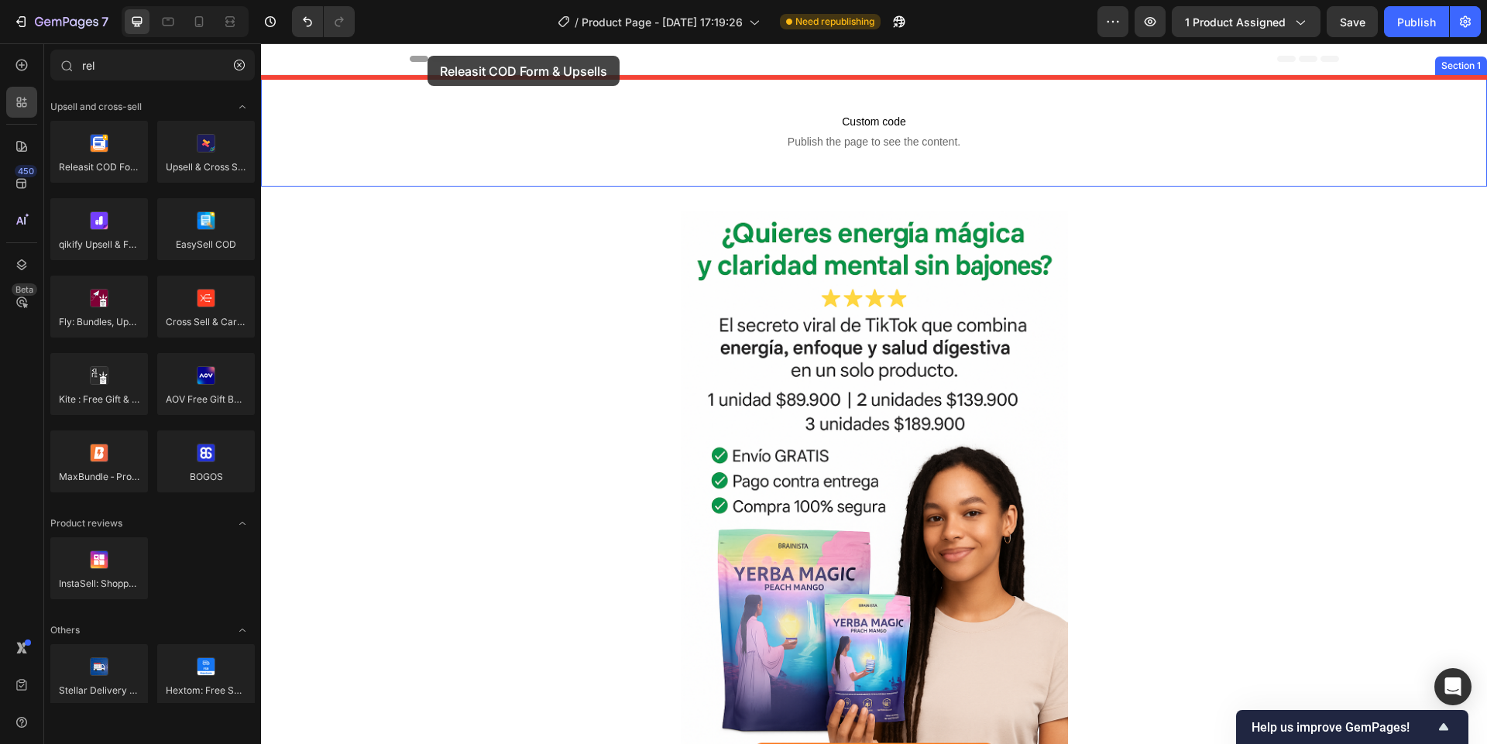
drag, startPoint x: 358, startPoint y: 195, endPoint x: 427, endPoint y: 56, distance: 155.8
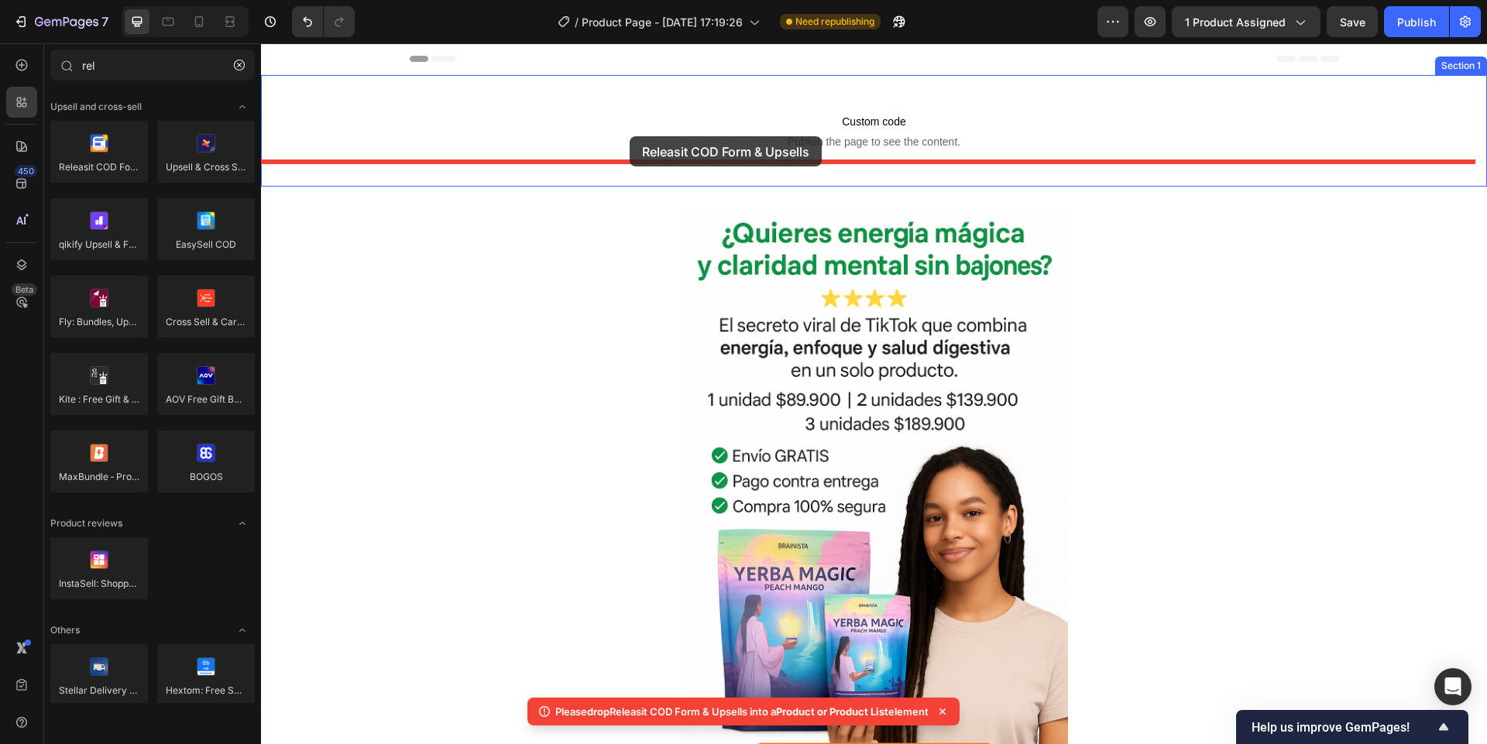
drag, startPoint x: 339, startPoint y: 195, endPoint x: 630, endPoint y: 136, distance: 297.0
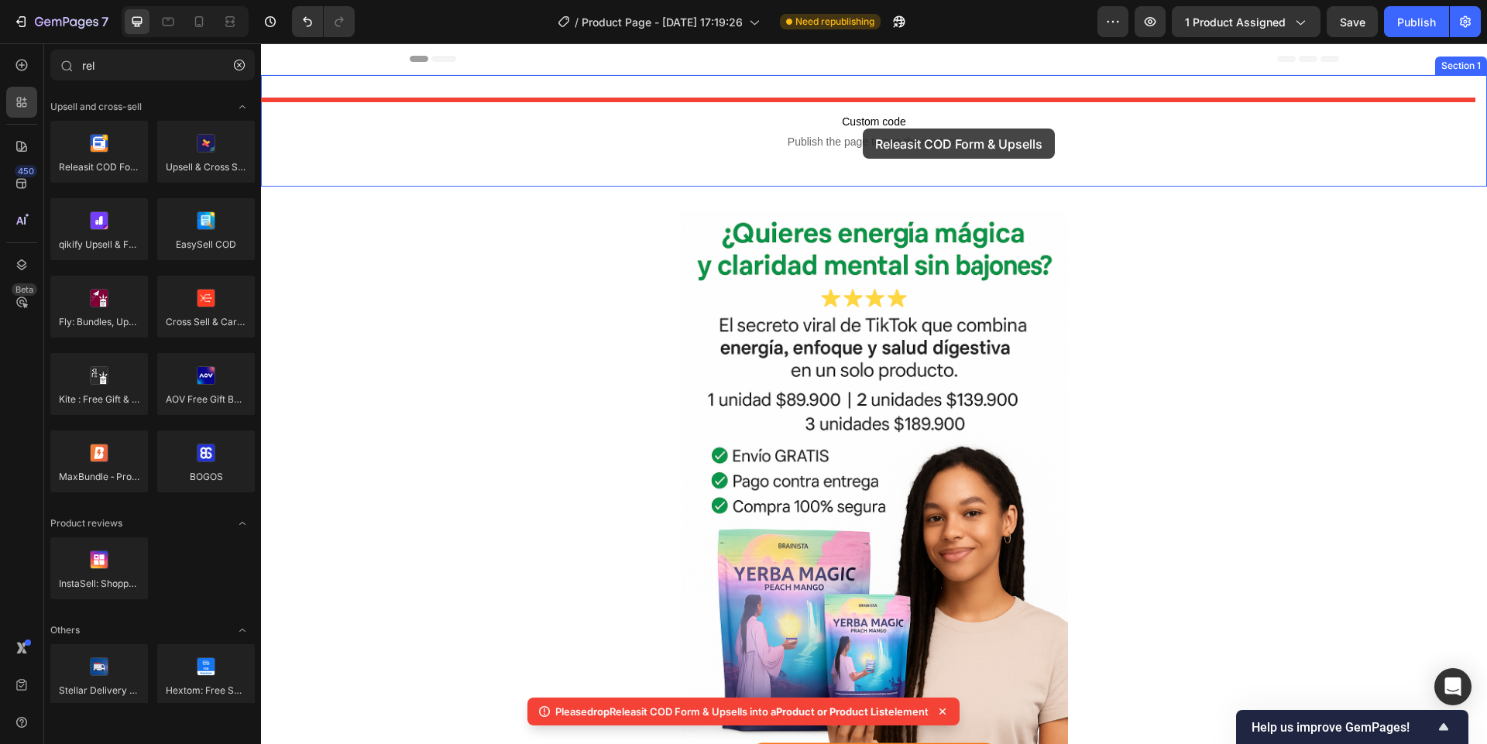
drag, startPoint x: 370, startPoint y: 194, endPoint x: 863, endPoint y: 129, distance: 496.8
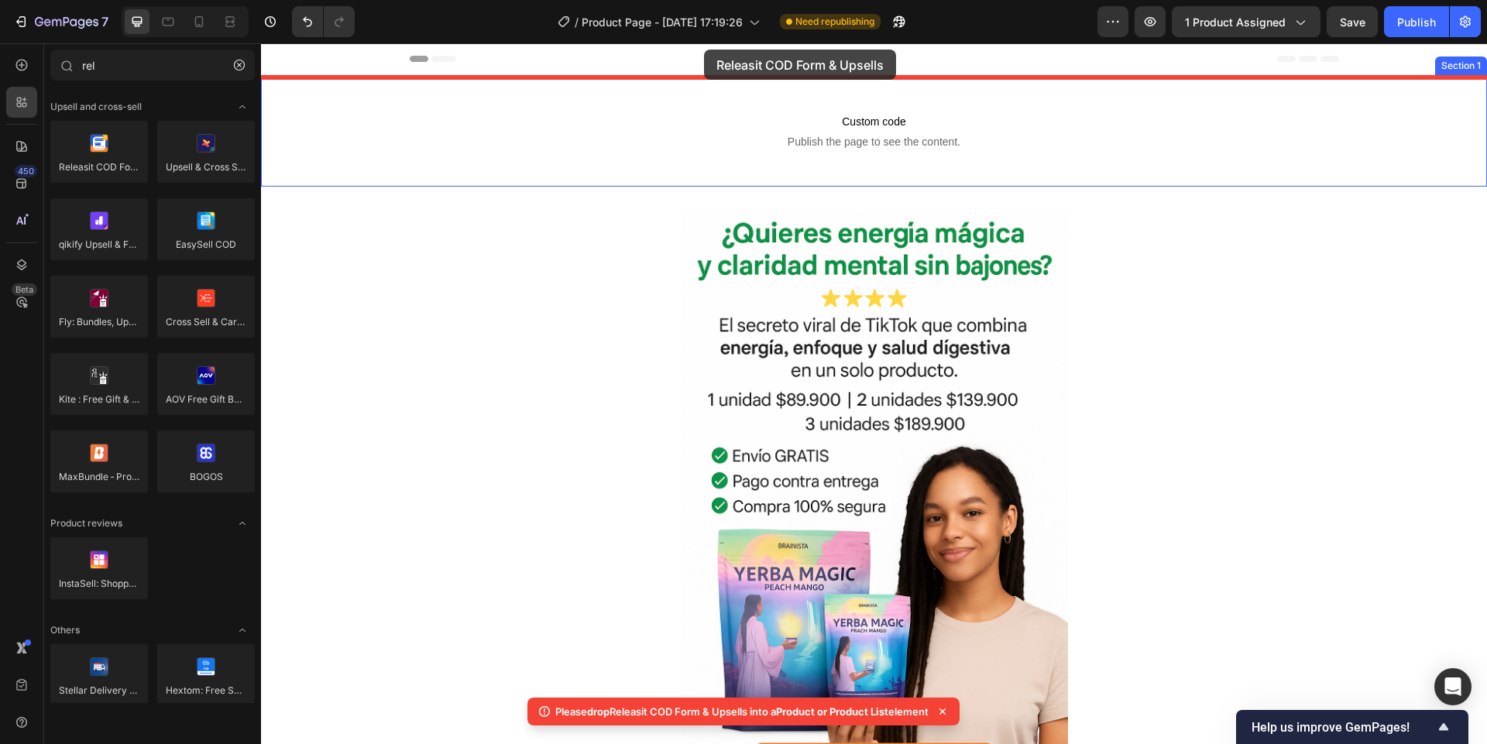
drag, startPoint x: 348, startPoint y: 197, endPoint x: 704, endPoint y: 50, distance: 385.7
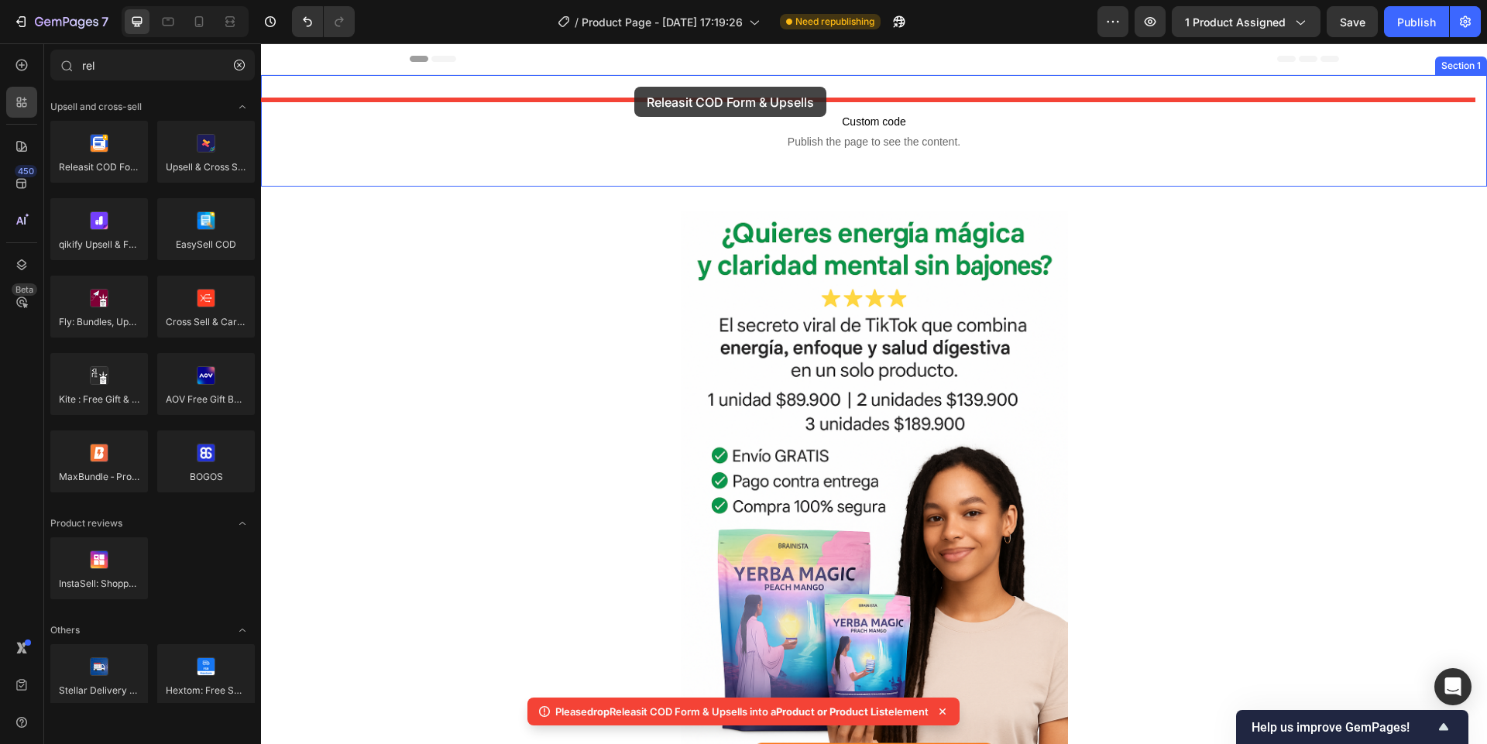
drag, startPoint x: 382, startPoint y: 201, endPoint x: 634, endPoint y: 87, distance: 277.2
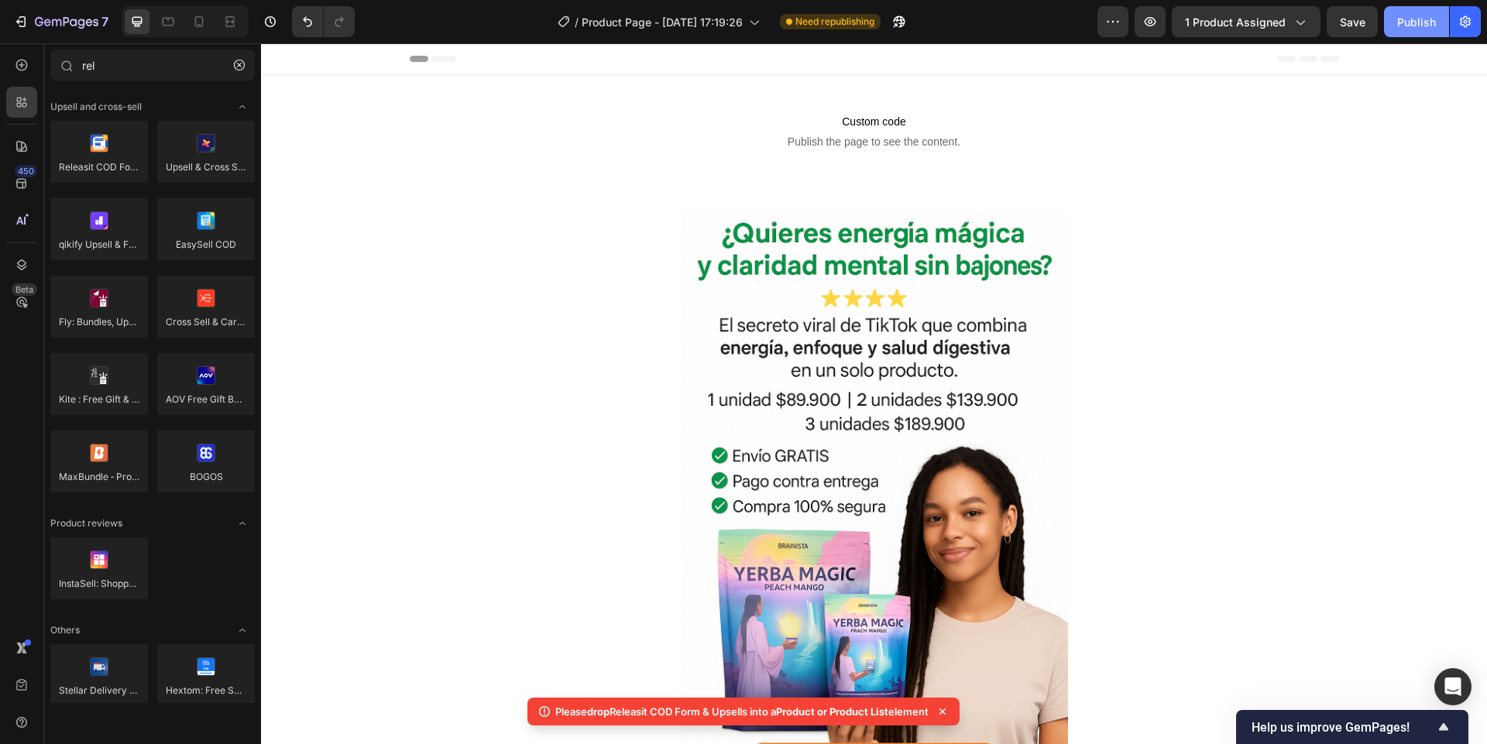
click at [1429, 28] on div "Publish" at bounding box center [1416, 22] width 39 height 16
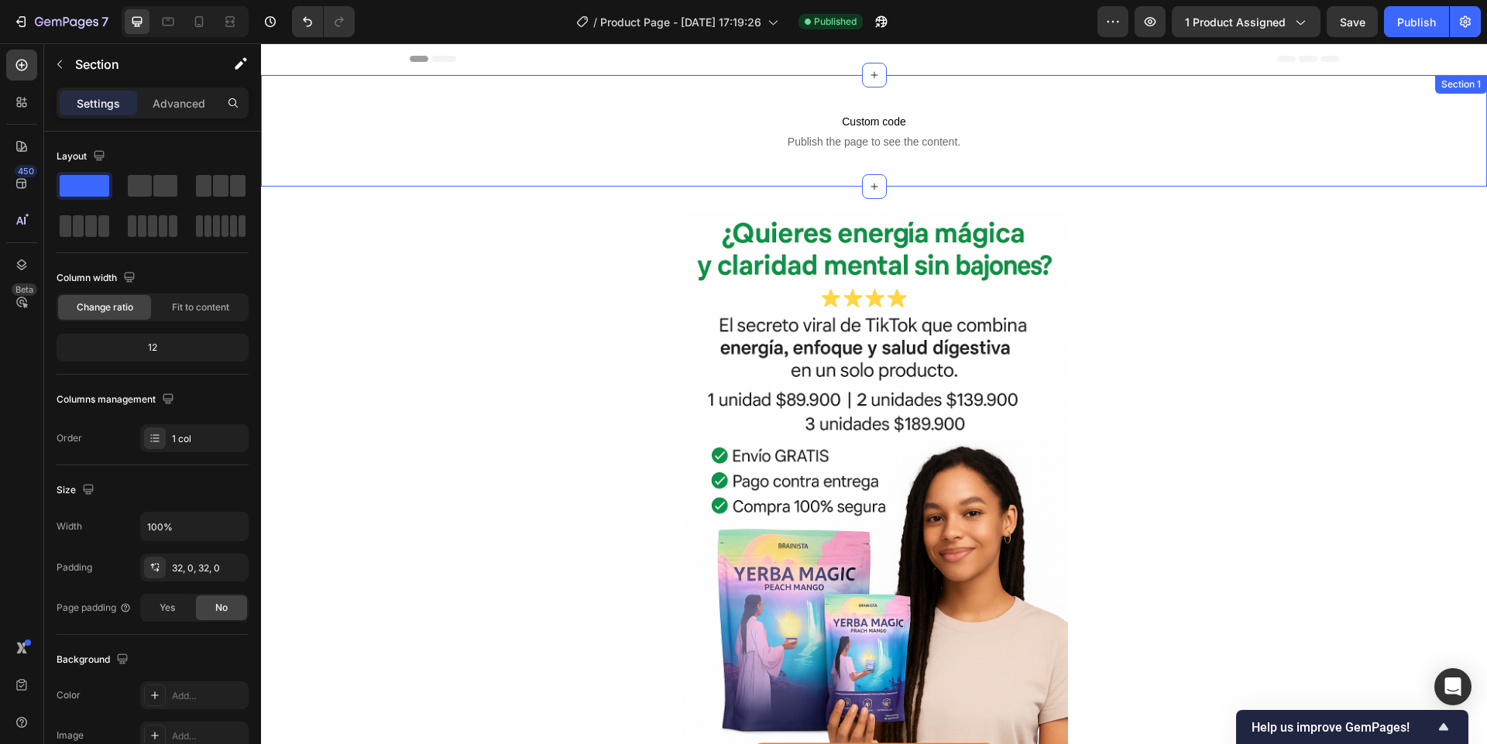
click at [633, 96] on div "Custom code Publish the page to see the content. Custom Code Section 1" at bounding box center [874, 131] width 1226 height 112
click at [1469, 87] on icon at bounding box center [1474, 90] width 10 height 11
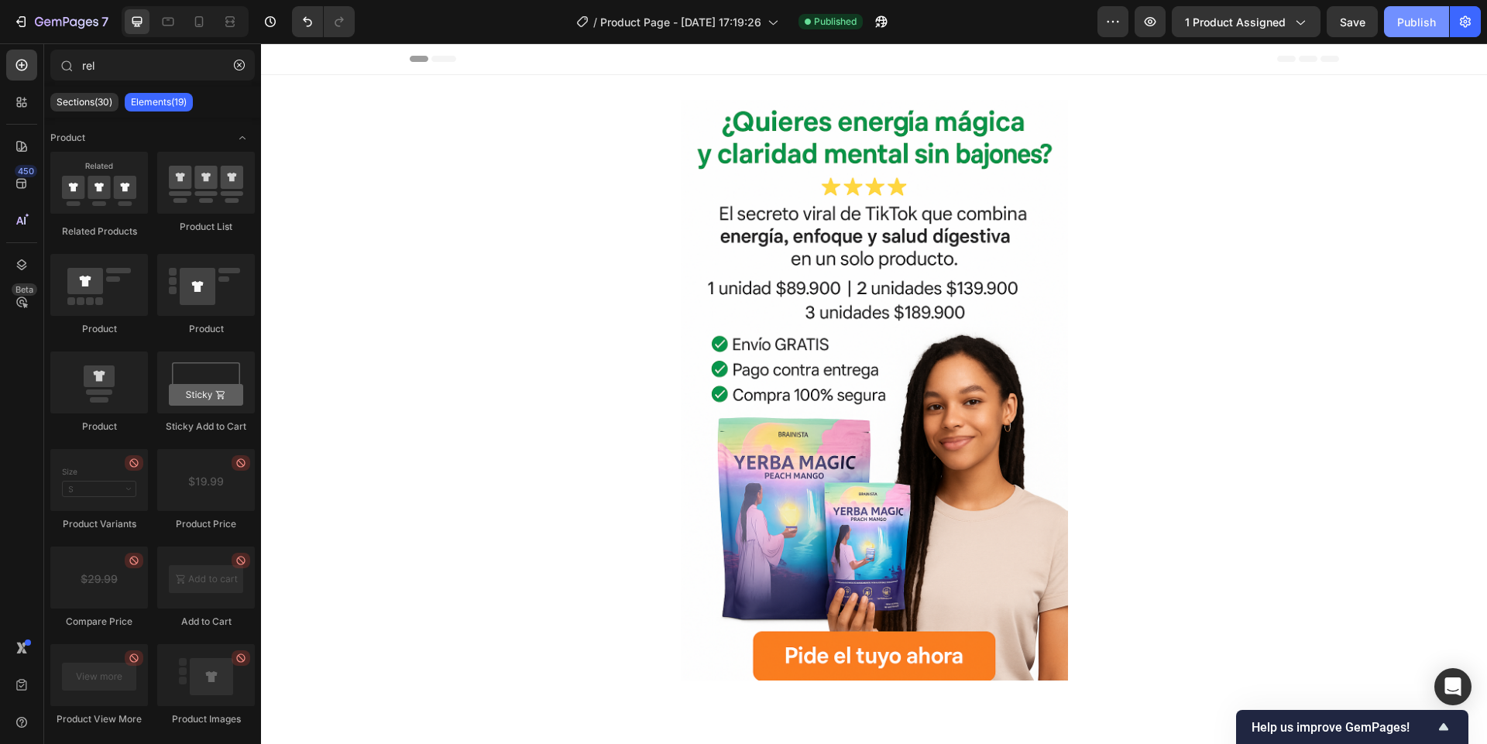
click at [1412, 24] on div "Publish" at bounding box center [1416, 22] width 39 height 16
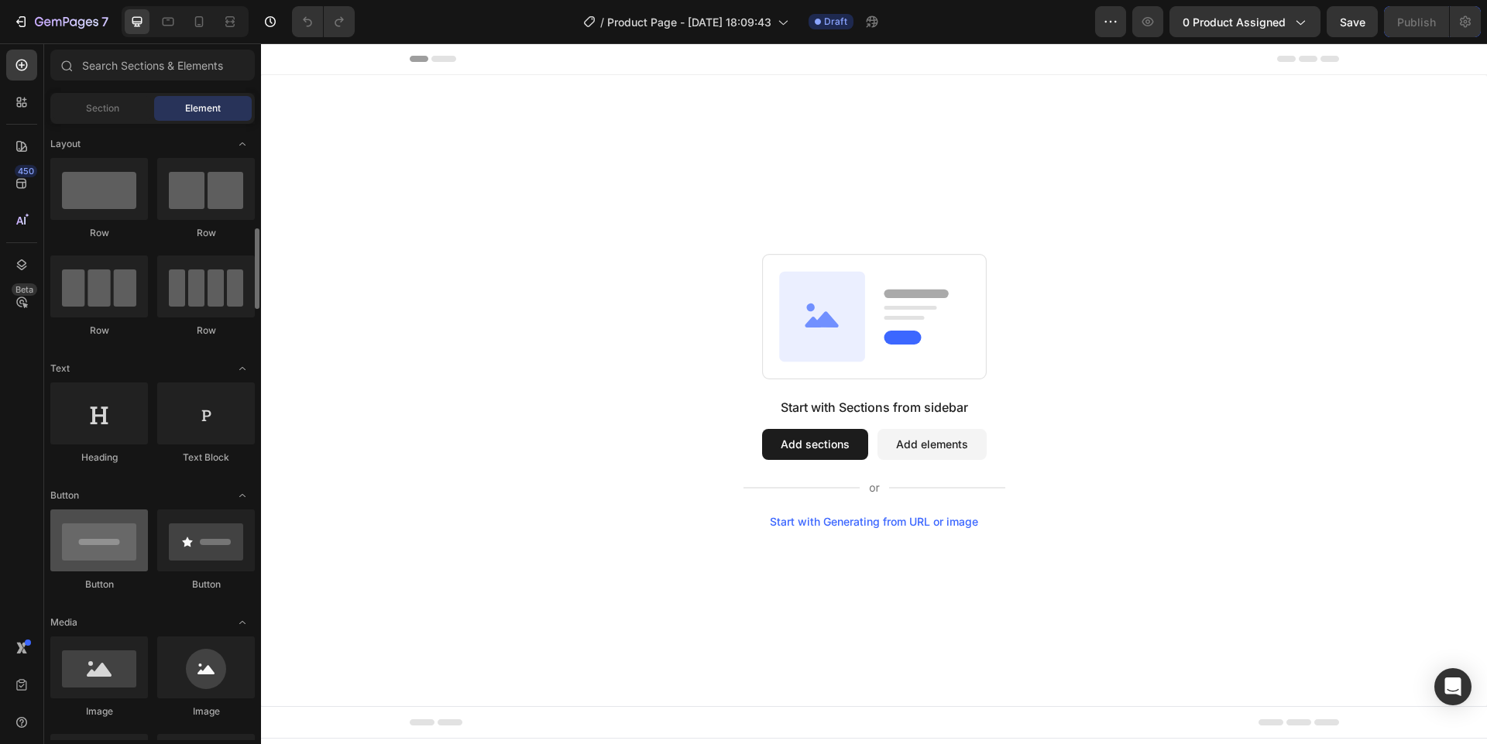
scroll to position [93, 0]
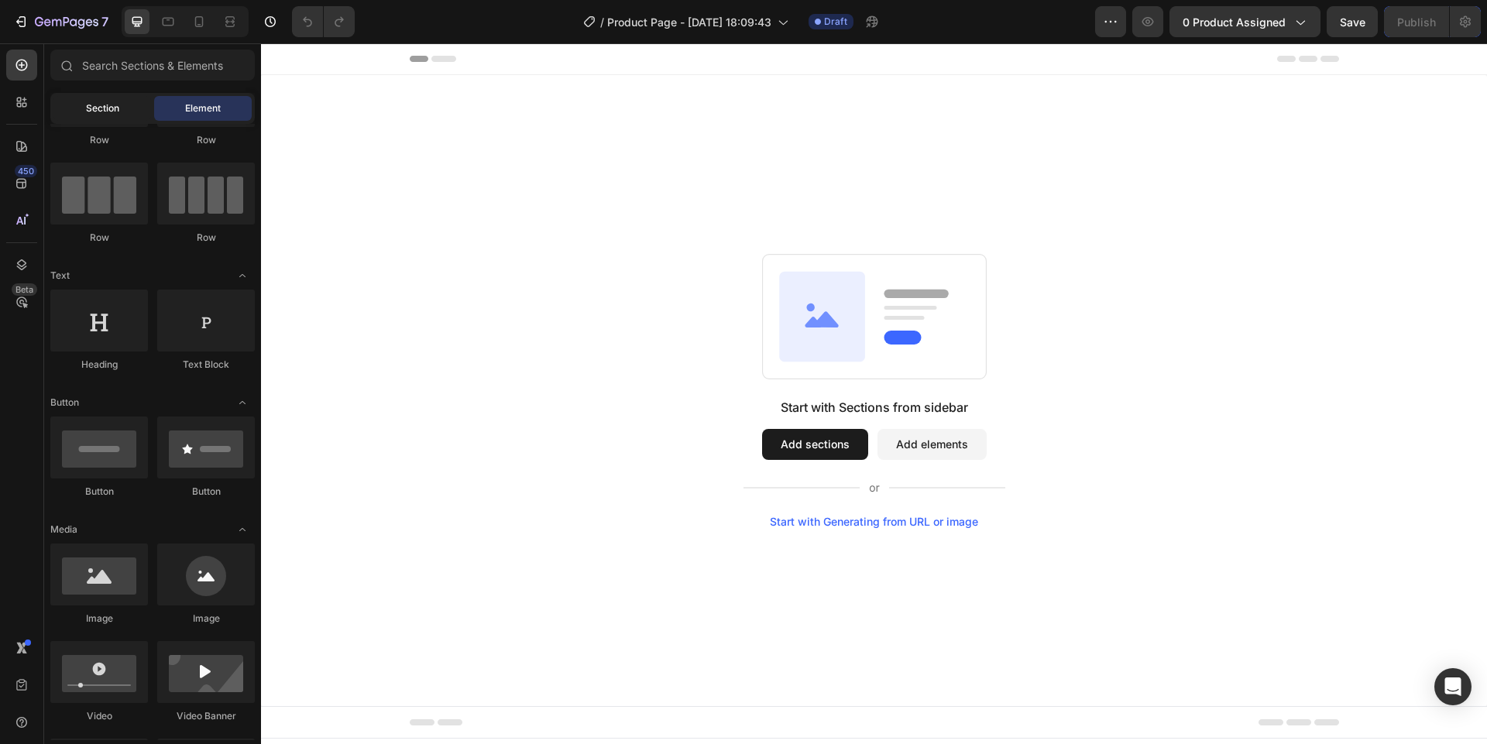
click at [87, 118] on div "Section" at bounding box center [102, 108] width 98 height 25
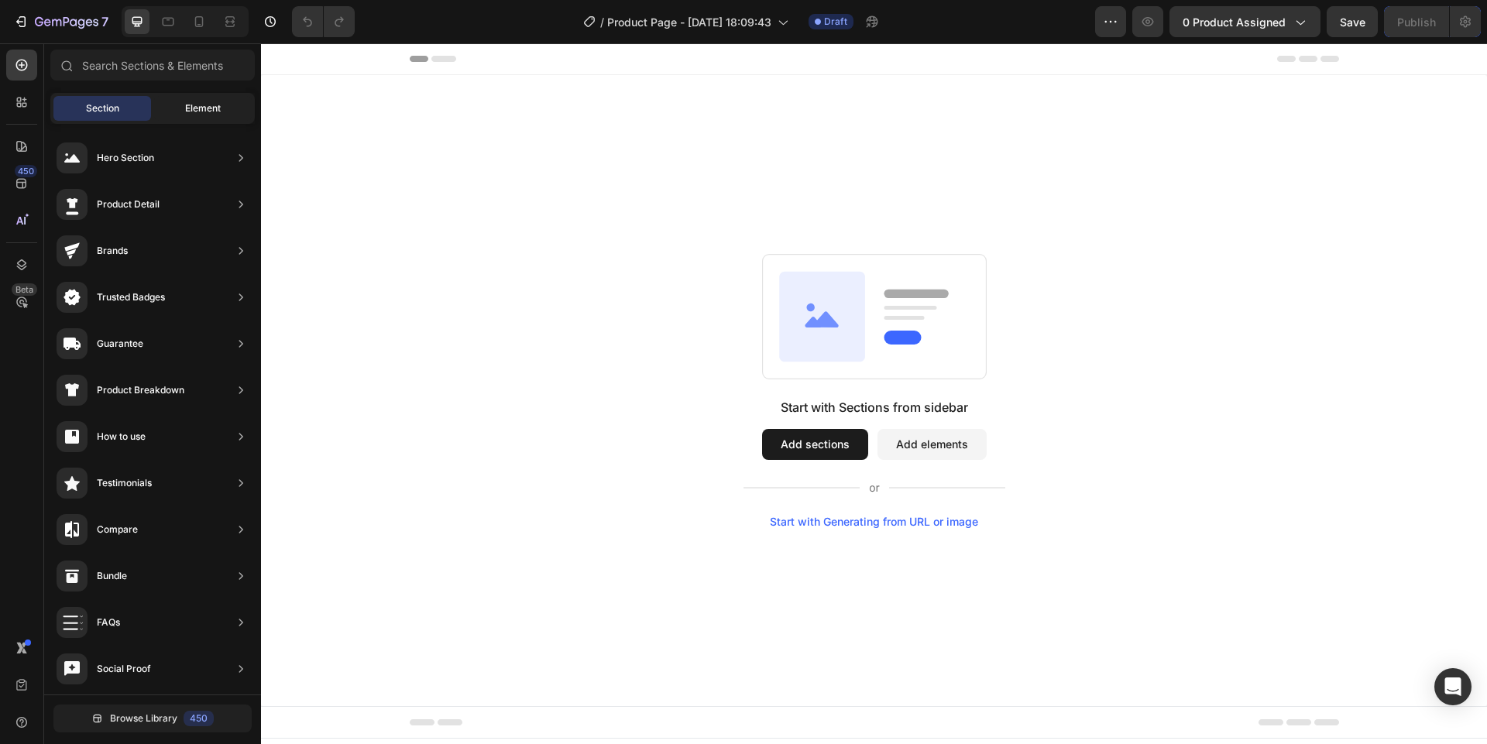
click at [172, 111] on div "Element" at bounding box center [203, 108] width 98 height 25
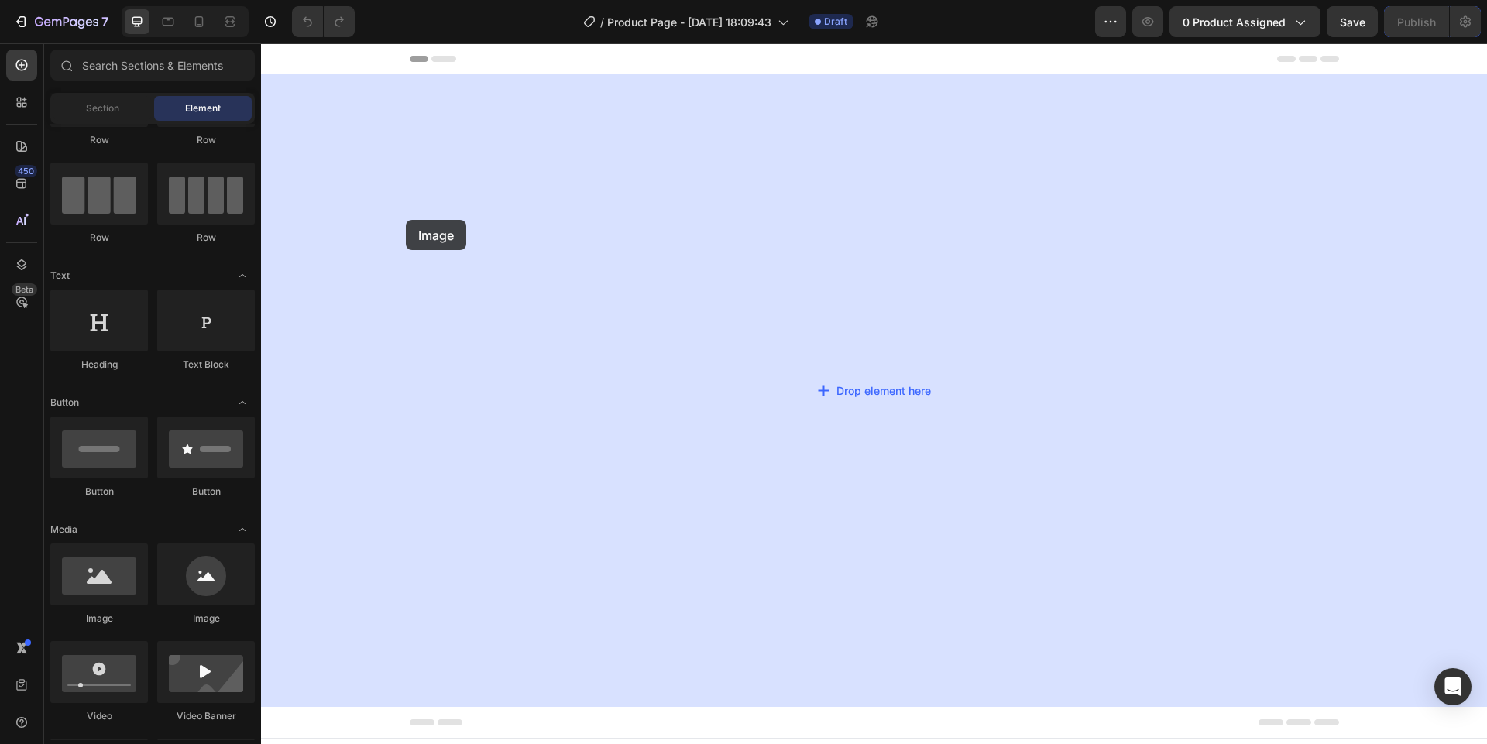
drag, startPoint x: 378, startPoint y: 637, endPoint x: 406, endPoint y: 200, distance: 438.4
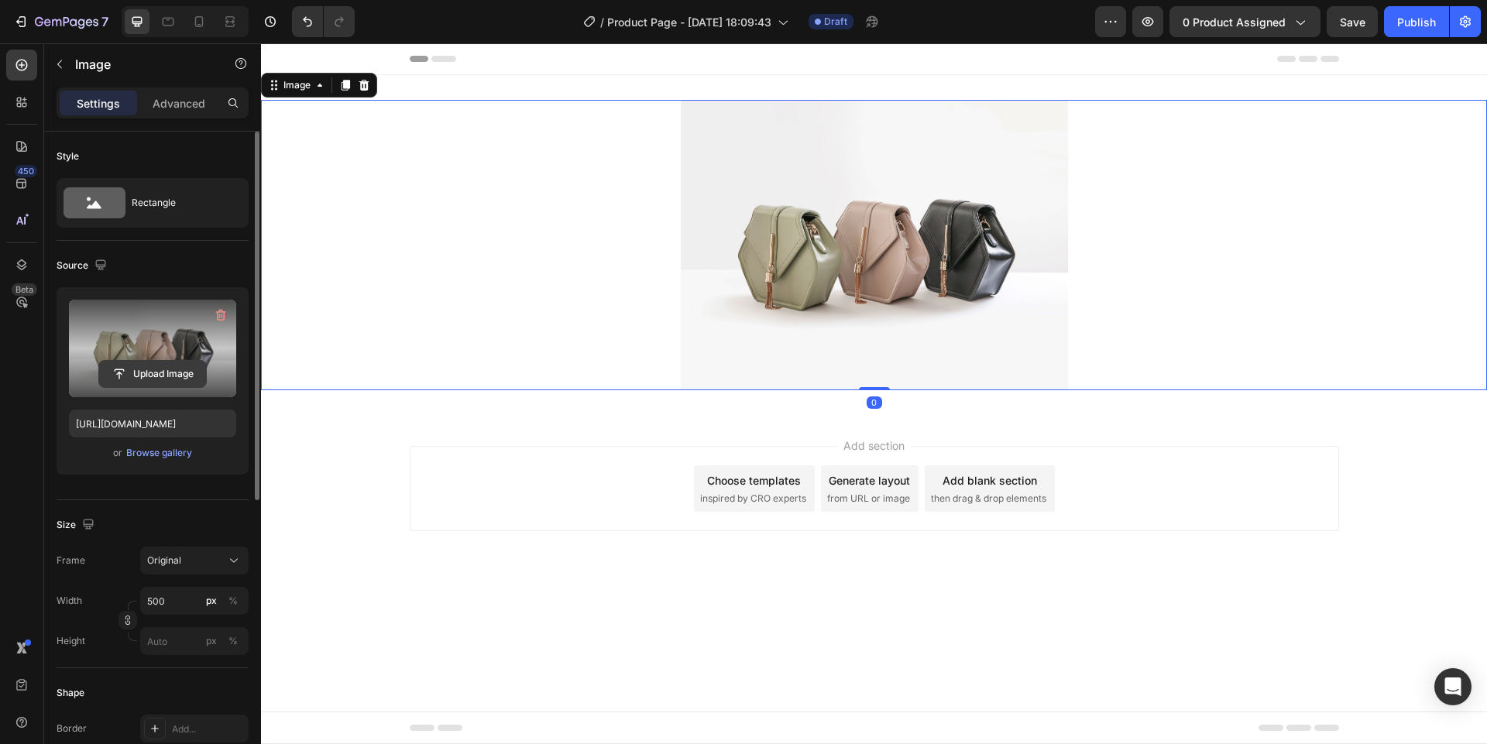
click at [161, 379] on input "file" at bounding box center [152, 374] width 107 height 26
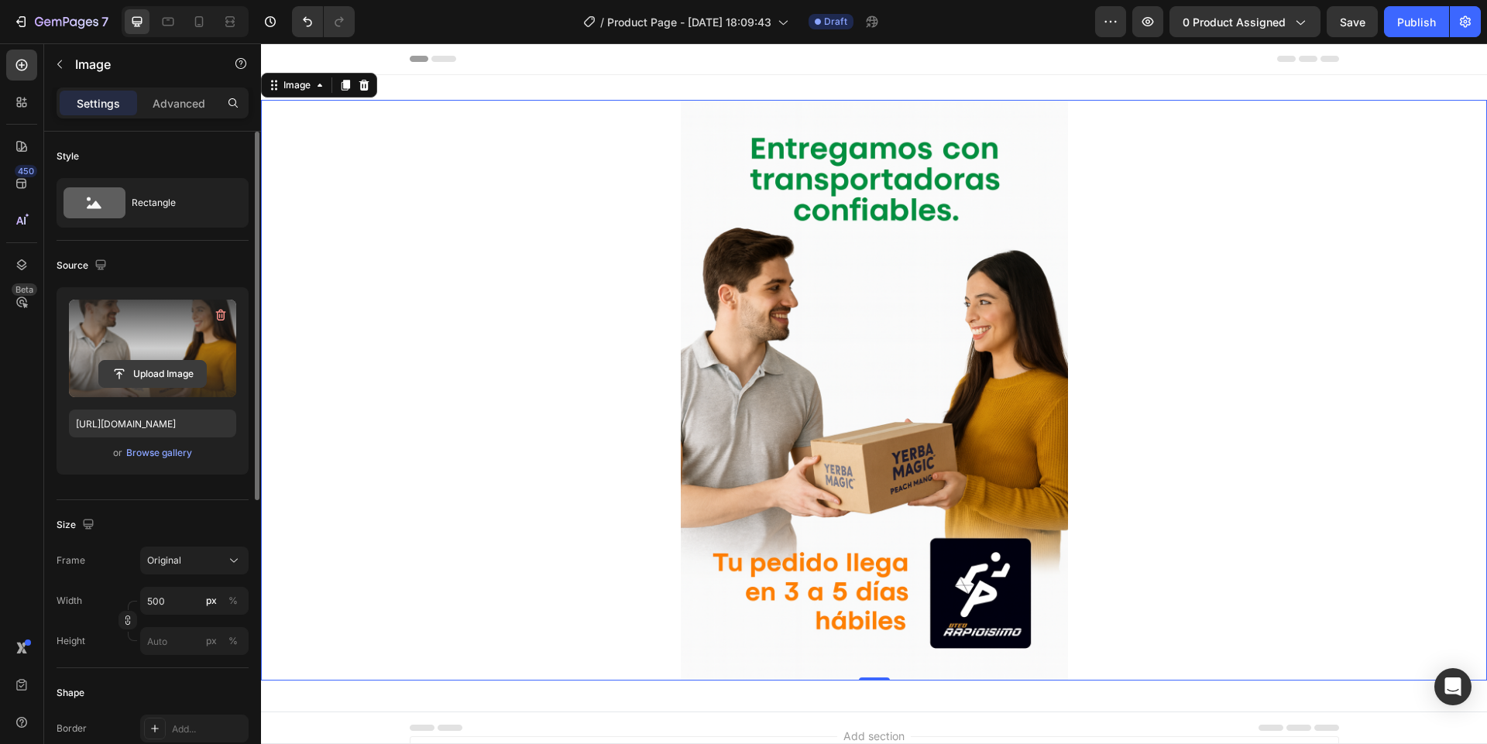
click at [190, 368] on input "file" at bounding box center [152, 374] width 107 height 26
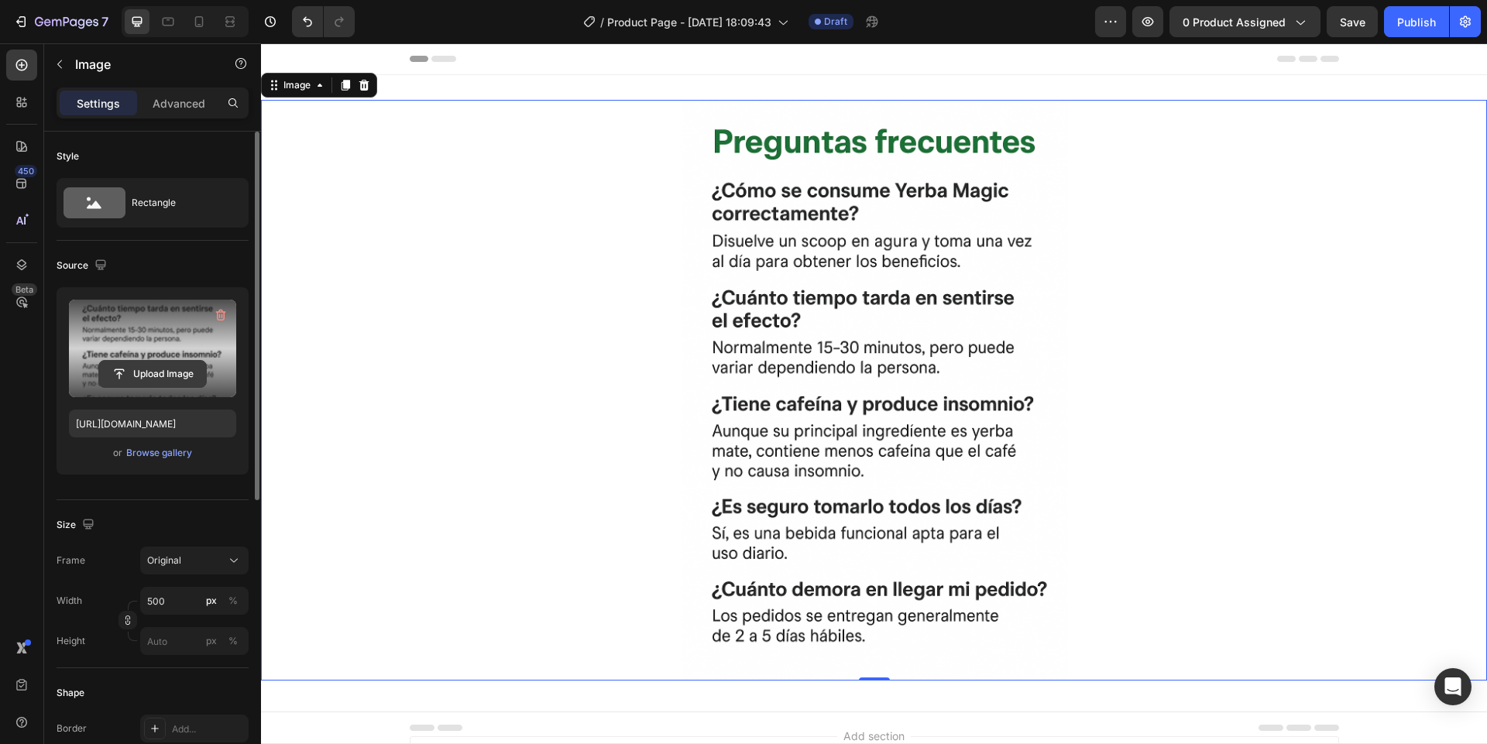
click at [154, 366] on input "file" at bounding box center [152, 374] width 107 height 26
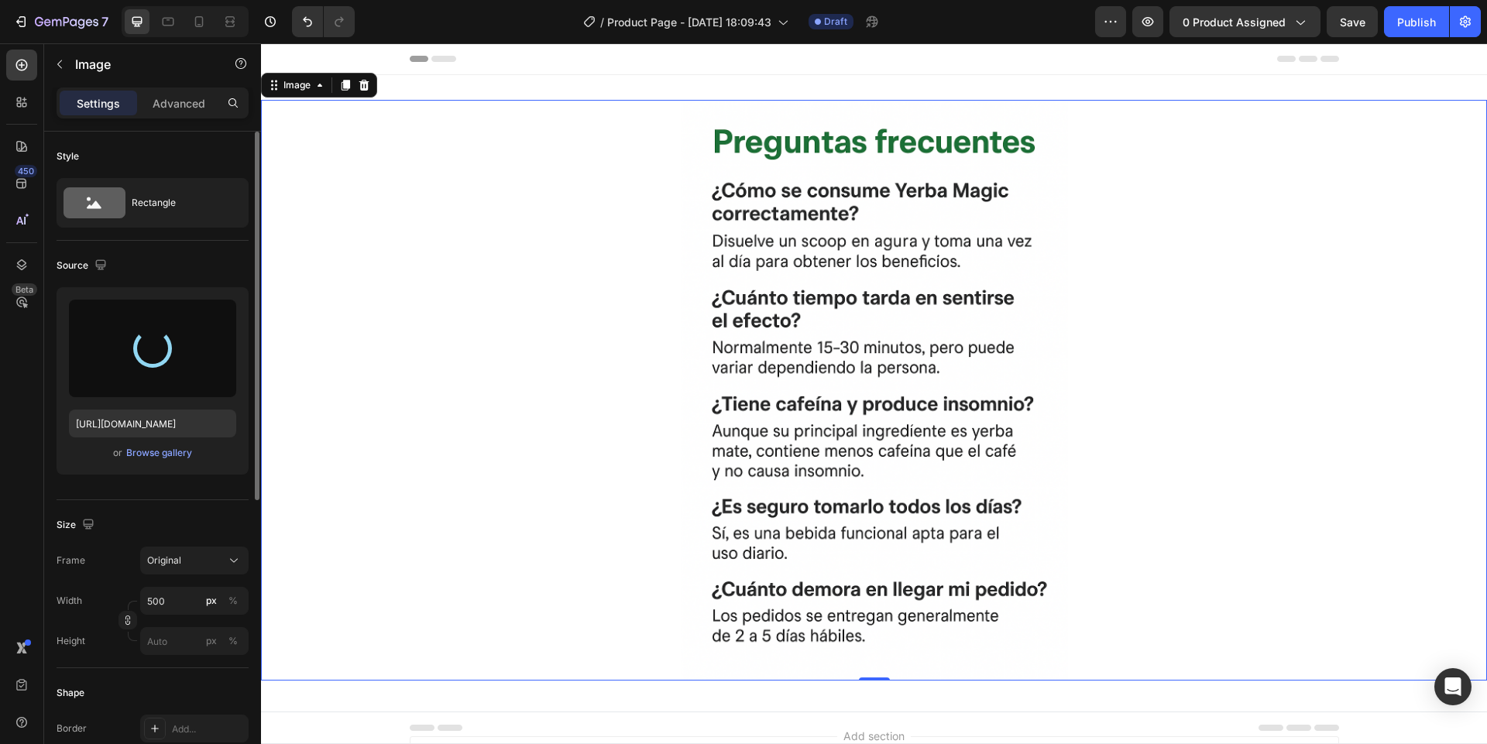
type input "[URL][DOMAIN_NAME]"
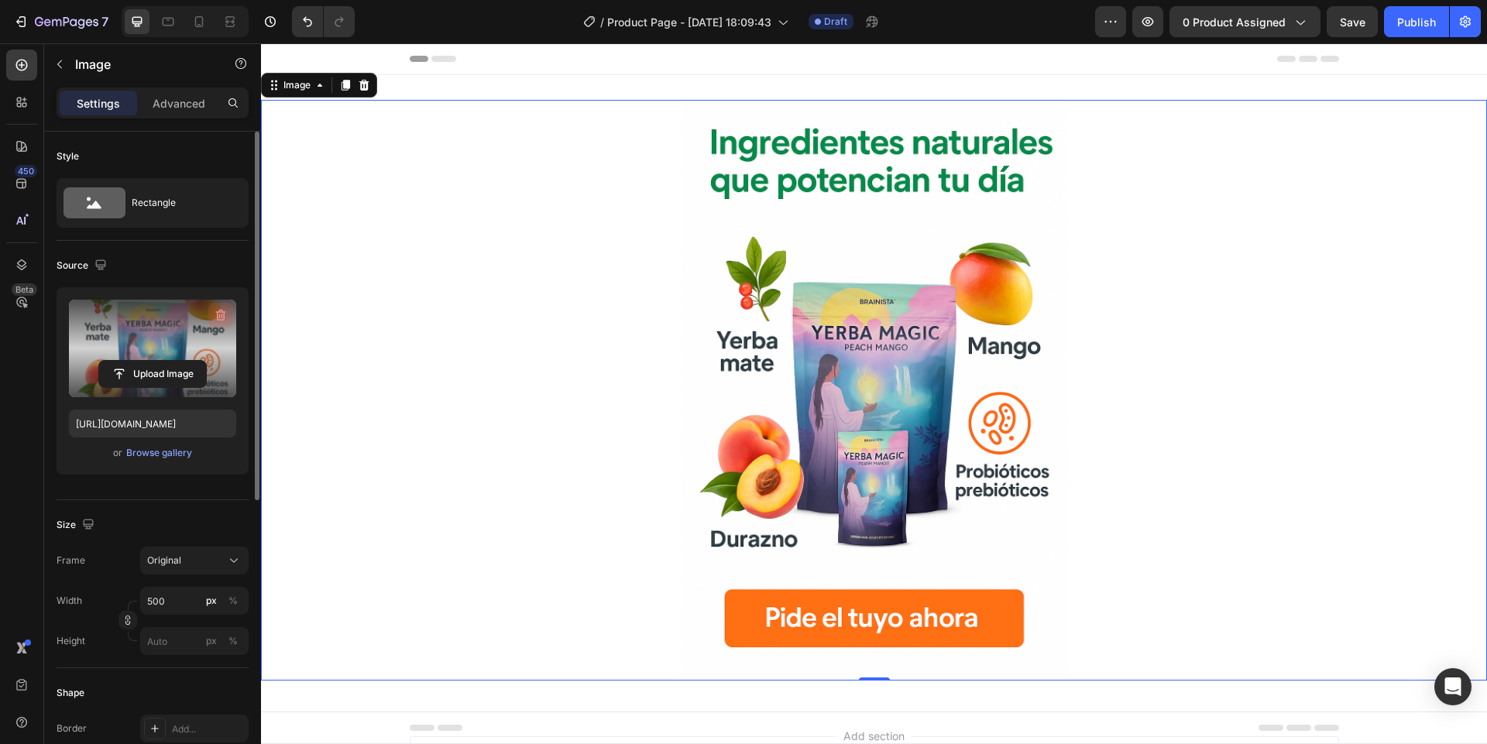
click at [221, 317] on icon "button" at bounding box center [222, 316] width 2 height 5
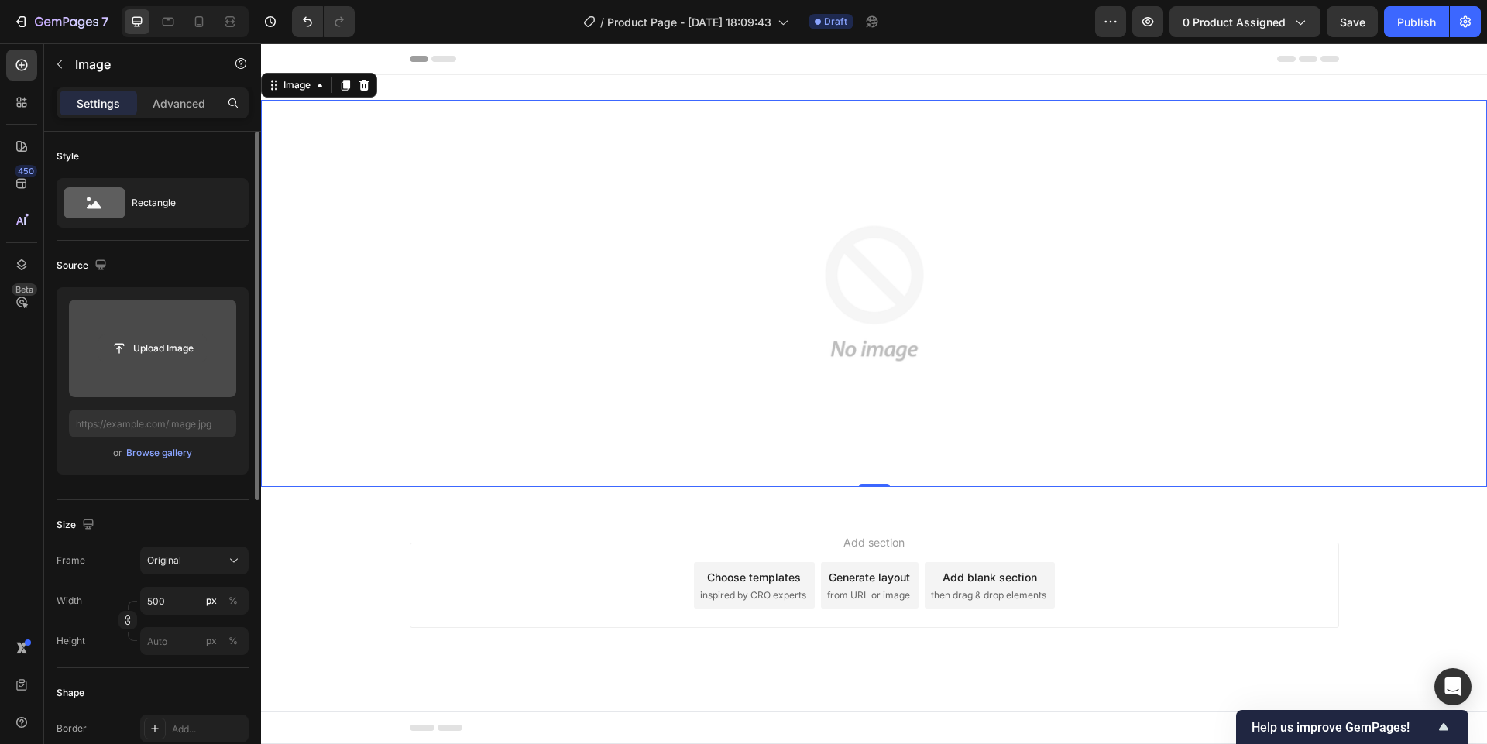
click at [166, 345] on input "file" at bounding box center [152, 348] width 107 height 26
click at [150, 348] on input "file" at bounding box center [152, 348] width 107 height 26
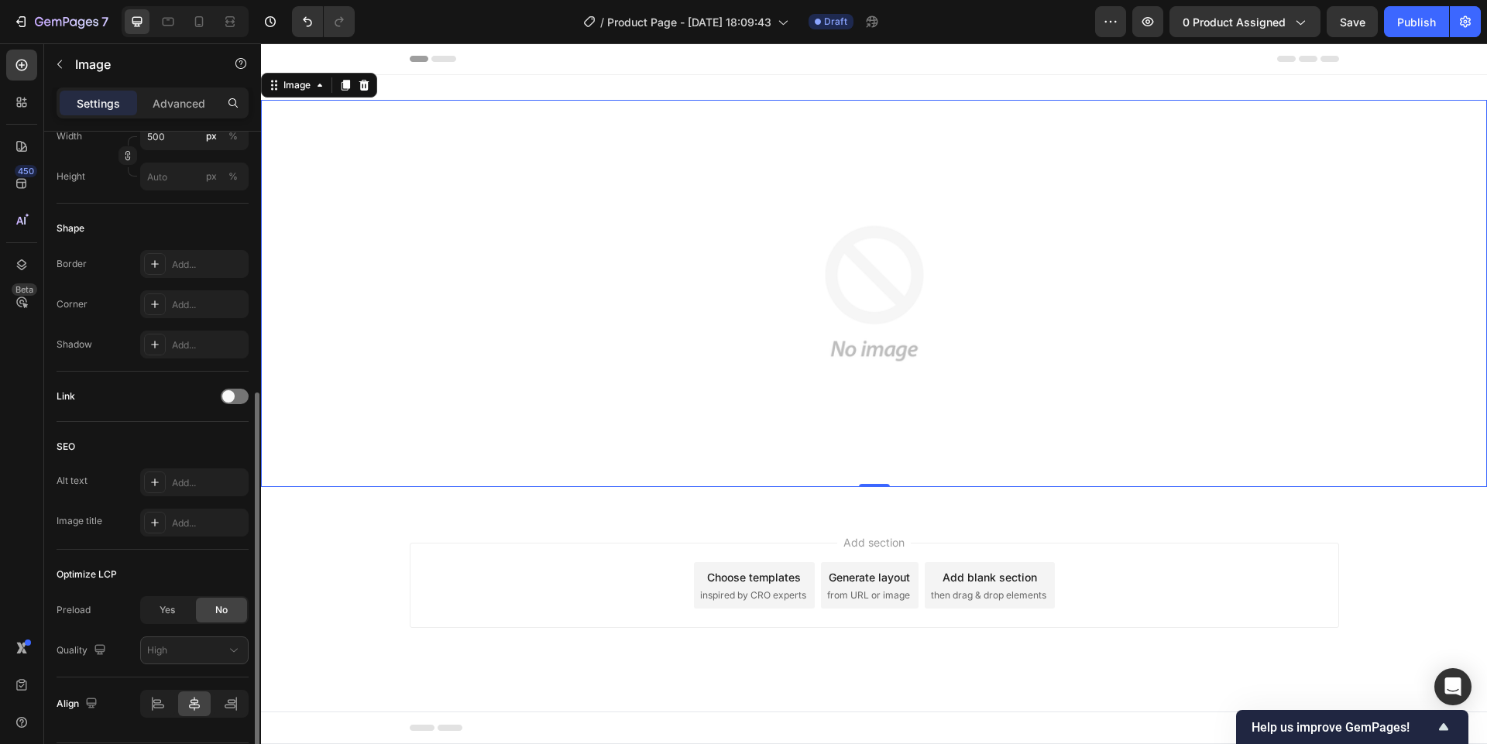
scroll to position [513, 0]
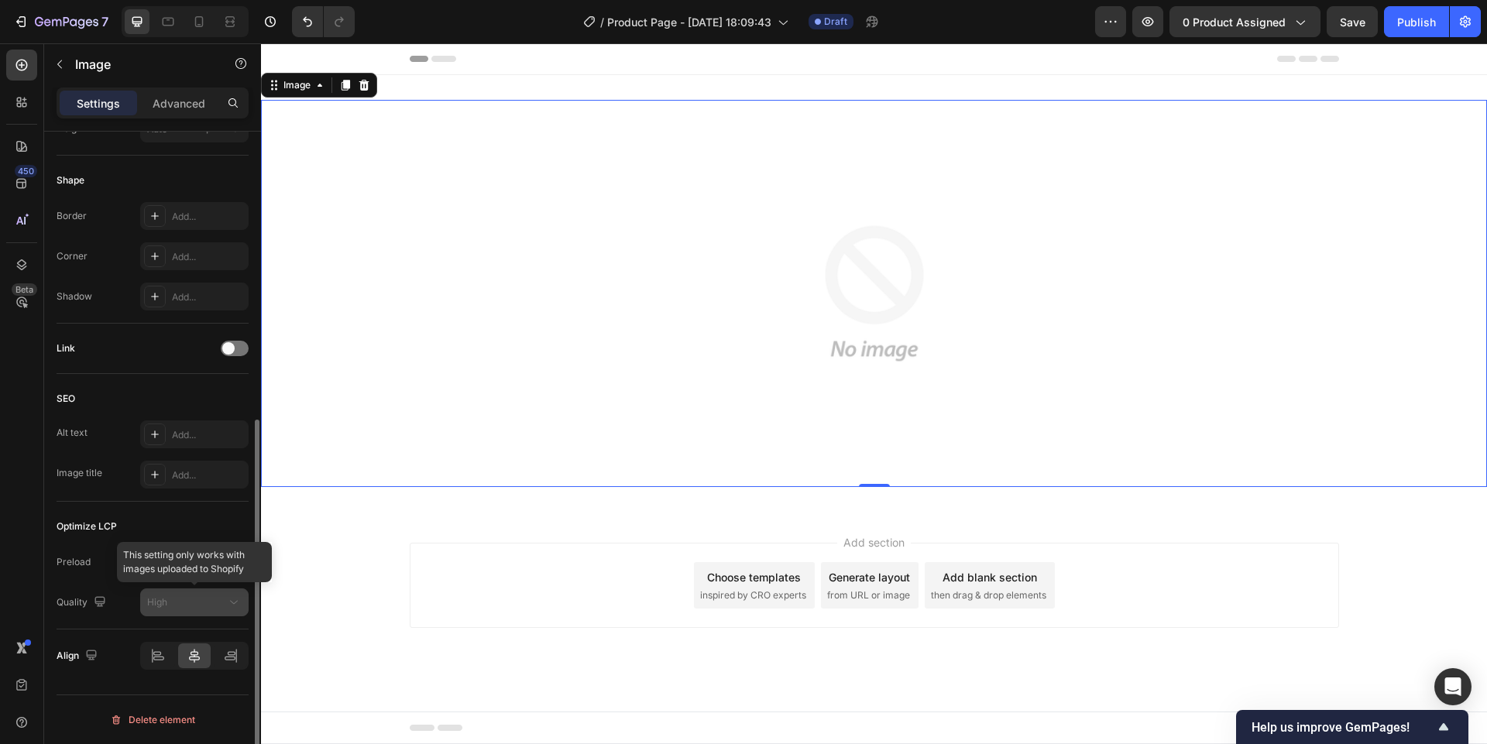
type input "[URL][DOMAIN_NAME]"
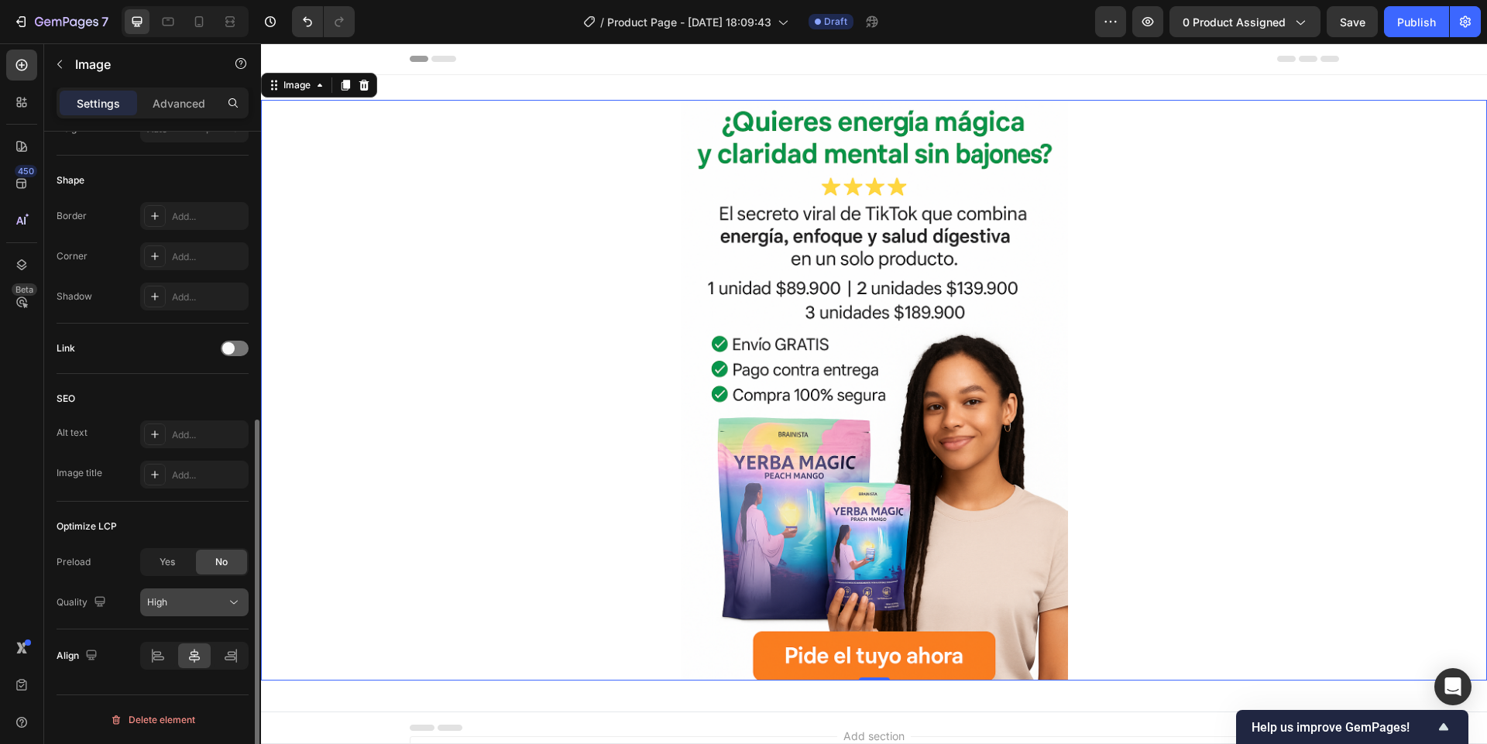
click at [166, 606] on span "High" at bounding box center [157, 602] width 20 height 12
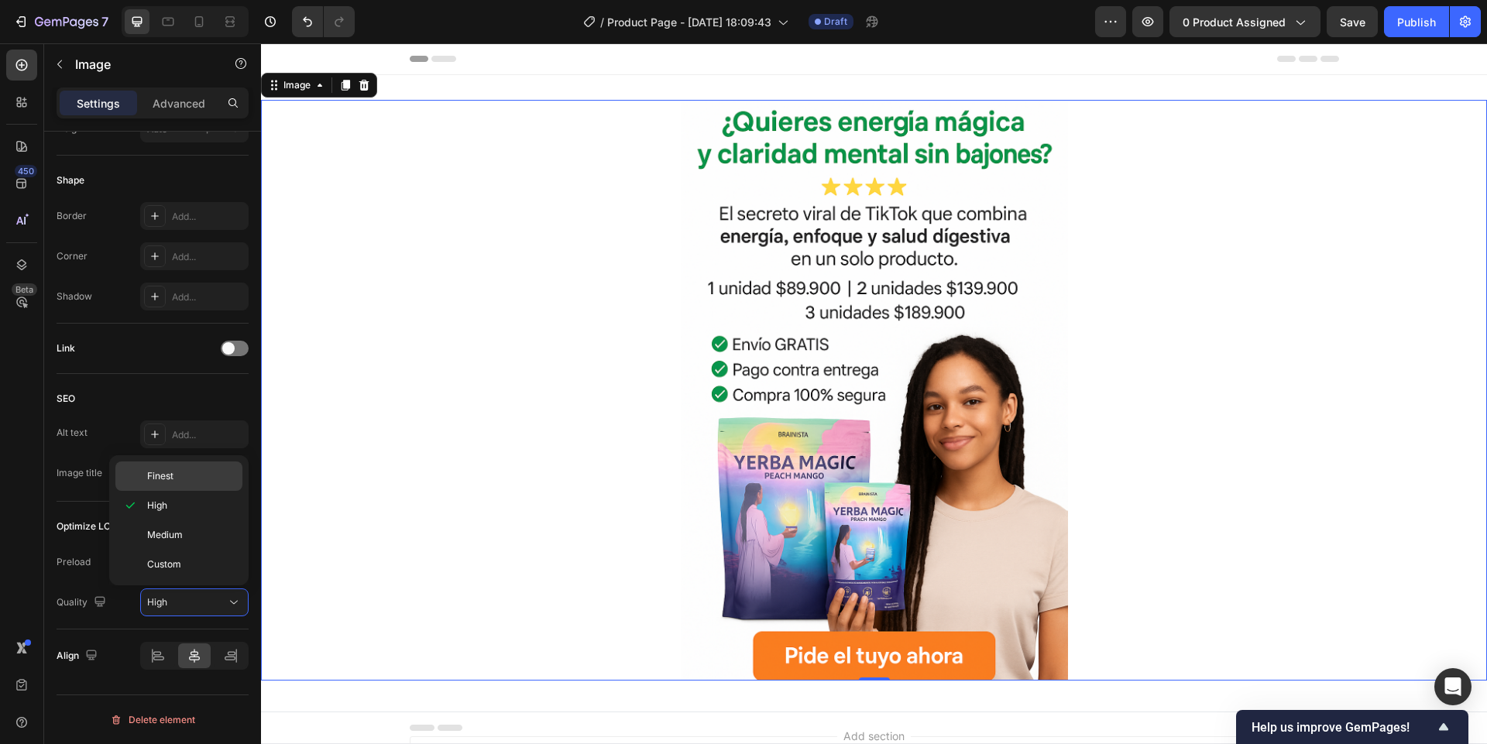
click at [174, 485] on div "Finest" at bounding box center [178, 475] width 127 height 29
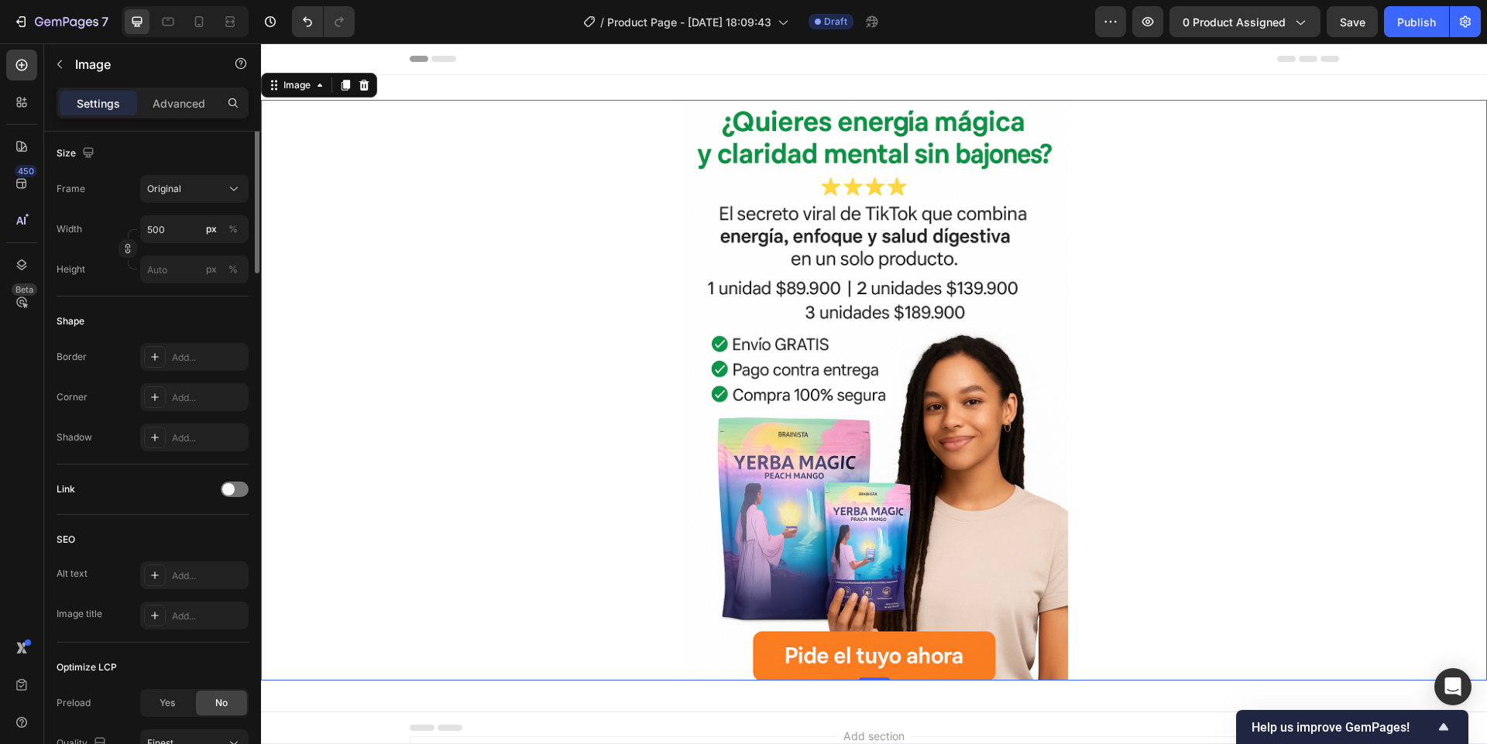
scroll to position [0, 0]
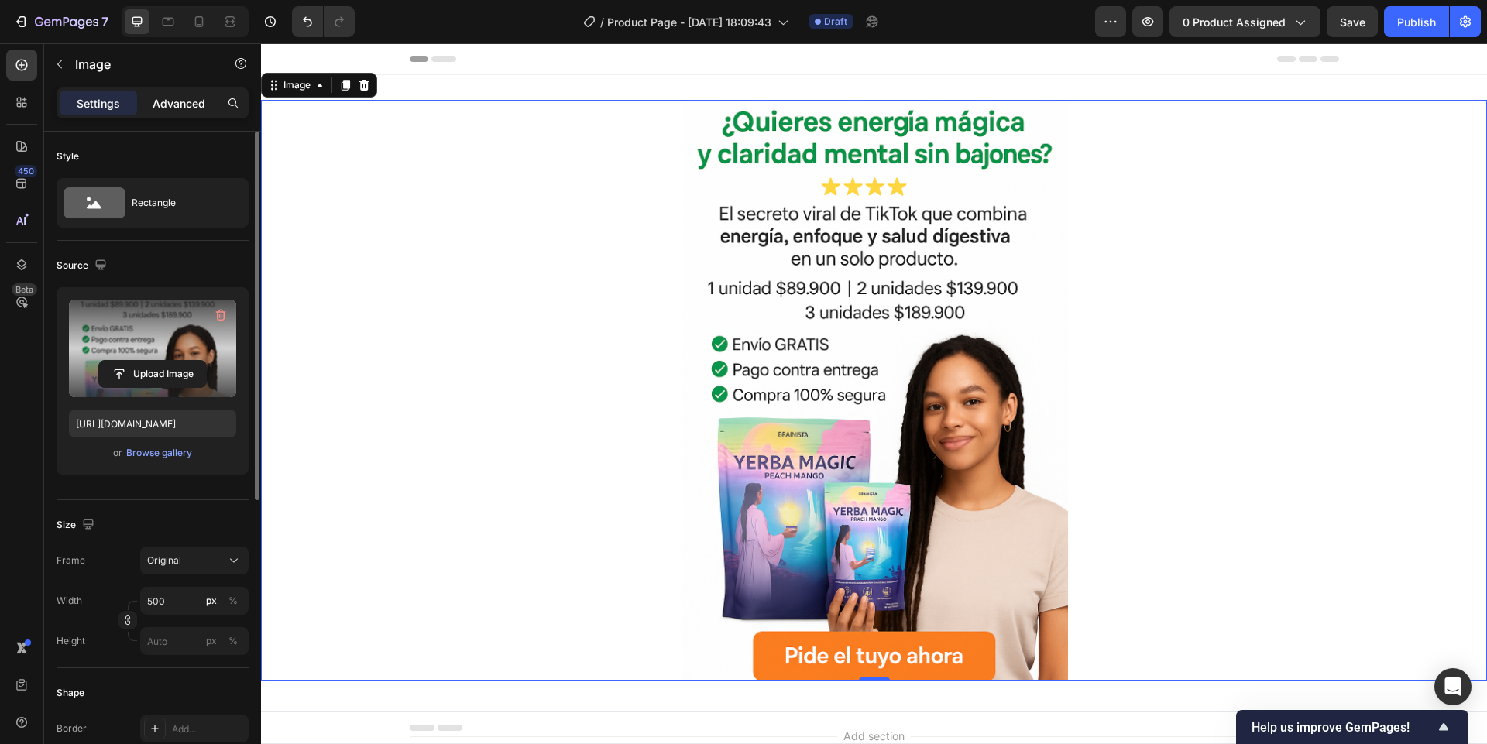
click at [190, 102] on p "Advanced" at bounding box center [179, 103] width 53 height 16
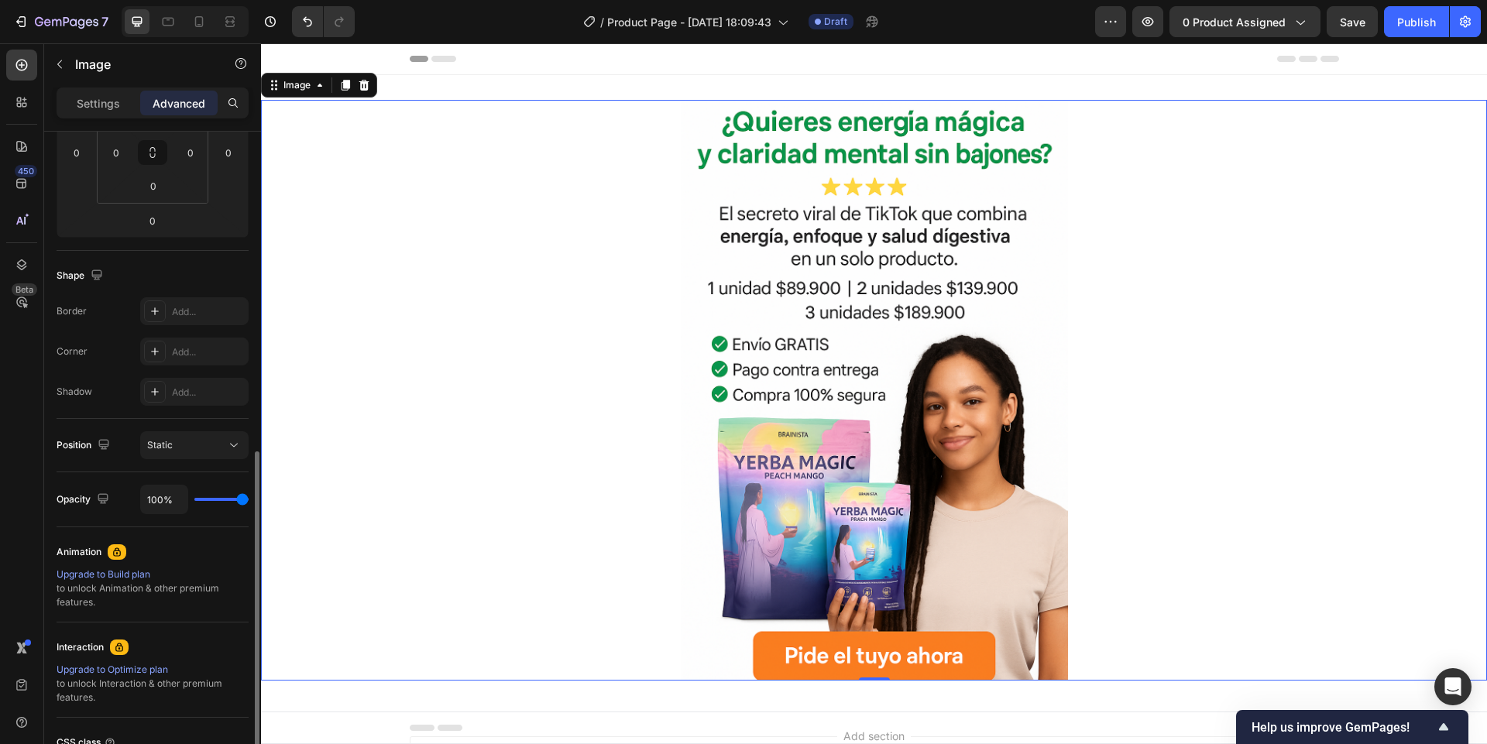
scroll to position [418, 0]
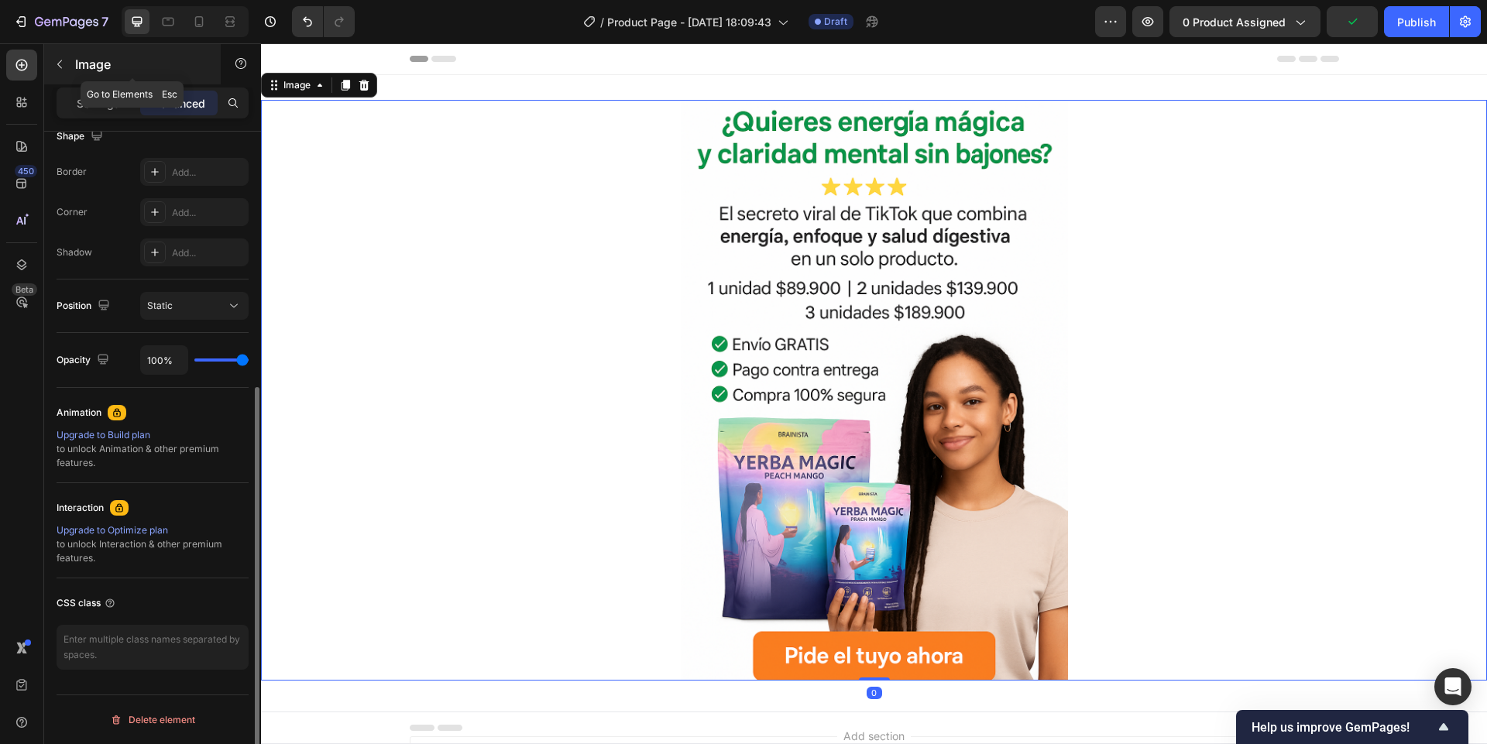
click at [55, 66] on icon "button" at bounding box center [59, 64] width 12 height 12
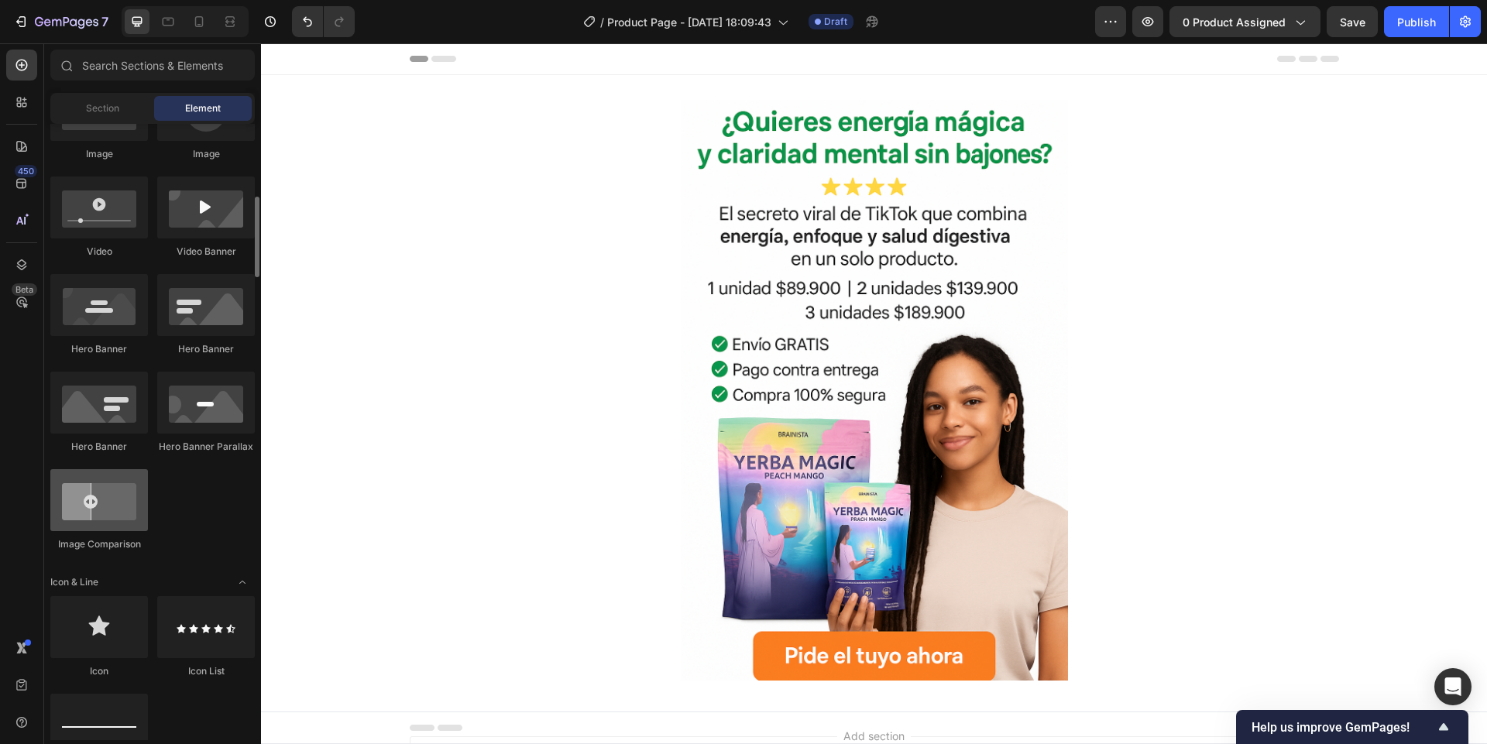
scroll to position [0, 0]
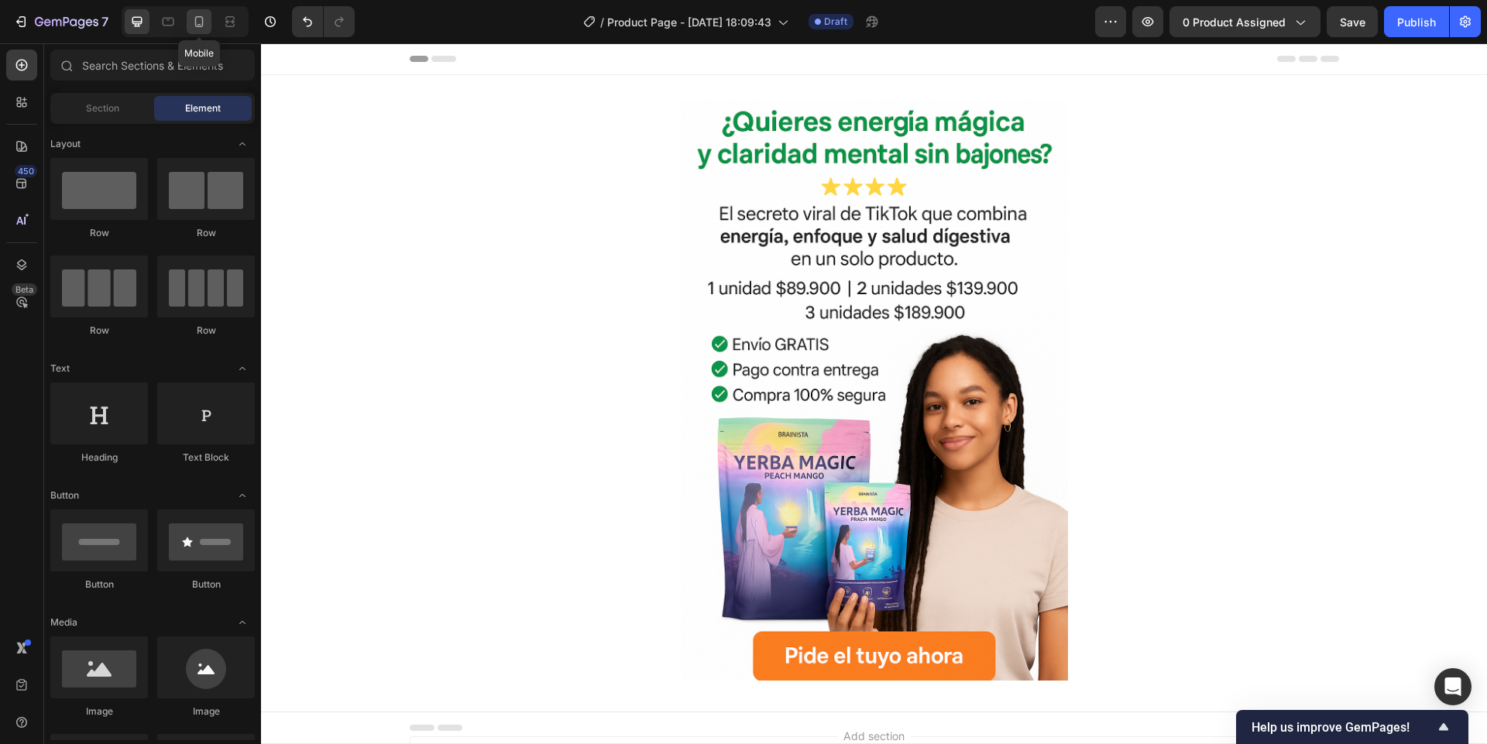
click at [205, 18] on icon at bounding box center [198, 21] width 15 height 15
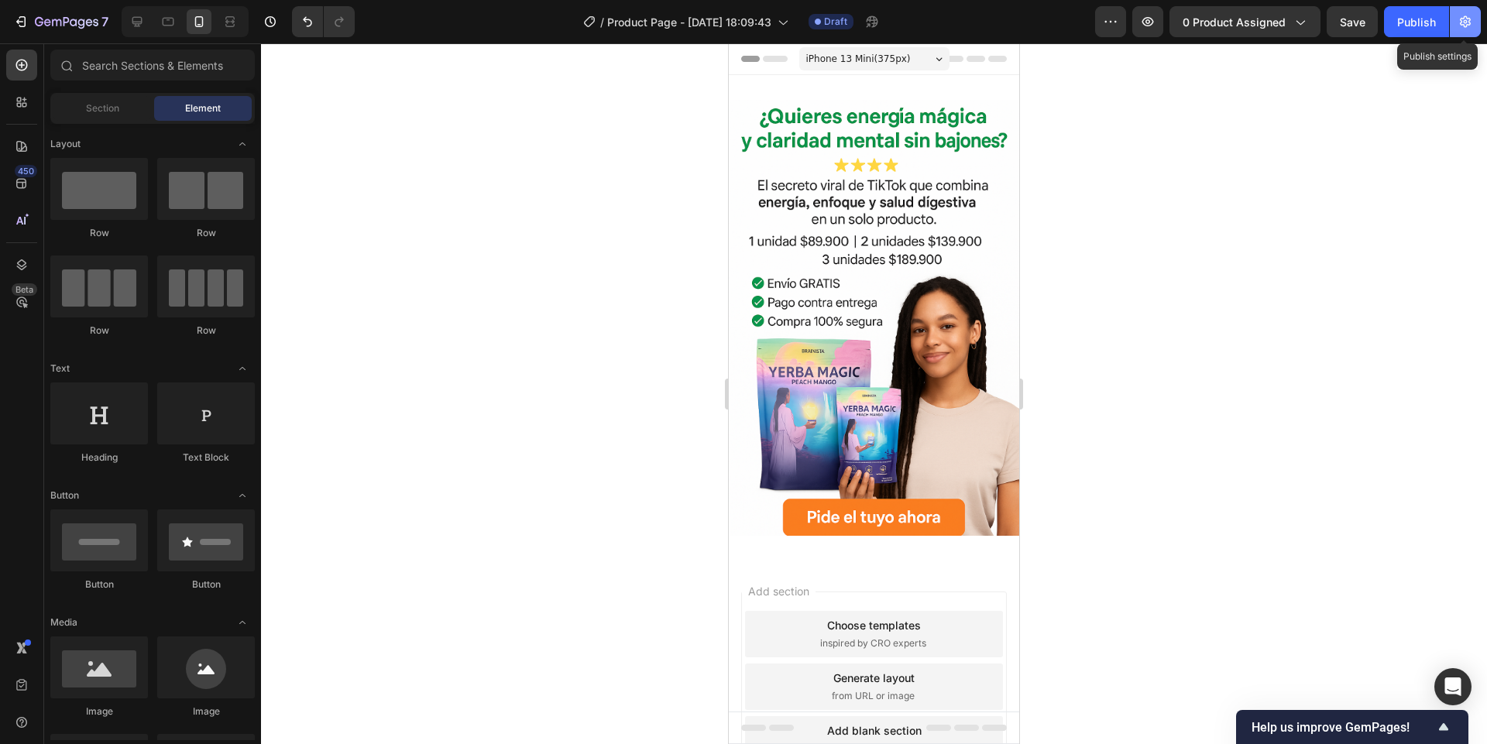
click at [1453, 34] on button "button" at bounding box center [1465, 21] width 31 height 31
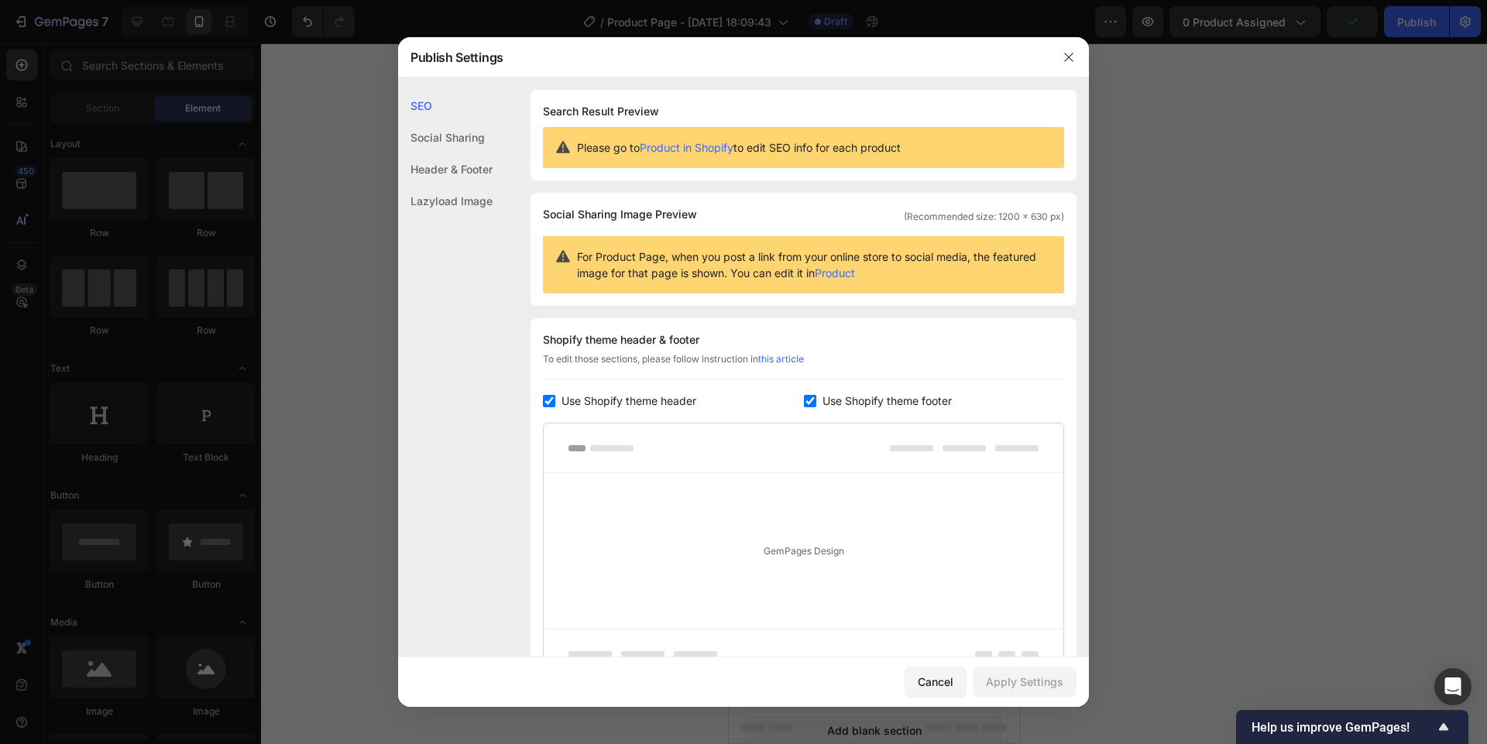
click at [852, 399] on span "Use Shopify theme footer" at bounding box center [886, 401] width 129 height 19
checkbox input "false"
click at [674, 396] on span "Use Shopify theme header" at bounding box center [628, 401] width 135 height 19
checkbox input "false"
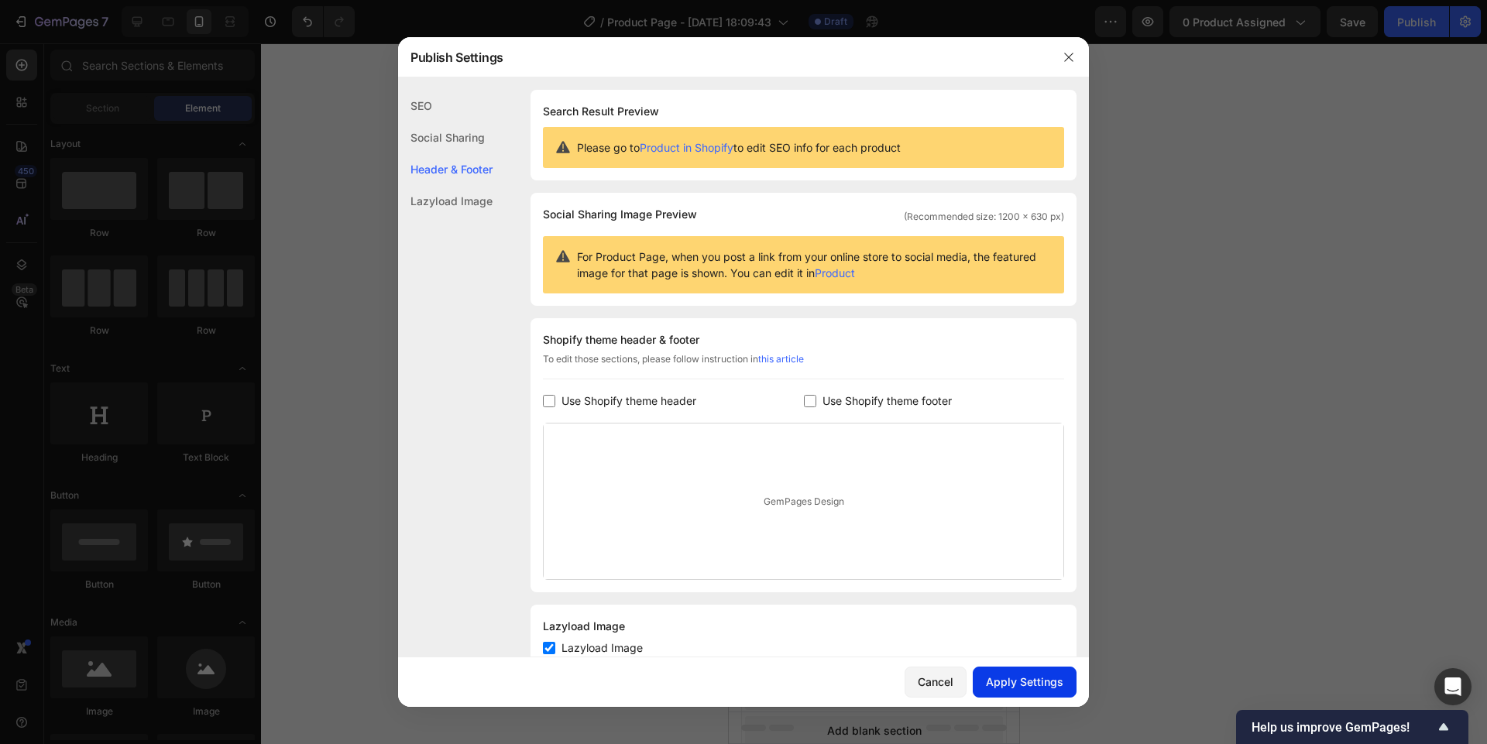
click at [1024, 686] on div "Apply Settings" at bounding box center [1024, 682] width 77 height 16
click at [430, 199] on div "Lazyload Image" at bounding box center [445, 201] width 94 height 32
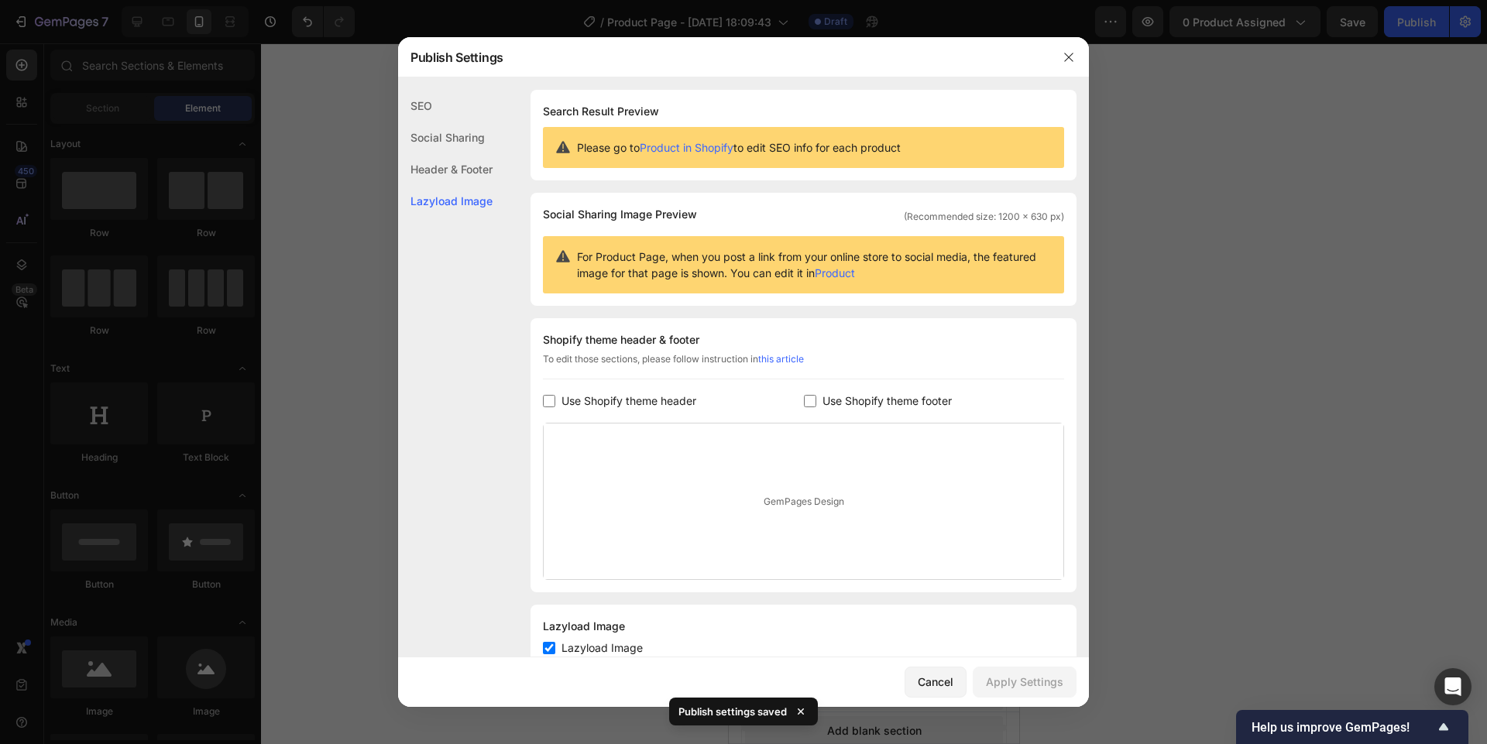
scroll to position [50, 0]
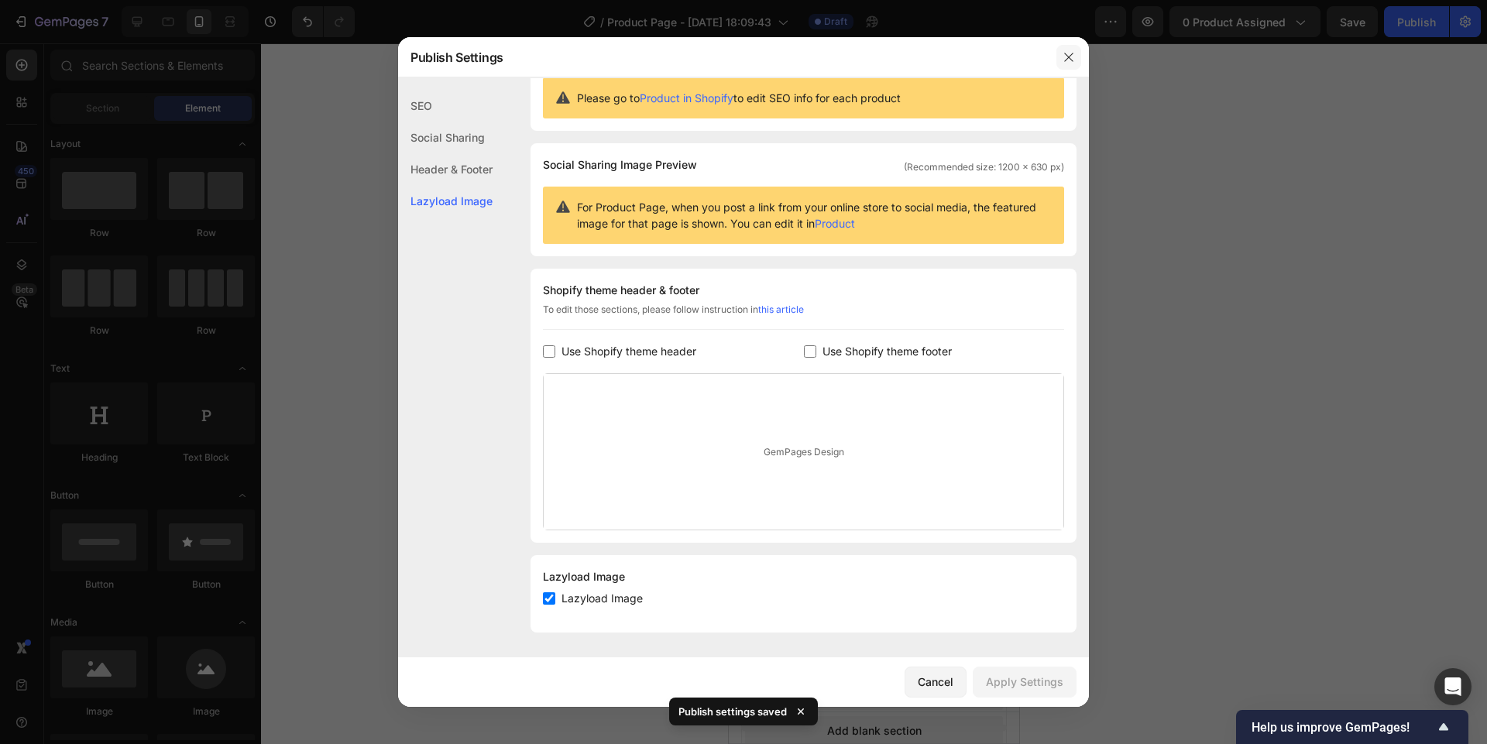
click at [1071, 57] on icon "button" at bounding box center [1068, 57] width 12 height 12
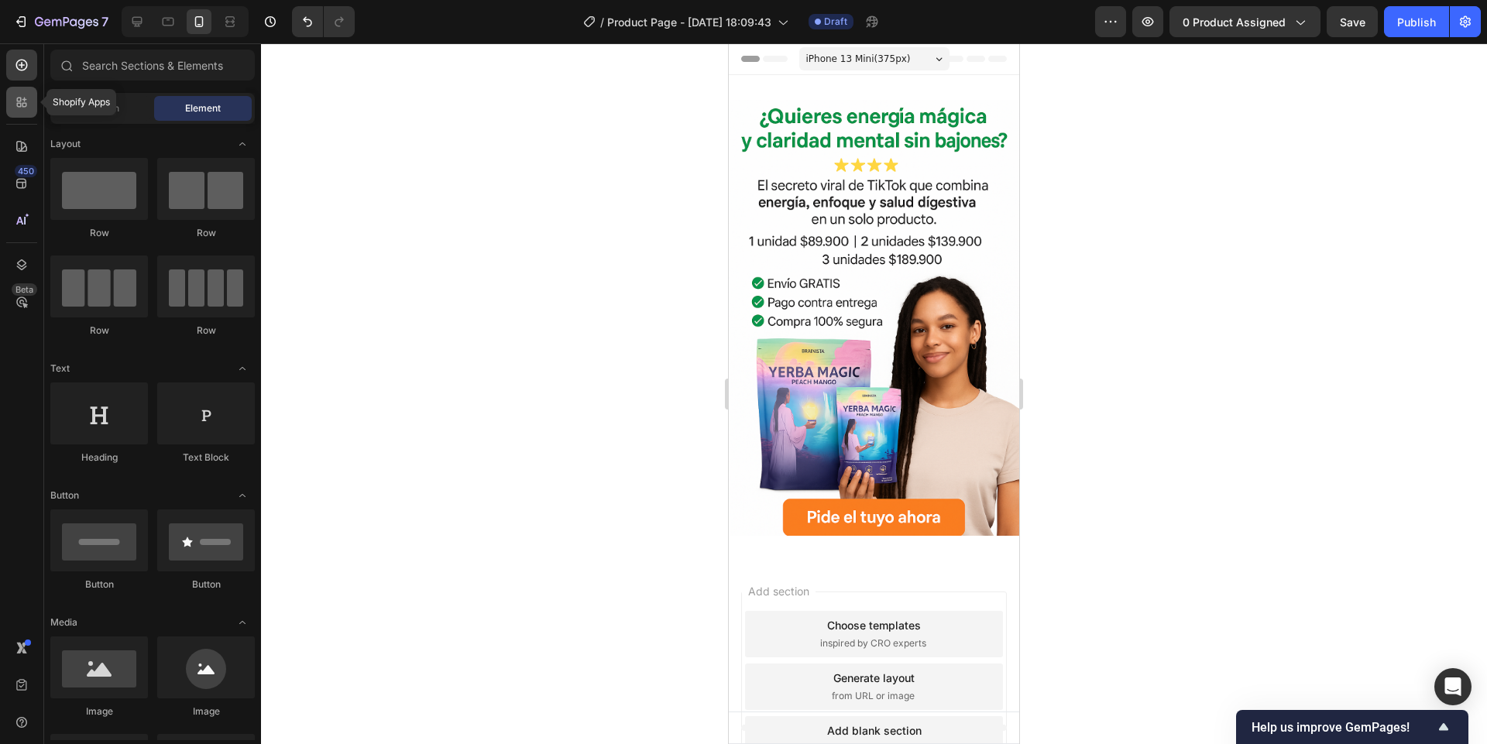
click at [19, 89] on div at bounding box center [21, 102] width 31 height 31
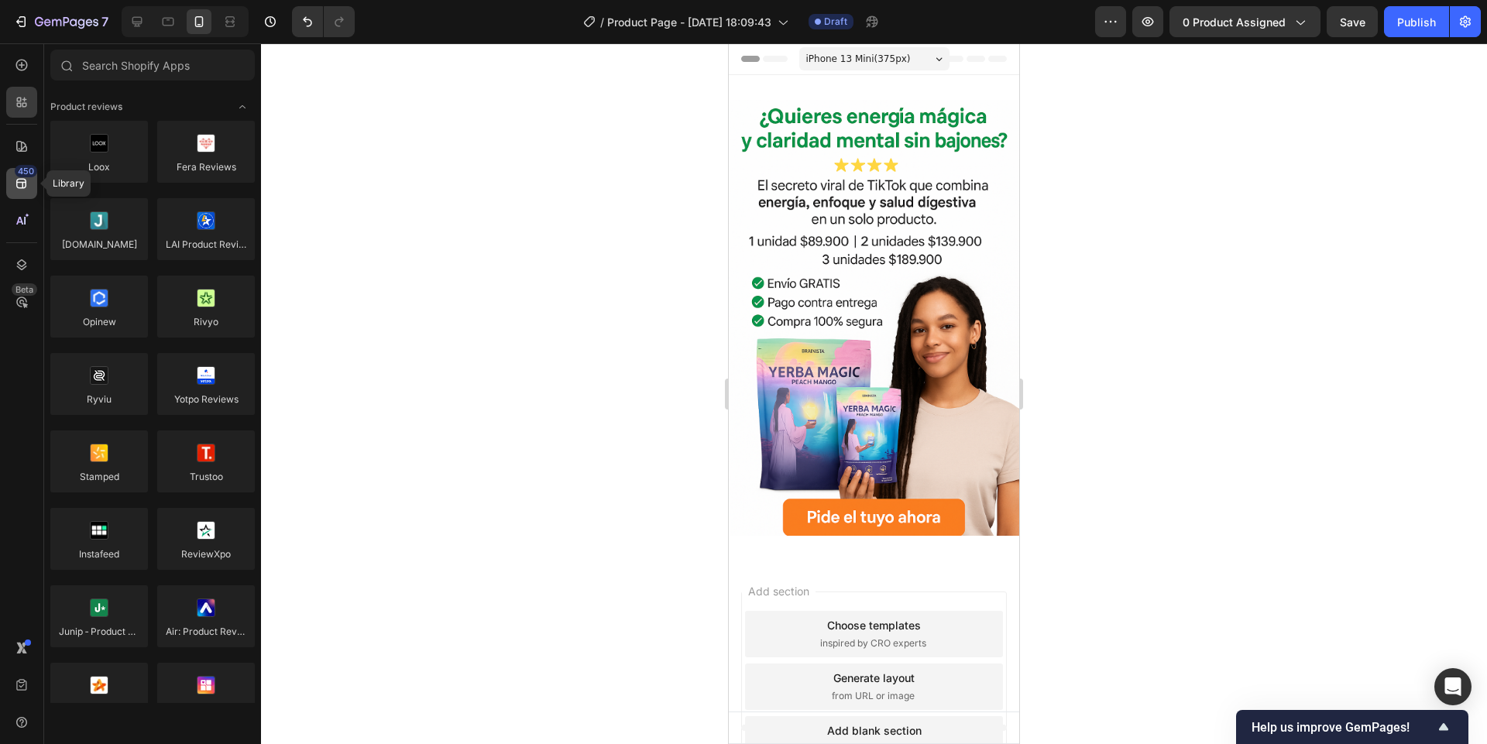
click at [22, 190] on icon at bounding box center [21, 183] width 15 height 15
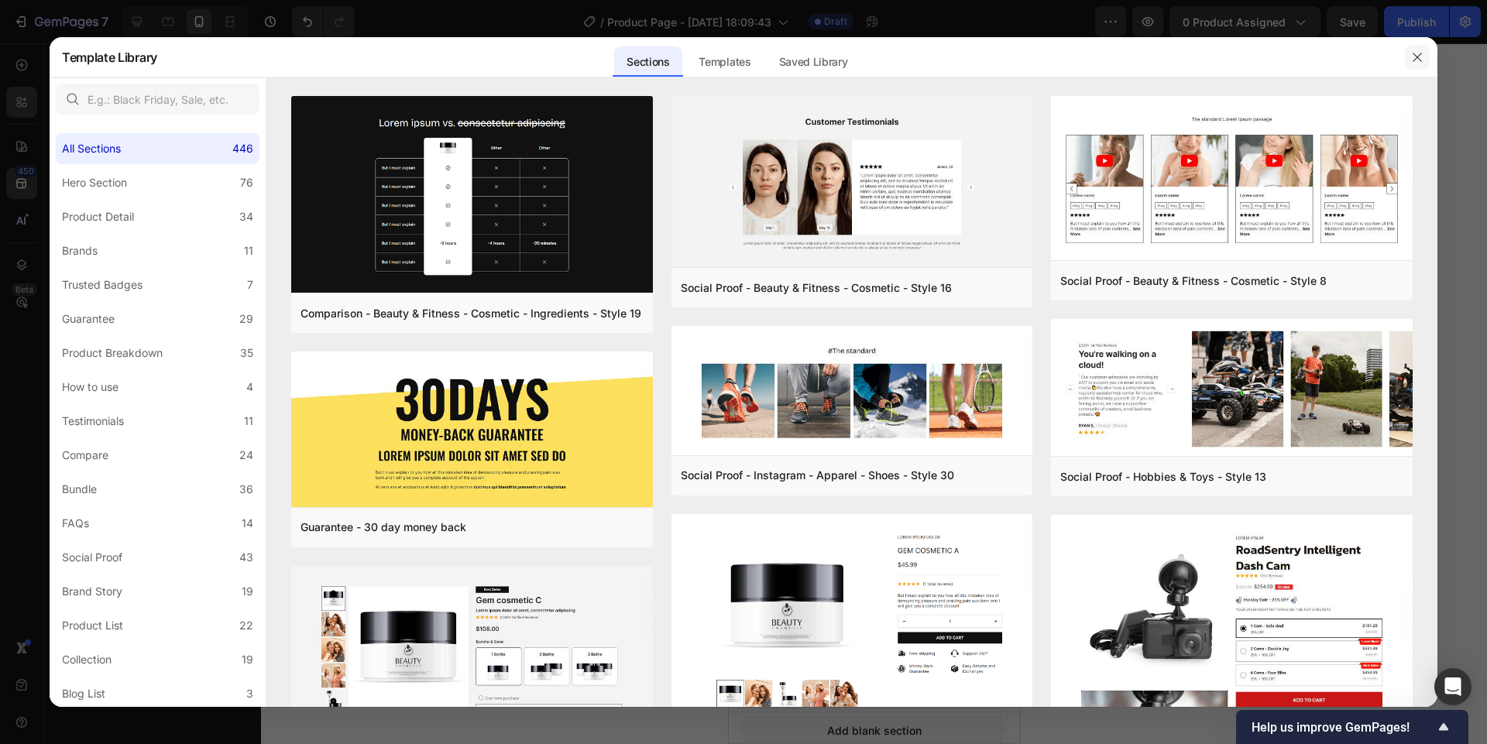
click at [1409, 56] on button "button" at bounding box center [1417, 57] width 25 height 25
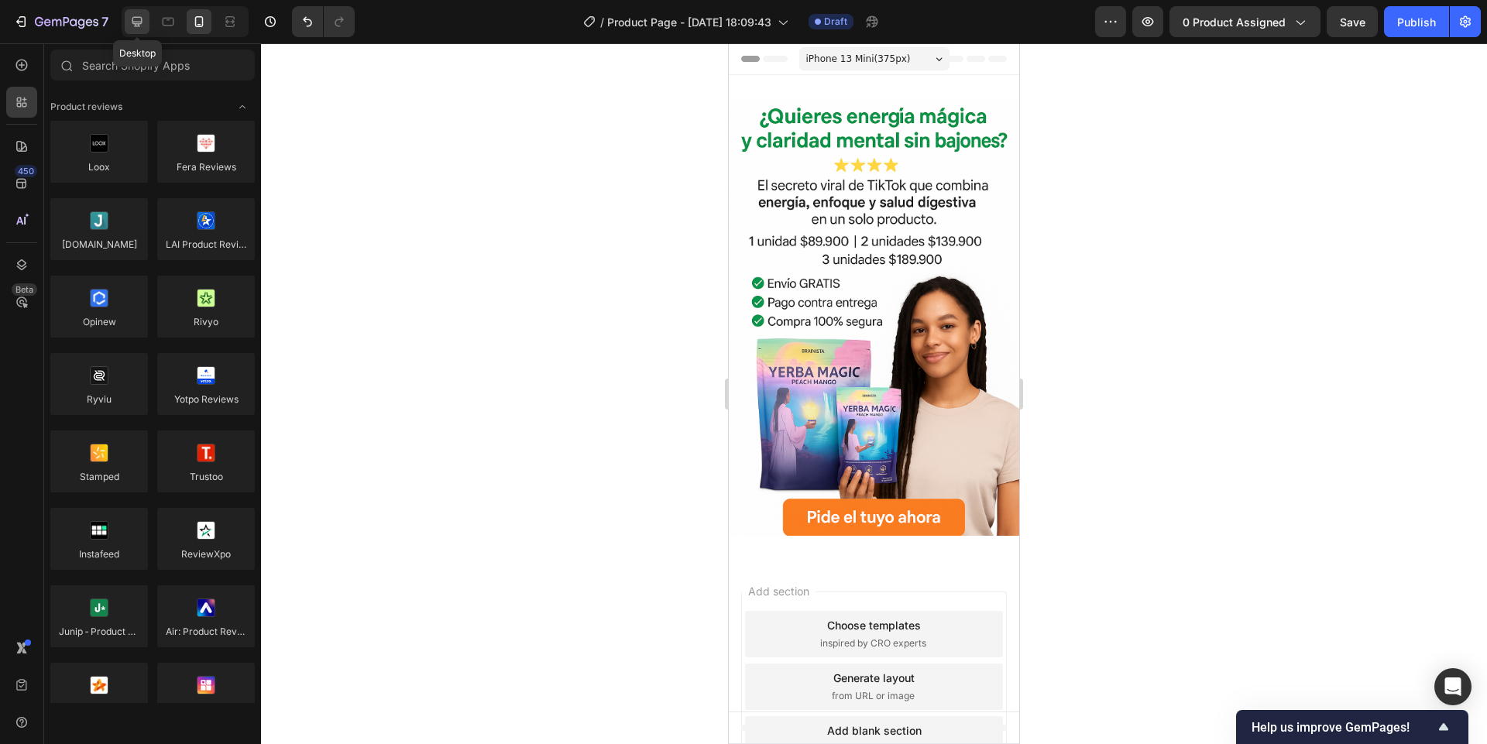
click at [139, 26] on icon at bounding box center [137, 22] width 10 height 10
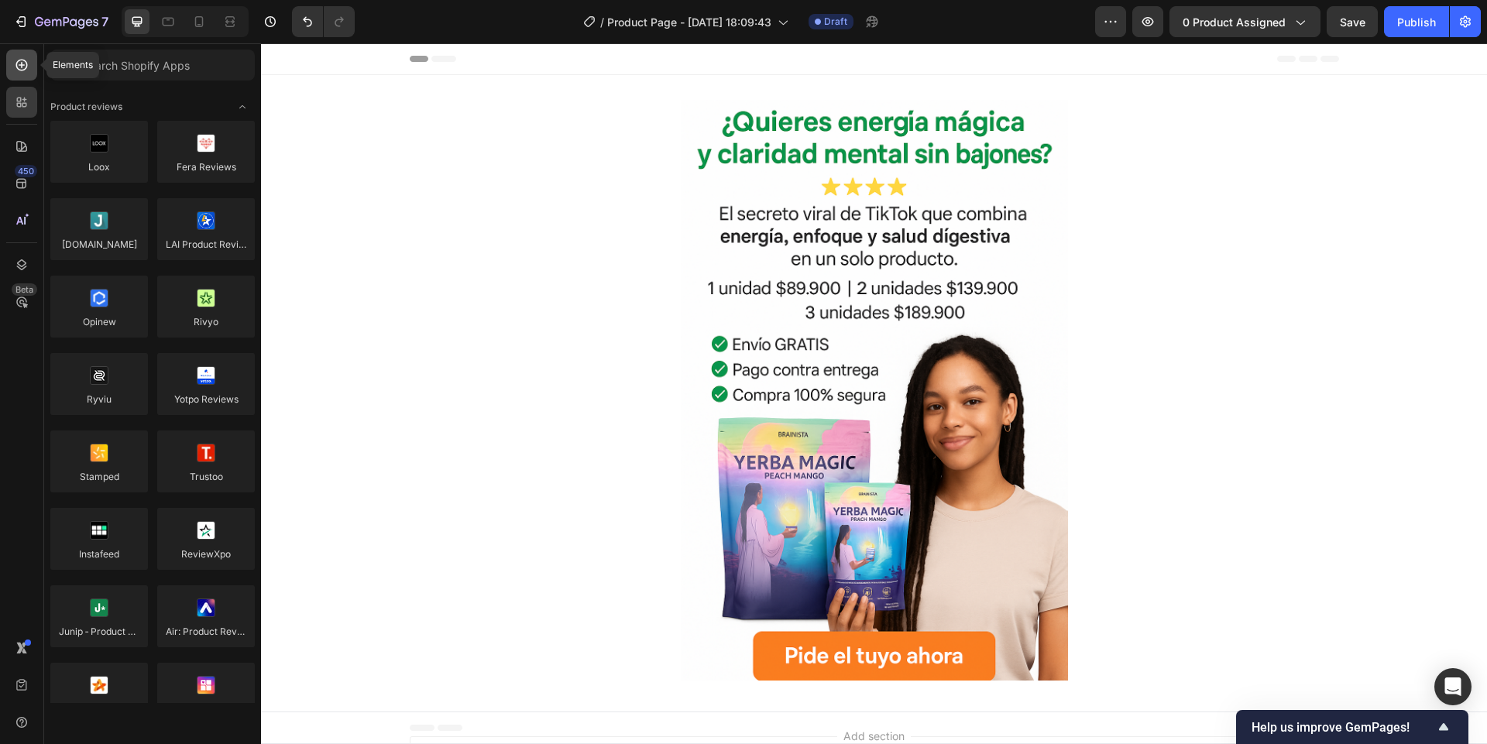
click at [20, 63] on icon at bounding box center [21, 64] width 15 height 15
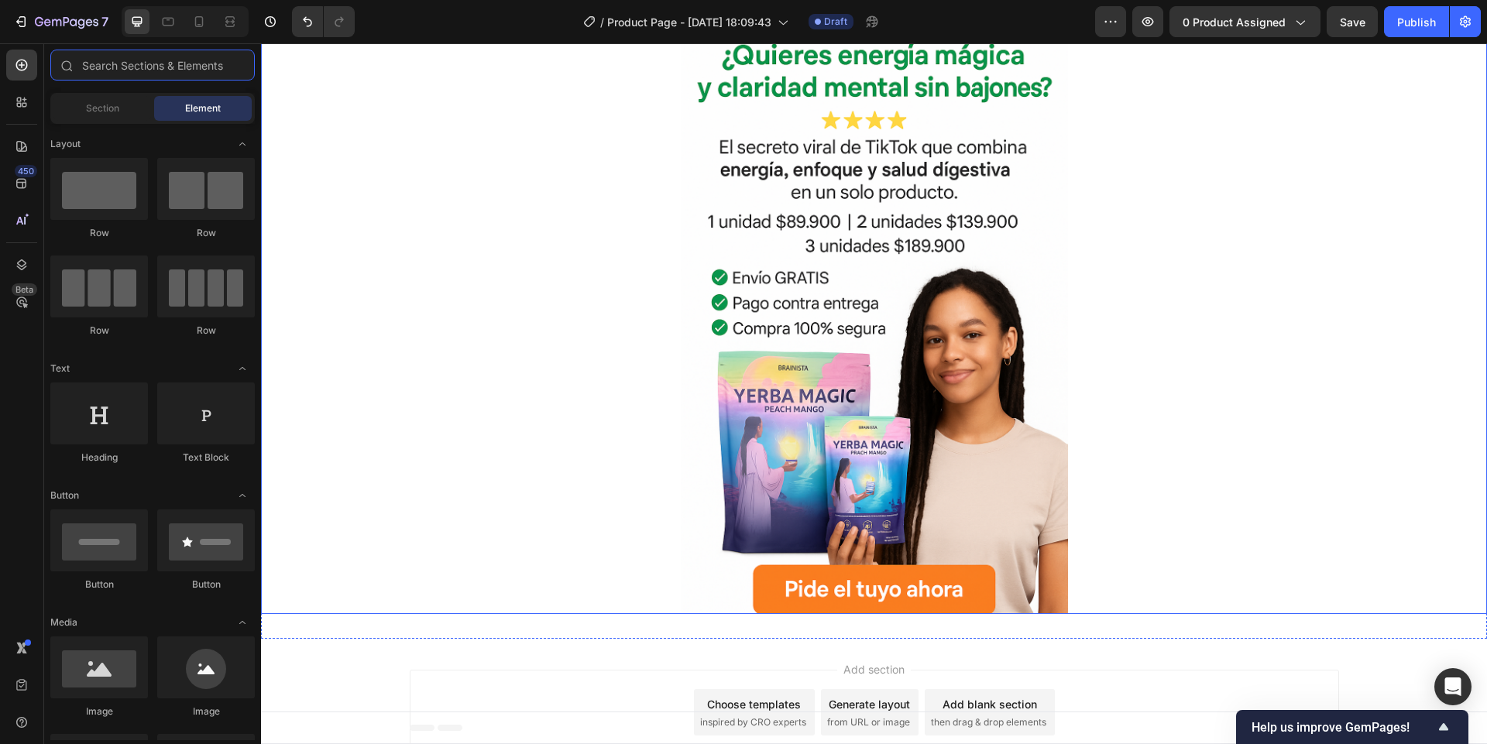
scroll to position [115, 0]
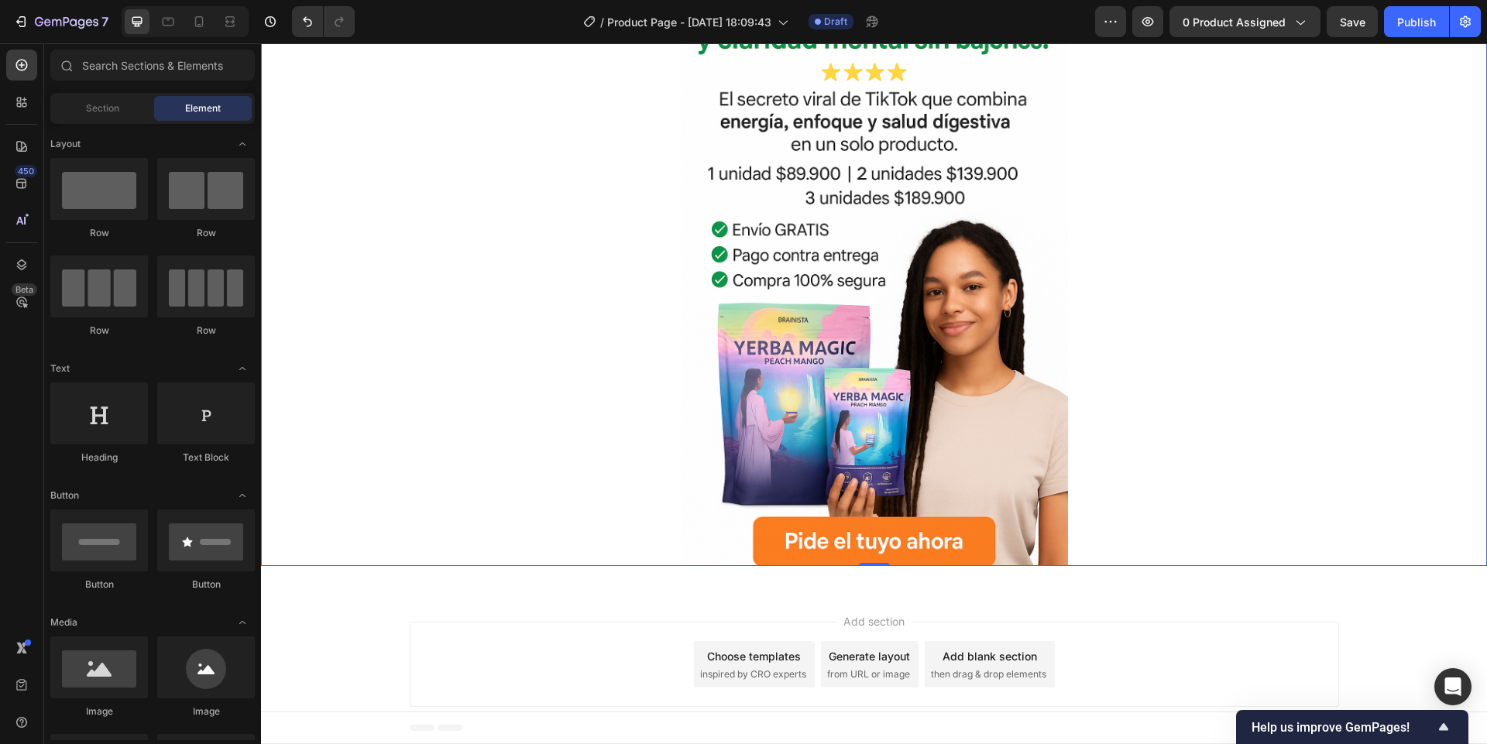
click at [750, 329] on img at bounding box center [874, 275] width 387 height 581
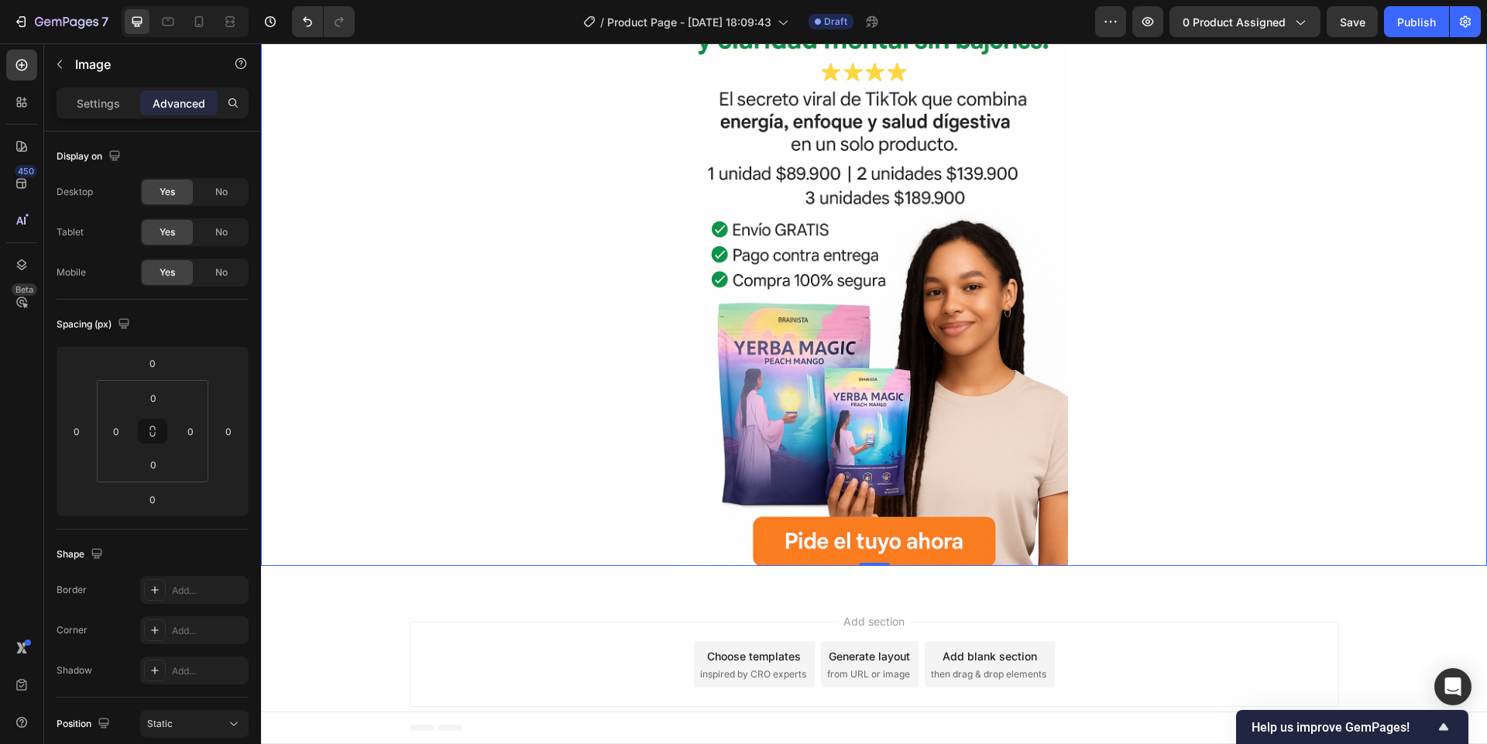
scroll to position [0, 0]
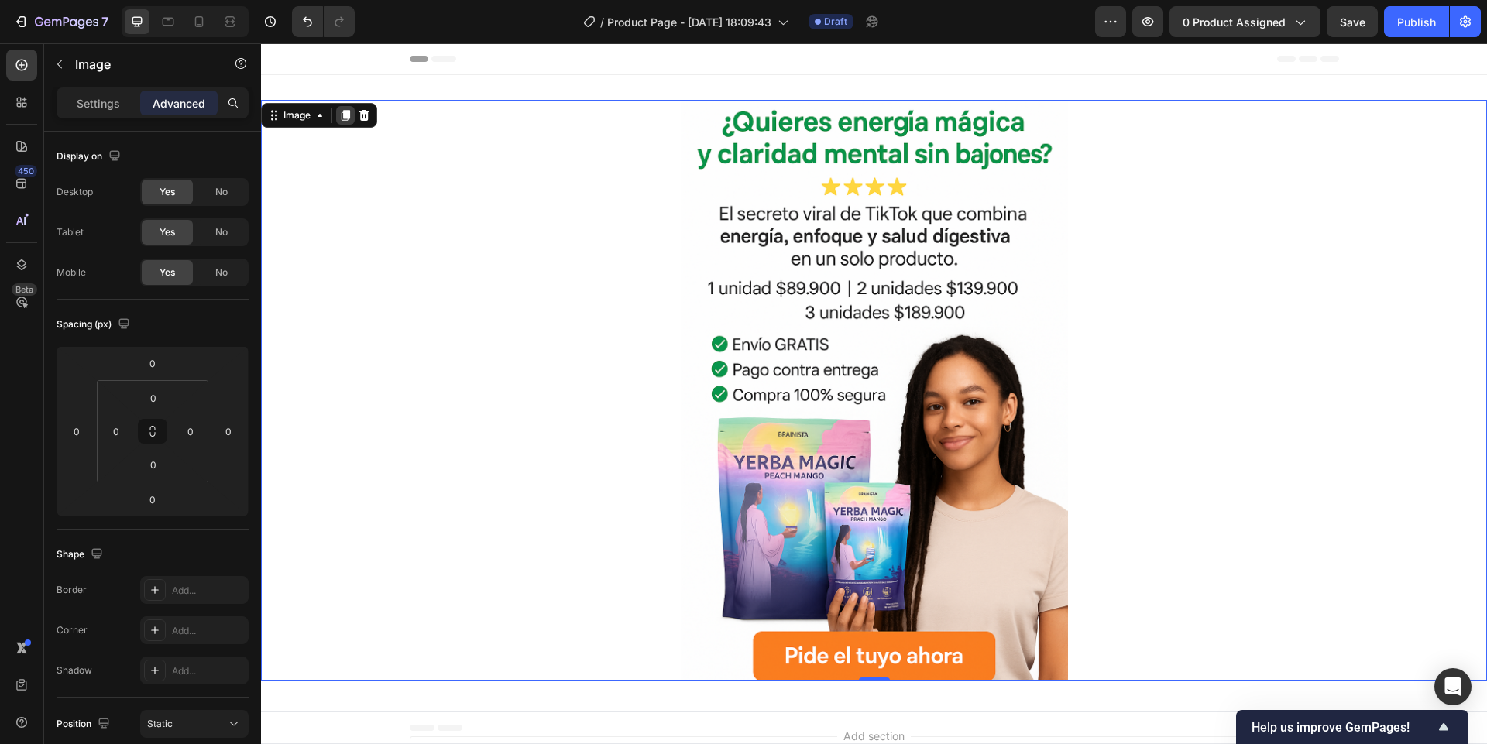
click at [341, 116] on icon at bounding box center [345, 115] width 12 height 12
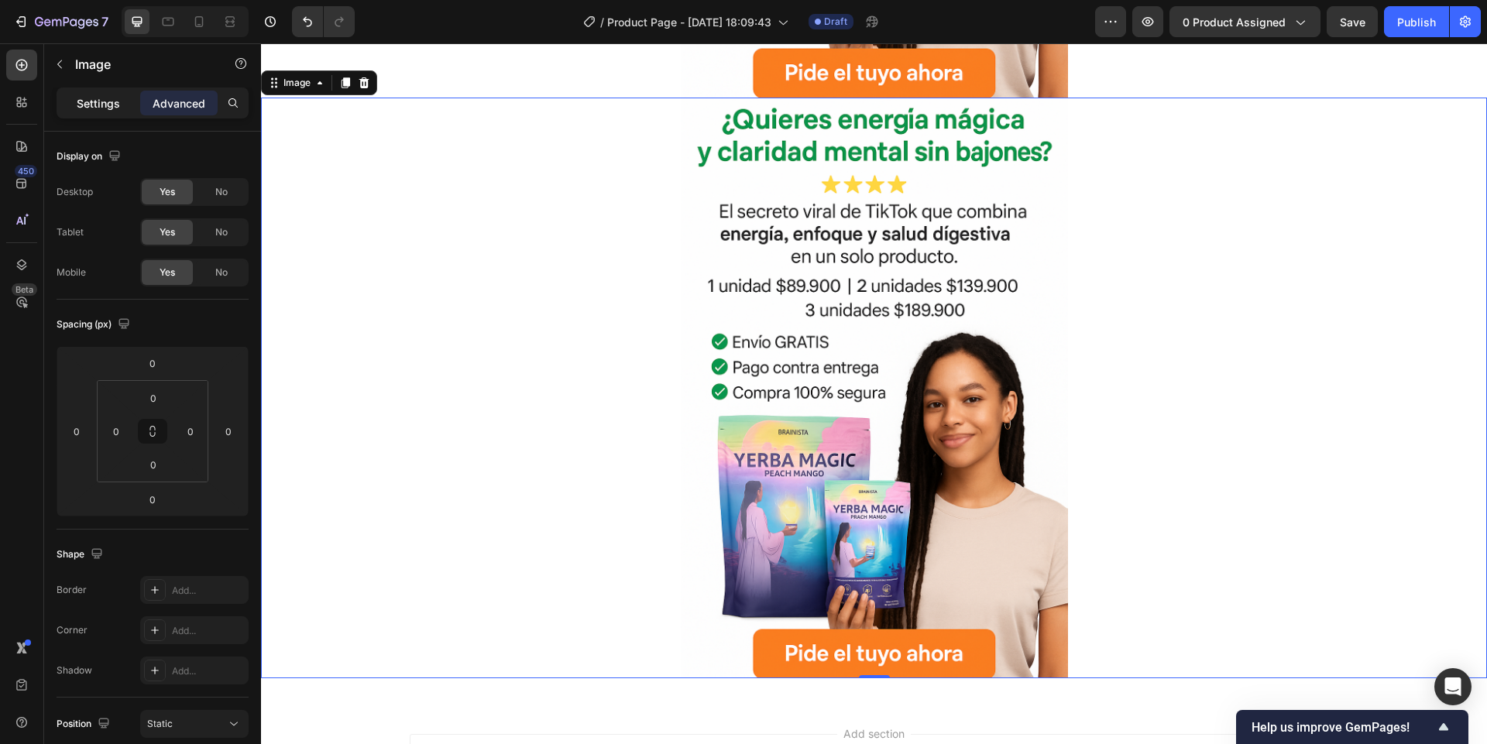
click at [81, 99] on p "Settings" at bounding box center [98, 103] width 43 height 16
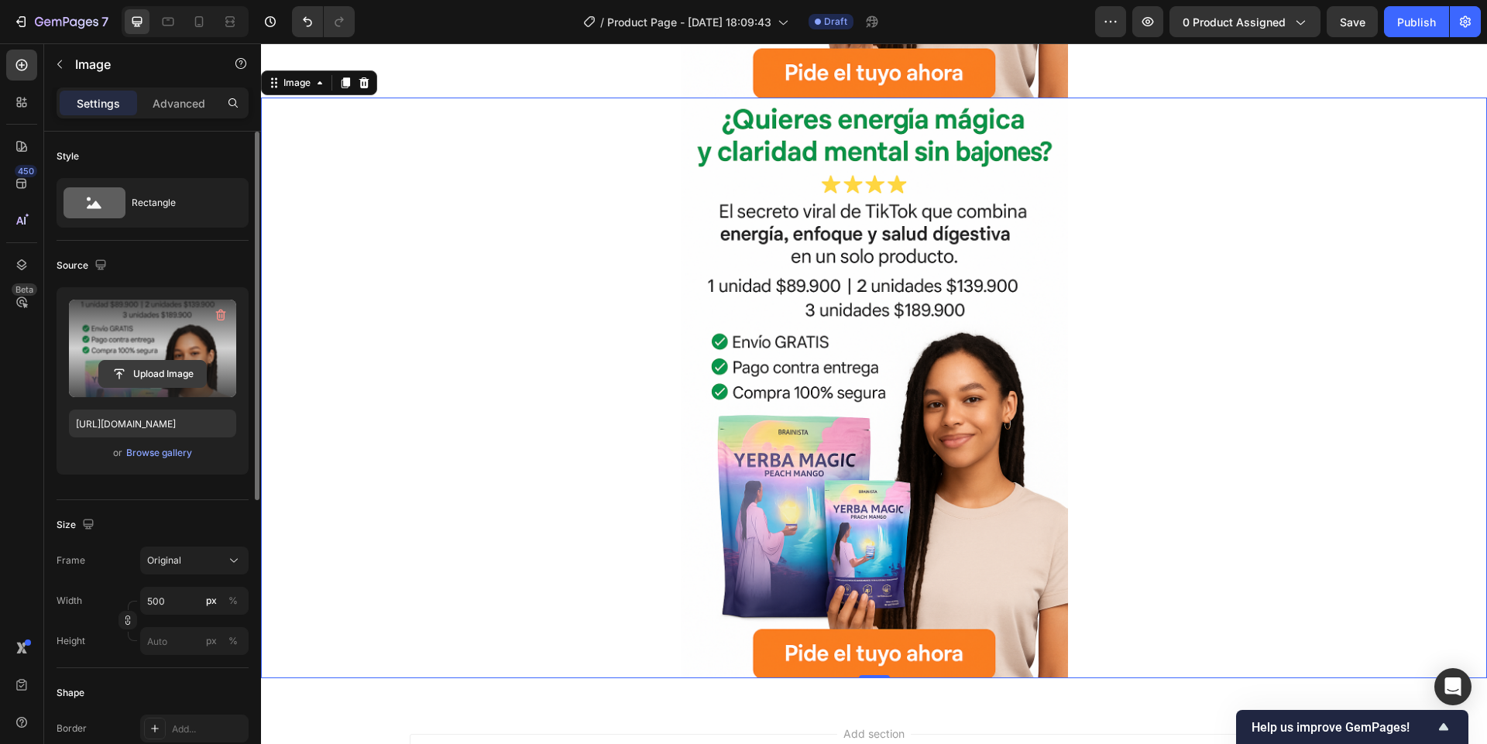
click at [142, 373] on input "file" at bounding box center [152, 374] width 107 height 26
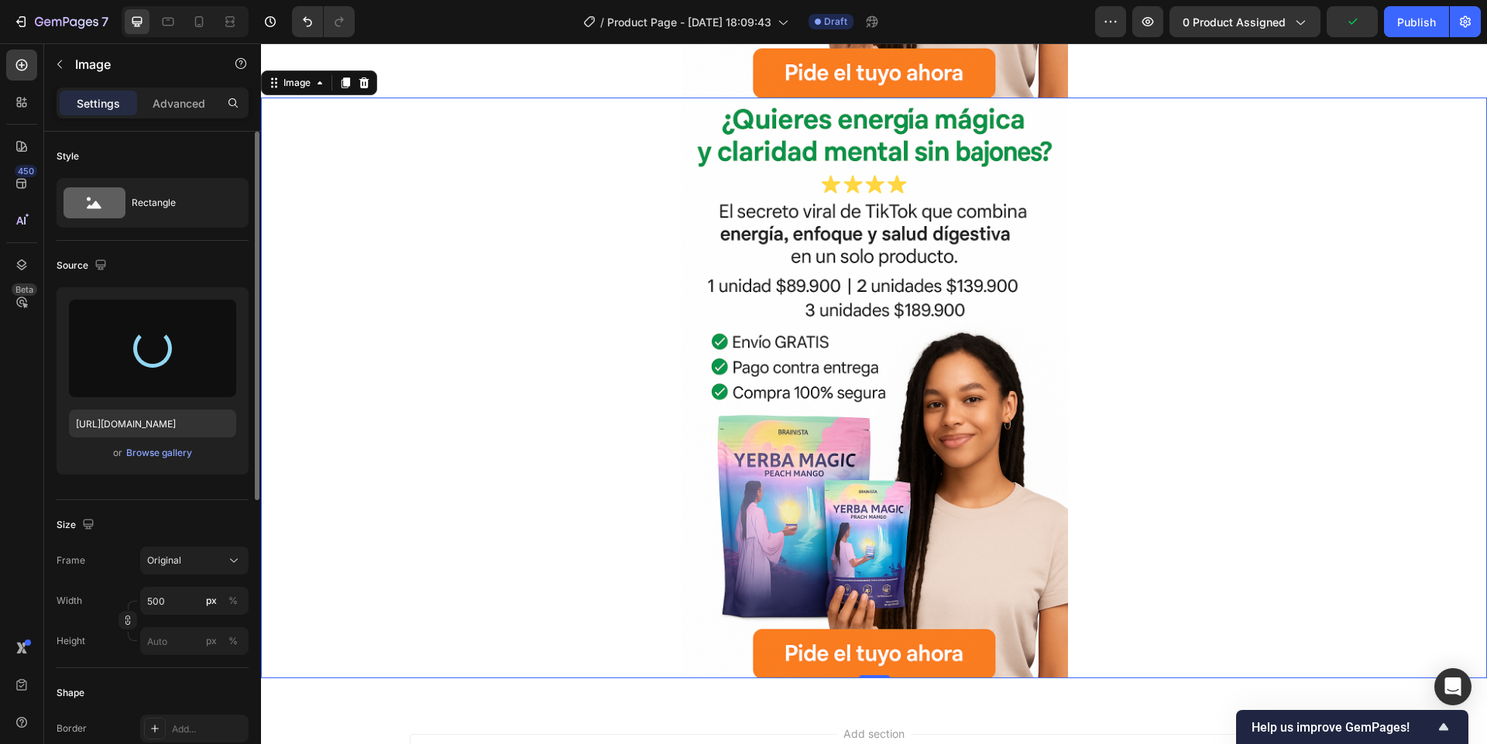
type input "[URL][DOMAIN_NAME]"
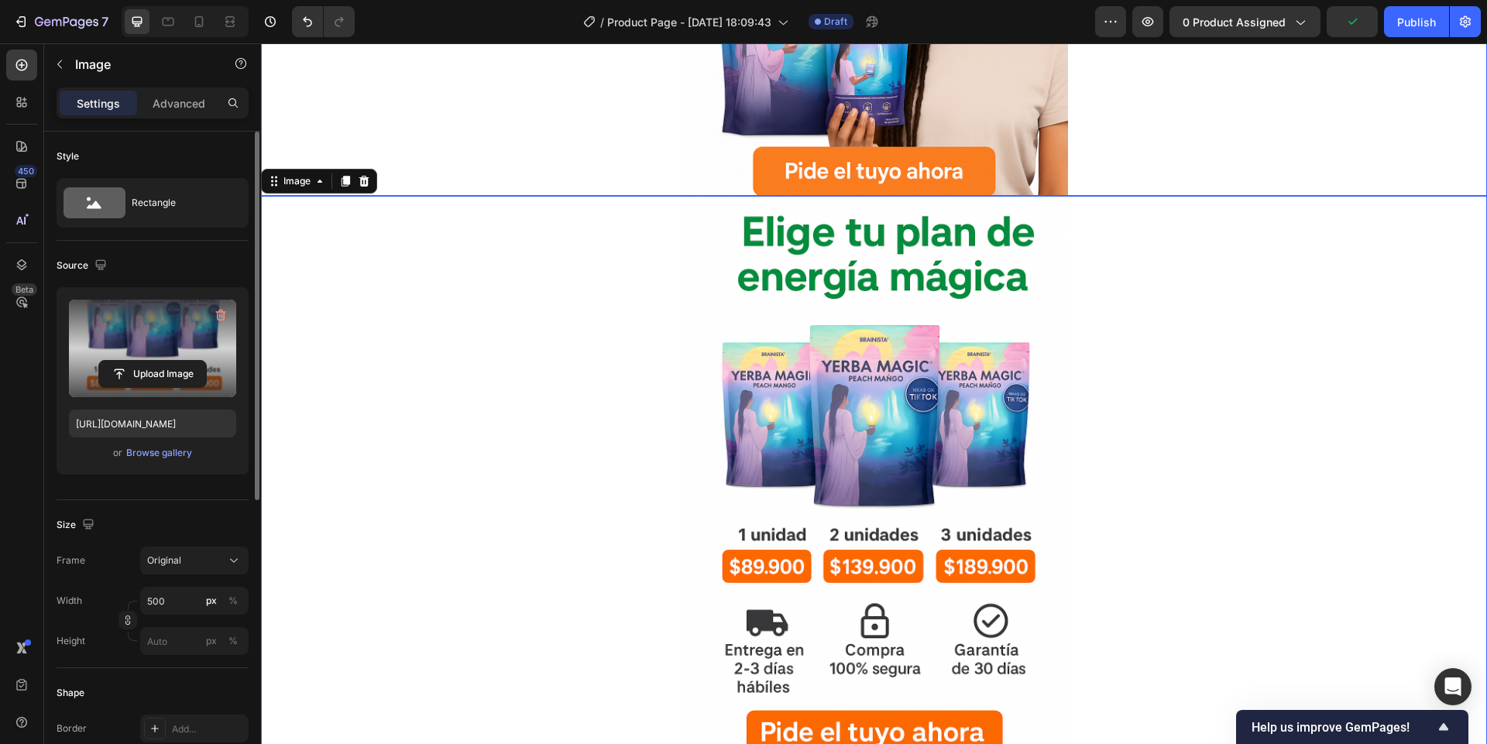
scroll to position [728, 0]
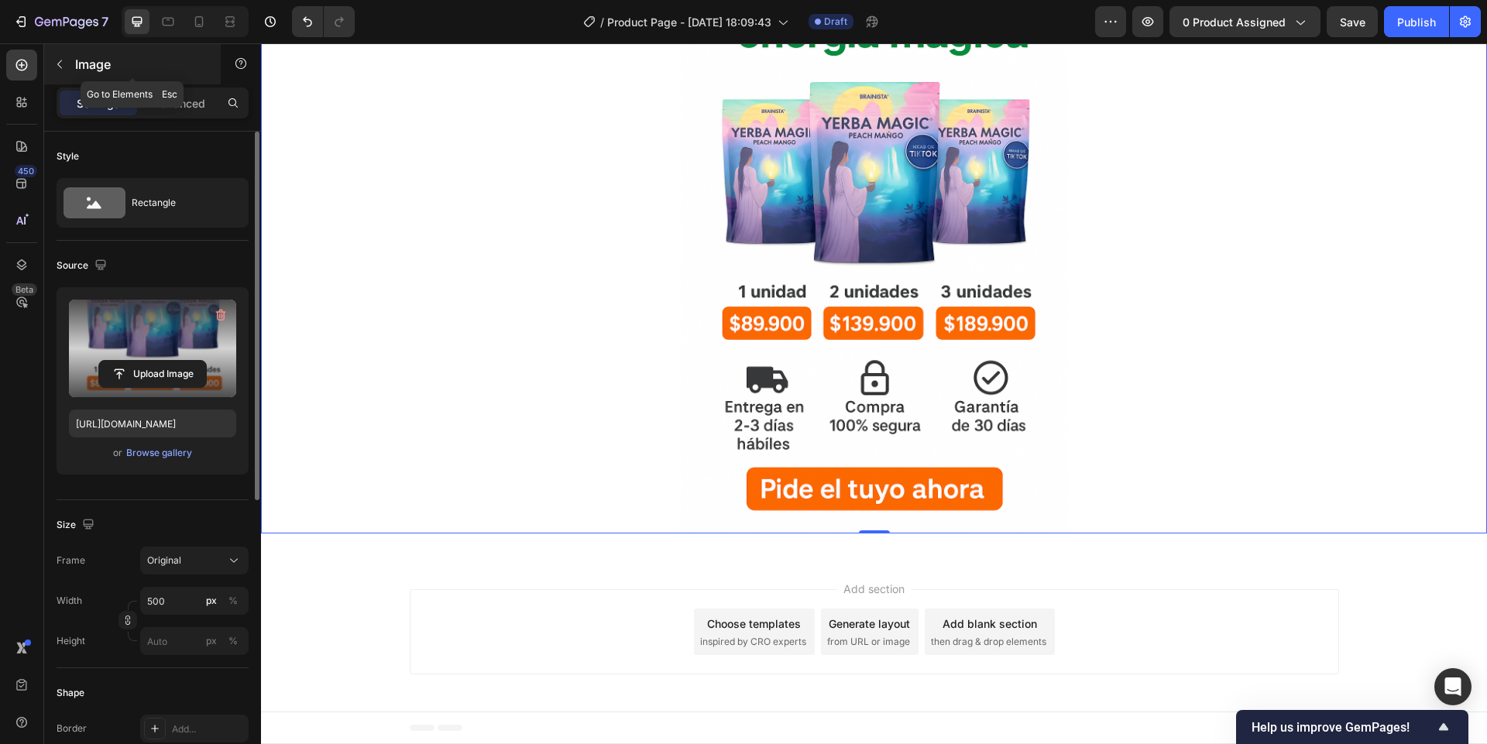
click at [63, 58] on icon "button" at bounding box center [59, 64] width 12 height 12
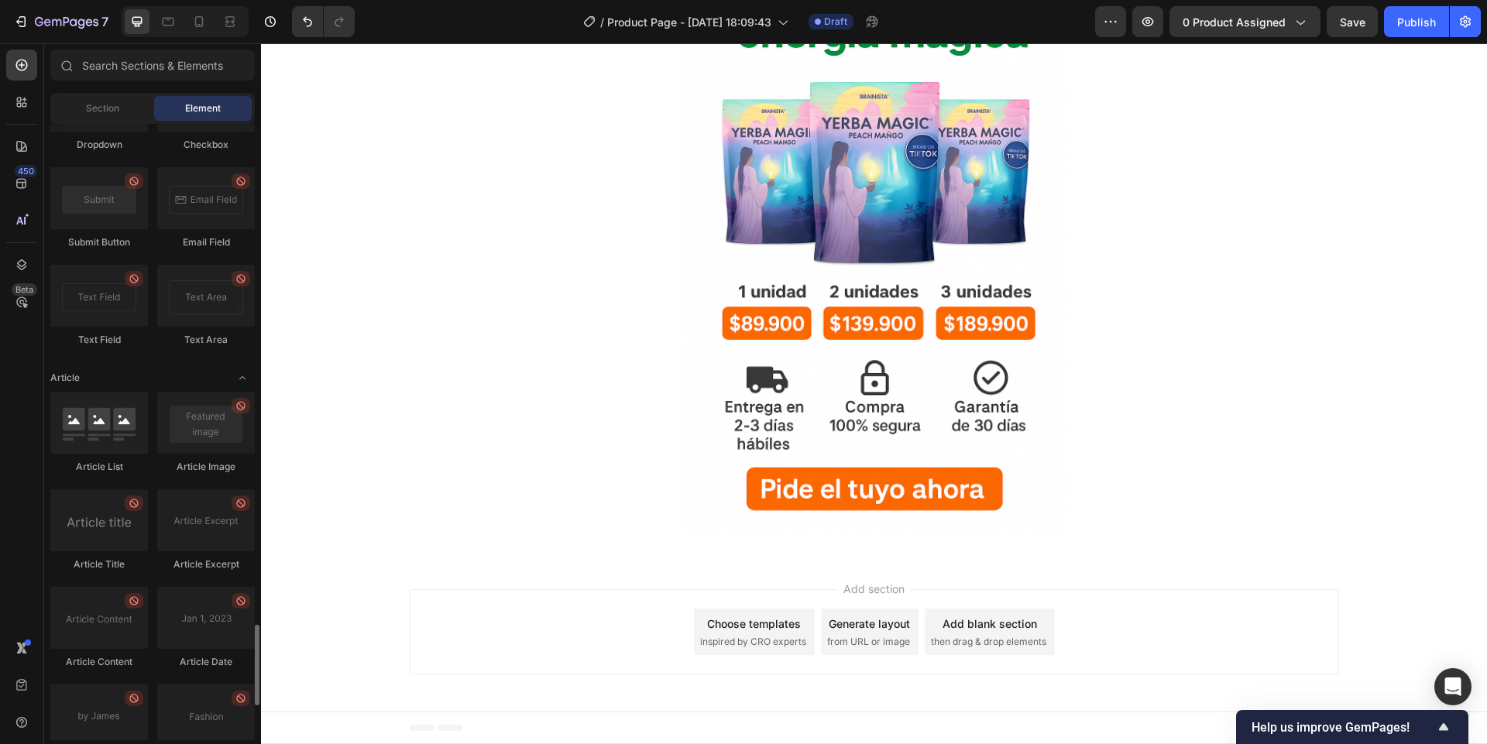
scroll to position [4074, 0]
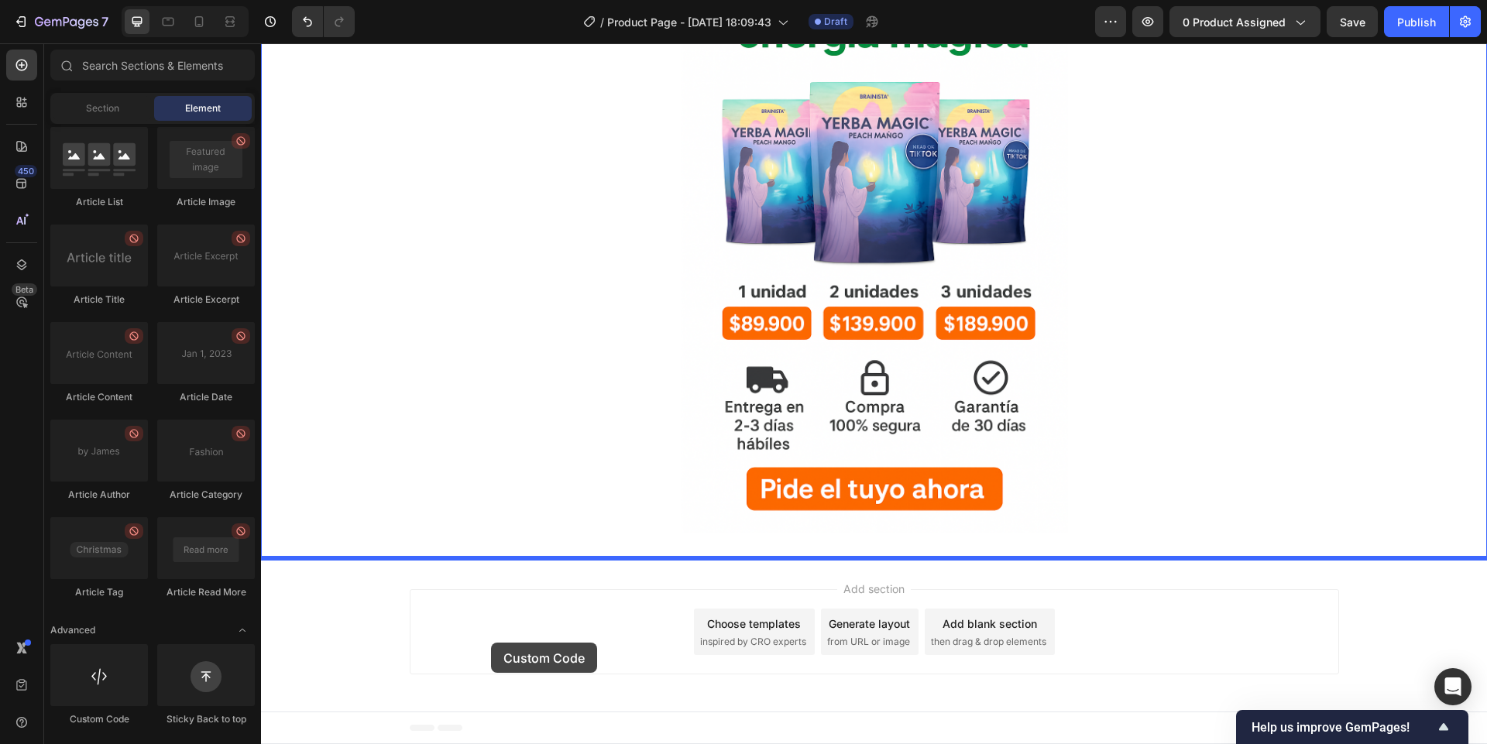
drag, startPoint x: 357, startPoint y: 736, endPoint x: 491, endPoint y: 643, distance: 163.5
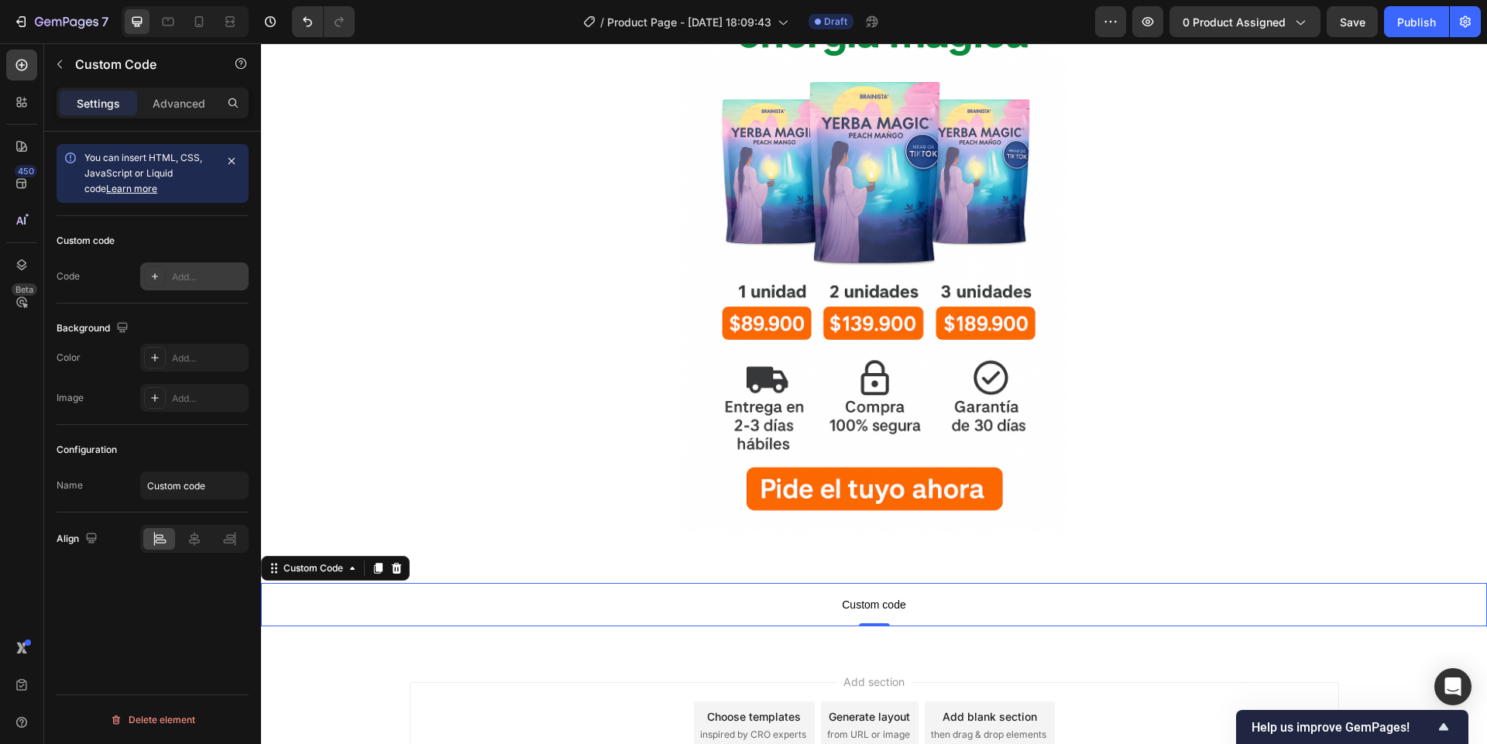
click at [156, 279] on icon at bounding box center [155, 276] width 12 height 12
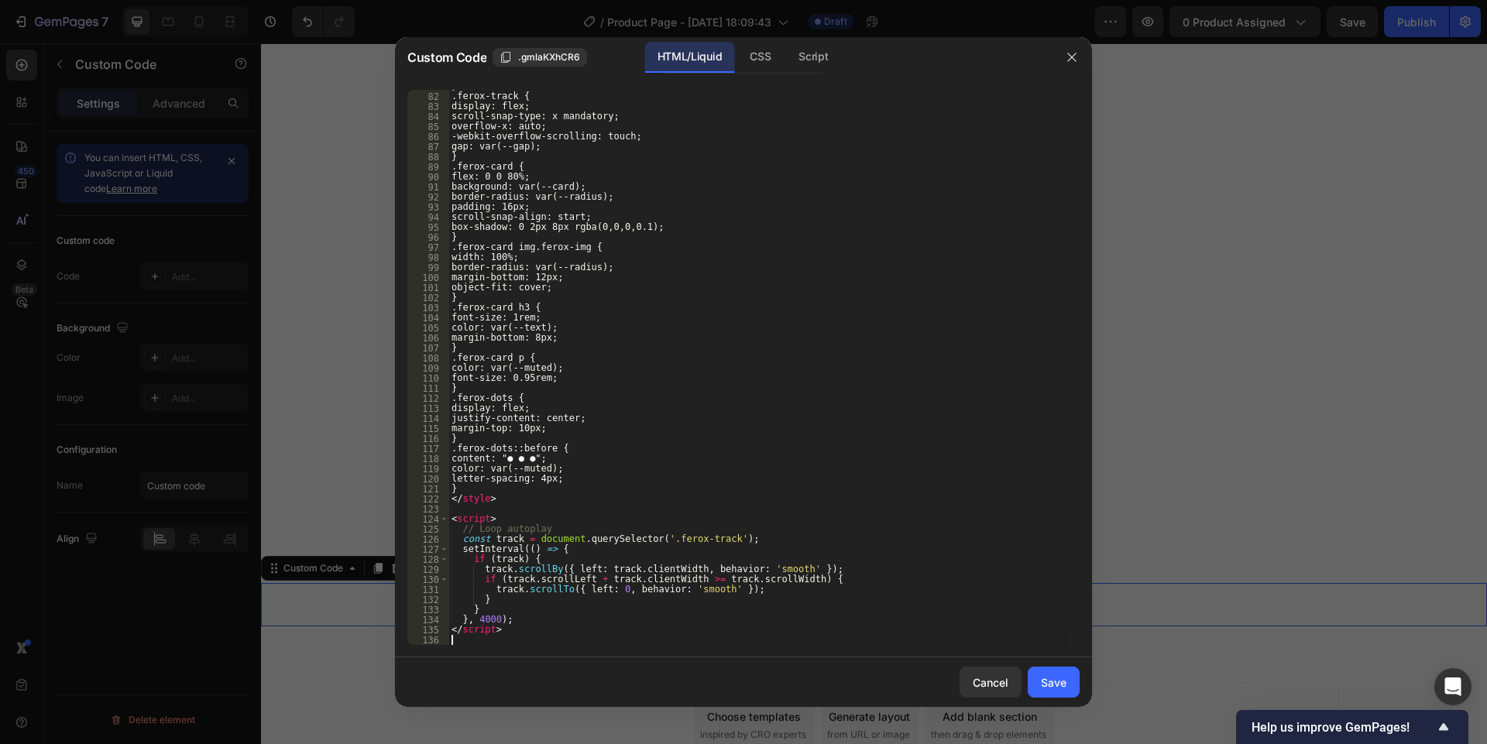
scroll to position [894, 0]
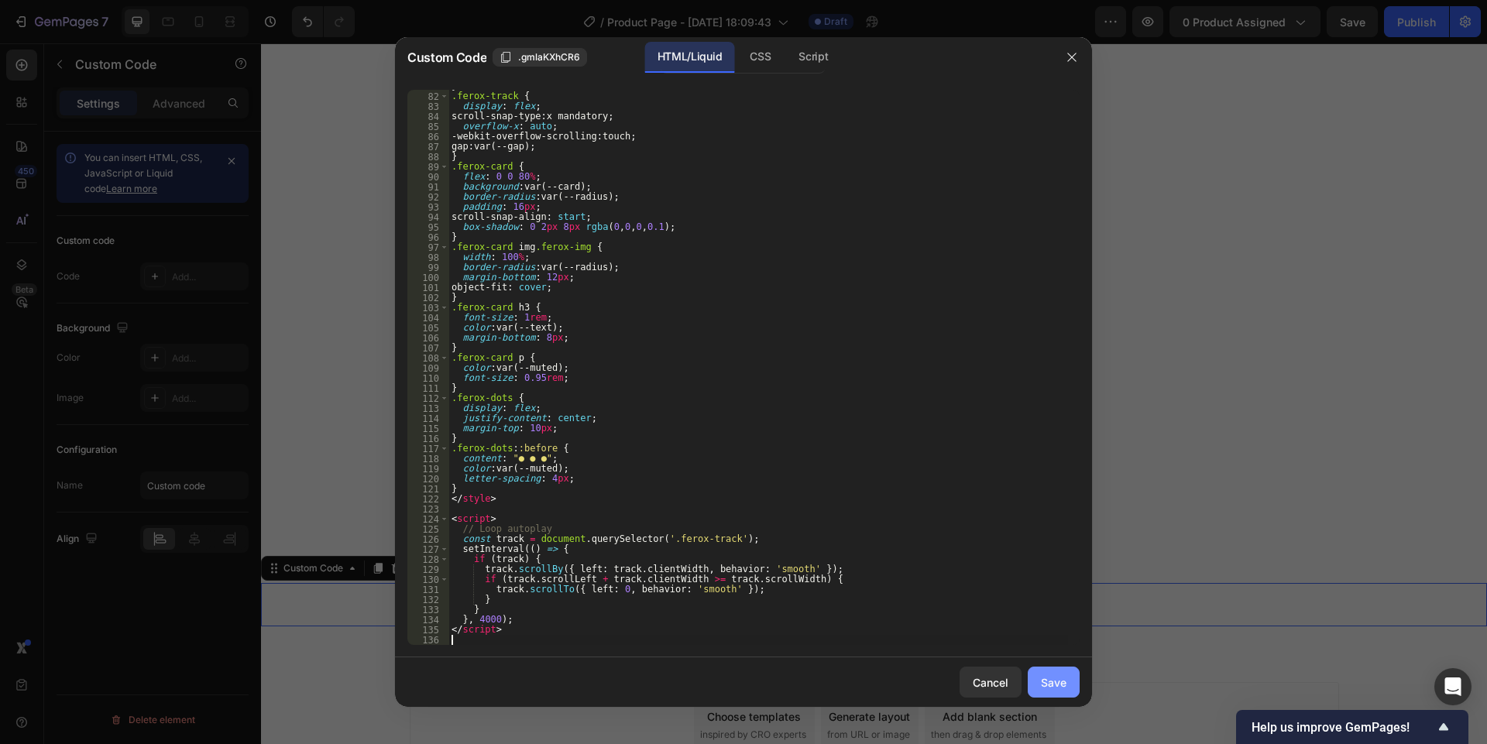
click at [1066, 691] on button "Save" at bounding box center [1054, 682] width 52 height 31
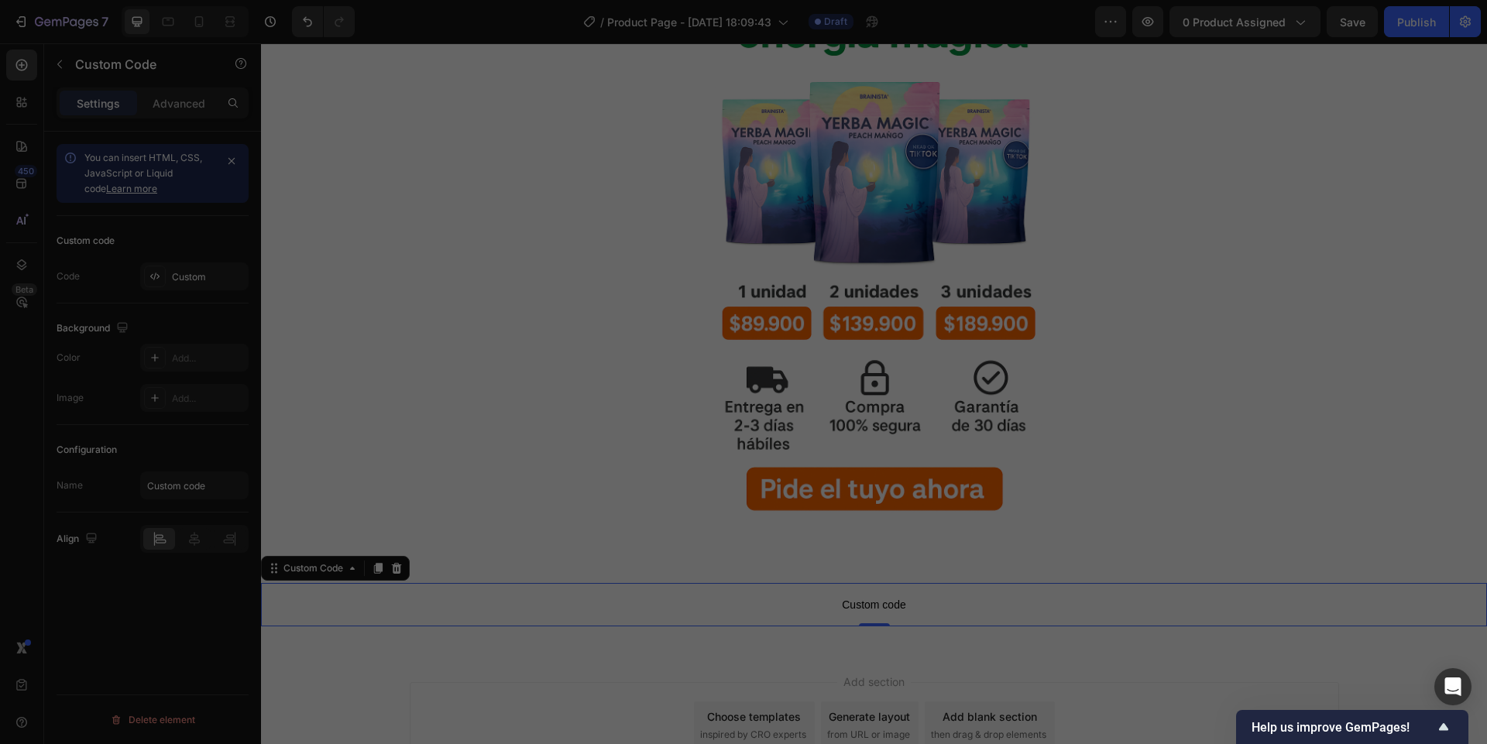
type textarea "</script>"
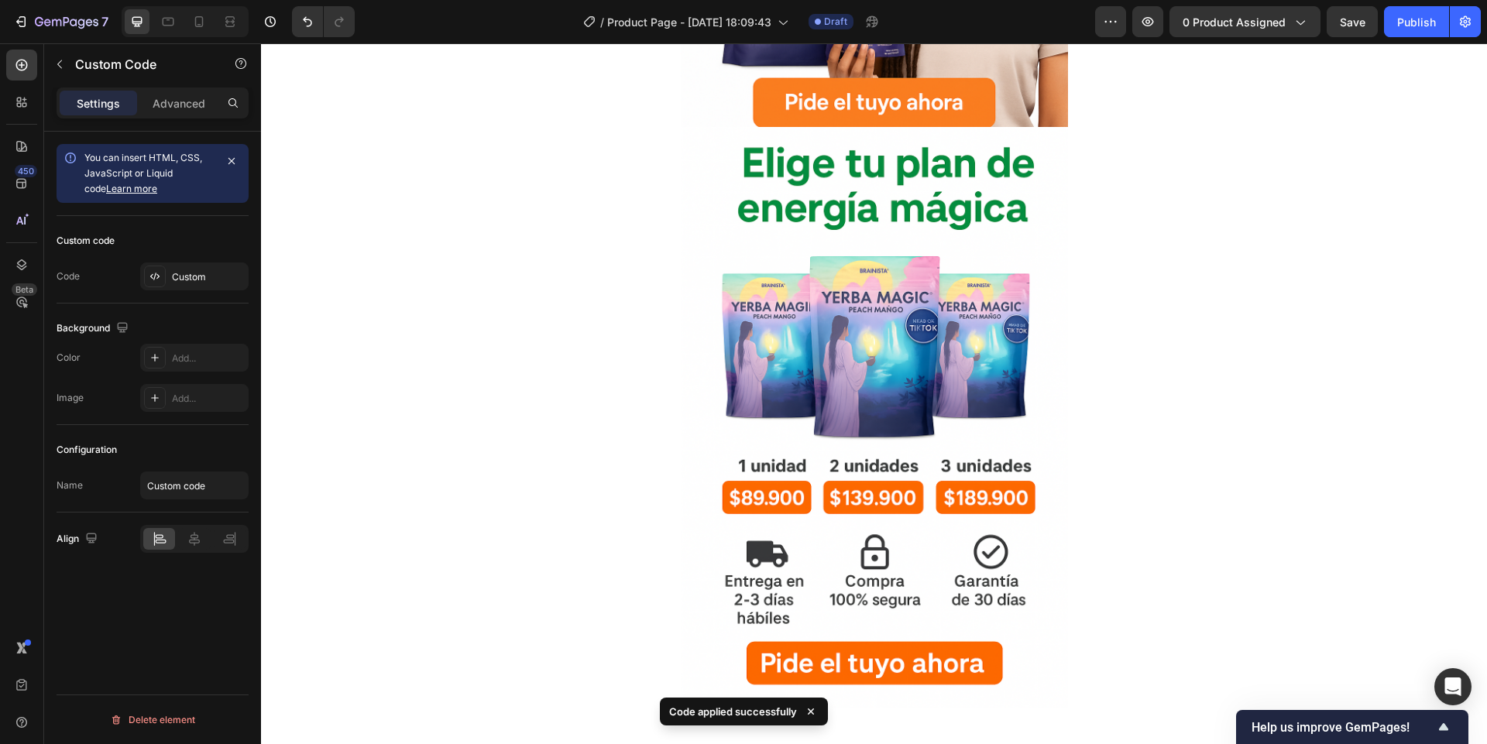
scroll to position [540, 0]
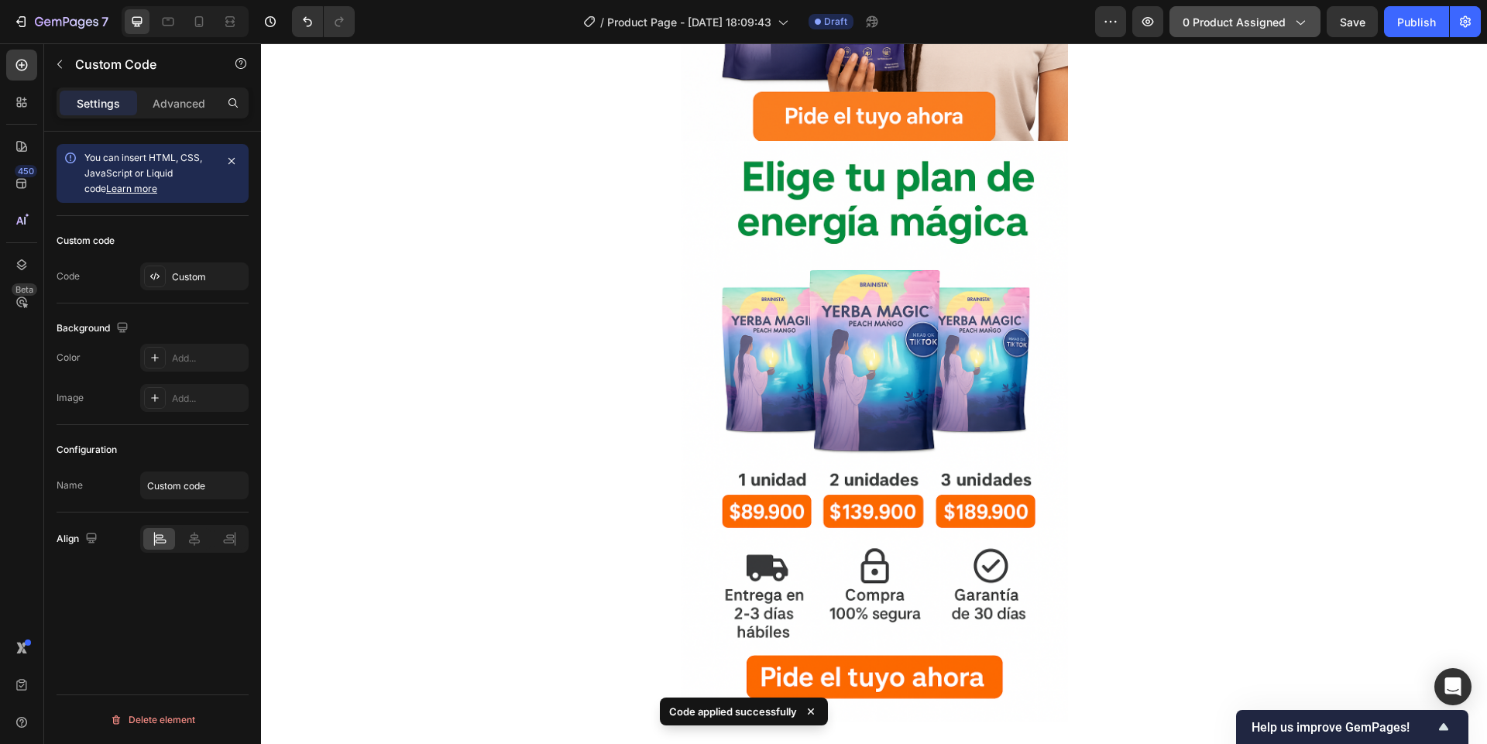
click at [1249, 20] on span "0 product assigned" at bounding box center [1233, 22] width 103 height 16
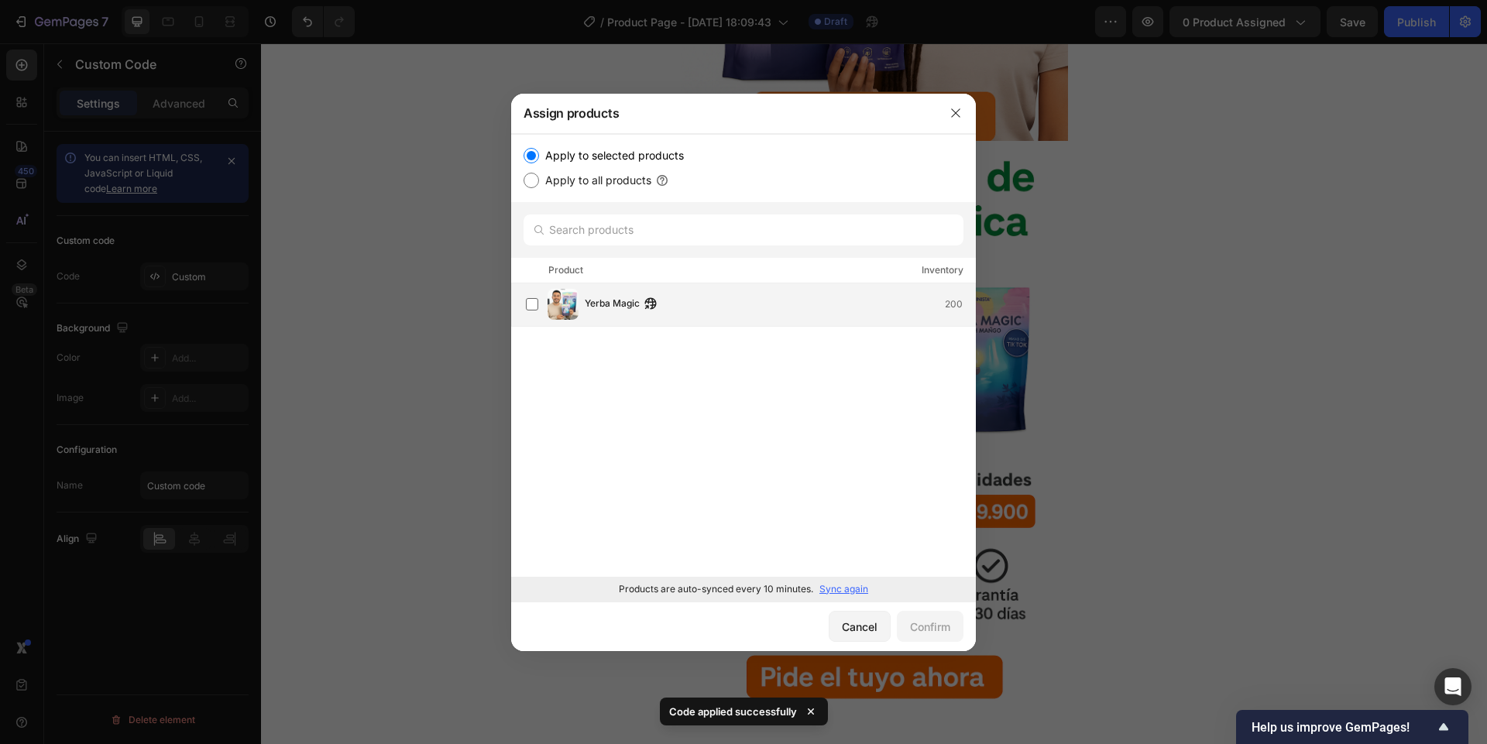
click at [620, 310] on span "Yerba Magic" at bounding box center [612, 304] width 55 height 17
click at [920, 630] on div "Confirm" at bounding box center [930, 627] width 40 height 16
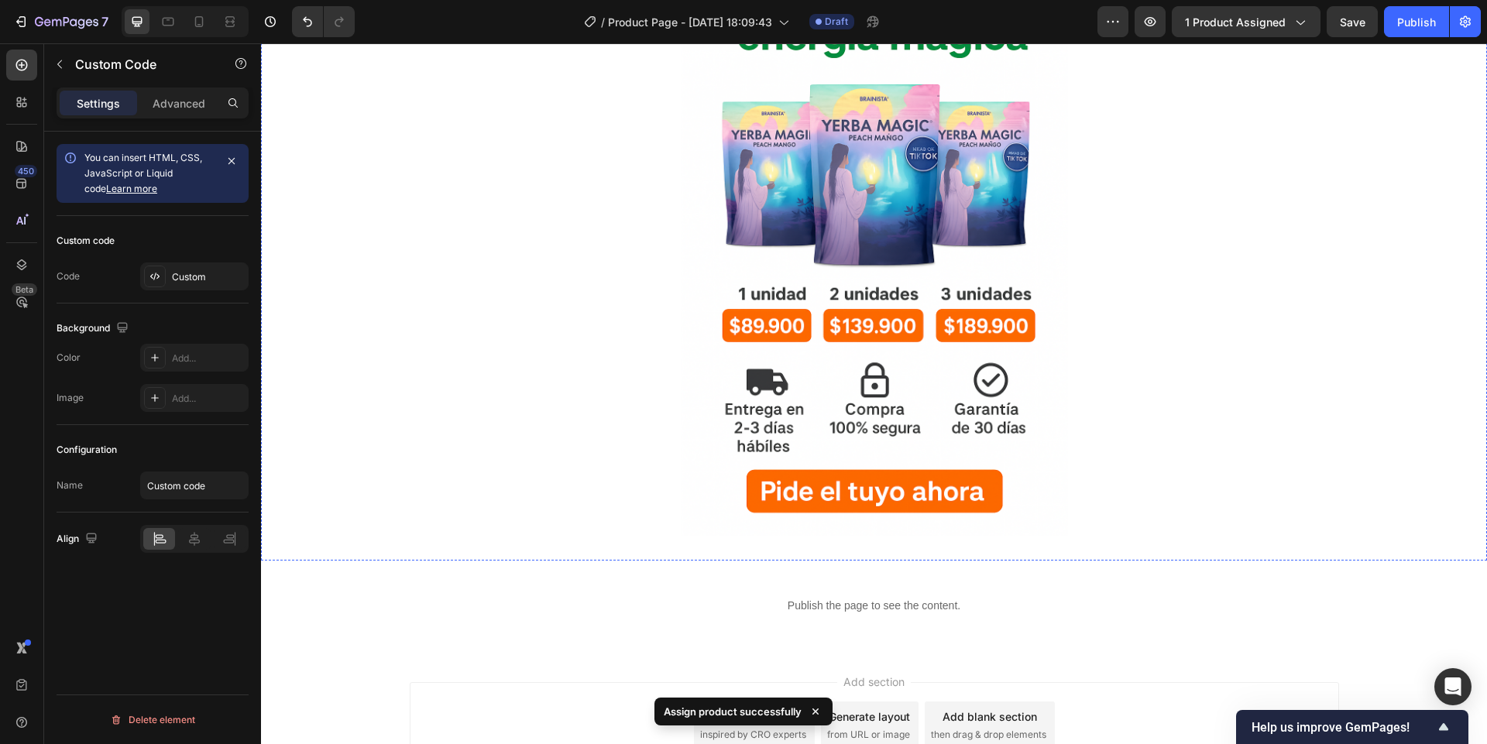
scroll to position [818, 0]
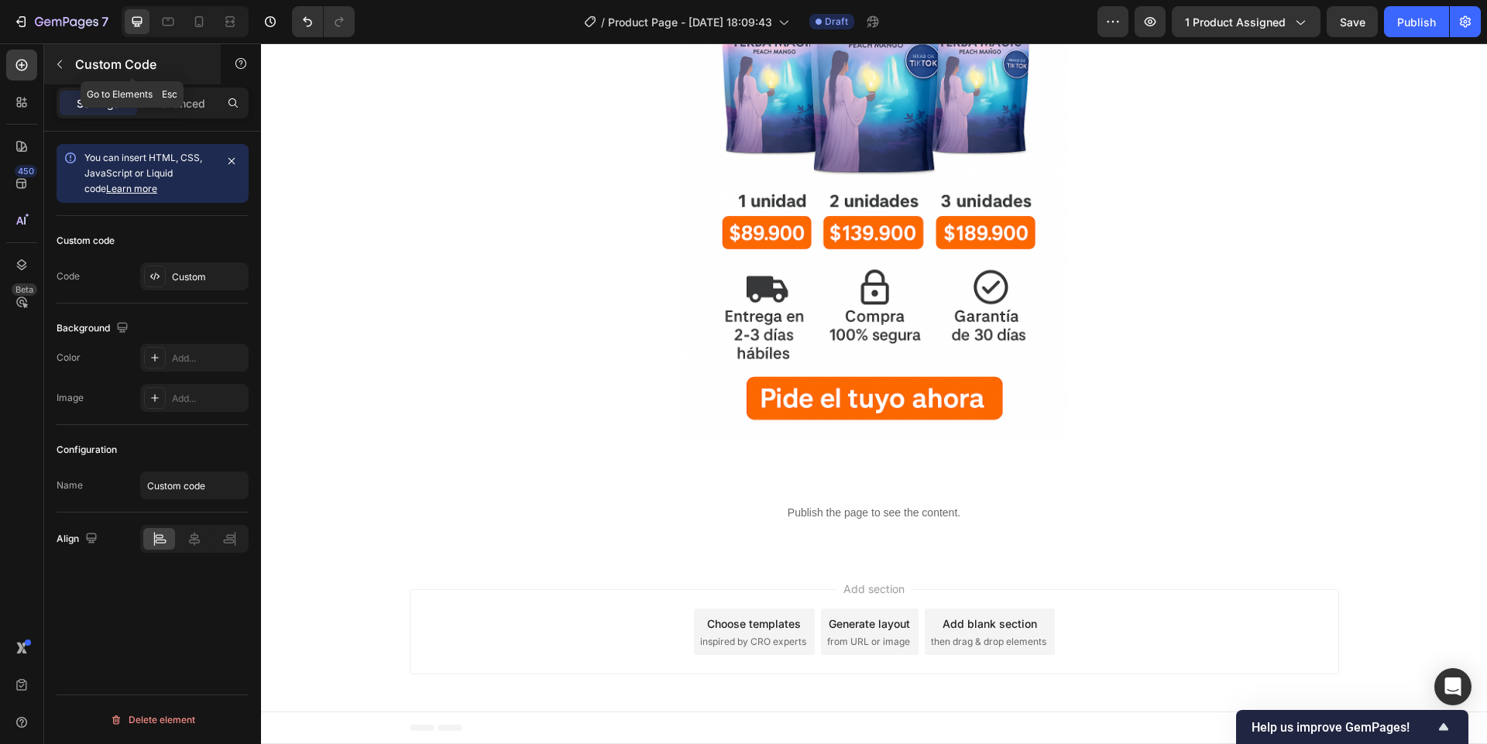
click at [67, 60] on button "button" at bounding box center [59, 64] width 25 height 25
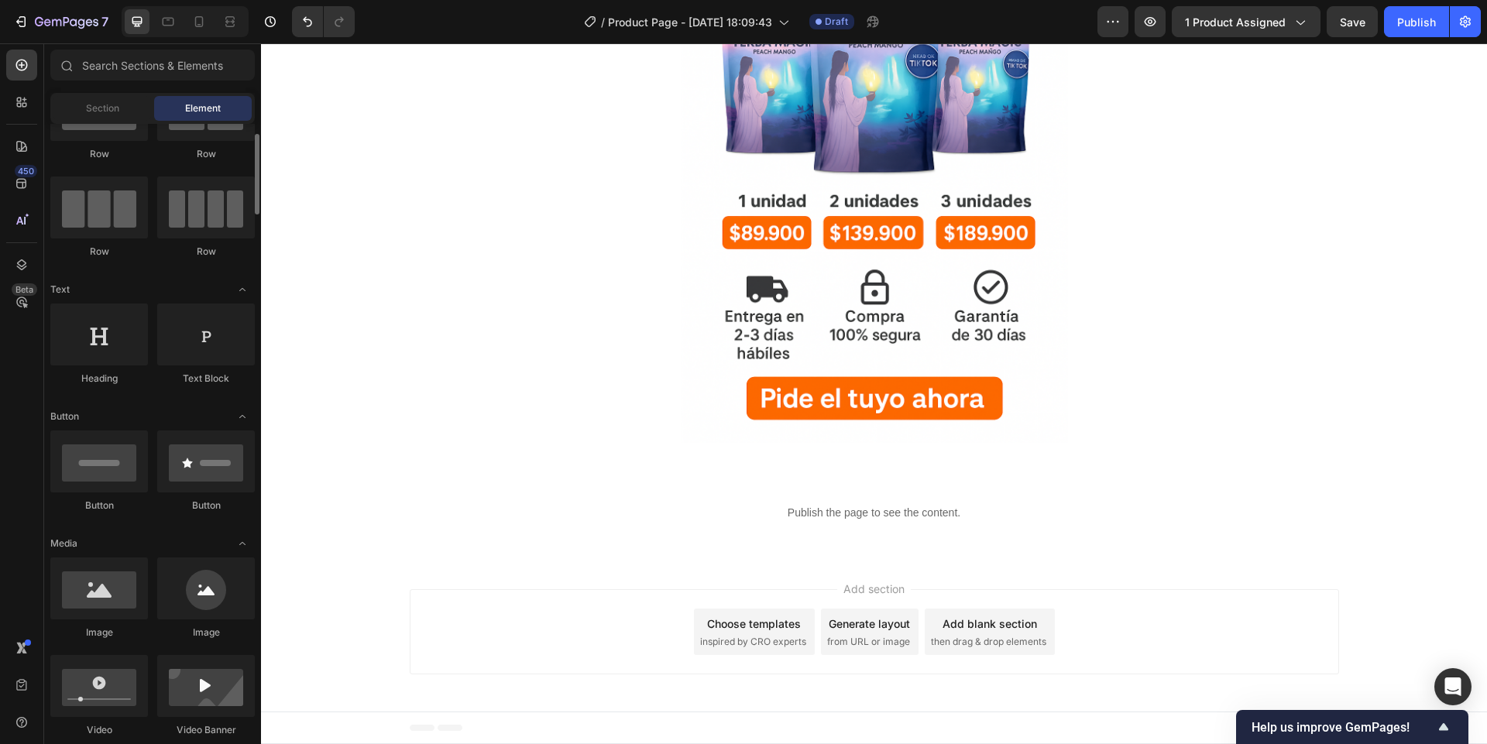
scroll to position [0, 0]
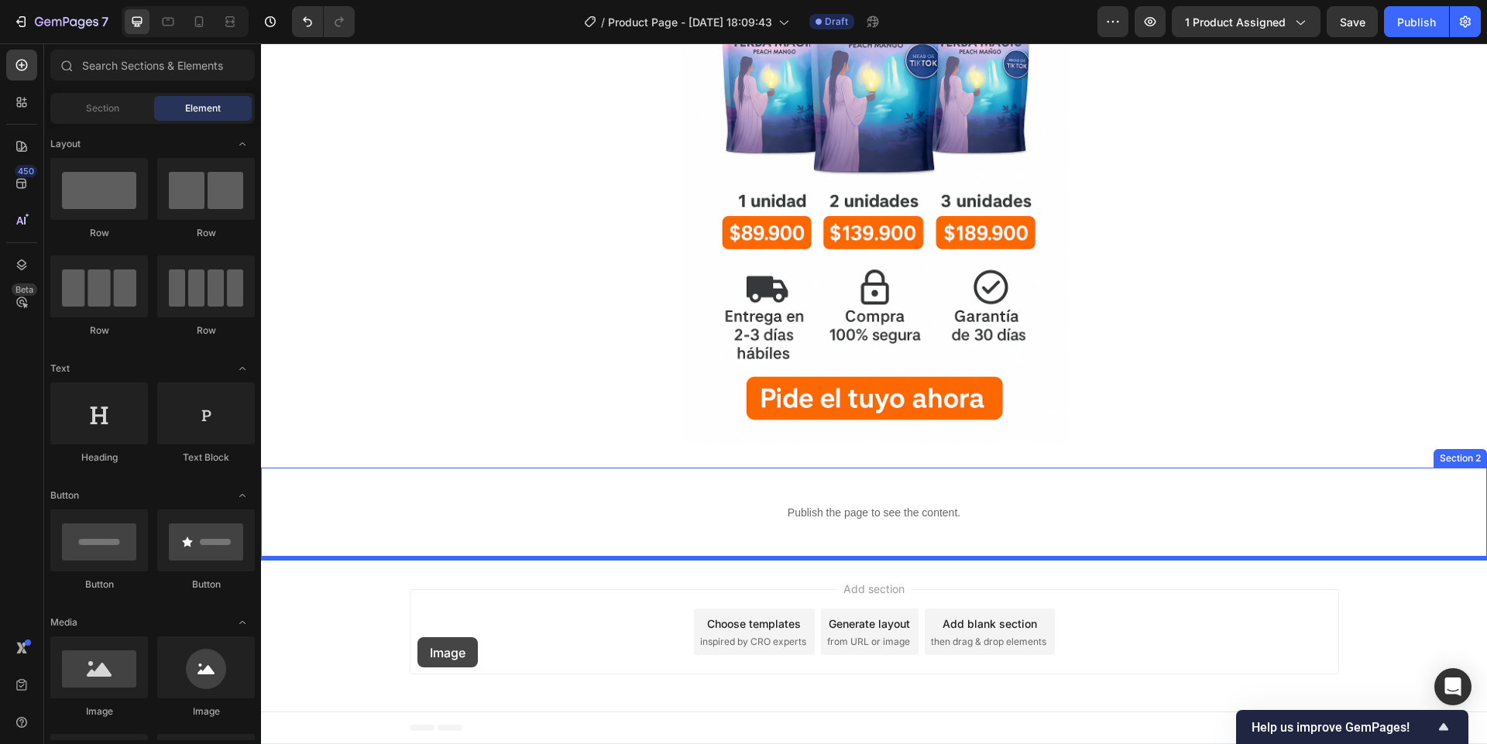
drag, startPoint x: 367, startPoint y: 729, endPoint x: 417, endPoint y: 637, distance: 105.0
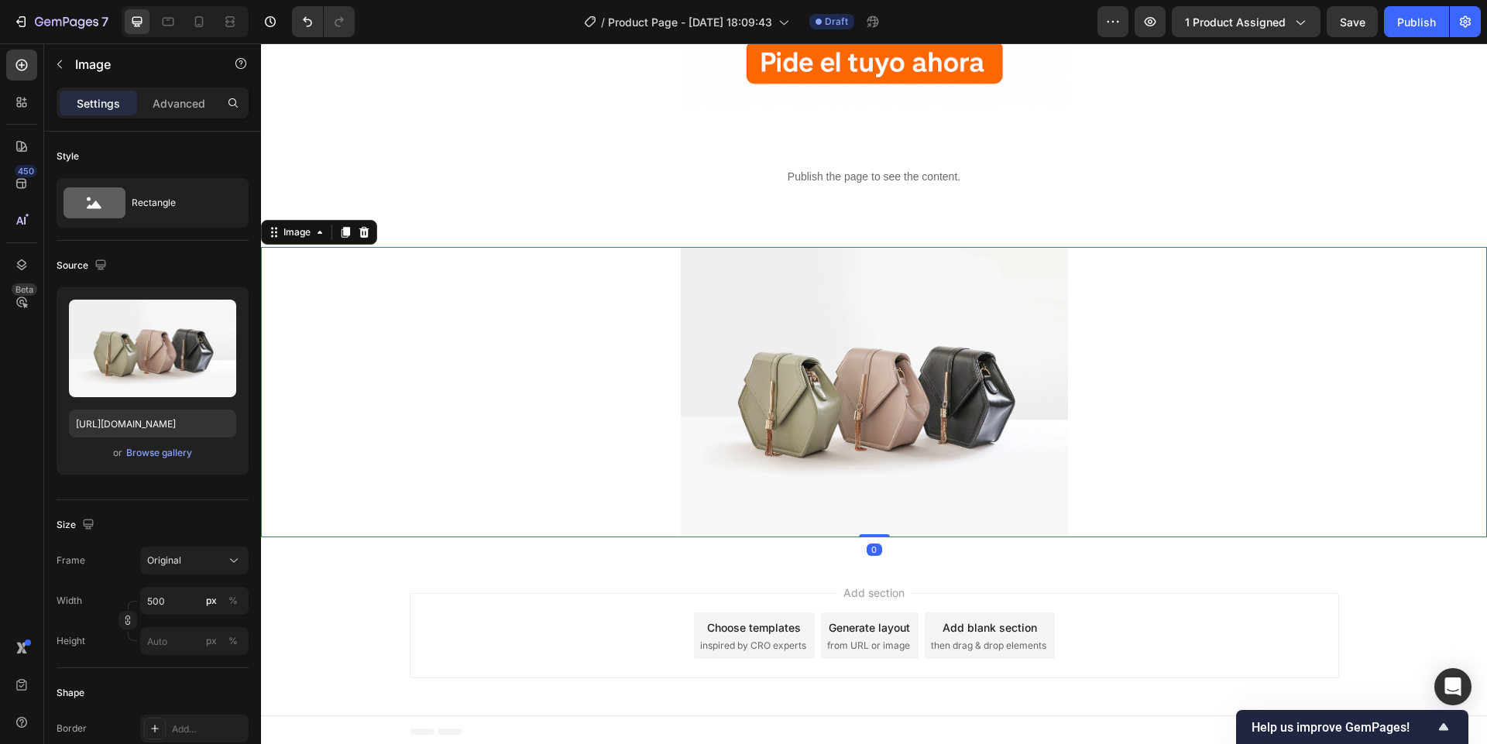
scroll to position [1158, 0]
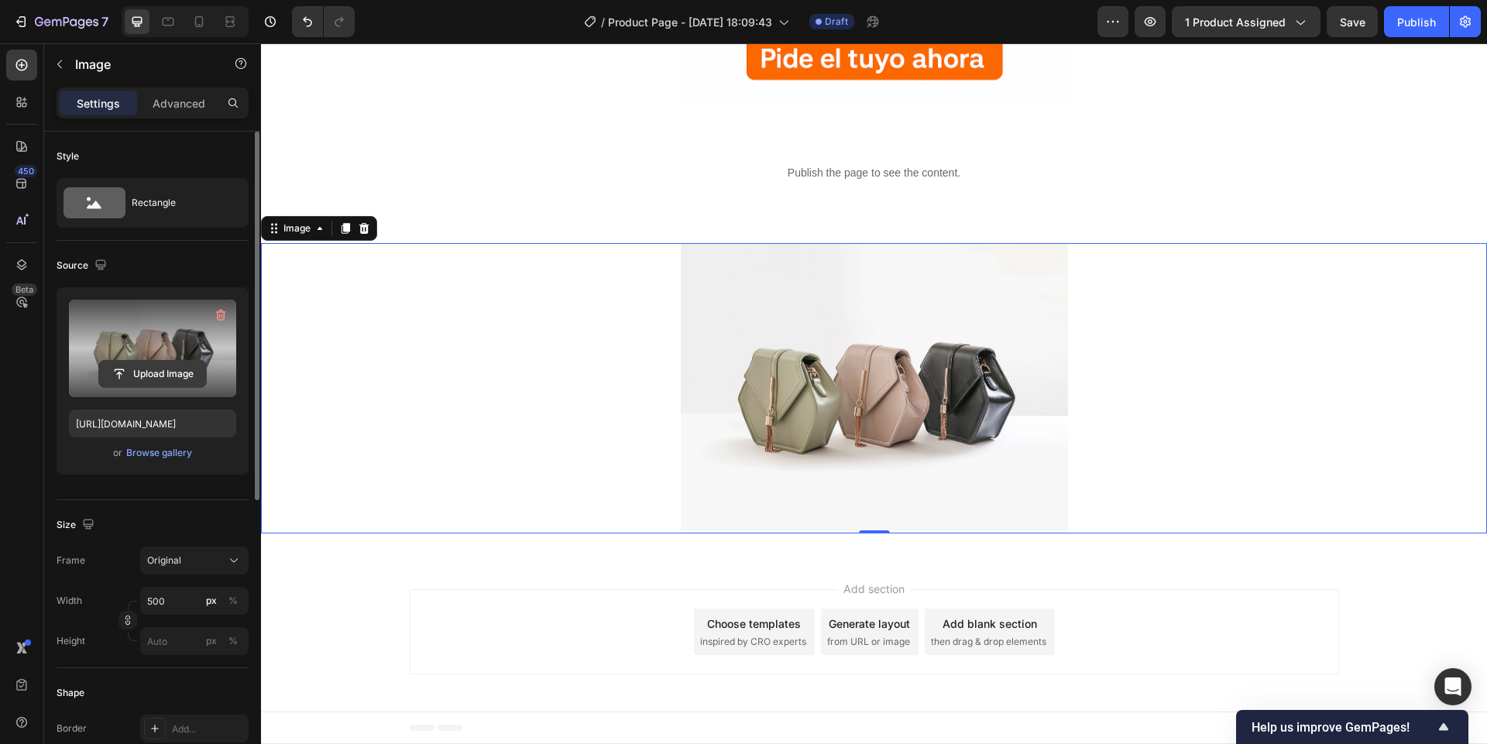
click at [187, 368] on input "file" at bounding box center [152, 374] width 107 height 26
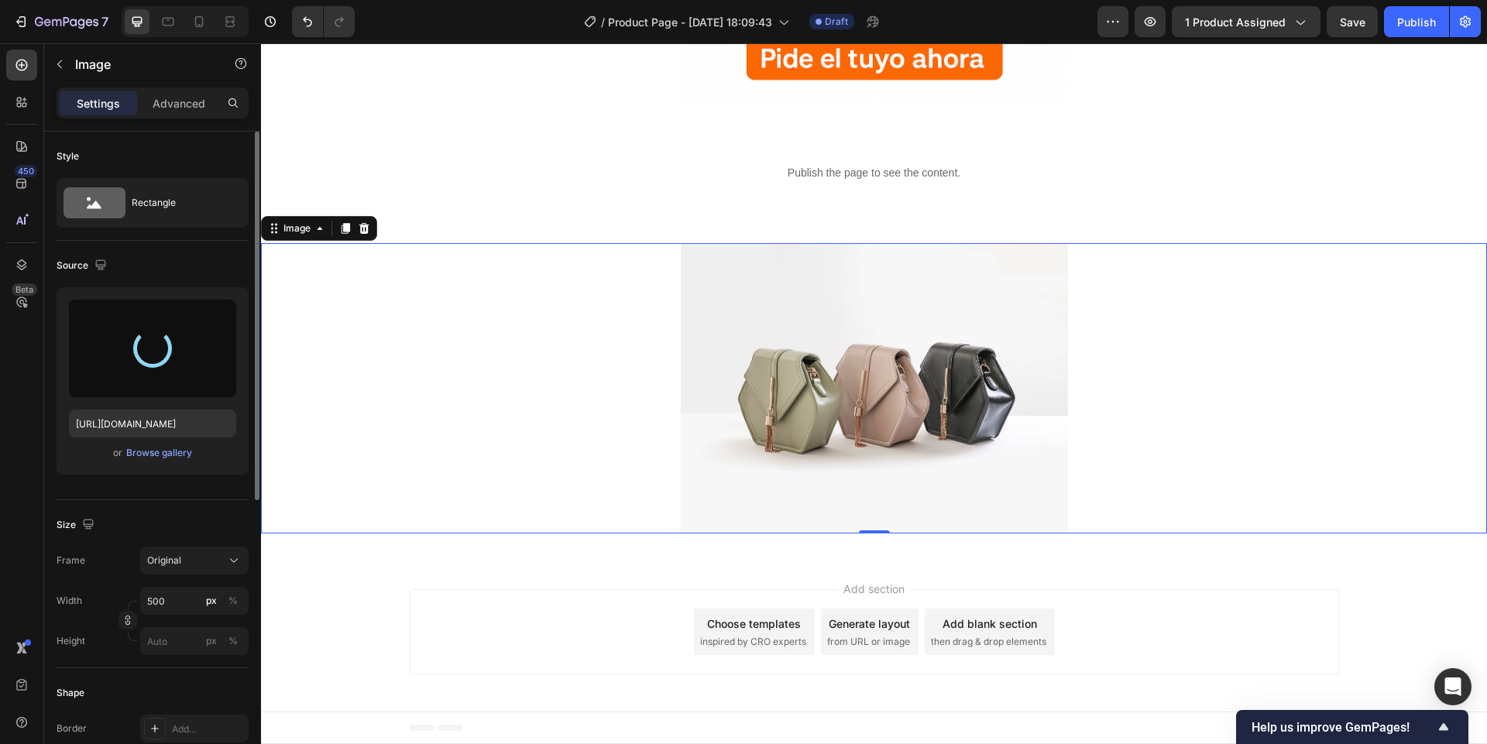
type input "[URL][DOMAIN_NAME]"
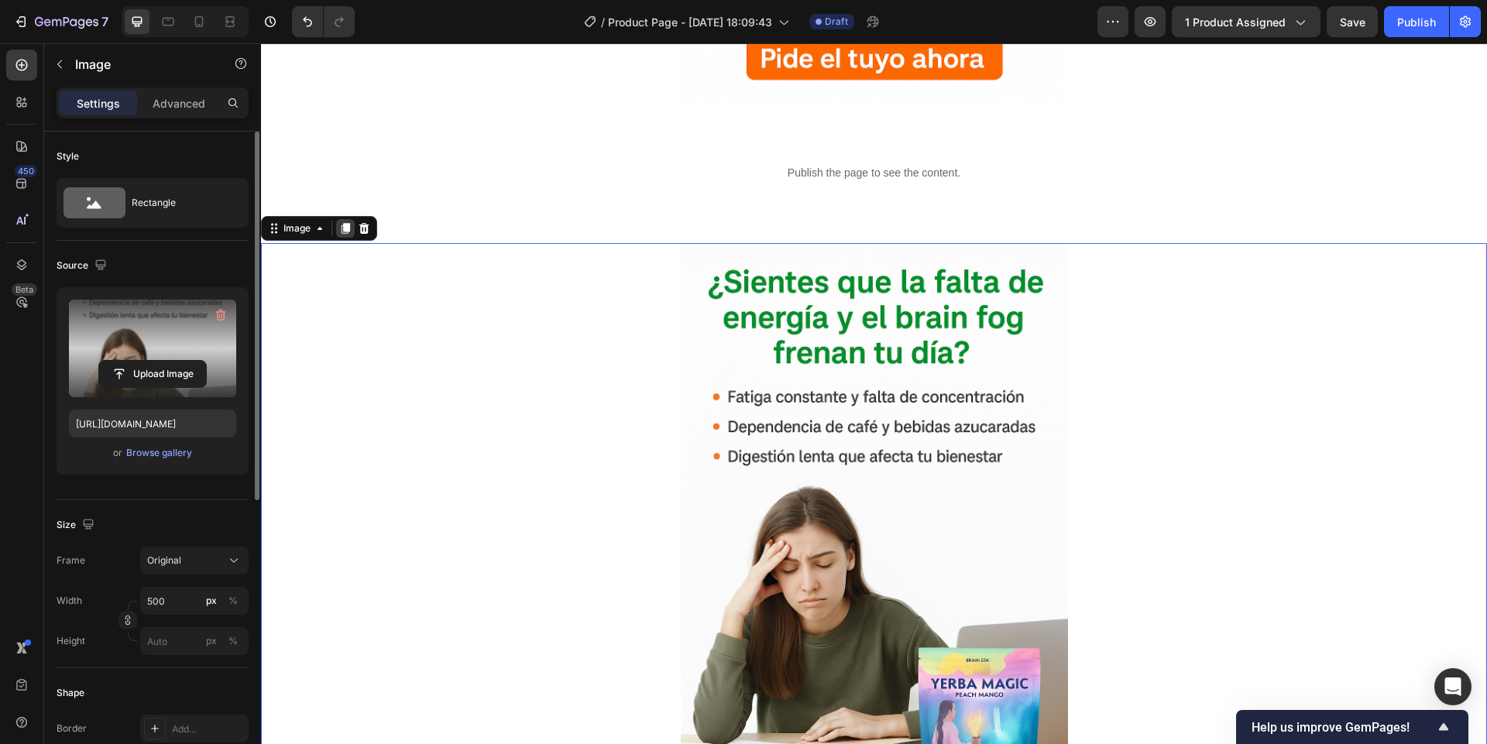
click at [342, 232] on icon at bounding box center [345, 228] width 12 height 12
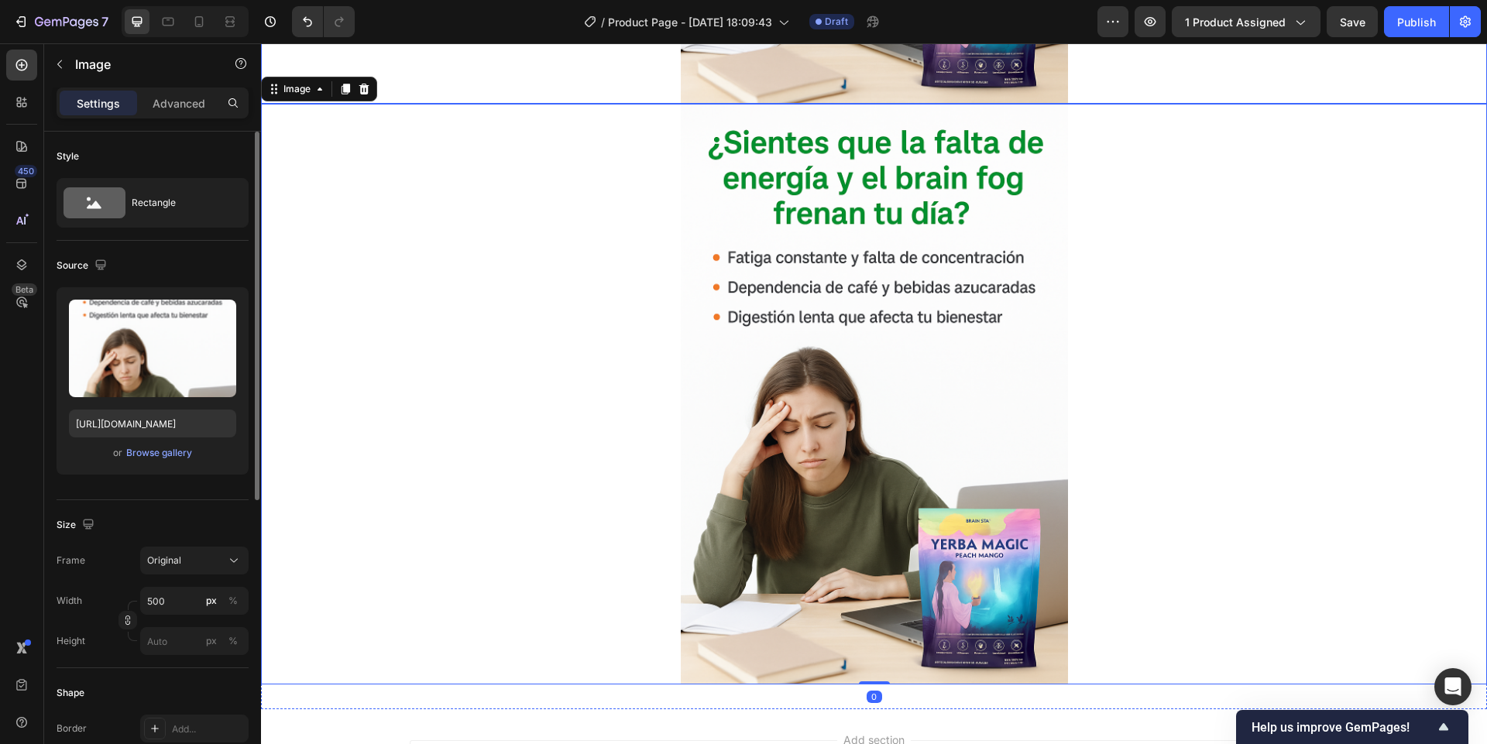
scroll to position [1885, 0]
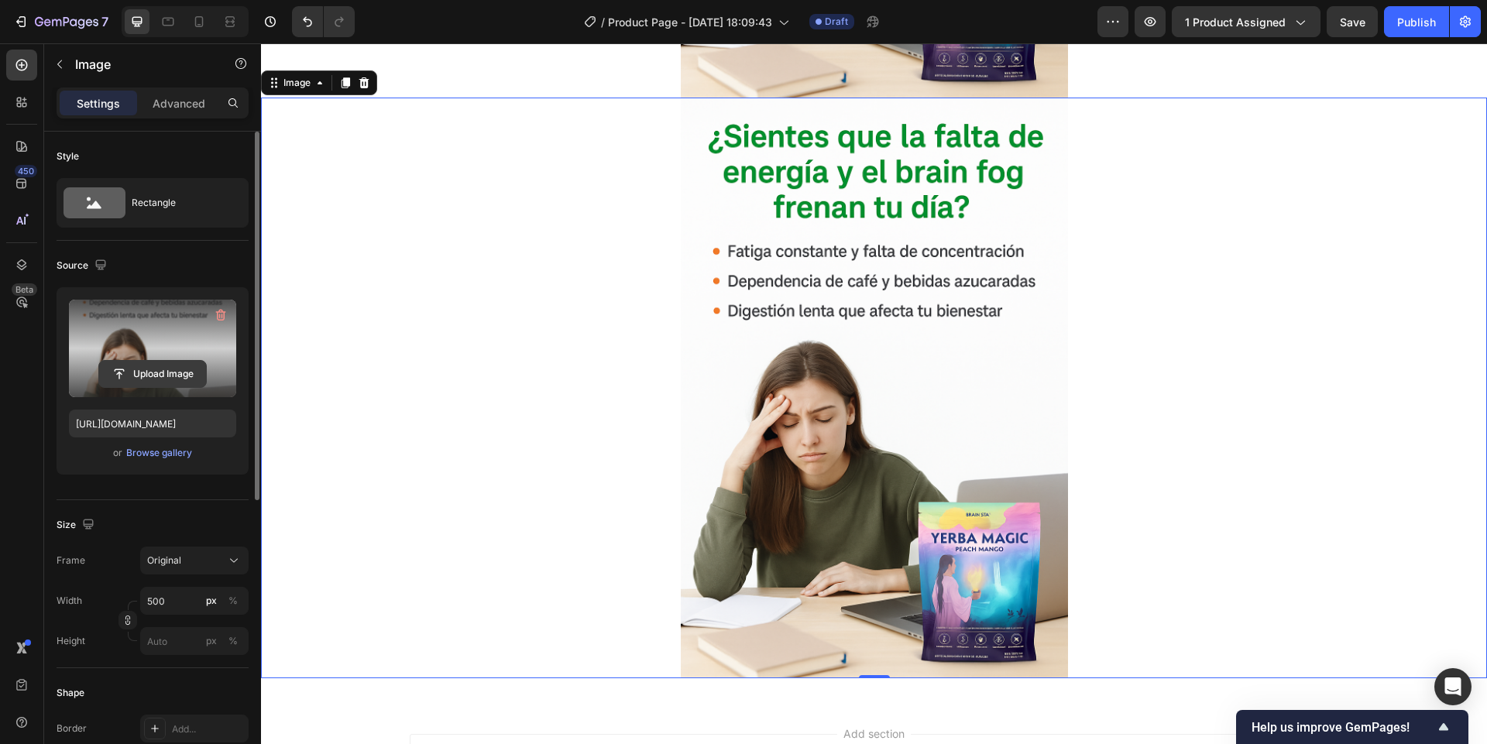
click at [150, 376] on input "file" at bounding box center [152, 374] width 107 height 26
type input "[URL][DOMAIN_NAME]"
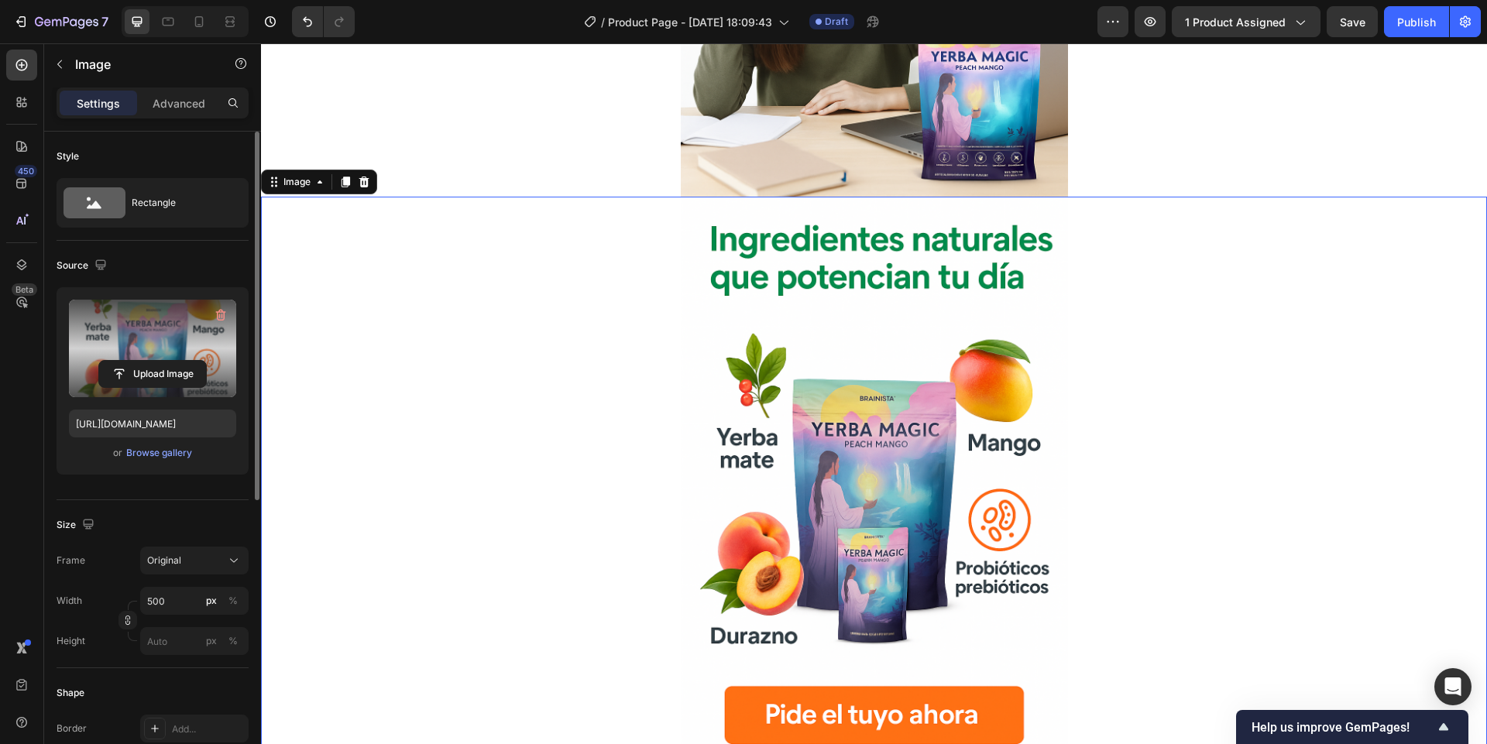
scroll to position [1751, 0]
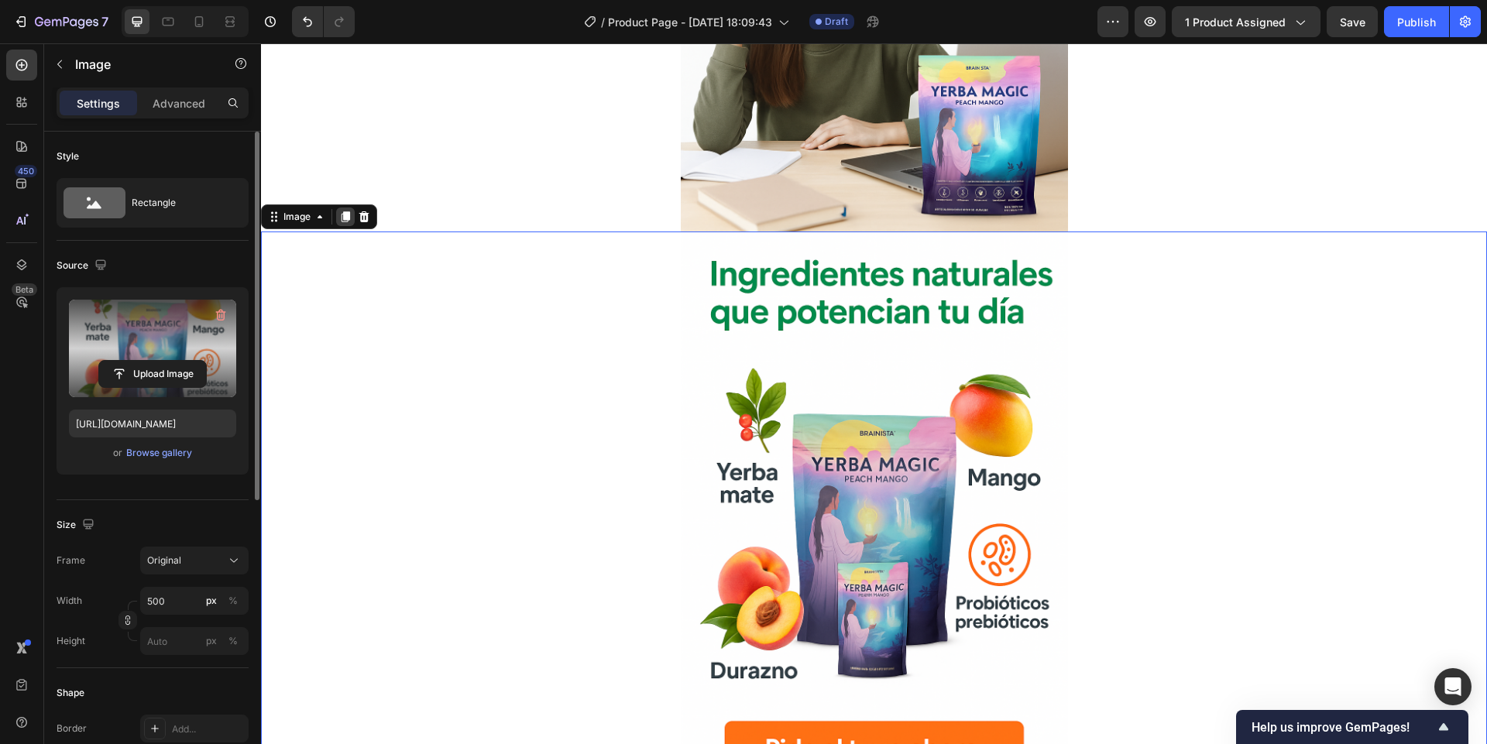
click at [345, 220] on icon at bounding box center [345, 216] width 9 height 11
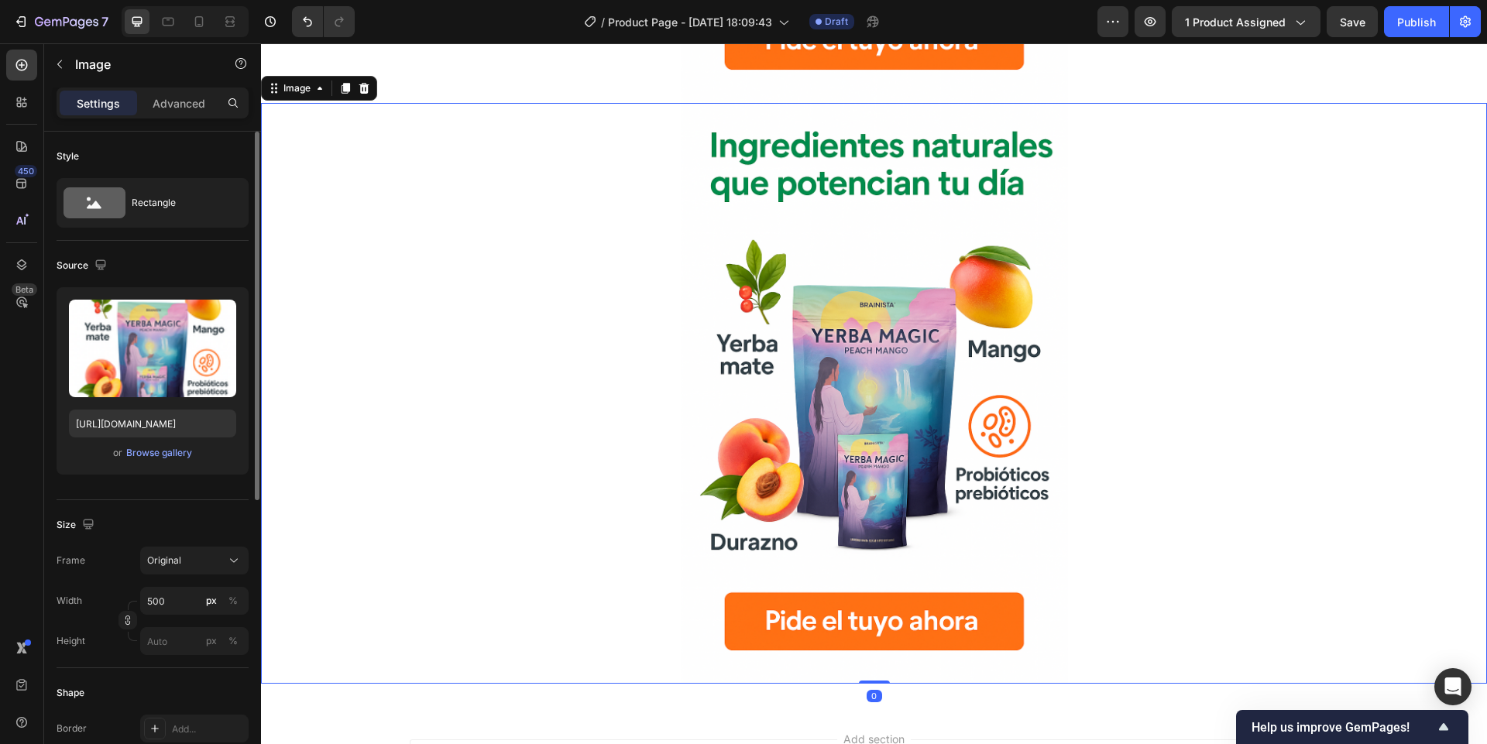
scroll to position [2465, 0]
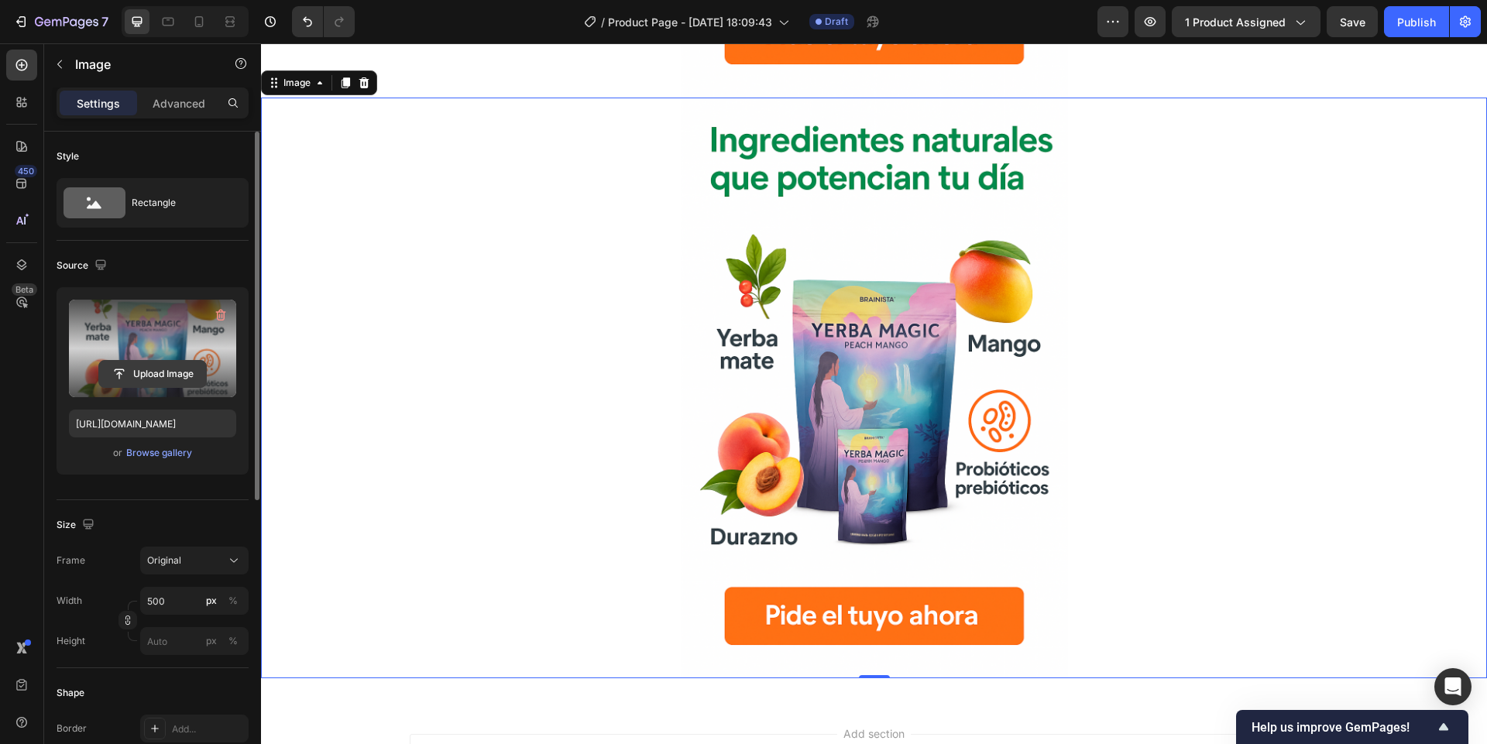
click at [151, 360] on button "Upload Image" at bounding box center [152, 374] width 108 height 28
click at [155, 376] on input "file" at bounding box center [152, 374] width 107 height 26
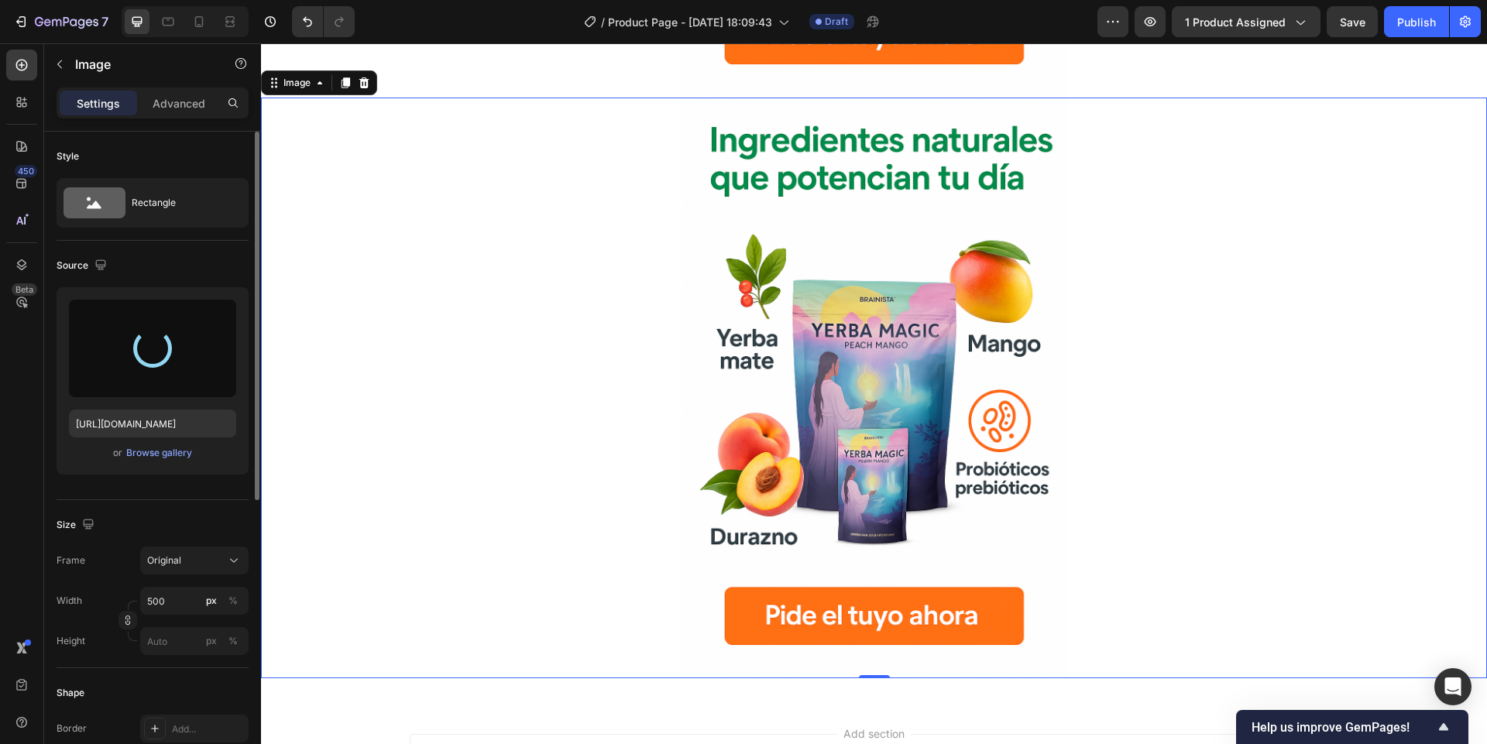
type input "[URL][DOMAIN_NAME]"
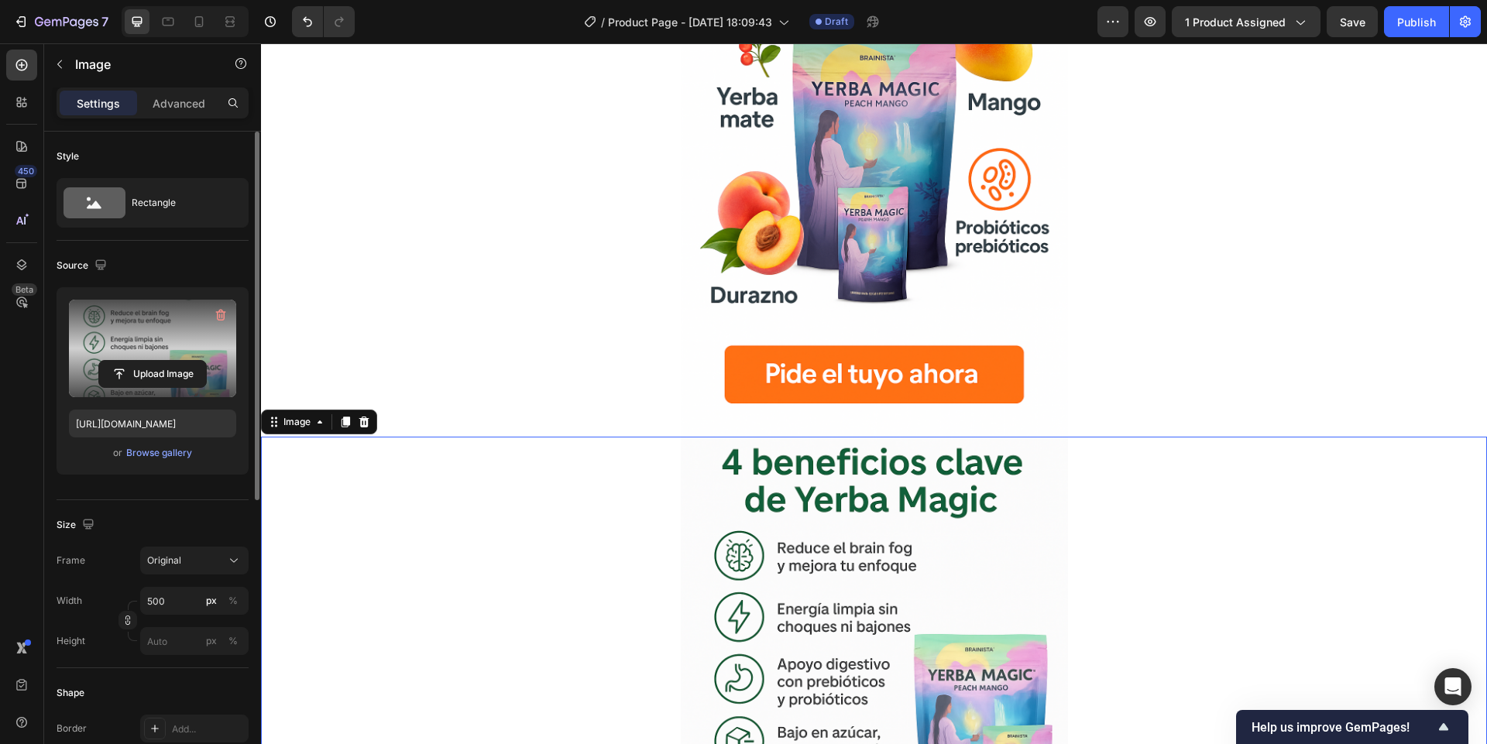
scroll to position [2324, 0]
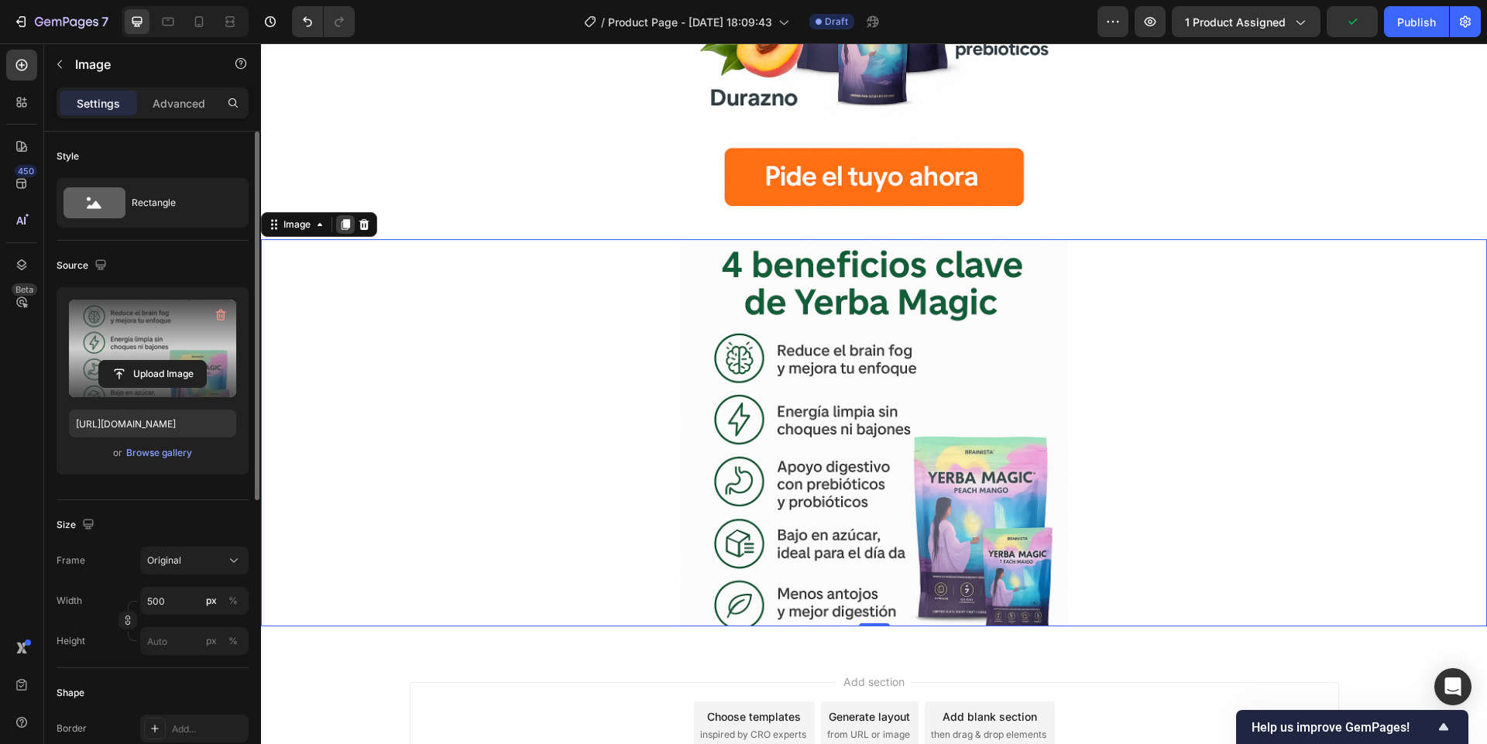
click at [338, 222] on div at bounding box center [345, 224] width 19 height 19
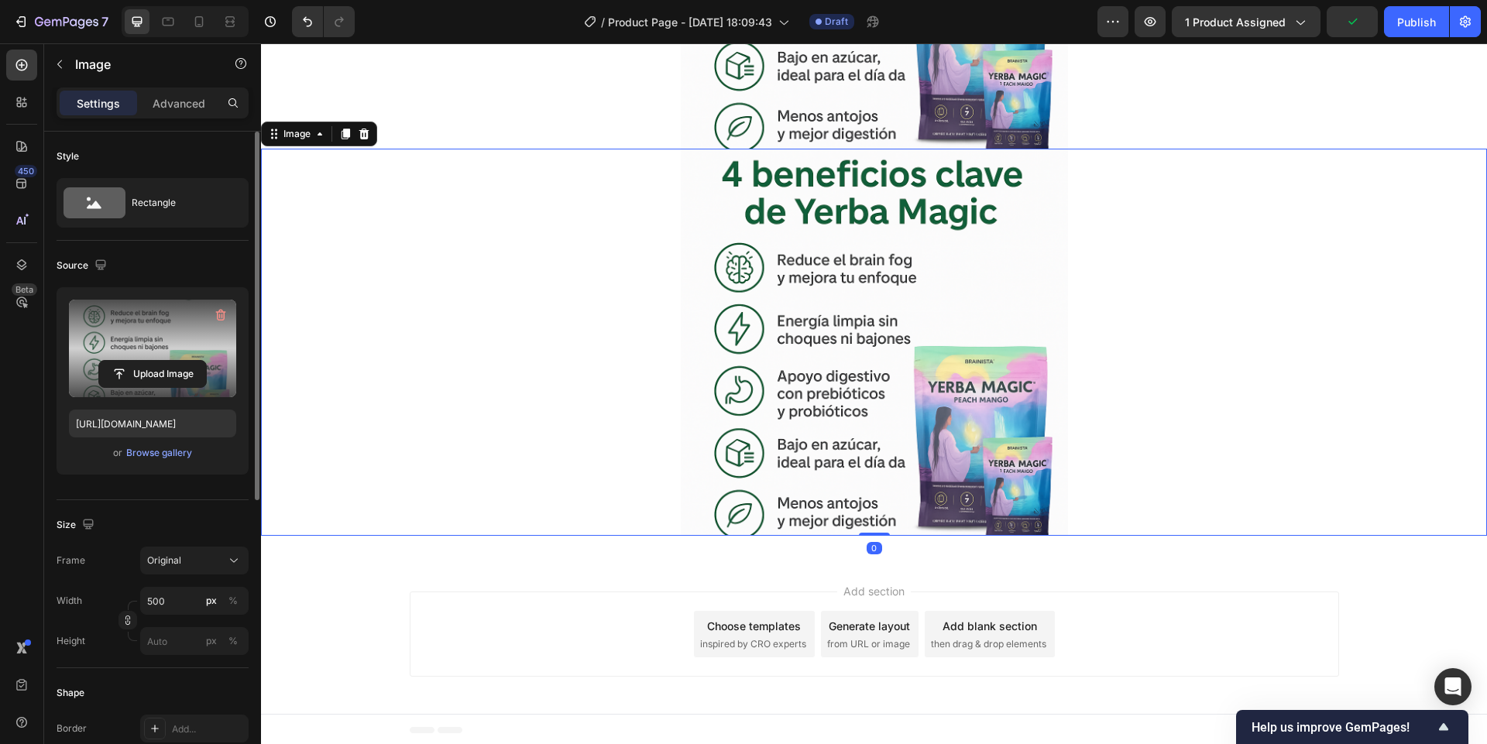
scroll to position [2804, 0]
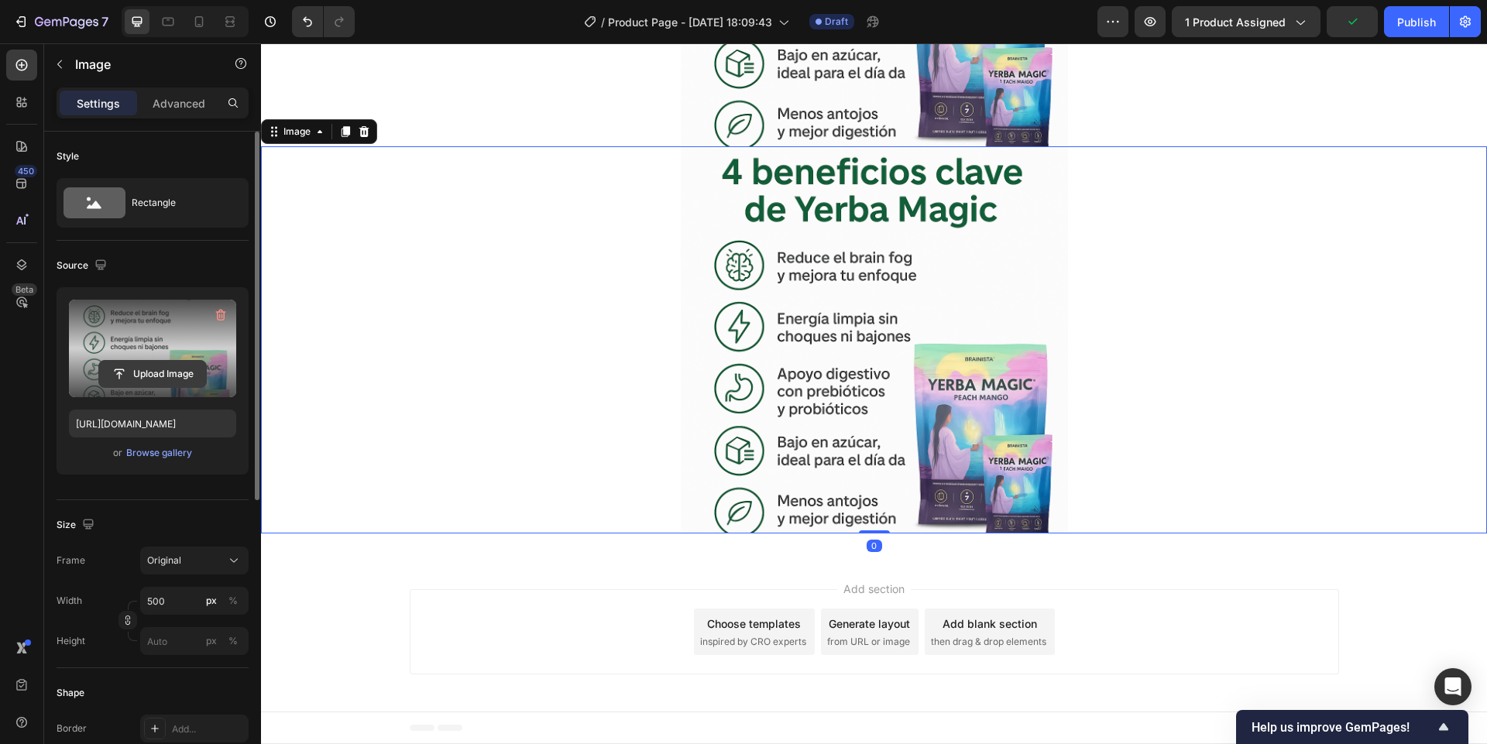
click at [160, 372] on input "file" at bounding box center [152, 374] width 107 height 26
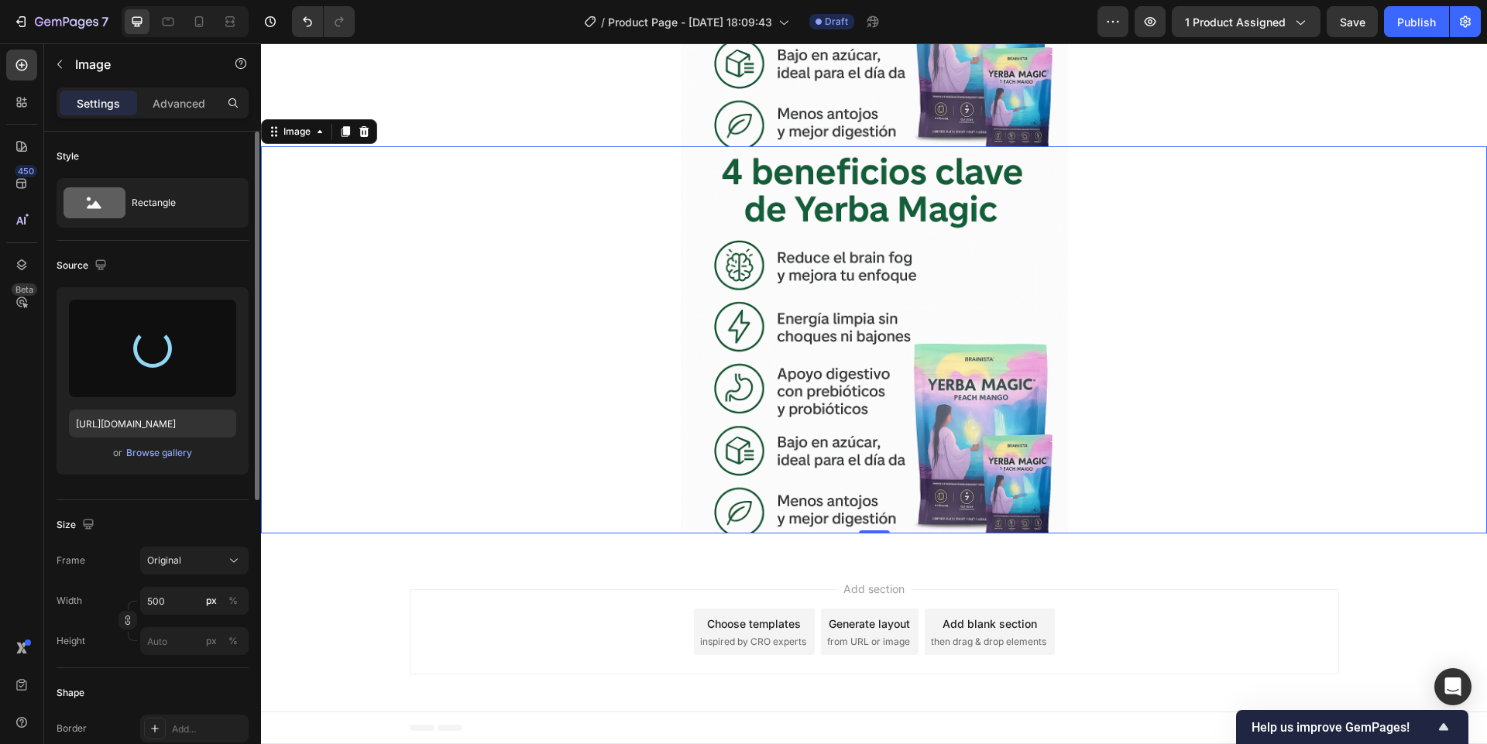
type input "[URL][DOMAIN_NAME]"
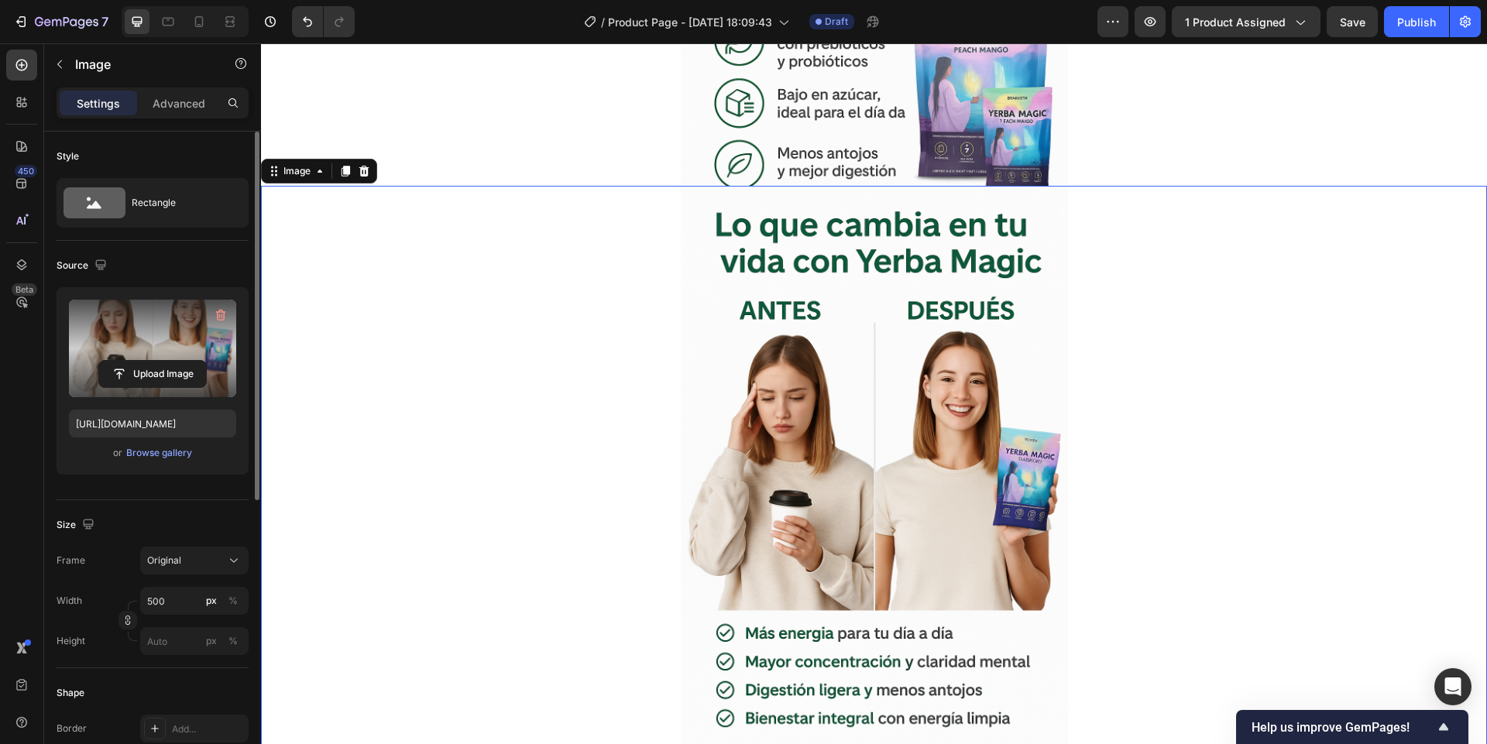
scroll to position [2711, 0]
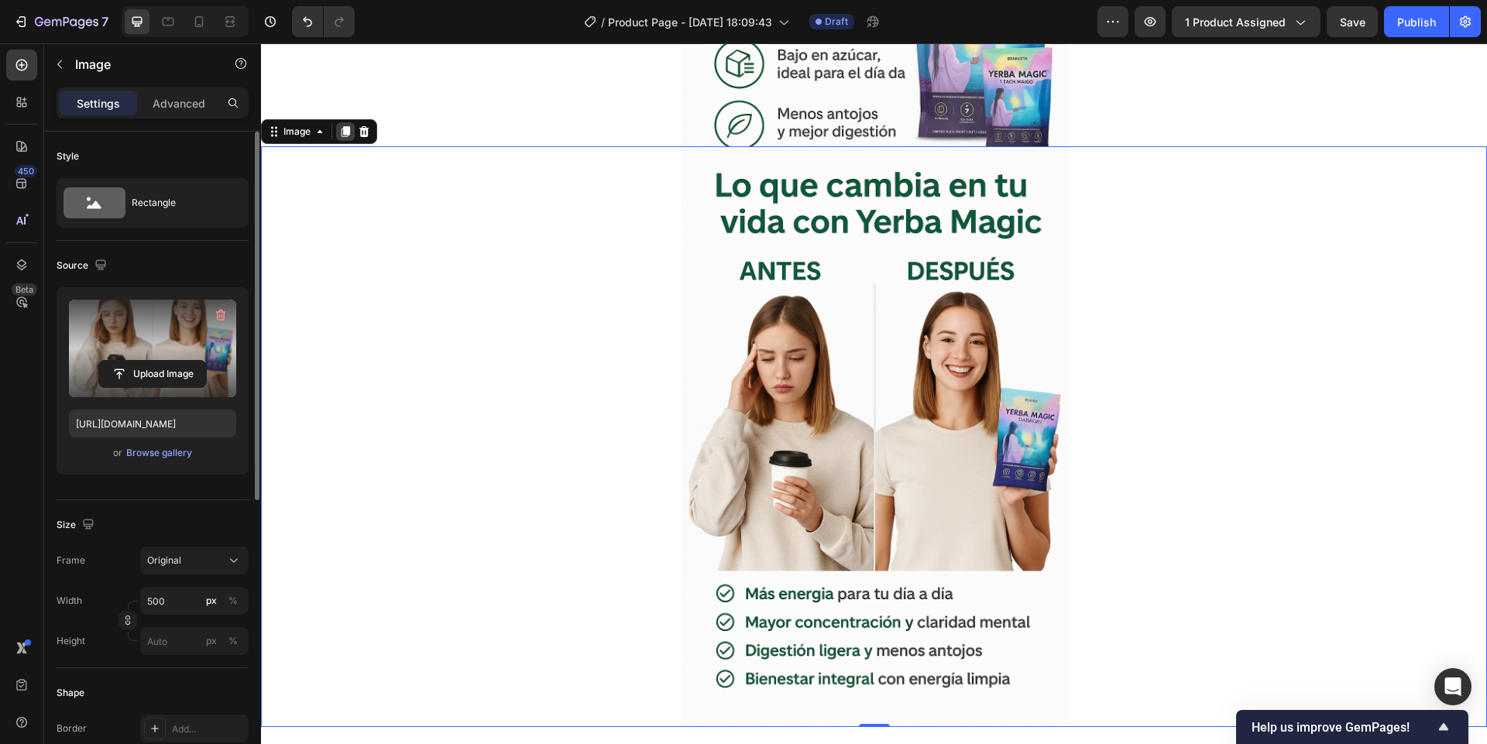
click at [342, 136] on icon at bounding box center [345, 131] width 9 height 11
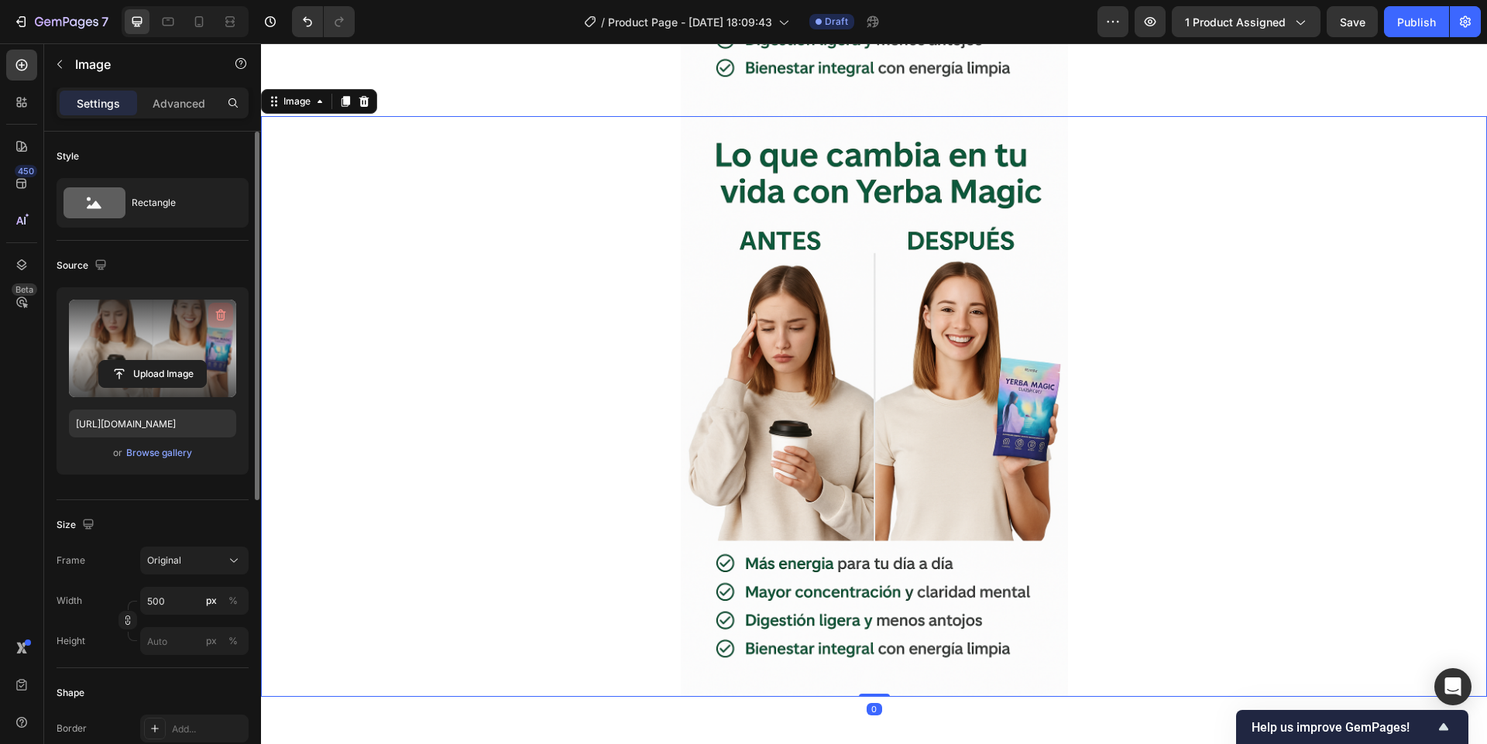
scroll to position [3433, 0]
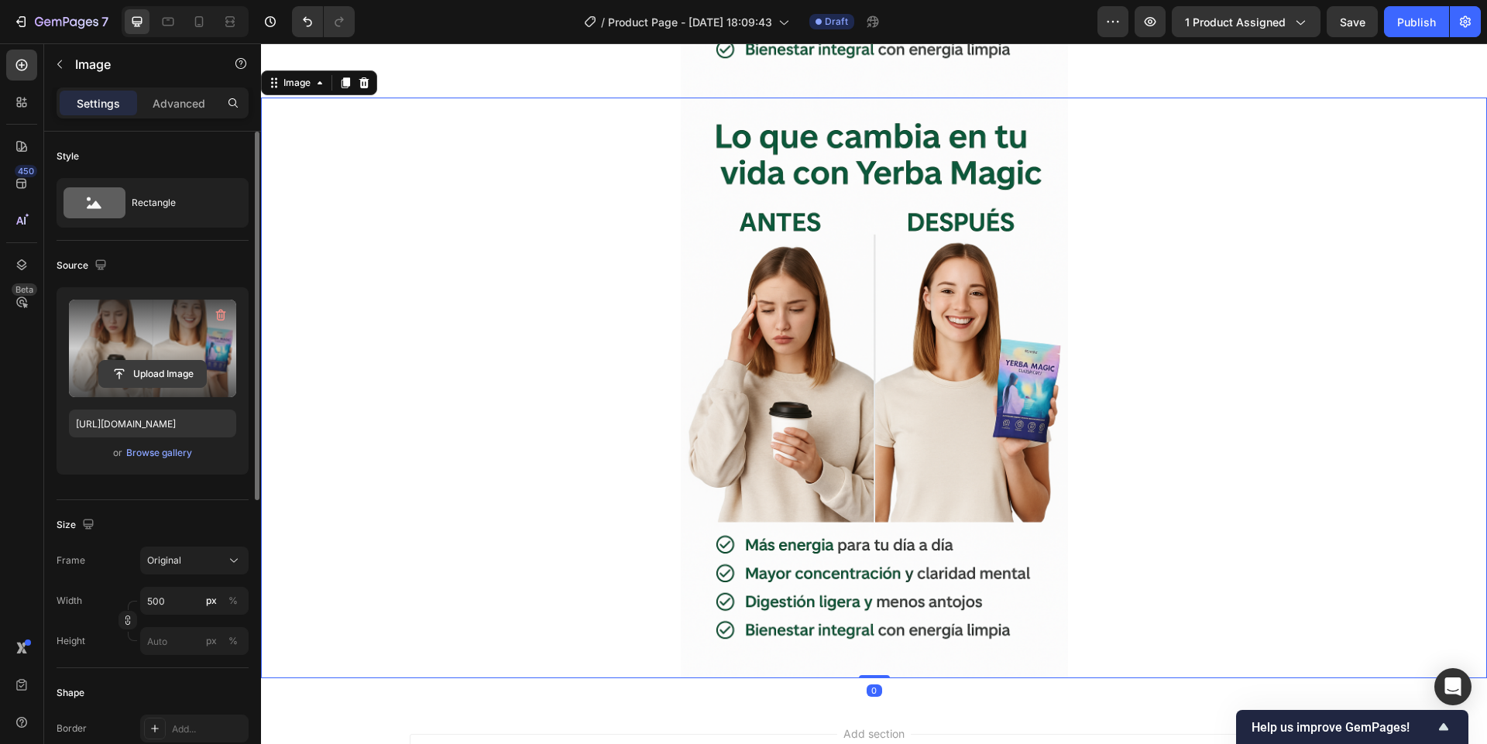
click at [195, 375] on input "file" at bounding box center [152, 374] width 107 height 26
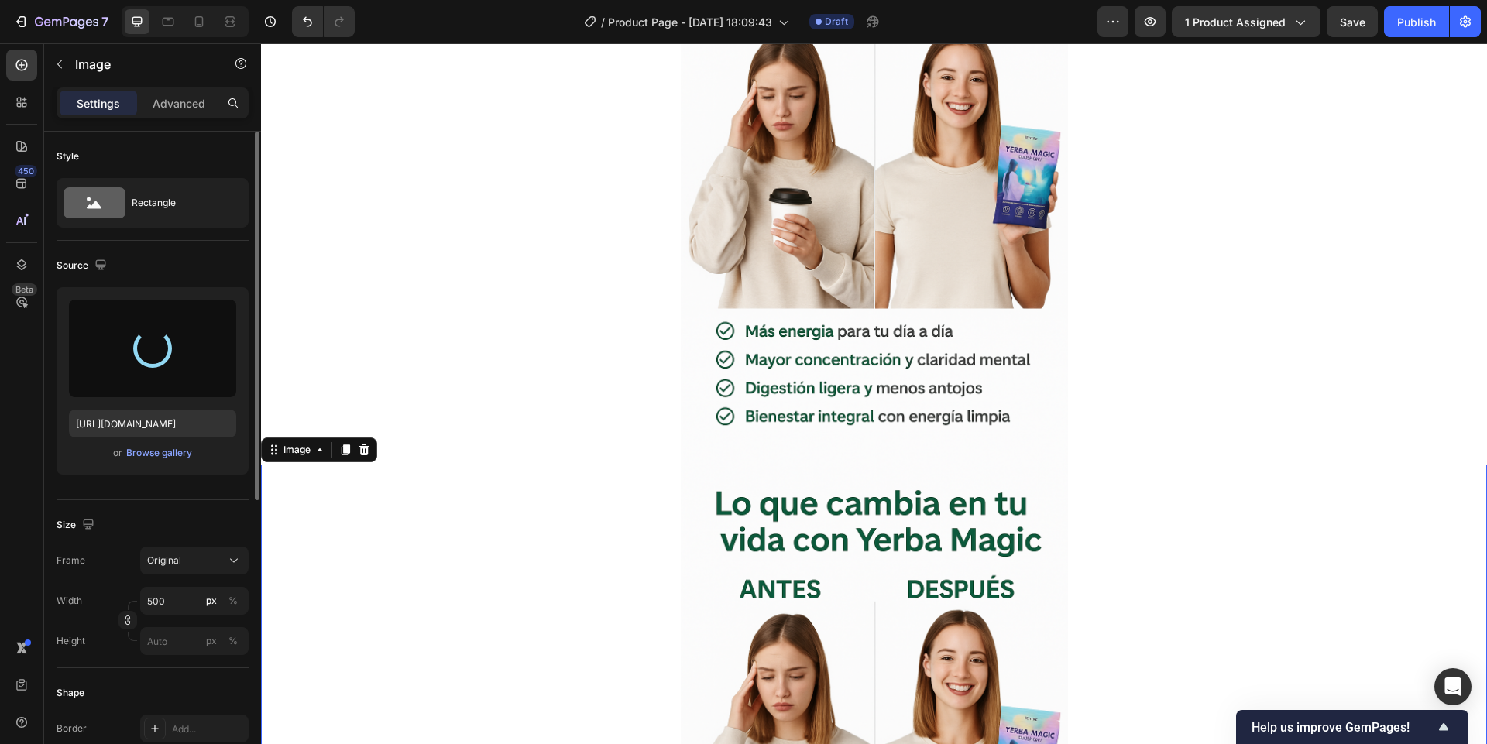
type input "[URL][DOMAIN_NAME]"
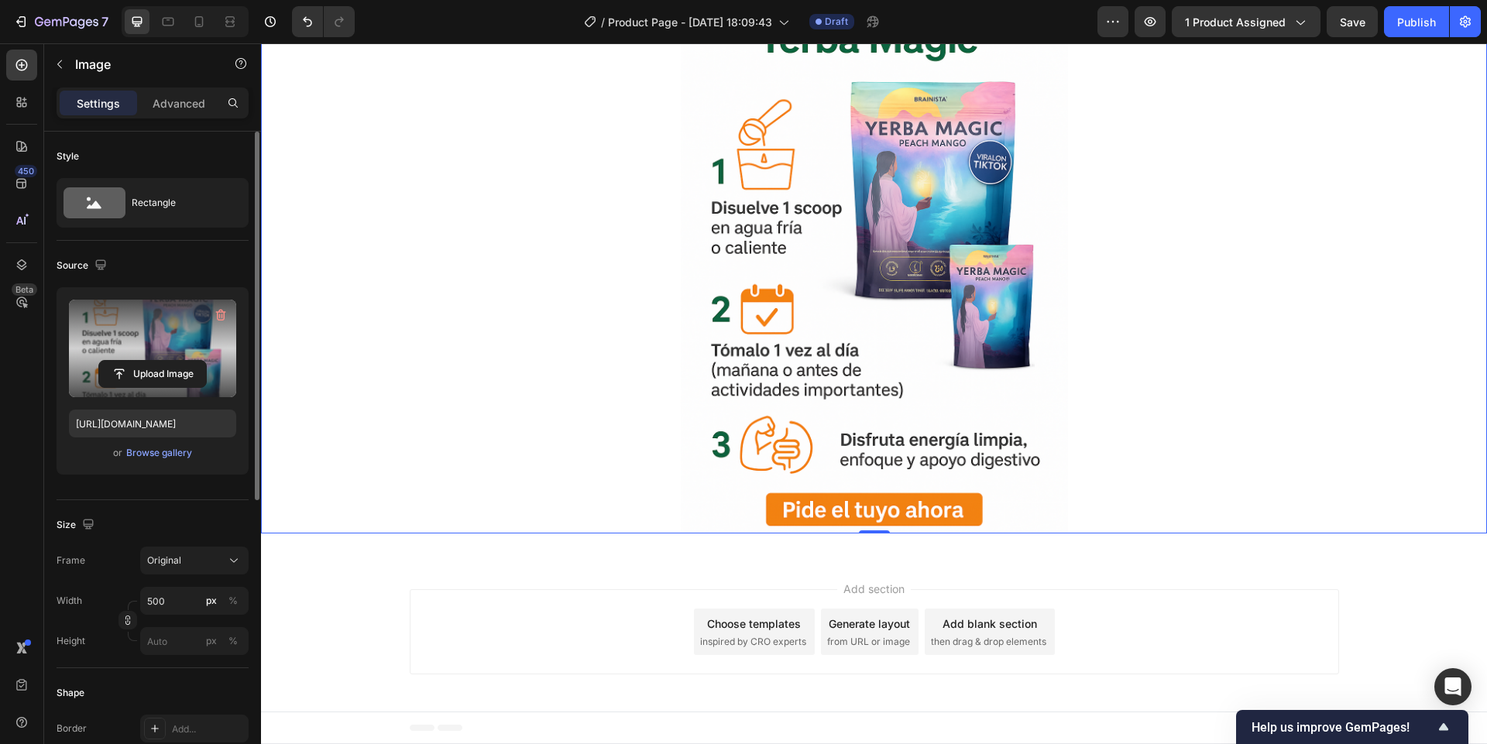
scroll to position [3021, 0]
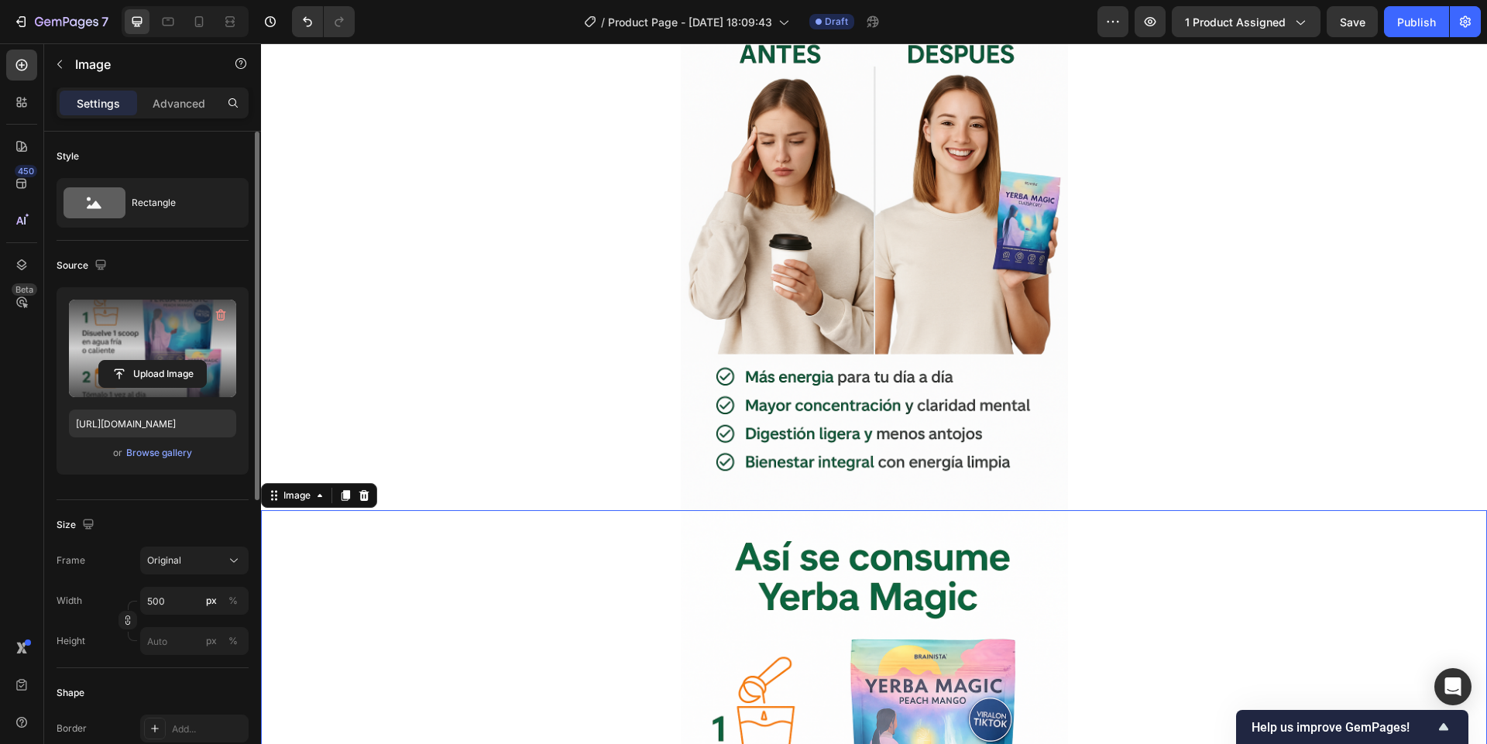
click at [337, 490] on div at bounding box center [345, 495] width 19 height 19
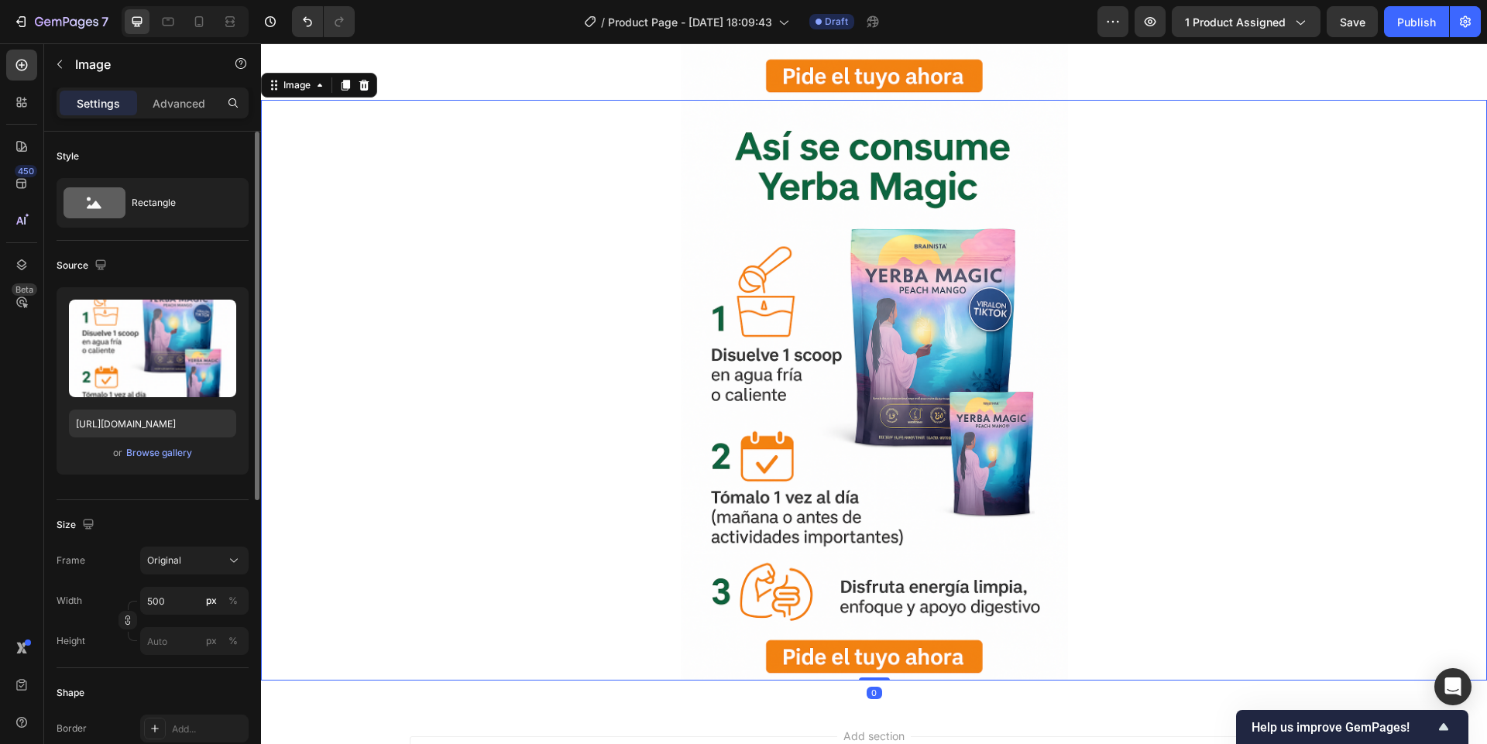
scroll to position [4014, 0]
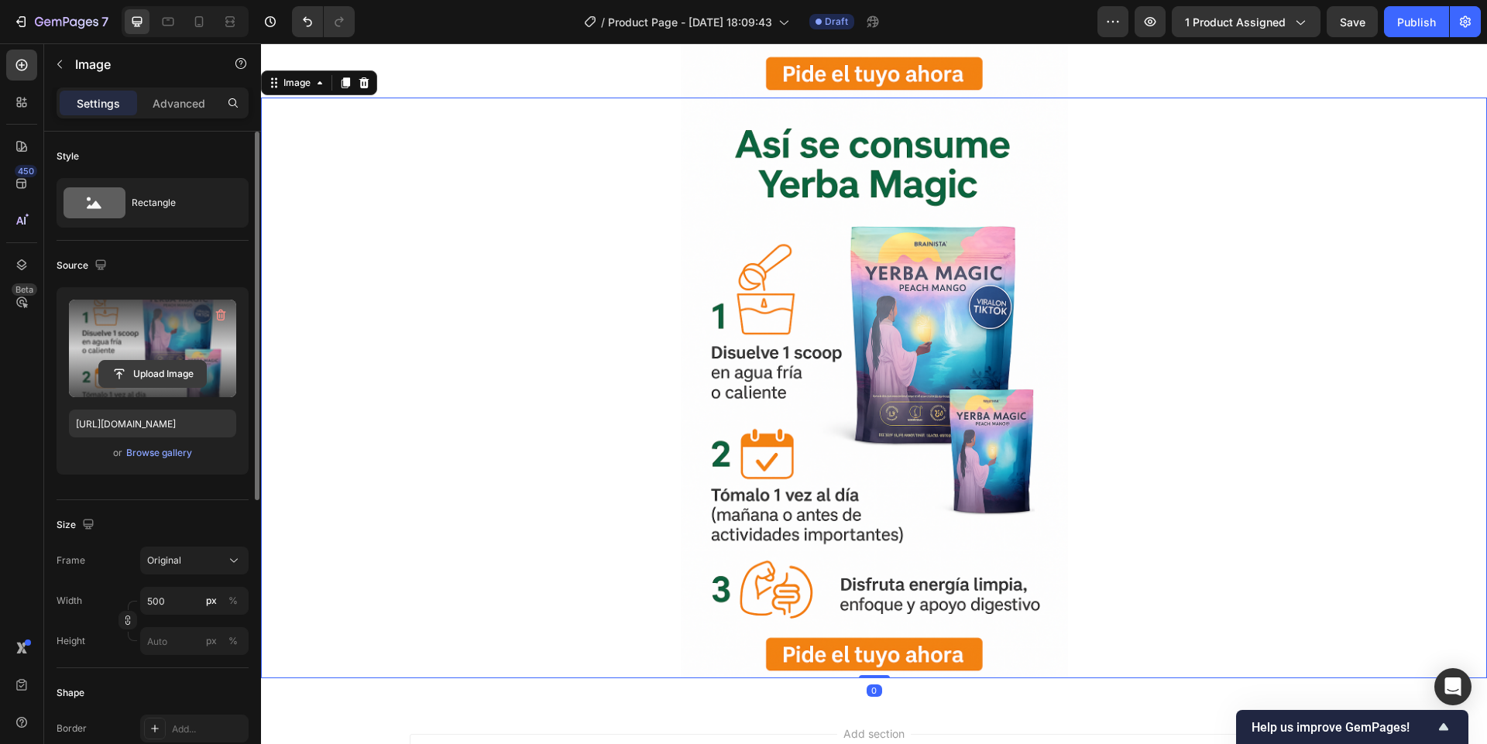
click at [163, 370] on input "file" at bounding box center [152, 374] width 107 height 26
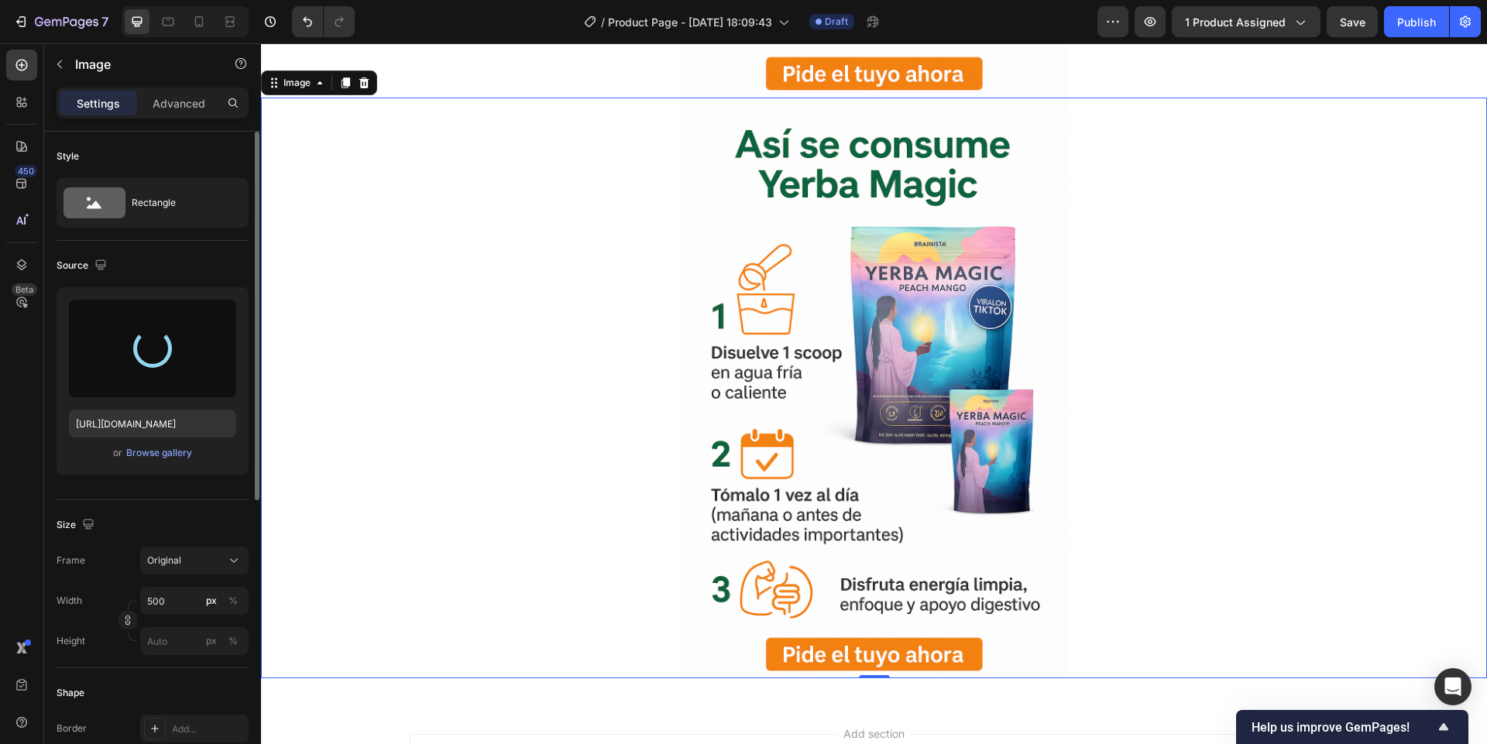
type input "[URL][DOMAIN_NAME]"
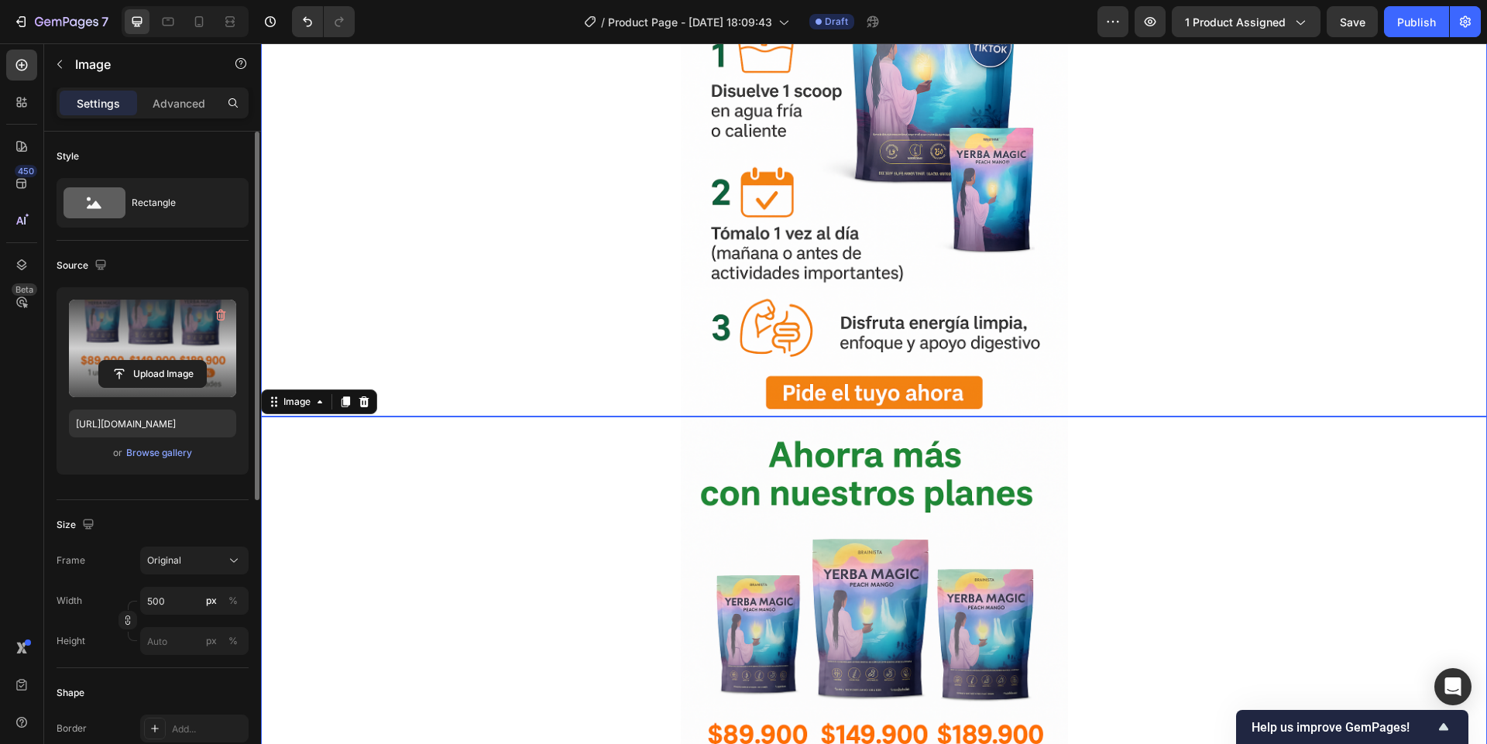
scroll to position [3694, 0]
click at [342, 410] on div at bounding box center [345, 402] width 19 height 19
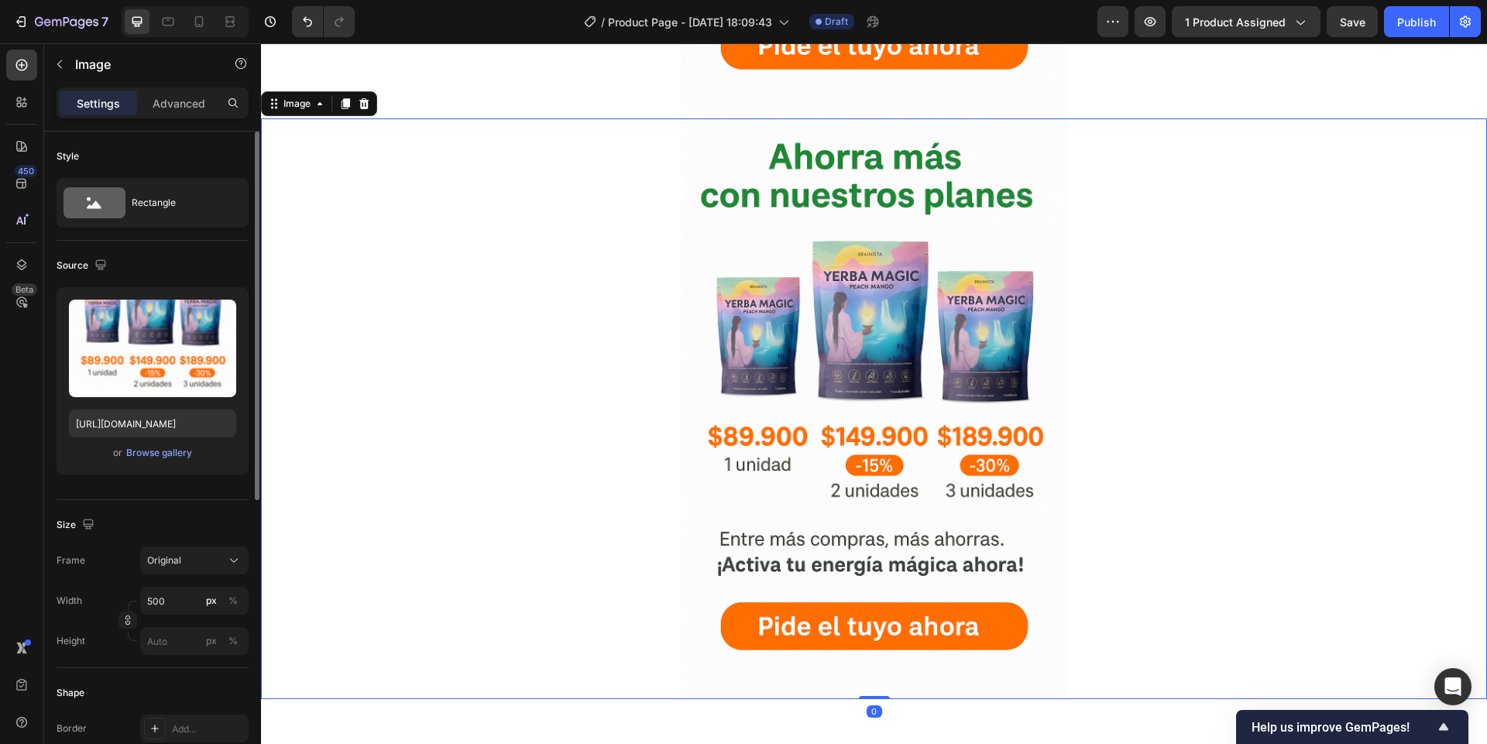
scroll to position [4595, 0]
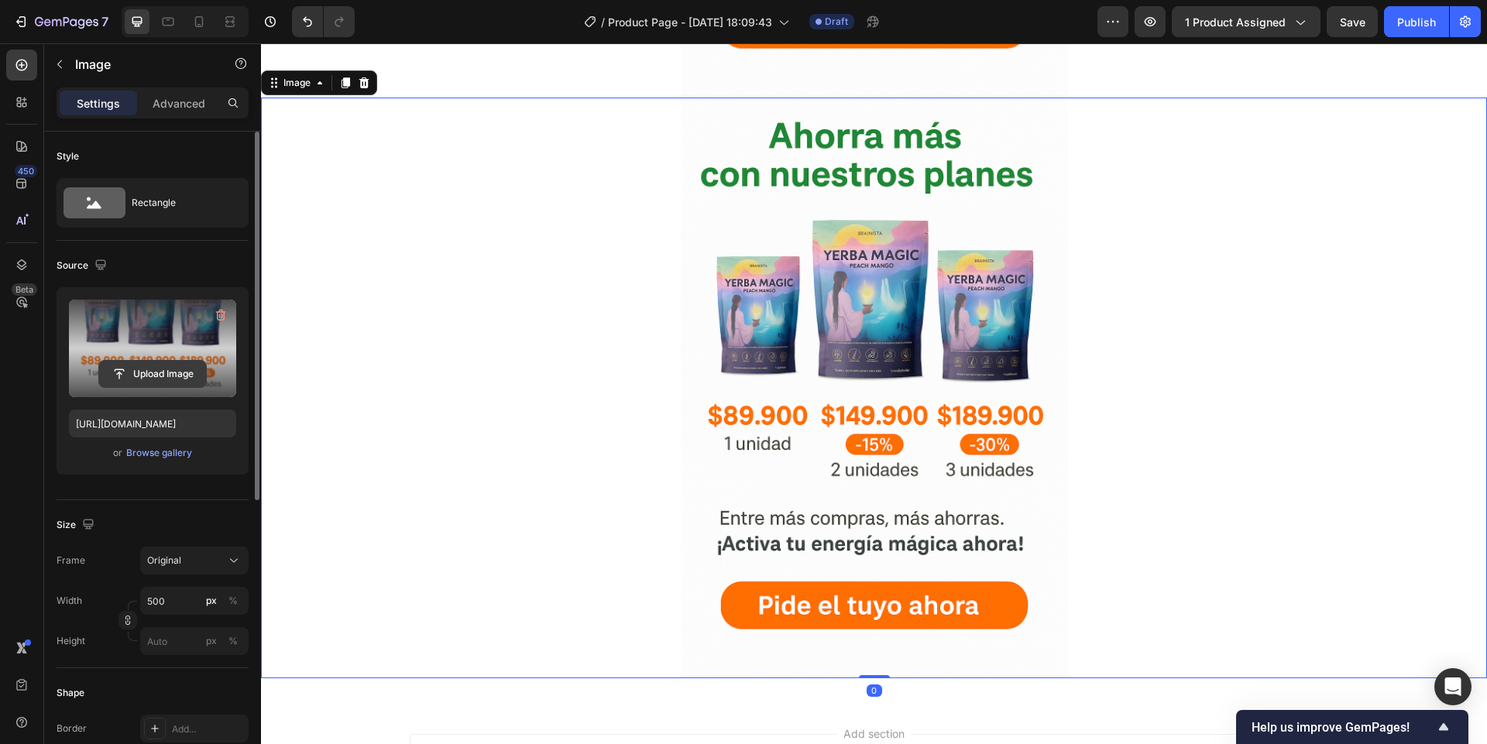
click at [153, 366] on input "file" at bounding box center [152, 374] width 107 height 26
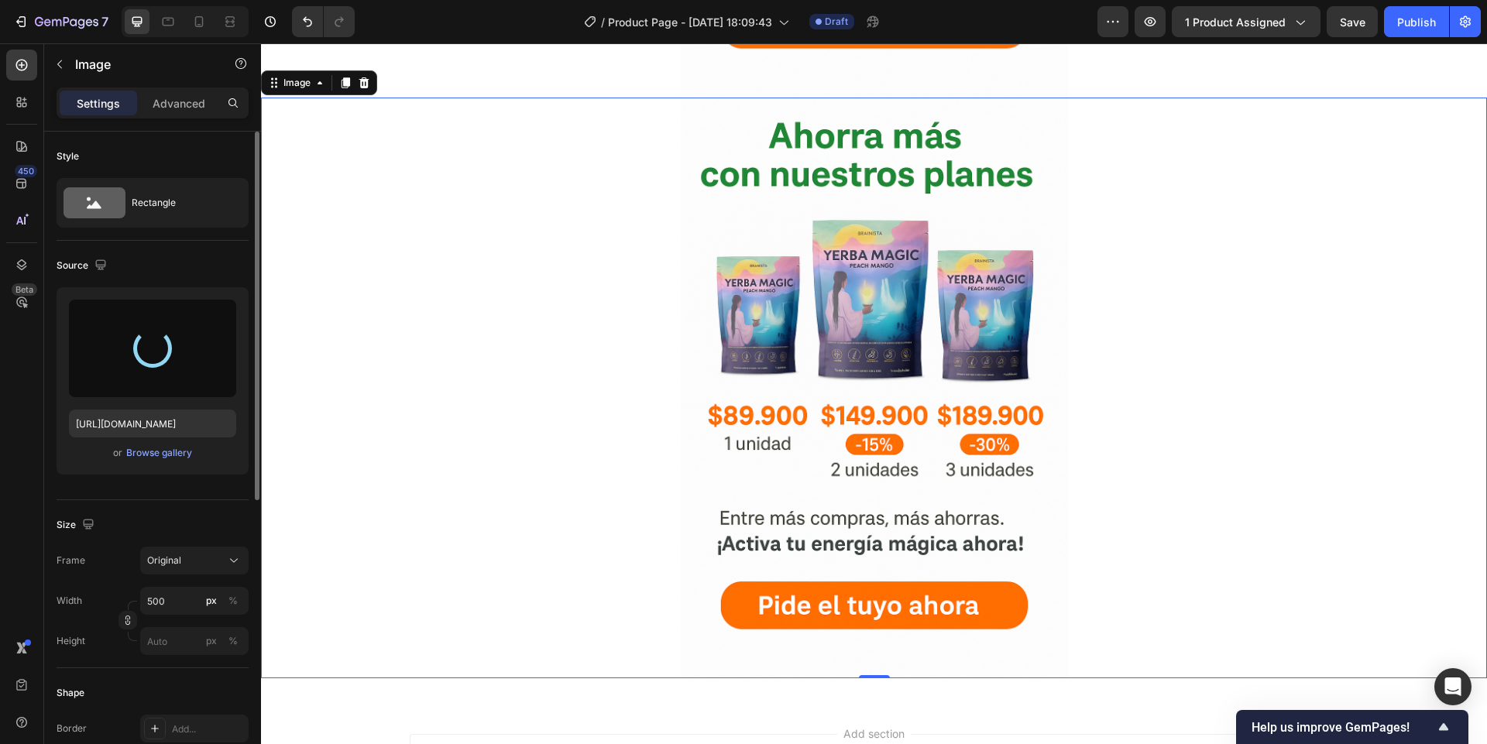
type input "[URL][DOMAIN_NAME]"
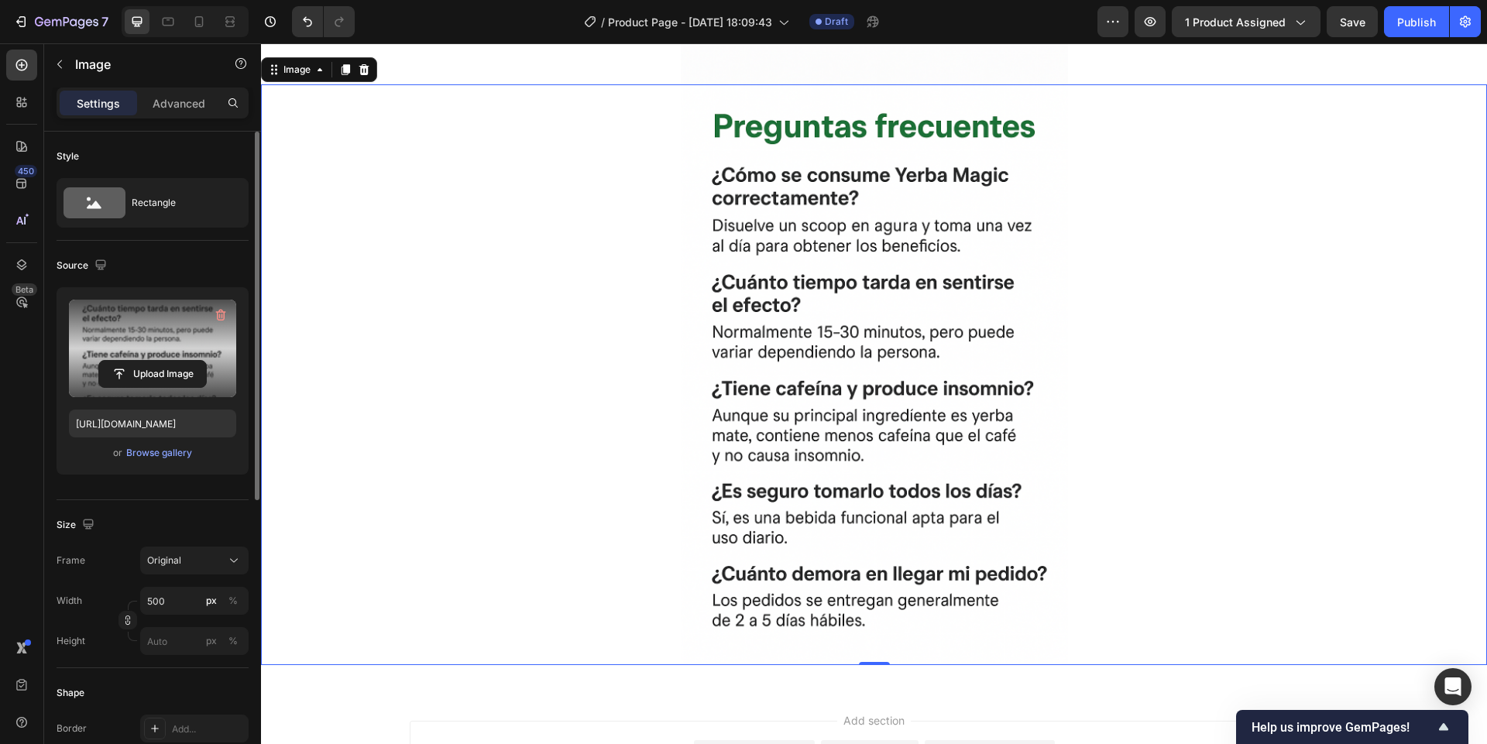
scroll to position [4368, 0]
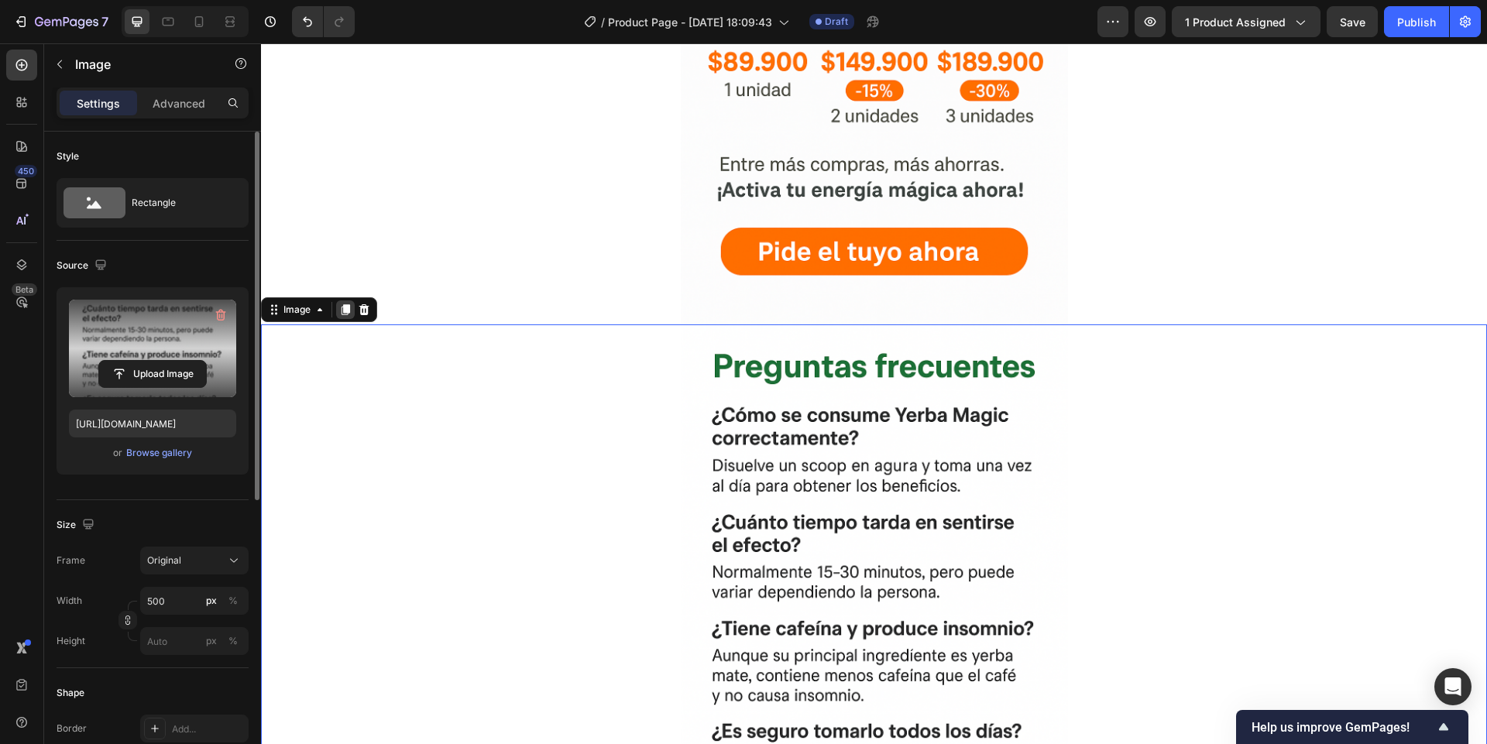
click at [339, 311] on icon at bounding box center [345, 310] width 12 height 12
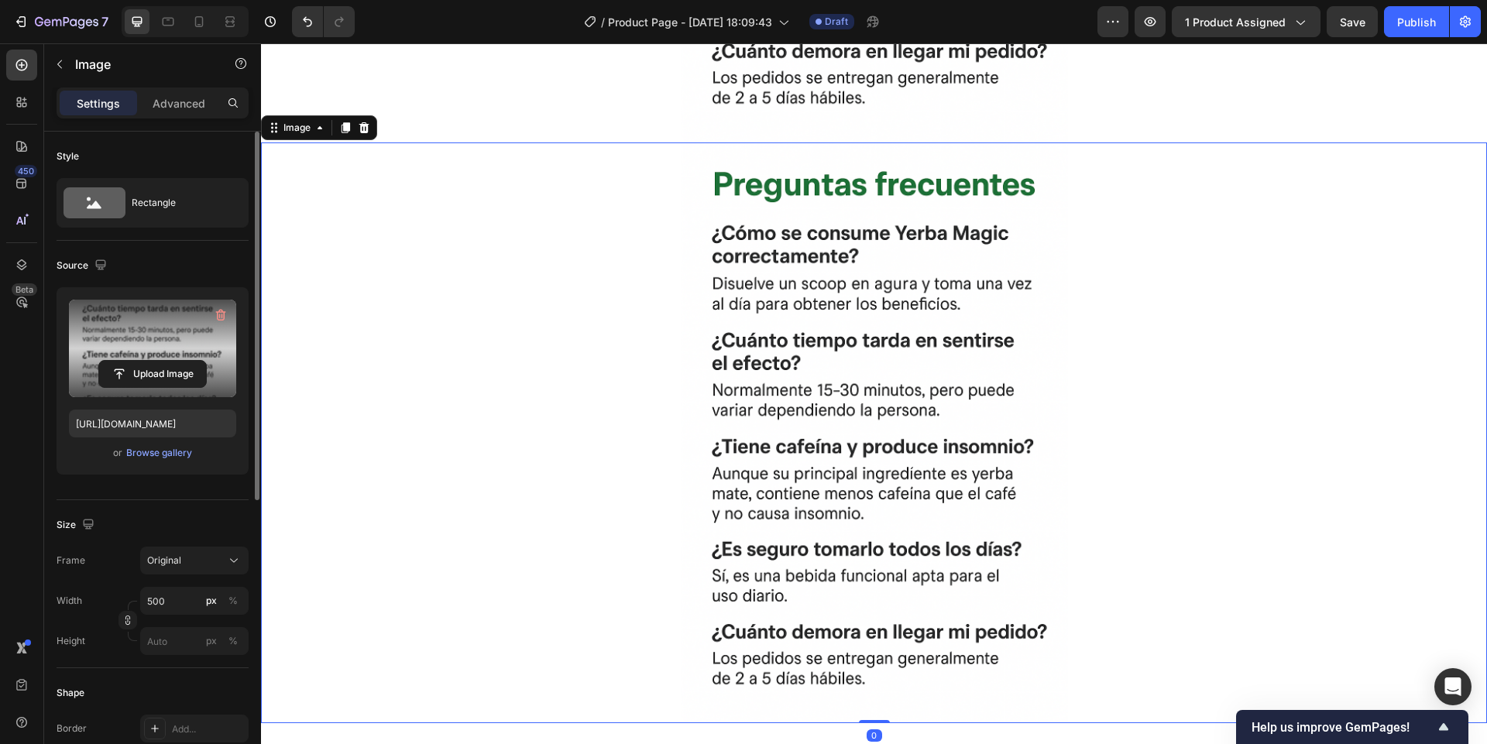
scroll to position [5175, 0]
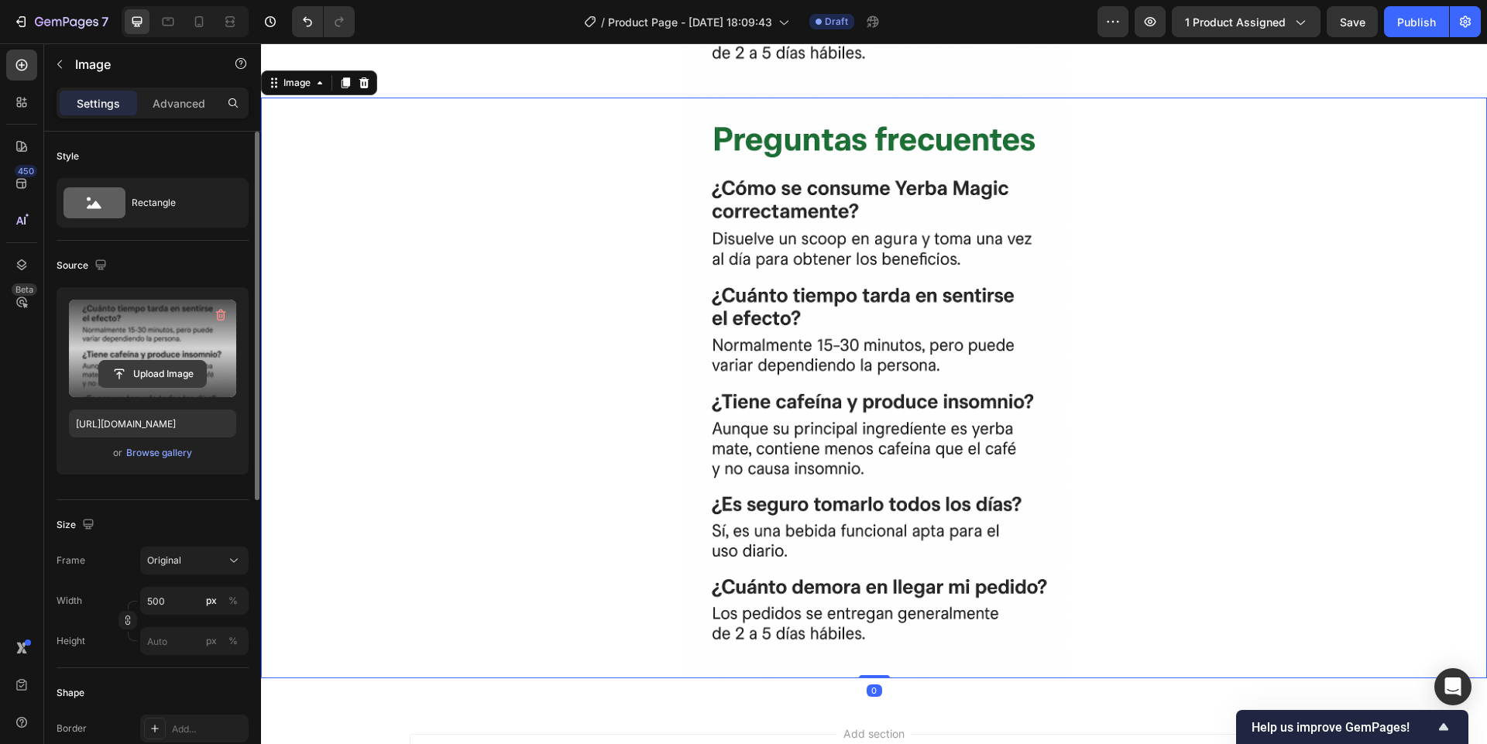
click at [167, 376] on input "file" at bounding box center [152, 374] width 107 height 26
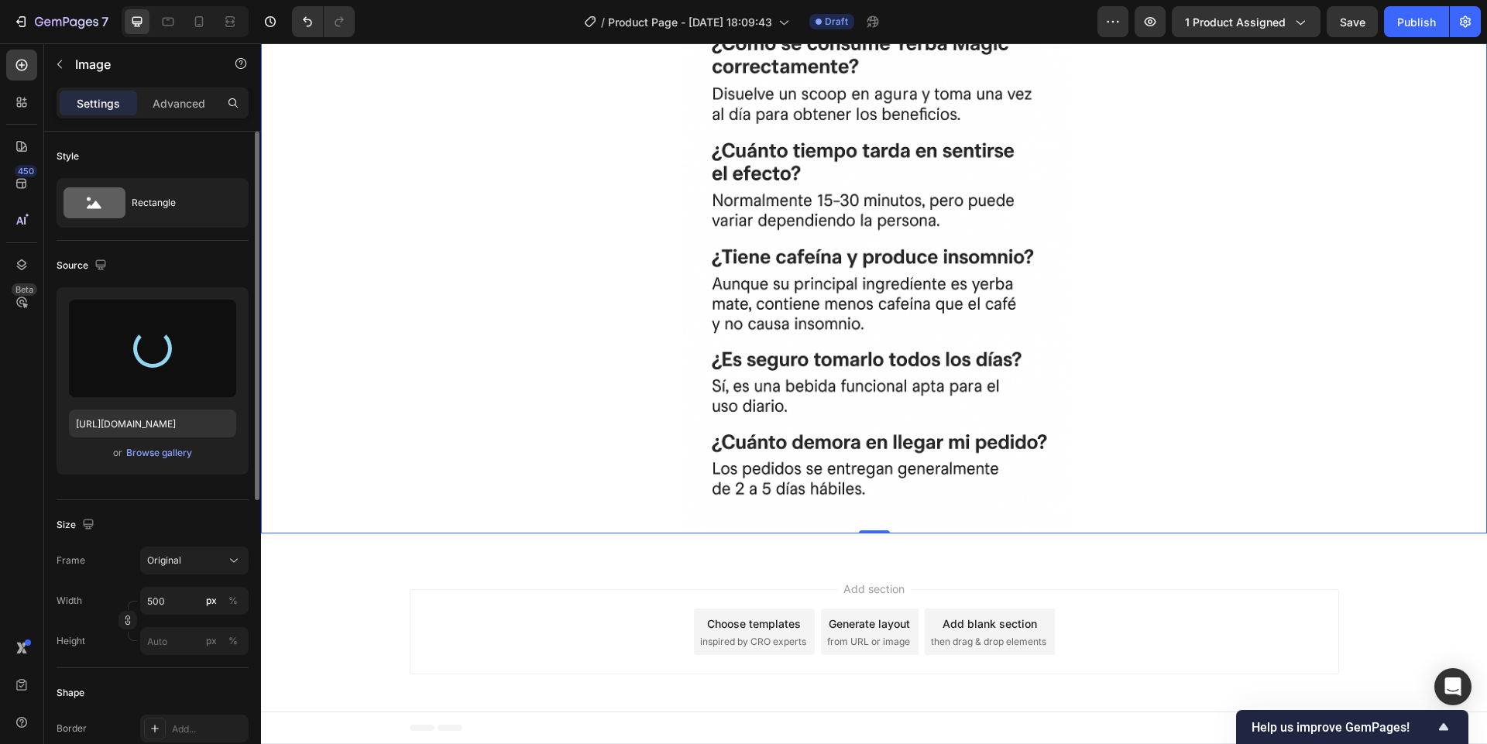
type input "[URL][DOMAIN_NAME]"
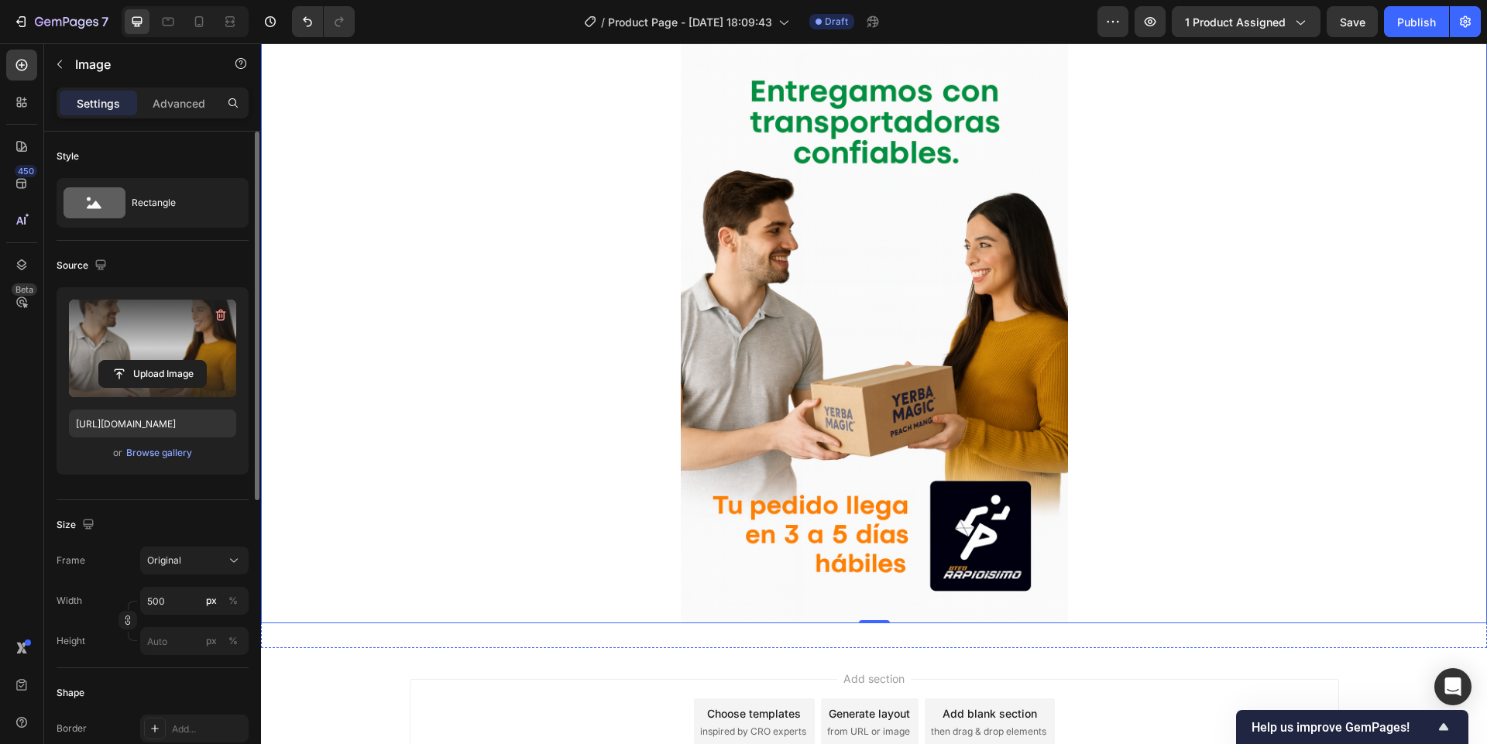
scroll to position [5320, 0]
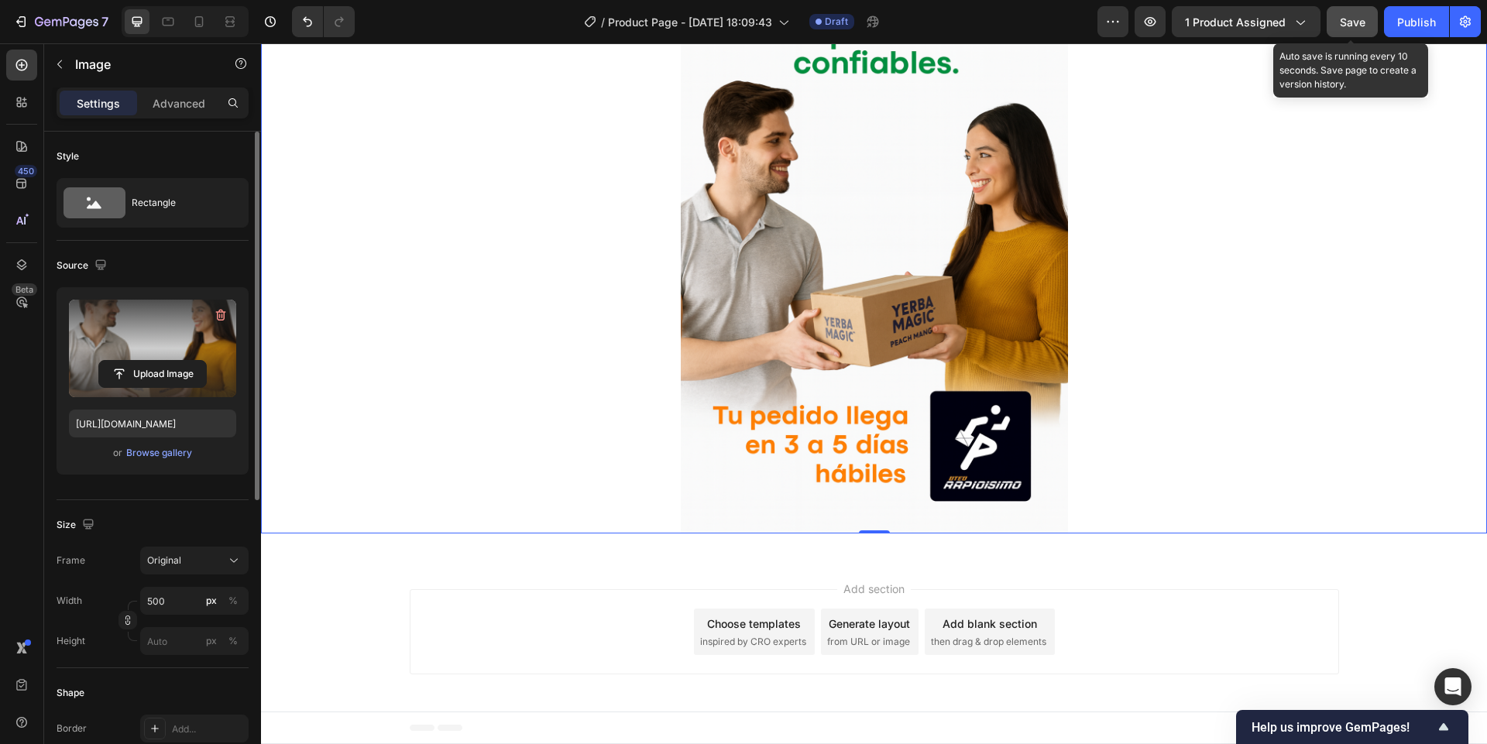
click at [1370, 26] on button "Save" at bounding box center [1351, 21] width 51 height 31
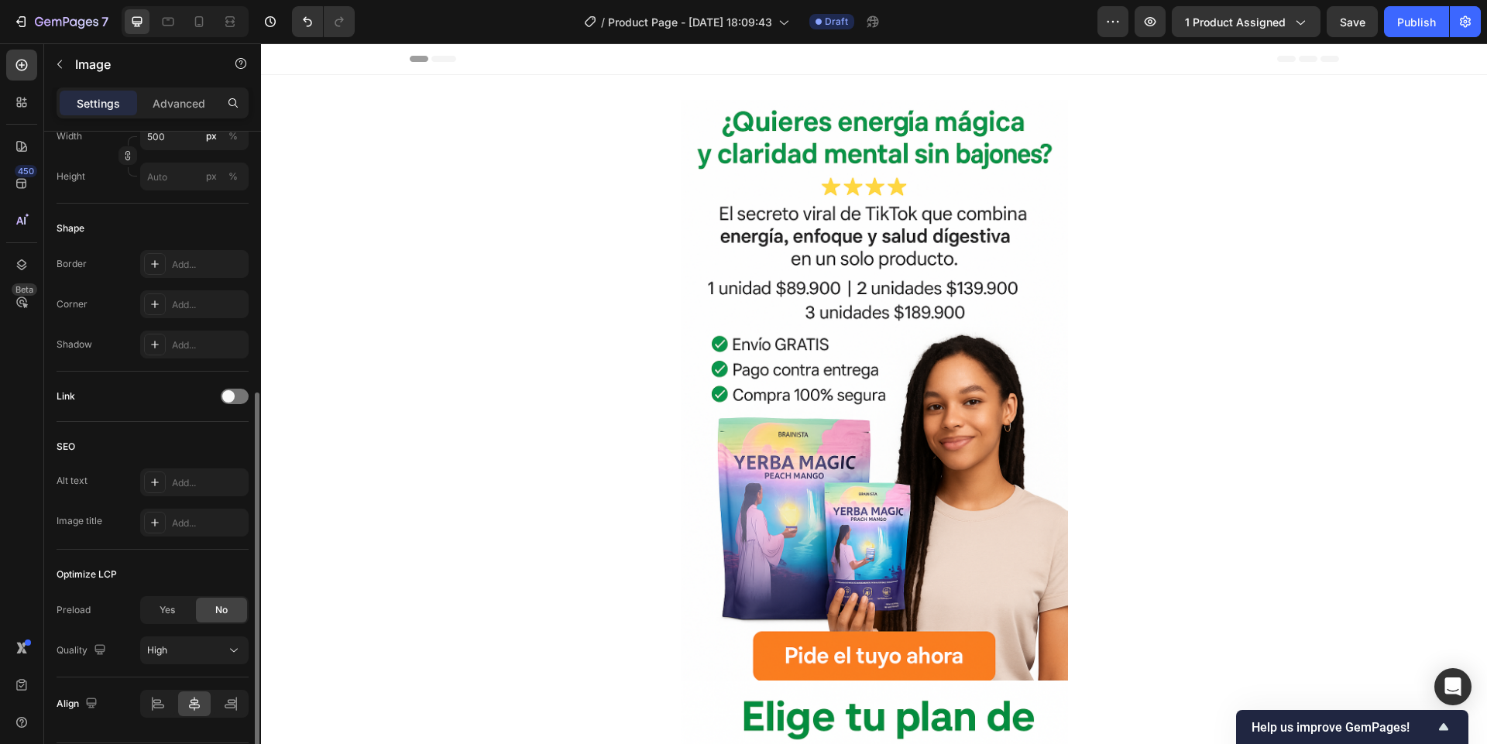
scroll to position [93, 0]
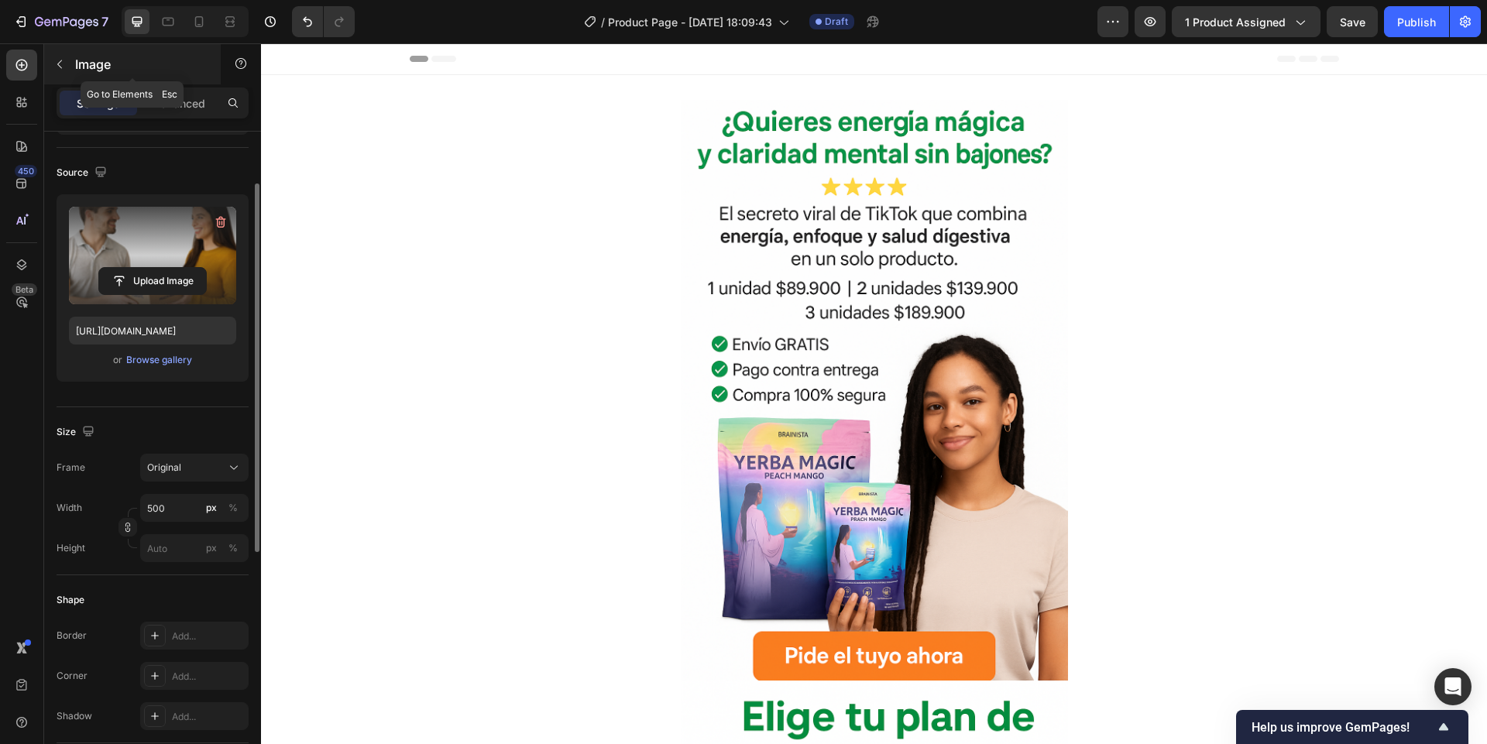
click at [60, 63] on icon "button" at bounding box center [59, 64] width 12 height 12
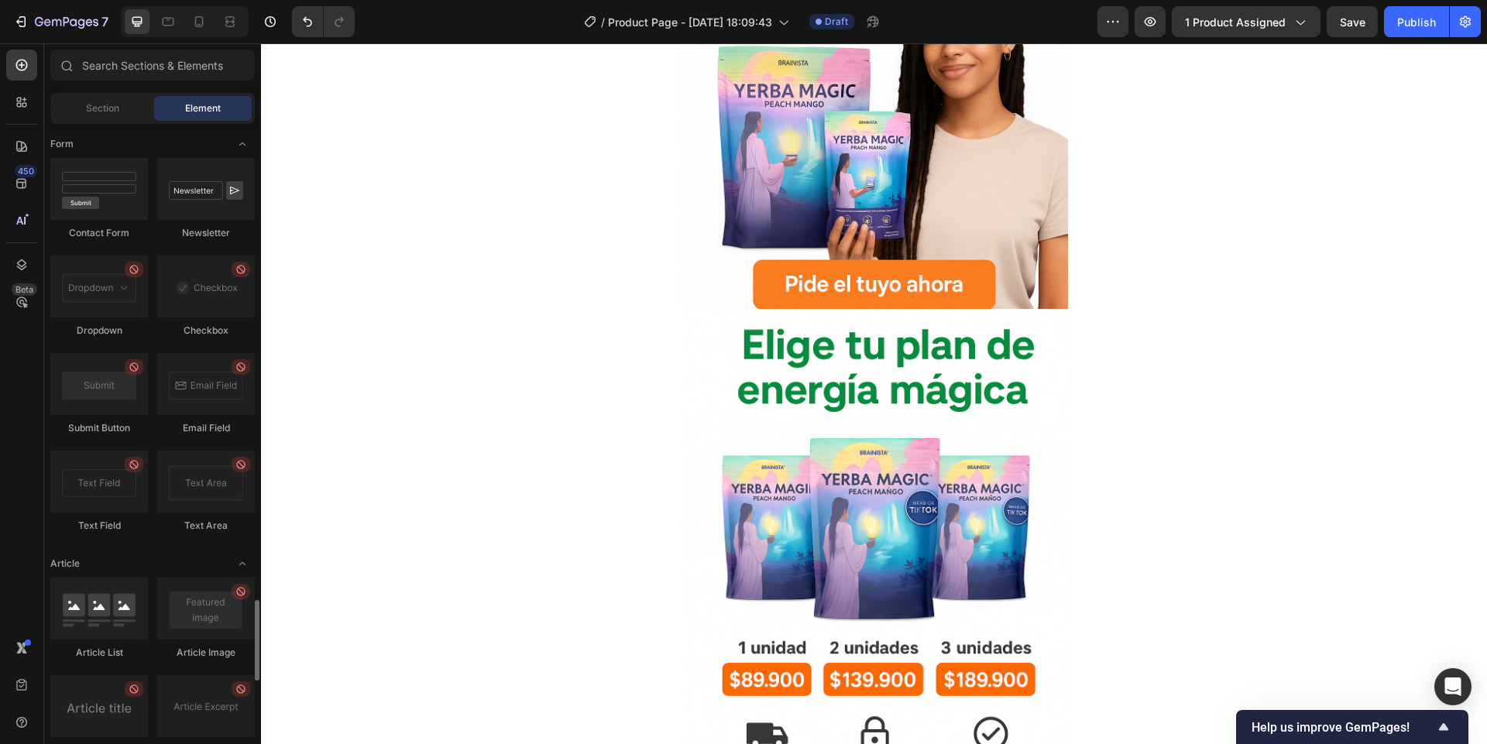
scroll to position [4074, 0]
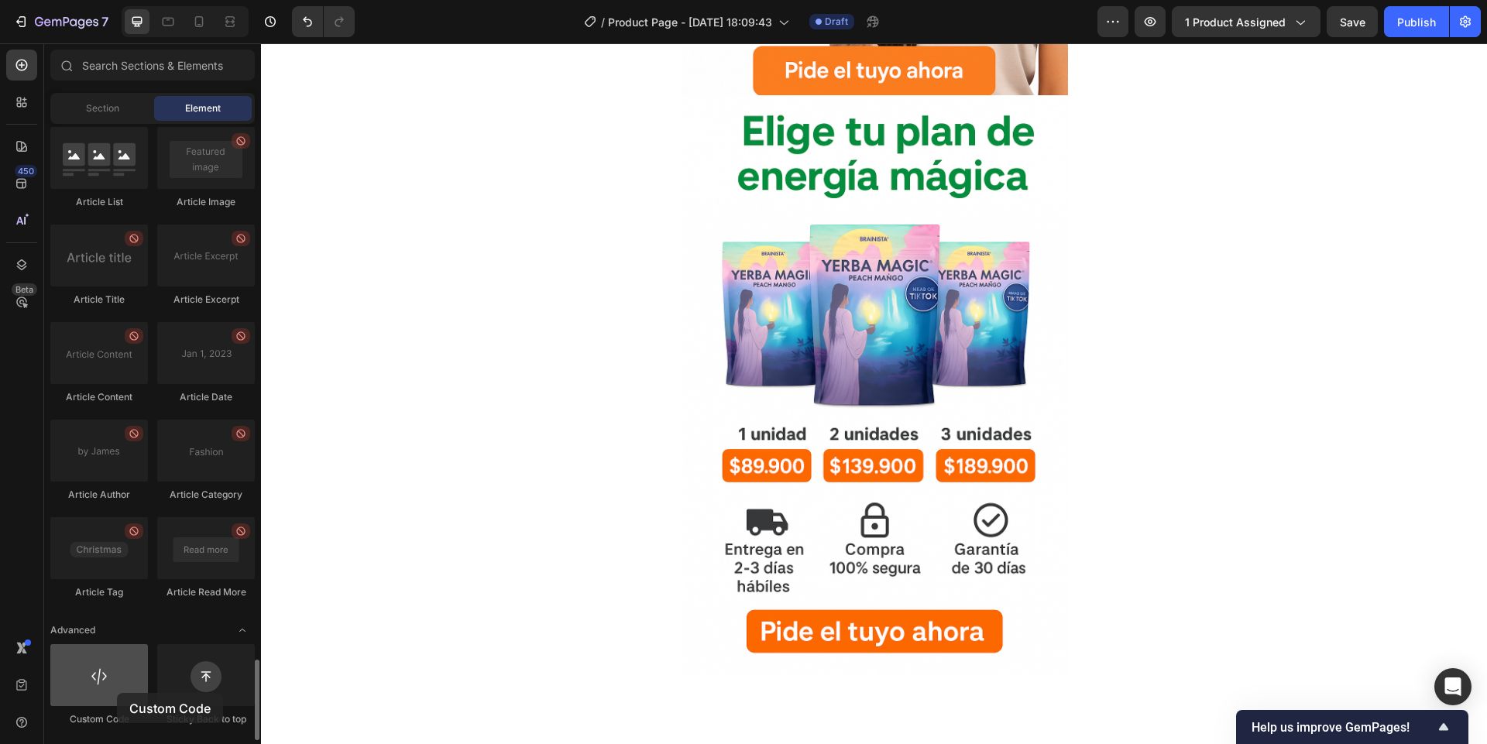
drag, startPoint x: 82, startPoint y: 702, endPoint x: 114, endPoint y: 693, distance: 32.9
click at [115, 694] on div at bounding box center [99, 675] width 98 height 62
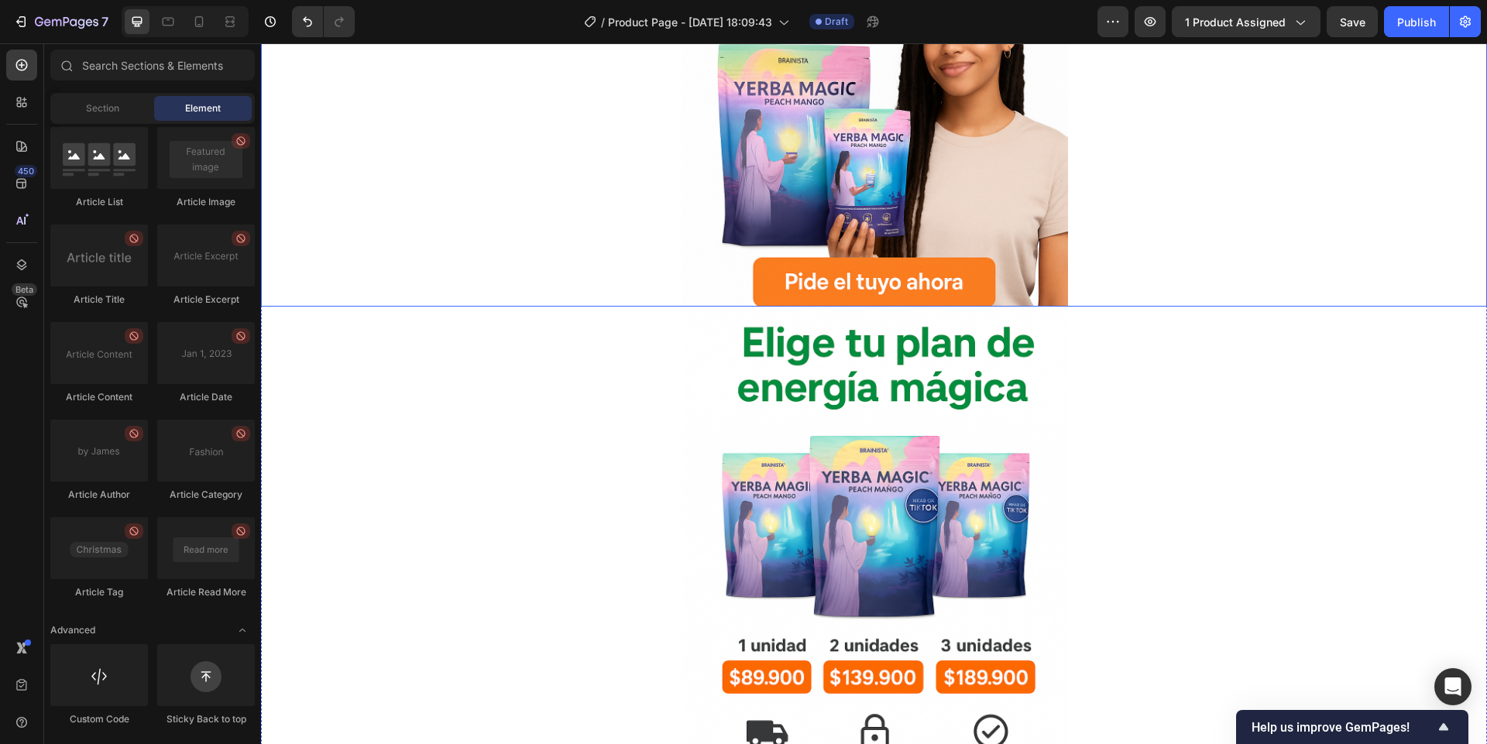
scroll to position [228, 0]
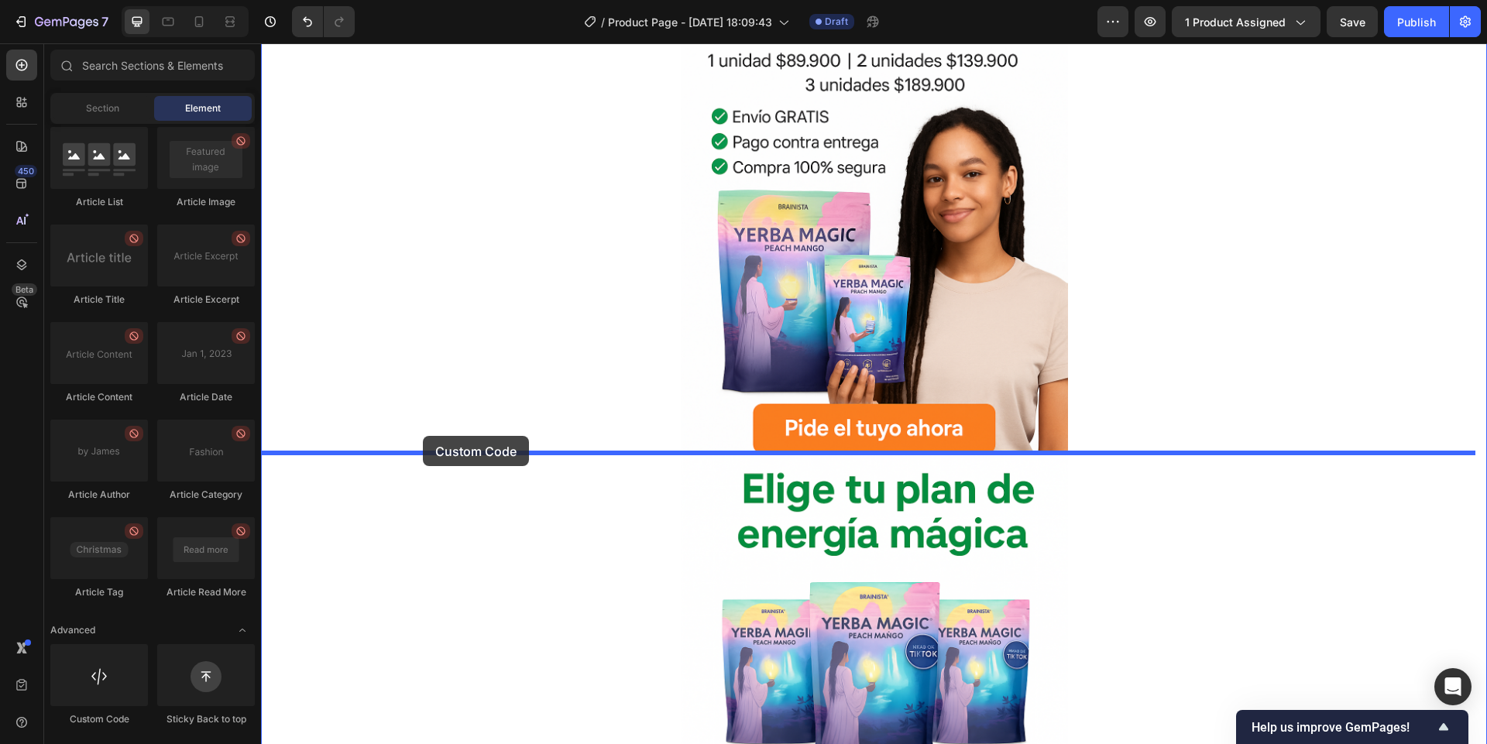
drag, startPoint x: 392, startPoint y: 728, endPoint x: 426, endPoint y: 435, distance: 294.7
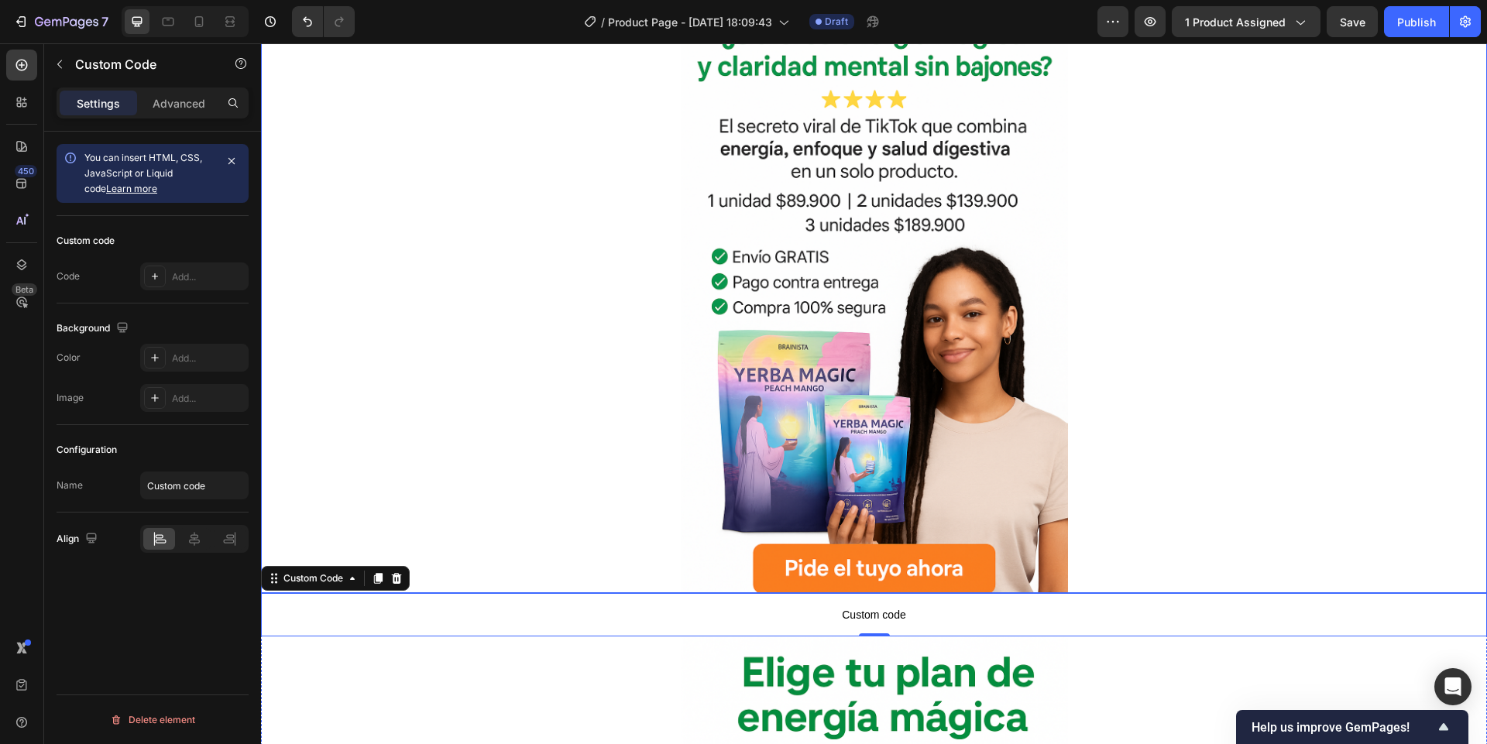
scroll to position [186, 0]
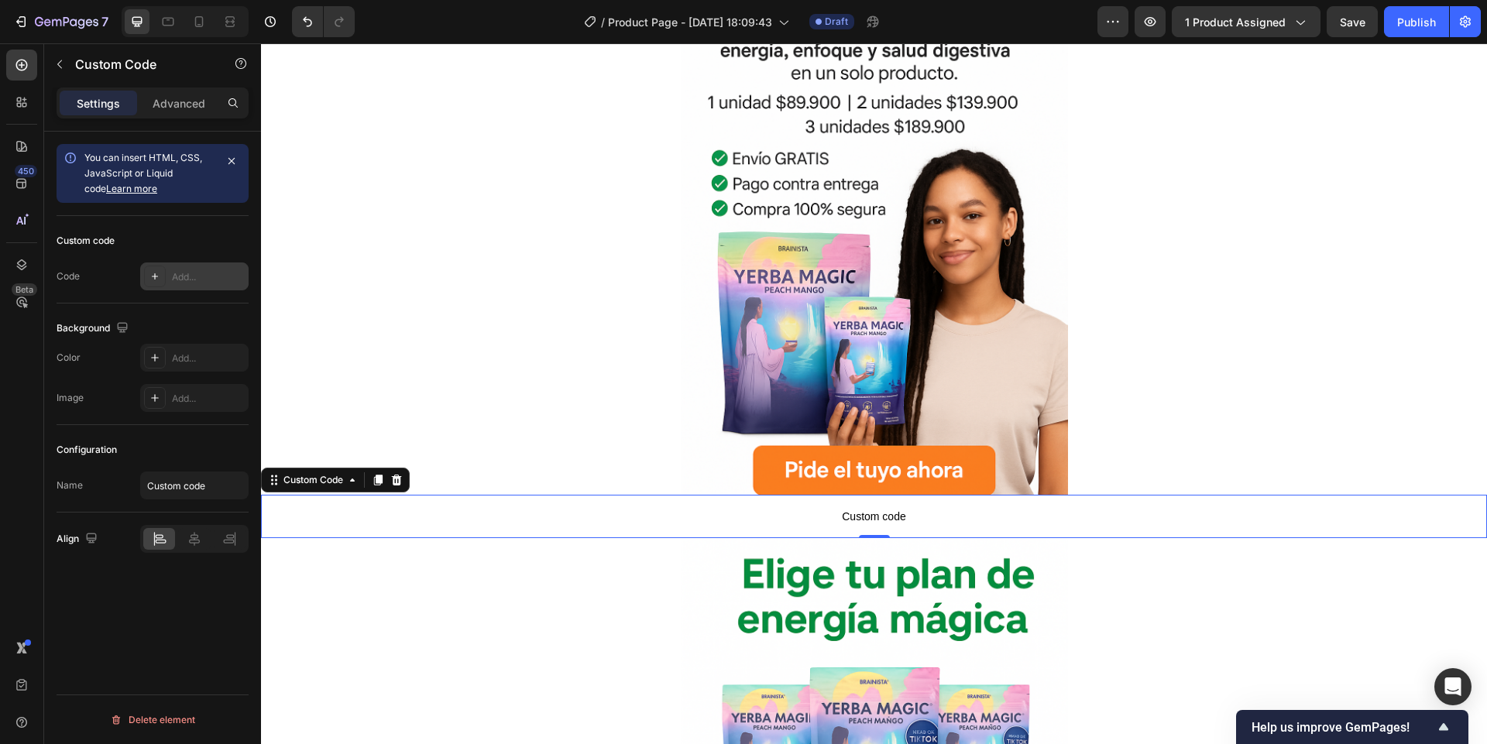
click at [179, 280] on div "Add..." at bounding box center [208, 277] width 73 height 14
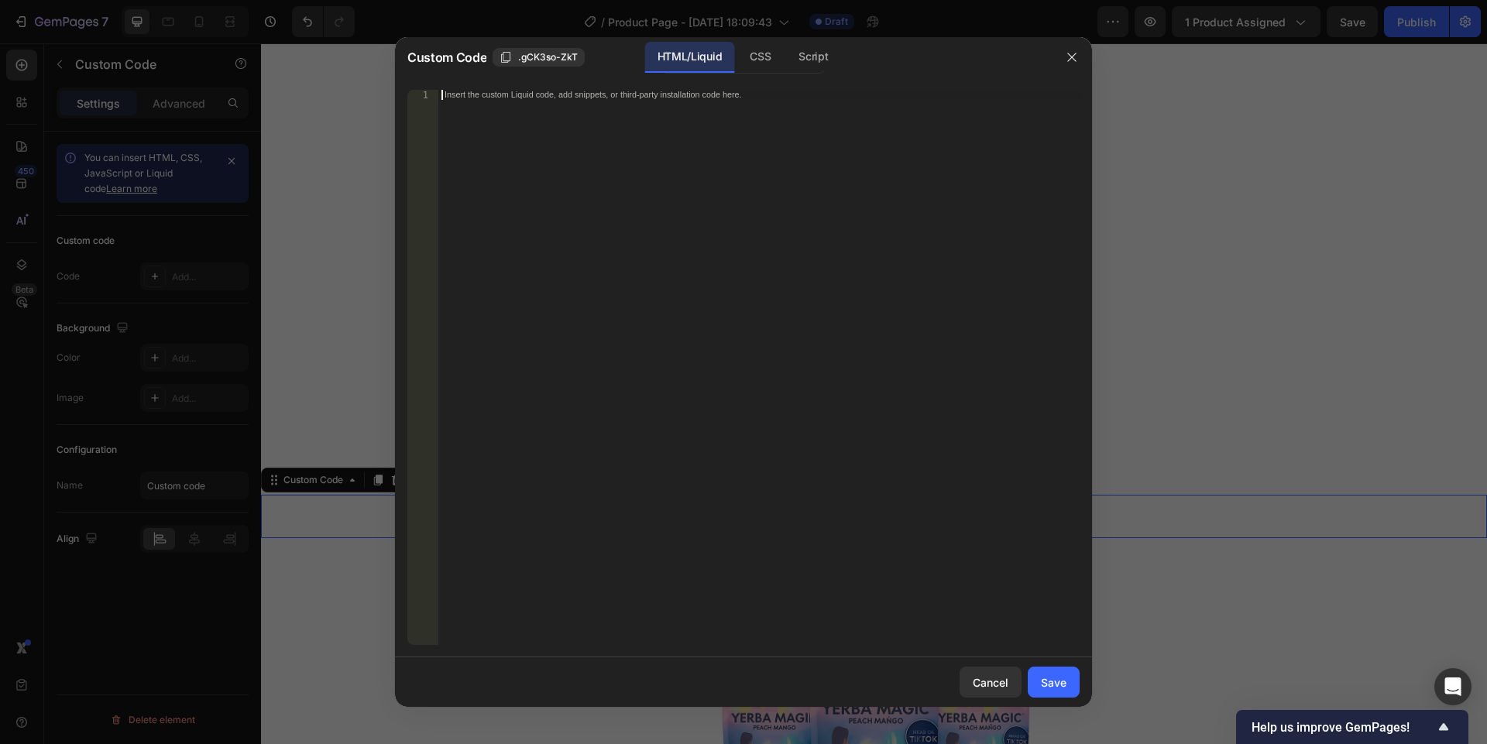
paste textarea "<div id="_rsi-cod-form-embed-custom-hook"></div>"
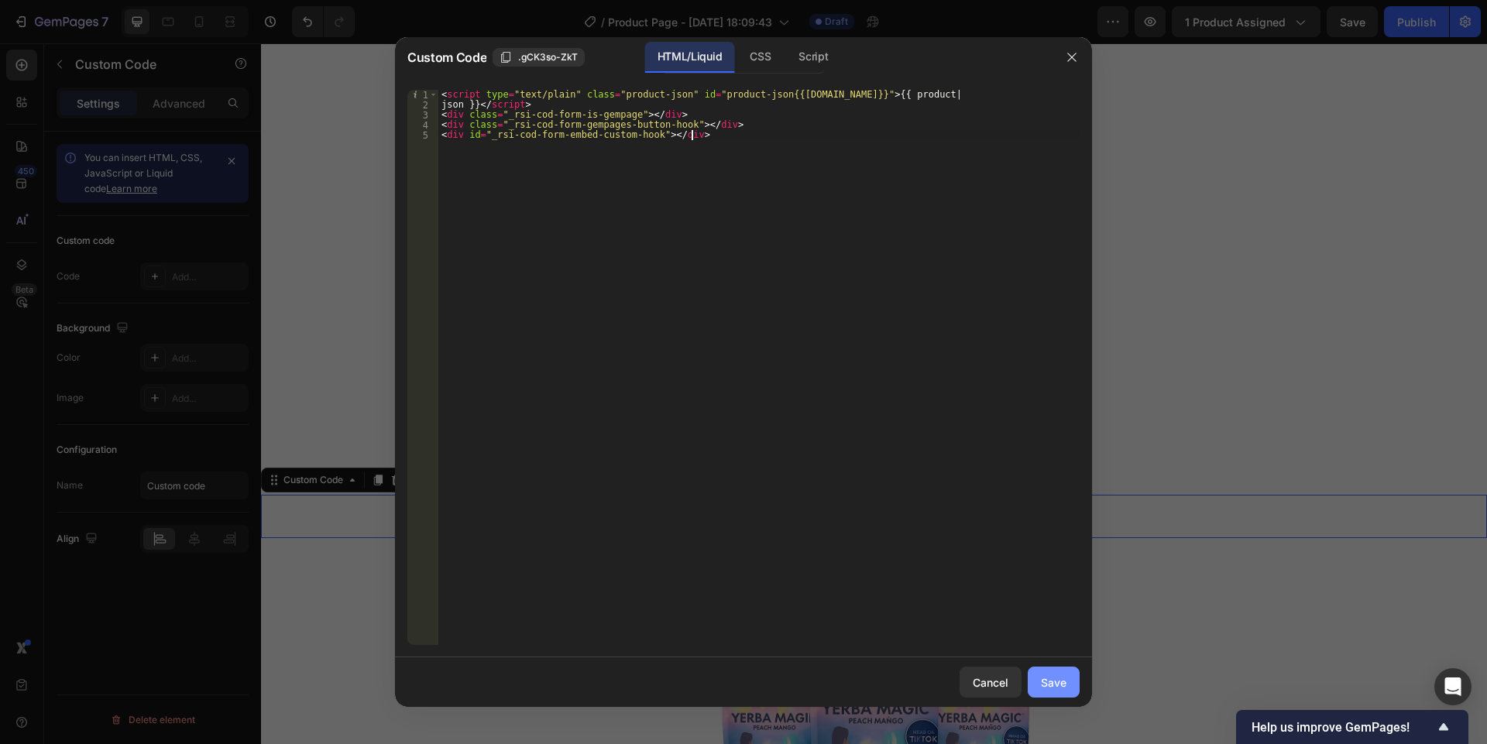
click at [1061, 685] on div "Save" at bounding box center [1054, 682] width 26 height 16
type textarea "<div class="_rsi-cod-form-gempages-button-hook"></div> <div id="_rsi-cod-form-e…"
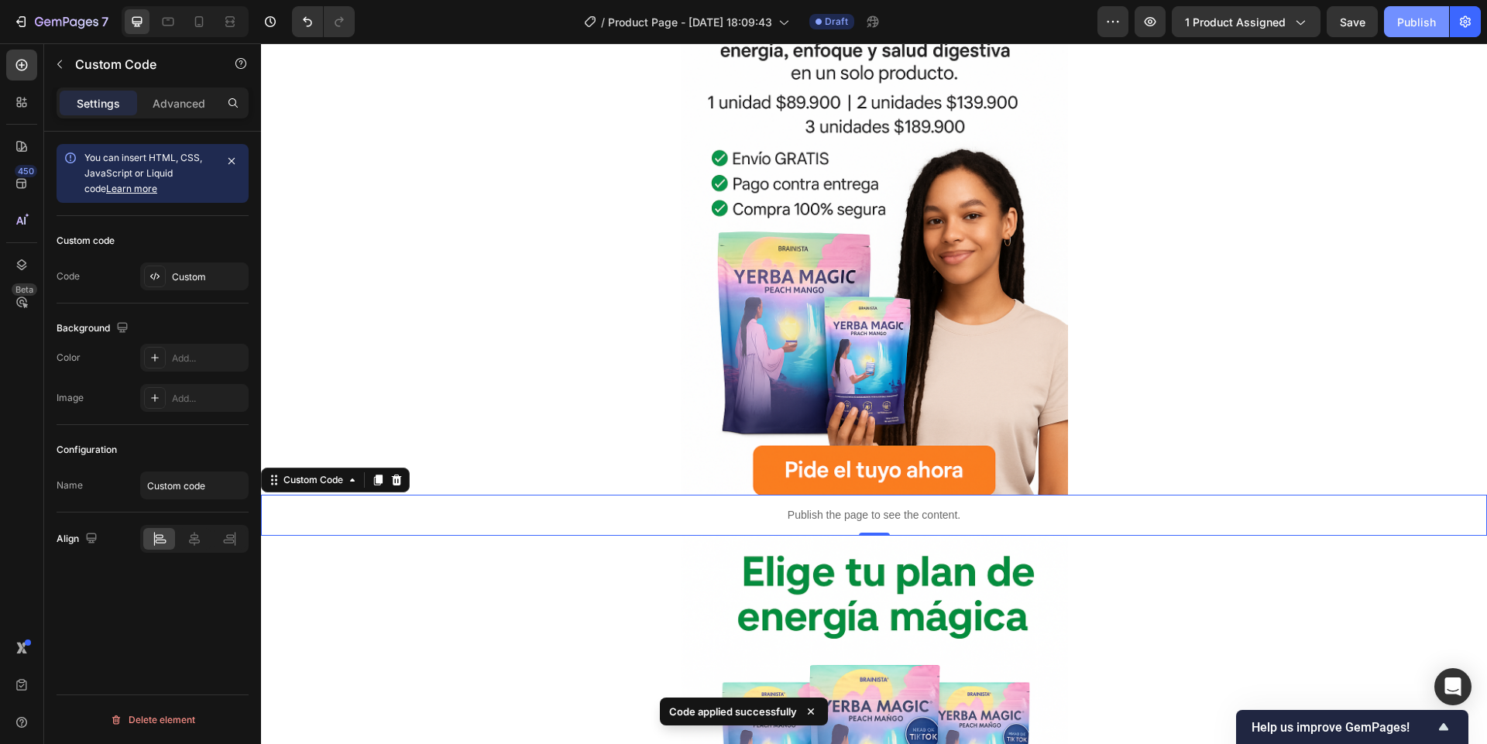
click at [1417, 16] on div "Publish" at bounding box center [1416, 22] width 39 height 16
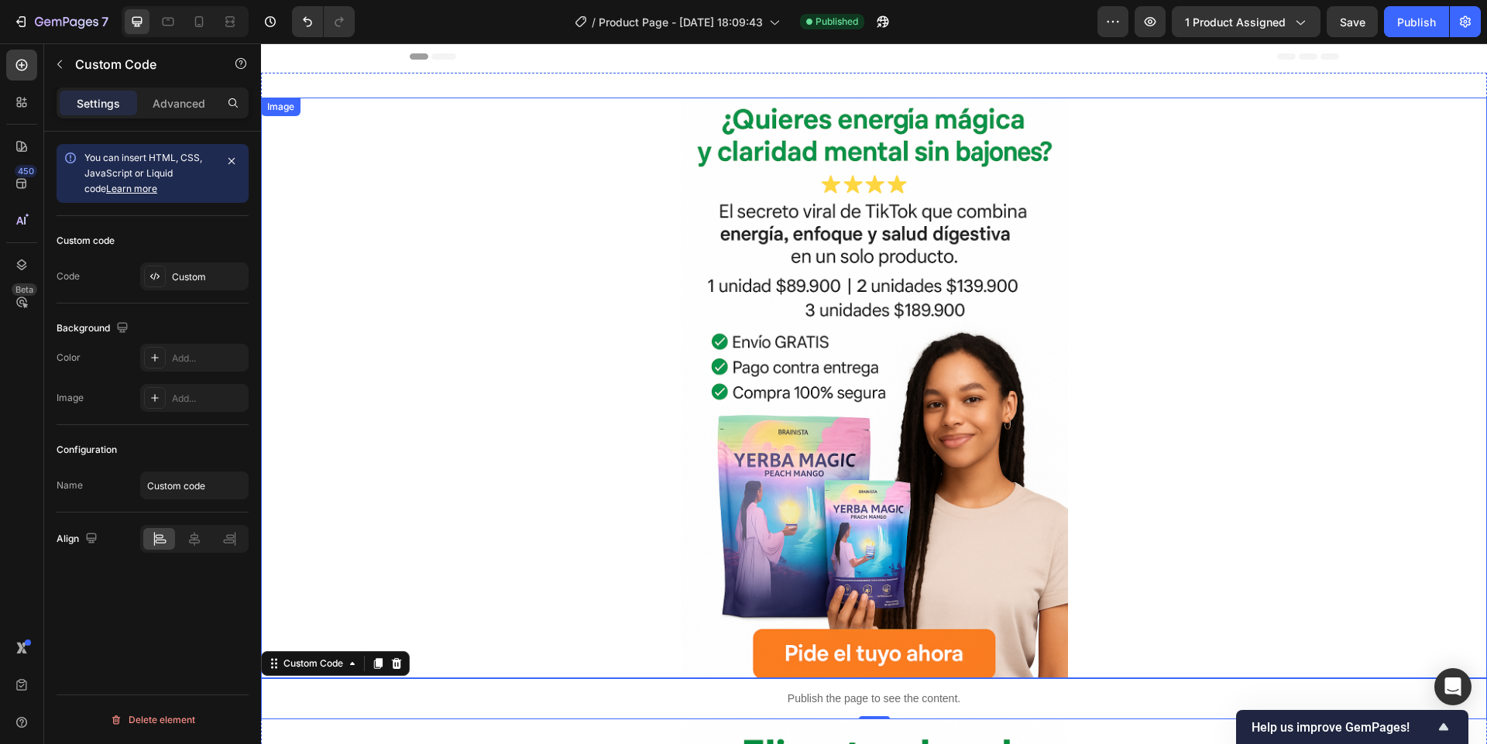
scroll to position [0, 0]
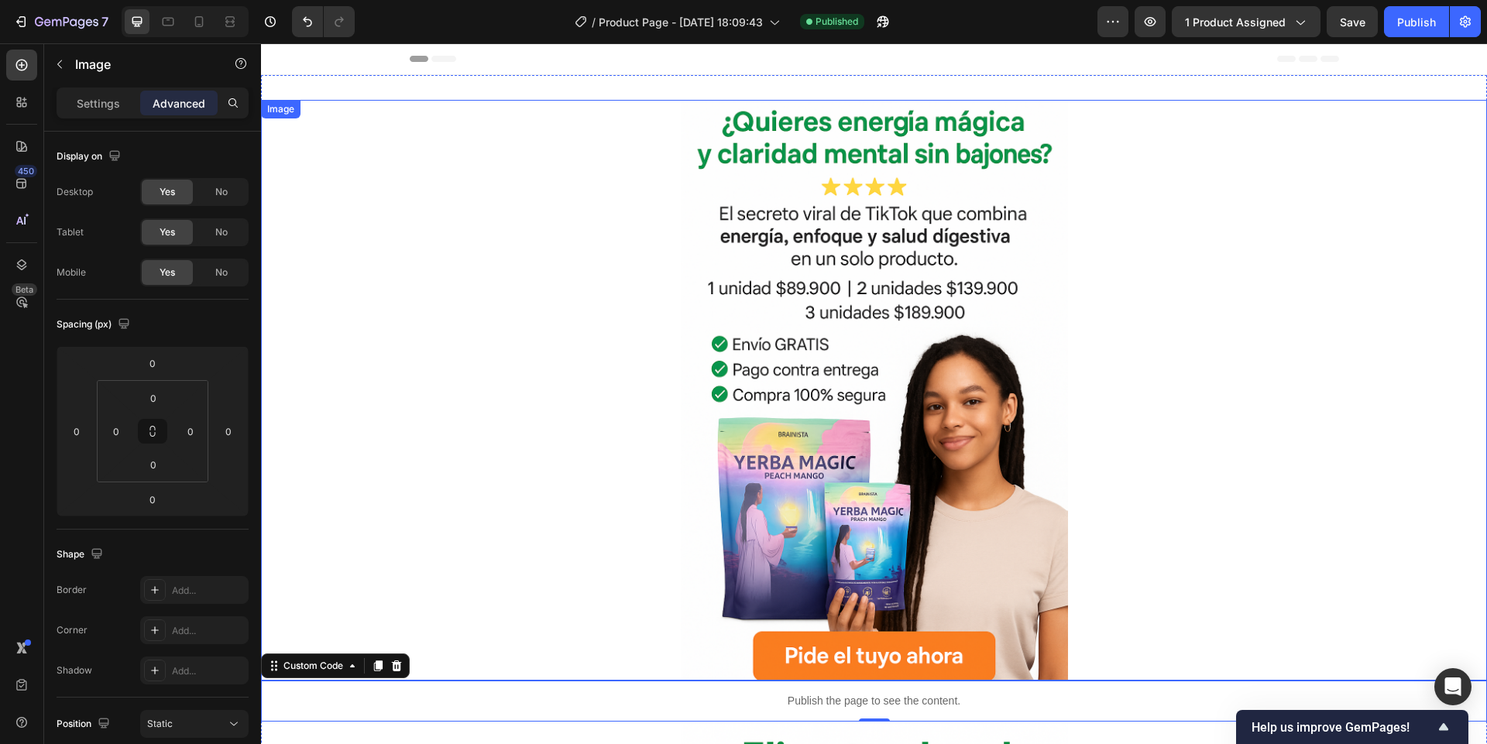
click at [681, 307] on img at bounding box center [874, 390] width 387 height 581
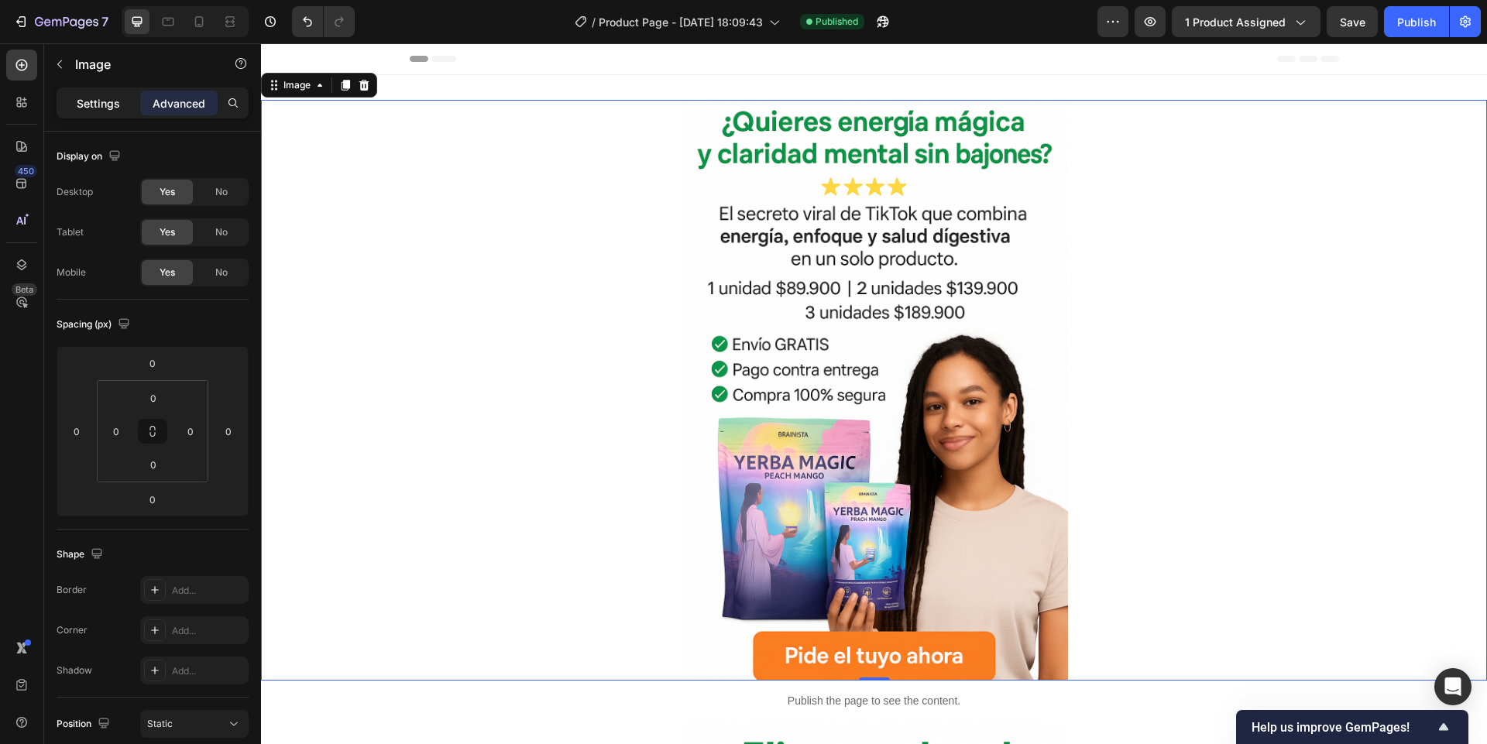
click at [98, 93] on div "Settings" at bounding box center [98, 103] width 77 height 25
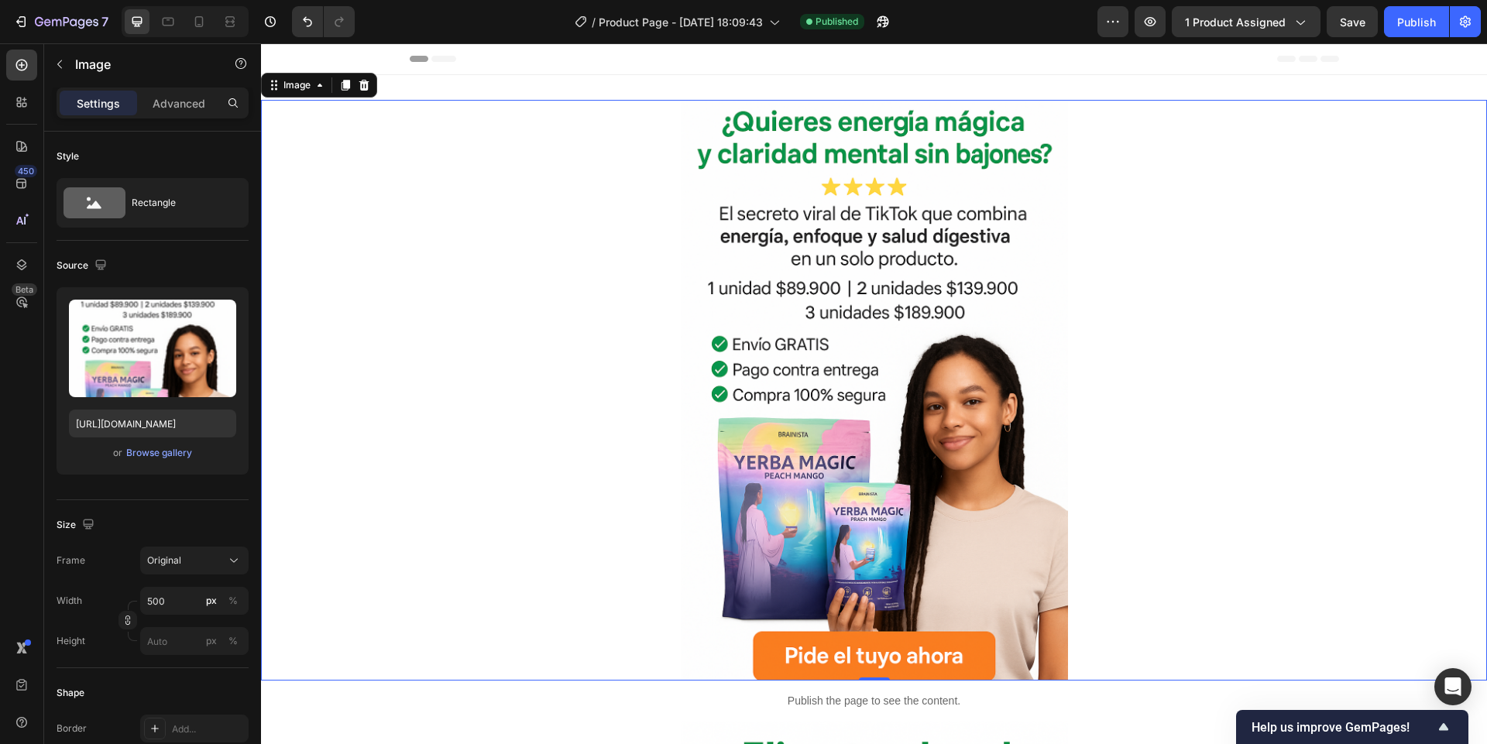
scroll to position [513, 0]
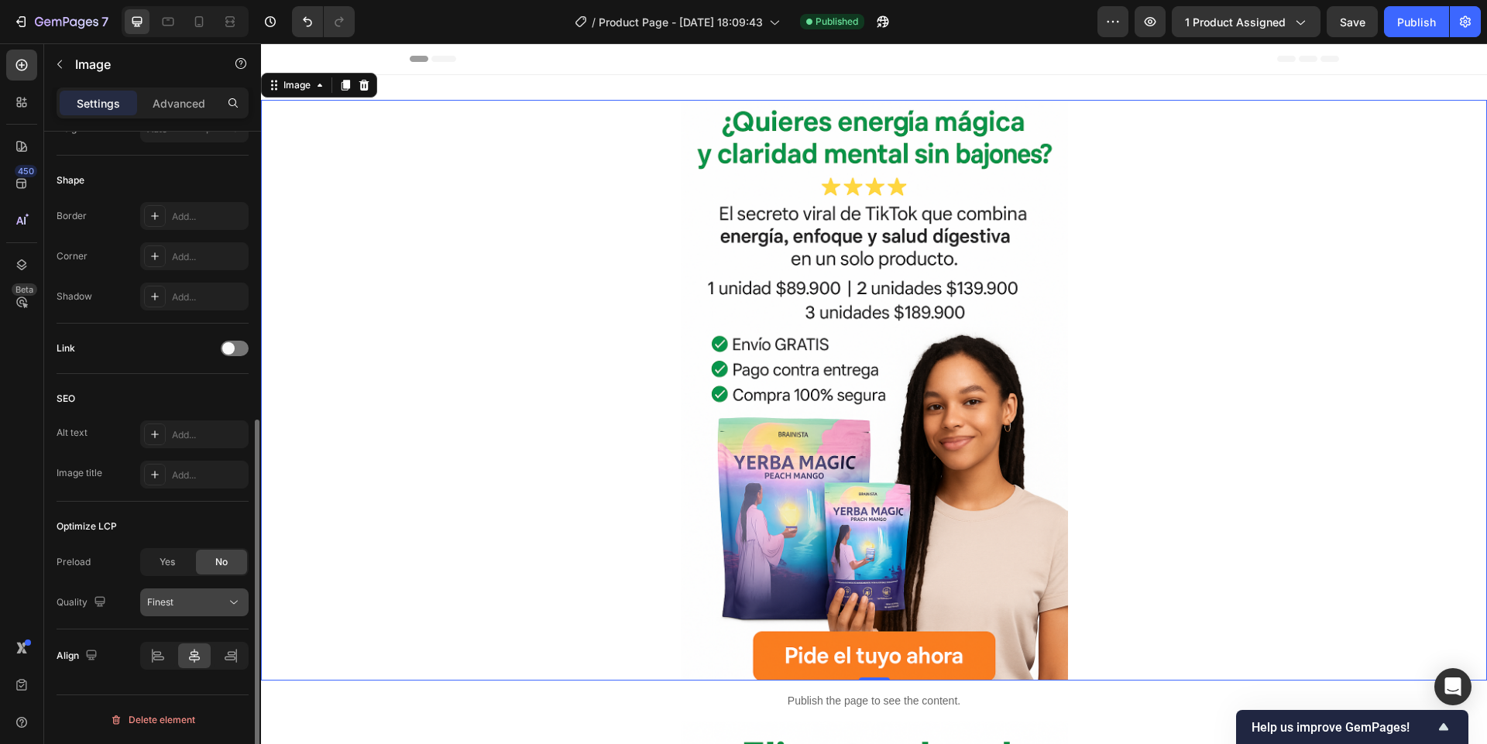
click at [156, 613] on button "Finest" at bounding box center [194, 602] width 108 height 28
click at [97, 458] on div "Alt text Add... Image title Add..." at bounding box center [153, 454] width 192 height 68
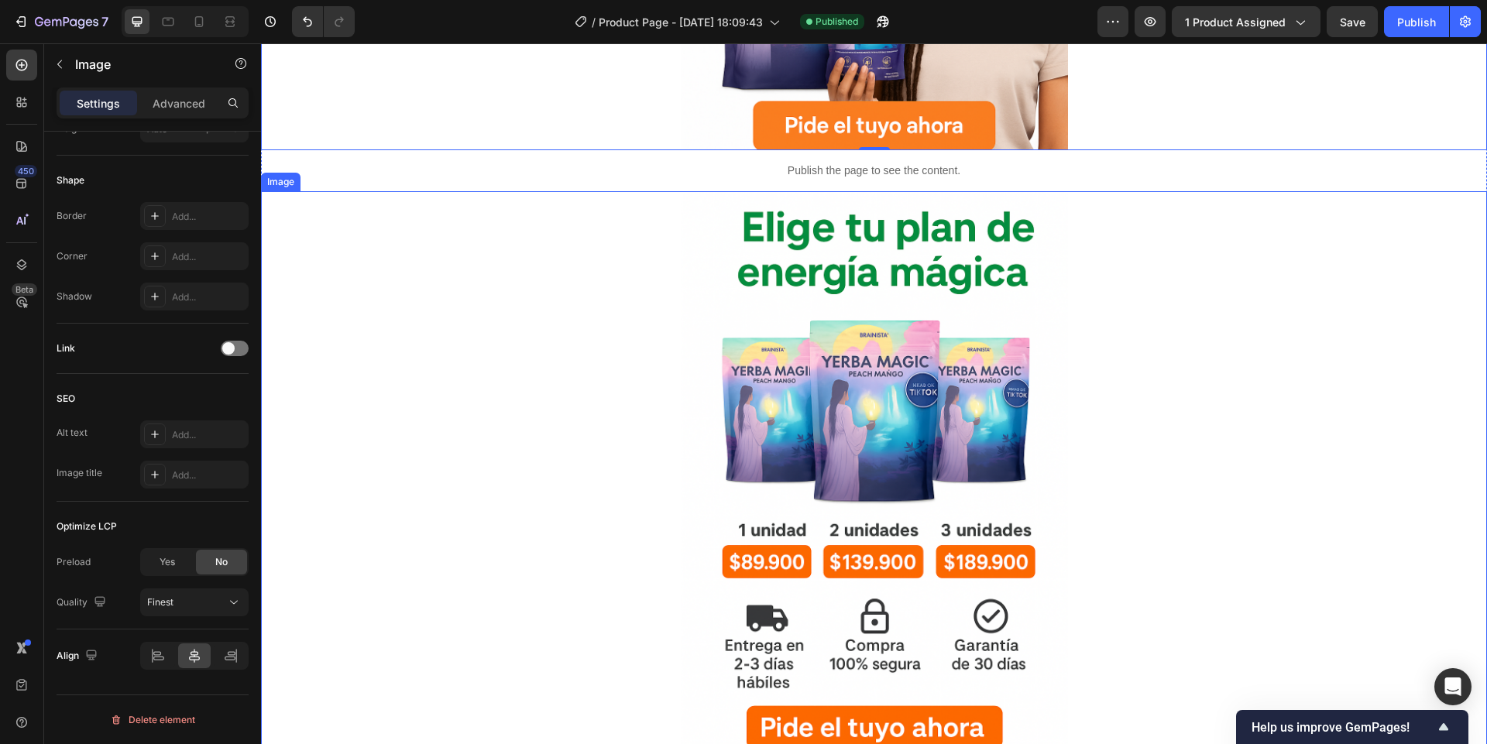
scroll to position [743, 0]
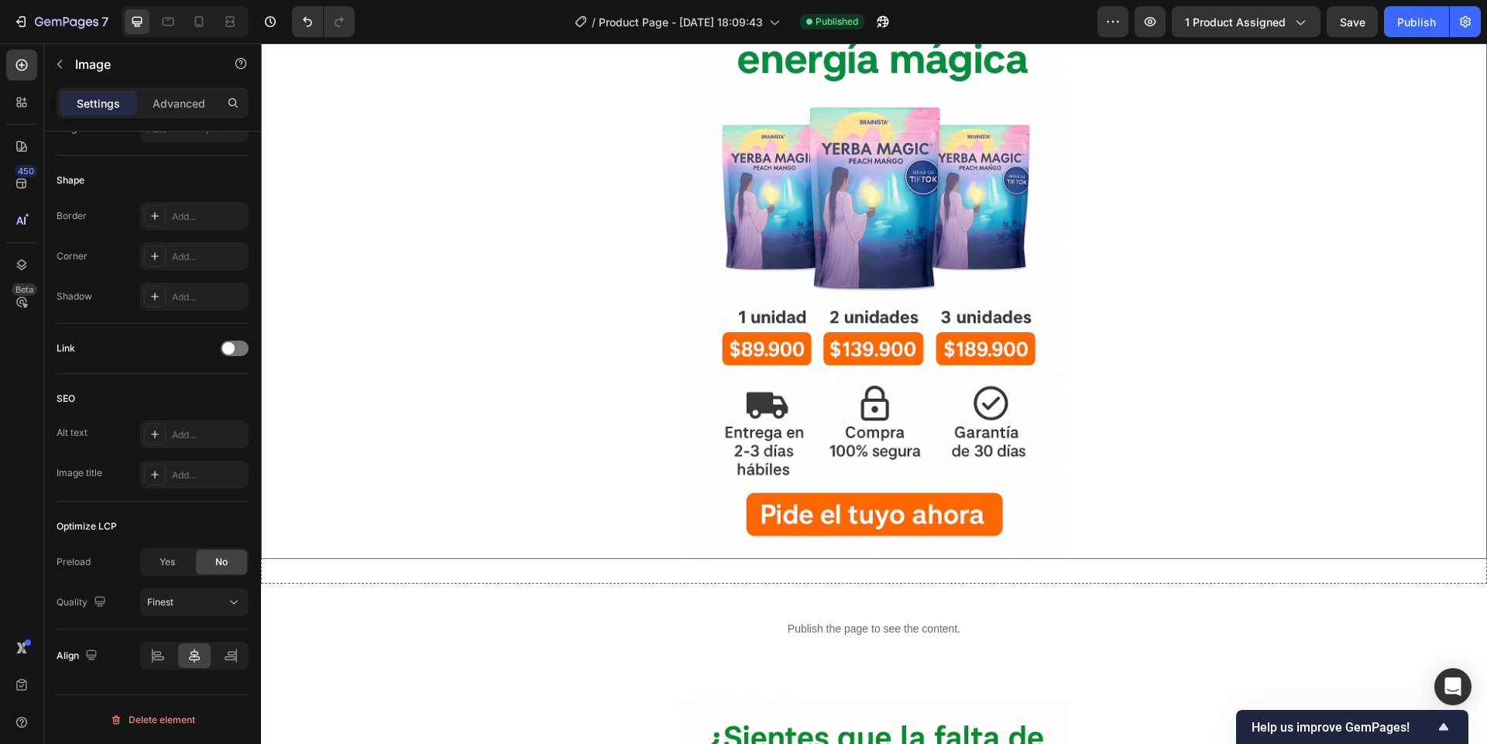
click at [640, 324] on div at bounding box center [874, 268] width 1226 height 581
click at [179, 606] on div "Finest" at bounding box center [186, 602] width 79 height 14
drag, startPoint x: 113, startPoint y: 437, endPoint x: 331, endPoint y: 363, distance: 230.4
click at [113, 437] on div "Alt text Add..." at bounding box center [153, 434] width 192 height 28
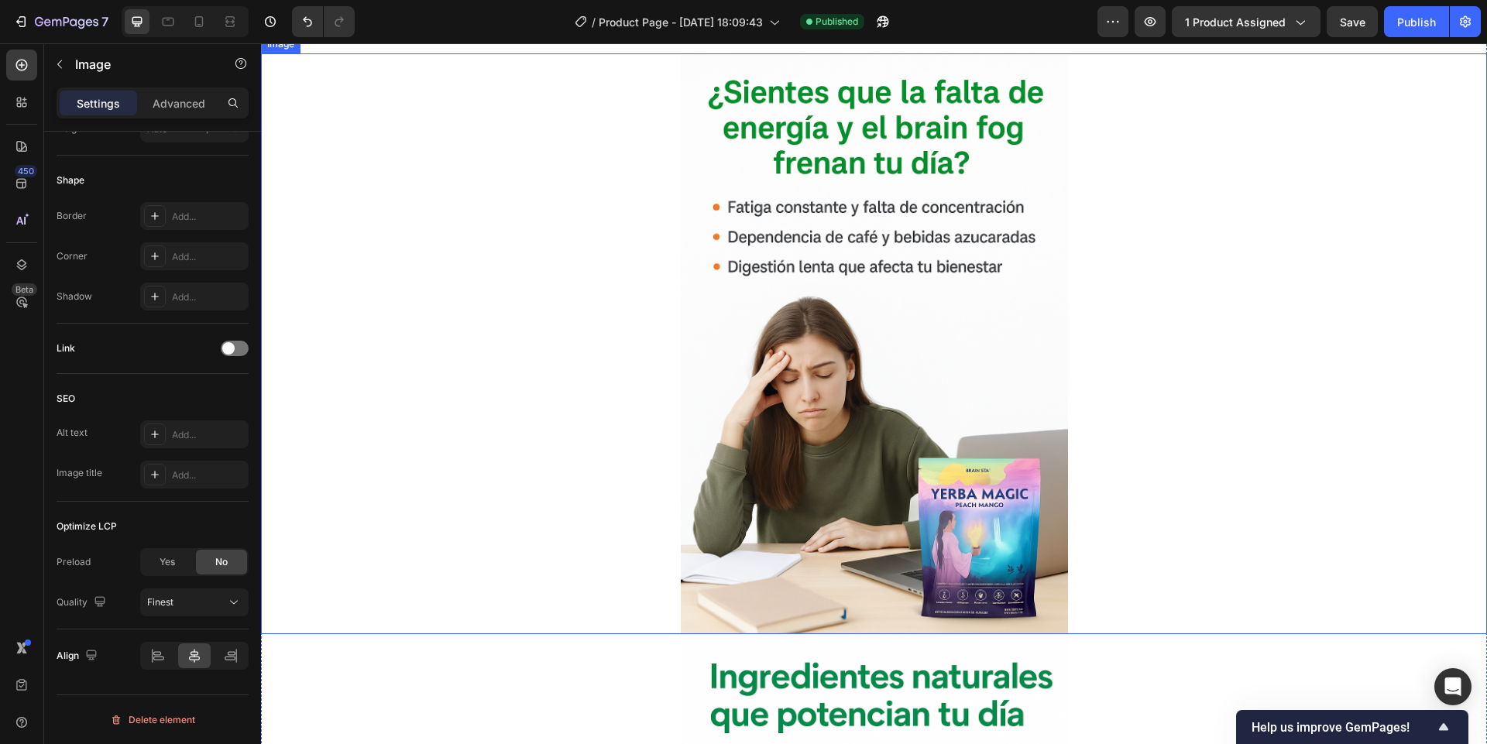
scroll to position [1394, 0]
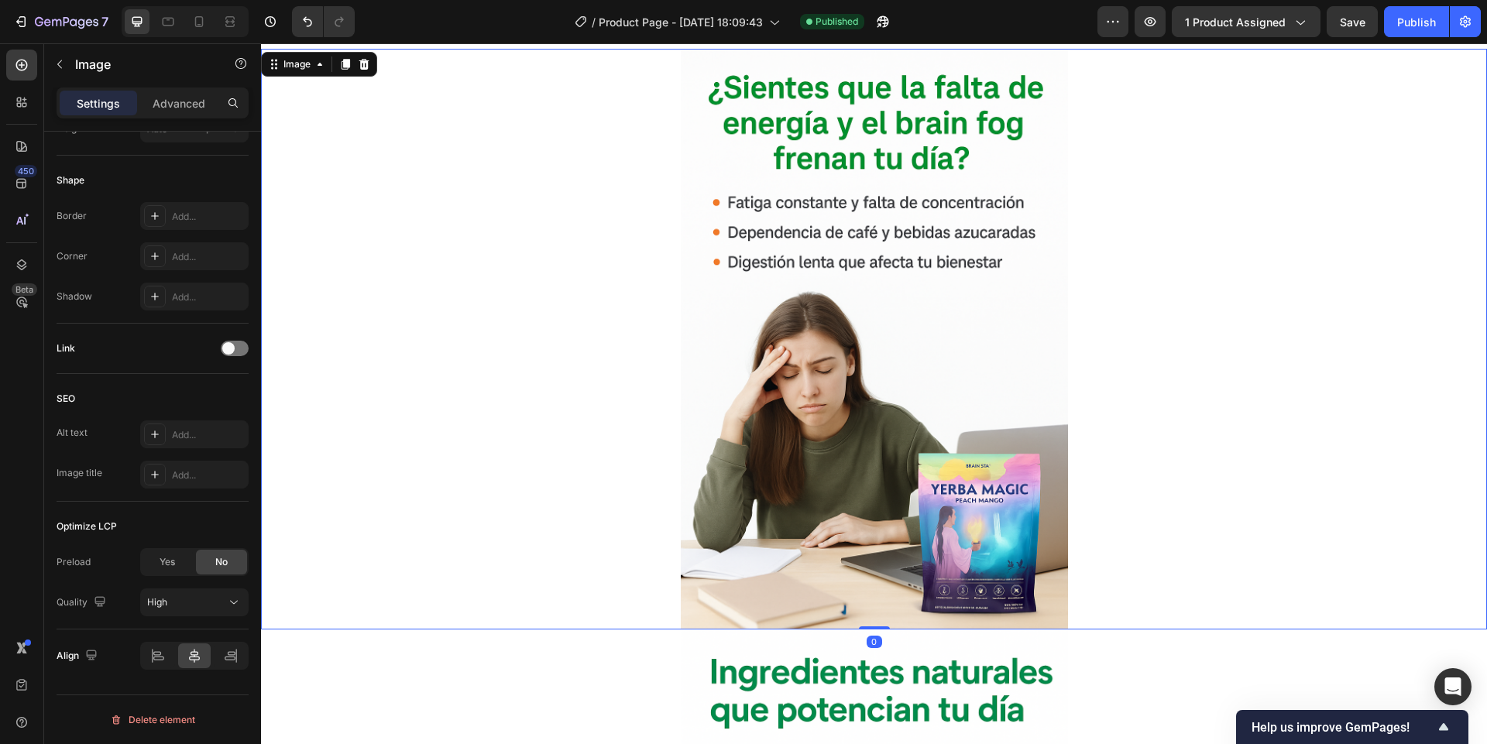
click at [561, 442] on div at bounding box center [874, 339] width 1226 height 581
click at [199, 602] on div "High" at bounding box center [186, 602] width 79 height 14
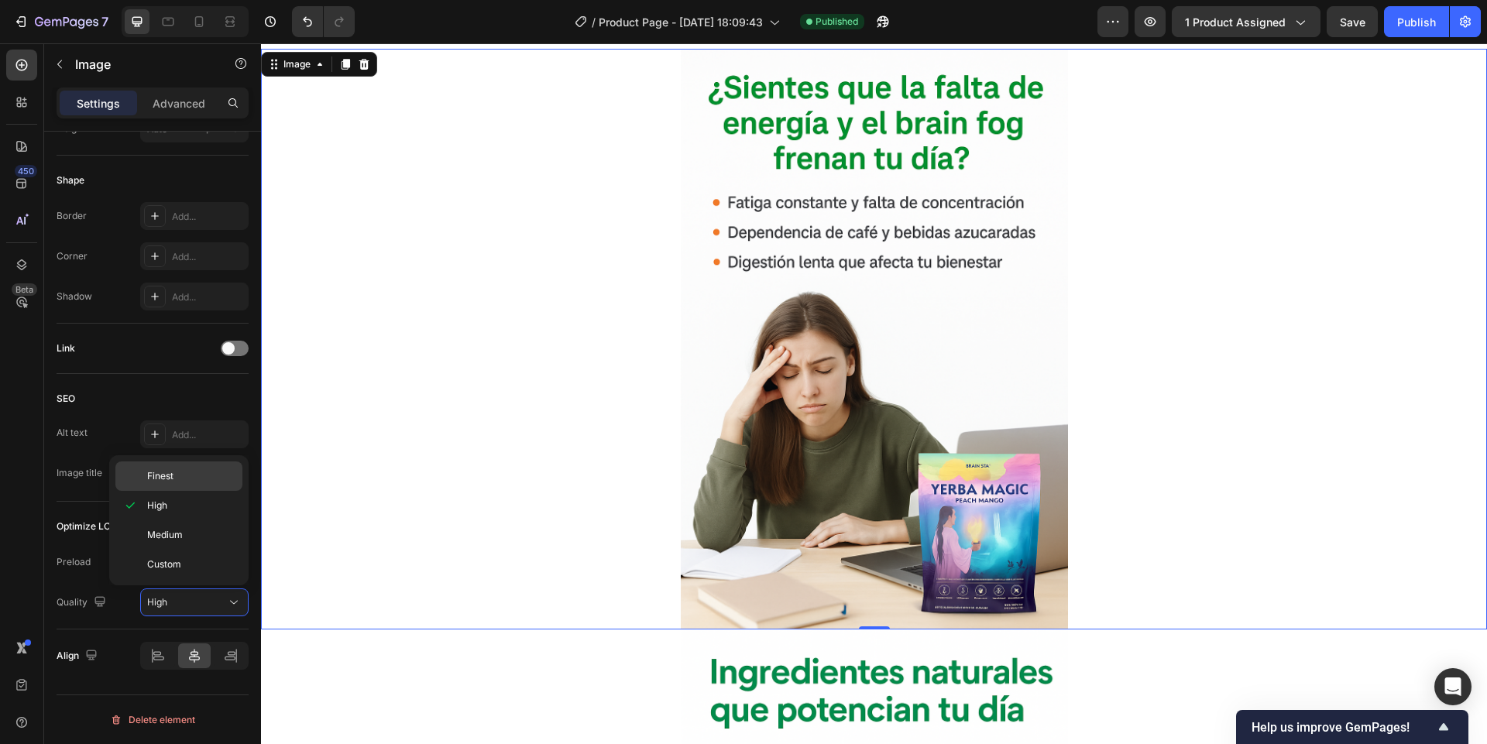
click at [180, 479] on p "Finest" at bounding box center [191, 476] width 88 height 14
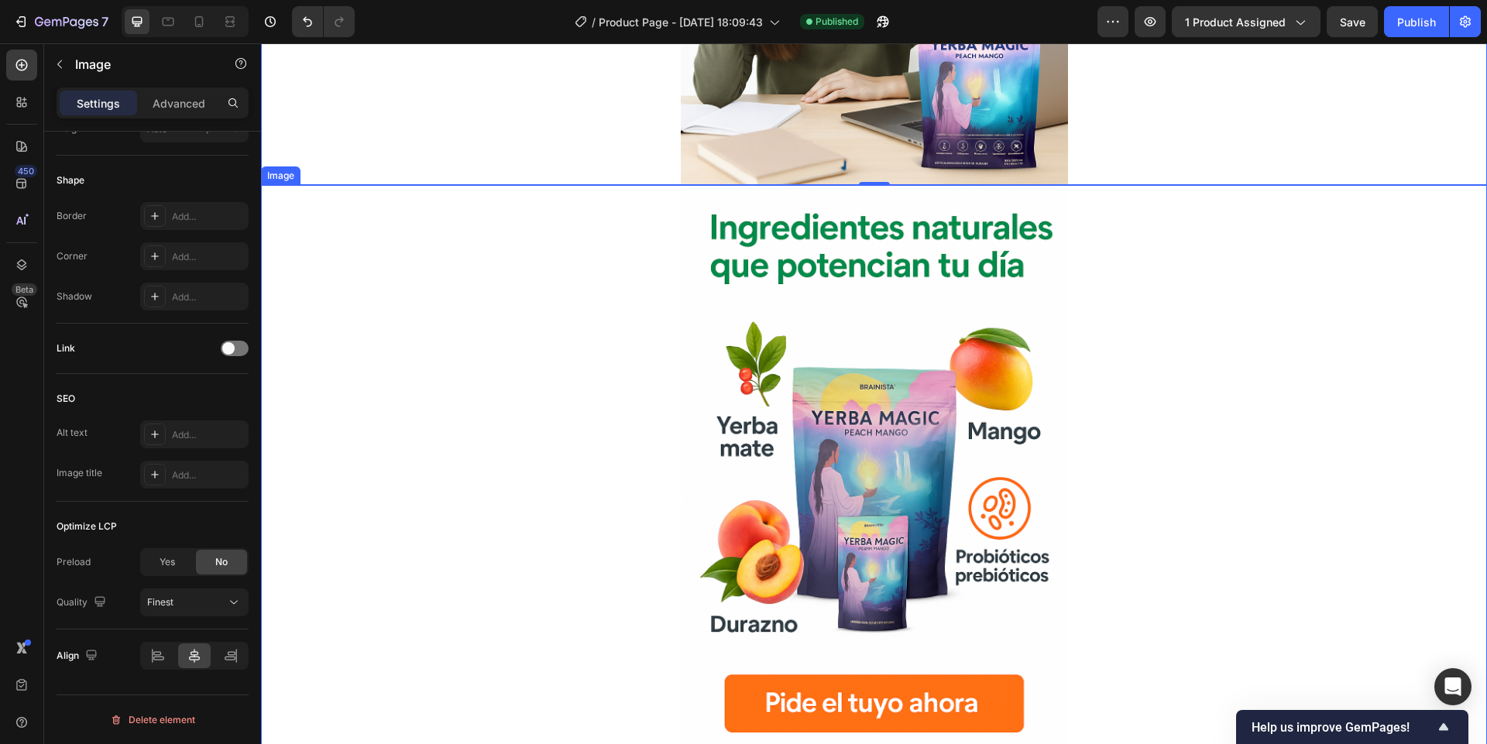
scroll to position [1858, 0]
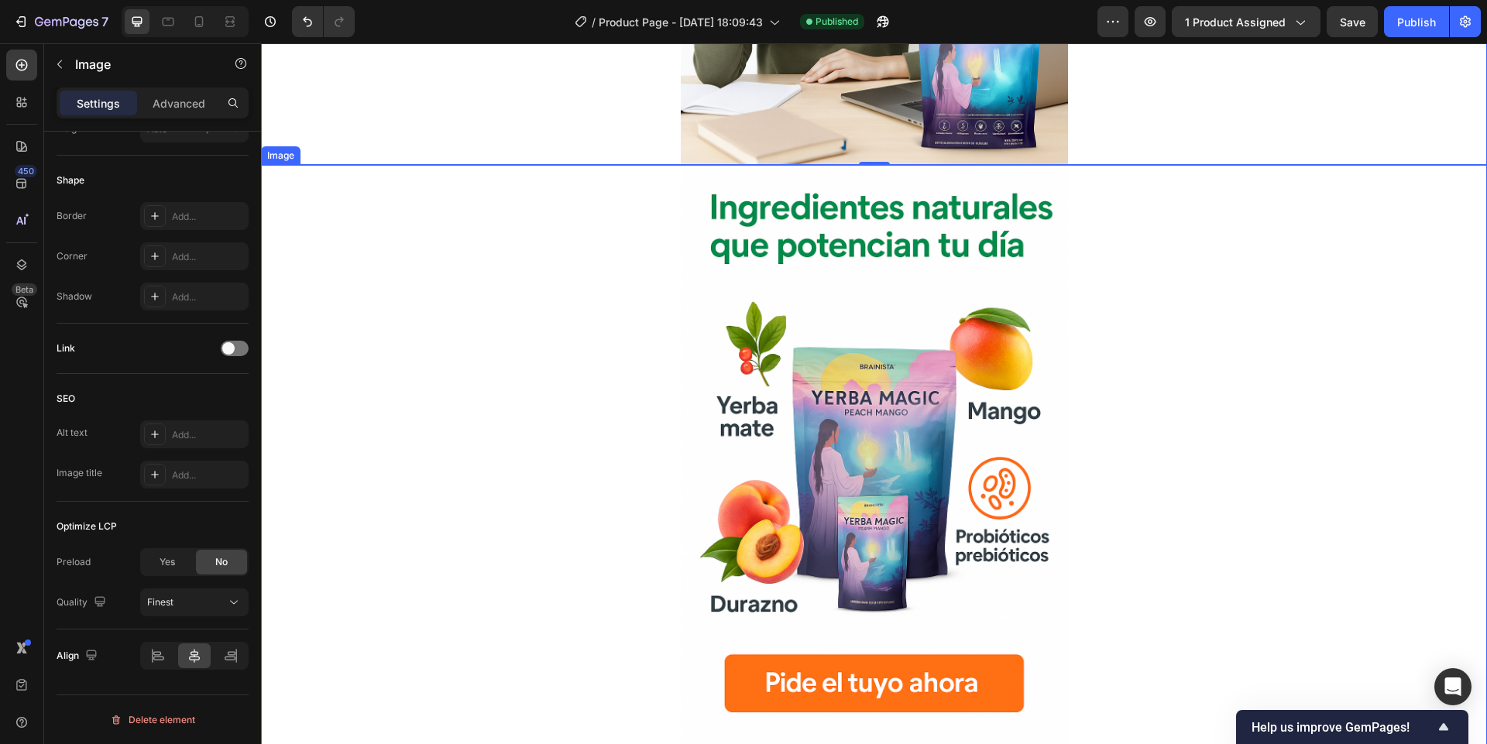
click at [628, 472] on div at bounding box center [874, 455] width 1226 height 581
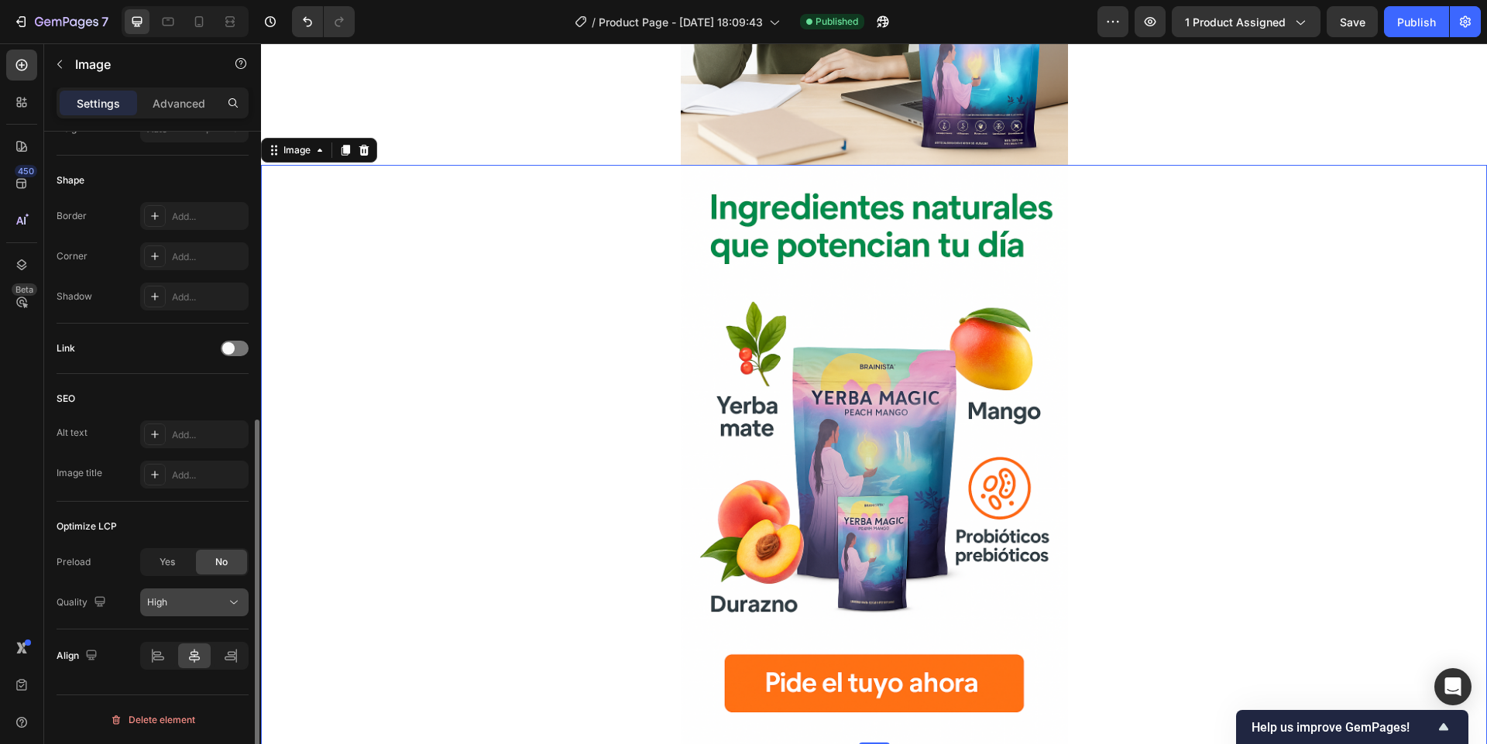
click at [180, 606] on div "High" at bounding box center [186, 602] width 79 height 14
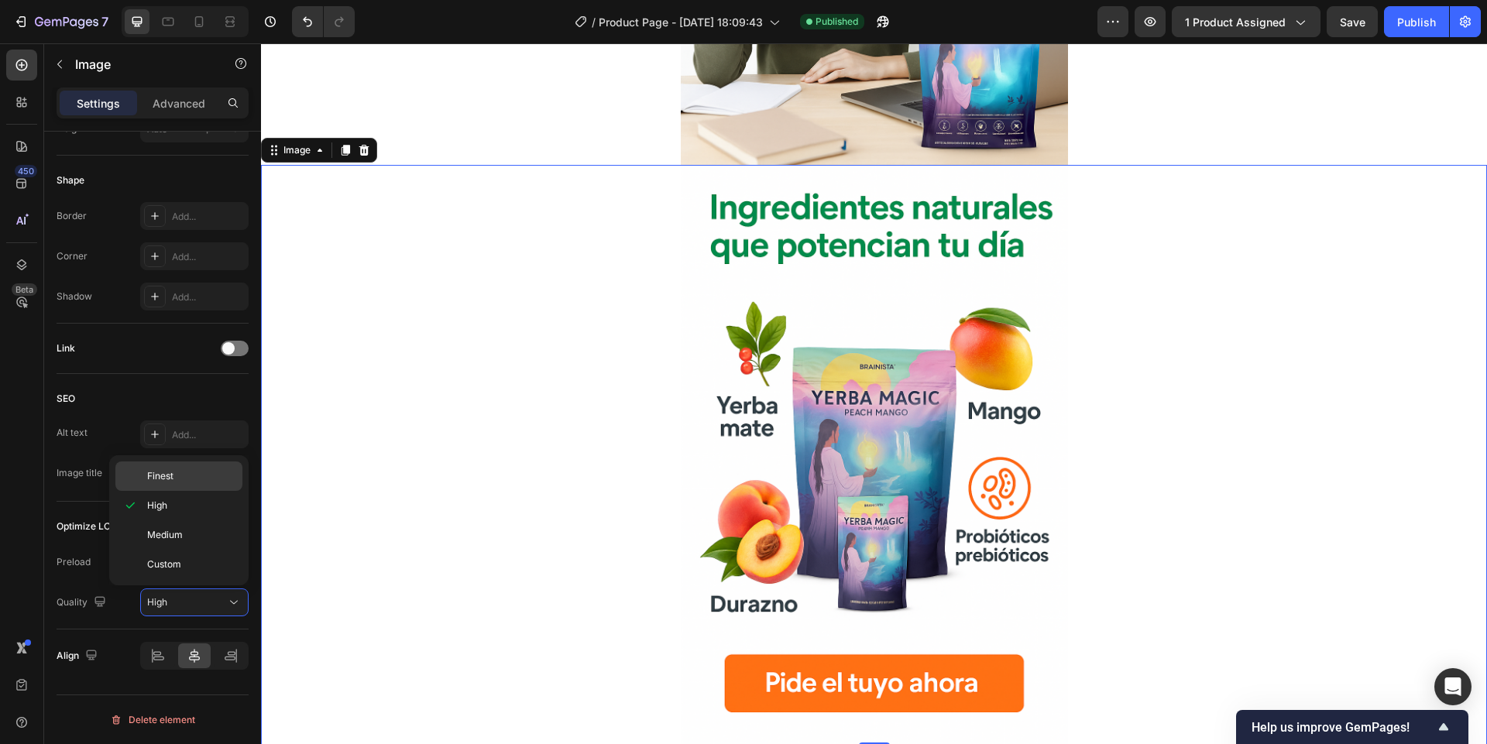
click at [162, 480] on span "Finest" at bounding box center [160, 476] width 26 height 14
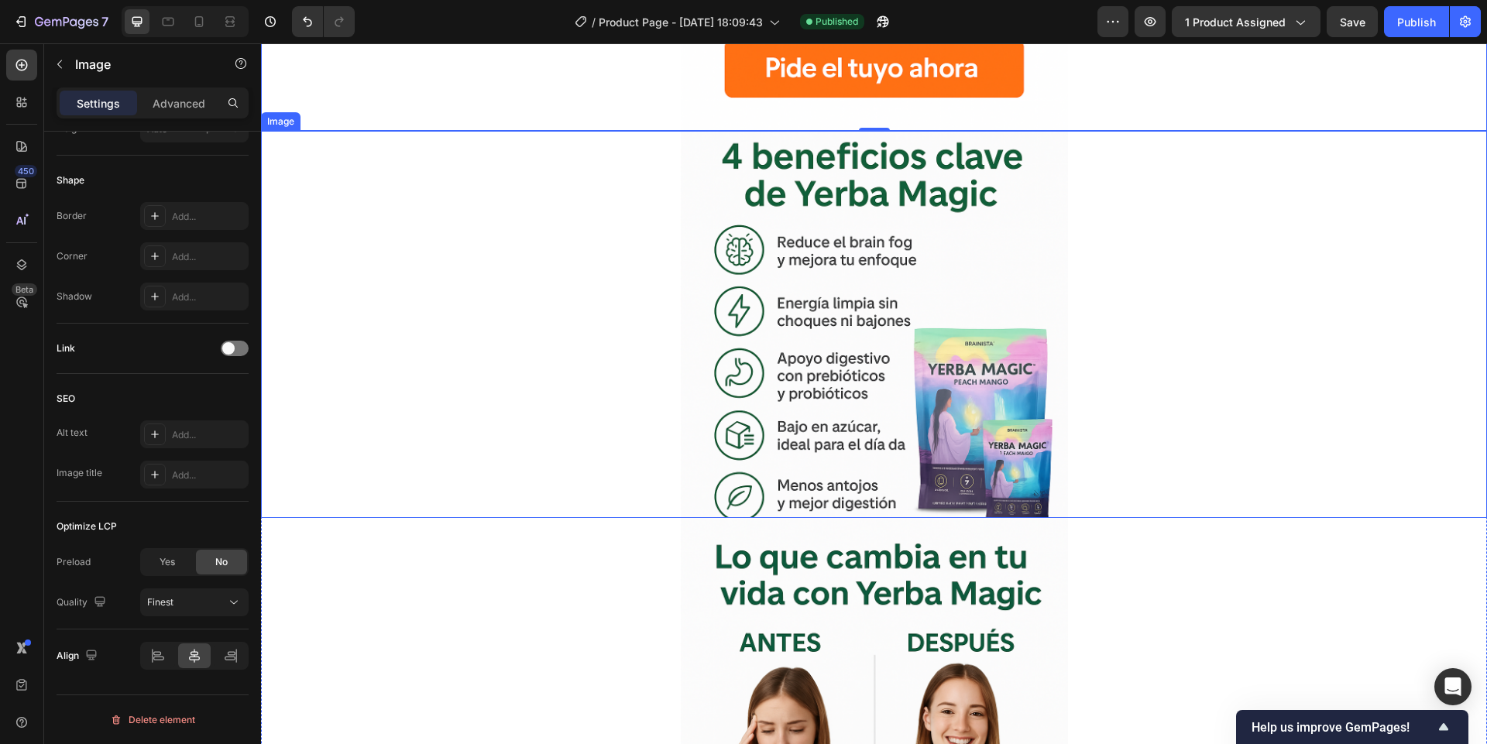
scroll to position [2509, 0]
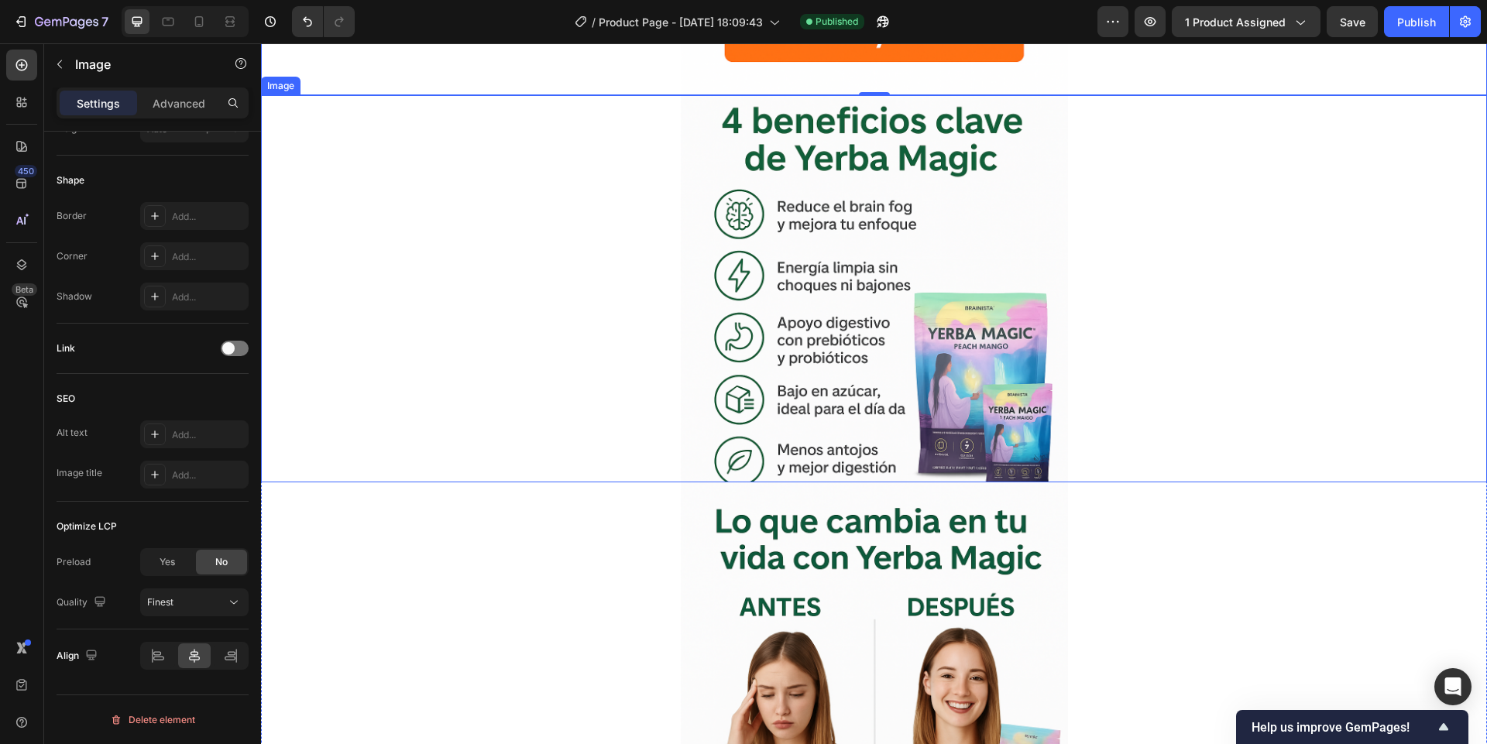
click at [647, 425] on div at bounding box center [874, 288] width 1226 height 387
click at [163, 620] on div "Optimize LCP Preload Yes No Quality High" at bounding box center [153, 566] width 192 height 128
click at [156, 584] on div "Preload Yes No Quality High" at bounding box center [153, 582] width 192 height 68
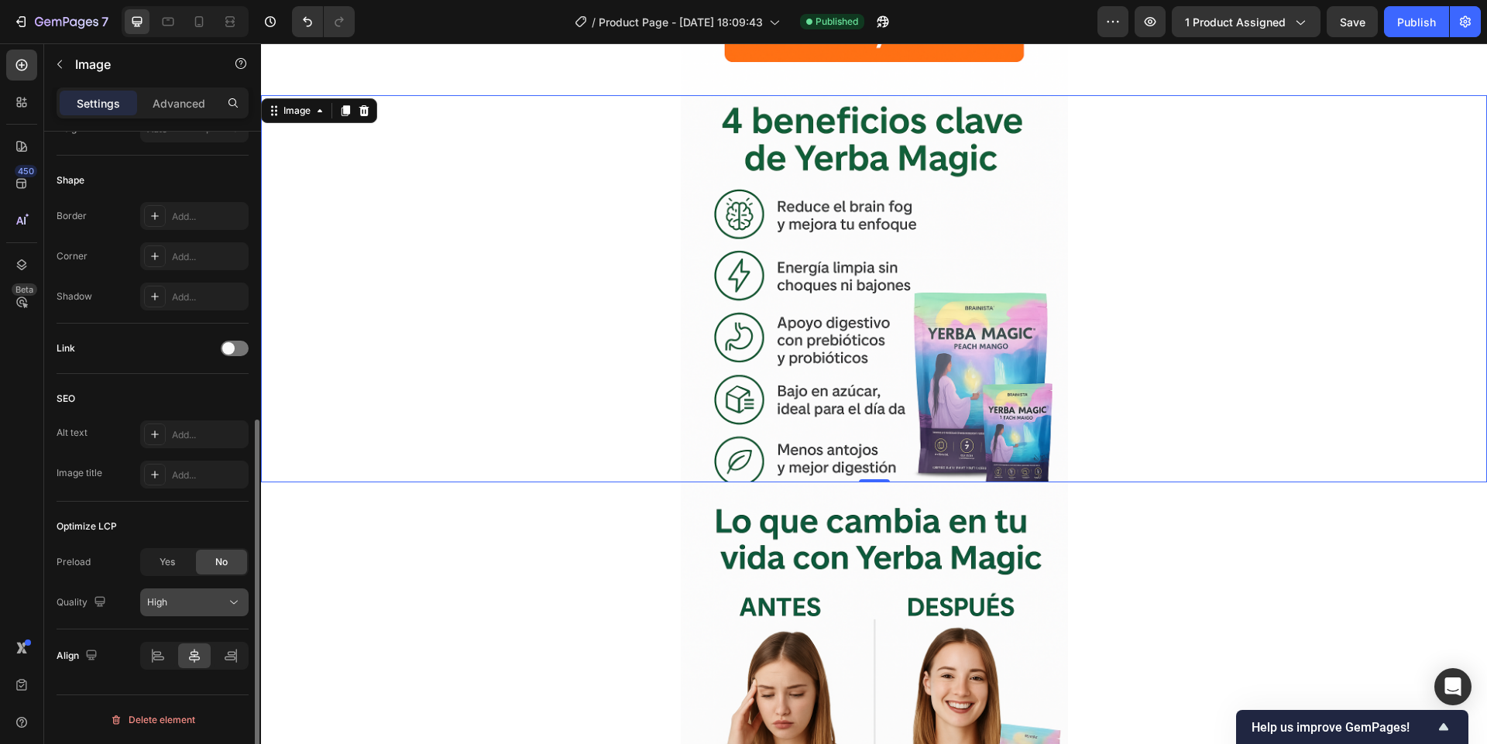
click at [169, 598] on div "High" at bounding box center [186, 602] width 79 height 14
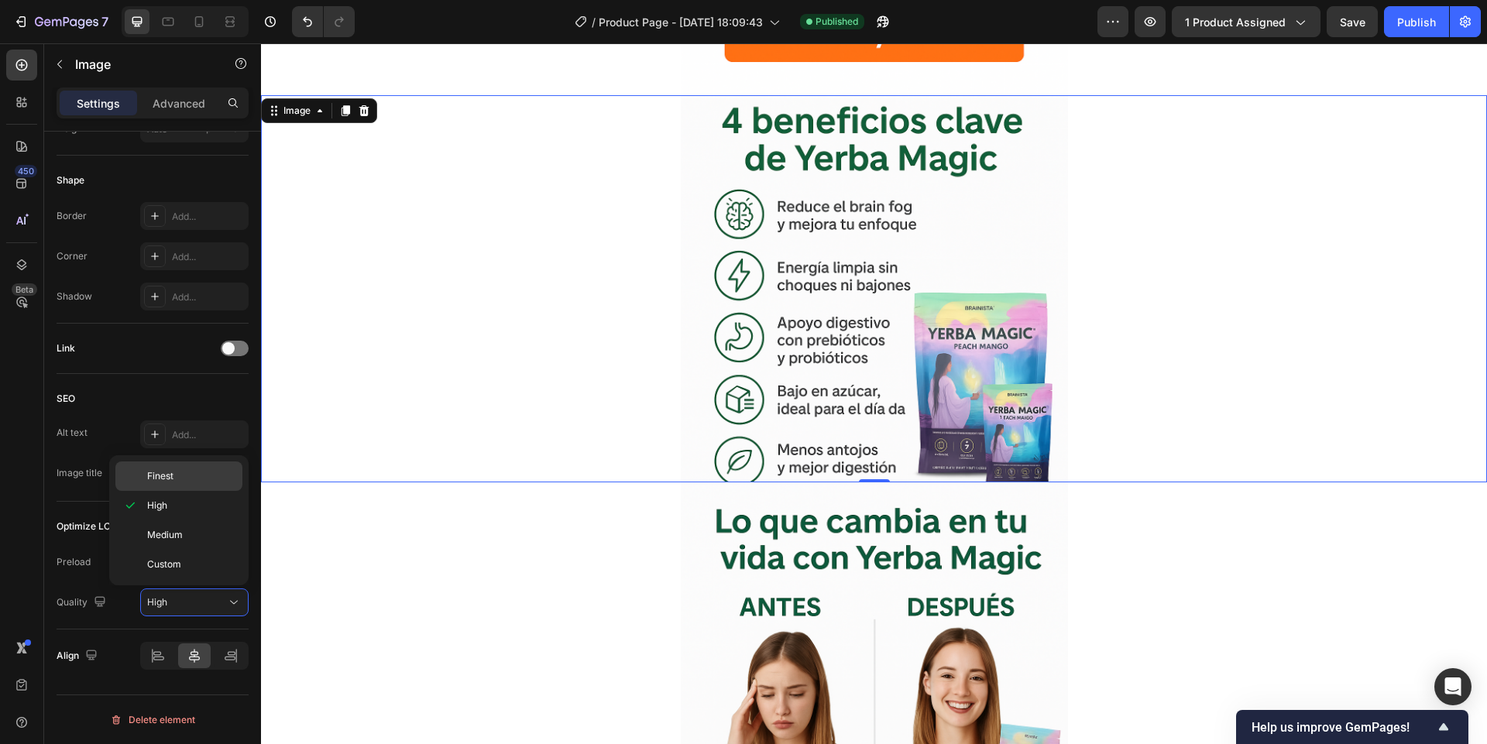
click at [153, 485] on div "Finest" at bounding box center [178, 475] width 127 height 29
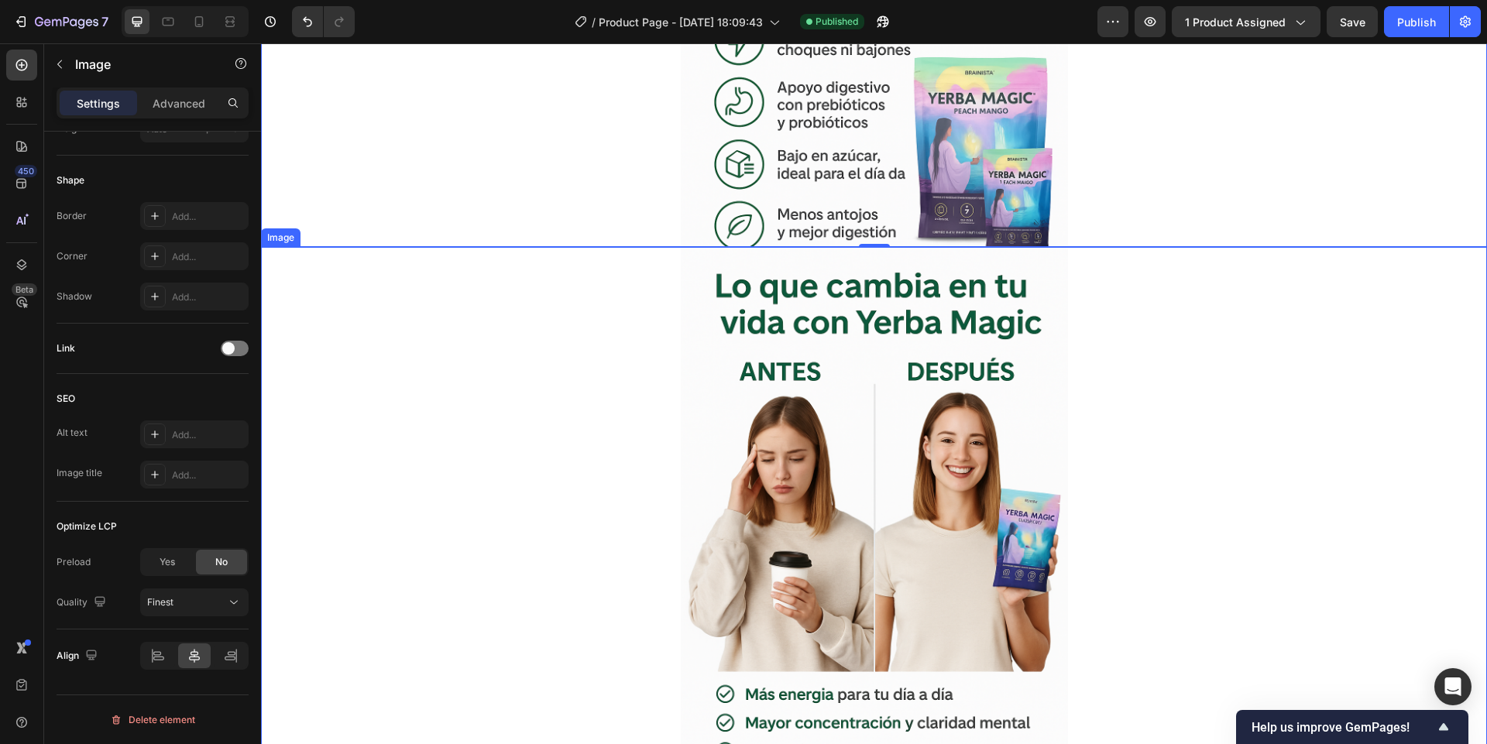
scroll to position [2788, 0]
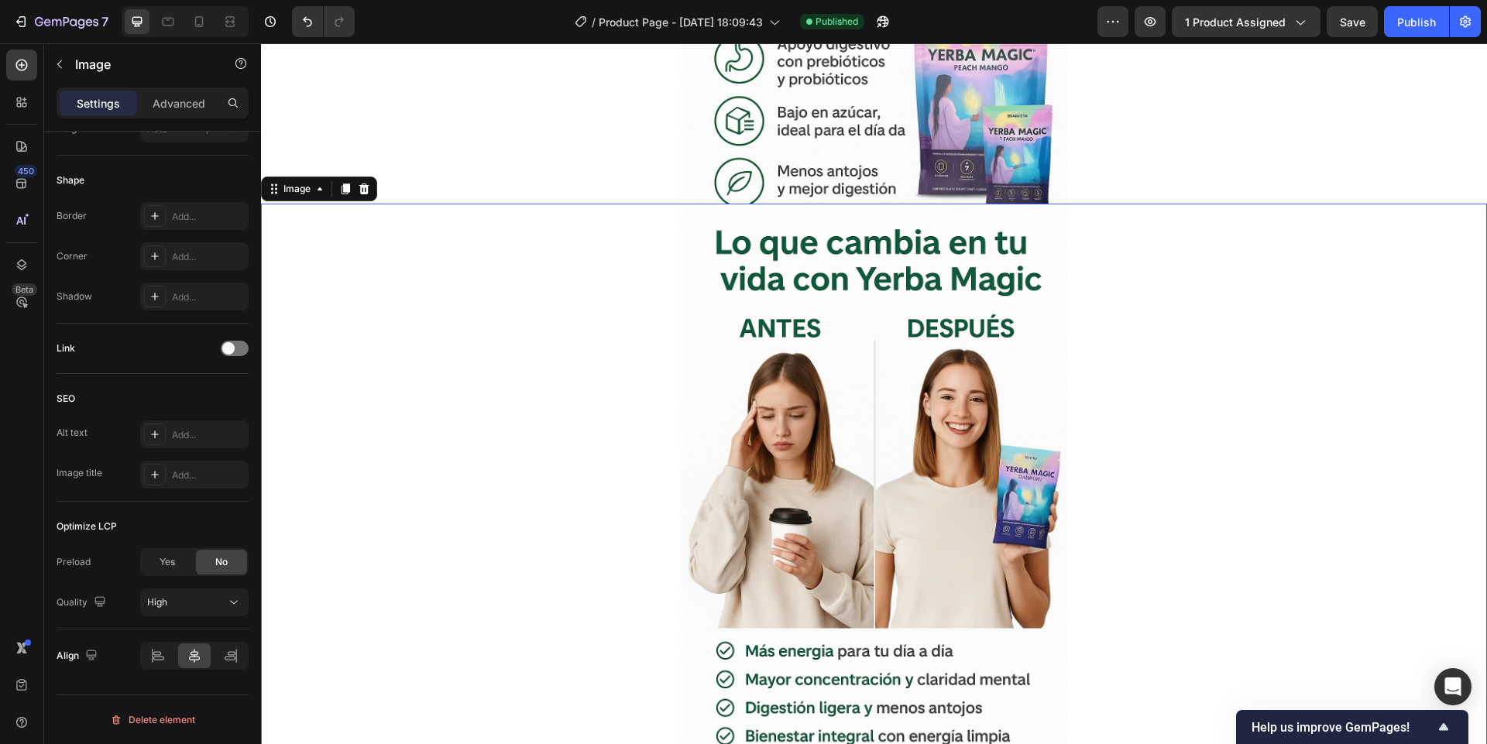
click at [626, 410] on div at bounding box center [874, 494] width 1226 height 581
click at [160, 609] on div "High" at bounding box center [194, 602] width 94 height 15
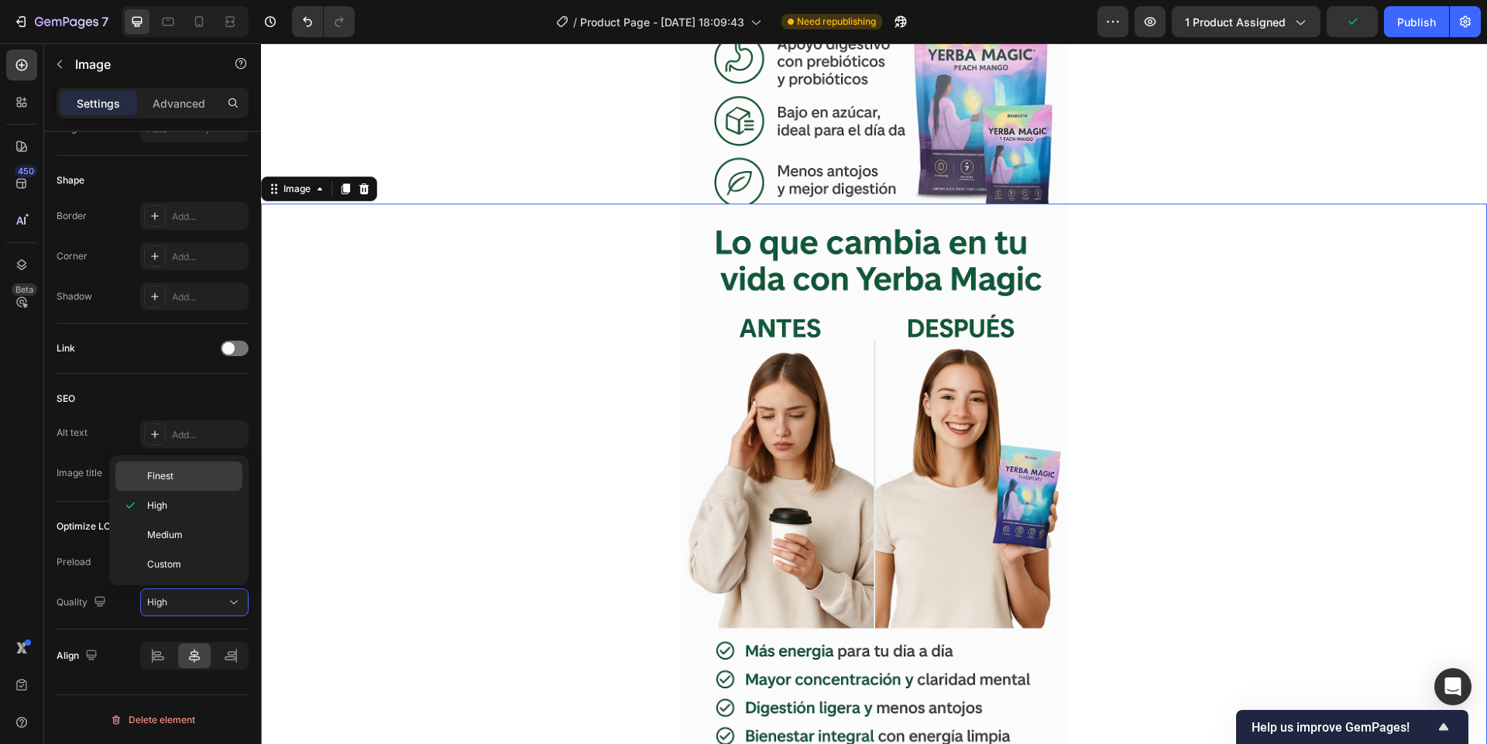
click at [154, 479] on span "Finest" at bounding box center [160, 476] width 26 height 14
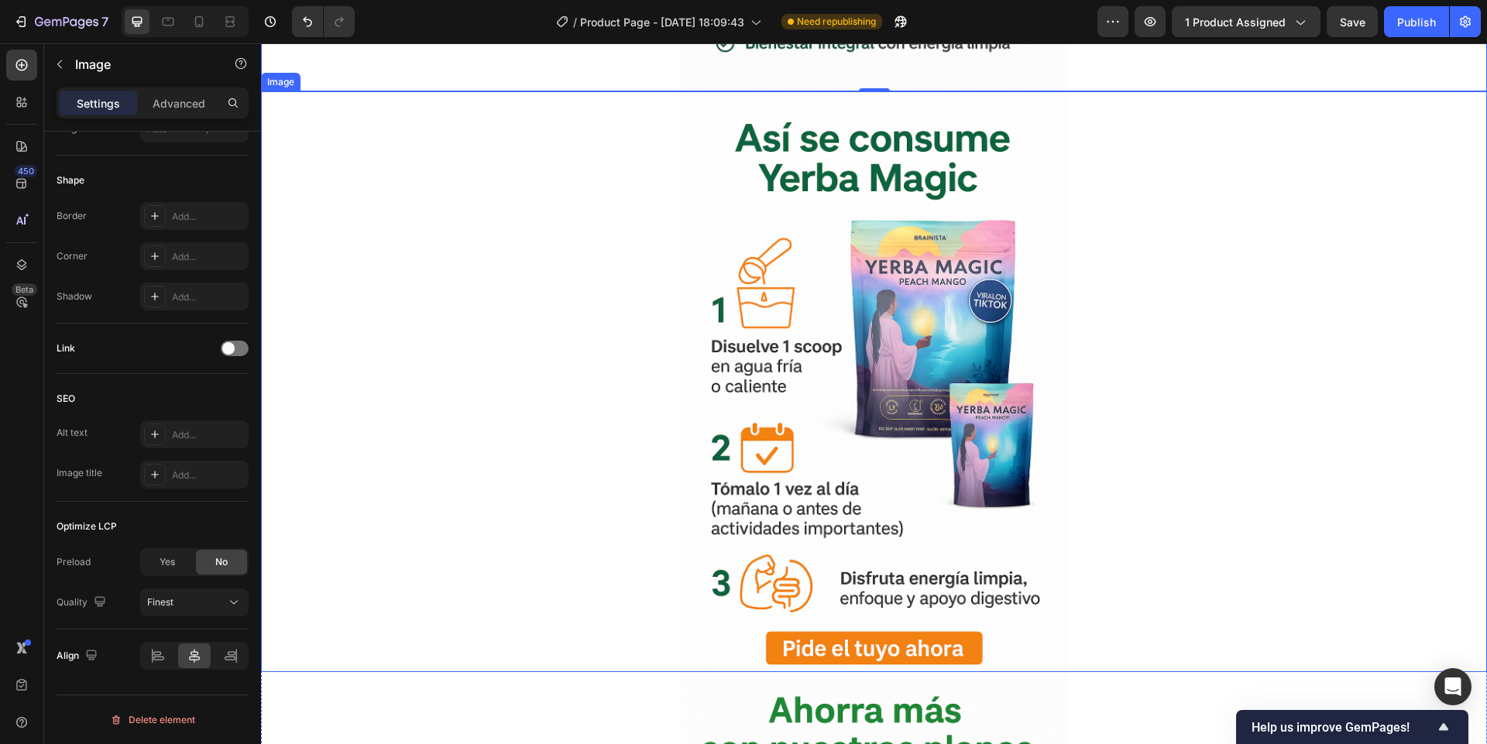
scroll to position [3531, 0]
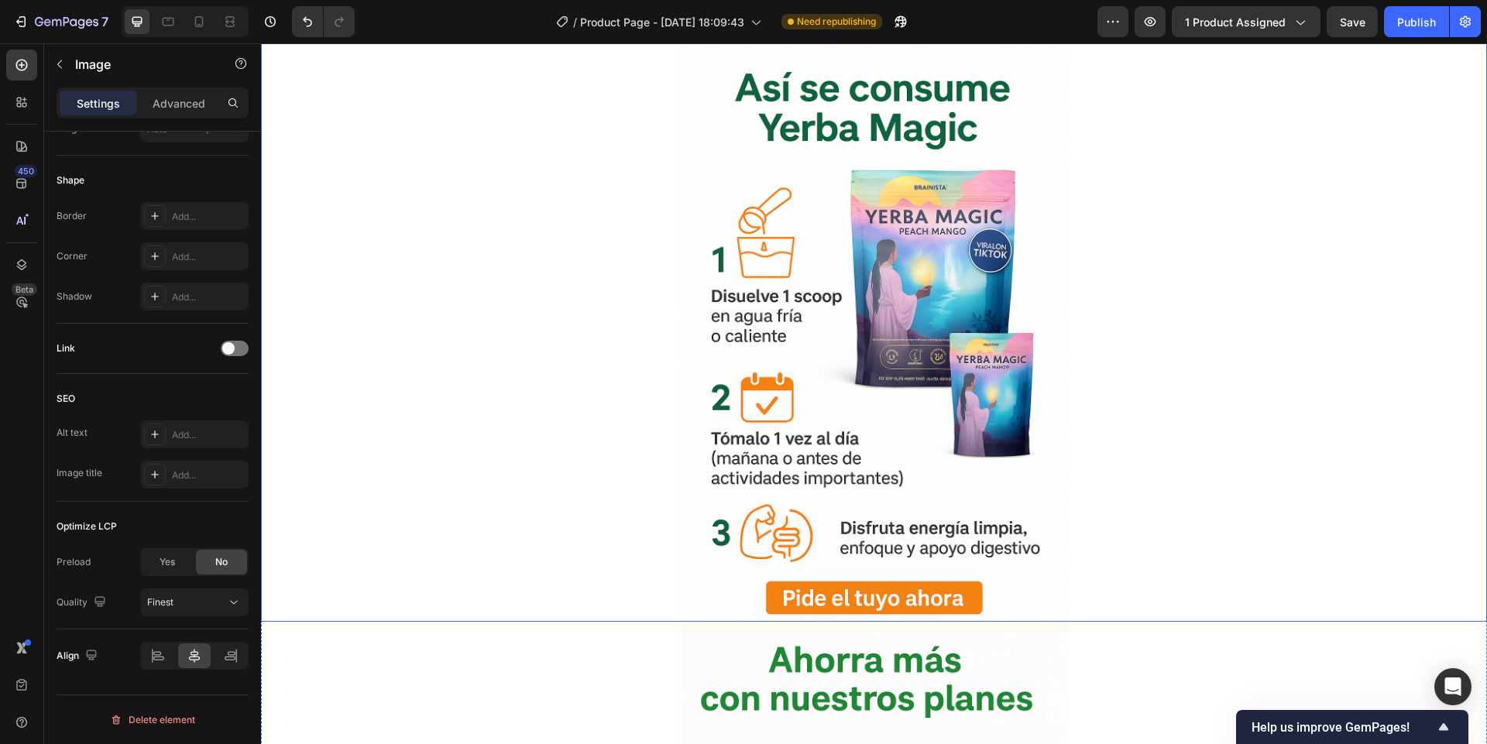
click at [459, 433] on div at bounding box center [874, 331] width 1226 height 581
click at [159, 616] on div "Optimize LCP Preload Yes No Quality High" at bounding box center [153, 566] width 192 height 128
click at [159, 608] on span "High" at bounding box center [157, 602] width 20 height 14
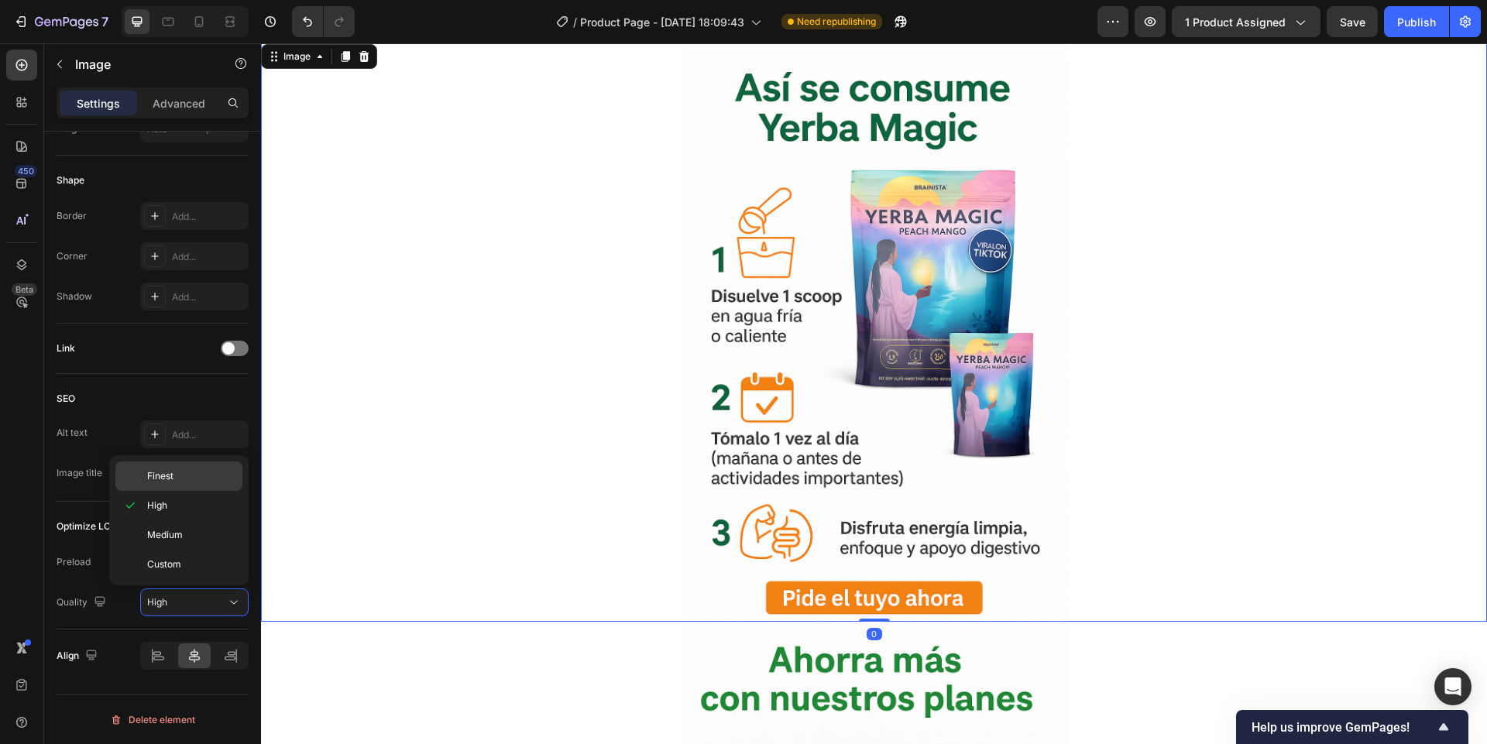
click at [165, 482] on span "Finest" at bounding box center [160, 476] width 26 height 14
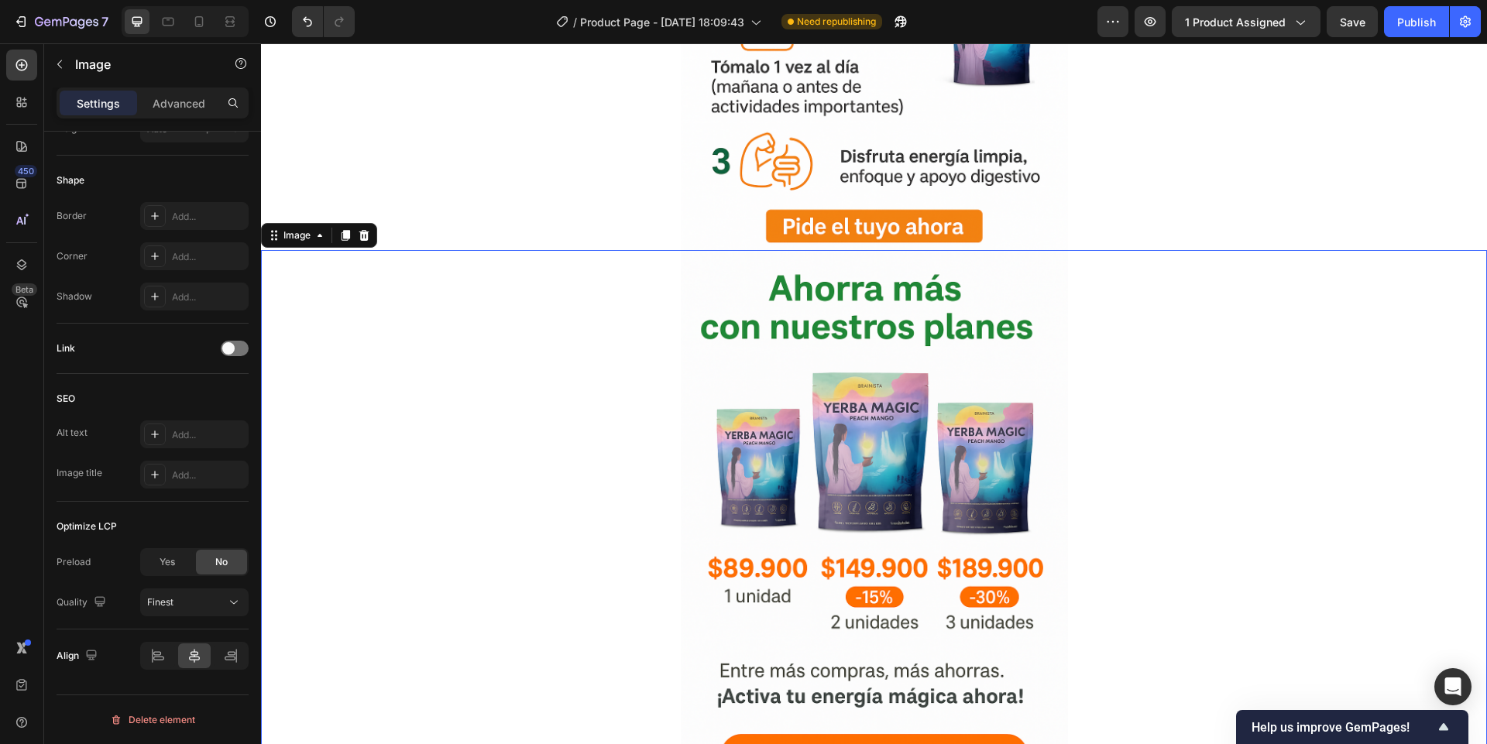
click at [668, 501] on div at bounding box center [874, 540] width 1226 height 581
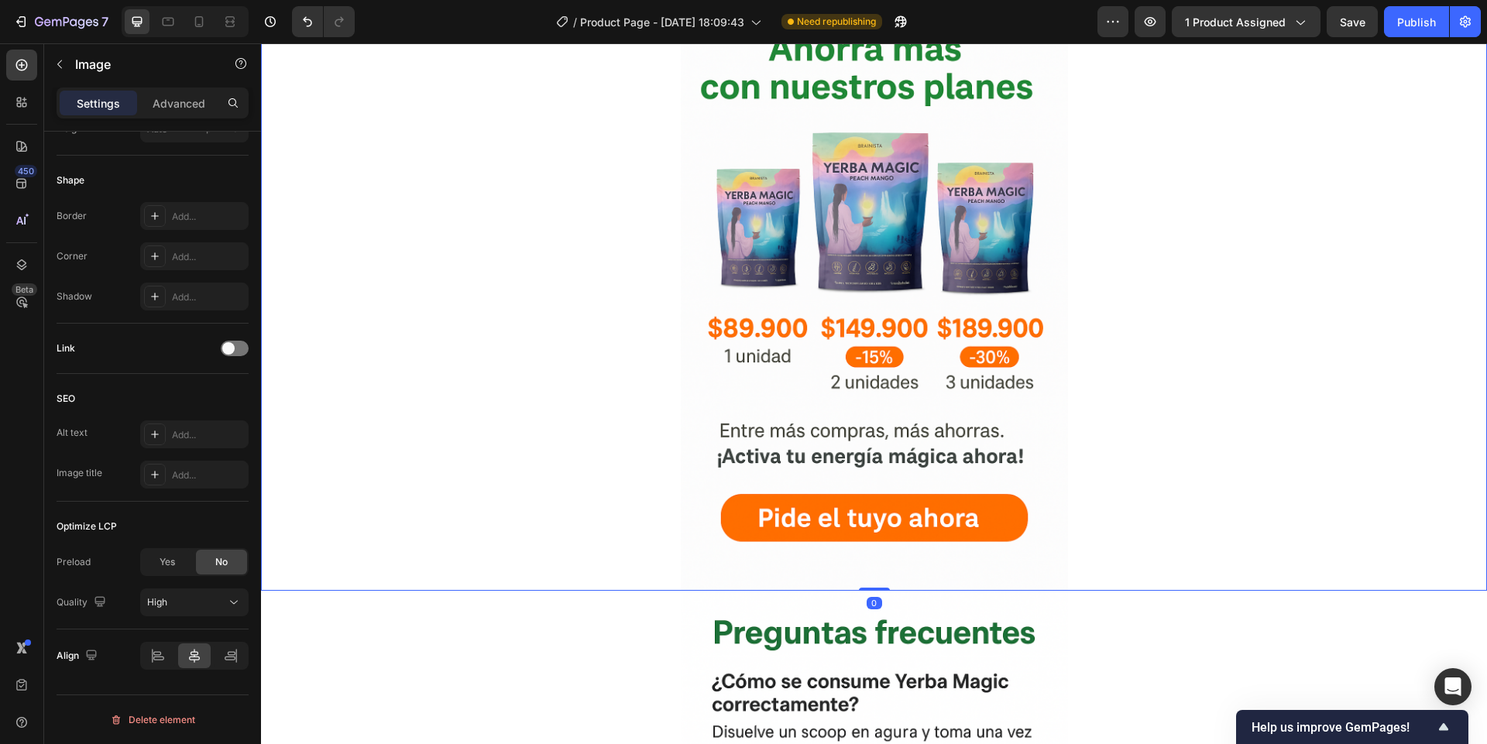
scroll to position [4181, 0]
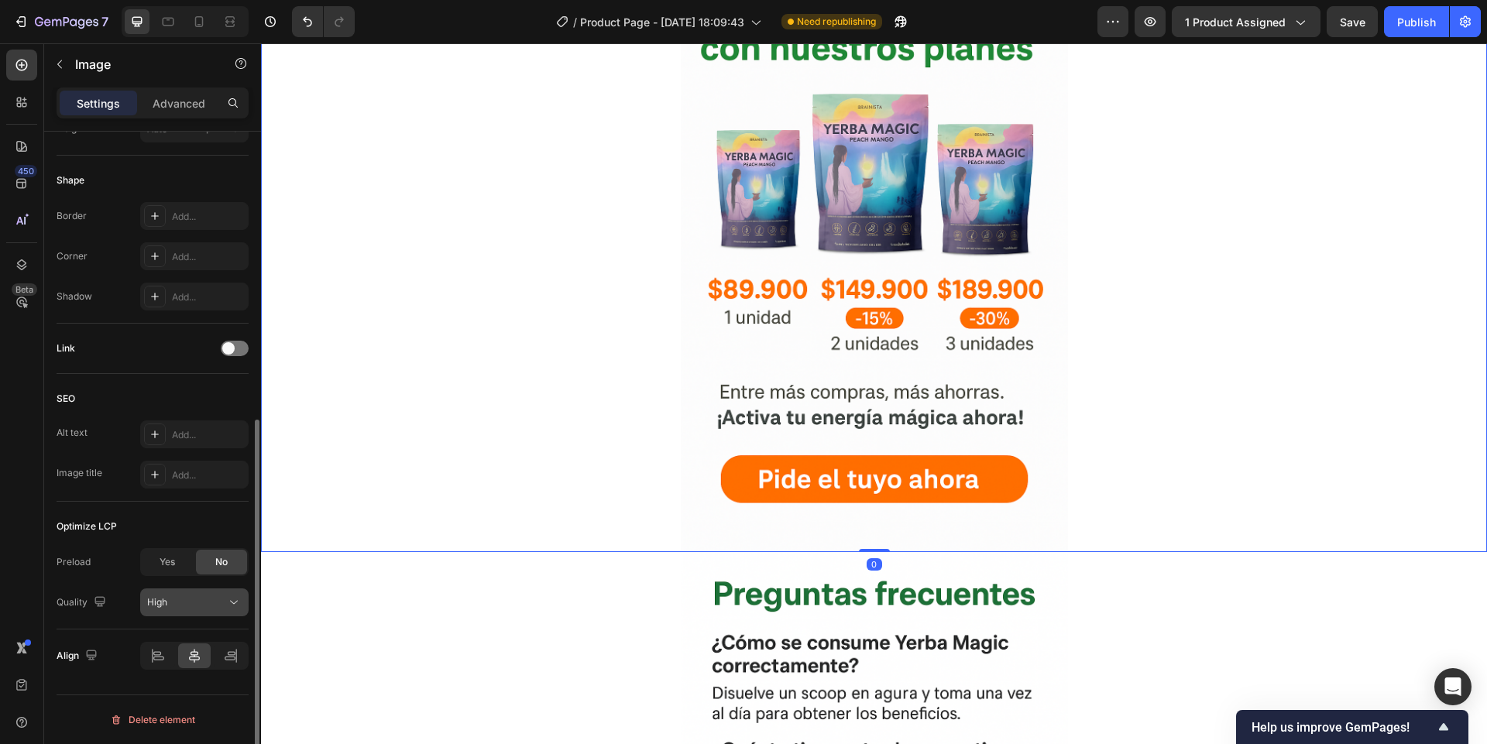
click at [194, 609] on div "High" at bounding box center [194, 602] width 94 height 15
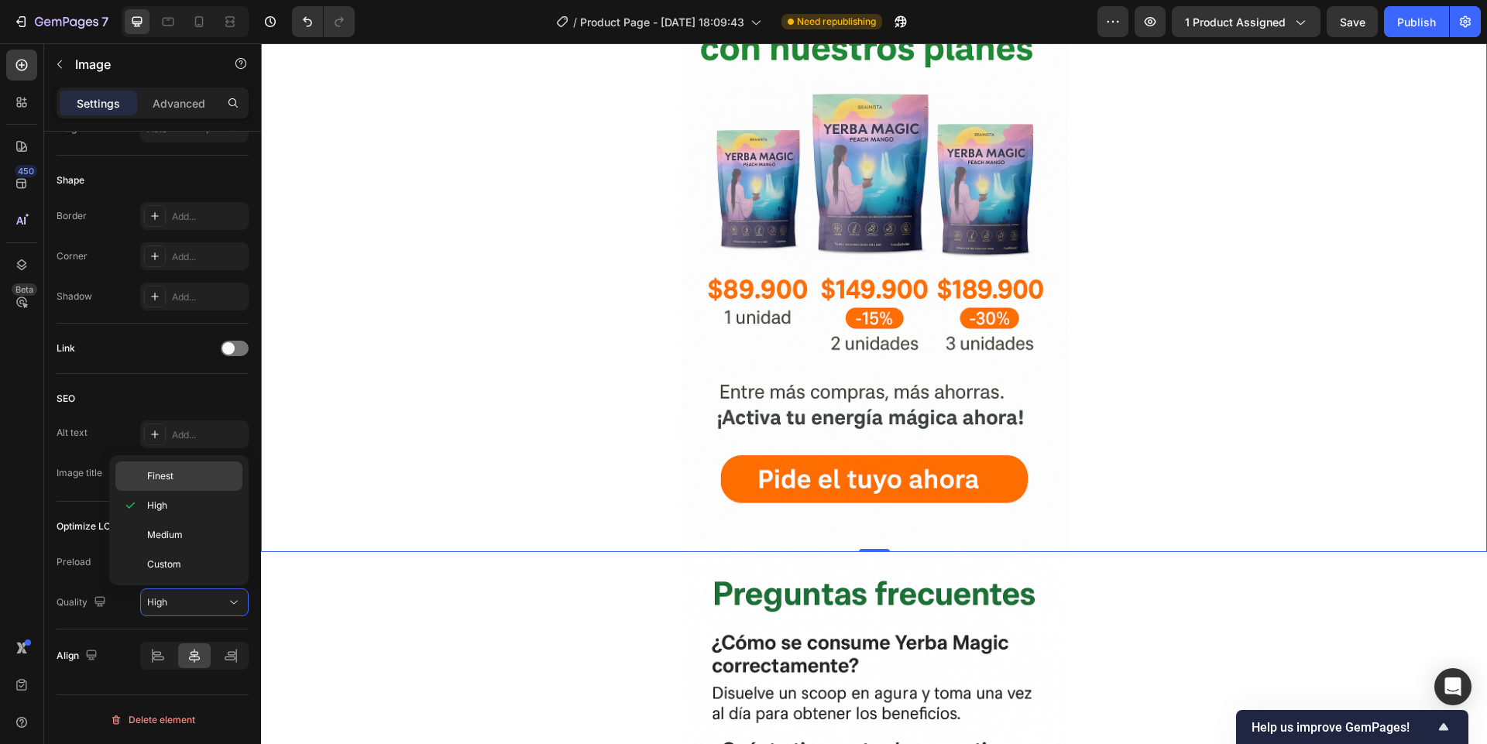
click at [193, 485] on div "Finest" at bounding box center [178, 475] width 127 height 29
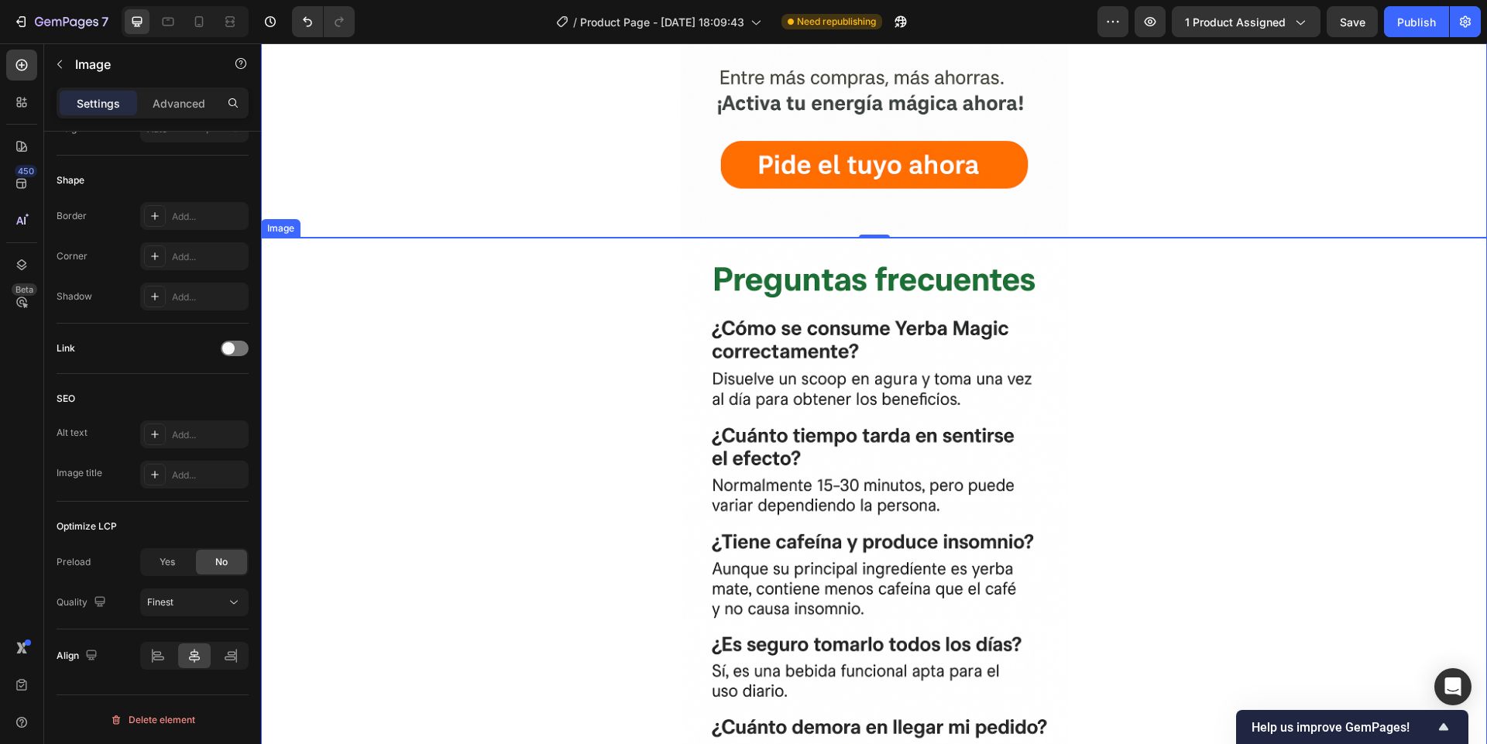
scroll to position [4553, 0]
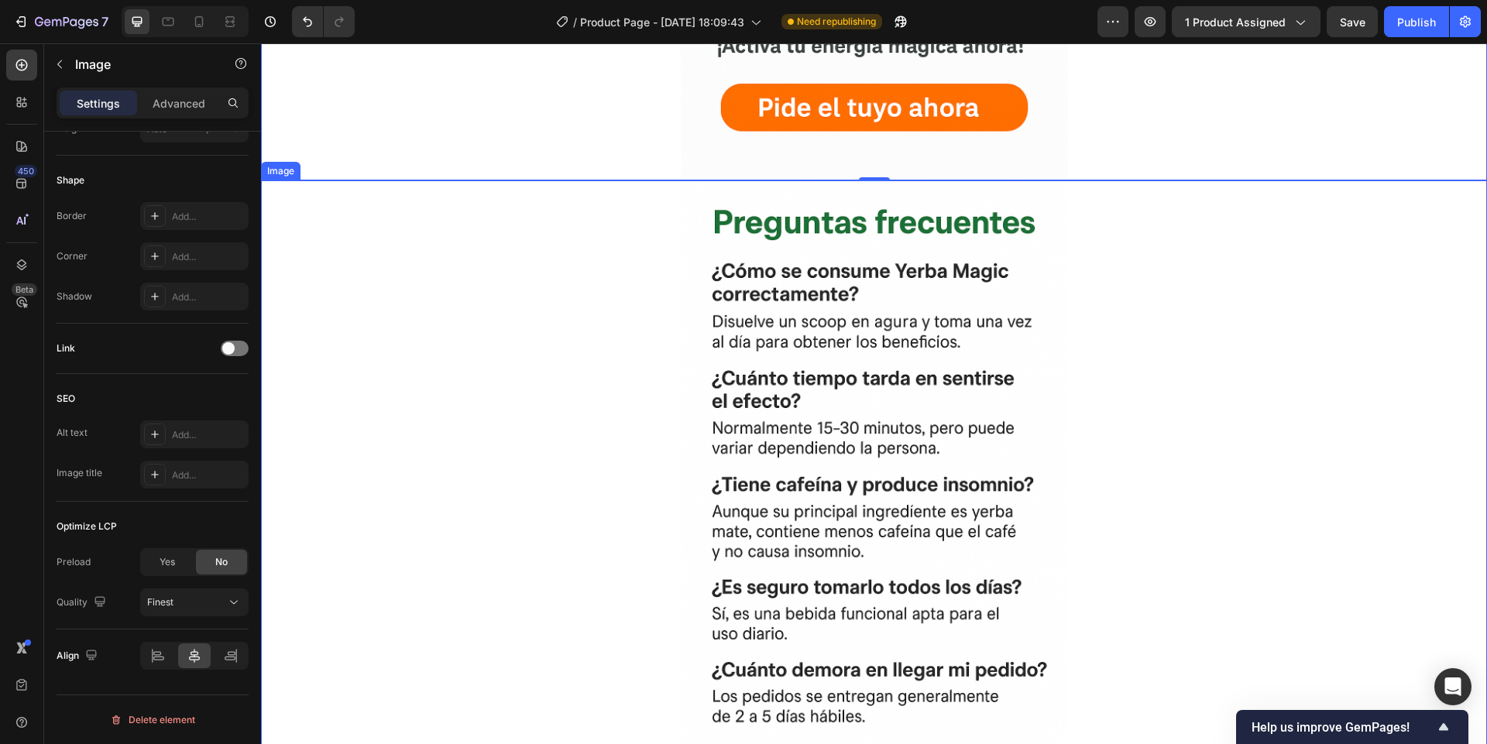
click at [587, 483] on div at bounding box center [874, 470] width 1226 height 581
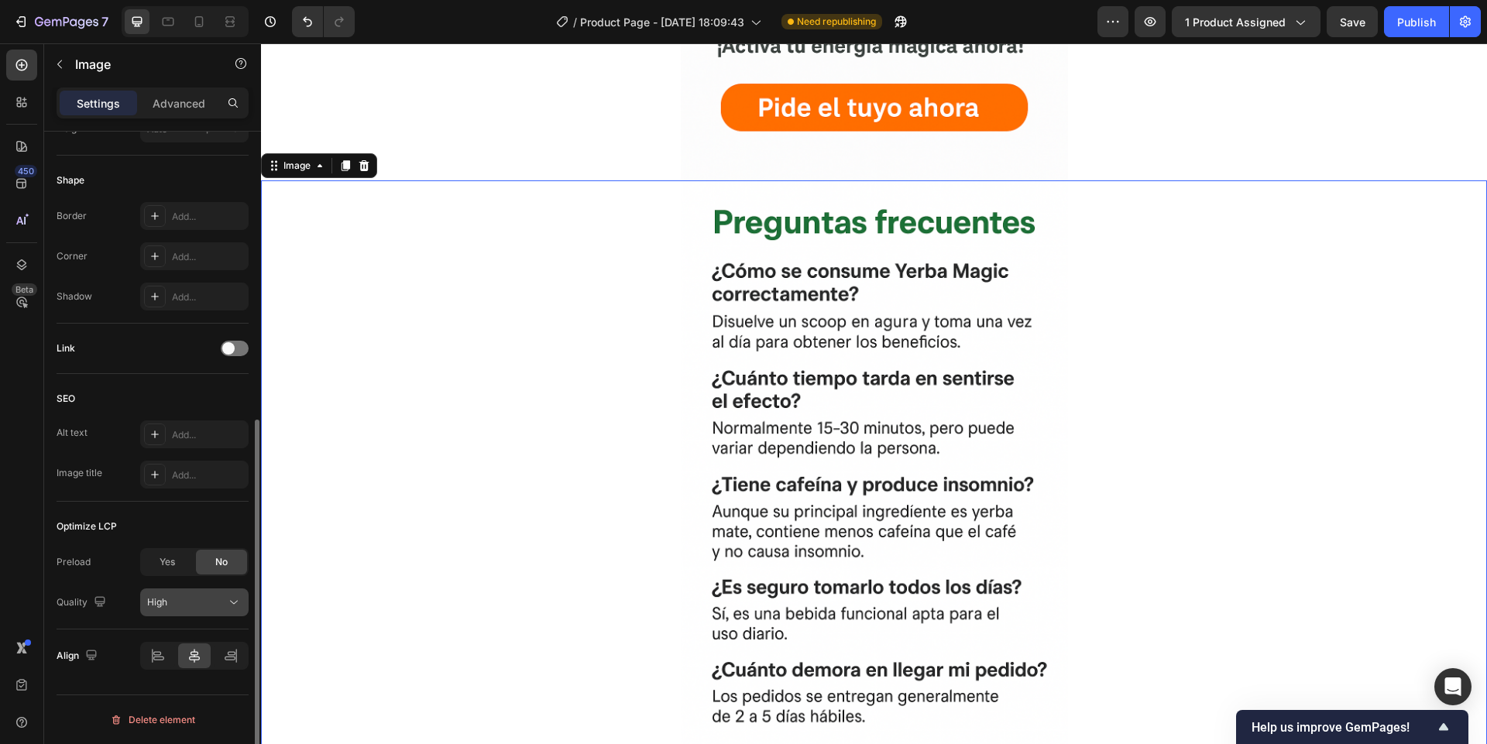
click at [154, 600] on span "High" at bounding box center [157, 602] width 20 height 12
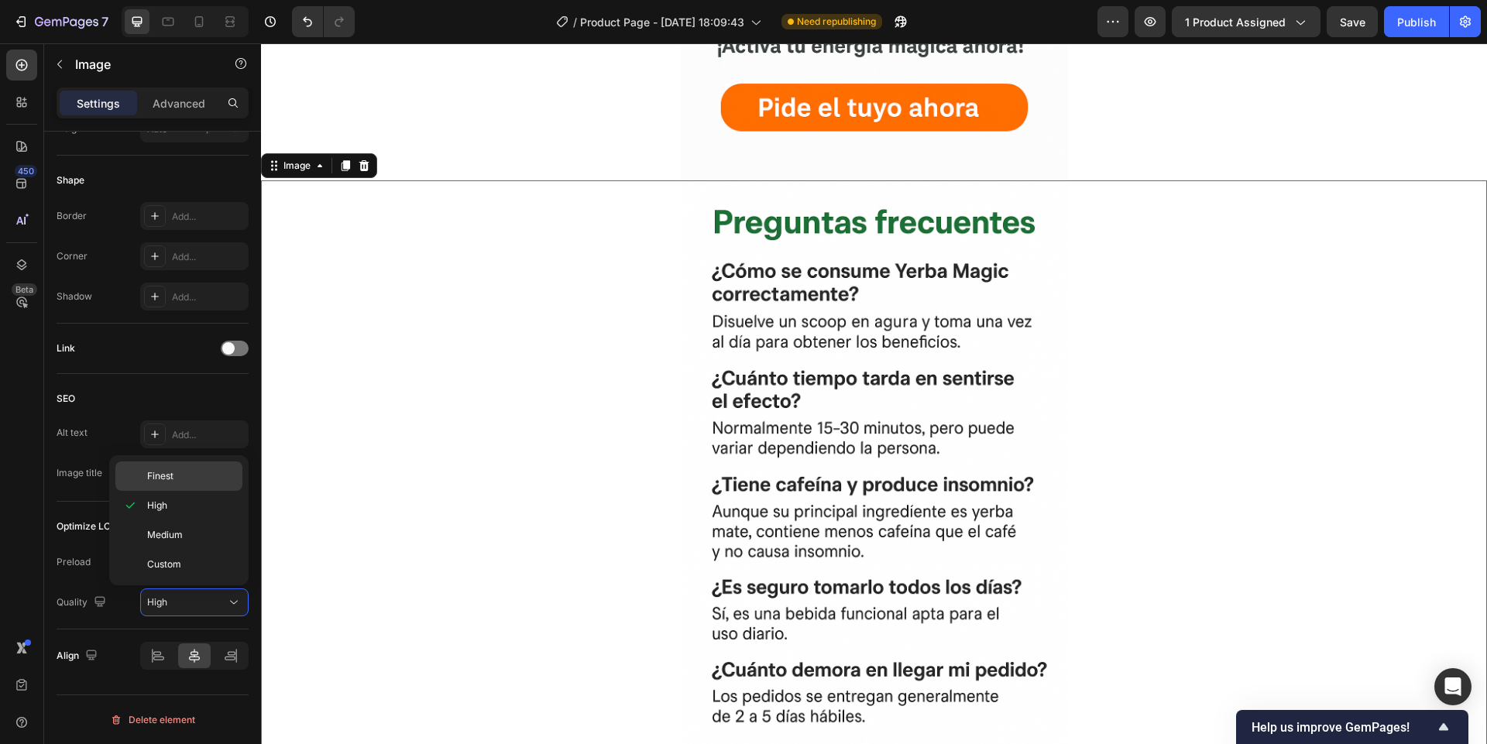
click at [161, 481] on span "Finest" at bounding box center [160, 476] width 26 height 14
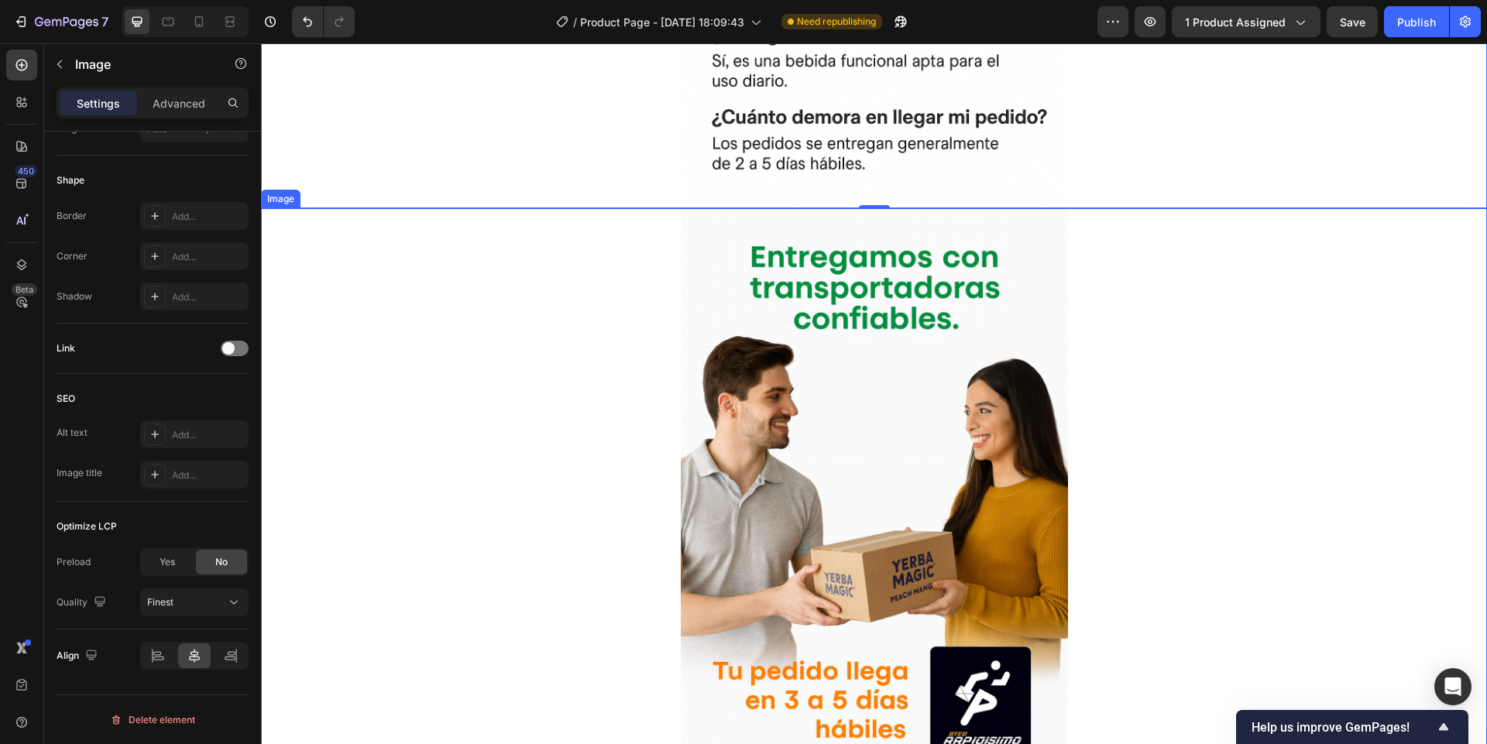
scroll to position [5203, 0]
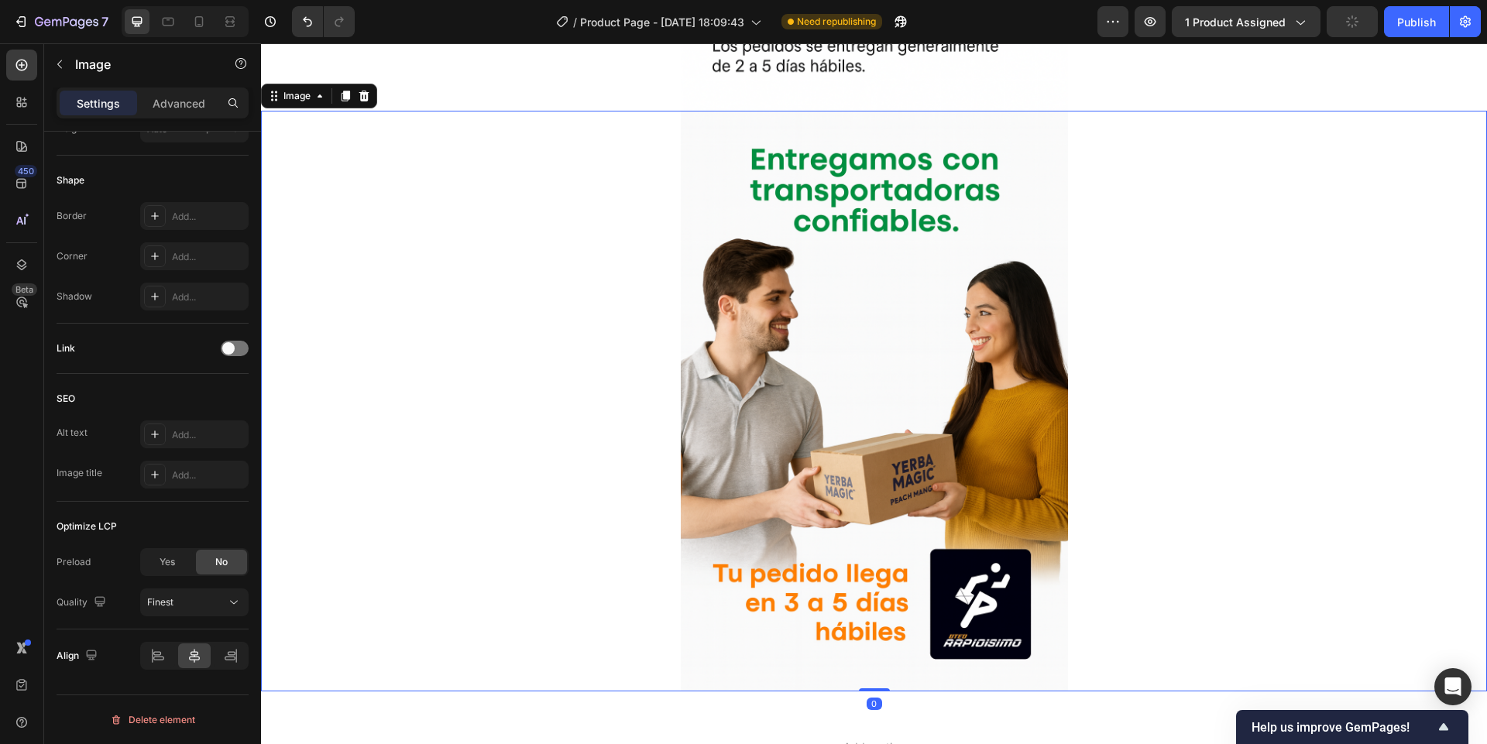
click at [428, 496] on div at bounding box center [874, 401] width 1226 height 581
click at [196, 602] on div "High" at bounding box center [186, 602] width 79 height 14
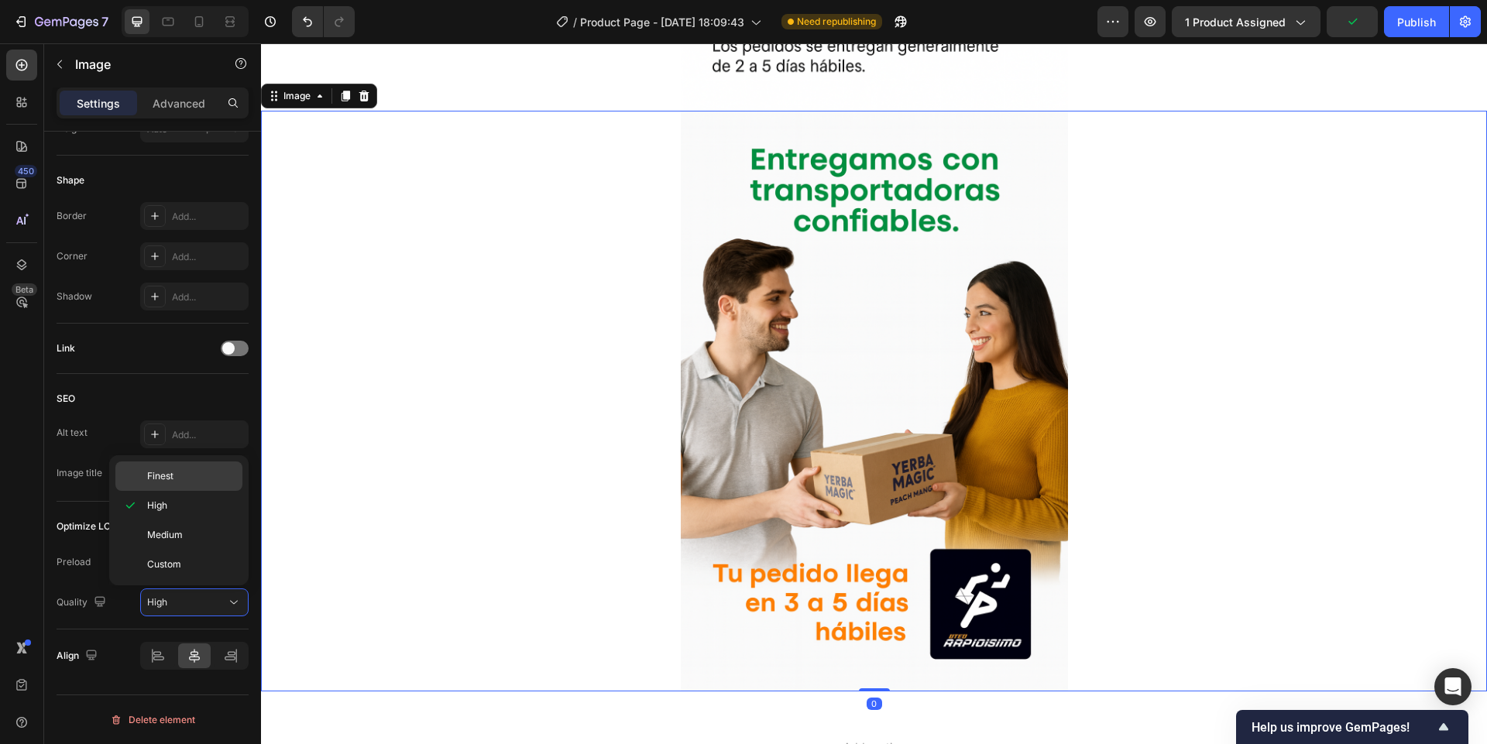
click at [189, 479] on p "Finest" at bounding box center [191, 476] width 88 height 14
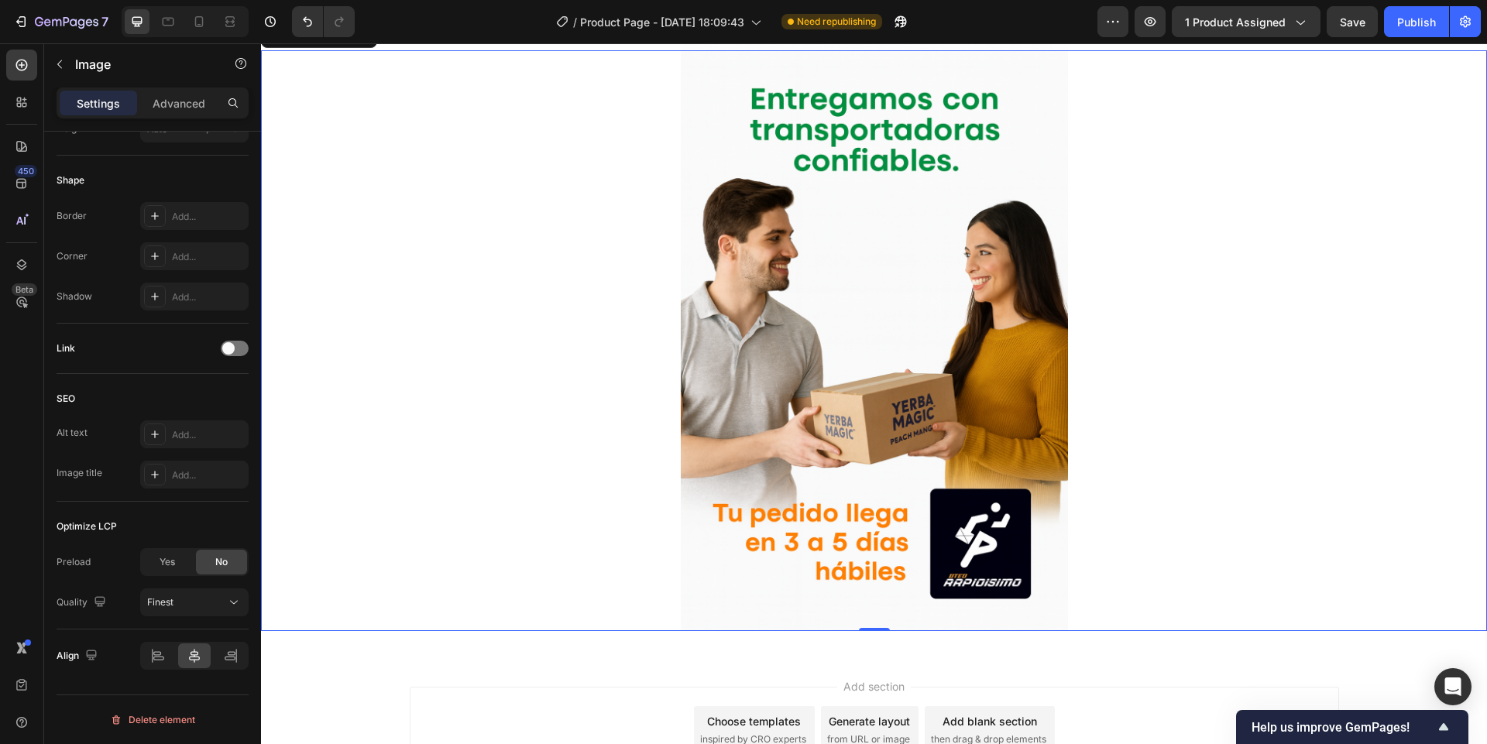
scroll to position [5361, 0]
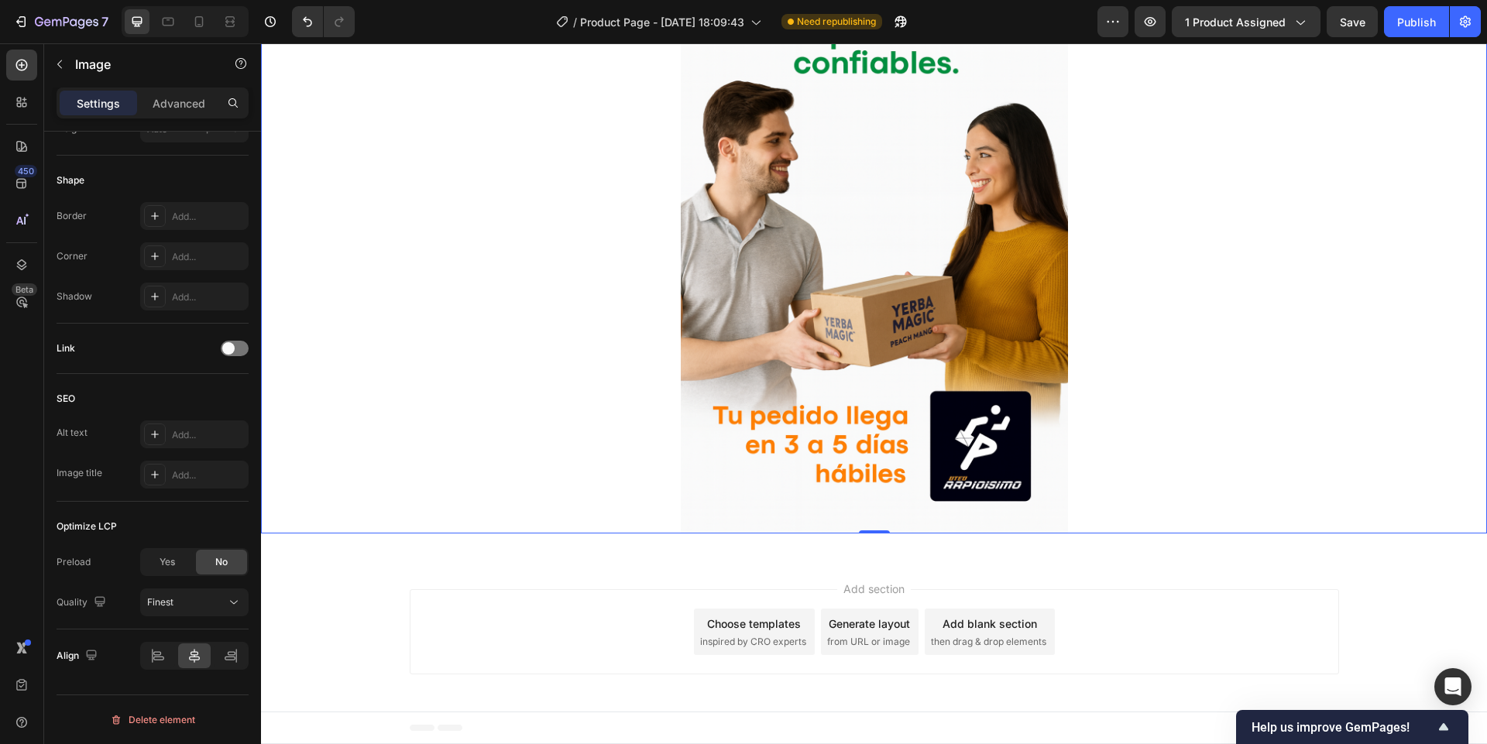
click at [846, 586] on span "Add section" at bounding box center [874, 589] width 74 height 16
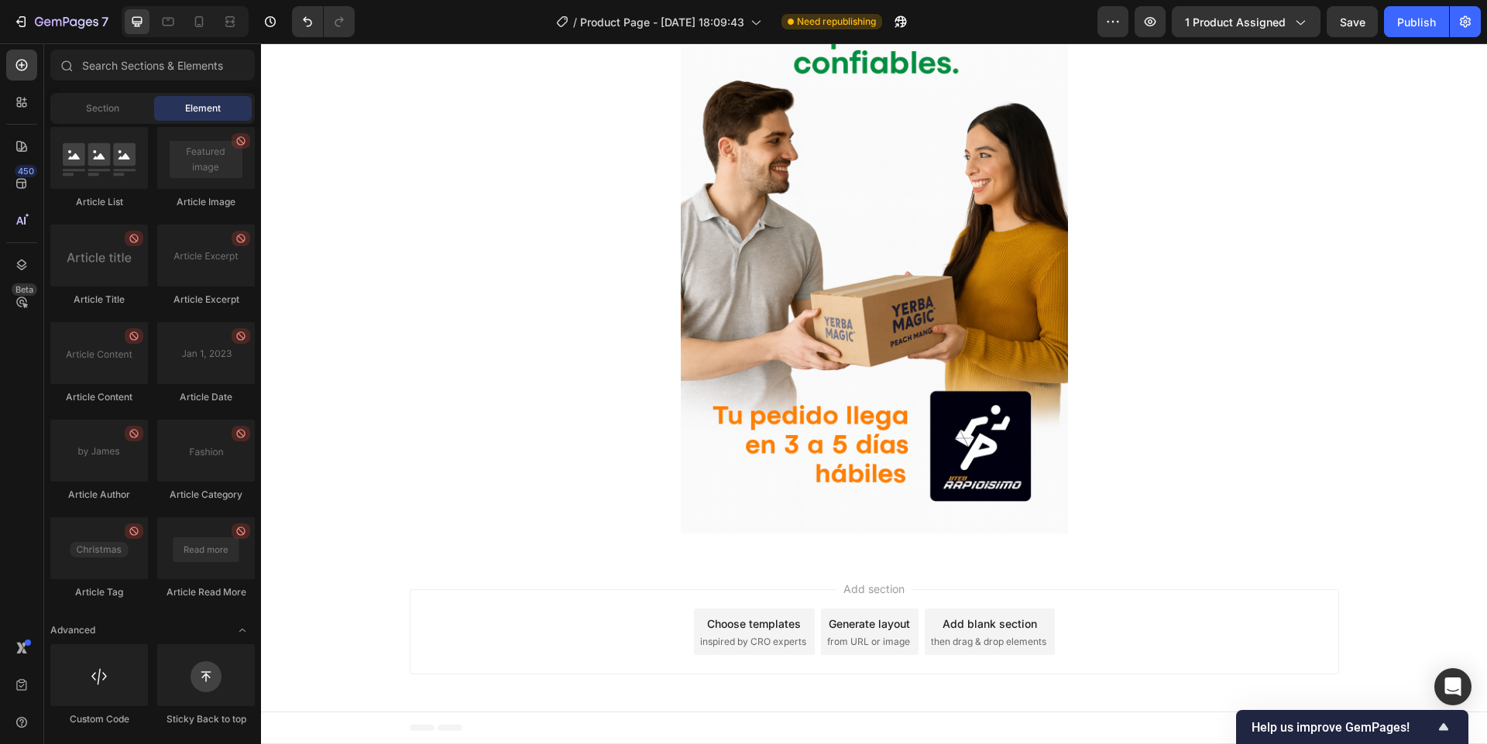
click at [873, 572] on div "Add section Choose templates inspired by CRO experts Generate layout from URL o…" at bounding box center [874, 634] width 1226 height 153
click at [1430, 25] on div "Publish" at bounding box center [1416, 22] width 39 height 16
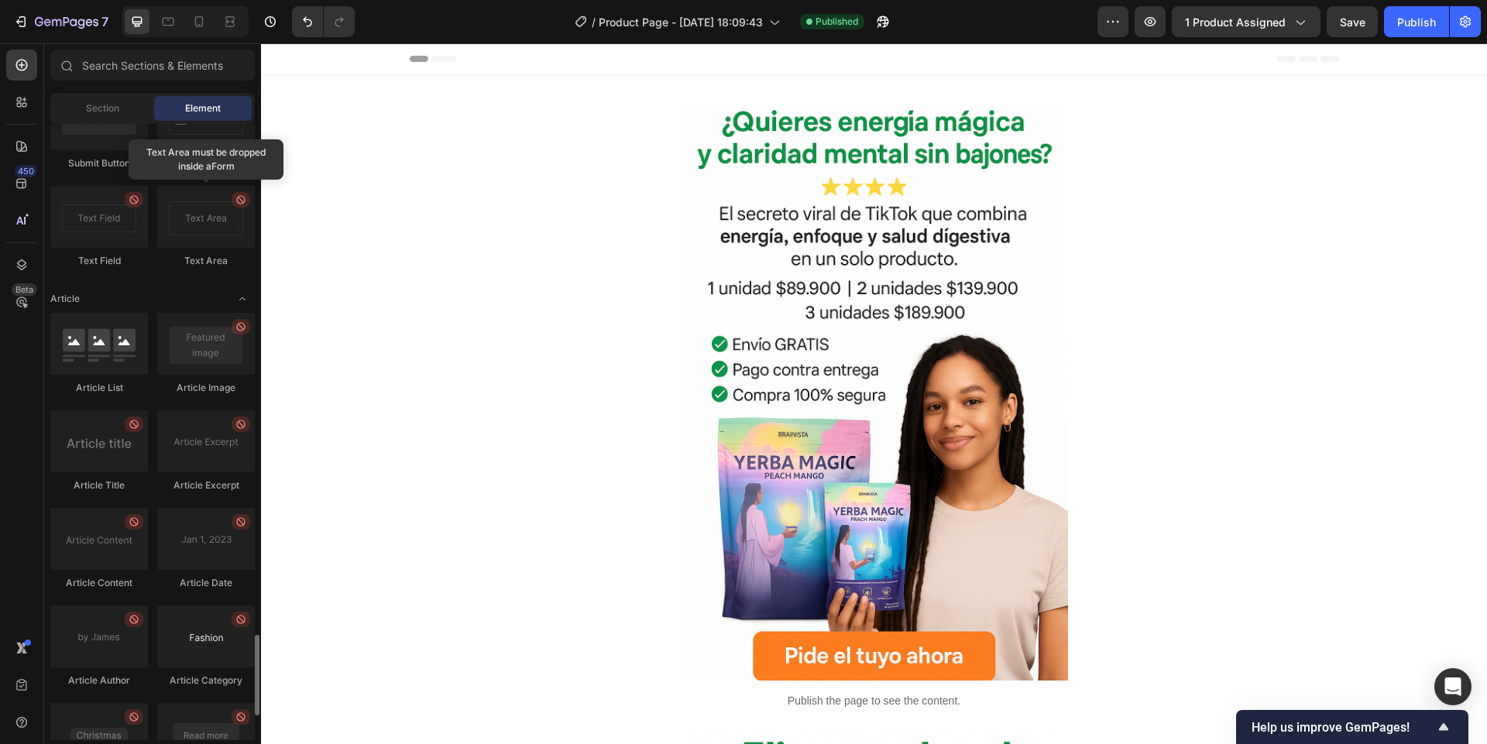
scroll to position [4074, 0]
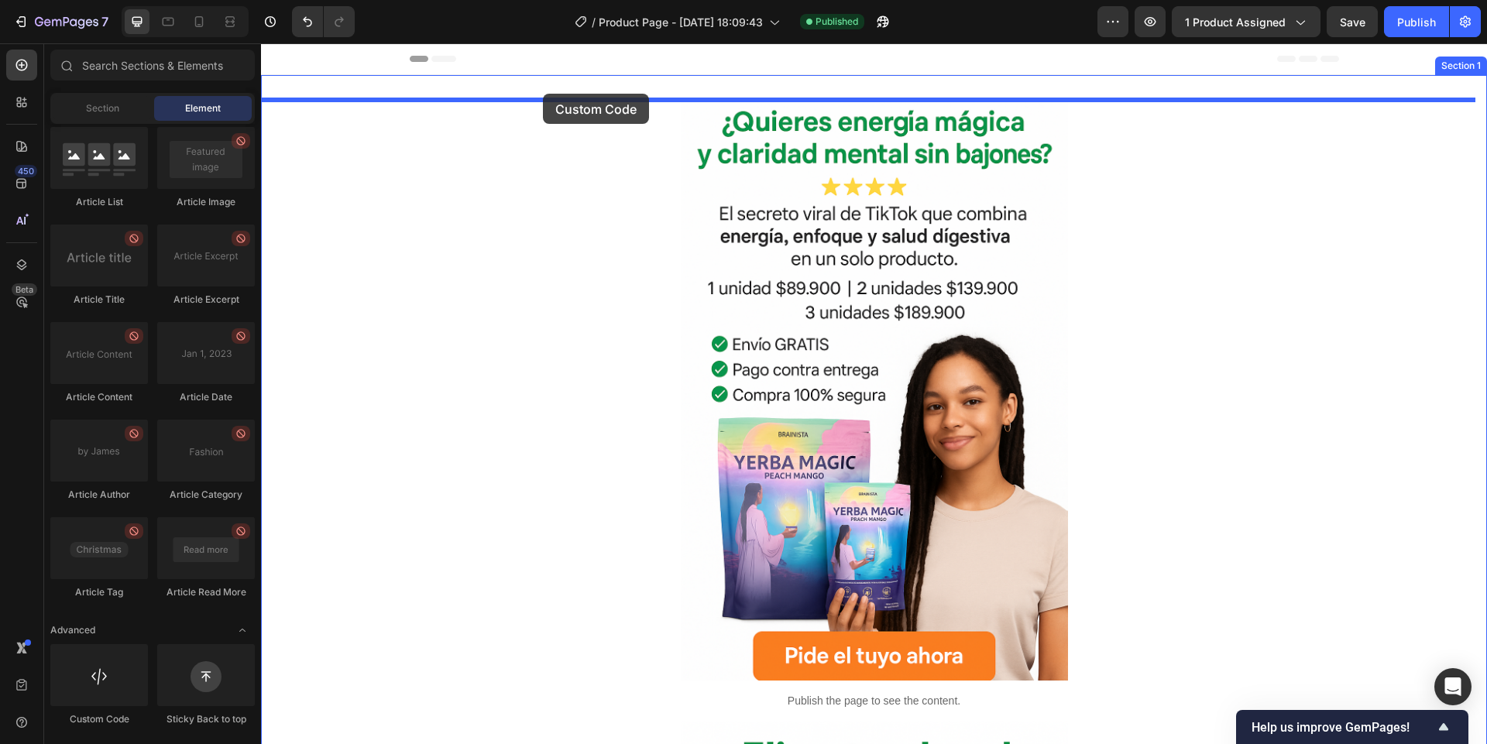
drag, startPoint x: 352, startPoint y: 739, endPoint x: 543, endPoint y: 94, distance: 673.3
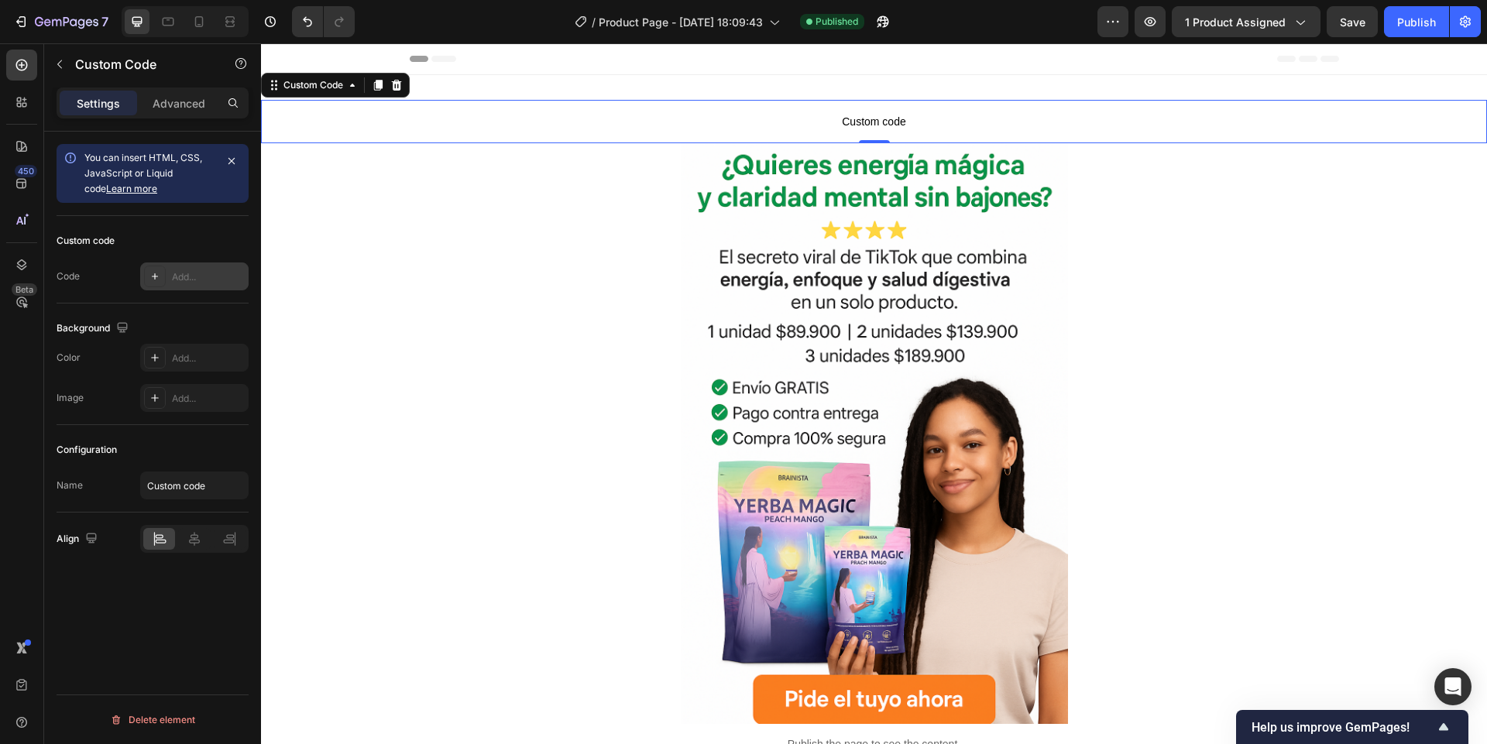
click at [159, 274] on icon at bounding box center [155, 276] width 12 height 12
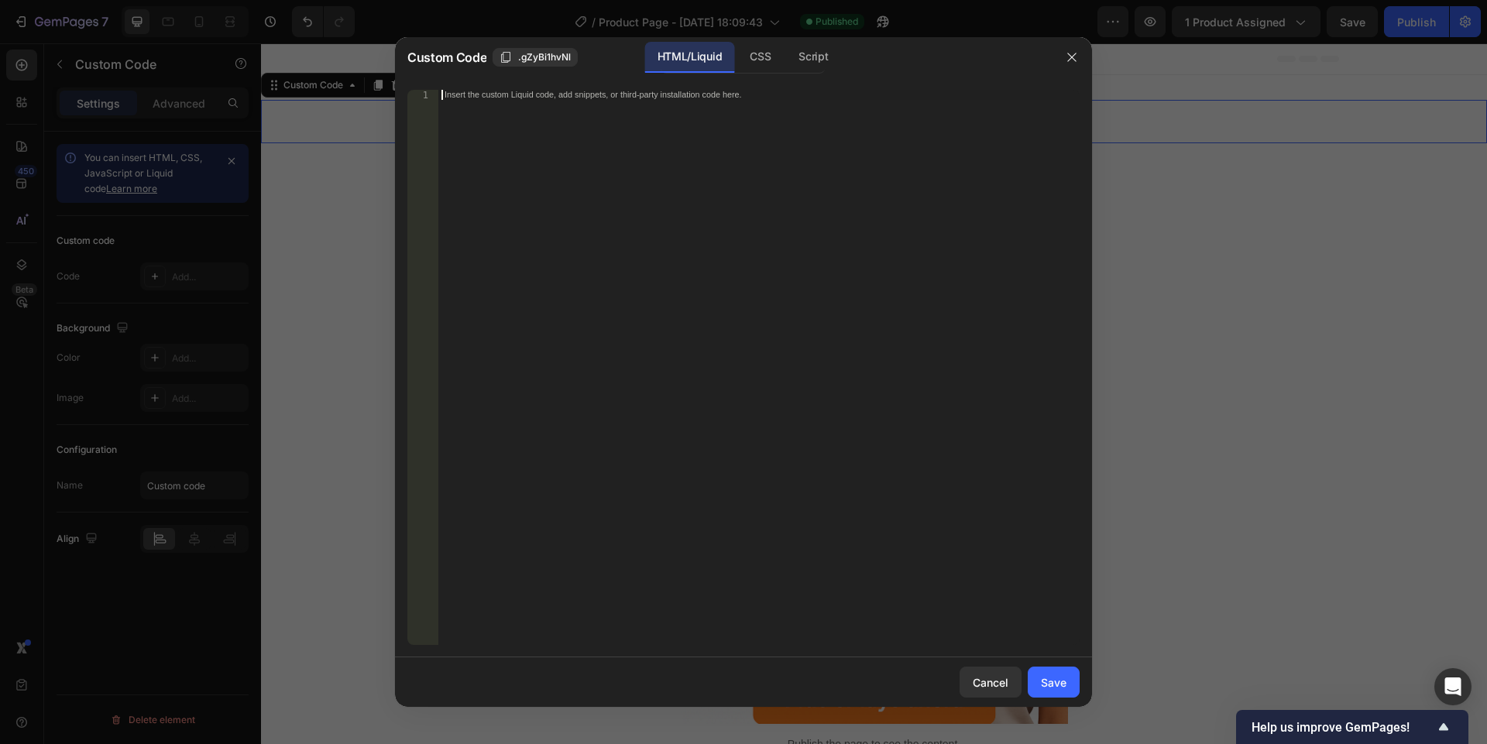
paste textarea "ciudades = ["Bogotá", "Medellín", "Cali", "Barranquilla", "Cartagena", "Pereira…"
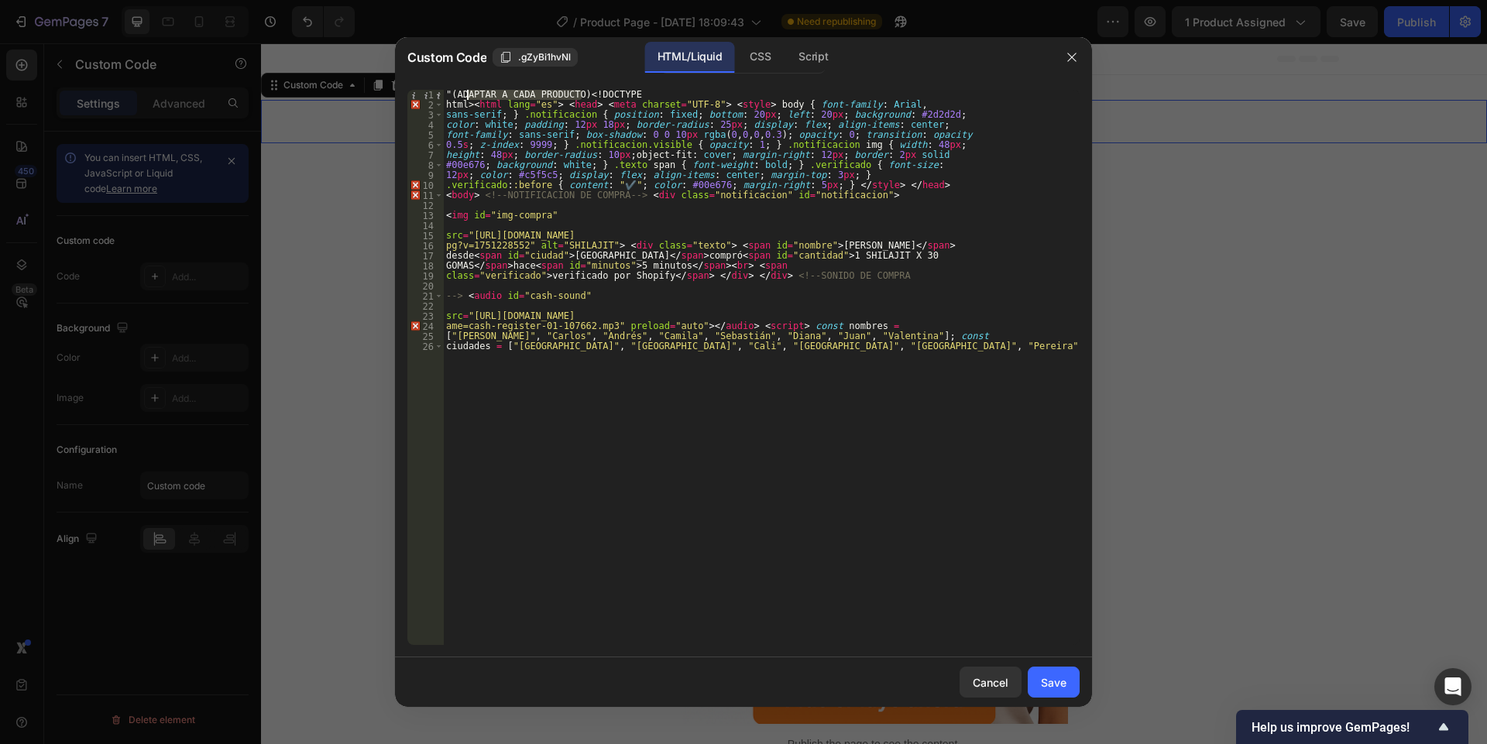
drag, startPoint x: 583, startPoint y: 95, endPoint x: 468, endPoint y: 93, distance: 114.6
click at [468, 94] on div ""(ADAPTAR A CADA PRODUCTO) < !DOCTYPE html> < html lang = "es" > < head > < met…" at bounding box center [761, 377] width 636 height 575
click at [469, 93] on div ""(ADAPTAR A CADA PRODUCTO) < !DOCTYPE html> < html lang = "es" > < head > < met…" at bounding box center [761, 367] width 636 height 555
drag, startPoint x: 460, startPoint y: 95, endPoint x: 498, endPoint y: 96, distance: 37.9
click at [498, 96] on div ""(ADAPTAR A CADA PRODUCTO) < !DOCTYPE html> < html lang = "es" > < head > < met…" at bounding box center [761, 377] width 636 height 575
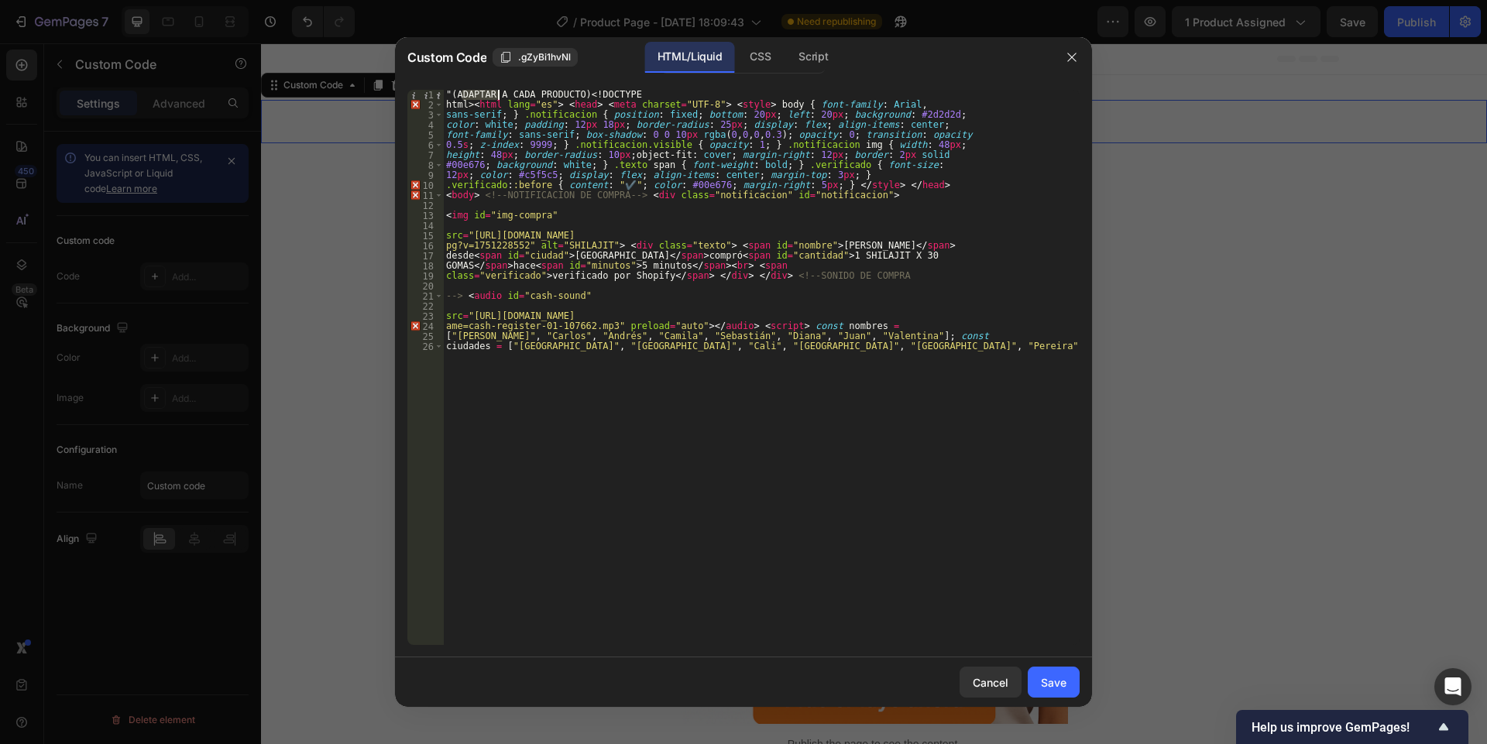
click at [577, 100] on div ""(ADAPTAR A CADA PRODUCTO) < !DOCTYPE html> < html lang = "es" > < head > < met…" at bounding box center [761, 377] width 636 height 575
type textarea ""(Yerba Magic) <!DOCTYPE"
click at [1056, 698] on div "Cancel Save" at bounding box center [743, 682] width 697 height 50
click at [1052, 691] on button "Save" at bounding box center [1054, 682] width 52 height 31
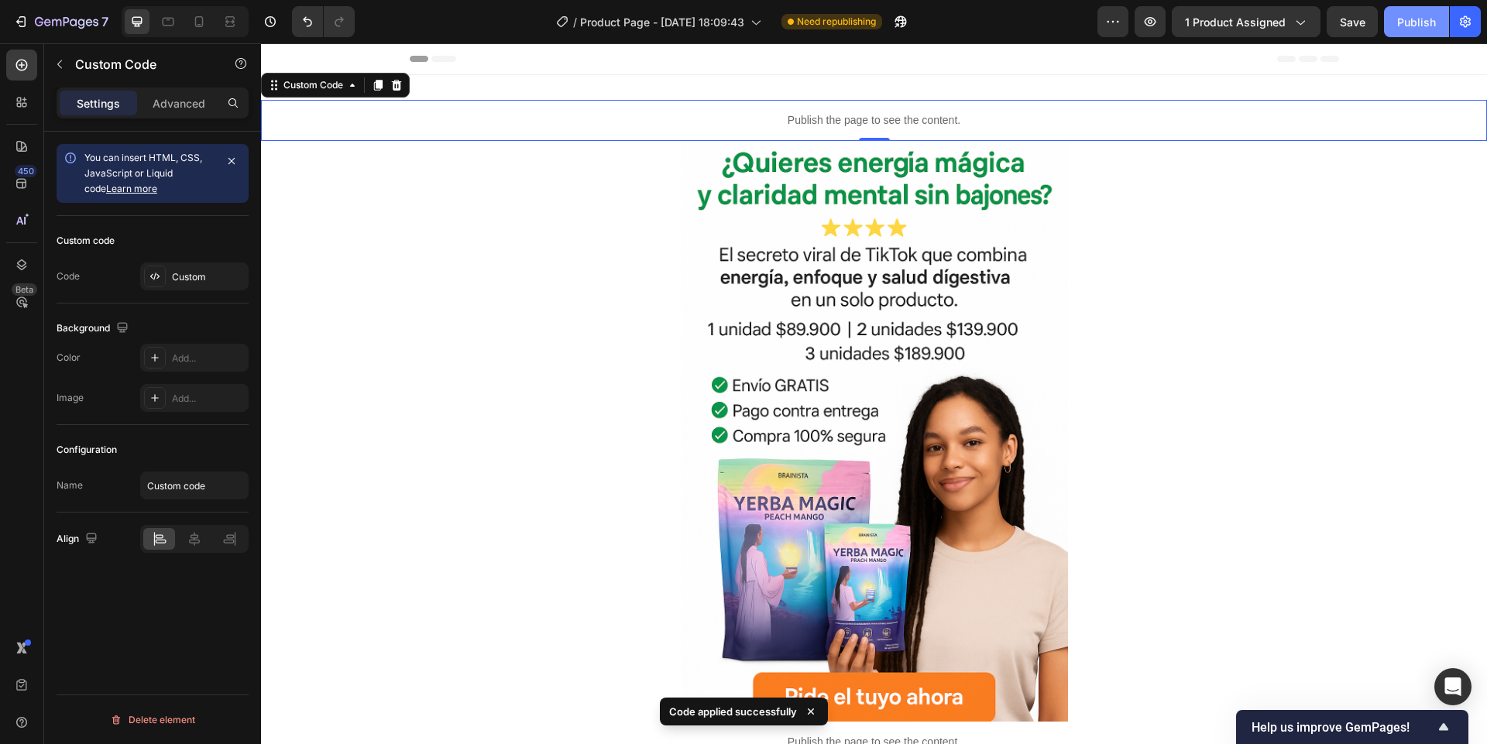
click at [1397, 24] on div "Publish" at bounding box center [1416, 22] width 39 height 16
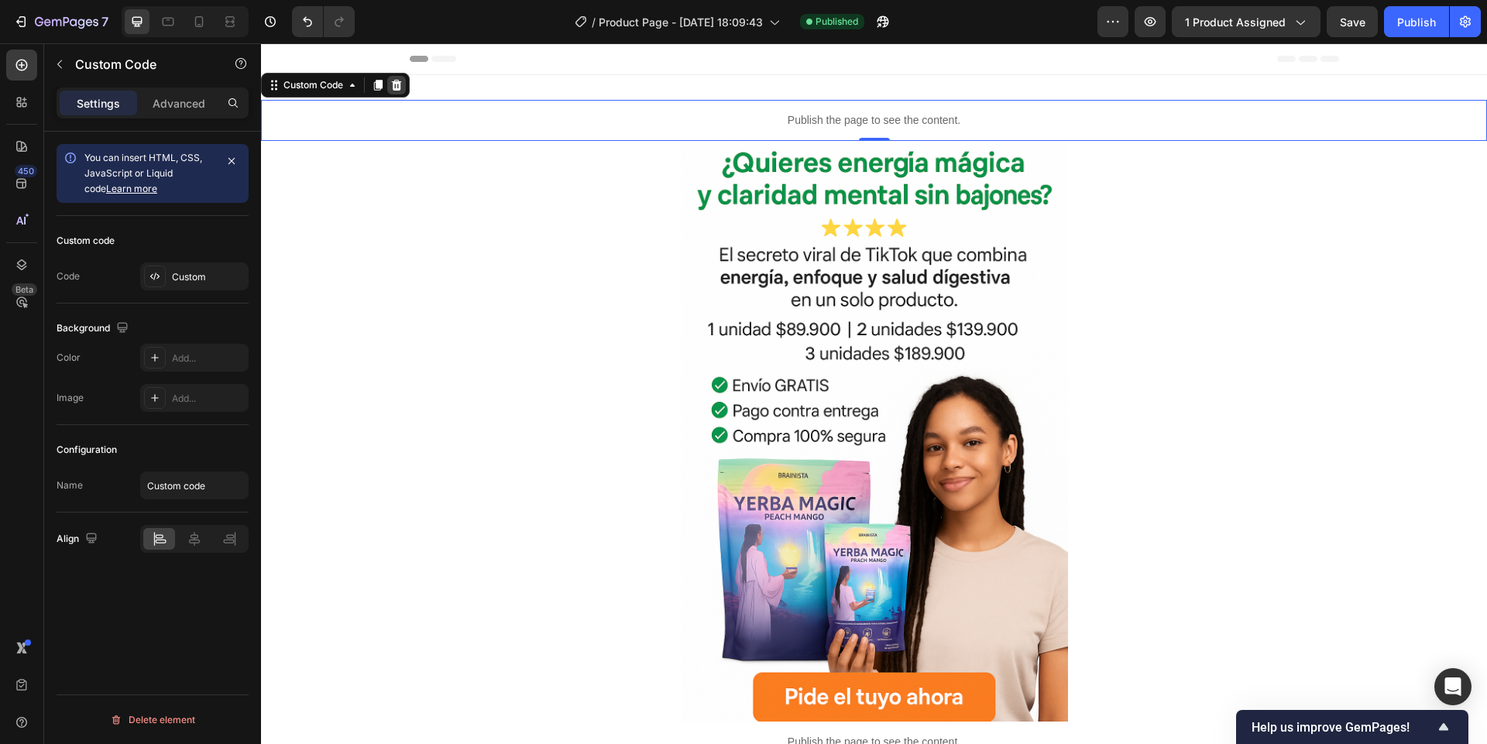
click at [393, 85] on icon at bounding box center [396, 85] width 12 height 12
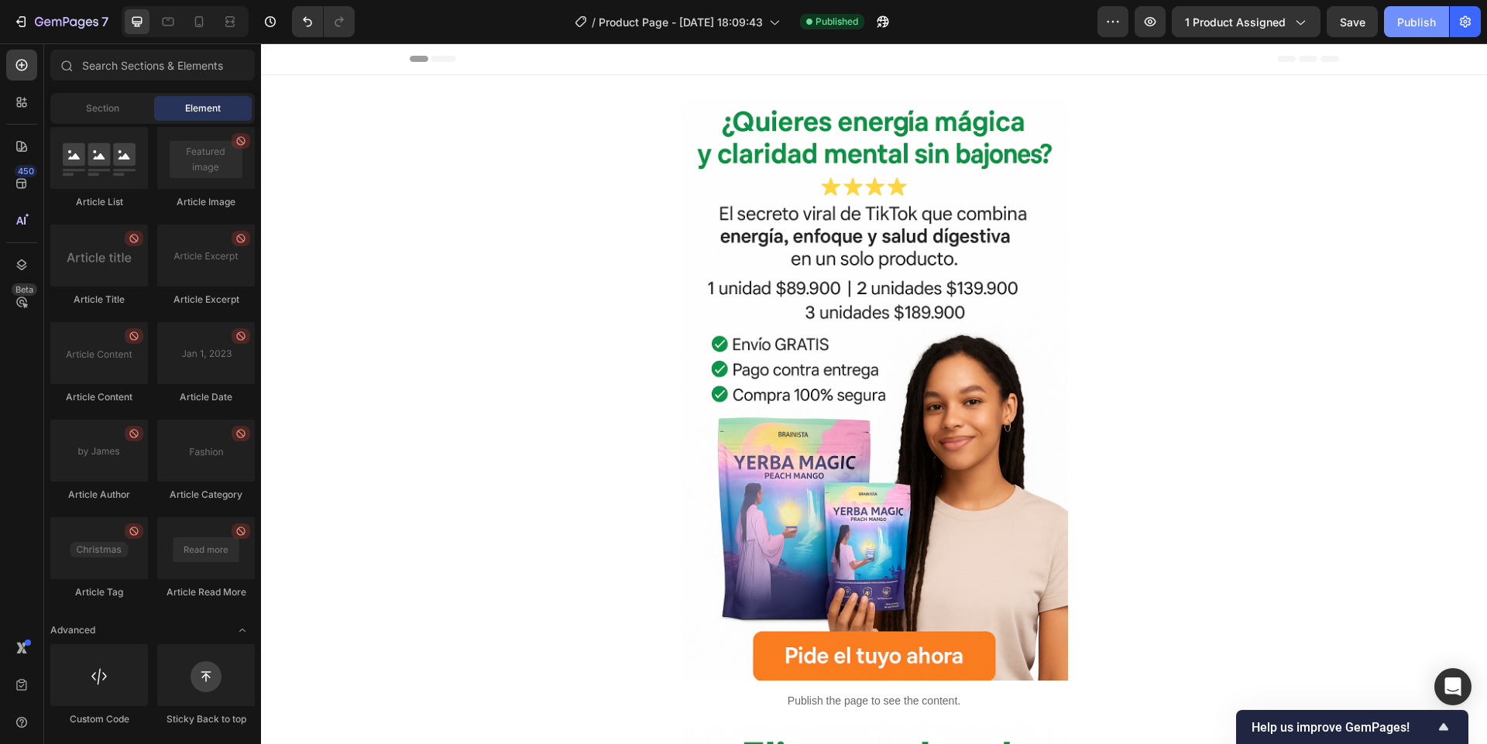
click at [1432, 28] on div "Publish" at bounding box center [1416, 22] width 39 height 16
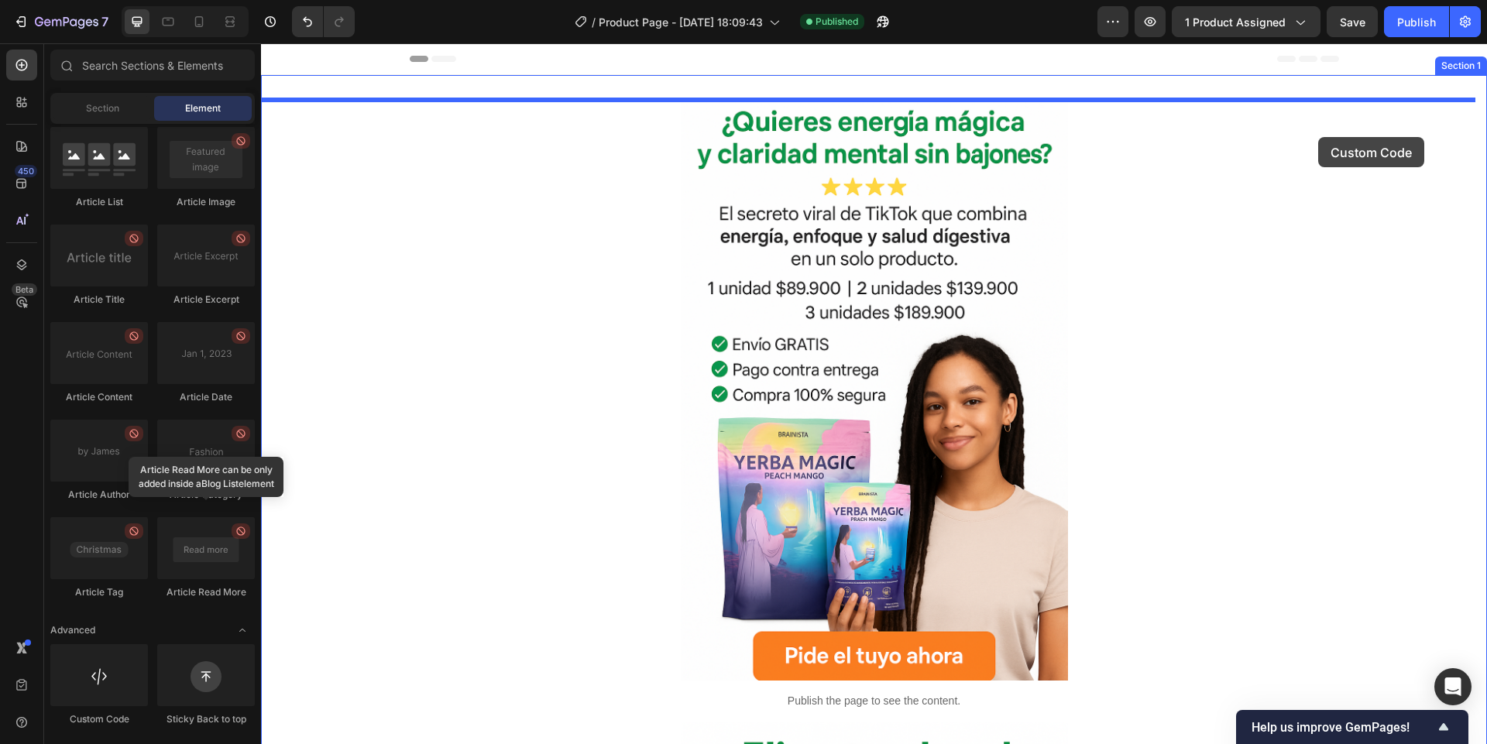
drag, startPoint x: 506, startPoint y: 702, endPoint x: 1318, endPoint y: 137, distance: 989.1
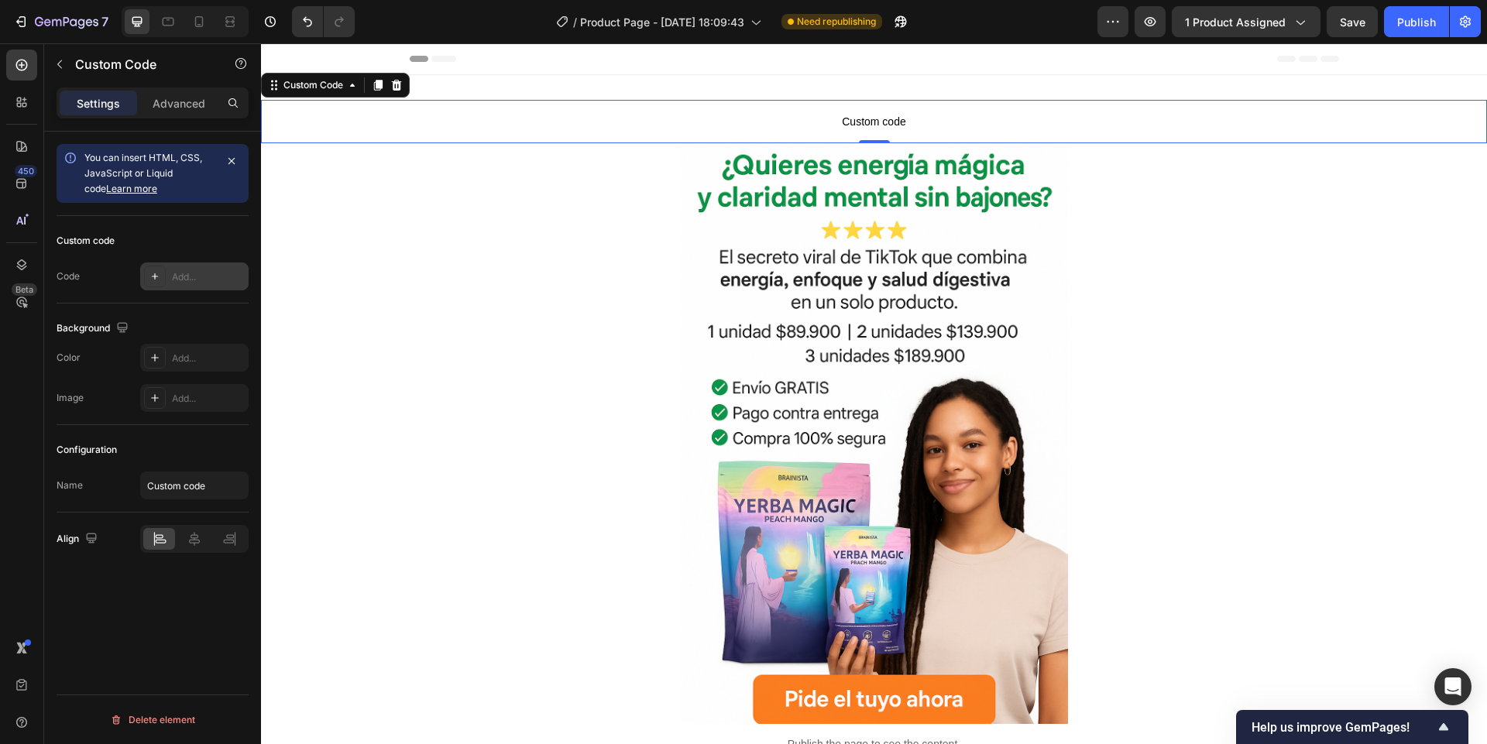
click at [185, 276] on div "Add..." at bounding box center [208, 277] width 73 height 14
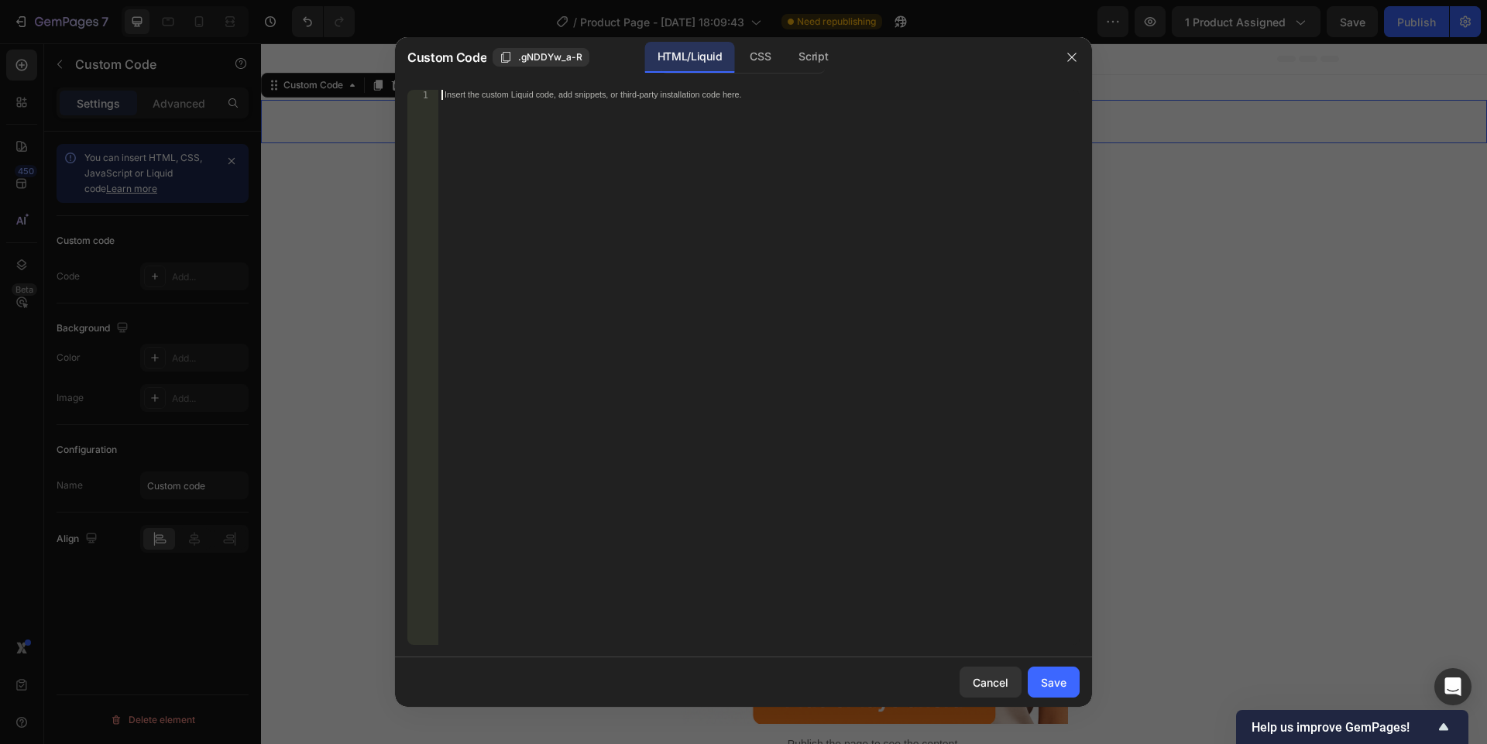
paste textarea "ciudades = ["Bogotá", "Medellín", "Cali", "Barranquilla", "Cartagena", "Pereira…"
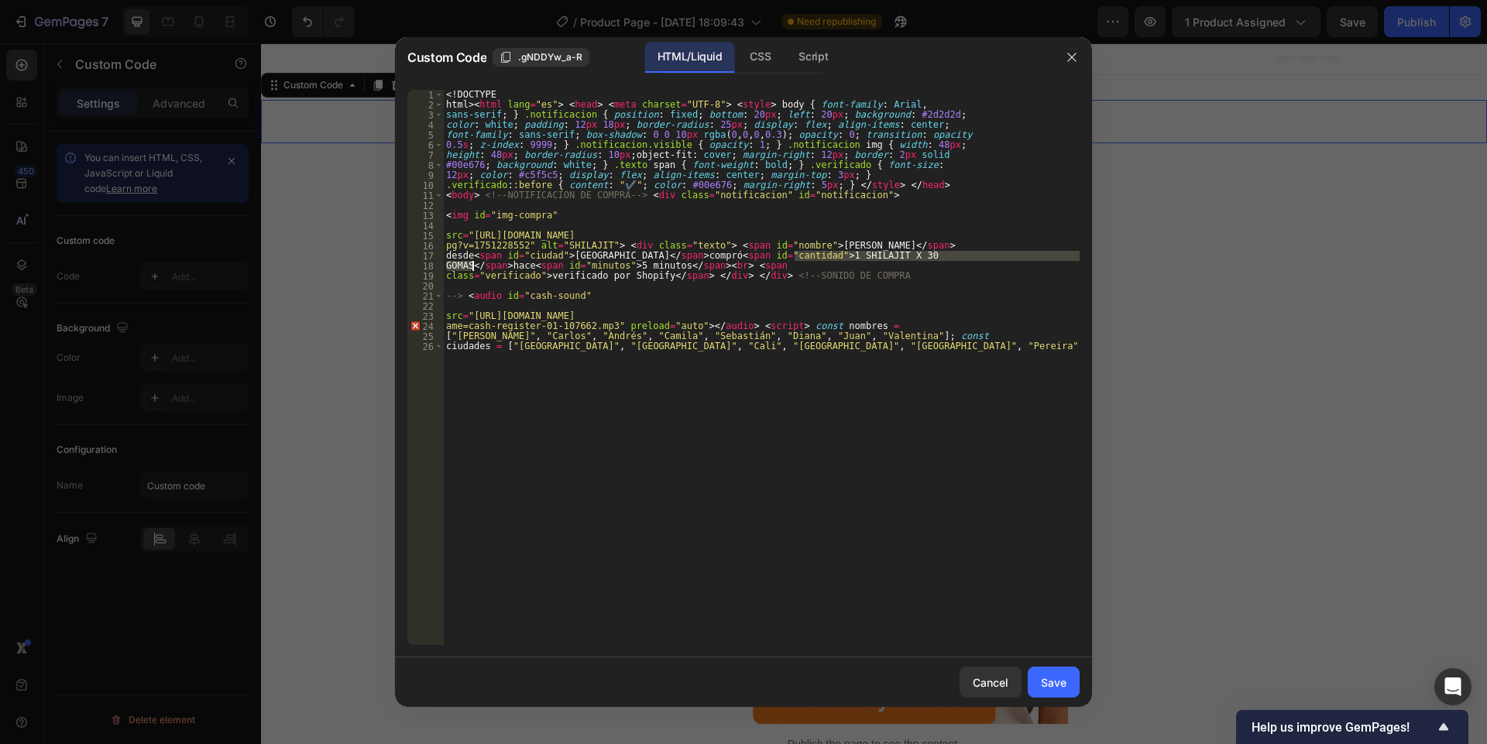
drag, startPoint x: 797, startPoint y: 260, endPoint x: 472, endPoint y: 269, distance: 324.5
click at [472, 269] on div "< !DOCTYPE html> < html lang = "es" > < head > < meta charset = "UTF-8" > < sty…" at bounding box center [761, 377] width 636 height 575
drag, startPoint x: 795, startPoint y: 250, endPoint x: 803, endPoint y: 254, distance: 8.7
click at [798, 252] on div "< !DOCTYPE html> < html lang = "es" > < head > < meta charset = "UTF-8" > < sty…" at bounding box center [761, 377] width 636 height 575
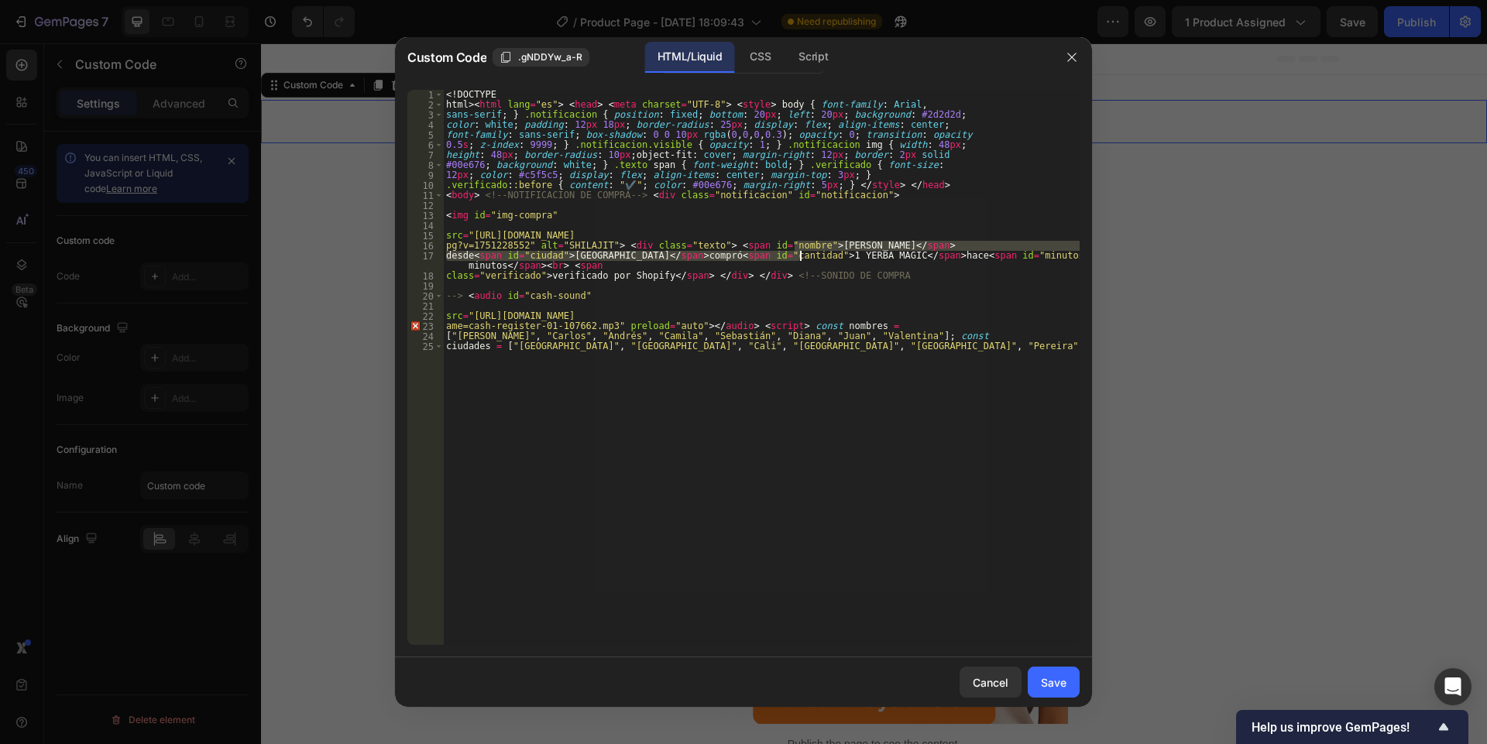
click at [798, 252] on div "< !DOCTYPE html> < html lang = "es" > < head > < meta charset = "UTF-8" > < sty…" at bounding box center [761, 367] width 636 height 555
drag, startPoint x: 800, startPoint y: 255, endPoint x: 807, endPoint y: 262, distance: 10.4
click at [802, 255] on div "< !DOCTYPE html> < html lang = "es" > < head > < meta charset = "UTF-8" > < sty…" at bounding box center [761, 377] width 636 height 575
click at [797, 264] on div "< !DOCTYPE html> < html lang = "es" > < head > < meta charset = "UTF-8" > < sty…" at bounding box center [761, 377] width 636 height 575
click at [798, 260] on div "< !DOCTYPE html> < html lang = "es" > < head > < meta charset = "UTF-8" > < sty…" at bounding box center [761, 377] width 636 height 575
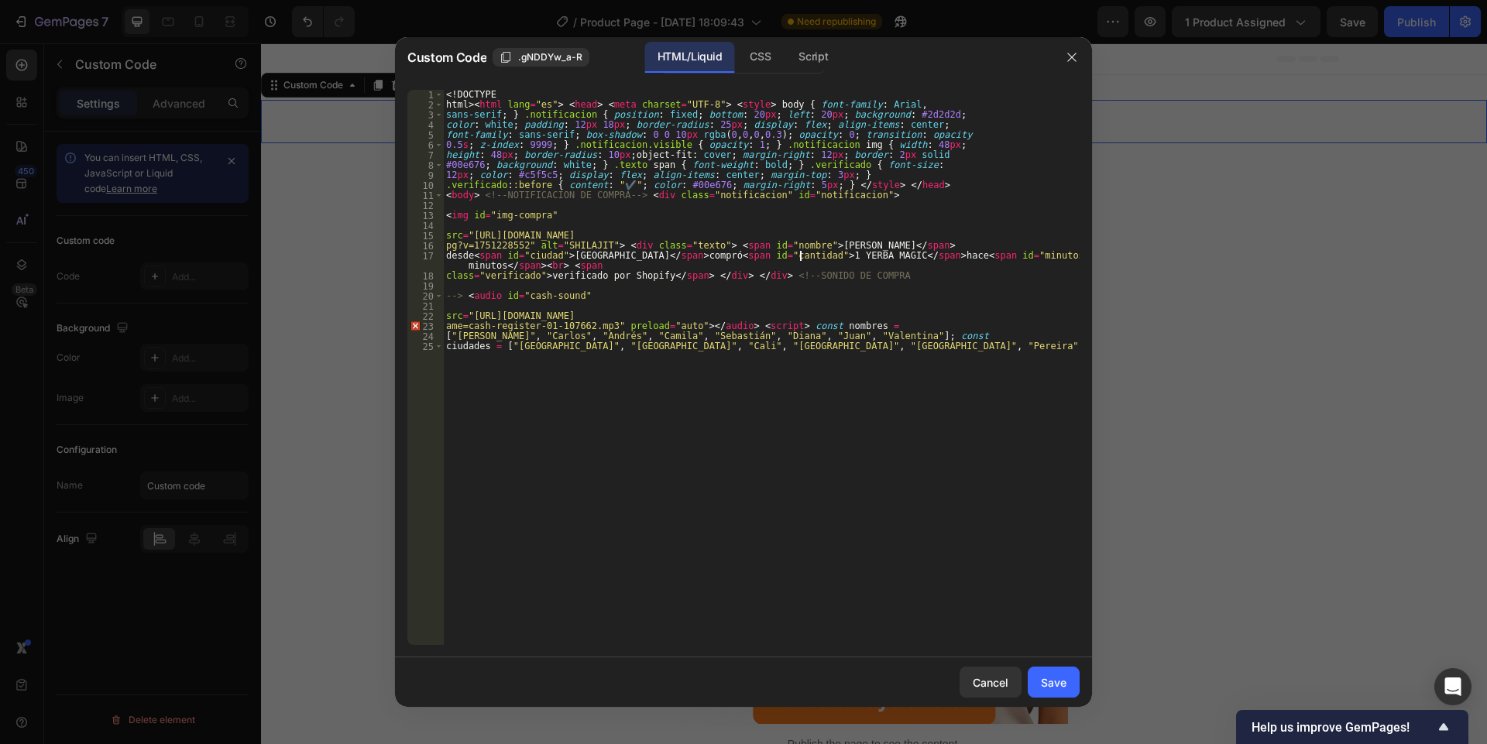
click at [795, 258] on div "< !DOCTYPE html> < html lang = "es" > < head > < meta charset = "UTF-8" > < sty…" at bounding box center [761, 377] width 636 height 575
type textarea "desde <span id="ciudad">Medellín</span> compró <span id="cantidad"> 1 YERBA MAG…"
click at [1049, 684] on div "Save" at bounding box center [1054, 682] width 26 height 16
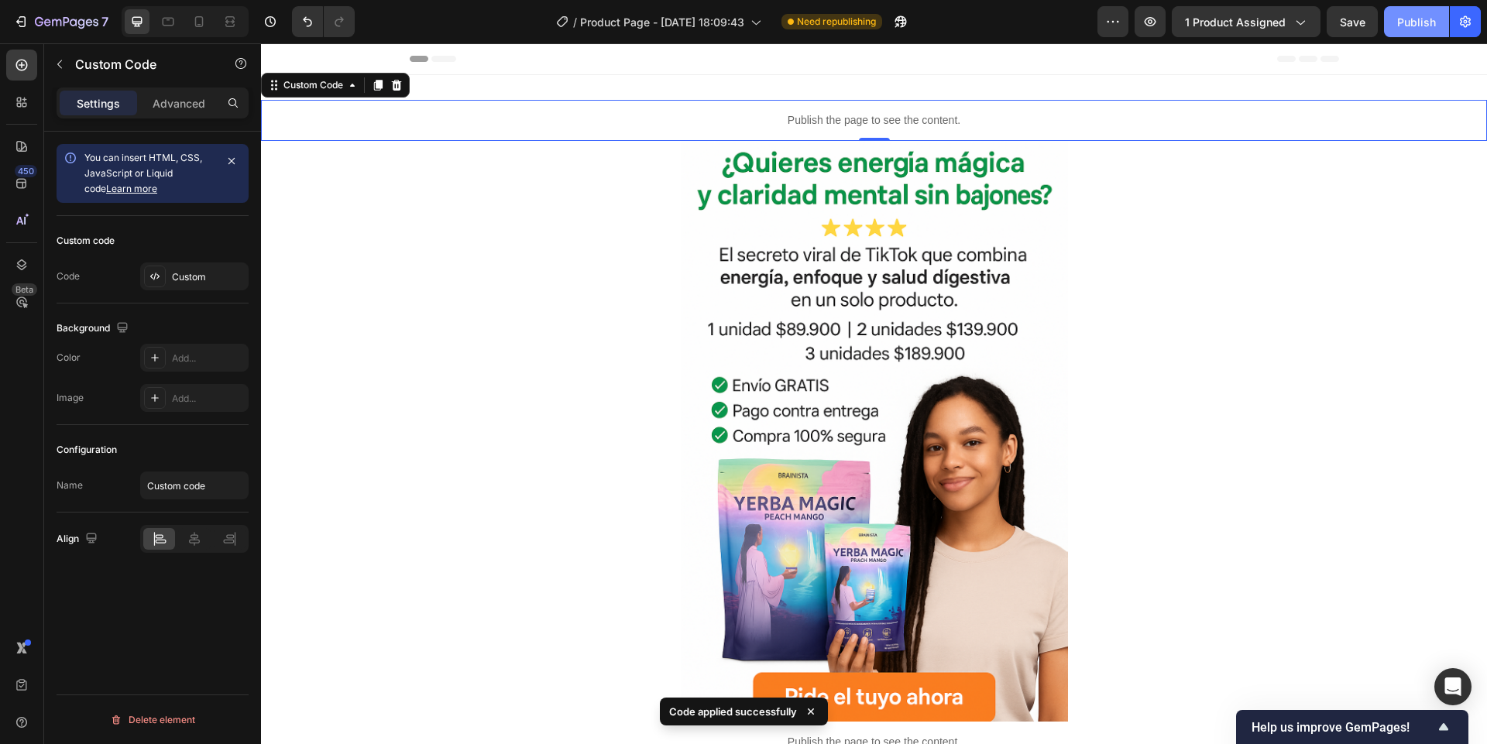
click at [1431, 22] on div "Publish" at bounding box center [1416, 22] width 39 height 16
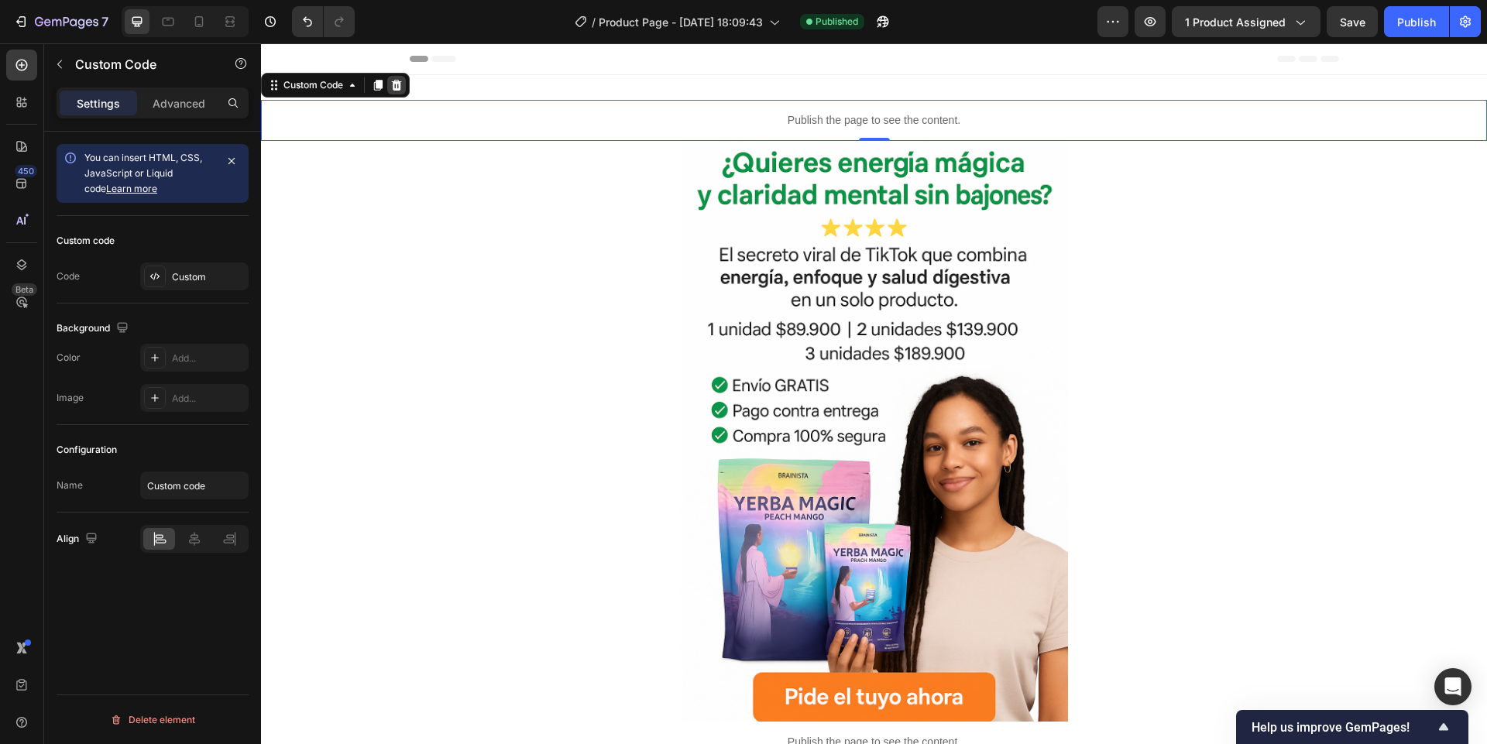
click at [396, 91] on icon at bounding box center [396, 85] width 12 height 12
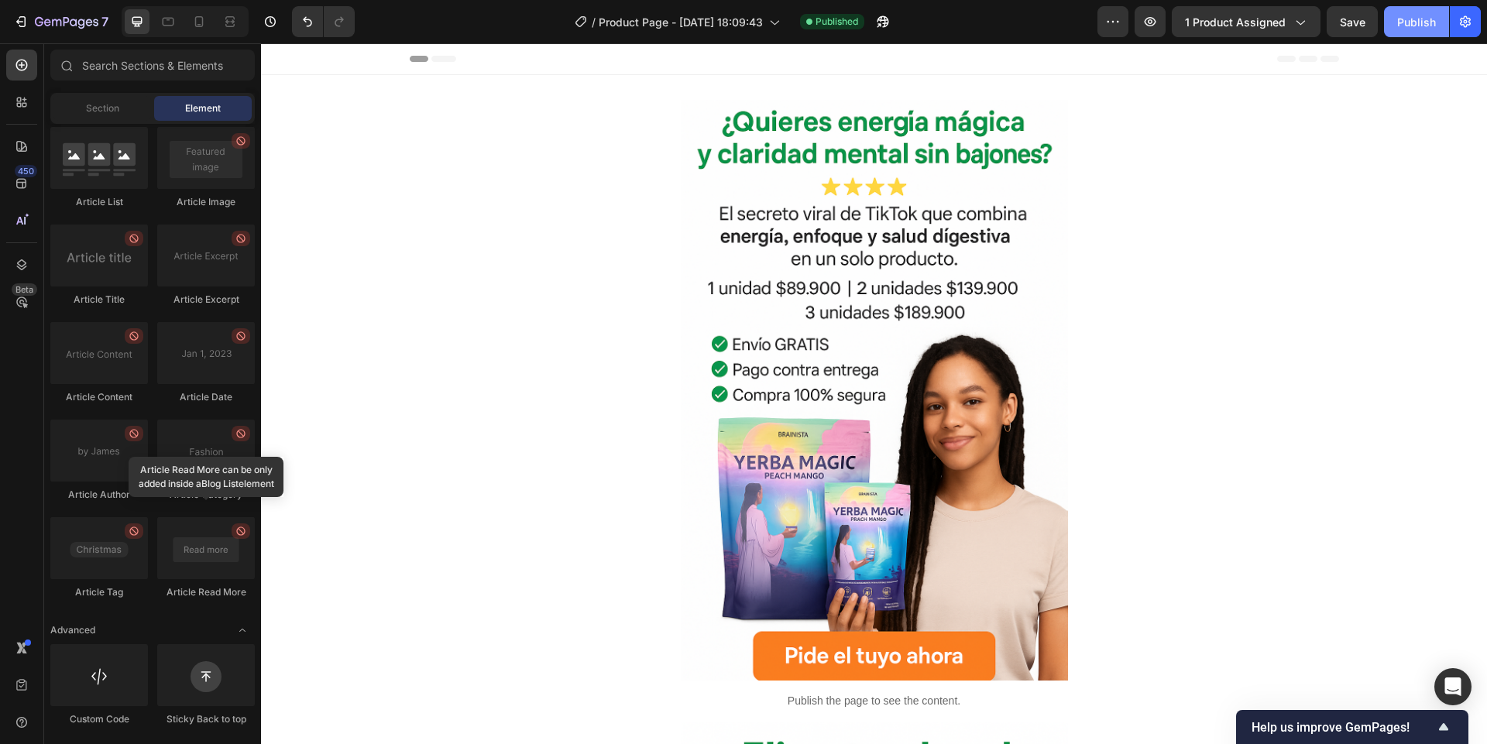
click at [1409, 21] on div "Publish" at bounding box center [1416, 22] width 39 height 16
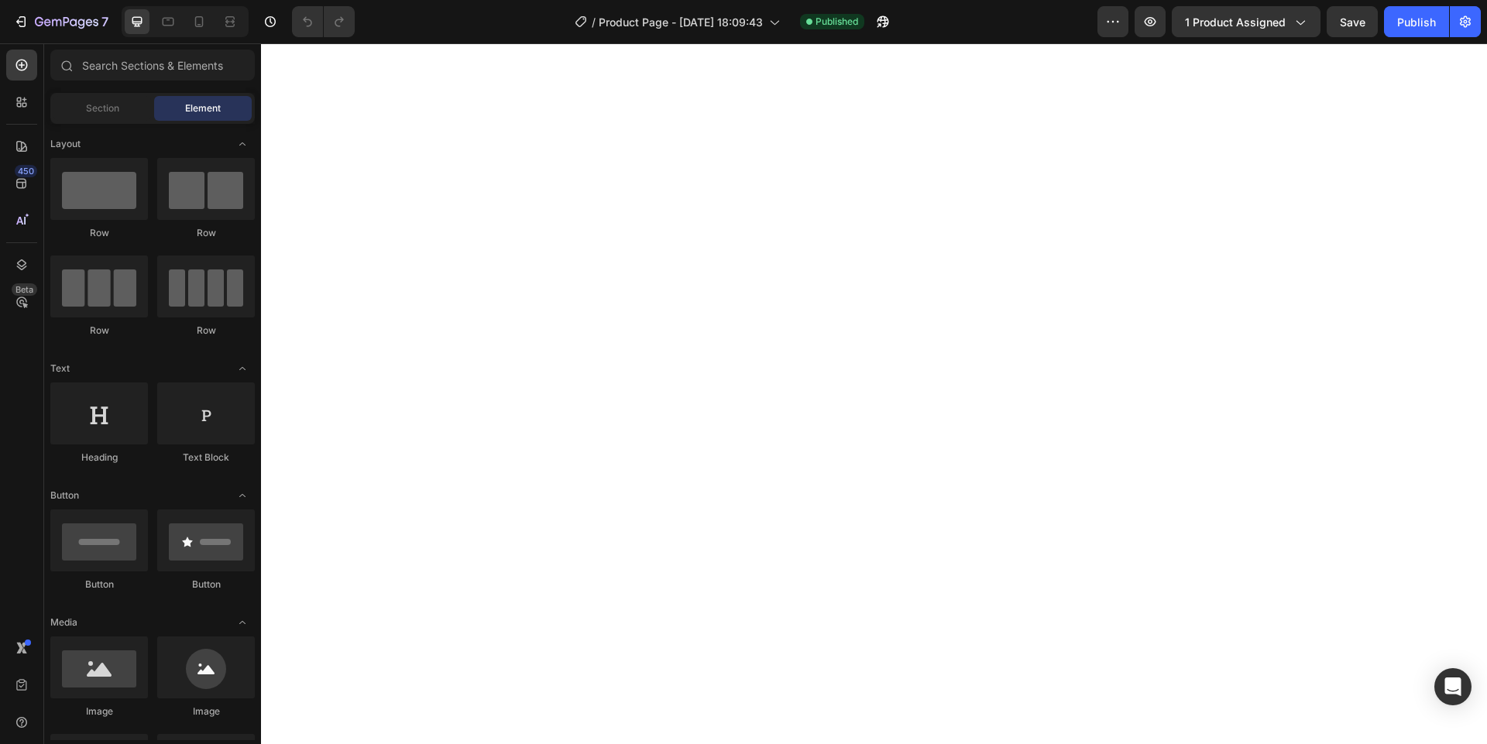
scroll to position [465, 0]
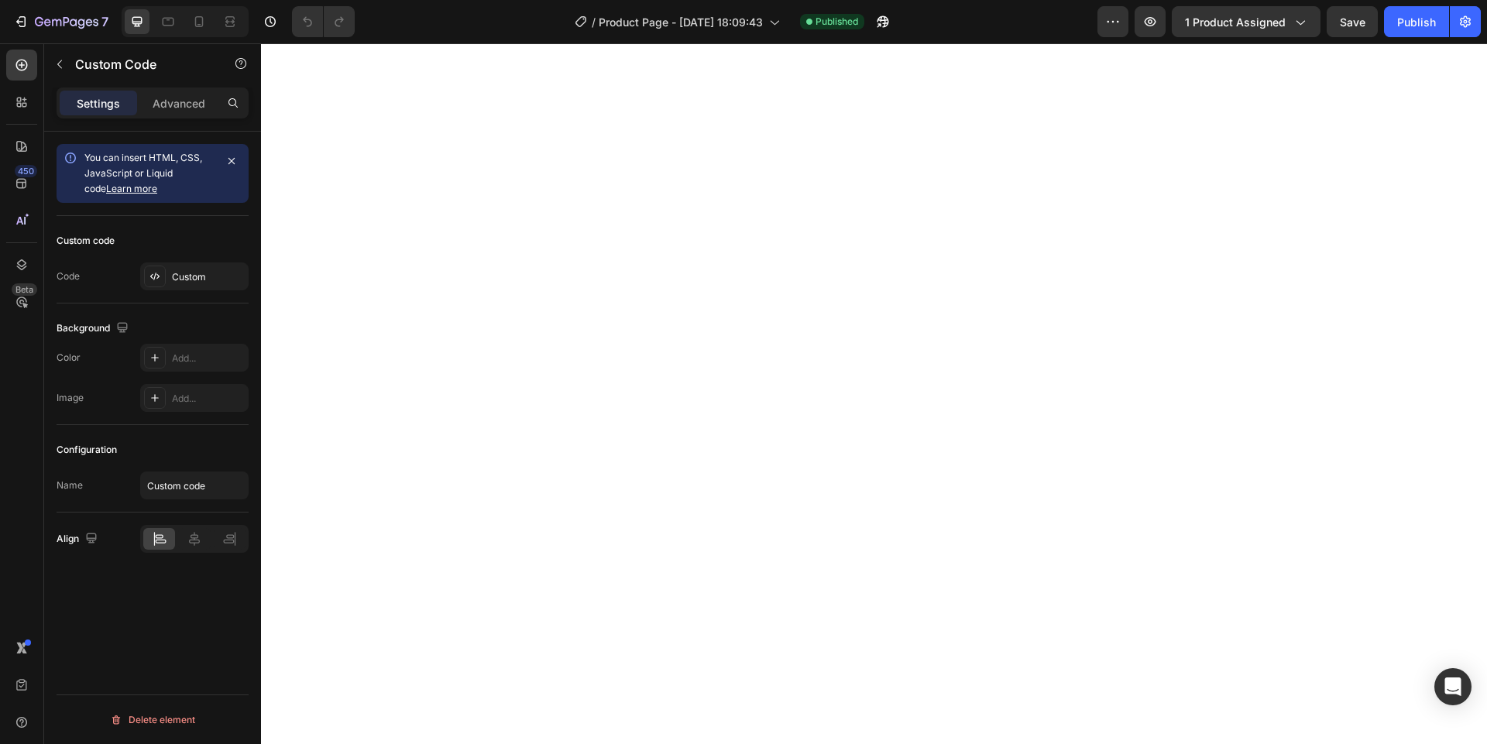
click at [161, 287] on div "Custom" at bounding box center [194, 276] width 108 height 28
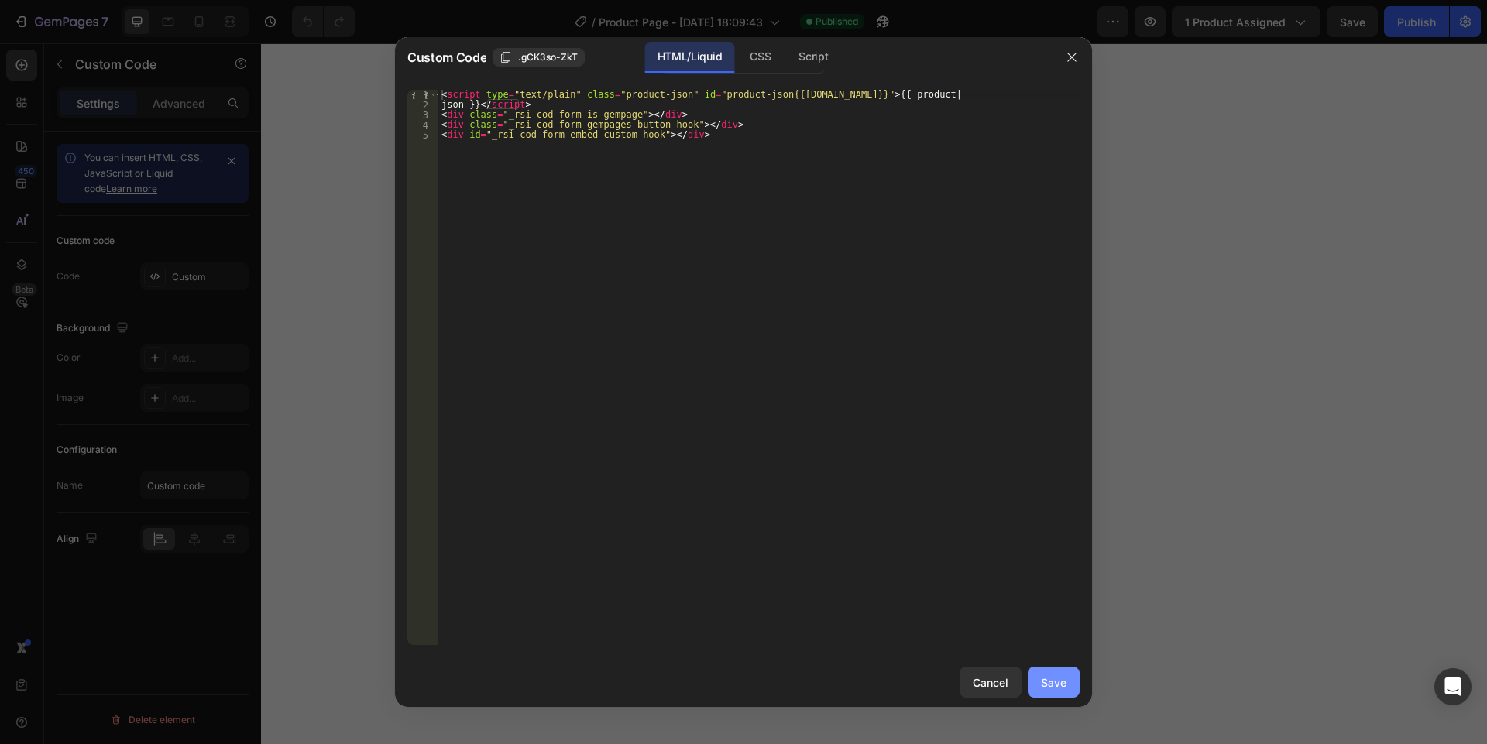
click at [1056, 691] on button "Save" at bounding box center [1054, 682] width 52 height 31
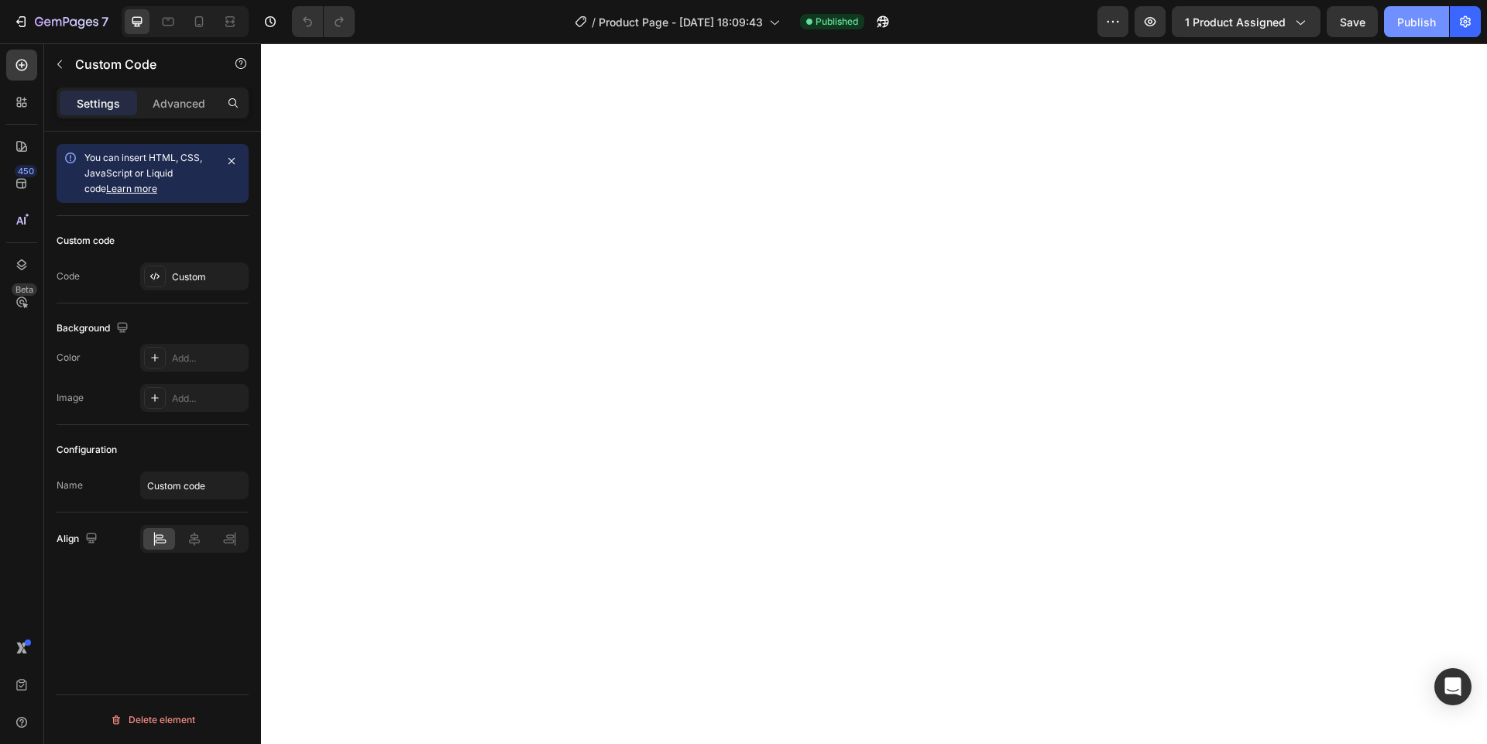
click at [1417, 19] on div "Publish" at bounding box center [1416, 22] width 39 height 16
click at [164, 485] on input "Custom code" at bounding box center [194, 486] width 108 height 28
click at [83, 486] on div "Name Custom code" at bounding box center [153, 486] width 192 height 28
click at [188, 530] on div at bounding box center [194, 539] width 32 height 22
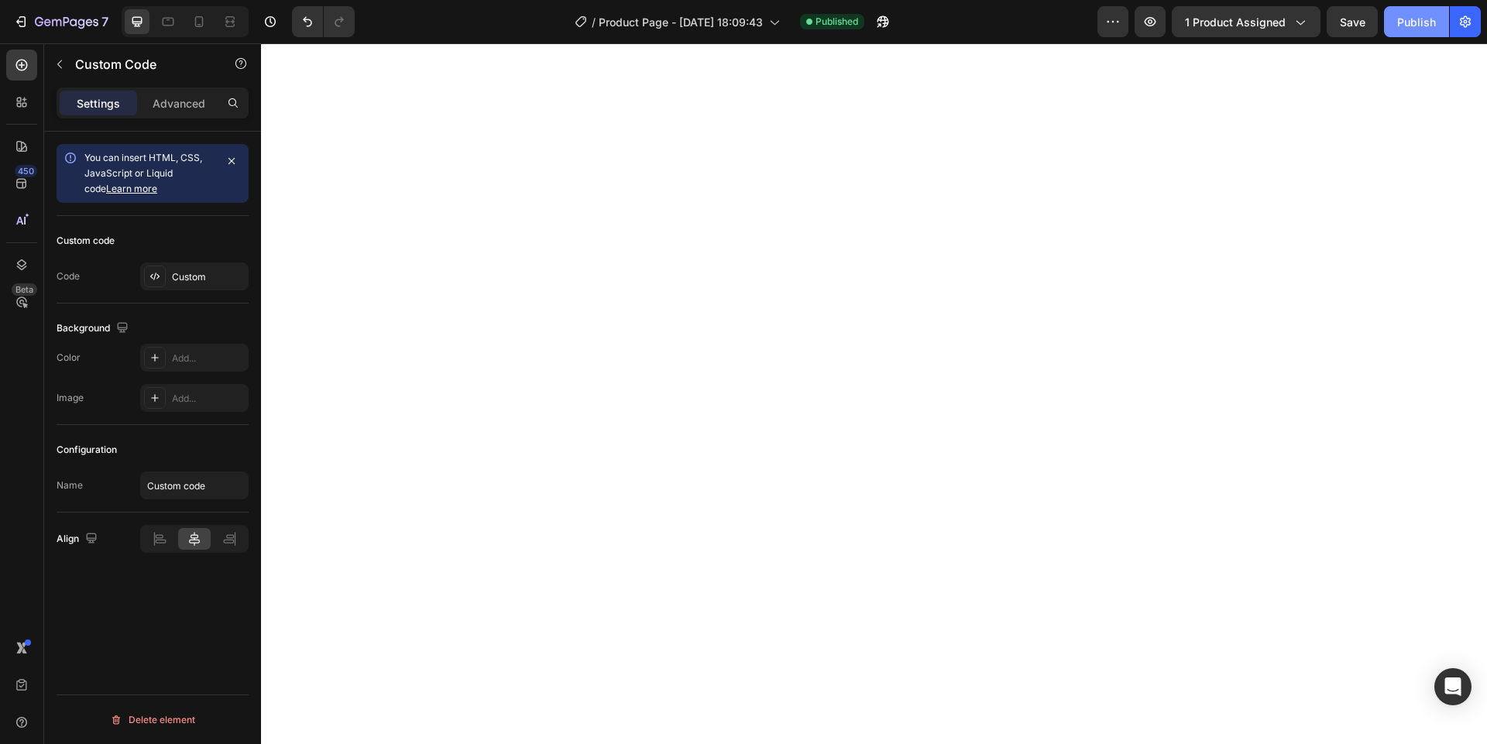
click at [1439, 22] on button "Publish" at bounding box center [1416, 21] width 65 height 31
click at [149, 111] on div "Advanced" at bounding box center [178, 103] width 77 height 25
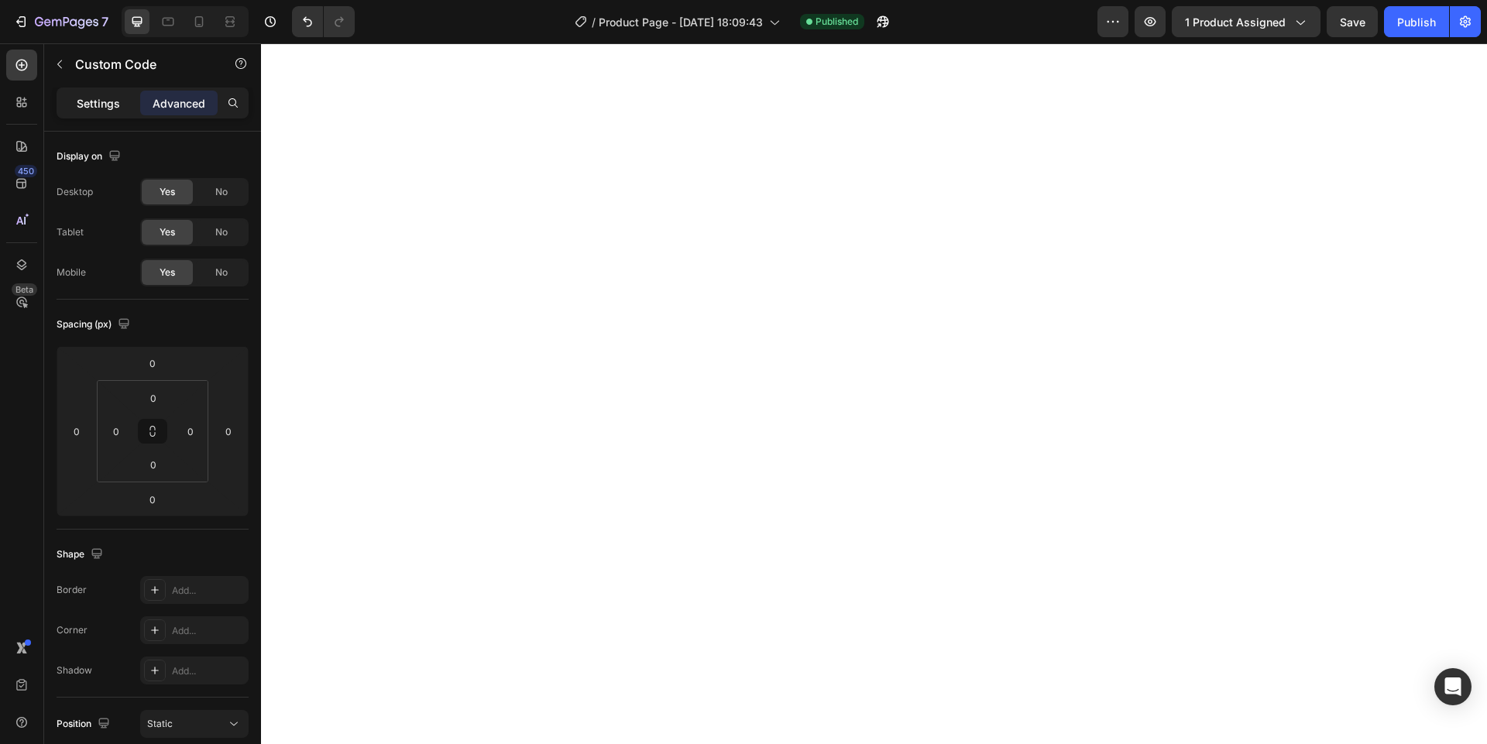
click at [120, 105] on div "Settings" at bounding box center [98, 103] width 77 height 25
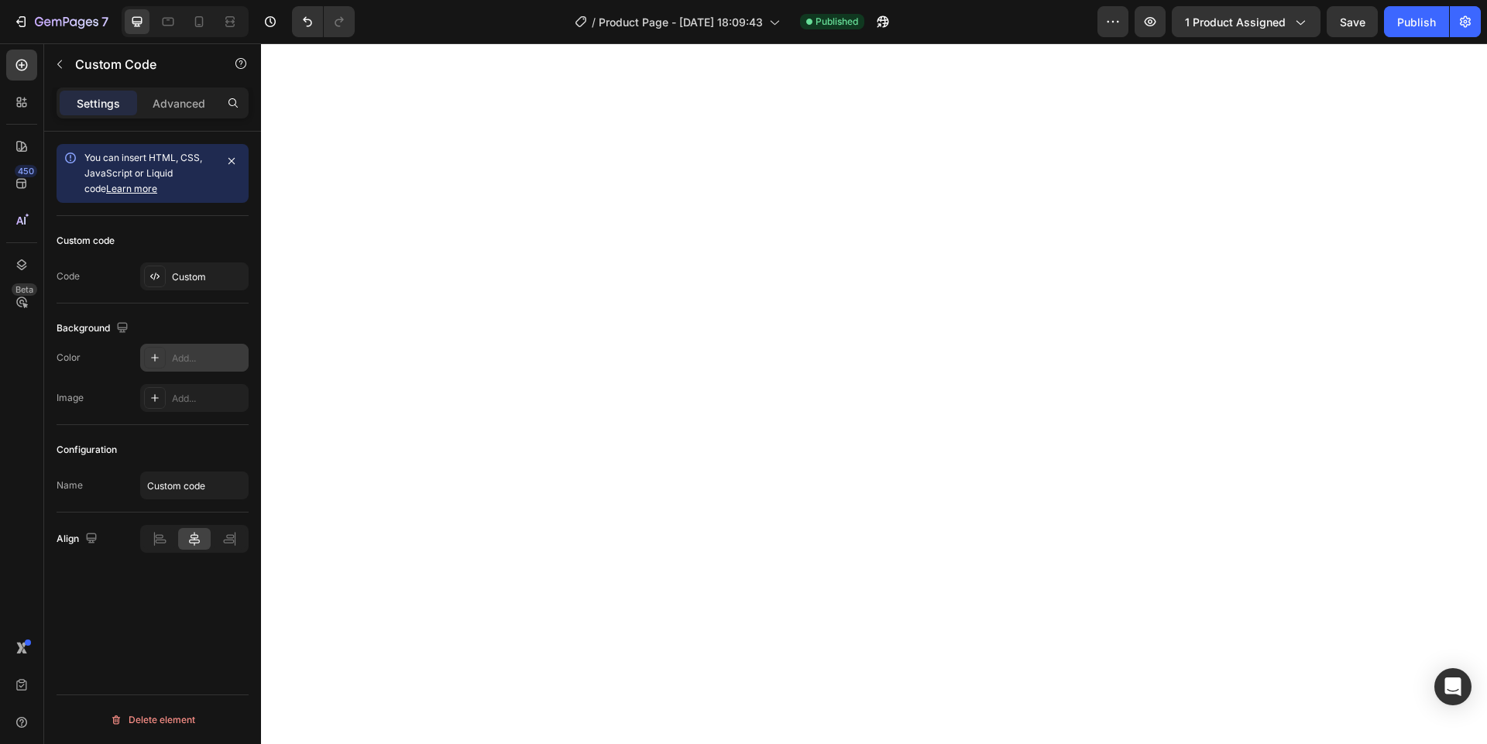
click at [166, 359] on div "Add..." at bounding box center [194, 358] width 108 height 28
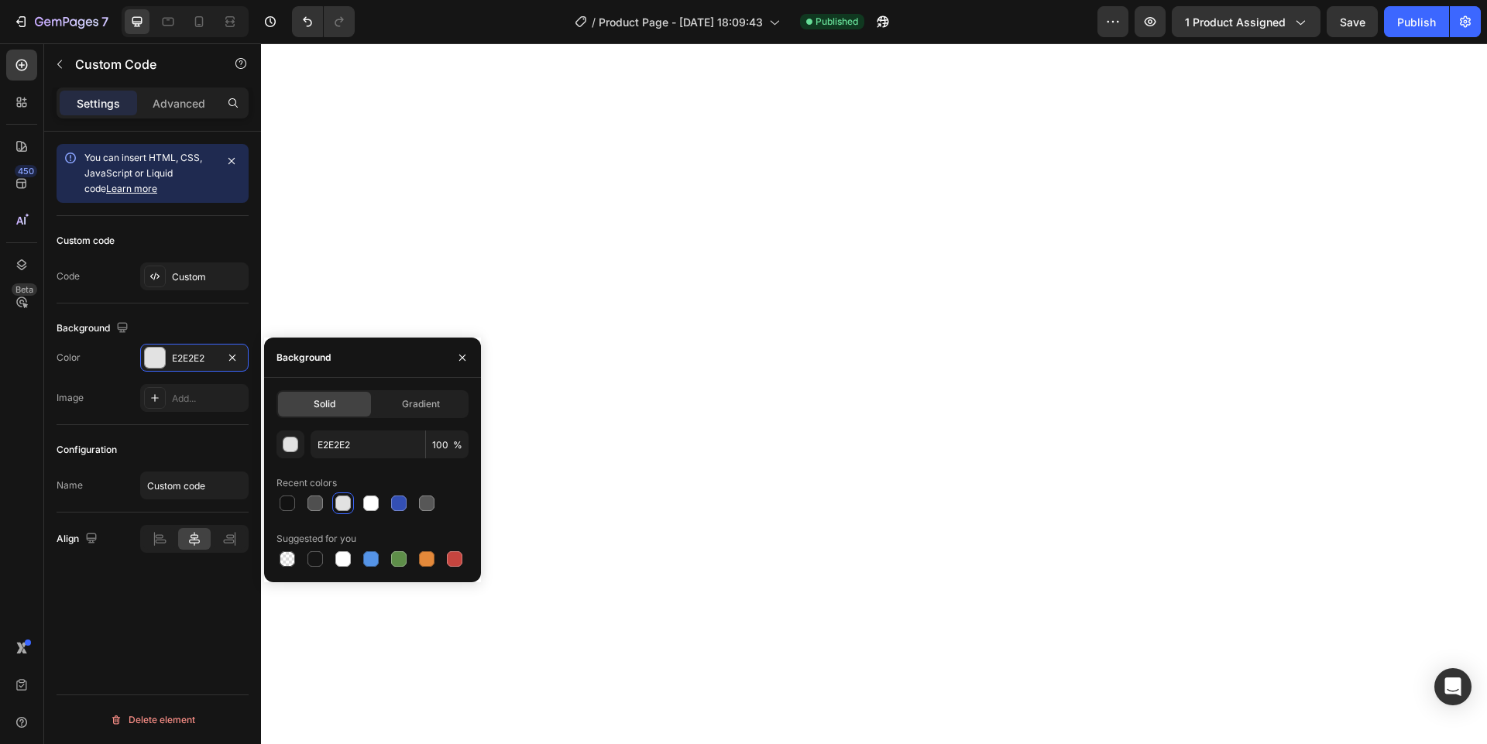
click at [145, 625] on div "You can insert HTML, CSS, JavaScript or Liquid code Learn more Custom code Code…" at bounding box center [152, 460] width 217 height 657
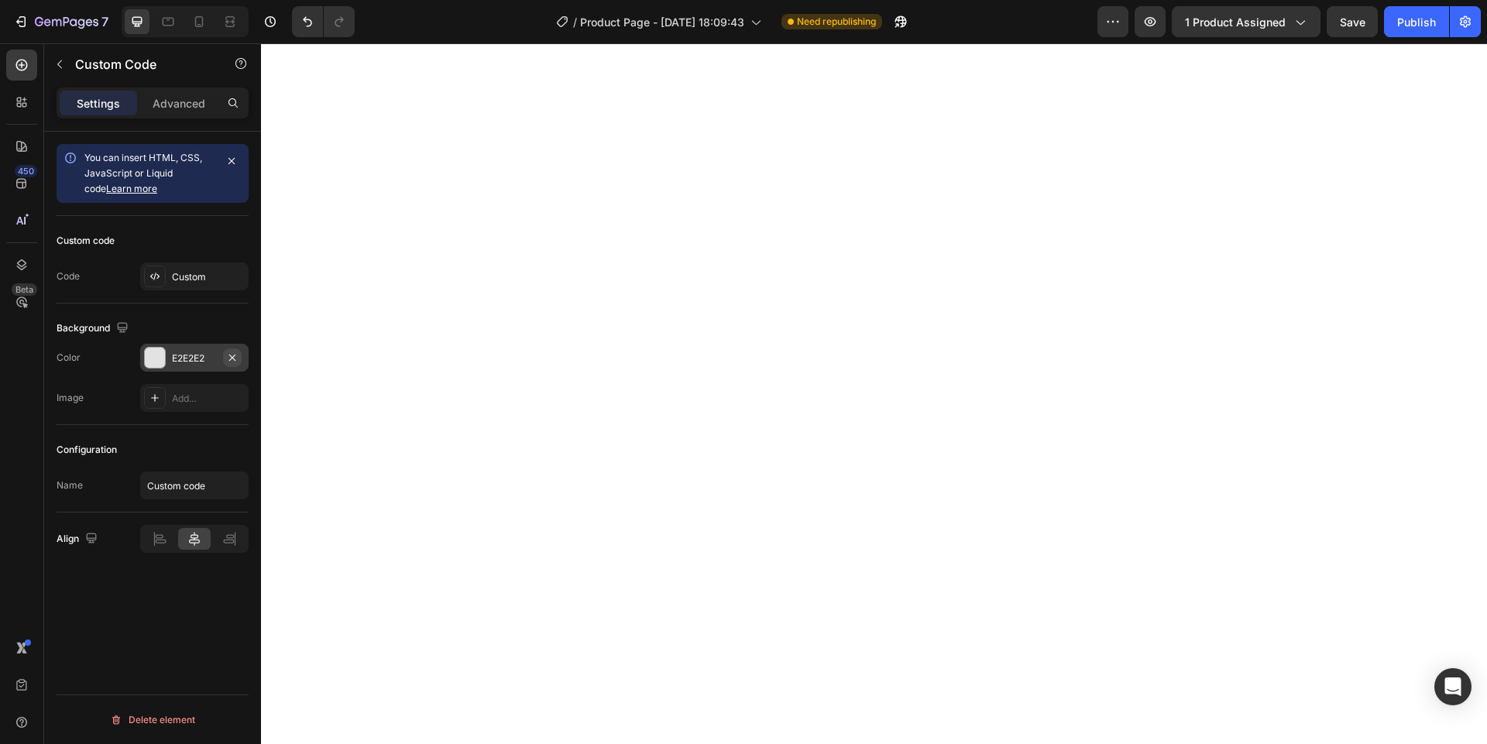
click at [240, 356] on button "button" at bounding box center [232, 357] width 19 height 19
click at [1412, 35] on button "Publish" at bounding box center [1416, 21] width 65 height 31
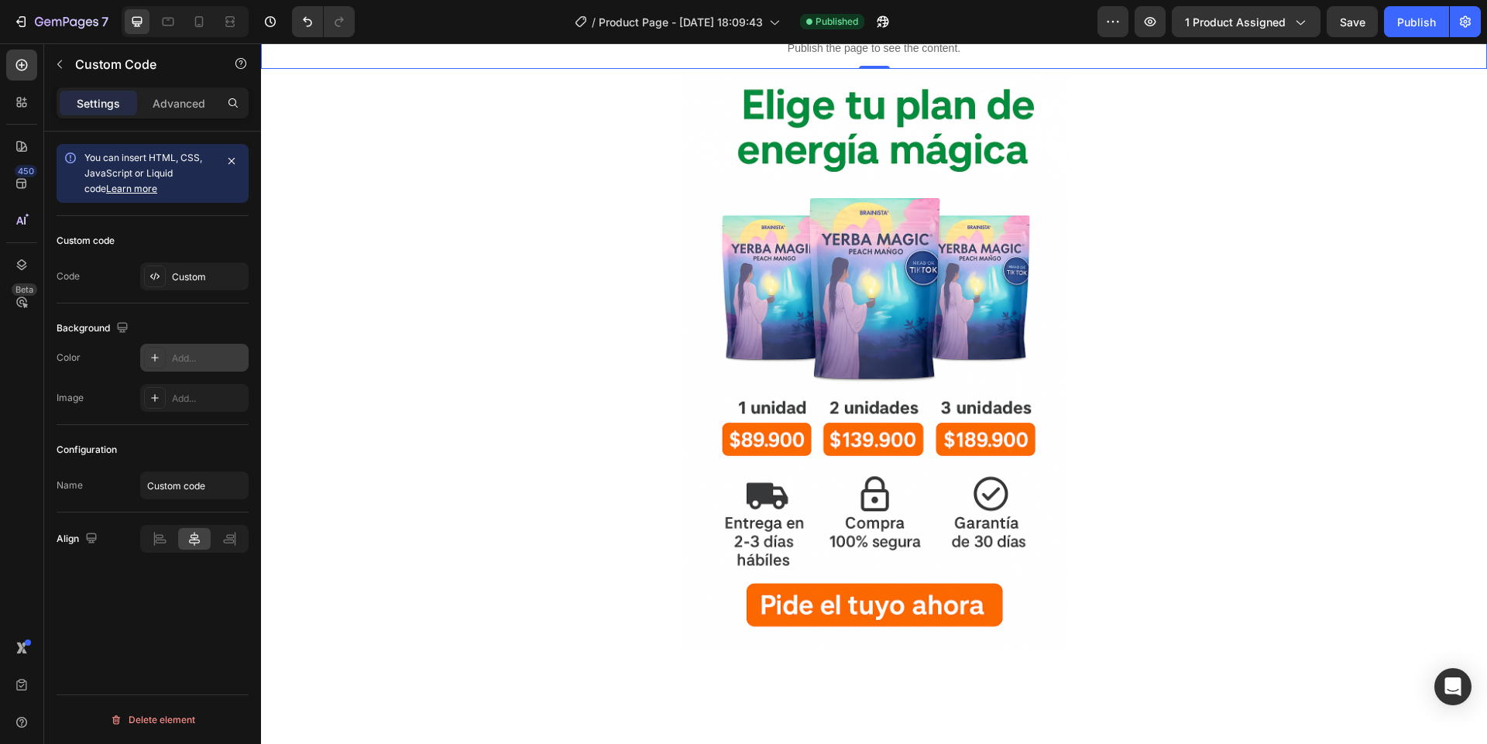
scroll to position [186, 0]
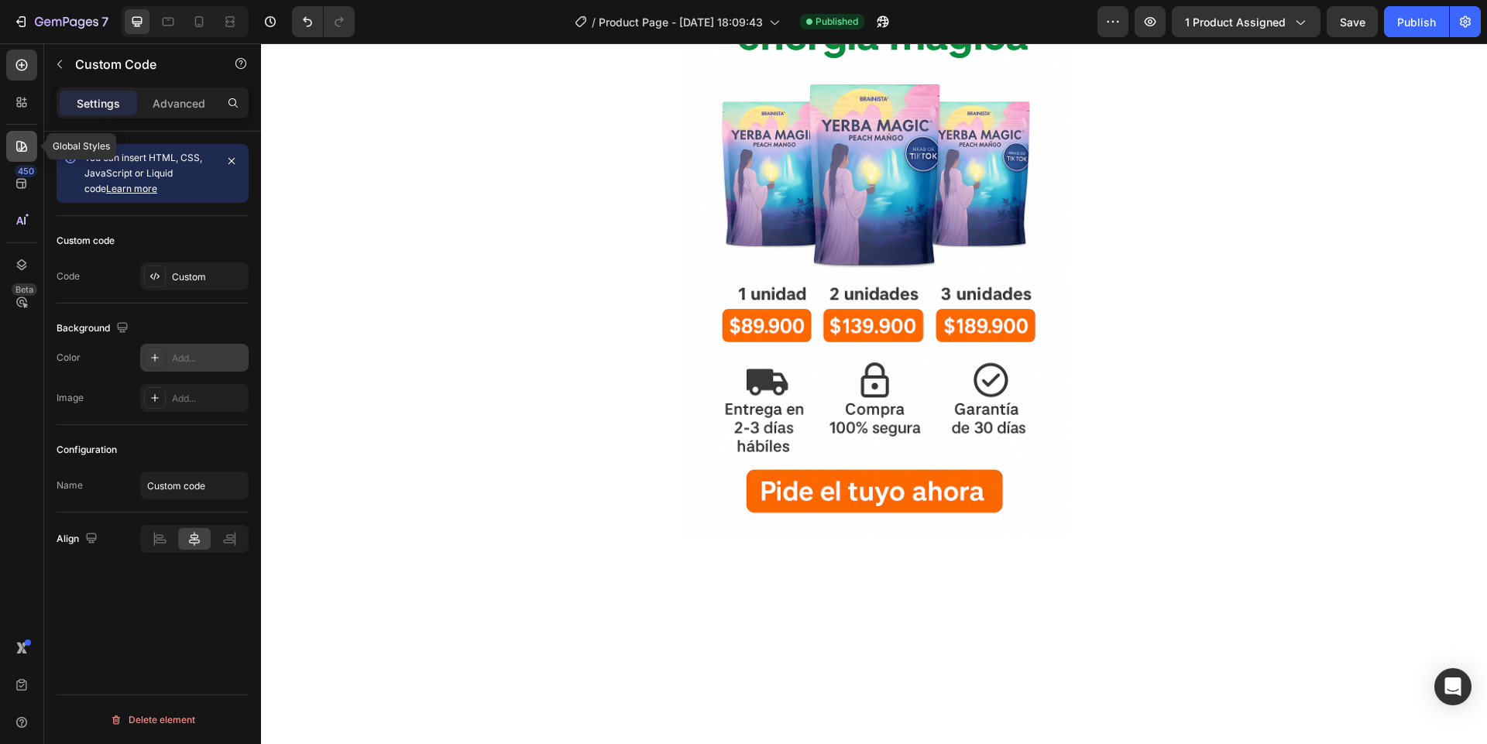
click at [14, 149] on icon at bounding box center [21, 146] width 15 height 15
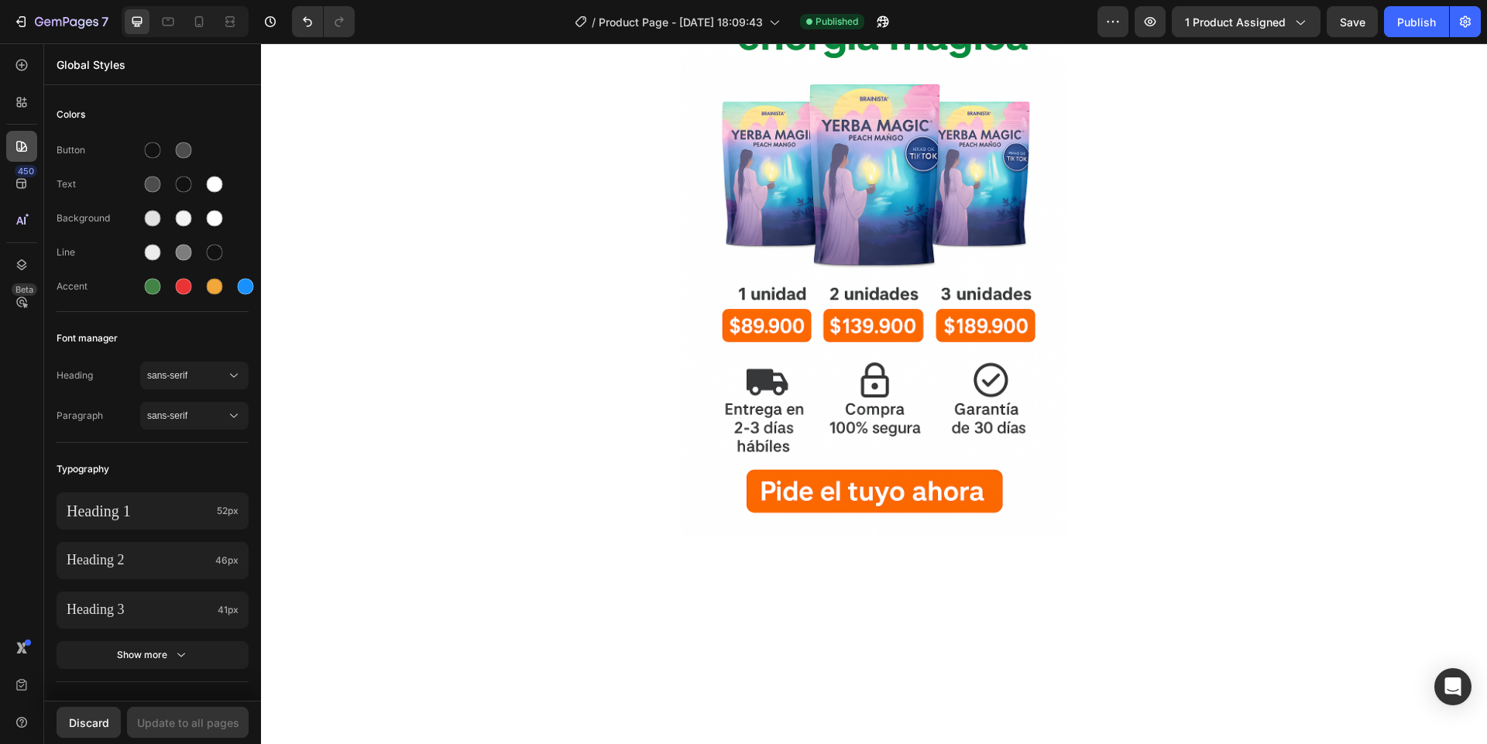
click at [14, 149] on icon at bounding box center [21, 146] width 15 height 15
click at [22, 75] on div at bounding box center [21, 65] width 31 height 31
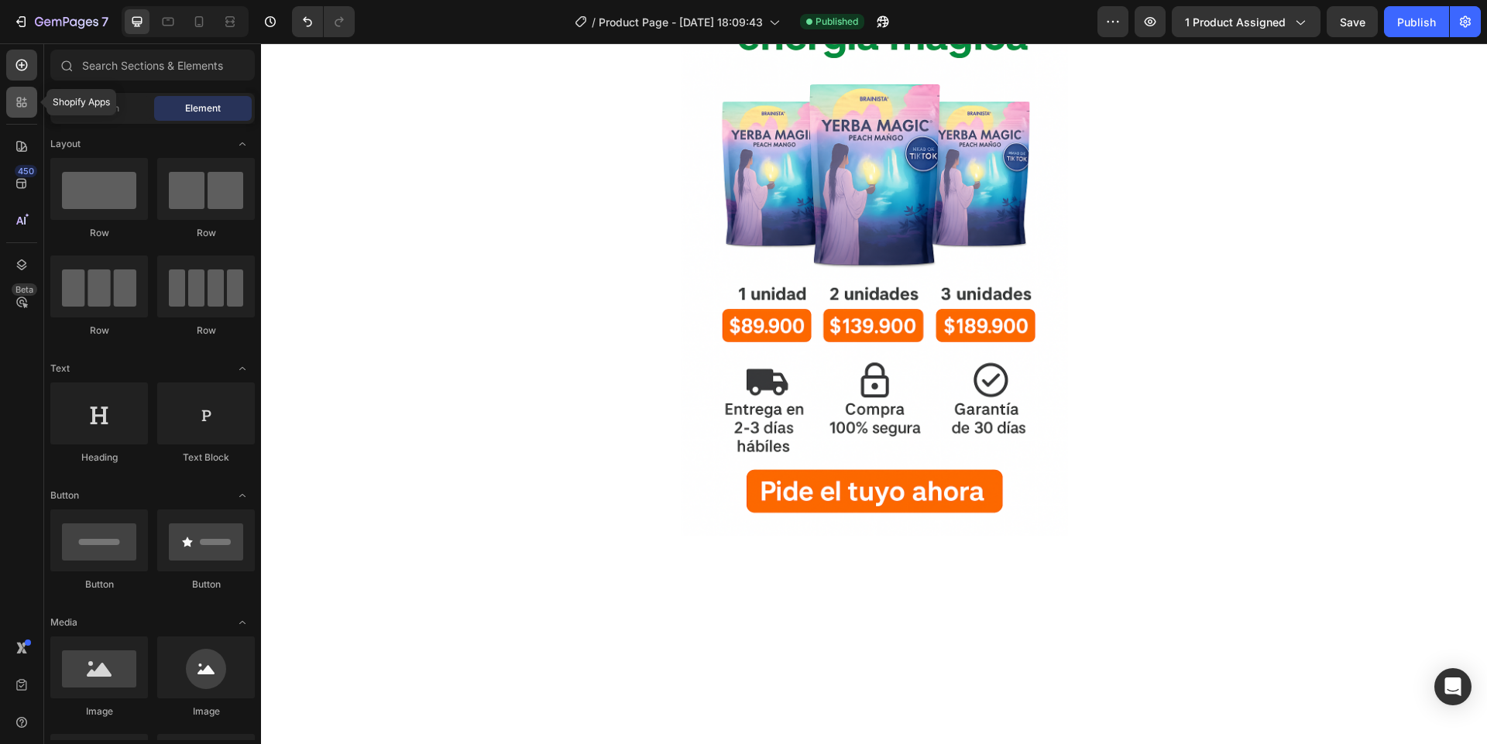
click at [24, 108] on icon at bounding box center [21, 101] width 15 height 15
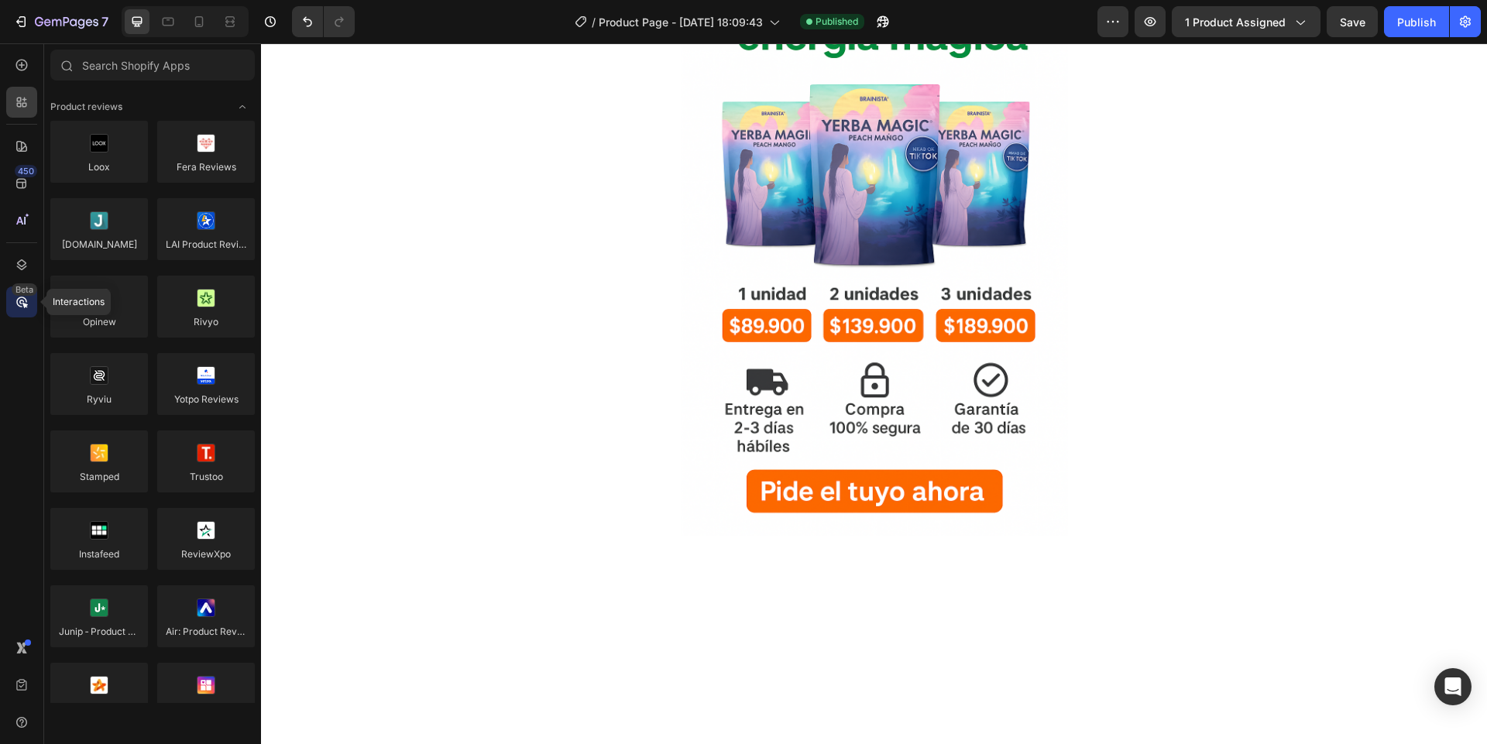
click at [26, 304] on icon at bounding box center [24, 305] width 5 height 5
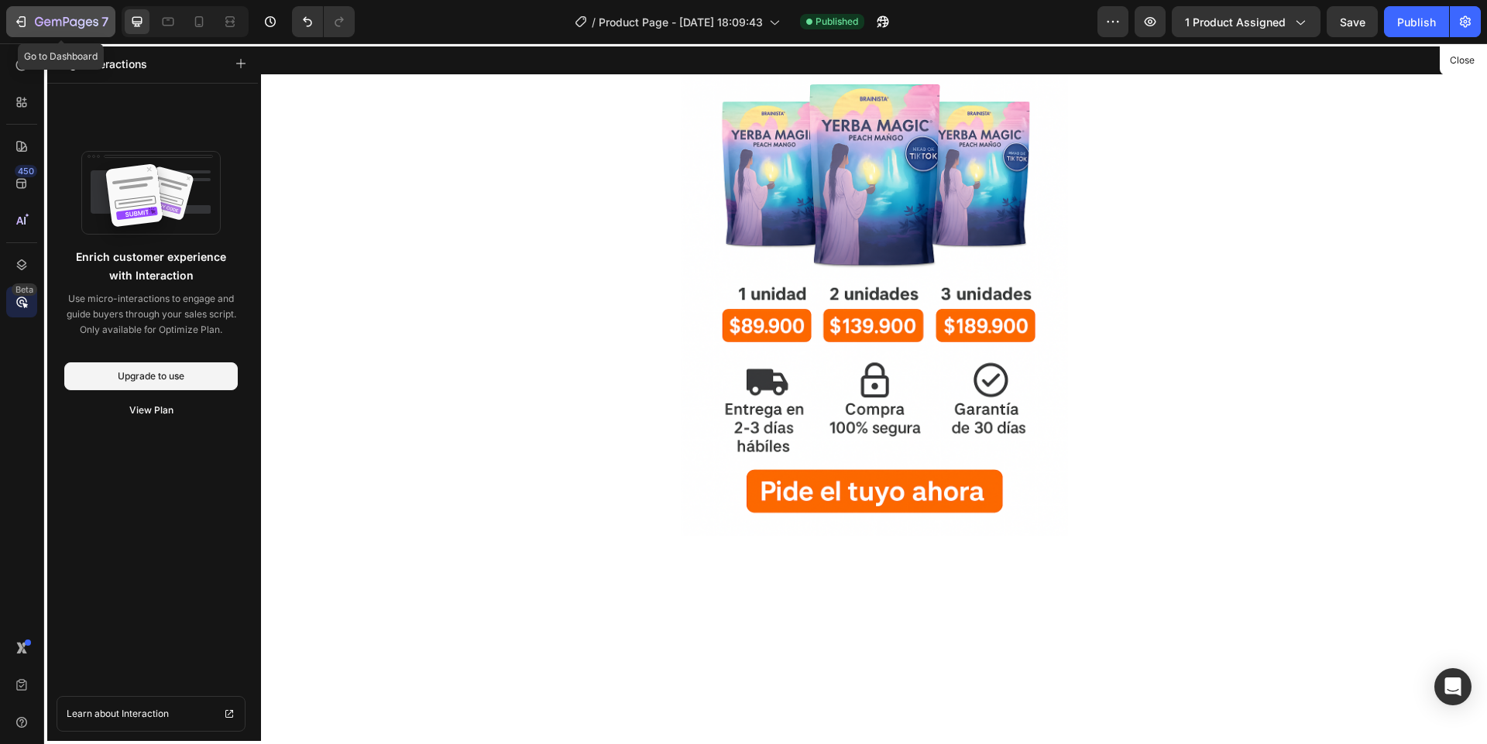
drag, startPoint x: 15, startPoint y: 19, endPoint x: 46, endPoint y: 21, distance: 31.8
click at [46, 21] on div "7" at bounding box center [60, 21] width 95 height 19
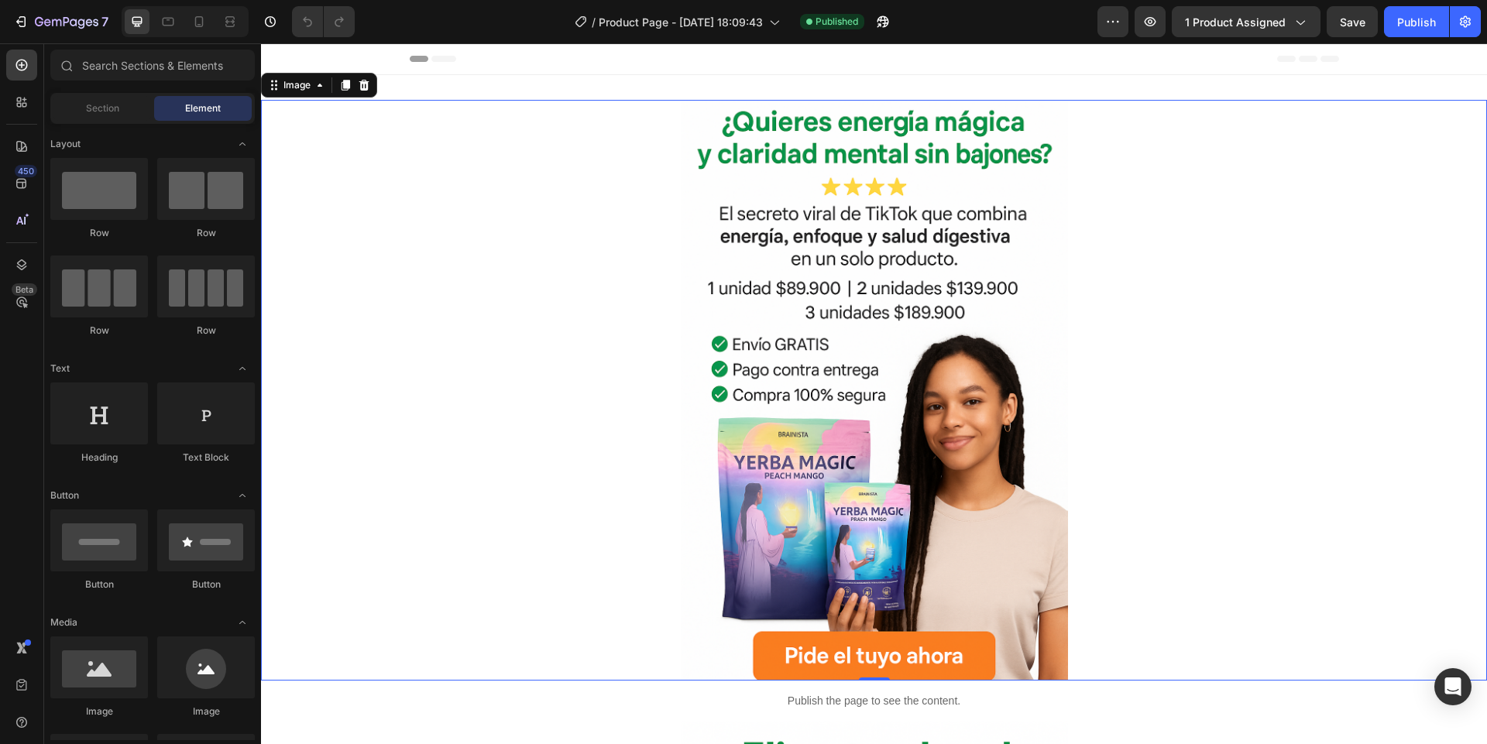
click at [476, 265] on div at bounding box center [874, 390] width 1226 height 581
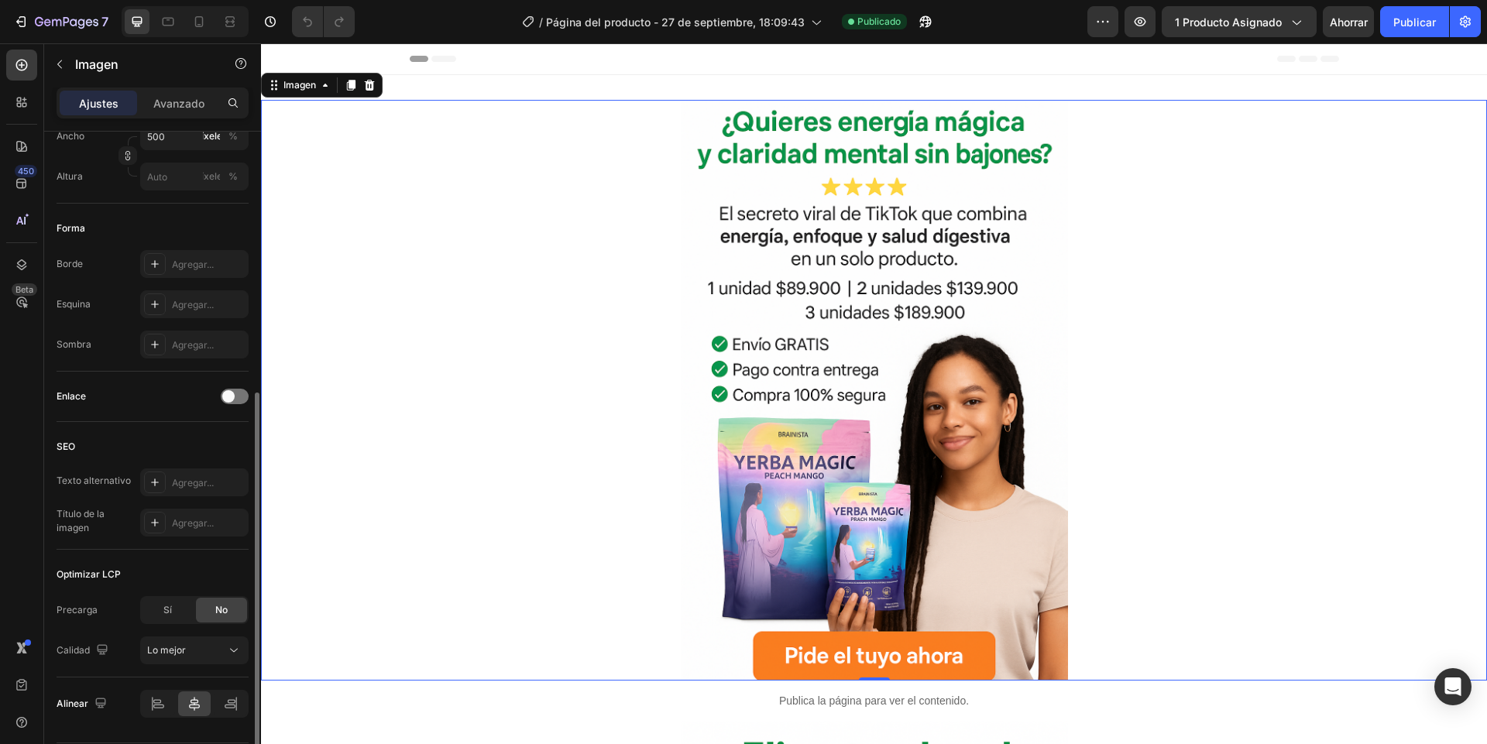
scroll to position [513, 0]
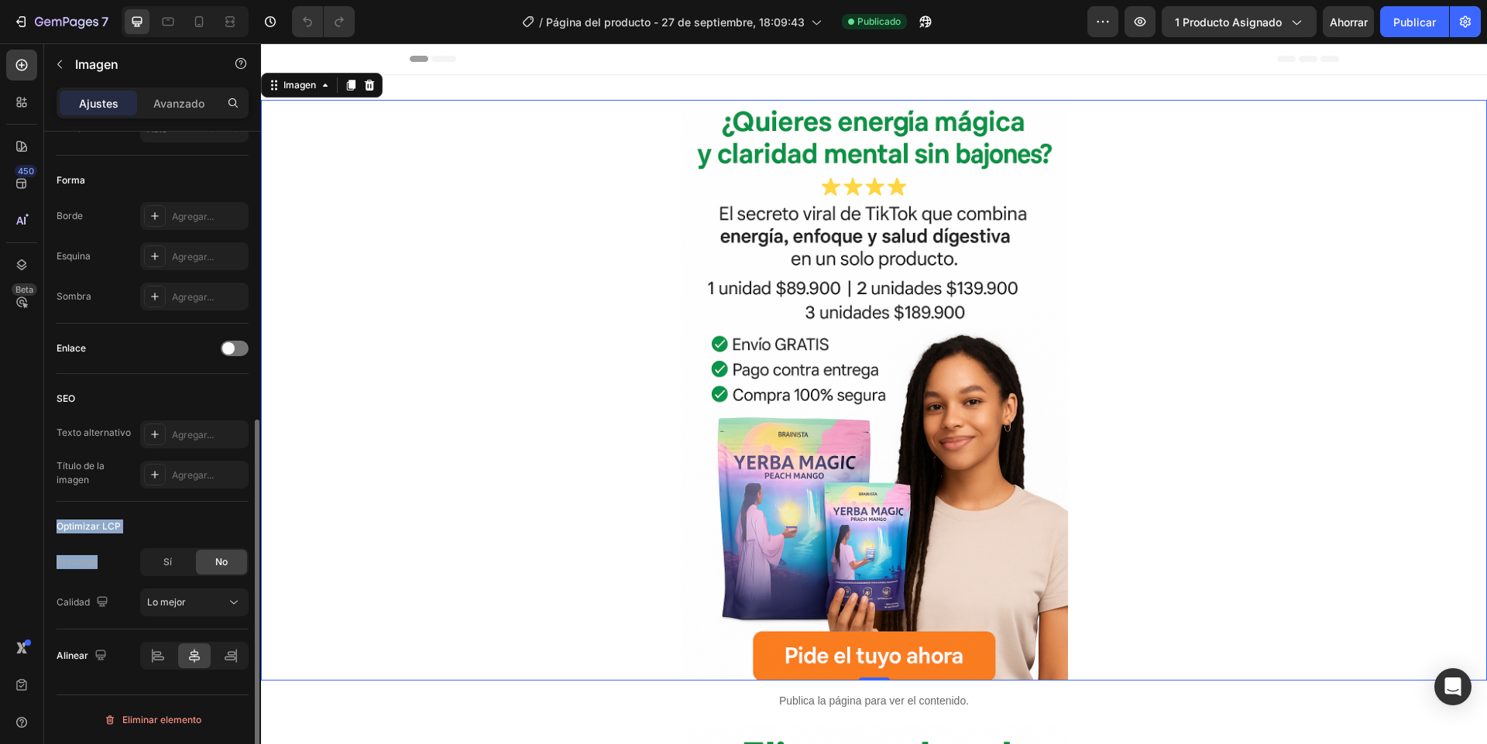
drag, startPoint x: 53, startPoint y: 518, endPoint x: 96, endPoint y: 561, distance: 60.8
click at [96, 561] on div "Estilo Rectángulo Fuente Subir imagen [URL][DOMAIN_NAME] o Explorar la galería …" at bounding box center [152, 203] width 217 height 1169
click at [145, 595] on button "Lo mejor" at bounding box center [194, 602] width 108 height 28
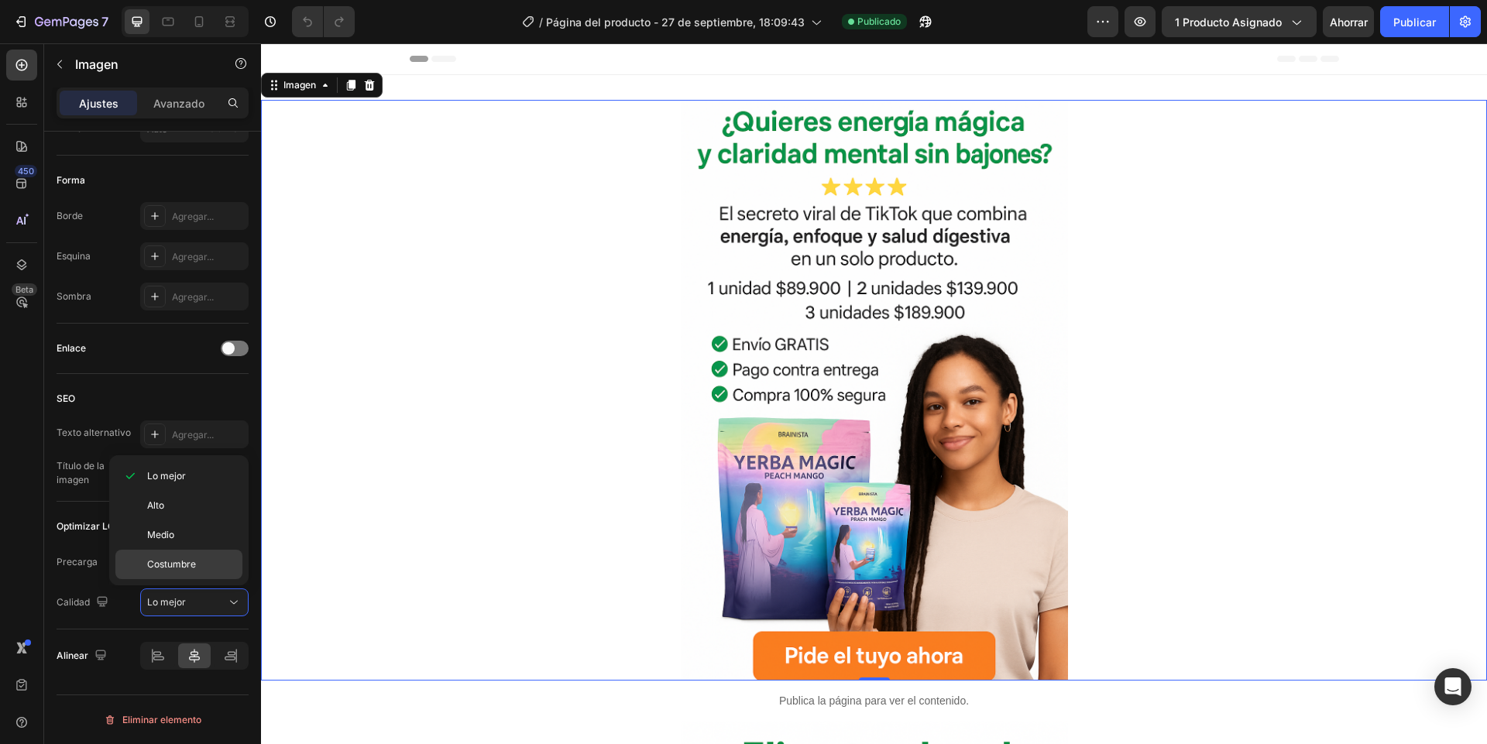
click at [154, 565] on font "Costumbre" at bounding box center [171, 564] width 49 height 12
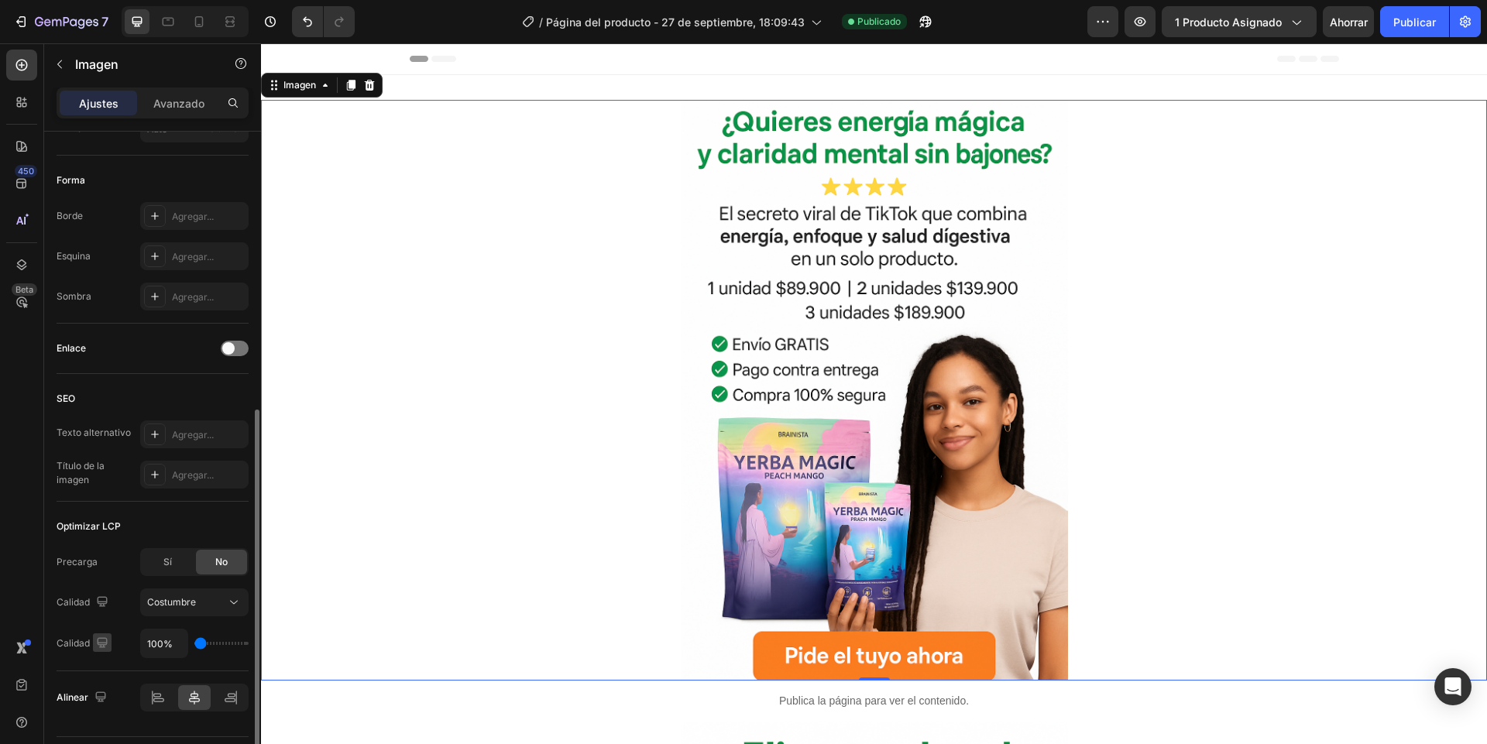
scroll to position [554, 0]
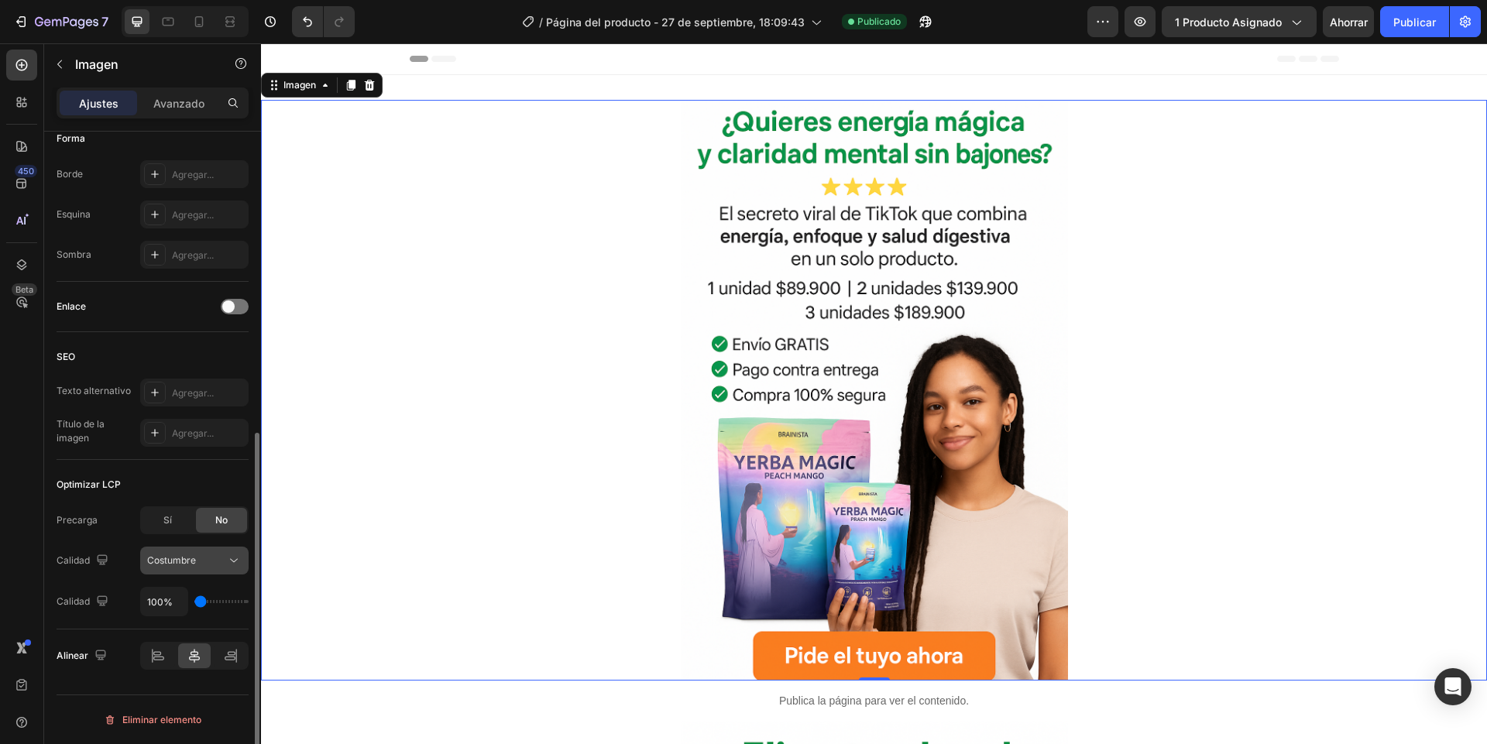
click at [163, 568] on div "Costumbre" at bounding box center [194, 560] width 94 height 15
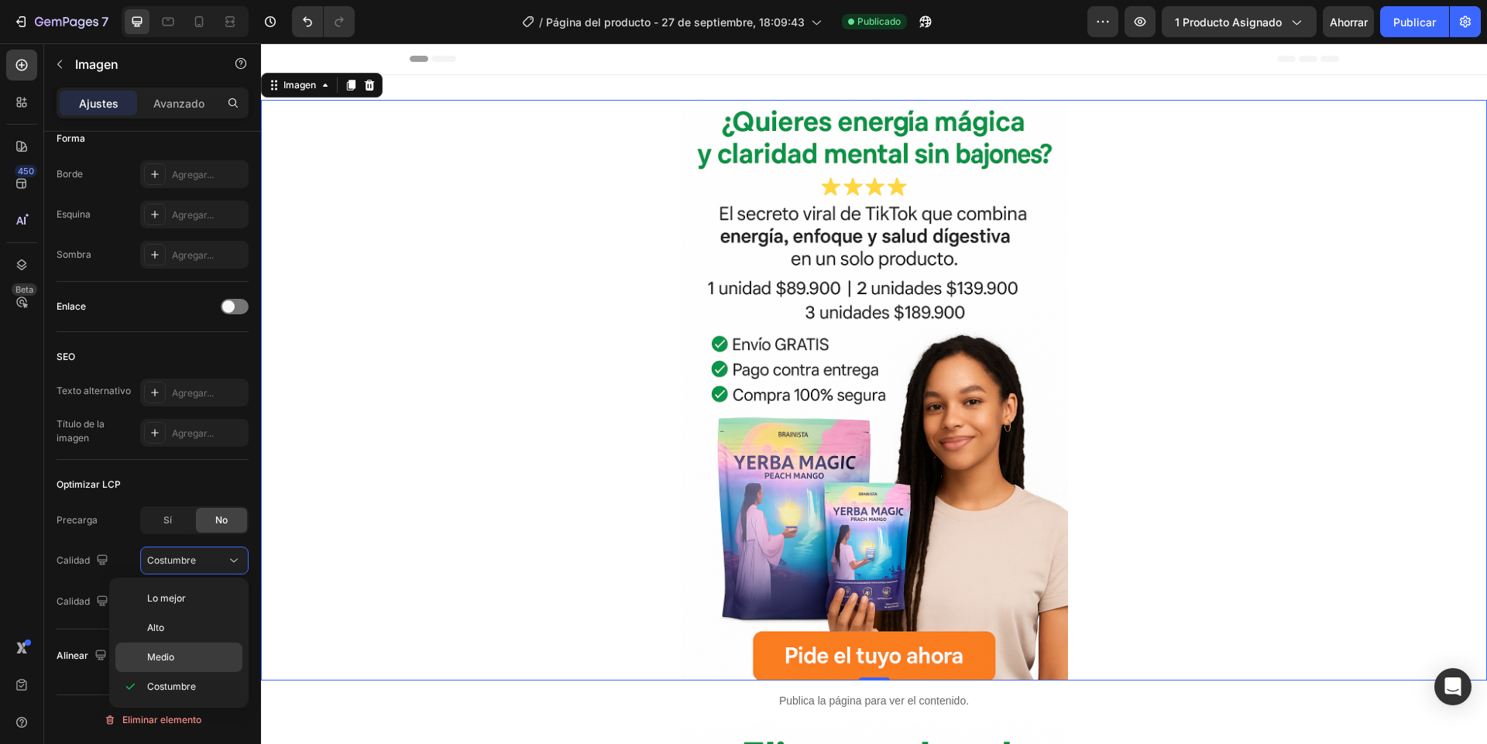
click at [168, 664] on div "Medio" at bounding box center [178, 657] width 127 height 29
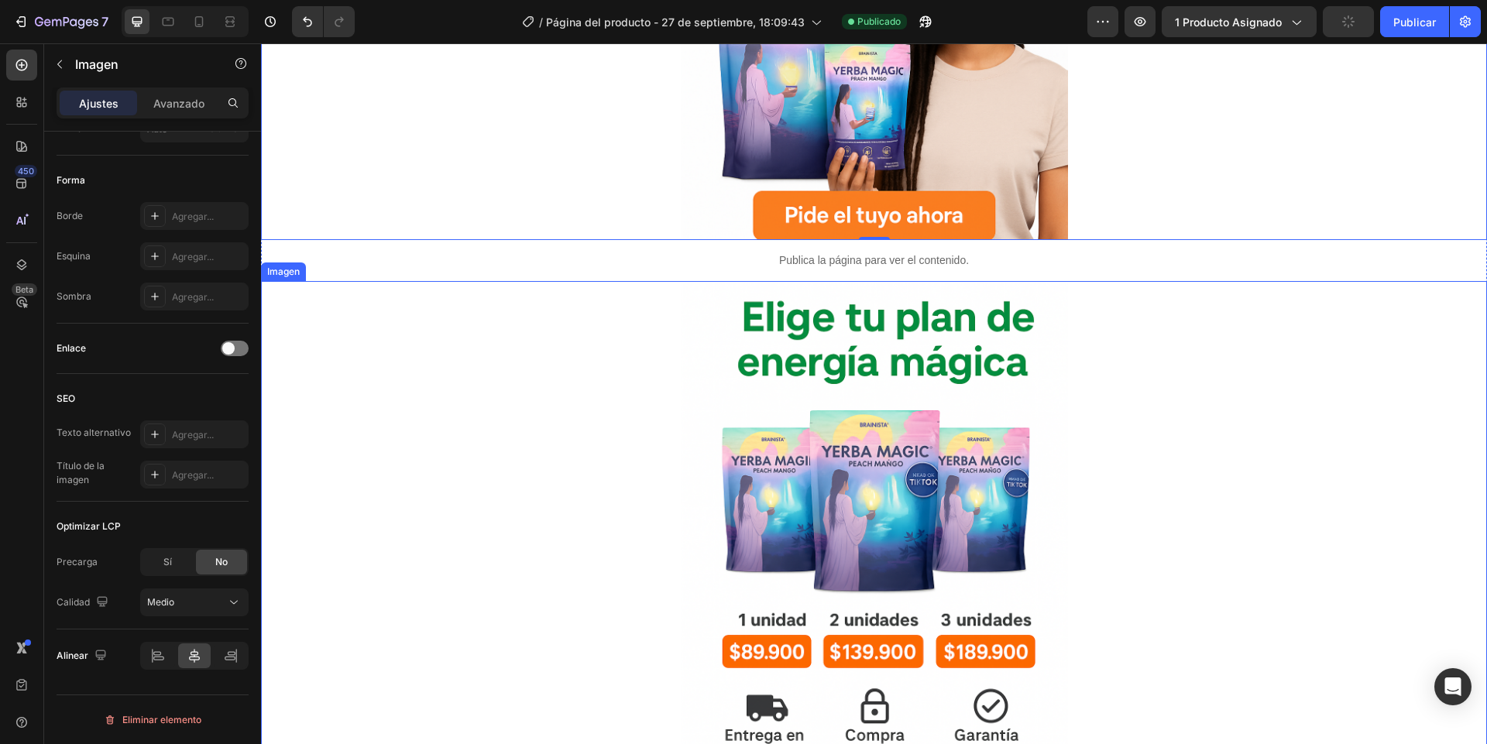
scroll to position [558, 0]
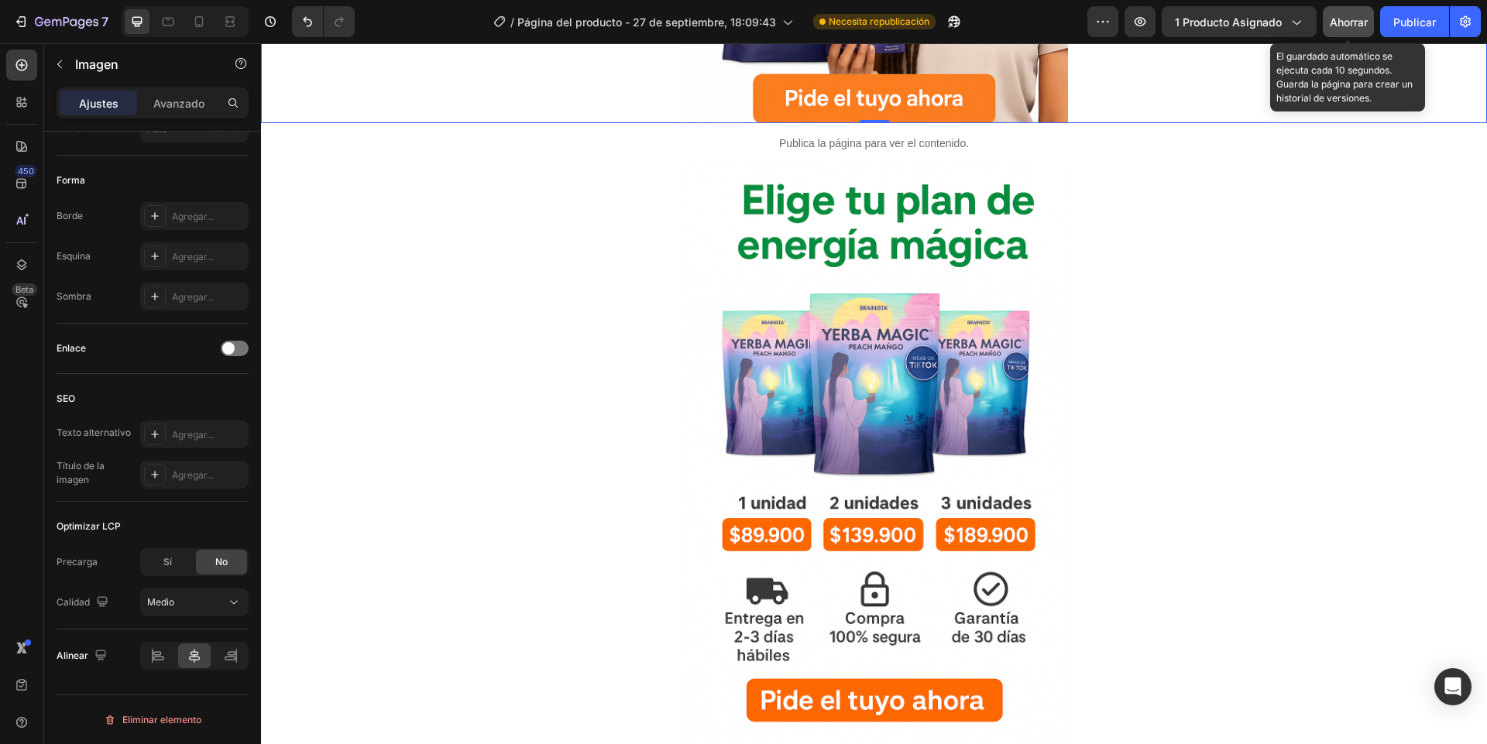
click at [1360, 15] on font "Ahorrar" at bounding box center [1348, 21] width 38 height 13
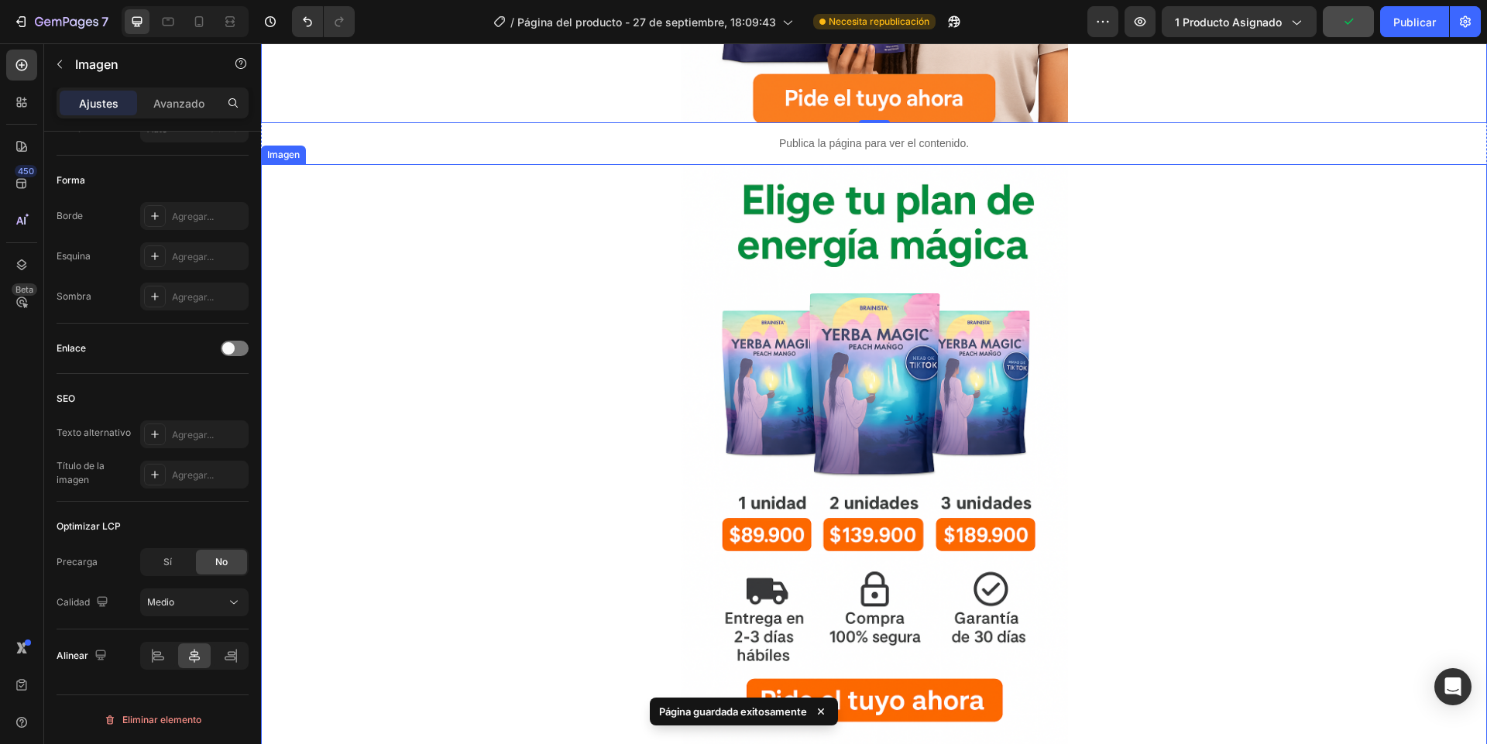
click at [524, 460] on div at bounding box center [874, 454] width 1226 height 581
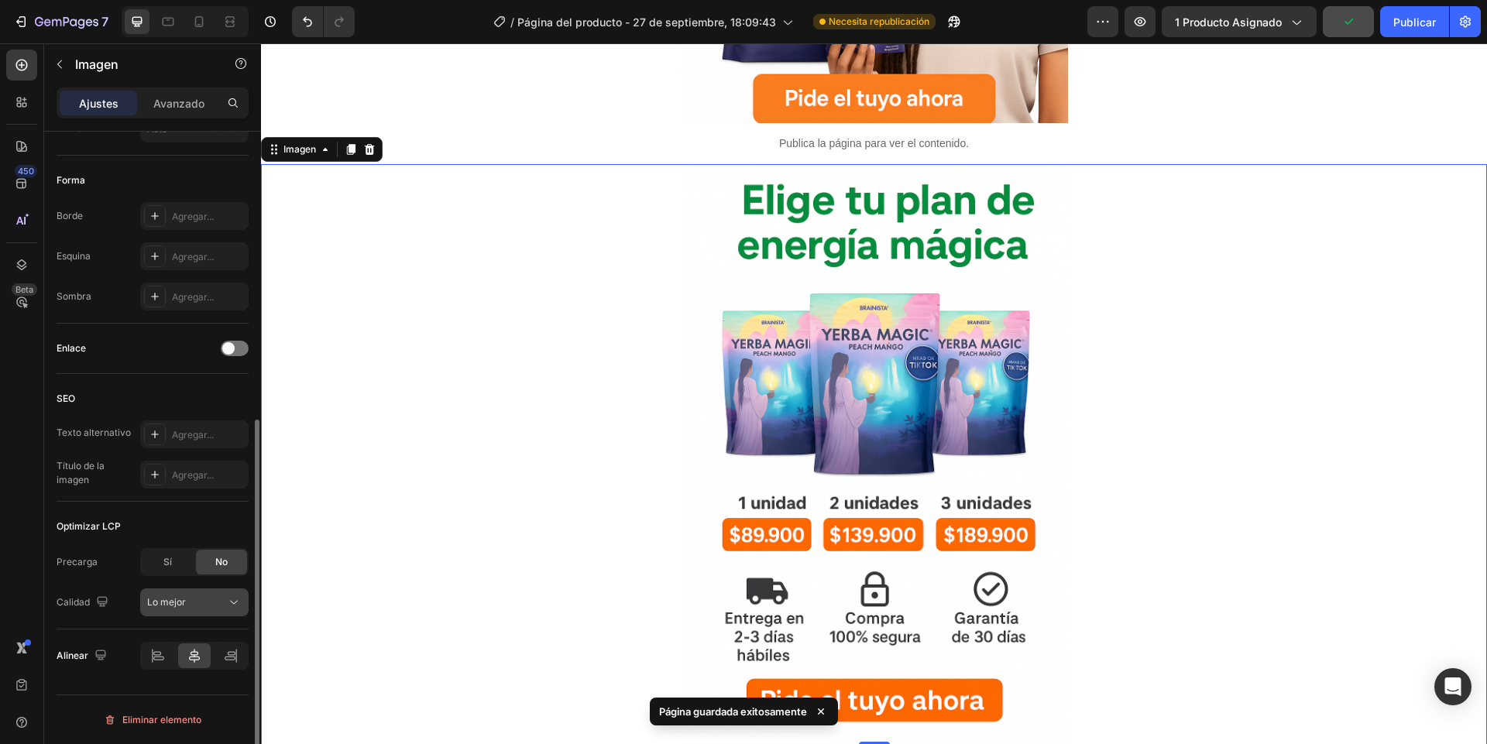
click at [208, 602] on div "Lo mejor" at bounding box center [186, 602] width 79 height 14
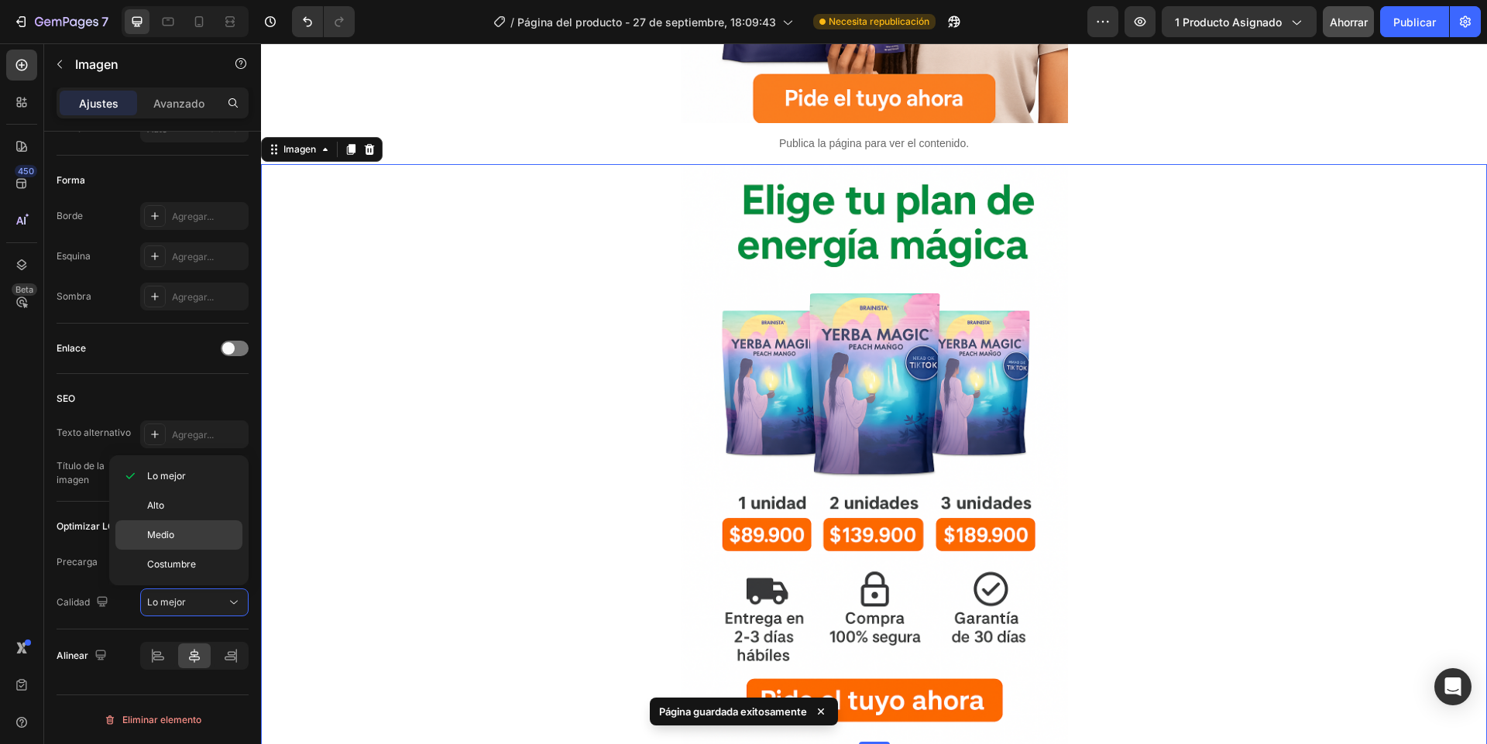
click at [176, 543] on div "Medio" at bounding box center [178, 534] width 127 height 29
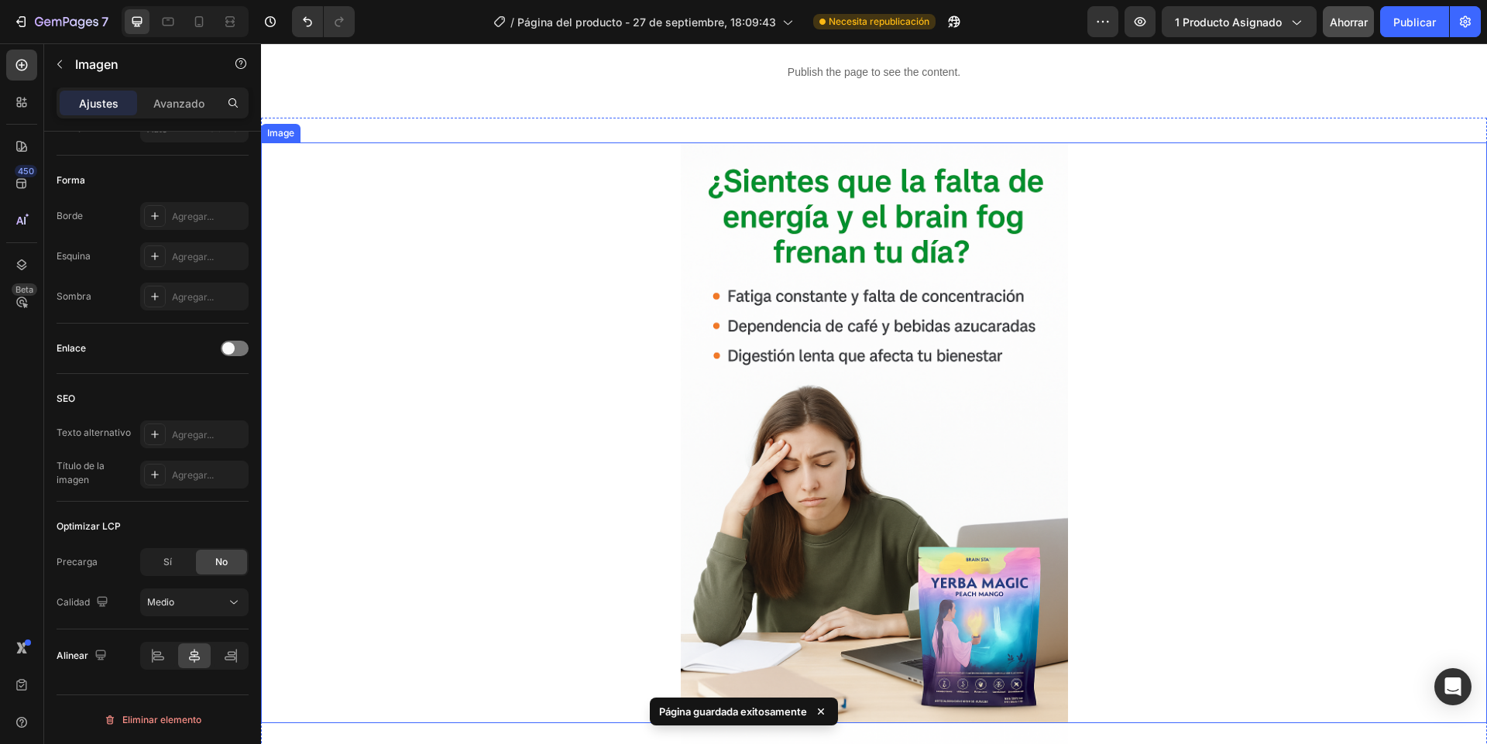
scroll to position [1301, 0]
click at [503, 448] on div at bounding box center [874, 432] width 1226 height 581
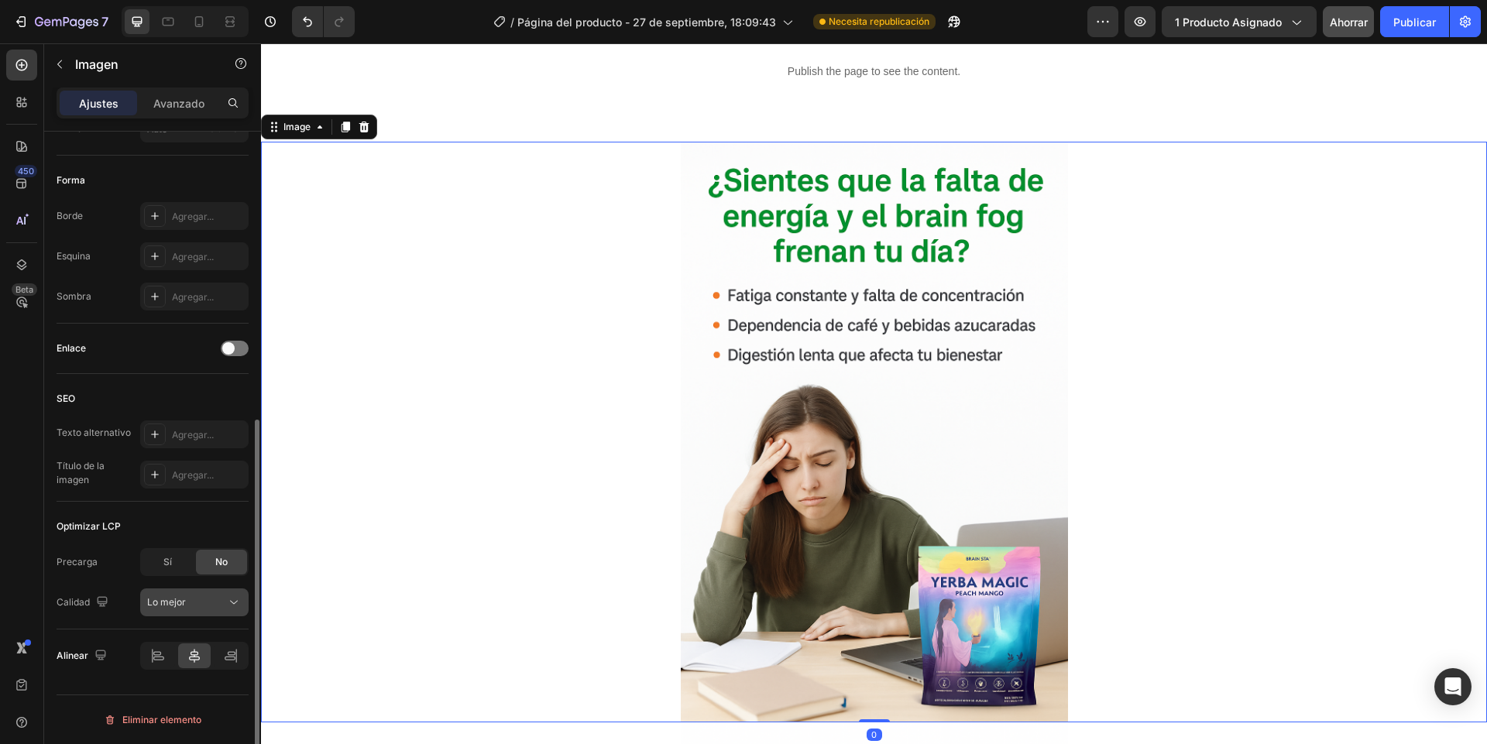
click at [160, 615] on button "Lo mejor" at bounding box center [194, 602] width 108 height 28
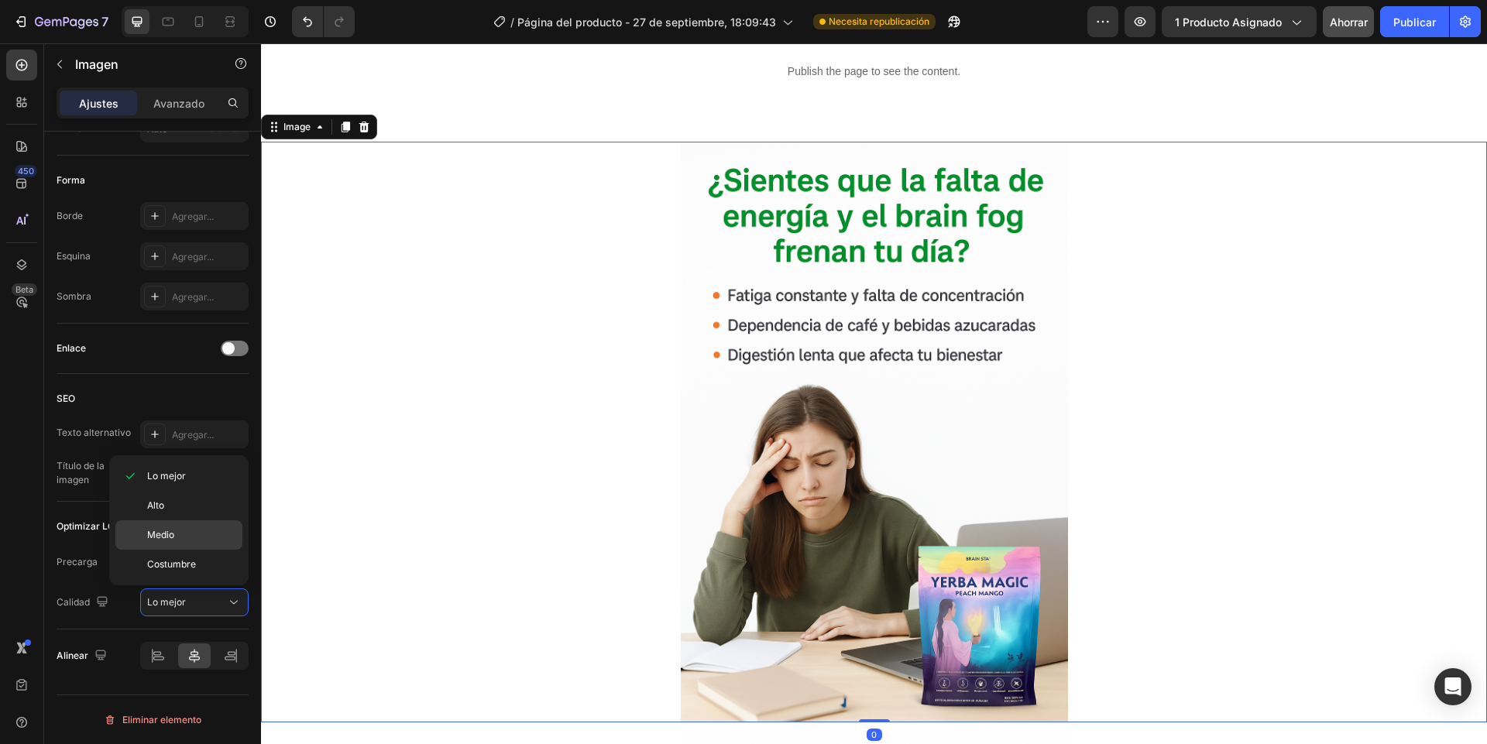
click at [163, 537] on font "Medio" at bounding box center [160, 535] width 27 height 12
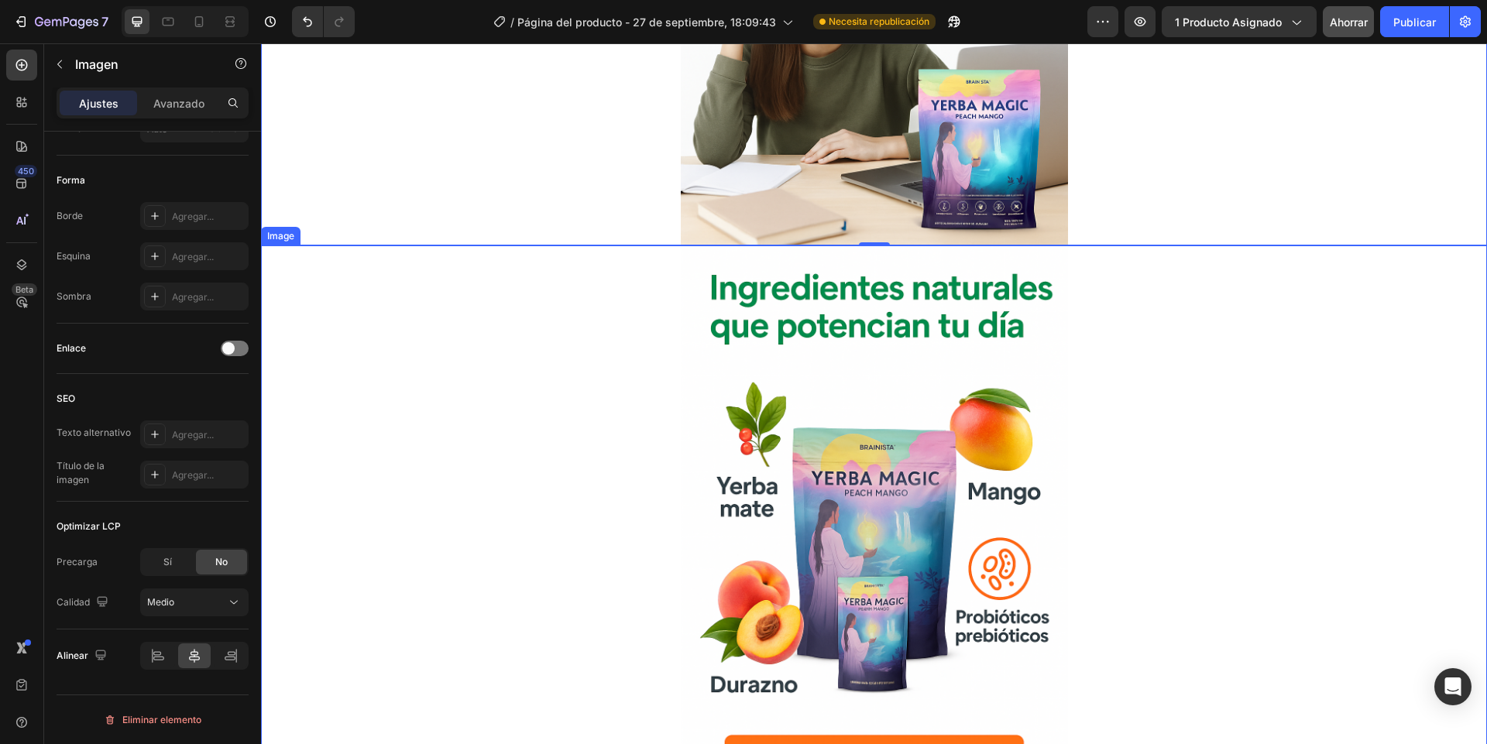
scroll to position [1951, 0]
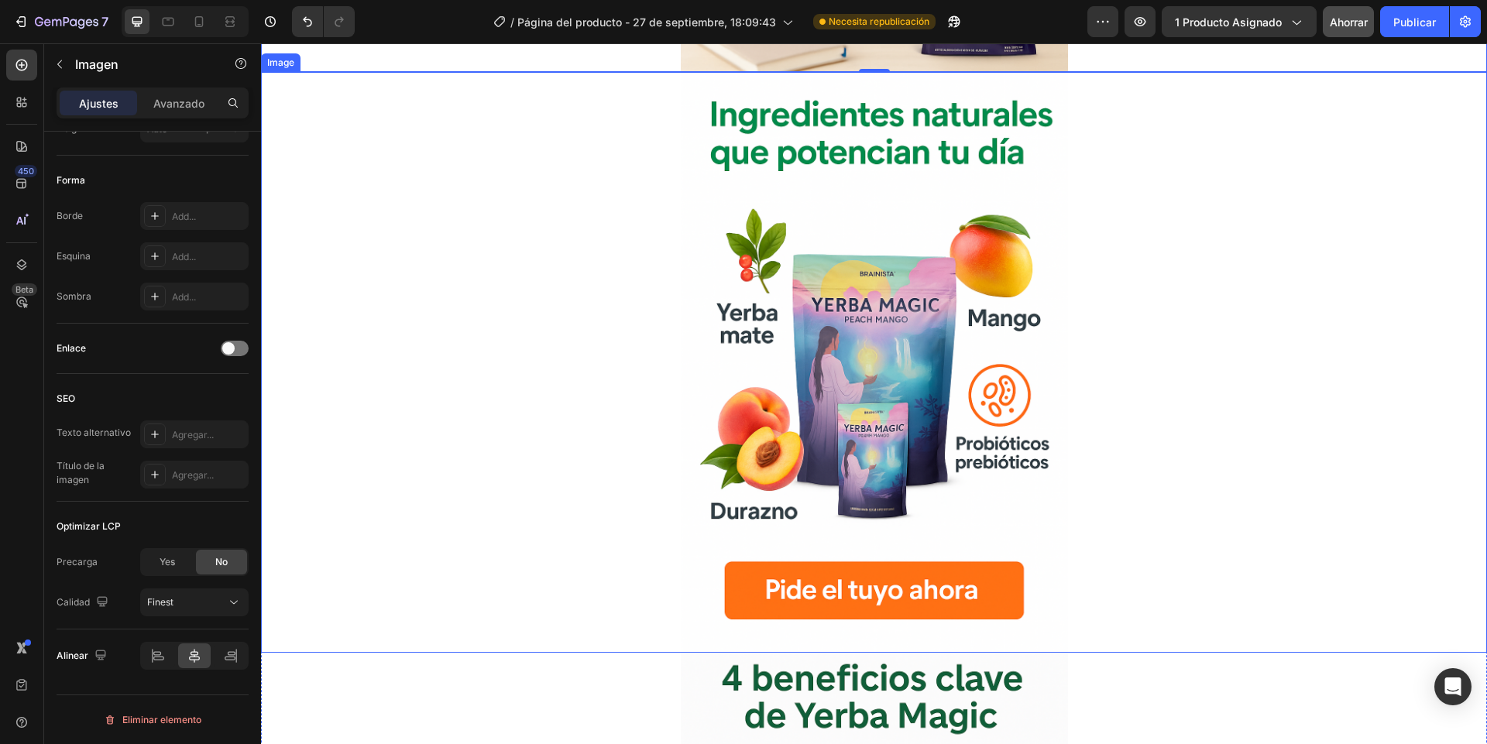
click at [455, 487] on div at bounding box center [874, 362] width 1226 height 581
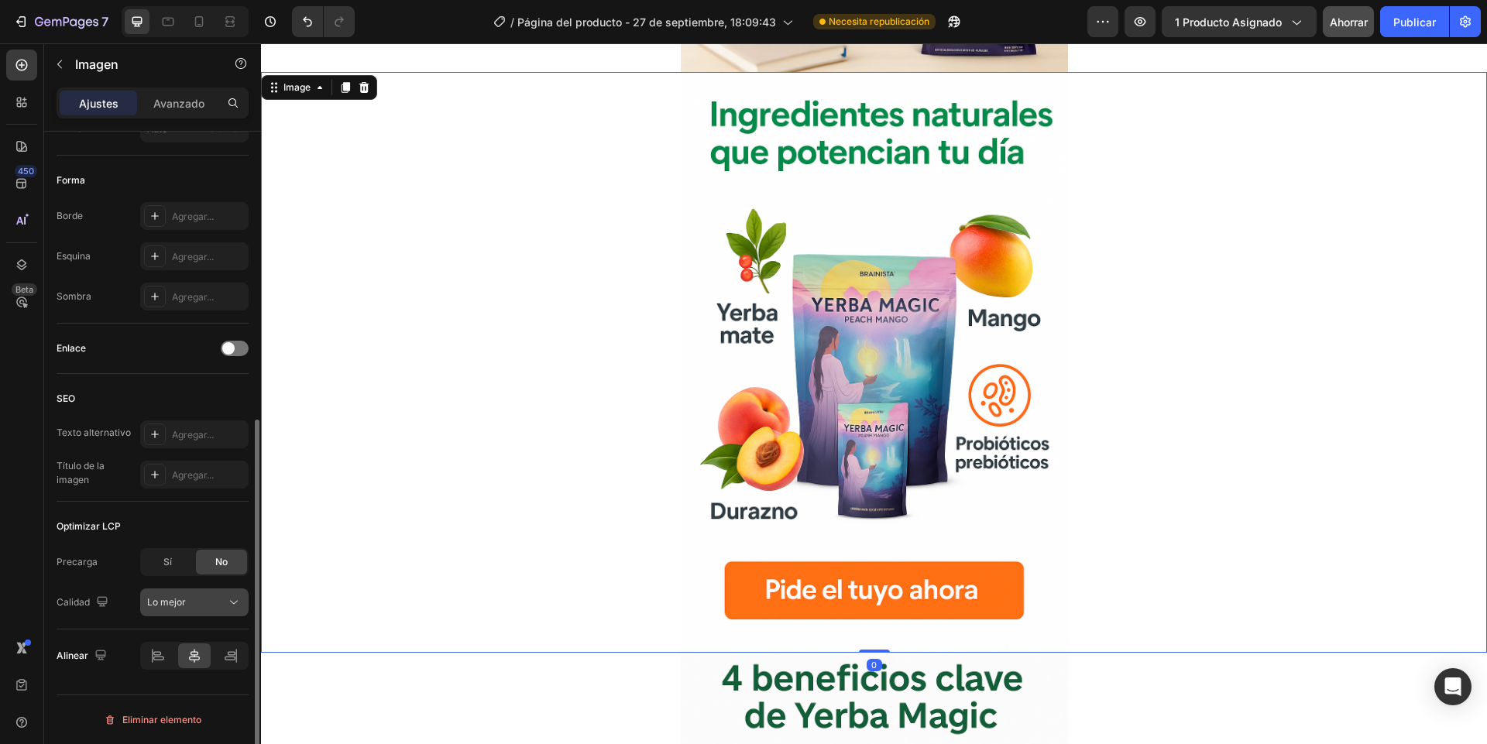
click at [176, 592] on button "Lo mejor" at bounding box center [194, 602] width 108 height 28
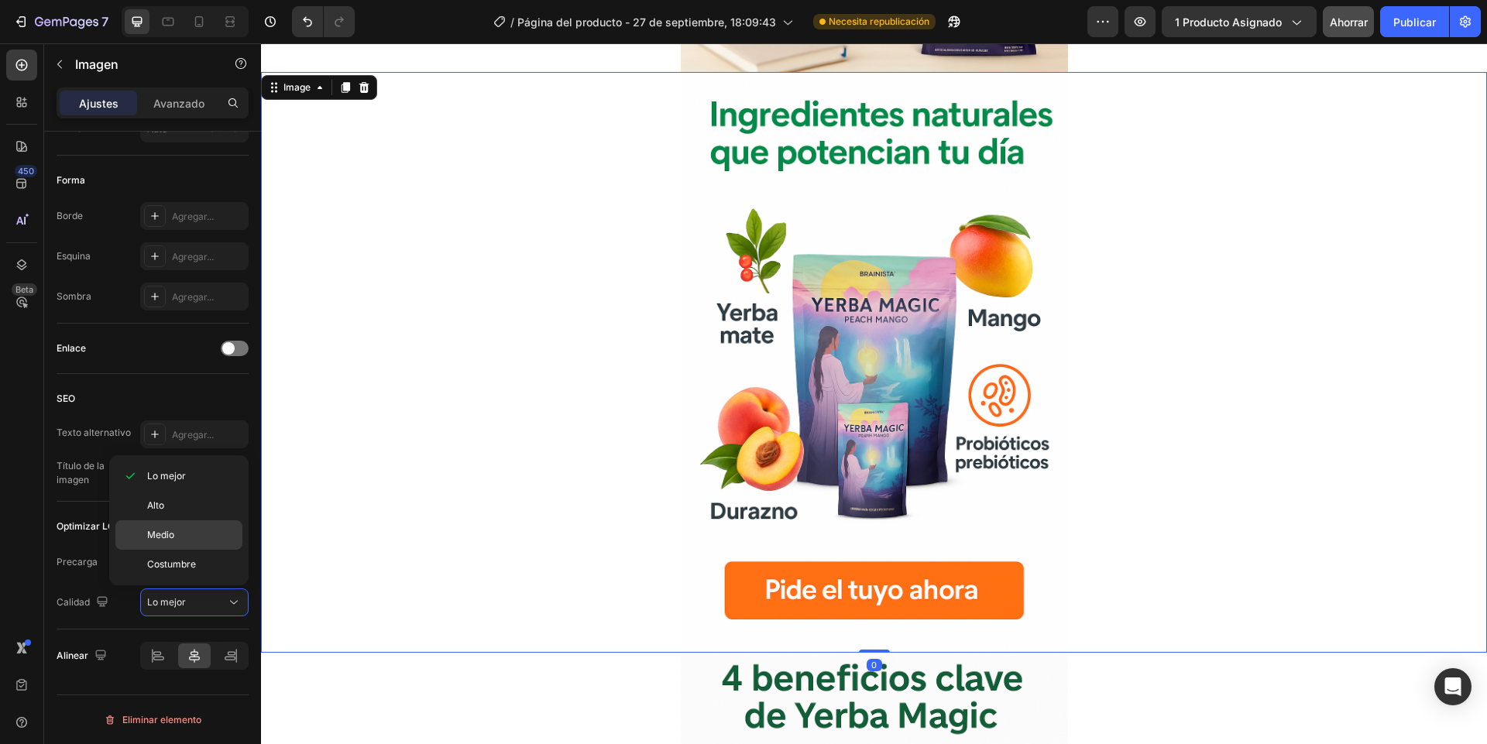
click at [180, 539] on p "Medio" at bounding box center [191, 535] width 88 height 14
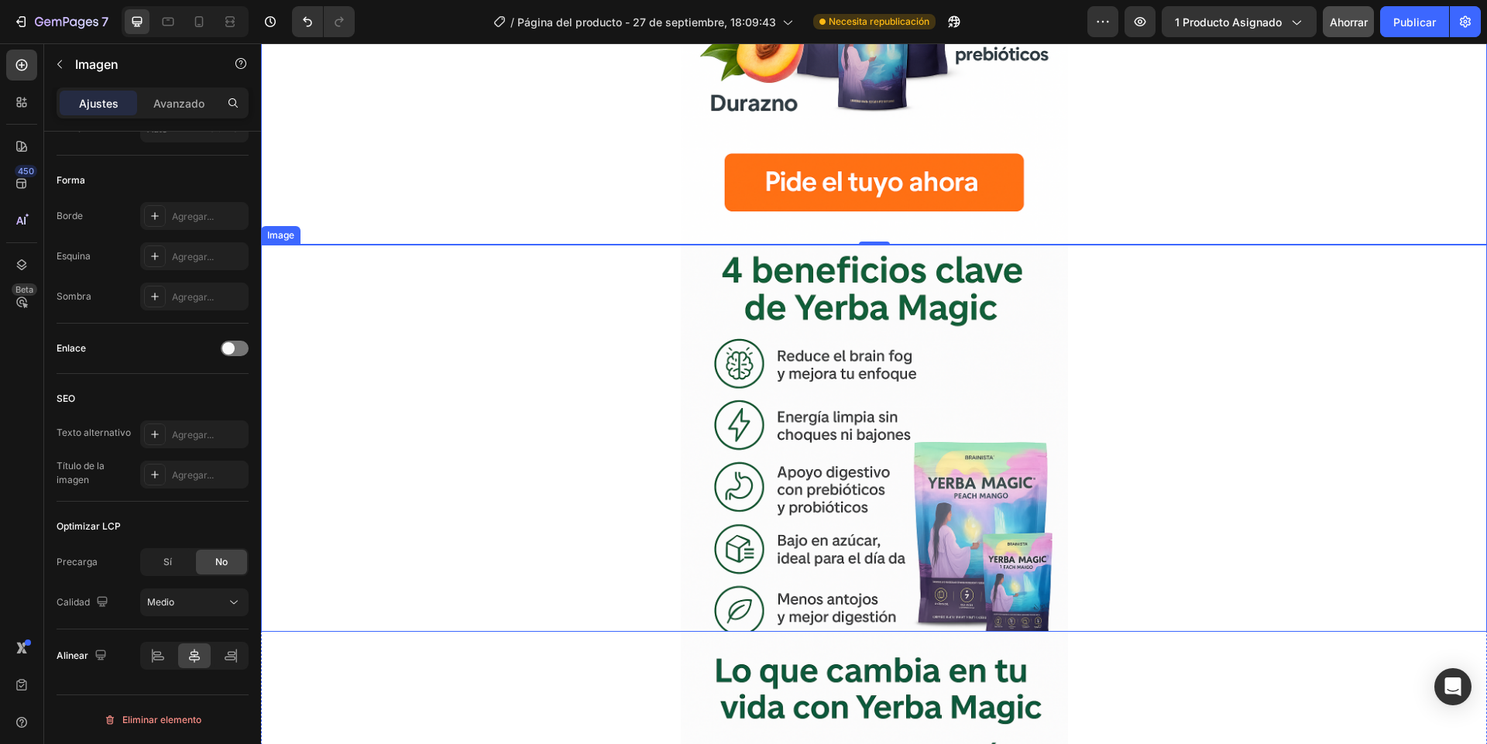
scroll to position [2416, 0]
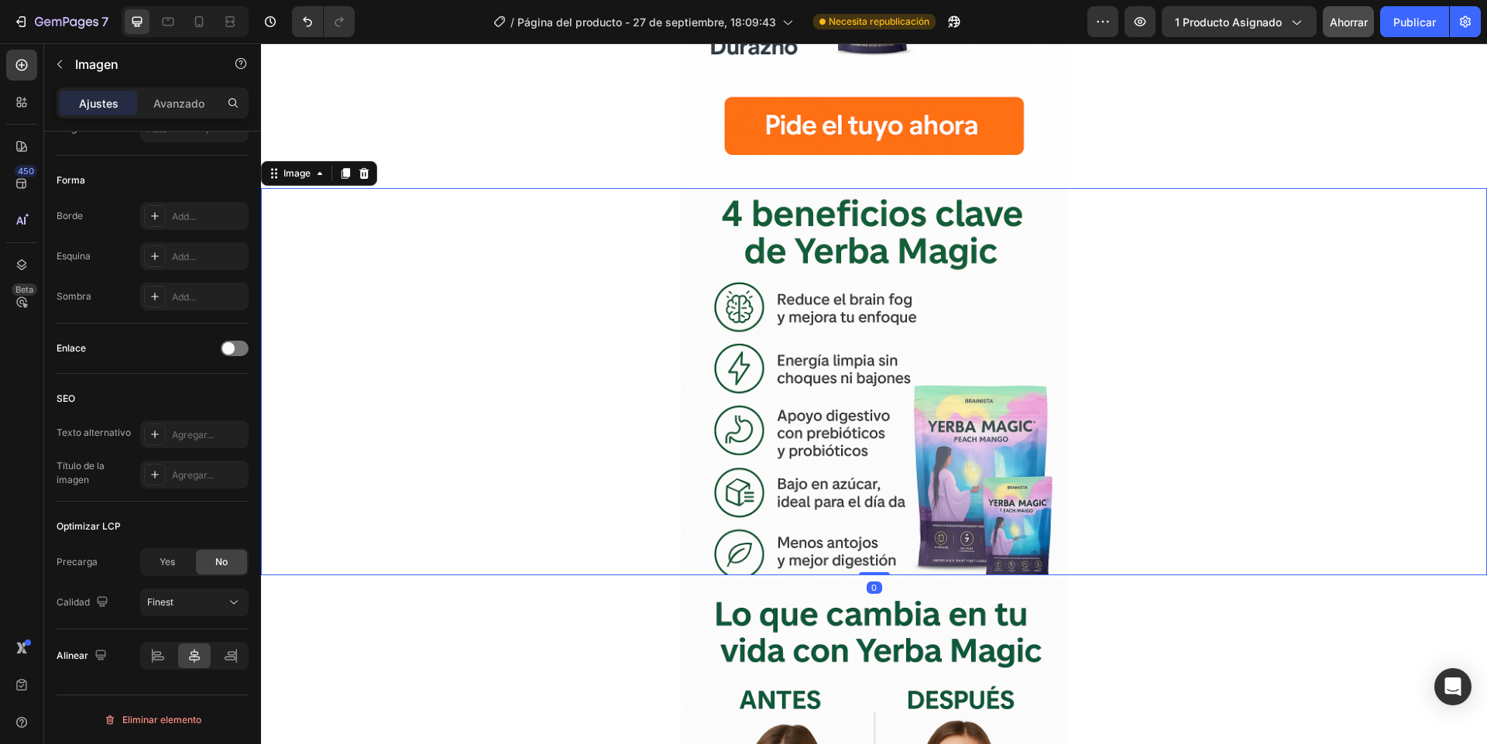
click at [497, 483] on div at bounding box center [874, 381] width 1226 height 387
click at [141, 610] on button "Lo mejor" at bounding box center [194, 602] width 108 height 28
click at [167, 540] on font "Medio" at bounding box center [160, 535] width 27 height 12
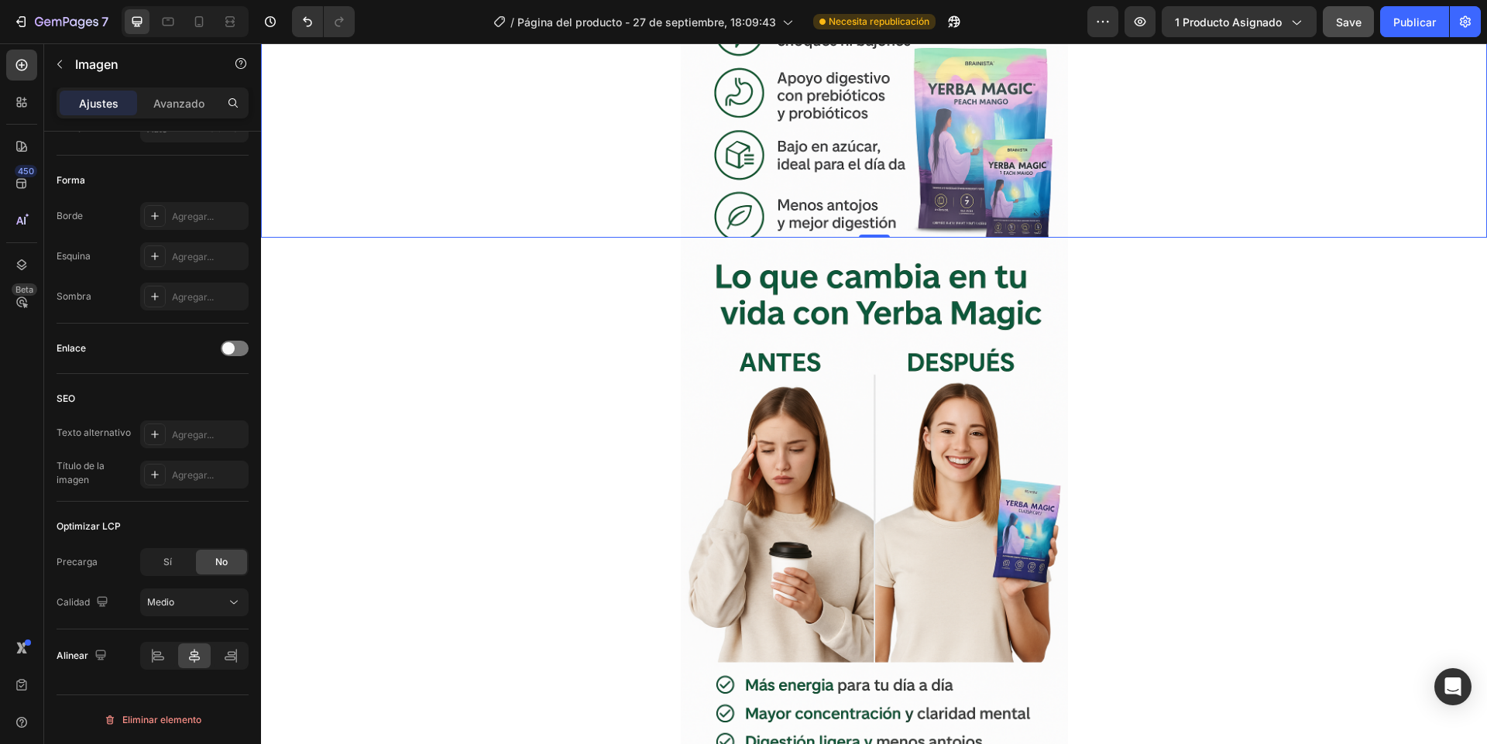
scroll to position [2788, 0]
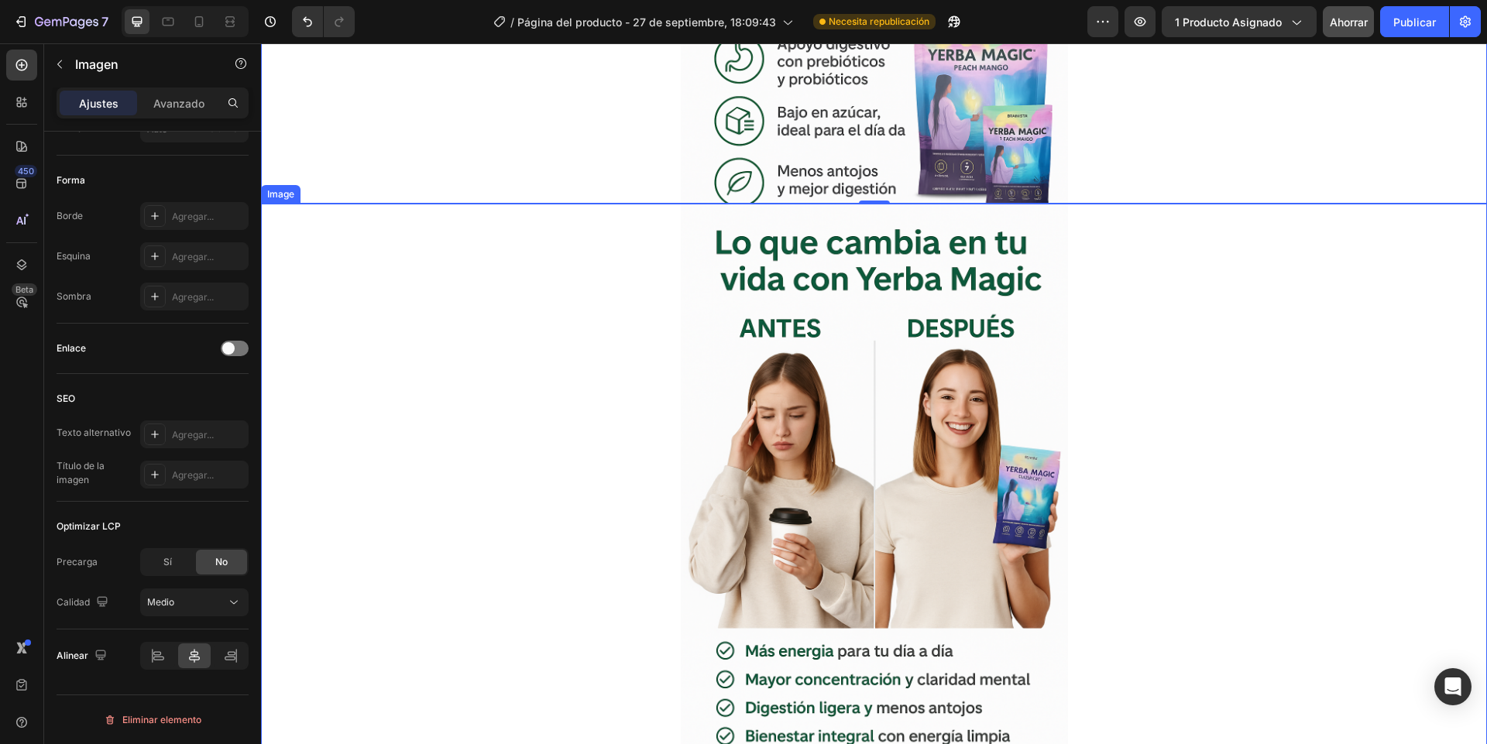
click at [485, 492] on div at bounding box center [874, 494] width 1226 height 581
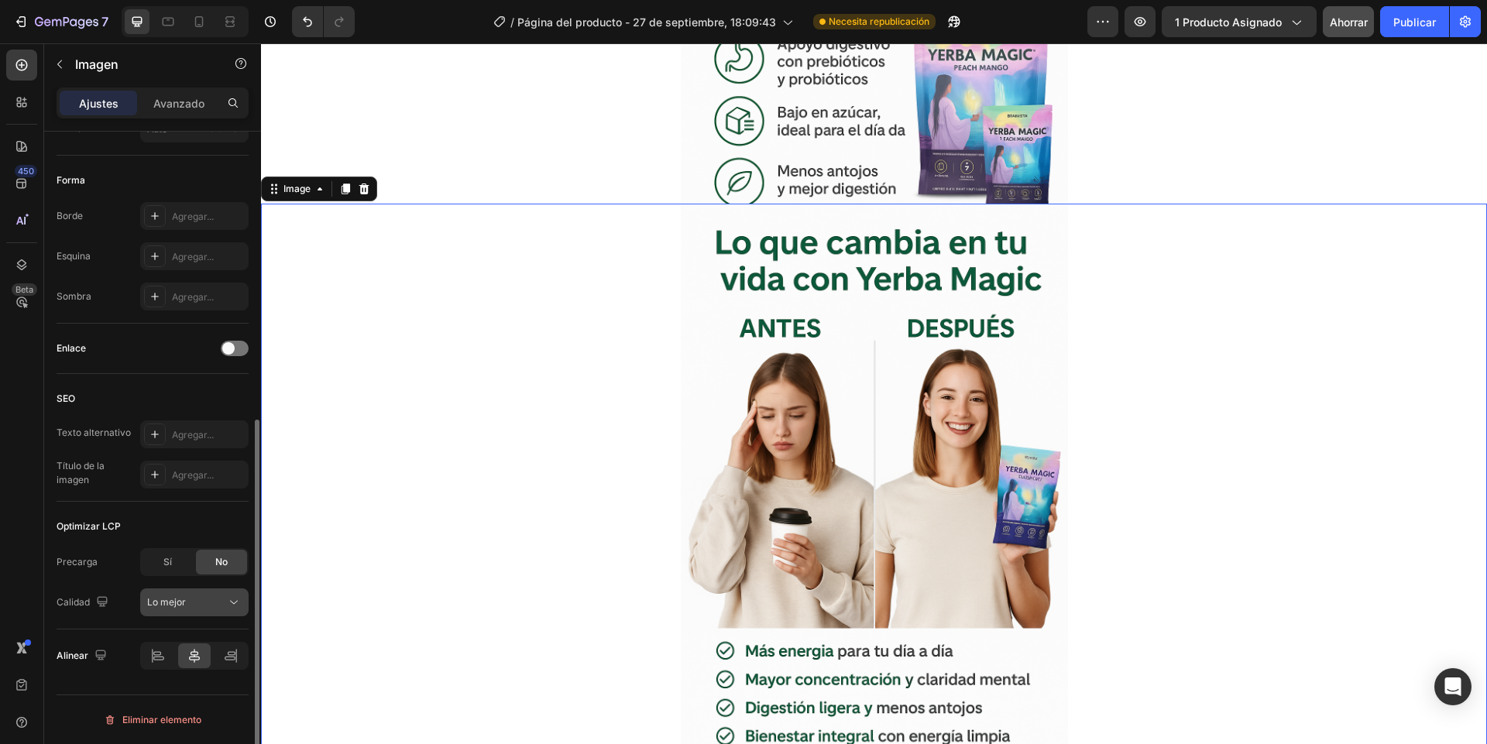
click at [197, 606] on div "Lo mejor" at bounding box center [186, 602] width 79 height 14
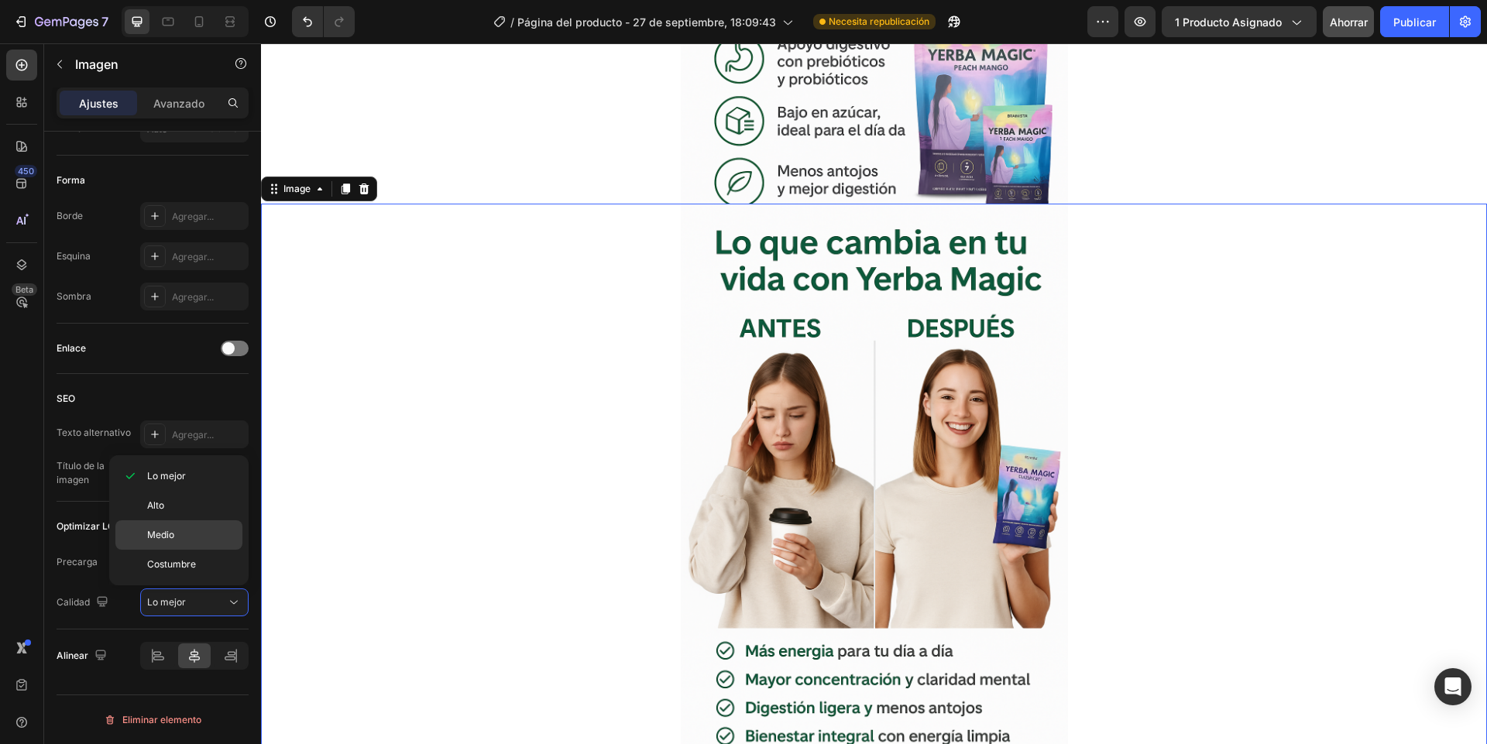
click at [180, 542] on div "Medio" at bounding box center [178, 534] width 127 height 29
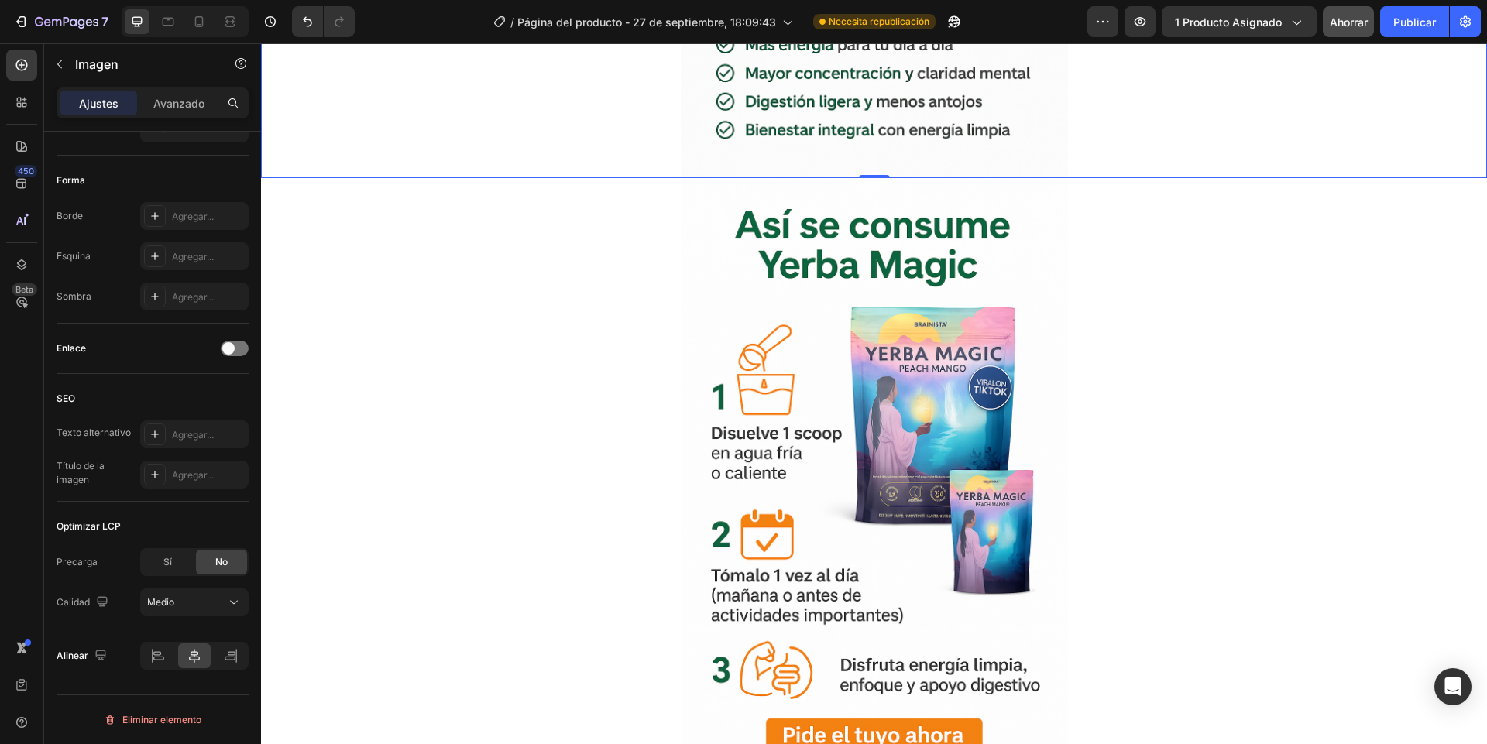
scroll to position [3438, 0]
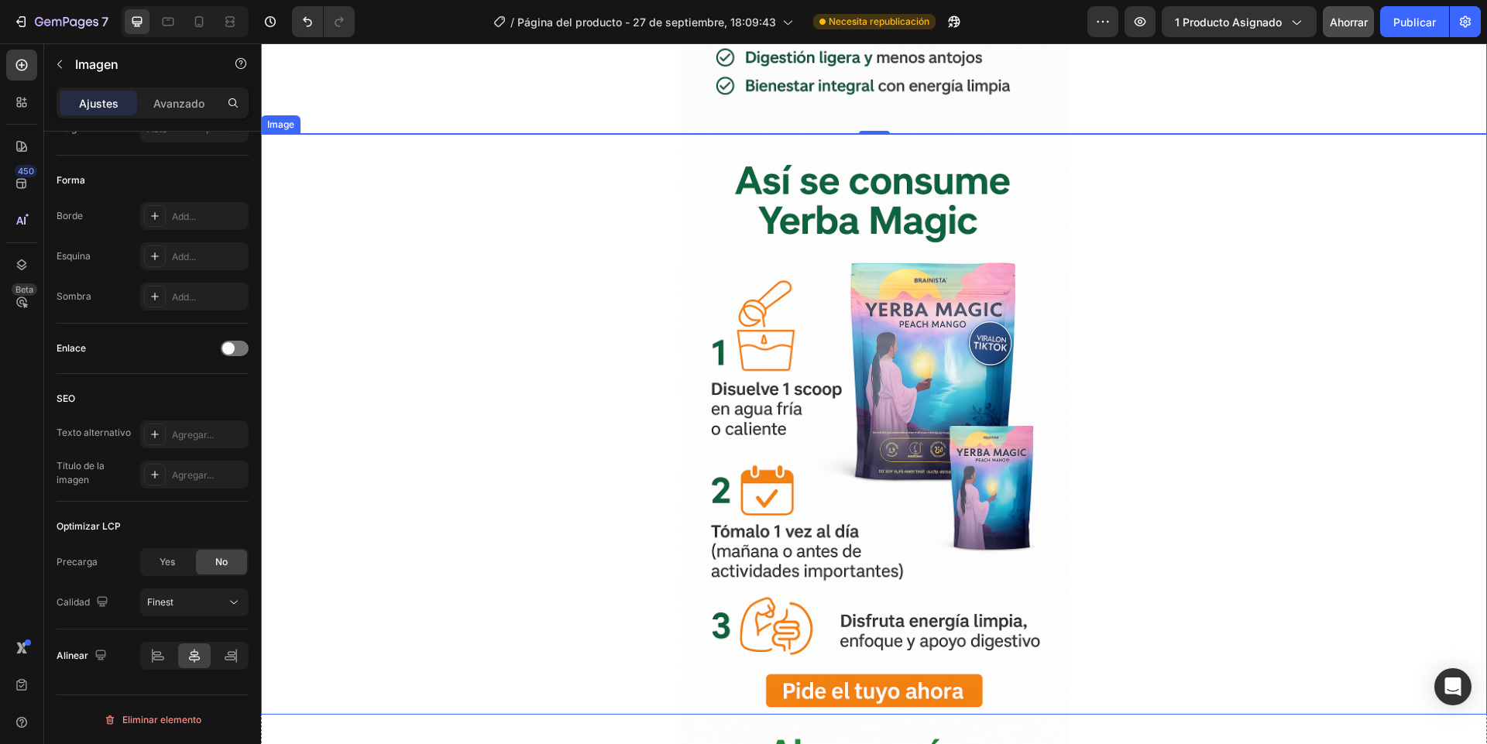
click at [492, 488] on div at bounding box center [874, 424] width 1226 height 581
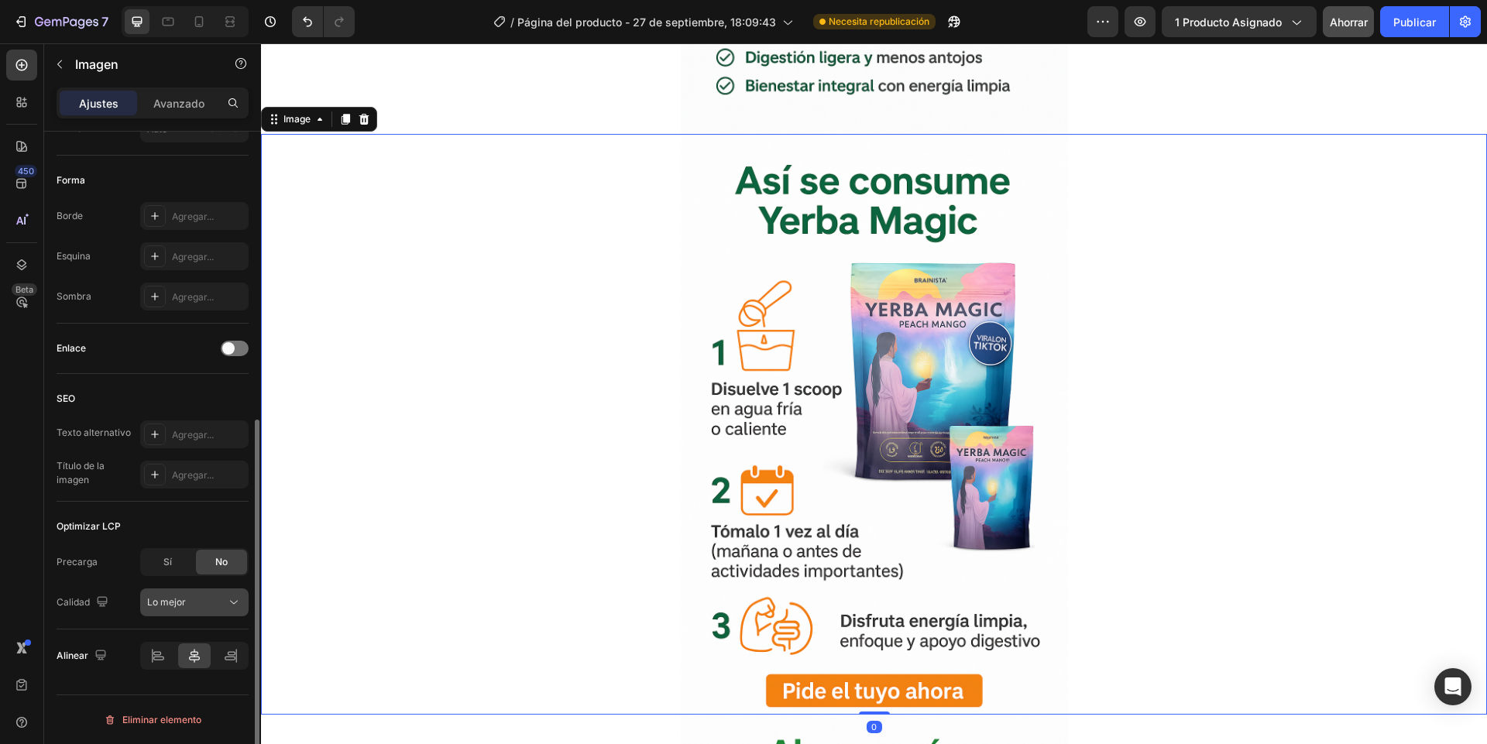
click at [181, 605] on font "Lo mejor" at bounding box center [166, 602] width 39 height 12
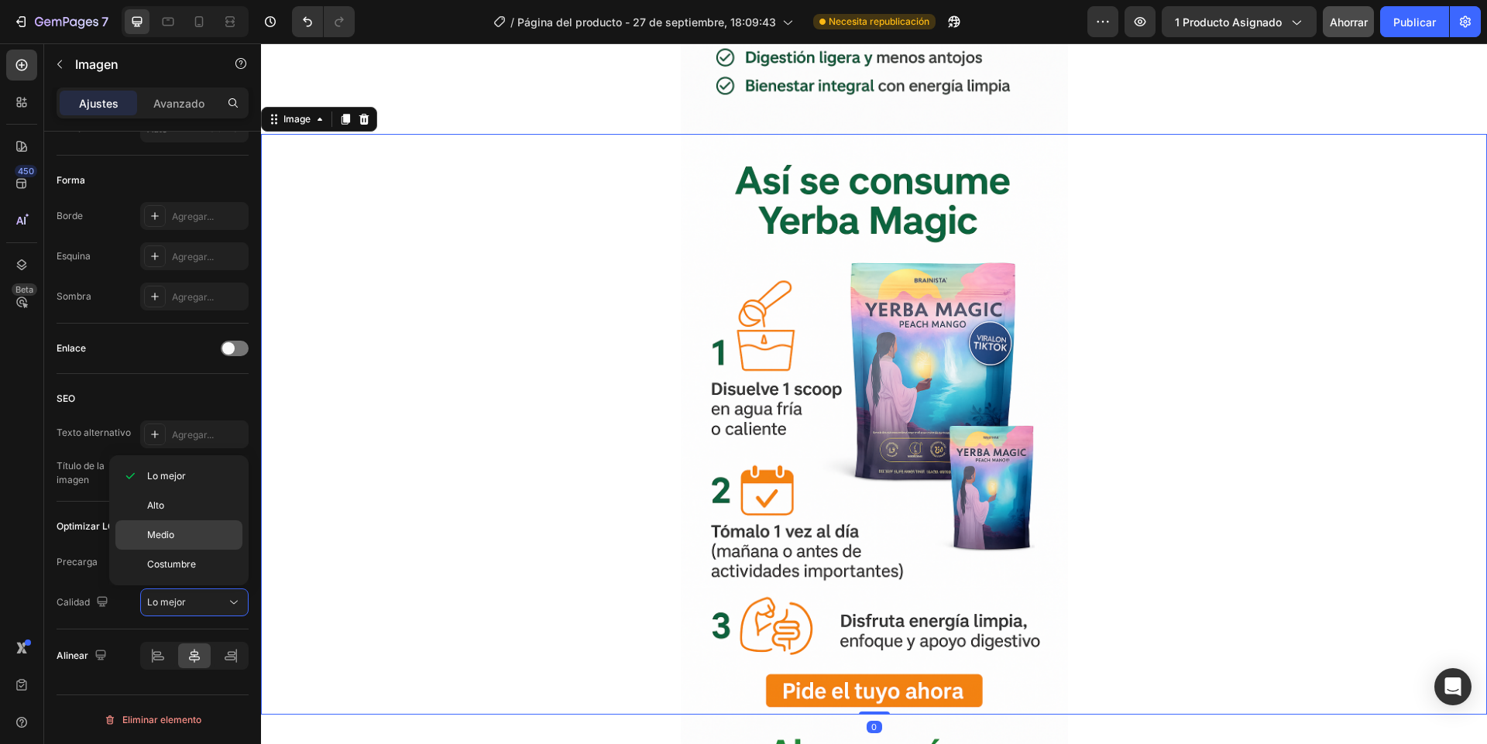
click at [165, 540] on font "Medio" at bounding box center [160, 535] width 27 height 12
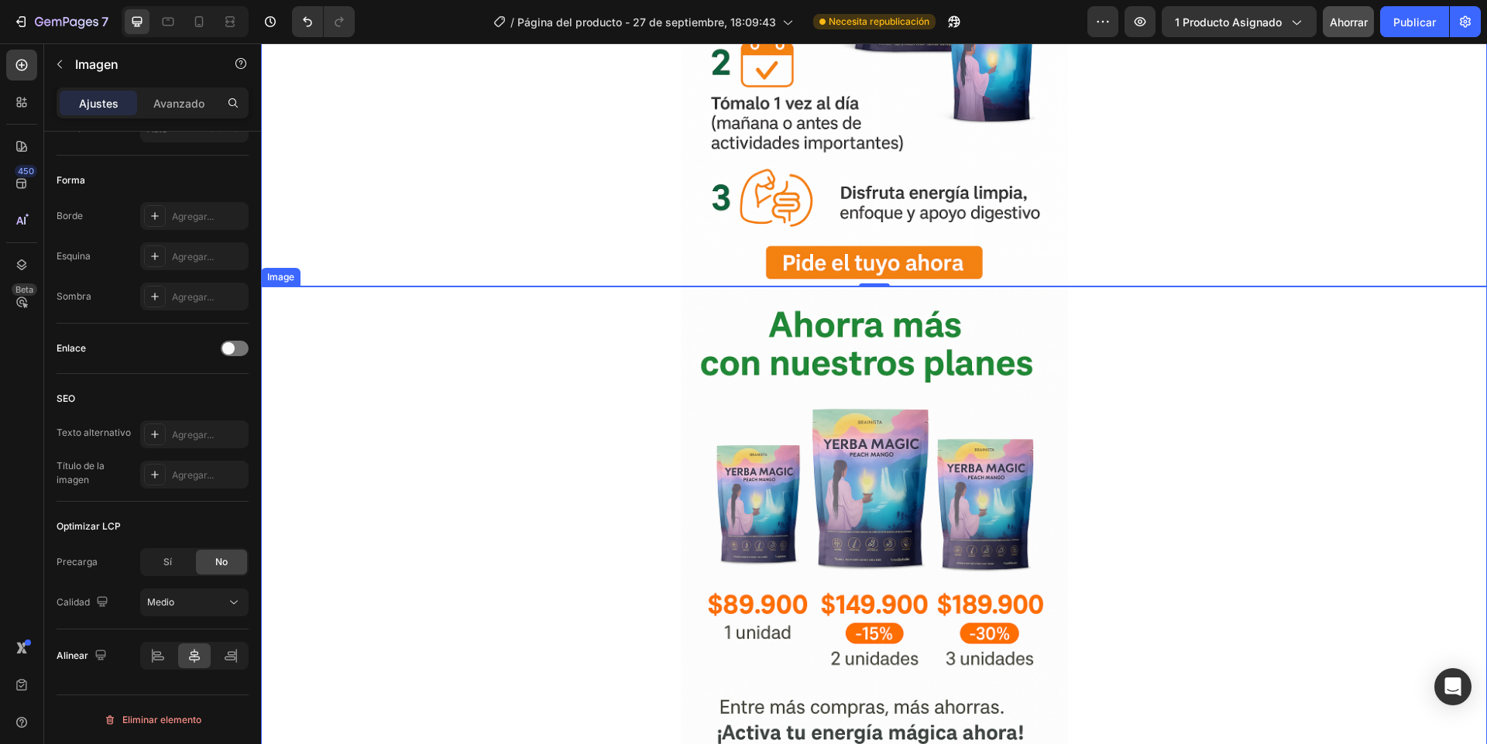
scroll to position [3903, 0]
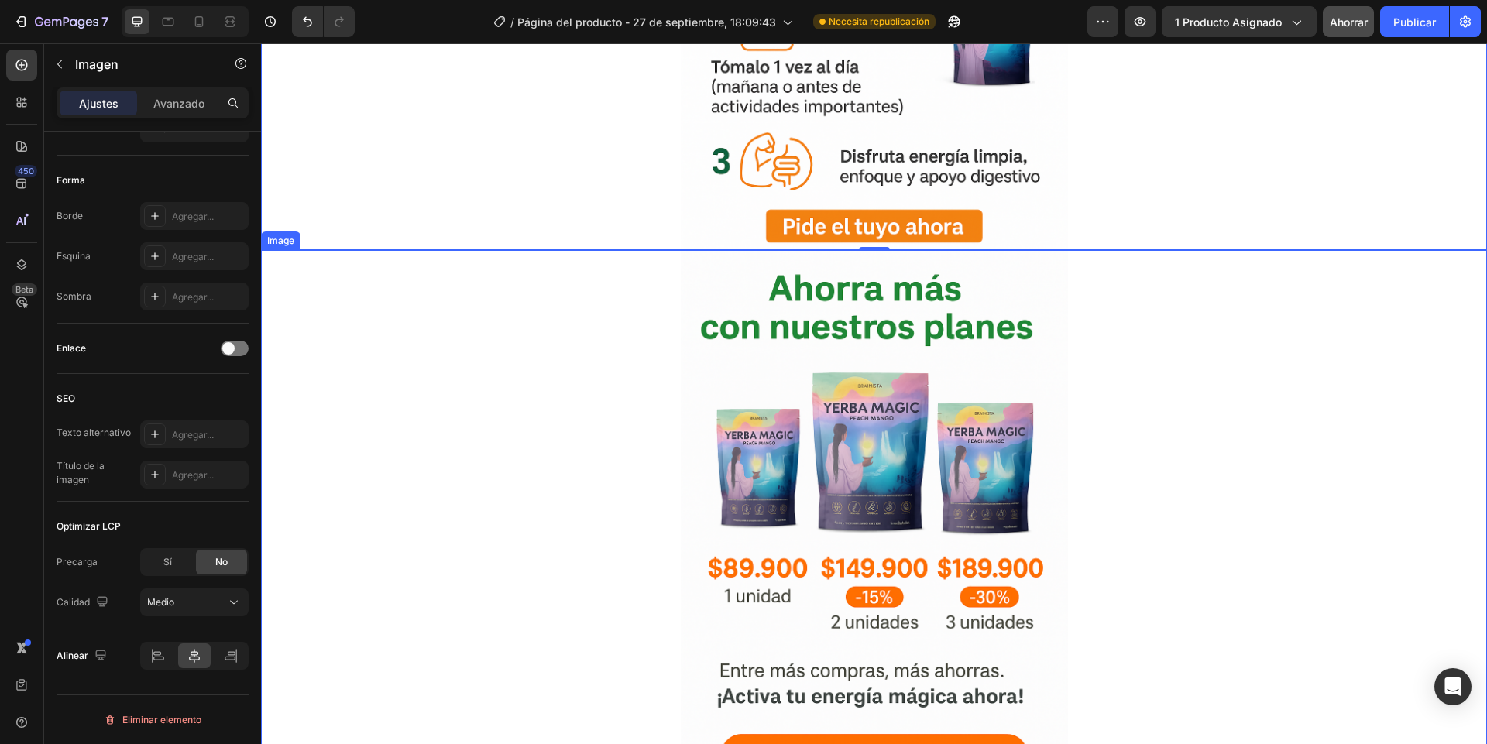
click at [417, 529] on div at bounding box center [874, 540] width 1226 height 581
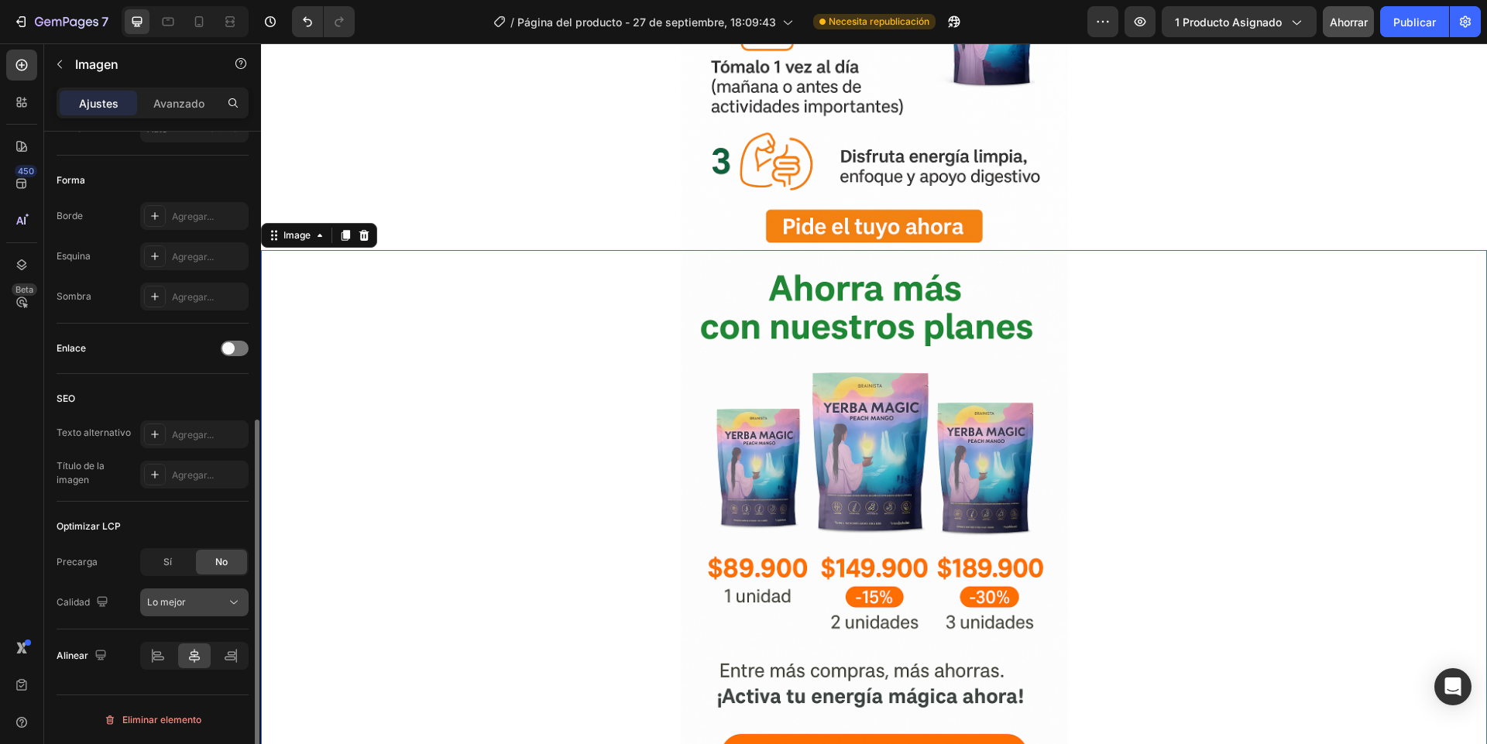
click at [177, 605] on font "Lo mejor" at bounding box center [166, 602] width 39 height 12
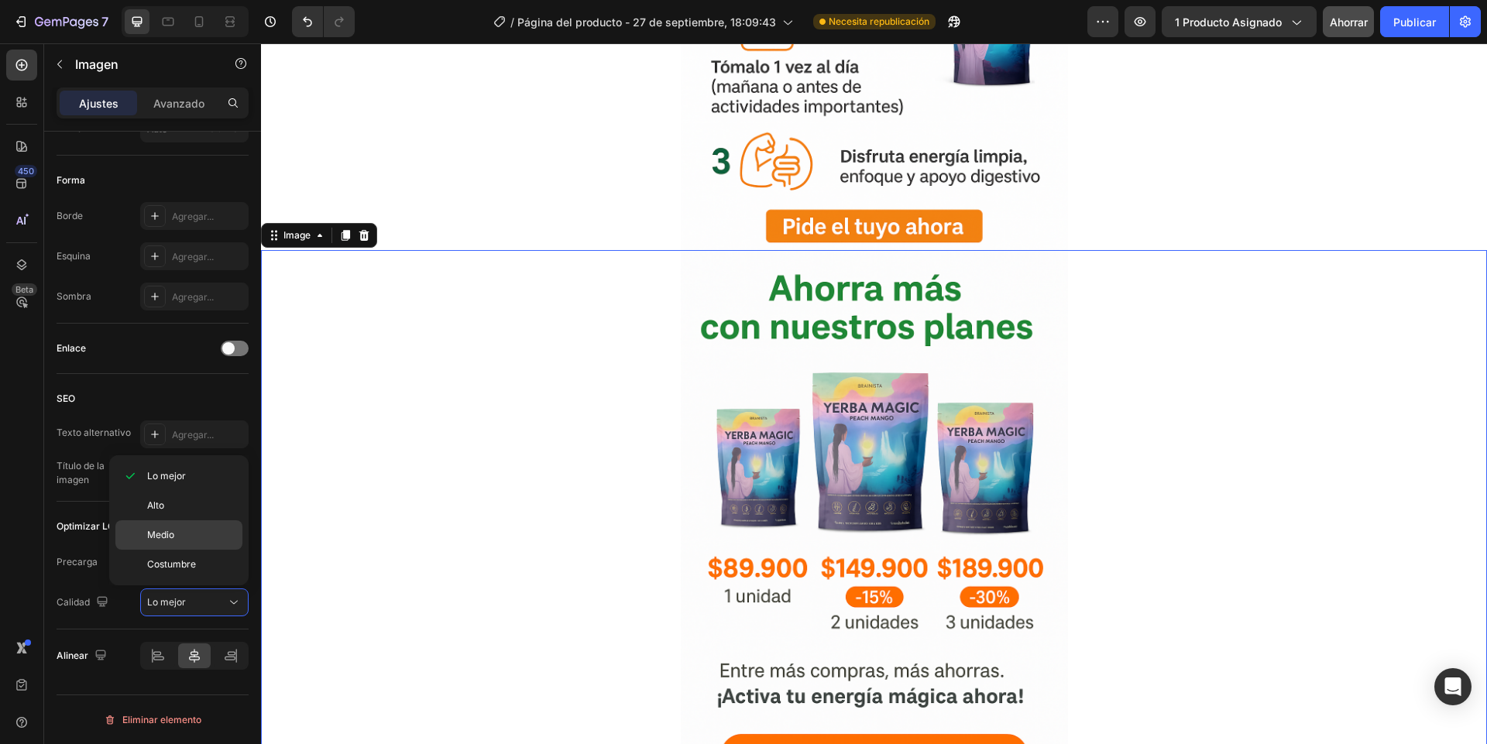
click at [174, 531] on font "Medio" at bounding box center [160, 535] width 27 height 12
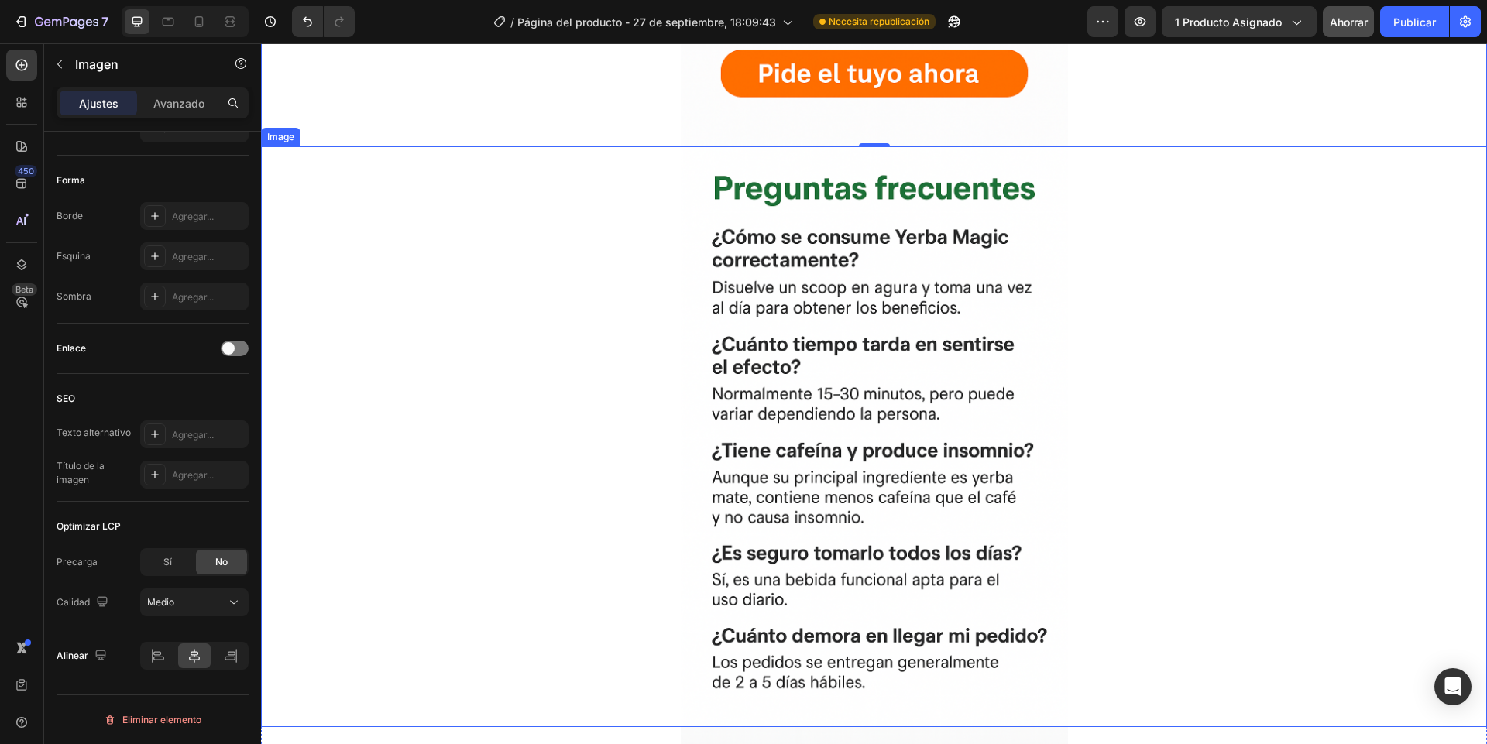
scroll to position [4646, 0]
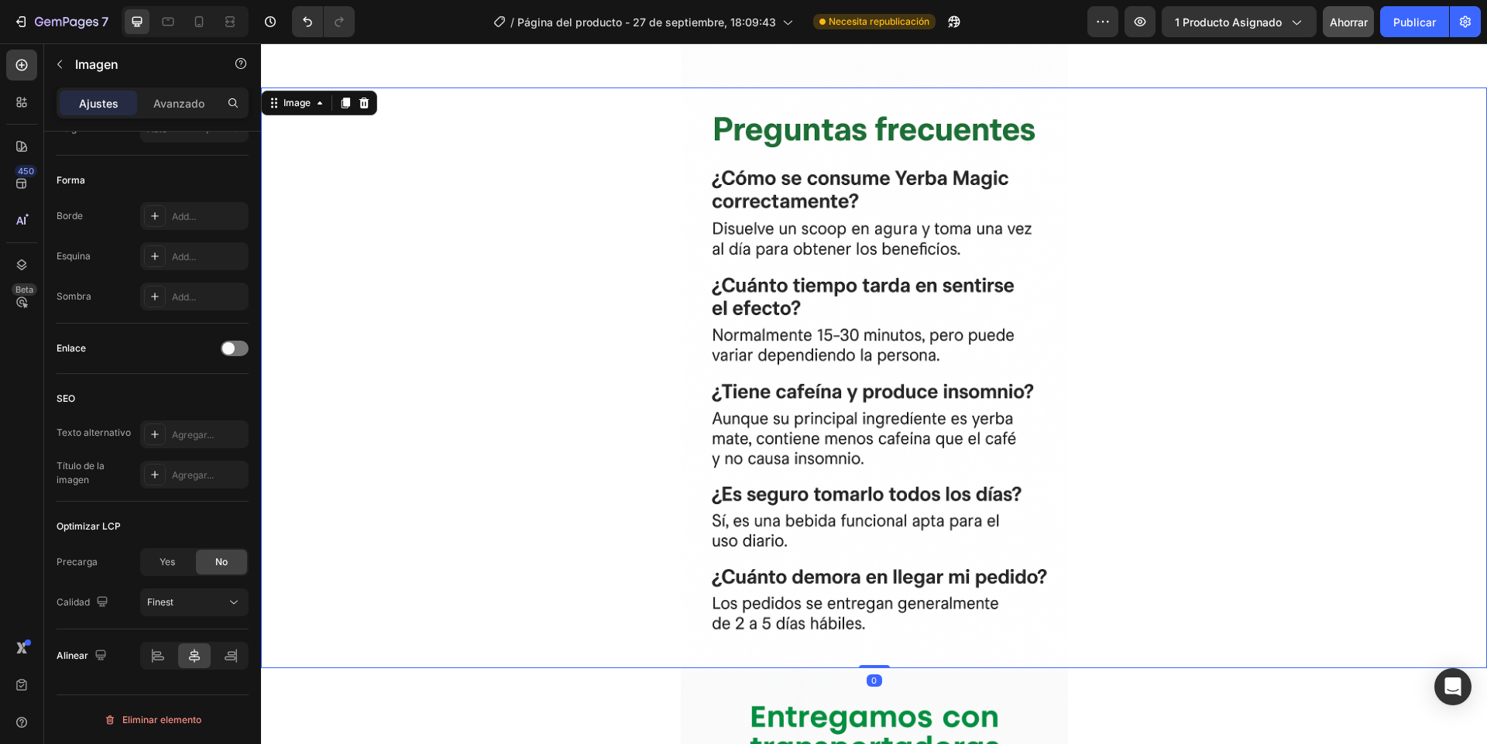
click at [586, 479] on div at bounding box center [874, 377] width 1226 height 581
click at [227, 602] on icon at bounding box center [233, 602] width 15 height 15
click at [157, 530] on font "Medio" at bounding box center [160, 535] width 27 height 12
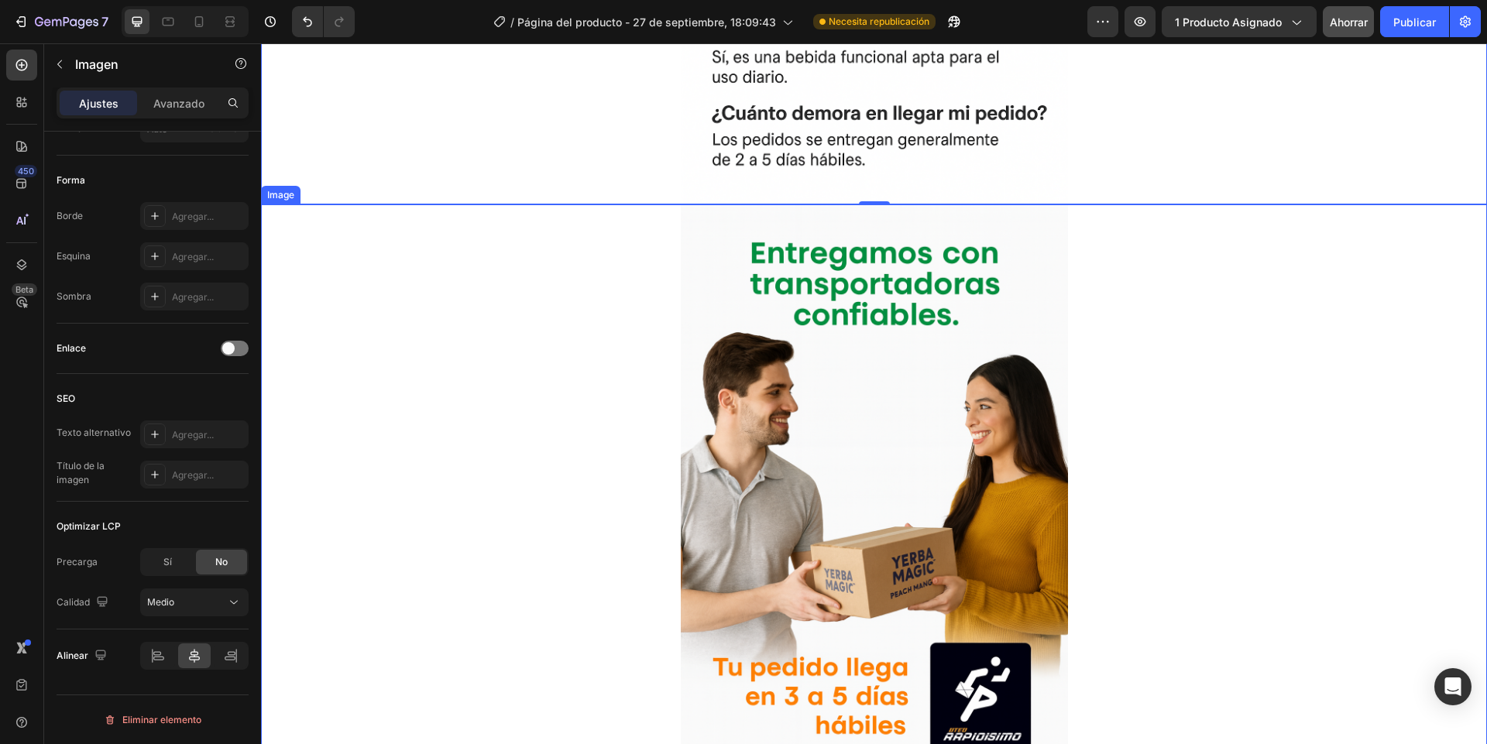
scroll to position [5110, 0]
click at [524, 425] on div at bounding box center [874, 494] width 1226 height 581
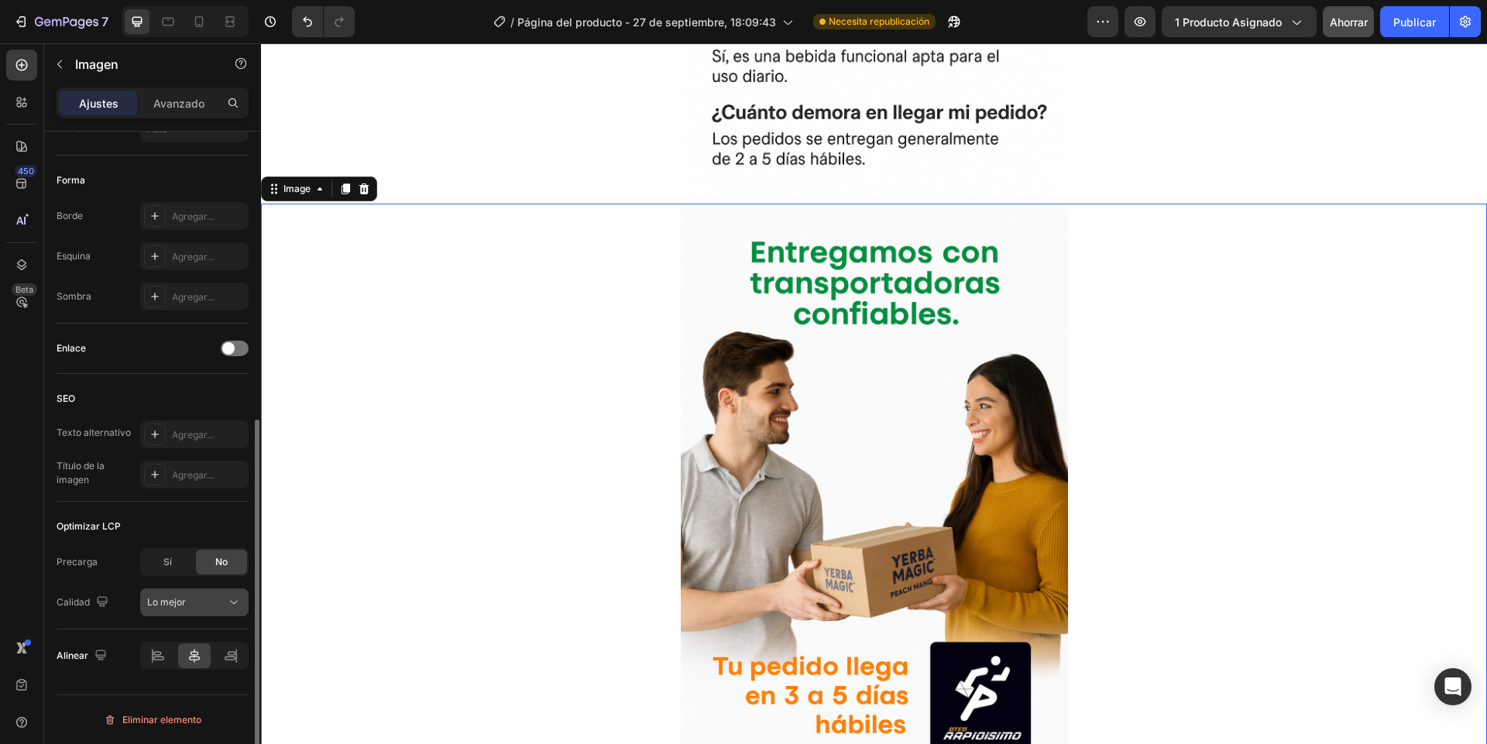
click at [173, 609] on div "Lo mejor" at bounding box center [194, 602] width 94 height 15
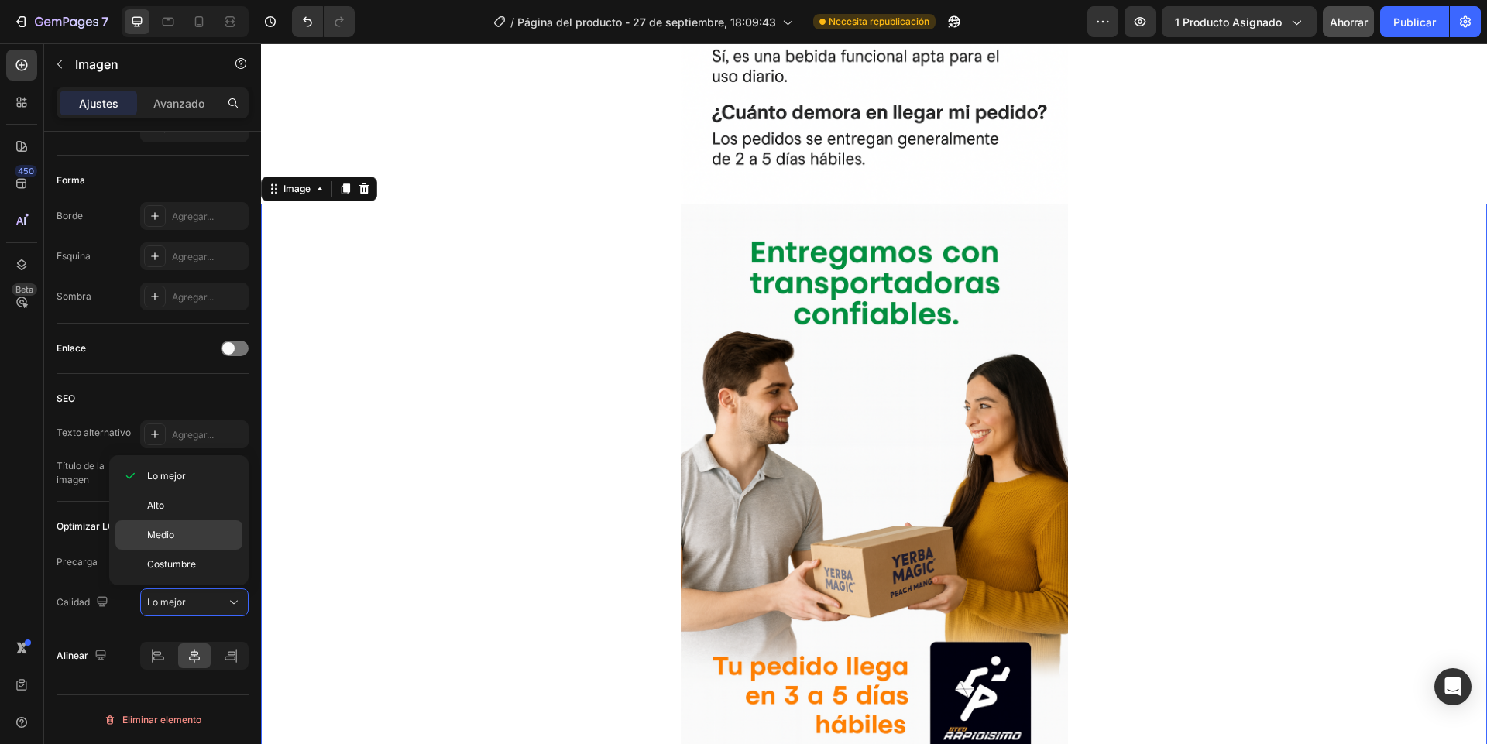
click at [174, 537] on font "Medio" at bounding box center [160, 535] width 27 height 12
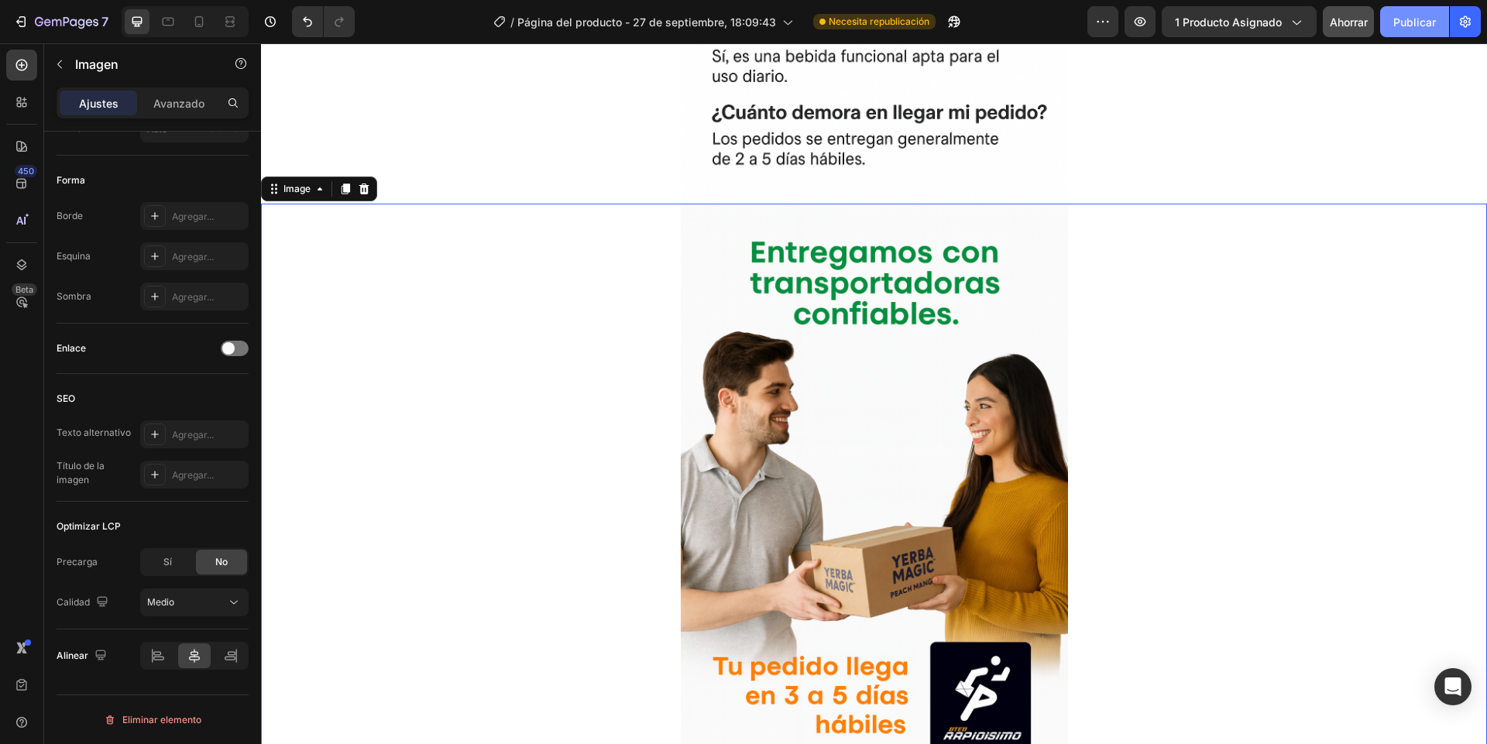
click at [1412, 29] on button "Publicar" at bounding box center [1414, 21] width 69 height 31
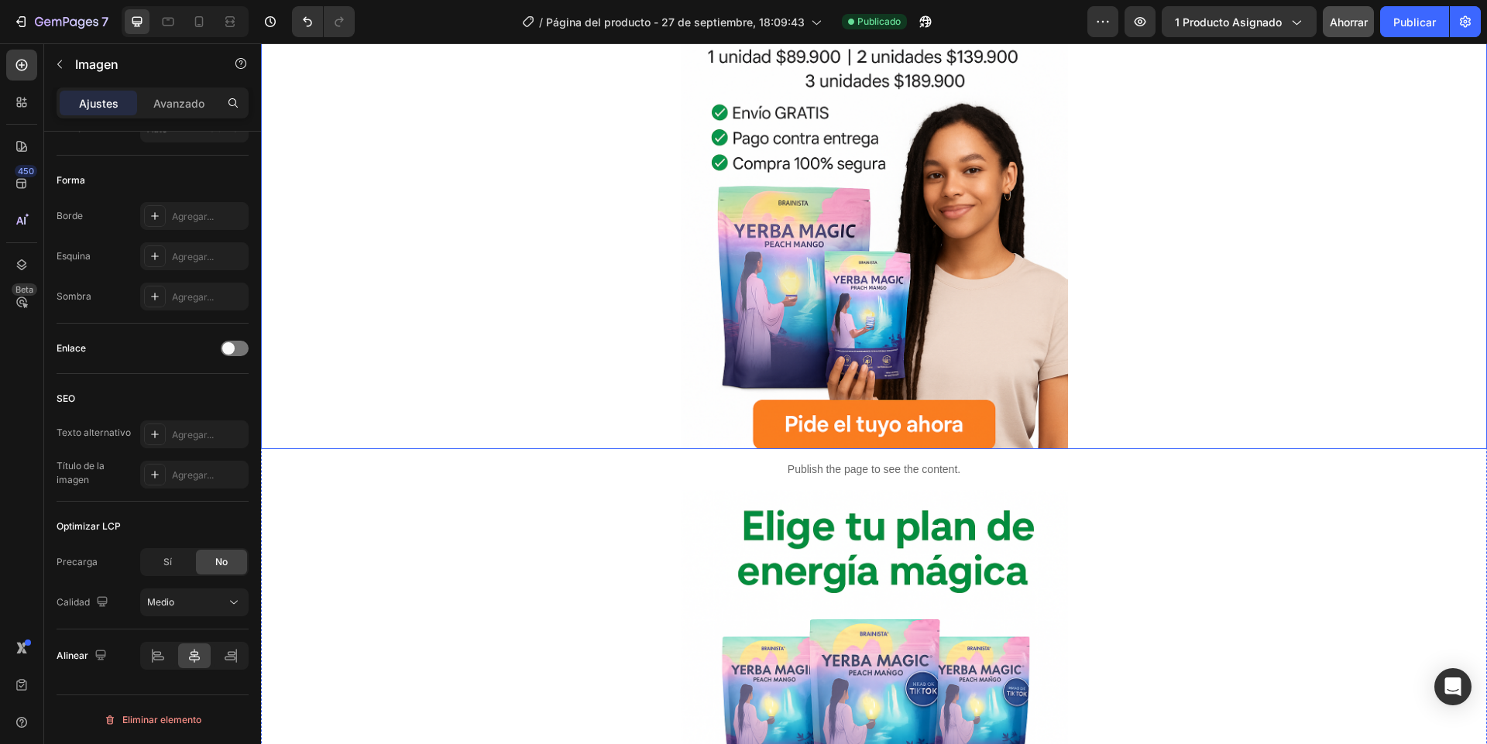
scroll to position [0, 0]
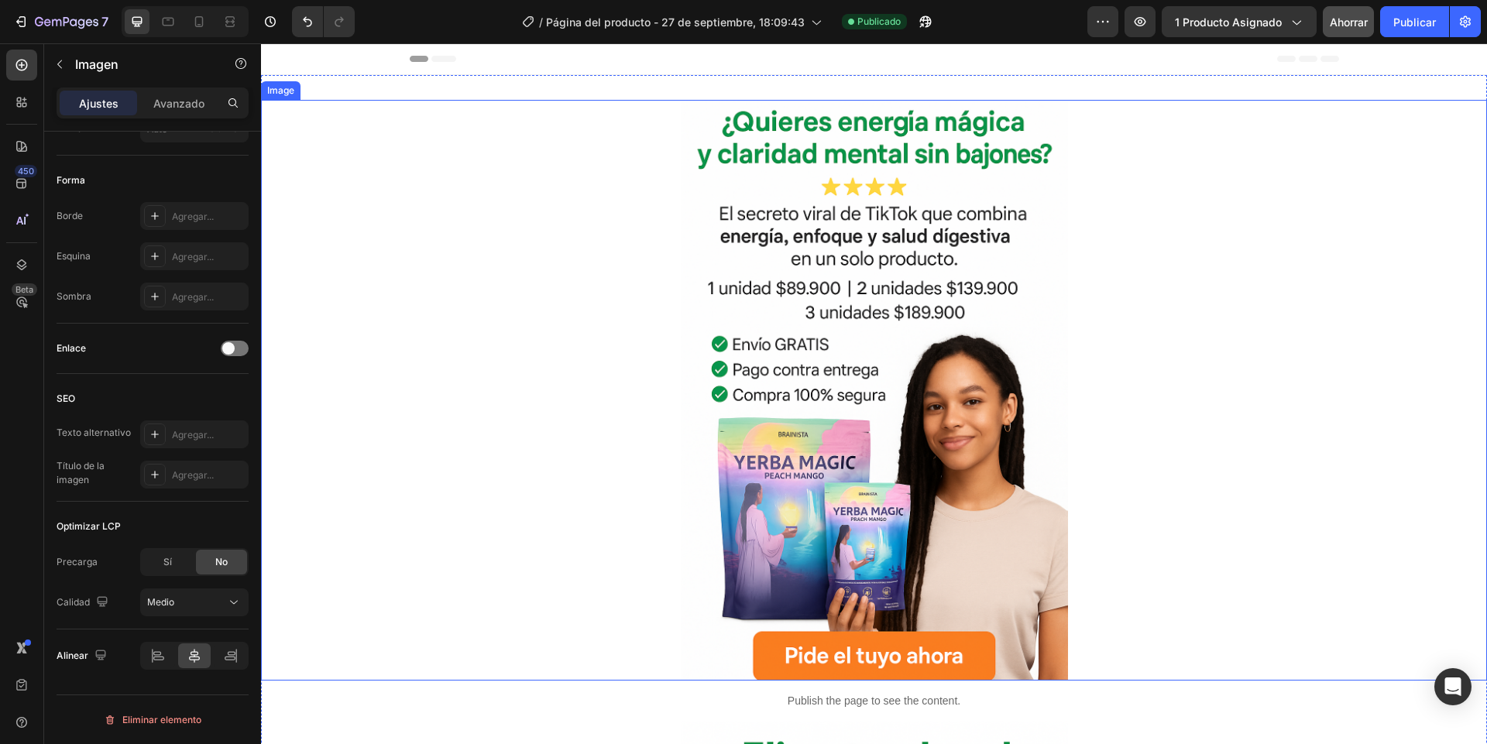
click at [449, 325] on div at bounding box center [874, 390] width 1226 height 581
click at [181, 600] on div "Medio" at bounding box center [186, 602] width 79 height 14
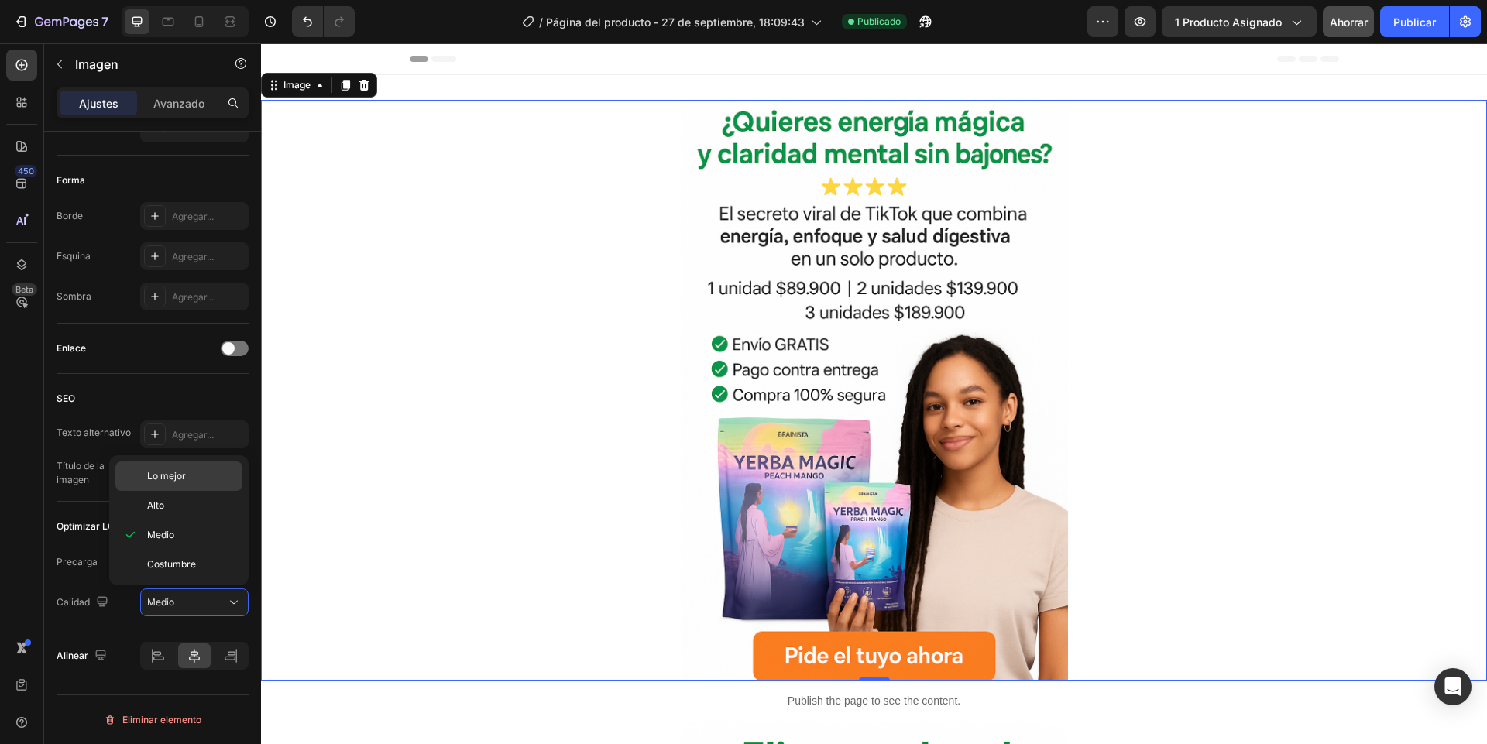
click at [148, 477] on font "Lo mejor" at bounding box center [166, 476] width 39 height 12
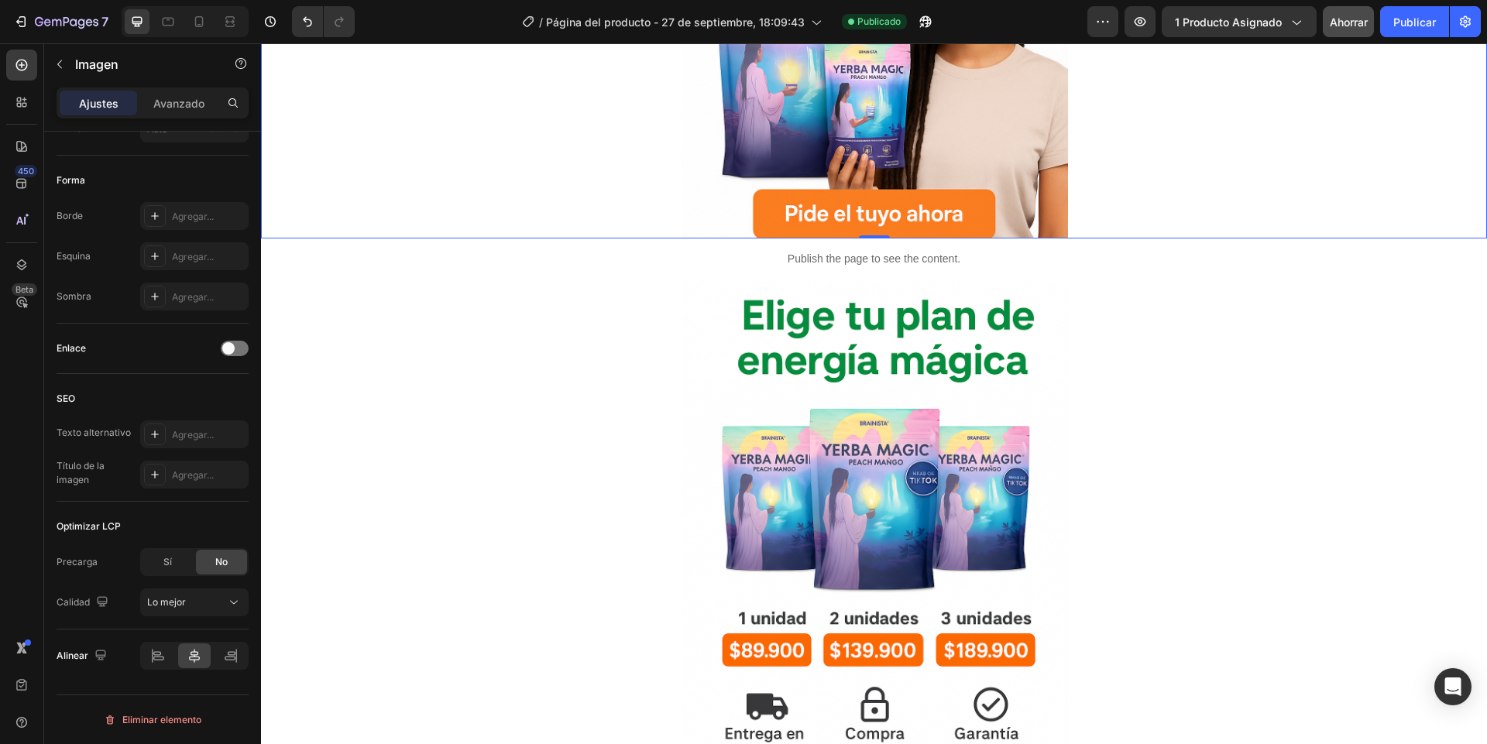
scroll to position [558, 0]
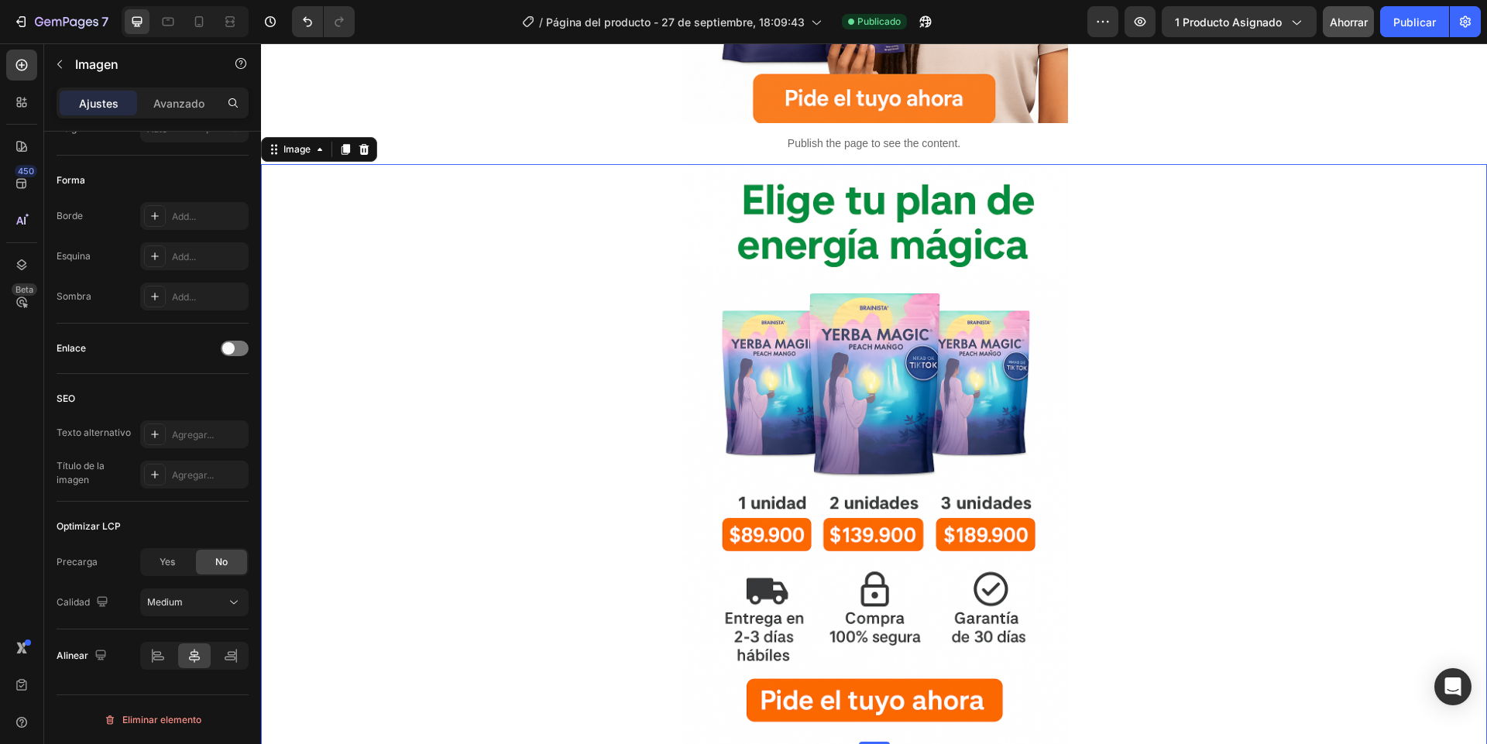
click at [409, 472] on div at bounding box center [874, 454] width 1226 height 581
drag, startPoint x: 177, startPoint y: 603, endPoint x: 173, endPoint y: 589, distance: 14.5
click at [176, 603] on div "Medio" at bounding box center [186, 602] width 79 height 14
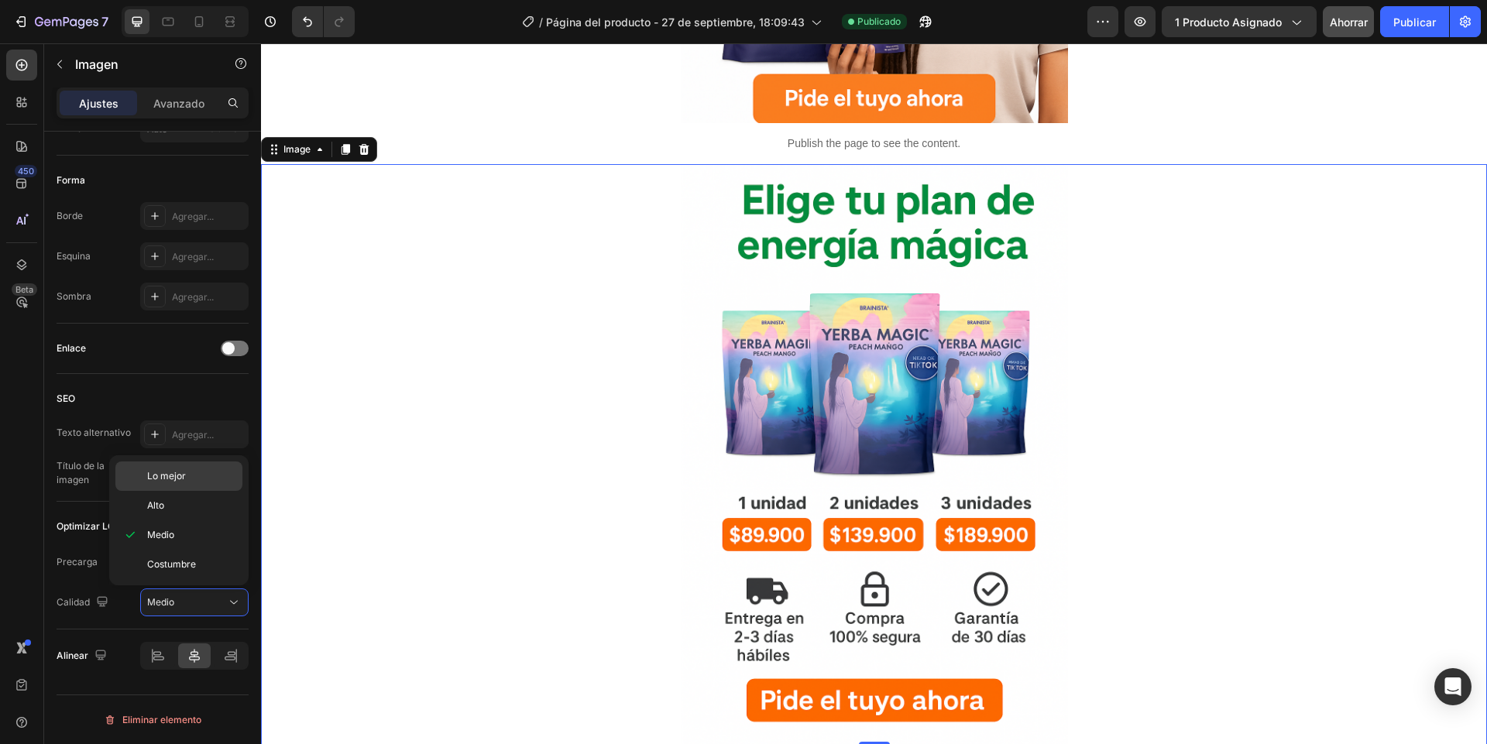
click at [167, 472] on font "Lo mejor" at bounding box center [166, 476] width 39 height 12
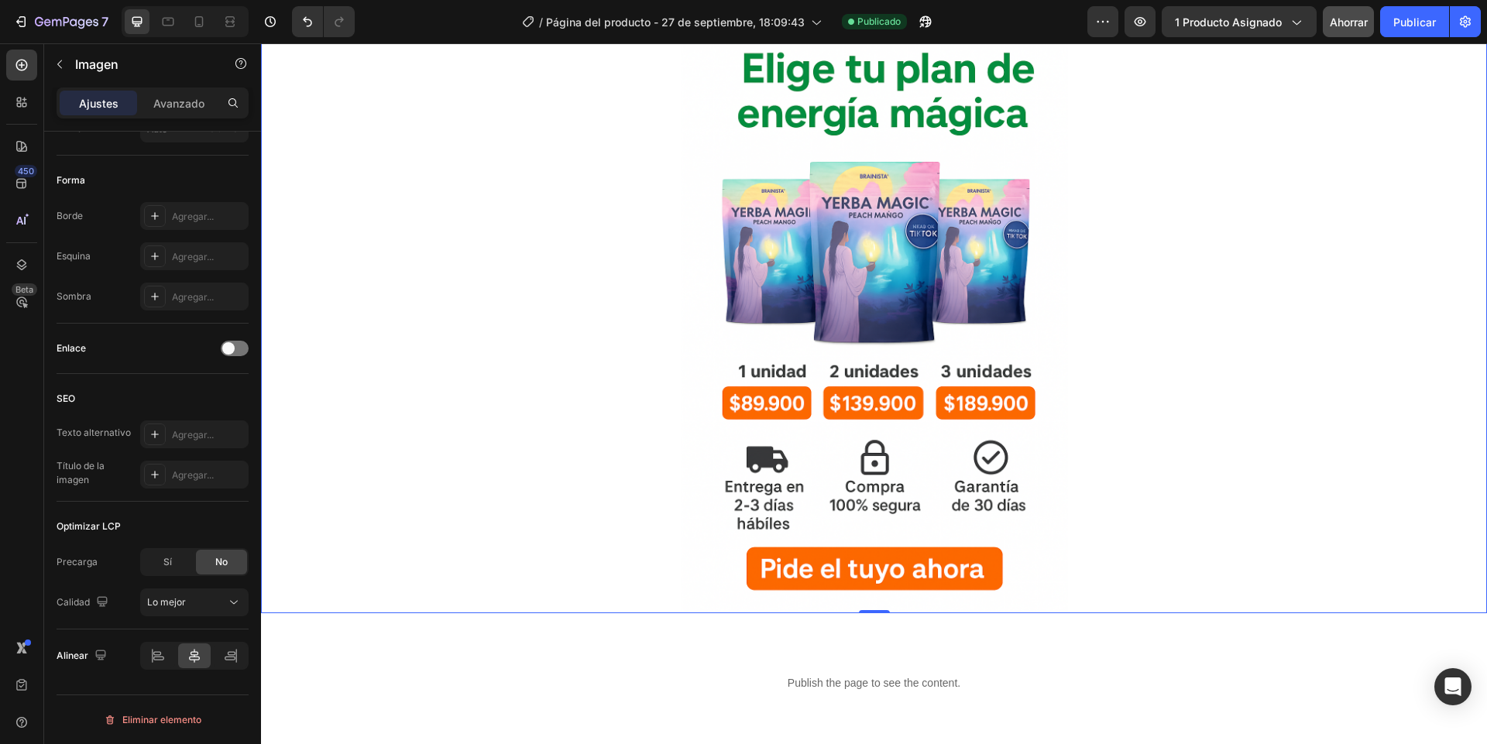
scroll to position [1115, 0]
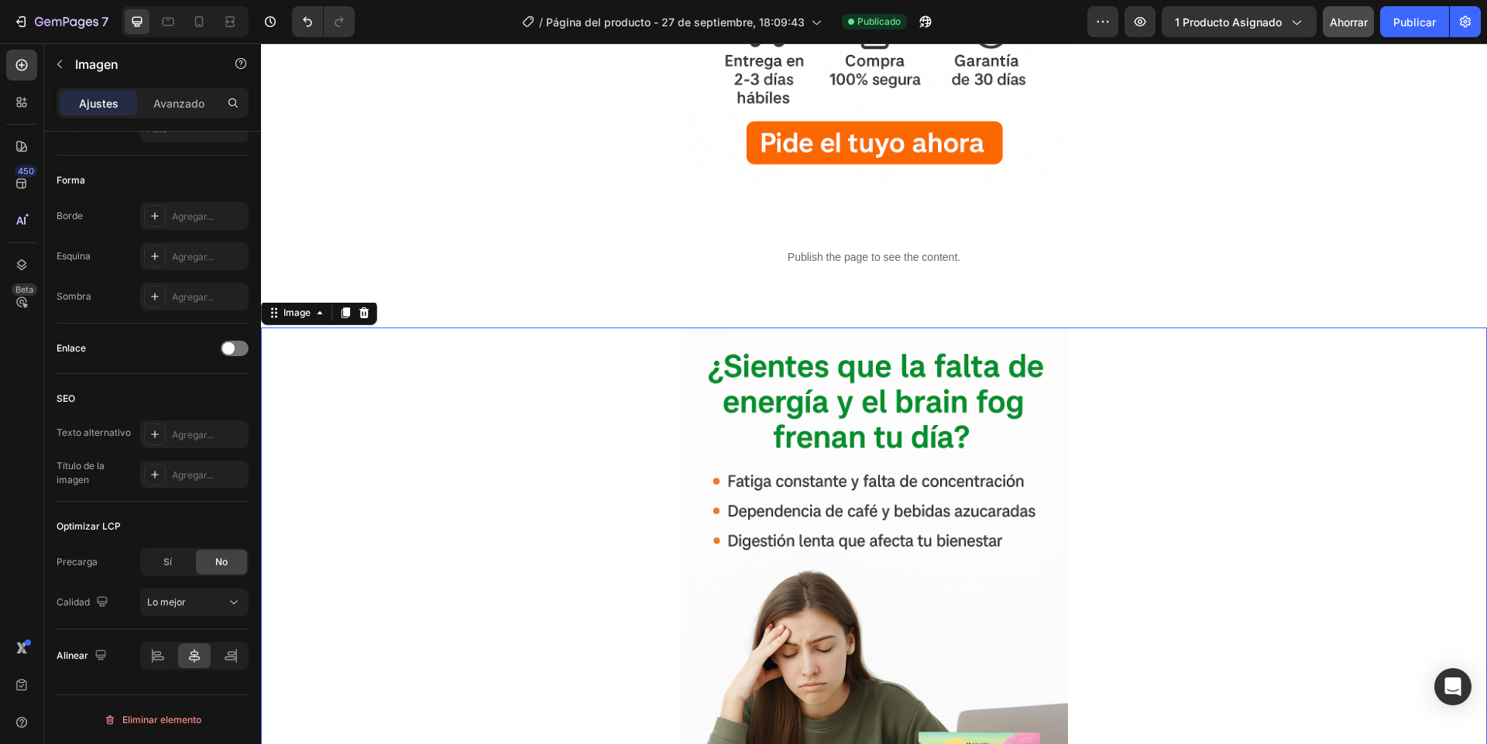
click at [504, 436] on div at bounding box center [874, 618] width 1226 height 581
click at [183, 601] on div "Medio" at bounding box center [186, 602] width 79 height 14
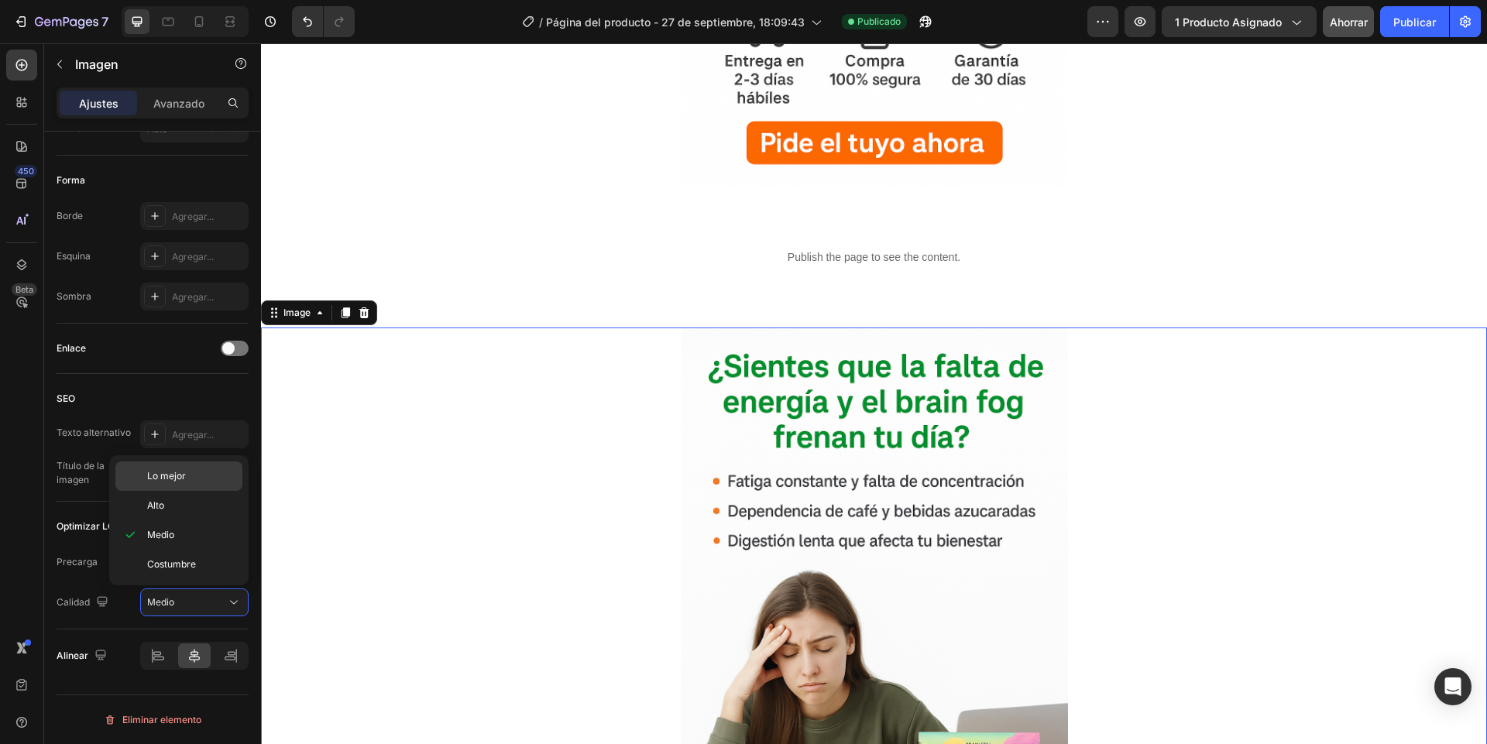
click at [166, 486] on div "Lo mejor" at bounding box center [178, 475] width 127 height 29
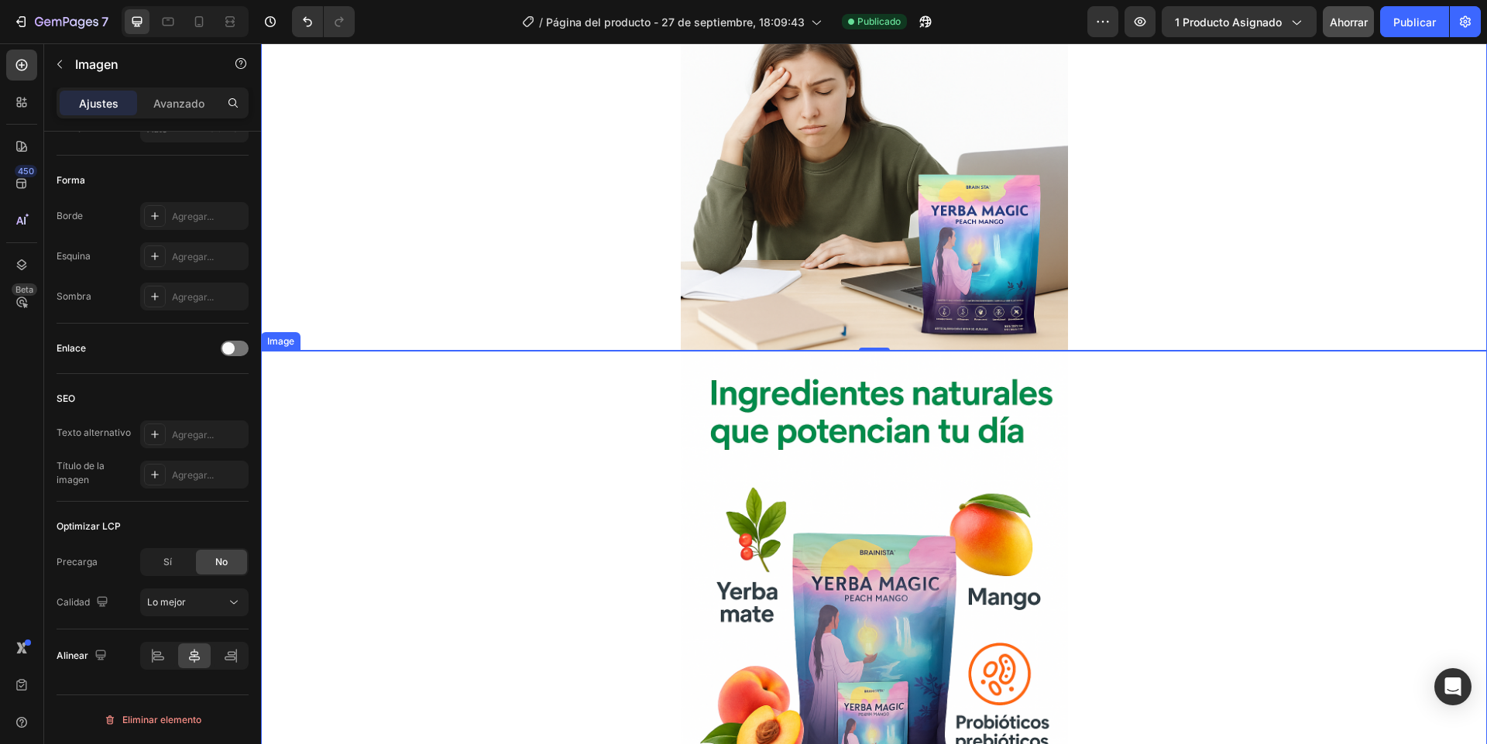
scroll to position [1858, 0]
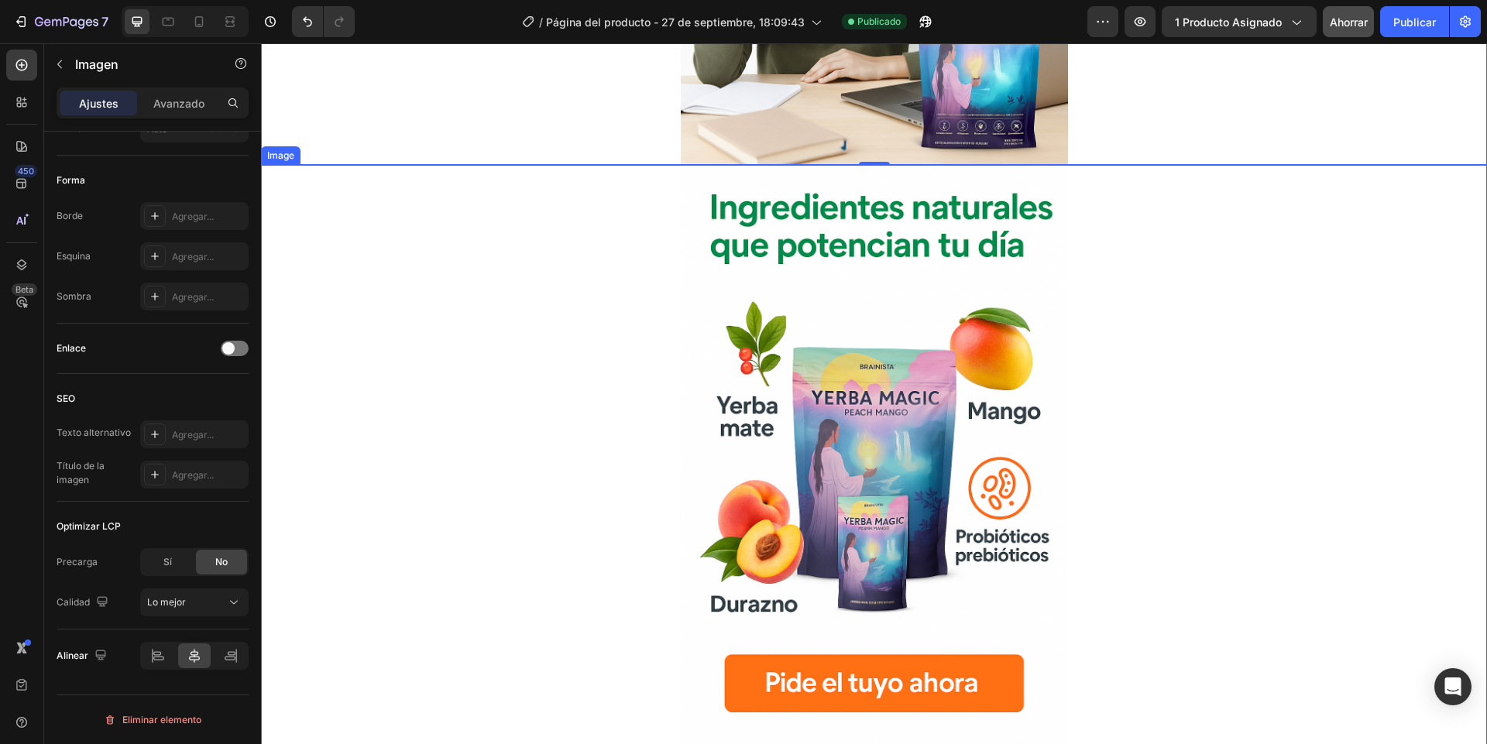
click at [544, 461] on div at bounding box center [874, 455] width 1226 height 581
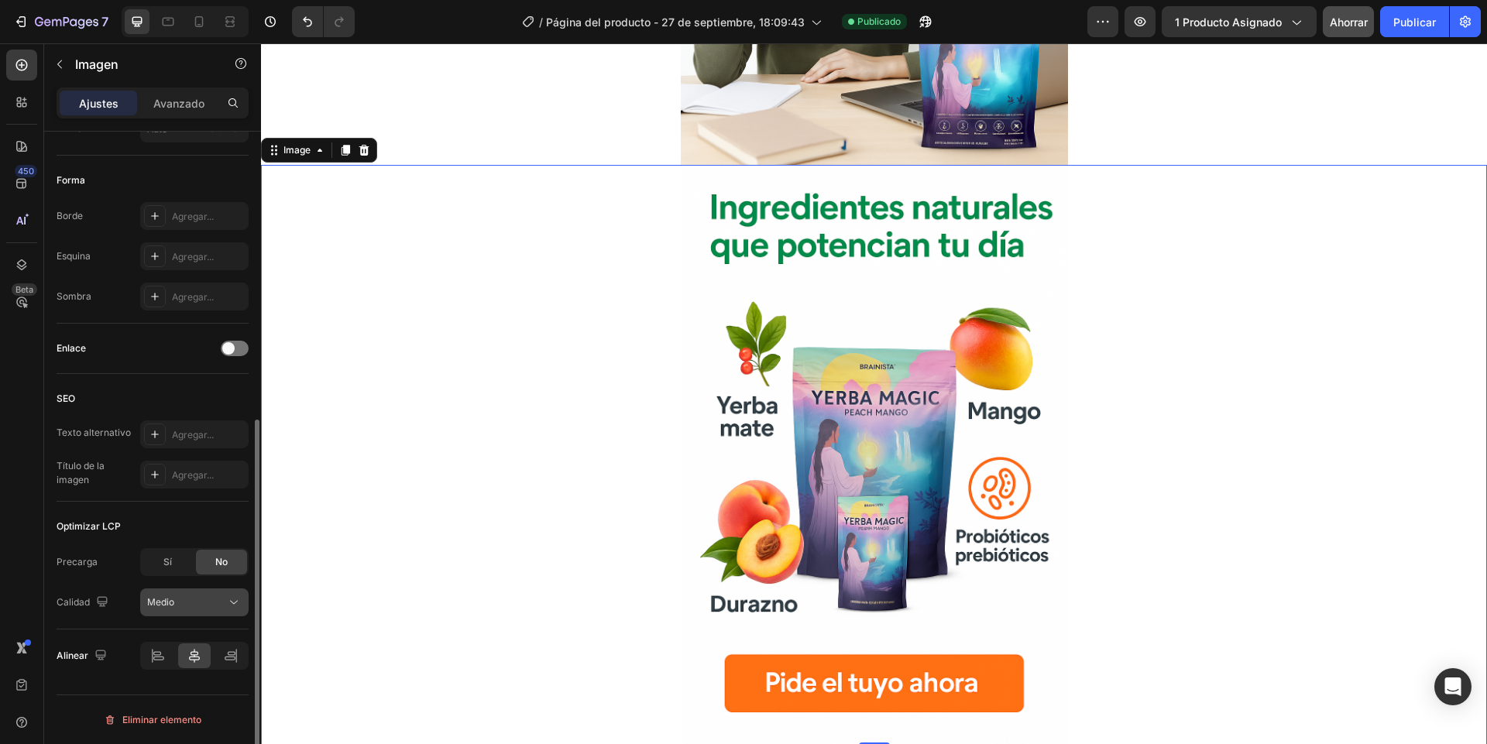
drag, startPoint x: 194, startPoint y: 601, endPoint x: 189, endPoint y: 594, distance: 8.8
click at [194, 600] on div "Medio" at bounding box center [186, 602] width 79 height 14
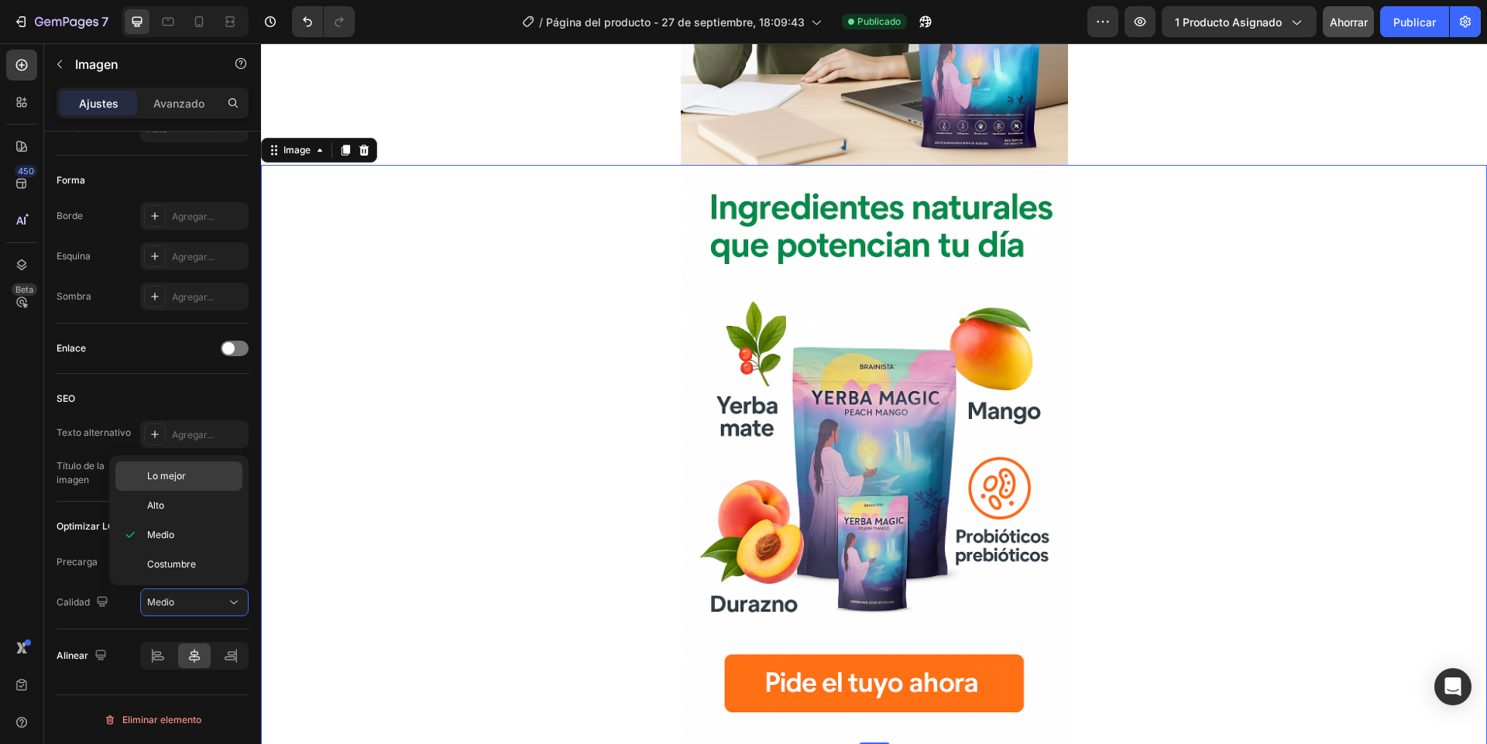
click at [164, 486] on div "Lo mejor" at bounding box center [178, 475] width 127 height 29
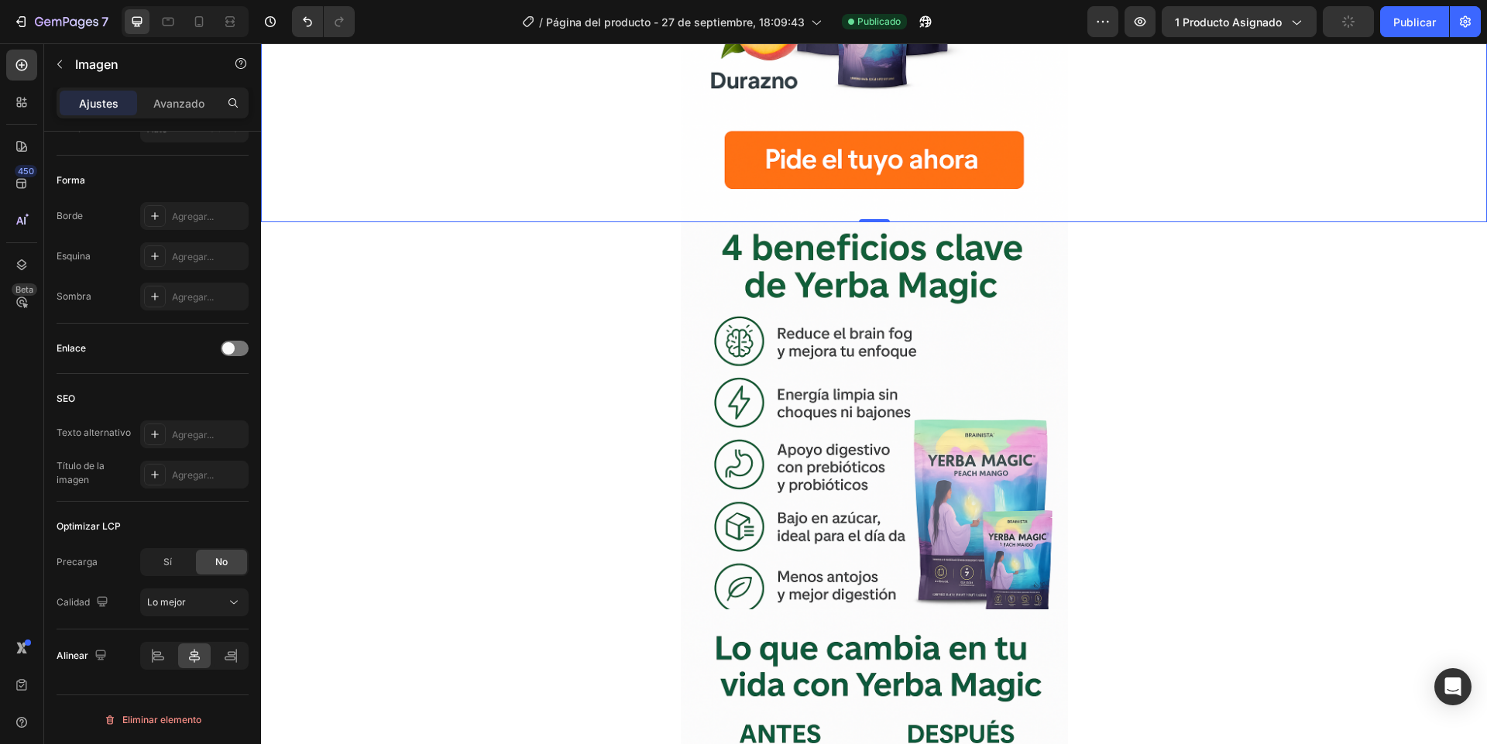
scroll to position [2416, 0]
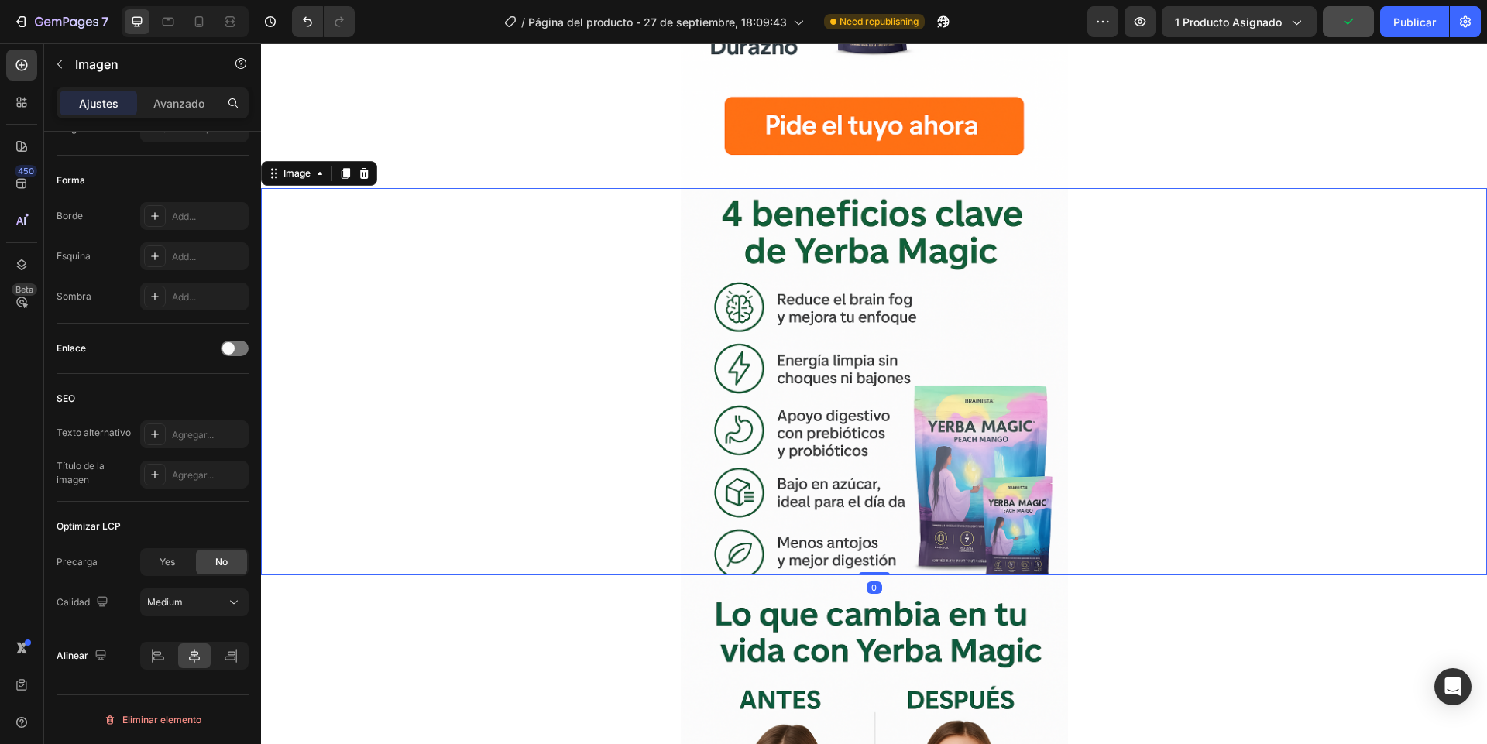
drag, startPoint x: 526, startPoint y: 482, endPoint x: 502, endPoint y: 475, distance: 25.2
click at [524, 482] on div at bounding box center [874, 381] width 1226 height 387
click at [190, 597] on div "Medio" at bounding box center [186, 602] width 79 height 14
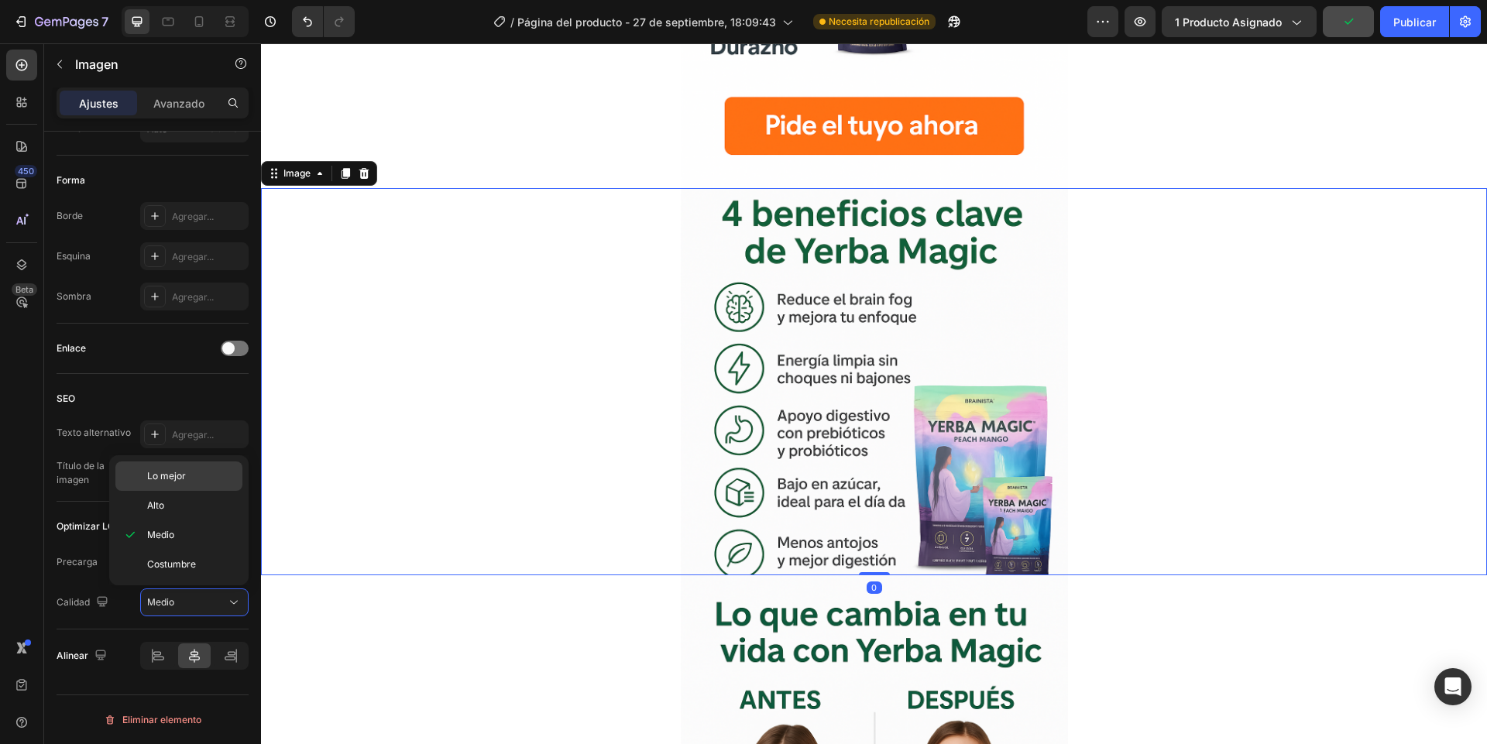
click at [187, 475] on p "Lo mejor" at bounding box center [191, 476] width 88 height 14
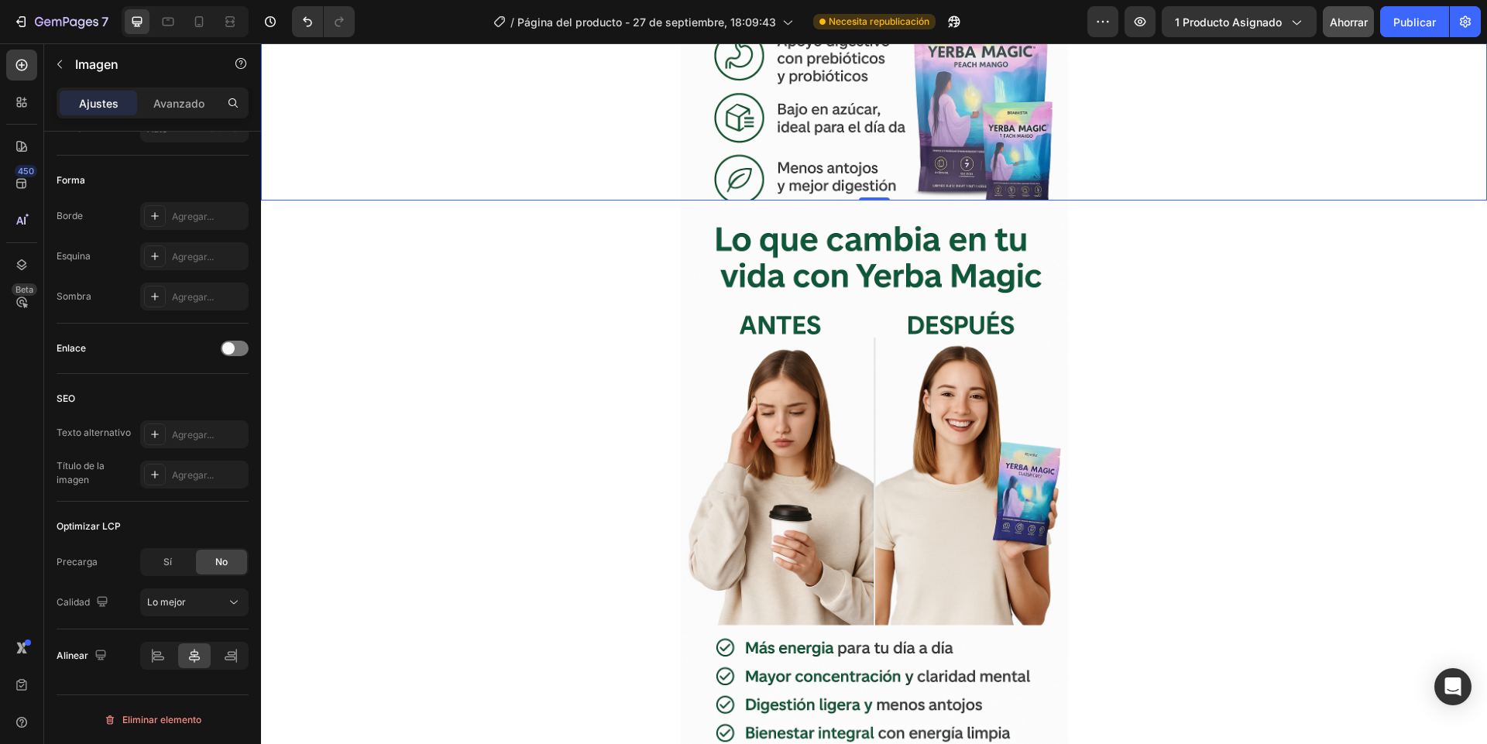
scroll to position [2880, 0]
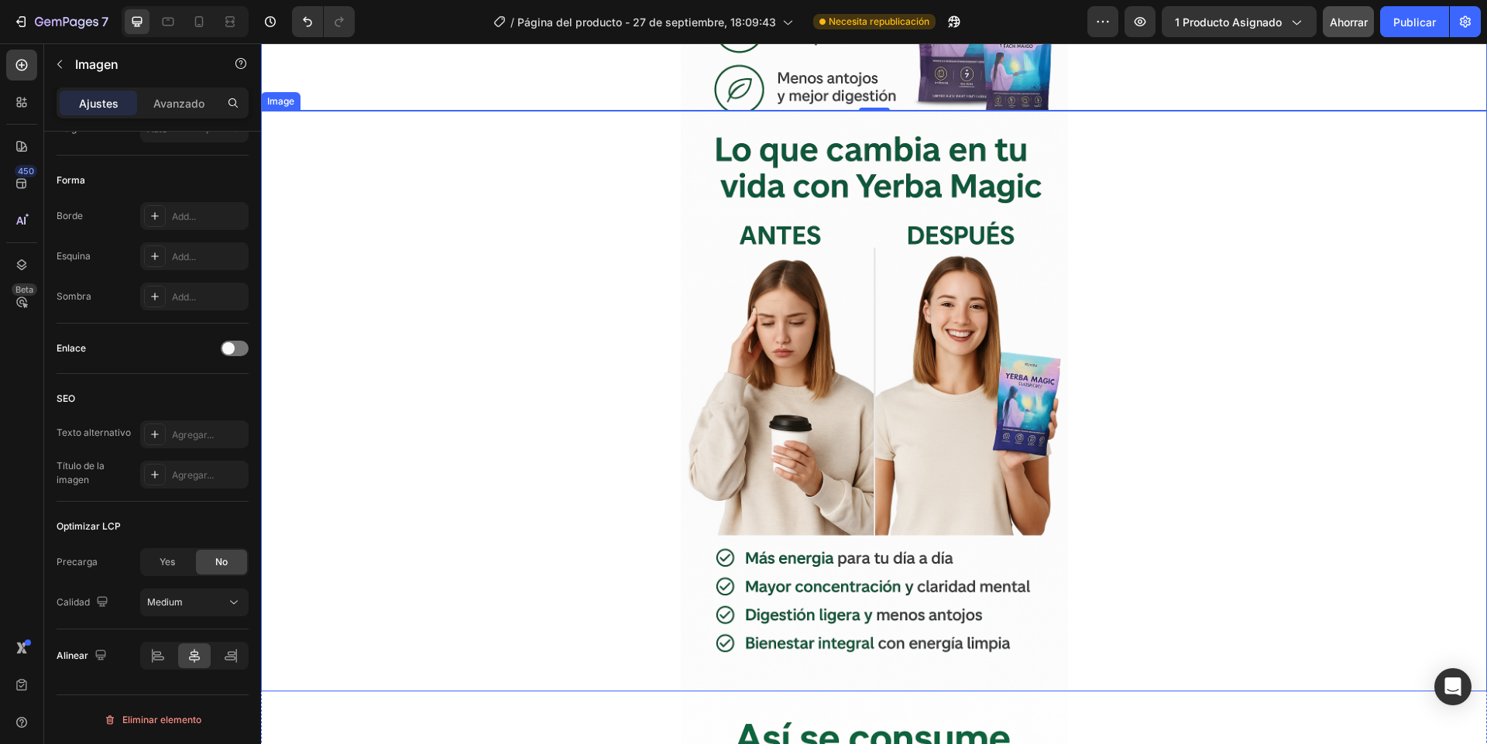
click at [551, 472] on div at bounding box center [874, 401] width 1226 height 581
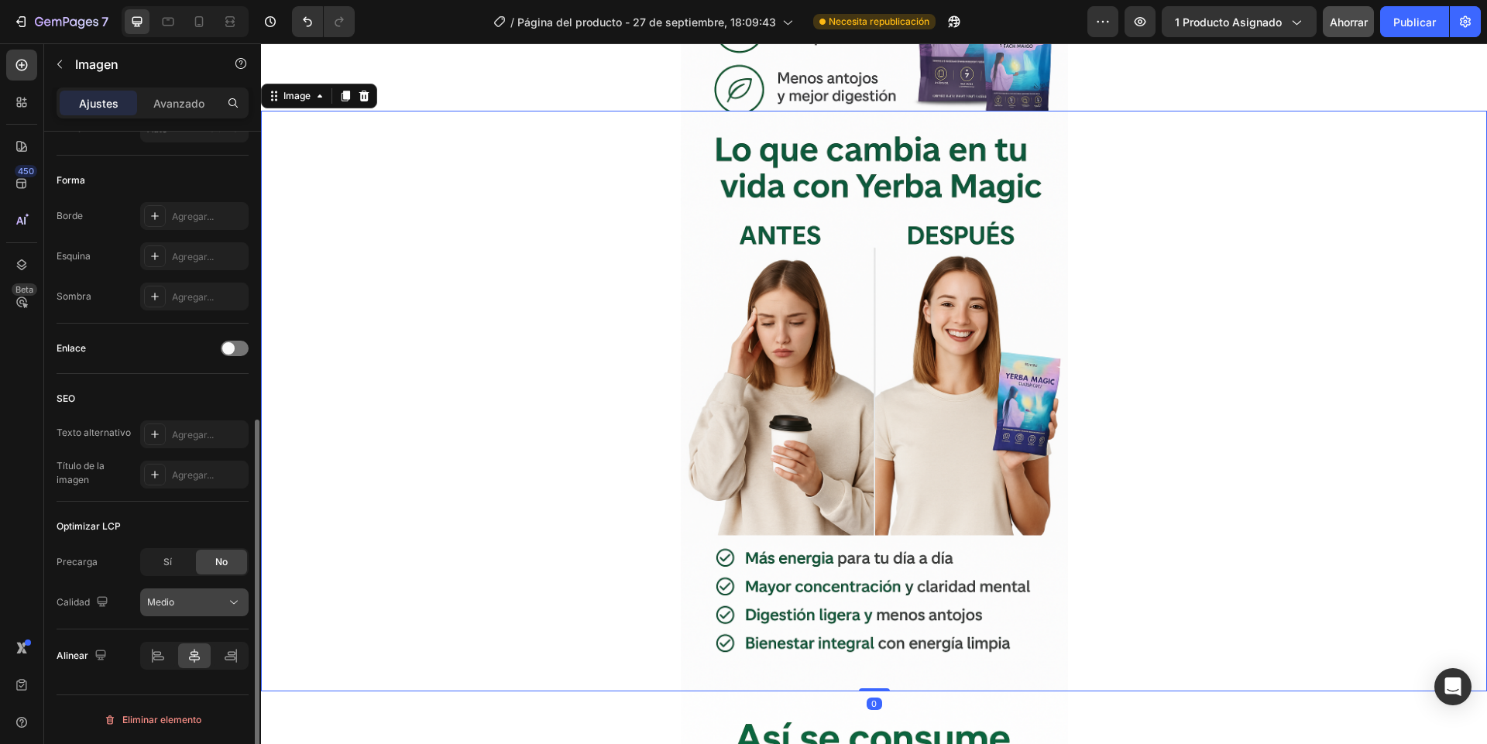
click at [229, 595] on icon at bounding box center [233, 602] width 15 height 15
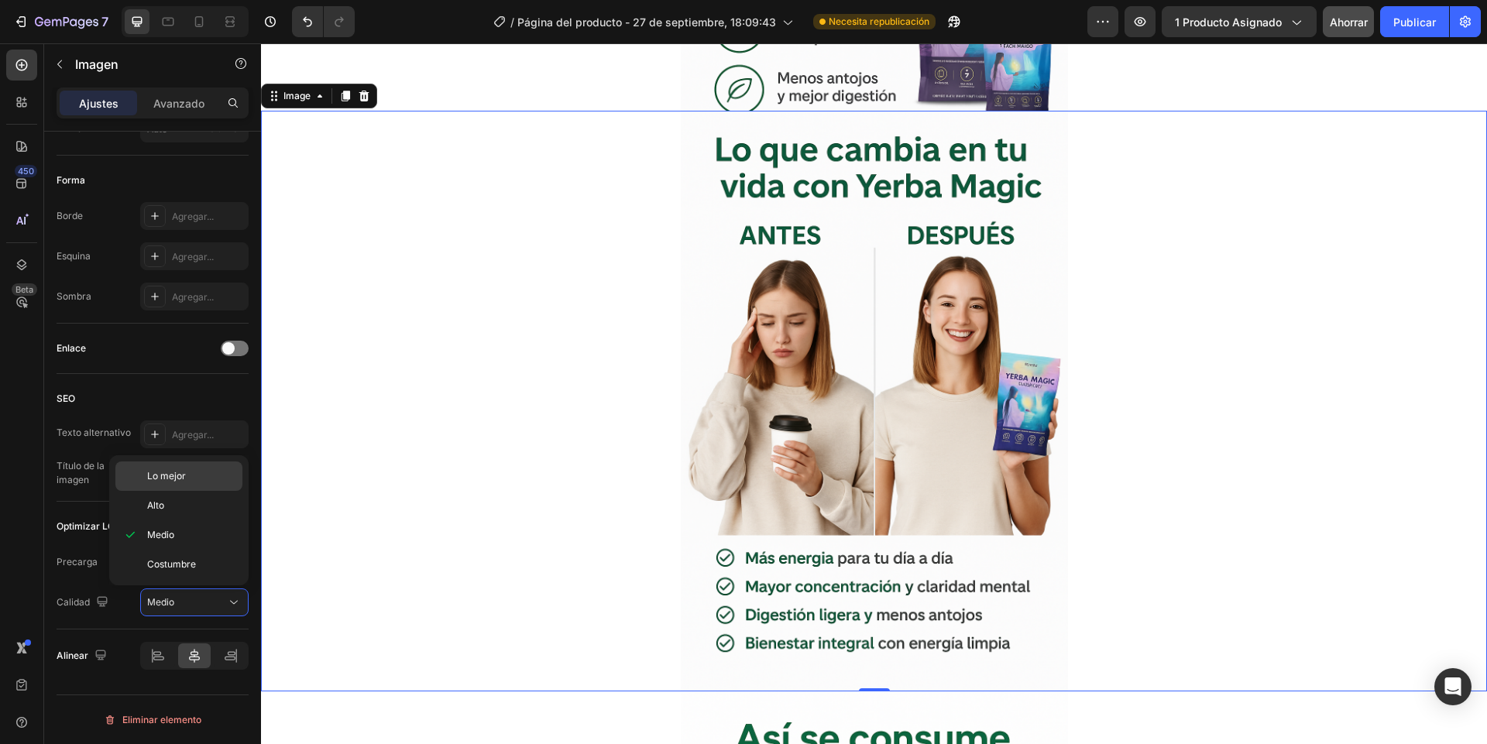
click at [187, 486] on div "Lo mejor" at bounding box center [178, 475] width 127 height 29
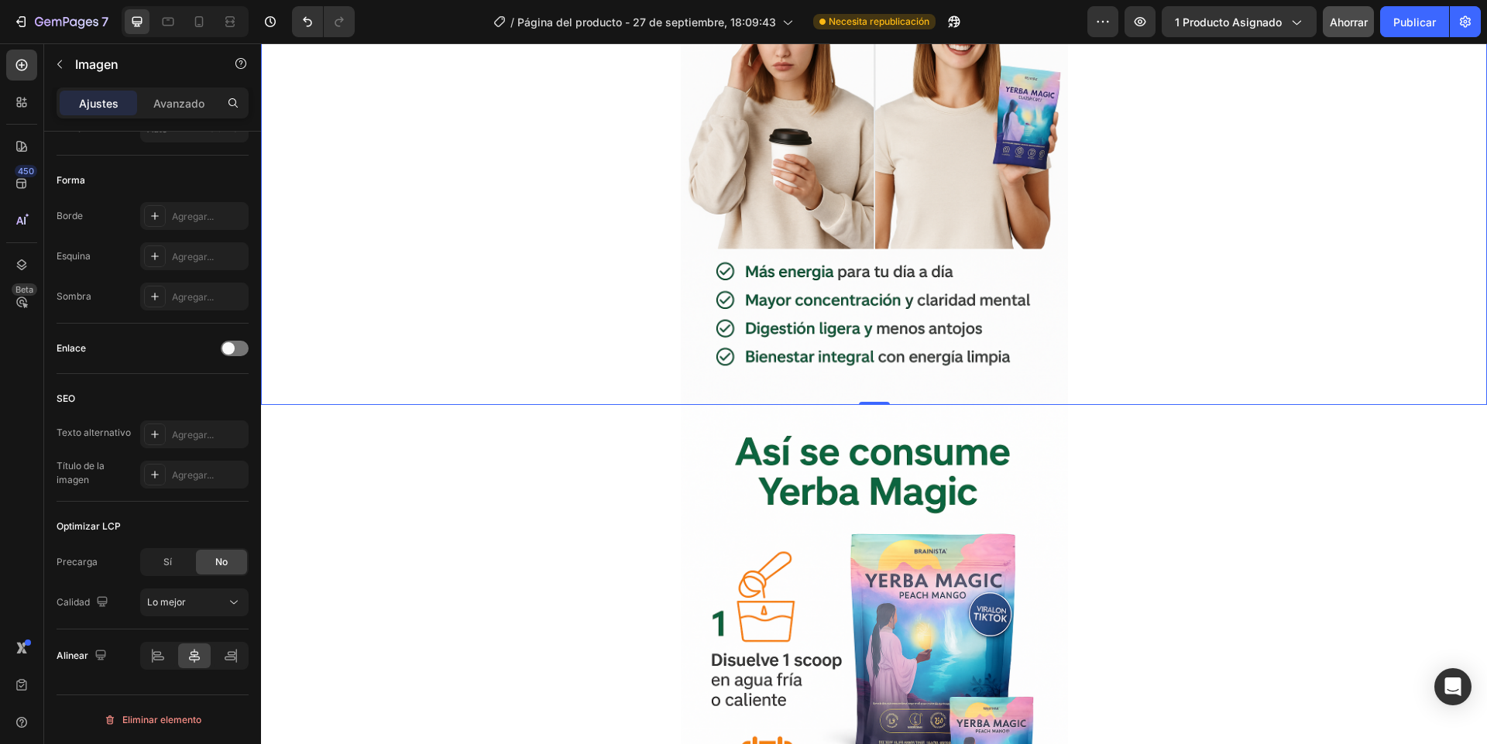
scroll to position [3252, 0]
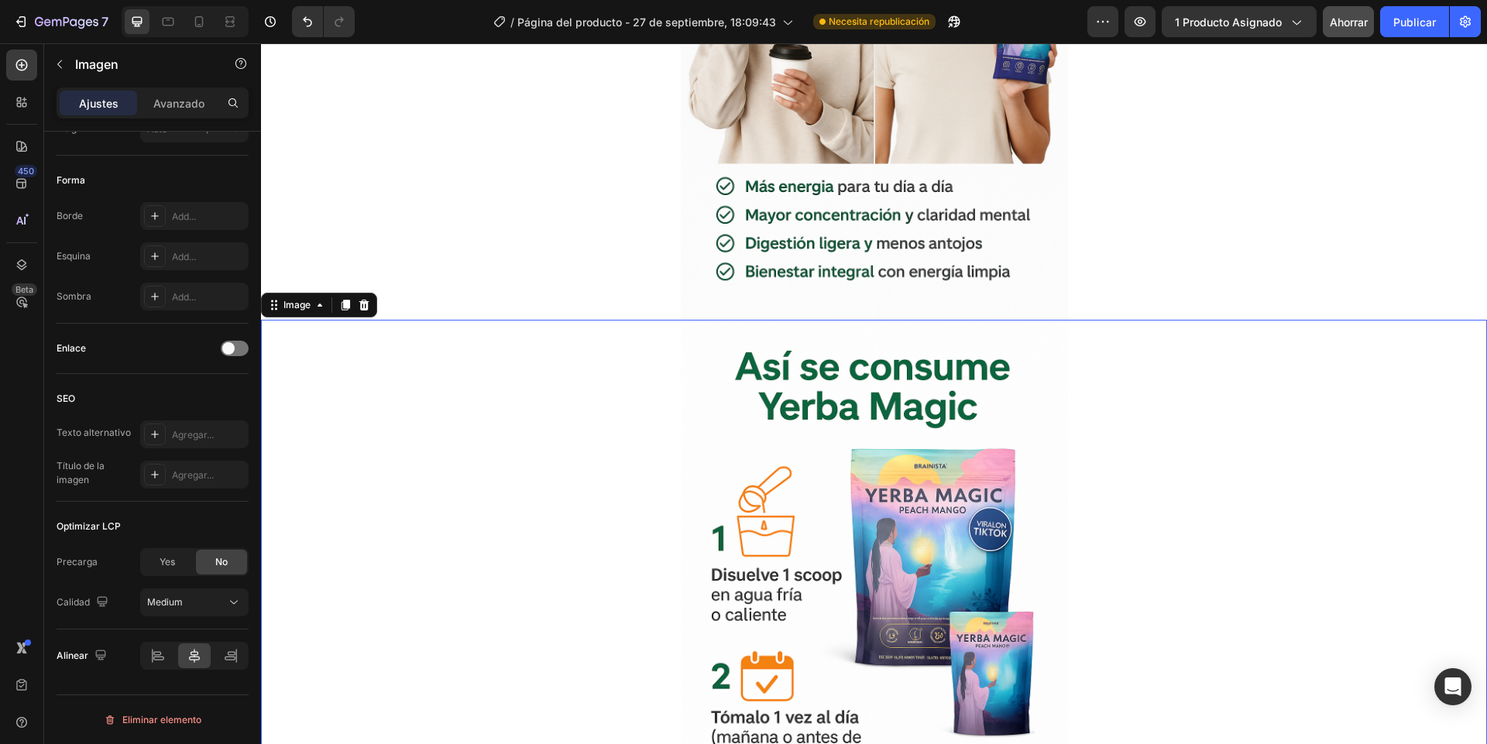
click at [501, 499] on div at bounding box center [874, 610] width 1226 height 581
click at [235, 592] on button "Medio" at bounding box center [194, 602] width 108 height 28
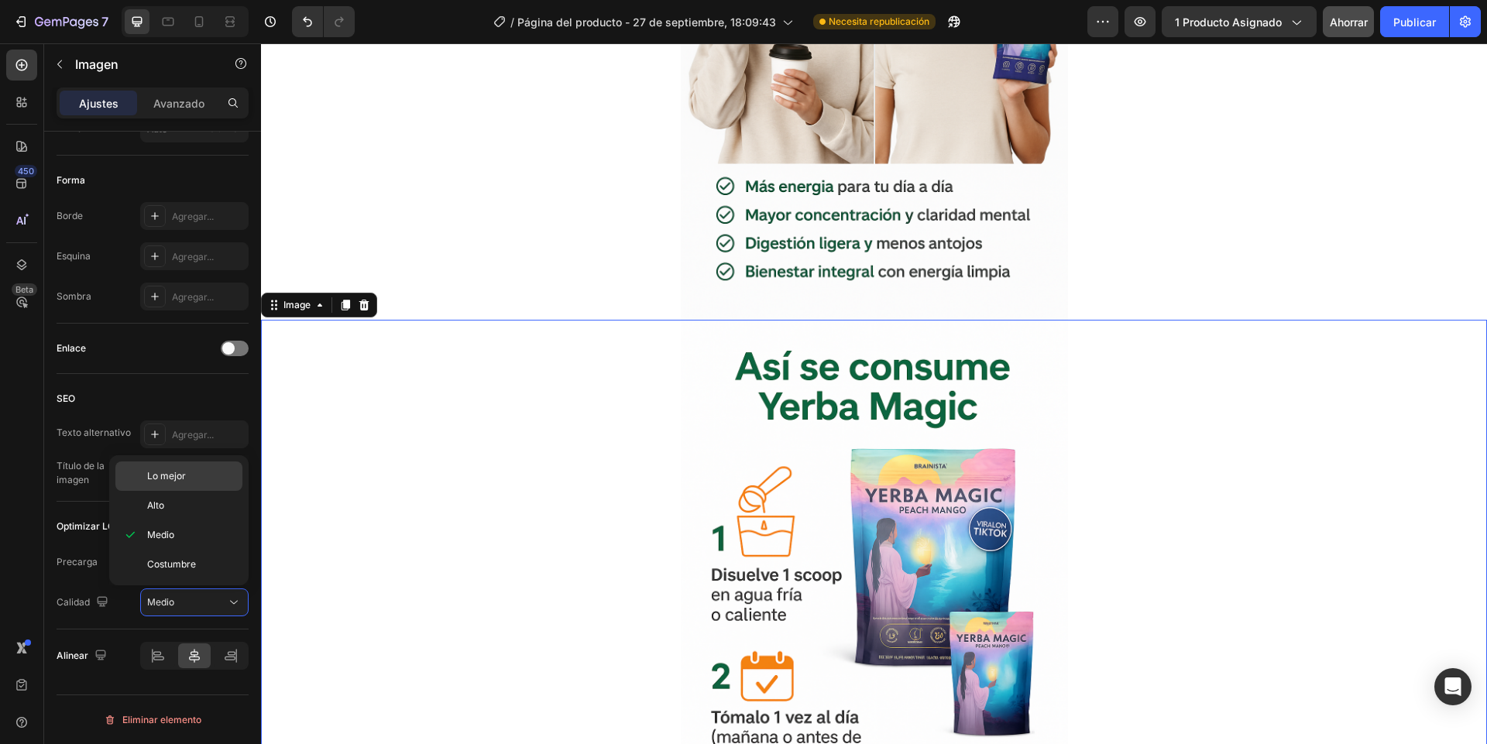
click at [166, 479] on font "Lo mejor" at bounding box center [166, 476] width 39 height 12
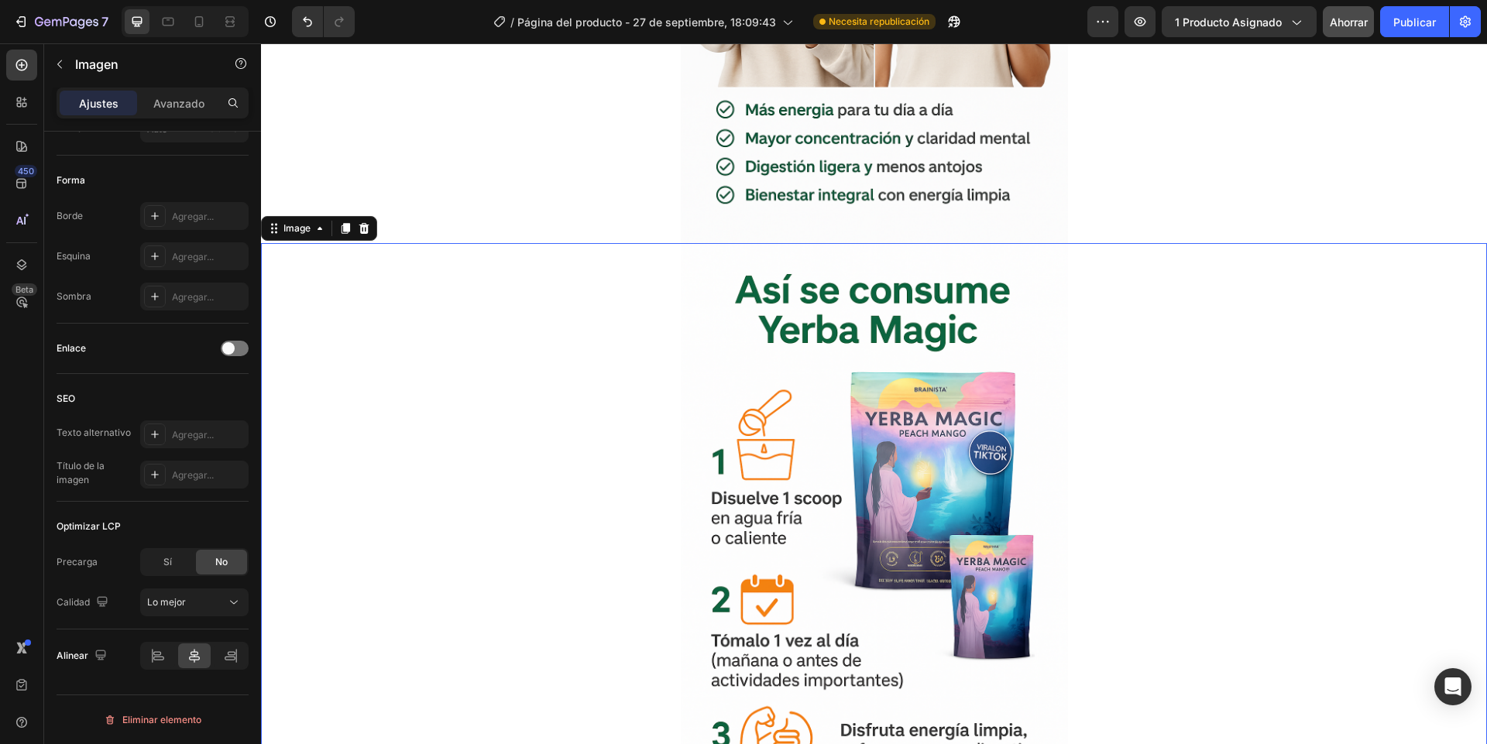
scroll to position [3717, 0]
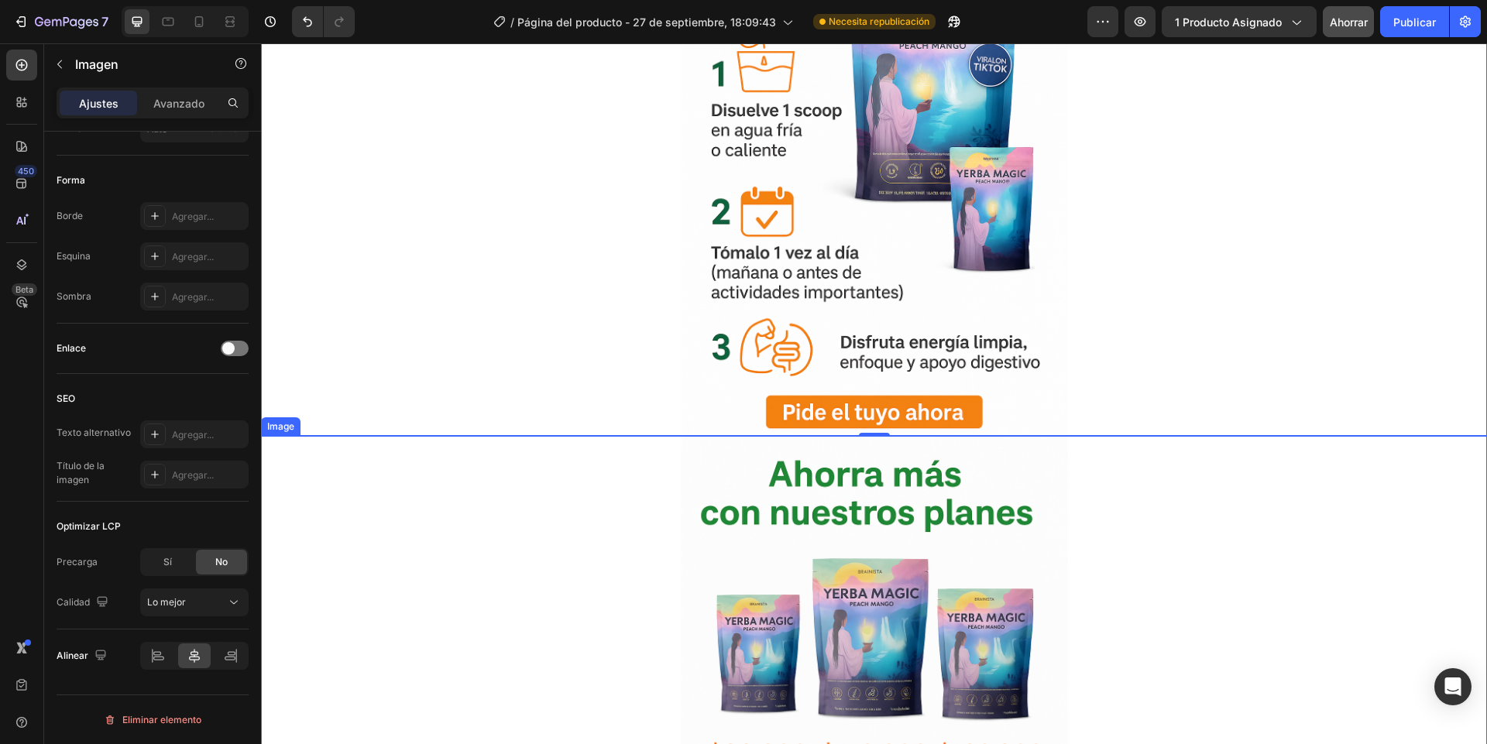
click at [564, 539] on div at bounding box center [874, 726] width 1226 height 581
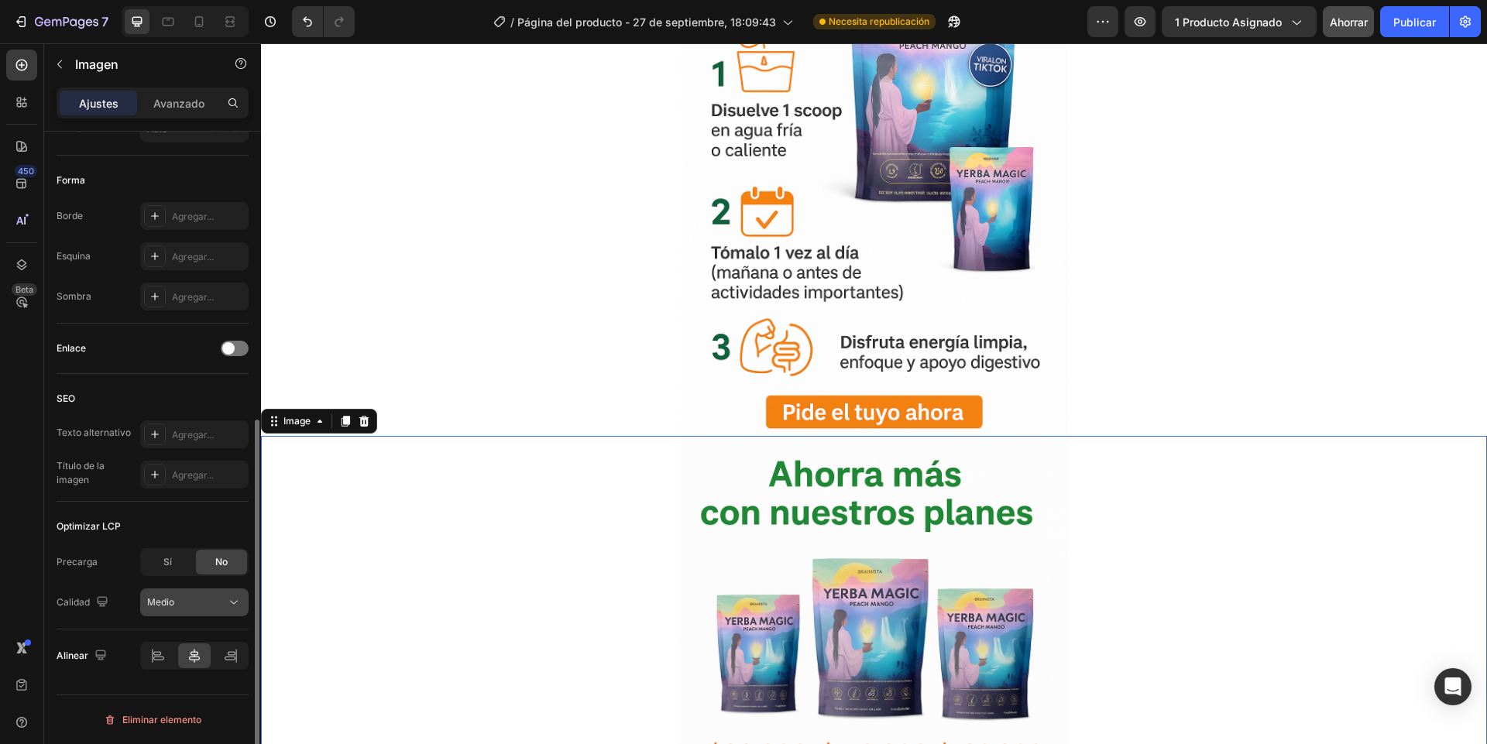
click at [221, 598] on div "Medio" at bounding box center [186, 602] width 79 height 14
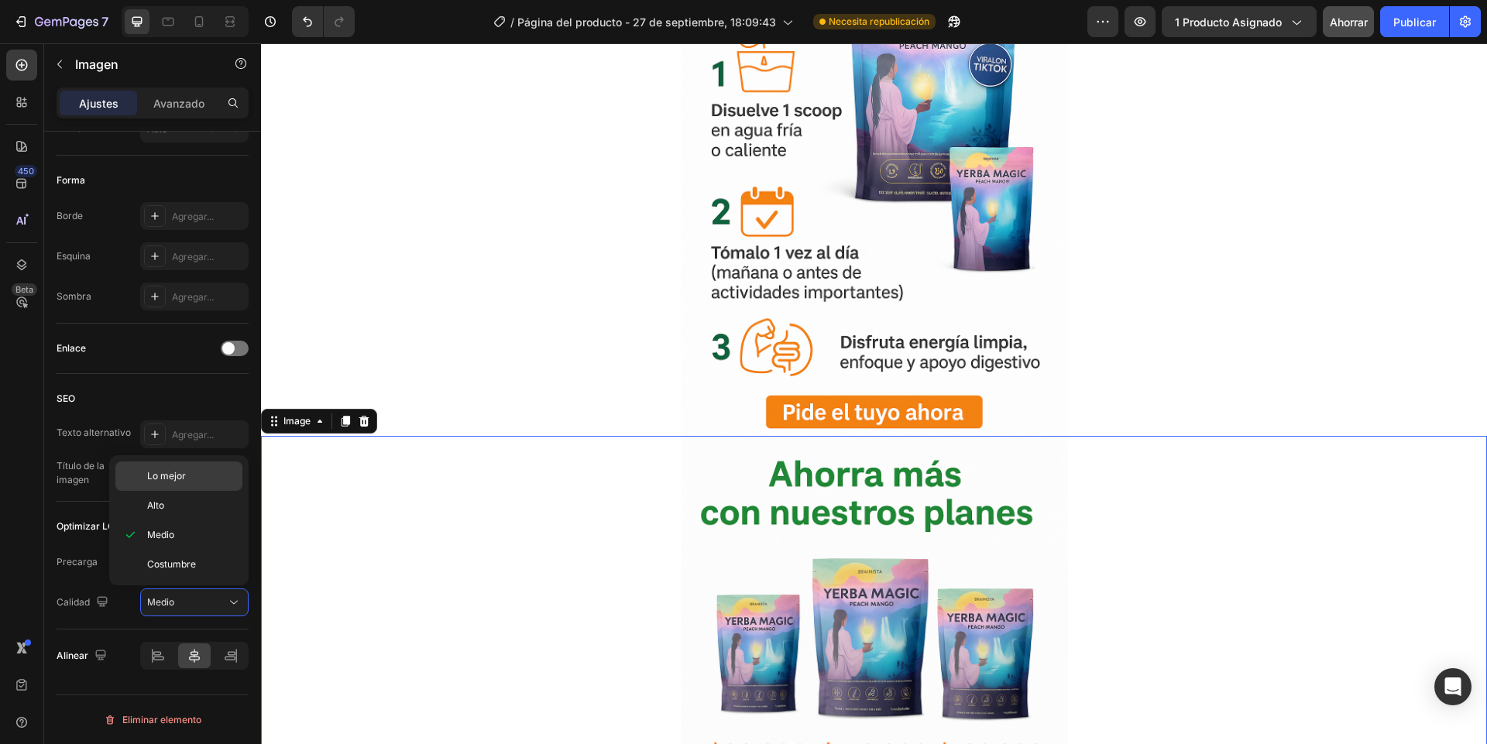
click at [170, 466] on div "Lo mejor" at bounding box center [178, 475] width 127 height 29
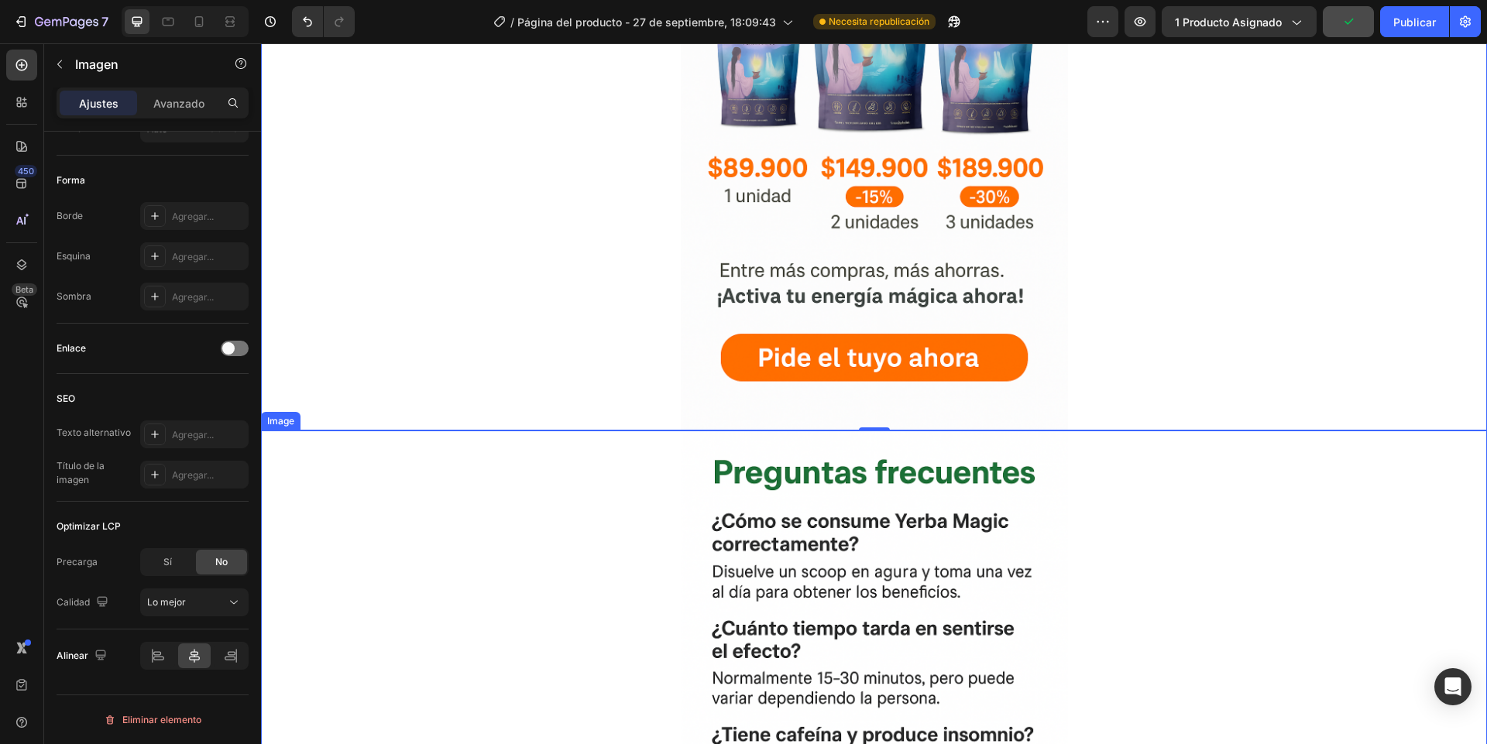
scroll to position [4553, 0]
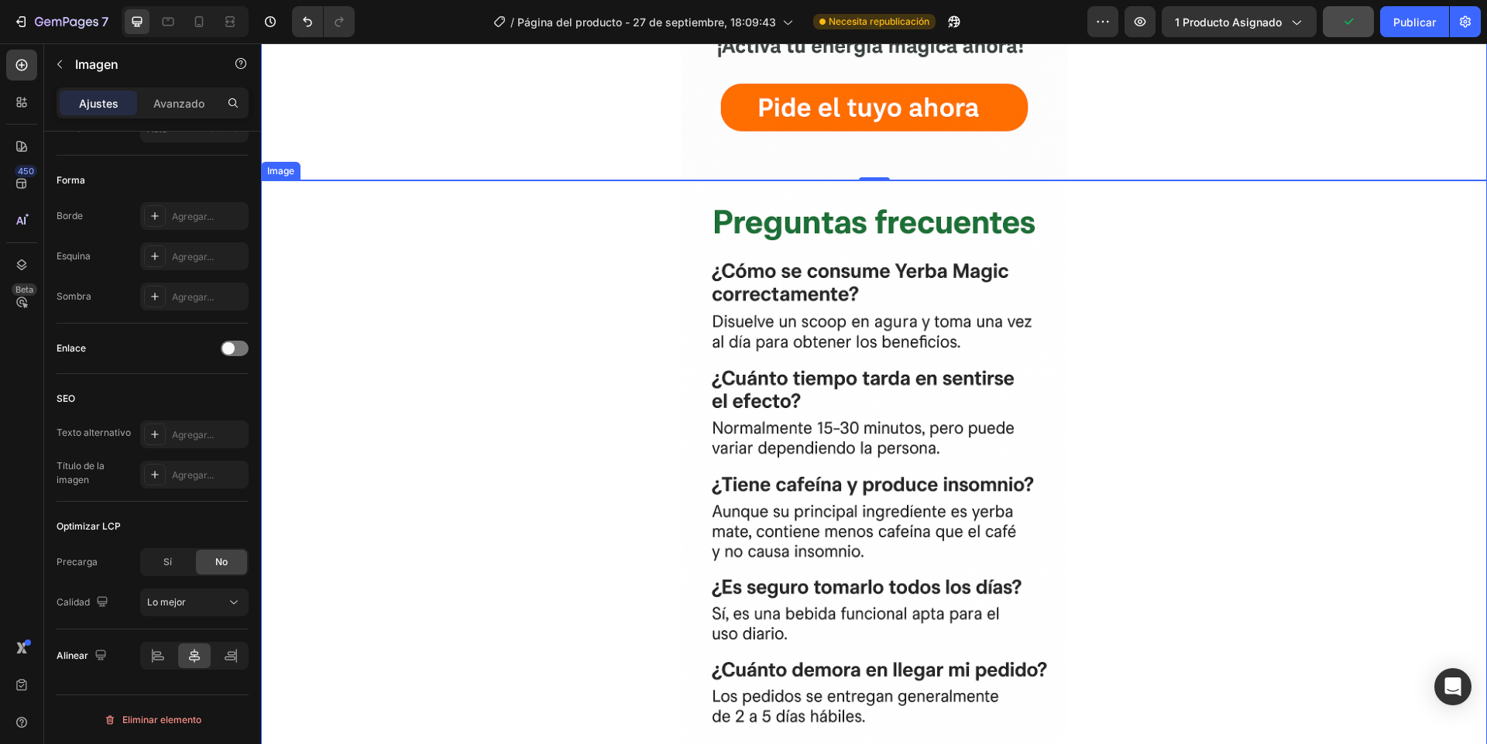
click at [500, 442] on div at bounding box center [874, 470] width 1226 height 581
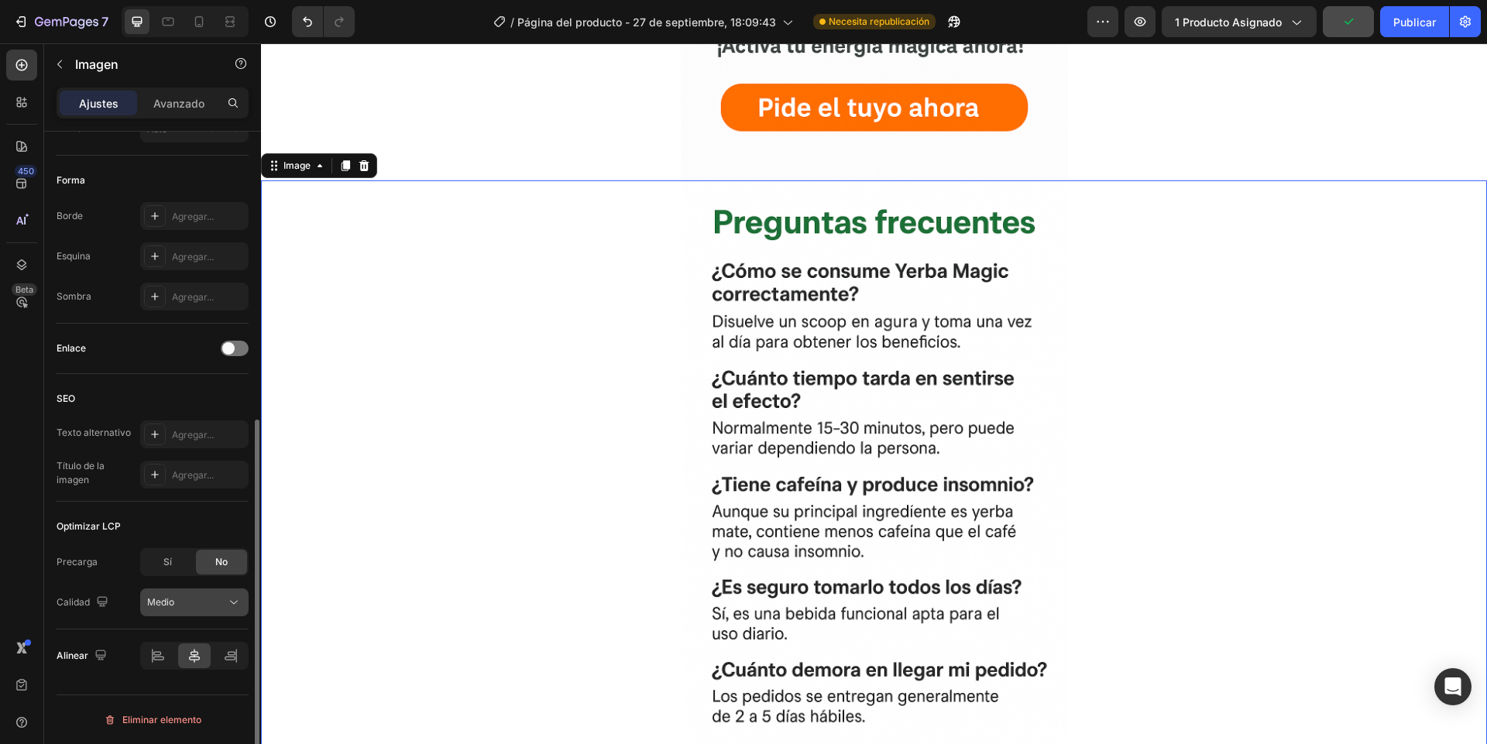
click at [153, 611] on button "Medio" at bounding box center [194, 602] width 108 height 28
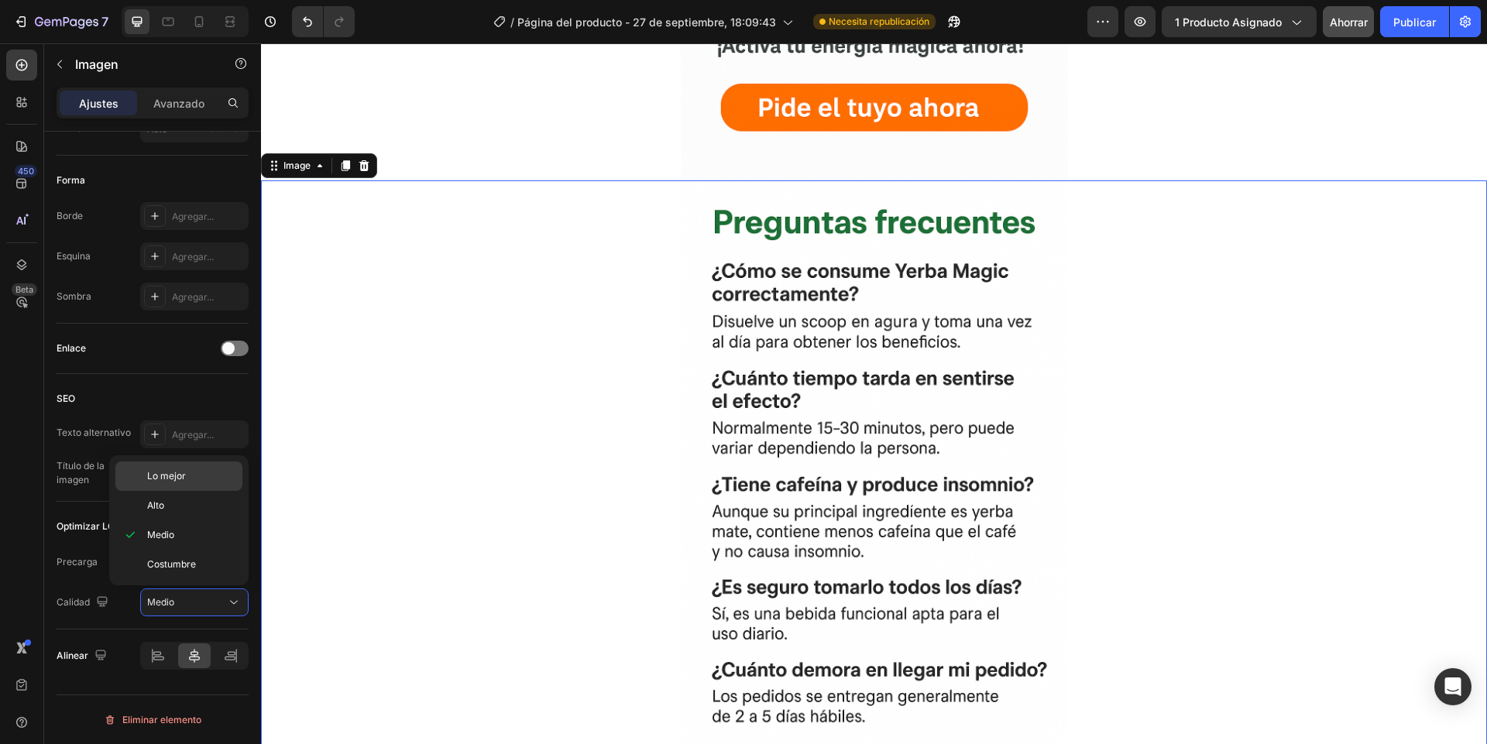
click at [143, 487] on div "Lo mejor" at bounding box center [178, 475] width 127 height 29
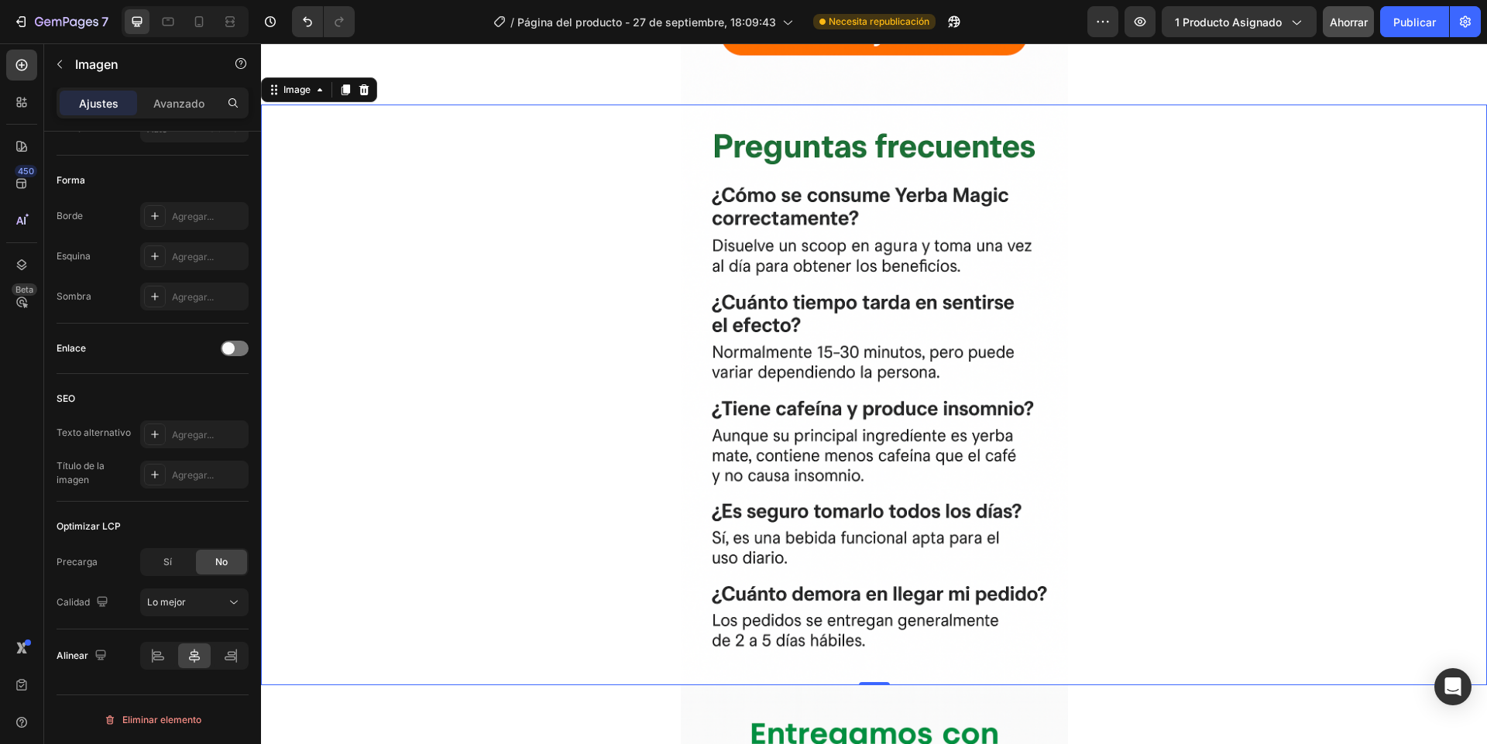
scroll to position [5018, 0]
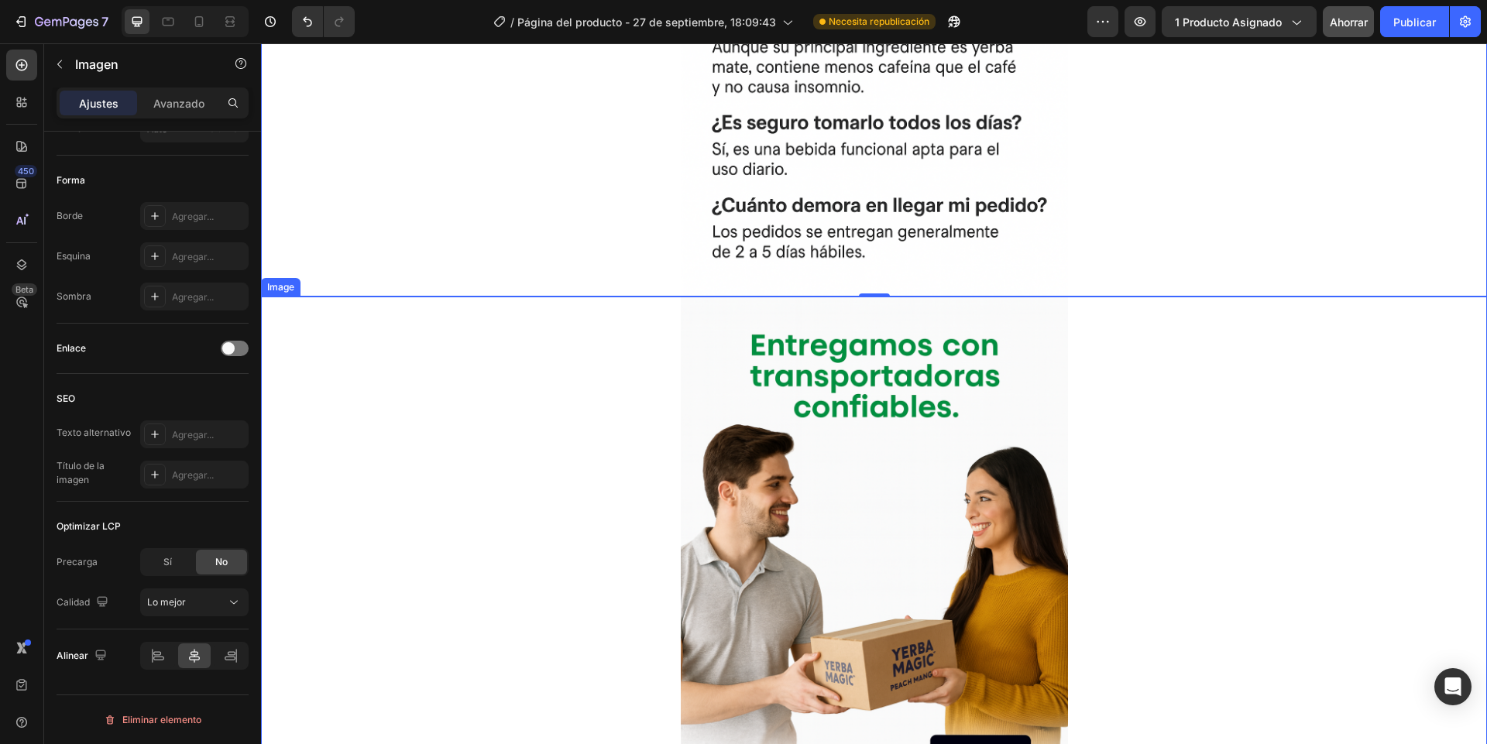
click at [582, 504] on div at bounding box center [874, 587] width 1226 height 581
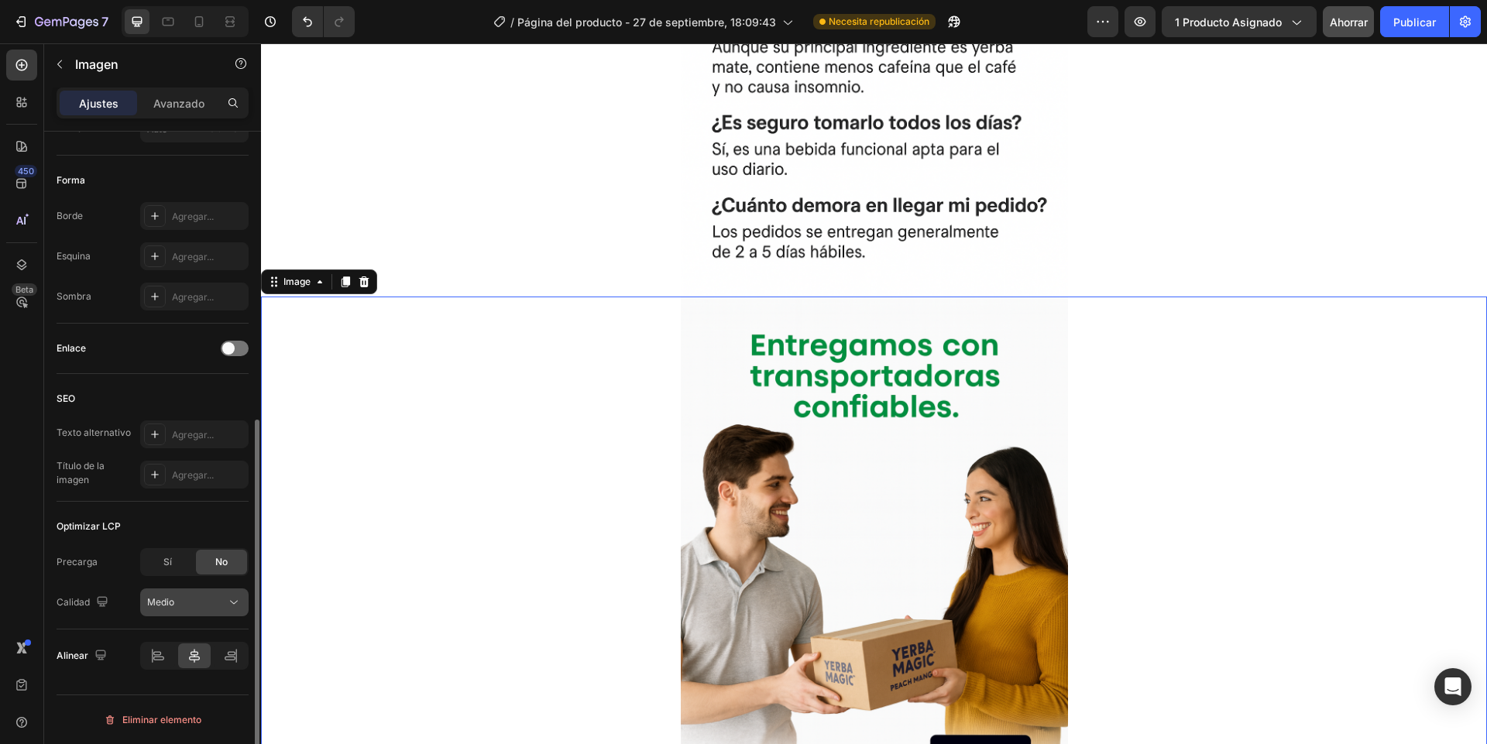
click at [146, 606] on button "Medio" at bounding box center [194, 602] width 108 height 28
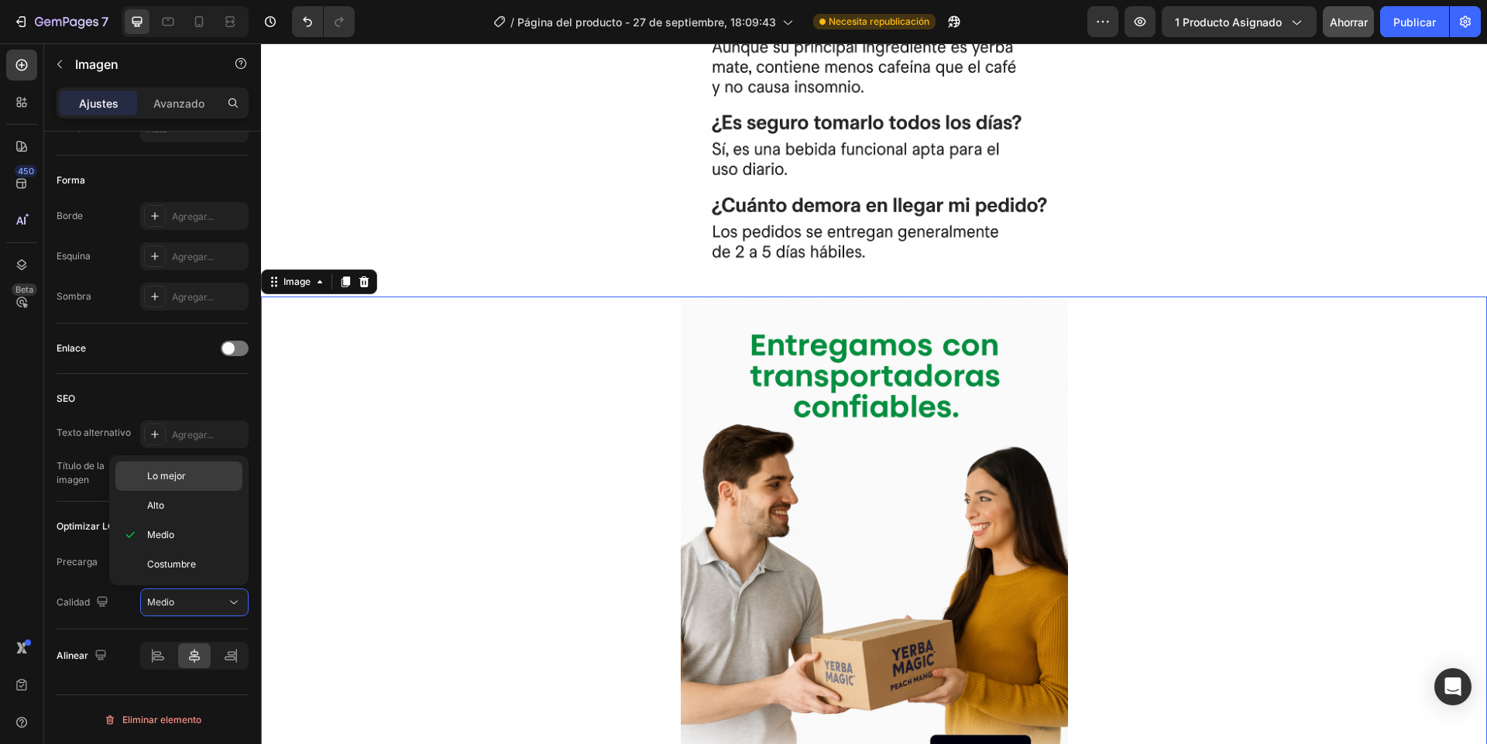
click at [146, 485] on div "Lo mejor" at bounding box center [178, 475] width 127 height 29
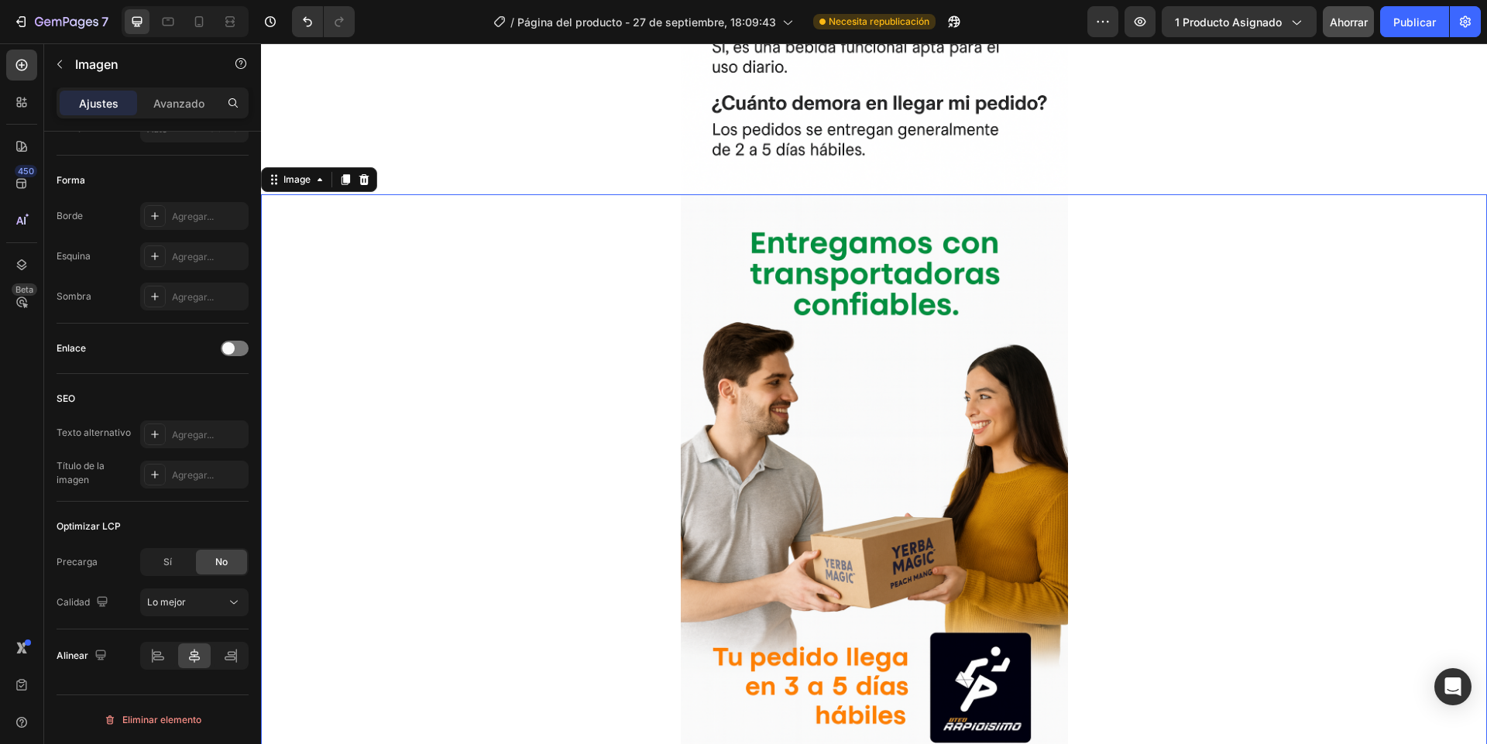
scroll to position [5361, 0]
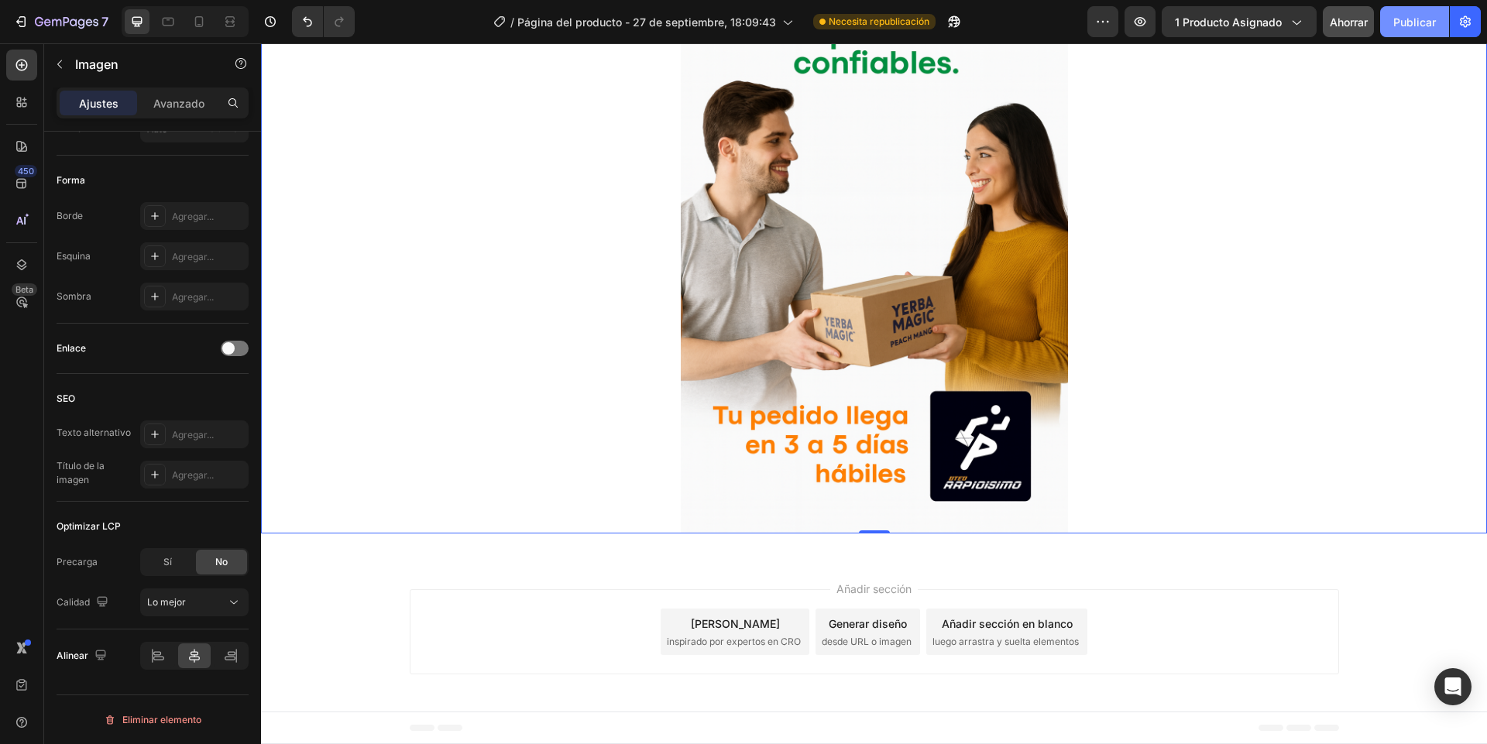
click at [1414, 27] on font "Publicar" at bounding box center [1414, 21] width 43 height 13
